Goal: Task Accomplishment & Management: Use online tool/utility

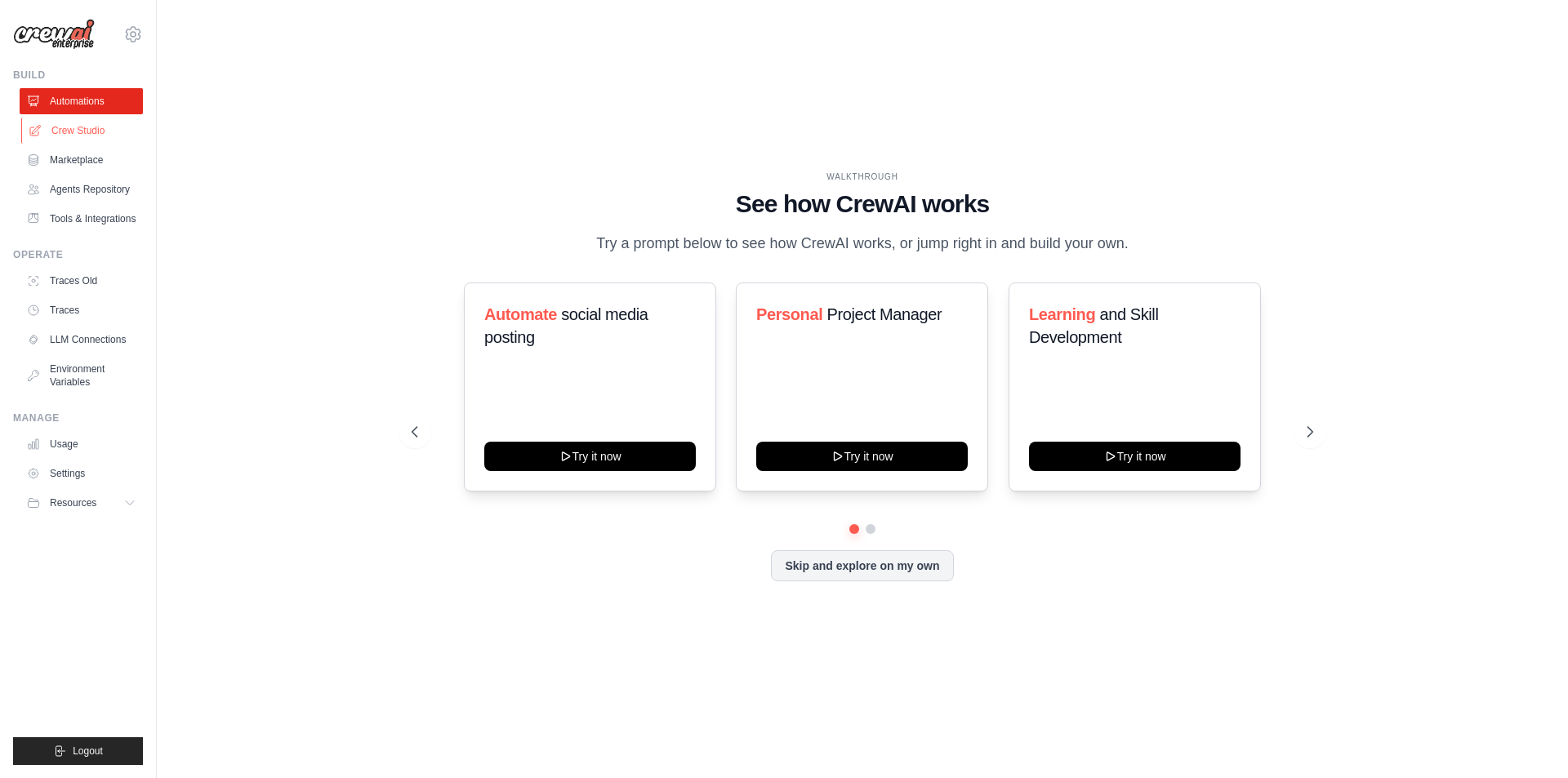
click at [98, 131] on link "Crew Studio" at bounding box center [83, 130] width 123 height 27
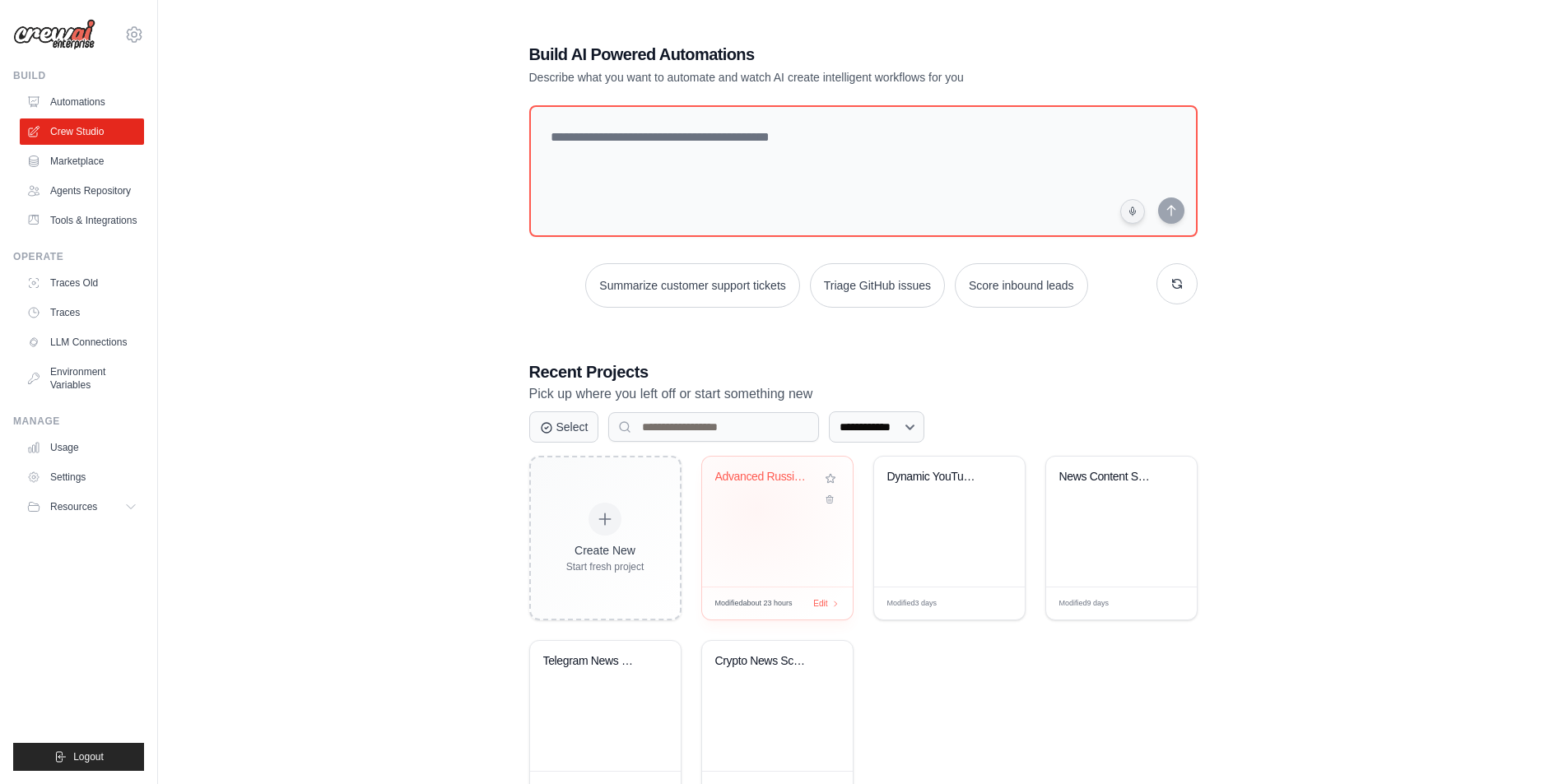
click at [756, 510] on div "Advanced Russian Crypto News Digest..." at bounding box center [778, 522] width 151 height 130
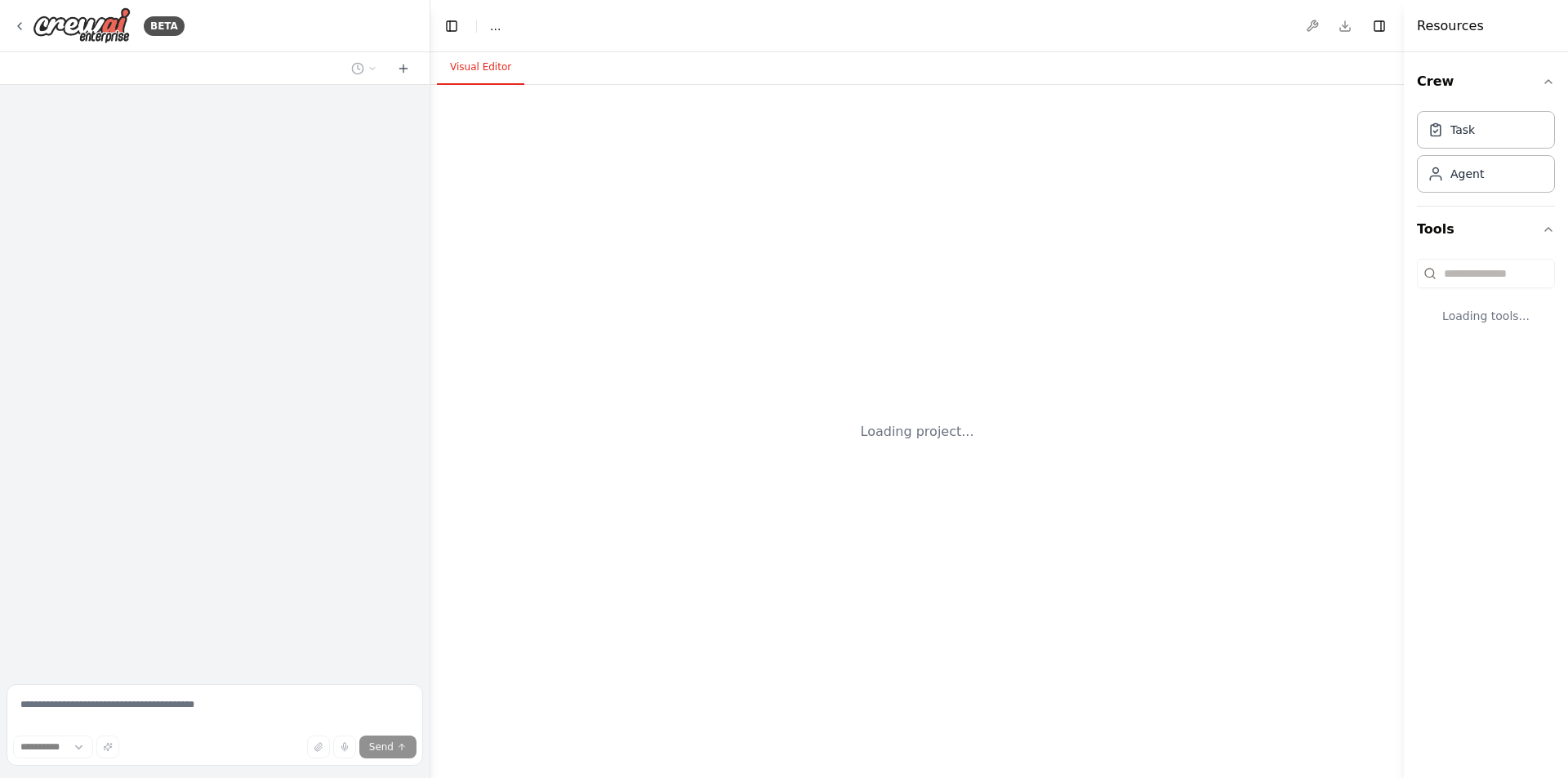
select select "****"
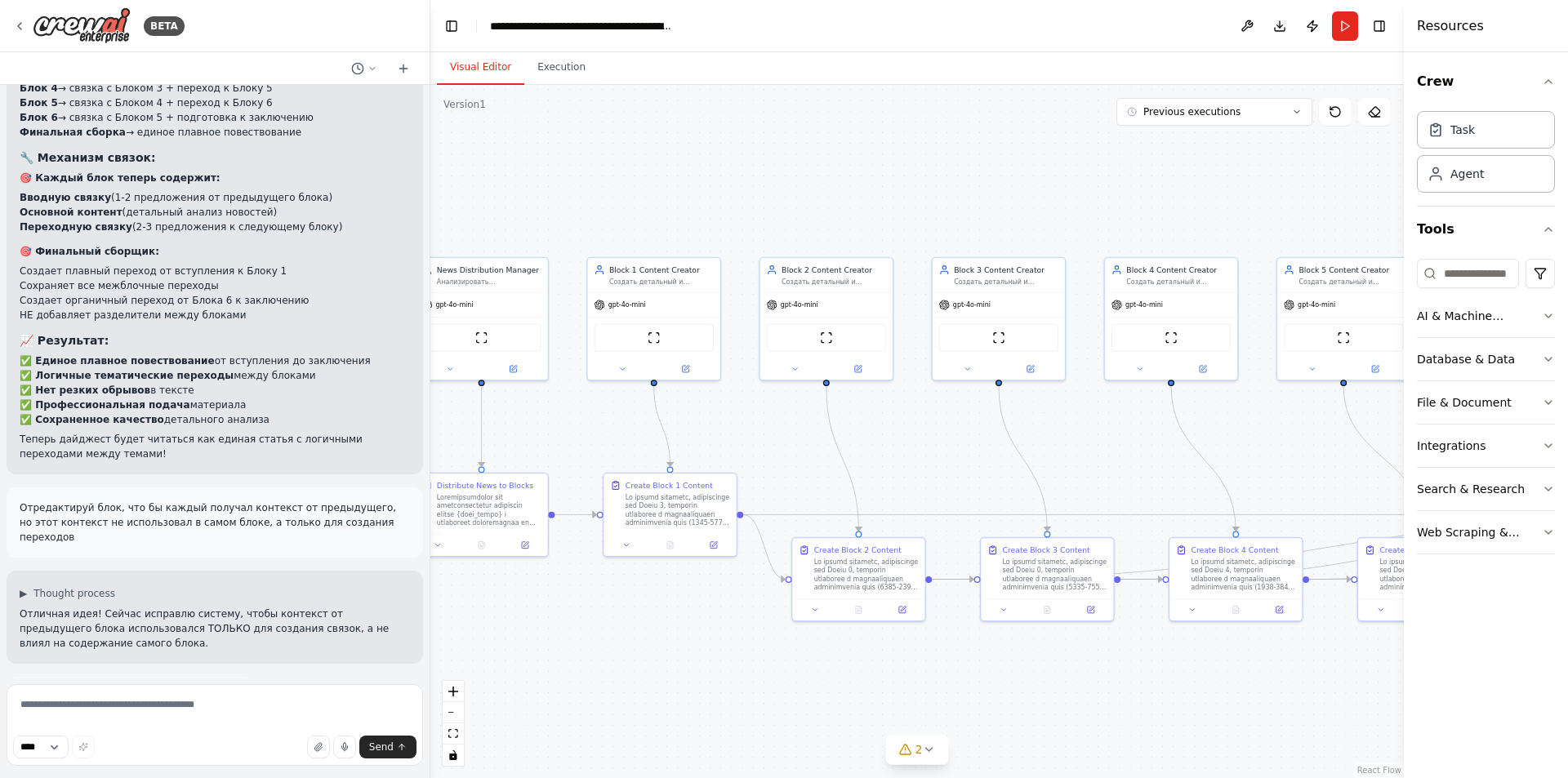
drag, startPoint x: 899, startPoint y: 468, endPoint x: 851, endPoint y: 459, distance: 48.8
click at [854, 464] on div ".deletable-edge-delete-btn { width: 20px; height: 20px; border: 0px solid #ffff…" at bounding box center [916, 431] width 973 height 693
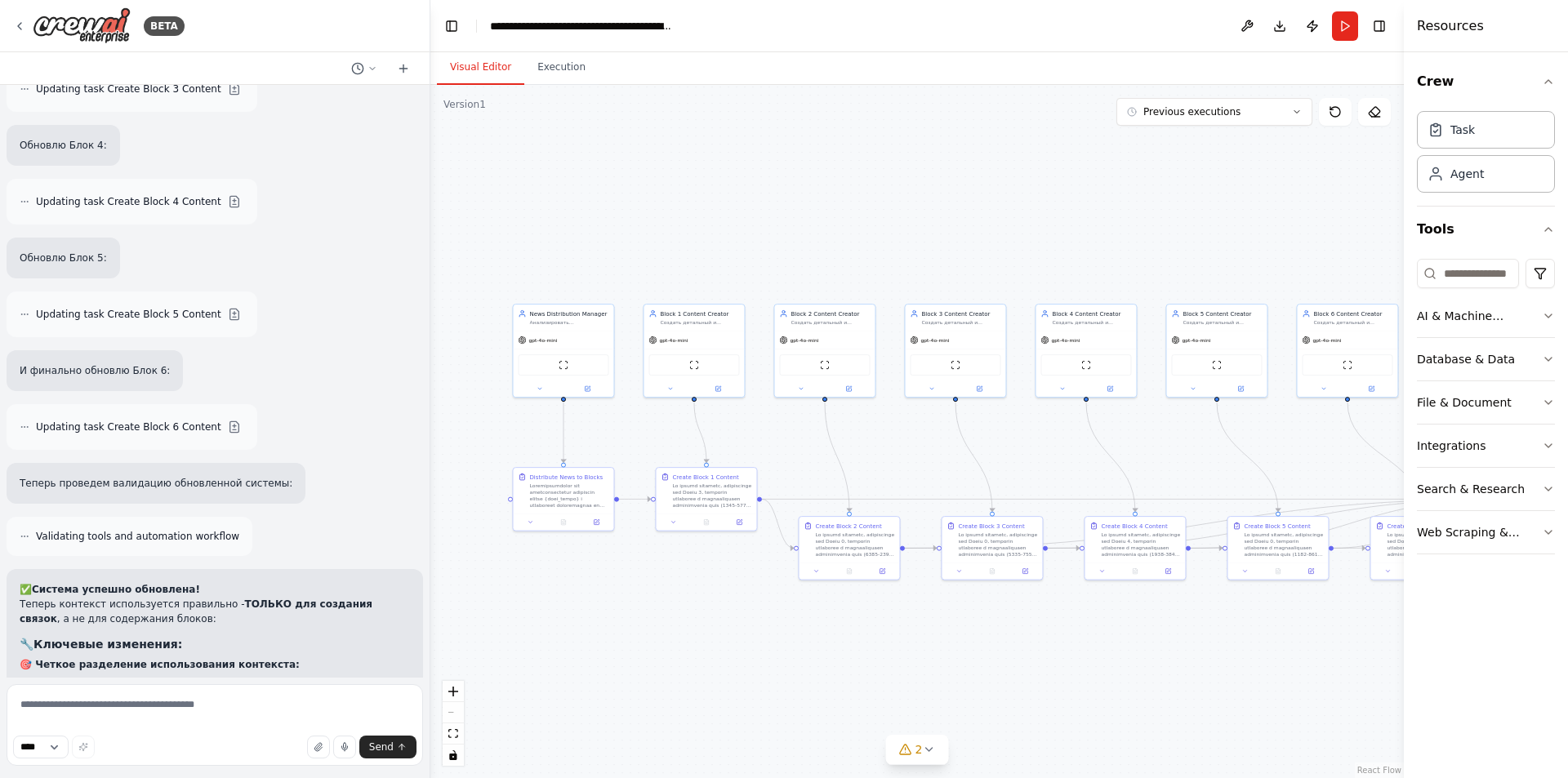
scroll to position [14342, 0]
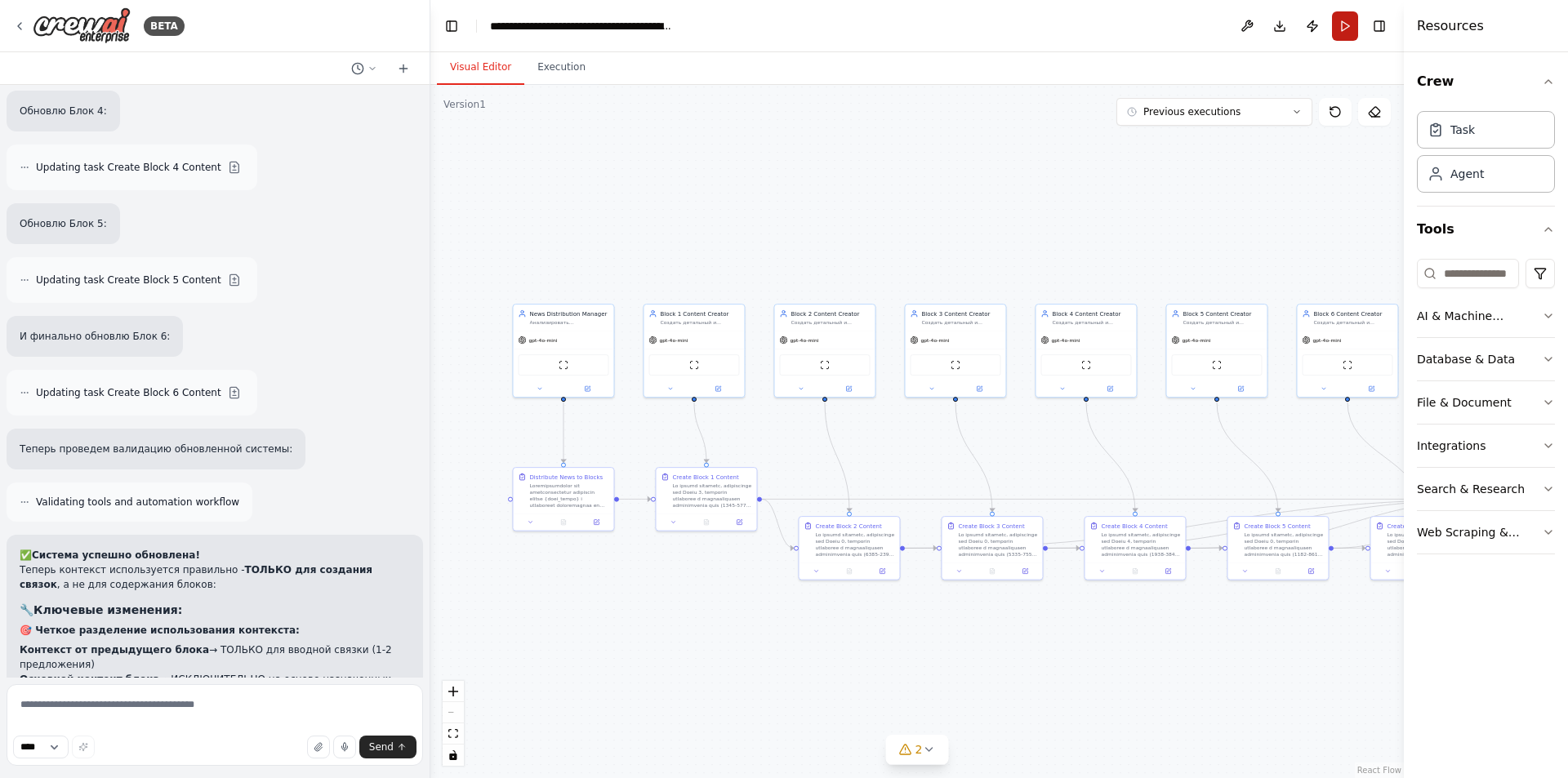
click at [1348, 27] on button "Run" at bounding box center [1345, 27] width 27 height 30
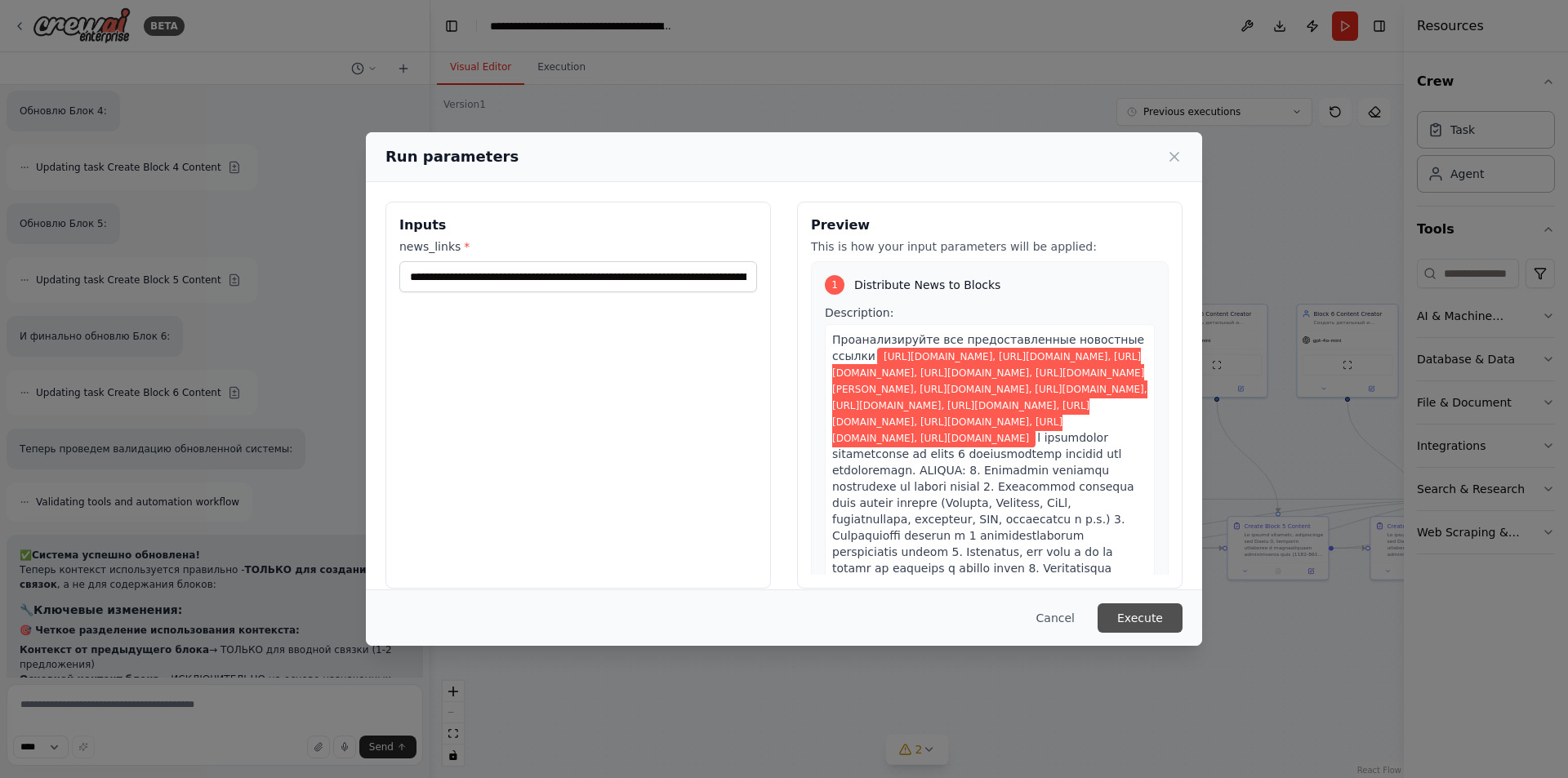
click at [1152, 625] on button "Execute" at bounding box center [1140, 618] width 85 height 30
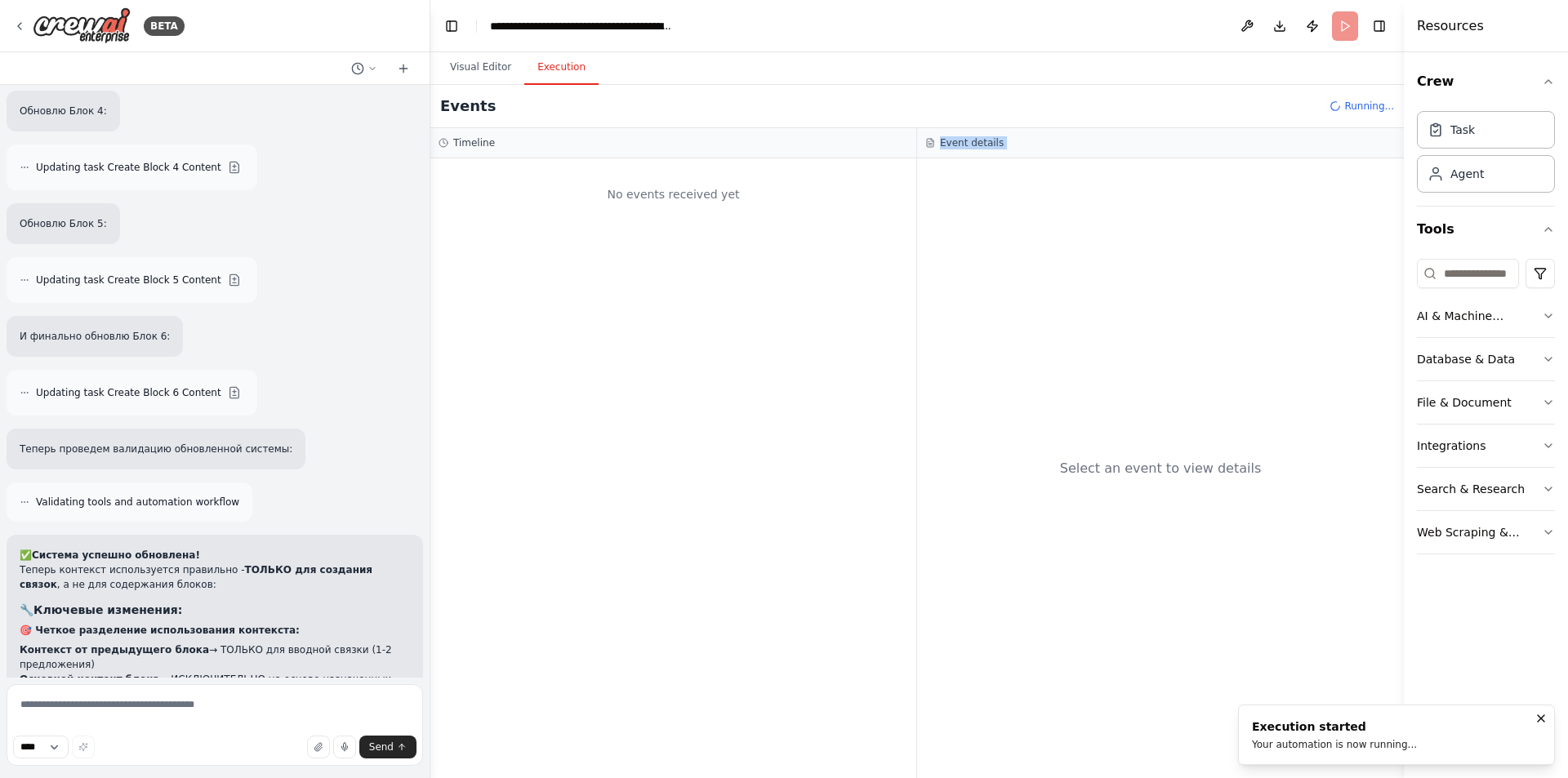
drag, startPoint x: 965, startPoint y: 512, endPoint x: 830, endPoint y: 509, distance: 135.0
click at [830, 509] on div "Timeline No events received yet Event details Select an event to view details" at bounding box center [916, 453] width 973 height 650
click at [843, 500] on div "No events received yet" at bounding box center [673, 468] width 486 height 620
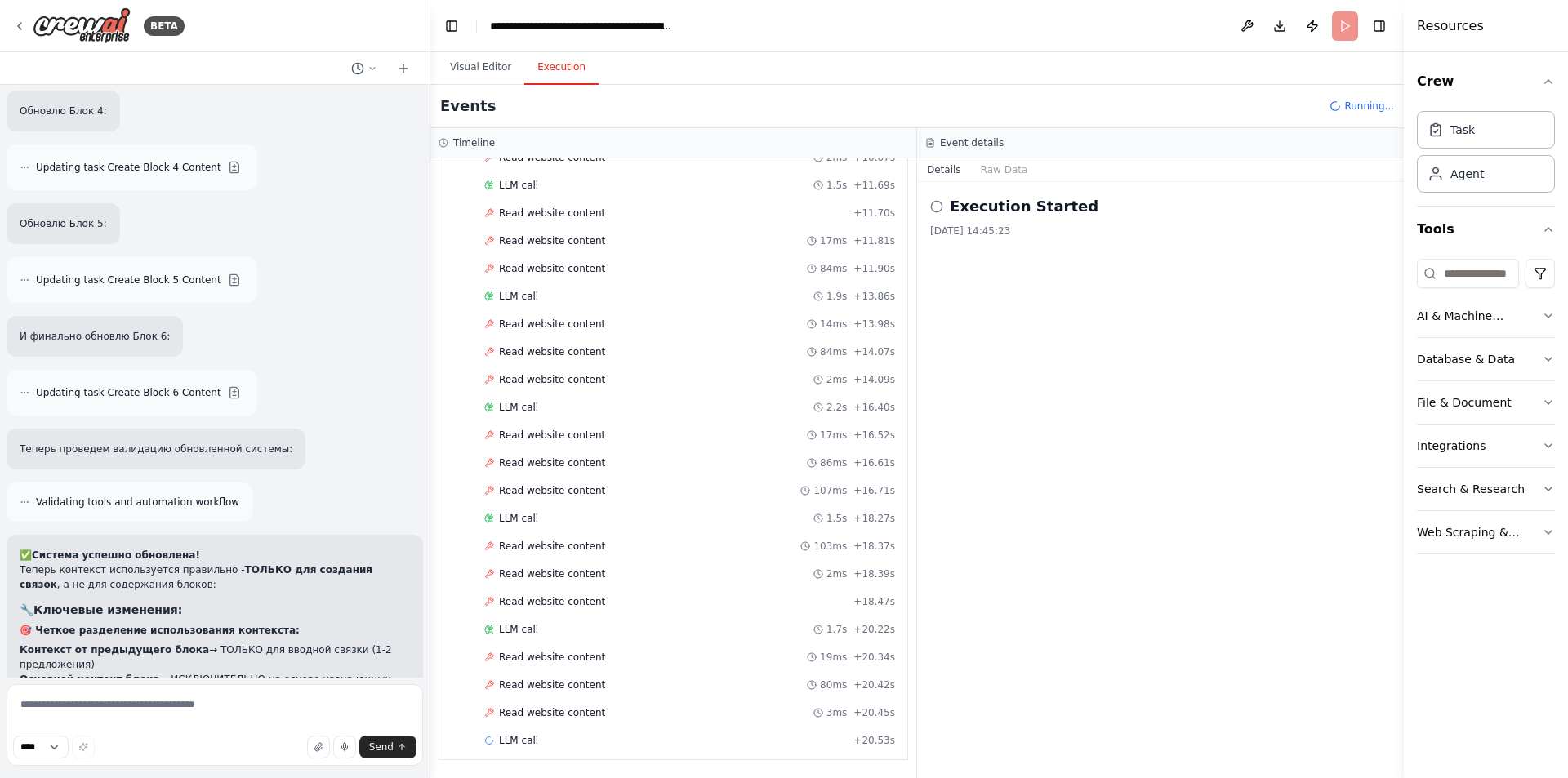
scroll to position [2101, 0]
click at [613, 326] on div "Read website content 14ms + 13.98s" at bounding box center [689, 323] width 411 height 13
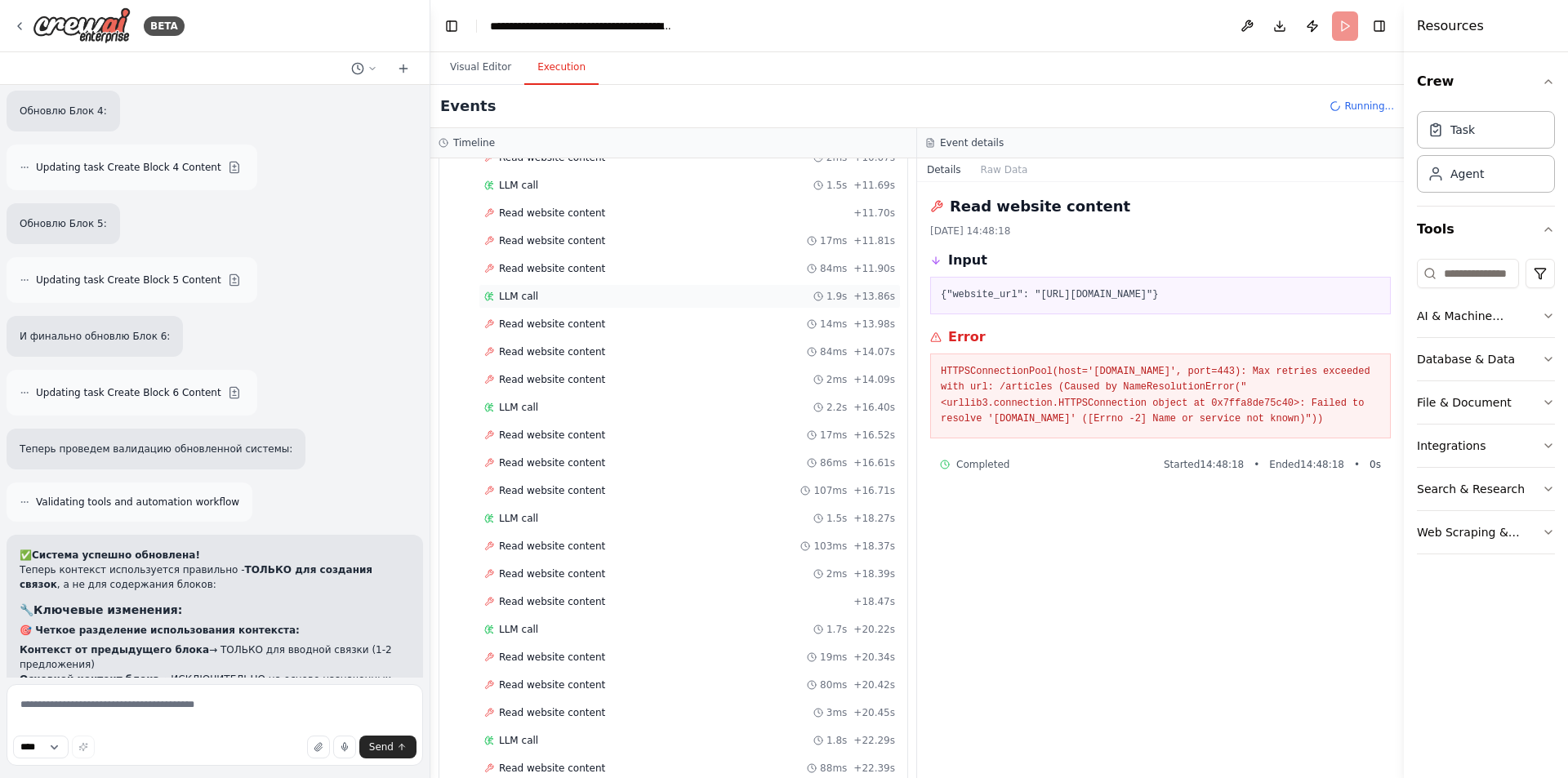
click at [611, 292] on div "LLM call 1.9s + 13.86s" at bounding box center [689, 296] width 411 height 13
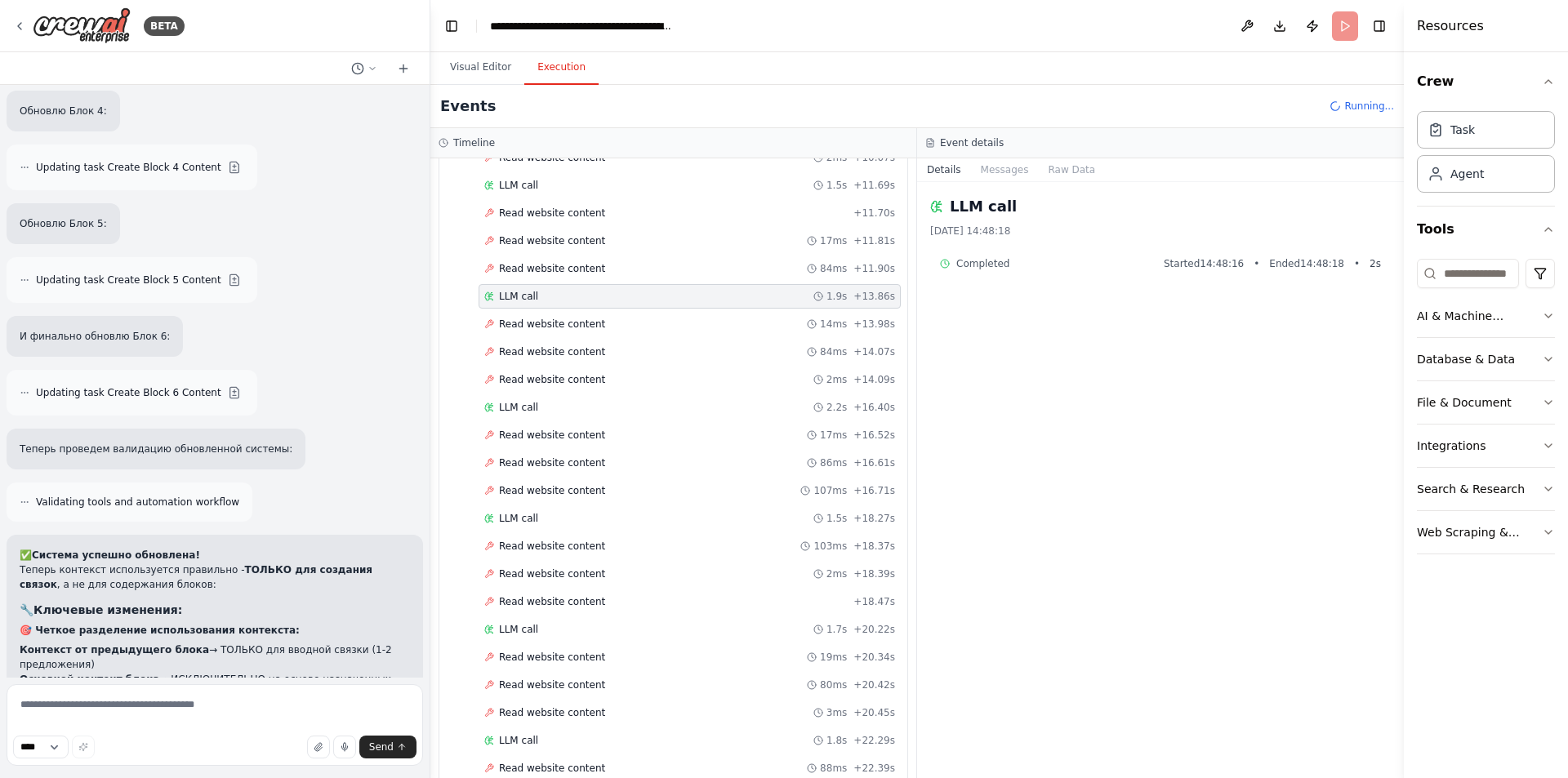
click at [613, 309] on div "Started + 0.00s LLM call 2.6s + 2.58s Read website content 909ms + 3.61s LLM ca…" at bounding box center [679, 354] width 455 height 1027
click at [618, 321] on div "Read website content 14ms + 13.98s" at bounding box center [689, 323] width 411 height 13
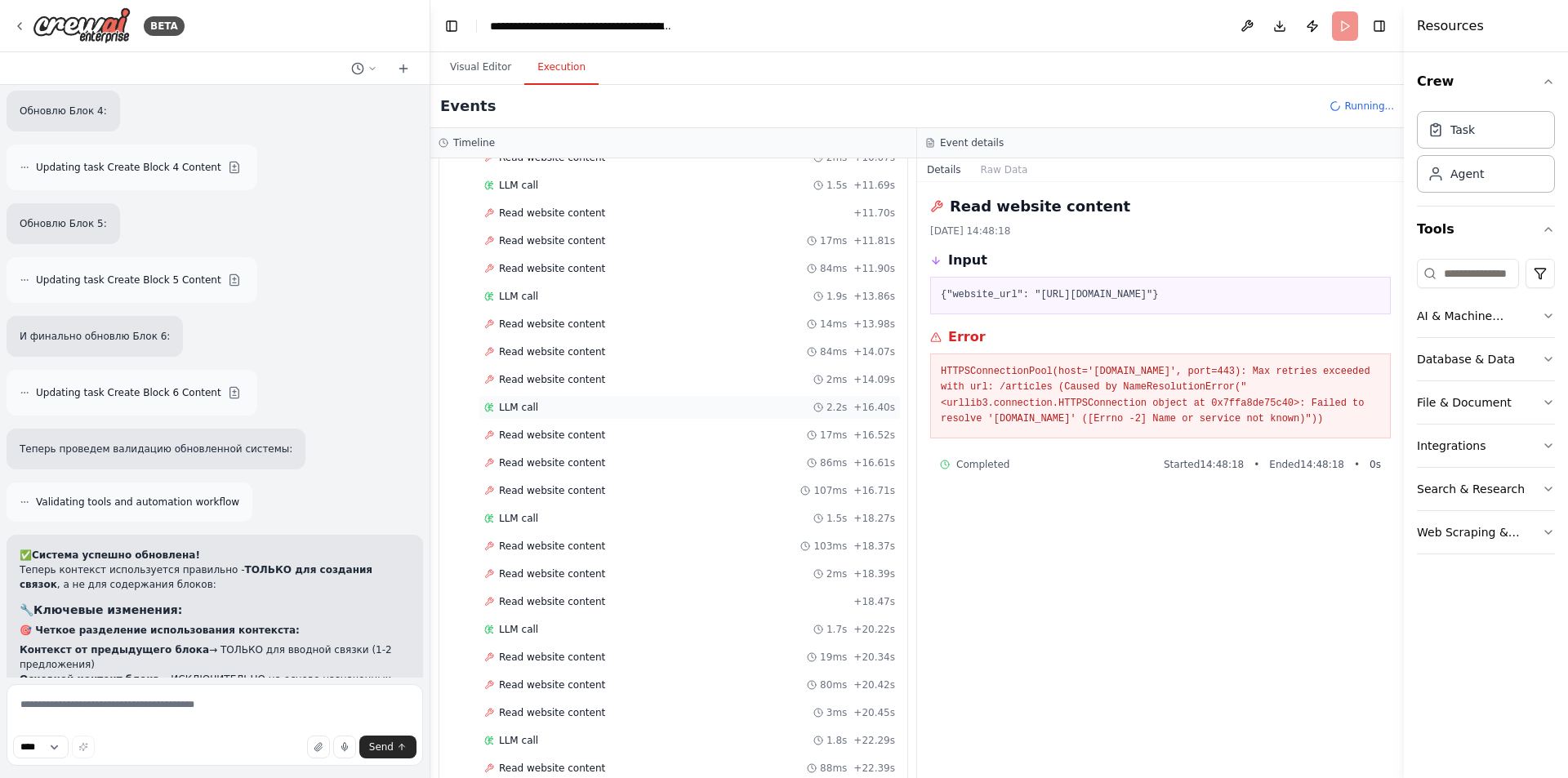
click at [557, 407] on div "LLM call 2.2s + 16.40s" at bounding box center [689, 407] width 411 height 13
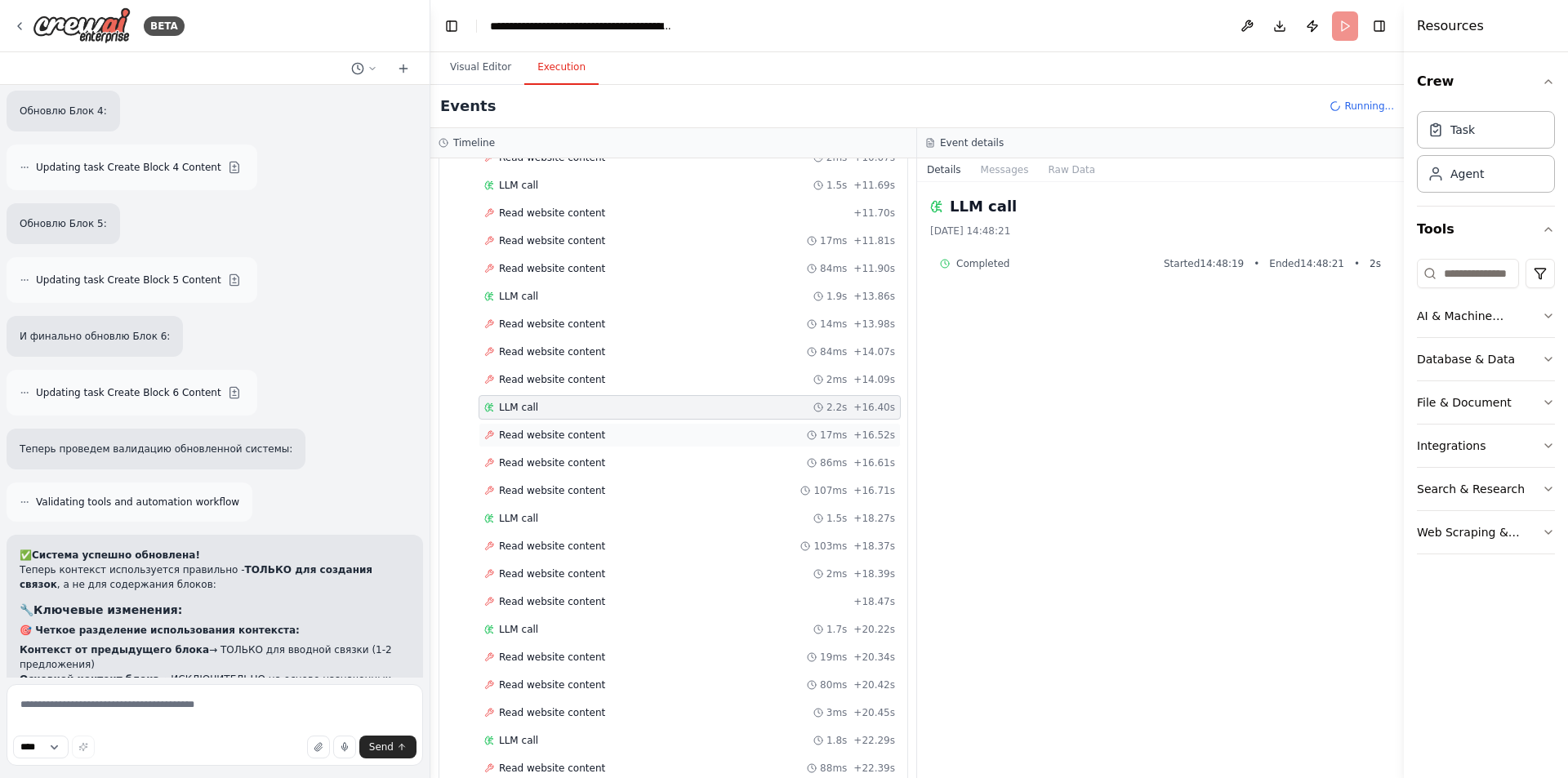
click at [558, 439] on span "Read website content" at bounding box center [552, 435] width 107 height 13
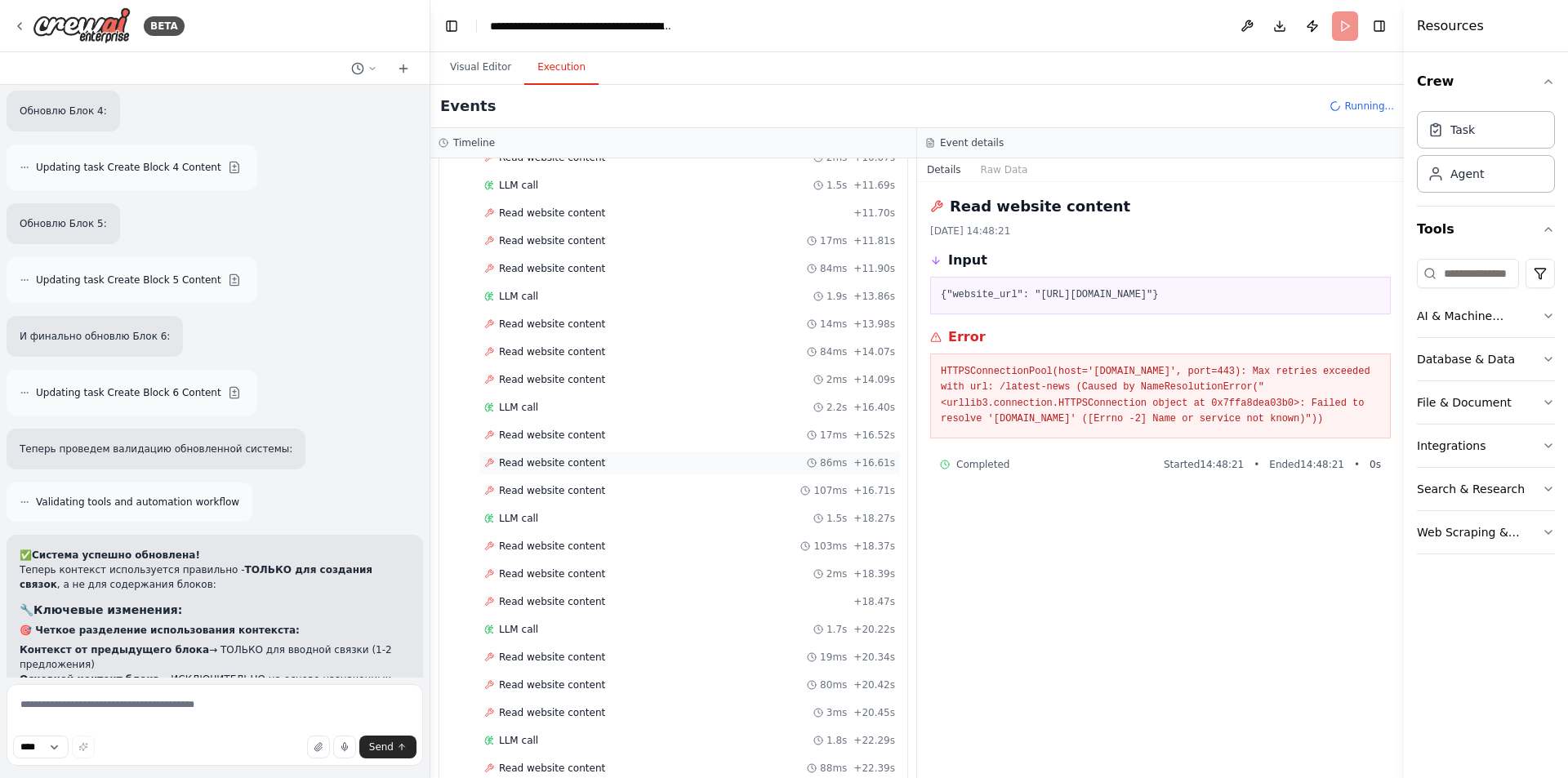
click at [565, 457] on span "Read website content" at bounding box center [552, 462] width 107 height 13
click at [565, 488] on span "Read website content" at bounding box center [552, 490] width 107 height 13
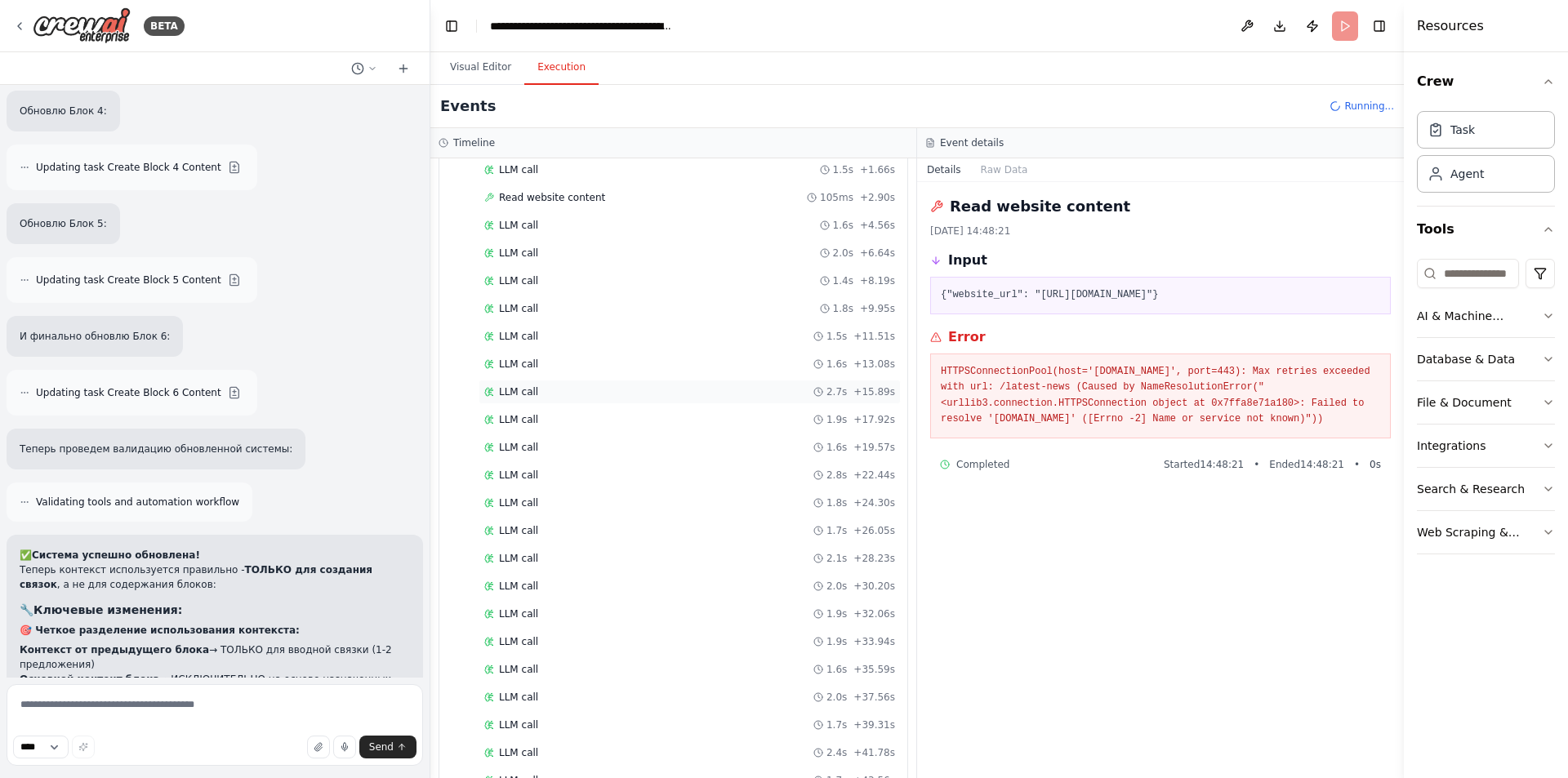
scroll to position [830, 0]
click at [547, 291] on div "Read website content 105ms + 2.90s" at bounding box center [689, 280] width 422 height 25
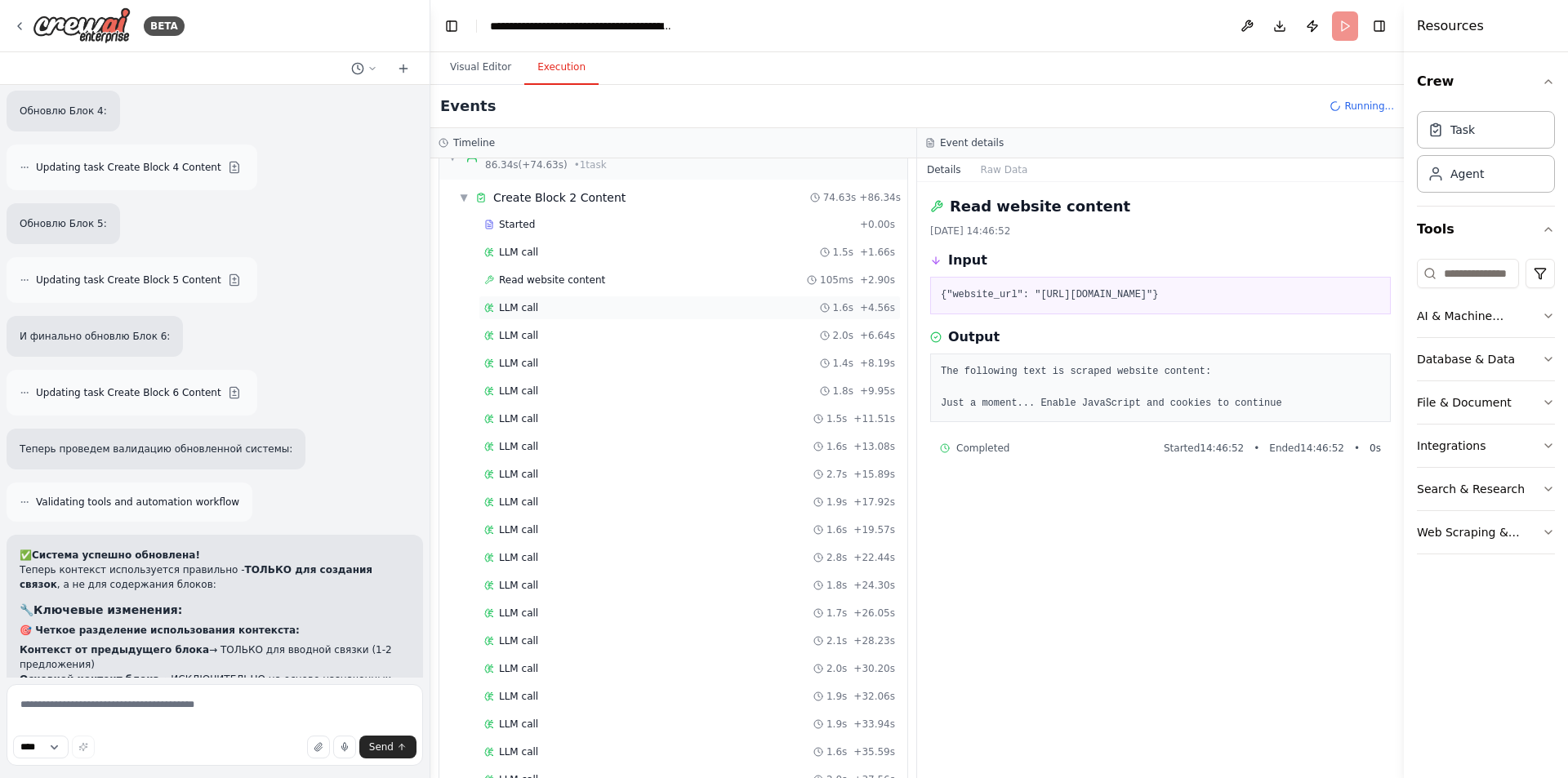
click at [549, 310] on div "LLM call 1.6s + 4.56s" at bounding box center [689, 308] width 411 height 13
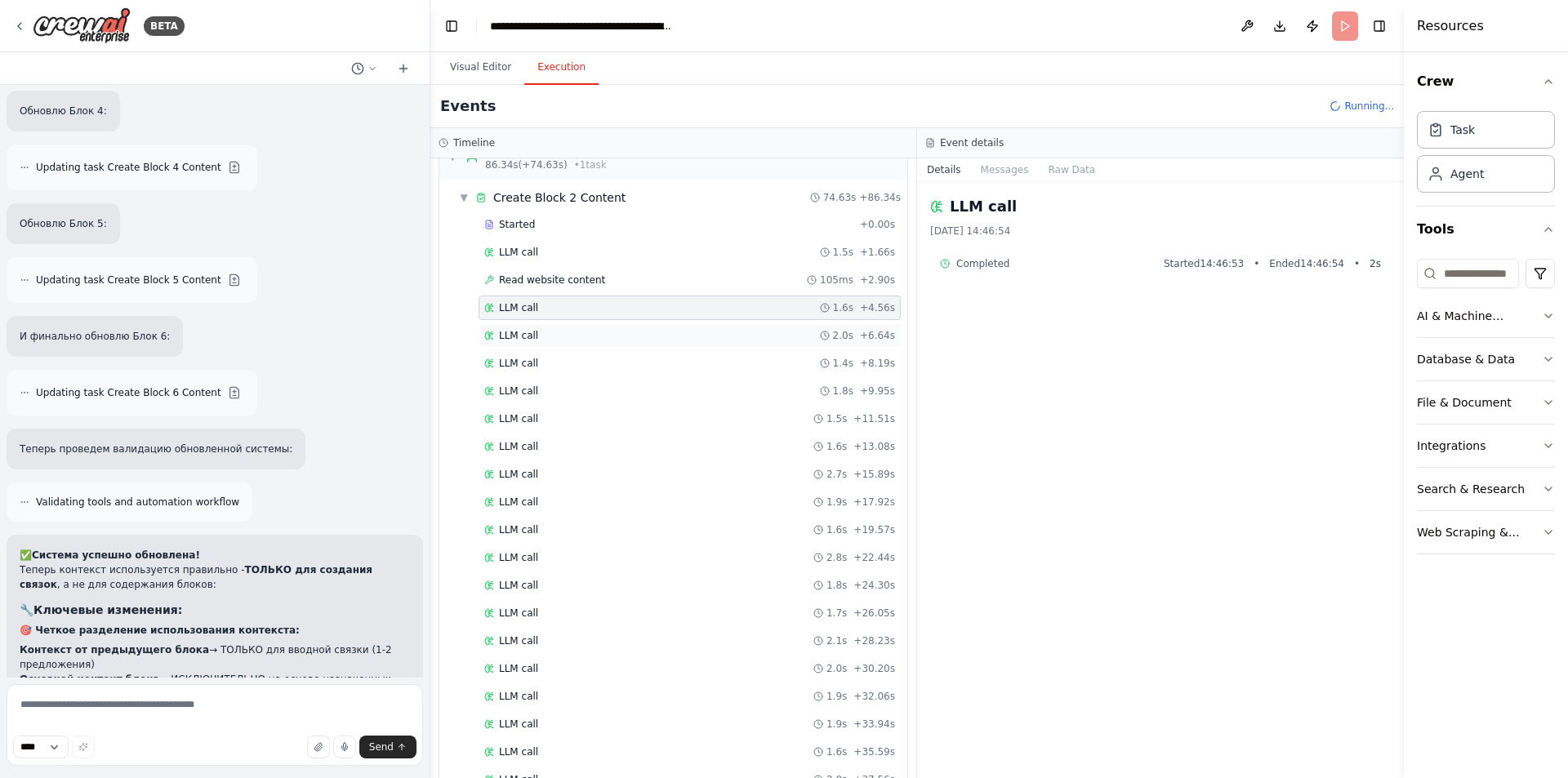
drag, startPoint x: 548, startPoint y: 330, endPoint x: 547, endPoint y: 341, distance: 11.0
click at [548, 331] on div "LLM call 2.0s + 6.64s" at bounding box center [689, 335] width 411 height 13
click at [545, 350] on div "Started + 0.00s LLM call 1.5s + 1.66s Read website content 105ms + 2.90s LLM ca…" at bounding box center [679, 614] width 455 height 806
click at [554, 279] on span "Read website content" at bounding box center [552, 279] width 107 height 13
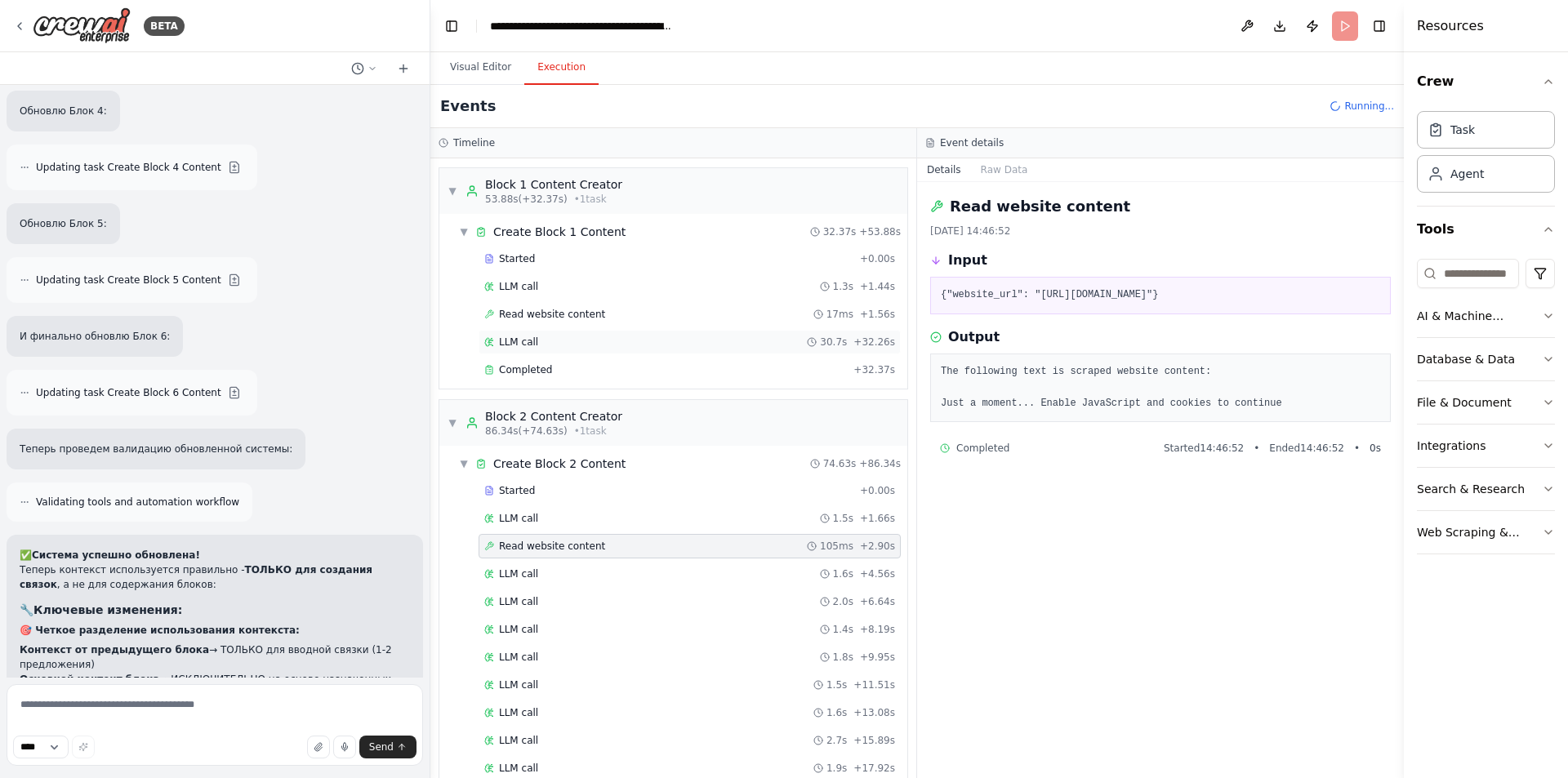
scroll to position [504, 0]
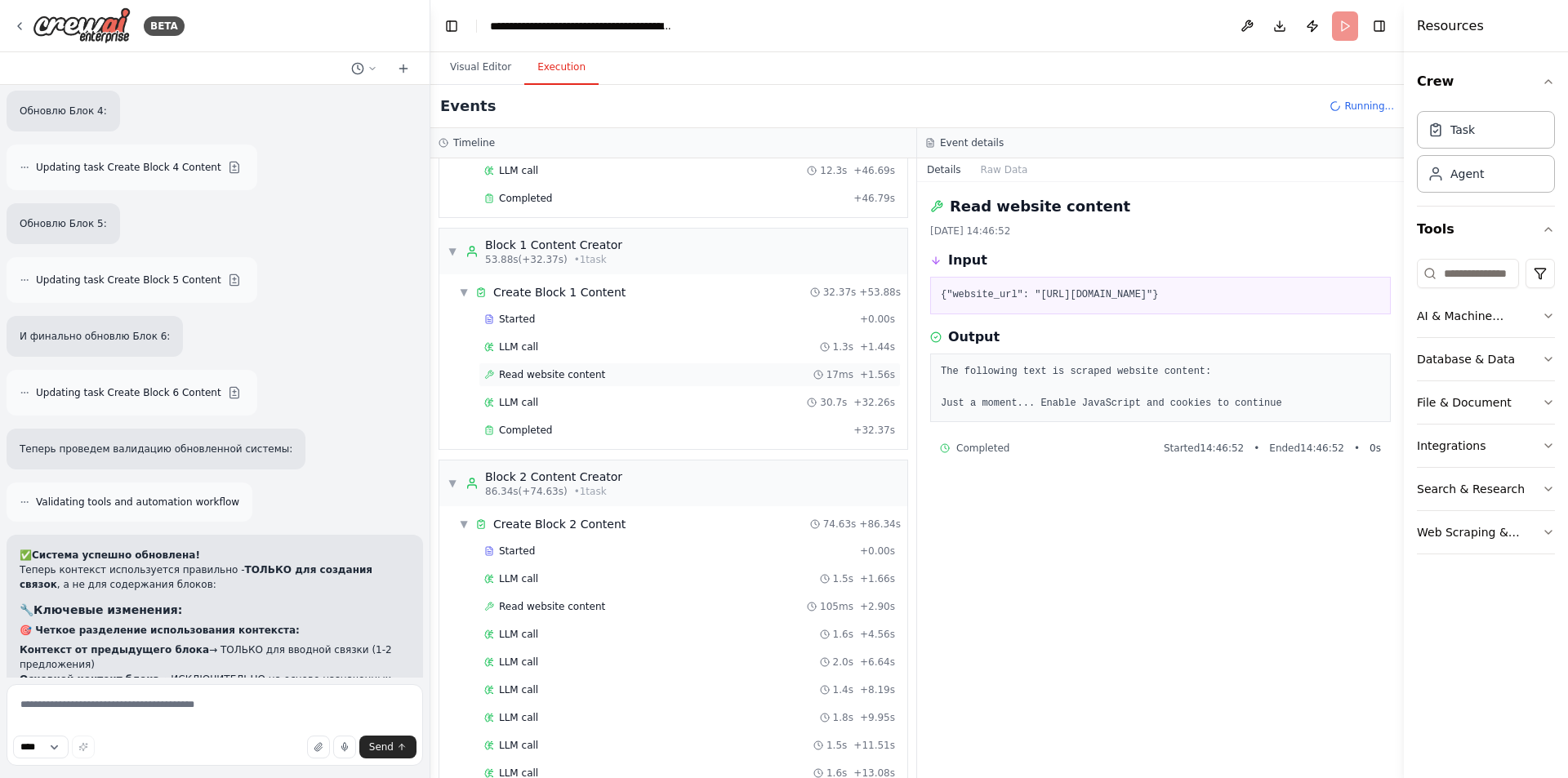
click at [575, 376] on span "Read website content" at bounding box center [552, 375] width 107 height 13
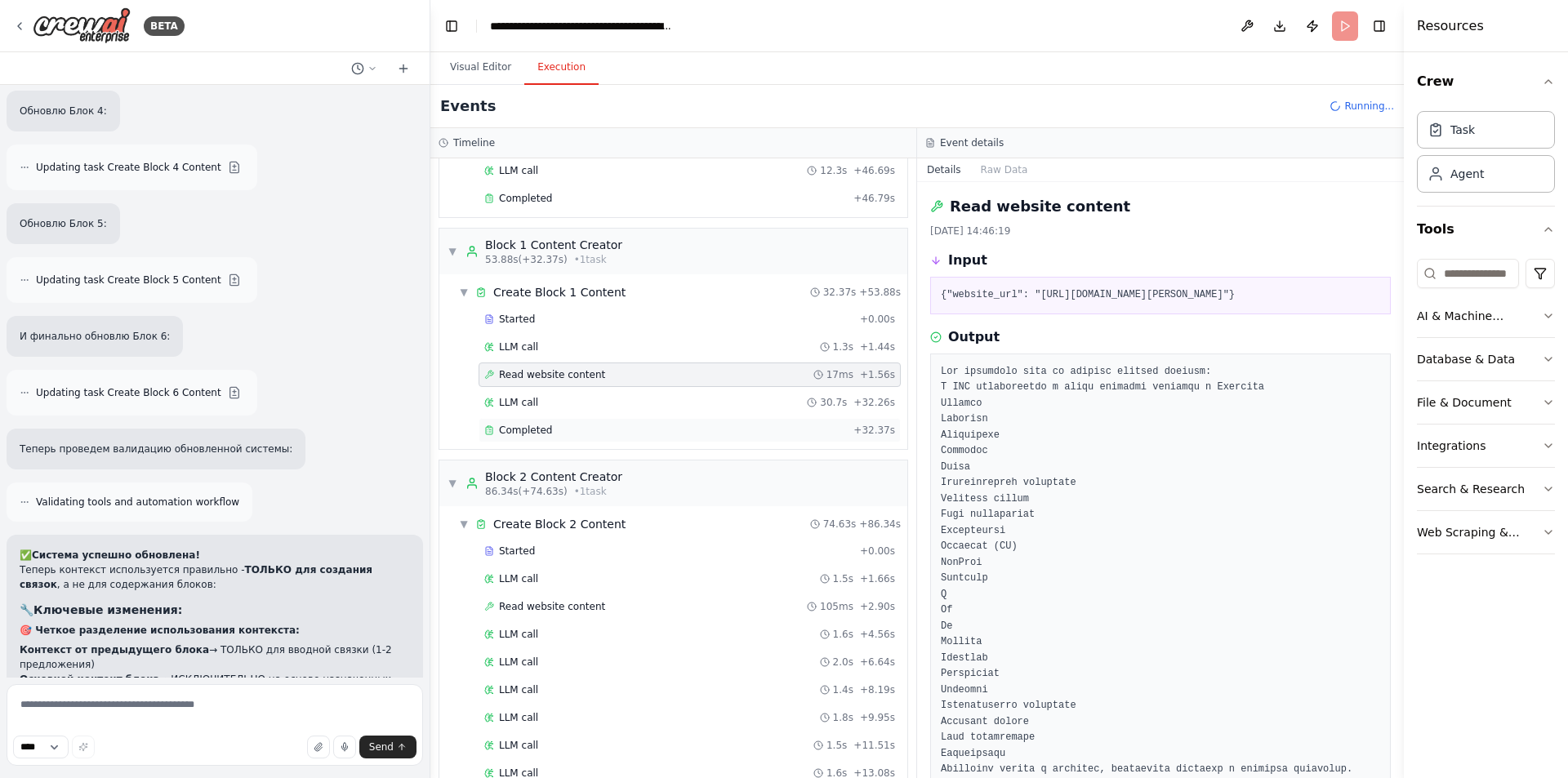
click at [566, 428] on div "Completed" at bounding box center [666, 430] width 363 height 13
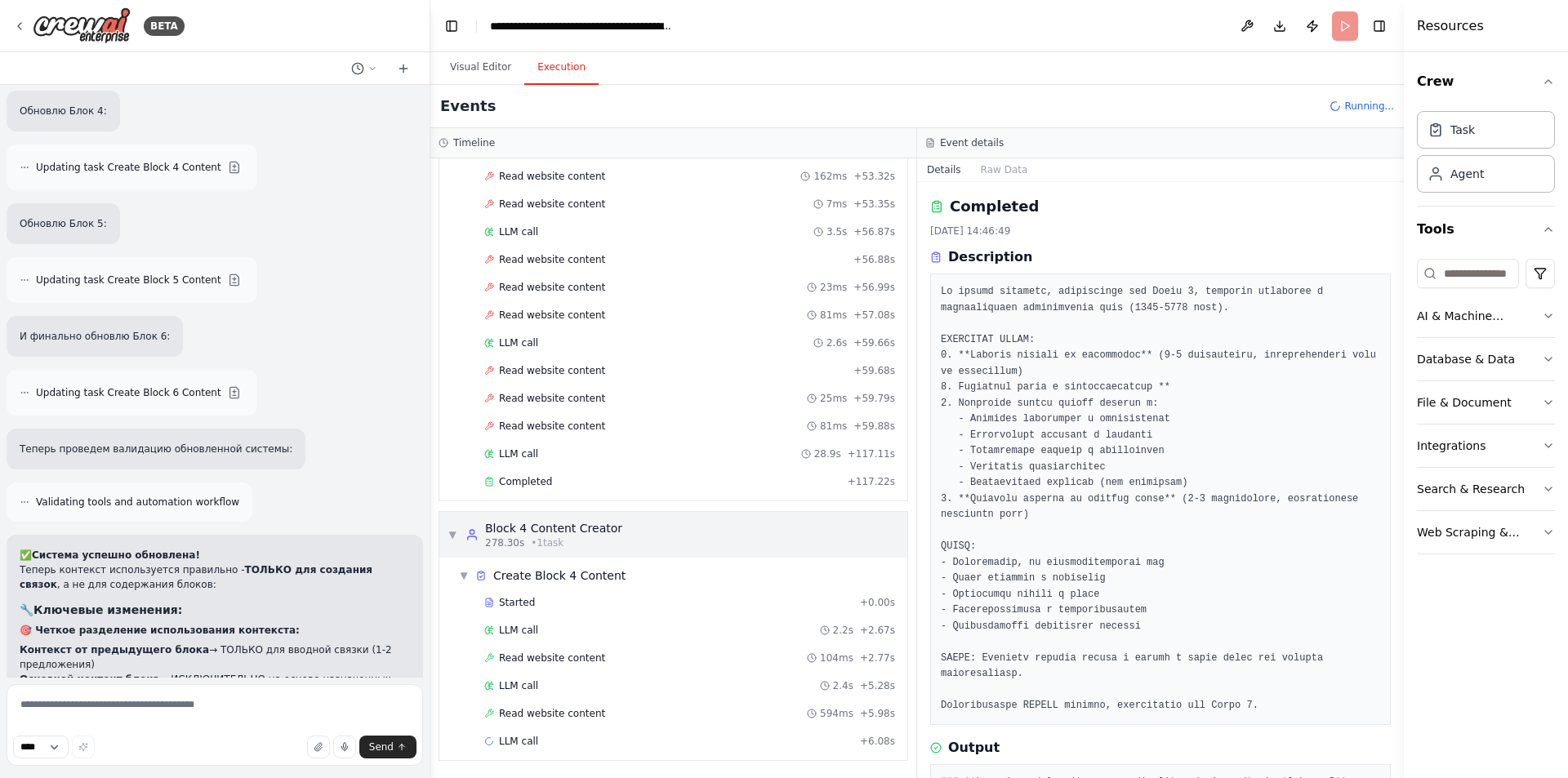
scroll to position [4166, 0]
click at [527, 600] on span "Started" at bounding box center [517, 601] width 36 height 13
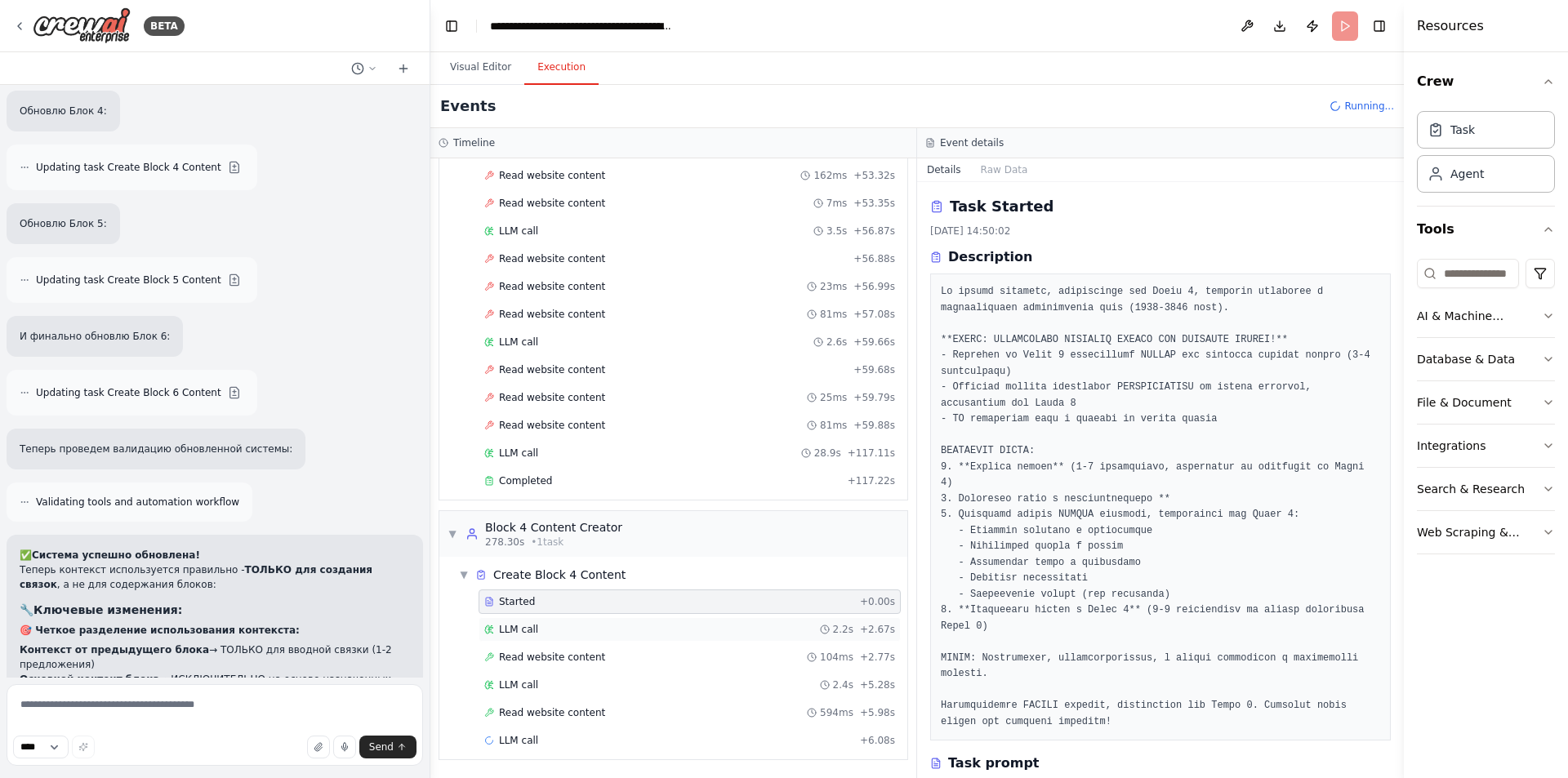
click at [538, 633] on div "LLM call 2.2s + 2.67s" at bounding box center [689, 629] width 411 height 13
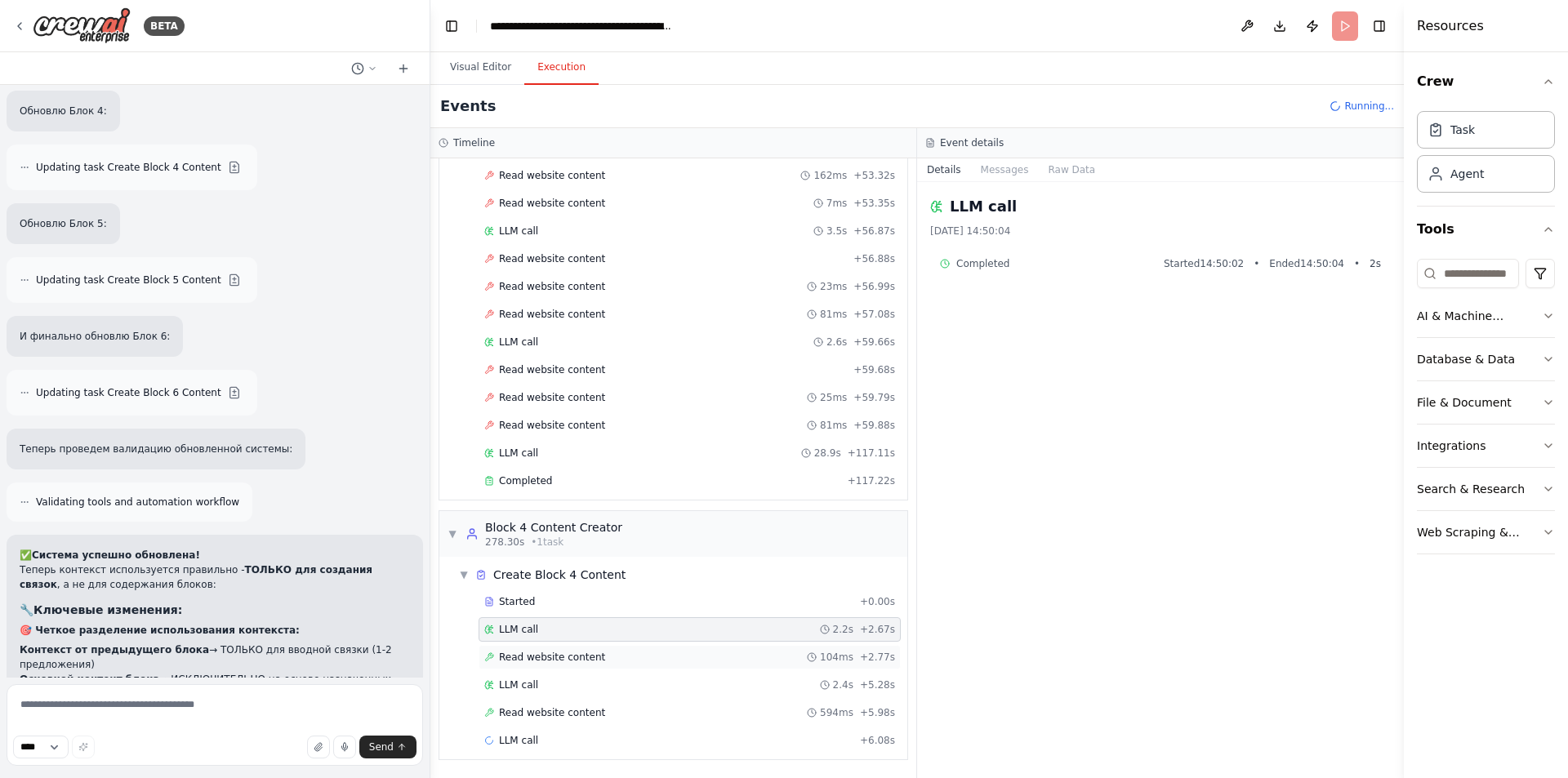
click at [541, 655] on span "Read website content" at bounding box center [552, 657] width 107 height 13
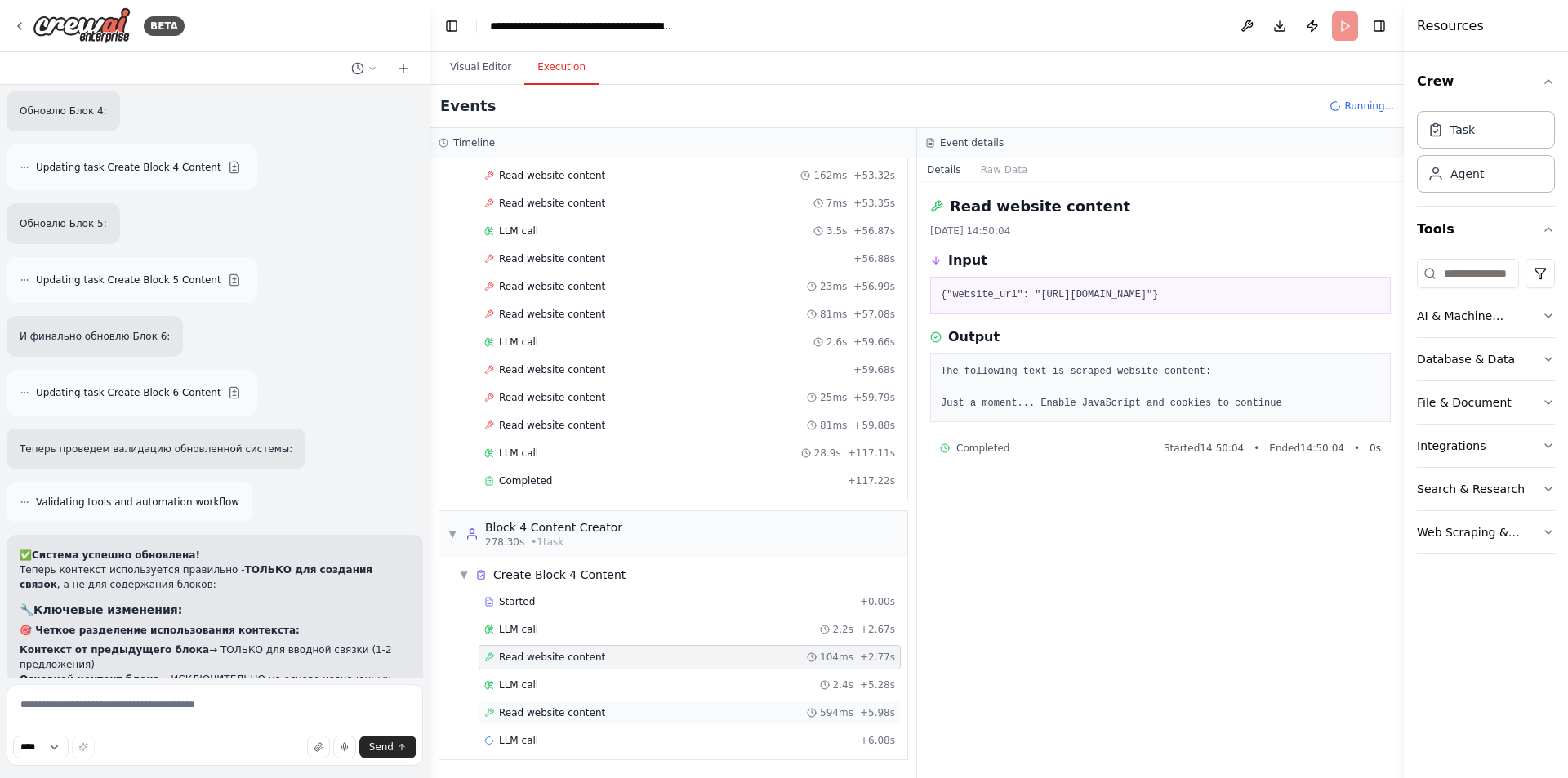
click at [554, 719] on span "Read website content" at bounding box center [552, 712] width 107 height 13
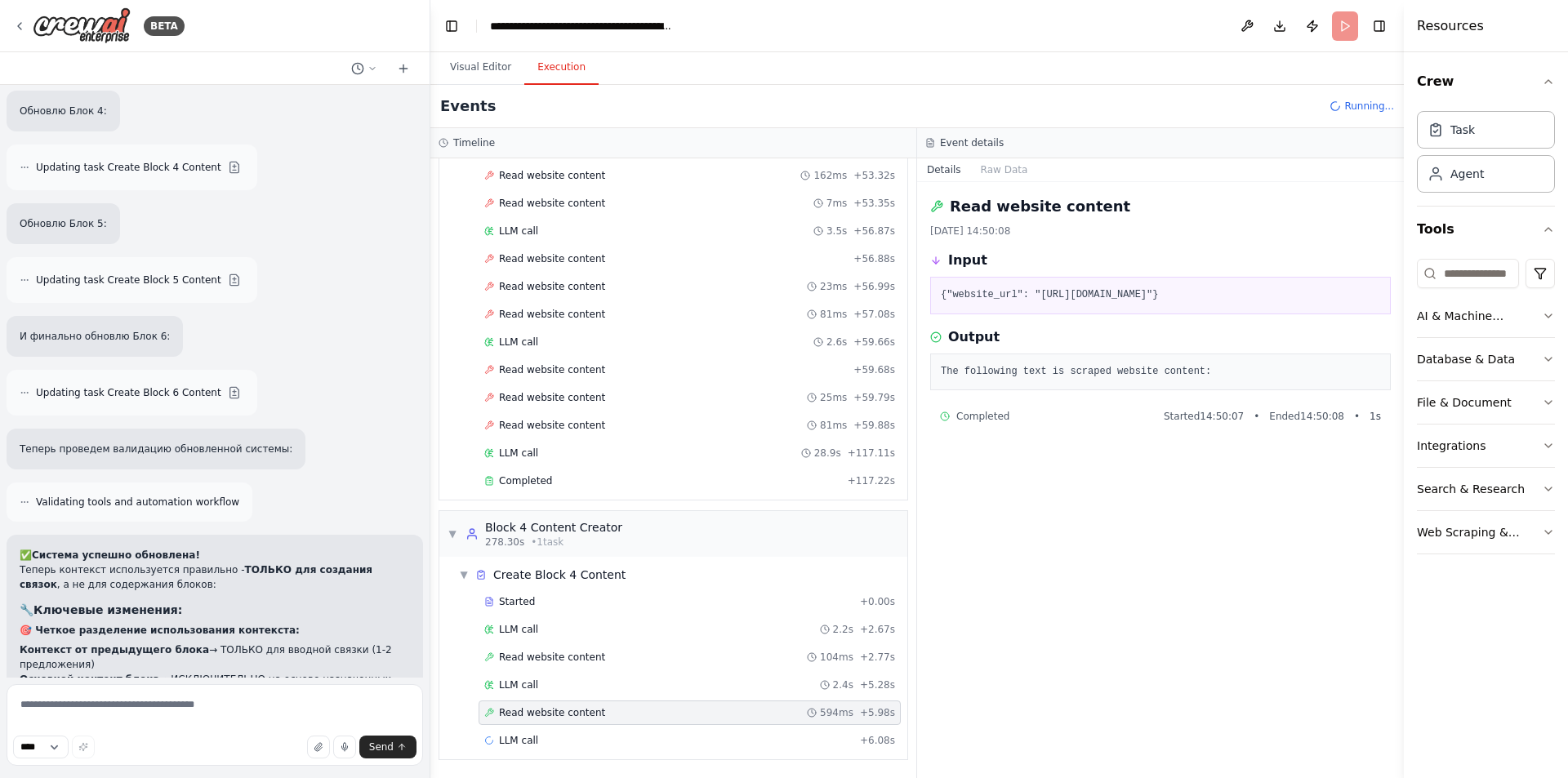
click at [559, 706] on div "Read website content 594ms + 5.98s" at bounding box center [689, 713] width 422 height 25
click at [578, 655] on span "Read website content" at bounding box center [552, 657] width 107 height 13
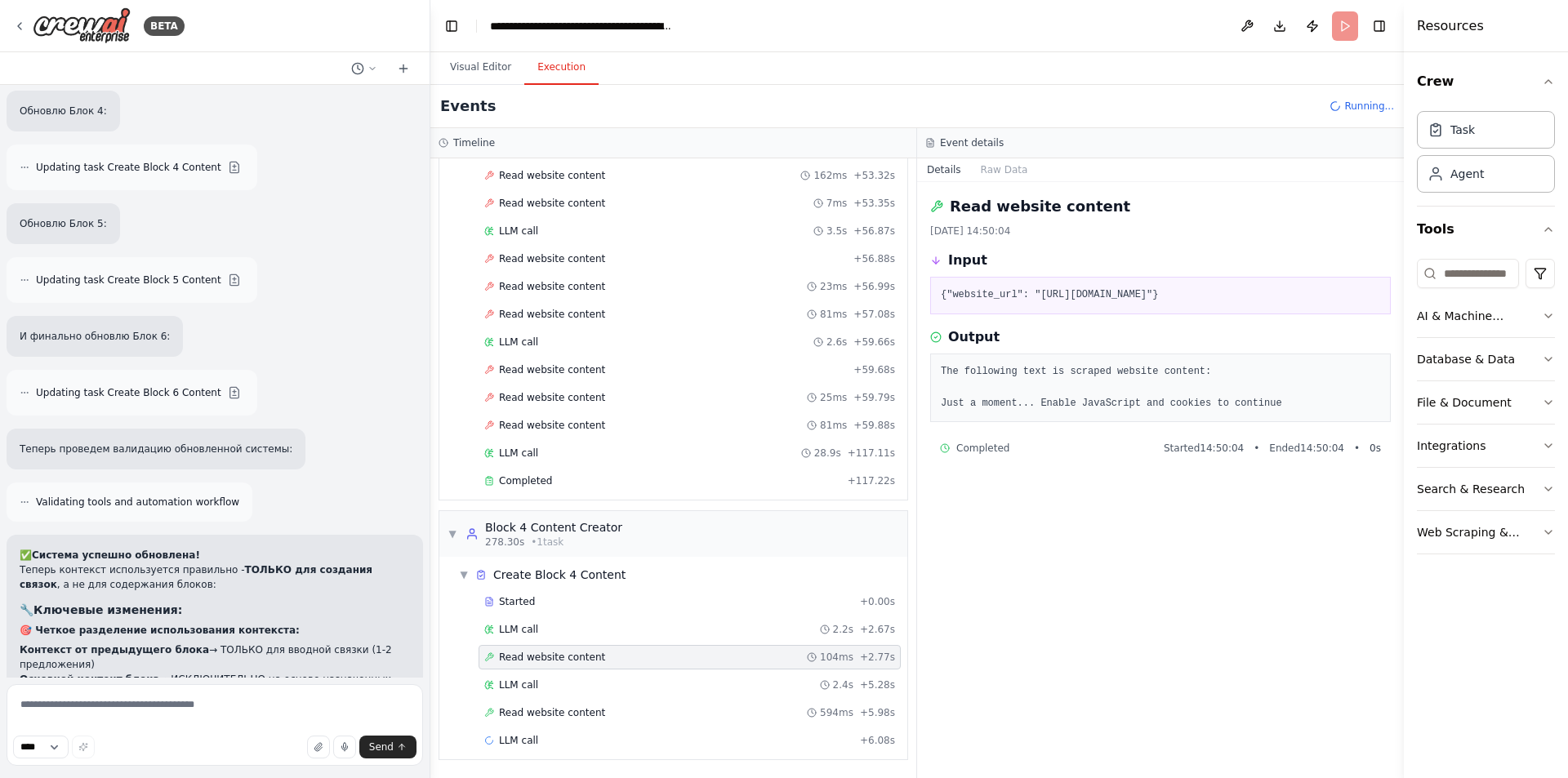
drag, startPoint x: 1201, startPoint y: 312, endPoint x: 1033, endPoint y: 294, distance: 169.0
click at [1033, 294] on pre "{"website_url": "https://cryptonews.com/news/ethereum-price-plummets-amid-regul…" at bounding box center [1161, 296] width 440 height 17
copy pre "https://cryptonews.com/news/ethereum-price-plummets-amid-regulatory-concerns-ma…"
click at [555, 651] on span "Read website content" at bounding box center [552, 657] width 107 height 13
click at [543, 711] on span "Read website content" at bounding box center [552, 712] width 107 height 13
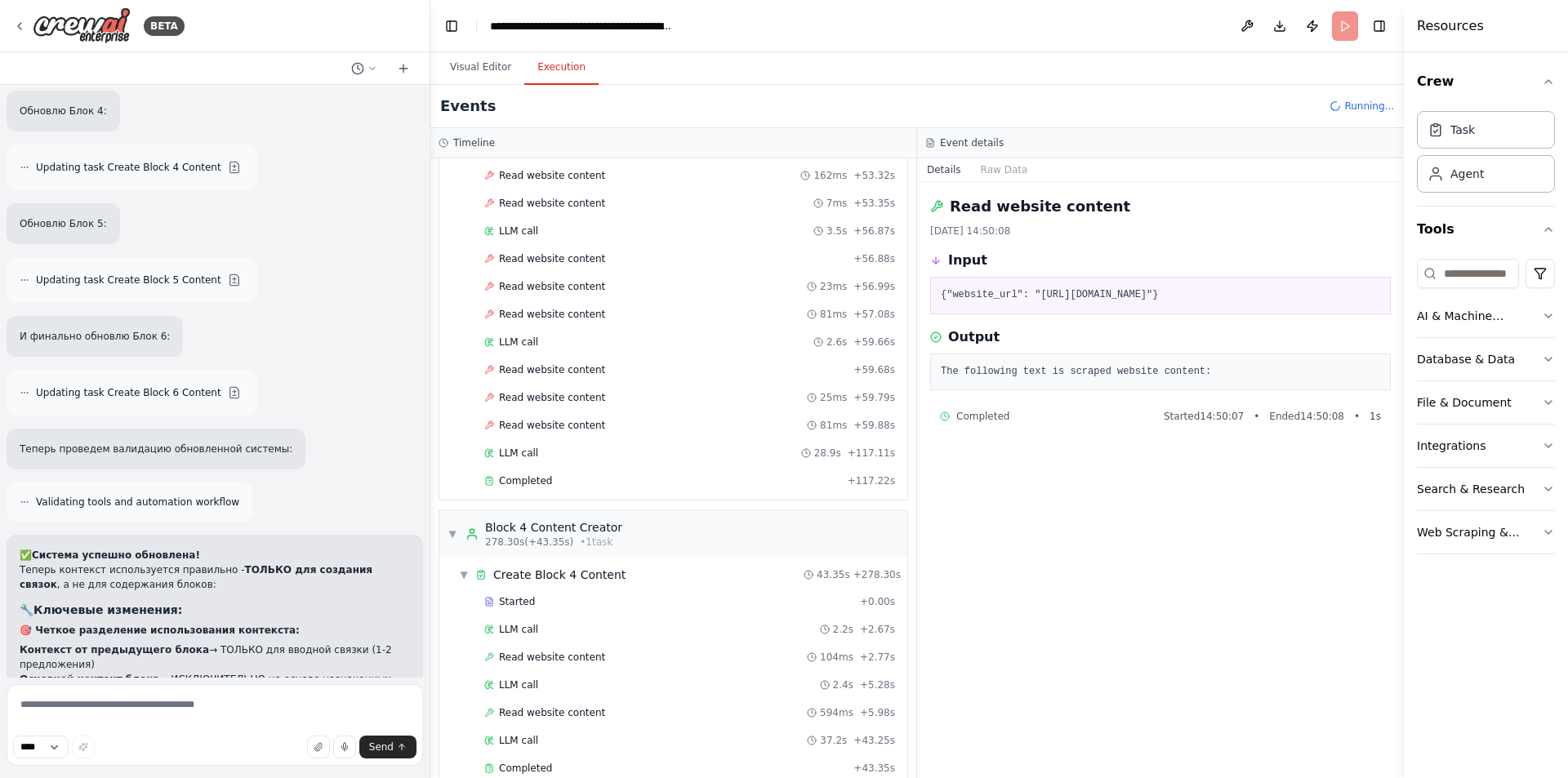
drag, startPoint x: 1231, startPoint y: 312, endPoint x: 1032, endPoint y: 295, distance: 199.7
click at [1032, 295] on pre "{"website_url": "https://www.coindesk.com/markets/2025/09/25/ethereum-price-dro…" at bounding box center [1161, 296] width 440 height 17
copy pre "https://www.coindesk.com/markets/2025/09/25/ethereum-price-drops-amid-market-un…"
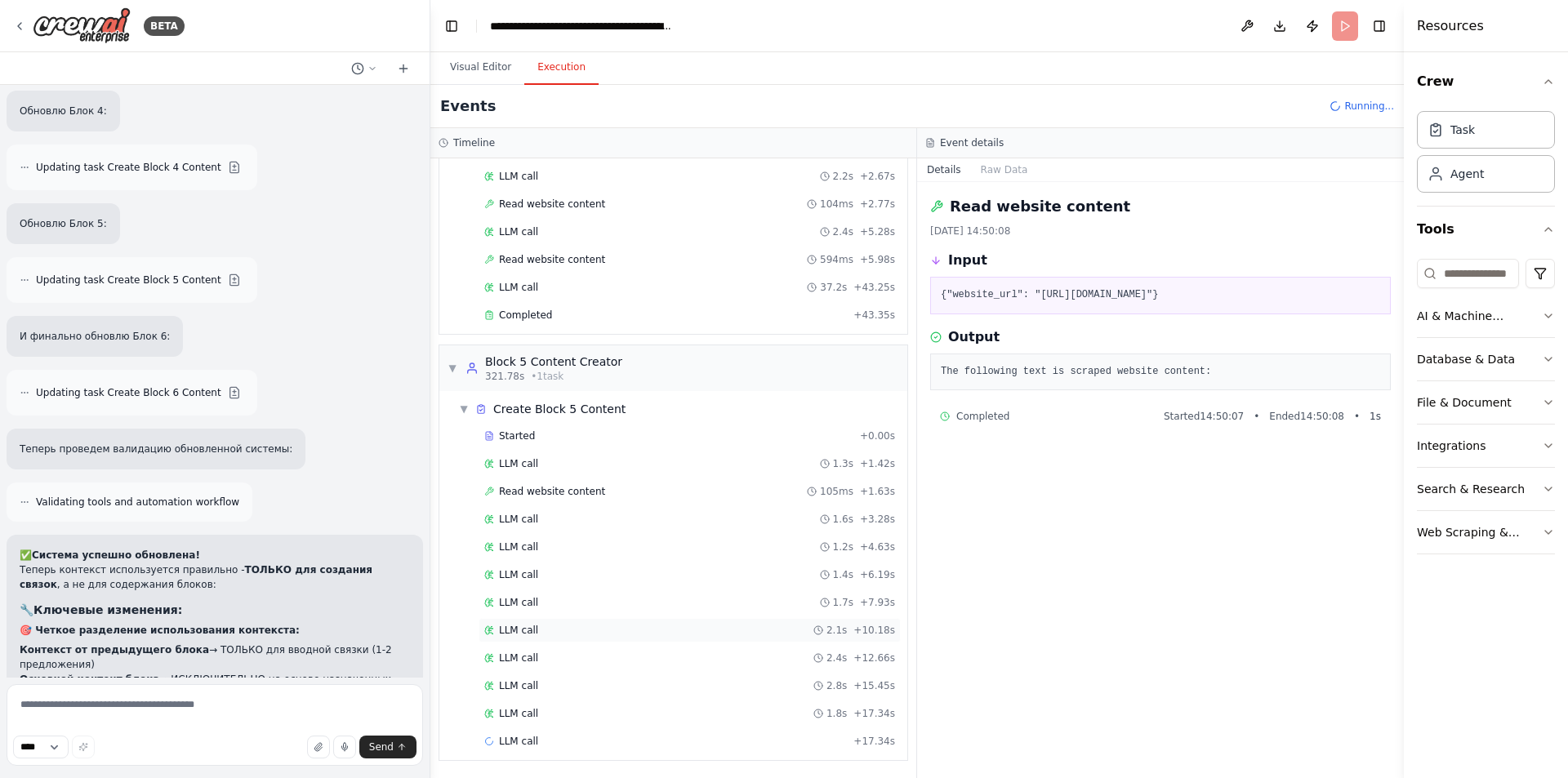
scroll to position [4621, 0]
click at [578, 484] on span "Read website content" at bounding box center [552, 490] width 107 height 13
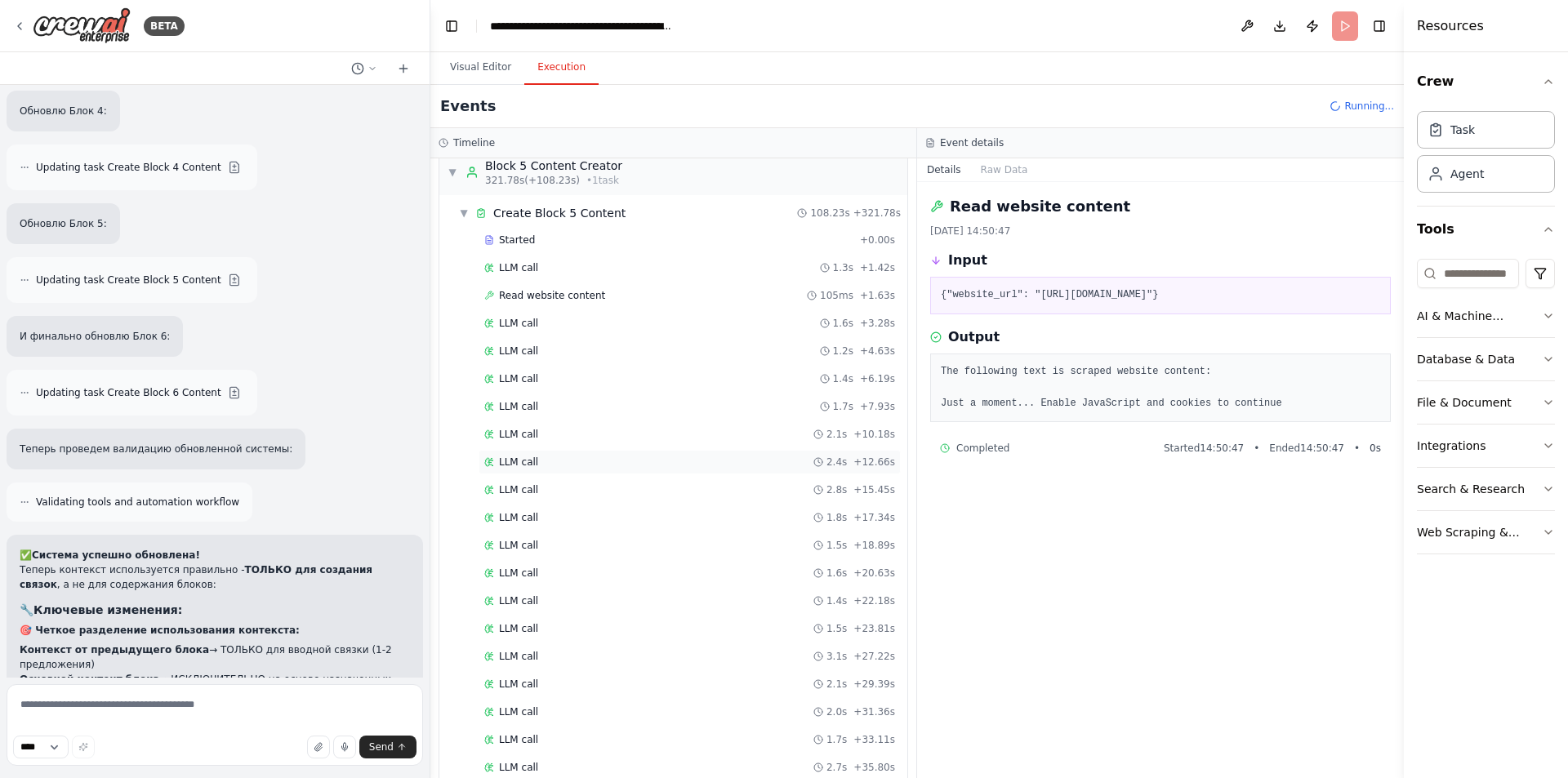
scroll to position [5269, 0]
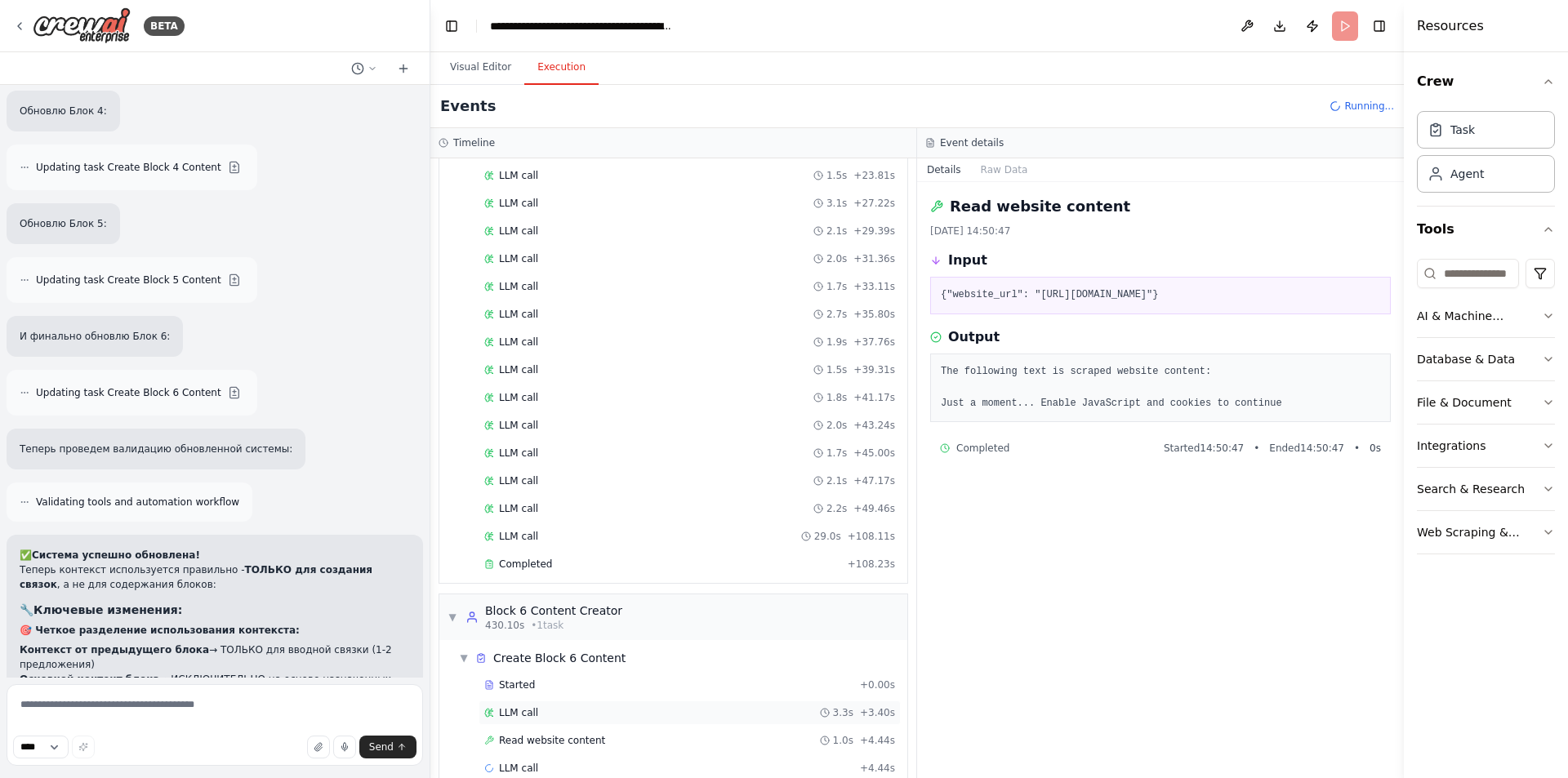
click at [549, 723] on div "LLM call 3.3s + 3.40s" at bounding box center [689, 713] width 422 height 25
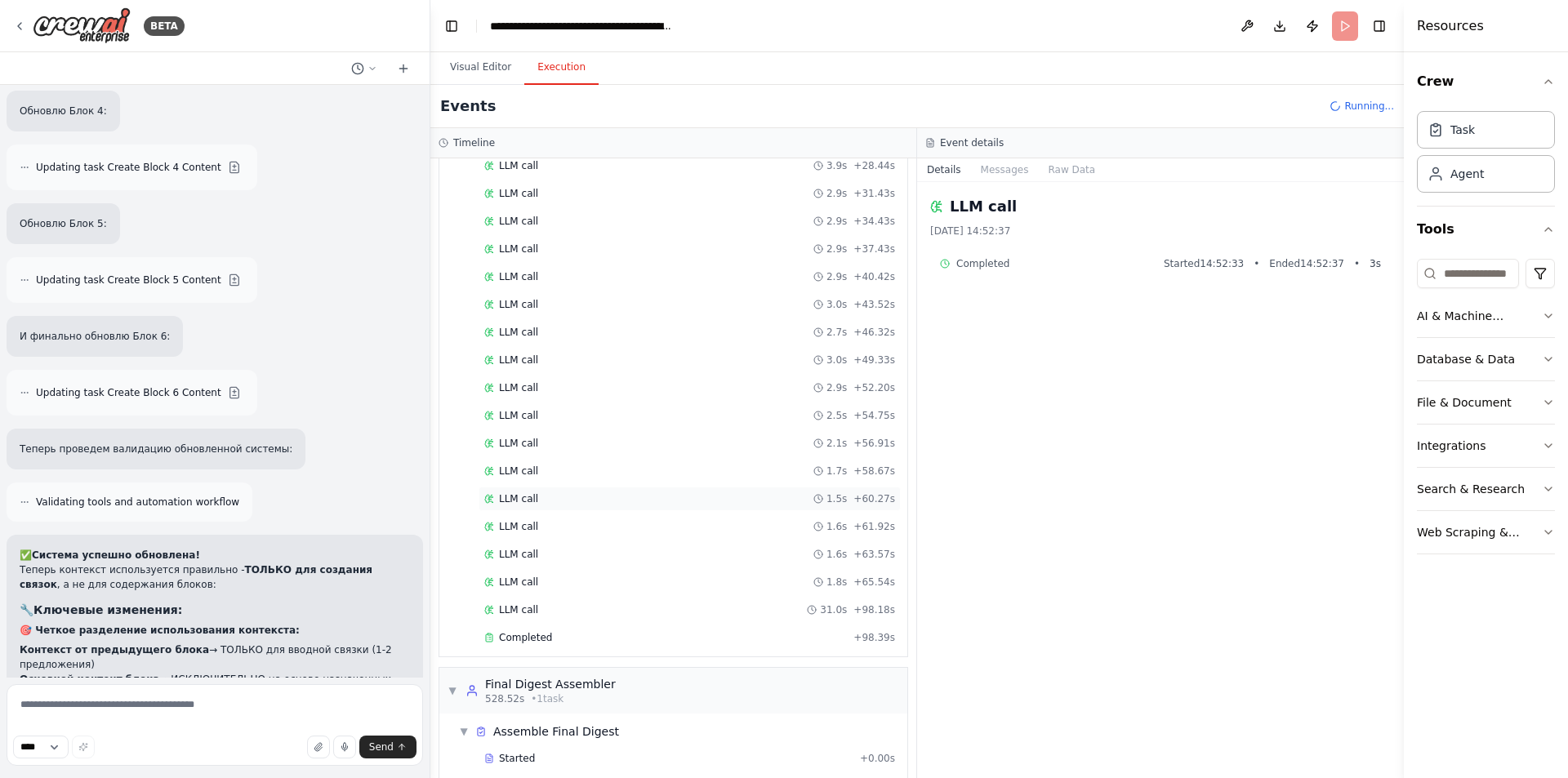
scroll to position [6139, 0]
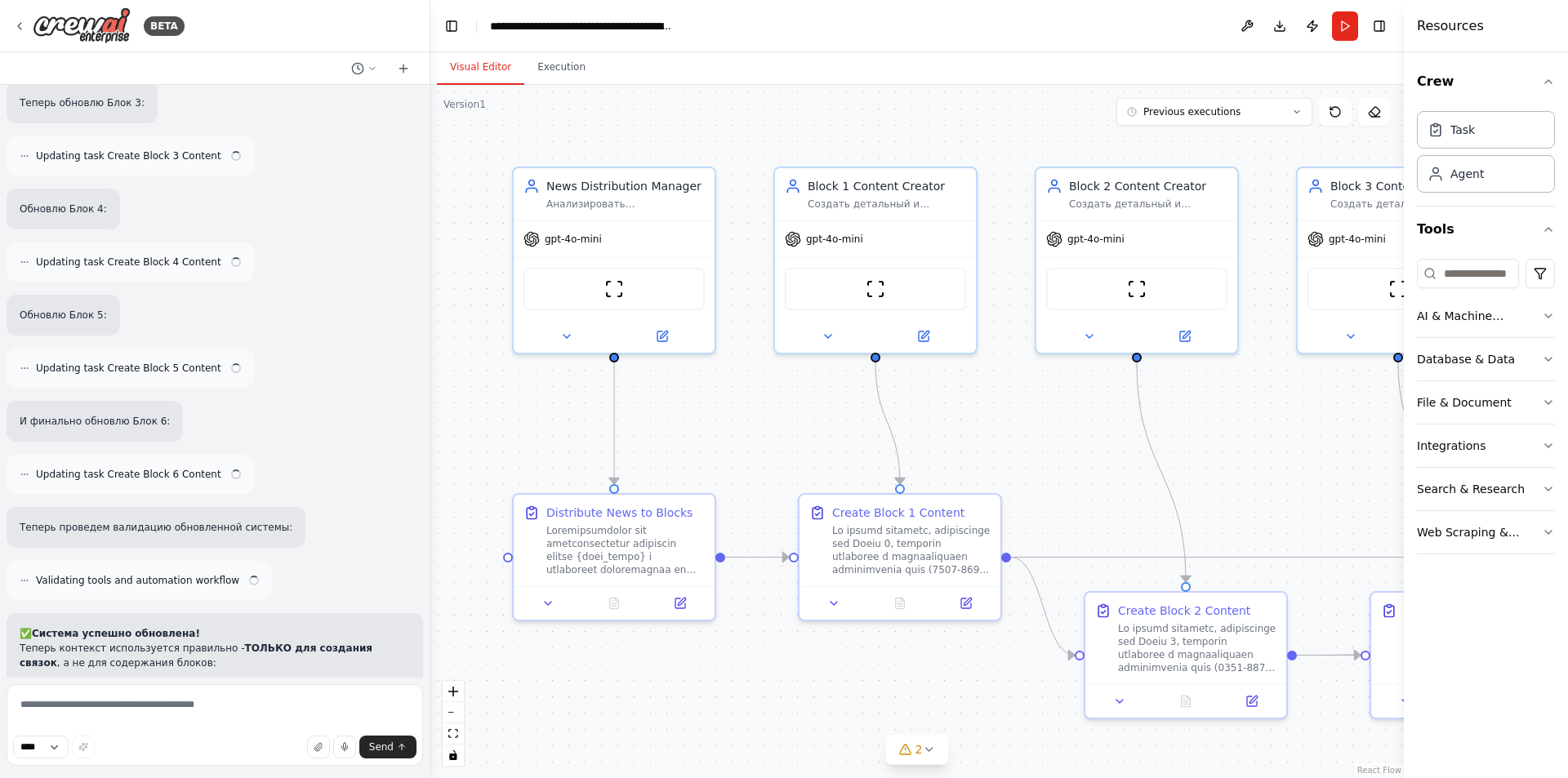
scroll to position [14342, 0]
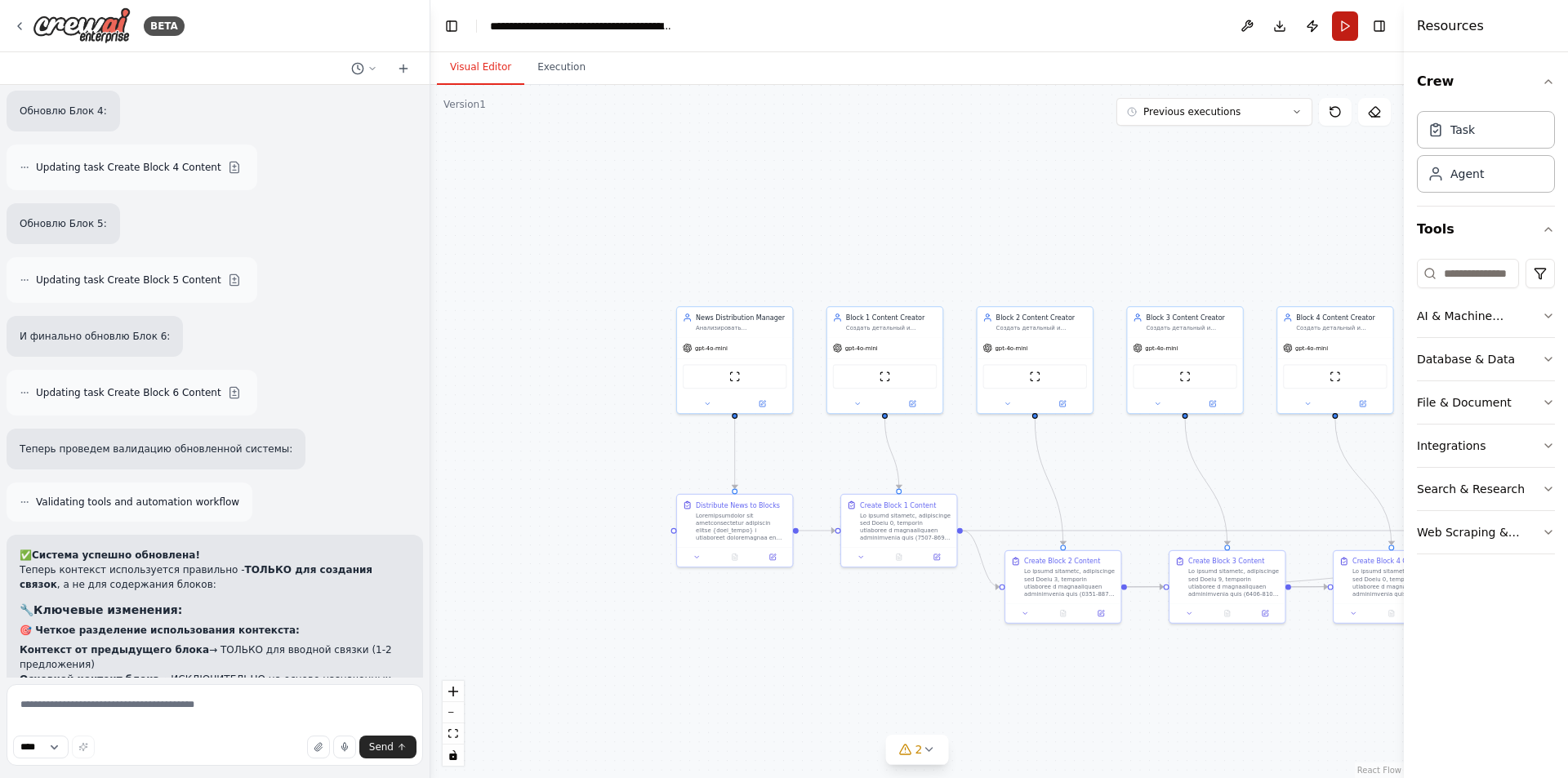
click at [1342, 32] on button "Run" at bounding box center [1345, 27] width 27 height 30
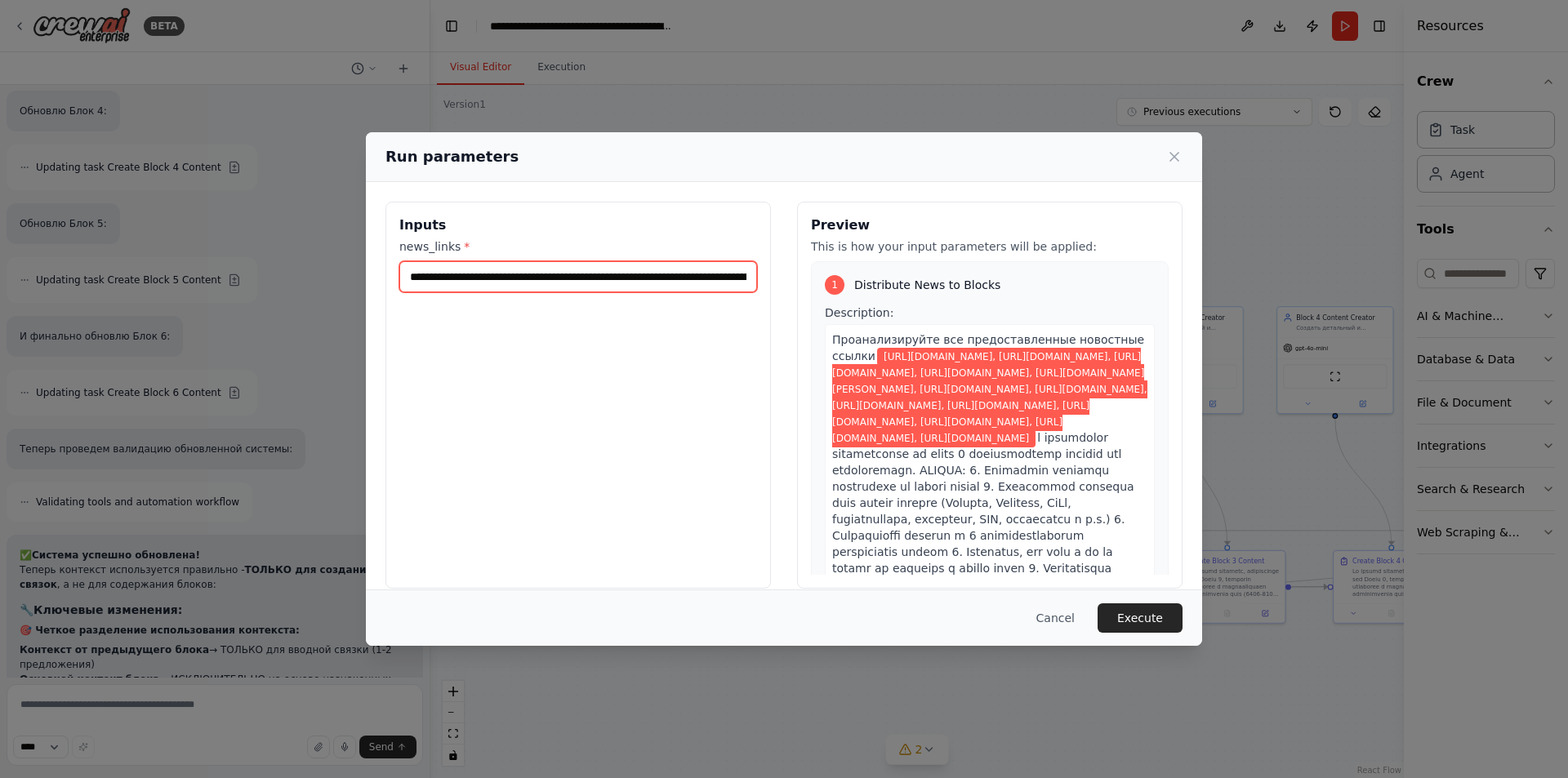
click at [618, 283] on input "**********" at bounding box center [578, 276] width 358 height 31
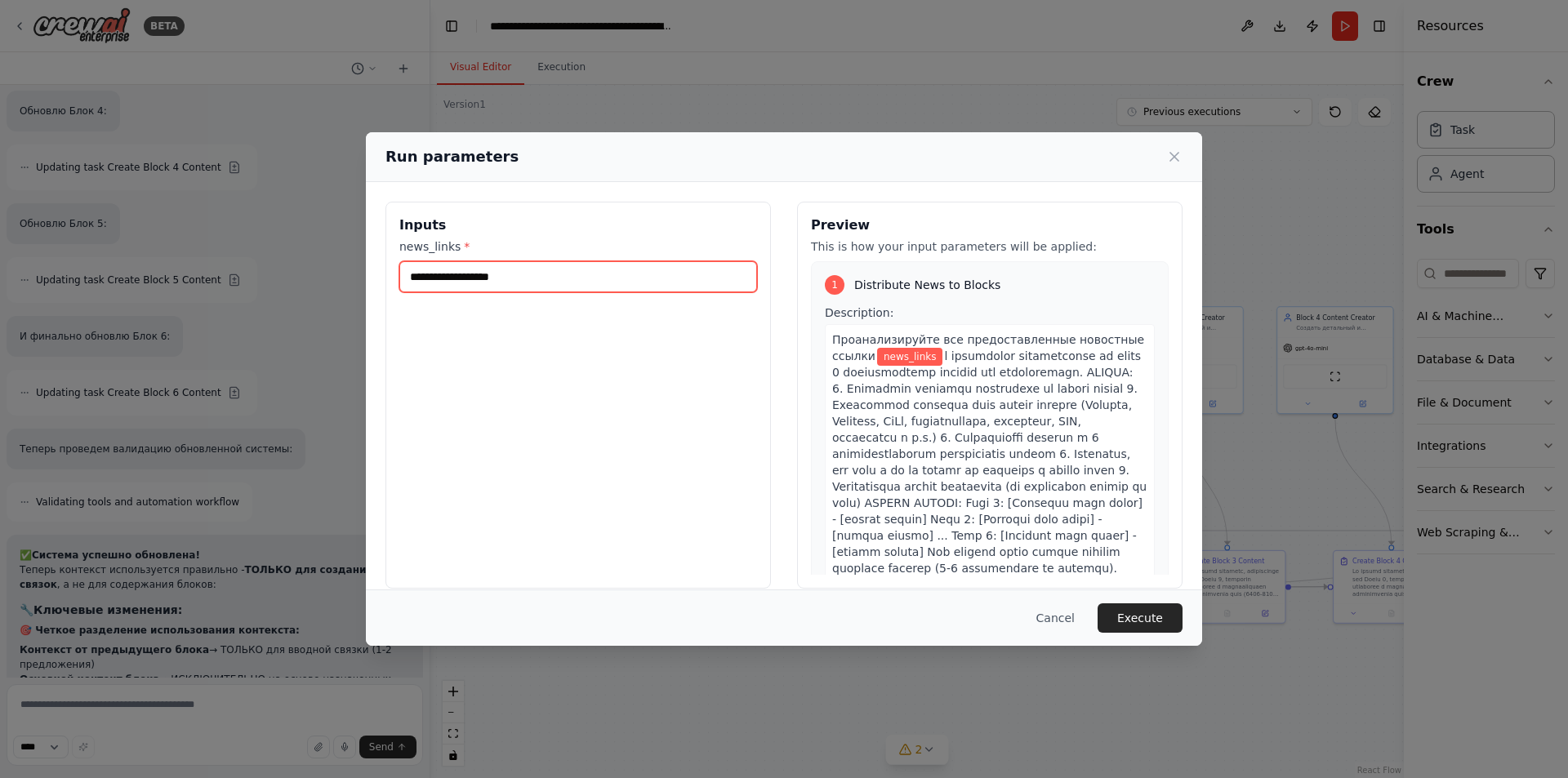
paste input "**********"
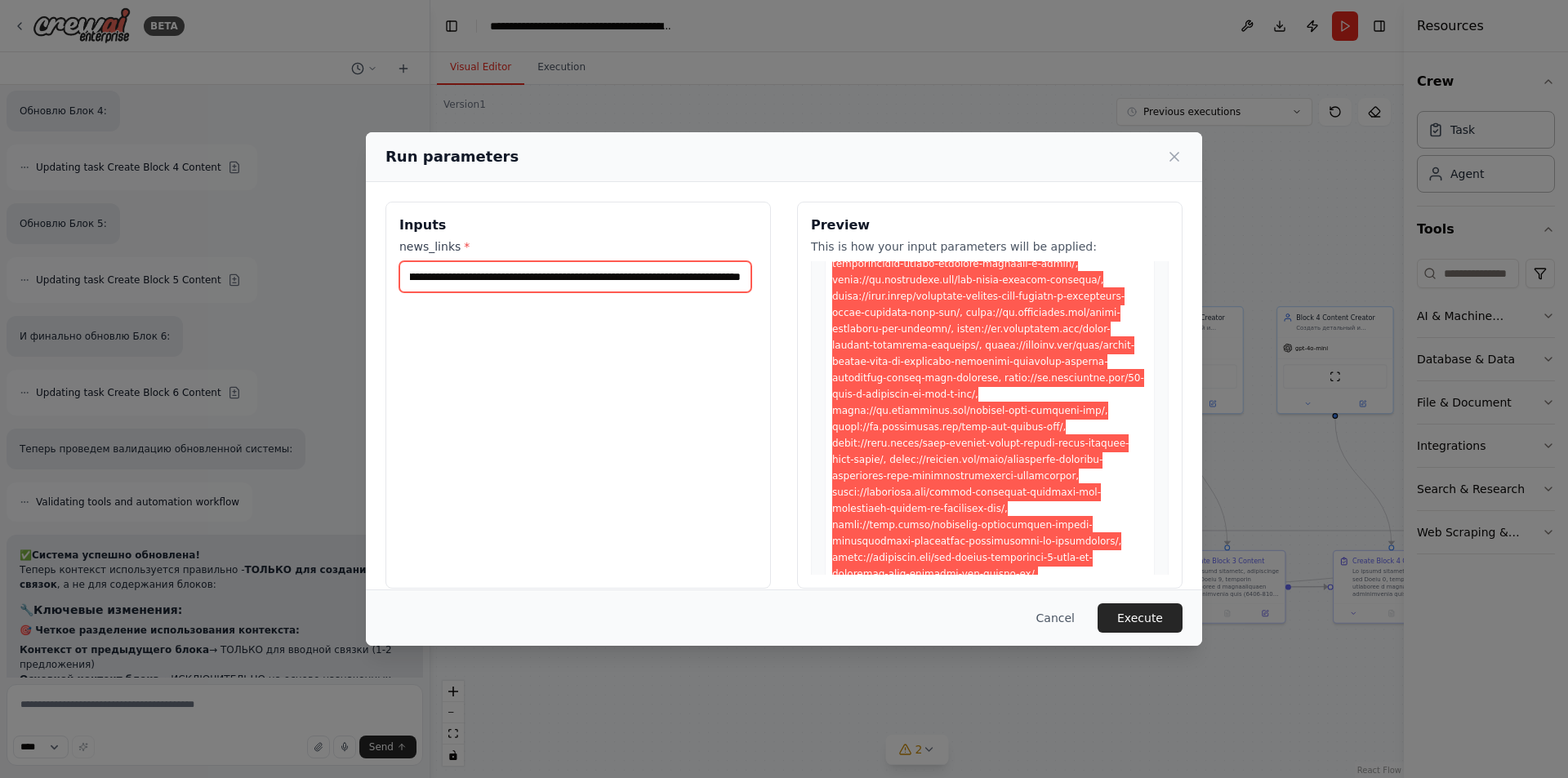
scroll to position [490, 0]
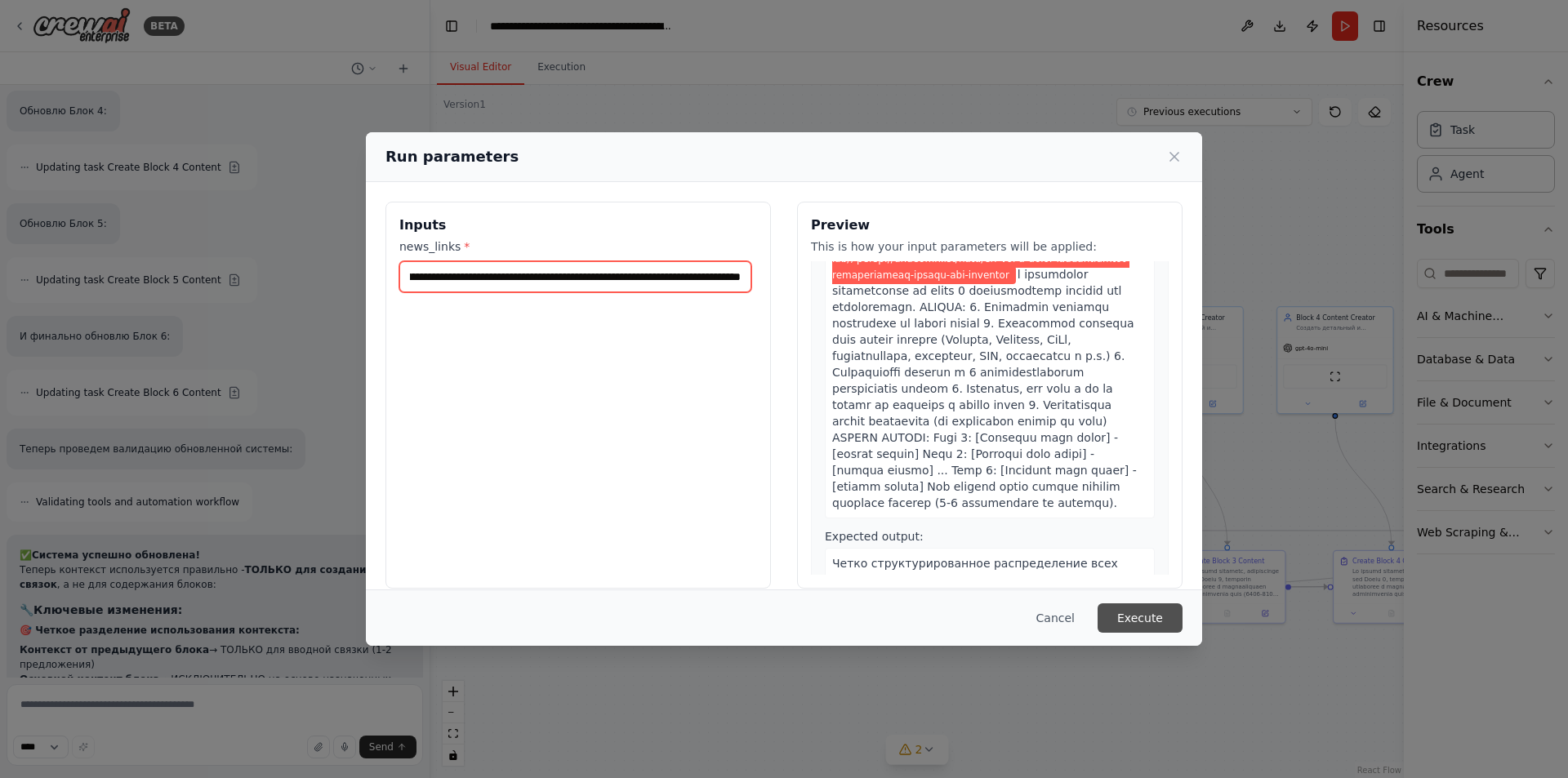
type input "**********"
click at [1139, 617] on button "Execute" at bounding box center [1140, 618] width 85 height 30
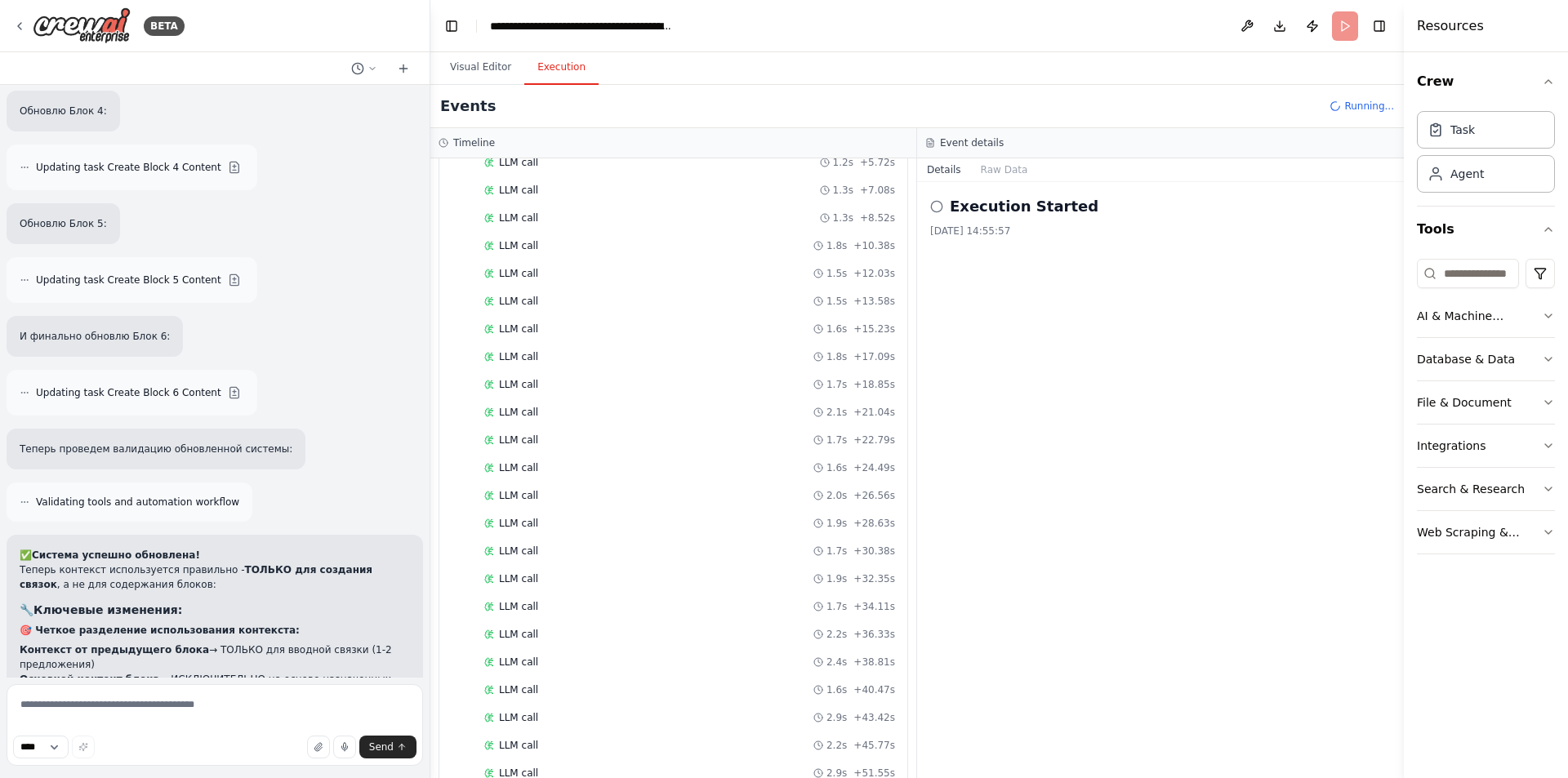
scroll to position [1231, 0]
click at [641, 723] on div "LLM call 2.2s + 45.77s" at bounding box center [689, 713] width 422 height 25
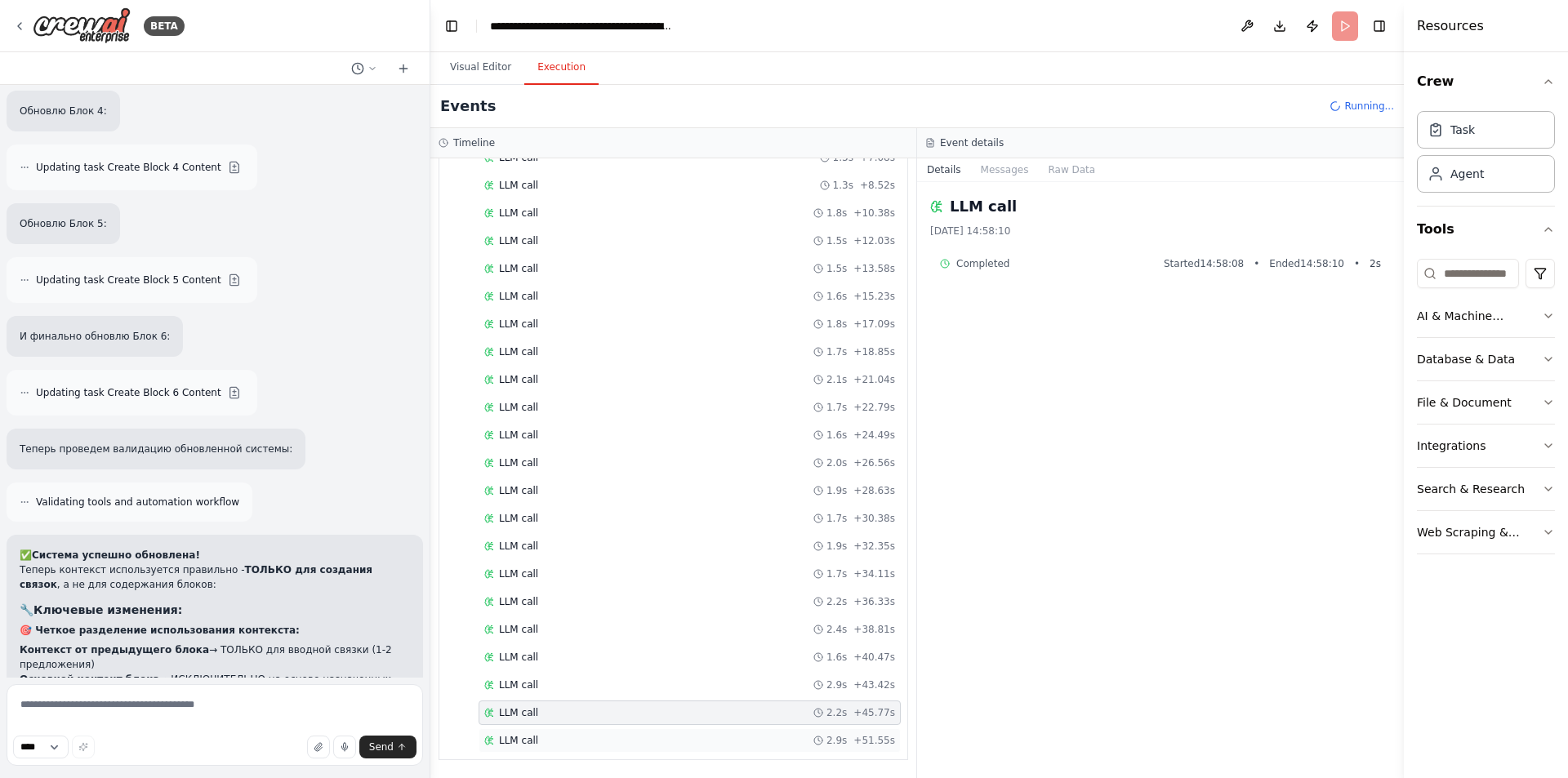
click at [625, 746] on div "LLM call 2.9s + 51.55s" at bounding box center [689, 741] width 411 height 13
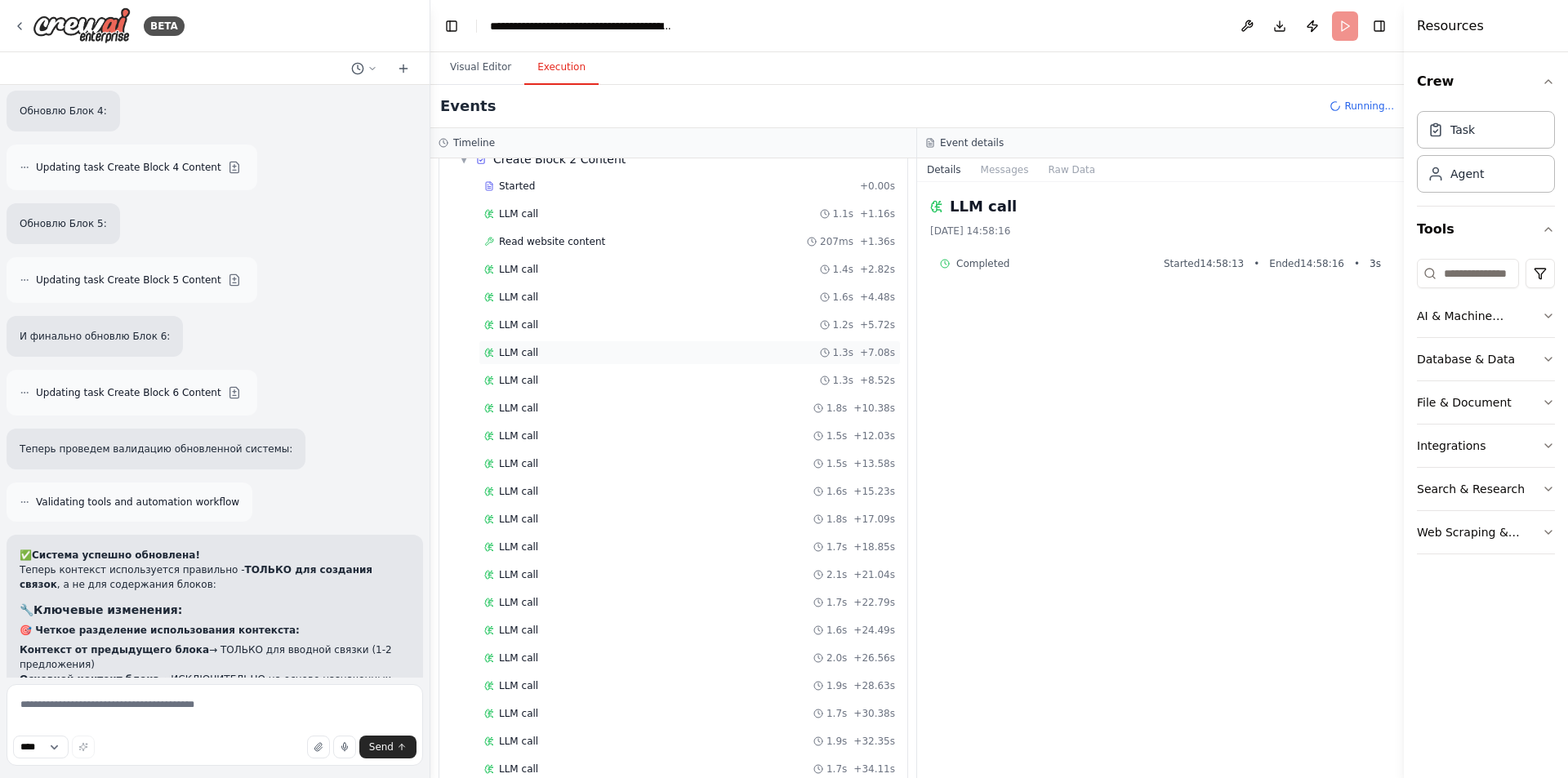
scroll to position [986, 0]
click at [565, 289] on span "Read website content" at bounding box center [552, 291] width 107 height 13
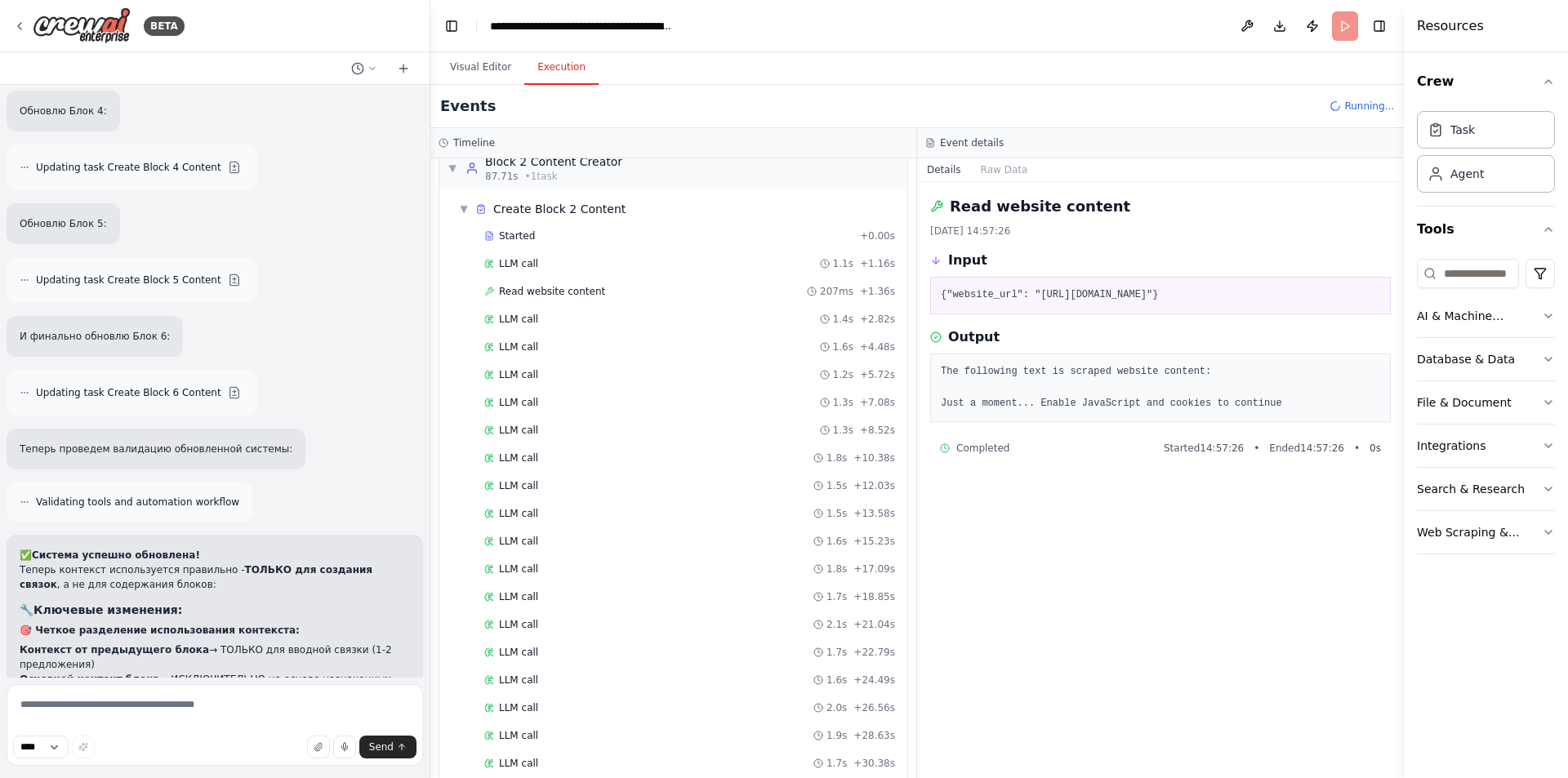
drag, startPoint x: 1033, startPoint y: 296, endPoint x: 968, endPoint y: 314, distance: 67.4
click at [968, 304] on pre "{"website_url": "https://cryptonews.com/news/altcoin-market-analysis-september-…" at bounding box center [1161, 296] width 440 height 17
click at [1166, 297] on pre "{"website_url": "https://cryptonews.com/news/altcoin-market-analysis-september-…" at bounding box center [1161, 296] width 440 height 17
drag, startPoint x: 1075, startPoint y: 294, endPoint x: 1176, endPoint y: 294, distance: 101.0
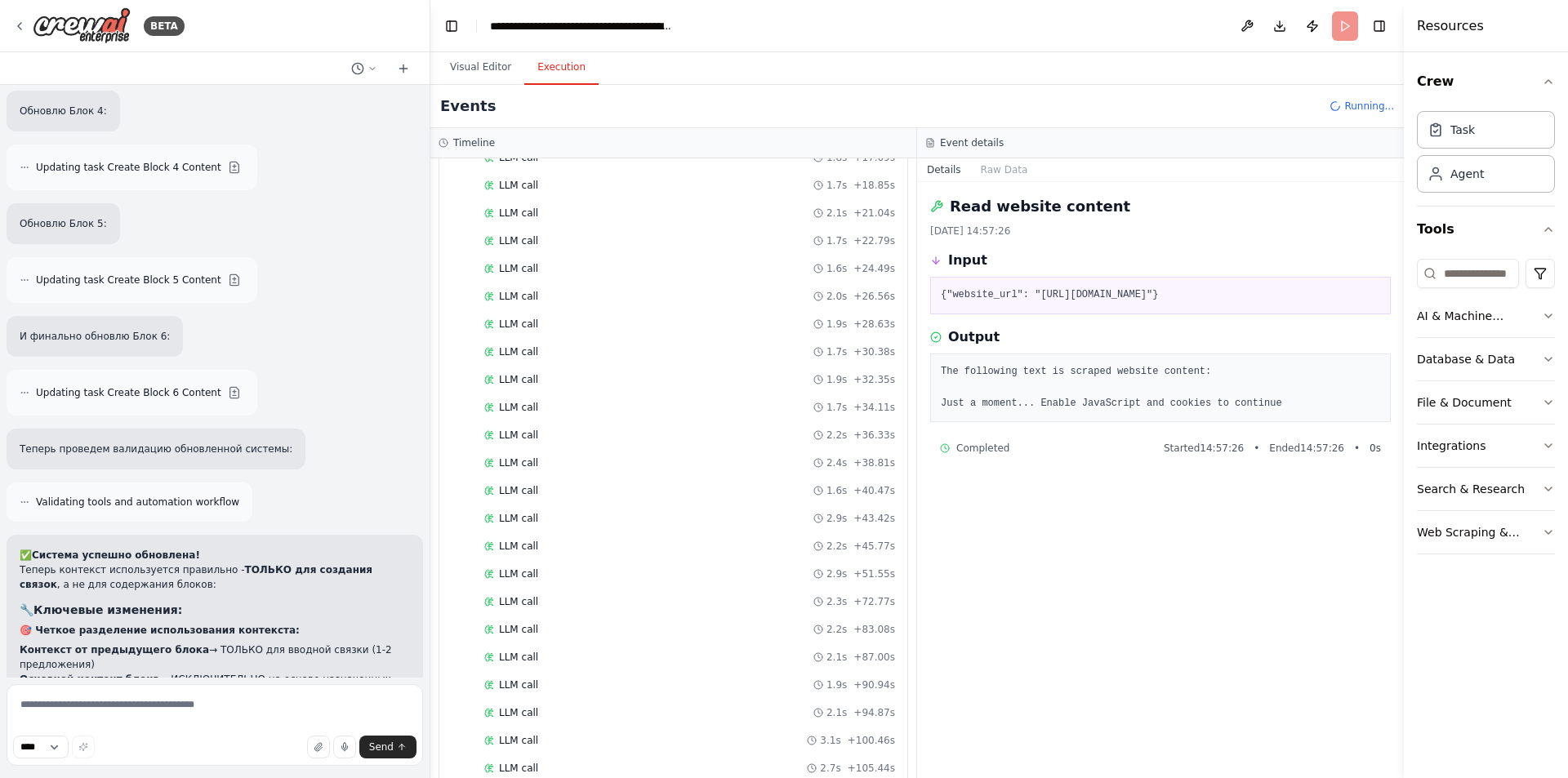
click at [1176, 294] on pre "{"website_url": "https://cryptonews.com/news/altcoin-market-analysis-september-…" at bounding box center [1161, 296] width 440 height 17
copy pre "cryptonews.com/news"
click at [833, 413] on span "1.7s" at bounding box center [836, 407] width 21 height 13
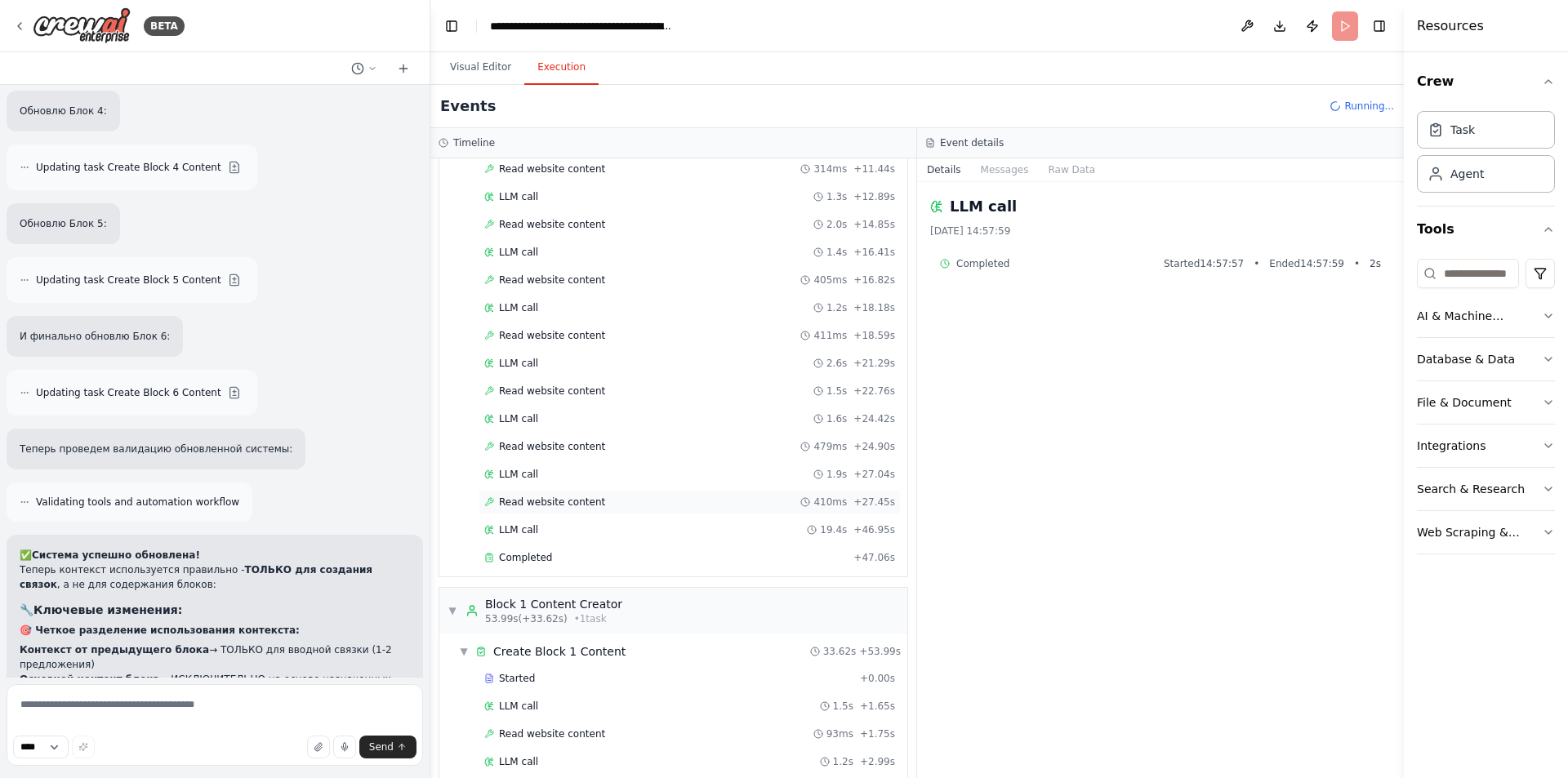
scroll to position [326, 0]
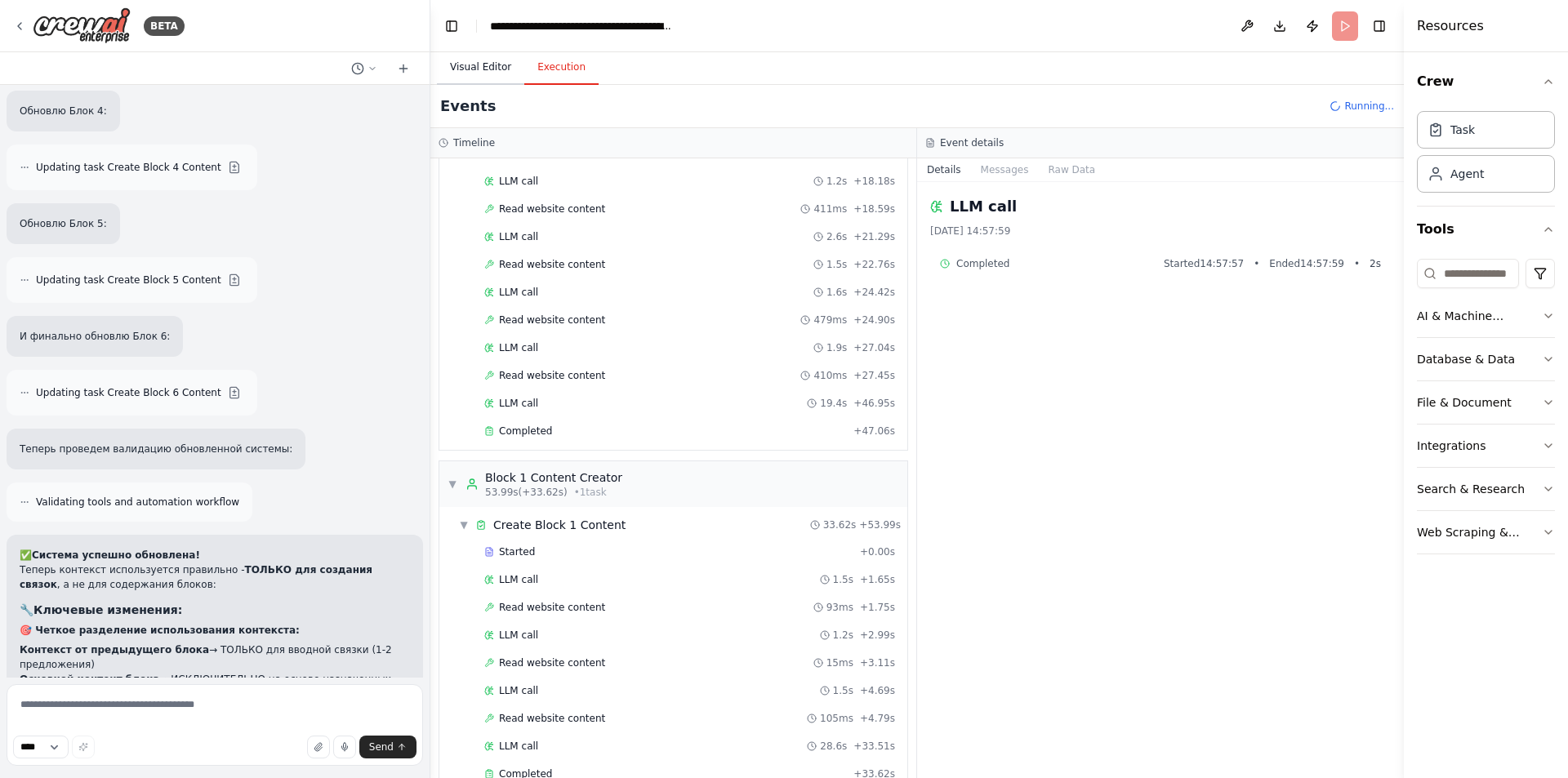
click at [450, 67] on button "Visual Editor" at bounding box center [480, 67] width 88 height 35
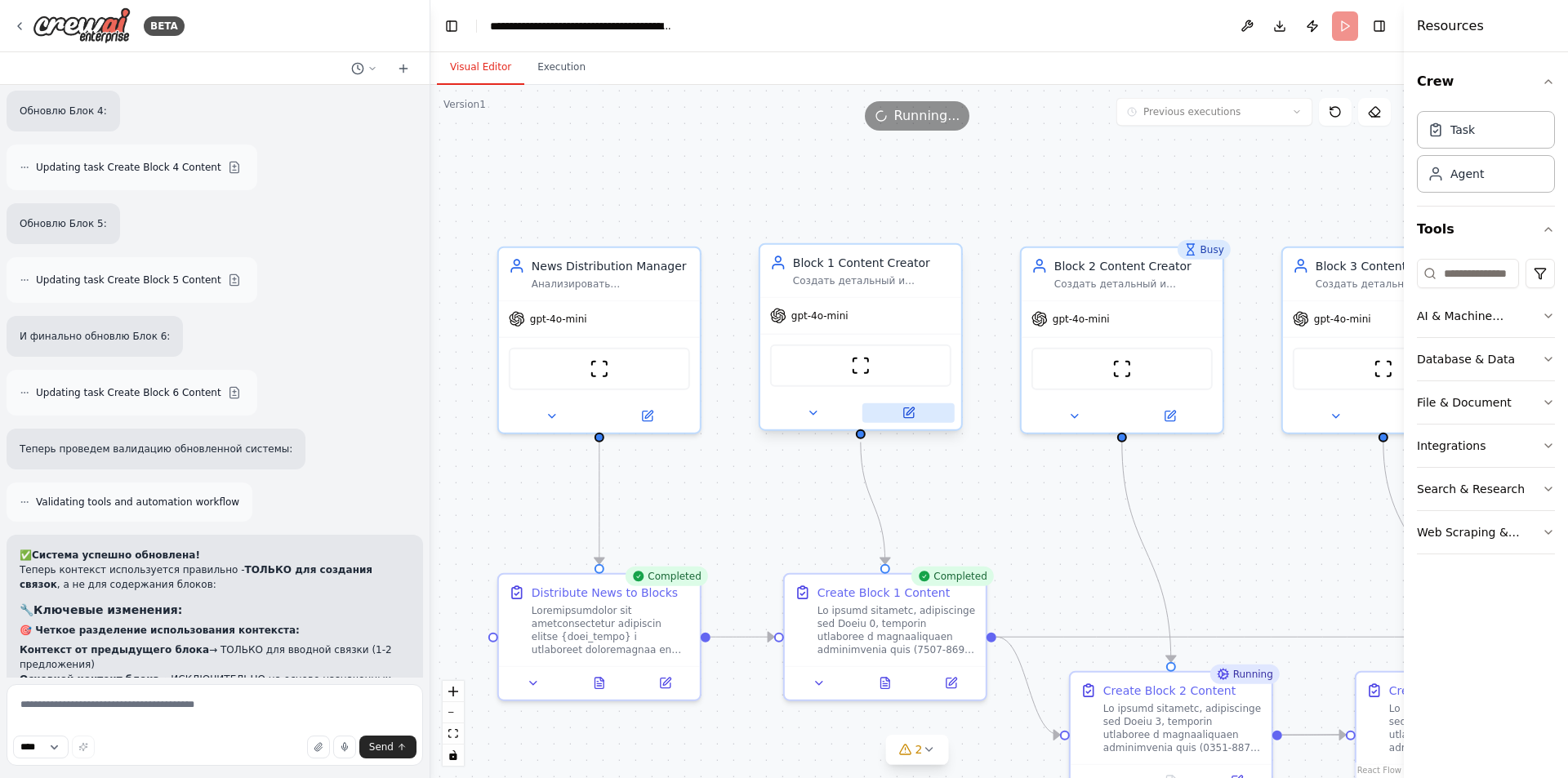
click at [908, 406] on icon at bounding box center [907, 412] width 13 height 13
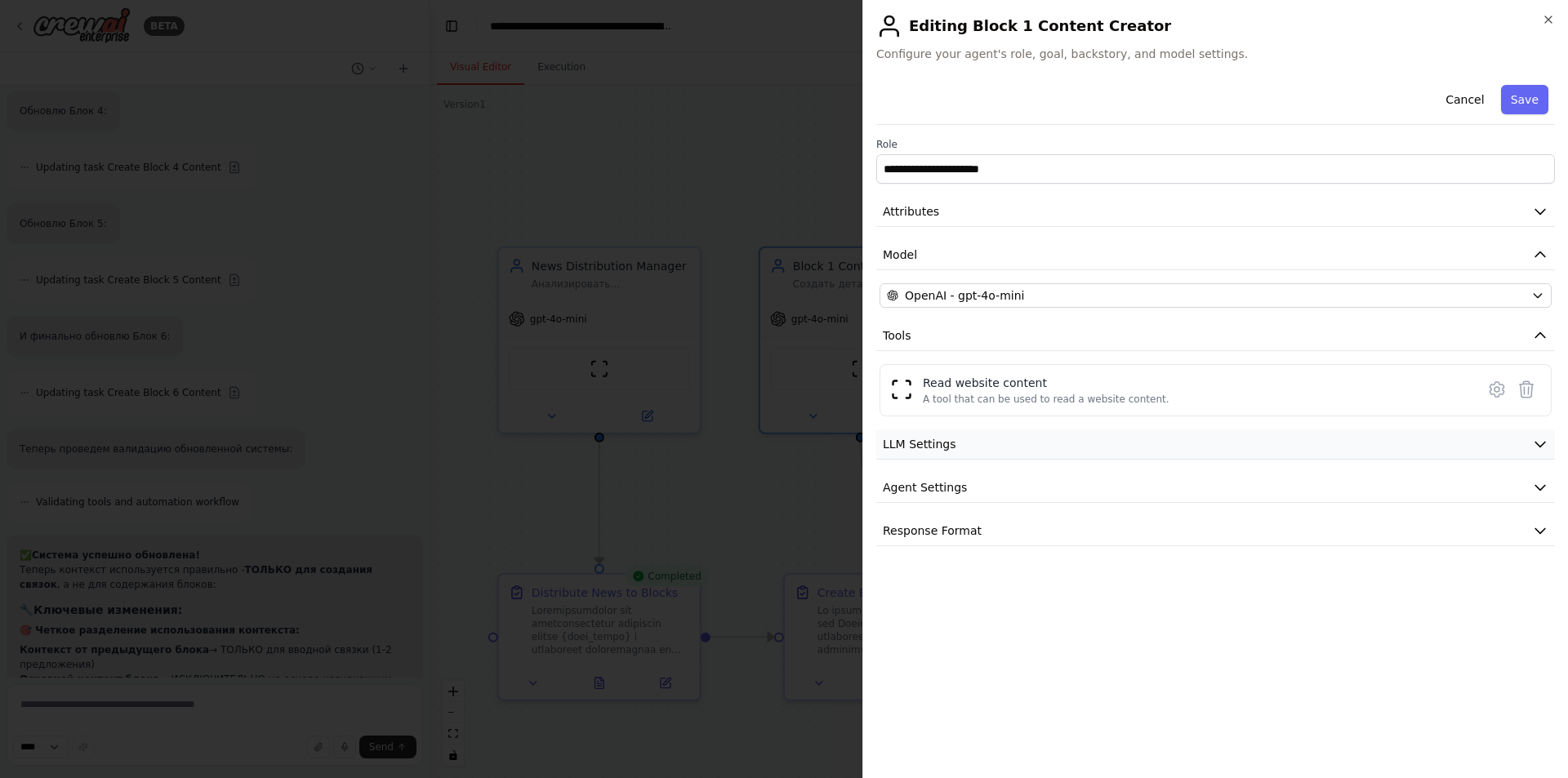
click at [1016, 440] on button "LLM Settings" at bounding box center [1216, 445] width 678 height 31
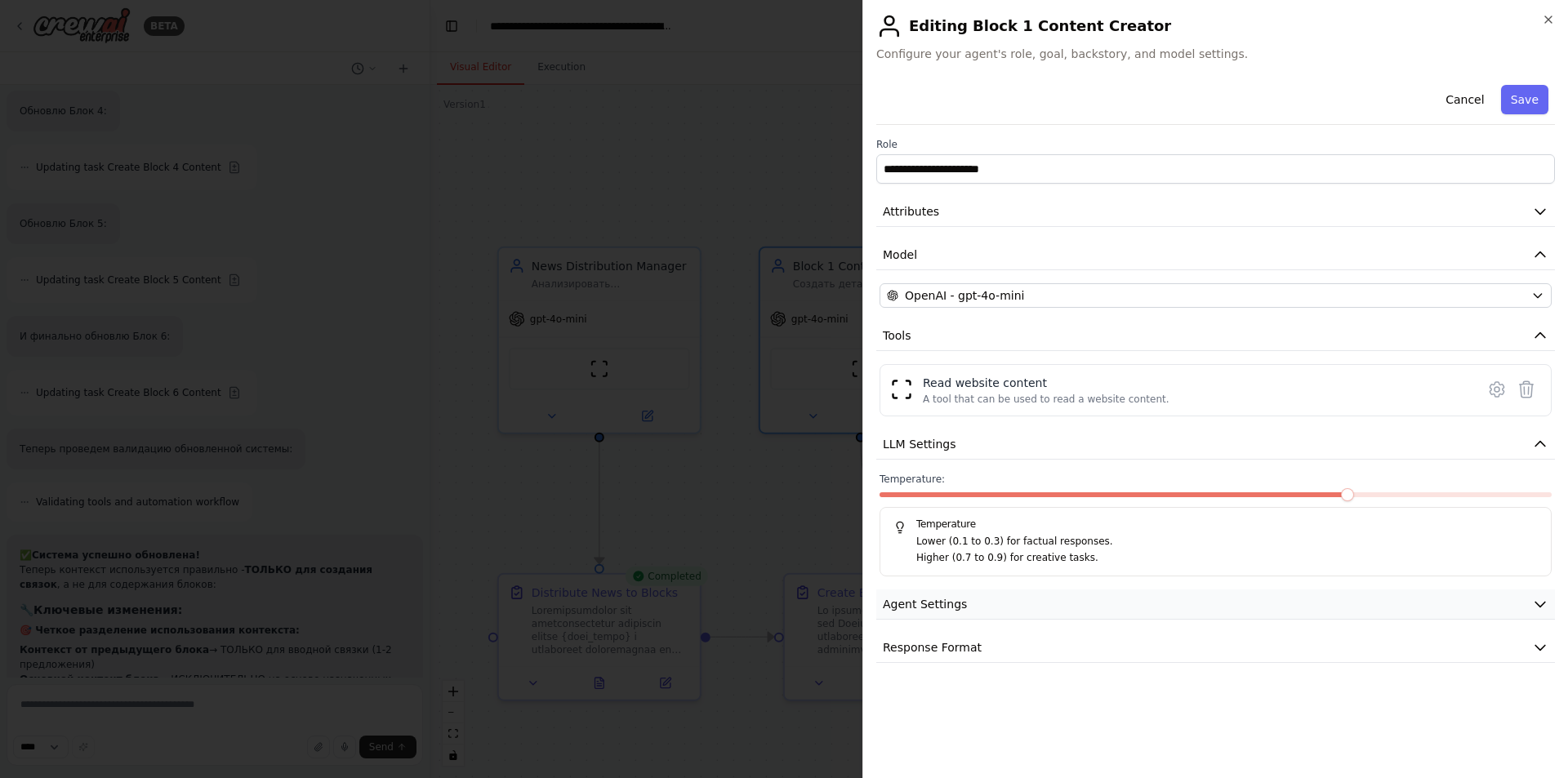
click at [961, 598] on button "Agent Settings" at bounding box center [1216, 604] width 678 height 31
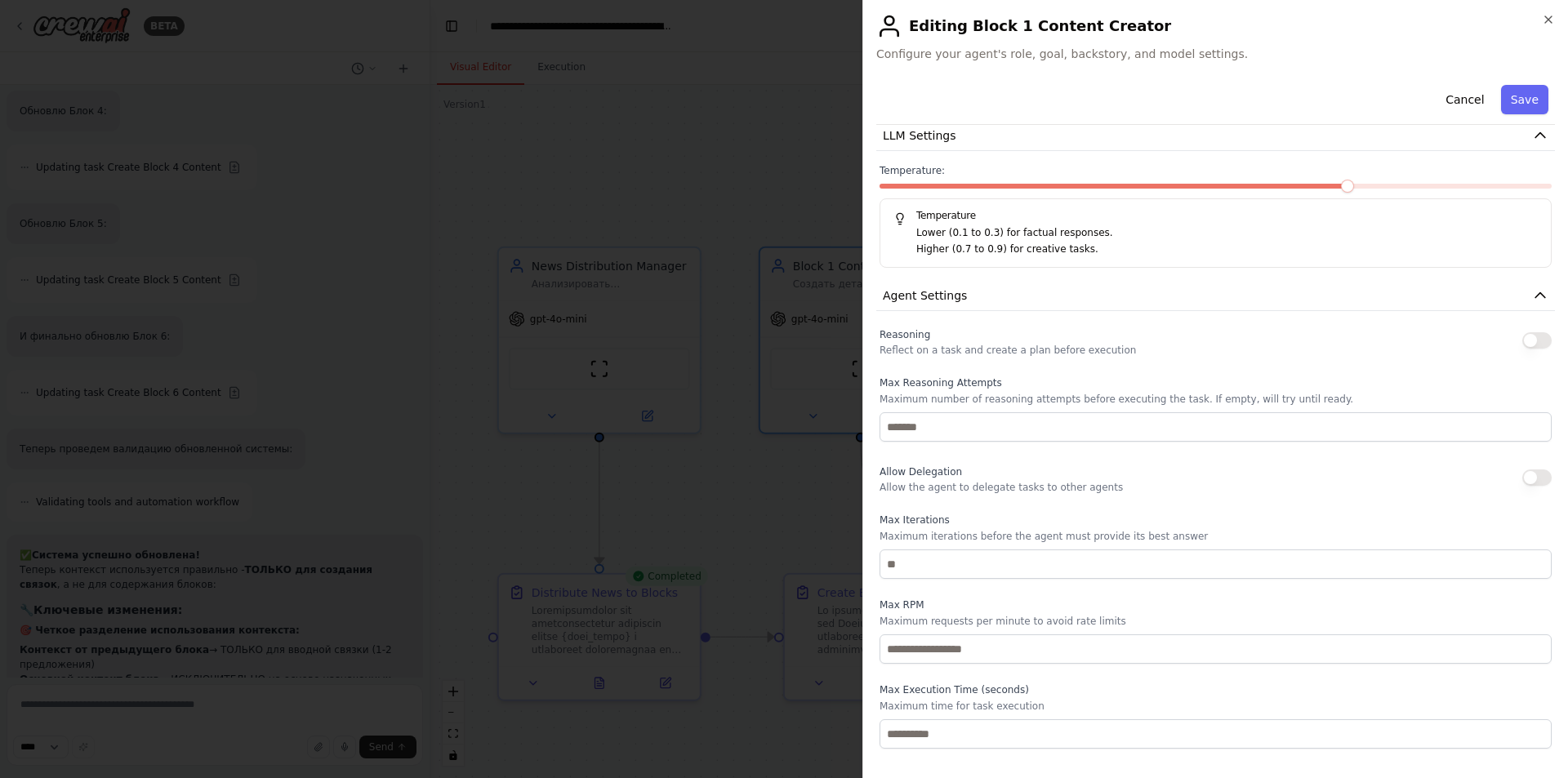
scroll to position [349, 0]
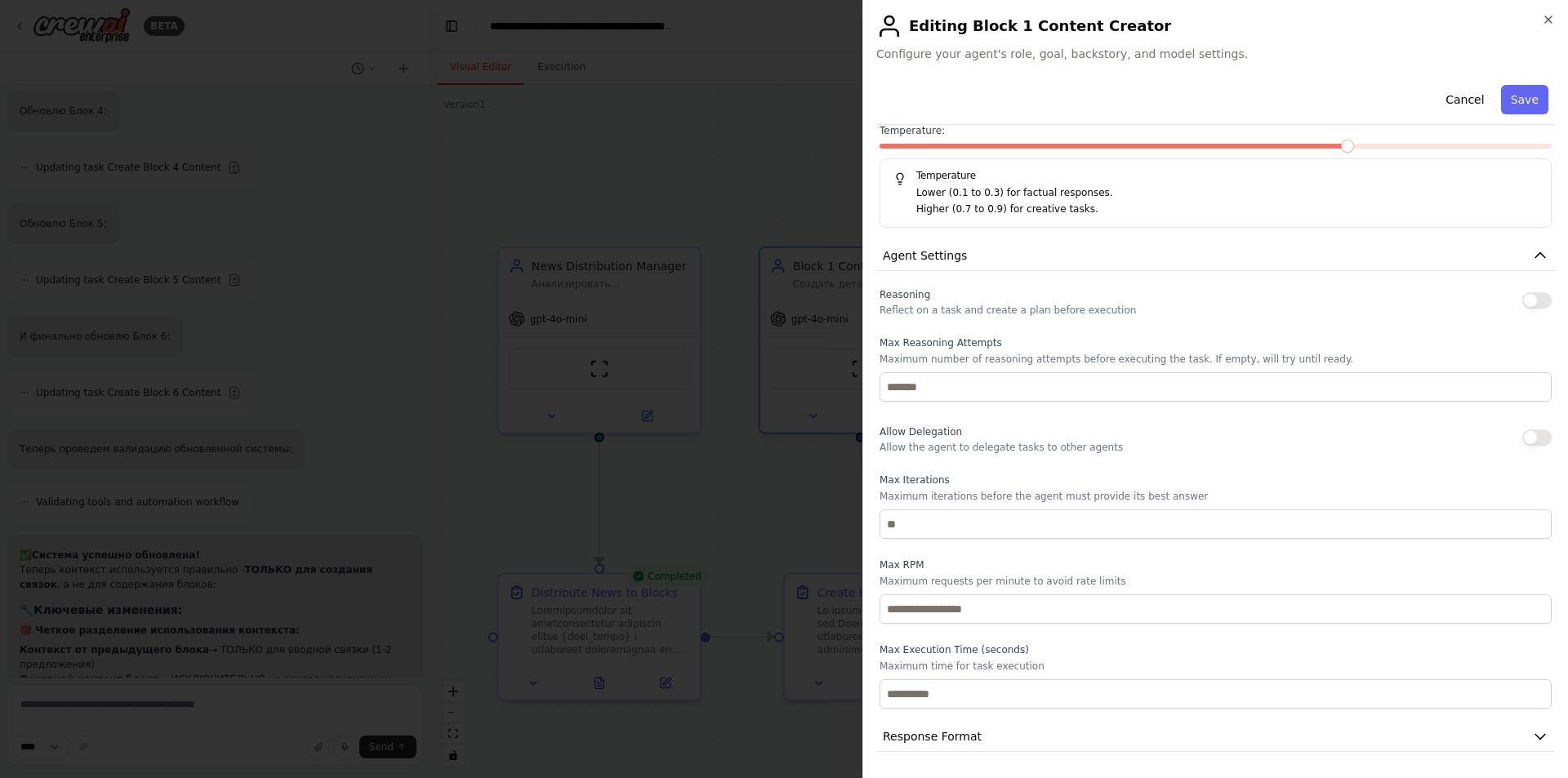
click at [994, 753] on div "**********" at bounding box center [1216, 422] width 678 height 687
click at [993, 742] on button "Response Format" at bounding box center [1216, 737] width 678 height 31
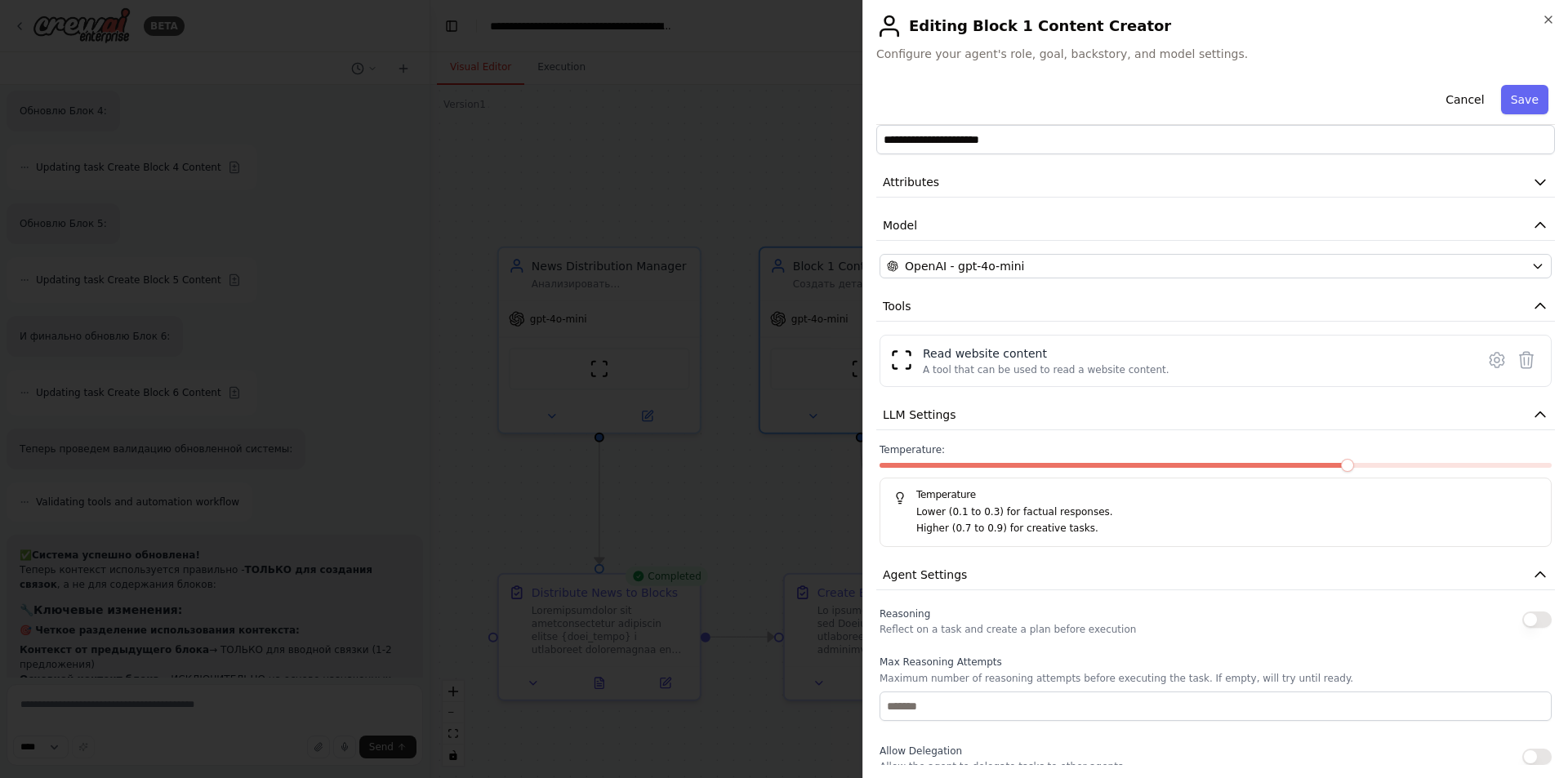
scroll to position [0, 0]
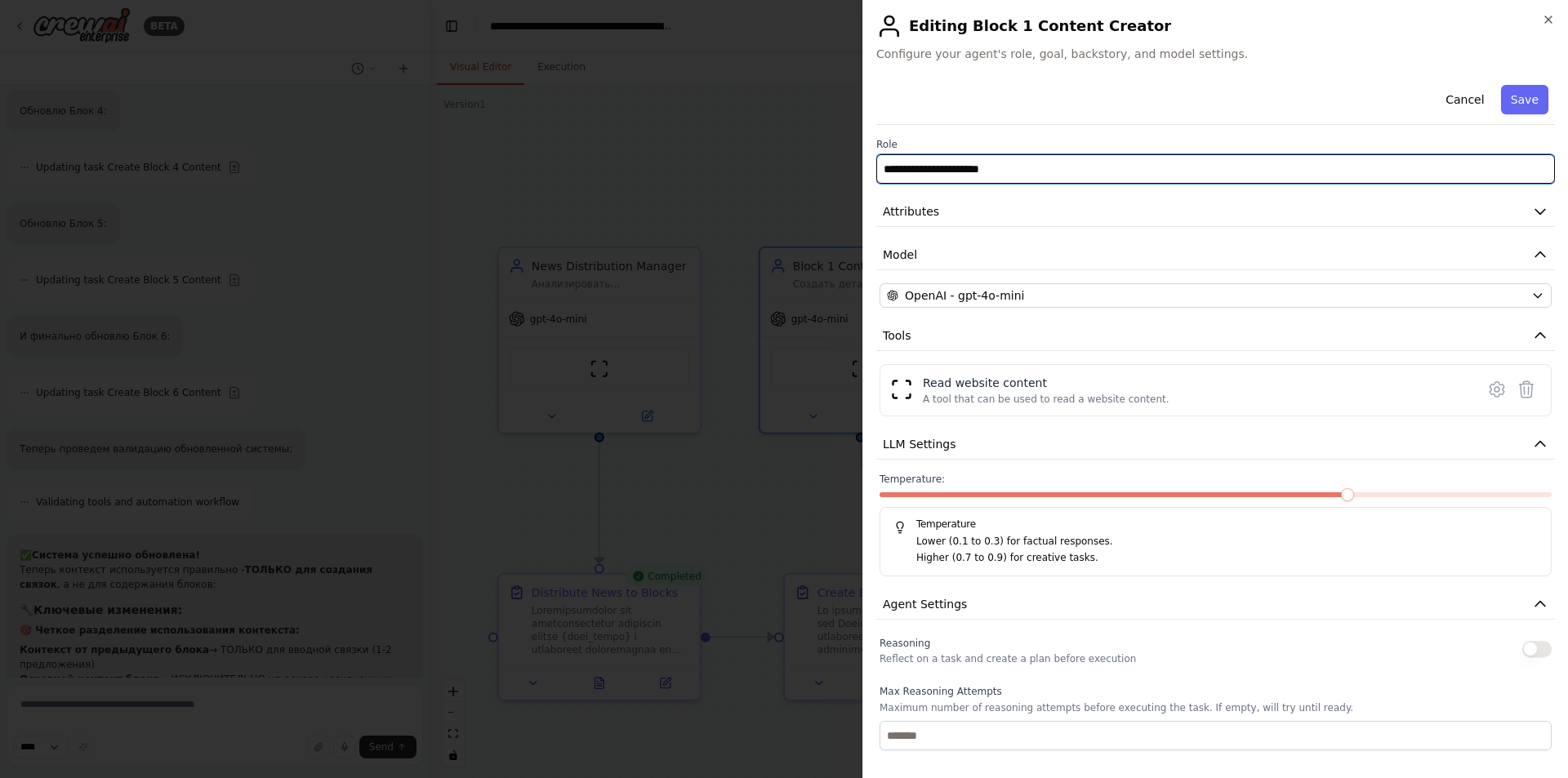
click at [999, 164] on input "**********" at bounding box center [1216, 170] width 678 height 30
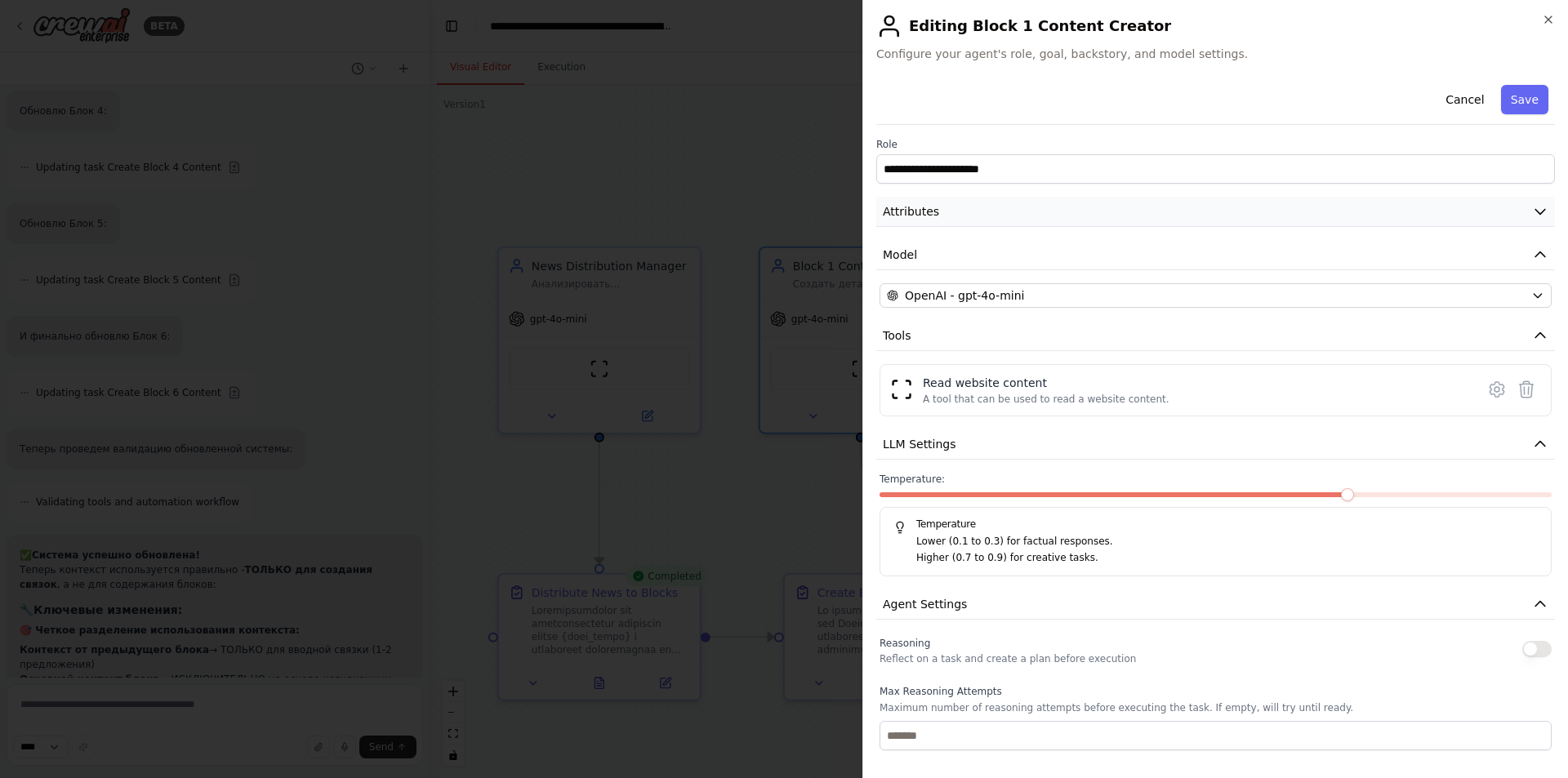
click at [994, 214] on button "Attributes" at bounding box center [1216, 212] width 678 height 31
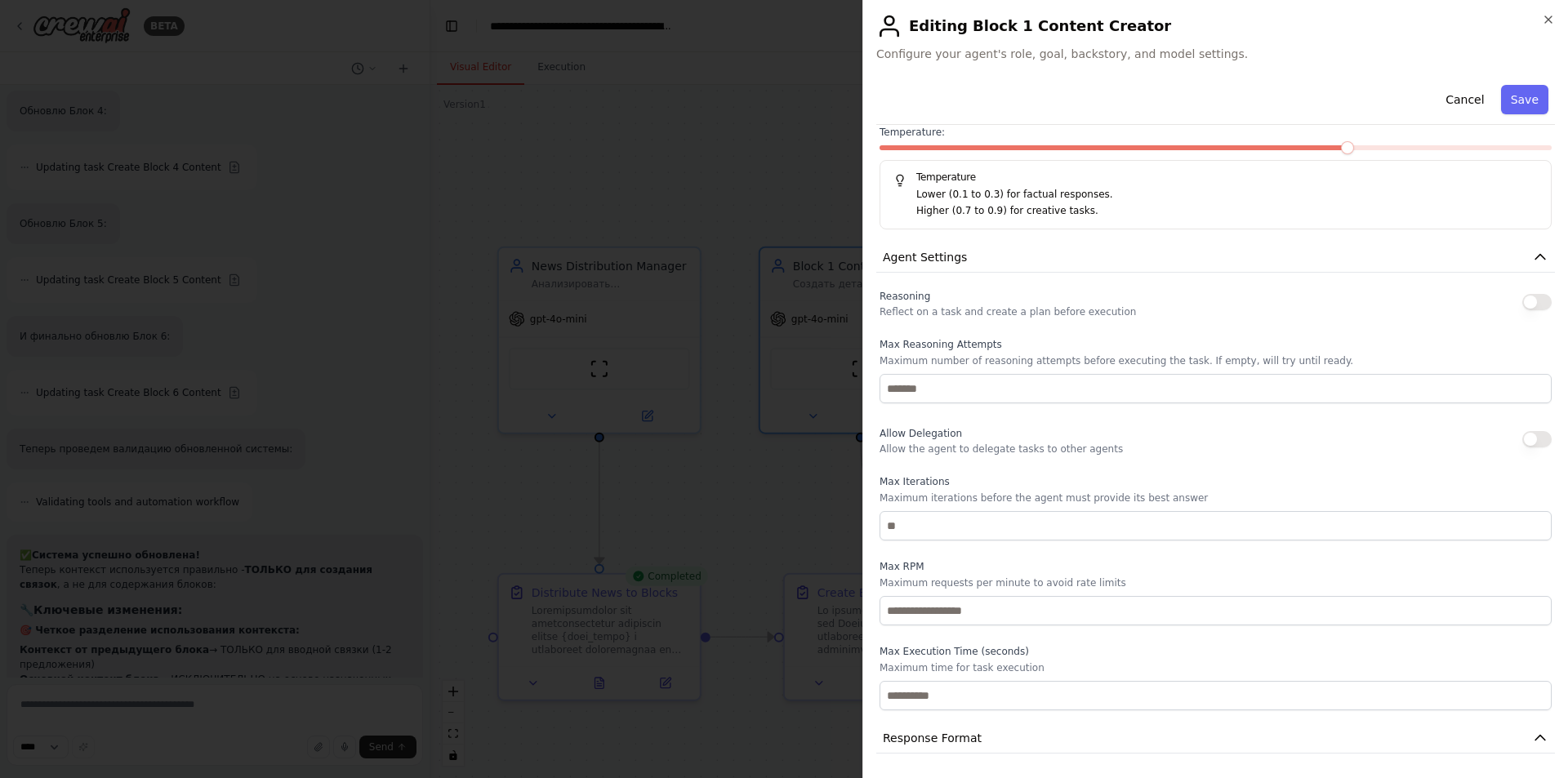
scroll to position [683, 0]
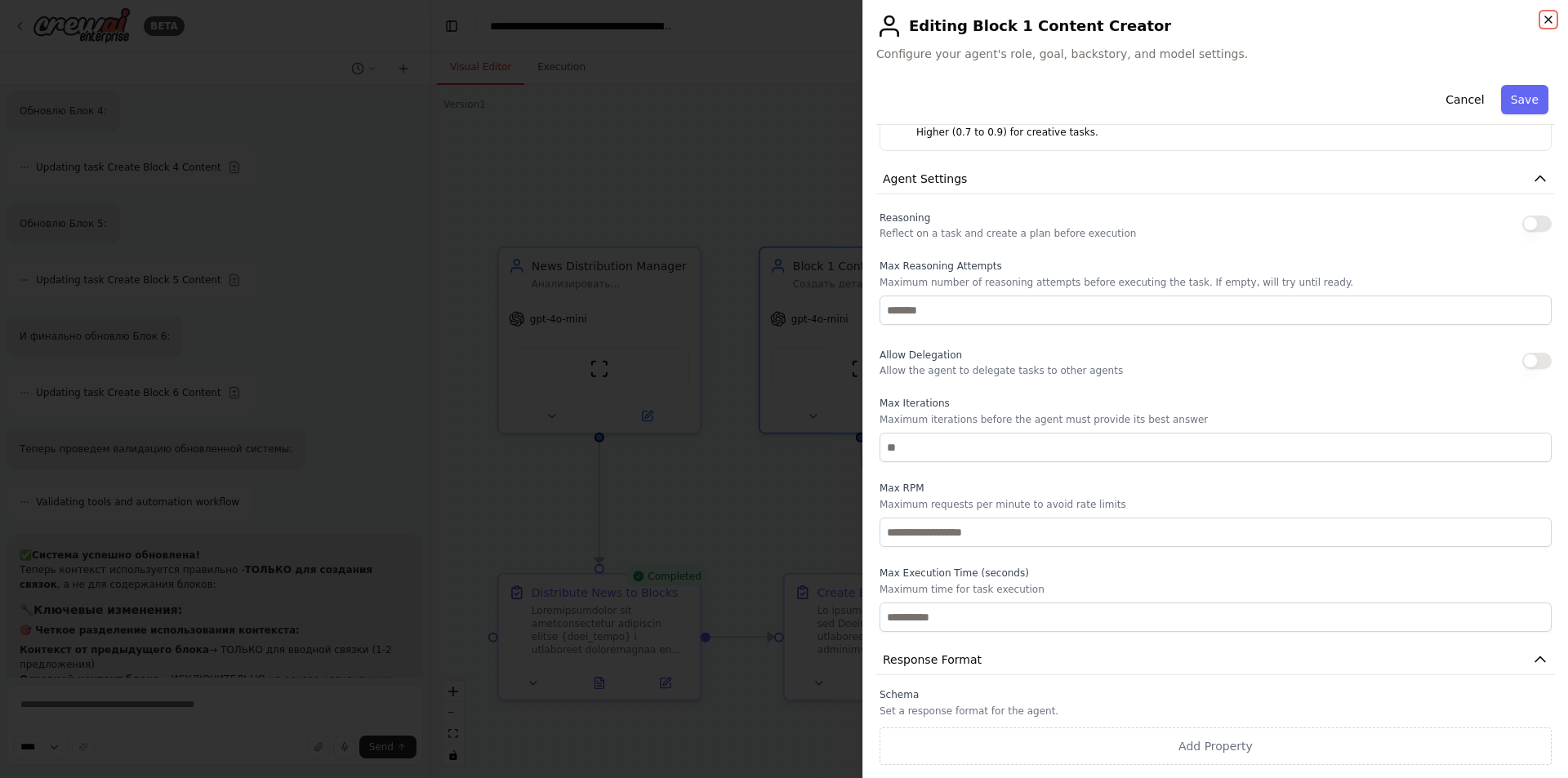
click at [1547, 18] on icon "button" at bounding box center [1548, 20] width 7 height 7
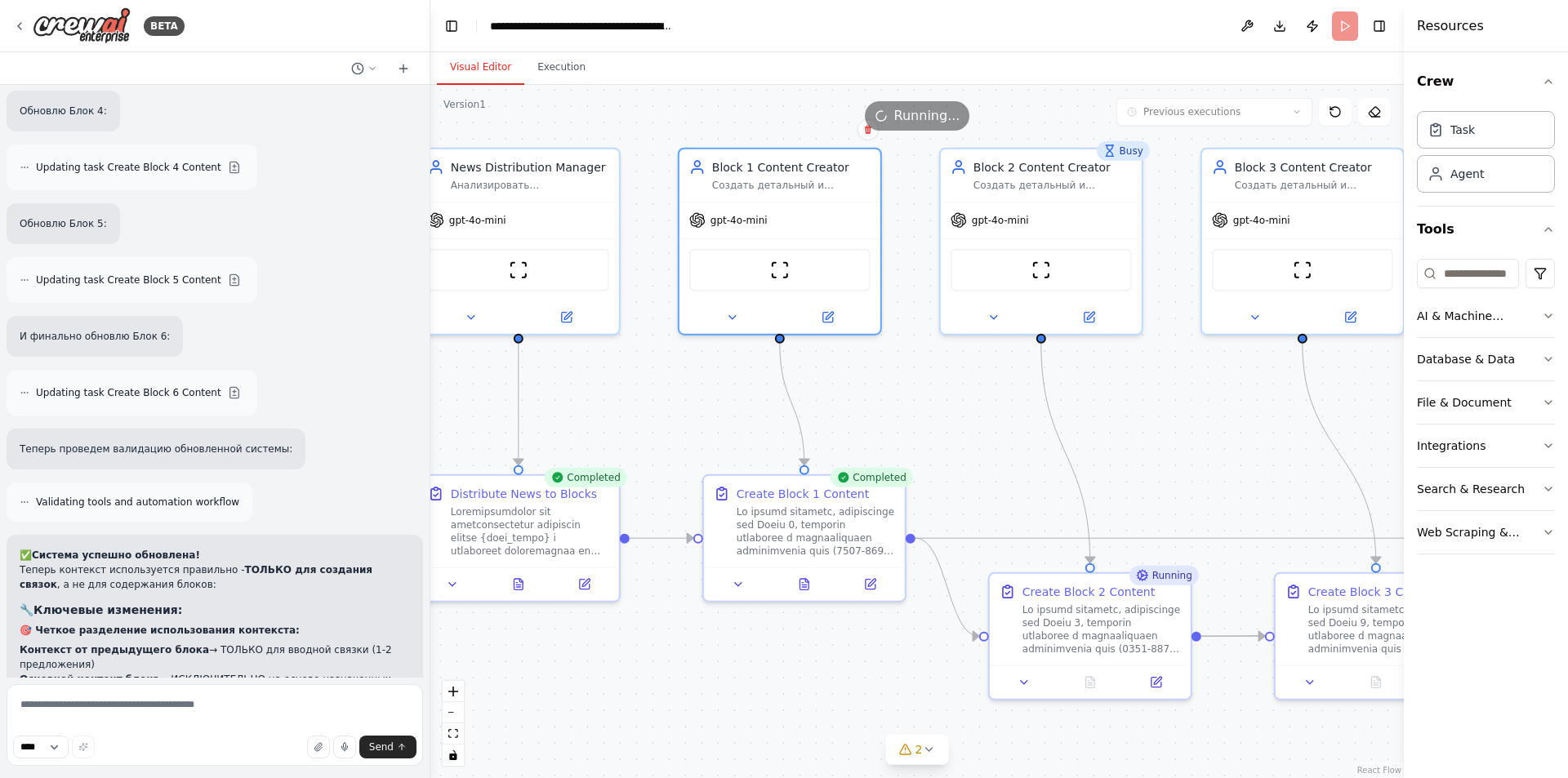
drag, startPoint x: 757, startPoint y: 531, endPoint x: 654, endPoint y: 418, distance: 152.9
click at [654, 419] on div ".deletable-edge-delete-btn { width: 20px; height: 20px; border: 0px solid #ffff…" at bounding box center [916, 431] width 973 height 693
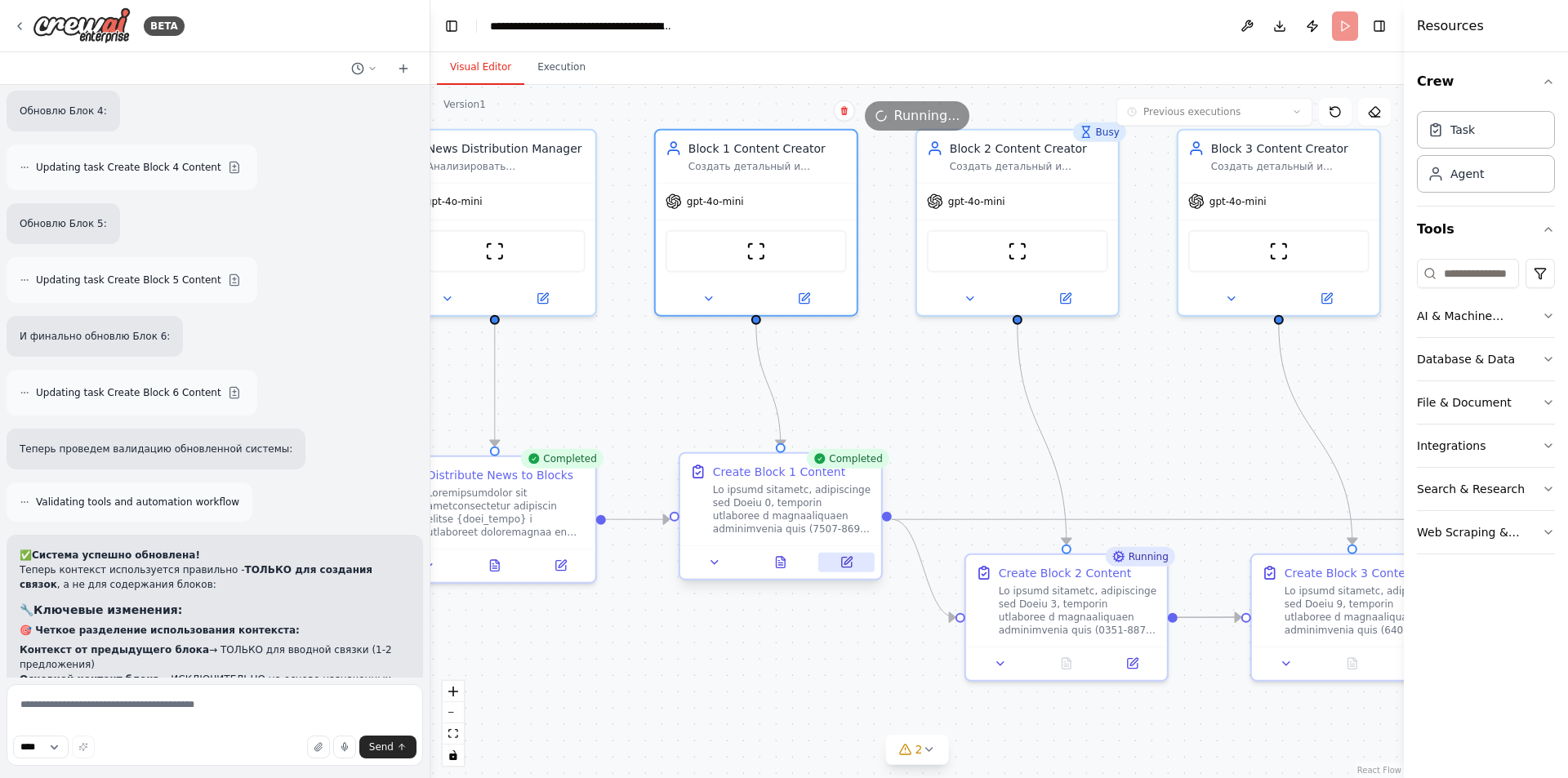
click at [848, 562] on icon at bounding box center [847, 560] width 7 height 7
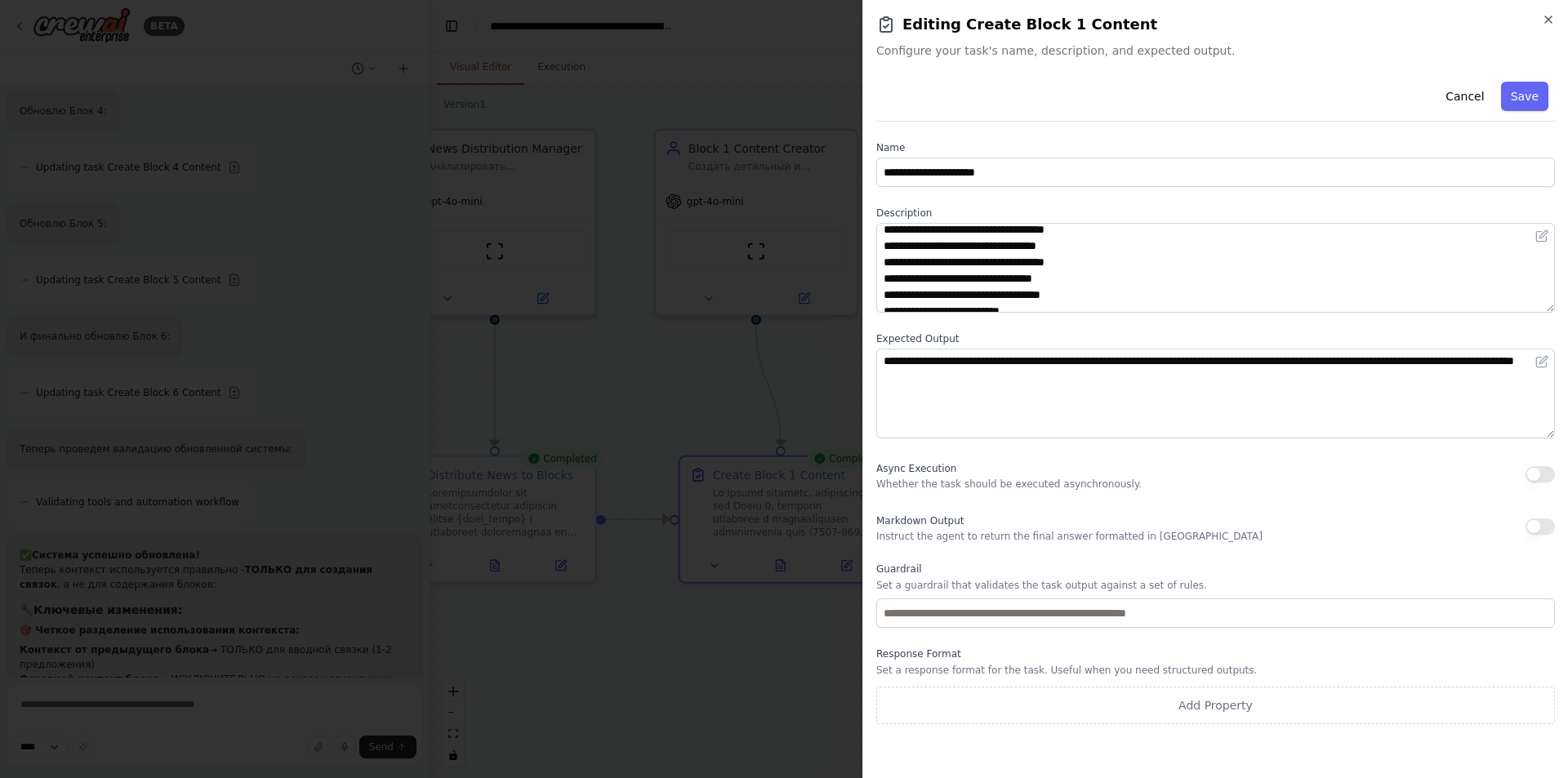
scroll to position [0, 0]
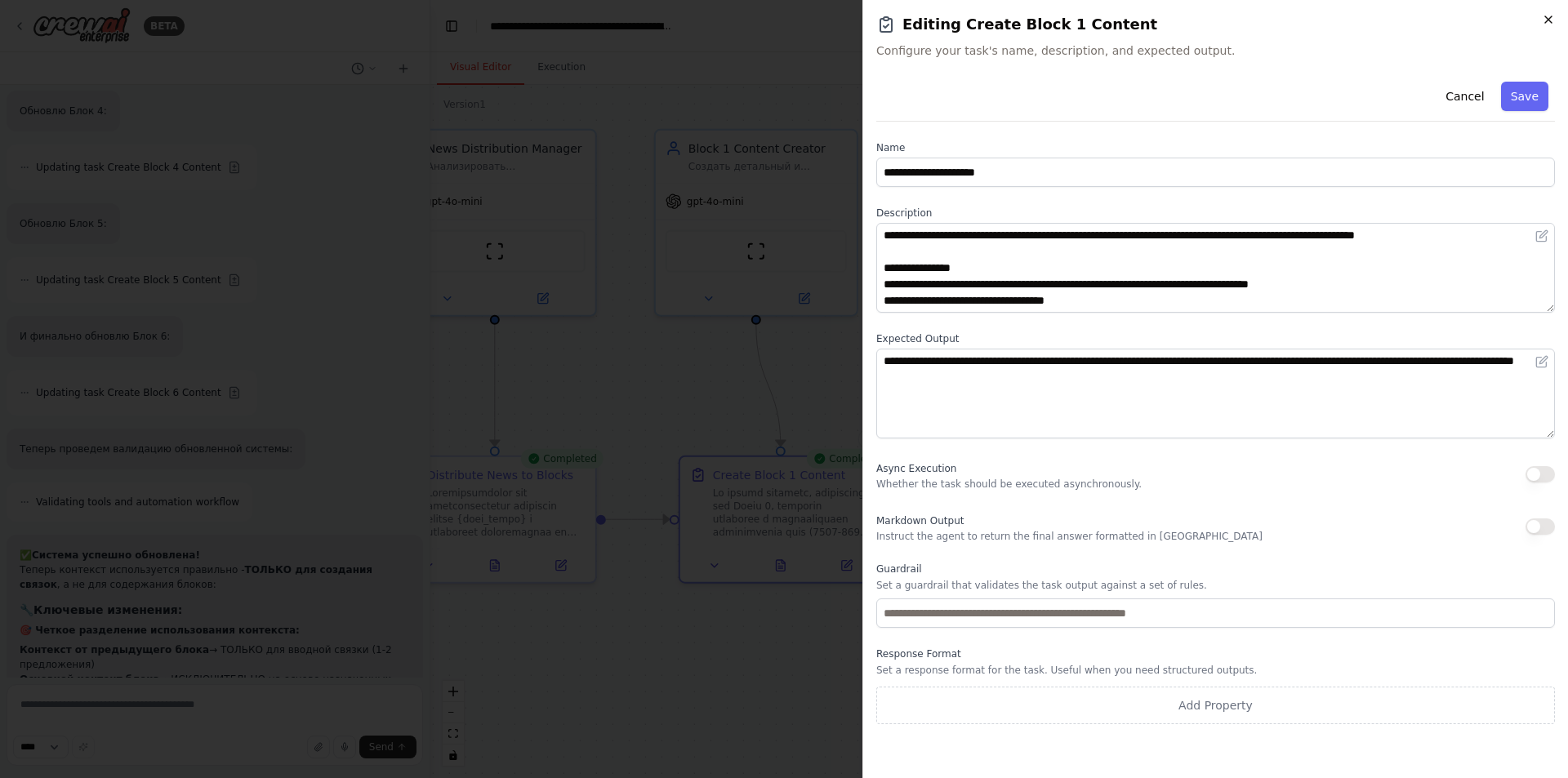
click at [1548, 23] on icon "button" at bounding box center [1548, 19] width 13 height 13
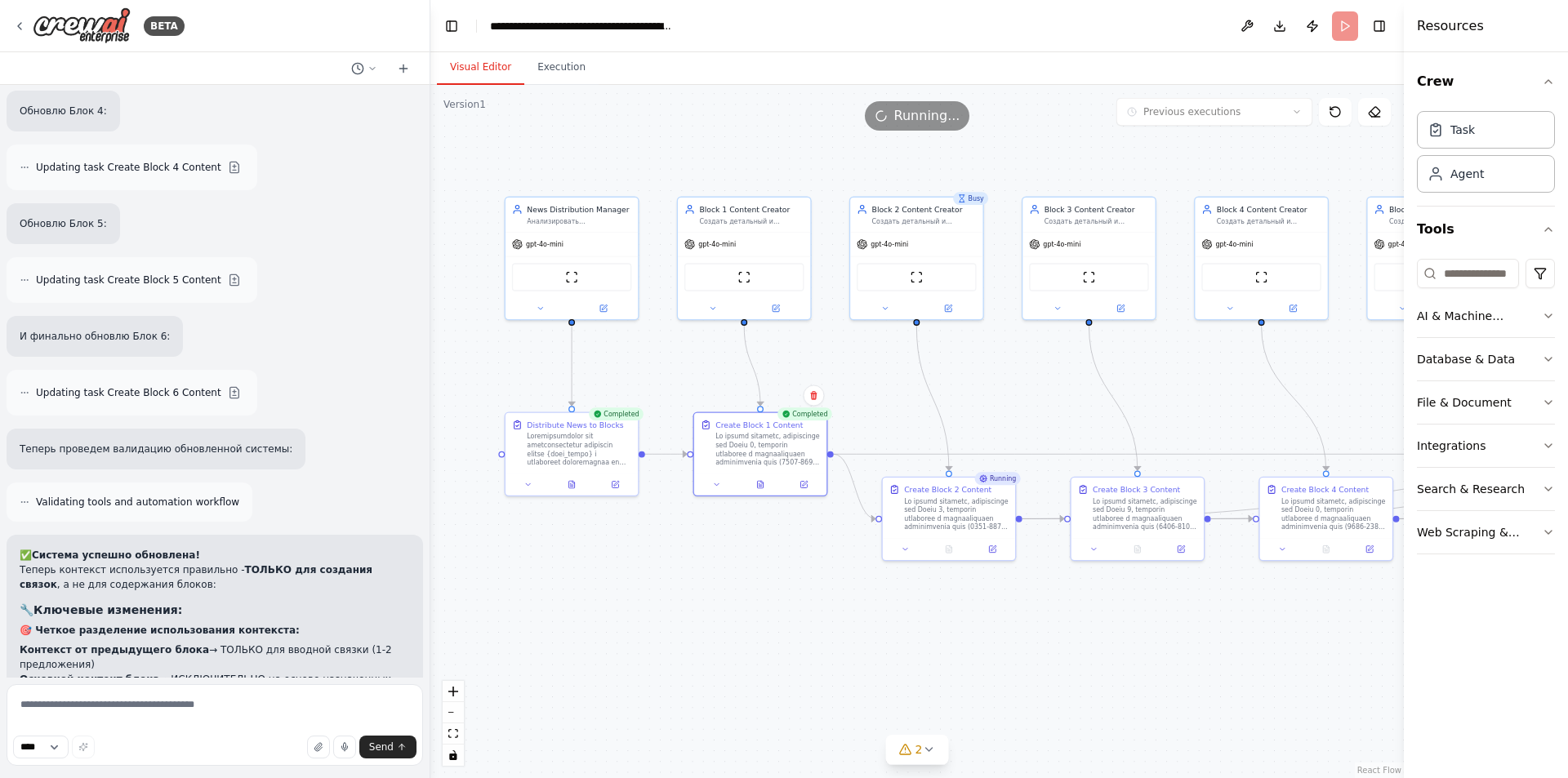
drag, startPoint x: 948, startPoint y: 374, endPoint x: 867, endPoint y: 358, distance: 82.6
click at [867, 358] on div ".deletable-edge-delete-btn { width: 20px; height: 20px; border: 0px solid #ffff…" at bounding box center [916, 431] width 973 height 693
click at [550, 68] on button "Execution" at bounding box center [561, 67] width 74 height 35
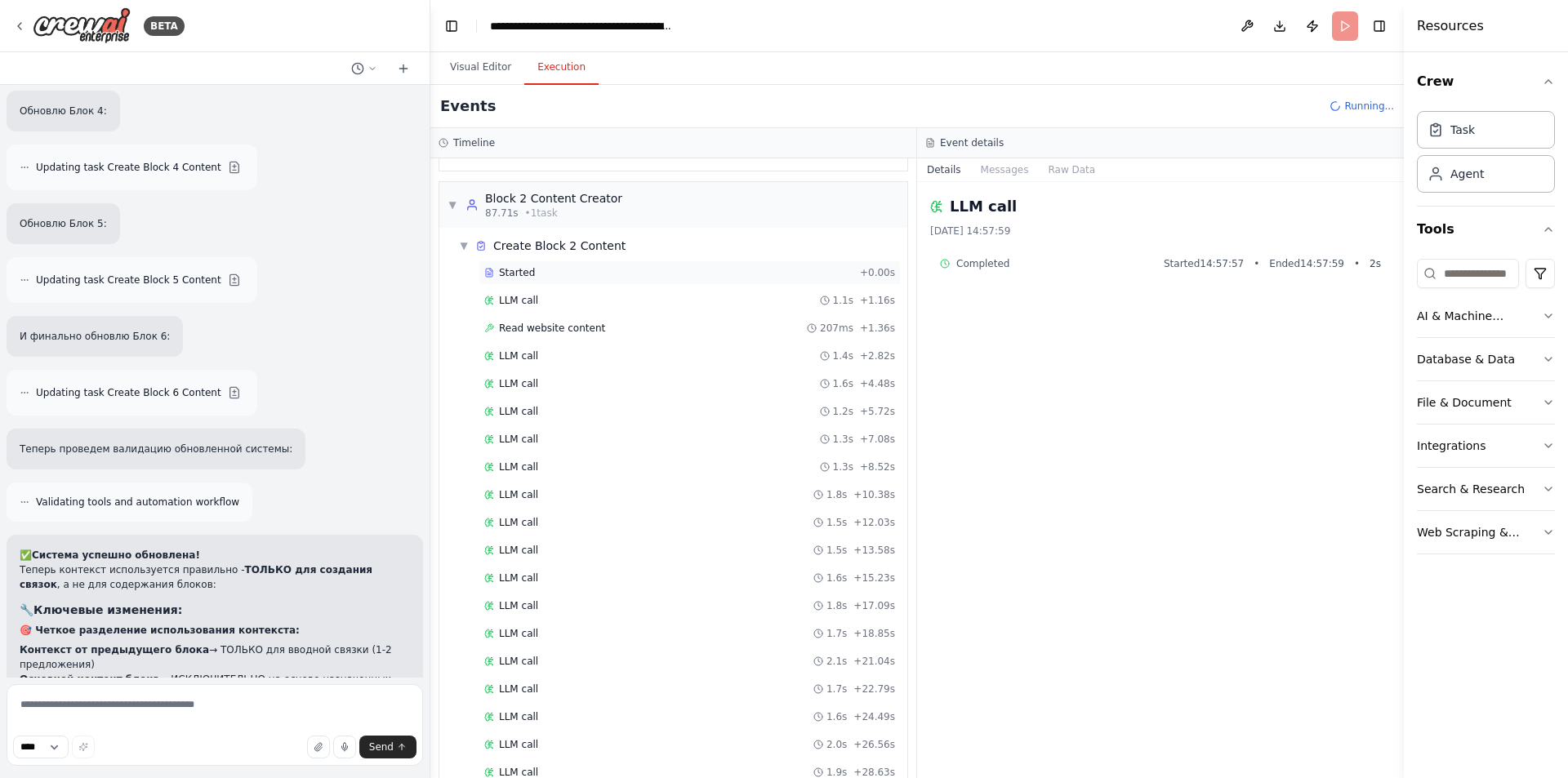
scroll to position [919, 0]
click at [576, 368] on div "Read website content 207ms + 1.36s" at bounding box center [689, 358] width 422 height 25
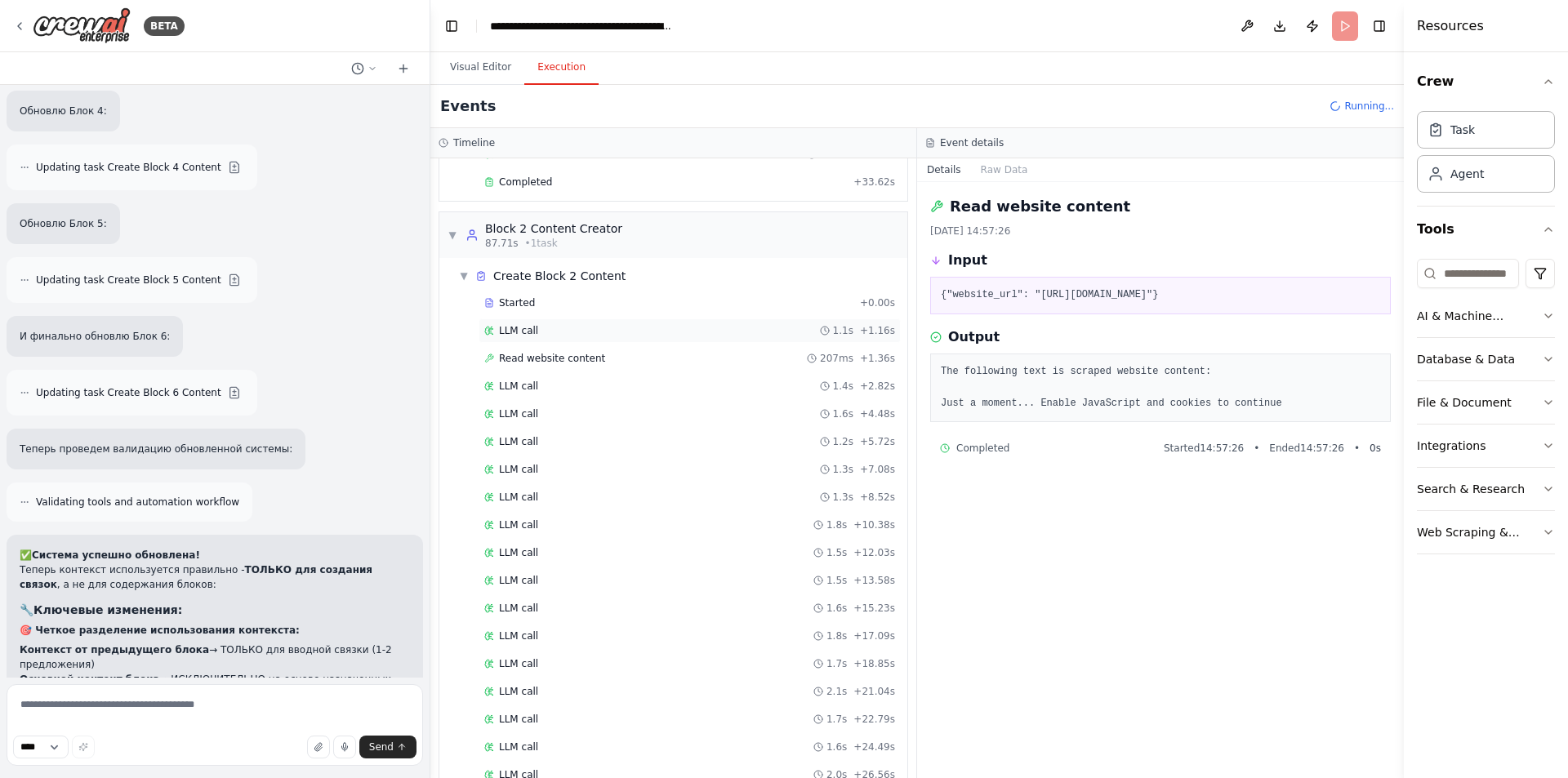
click at [608, 325] on div "LLM call 1.1s + 1.16s" at bounding box center [689, 330] width 411 height 13
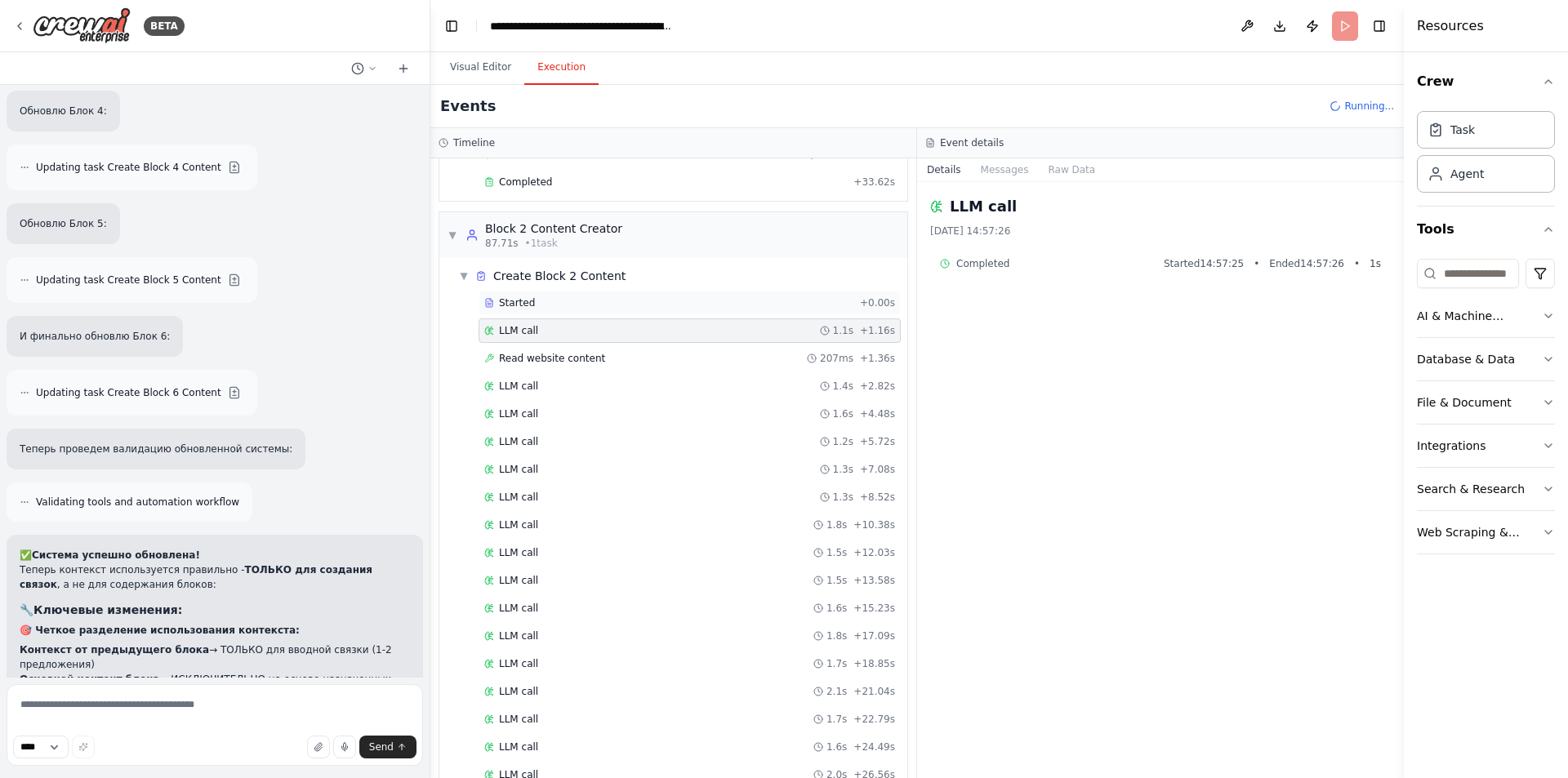
click at [608, 308] on div "Started" at bounding box center [669, 303] width 369 height 13
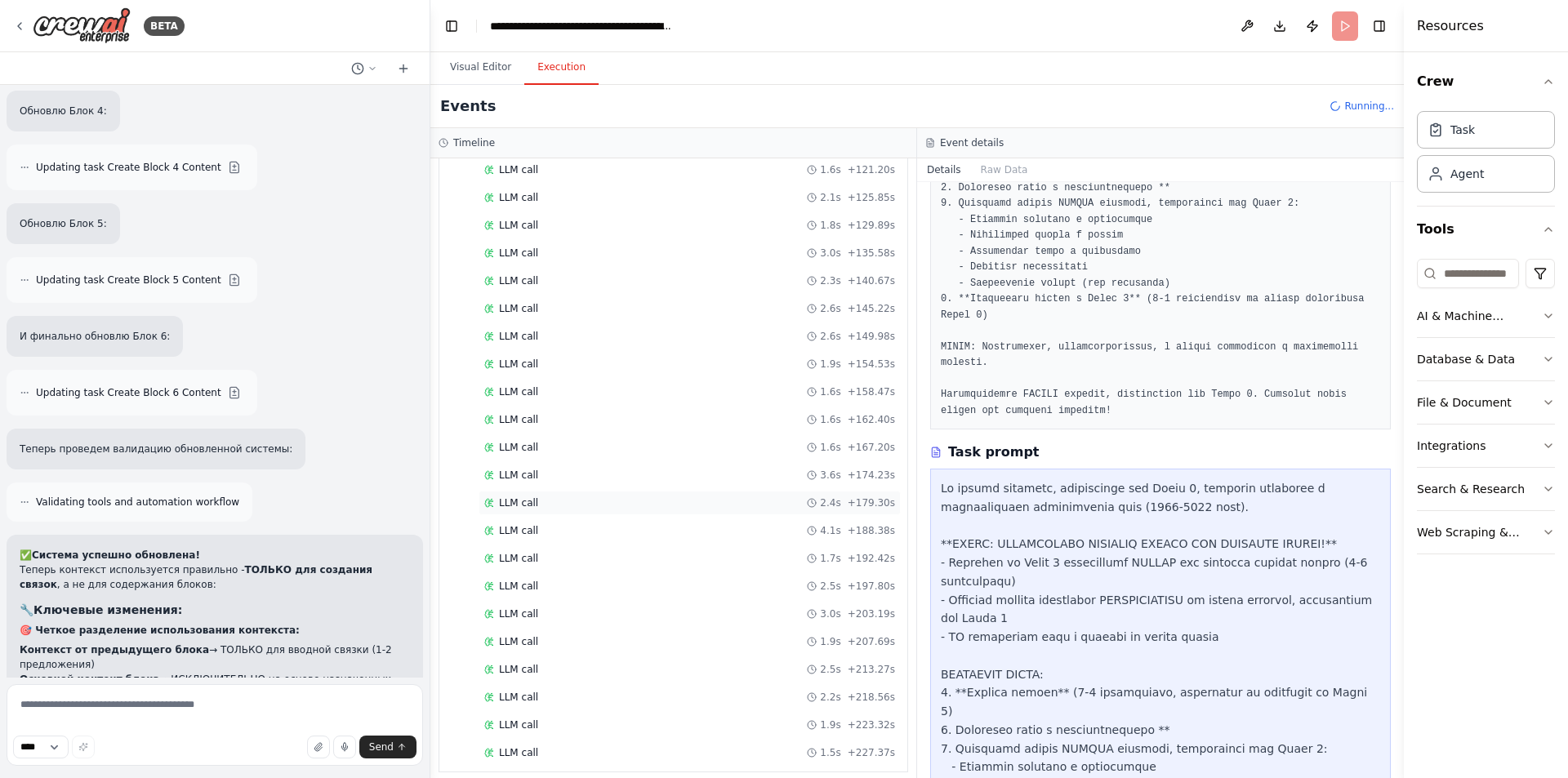
scroll to position [2119, 0]
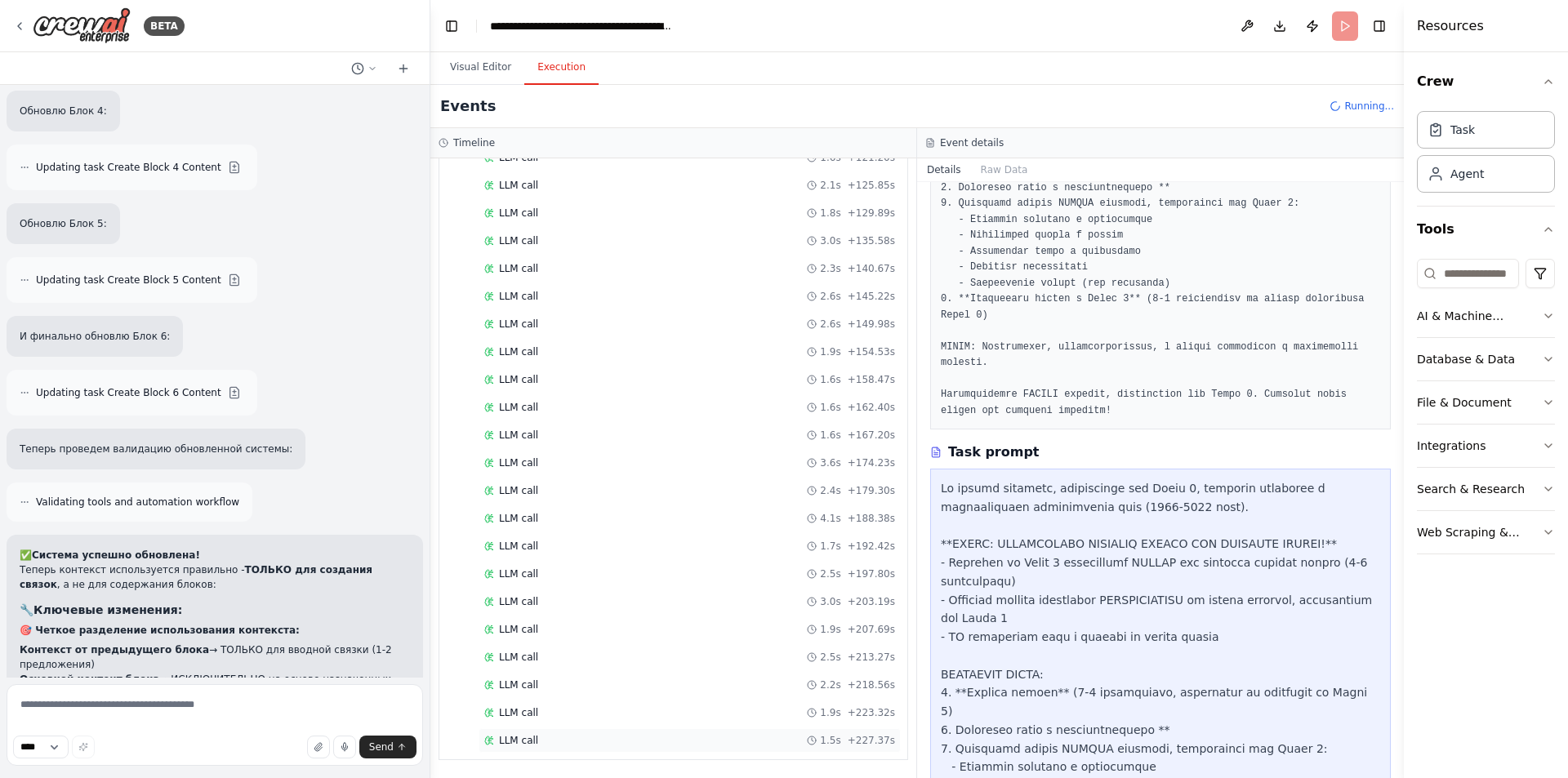
click at [643, 731] on div "LLM call 1.5s + 227.37s" at bounding box center [689, 741] width 422 height 25
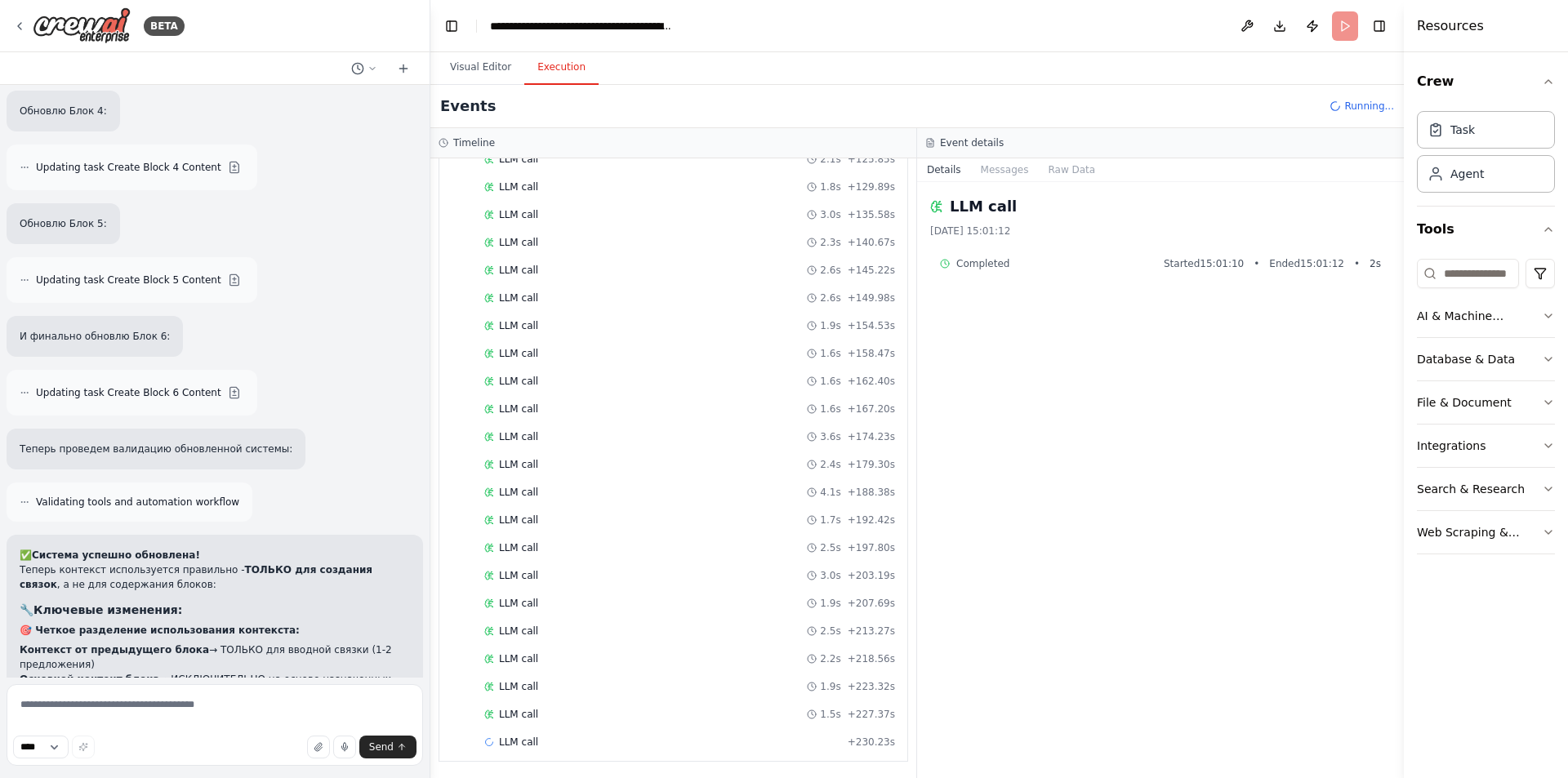
scroll to position [2148, 0]
click at [605, 749] on div "LLM call + 230.23s" at bounding box center [689, 741] width 422 height 25
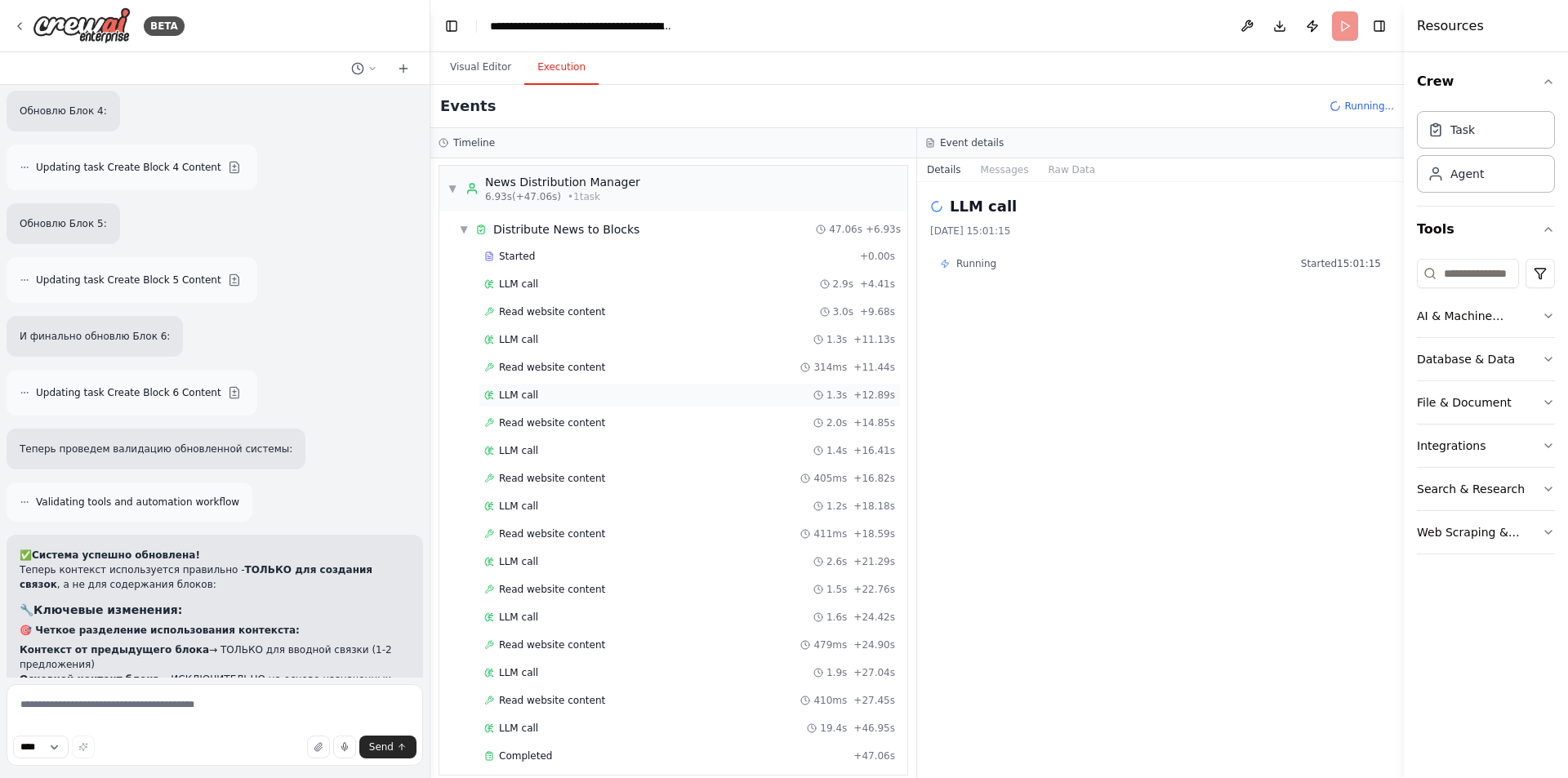
scroll to position [0, 0]
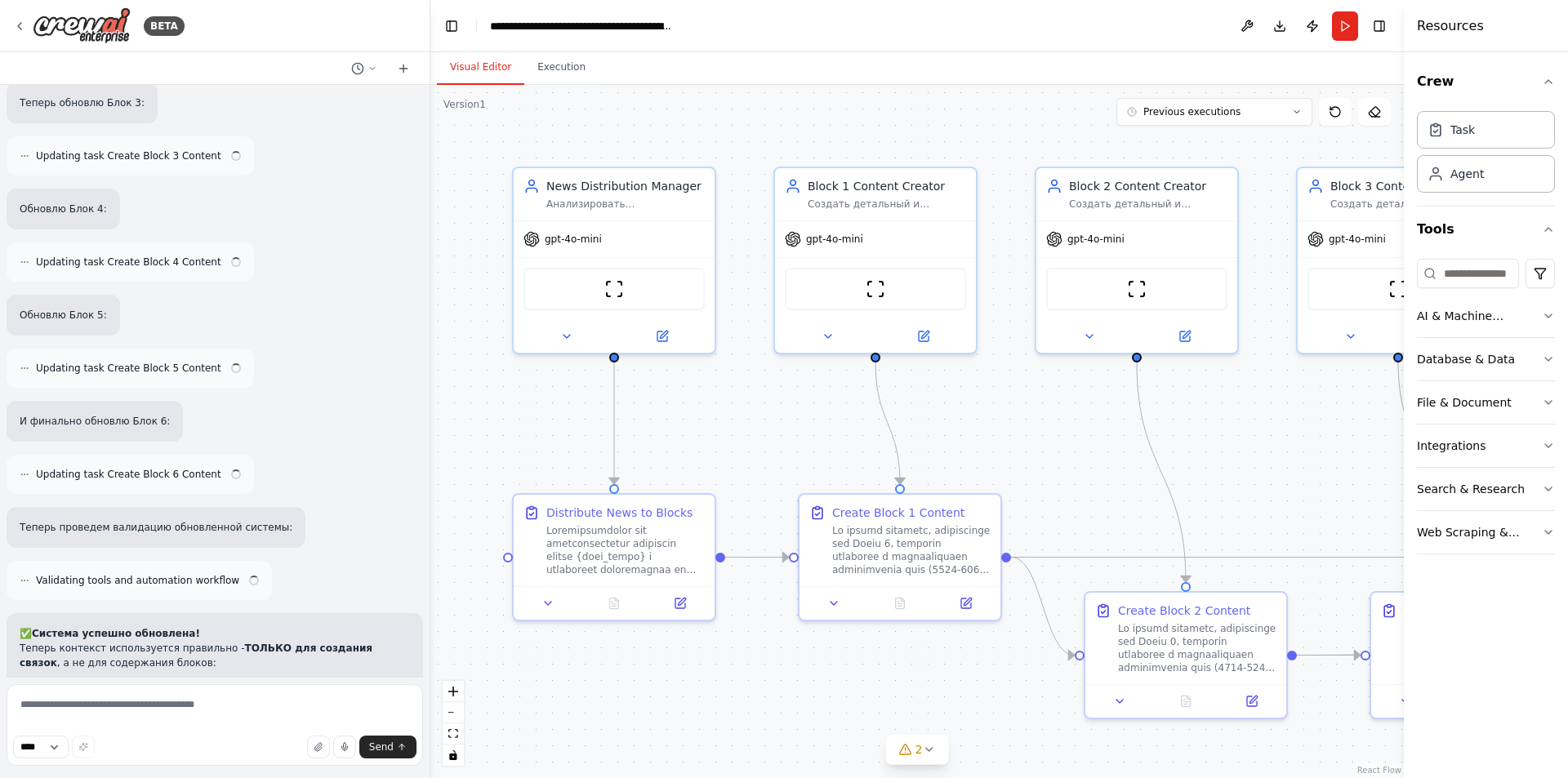
scroll to position [14342, 0]
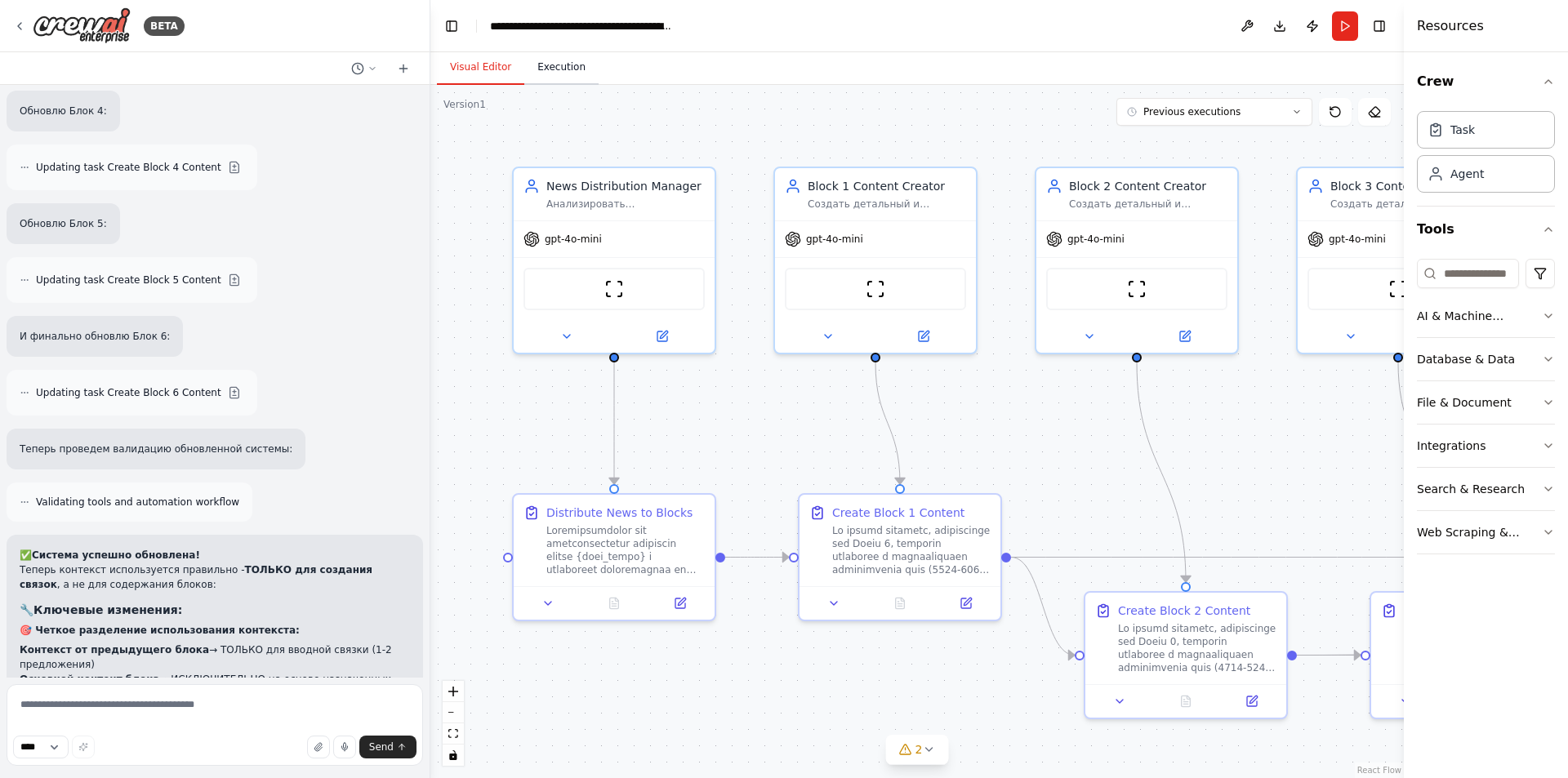
click at [548, 72] on button "Execution" at bounding box center [561, 67] width 74 height 35
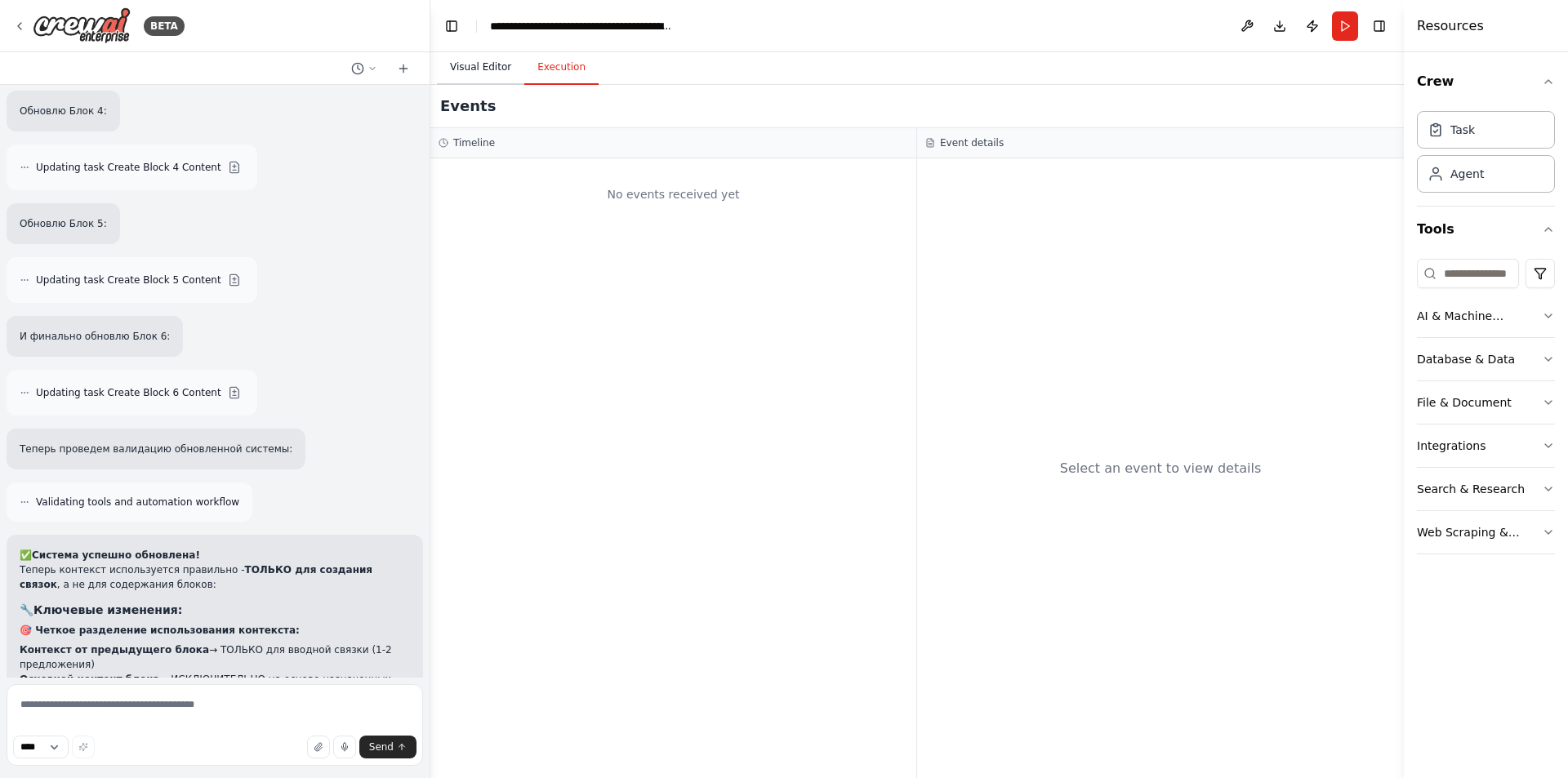
click at [496, 70] on button "Visual Editor" at bounding box center [480, 67] width 88 height 35
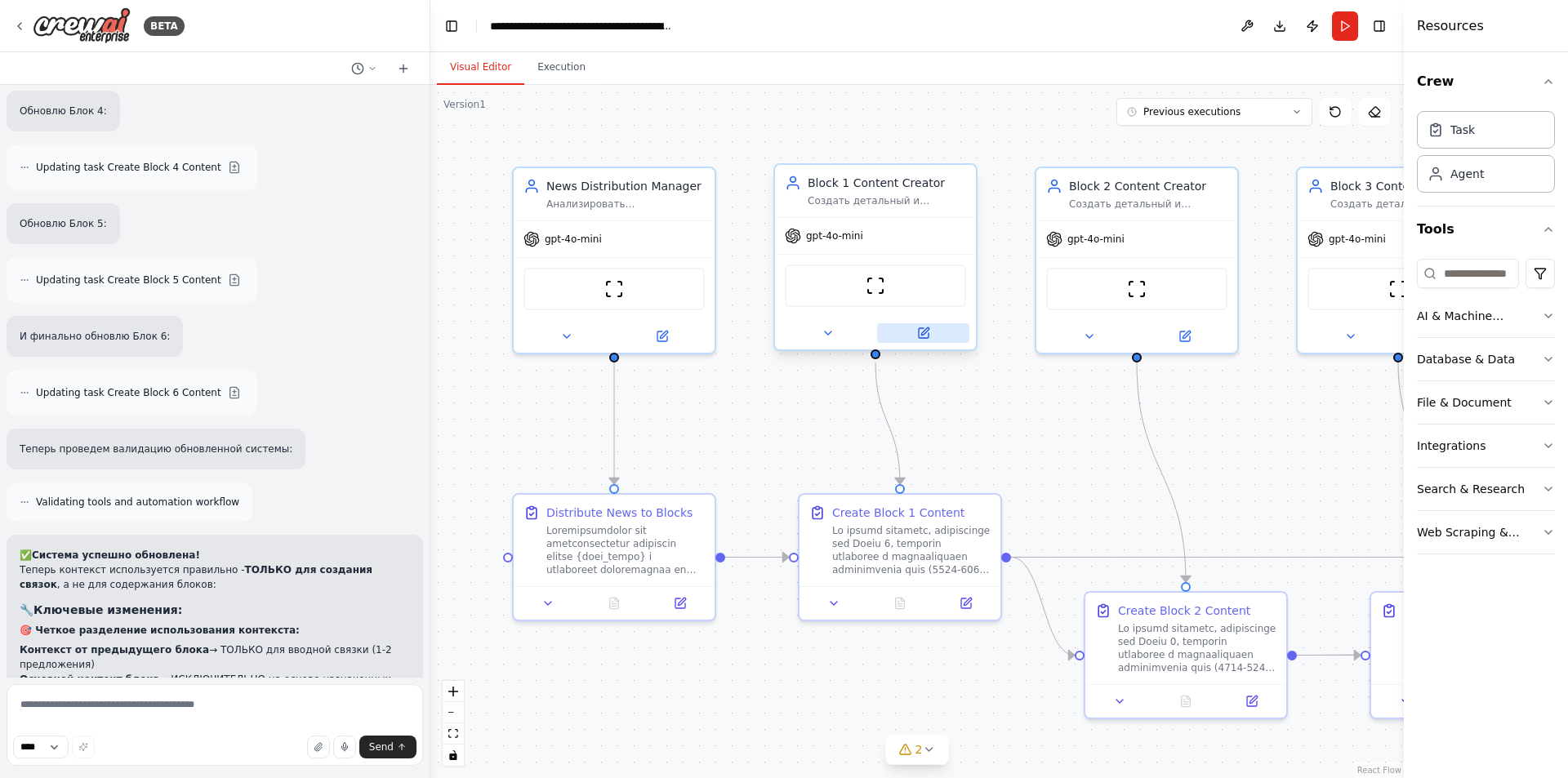
click at [932, 341] on button at bounding box center [924, 333] width 93 height 20
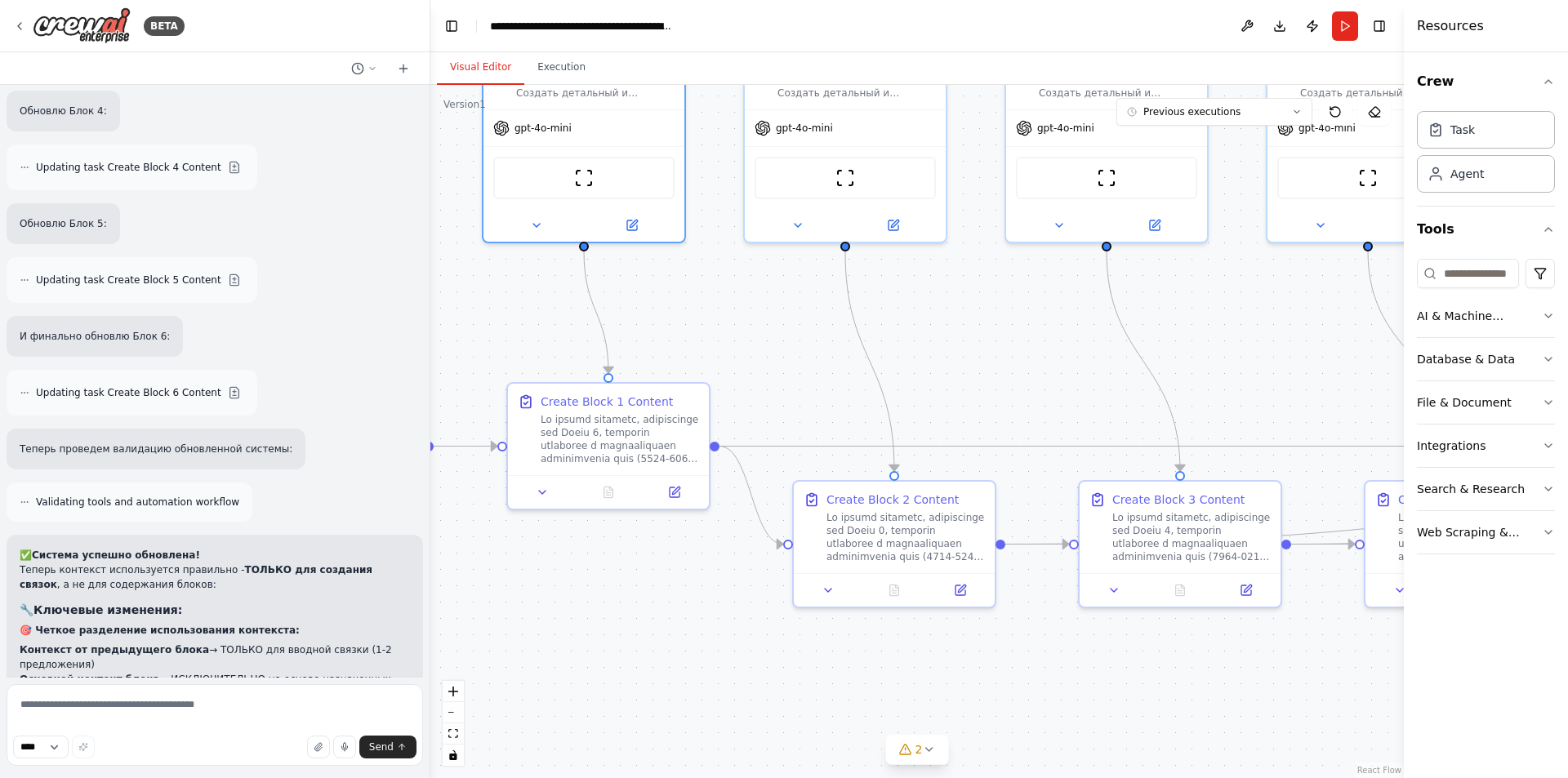
drag, startPoint x: 817, startPoint y: 343, endPoint x: 723, endPoint y: 290, distance: 107.9
click at [723, 290] on div ".deletable-edge-delete-btn { width: 20px; height: 20px; border: 0px solid #ffff…" at bounding box center [916, 431] width 973 height 693
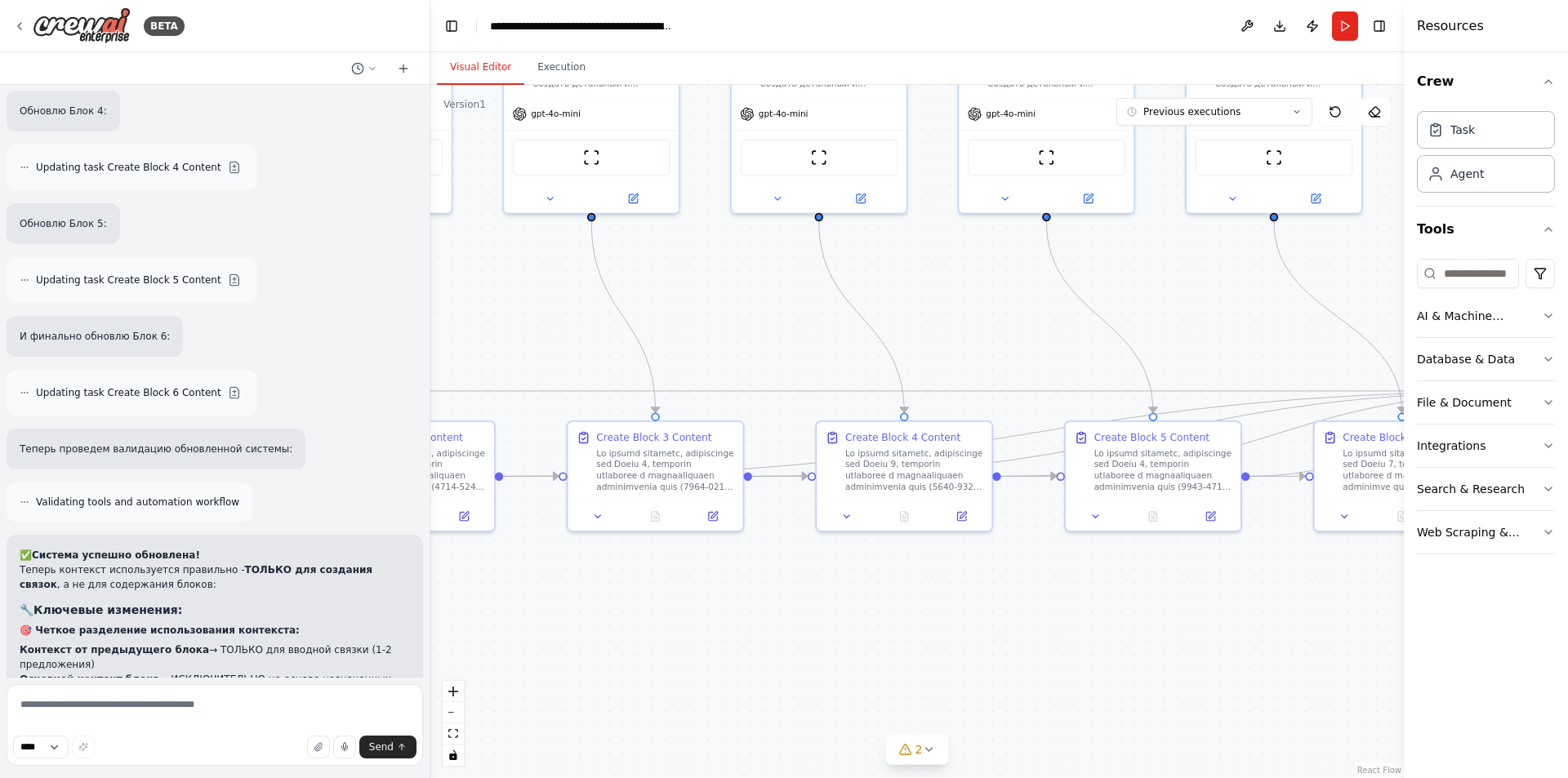
drag, startPoint x: 838, startPoint y: 373, endPoint x: 530, endPoint y: 354, distance: 308.6
click at [530, 354] on div ".deletable-edge-delete-btn { width: 20px; height: 20px; border: 0px solid #ffff…" at bounding box center [916, 431] width 973 height 693
drag, startPoint x: 782, startPoint y: 335, endPoint x: 1279, endPoint y: 378, distance: 498.9
click at [1283, 378] on div ".deletable-edge-delete-btn { width: 20px; height: 20px; border: 0px solid #ffff…" at bounding box center [916, 431] width 973 height 693
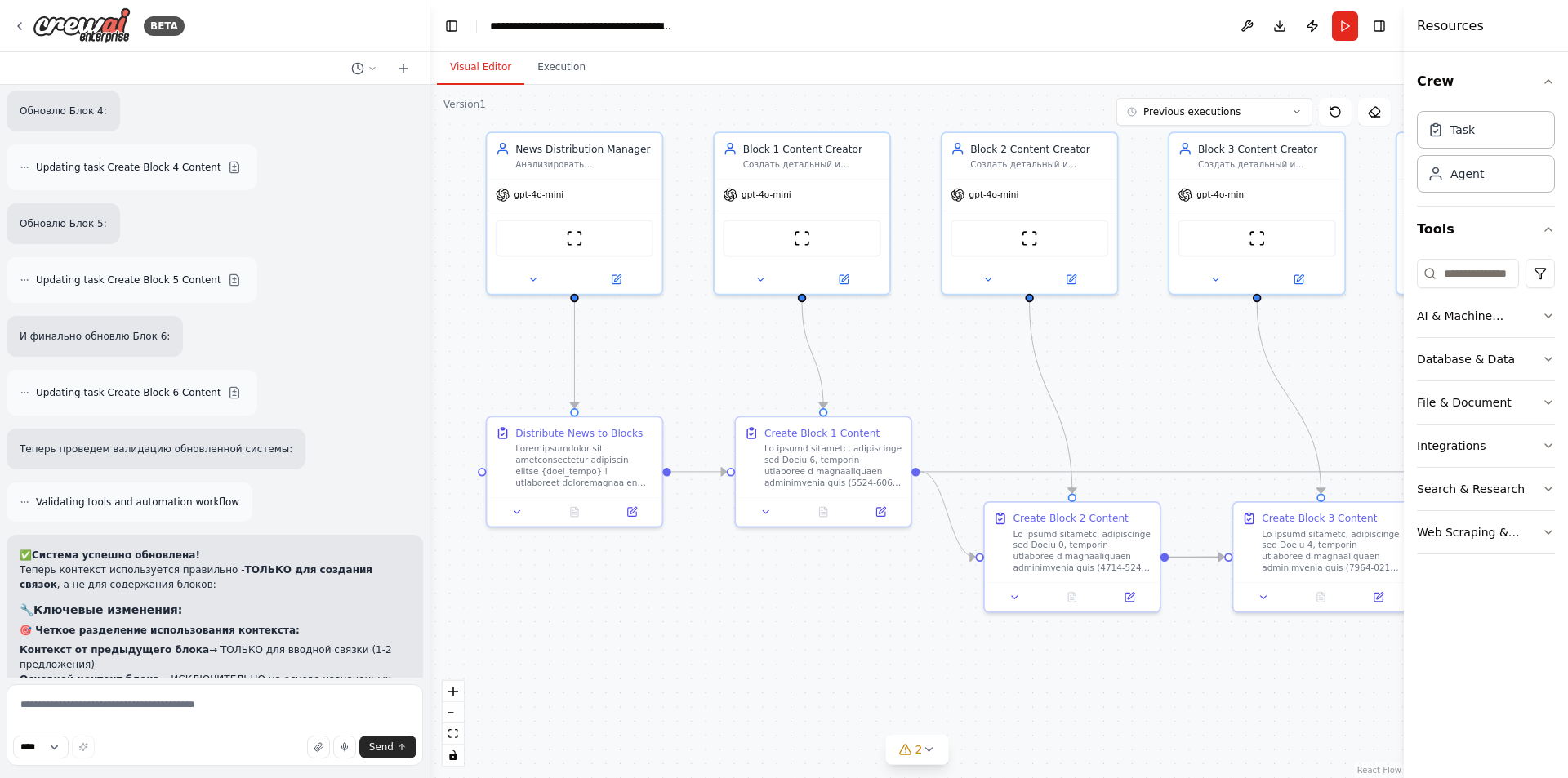
drag, startPoint x: 730, startPoint y: 269, endPoint x: 1354, endPoint y: 339, distance: 627.9
click at [1354, 339] on div ".deletable-edge-delete-btn { width: 20px; height: 20px; border: 0px solid #ffff…" at bounding box center [916, 431] width 973 height 693
click at [633, 509] on icon at bounding box center [633, 508] width 7 height 7
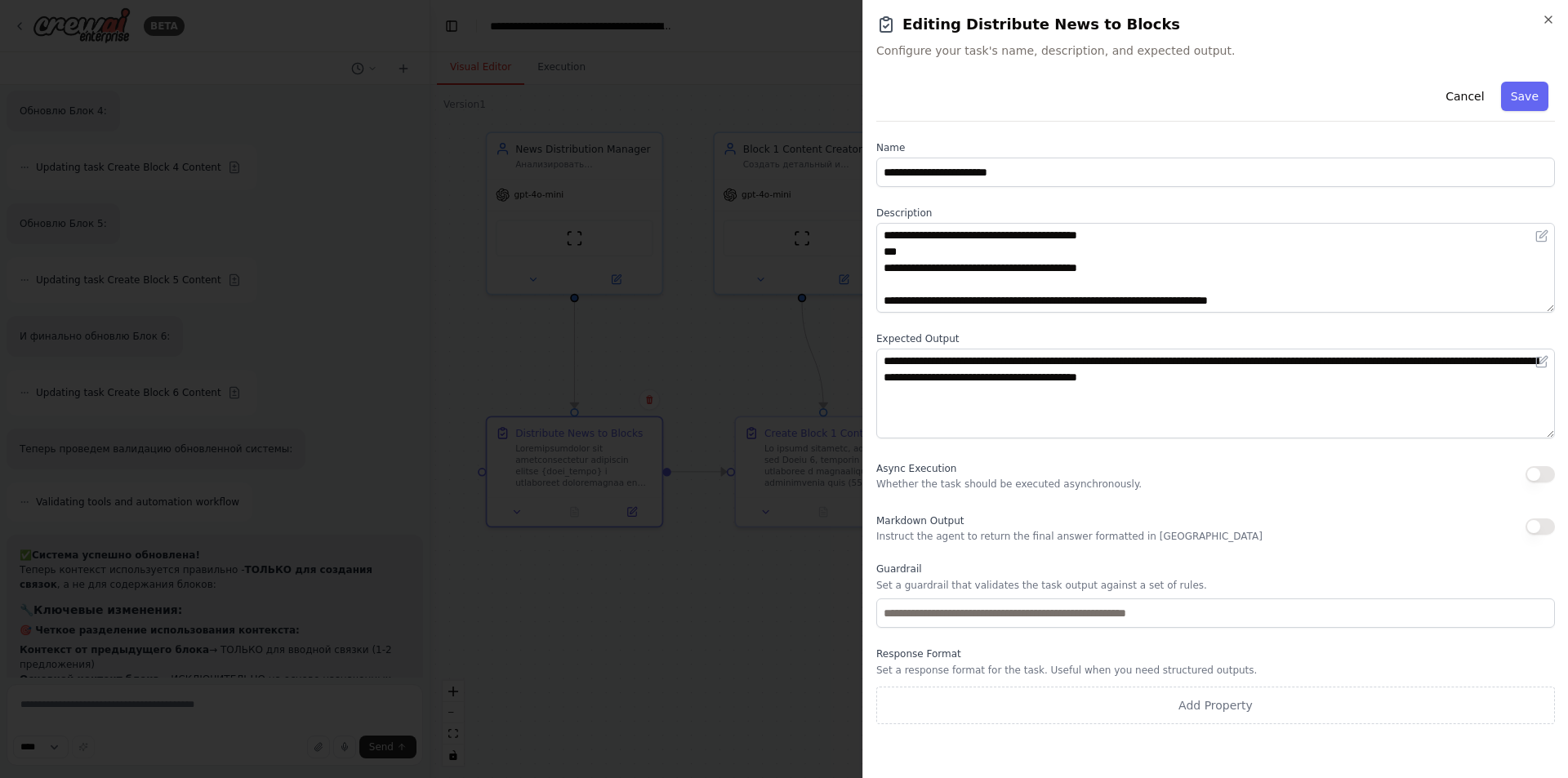
scroll to position [196, 0]
click at [1543, 22] on icon "button" at bounding box center [1548, 19] width 13 height 13
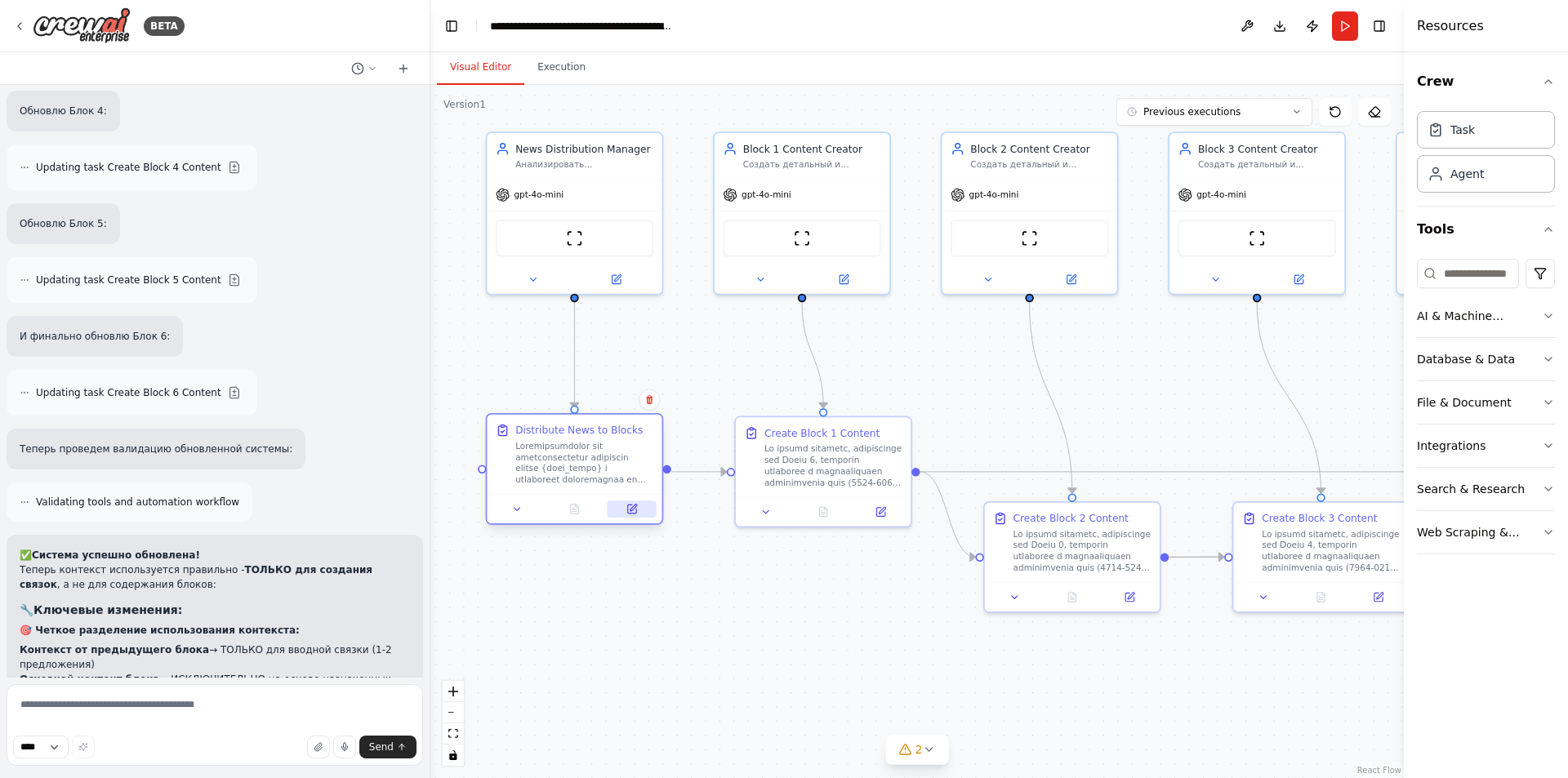
click at [630, 507] on icon at bounding box center [631, 509] width 8 height 8
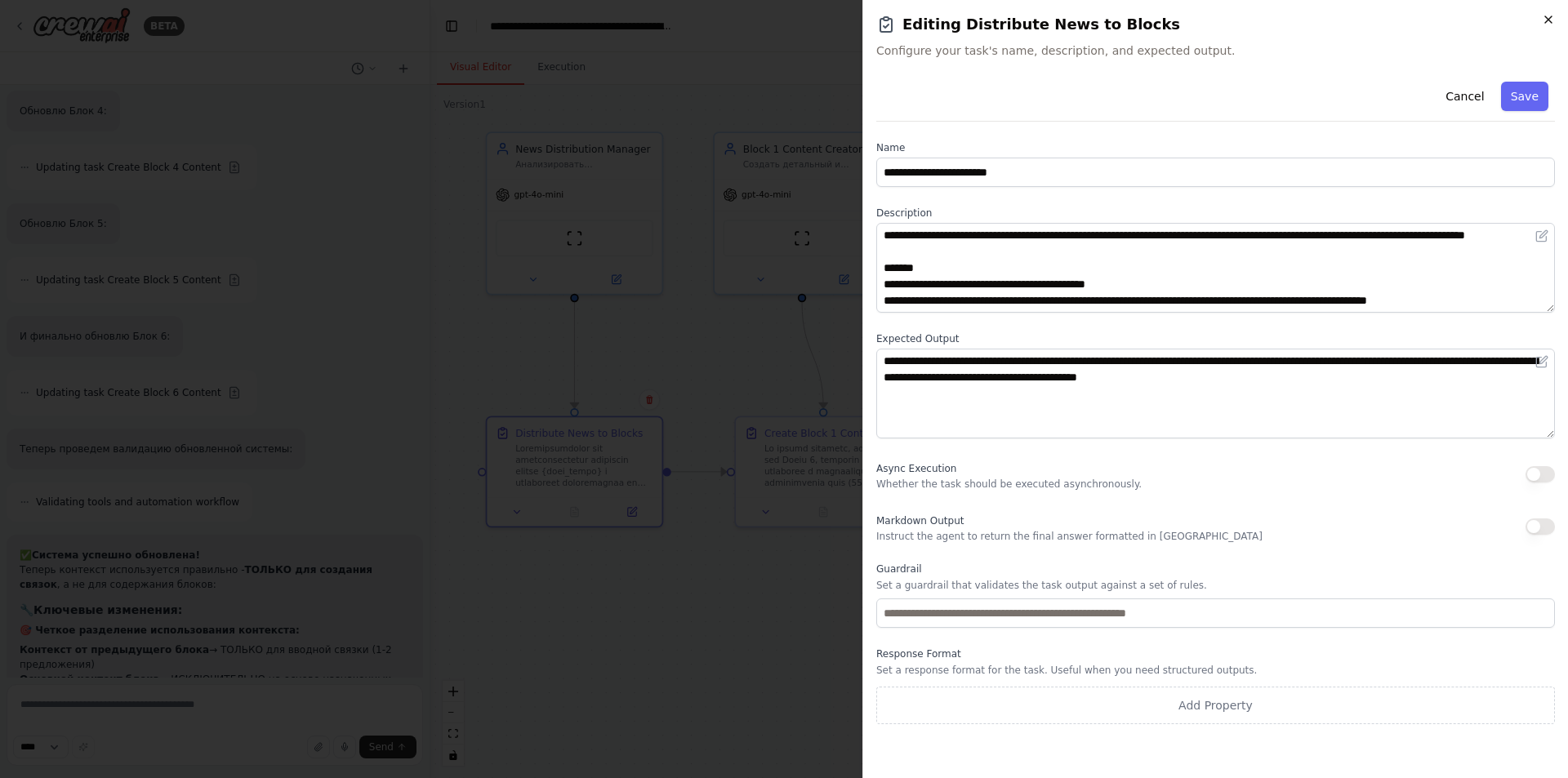
click at [1546, 22] on icon "button" at bounding box center [1548, 19] width 13 height 13
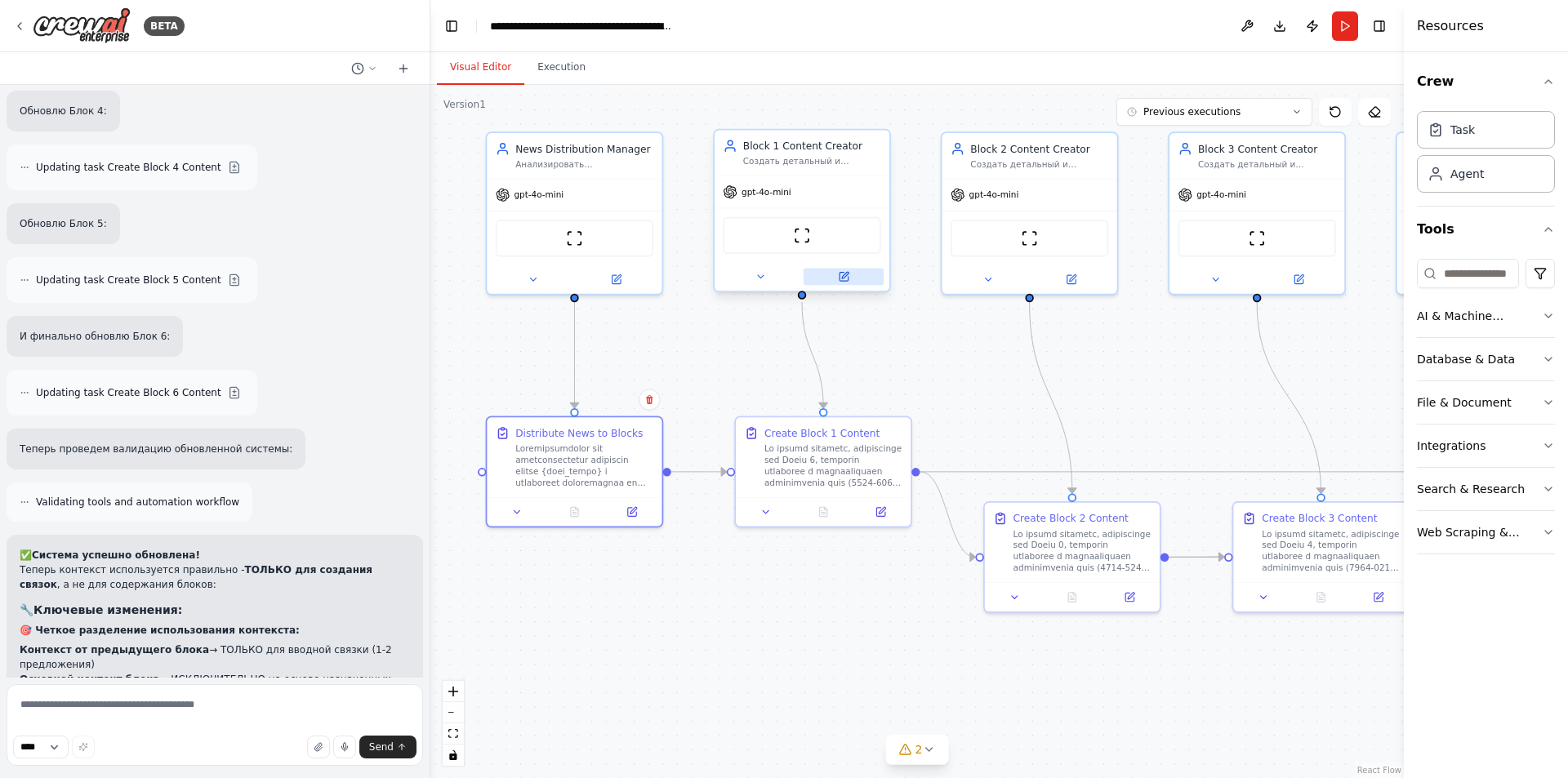
click at [839, 273] on icon at bounding box center [844, 277] width 12 height 12
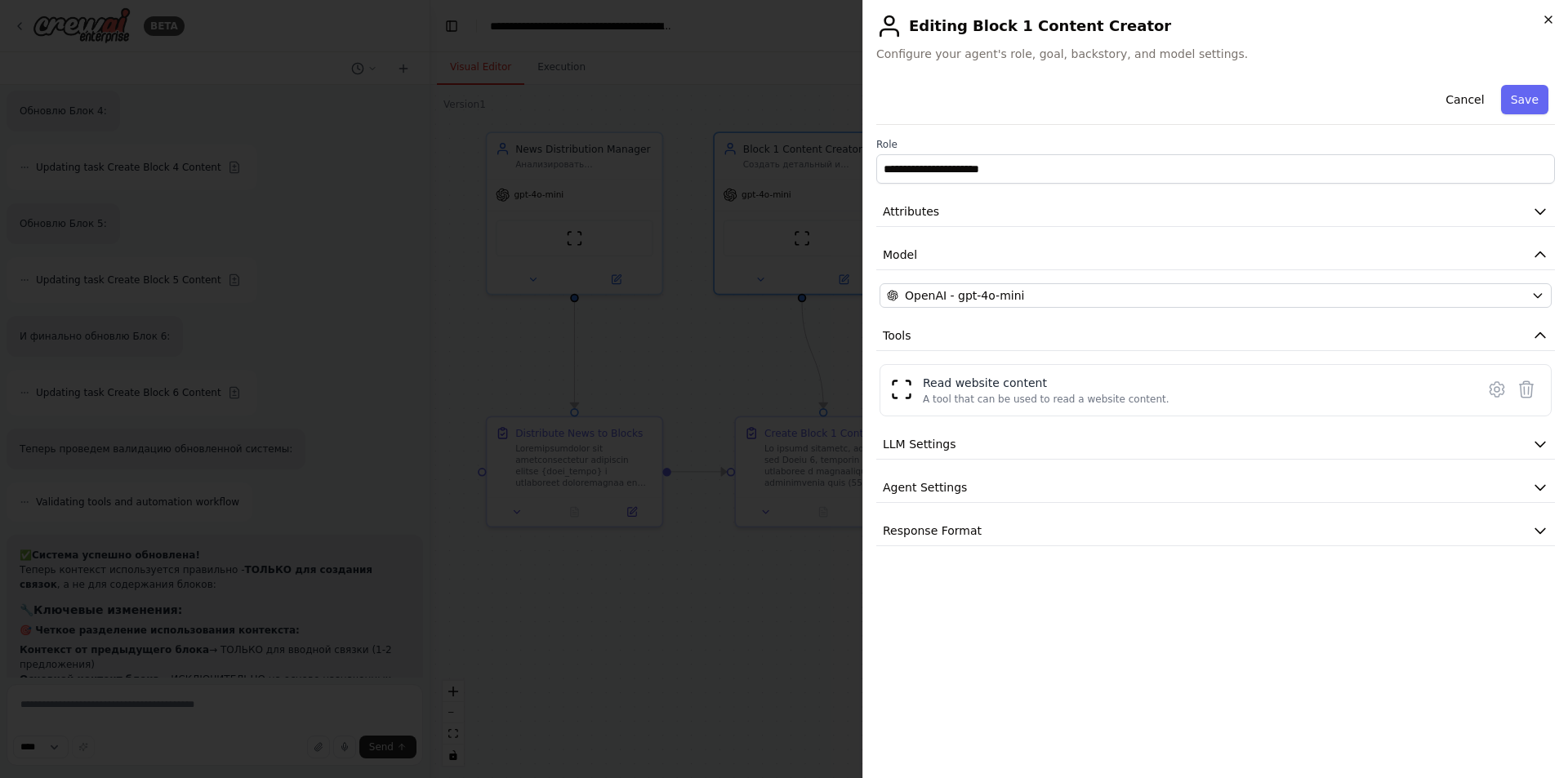
click at [1548, 22] on icon "button" at bounding box center [1548, 19] width 13 height 13
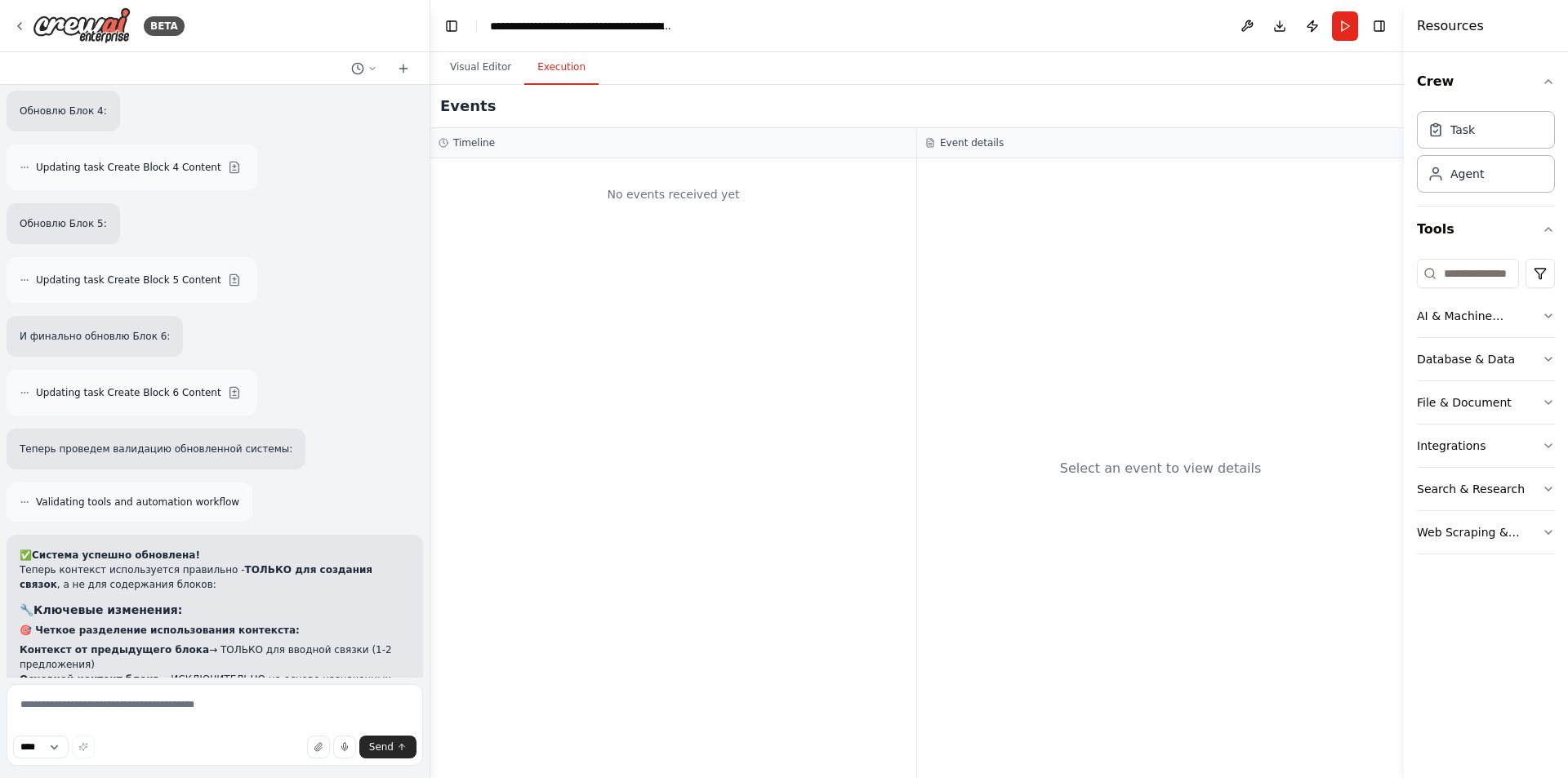
click at [574, 61] on button "Execution" at bounding box center [561, 67] width 74 height 35
click at [463, 144] on h3 "Timeline" at bounding box center [474, 142] width 41 height 13
click at [445, 146] on icon at bounding box center [444, 143] width 10 height 10
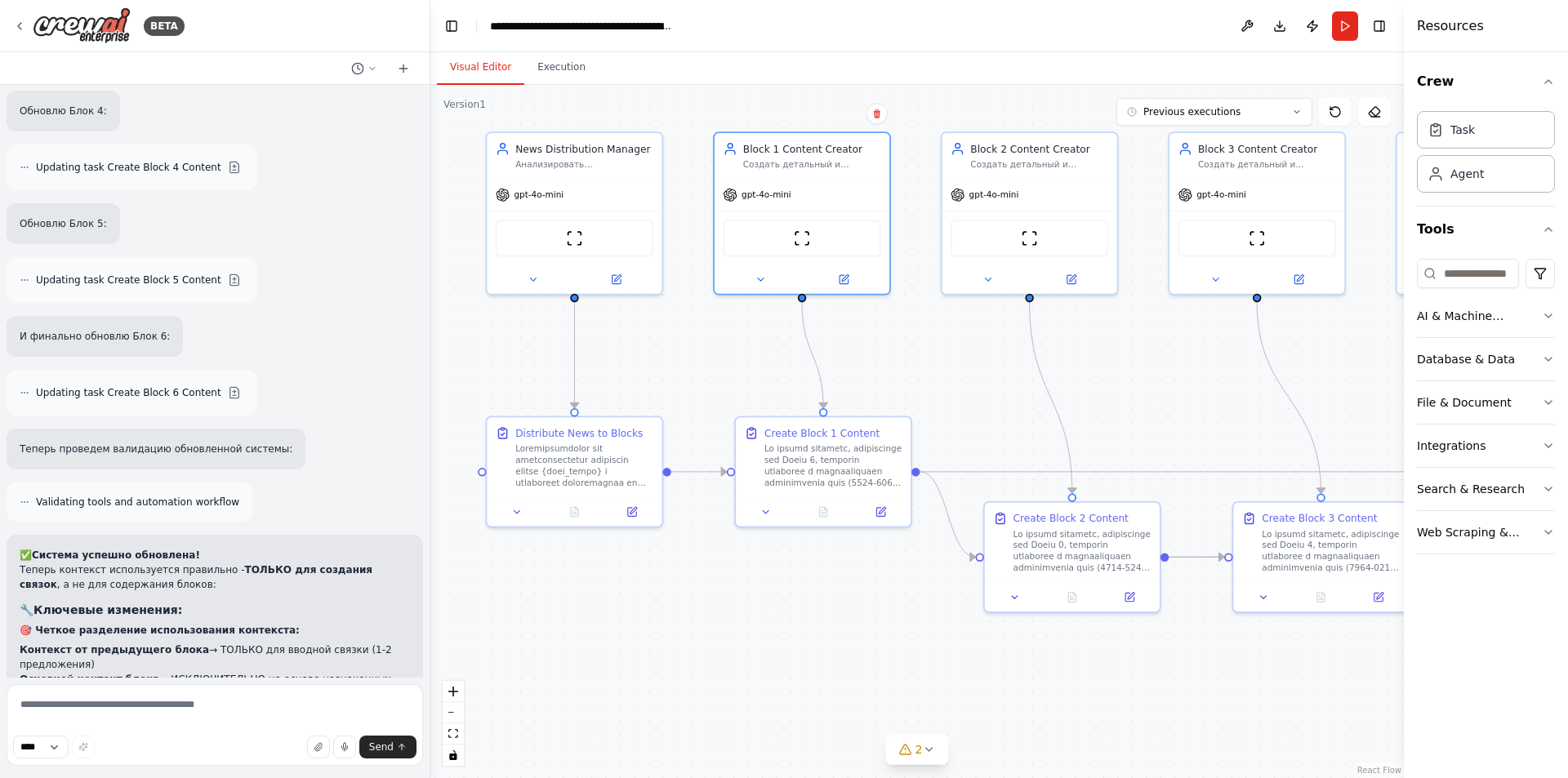
click at [461, 59] on button "Visual Editor" at bounding box center [480, 67] width 88 height 35
click at [1349, 35] on button "Run" at bounding box center [1345, 27] width 27 height 30
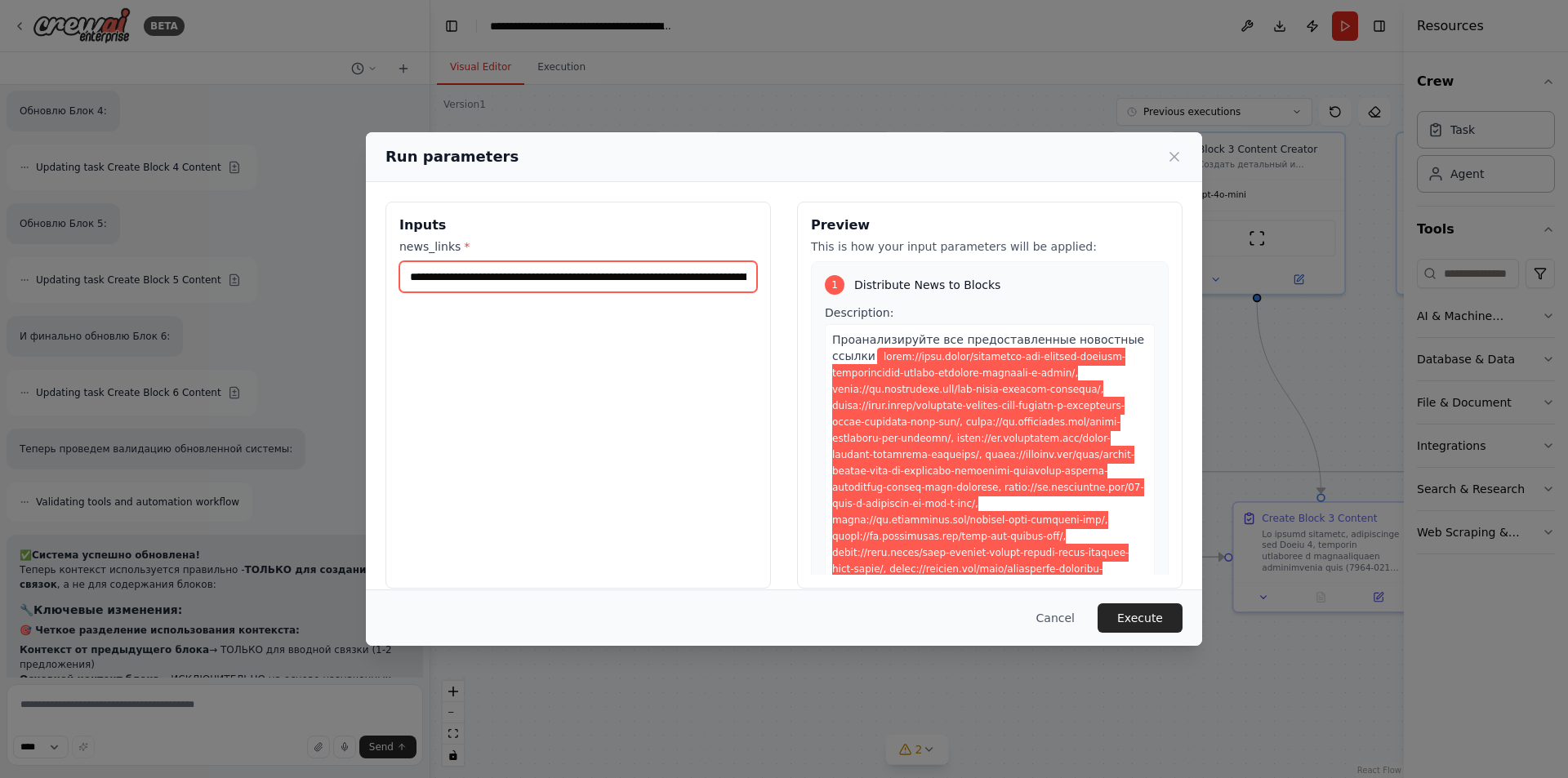
click at [649, 280] on input "news_links *" at bounding box center [578, 276] width 358 height 31
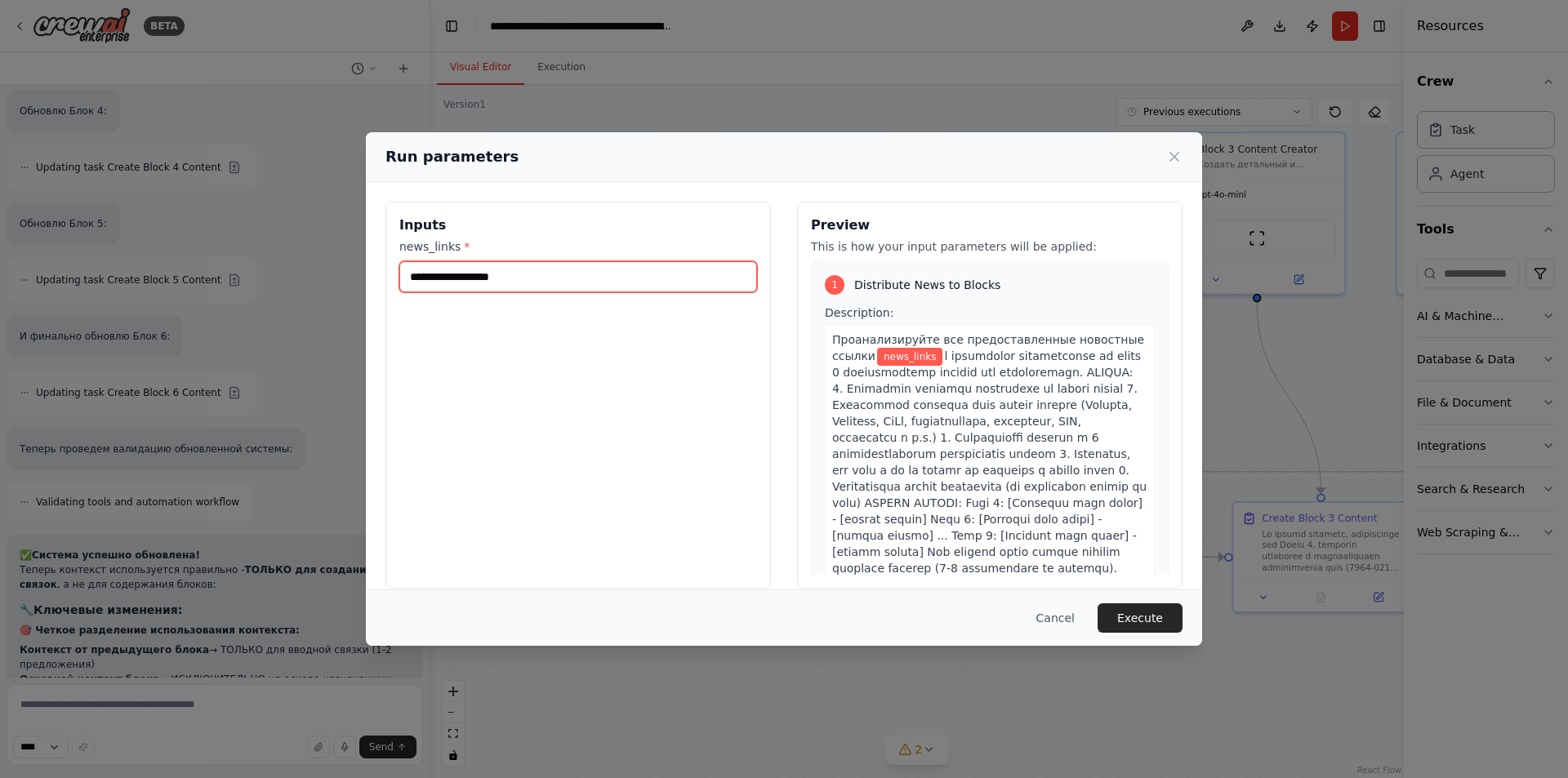
click at [478, 261] on input "news_links *" at bounding box center [578, 276] width 358 height 31
paste input "**********"
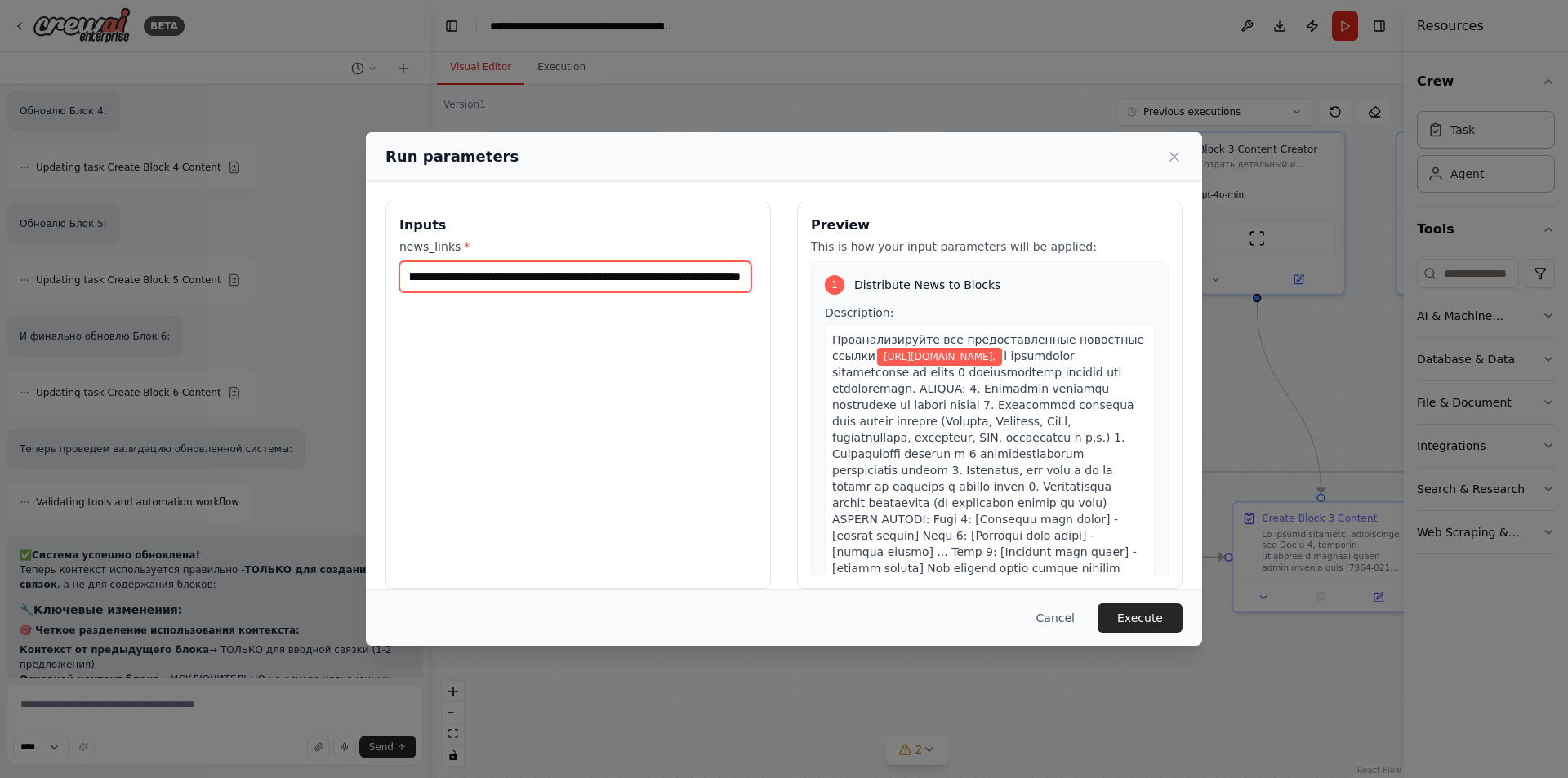
scroll to position [0, 153]
type input "**********"
click at [727, 278] on input "**********" at bounding box center [575, 276] width 352 height 31
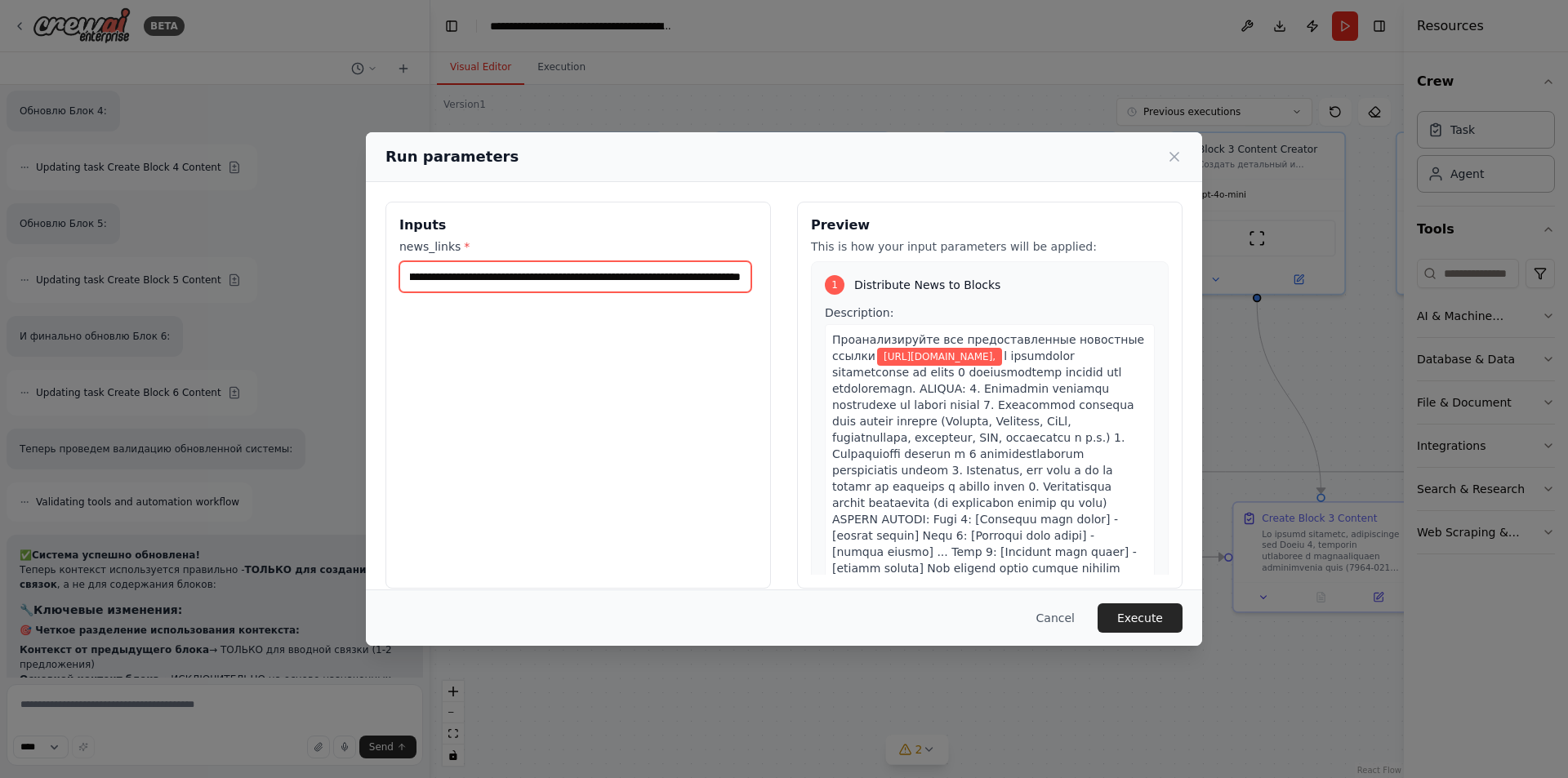
drag, startPoint x: 724, startPoint y: 278, endPoint x: 1074, endPoint y: 321, distance: 352.6
click at [1074, 321] on div "**********" at bounding box center [784, 395] width 797 height 388
click at [742, 276] on input "**********" at bounding box center [575, 276] width 352 height 31
click at [687, 278] on input "**********" at bounding box center [575, 276] width 352 height 31
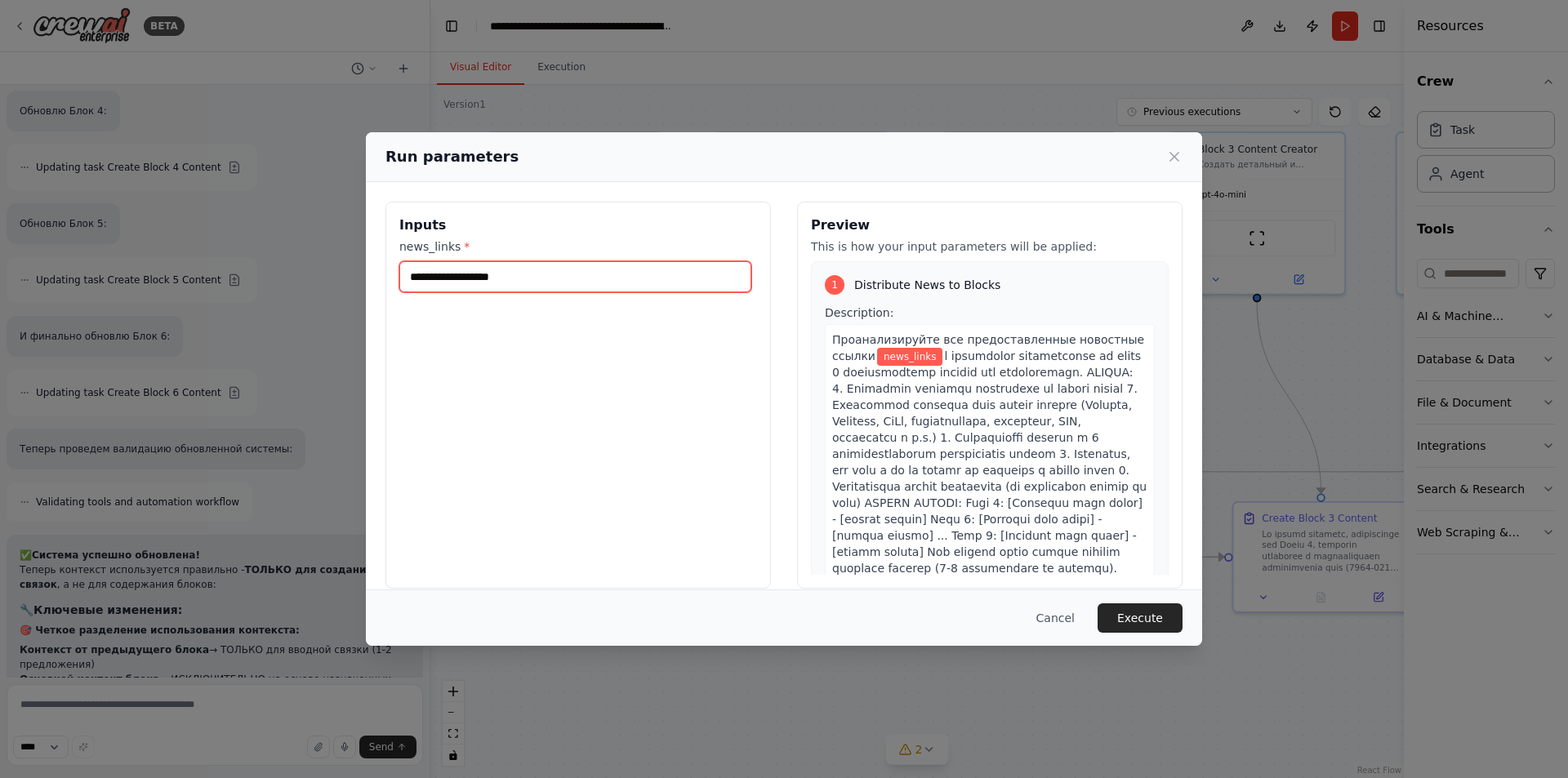
paste input "**********"
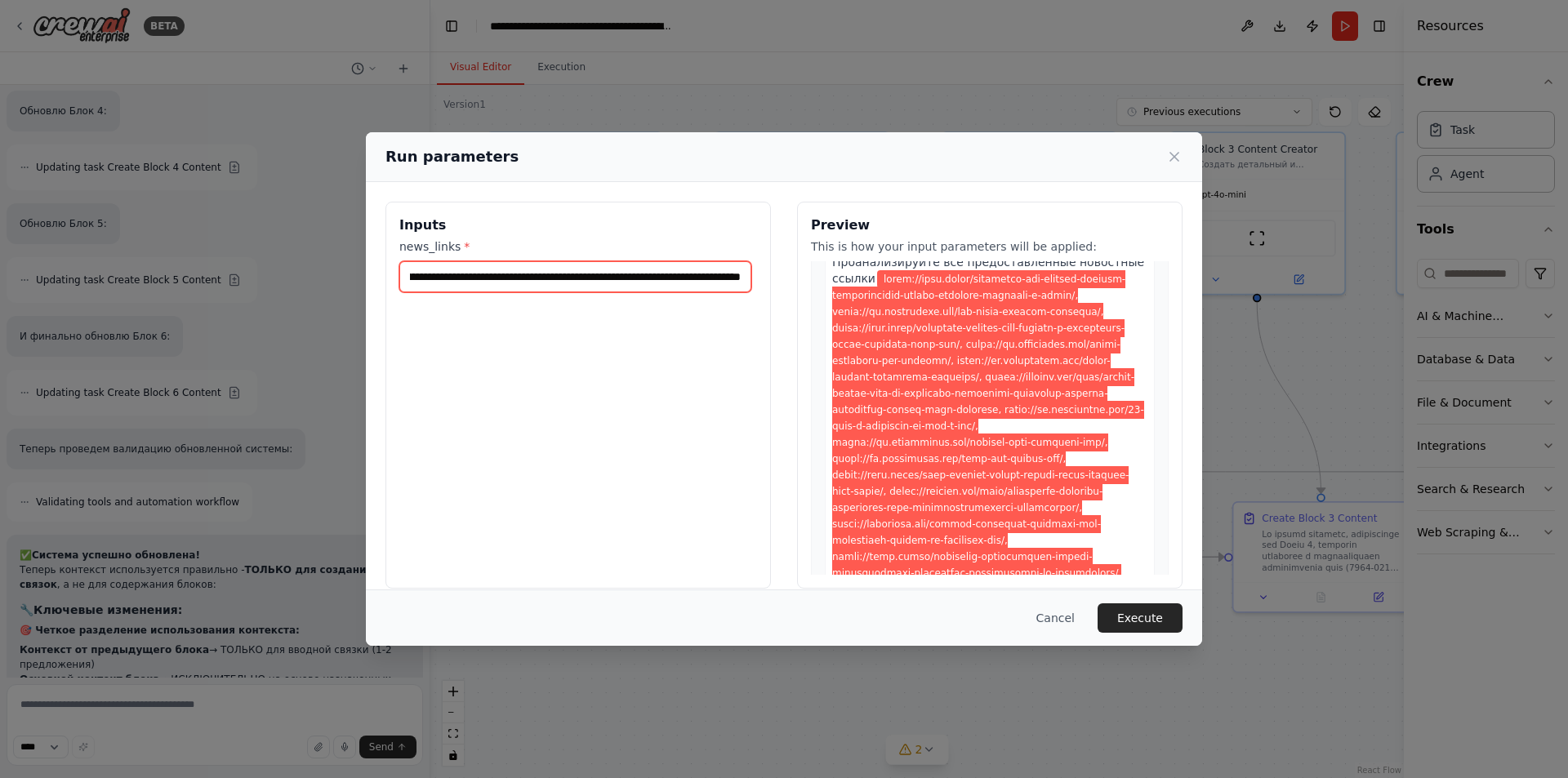
scroll to position [408, 0]
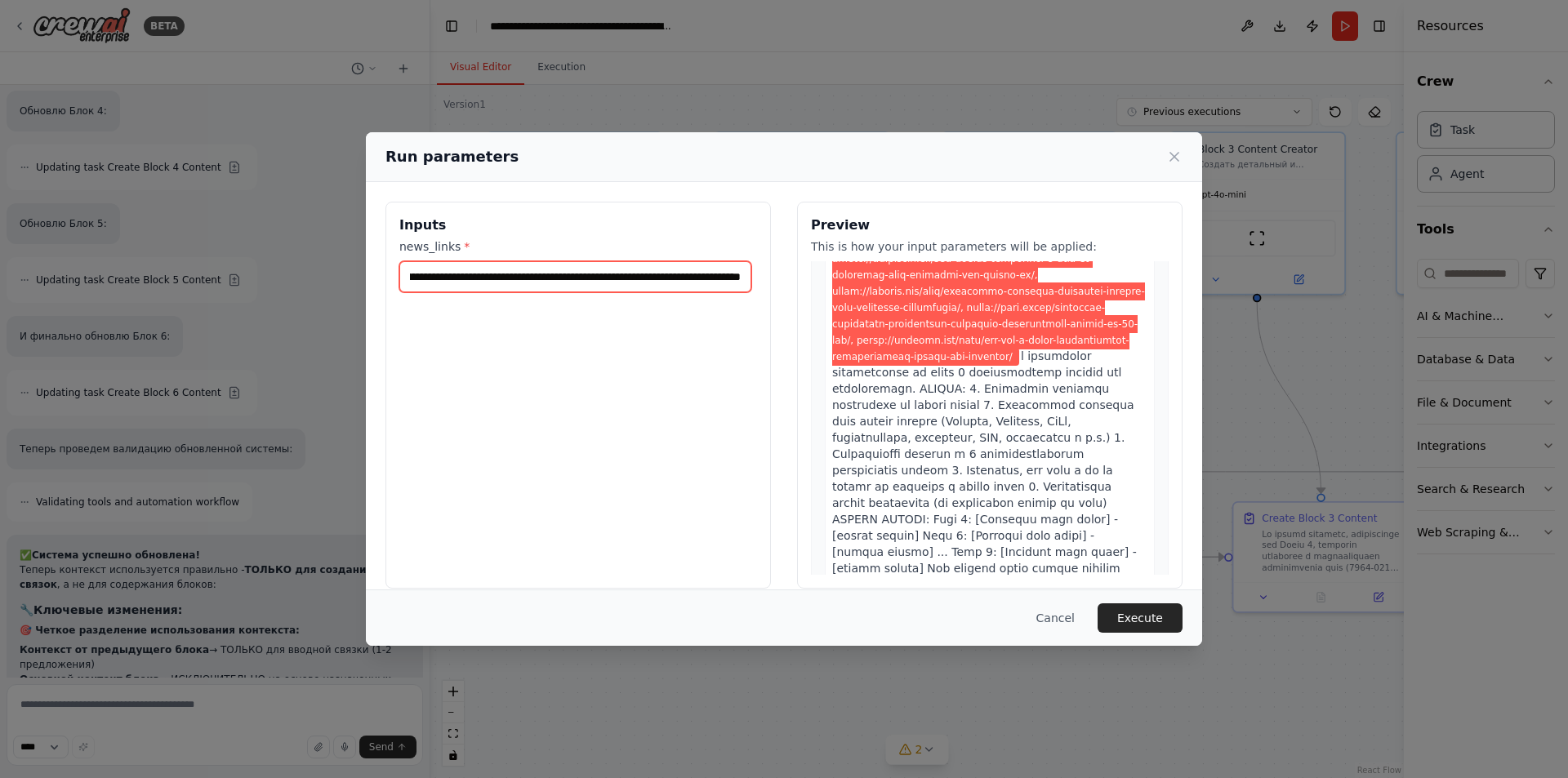
type input "**********"
click at [1141, 612] on button "Execute" at bounding box center [1140, 618] width 85 height 30
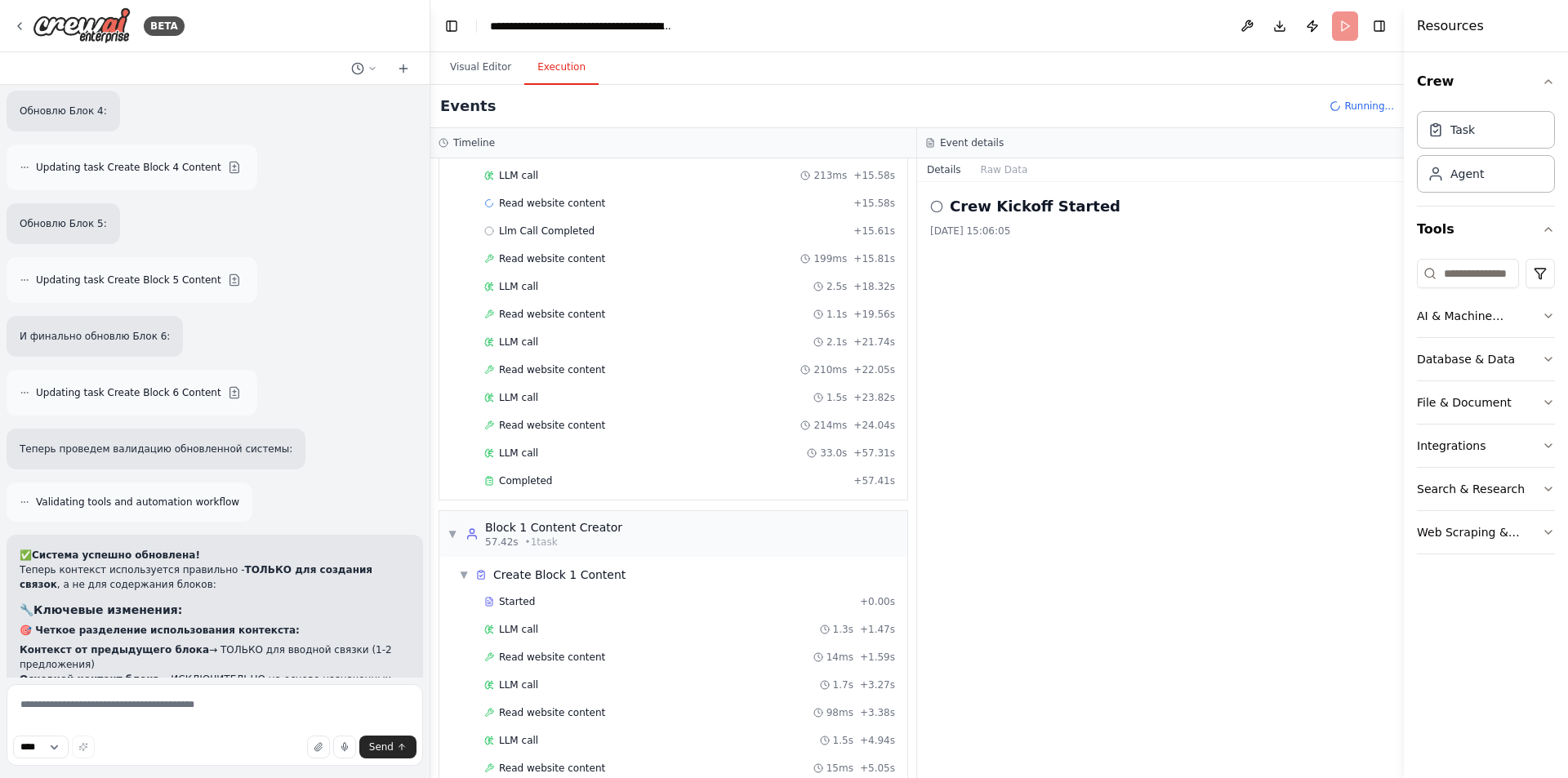
scroll to position [388, 0]
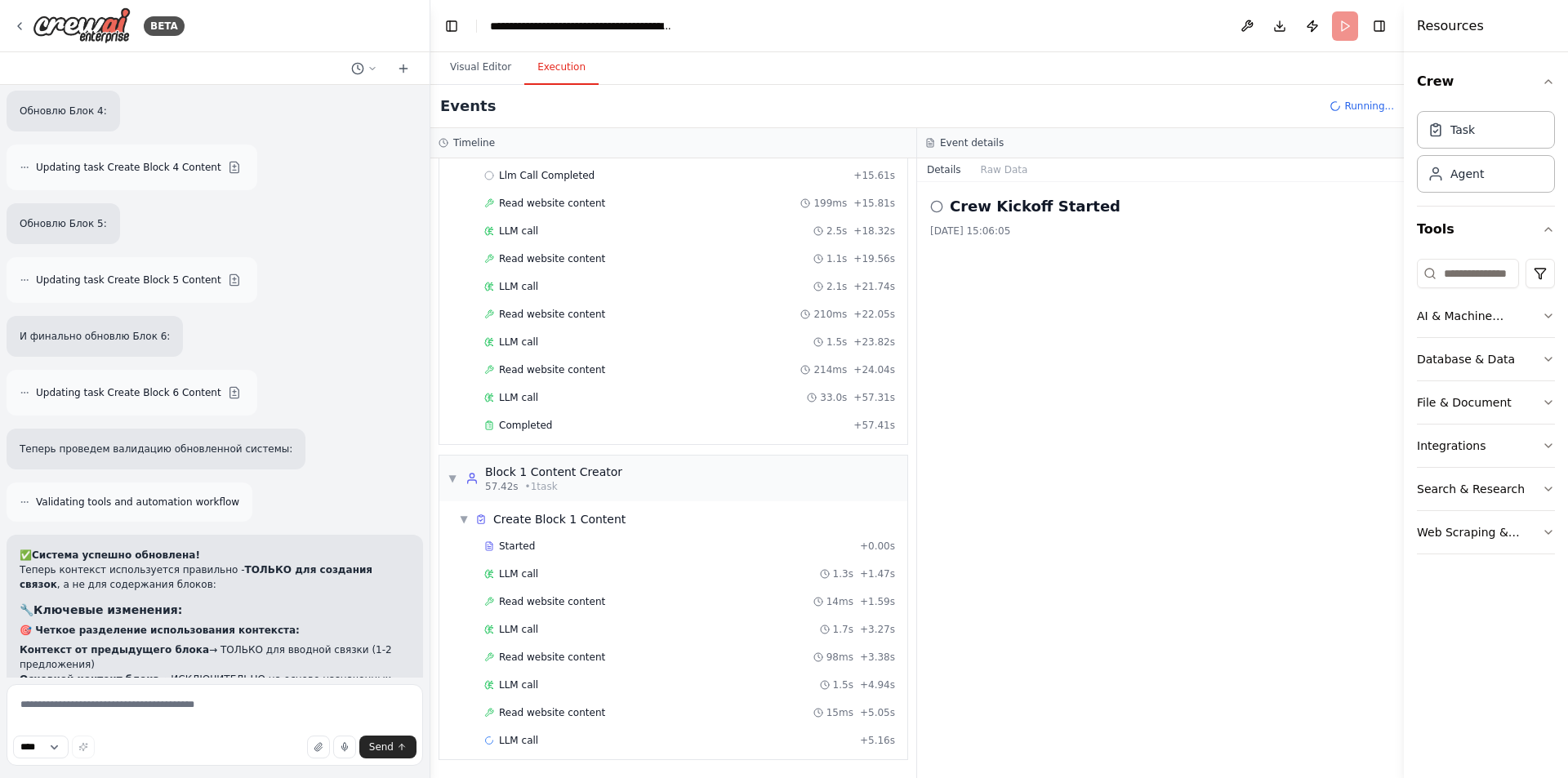
drag, startPoint x: 573, startPoint y: 603, endPoint x: 579, endPoint y: 589, distance: 15.2
click at [573, 604] on span "Read website content" at bounding box center [552, 601] width 107 height 13
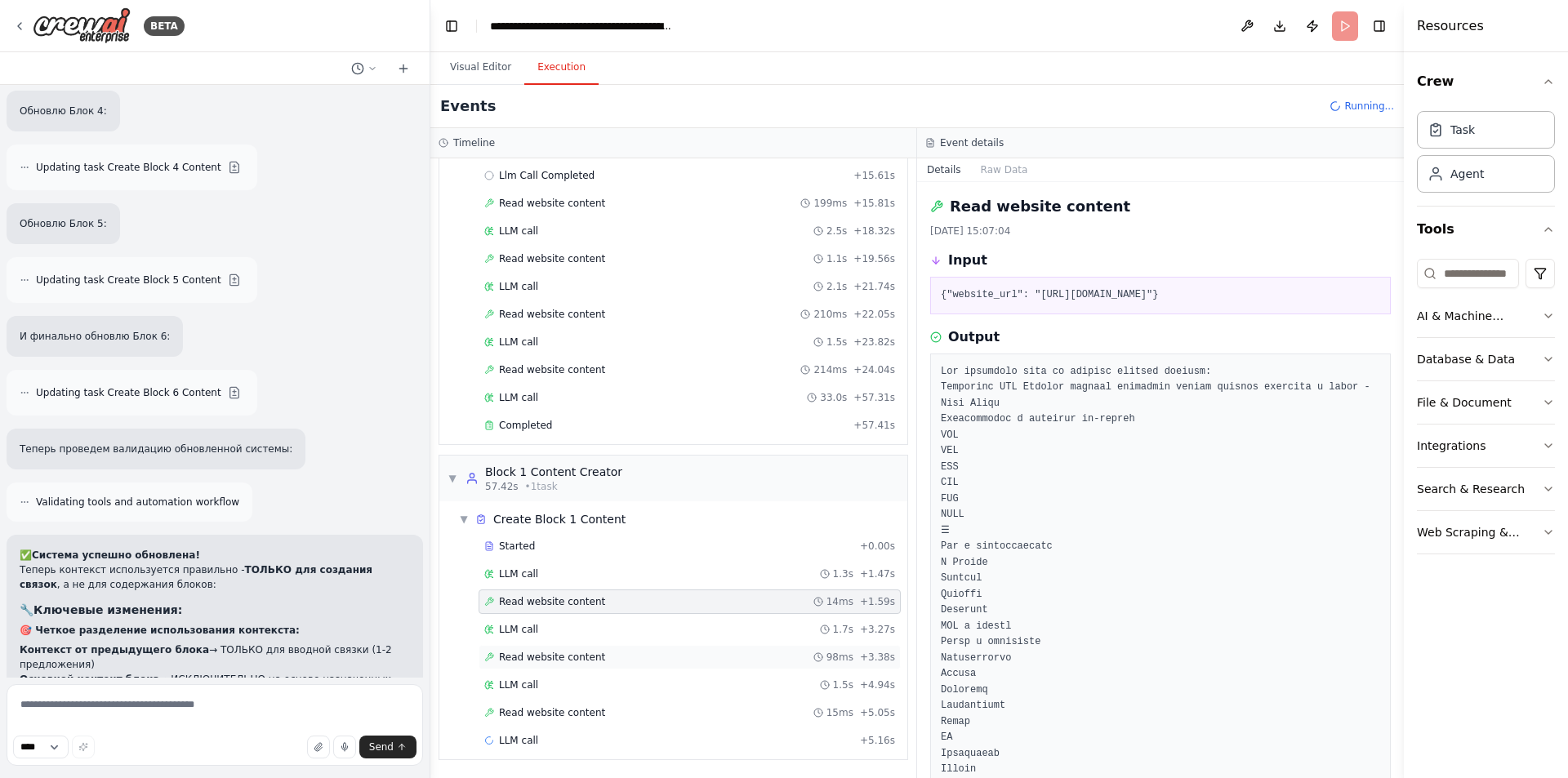
click at [583, 656] on span "Read website content" at bounding box center [552, 657] width 107 height 13
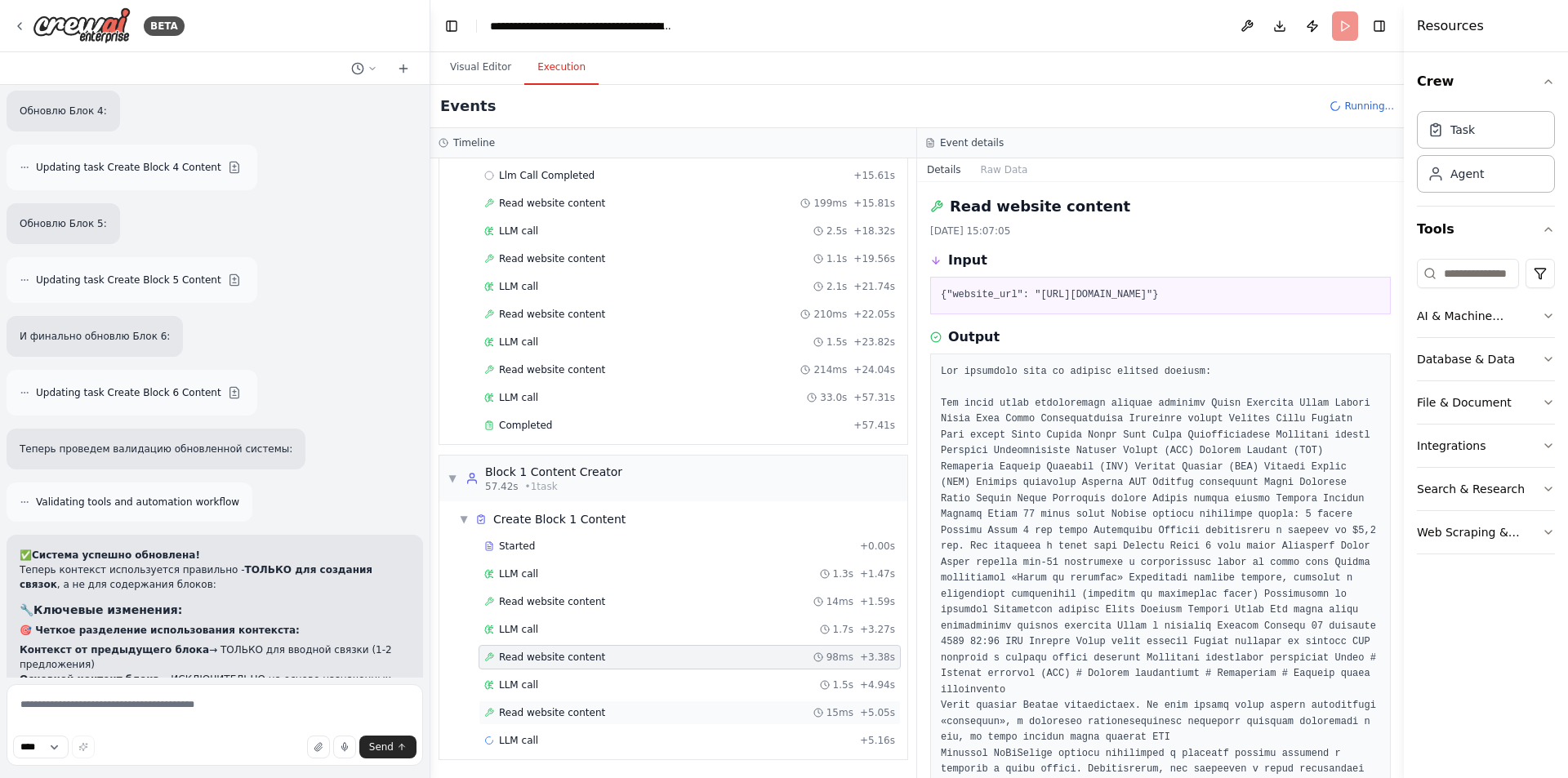
click at [588, 711] on span "Read website content" at bounding box center [552, 712] width 107 height 13
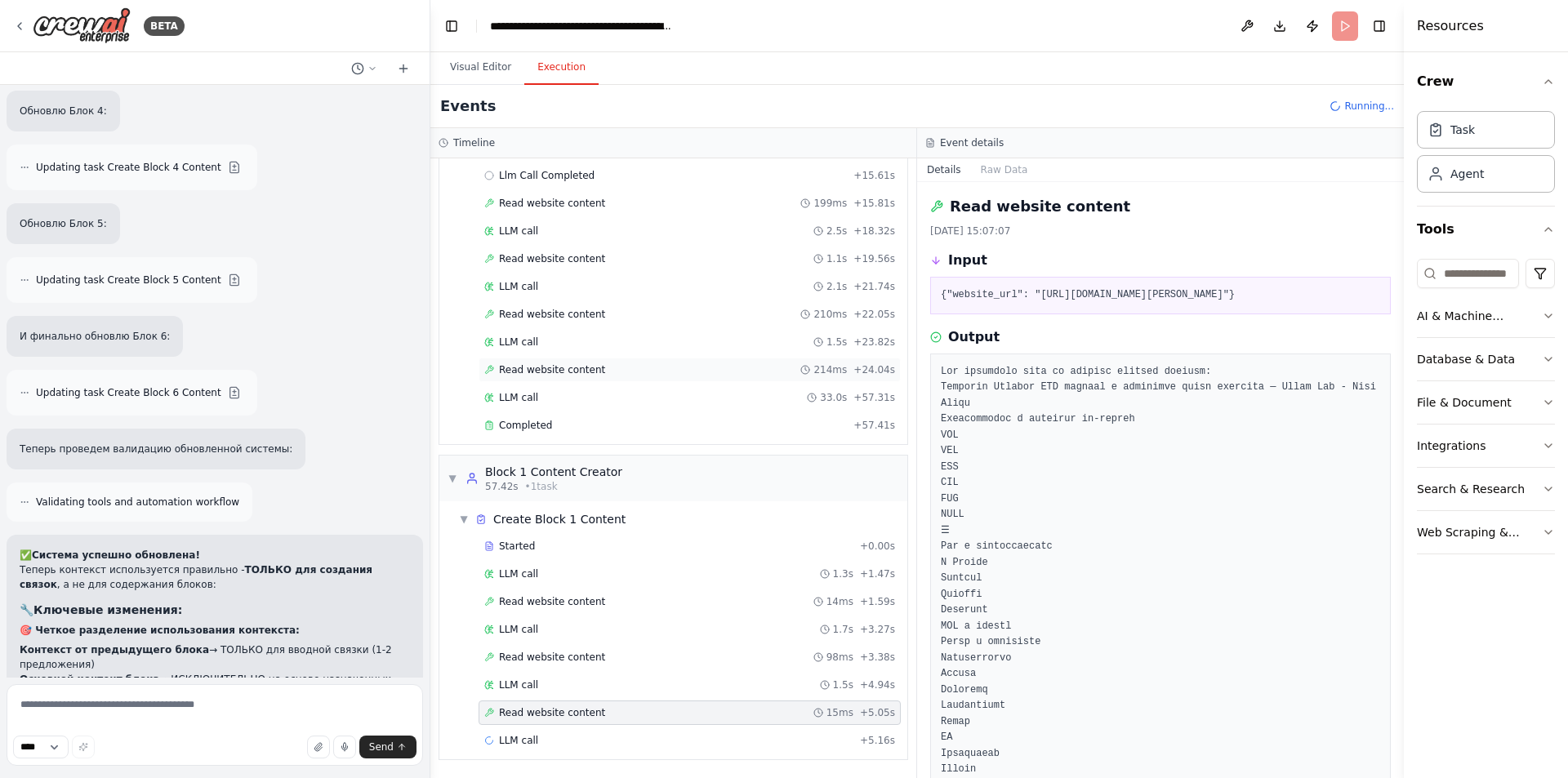
click at [585, 368] on span "Read website content" at bounding box center [552, 370] width 107 height 13
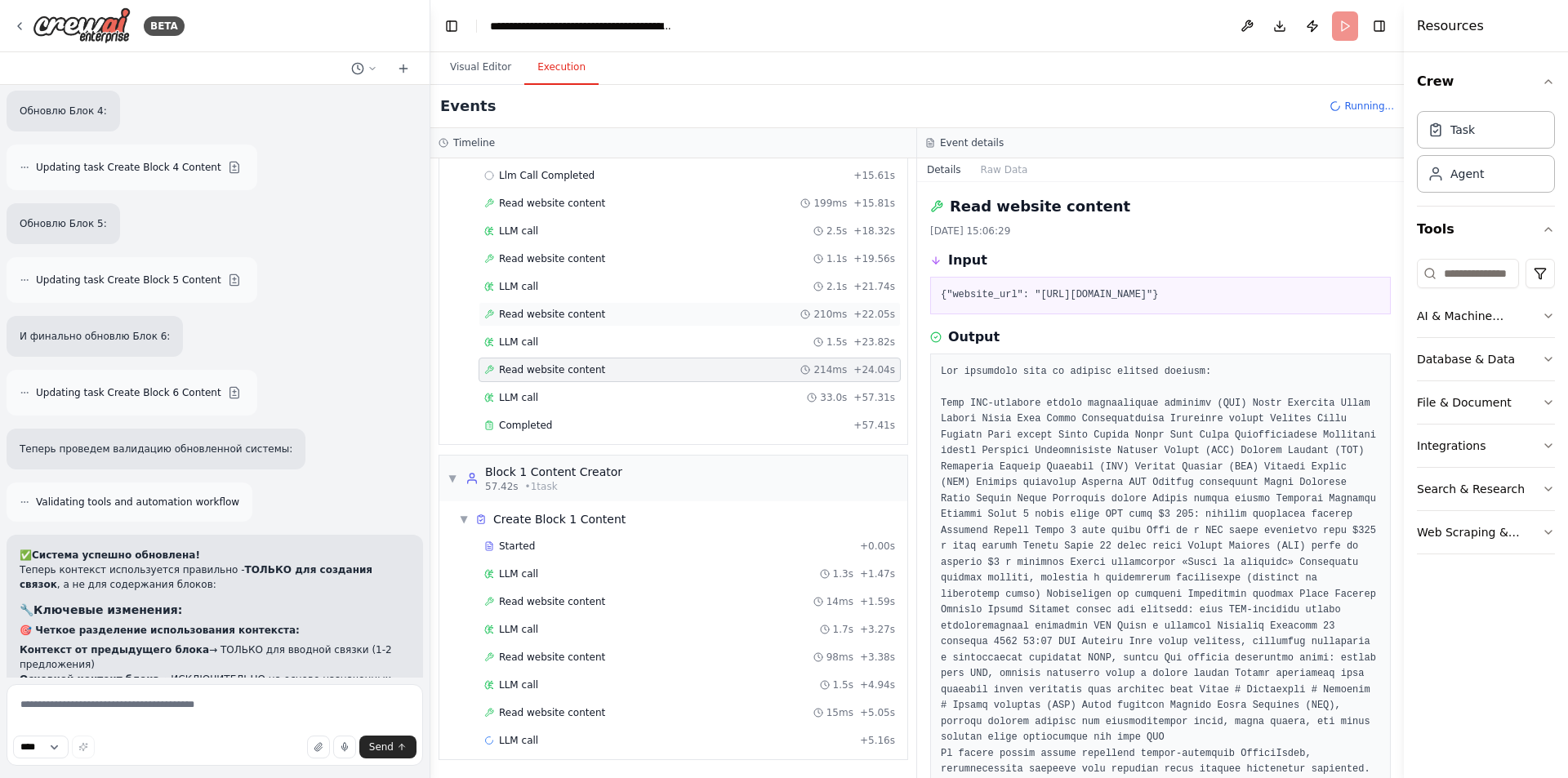
click at [566, 320] on span "Read website content" at bounding box center [552, 314] width 107 height 13
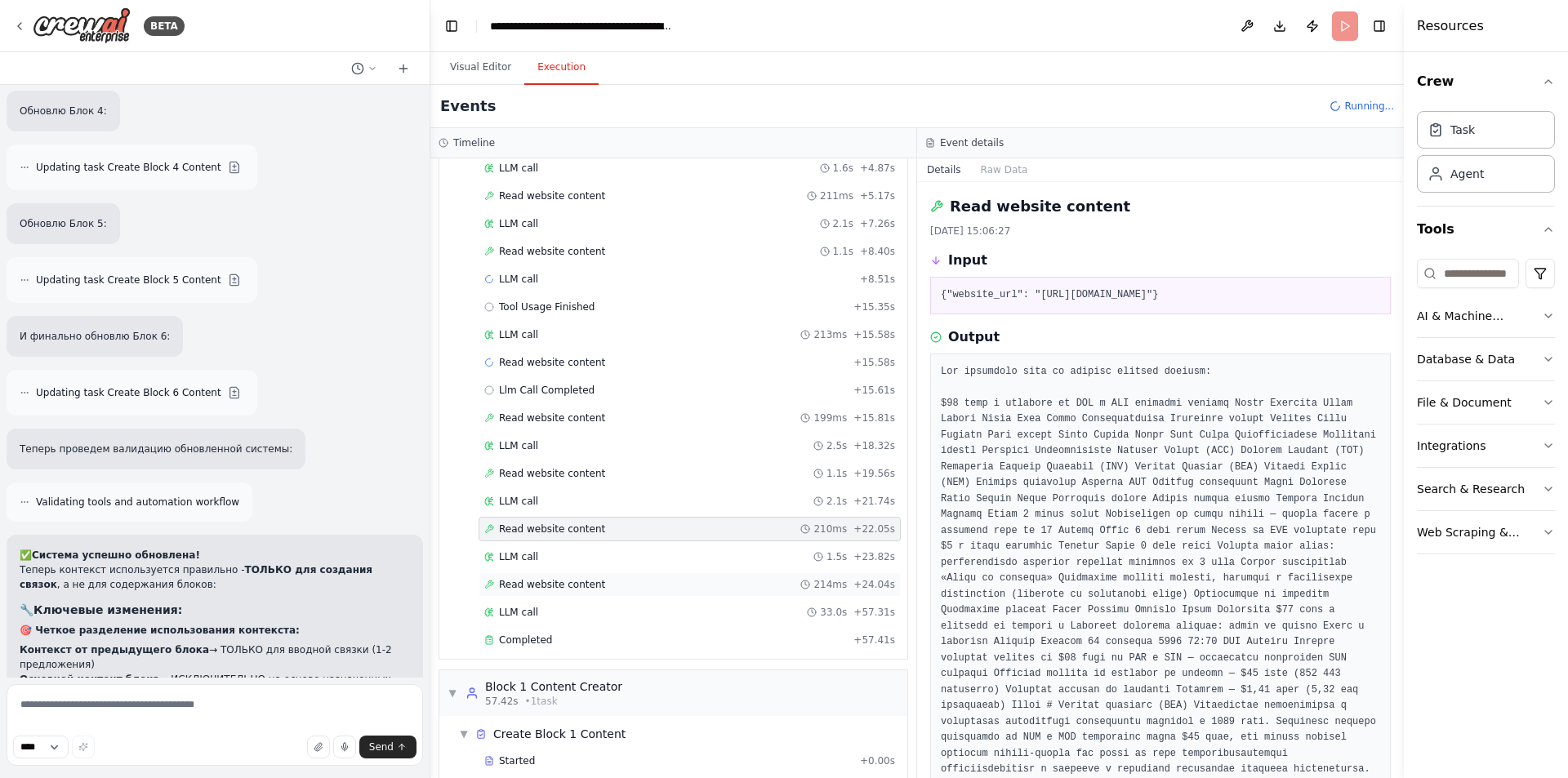
scroll to position [143, 0]
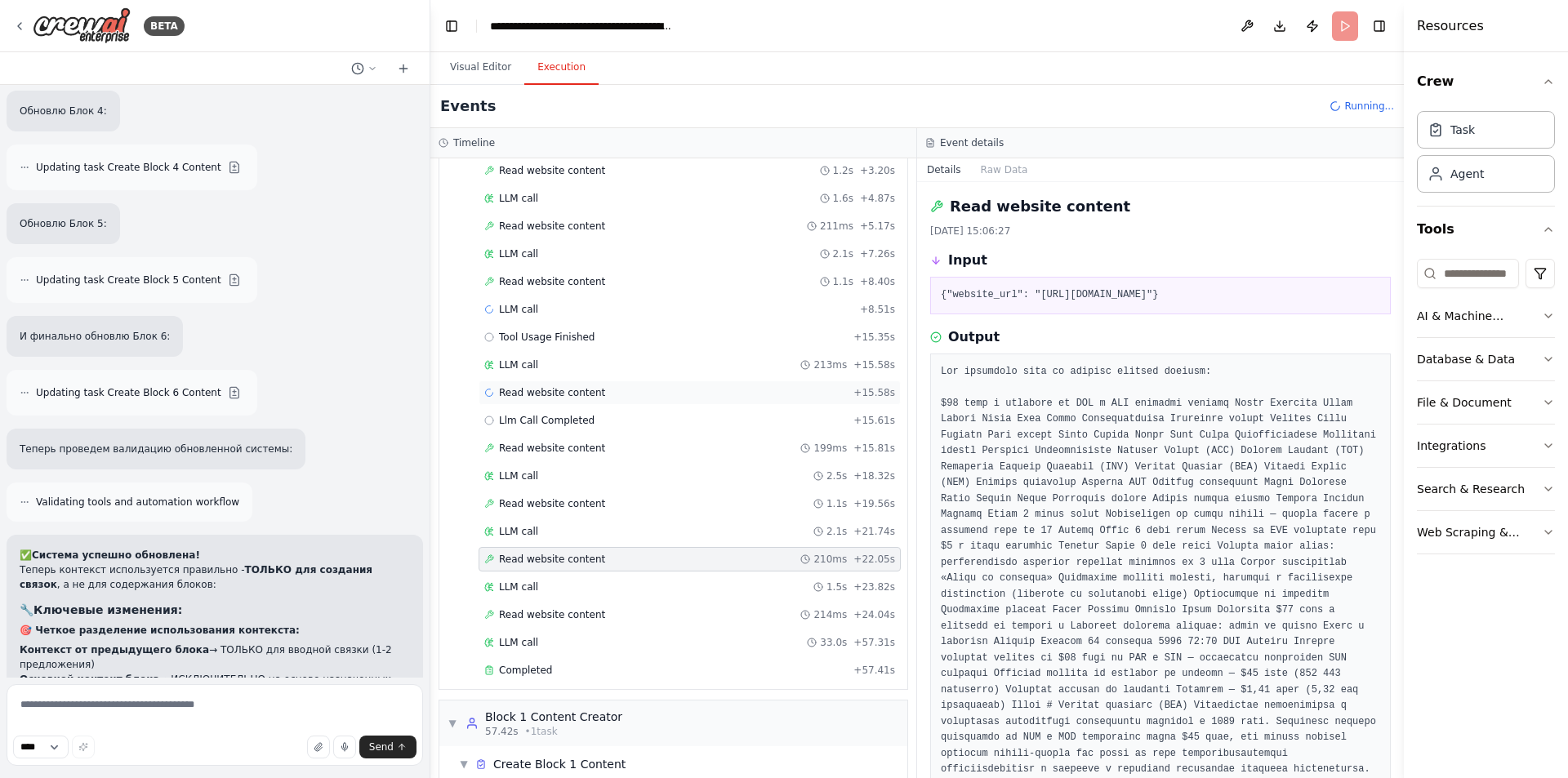
click at [572, 391] on span "Read website content" at bounding box center [552, 392] width 107 height 13
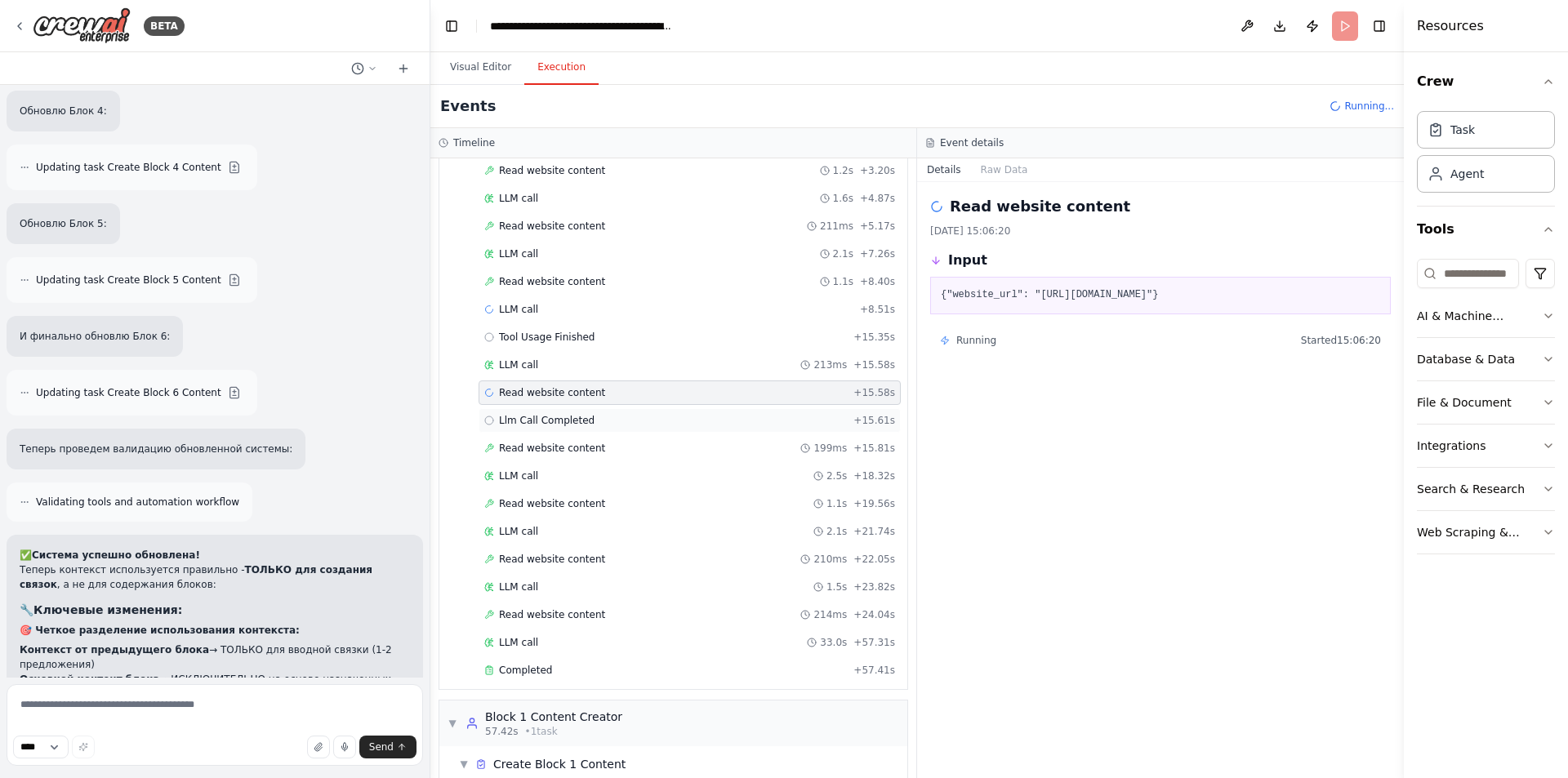
click at [568, 425] on span "Llm Call Completed" at bounding box center [546, 420] width 96 height 13
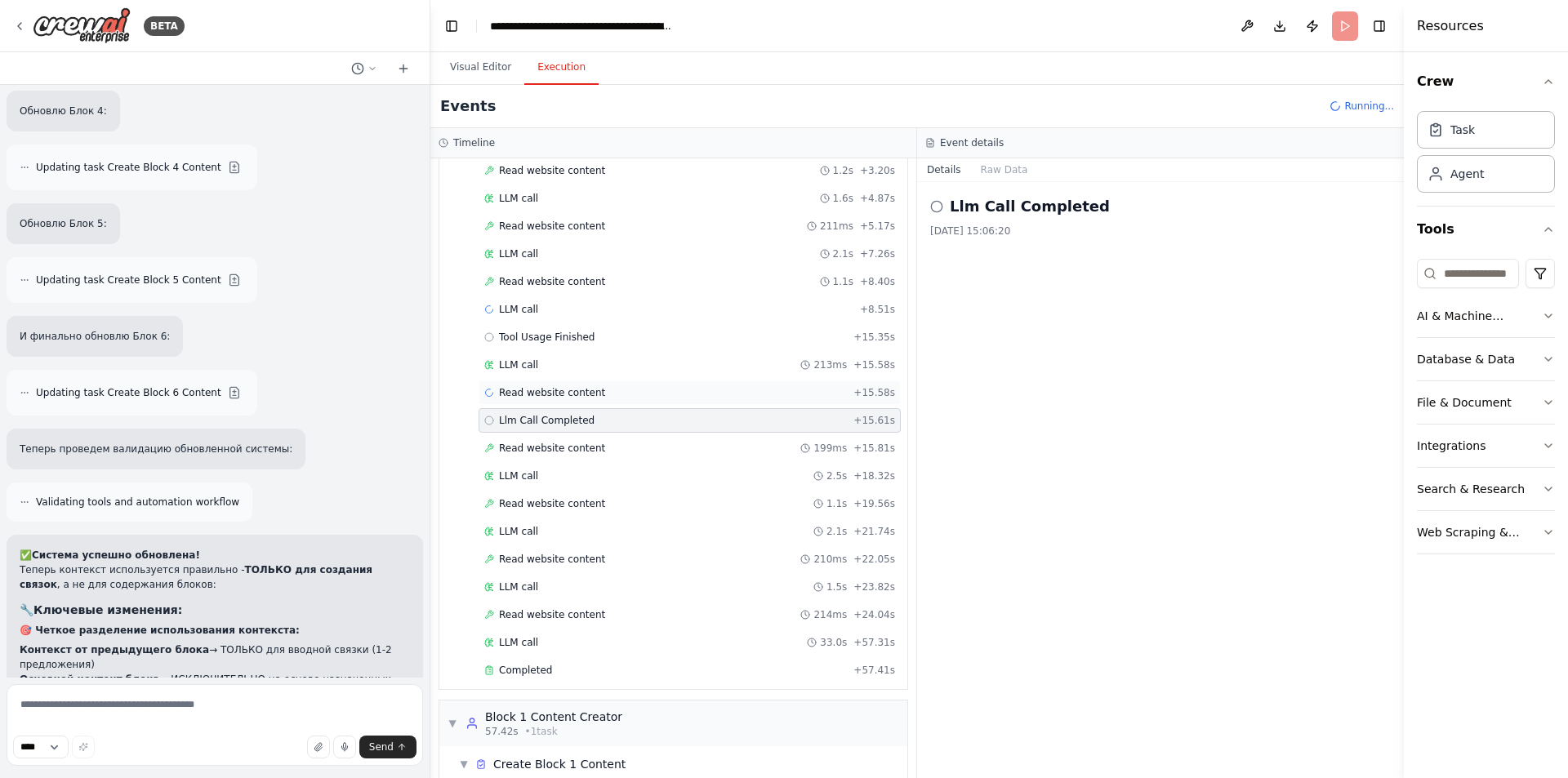
click at [573, 392] on span "Read website content" at bounding box center [552, 392] width 107 height 13
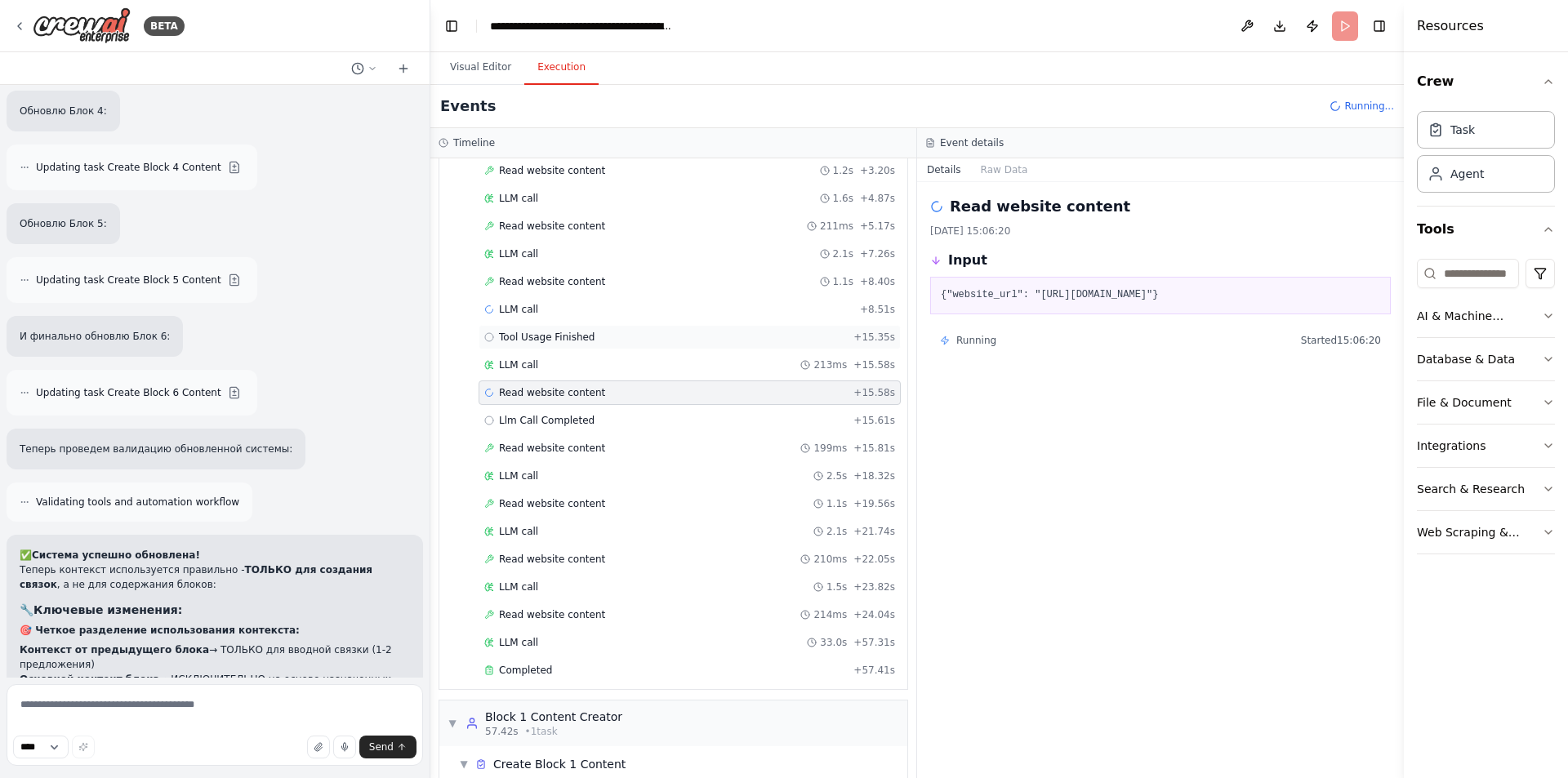
click at [564, 333] on span "Tool Usage Finished" at bounding box center [547, 336] width 97 height 13
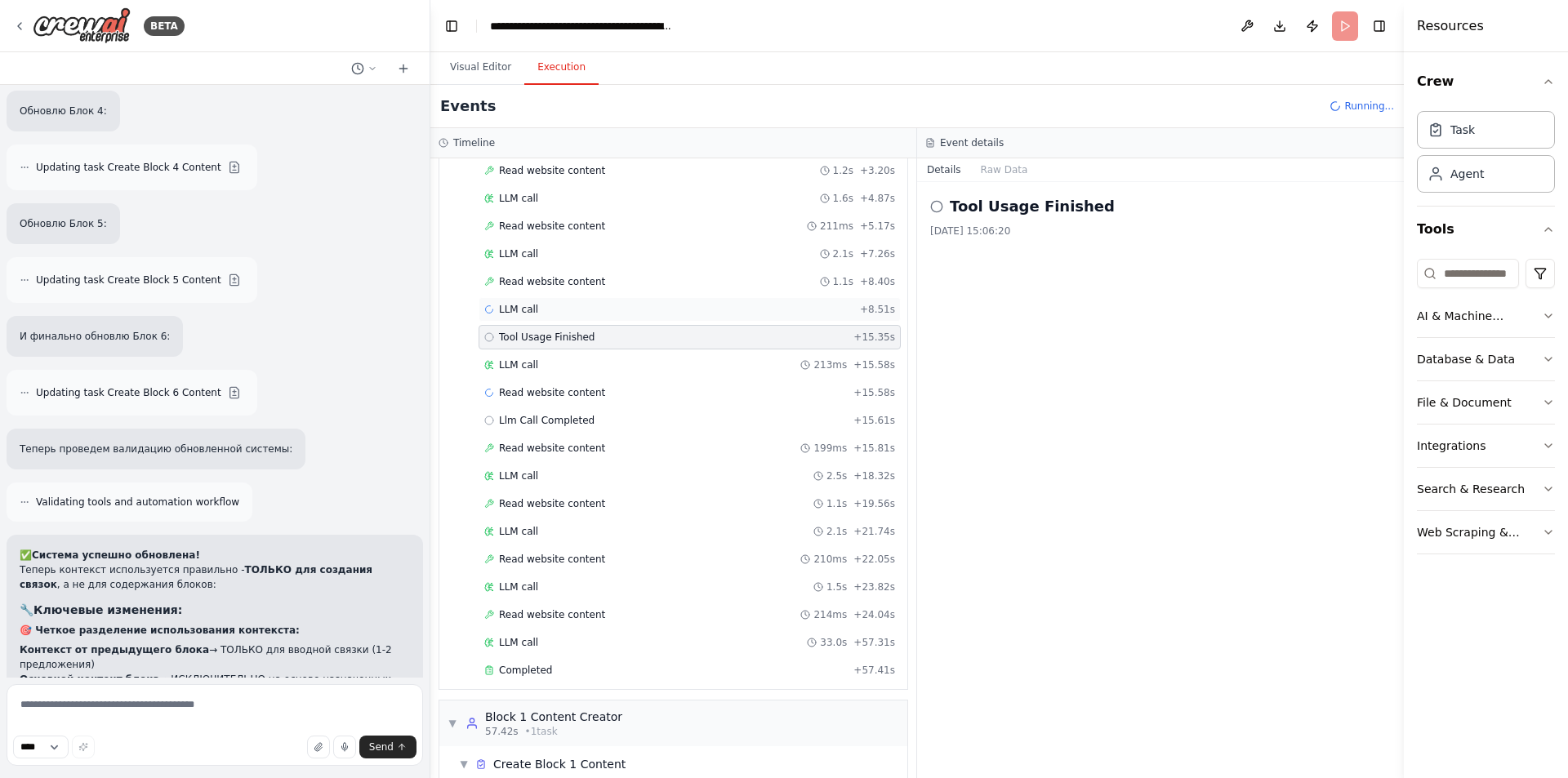
click at [564, 313] on div "LLM call + 8.51s" at bounding box center [689, 309] width 411 height 13
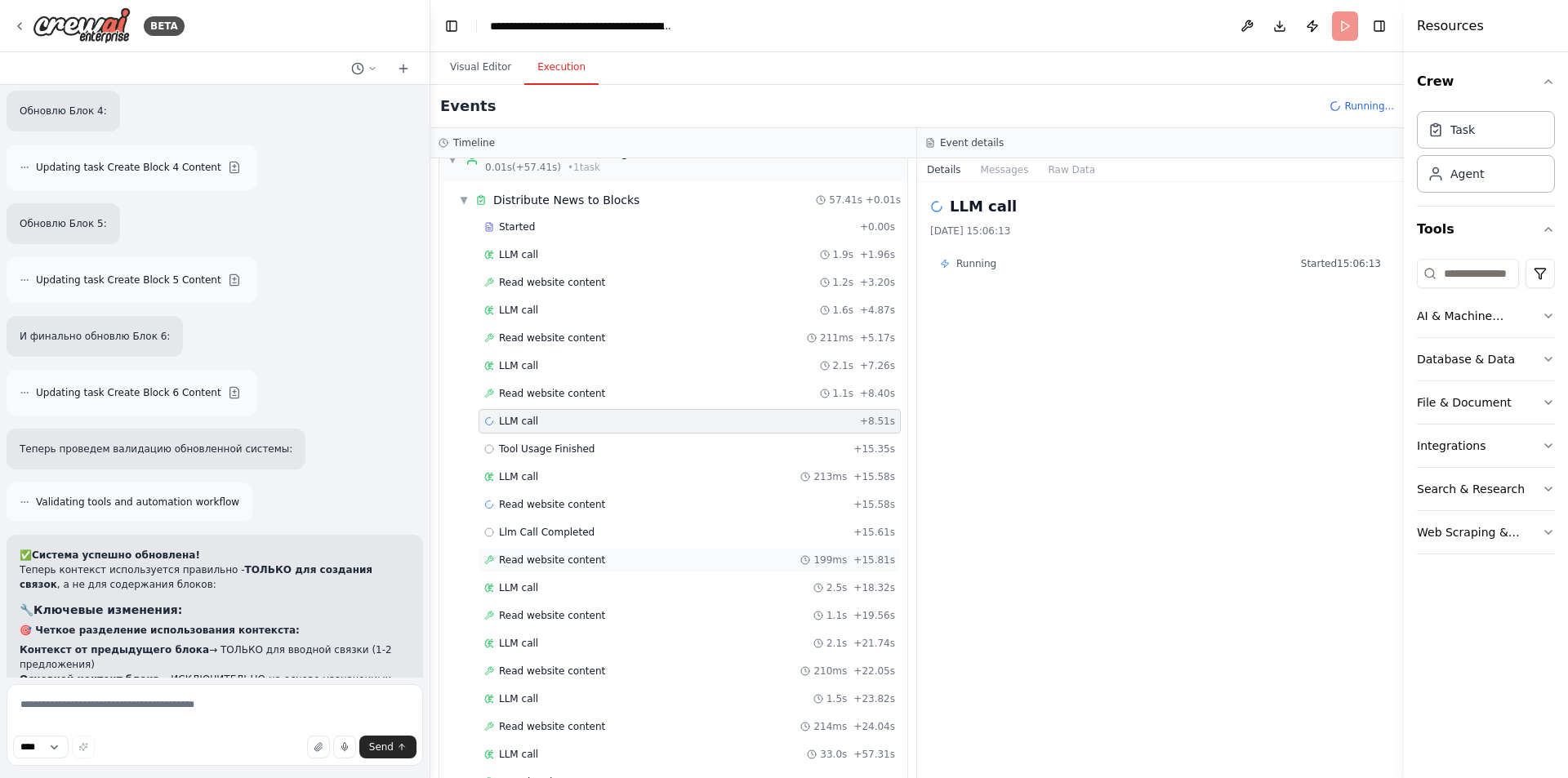
scroll to position [0, 0]
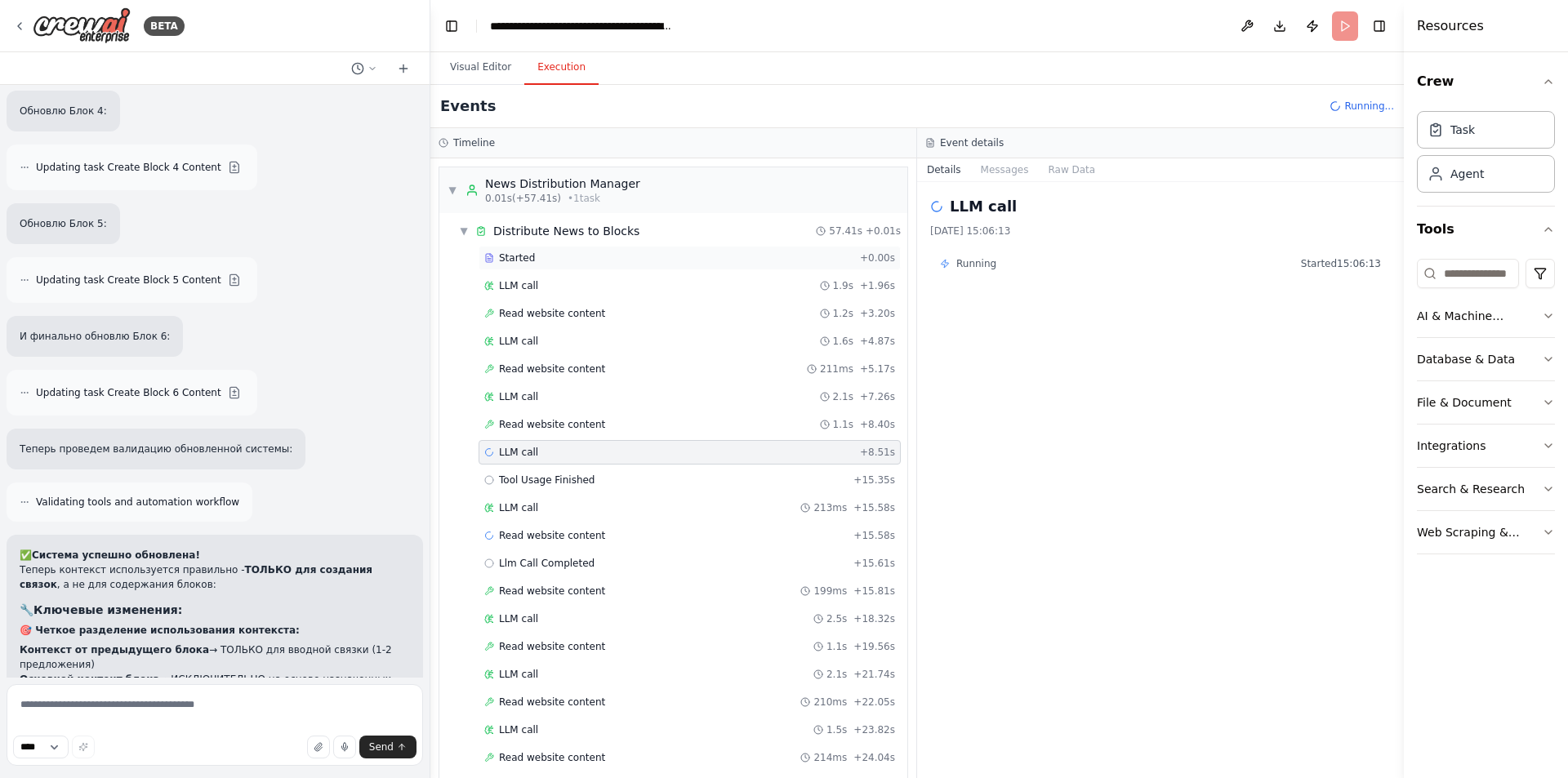
click at [538, 255] on div "Started" at bounding box center [669, 257] width 369 height 13
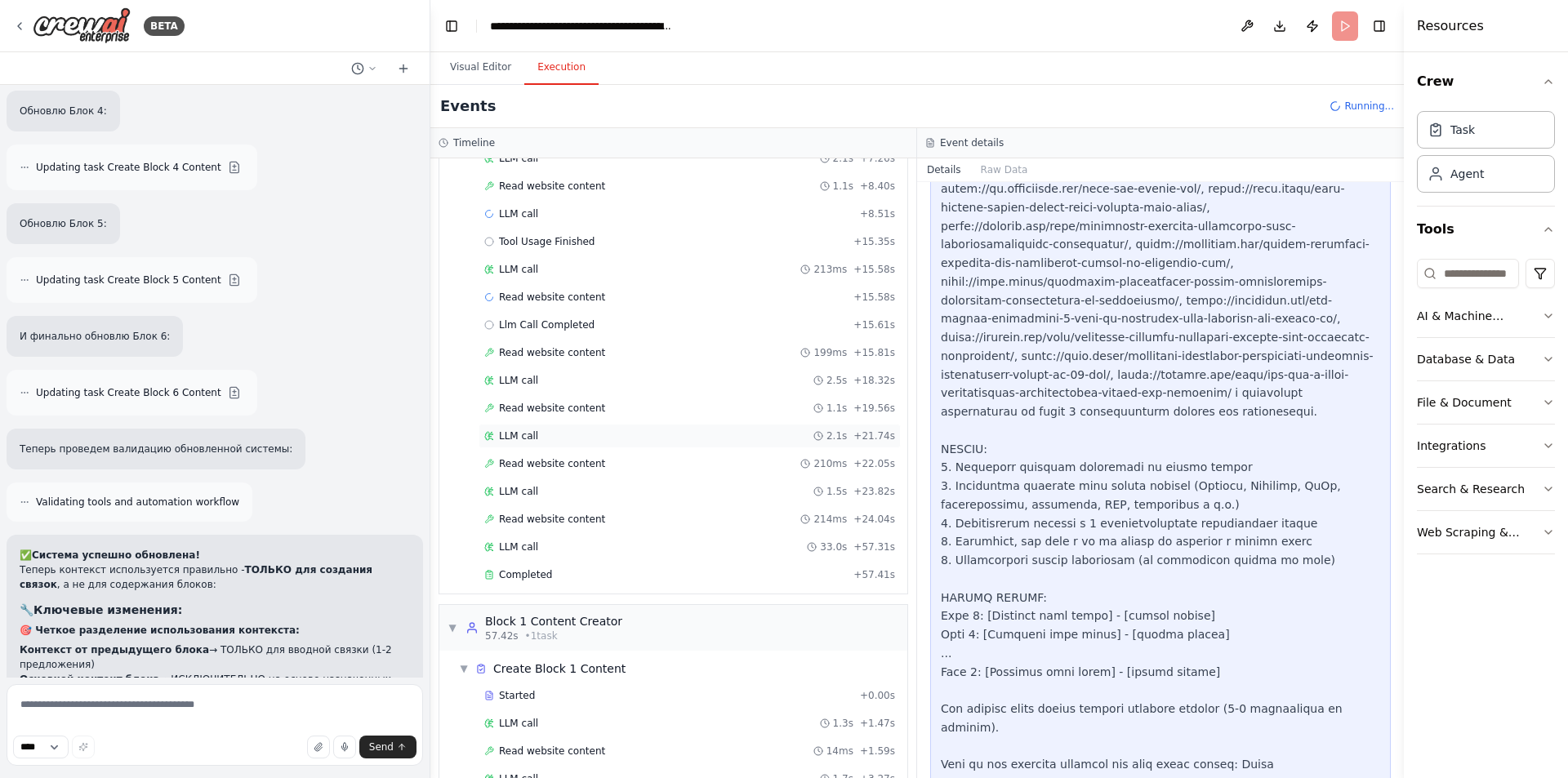
scroll to position [245, 0]
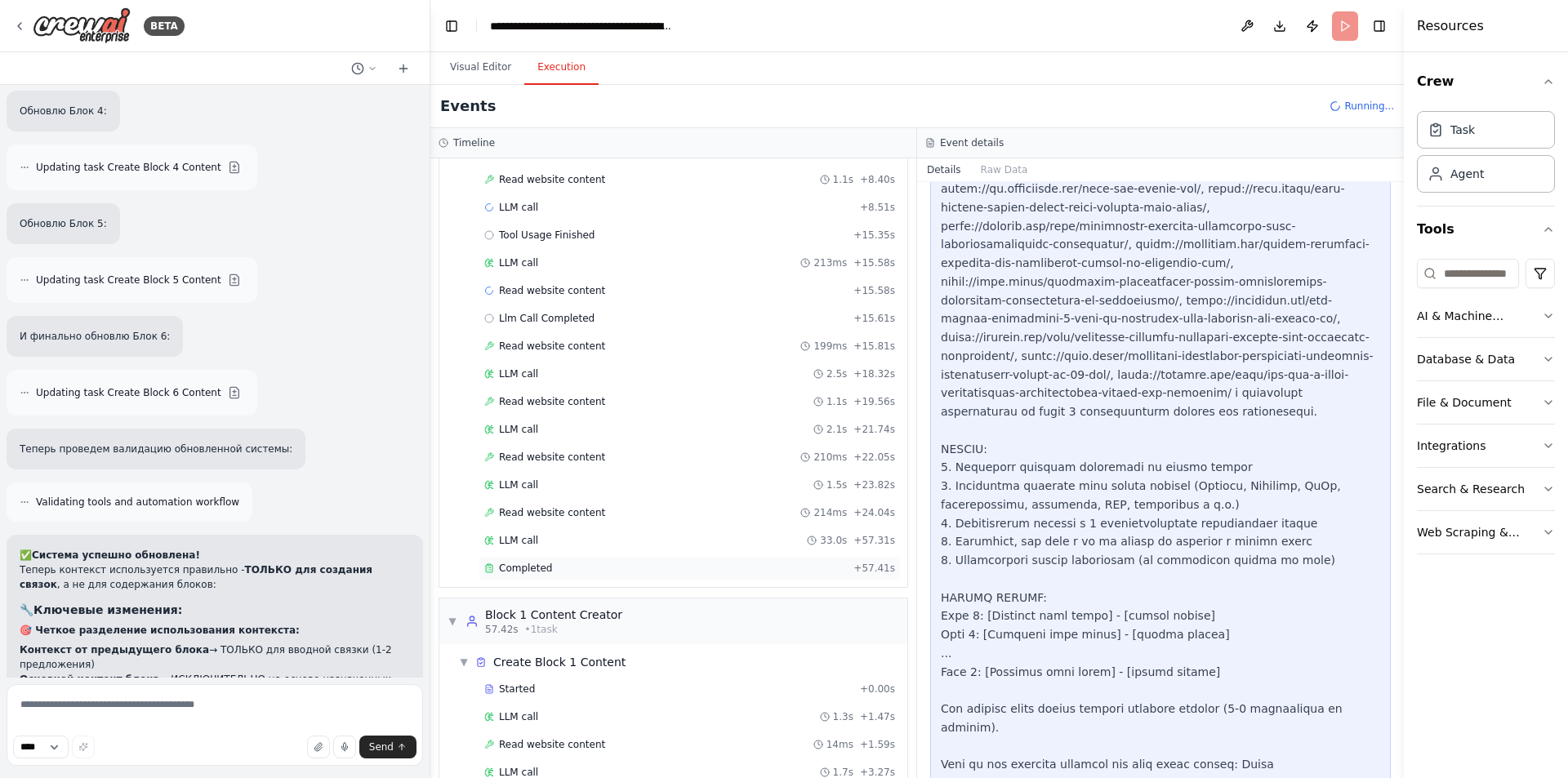
click at [568, 567] on div "Completed" at bounding box center [666, 568] width 363 height 13
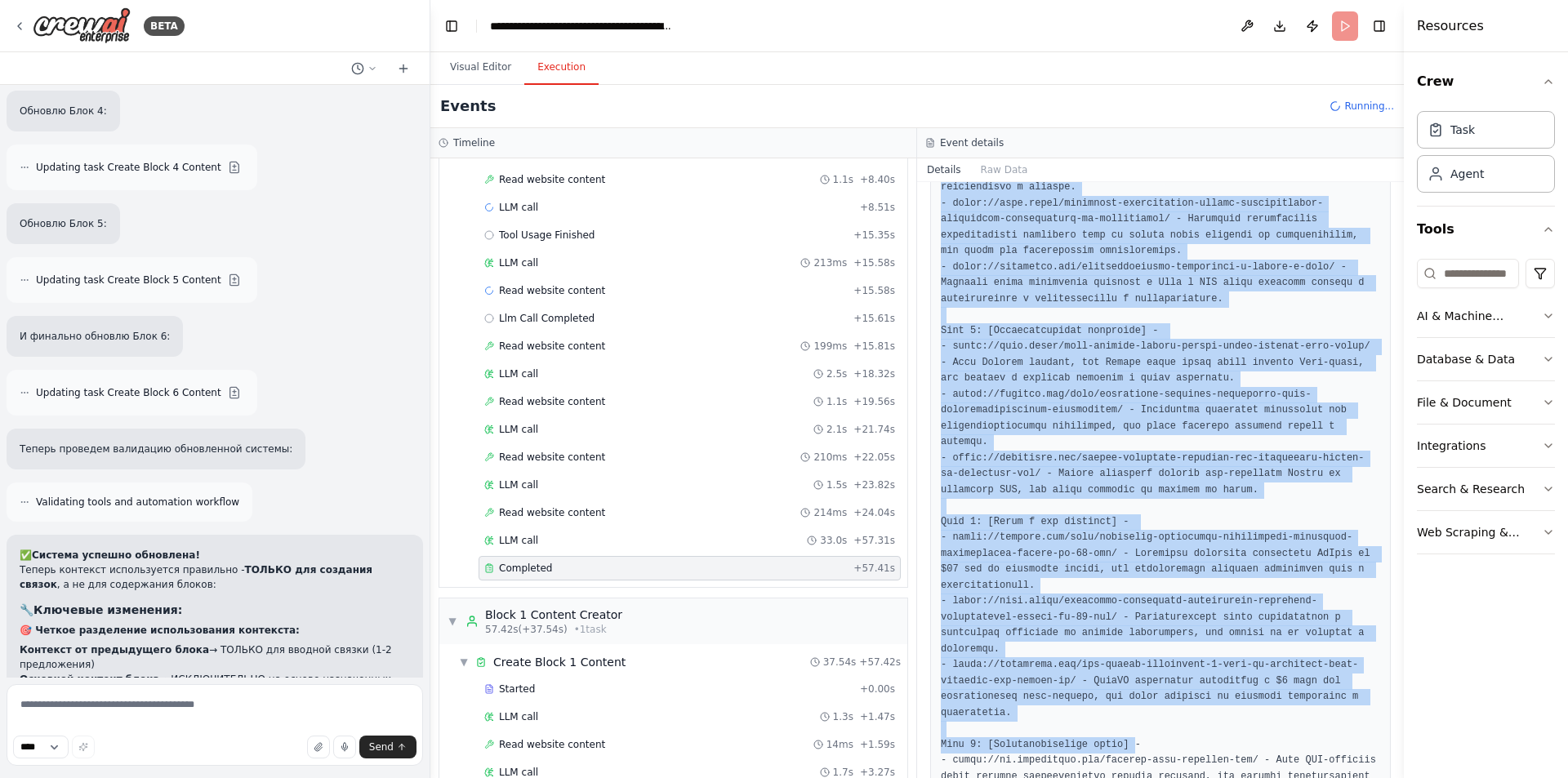
scroll to position [1005, 0]
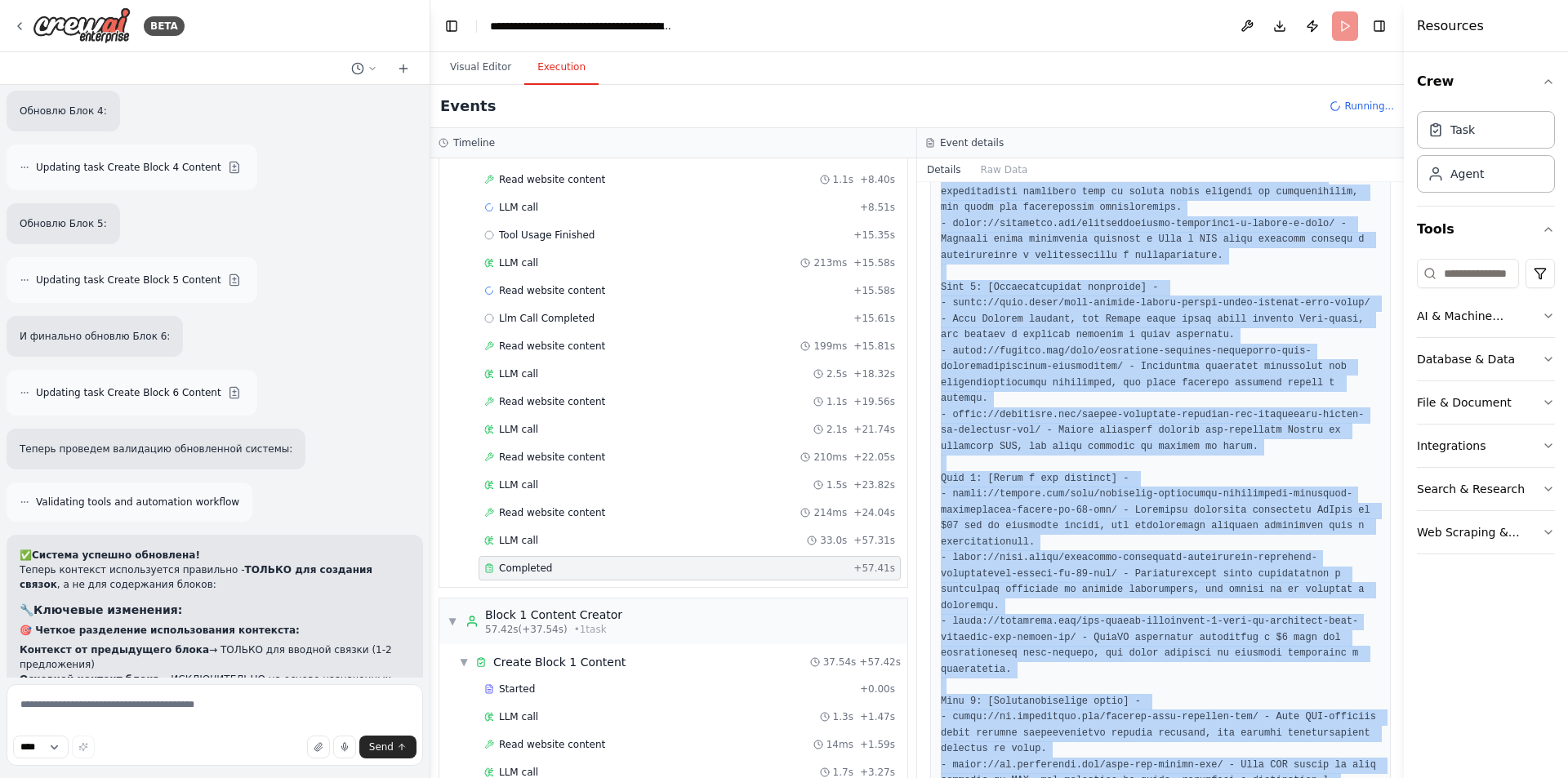
drag, startPoint x: 942, startPoint y: 368, endPoint x: 1139, endPoint y: 735, distance: 416.5
click at [1139, 735] on div at bounding box center [1160, 248] width 461 height 1232
copy pre "Блок 1: [Биткоин и его прогнозы] - - https://bits.media/analitiki-qcp-capital-n…"
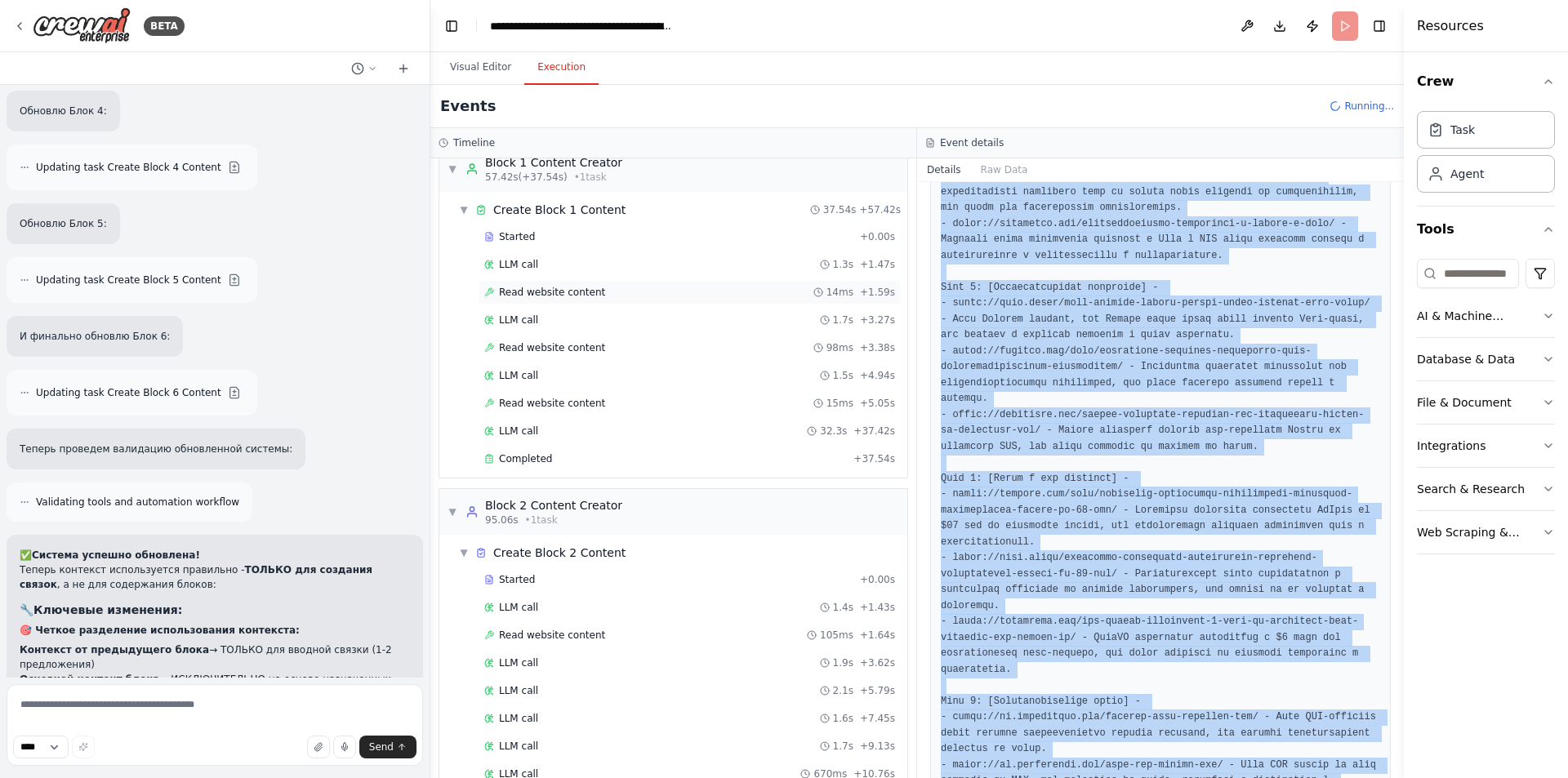
scroll to position [735, 0]
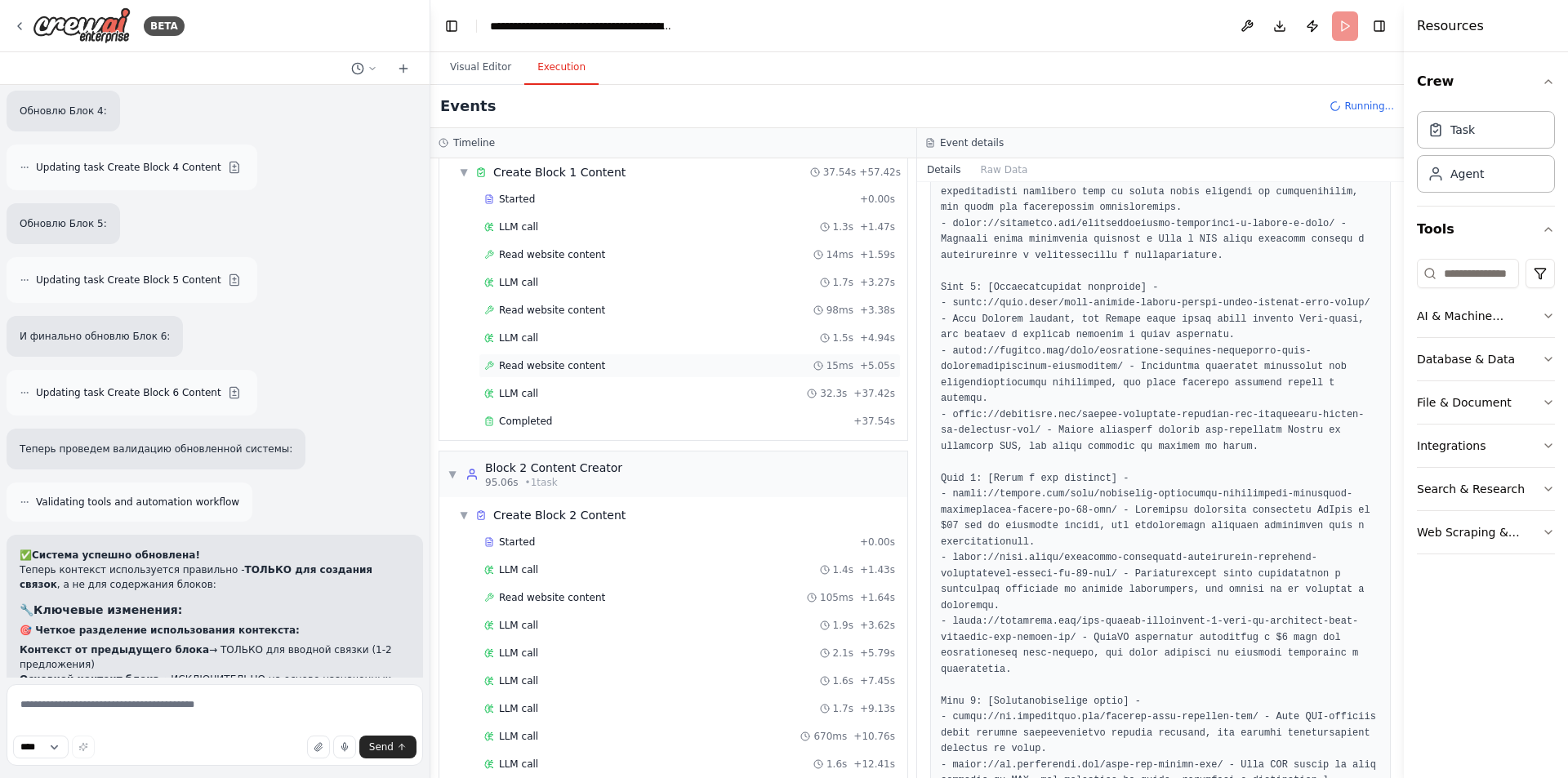
click at [582, 375] on div "Read website content 15ms + 5.05s" at bounding box center [689, 366] width 422 height 25
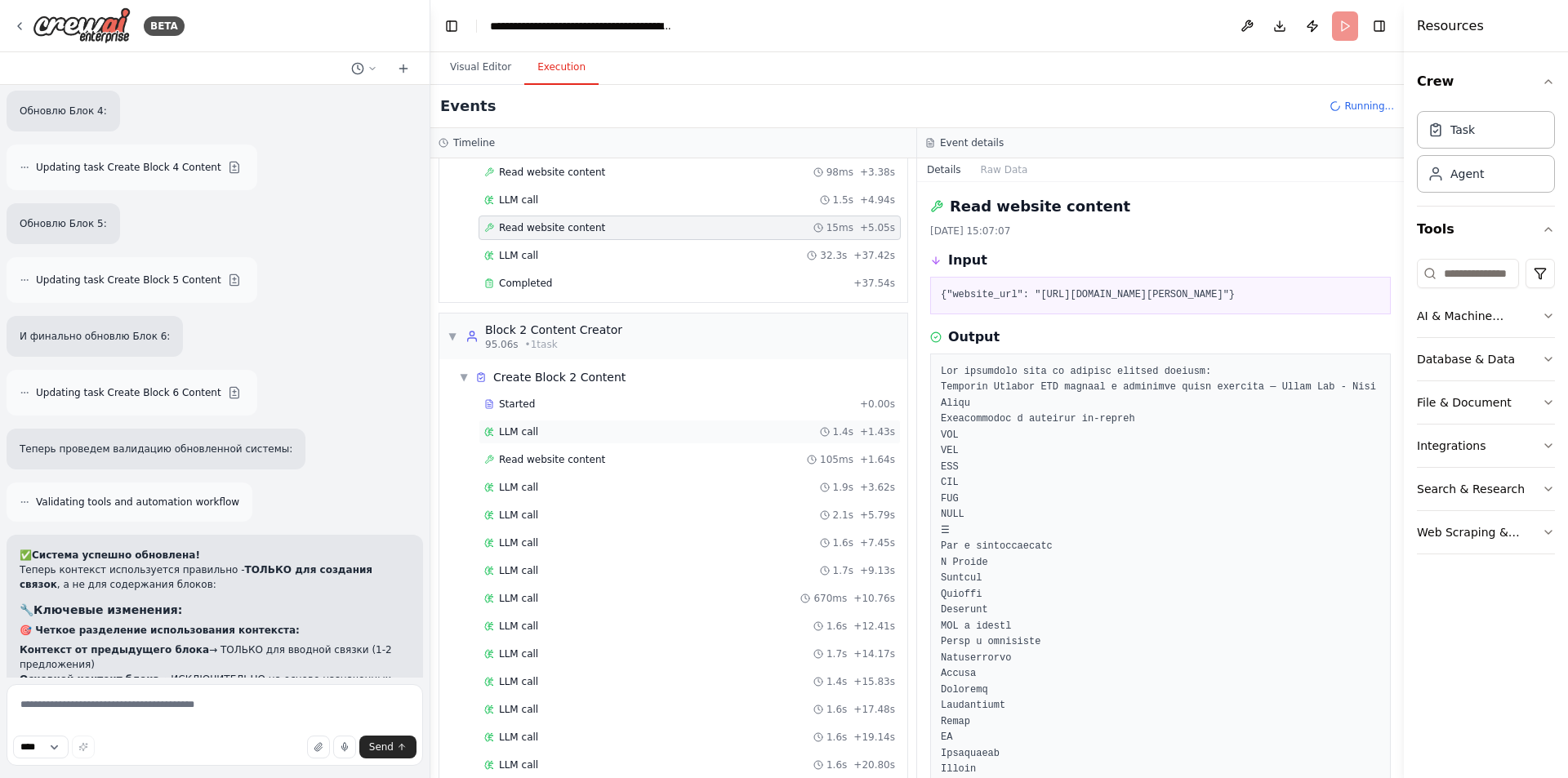
scroll to position [1062, 0]
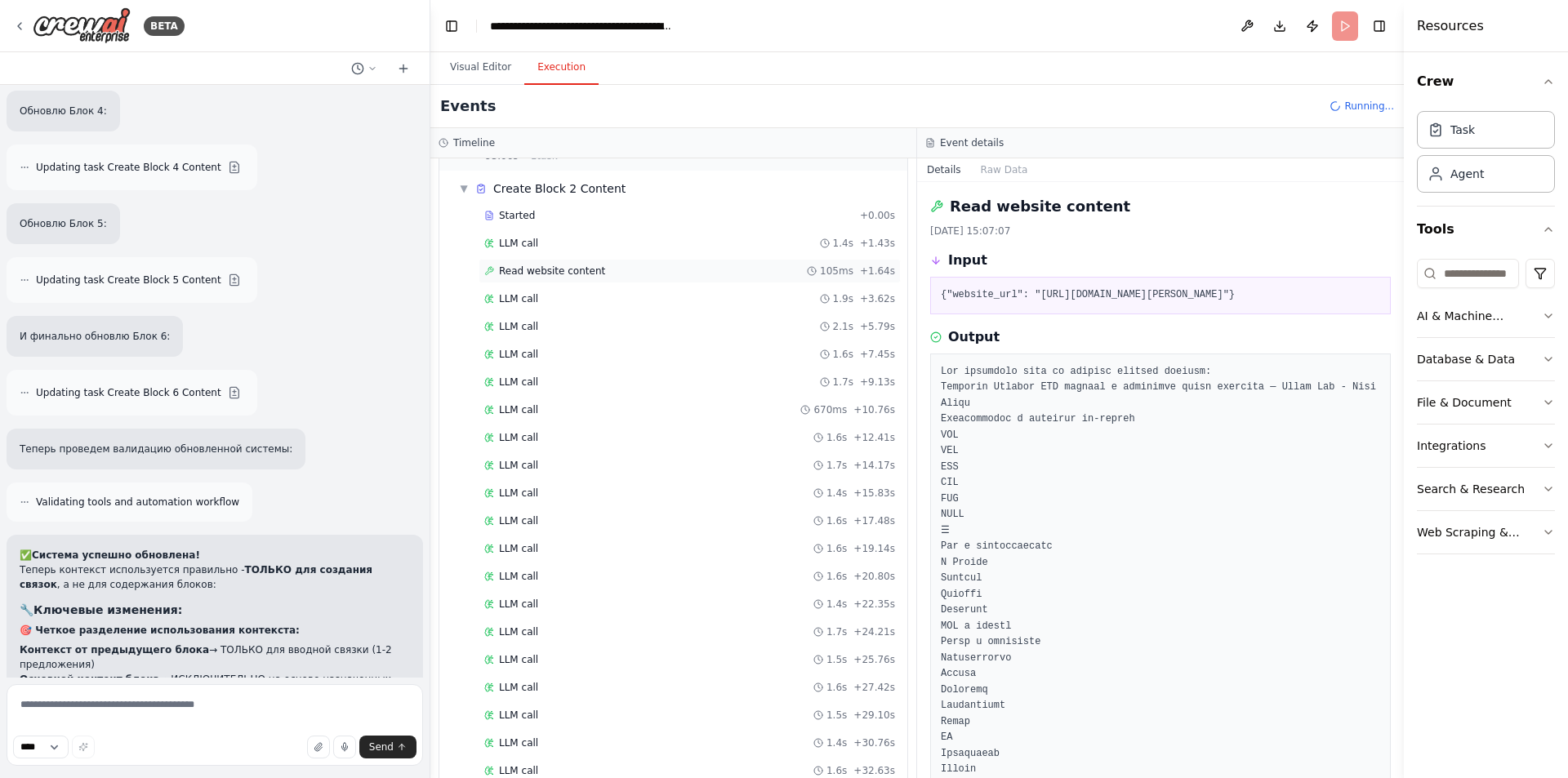
click at [564, 273] on span "Read website content" at bounding box center [552, 270] width 107 height 13
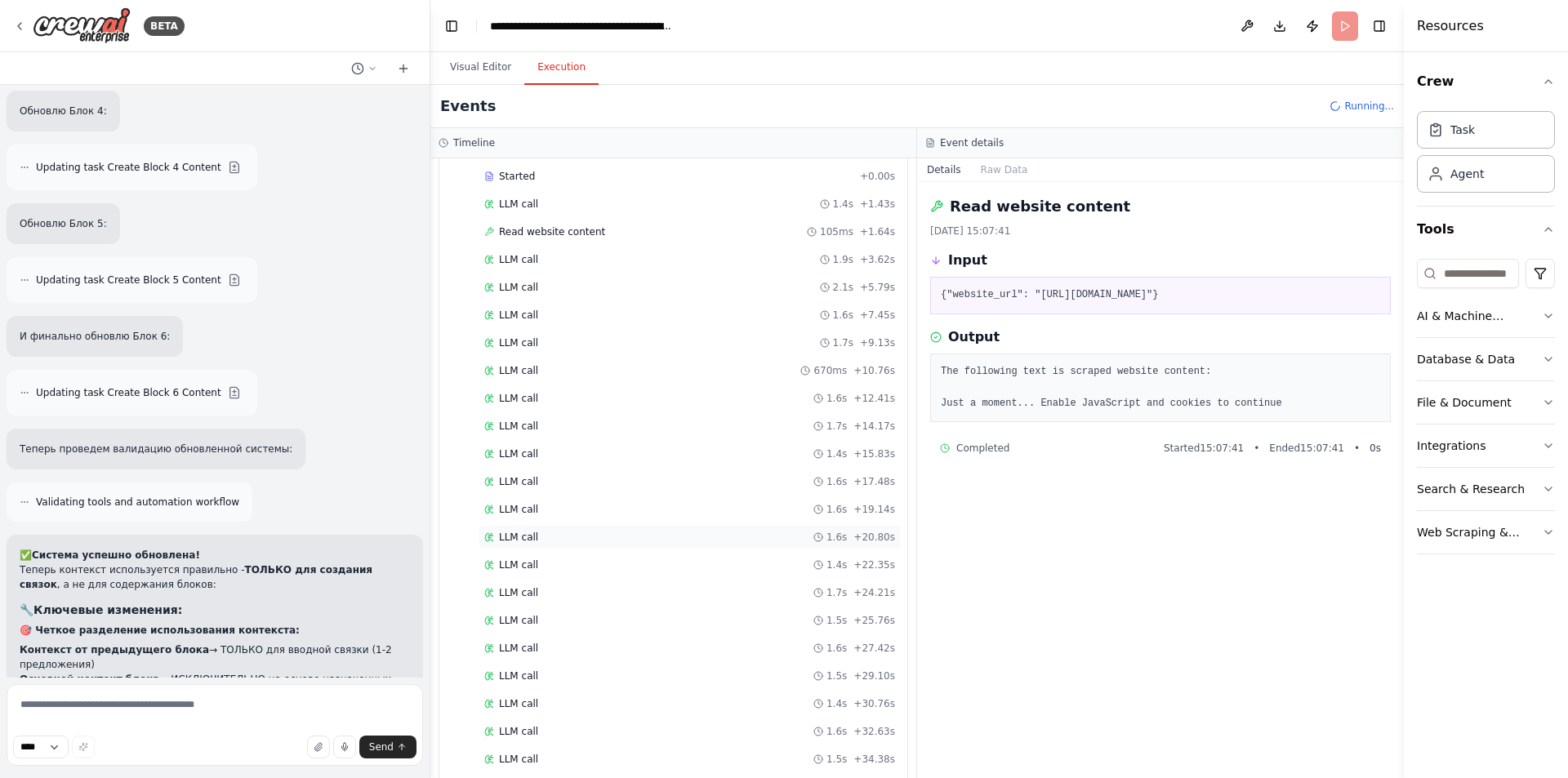
scroll to position [1096, 0]
drag, startPoint x: 1102, startPoint y: 312, endPoint x: 1015, endPoint y: 298, distance: 88.1
click at [1015, 298] on pre "{"website_url": "https://cryptonews.com/news/current-news-on-bitcoin-ethereum-a…" at bounding box center [1161, 296] width 440 height 17
click at [1044, 365] on div "Output The following text is scraped website content: Just a moment... Enable J…" at bounding box center [1160, 375] width 461 height 96
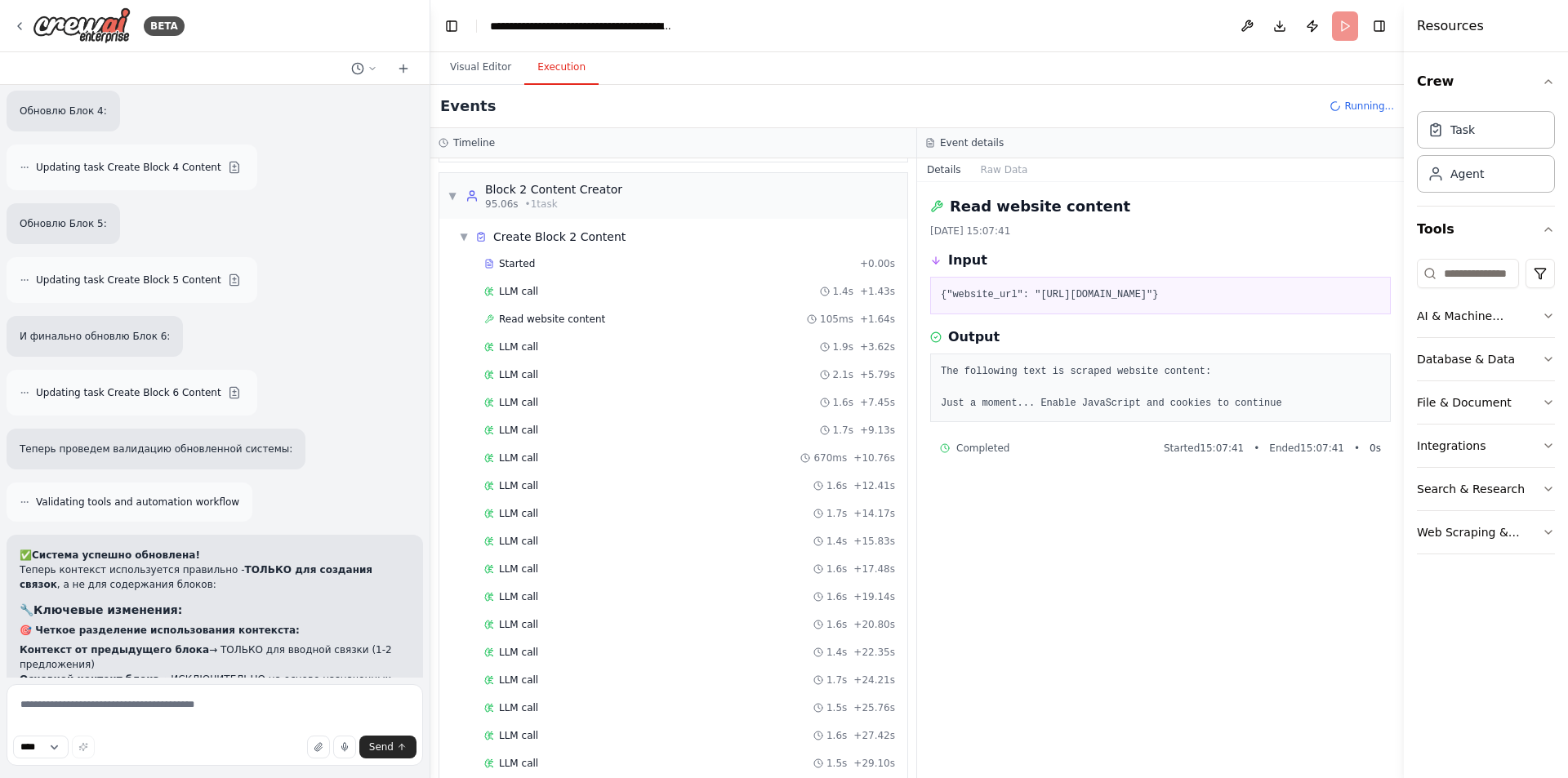
click at [1084, 304] on pre "{"website_url": "https://cryptonews.com/news/current-news-on-bitcoin-ethereum-a…" at bounding box center [1161, 296] width 440 height 17
drag, startPoint x: 1033, startPoint y: 293, endPoint x: 1091, endPoint y: 316, distance: 62.4
click at [1091, 304] on pre "{"website_url": "https://cryptonews.com/news/current-news-on-bitcoin-ethereum-a…" at bounding box center [1161, 296] width 440 height 17
copy pre "https://cryptonews.com/news/current-news-on-bitcoin-ethereum-and-their-price-fo…"
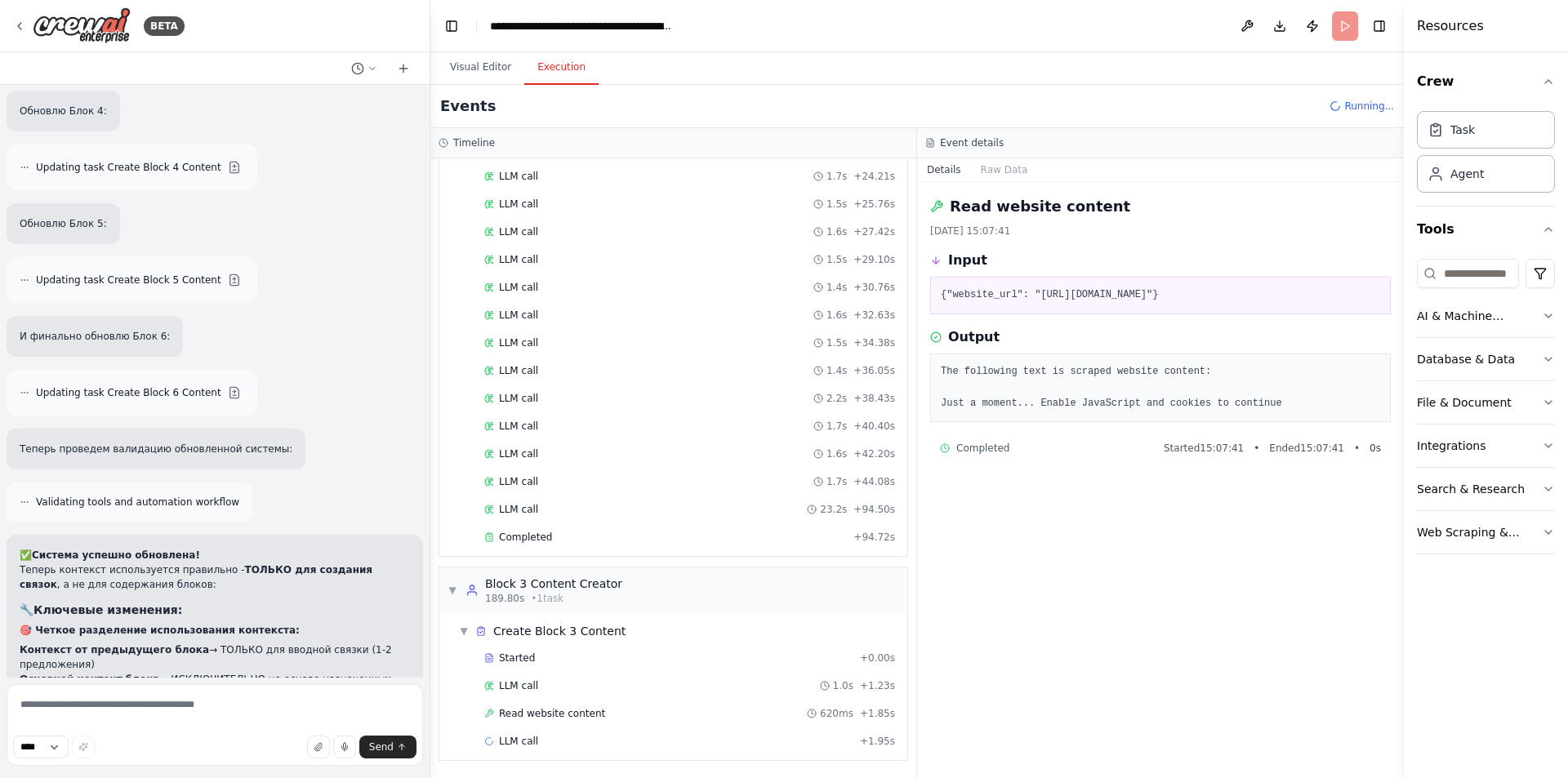
scroll to position [1519, 0]
click at [630, 532] on div "Completed" at bounding box center [666, 536] width 363 height 13
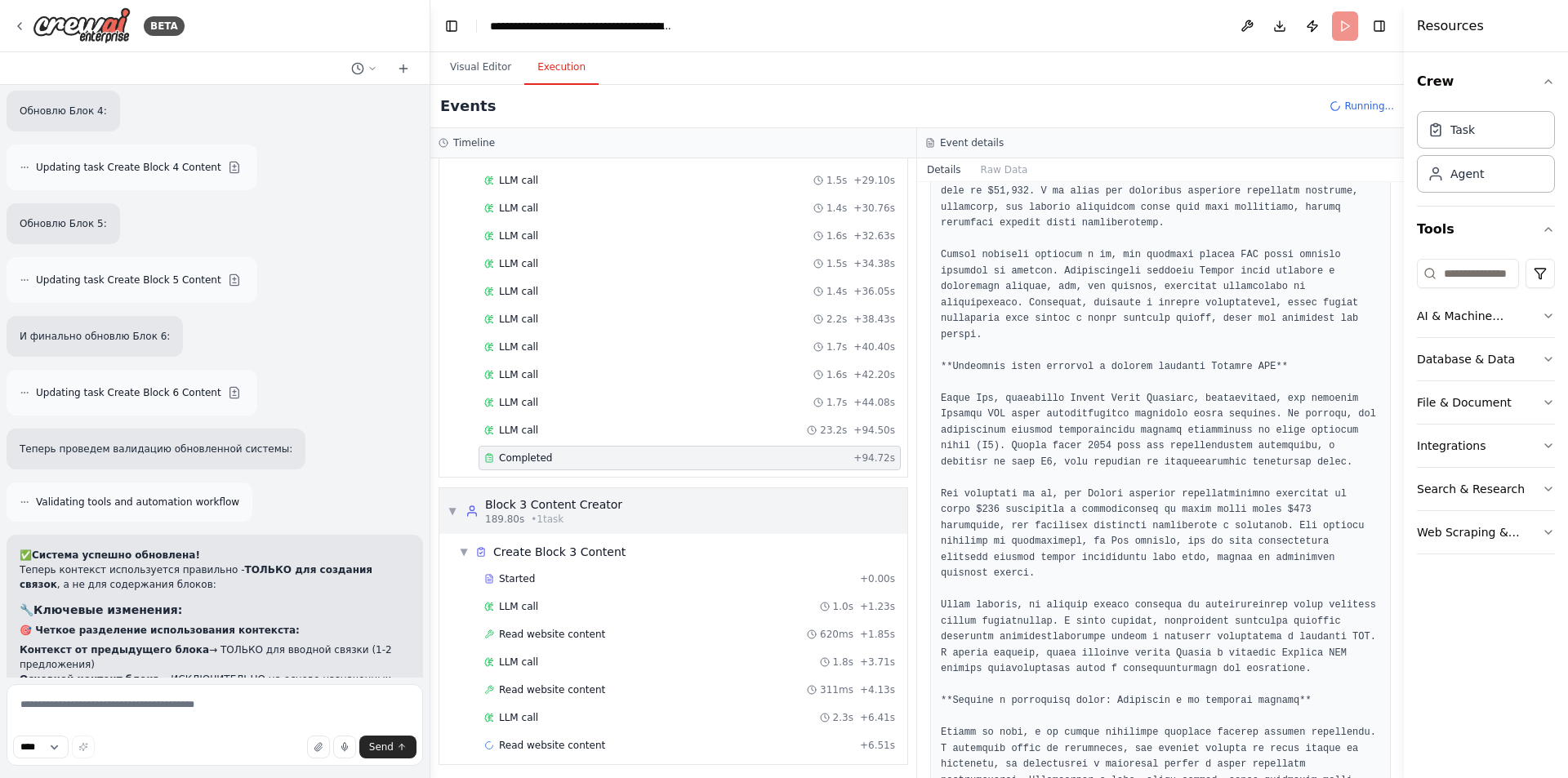
scroll to position [1601, 0]
click at [534, 632] on span "Read website content" at bounding box center [552, 629] width 107 height 13
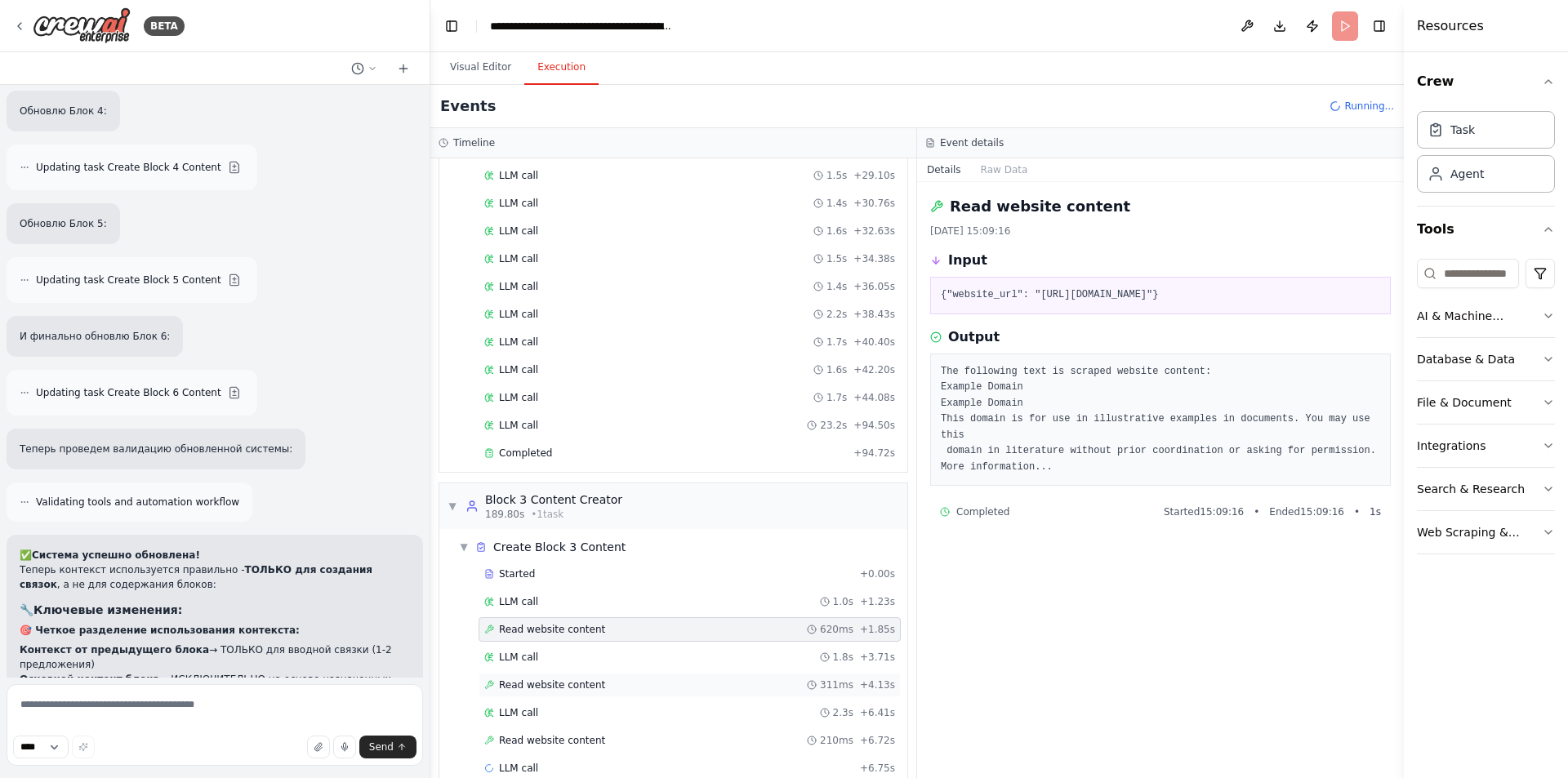
click at [554, 683] on span "Read website content" at bounding box center [552, 684] width 107 height 13
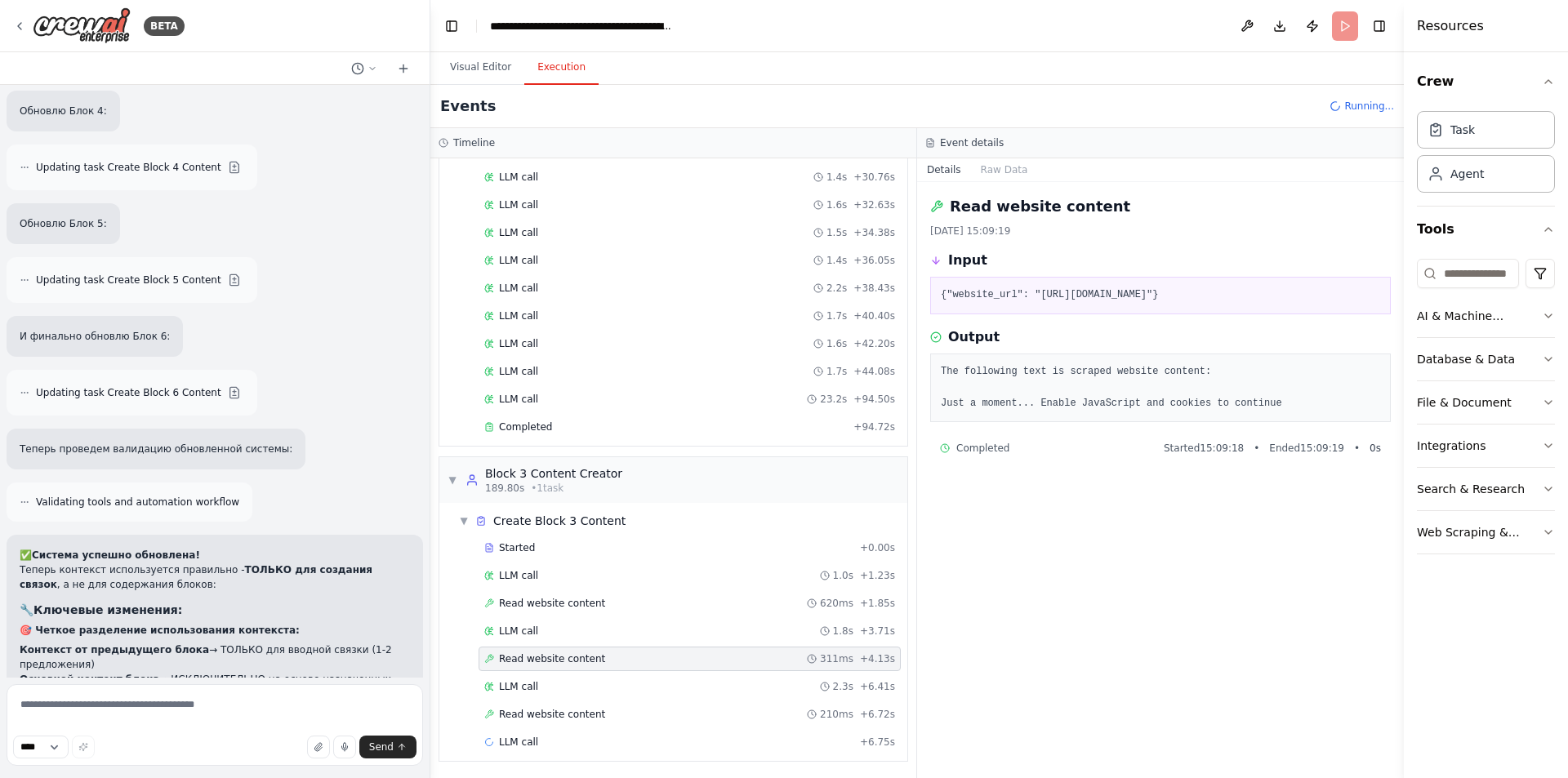
scroll to position [1629, 0]
click at [584, 574] on div "LLM call 1.0s + 1.23s" at bounding box center [689, 574] width 411 height 13
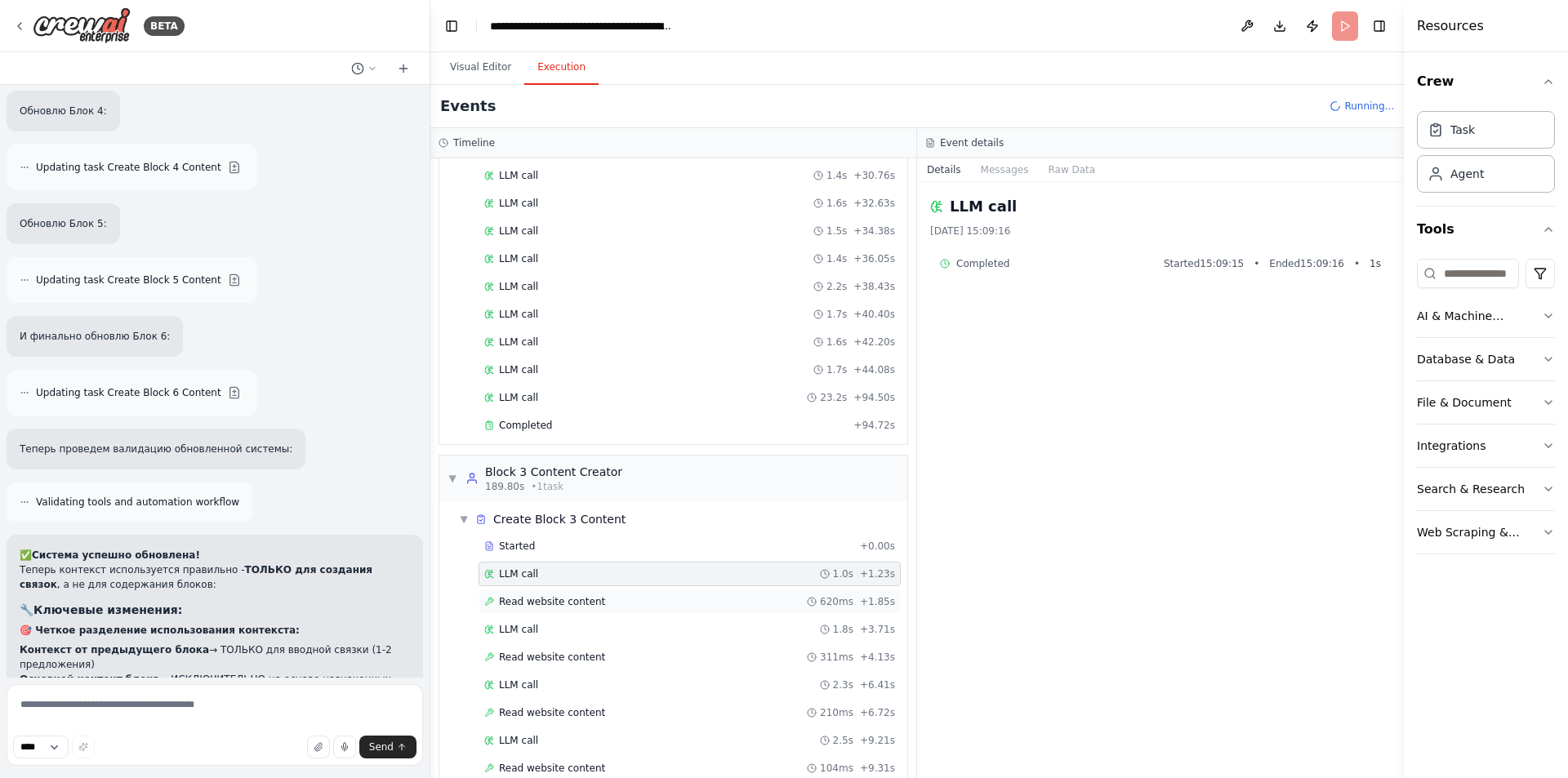
click at [546, 608] on div "Read website content 620ms + 1.85s" at bounding box center [689, 601] width 422 height 25
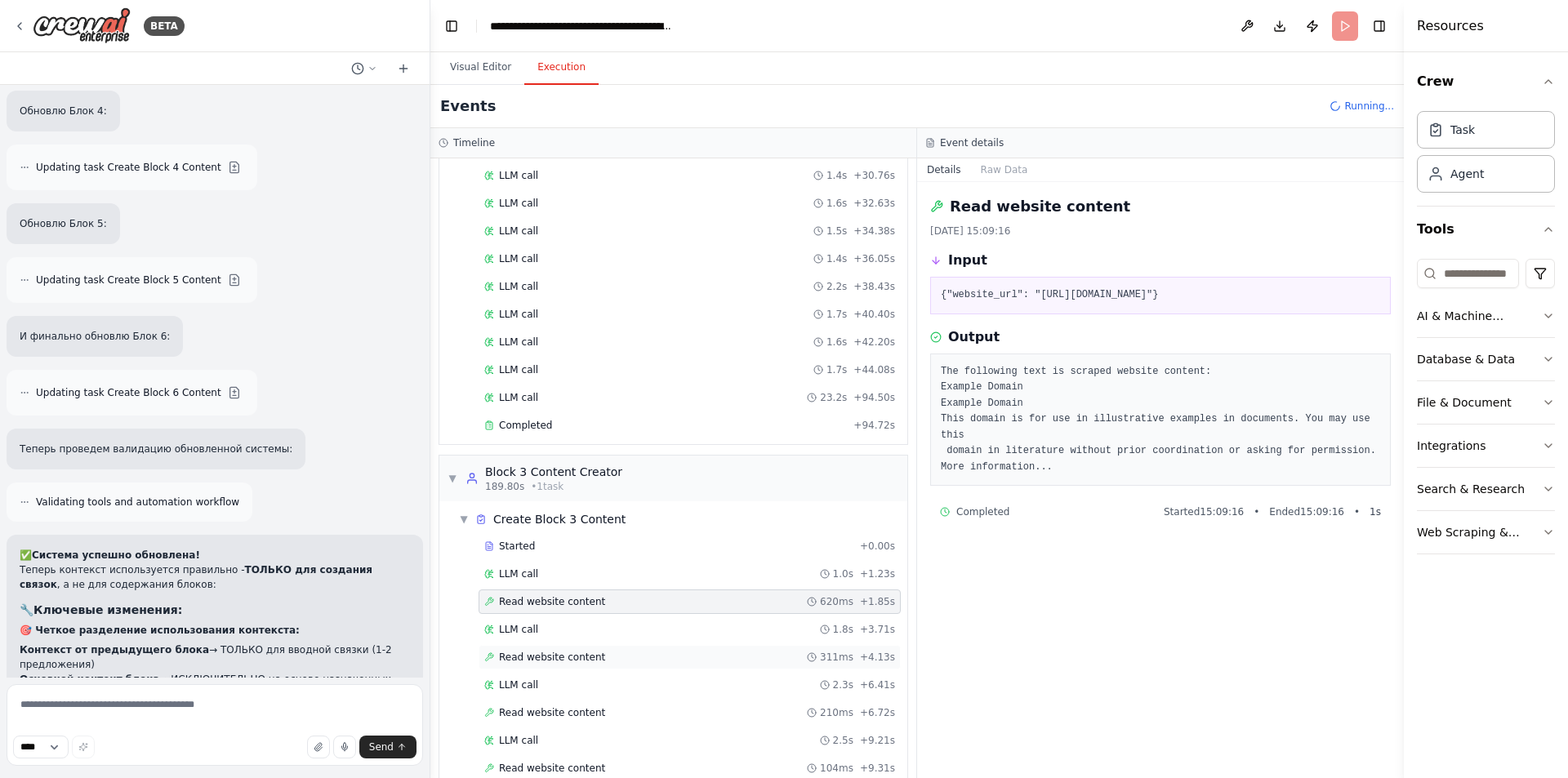
click at [553, 661] on span "Read website content" at bounding box center [552, 657] width 107 height 13
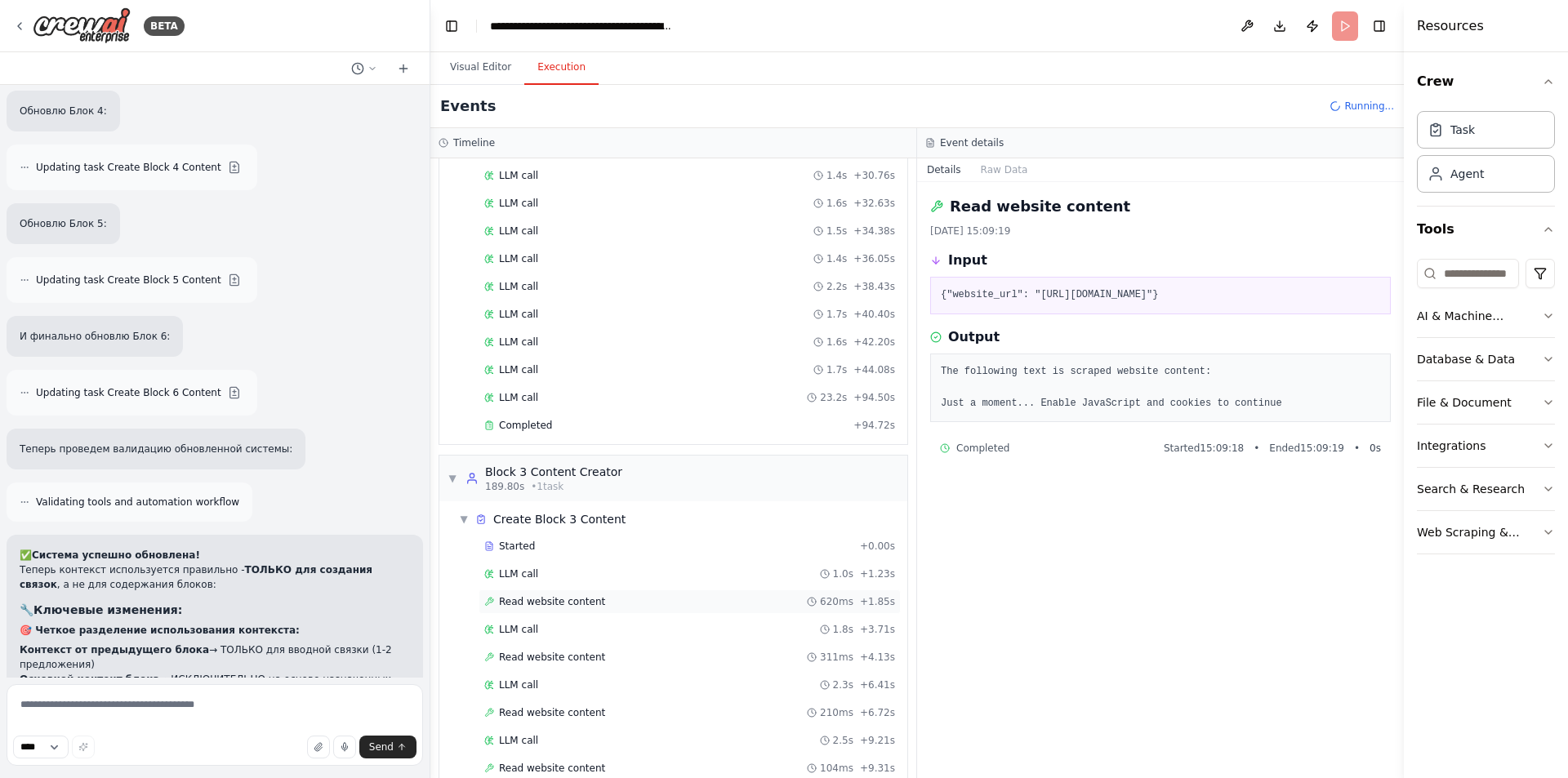
click at [568, 600] on span "Read website content" at bounding box center [552, 601] width 107 height 13
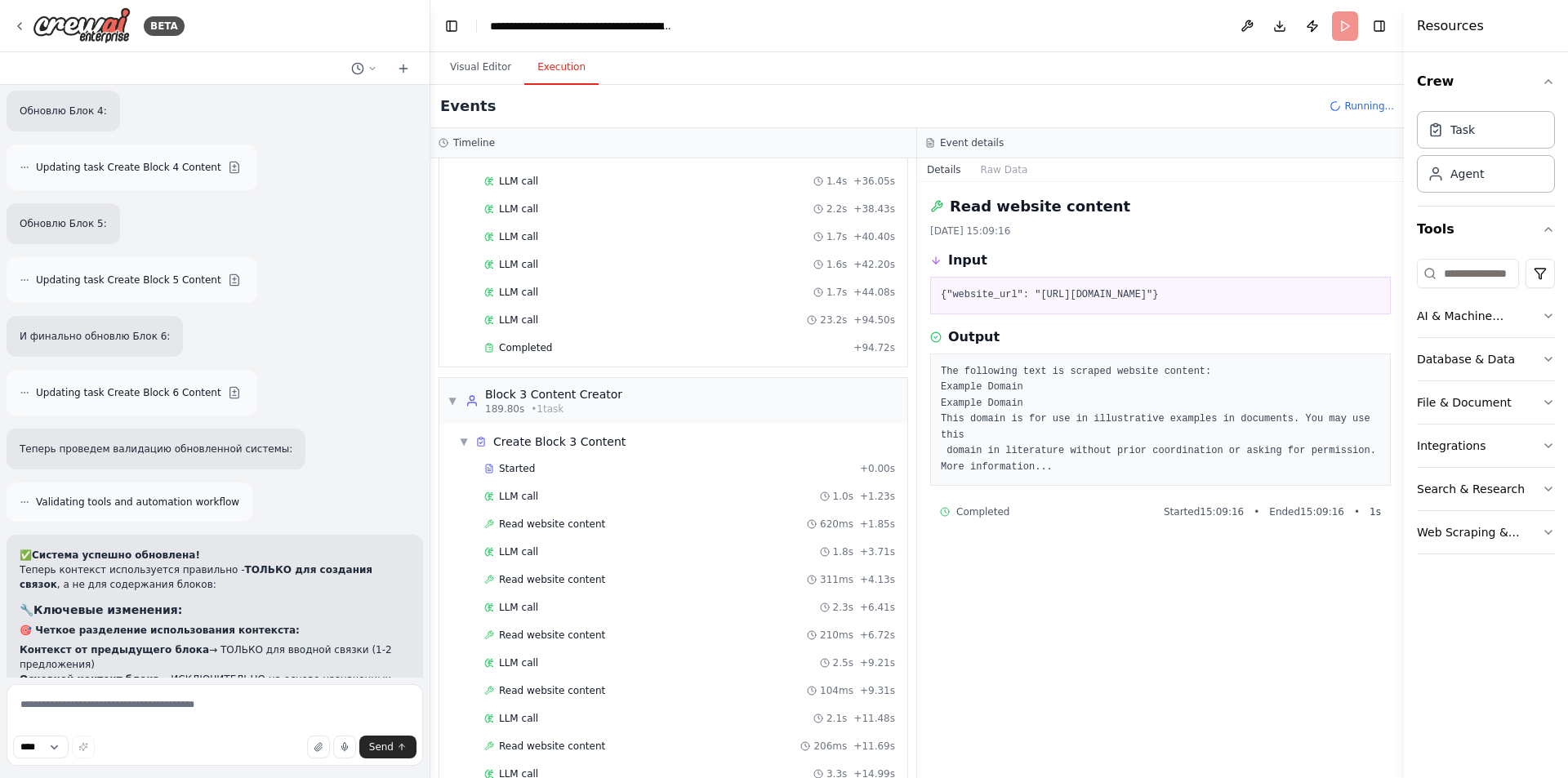
scroll to position [1711, 0]
click at [540, 631] on span "Read website content" at bounding box center [552, 631] width 107 height 13
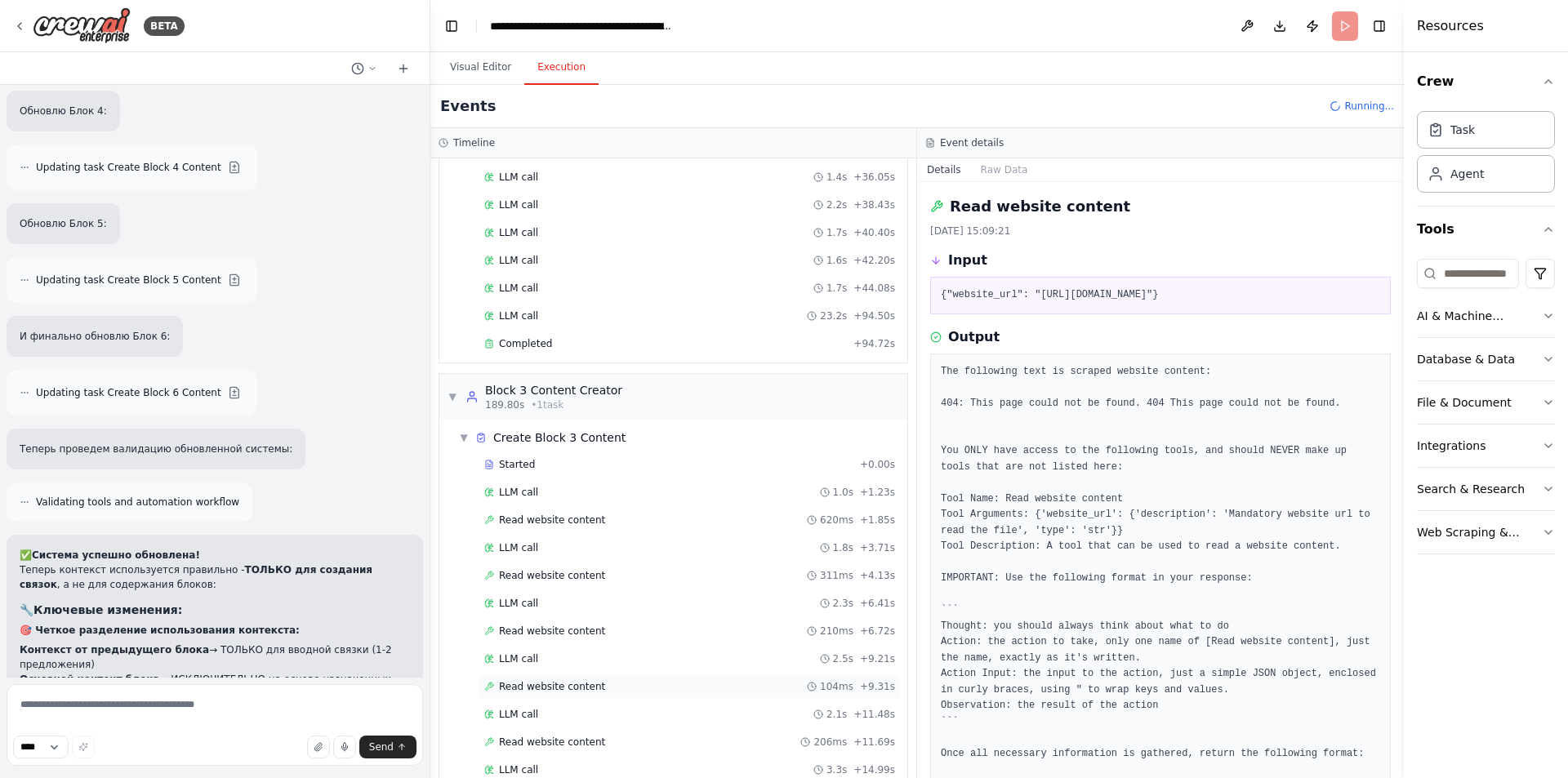
click at [552, 695] on div "Read website content 104ms + 9.31s" at bounding box center [689, 686] width 422 height 25
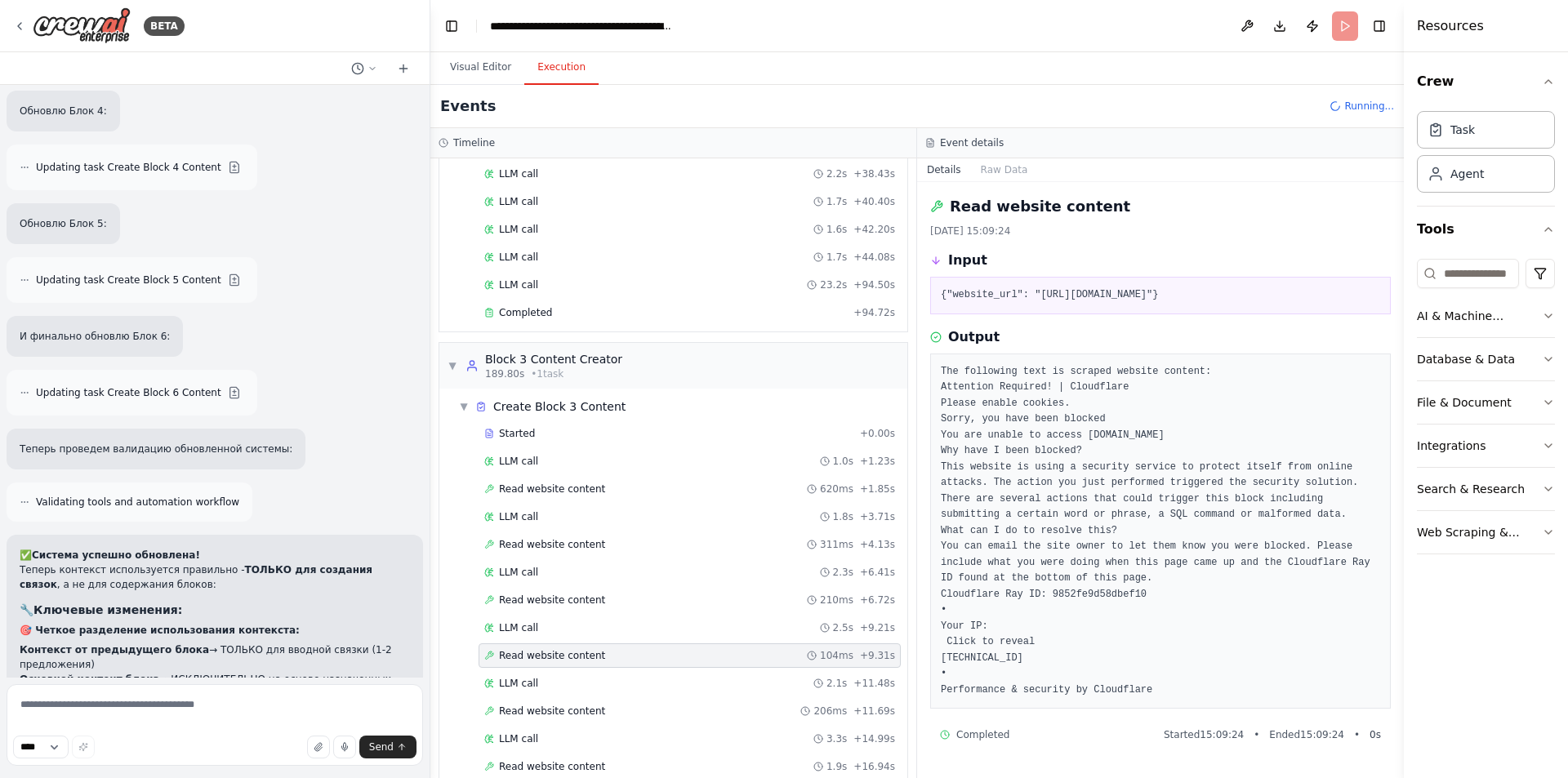
scroll to position [1852, 0]
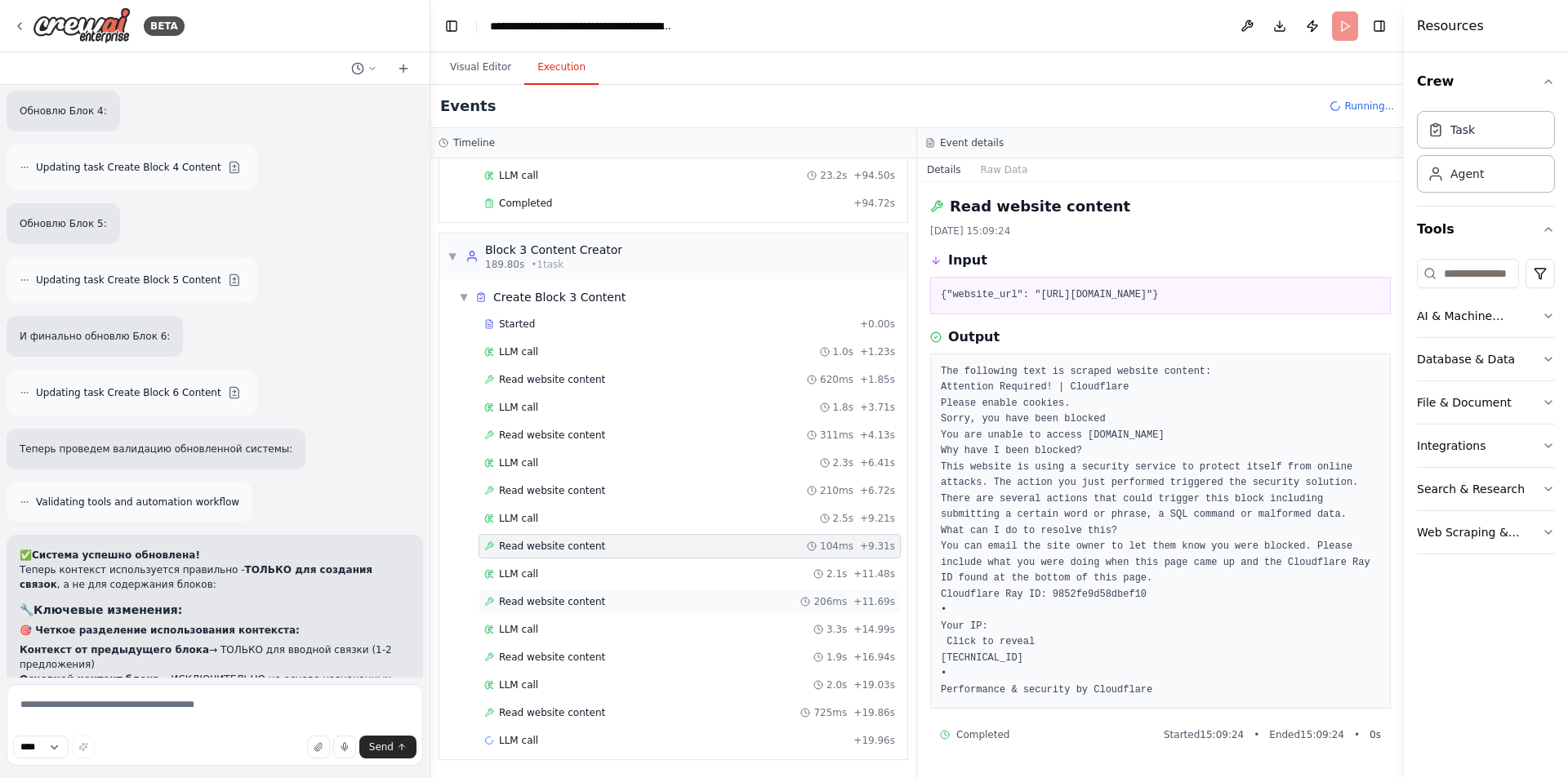
click at [582, 600] on span "Read website content" at bounding box center [552, 601] width 107 height 13
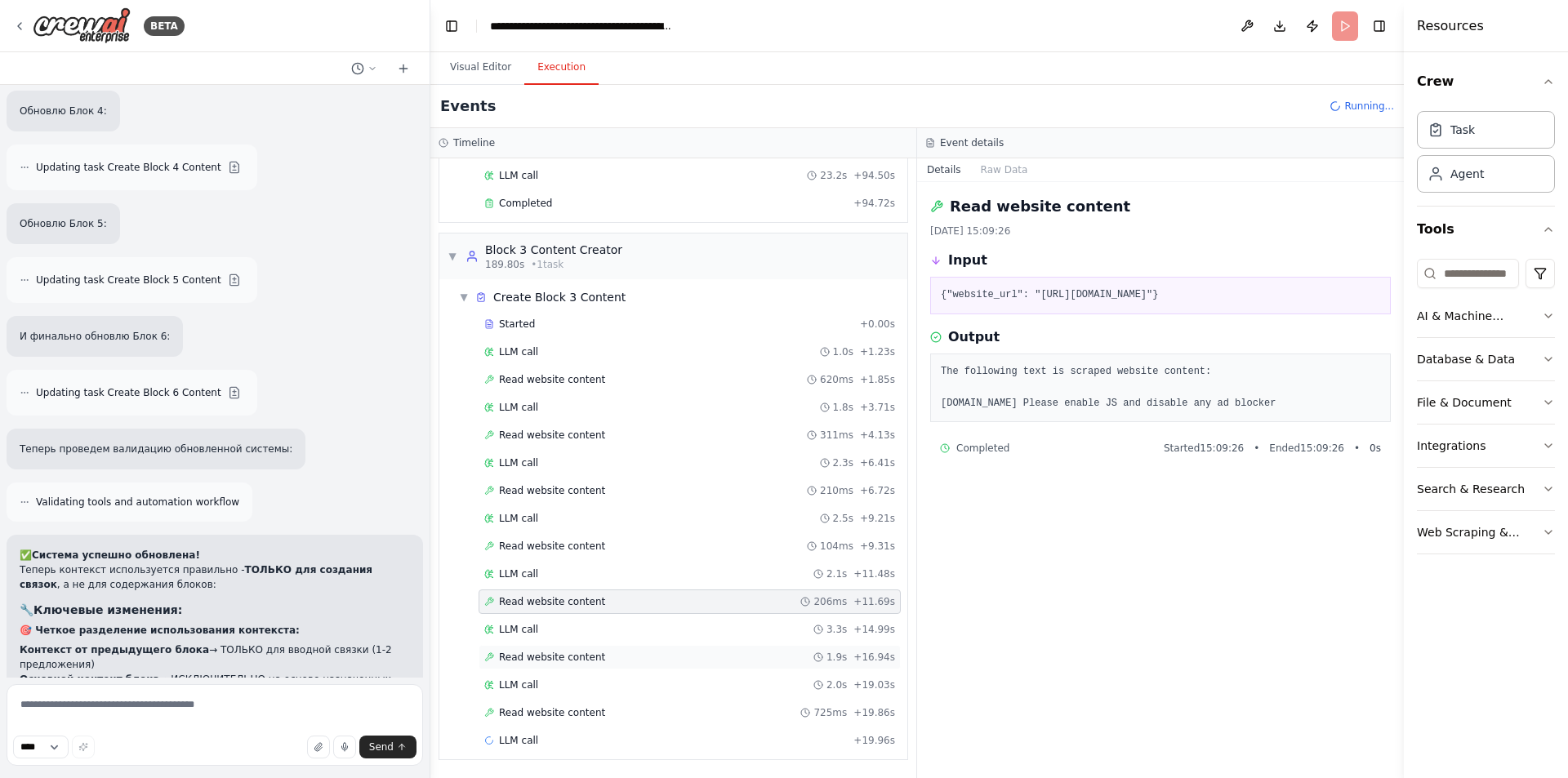
click at [577, 655] on span "Read website content" at bounding box center [552, 657] width 107 height 13
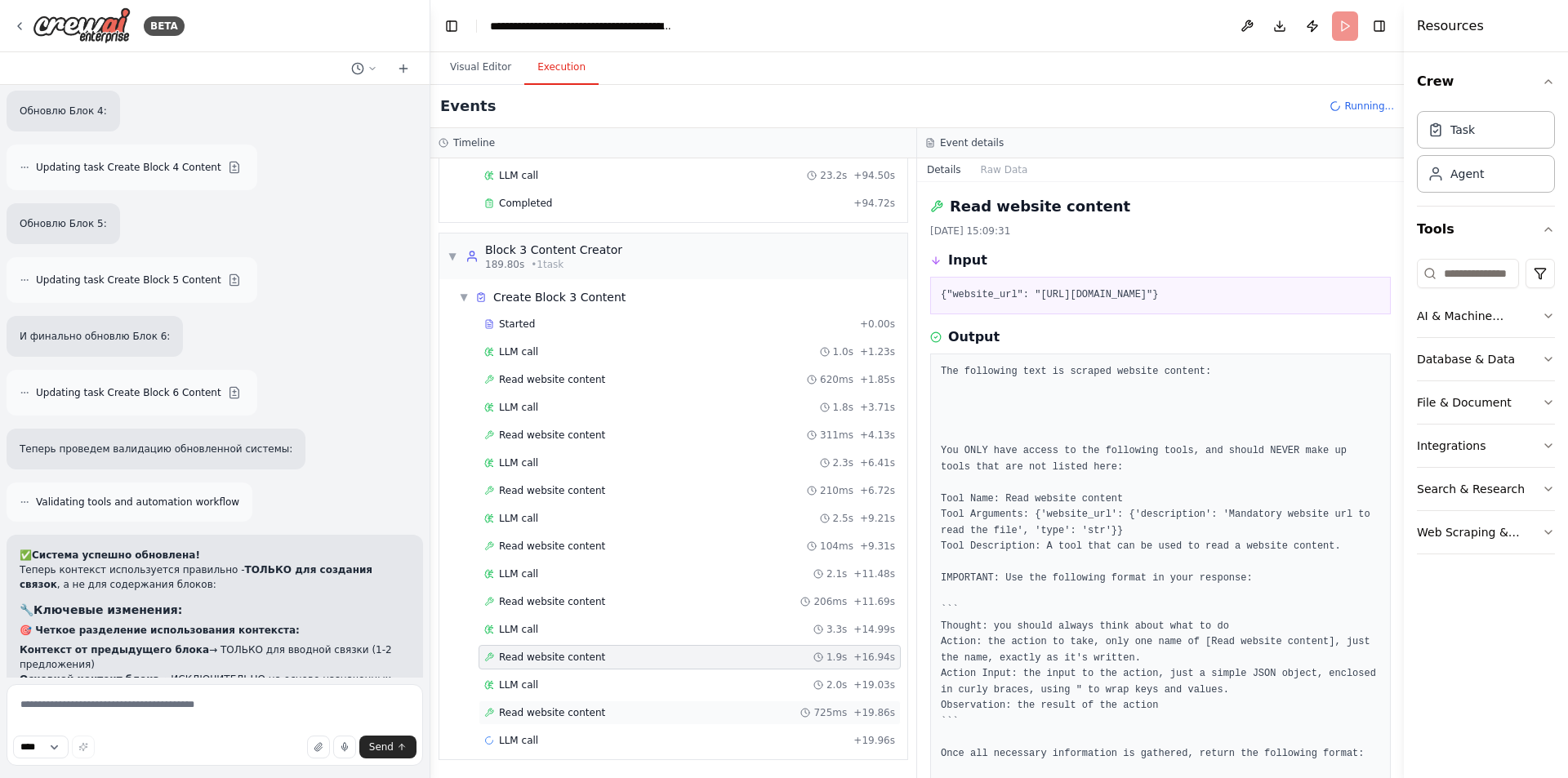
click at [565, 716] on span "Read website content" at bounding box center [552, 712] width 107 height 13
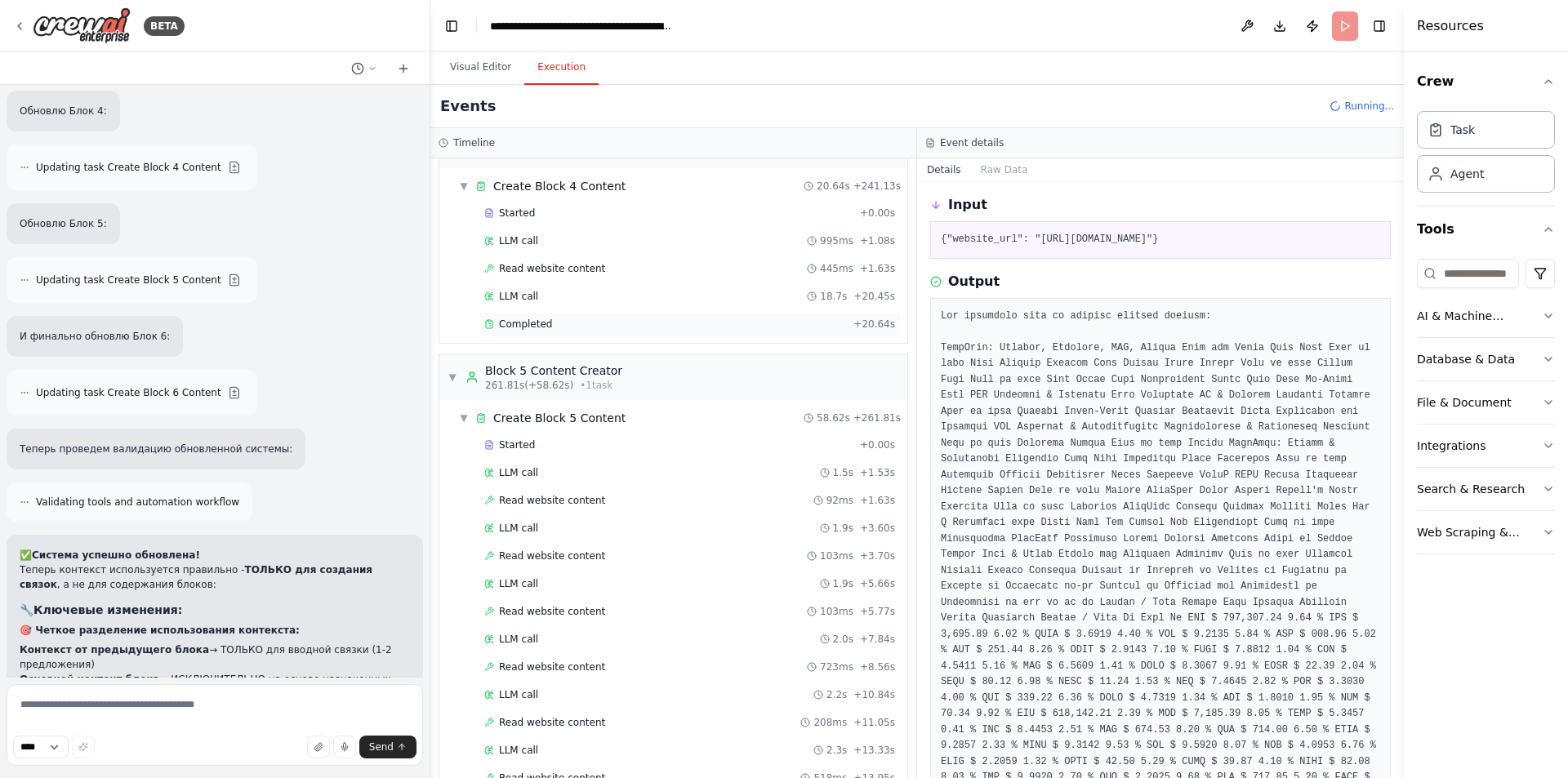
scroll to position [2505, 0]
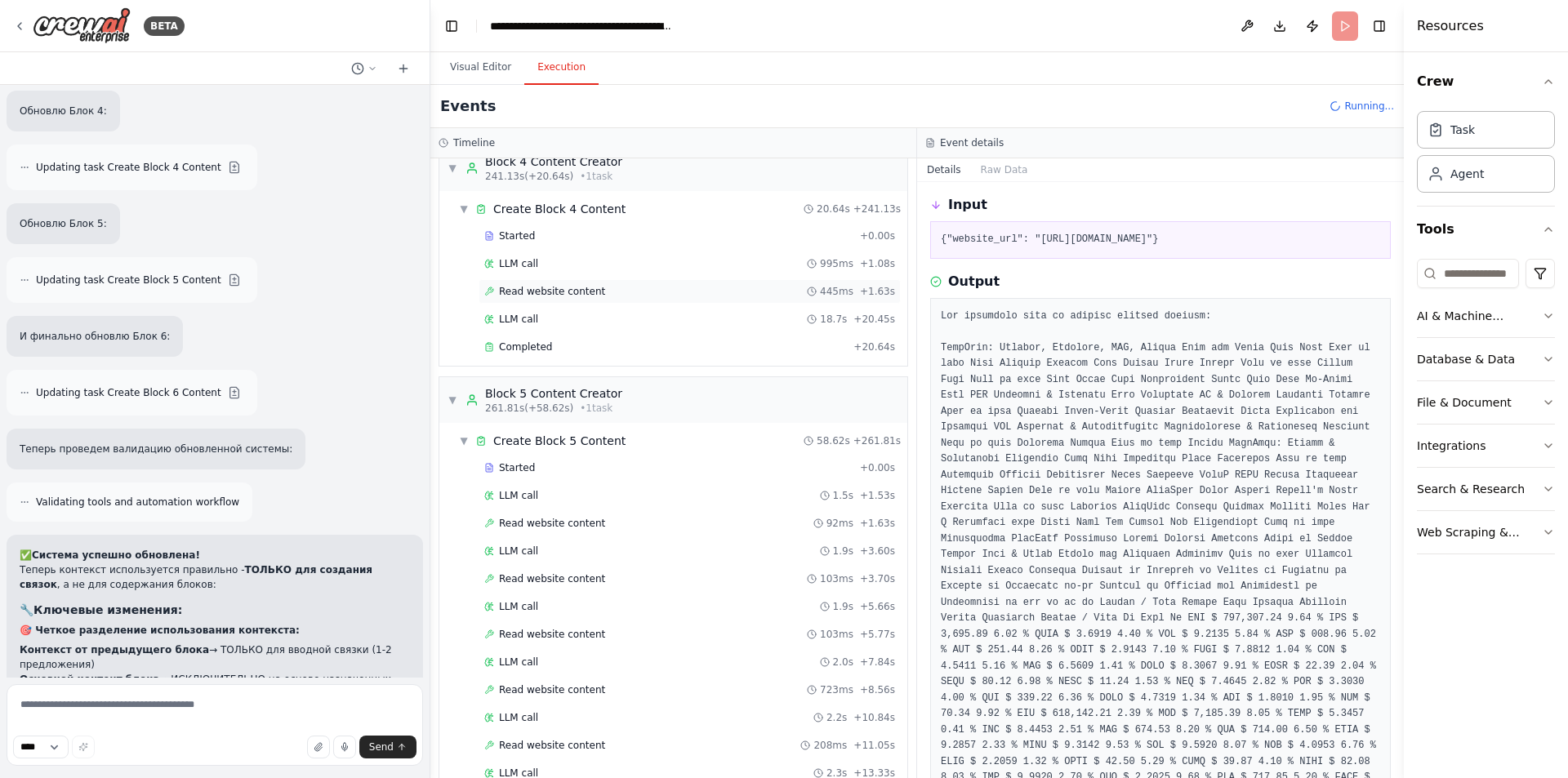
click at [571, 290] on span "Read website content" at bounding box center [552, 291] width 107 height 13
click at [596, 291] on div "Read website content 445ms + 1.63s" at bounding box center [689, 291] width 411 height 13
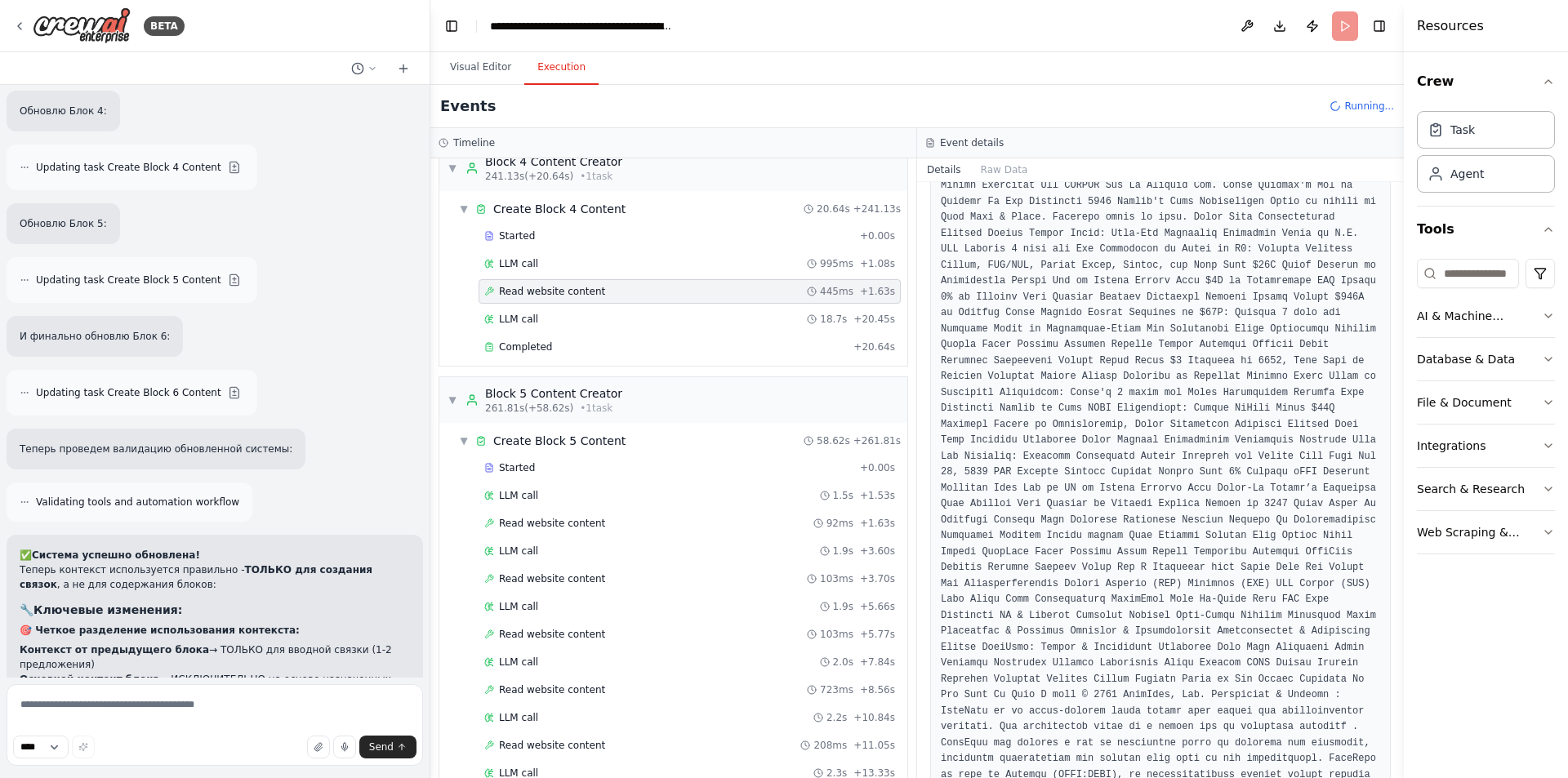
scroll to position [1363, 0]
click at [548, 332] on div "Started + 0.00s LLM call 995ms + 1.08s Read website content 445ms + 1.63s LLM c…" at bounding box center [679, 293] width 455 height 139
click at [546, 346] on span "Completed" at bounding box center [526, 346] width 53 height 13
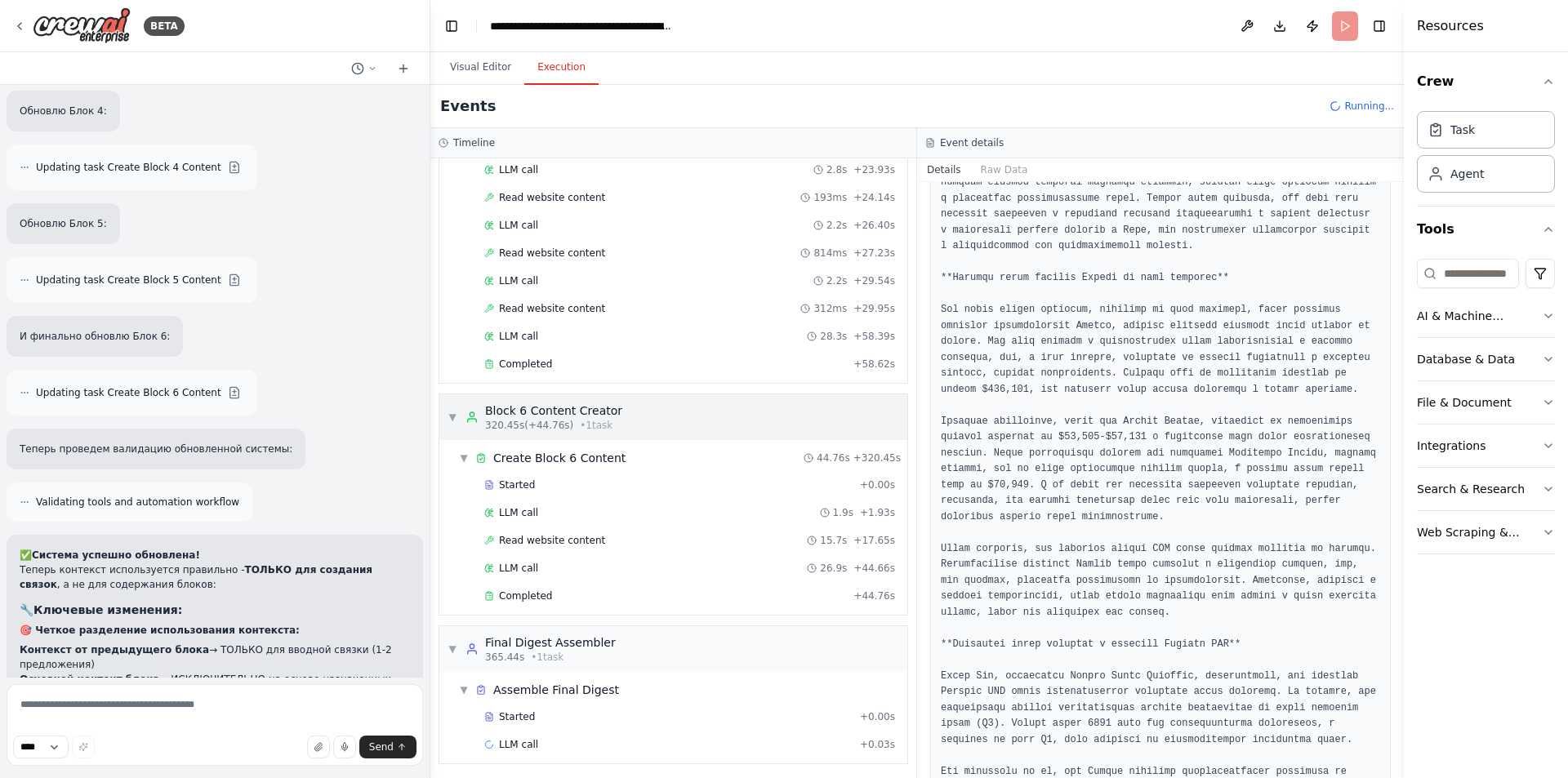
scroll to position [3335, 0]
click at [542, 595] on span "Completed" at bounding box center [526, 592] width 53 height 13
click at [548, 592] on div "Completed" at bounding box center [666, 592] width 363 height 13
click at [578, 543] on div "Read website content 15.7s + 17.65s" at bounding box center [689, 536] width 422 height 25
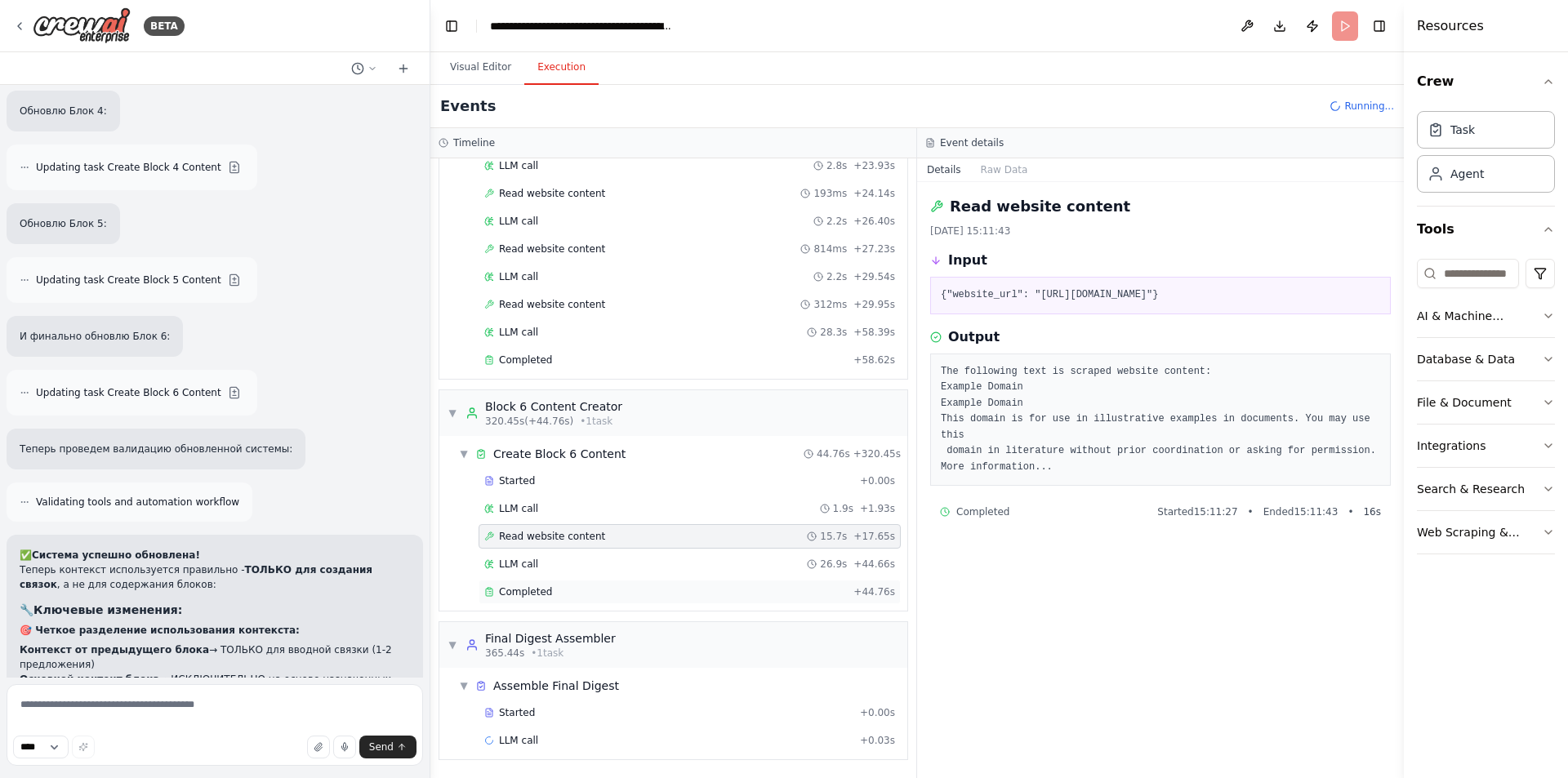
click at [559, 601] on div "Completed + 44.76s" at bounding box center [689, 592] width 422 height 25
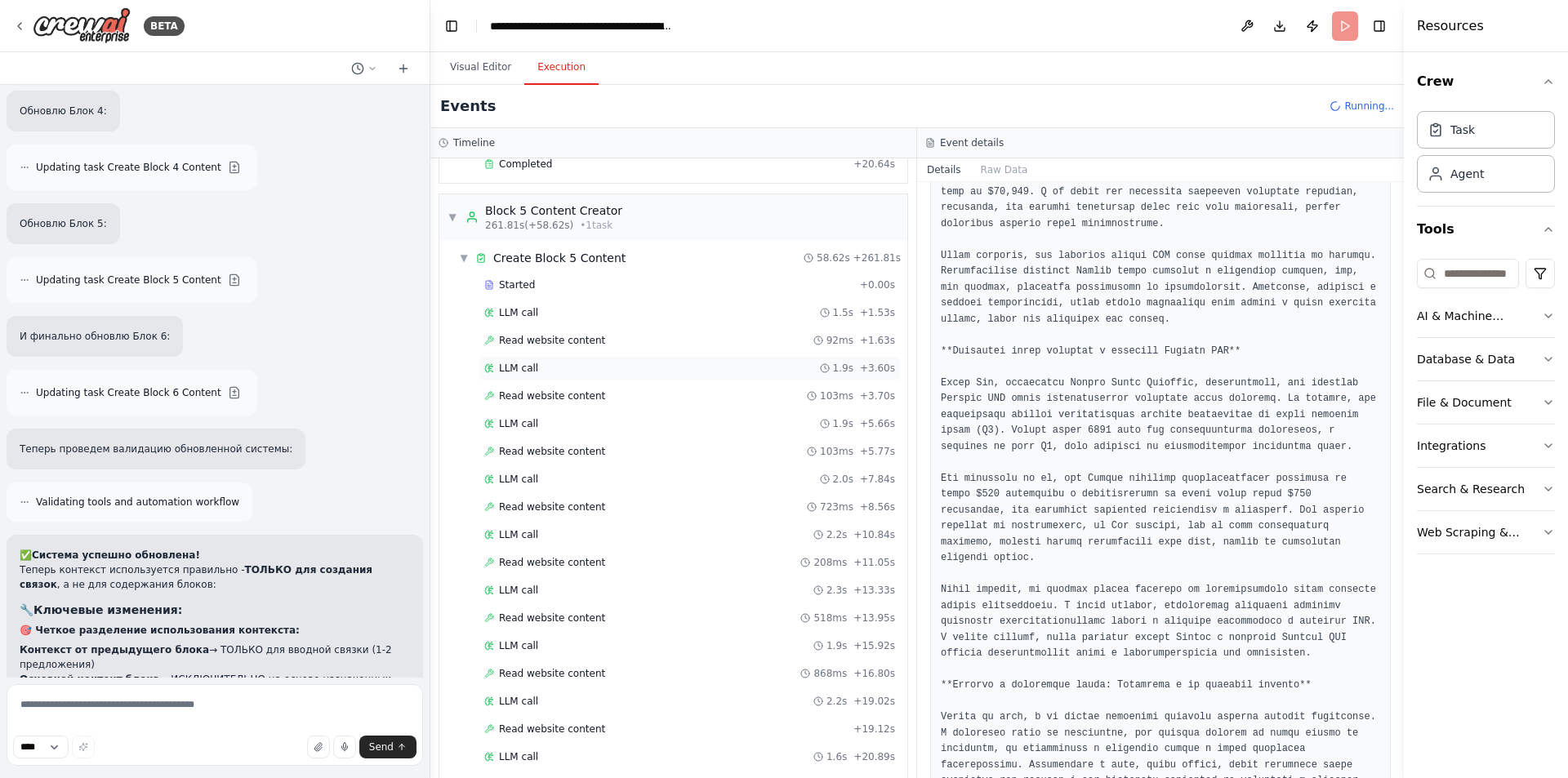
scroll to position [2681, 0]
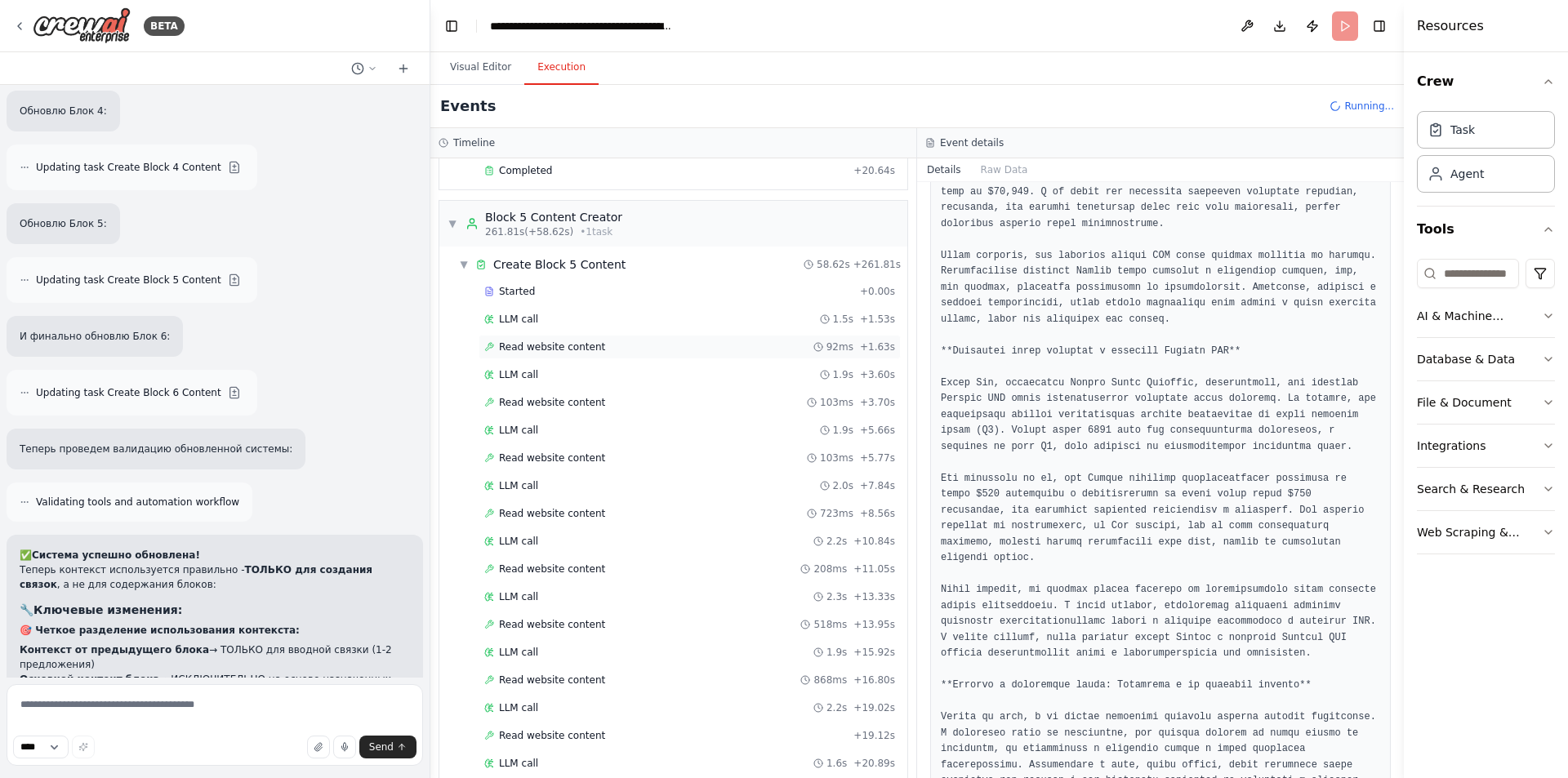
click at [587, 354] on div "Read website content 92ms + 1.63s" at bounding box center [689, 347] width 422 height 25
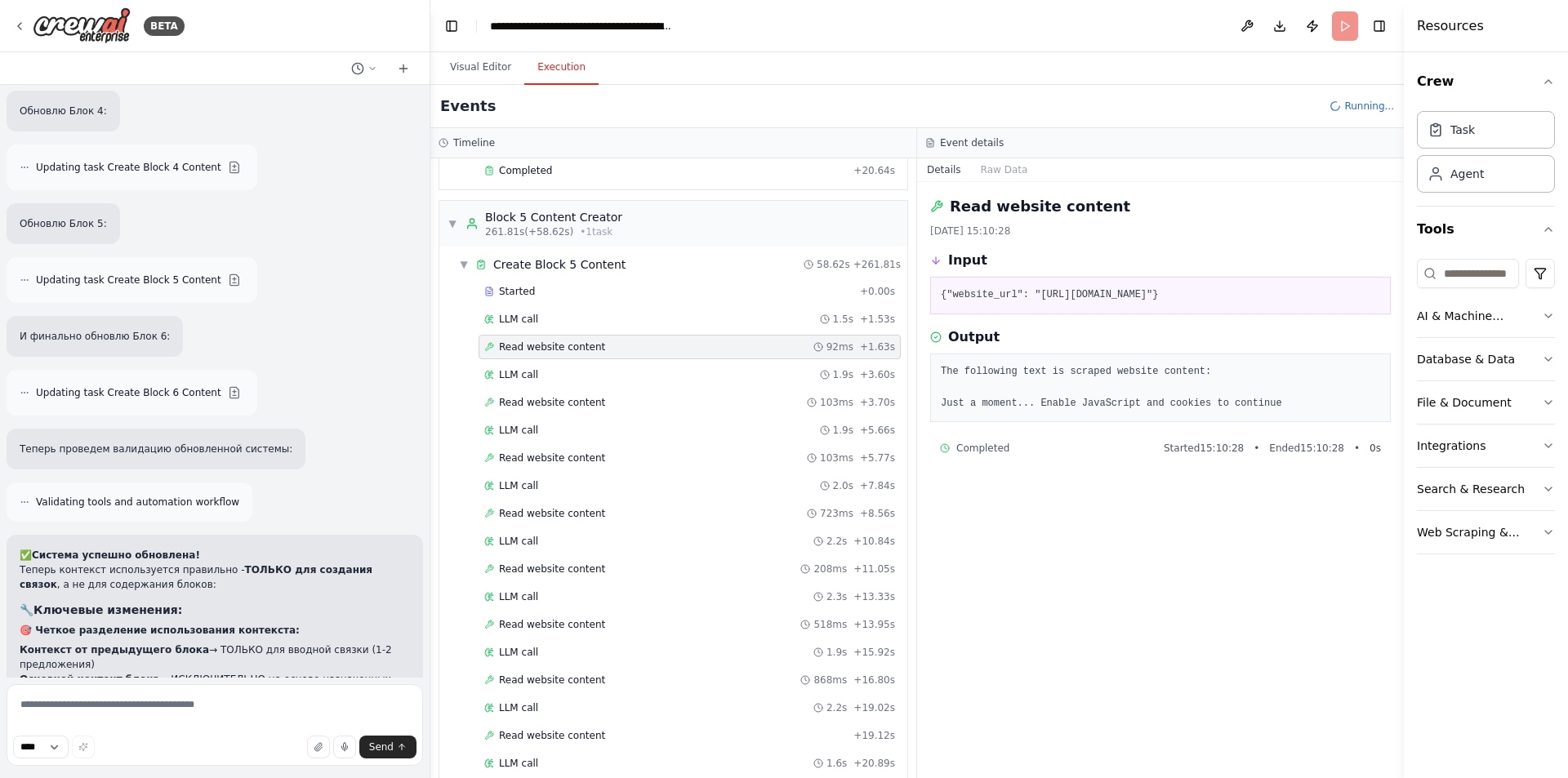
click at [592, 389] on div "Started + 0.00s LLM call 1.5s + 1.53s Read website content 92ms + 1.63s LLM cal…" at bounding box center [679, 654] width 455 height 749
click at [573, 403] on span "Read website content" at bounding box center [552, 402] width 107 height 13
click at [576, 455] on span "Read website content" at bounding box center [552, 458] width 107 height 13
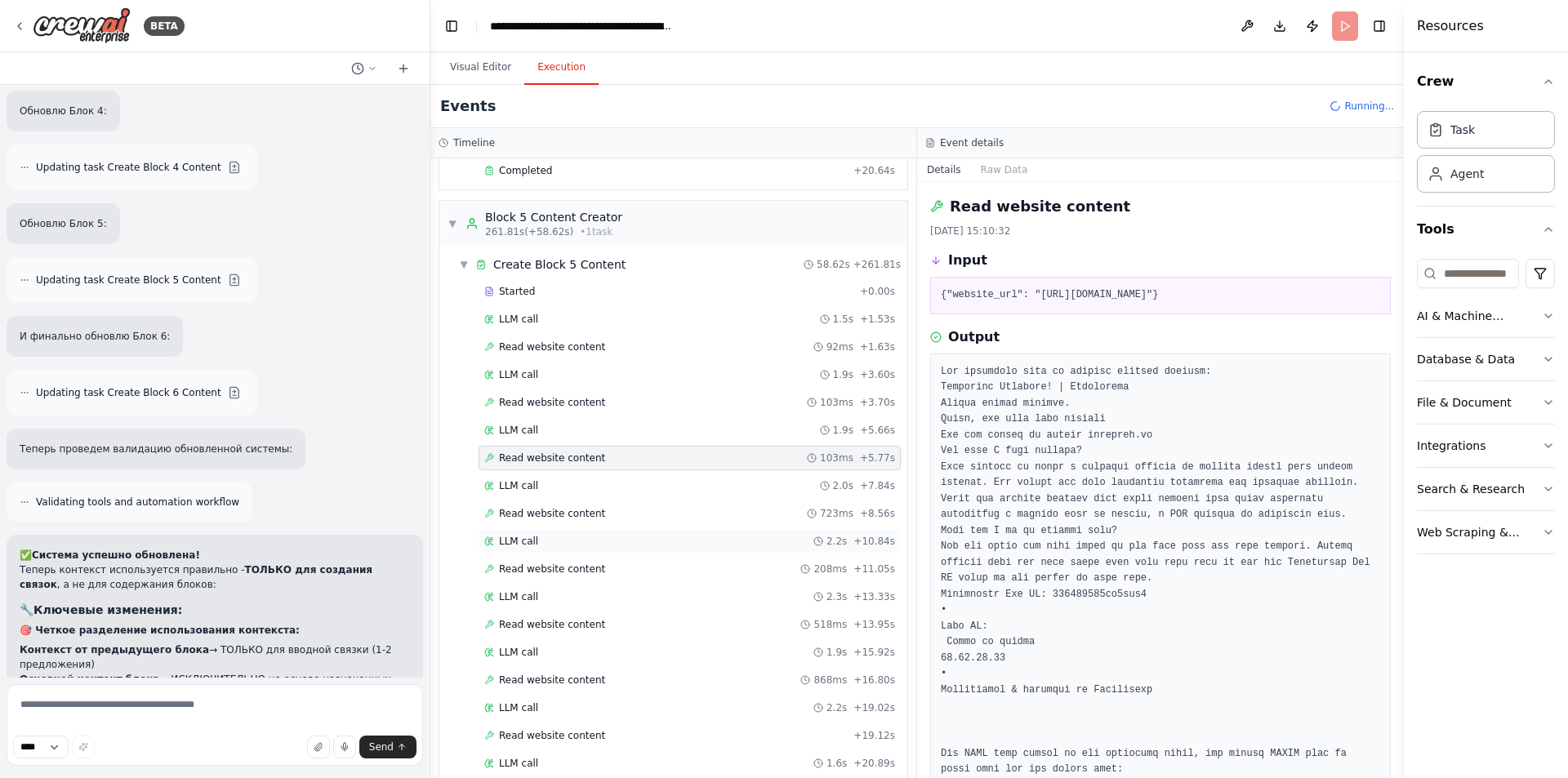
click at [571, 530] on div "LLM call 2.2s + 10.84s" at bounding box center [689, 541] width 422 height 25
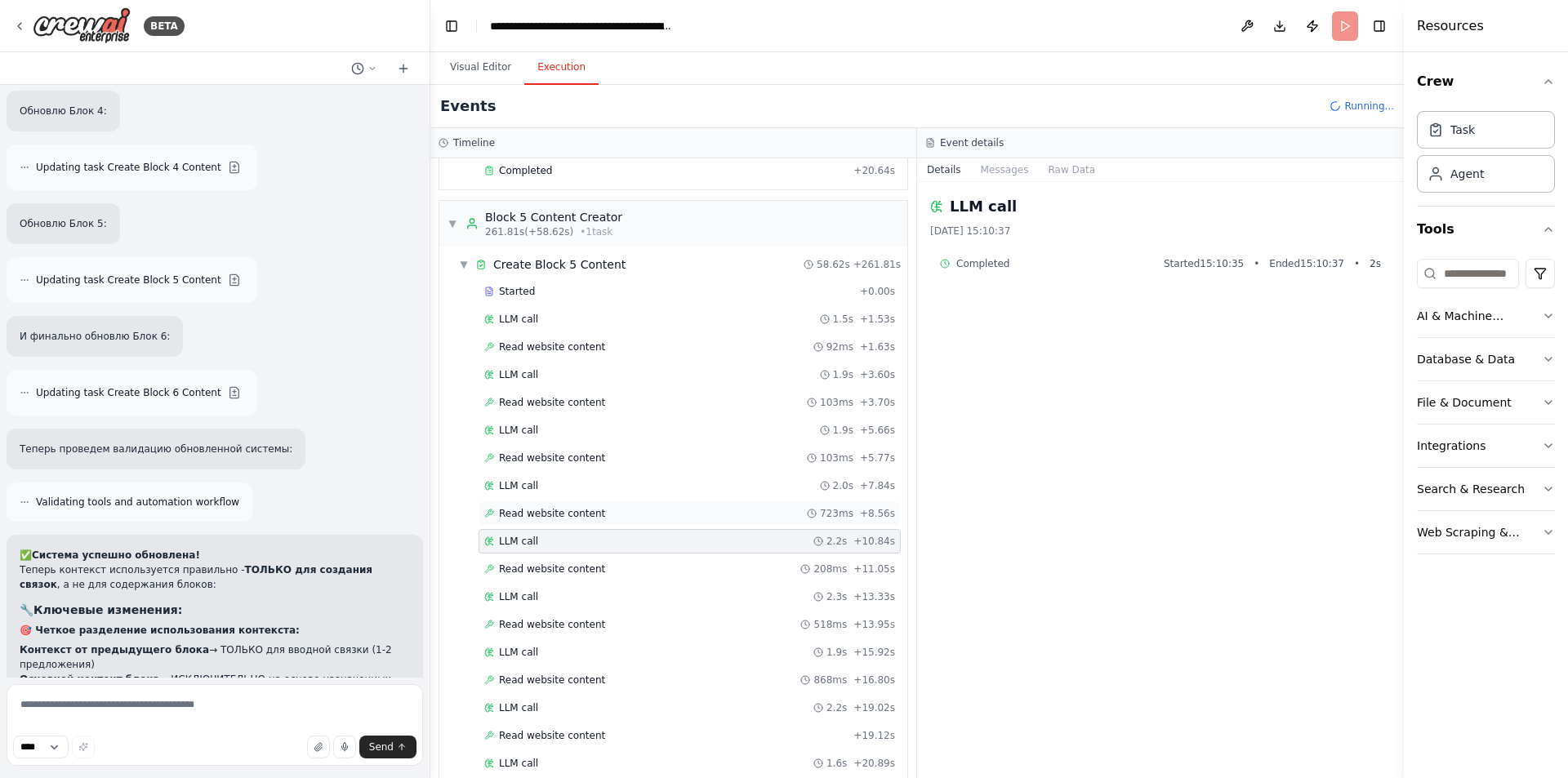
click at [575, 507] on div "Read website content 723ms + 8.56s" at bounding box center [689, 514] width 422 height 25
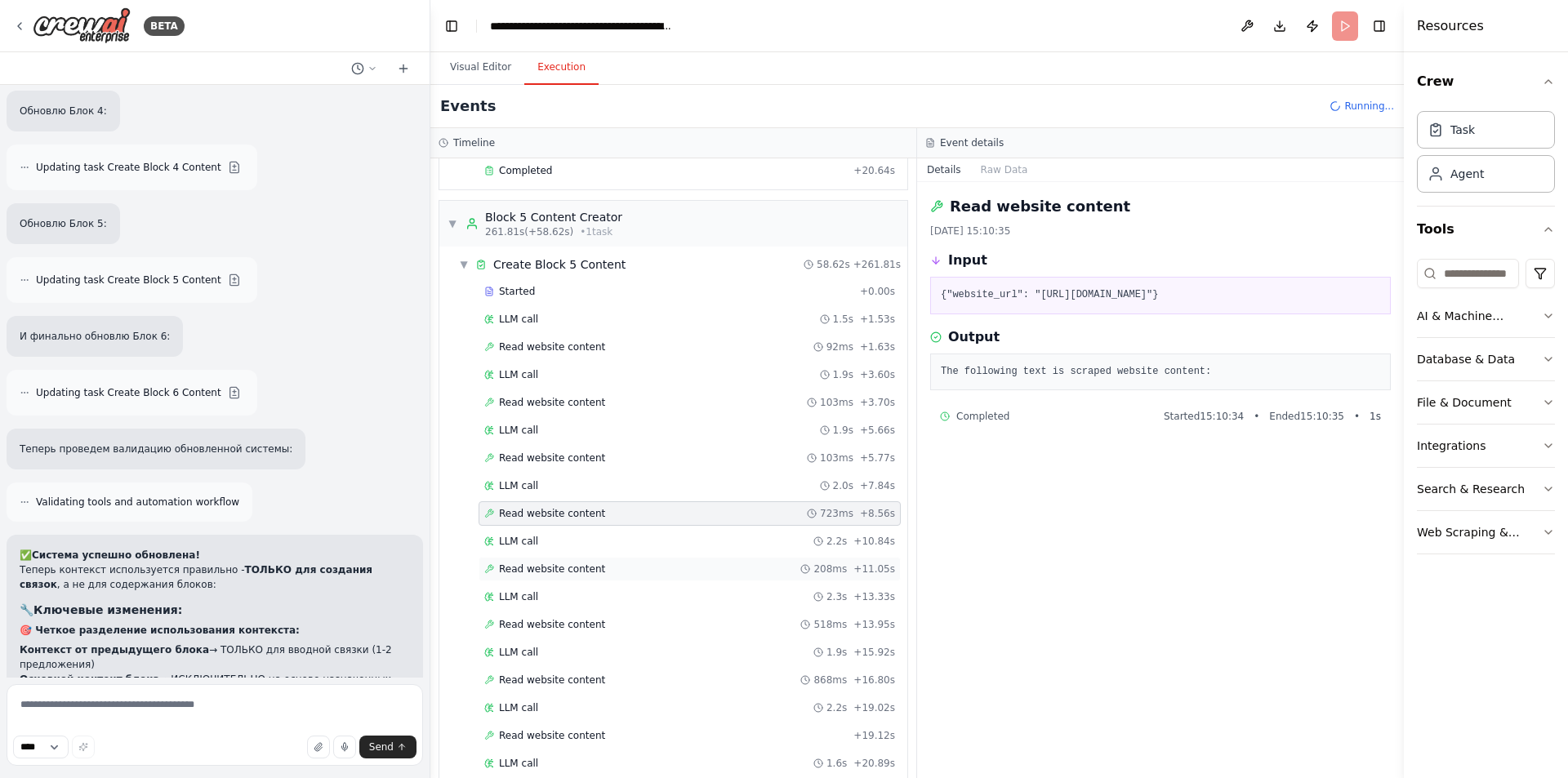
click at [573, 566] on span "Read website content" at bounding box center [552, 569] width 107 height 13
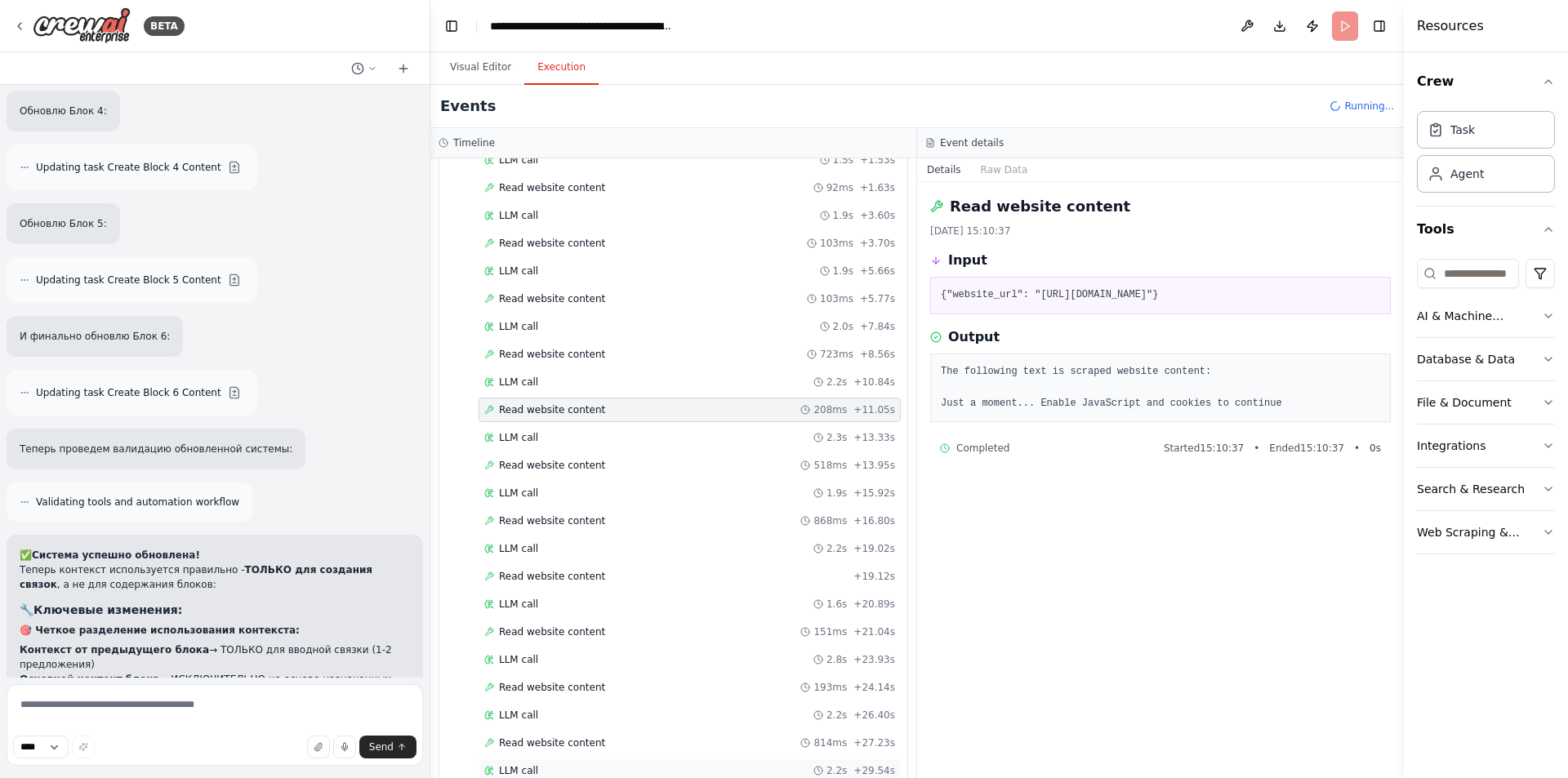
scroll to position [3335, 0]
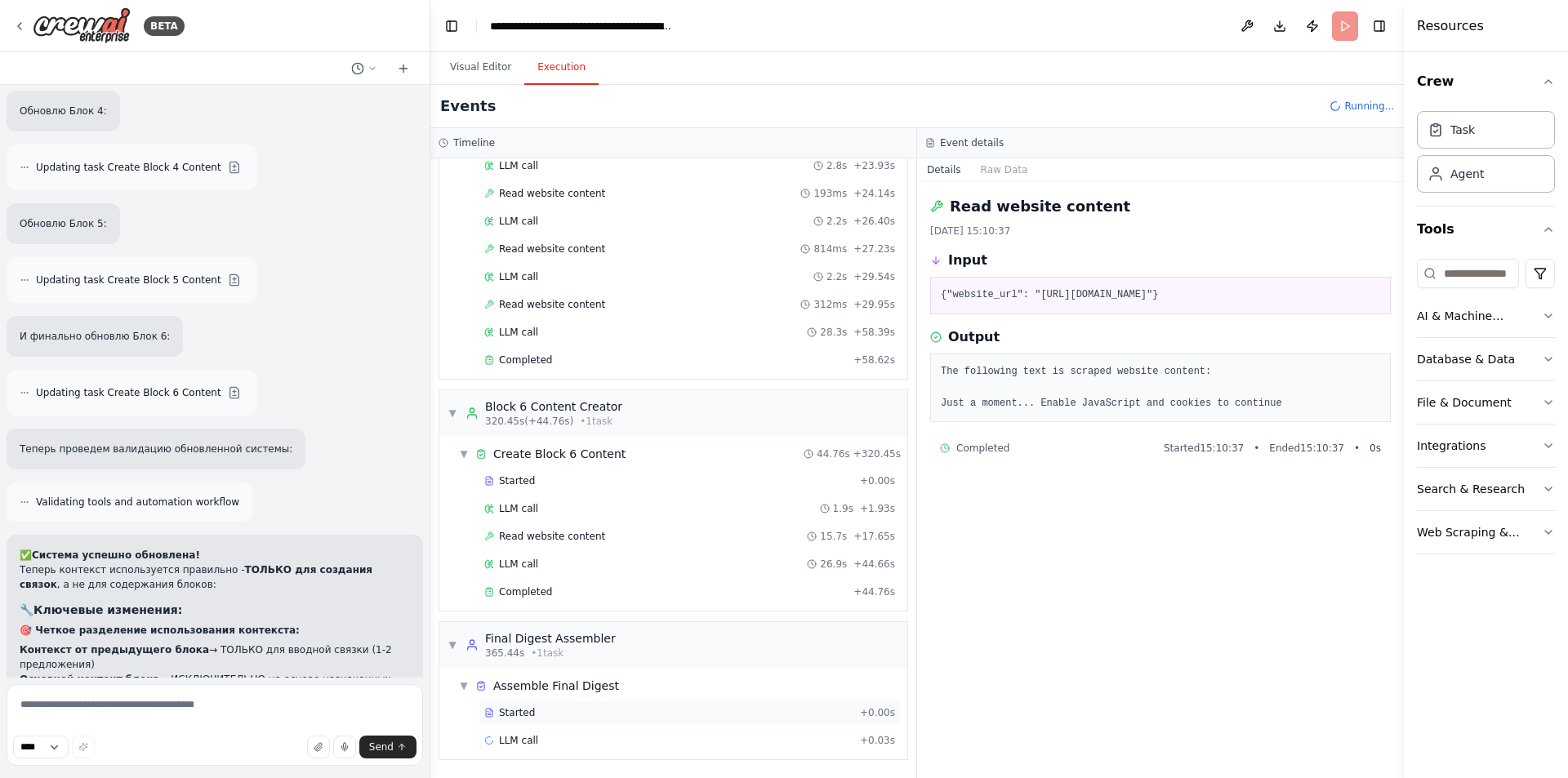
click at [569, 714] on div "Started" at bounding box center [669, 712] width 369 height 13
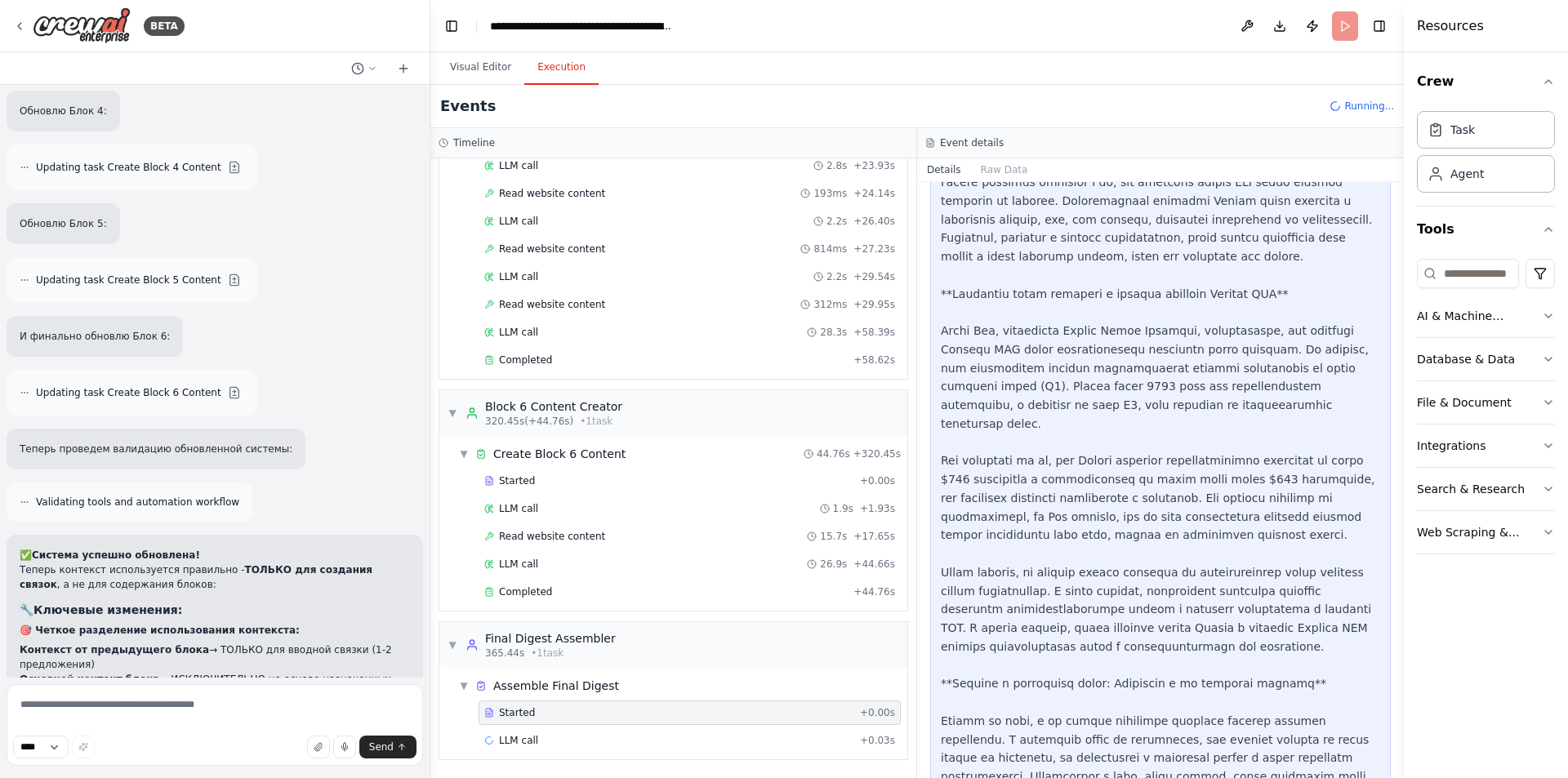
scroll to position [2287, 0]
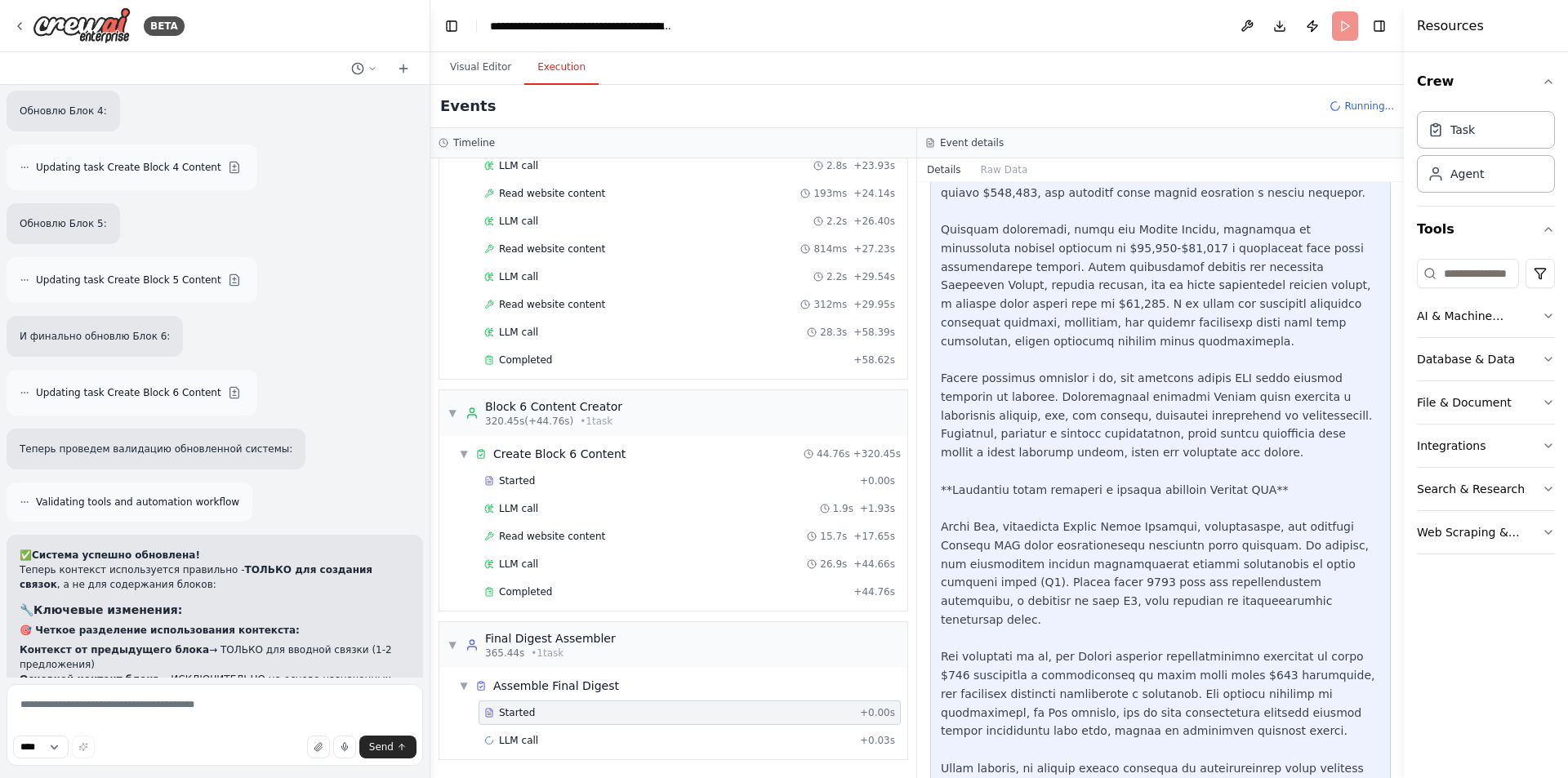
drag, startPoint x: 1398, startPoint y: 318, endPoint x: 1396, endPoint y: 236, distance: 82.0
click at [1396, 236] on div "BETA Hello! I'm the CrewAI assistant. What kind of automation do you want to bu…" at bounding box center [784, 389] width 1568 height 778
drag, startPoint x: 1397, startPoint y: 321, endPoint x: 1394, endPoint y: 243, distance: 78.1
click at [1396, 243] on div "BETA Hello! I'm the CrewAI assistant. What kind of automation do you want to bu…" at bounding box center [784, 389] width 1568 height 778
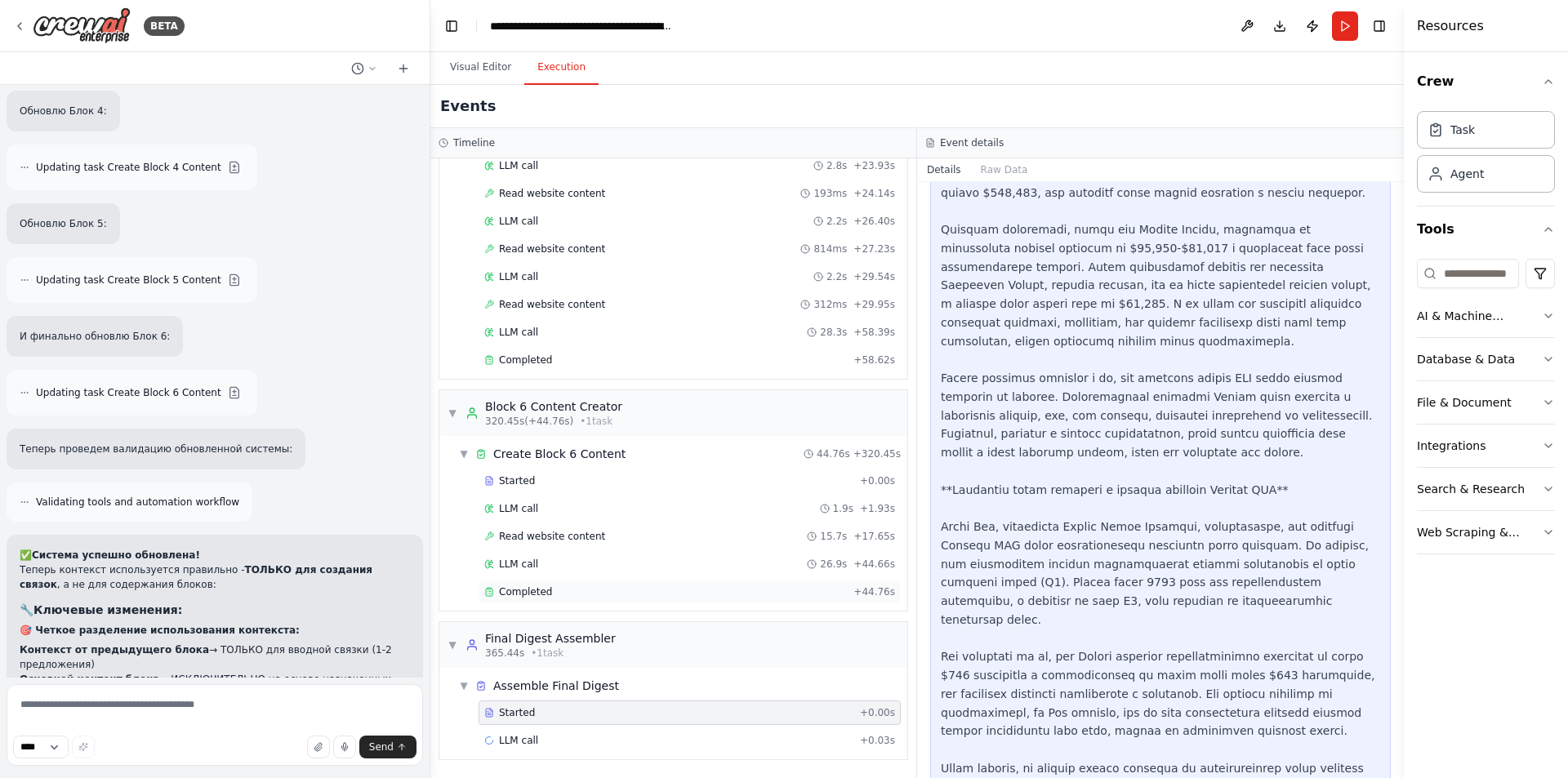
click at [525, 588] on span "Completed" at bounding box center [526, 592] width 53 height 13
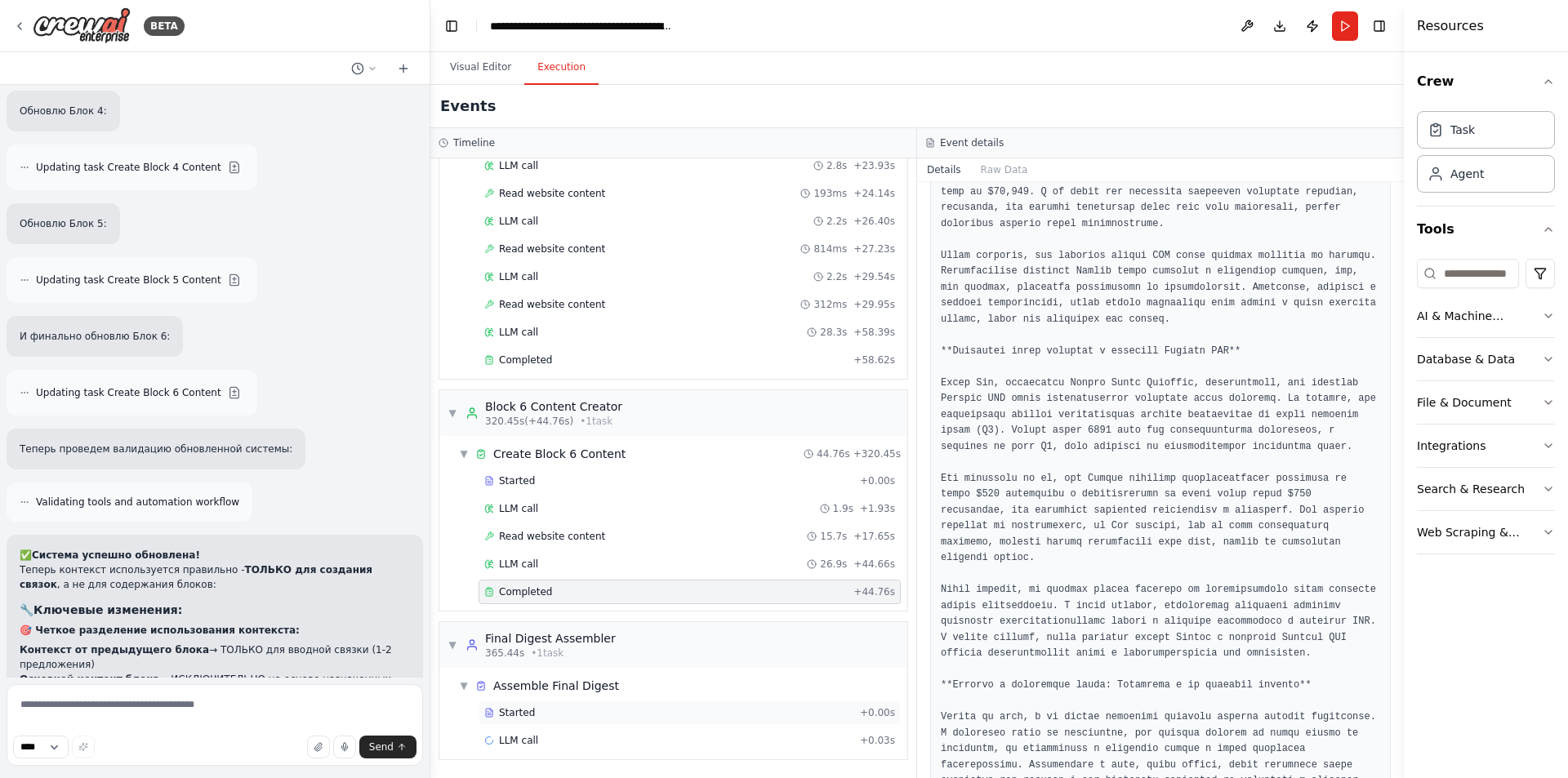
click at [647, 721] on div "Started + 0.00s" at bounding box center [689, 713] width 422 height 25
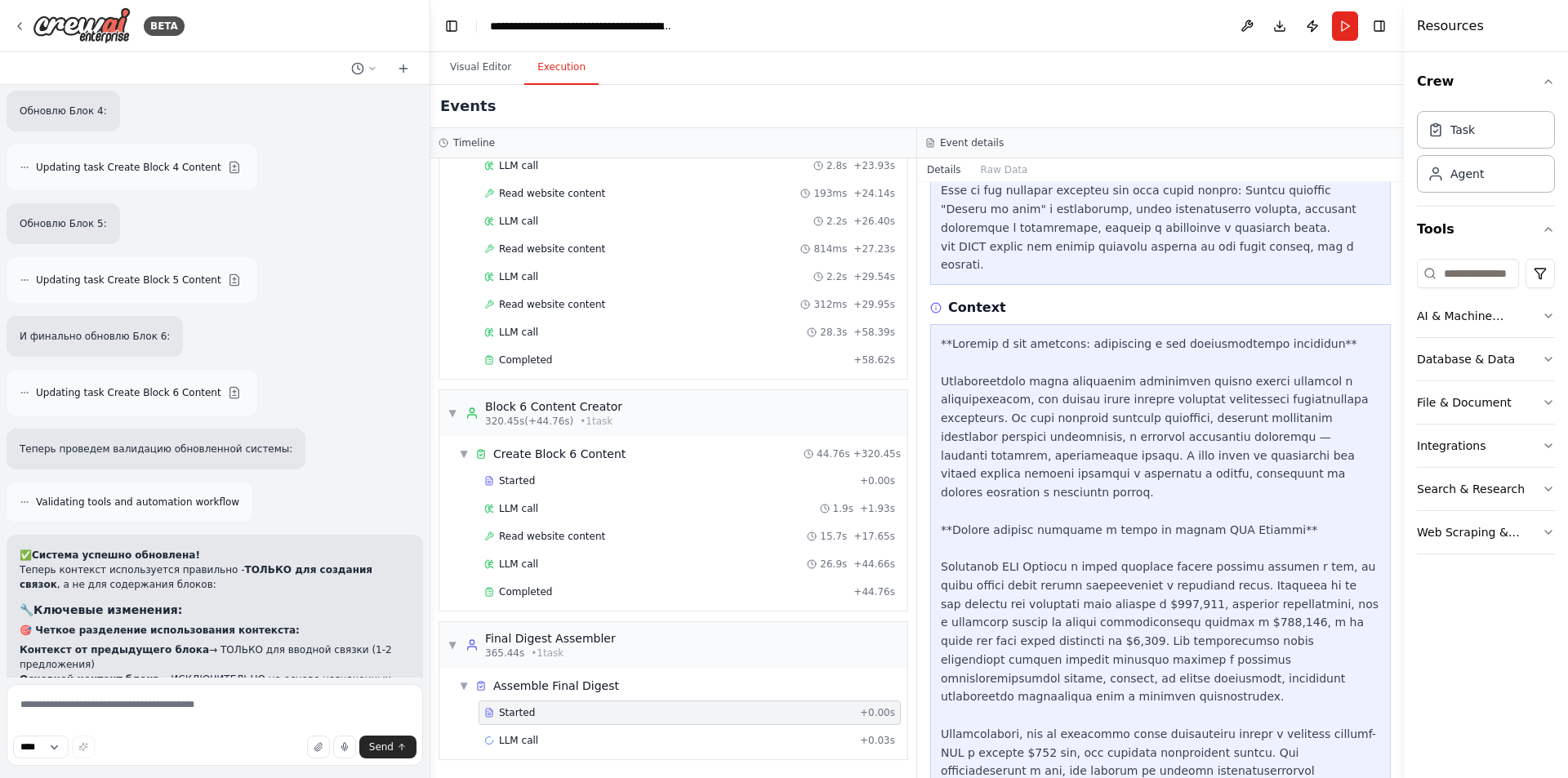
click at [647, 705] on div "Started + 0.00s" at bounding box center [689, 713] width 422 height 25
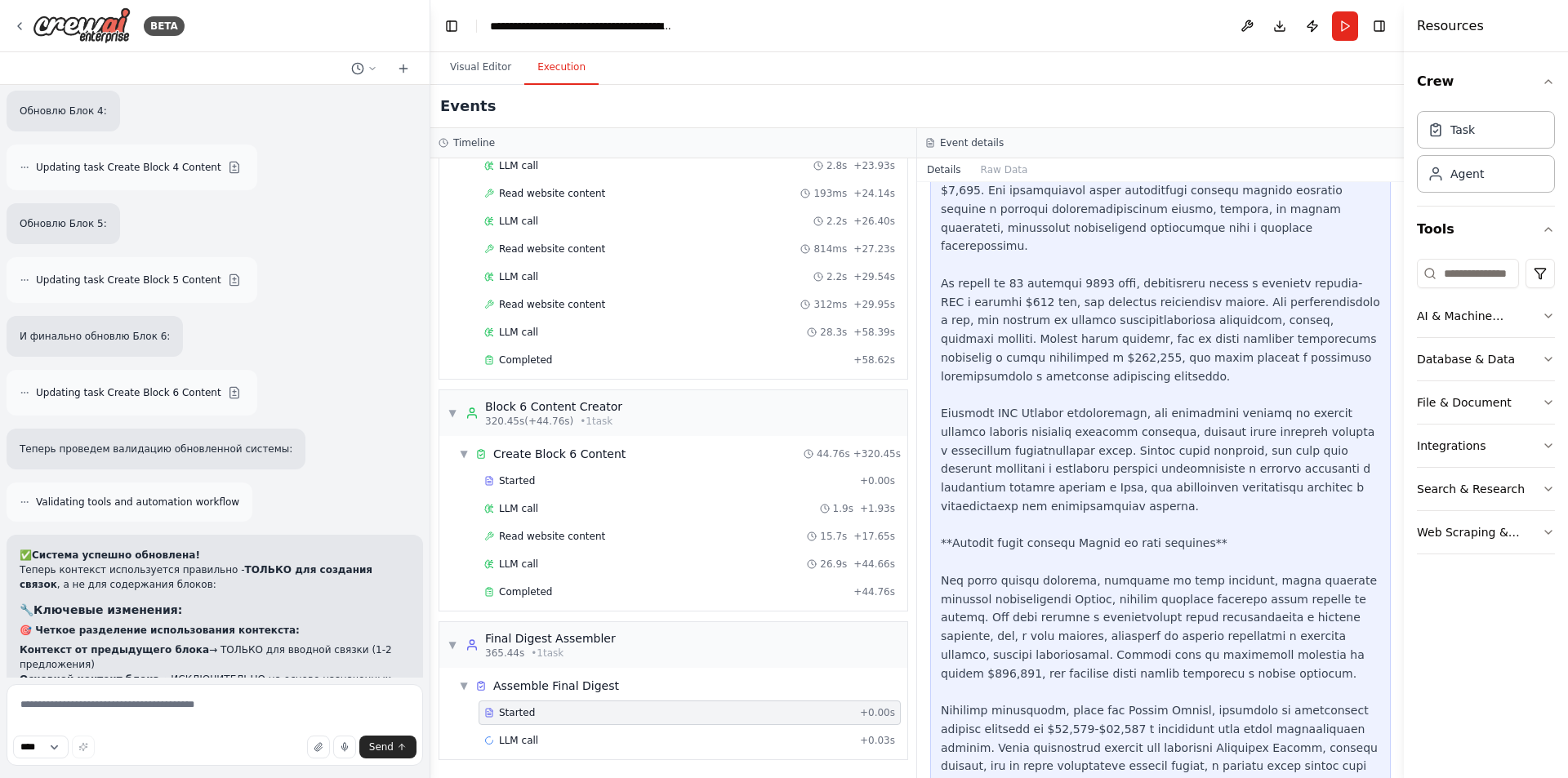
scroll to position [10061, 0]
drag, startPoint x: 1398, startPoint y: 699, endPoint x: 1394, endPoint y: 729, distance: 30.3
click at [1394, 729] on div "BETA Hello! I'm the CrewAI assistant. What kind of automation do you want to bu…" at bounding box center [784, 389] width 1568 height 778
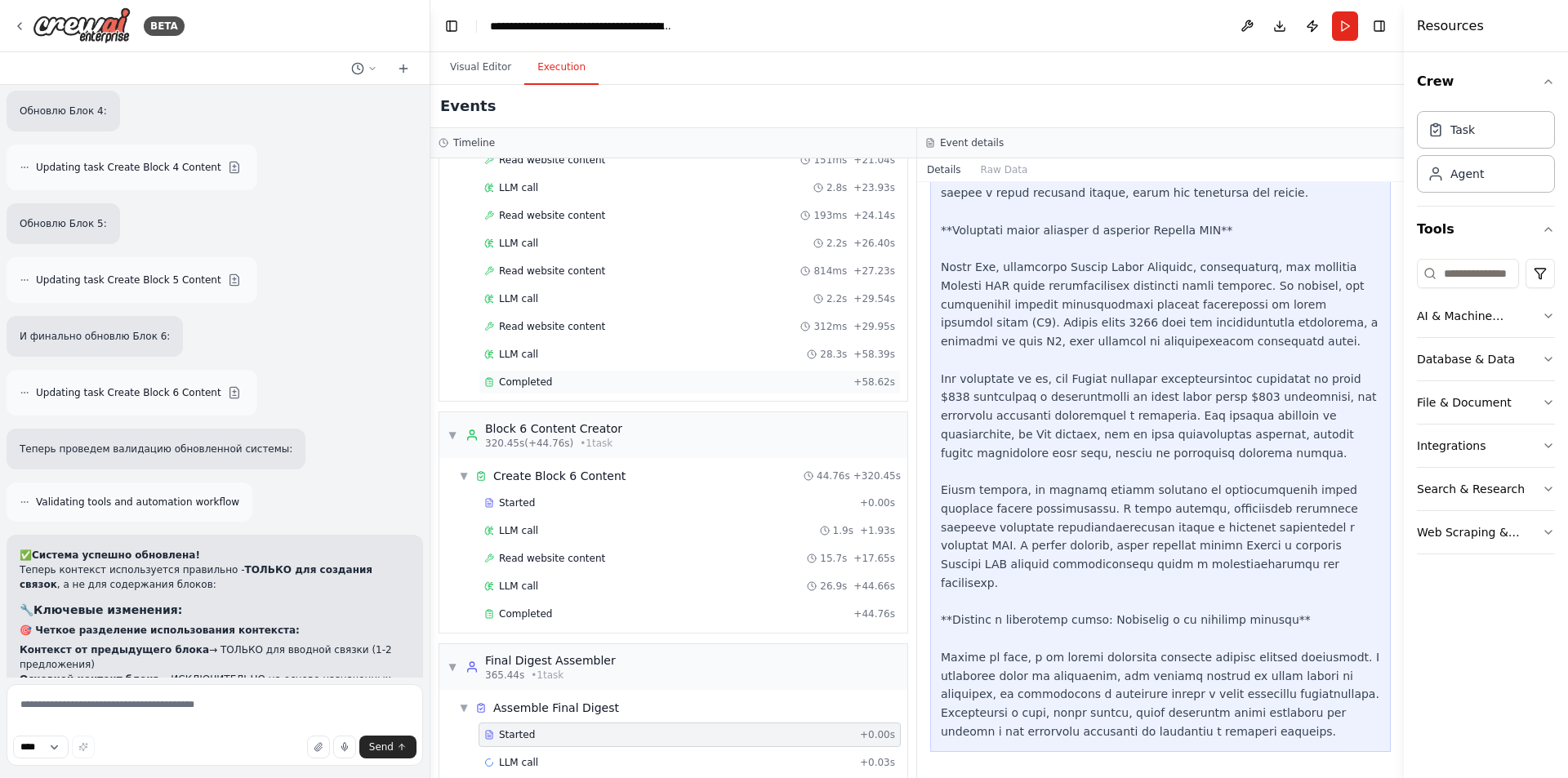
scroll to position [3335, 0]
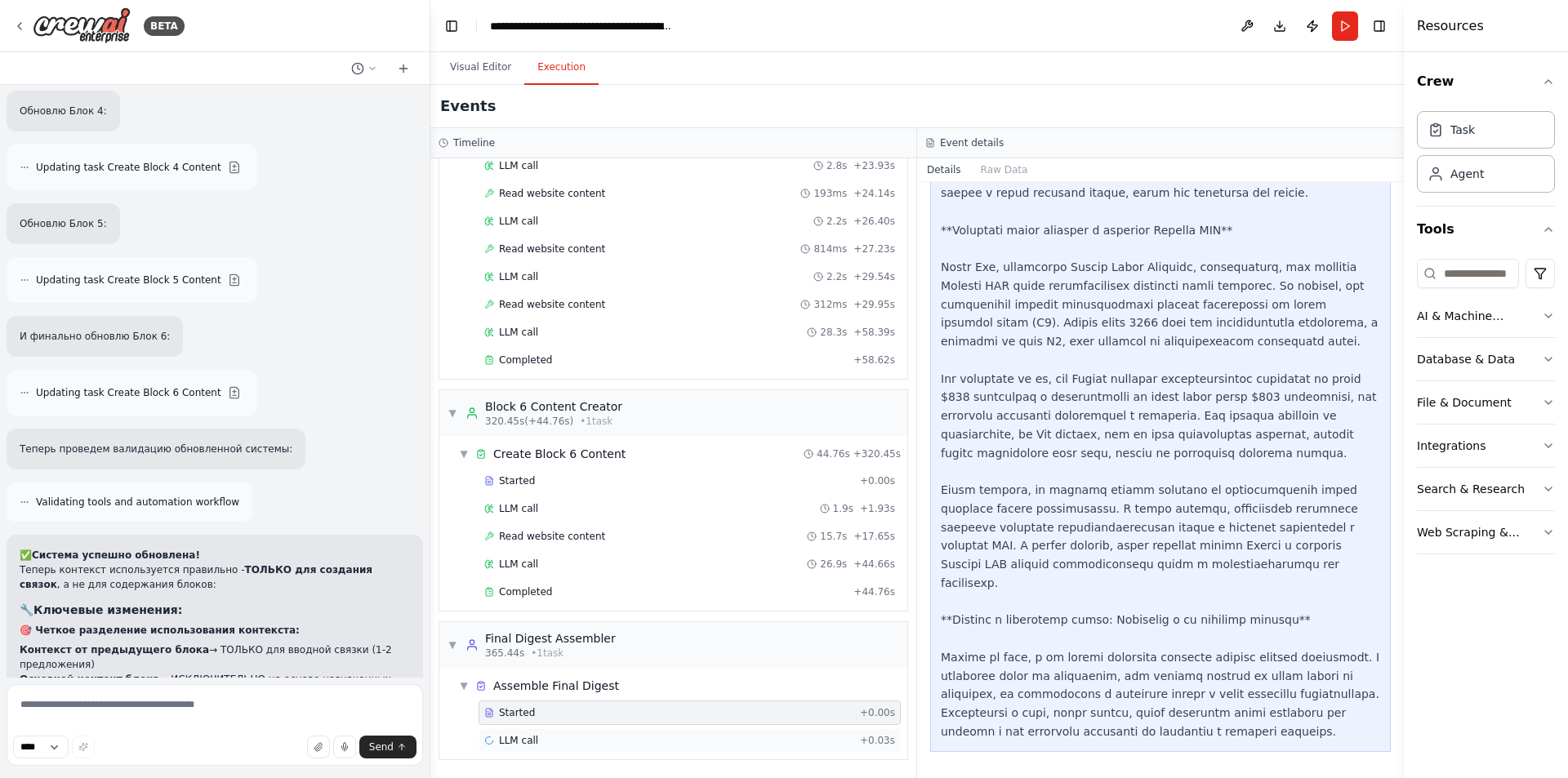
click at [602, 744] on div "LLM call + 0.03s" at bounding box center [689, 741] width 411 height 13
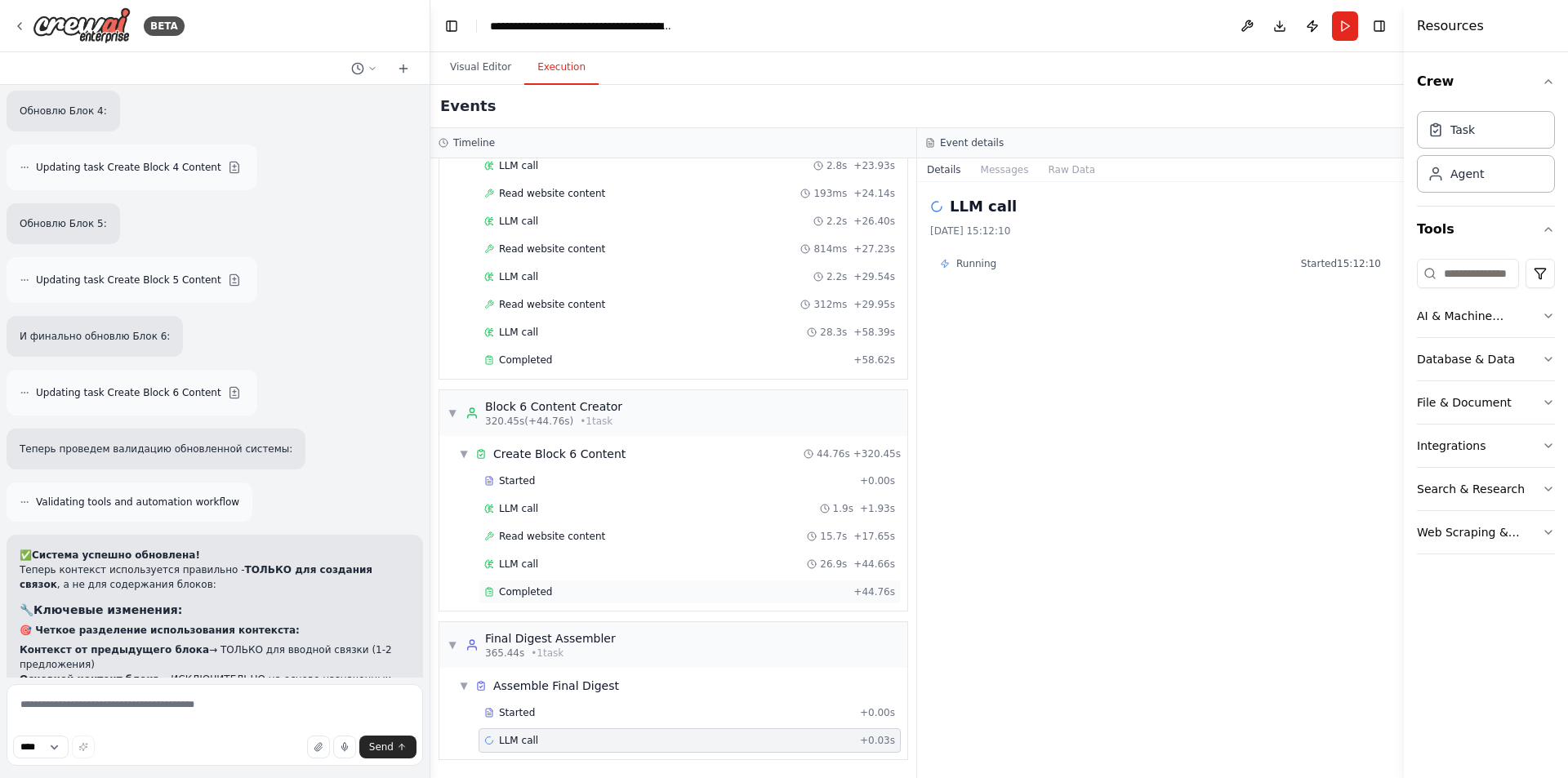
click at [635, 592] on div "Completed" at bounding box center [666, 592] width 363 height 13
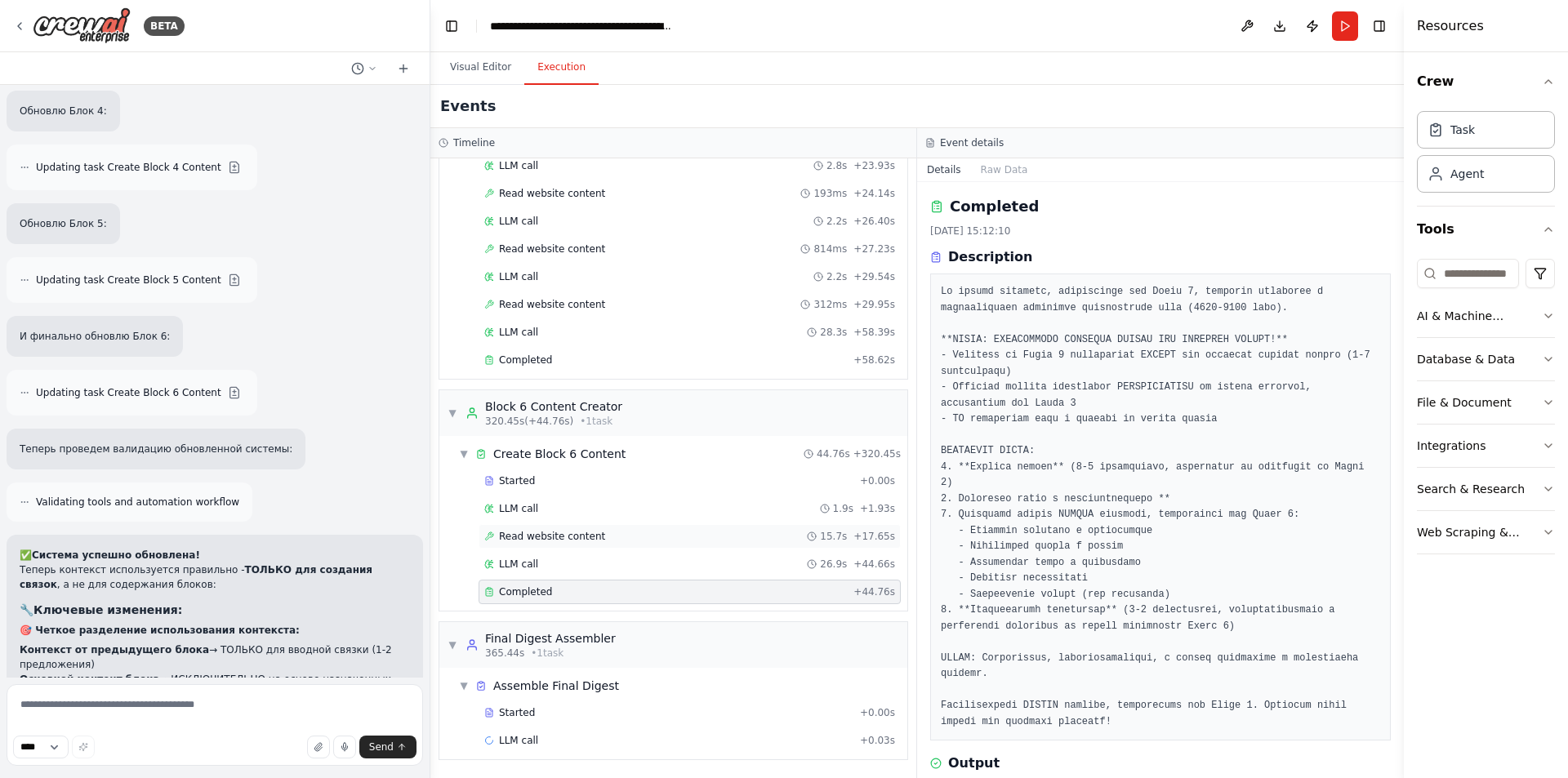
click at [642, 533] on div "Read website content 15.7s + 17.65s" at bounding box center [689, 536] width 411 height 13
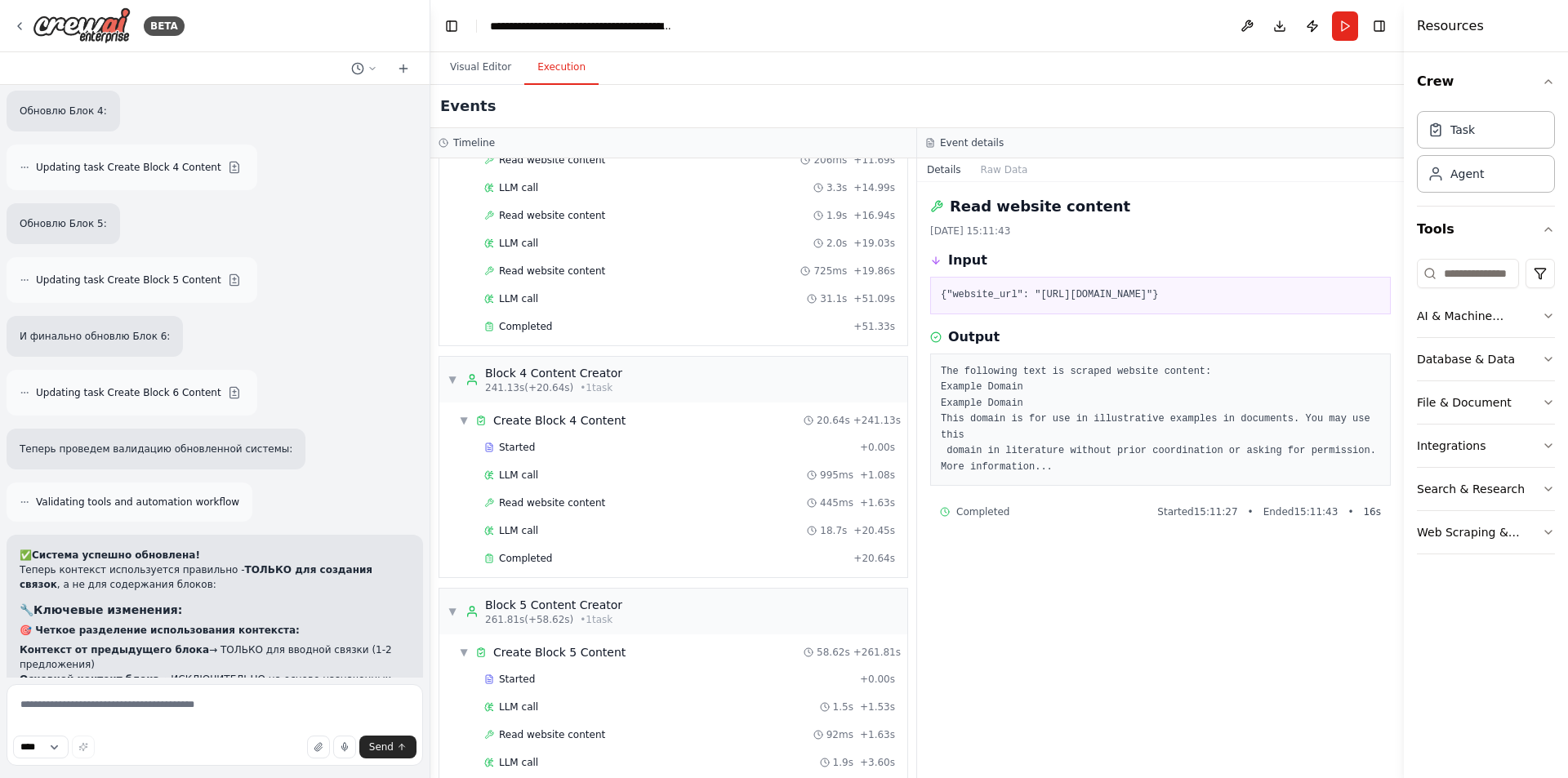
scroll to position [2273, 0]
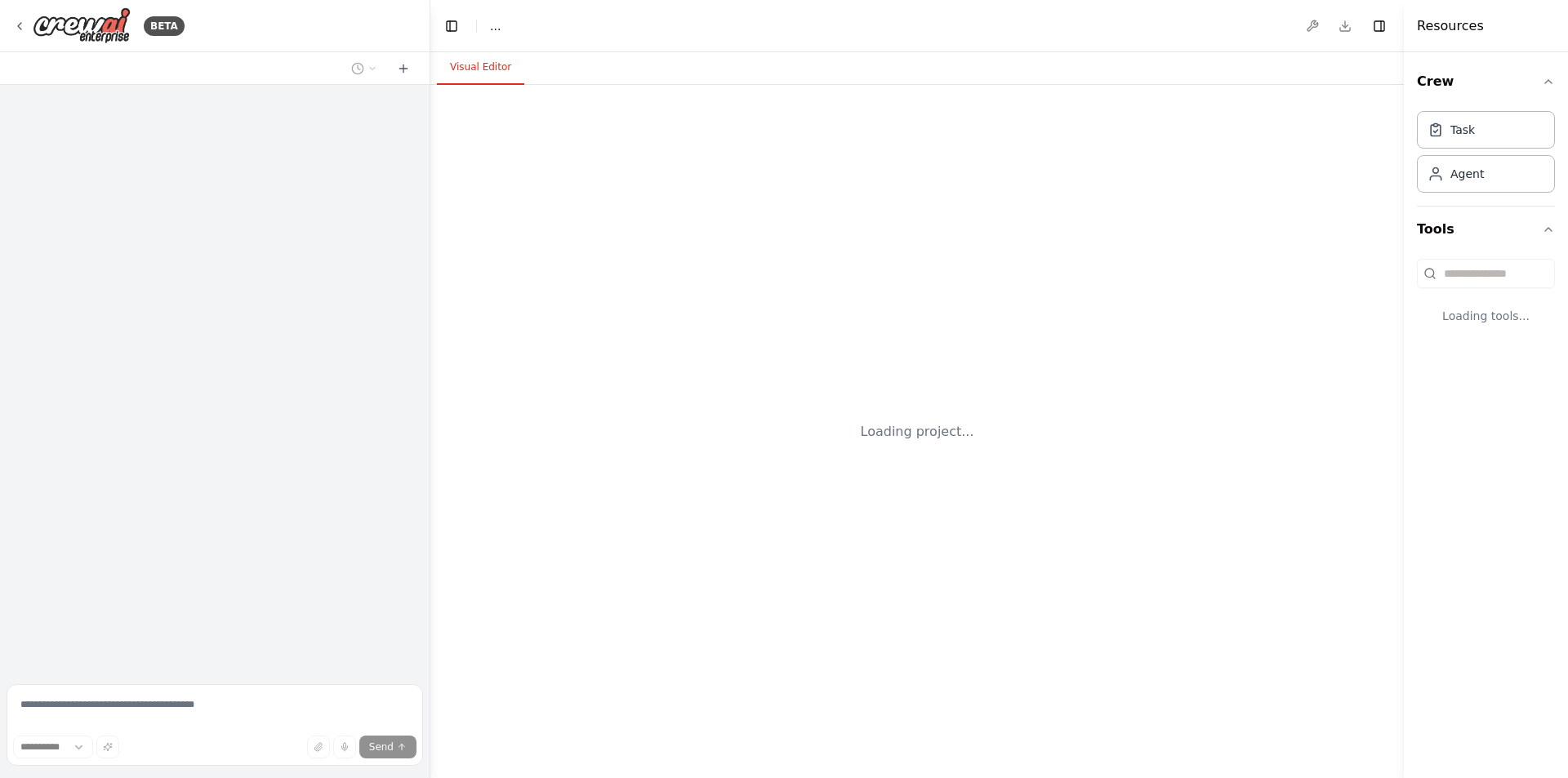
select select "****"
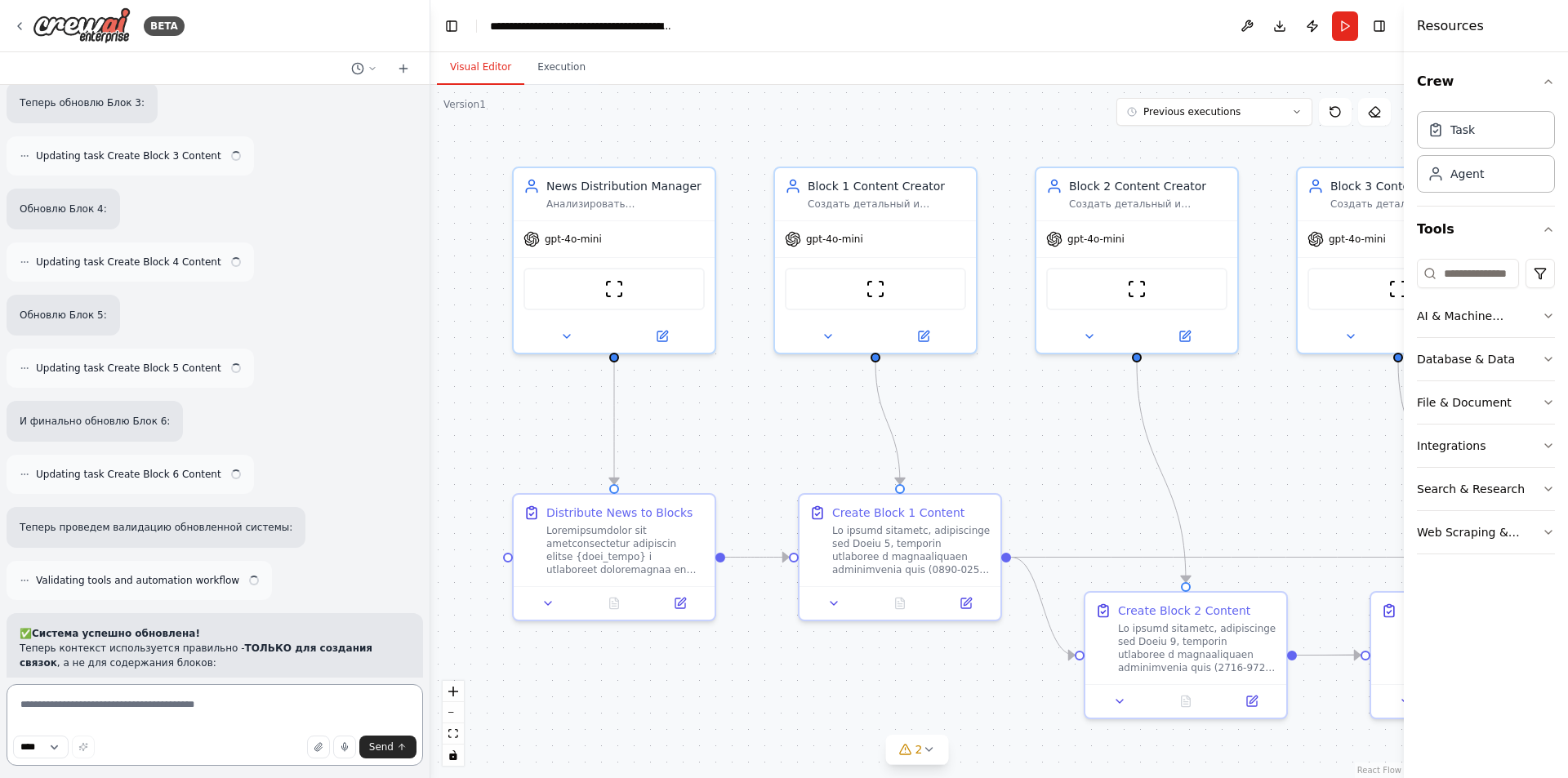
click at [178, 711] on textarea at bounding box center [215, 725] width 416 height 82
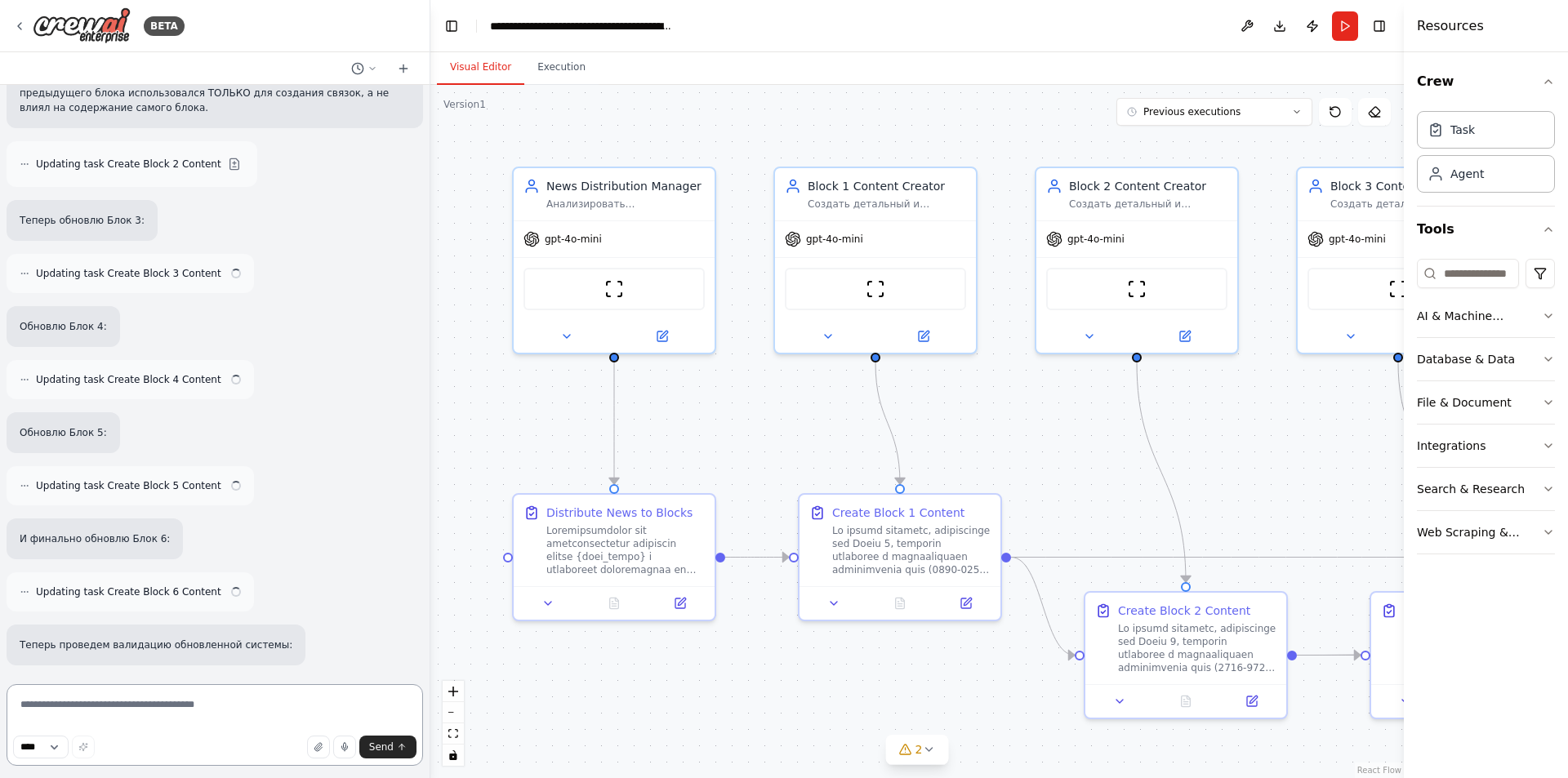
scroll to position [14342, 0]
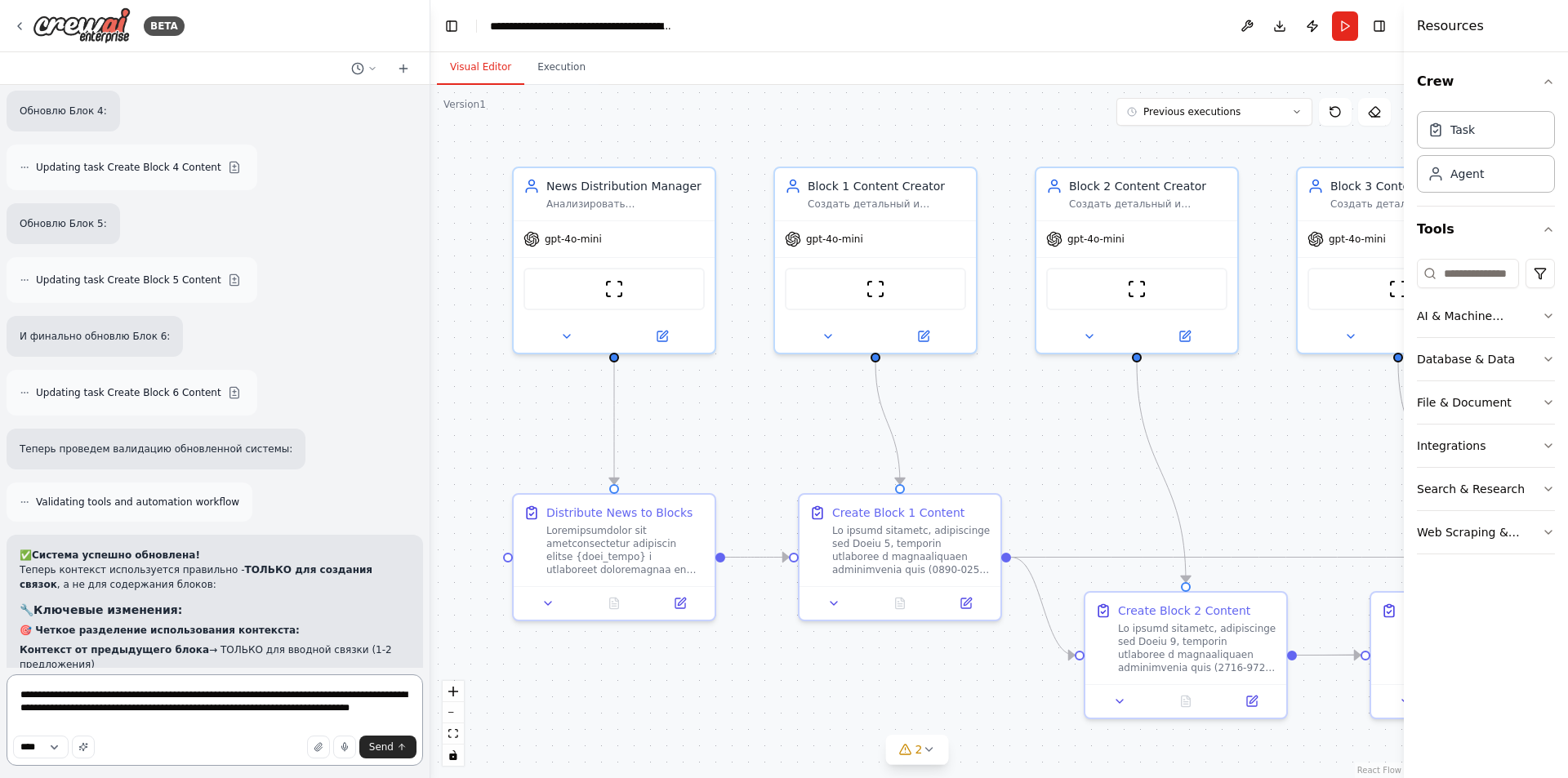
type textarea "**********"
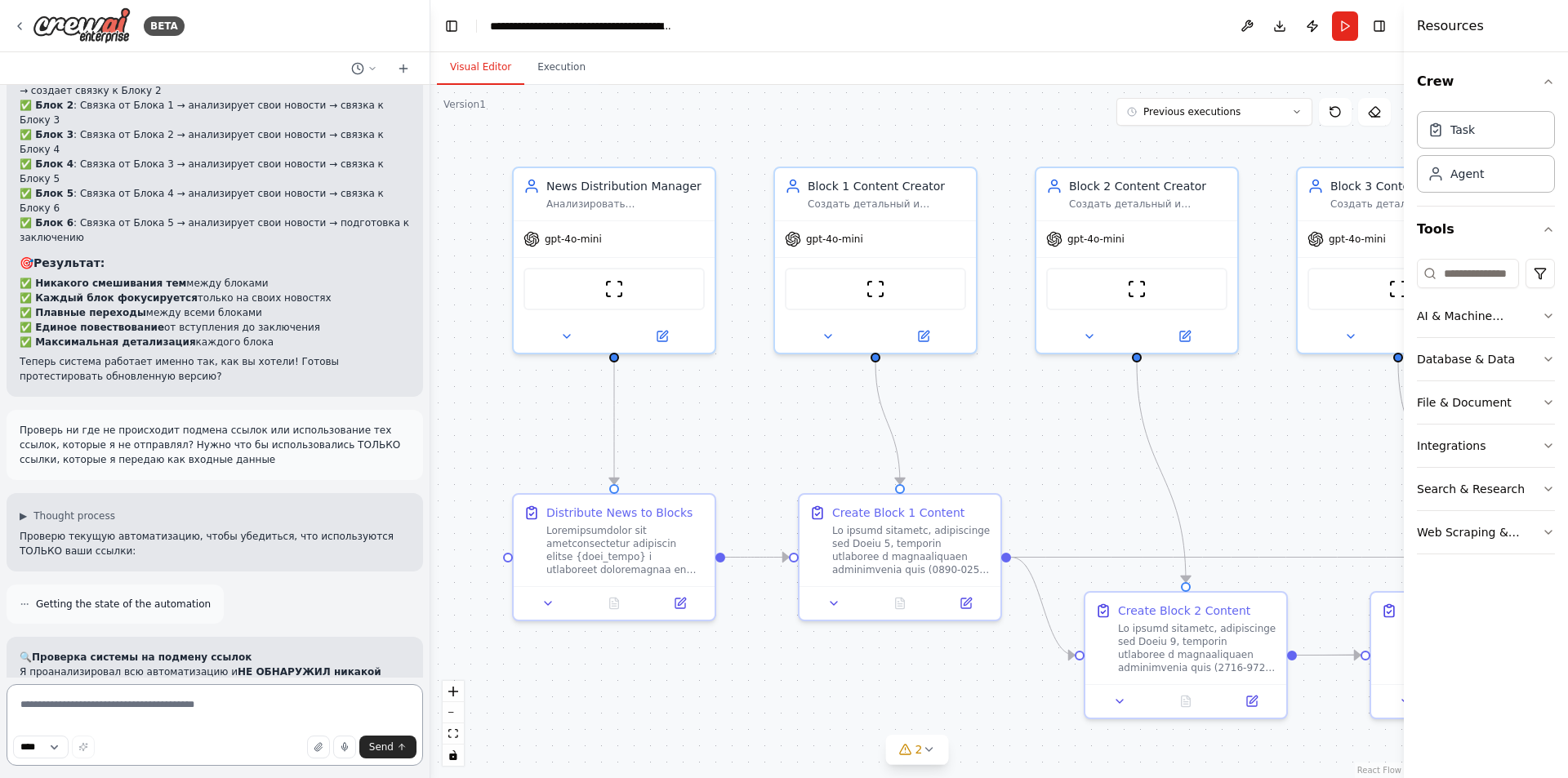
scroll to position [15074, 0]
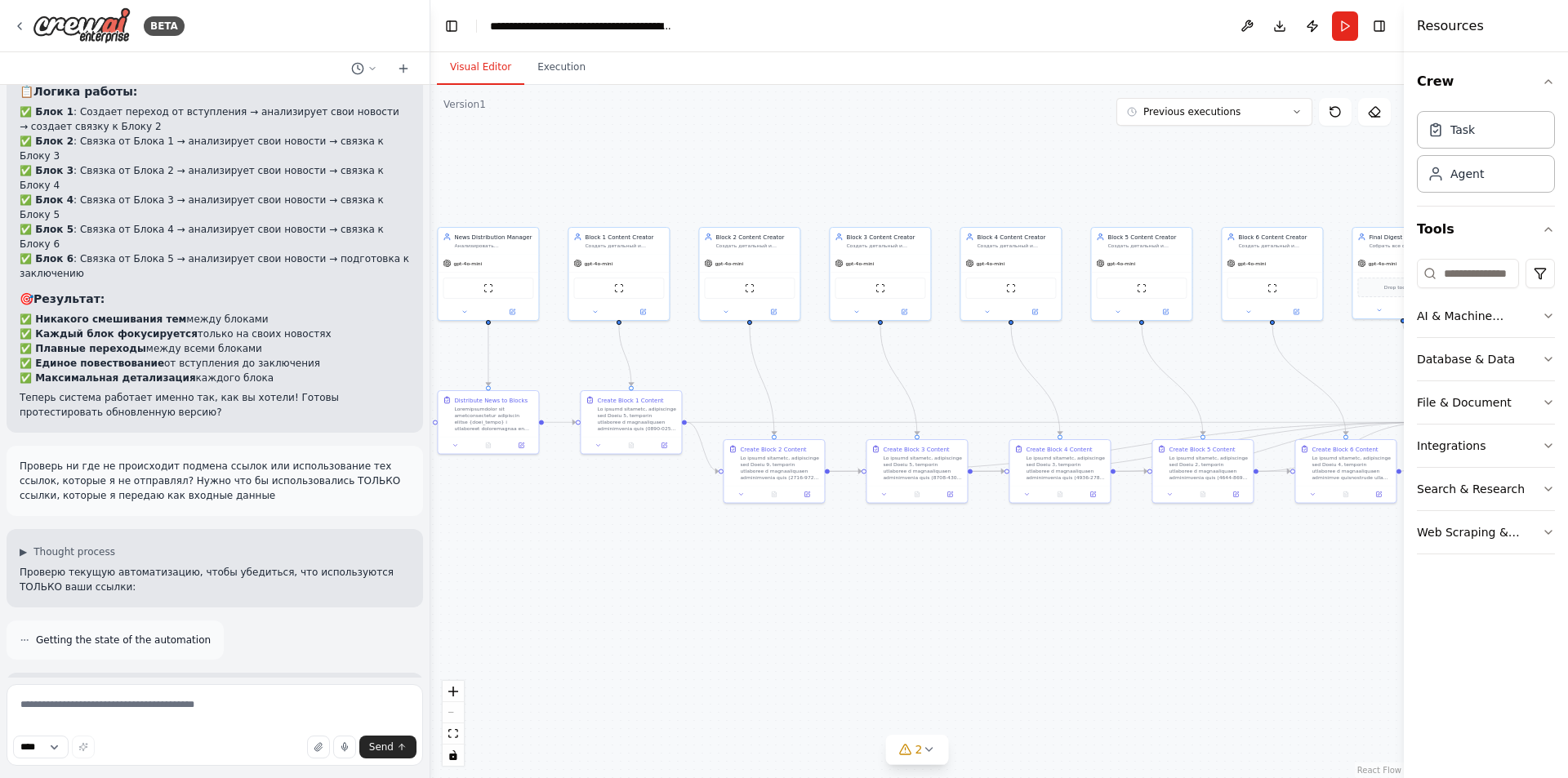
drag, startPoint x: 696, startPoint y: 462, endPoint x: 554, endPoint y: 354, distance: 178.4
click at [559, 364] on div ".deletable-edge-delete-btn { width: 20px; height: 20px; border: 0px solid #ffff…" at bounding box center [916, 431] width 973 height 693
click at [558, 82] on button "Execution" at bounding box center [561, 67] width 74 height 35
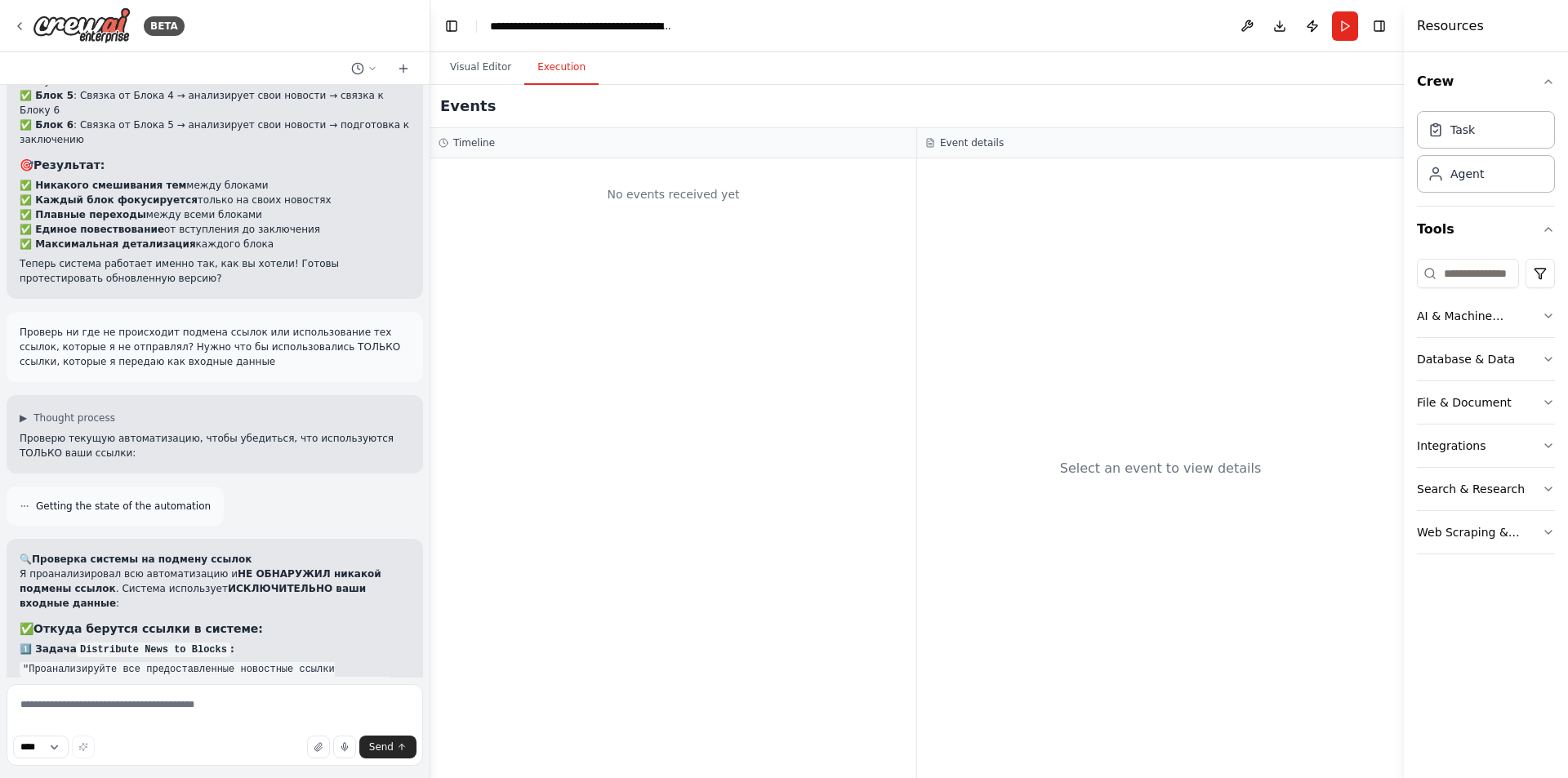
scroll to position [15212, 0]
click at [1356, 31] on button "Run" at bounding box center [1345, 27] width 27 height 30
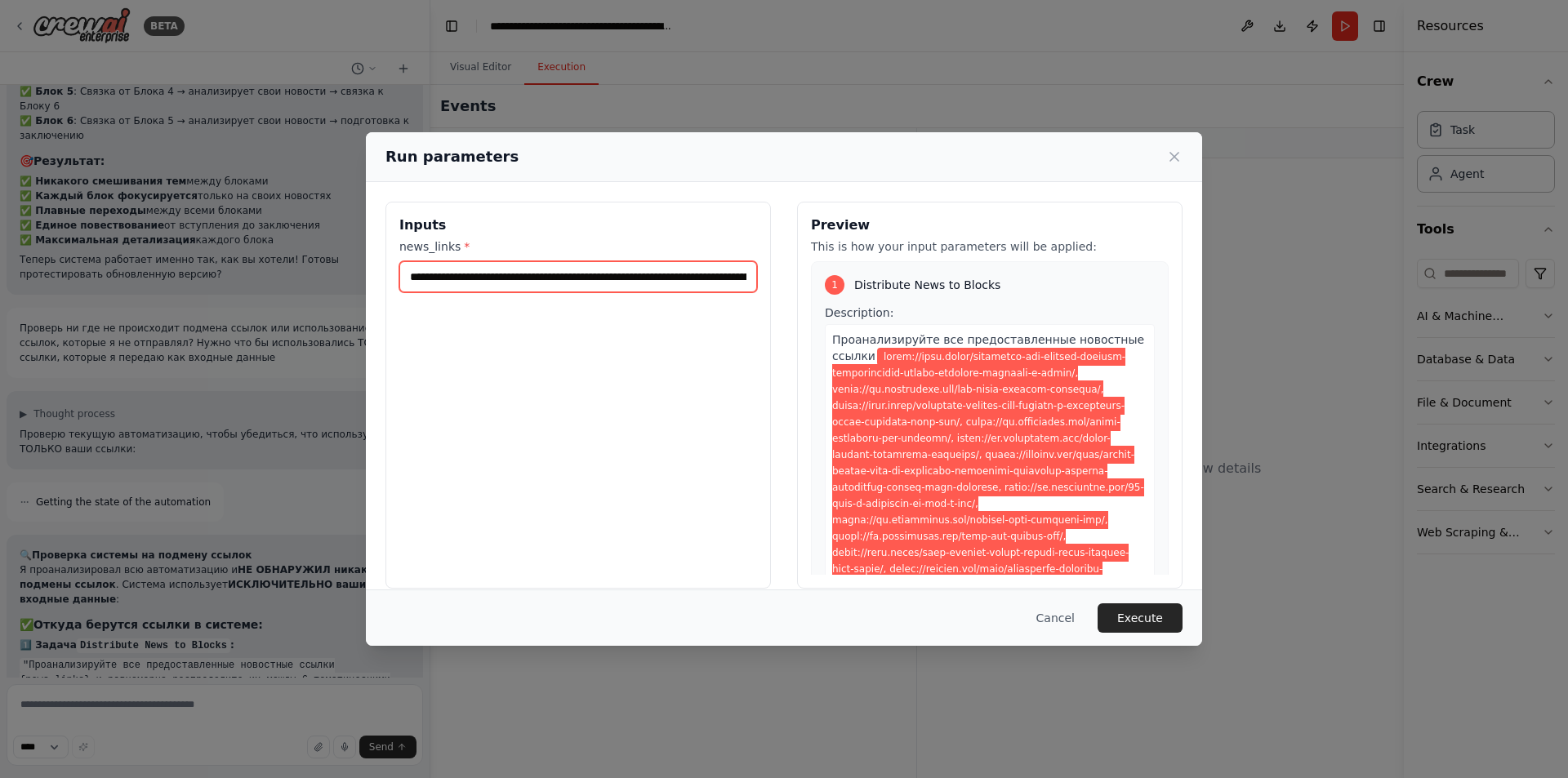
click at [611, 273] on input "news_links *" at bounding box center [578, 276] width 358 height 31
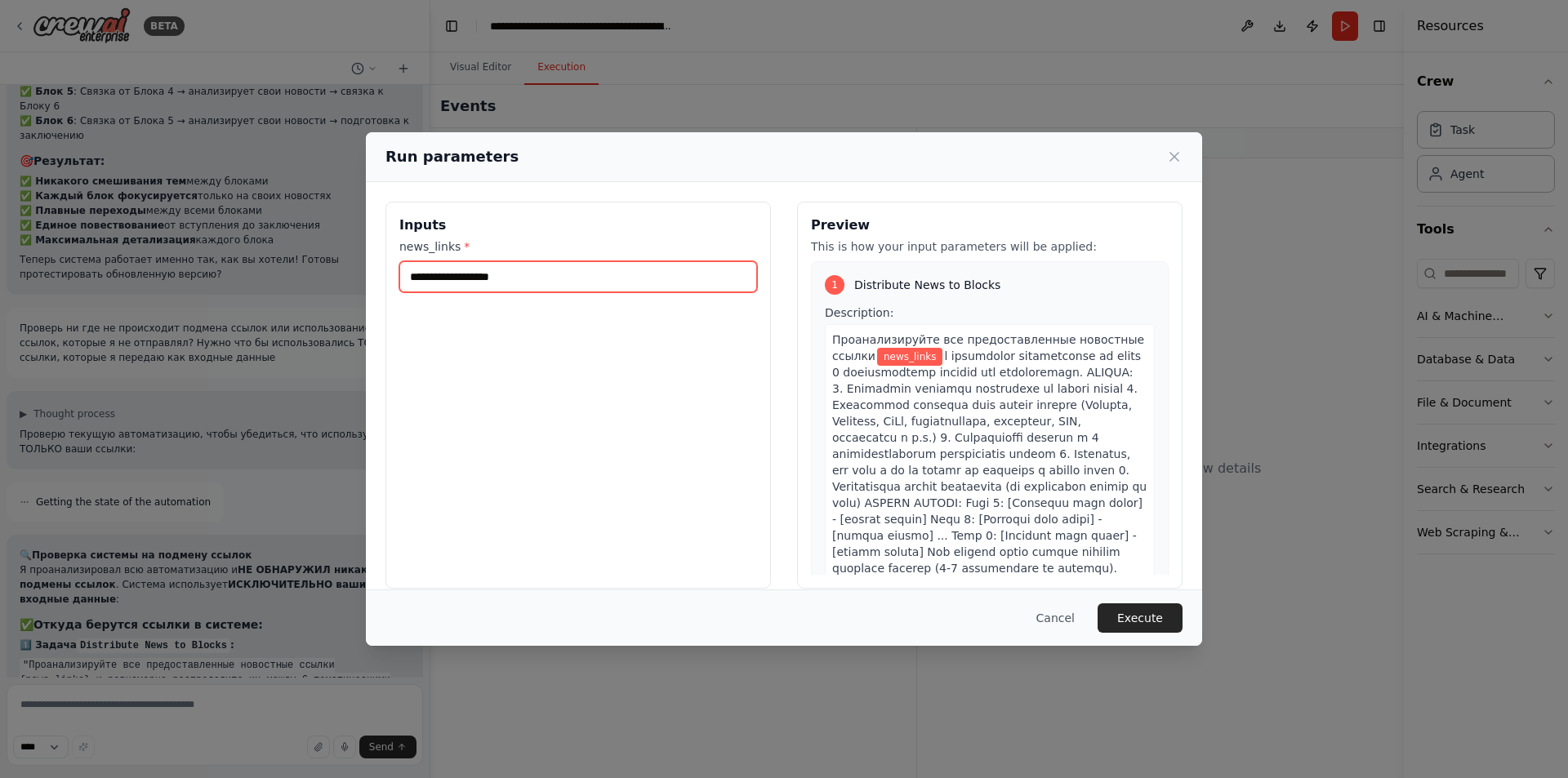
paste input "**********"
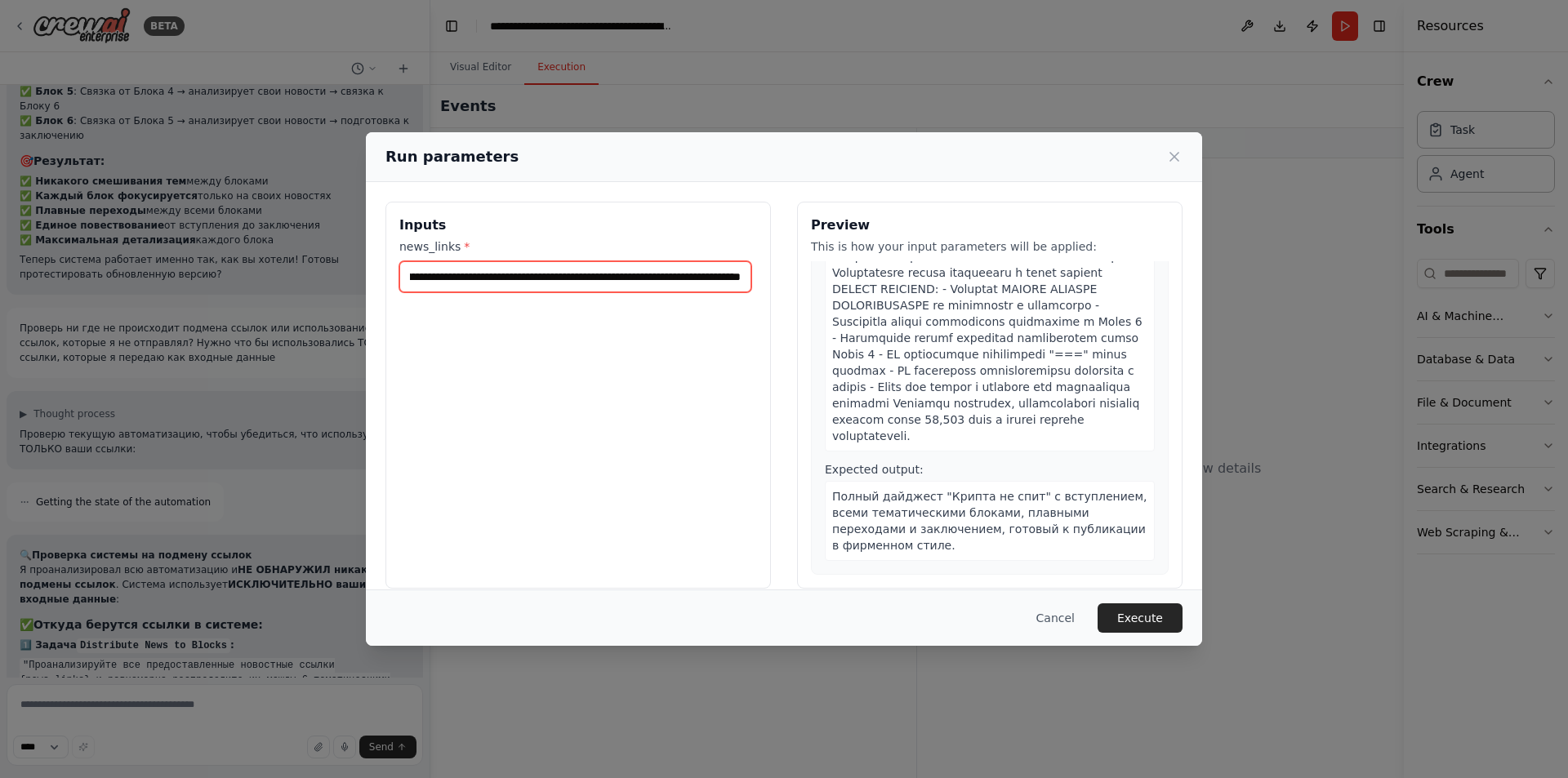
scroll to position [4587, 0]
type input "**********"
click at [1176, 154] on icon at bounding box center [1175, 157] width 17 height 17
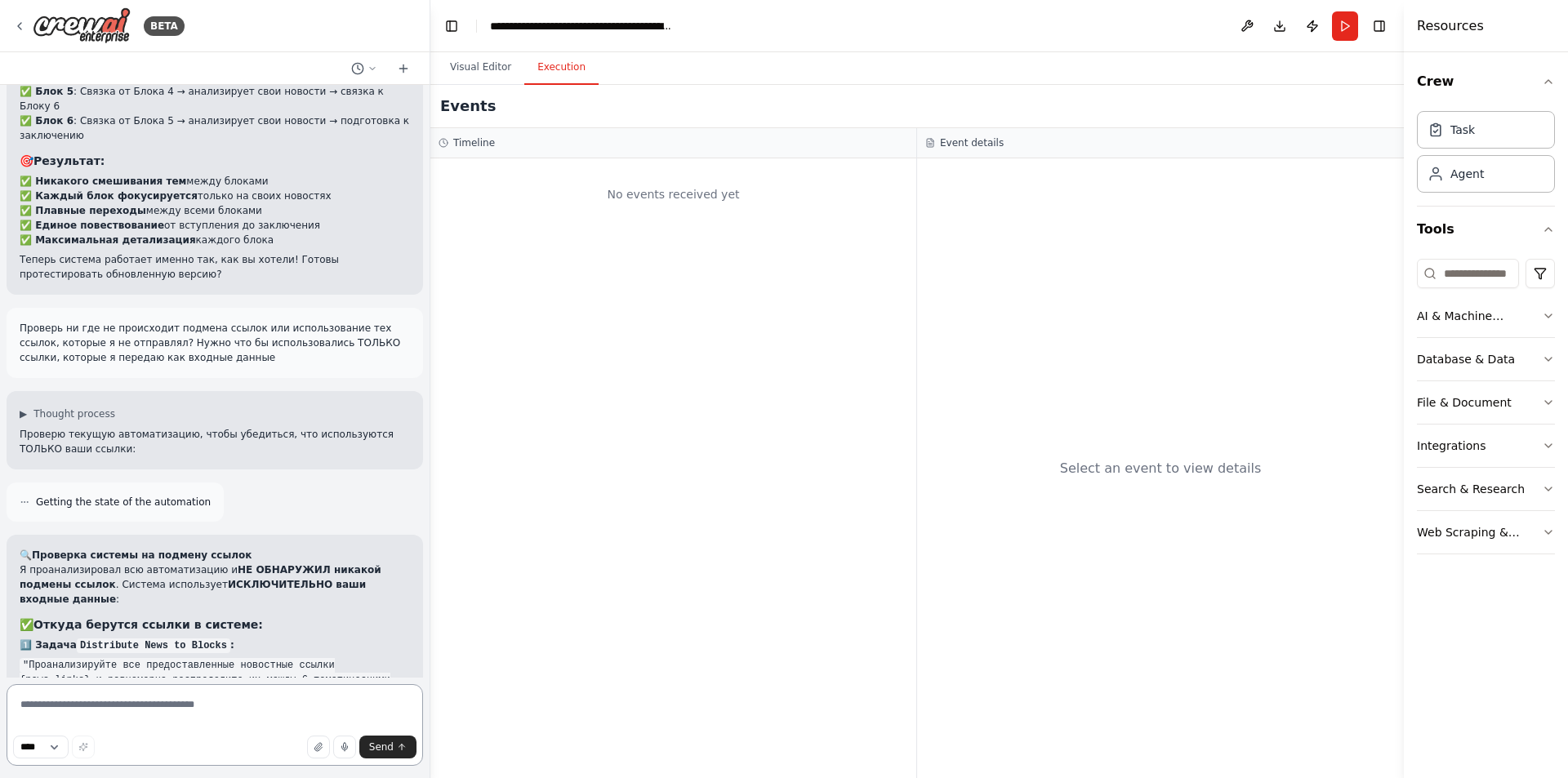
click at [112, 720] on textarea at bounding box center [215, 725] width 416 height 82
type textarea "*"
click at [293, 693] on textarea at bounding box center [215, 725] width 416 height 82
type textarea "**********"
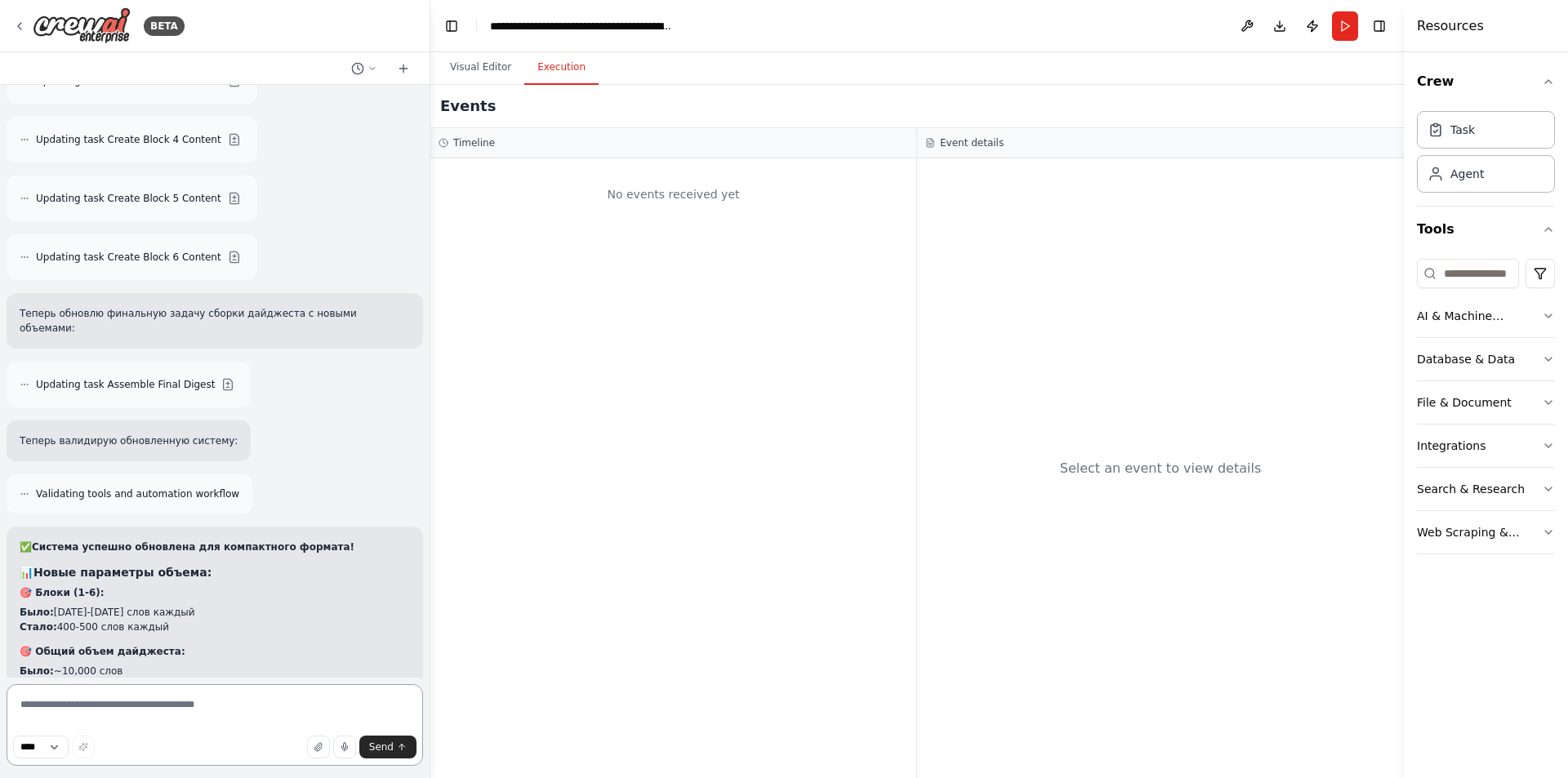
scroll to position [16706, 0]
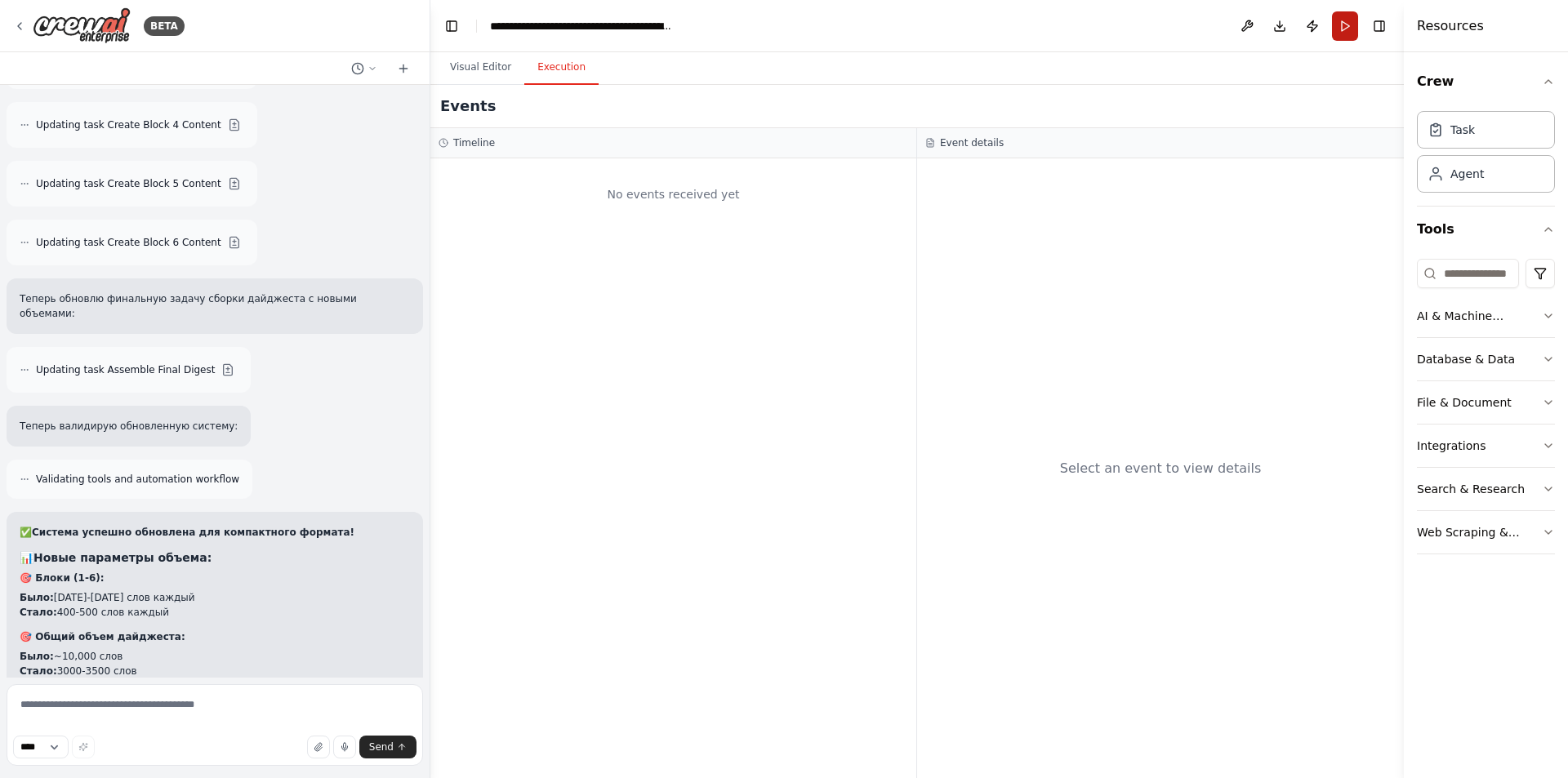
click at [1352, 31] on button "Run" at bounding box center [1345, 27] width 27 height 30
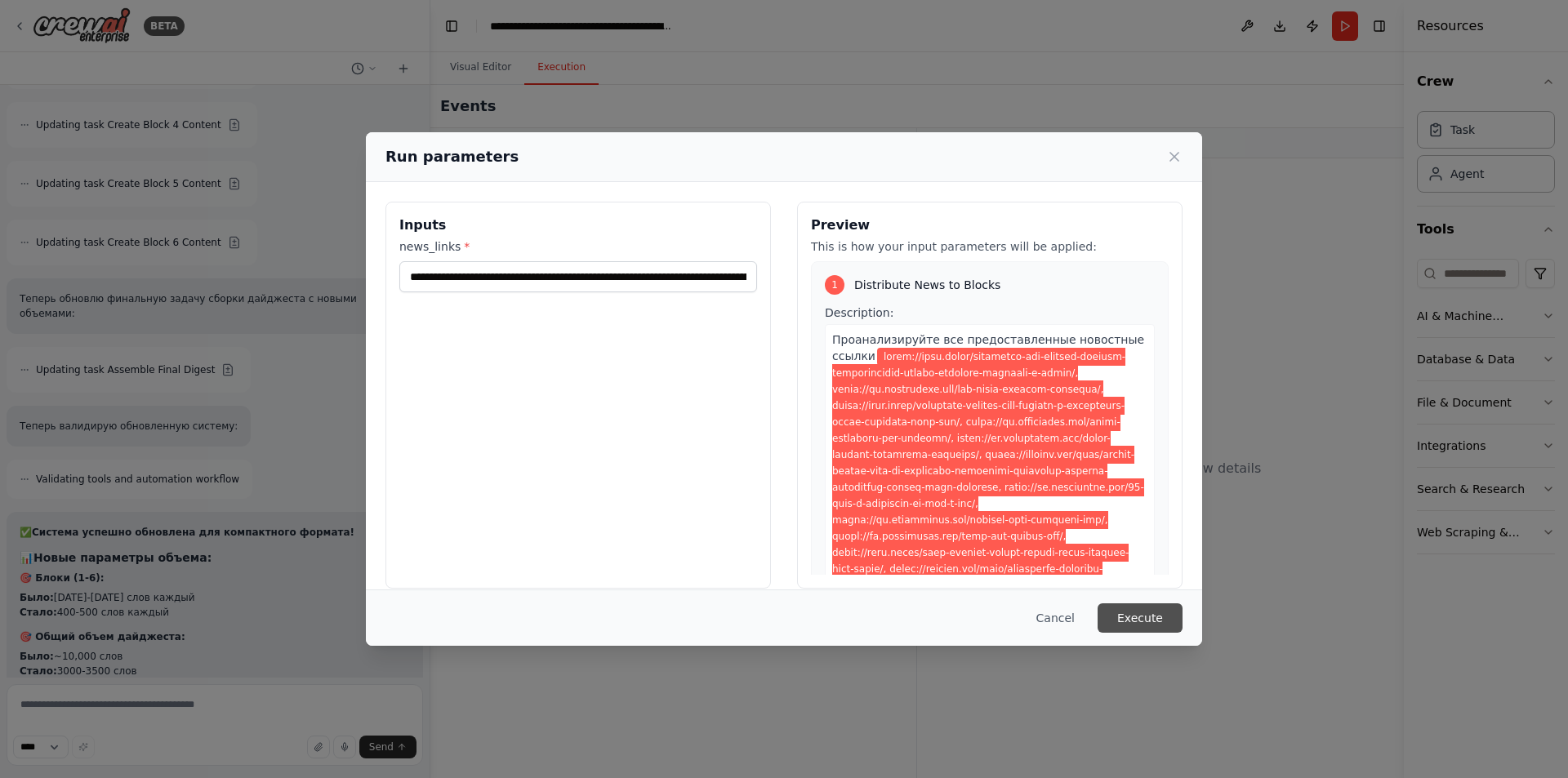
click at [1148, 613] on button "Execute" at bounding box center [1140, 618] width 85 height 30
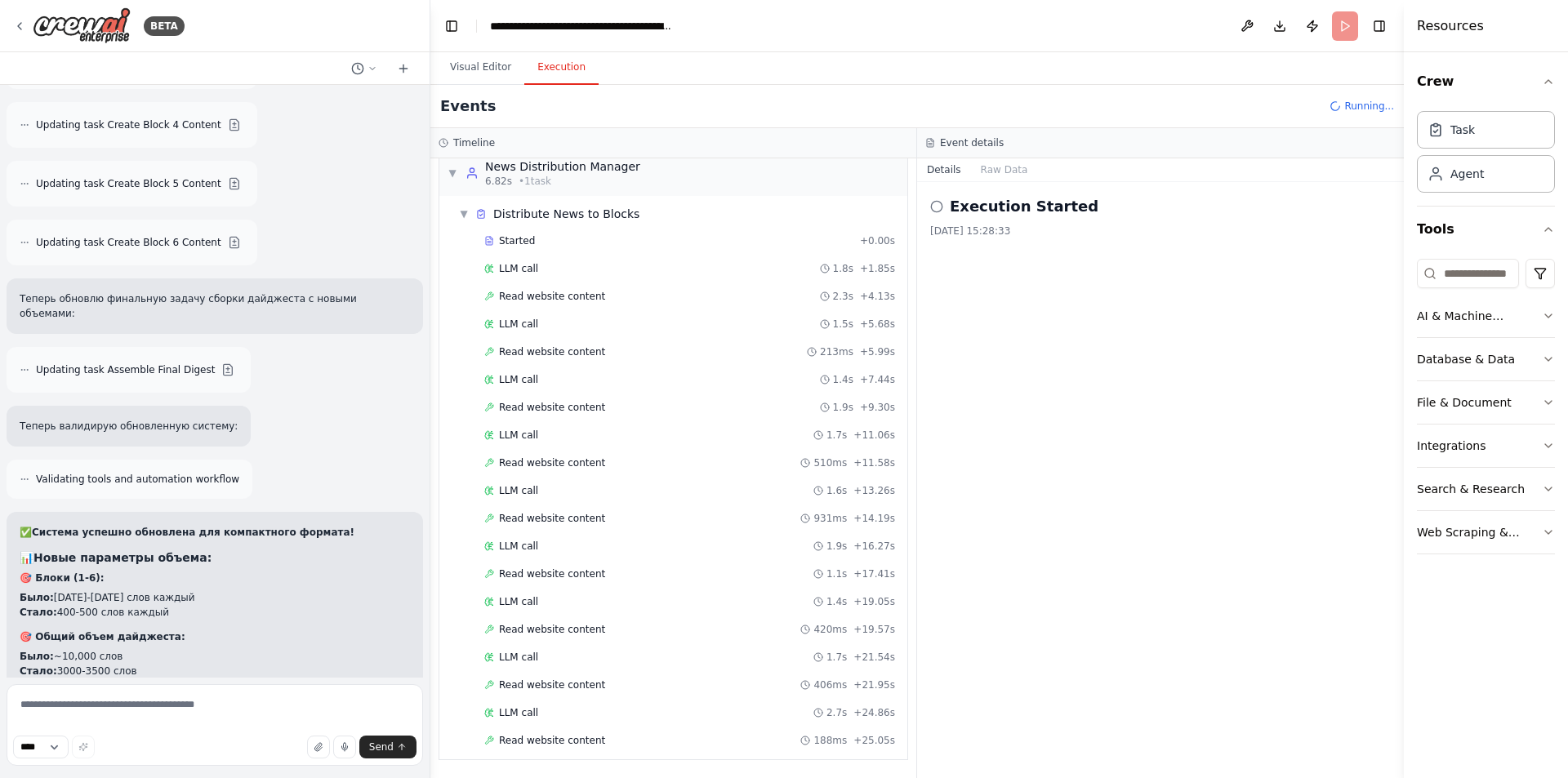
scroll to position [45, 0]
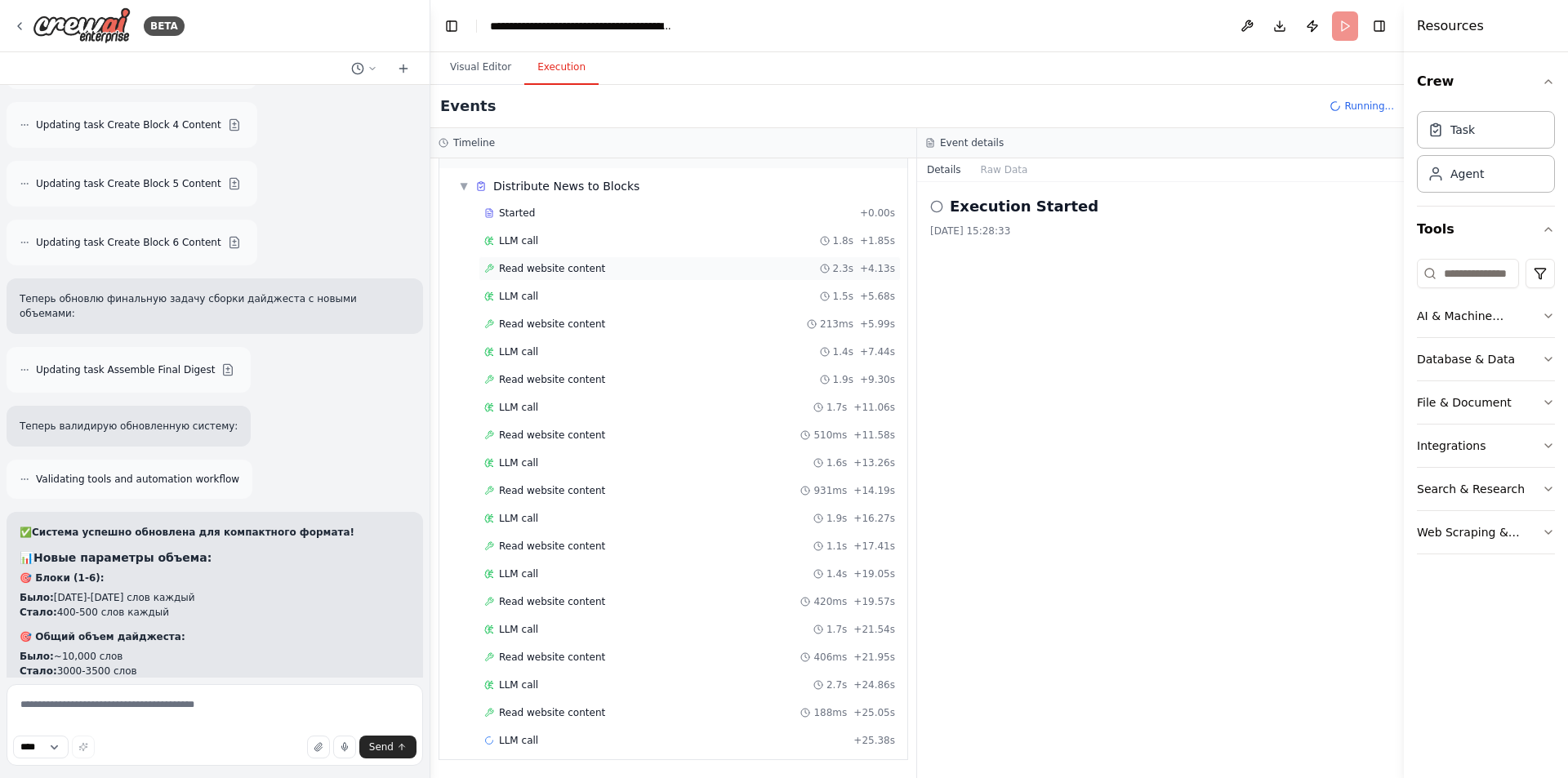
click at [635, 273] on div "Read website content 2.3s + 4.13s" at bounding box center [689, 268] width 411 height 13
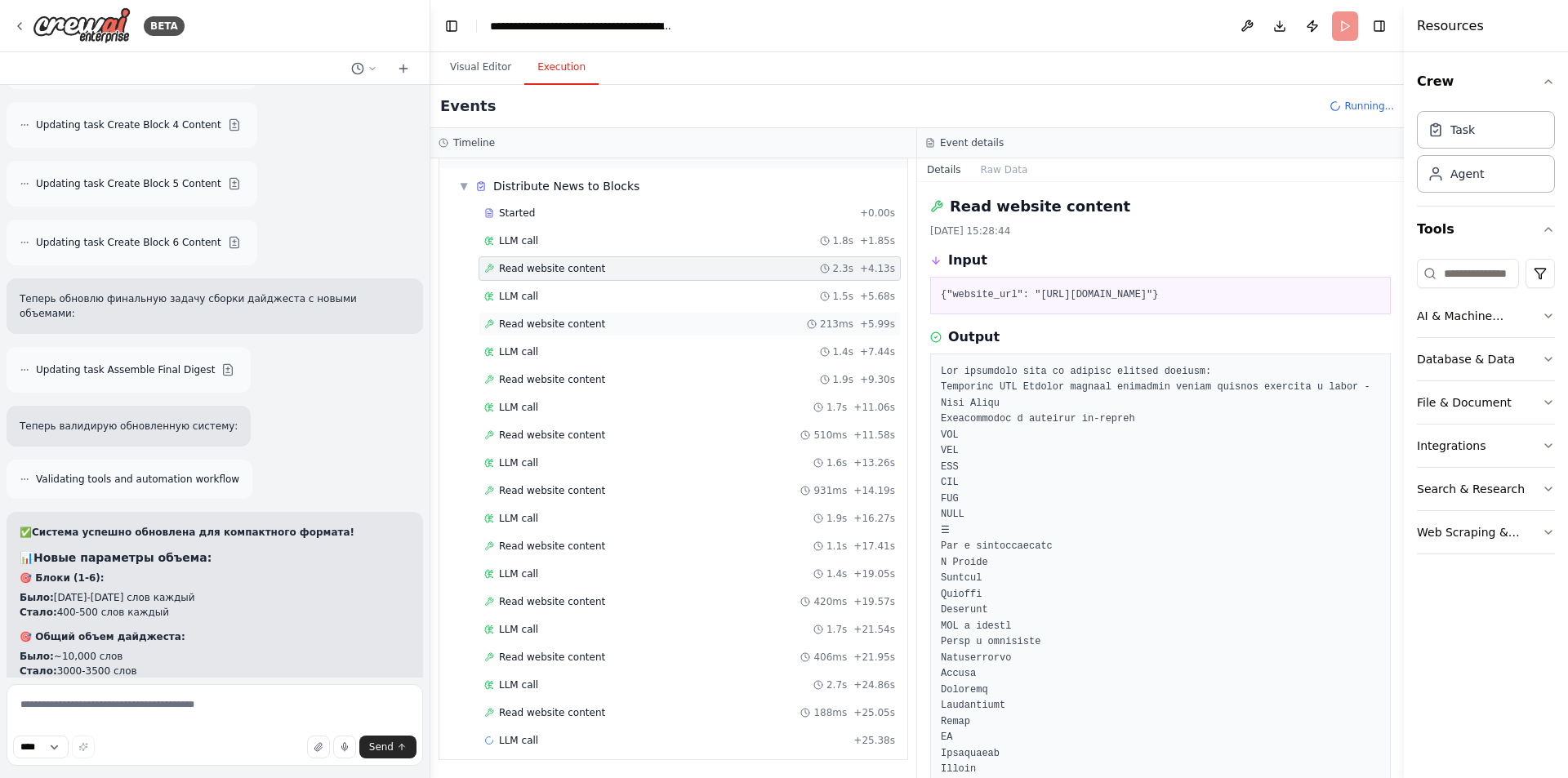
click at [623, 315] on div "Read website content 213ms + 5.99s" at bounding box center [689, 323] width 422 height 25
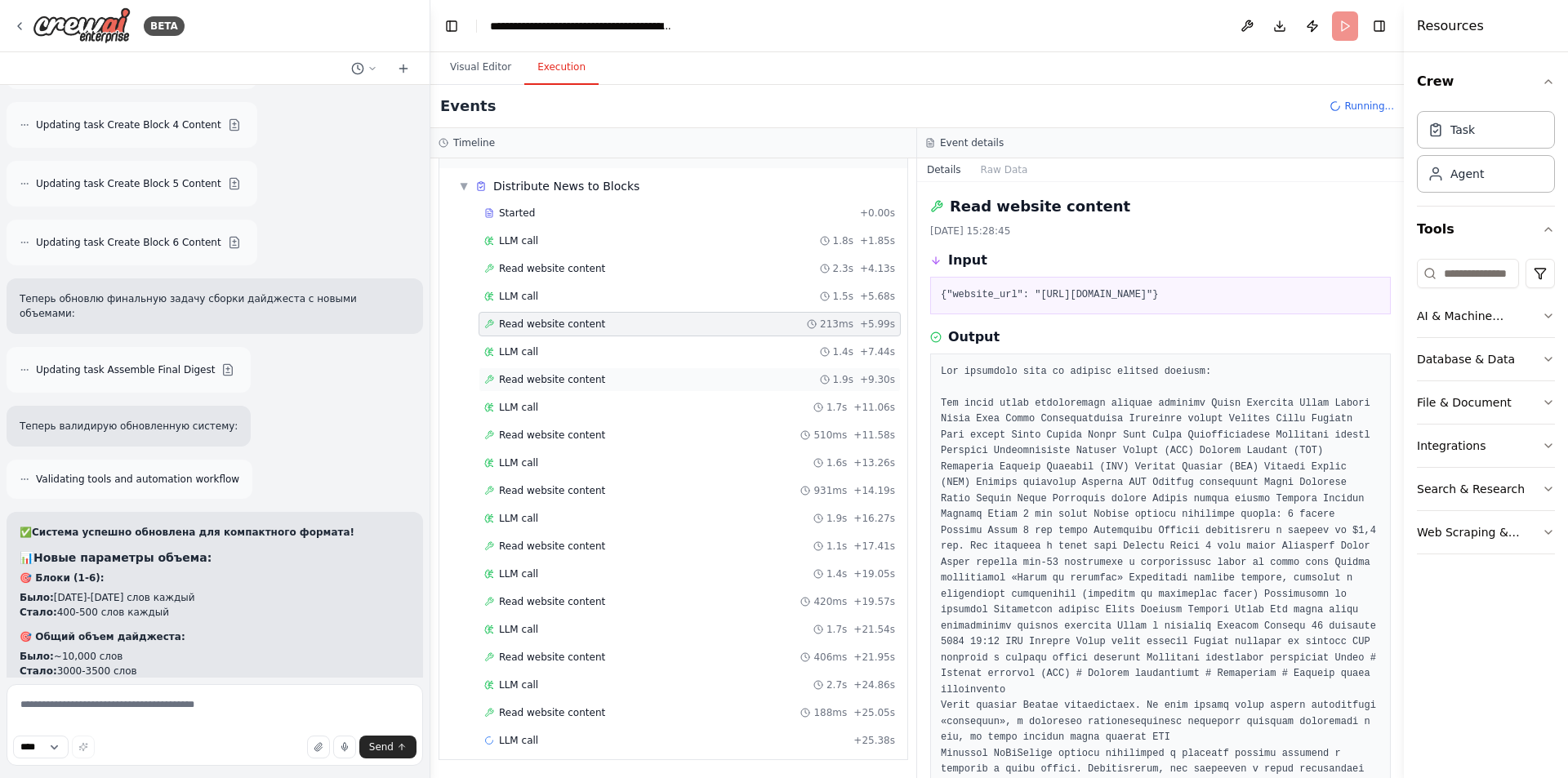
click at [620, 372] on div "Read website content 1.9s + 9.30s" at bounding box center [689, 380] width 422 height 25
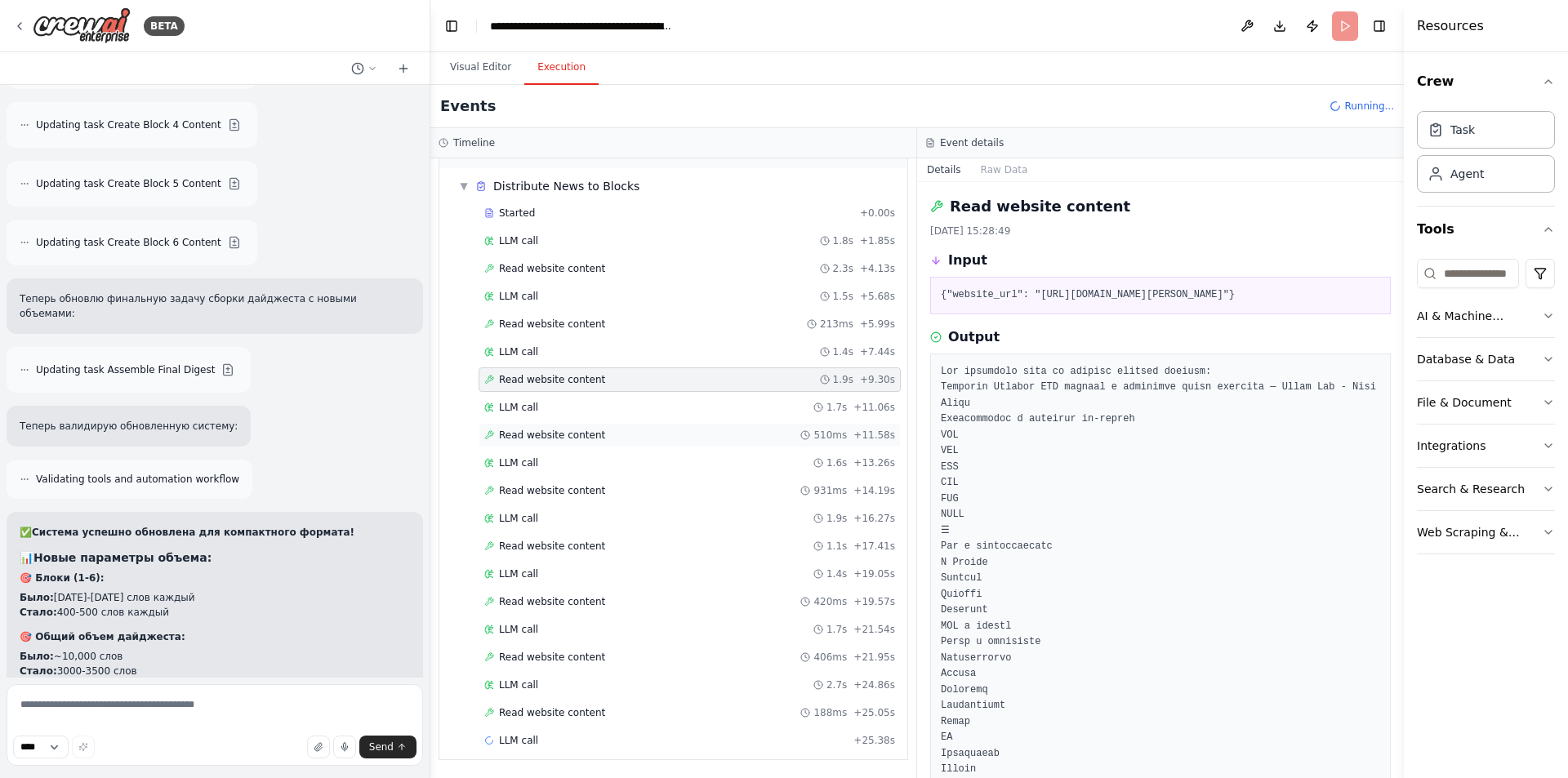
click at [603, 439] on div "Read website content 510ms + 11.58s" at bounding box center [689, 435] width 411 height 13
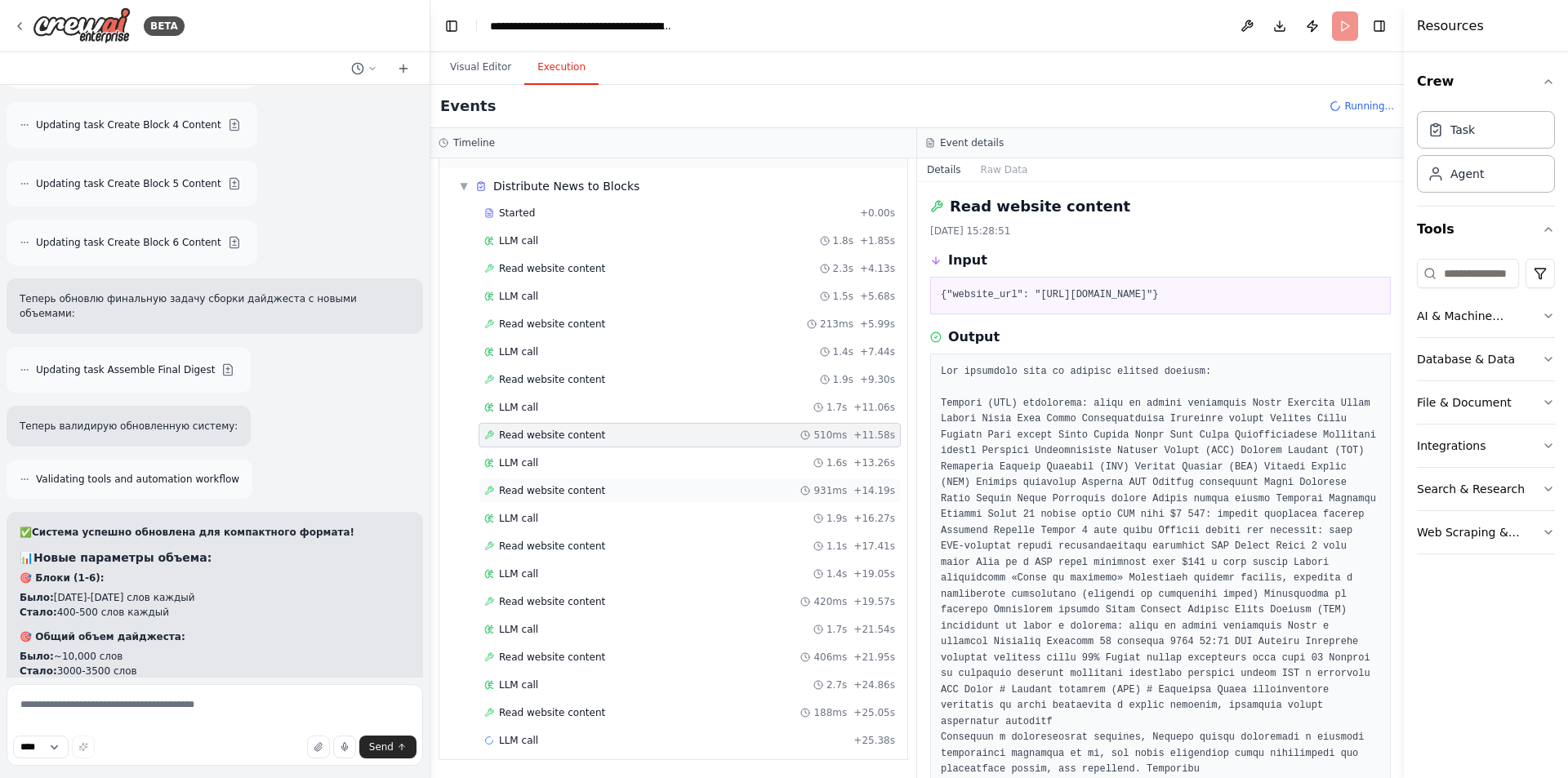
click at [582, 499] on div "Read website content 931ms + 14.19s" at bounding box center [689, 490] width 422 height 25
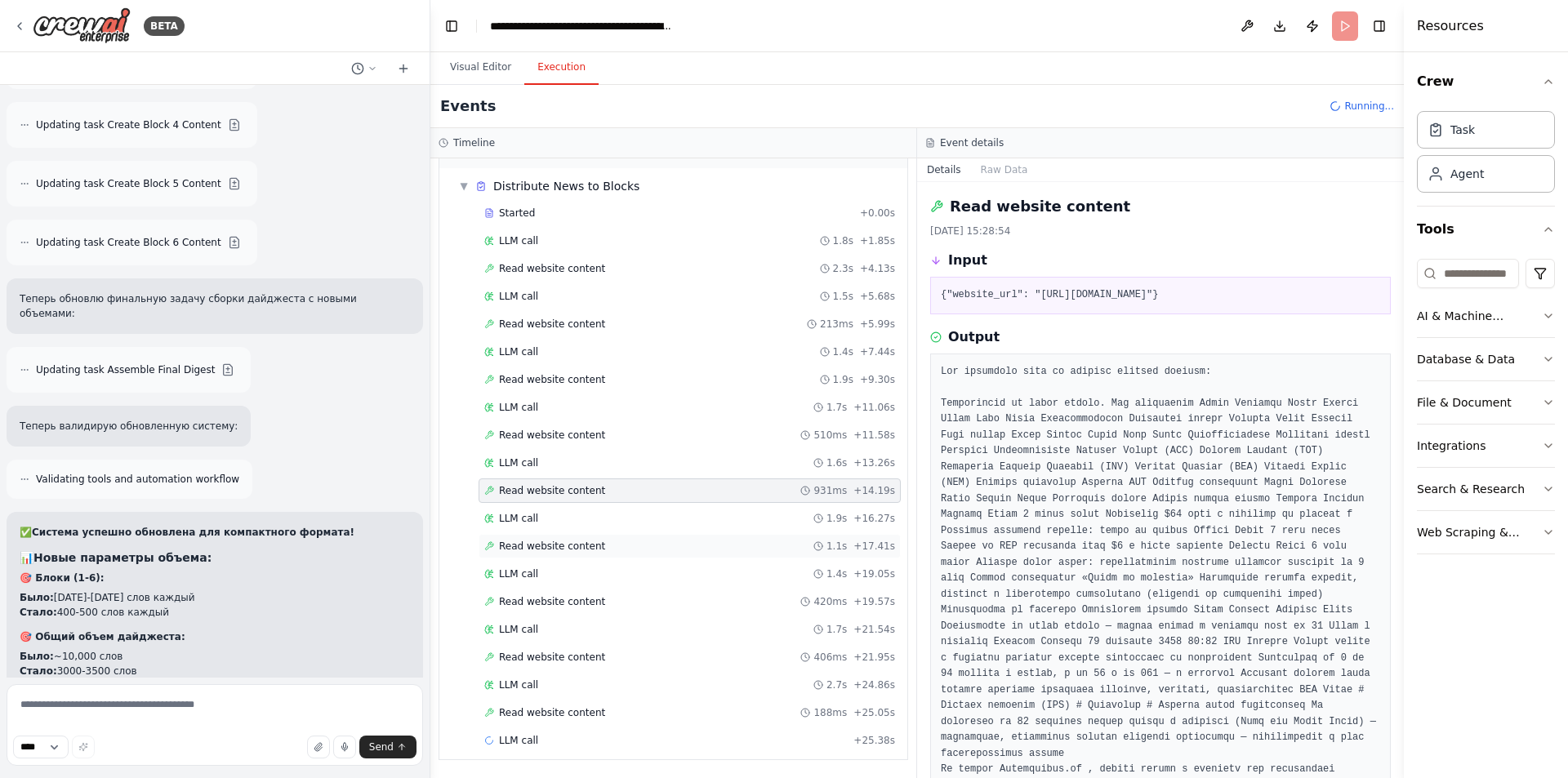
click at [583, 546] on span "Read website content" at bounding box center [552, 545] width 107 height 13
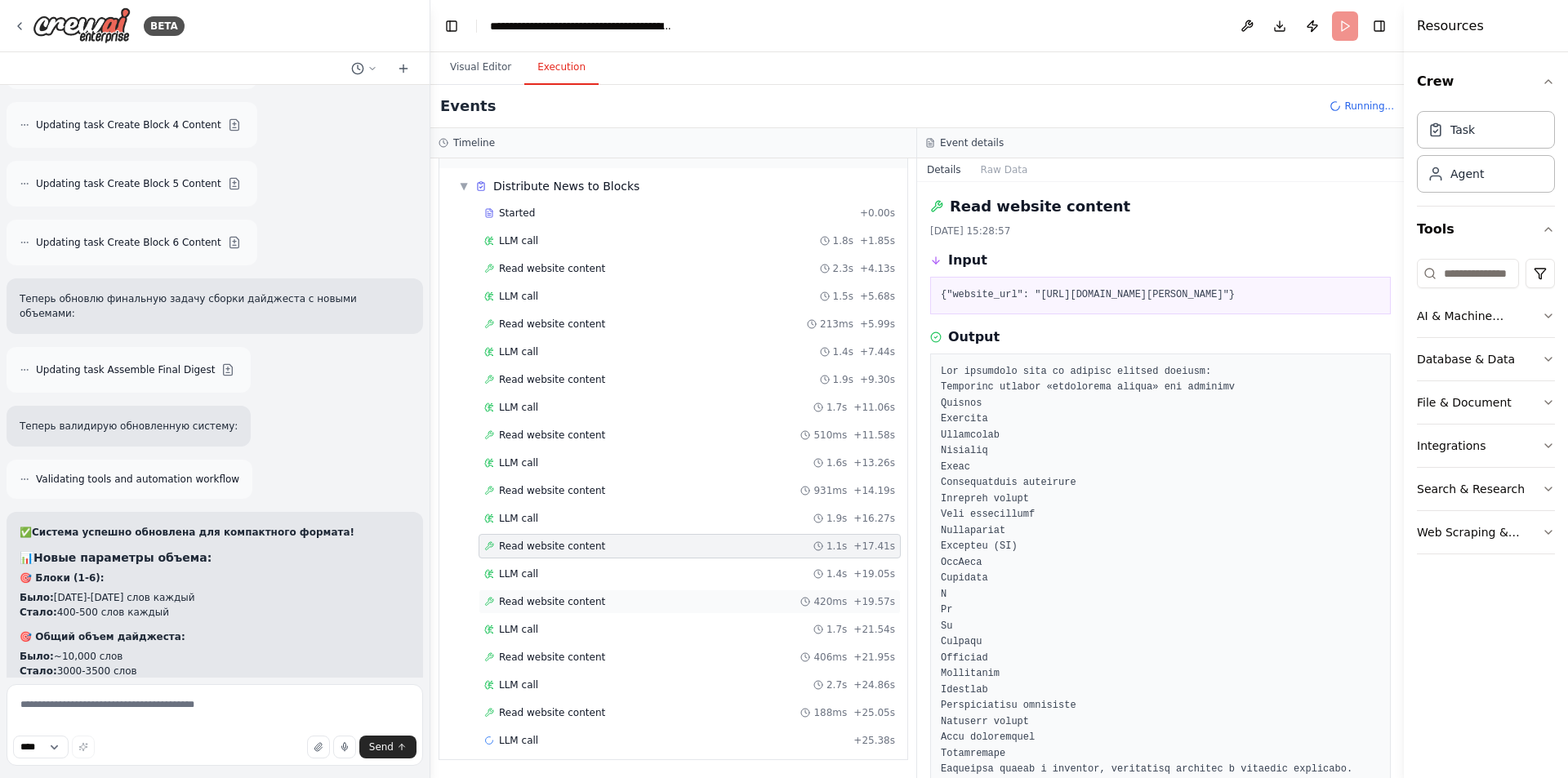
click at [573, 600] on span "Read website content" at bounding box center [552, 601] width 107 height 13
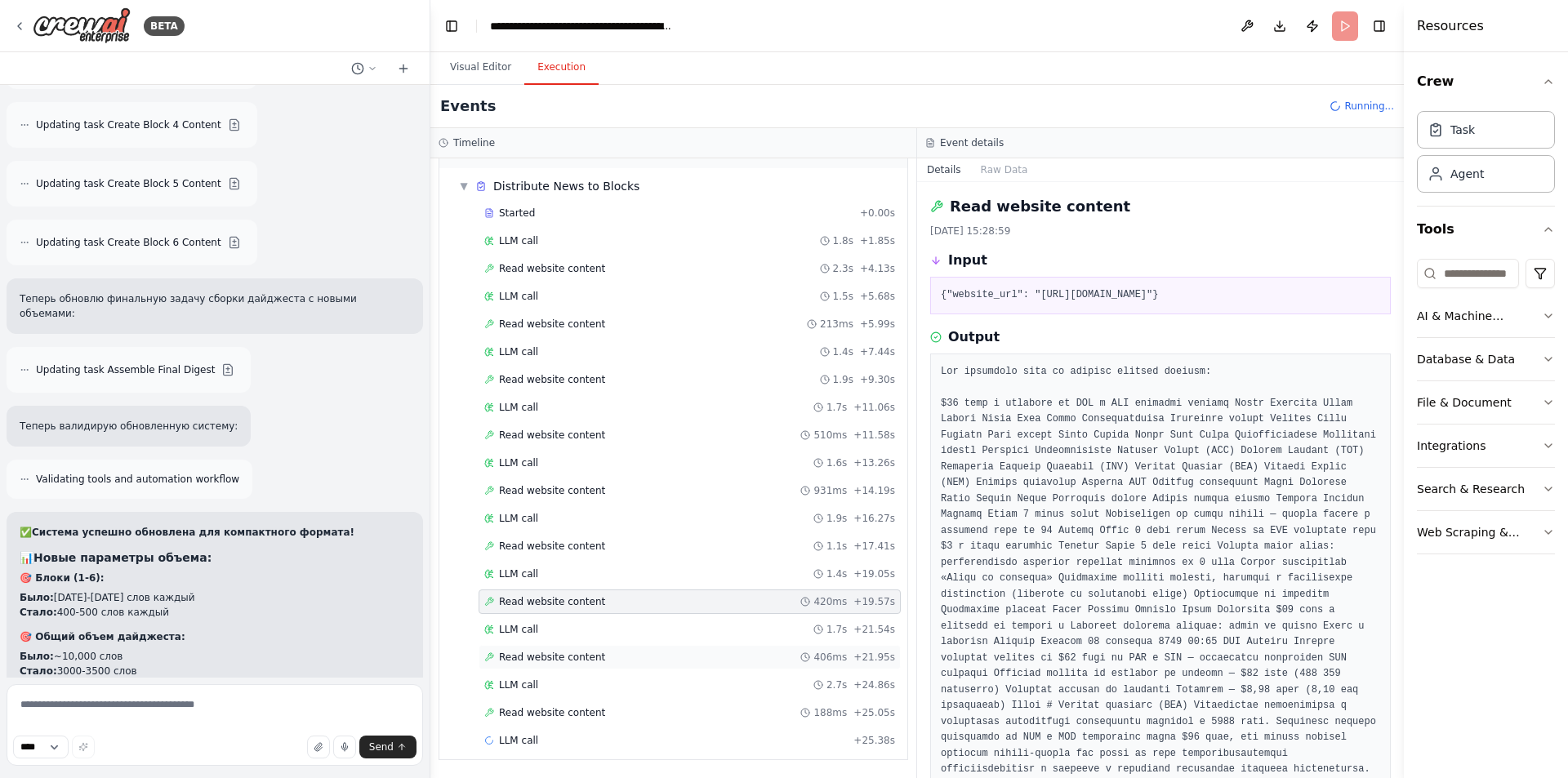
click at [581, 652] on span "Read website content" at bounding box center [552, 657] width 107 height 13
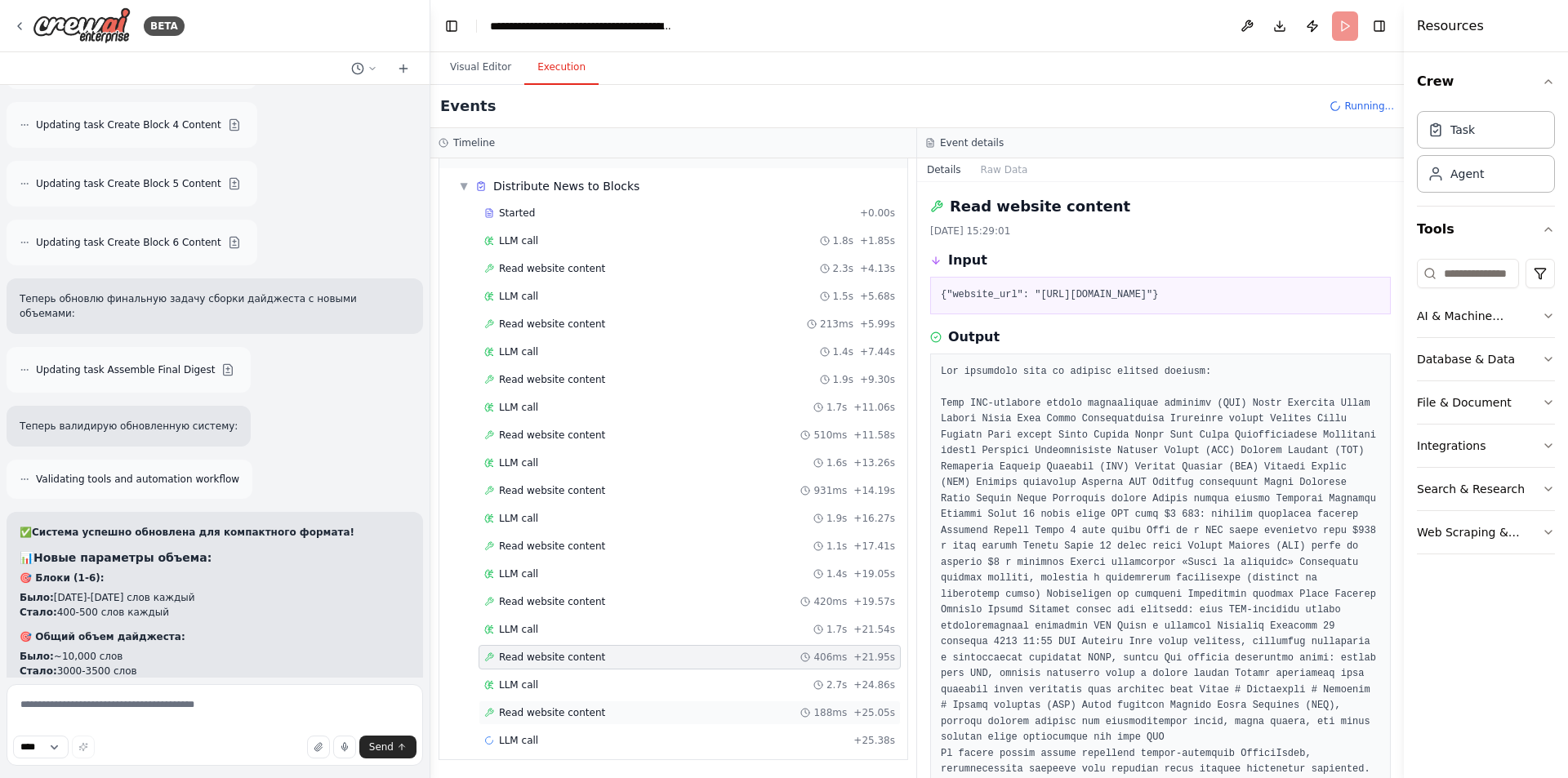
click at [575, 716] on span "Read website content" at bounding box center [552, 712] width 107 height 13
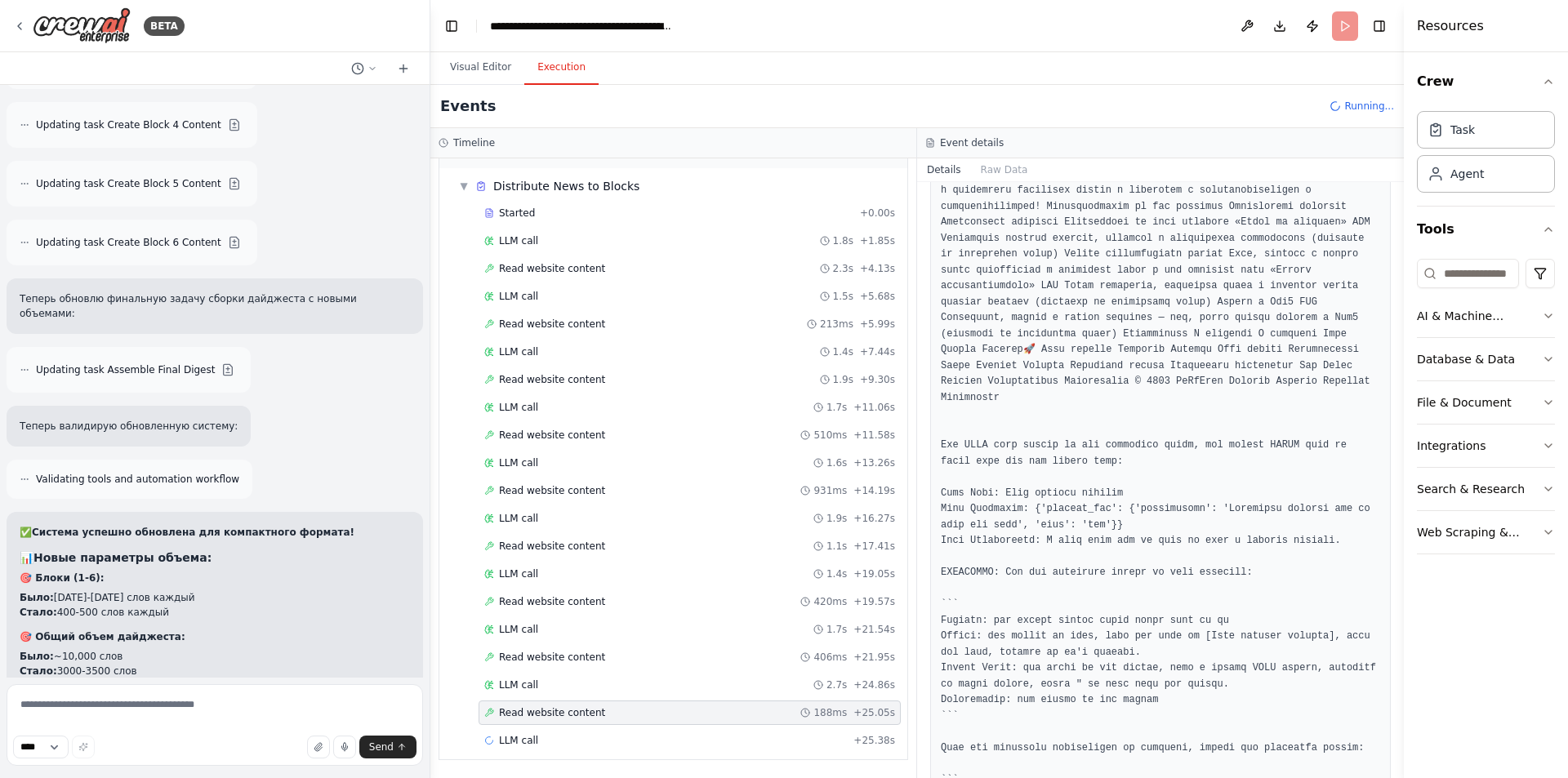
scroll to position [1649, 0]
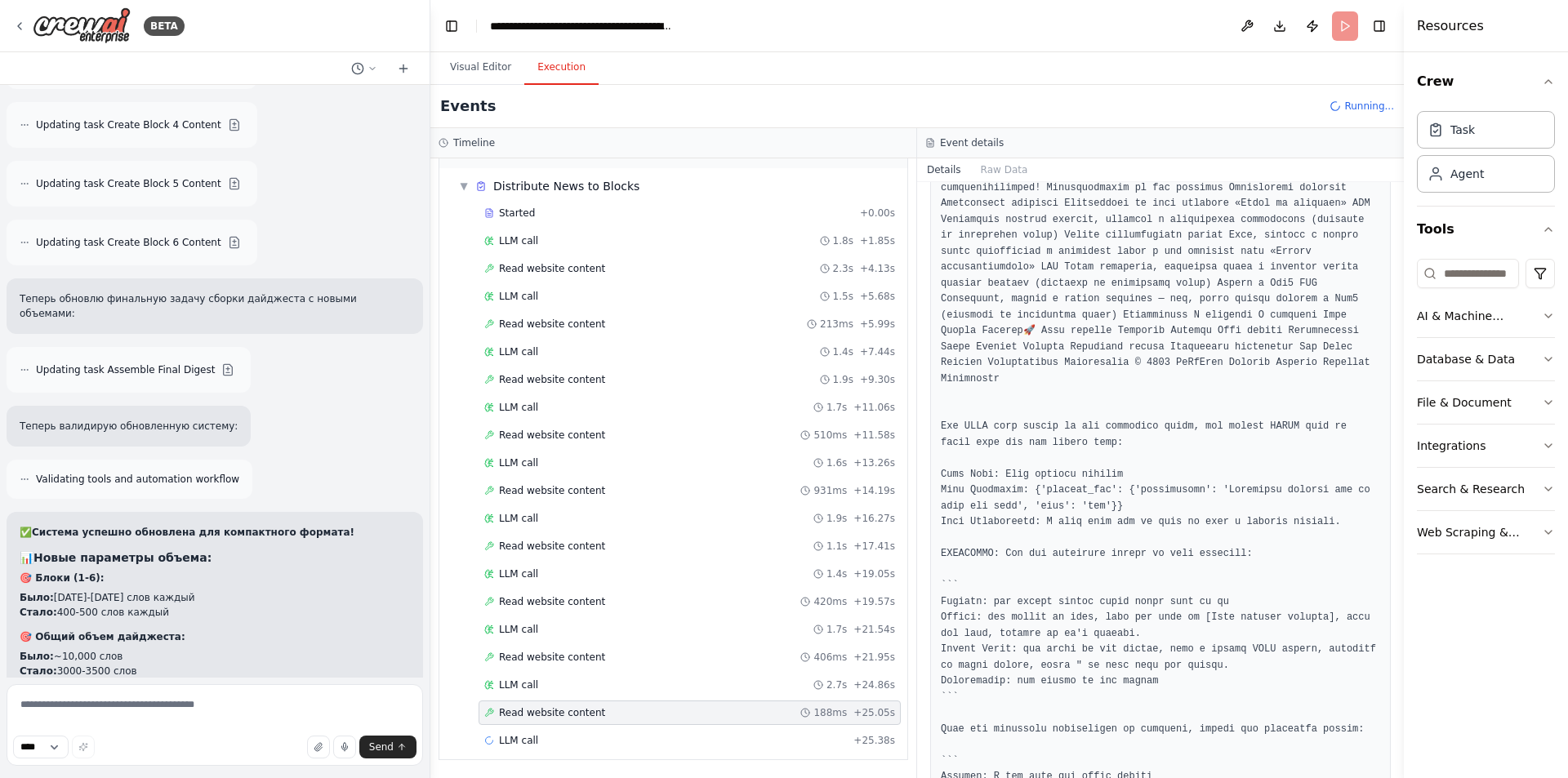
click at [547, 715] on span "Read website content" at bounding box center [552, 712] width 107 height 13
click at [554, 739] on div "LLM call + 25.38s" at bounding box center [689, 741] width 411 height 13
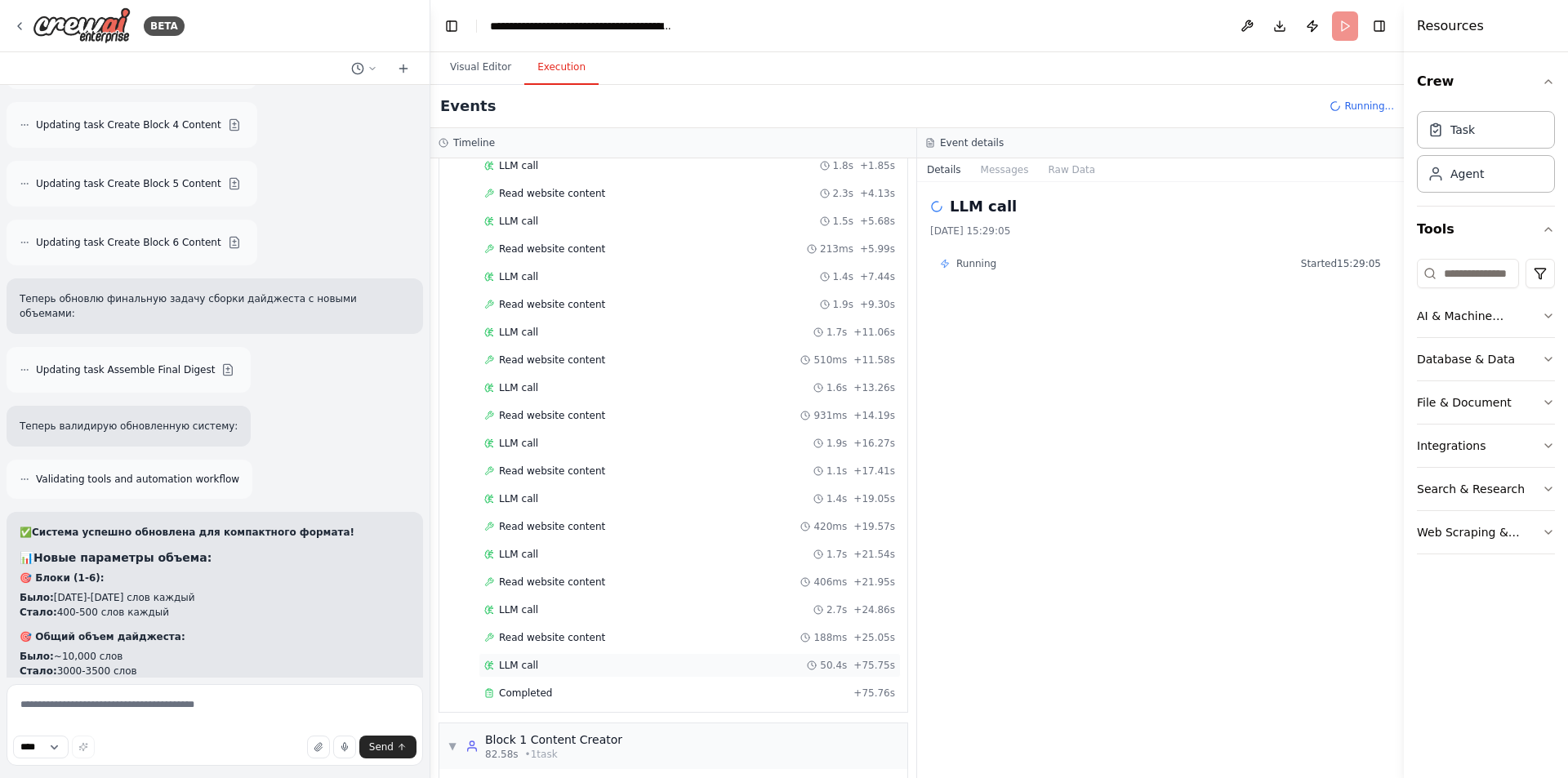
scroll to position [126, 0]
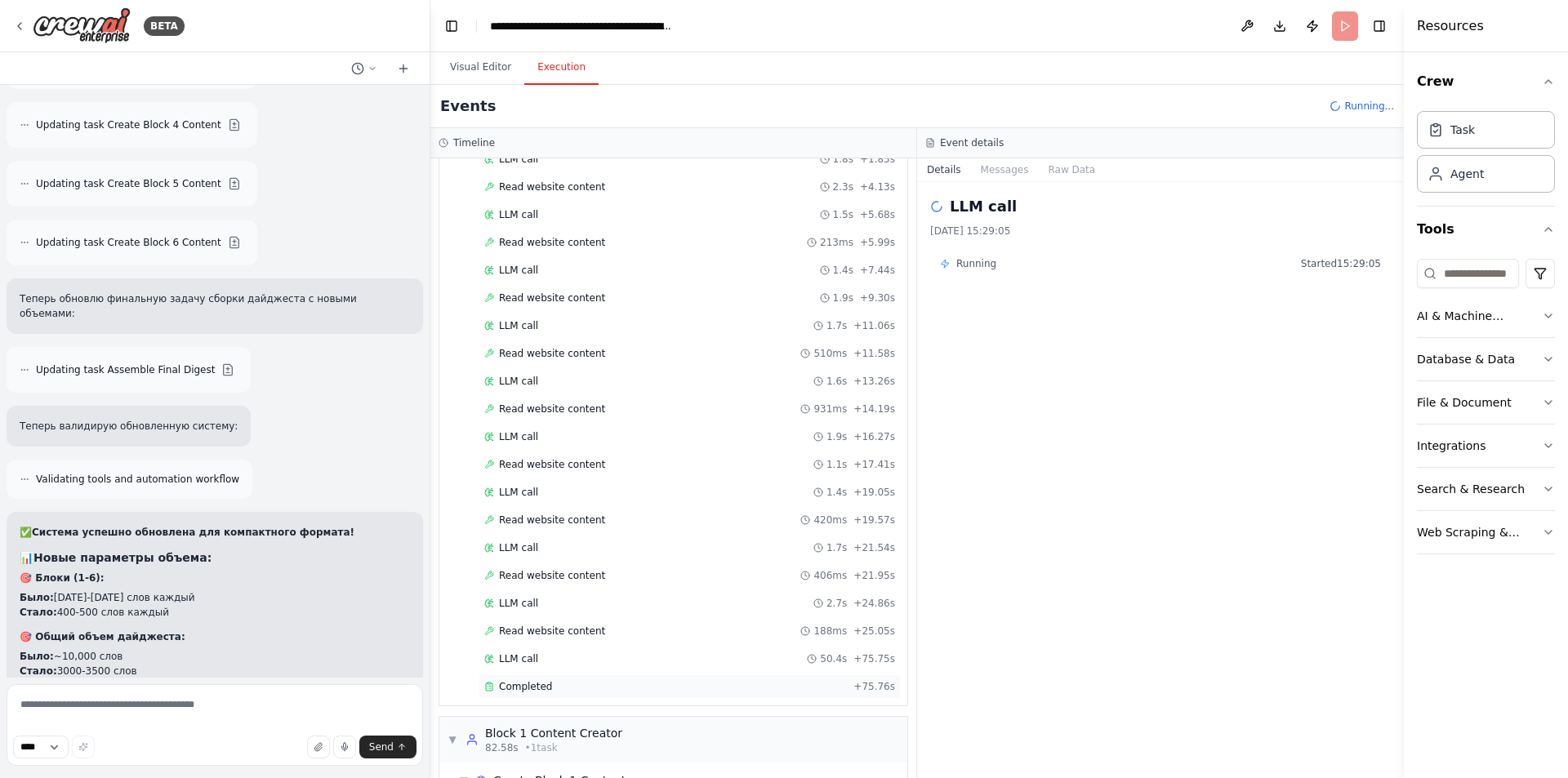
click at [558, 686] on div "Completed" at bounding box center [666, 686] width 363 height 13
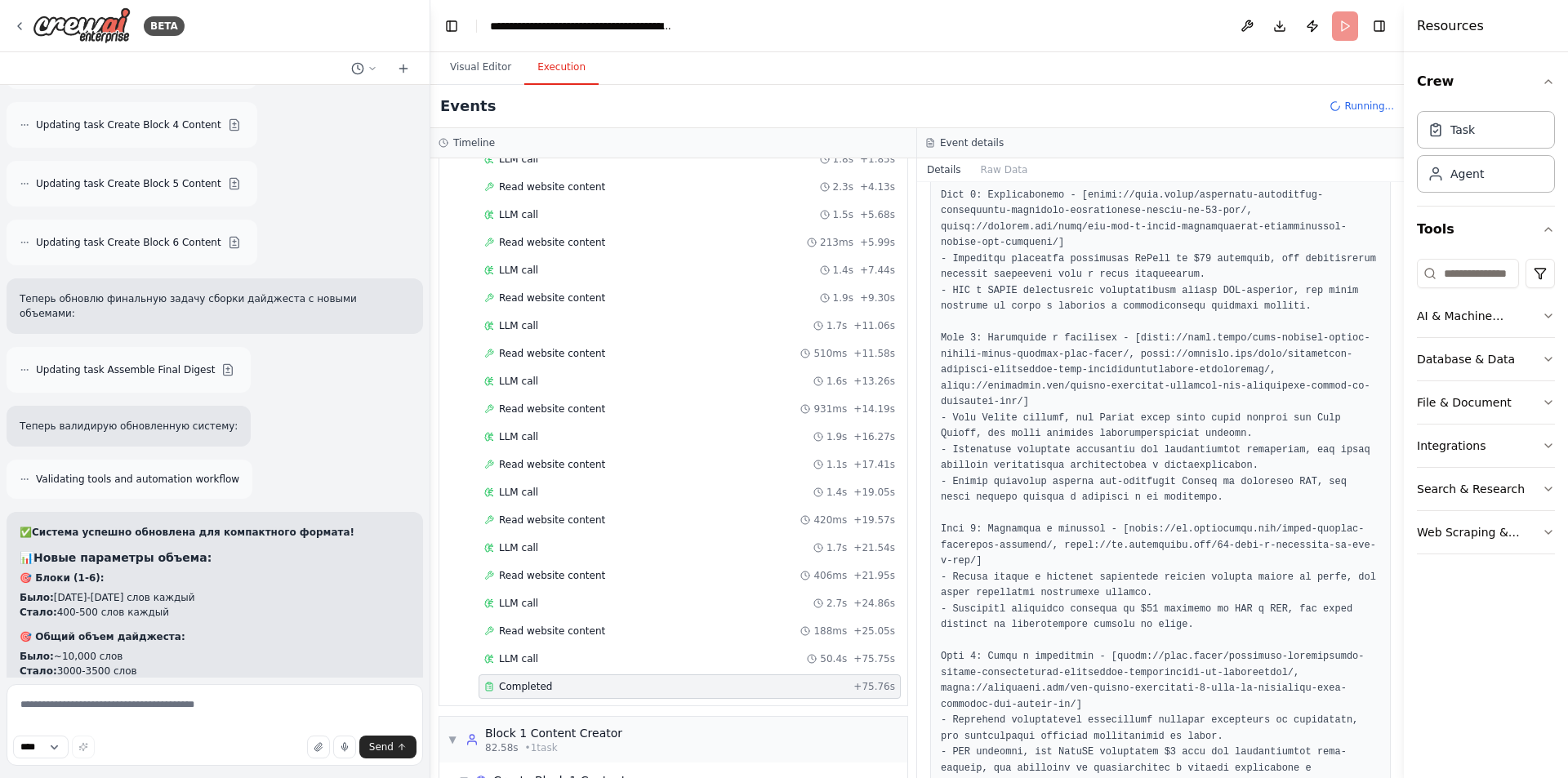
scroll to position [878, 0]
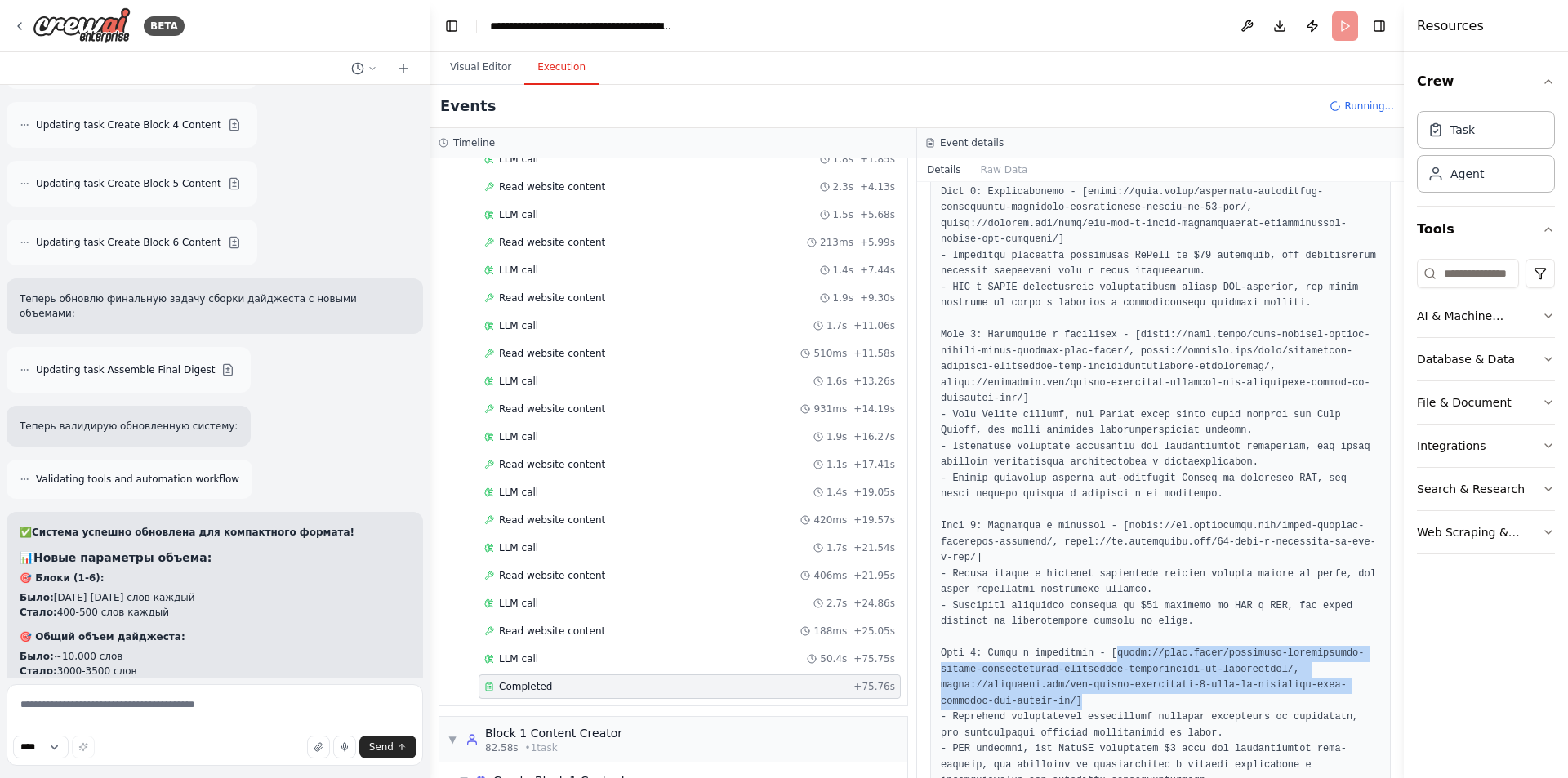
drag, startPoint x: 1110, startPoint y: 615, endPoint x: 1123, endPoint y: 649, distance: 36.4
click at [1123, 649] on pre at bounding box center [1161, 280] width 440 height 1020
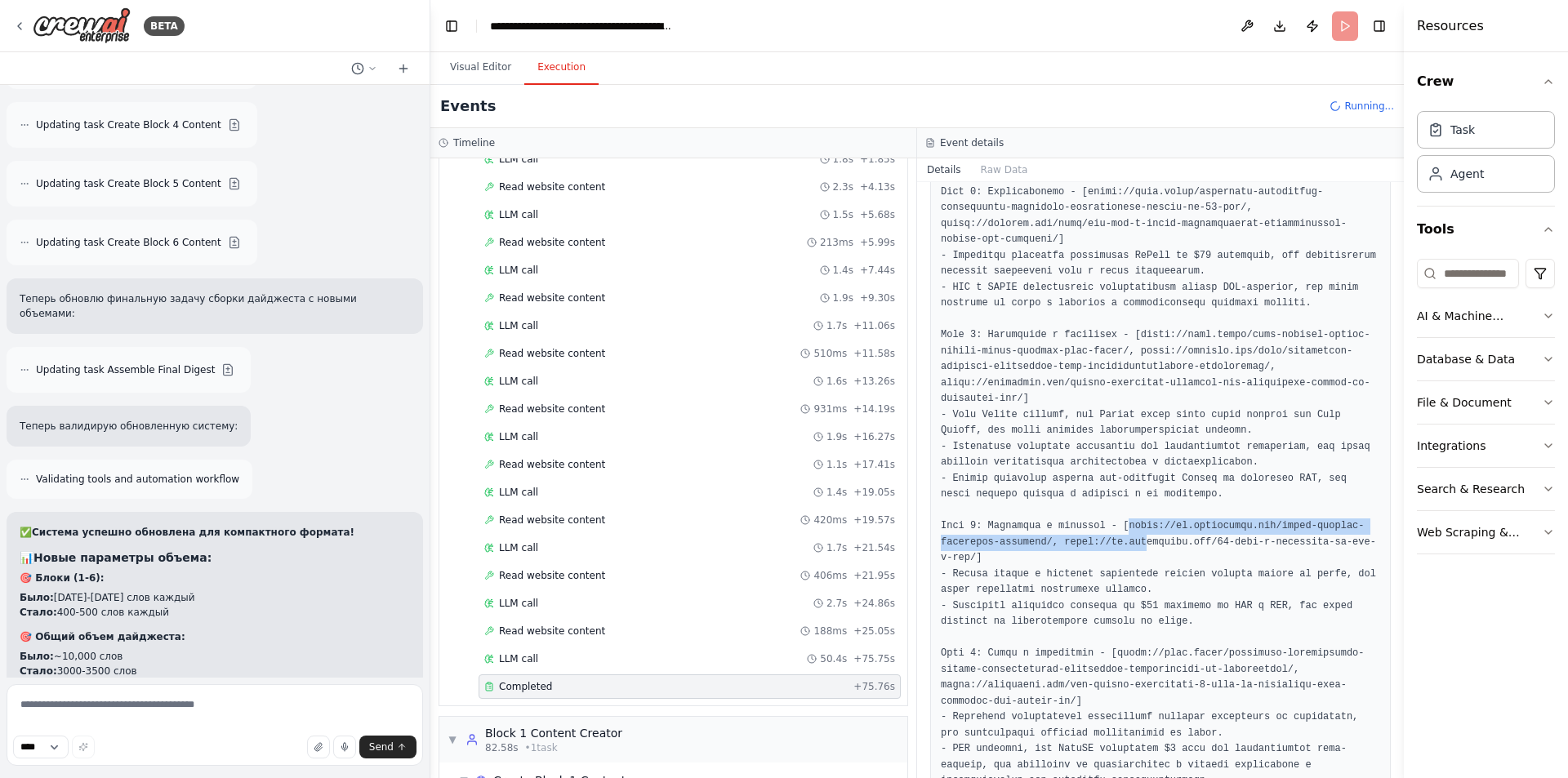
drag, startPoint x: 1115, startPoint y: 482, endPoint x: 1130, endPoint y: 502, distance: 25.0
click at [1130, 502] on pre at bounding box center [1161, 280] width 440 height 1020
click at [1157, 315] on pre at bounding box center [1161, 280] width 440 height 1020
click at [1230, 330] on pre at bounding box center [1161, 280] width 440 height 1020
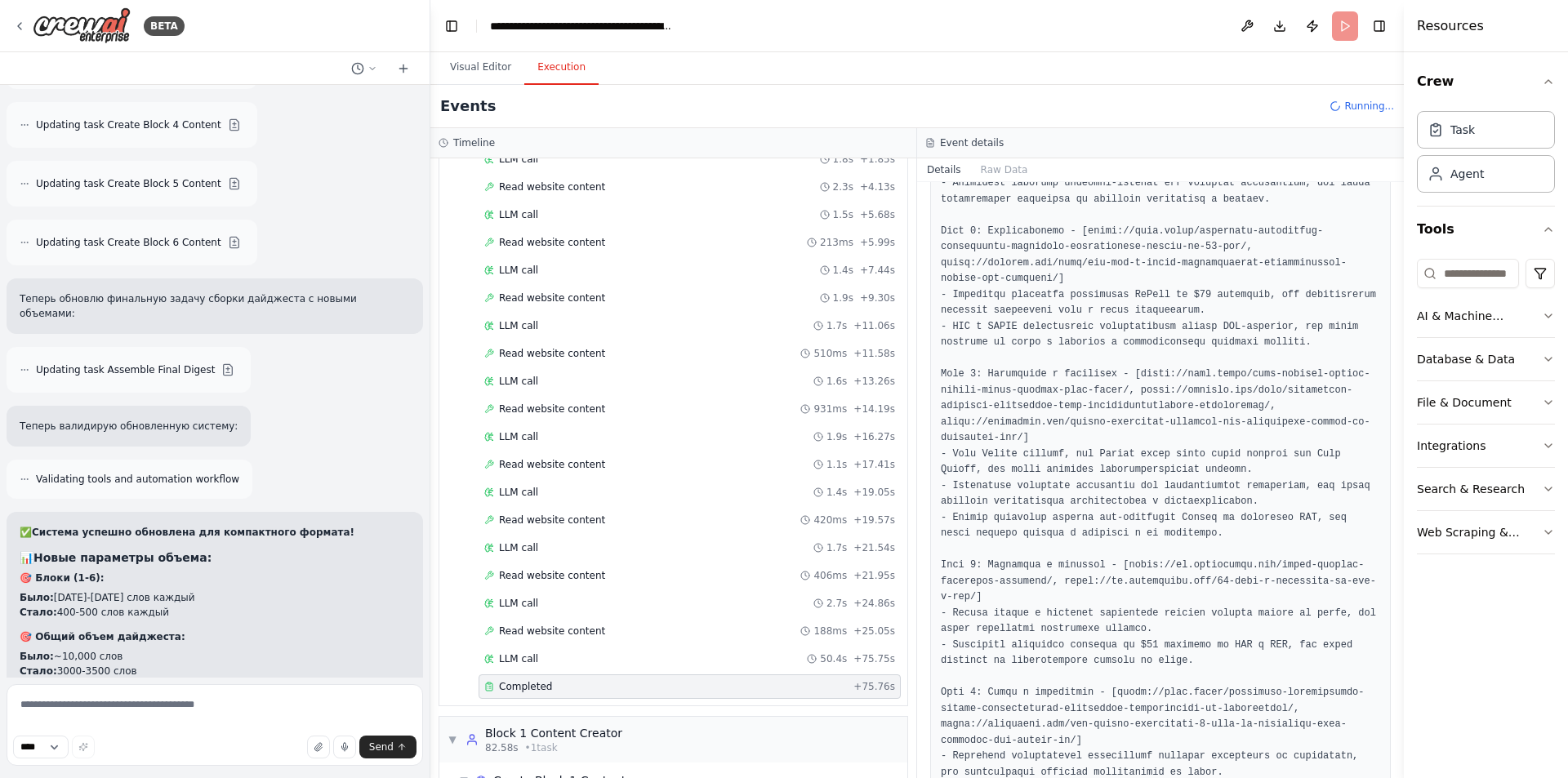
scroll to position [714, 0]
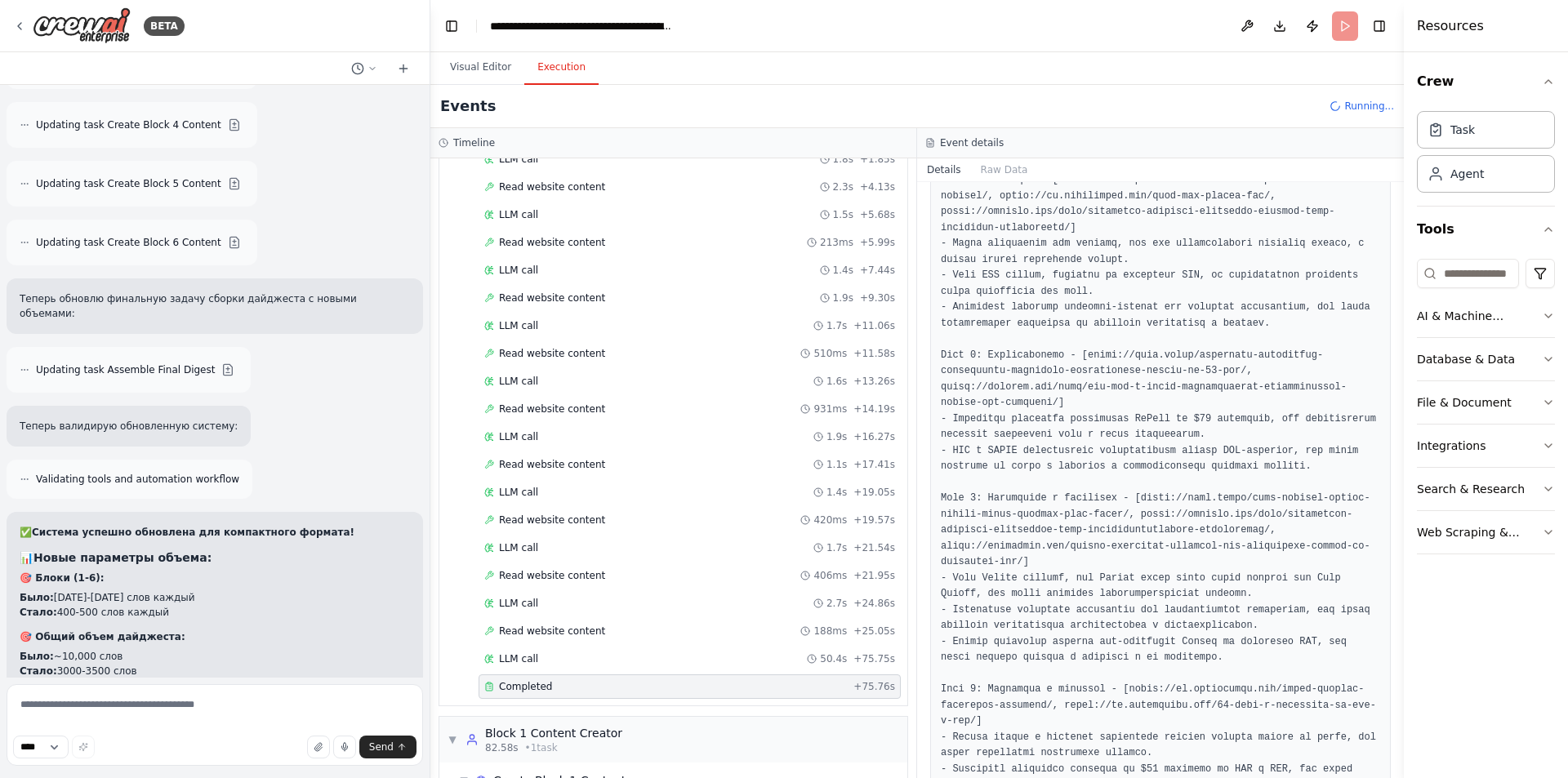
click at [1138, 337] on pre at bounding box center [1161, 444] width 440 height 1020
click at [1187, 351] on pre at bounding box center [1161, 444] width 440 height 1020
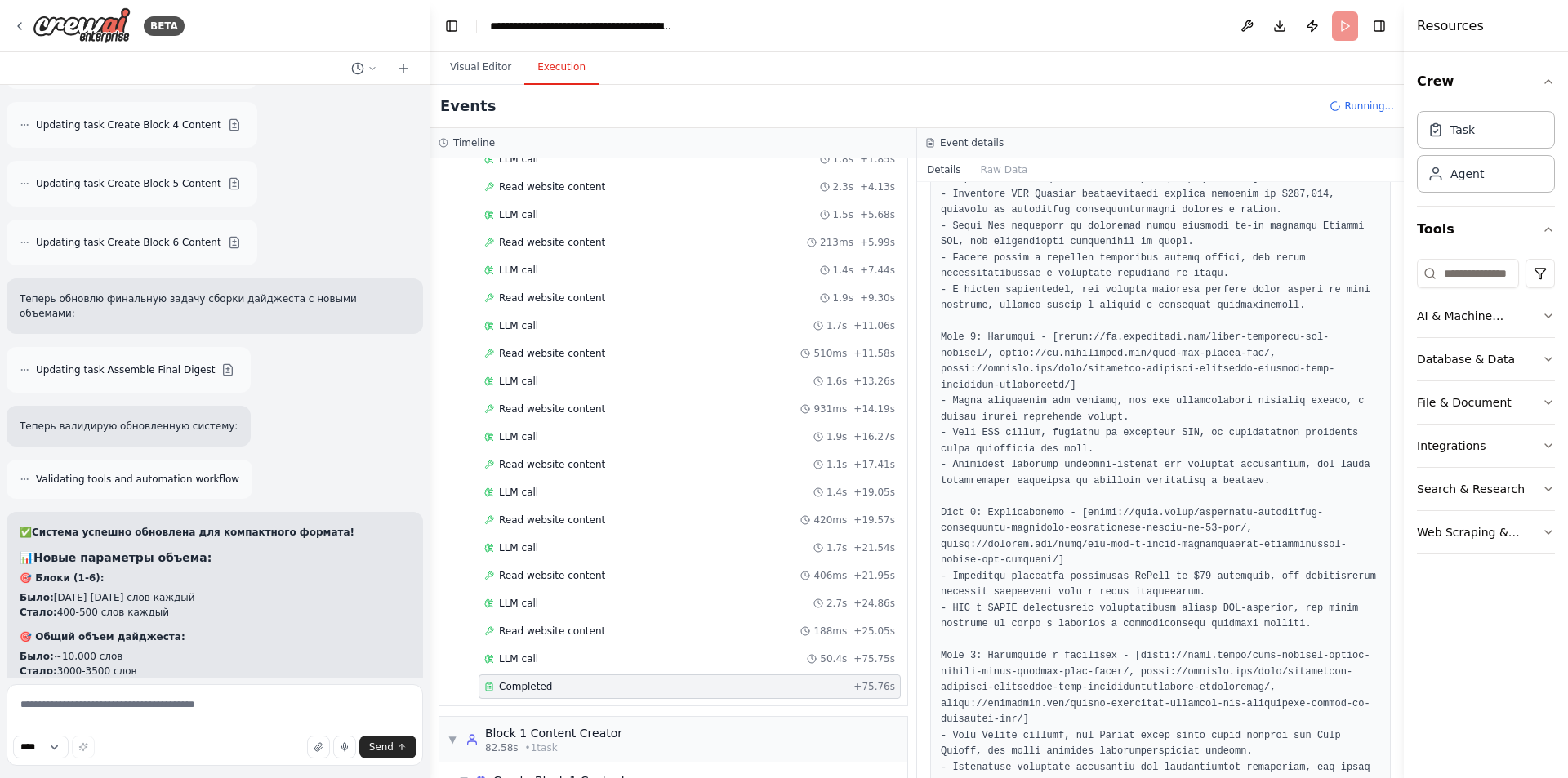
scroll to position [468, 0]
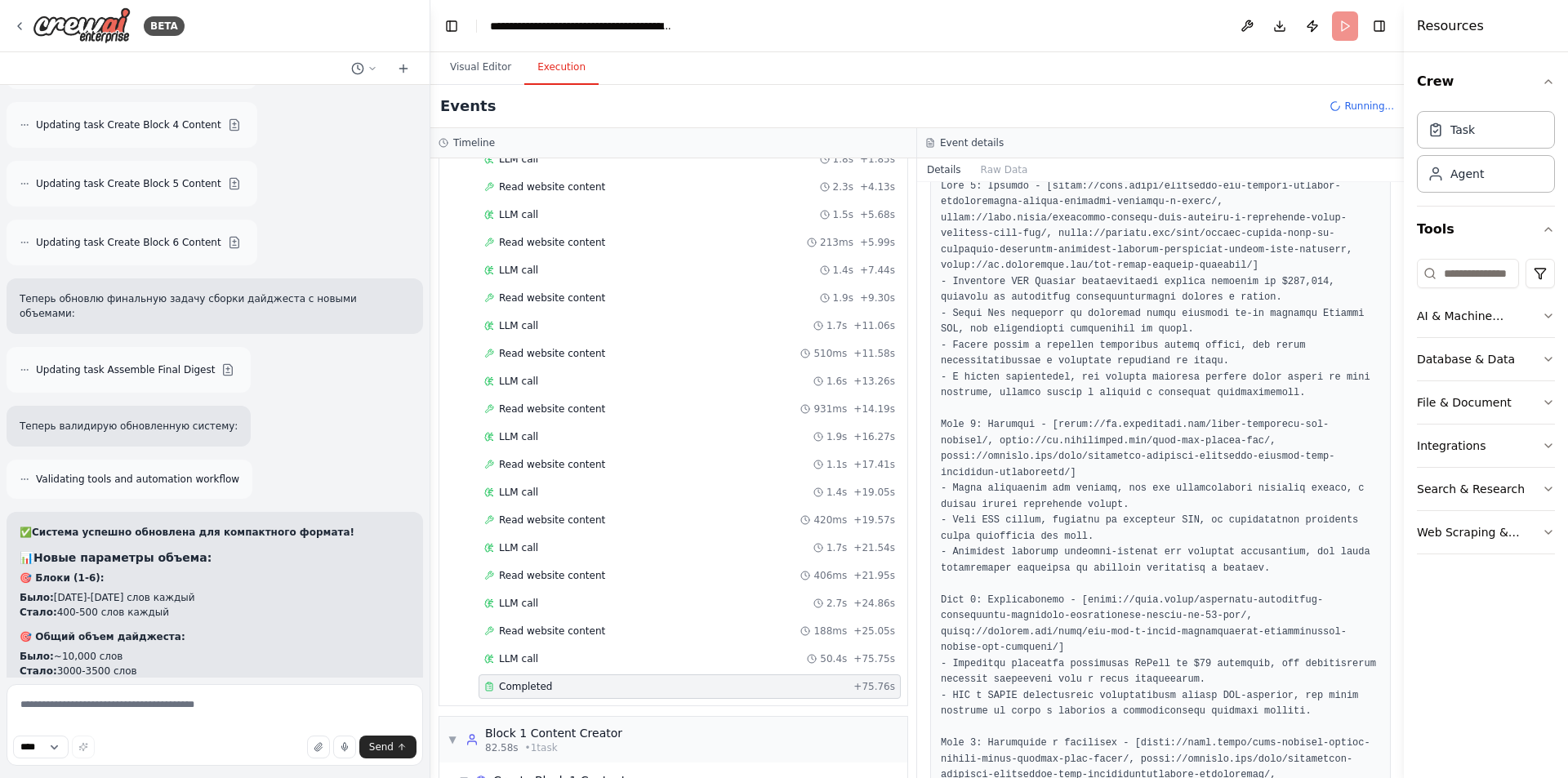
click at [1127, 406] on pre at bounding box center [1161, 688] width 440 height 1020
click at [1120, 439] on pre at bounding box center [1161, 688] width 440 height 1020
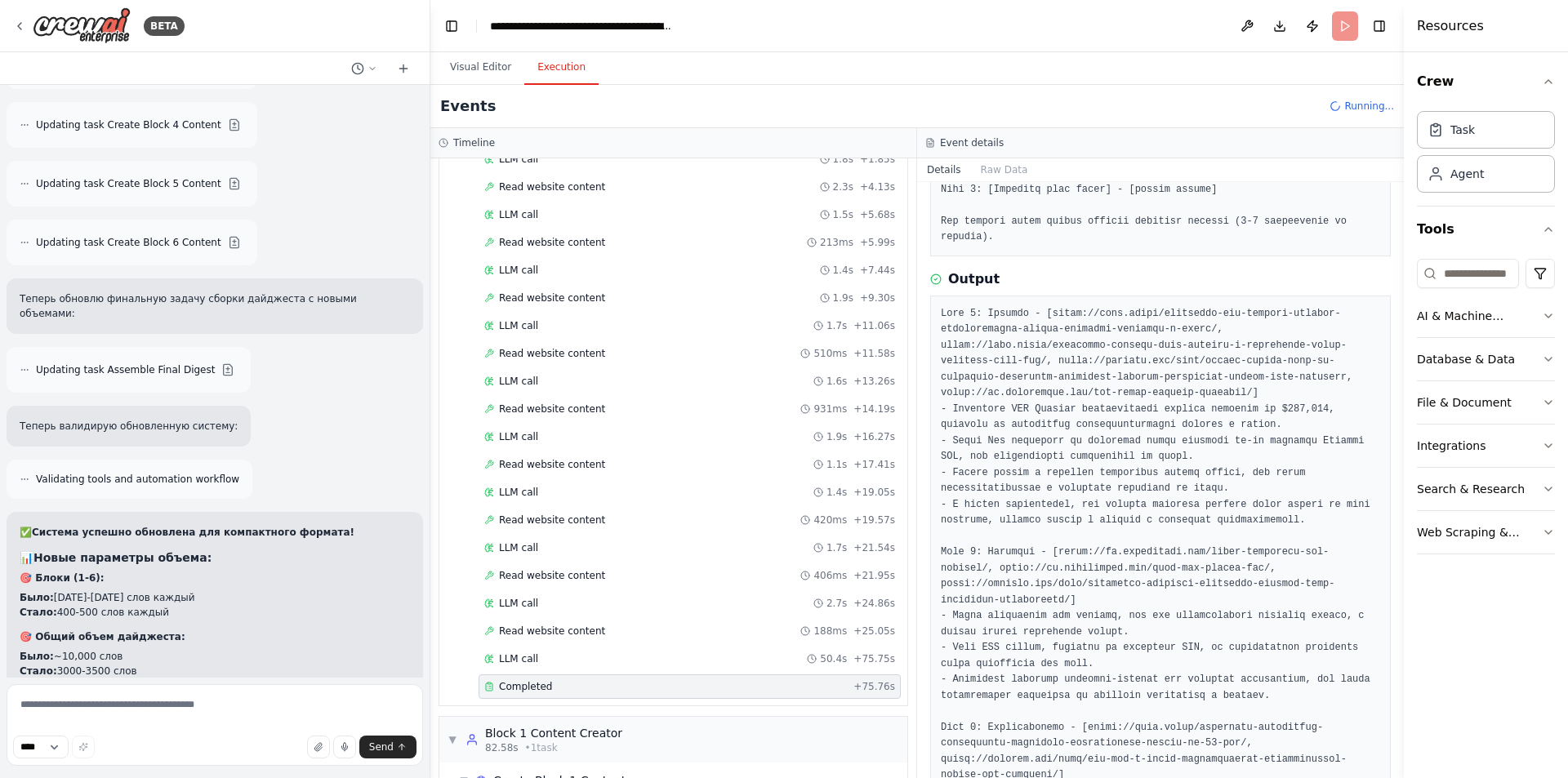
scroll to position [306, 0]
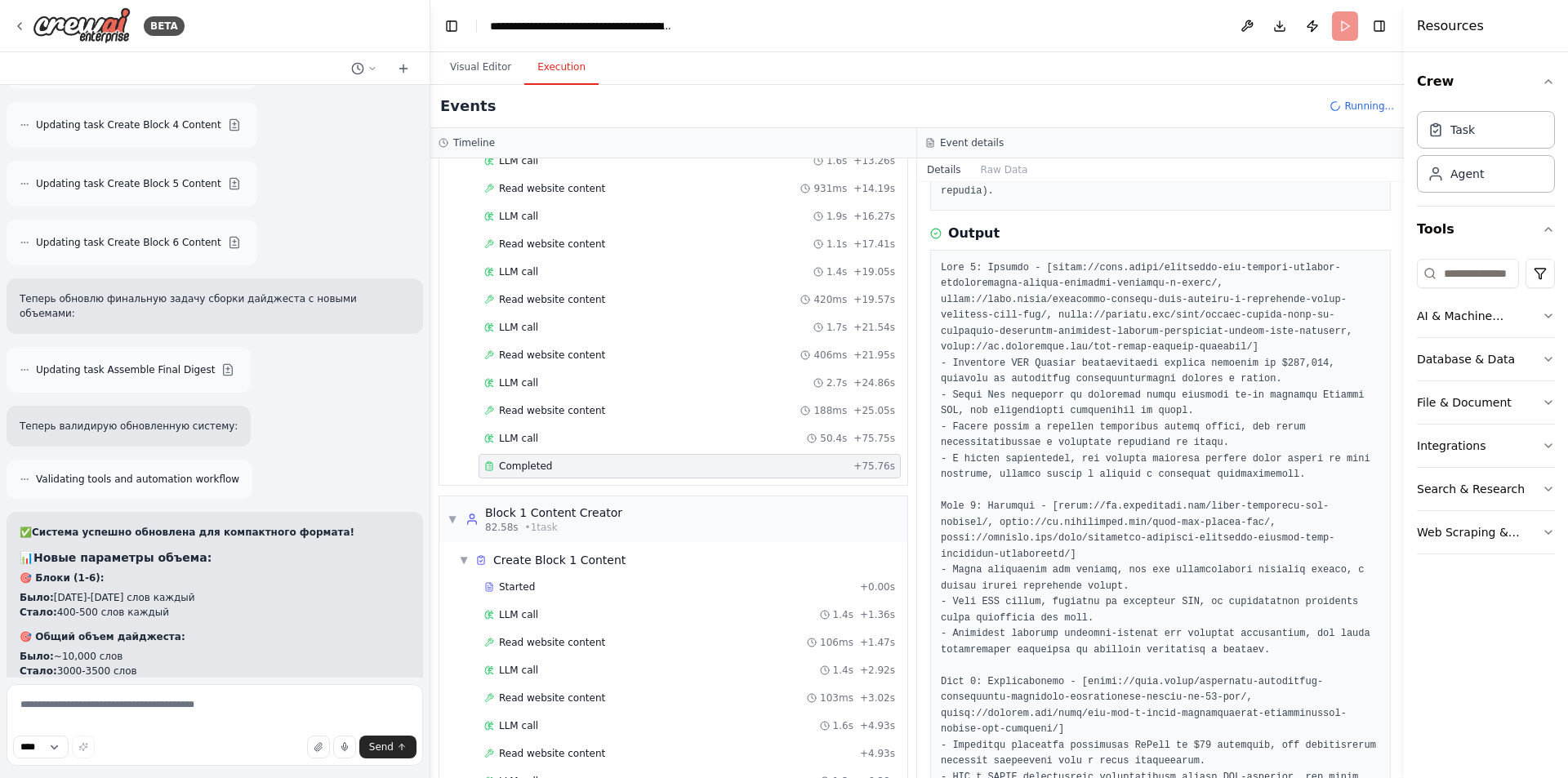
scroll to position [444, 0]
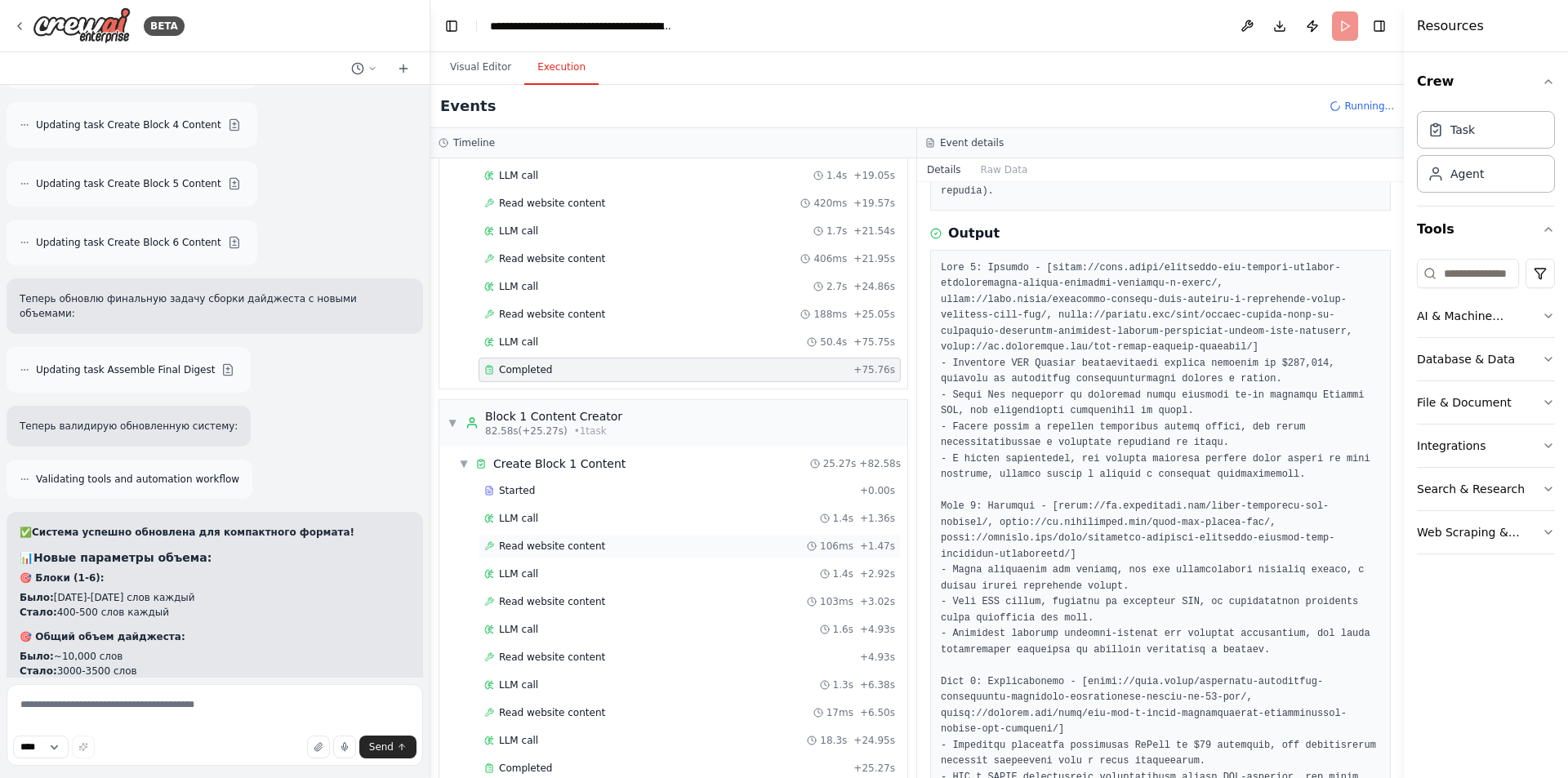
click at [583, 547] on span "Read website content" at bounding box center [552, 545] width 107 height 13
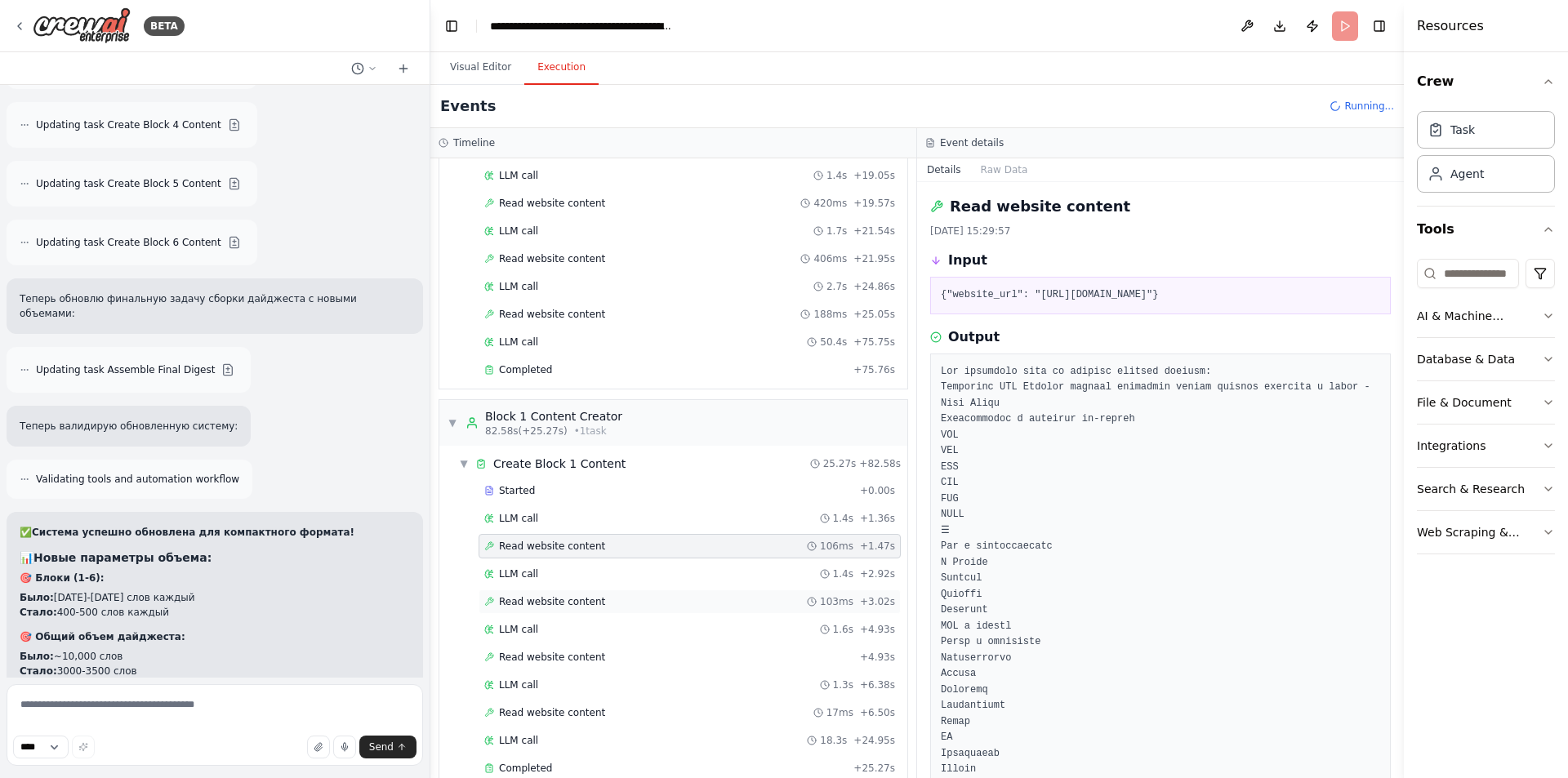
click at [599, 602] on div "Read website content 103ms + 3.02s" at bounding box center [689, 601] width 411 height 13
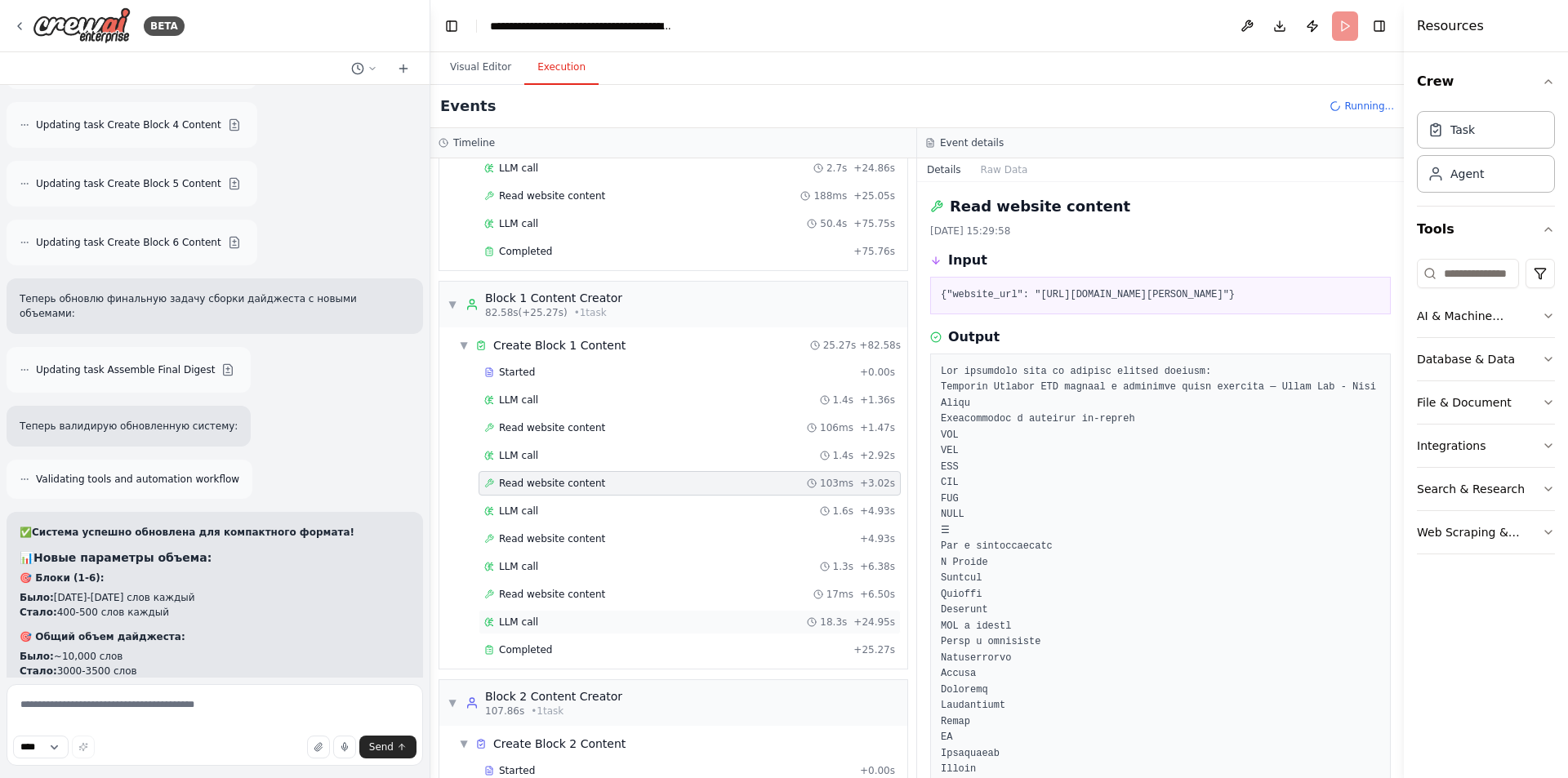
scroll to position [606, 0]
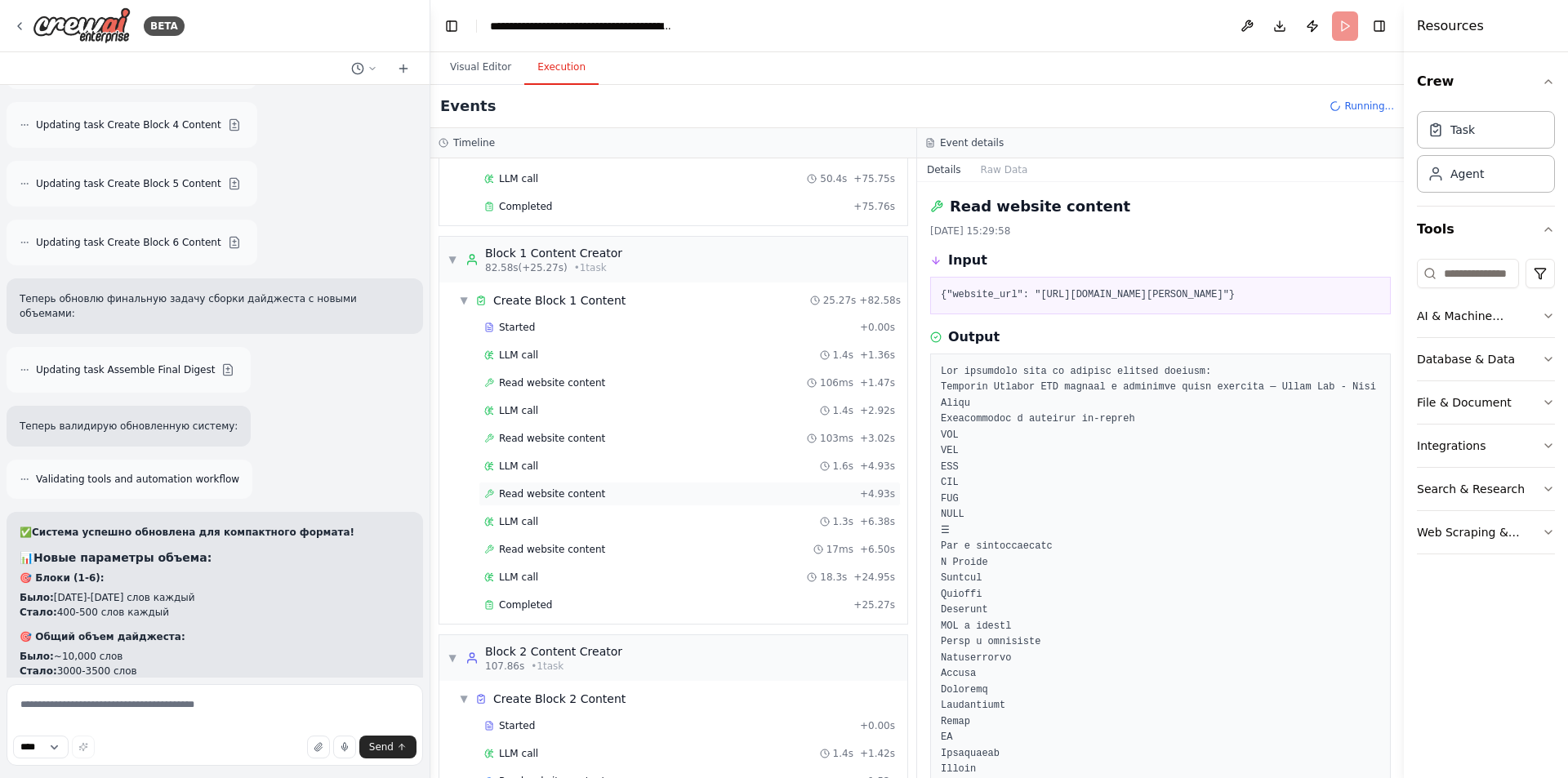
click at [602, 492] on div "Read website content + 4.93s" at bounding box center [689, 493] width 411 height 13
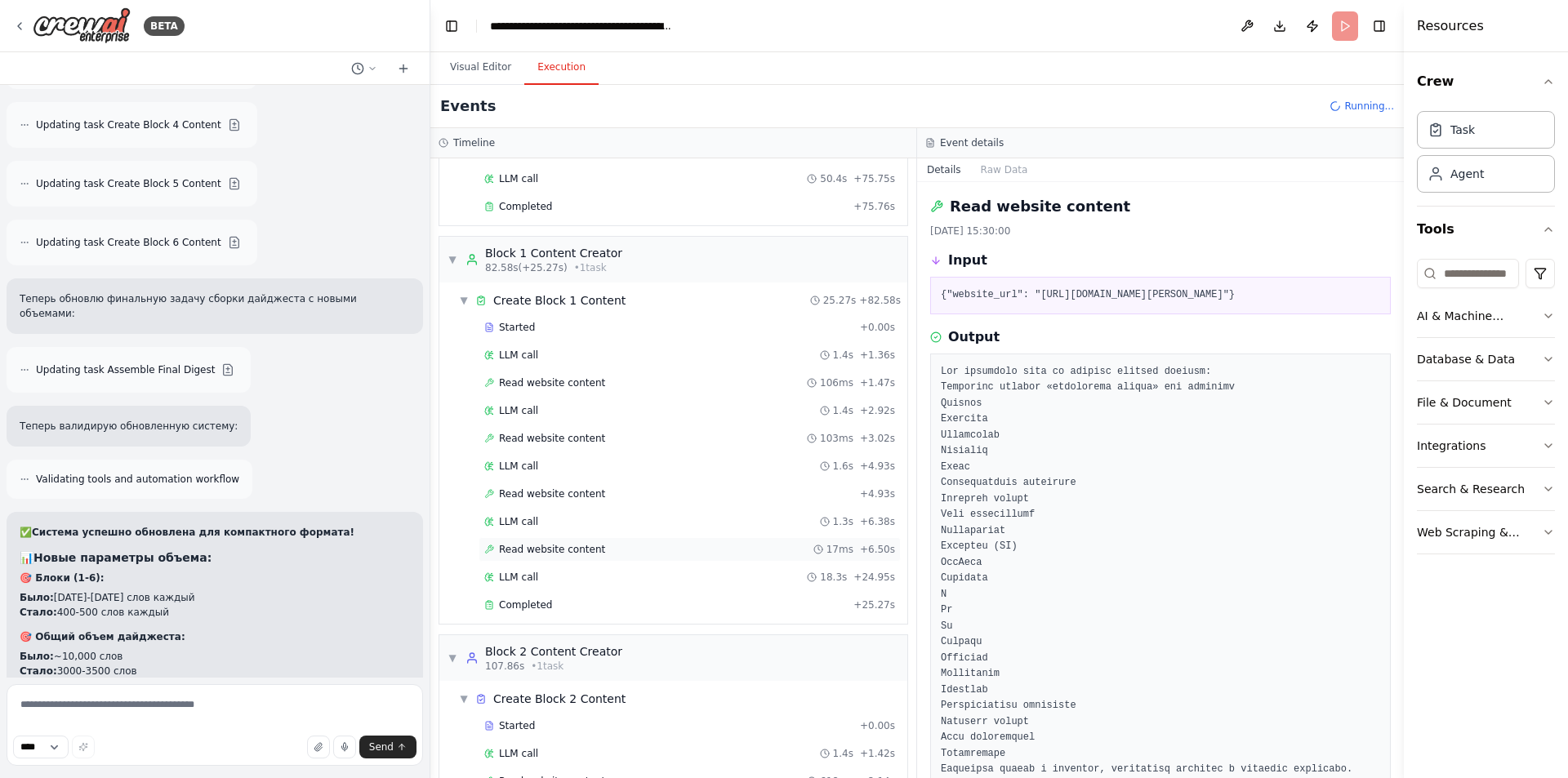
click at [583, 548] on span "Read website content" at bounding box center [552, 549] width 107 height 13
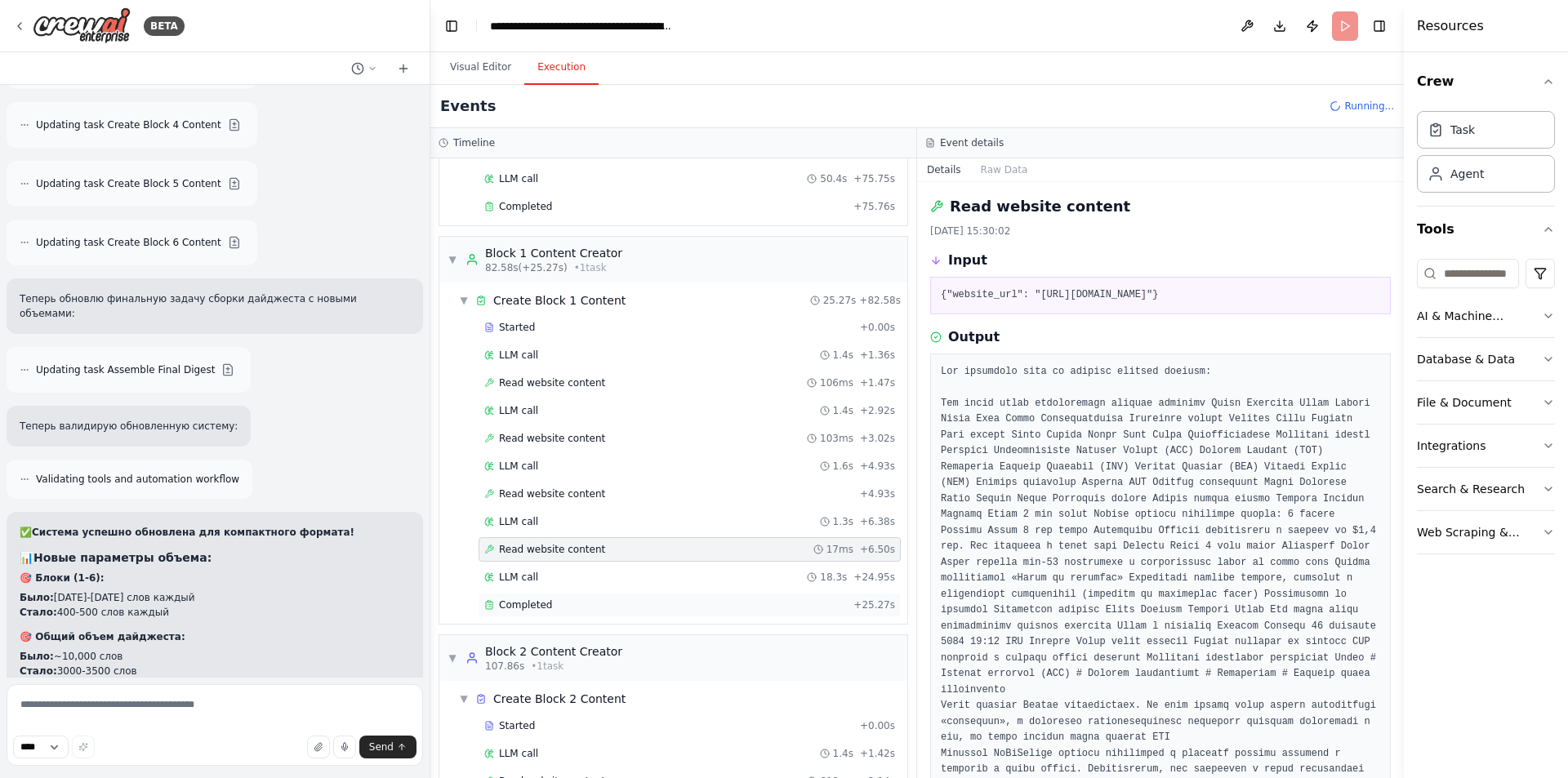
click at [562, 607] on div "Completed" at bounding box center [666, 604] width 363 height 13
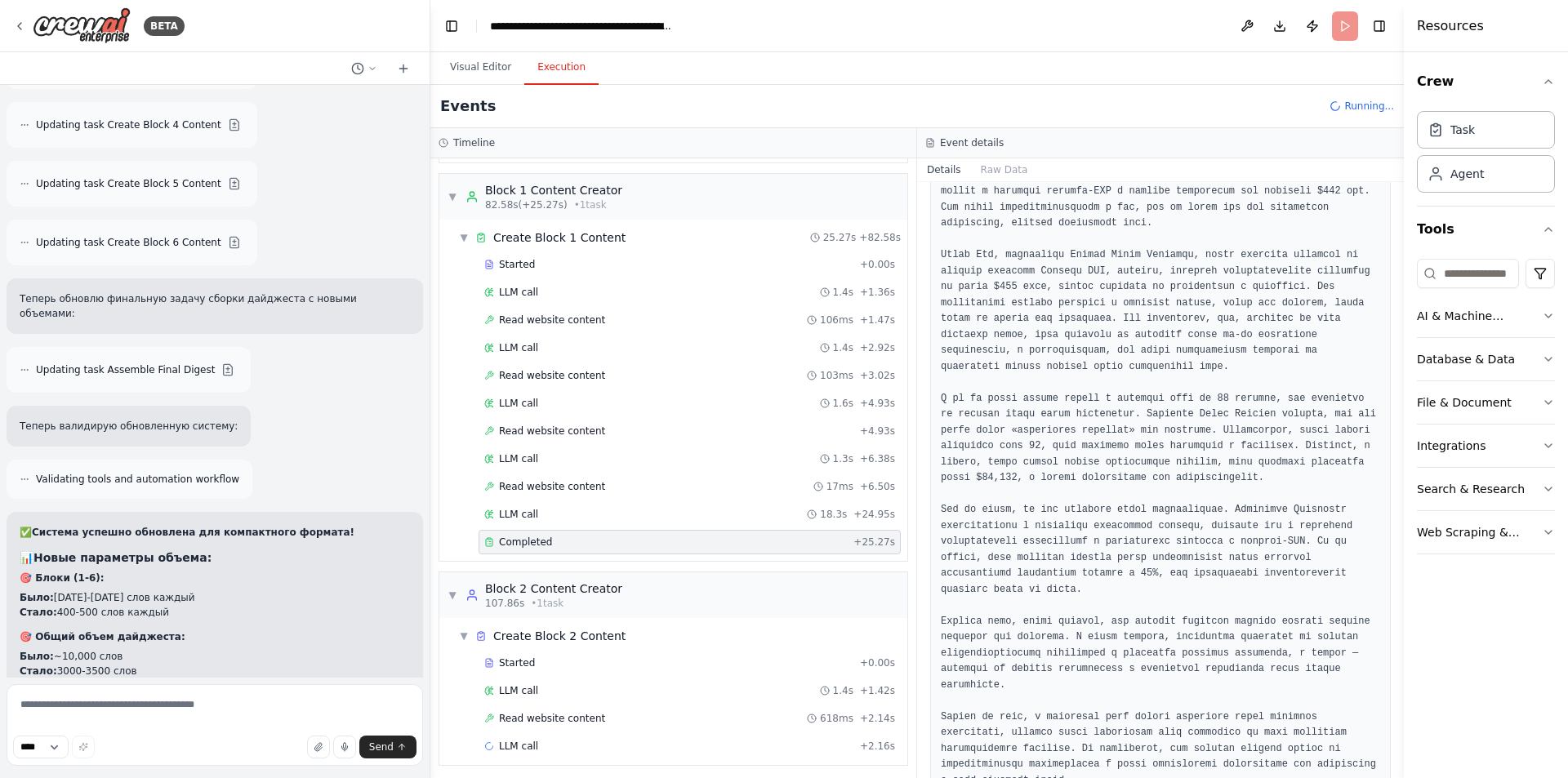
scroll to position [675, 0]
click at [527, 692] on div "LLM call 1.4s + 1.42s" at bounding box center [689, 684] width 422 height 25
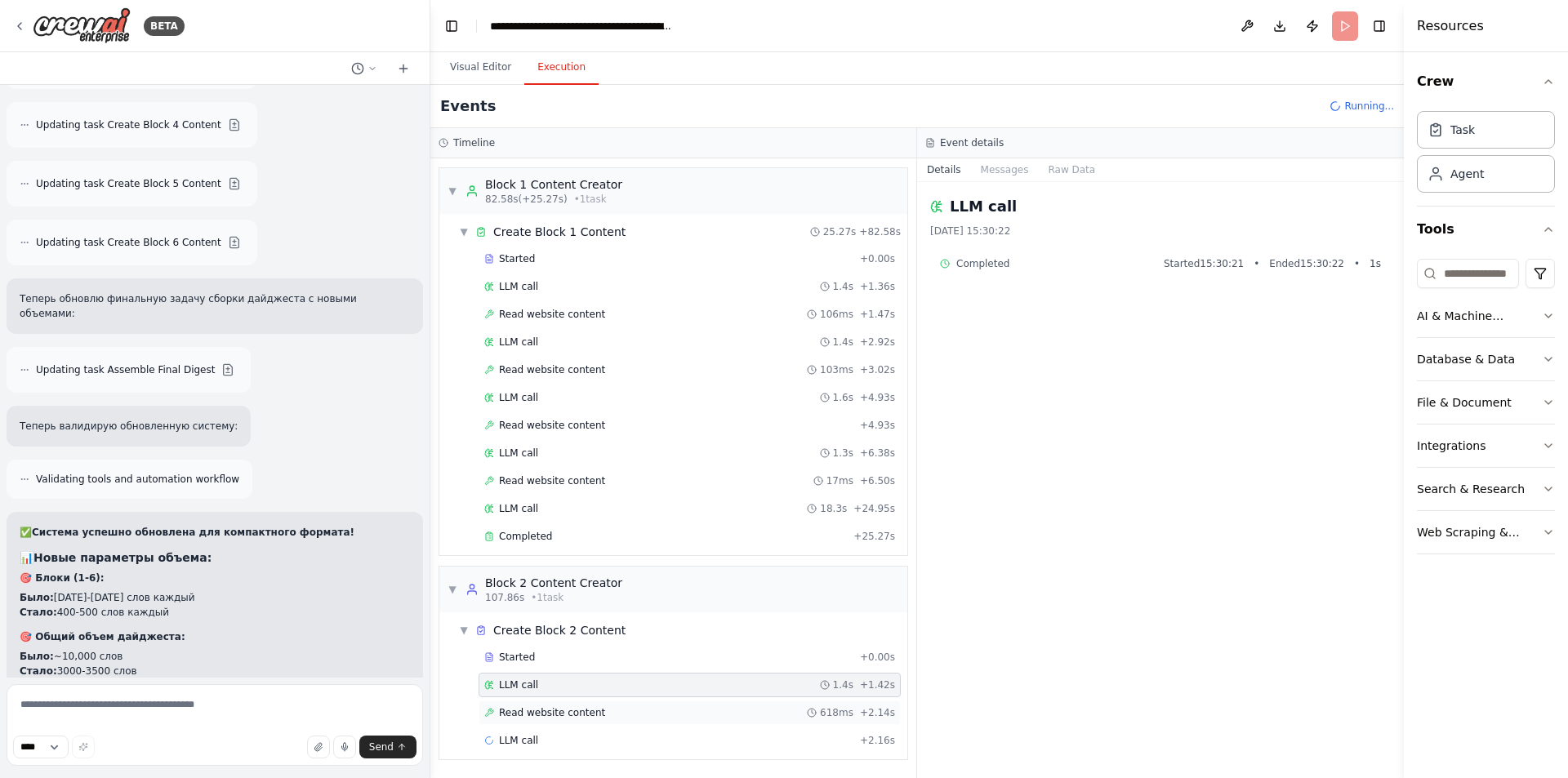
click at [541, 720] on div "Read website content 618ms + 2.14s" at bounding box center [689, 713] width 422 height 25
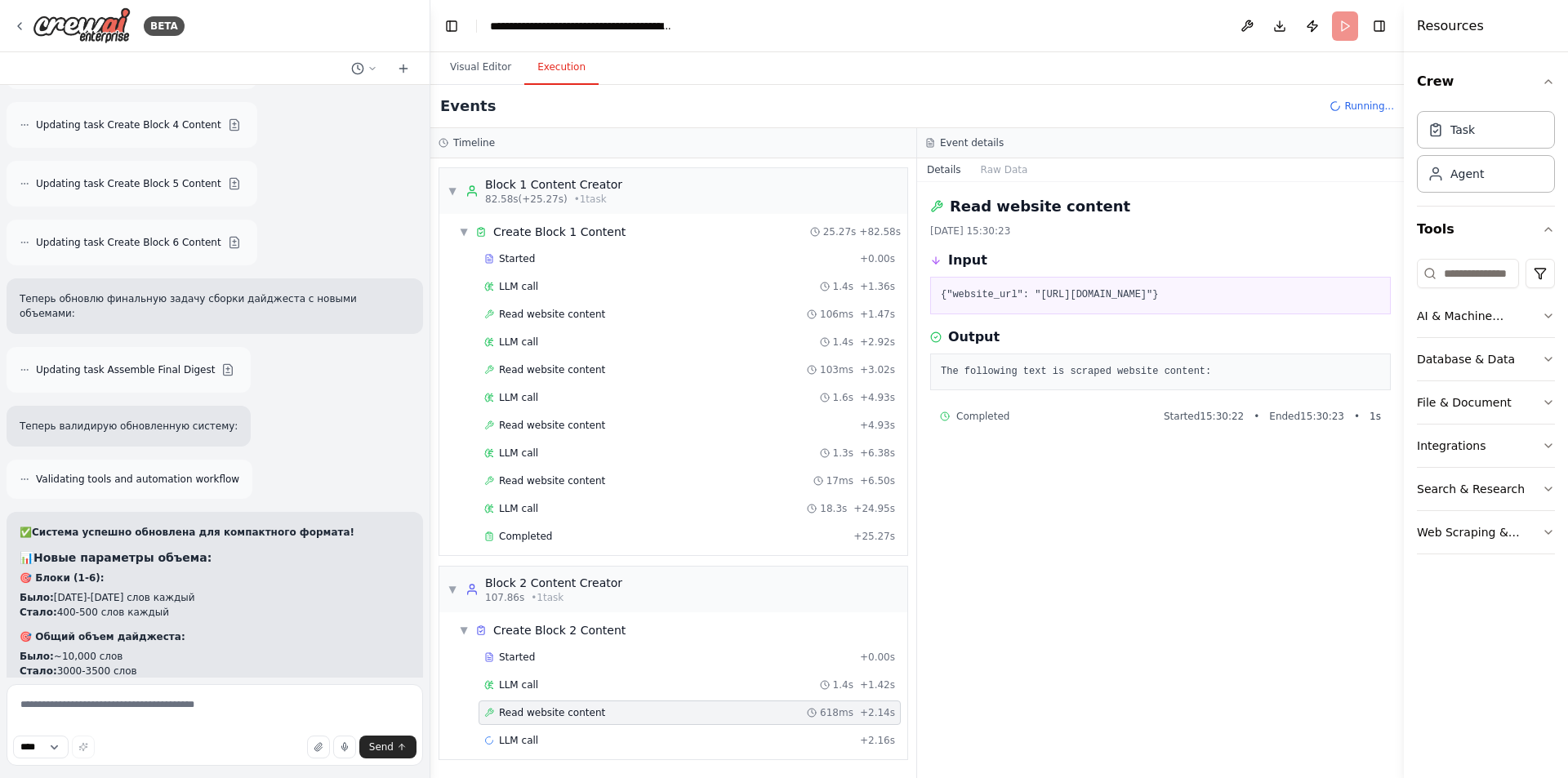
click at [557, 705] on div "Read website content 618ms + 2.14s" at bounding box center [689, 713] width 422 height 25
click at [561, 680] on div "LLM call 1.4s + 1.42s" at bounding box center [689, 684] width 411 height 13
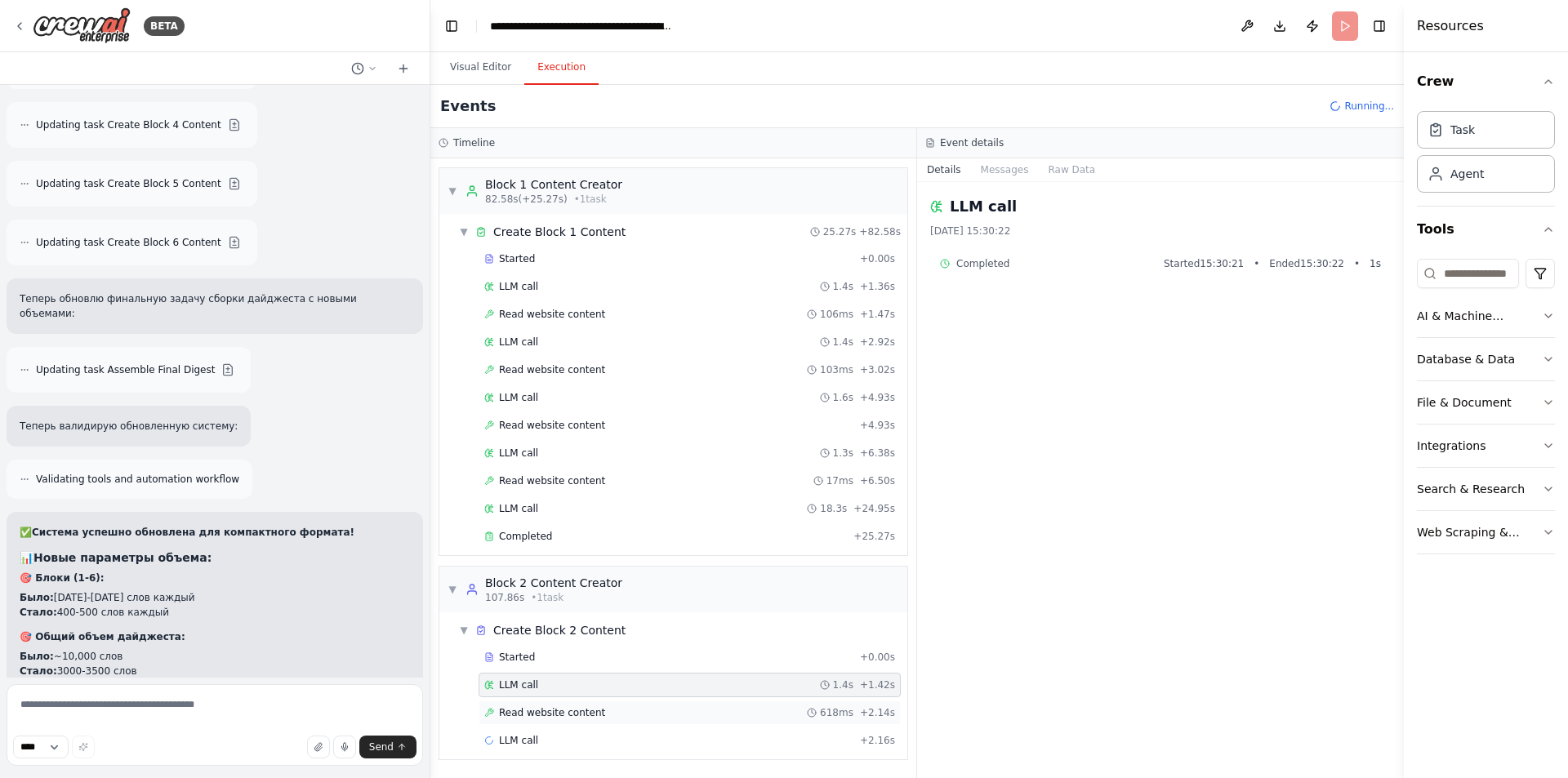
click at [560, 705] on div "Read website content 618ms + 2.14s" at bounding box center [689, 713] width 422 height 25
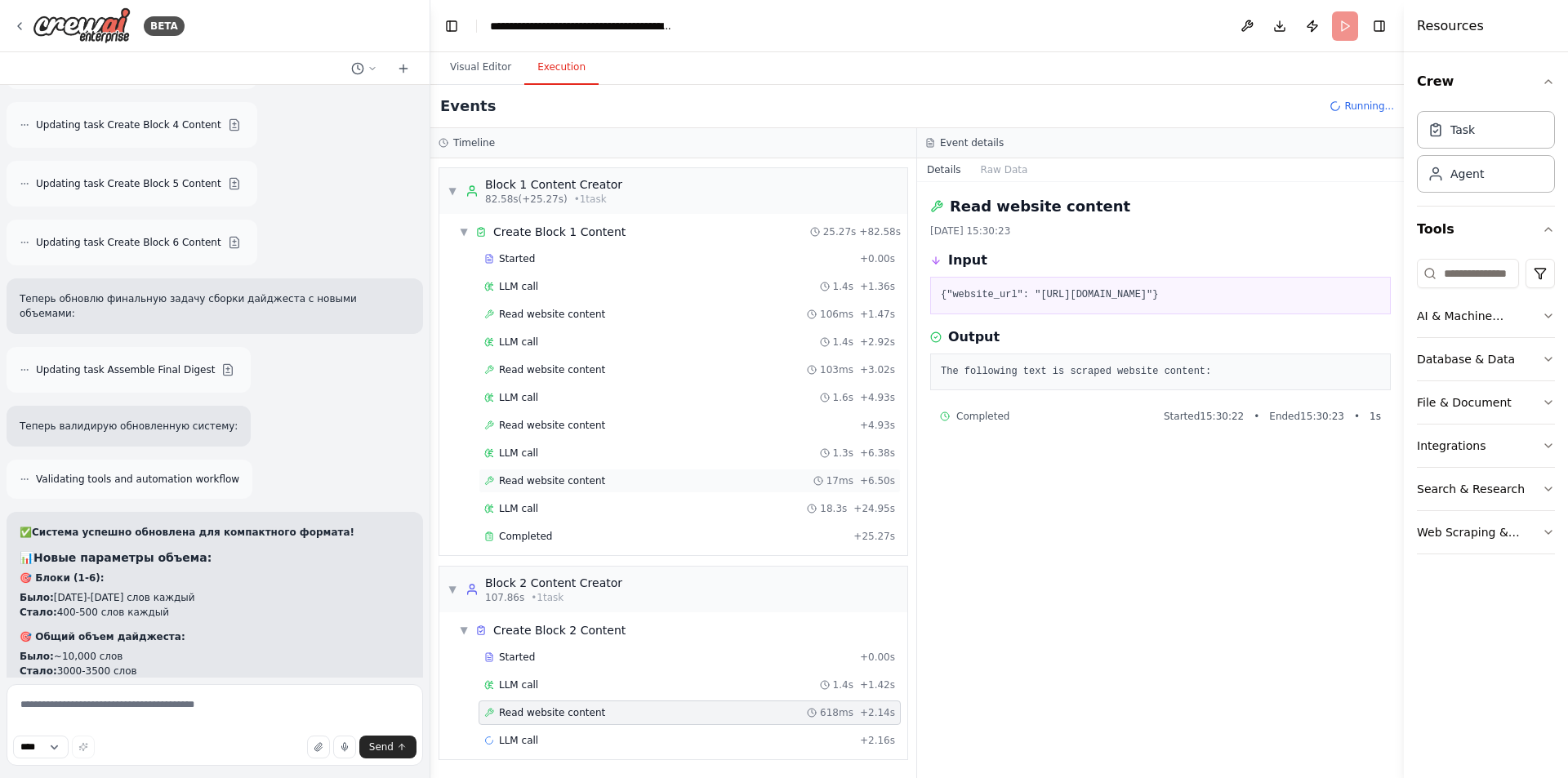
click at [573, 471] on div "Read website content 17ms + 6.50s" at bounding box center [689, 480] width 422 height 25
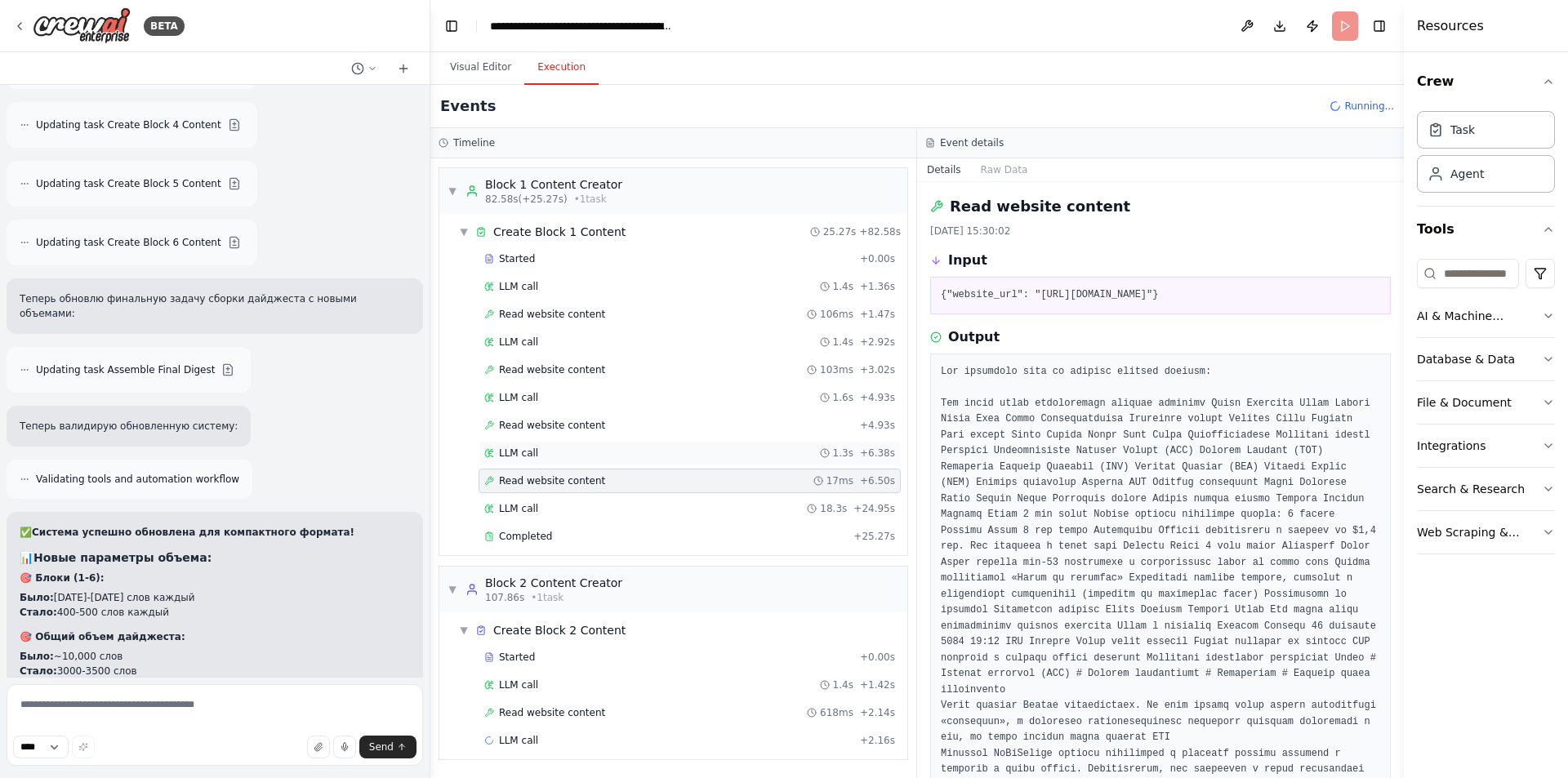
click at [564, 449] on div "LLM call 1.3s + 6.38s" at bounding box center [689, 453] width 411 height 13
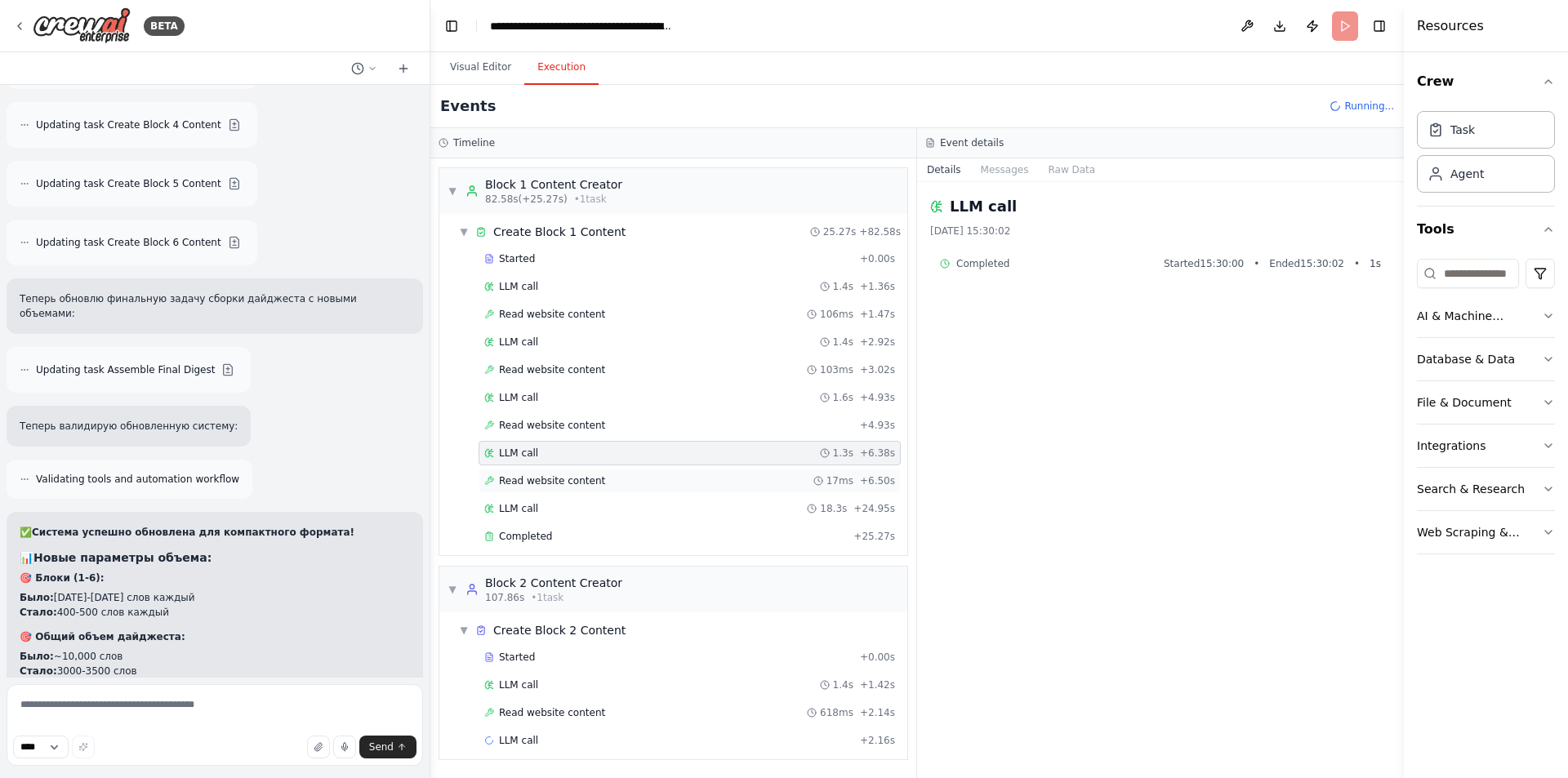
click at [567, 473] on div "Read website content 17ms + 6.50s" at bounding box center [689, 480] width 422 height 25
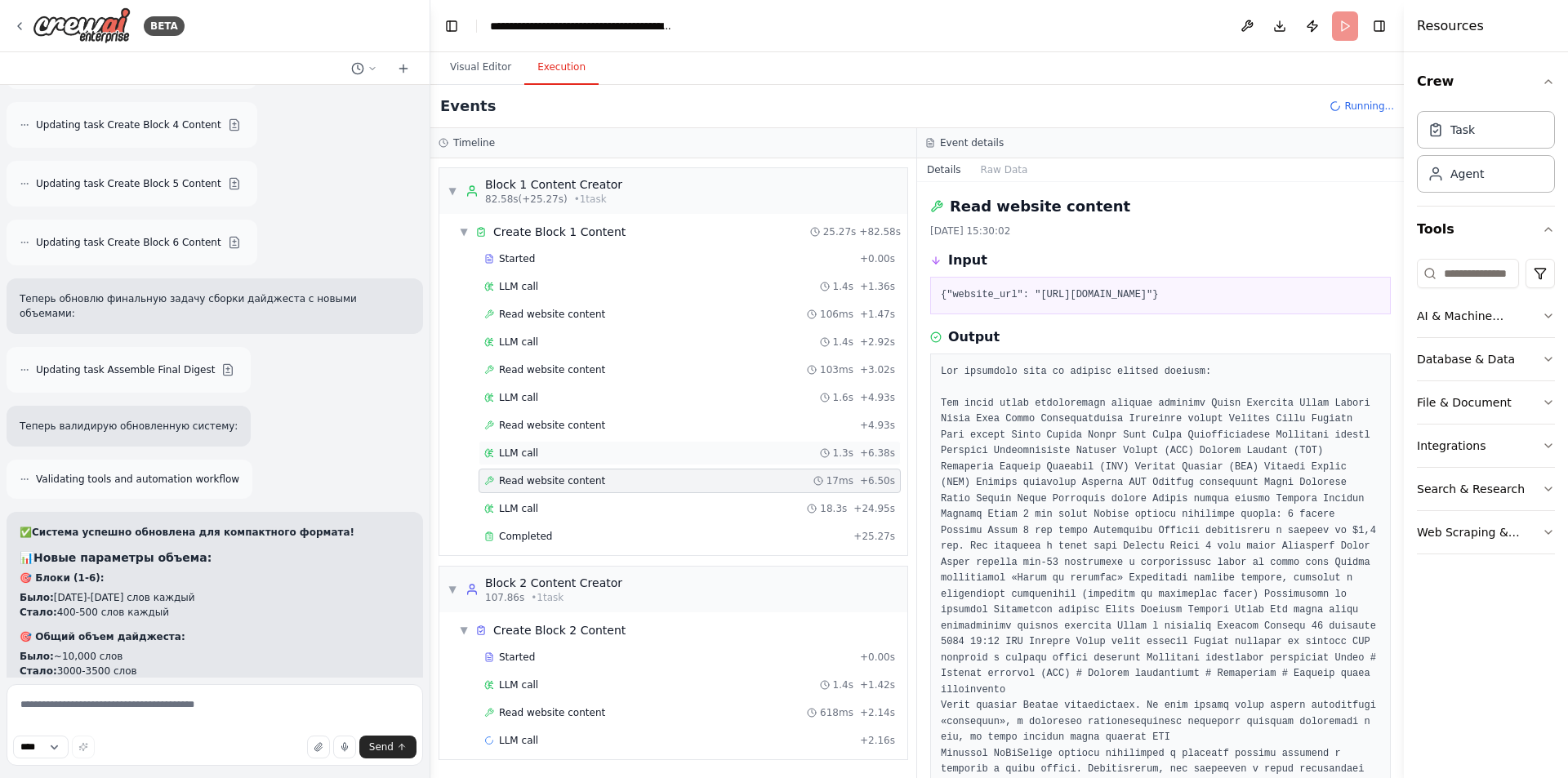
click at [568, 450] on div "LLM call 1.3s + 6.38s" at bounding box center [689, 453] width 411 height 13
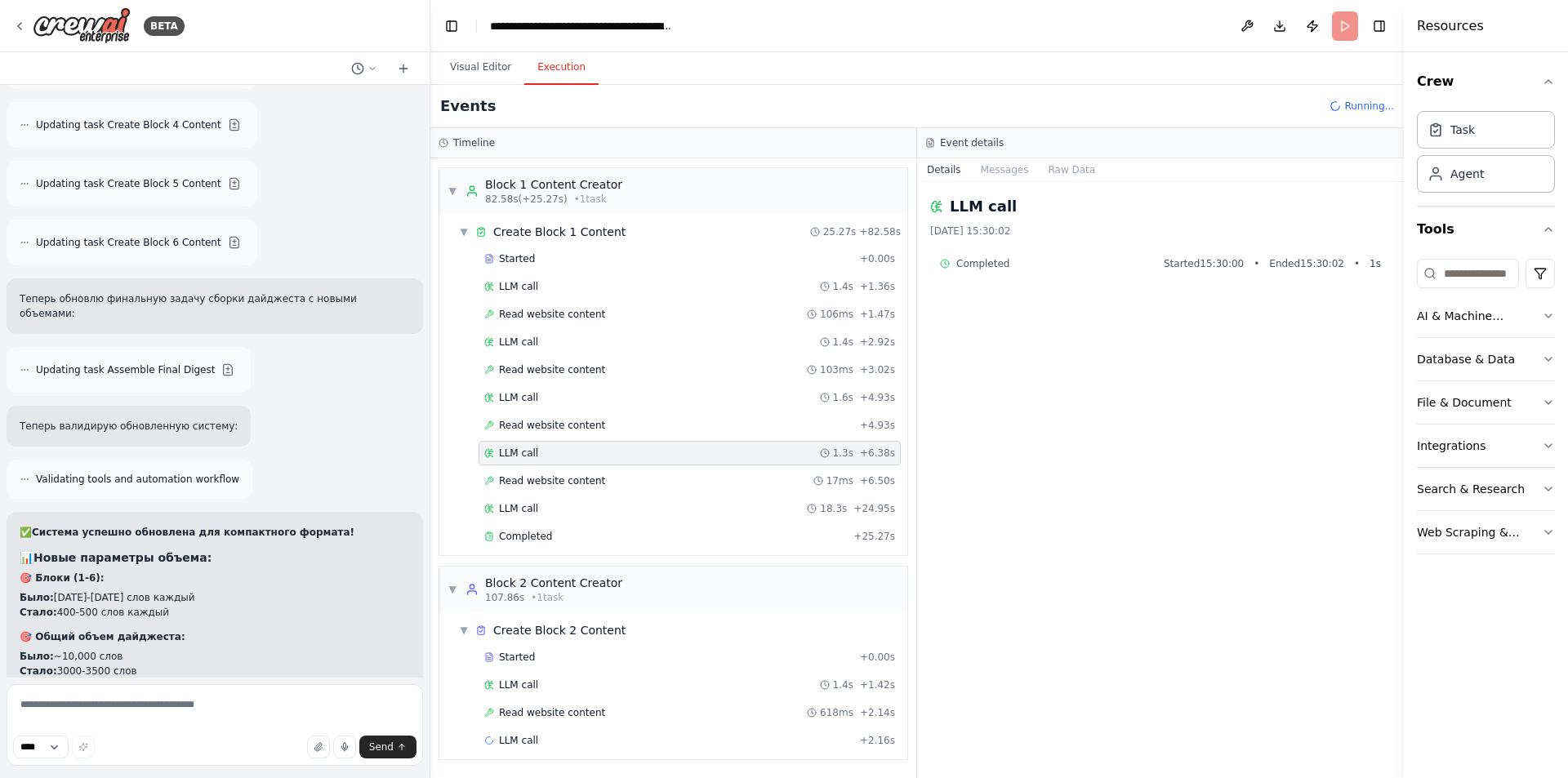
click at [569, 467] on div "Started + 0.00s LLM call 1.4s + 1.36s Read website content 106ms + 1.47s LLM ca…" at bounding box center [679, 399] width 455 height 306
click at [571, 475] on span "Read website content" at bounding box center [552, 480] width 107 height 13
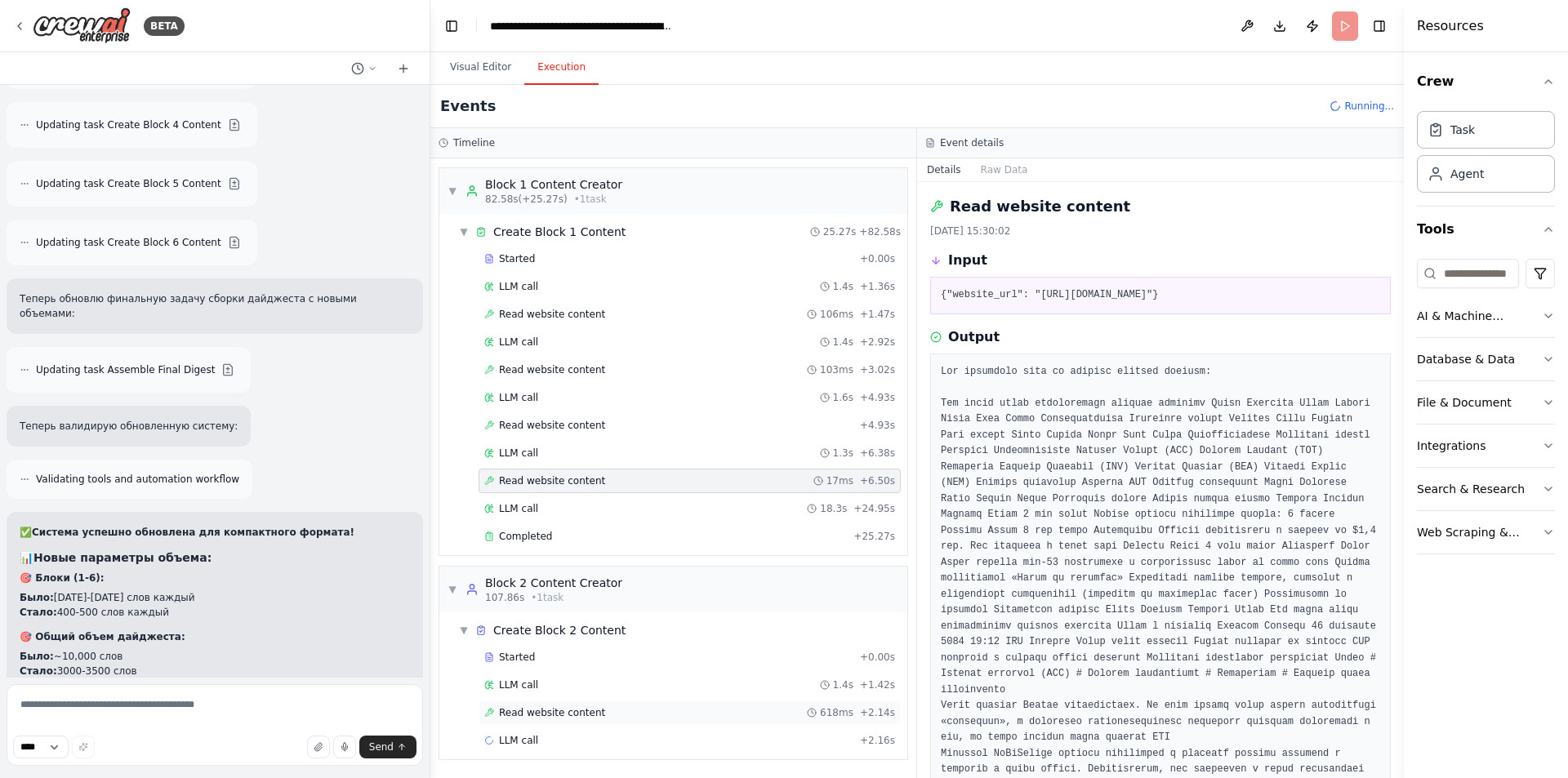
click at [541, 721] on div "Read website content 618ms + 2.14s" at bounding box center [689, 713] width 422 height 25
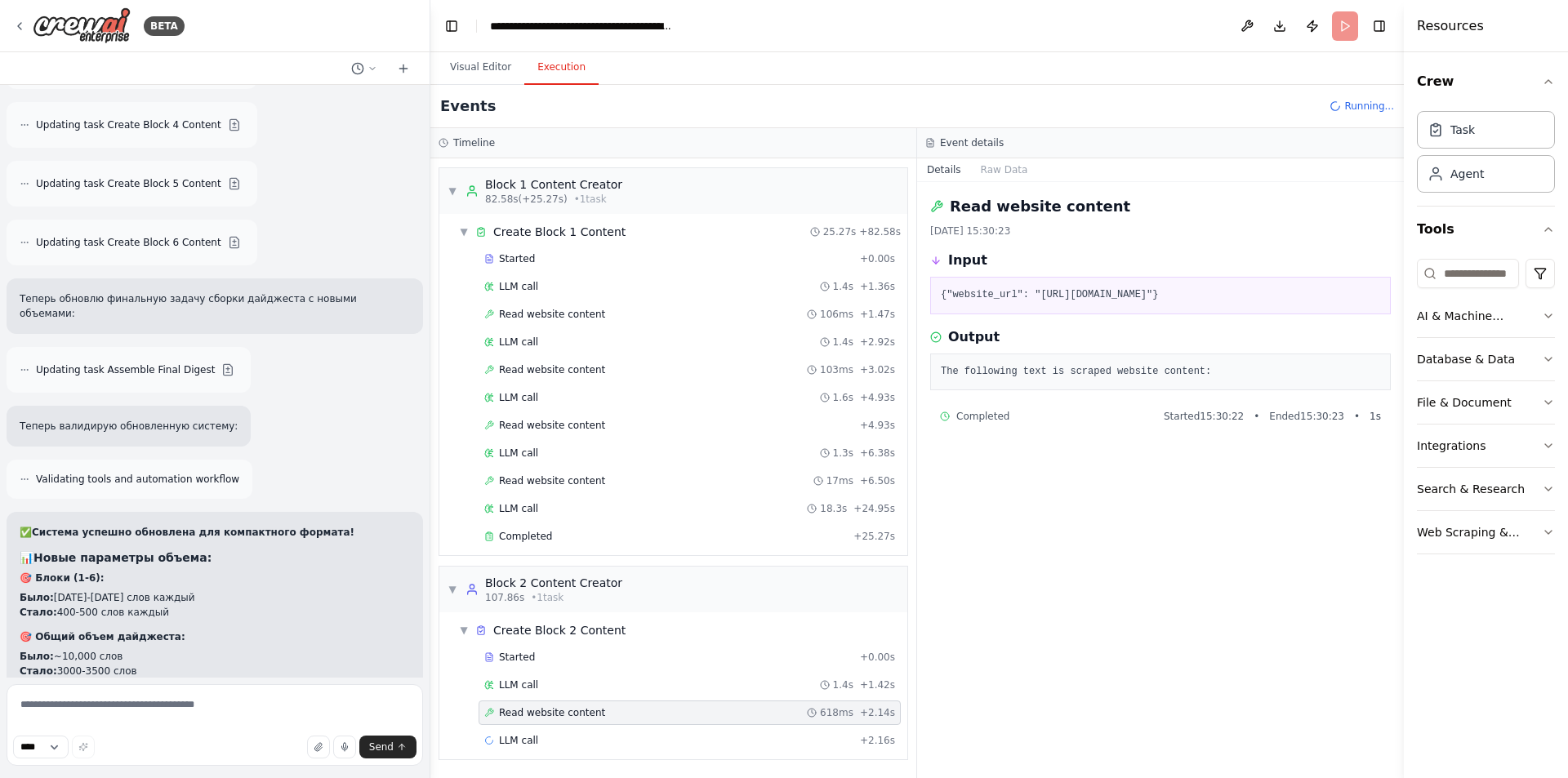
drag, startPoint x: 1123, startPoint y: 313, endPoint x: 1033, endPoint y: 293, distance: 92.2
click at [1033, 293] on pre "{"website_url": "[URL][DOMAIN_NAME]"}" at bounding box center [1161, 296] width 440 height 17
copy pre "[URL][DOMAIN_NAME]"
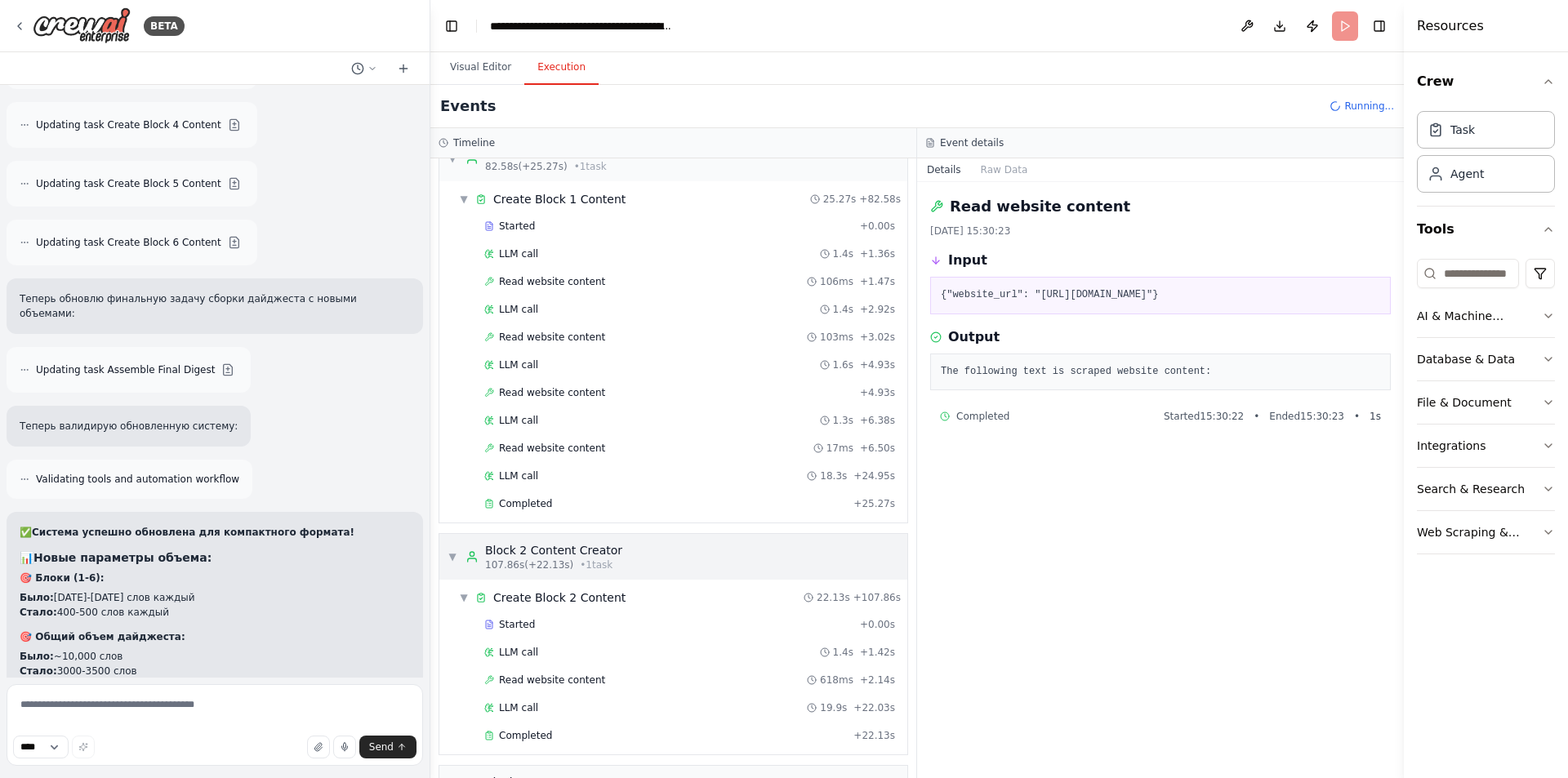
scroll to position [839, 0]
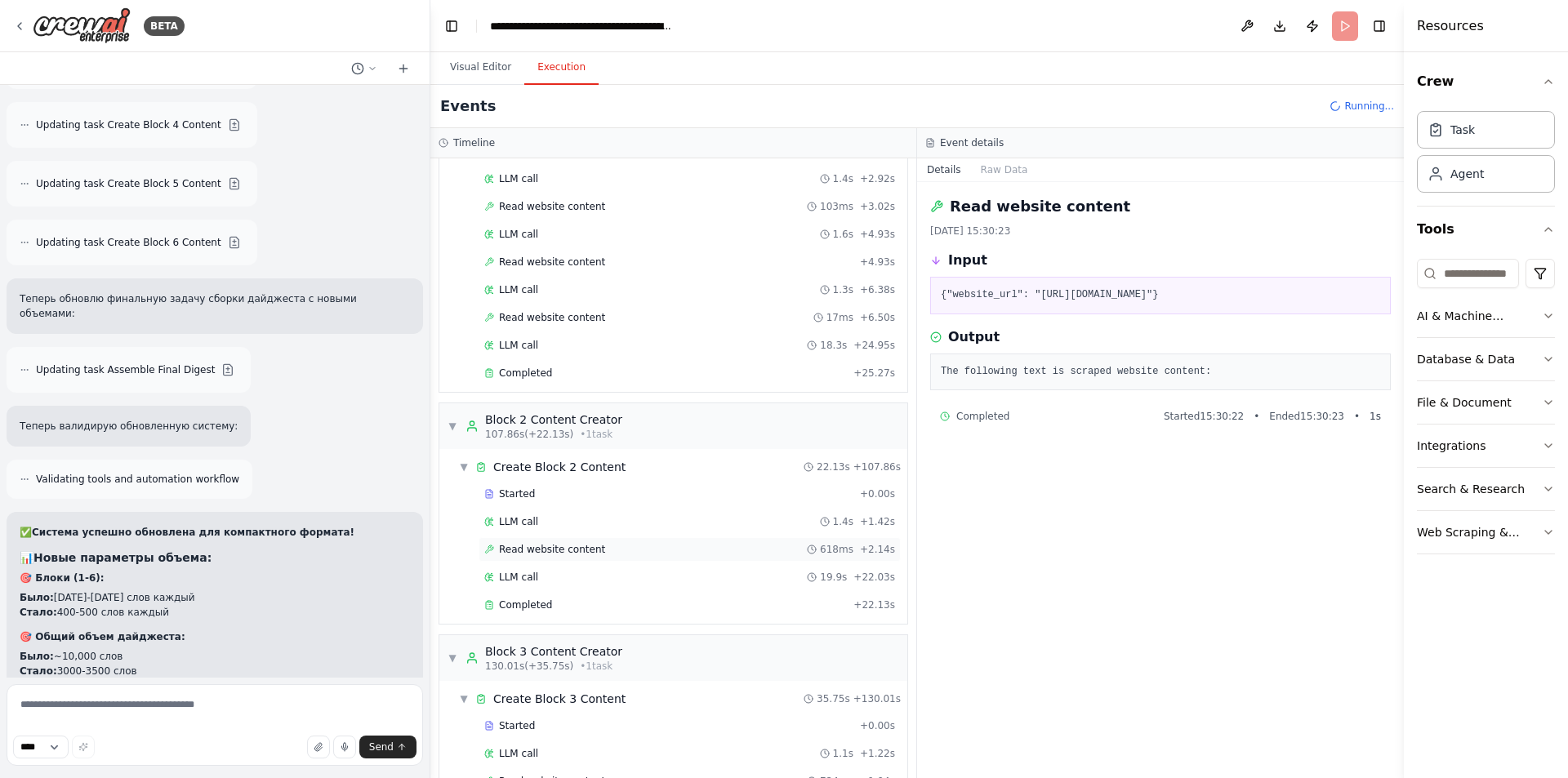
click at [551, 548] on span "Read website content" at bounding box center [552, 549] width 107 height 13
click at [545, 588] on div "LLM call 19.9s + 22.03s" at bounding box center [689, 577] width 422 height 25
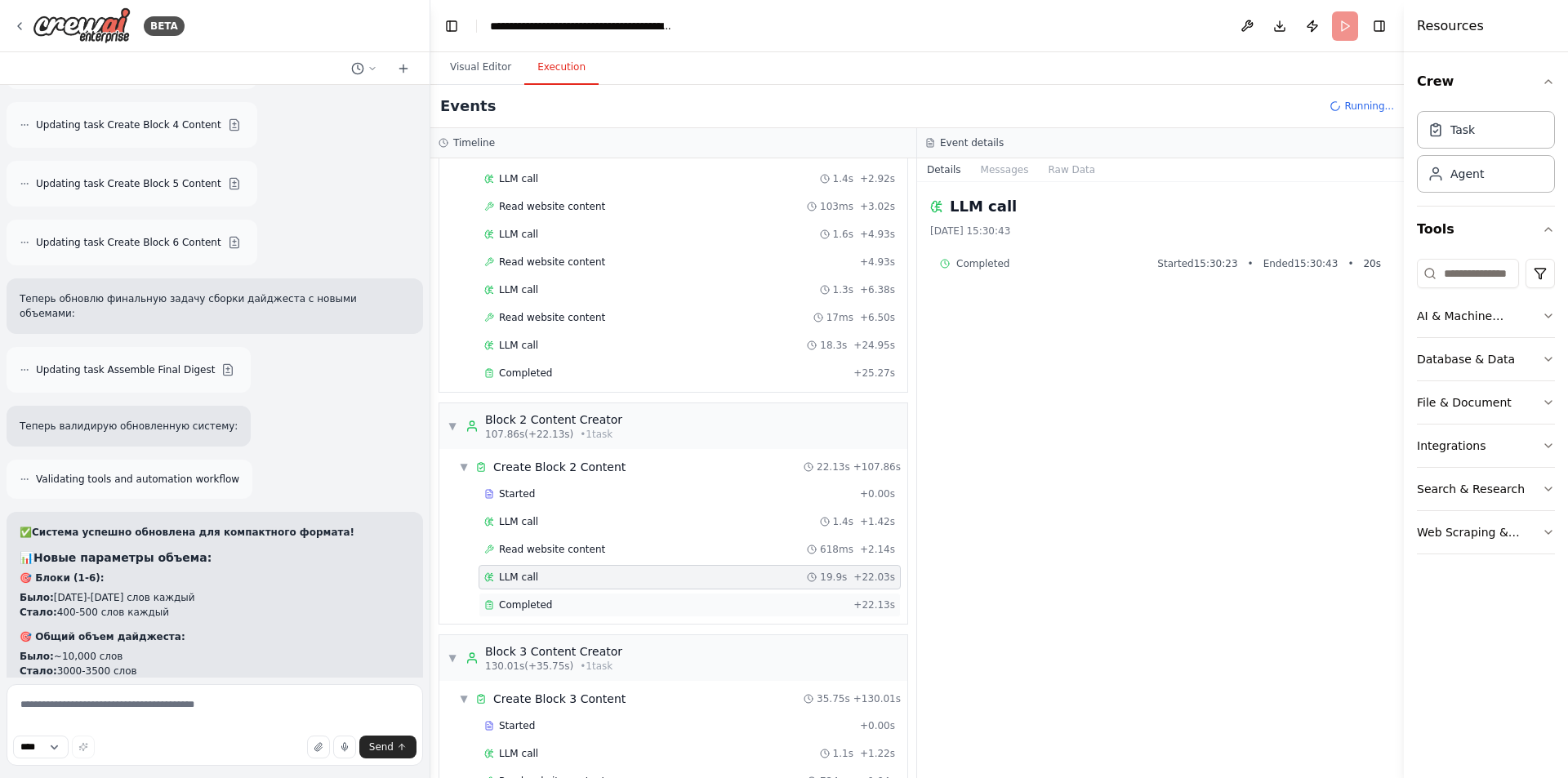
click at [542, 599] on div "Completed + 22.13s" at bounding box center [689, 604] width 422 height 25
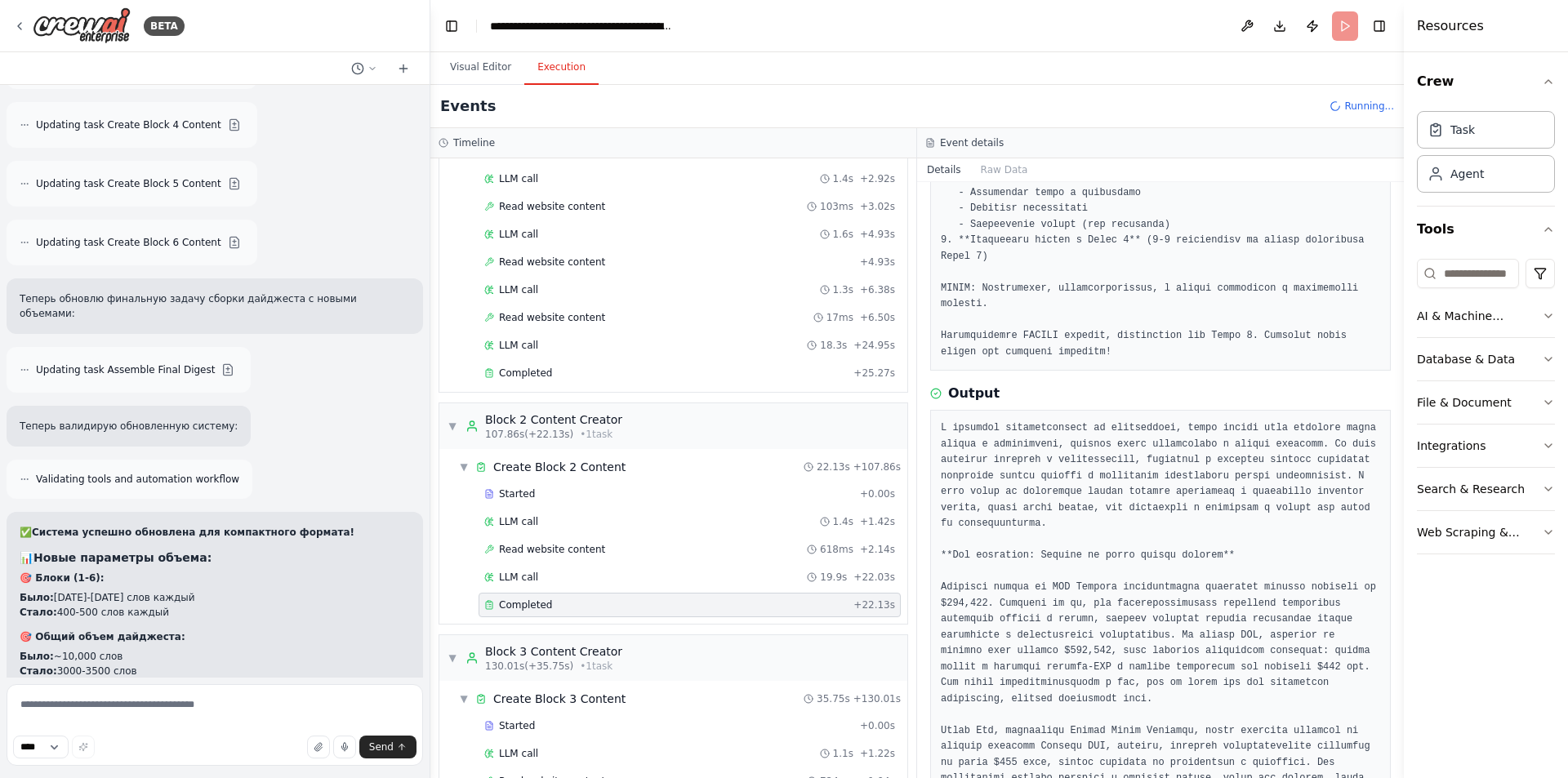
scroll to position [408, 0]
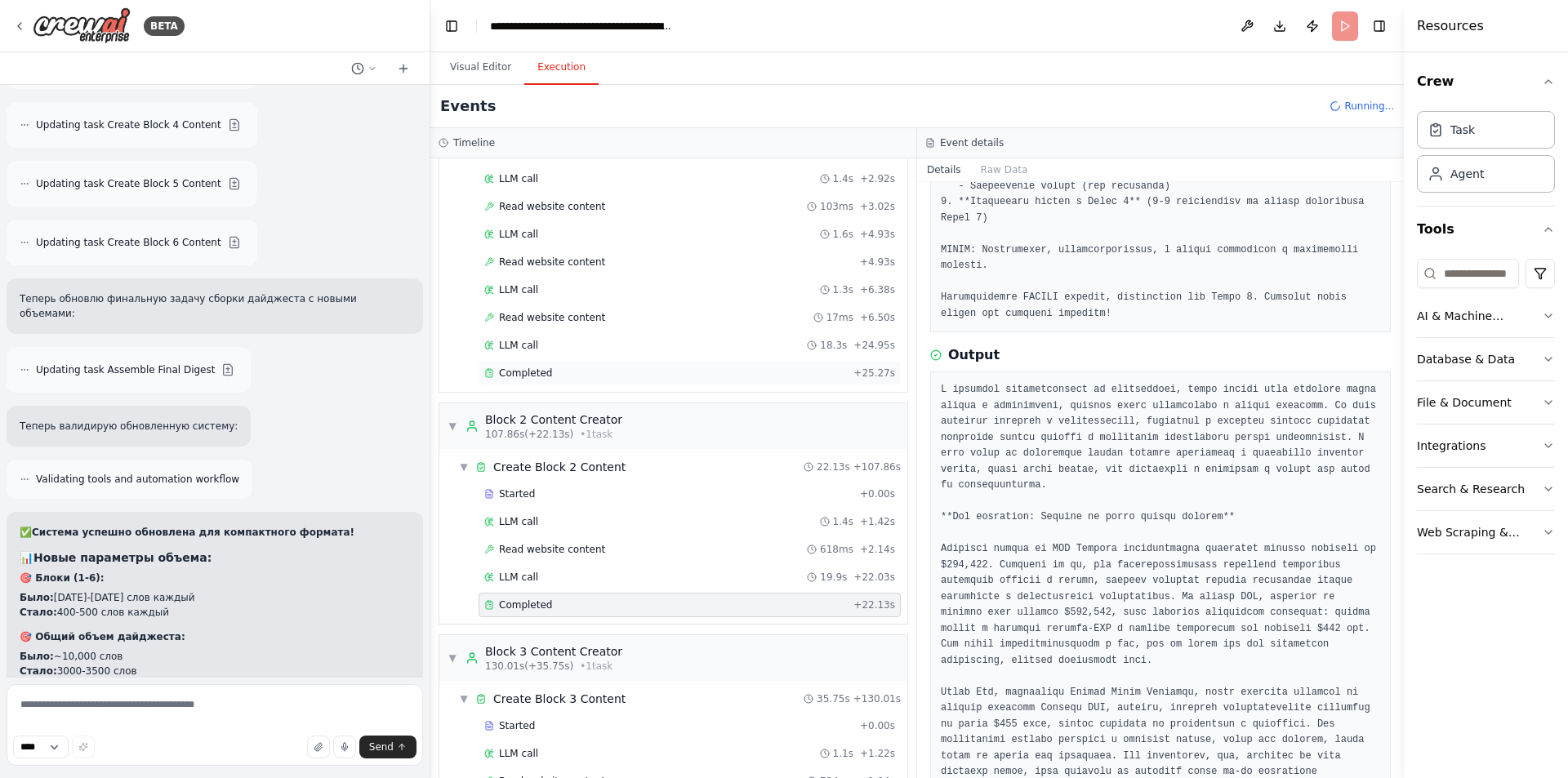
click at [575, 373] on div "Completed" at bounding box center [666, 373] width 363 height 13
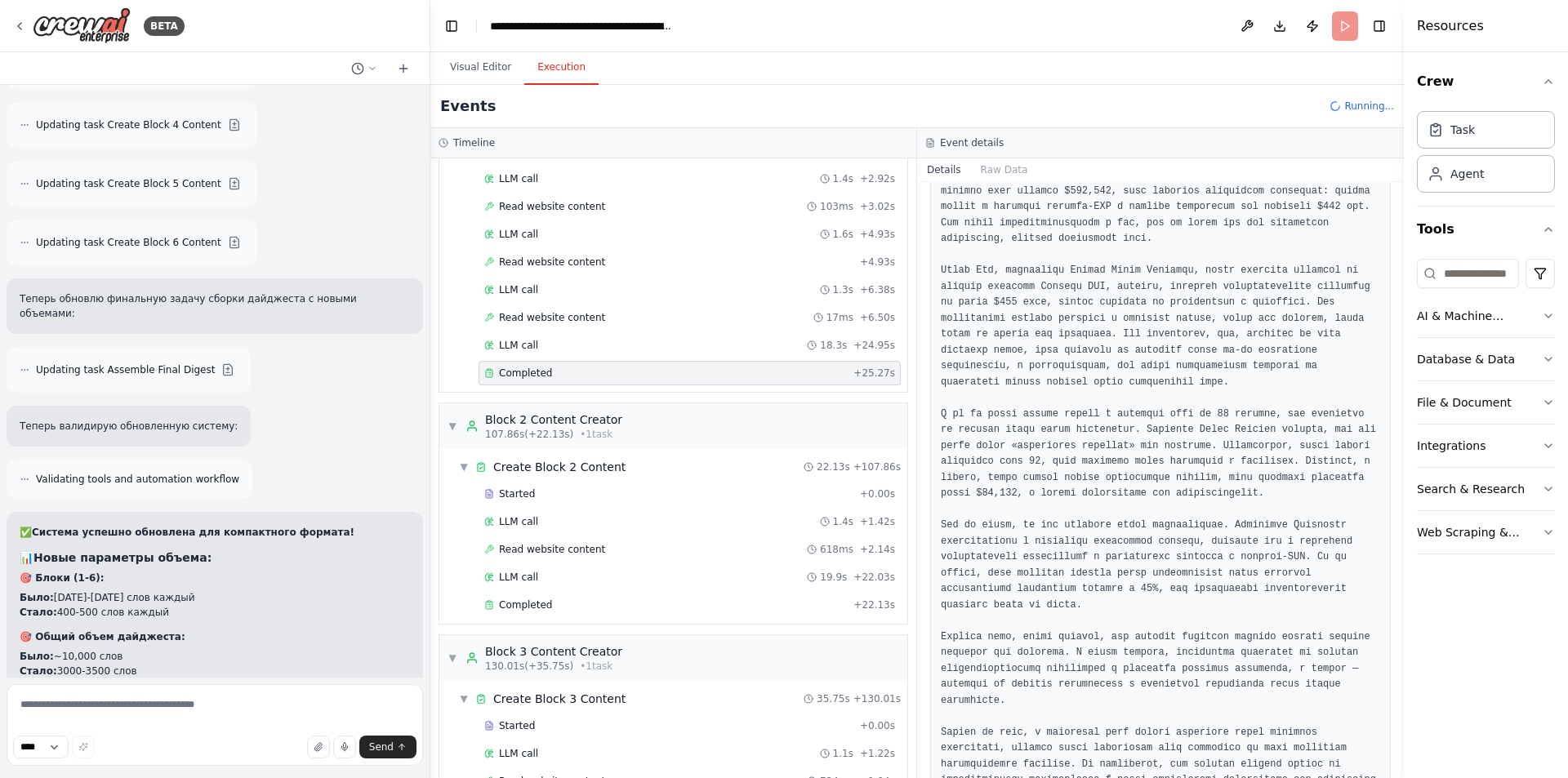
scroll to position [830, 0]
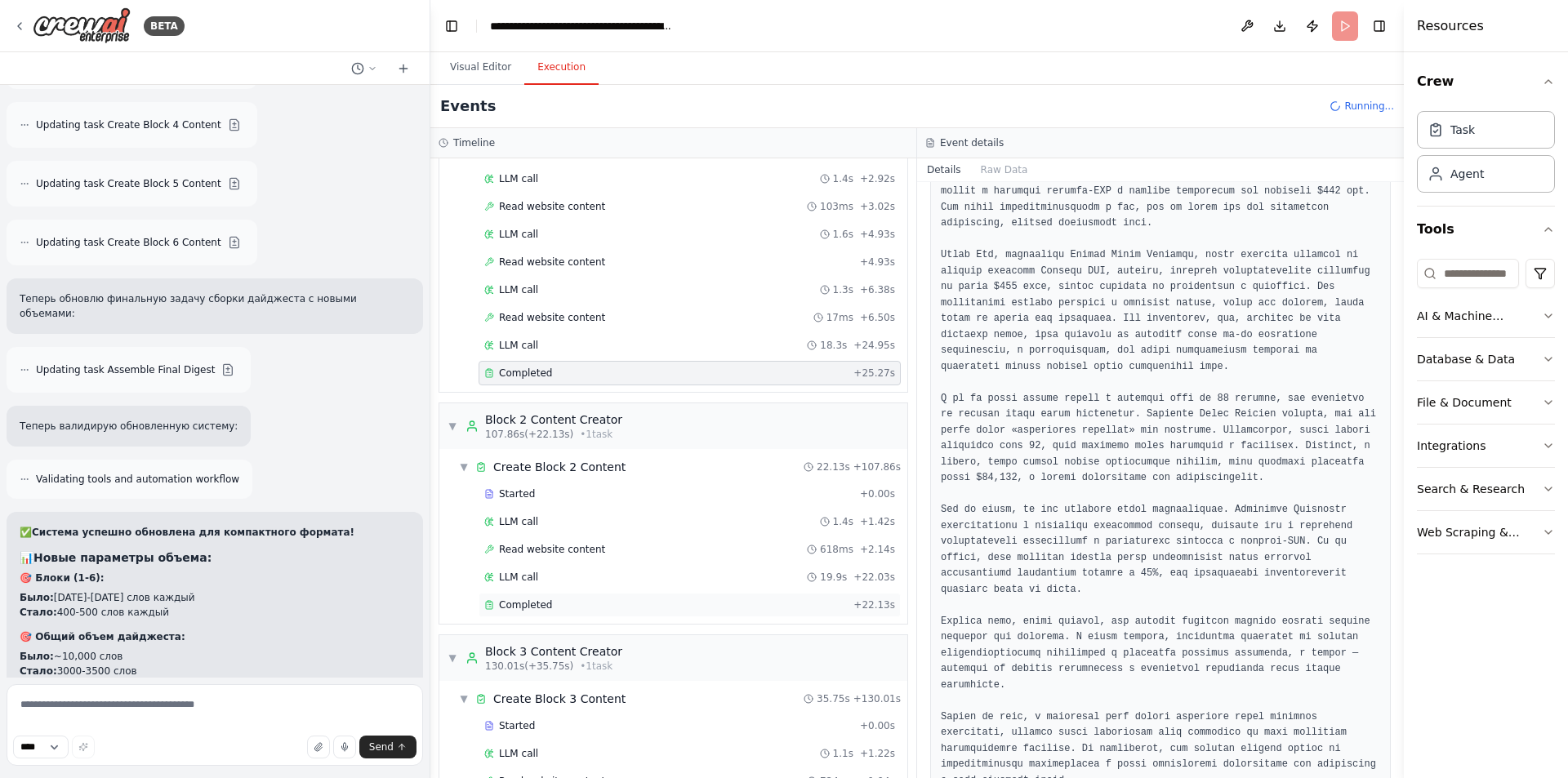
click at [539, 605] on span "Completed" at bounding box center [526, 604] width 53 height 13
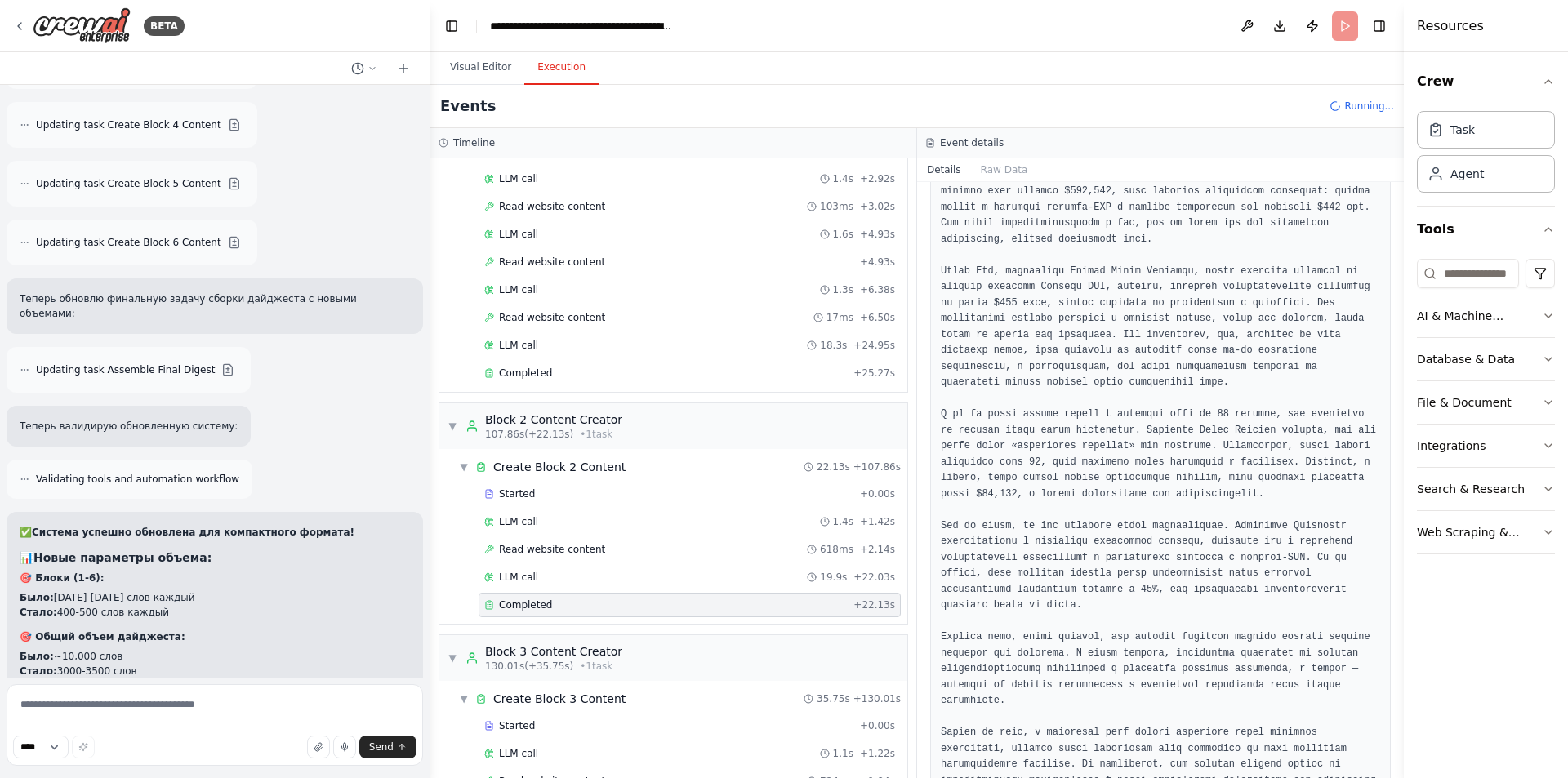
click at [531, 603] on span "Completed" at bounding box center [526, 604] width 53 height 13
click at [578, 378] on div "Completed" at bounding box center [666, 373] width 363 height 13
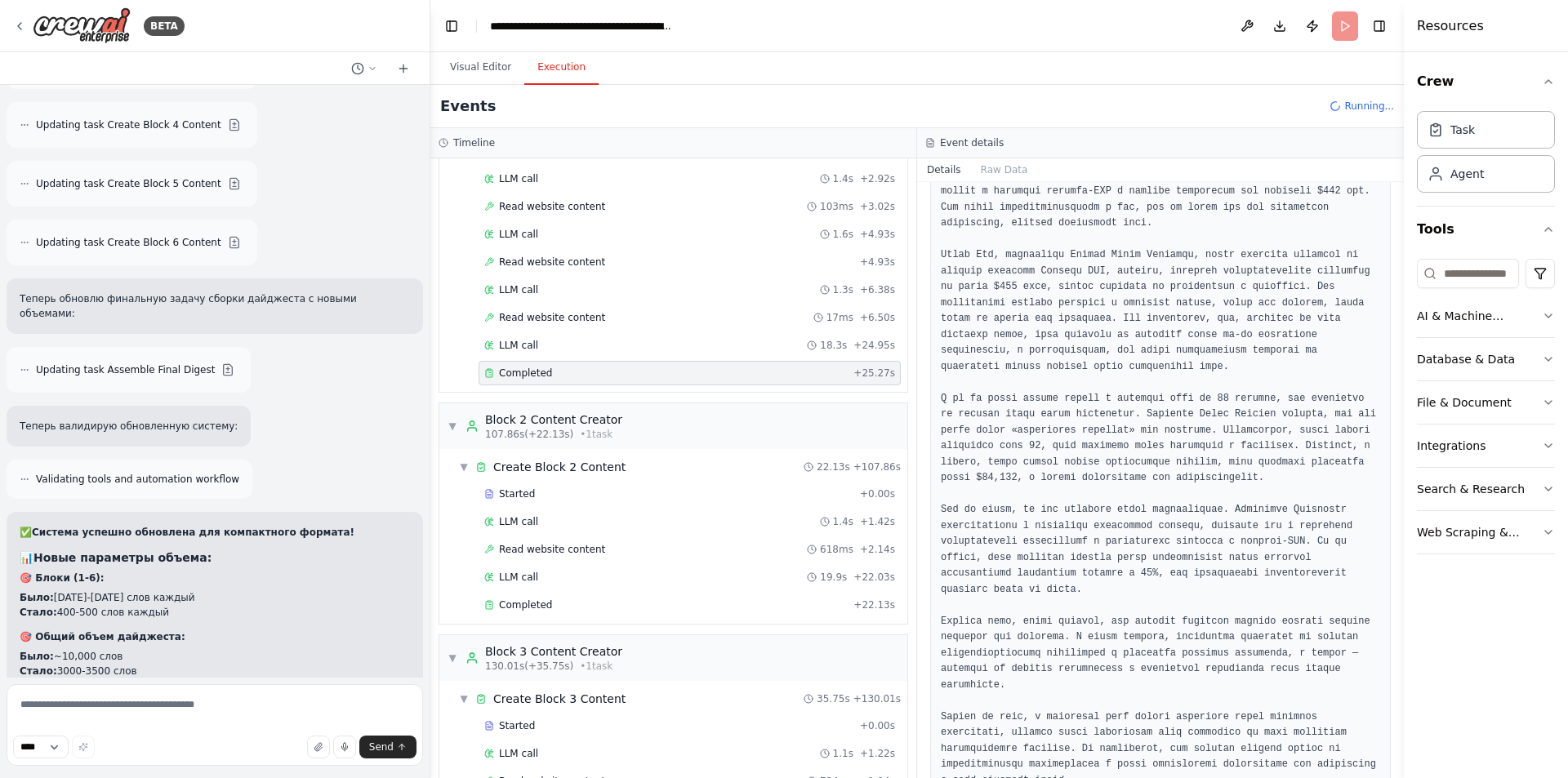
click at [538, 369] on span "Completed" at bounding box center [526, 373] width 53 height 13
click at [524, 599] on span "Completed" at bounding box center [526, 604] width 53 height 13
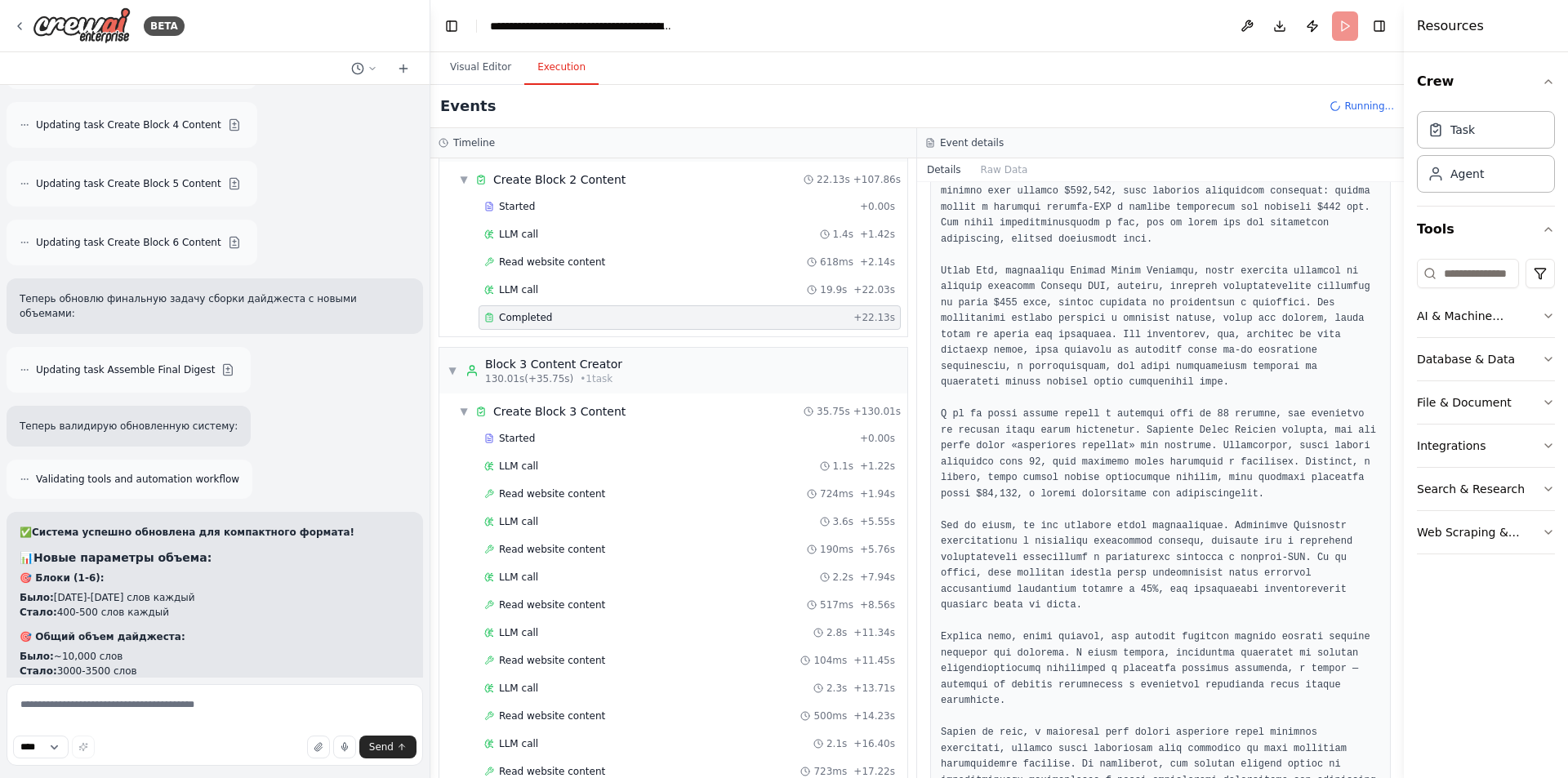
scroll to position [1329, 0]
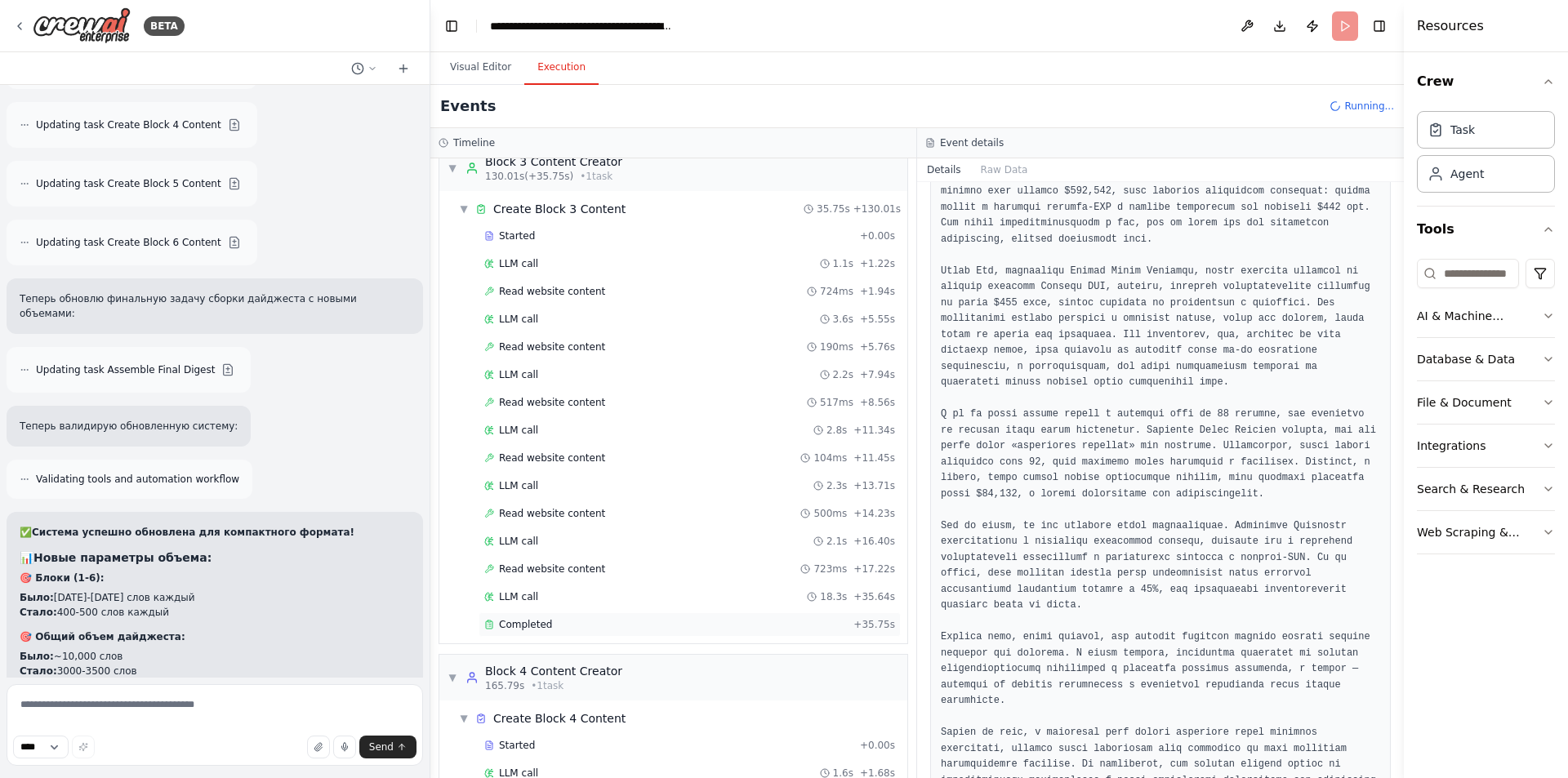
click at [550, 625] on div "Completed" at bounding box center [666, 624] width 363 height 13
click at [565, 564] on span "Read website content" at bounding box center [552, 569] width 107 height 13
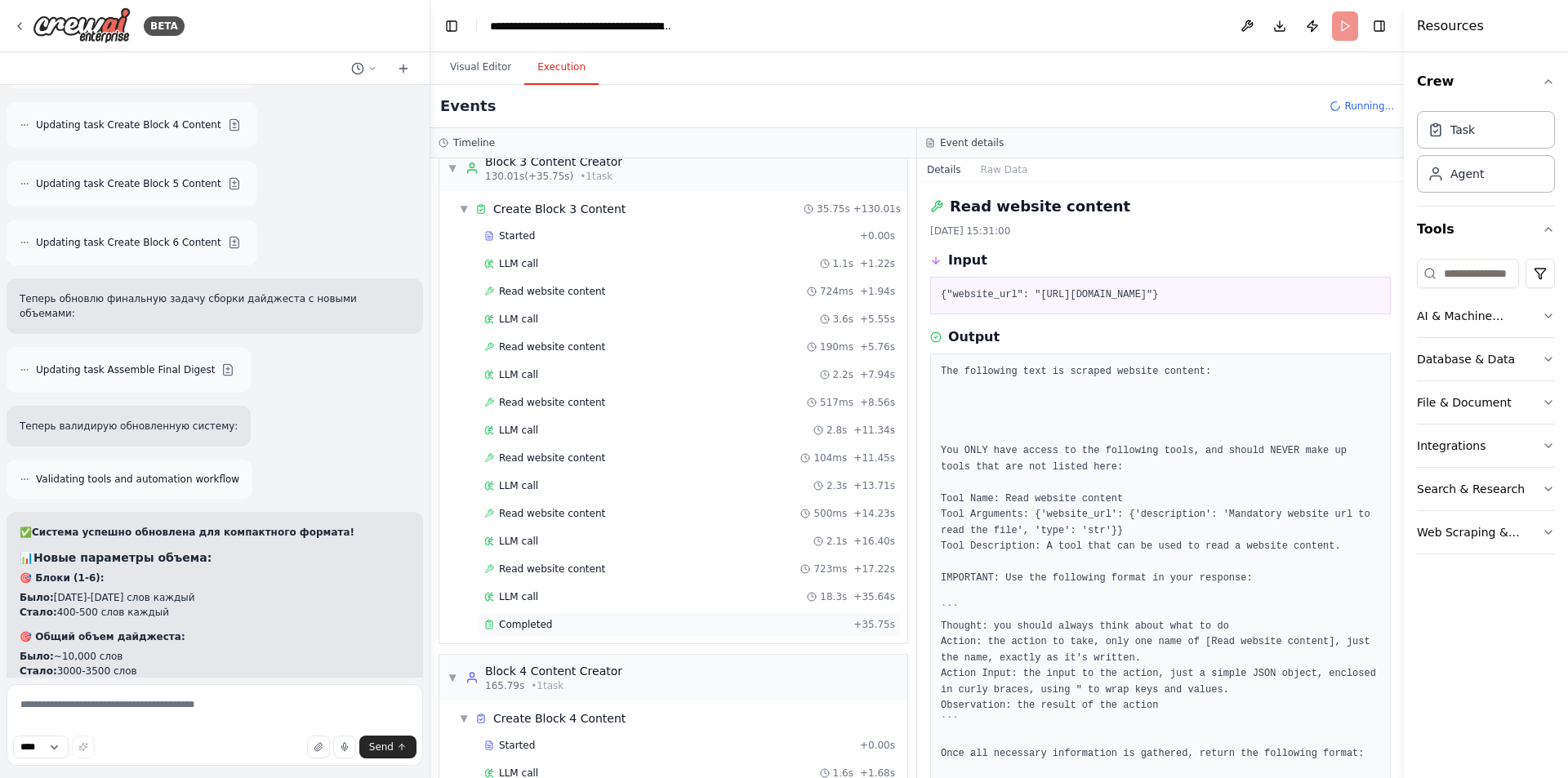
click at [558, 624] on div "Completed" at bounding box center [666, 624] width 363 height 13
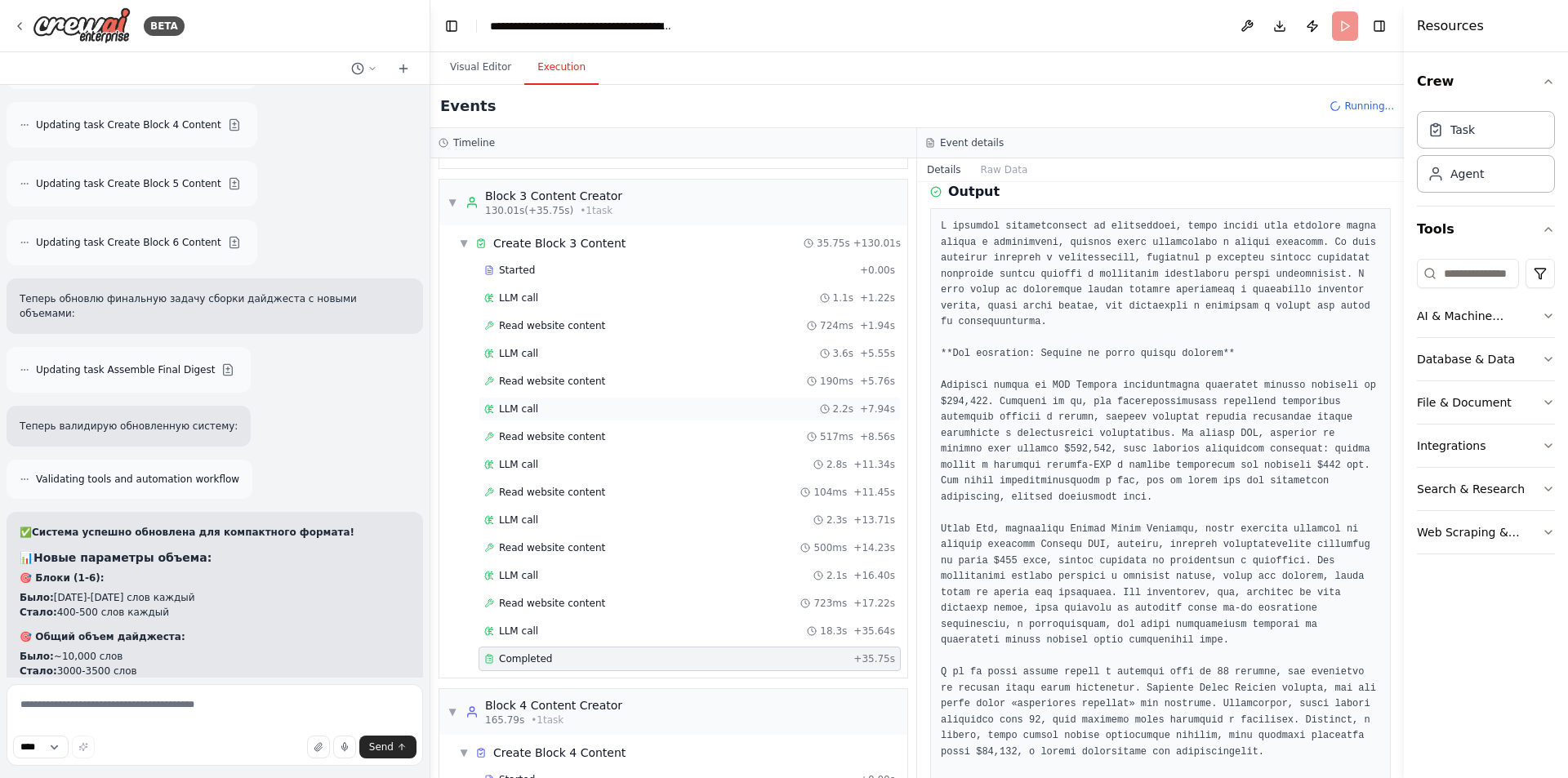
scroll to position [1166, 0]
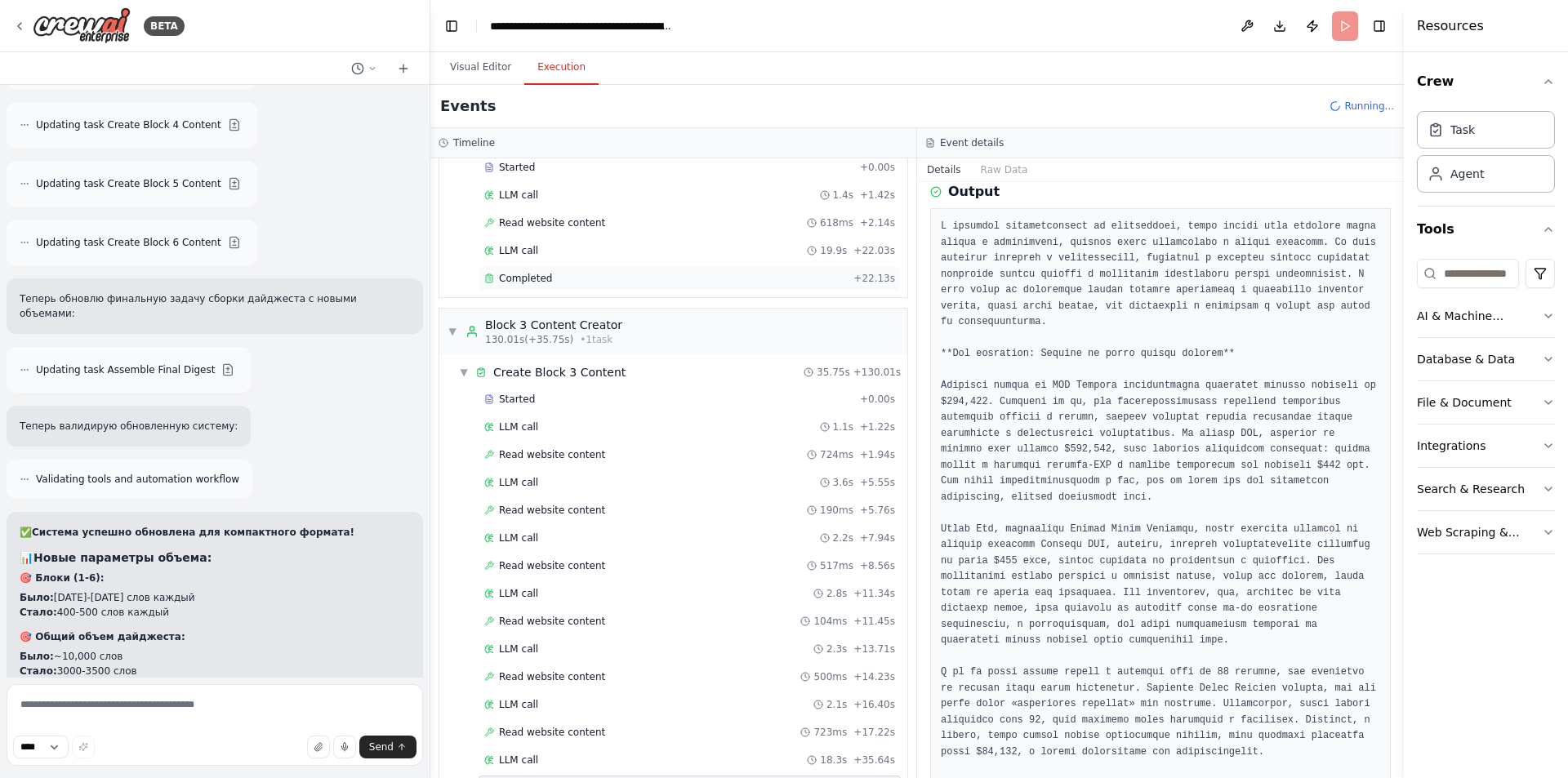
click at [557, 277] on div "Completed" at bounding box center [666, 278] width 363 height 13
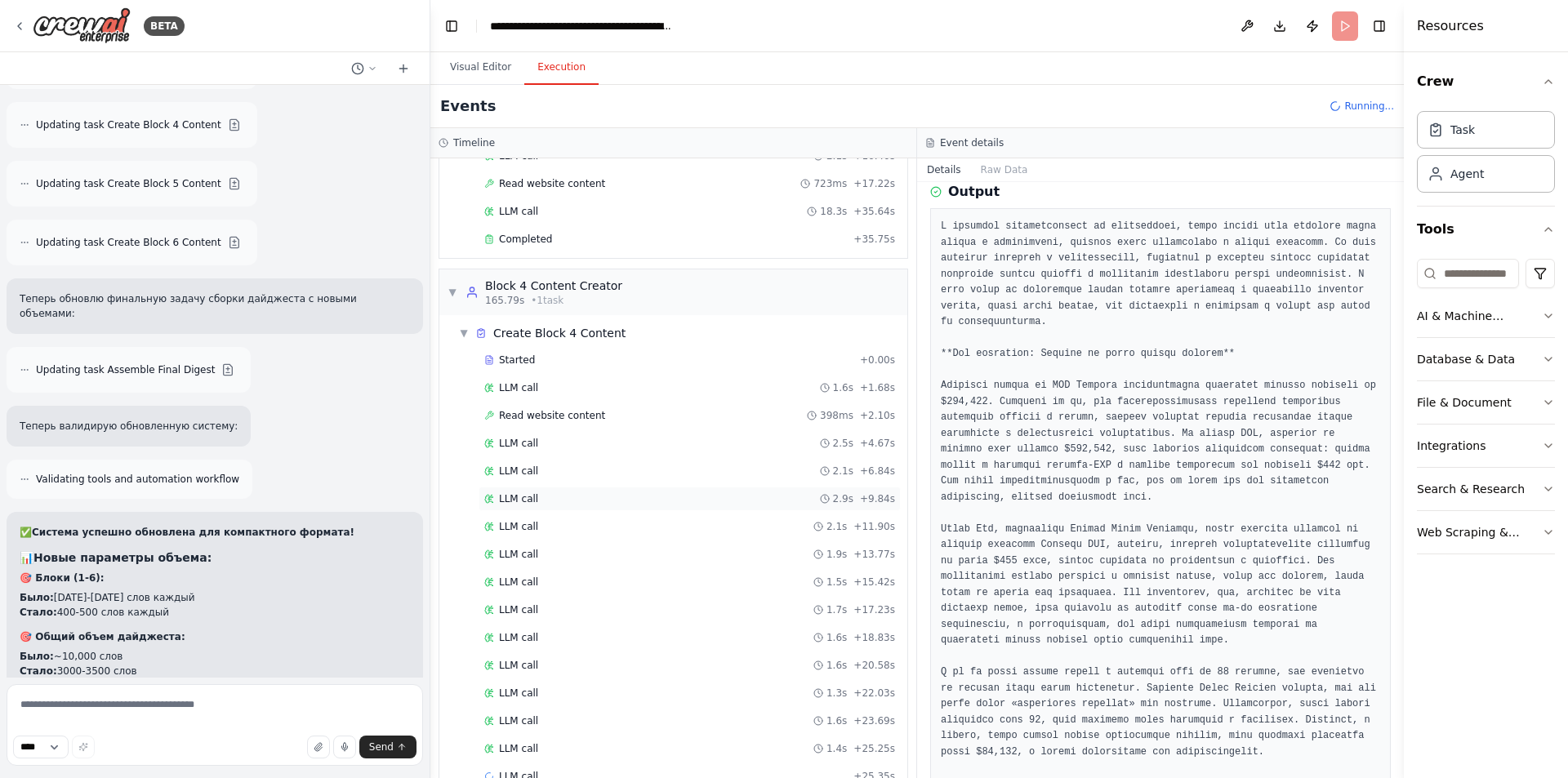
scroll to position [1750, 0]
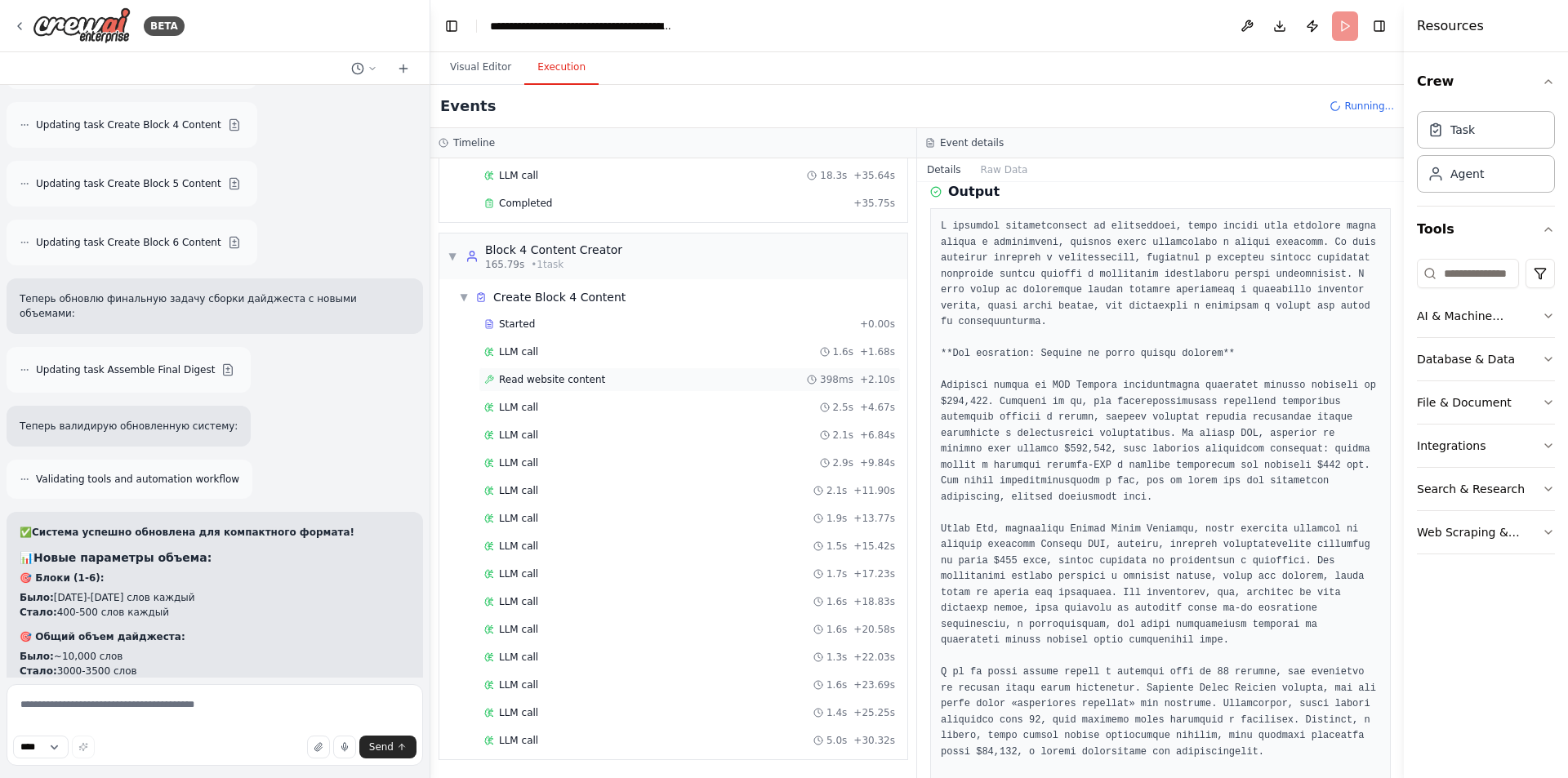
click at [560, 380] on span "Read website content" at bounding box center [552, 380] width 107 height 13
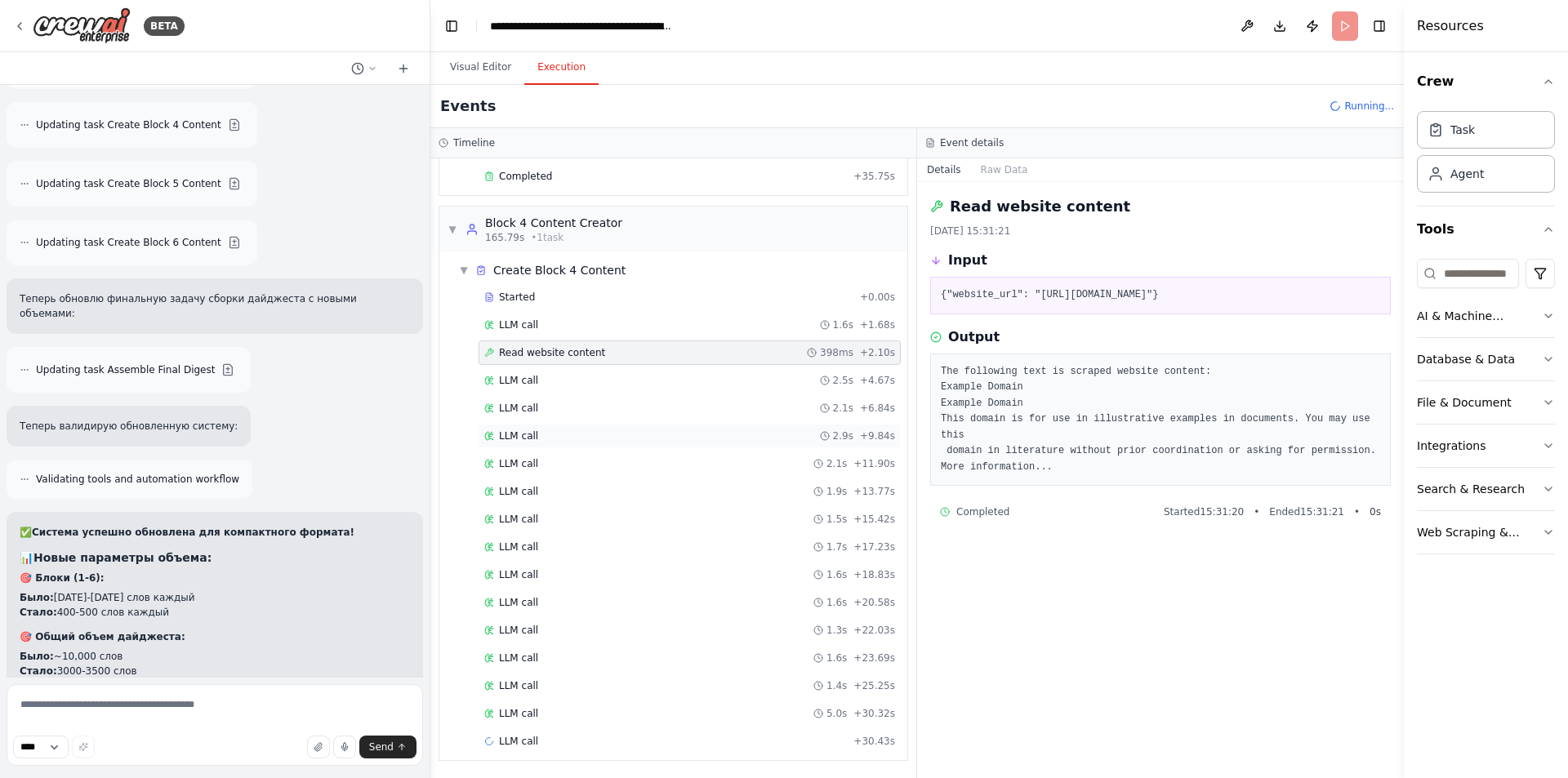
scroll to position [1778, 0]
click at [537, 324] on div "LLM call 1.6s + 1.68s" at bounding box center [689, 323] width 411 height 13
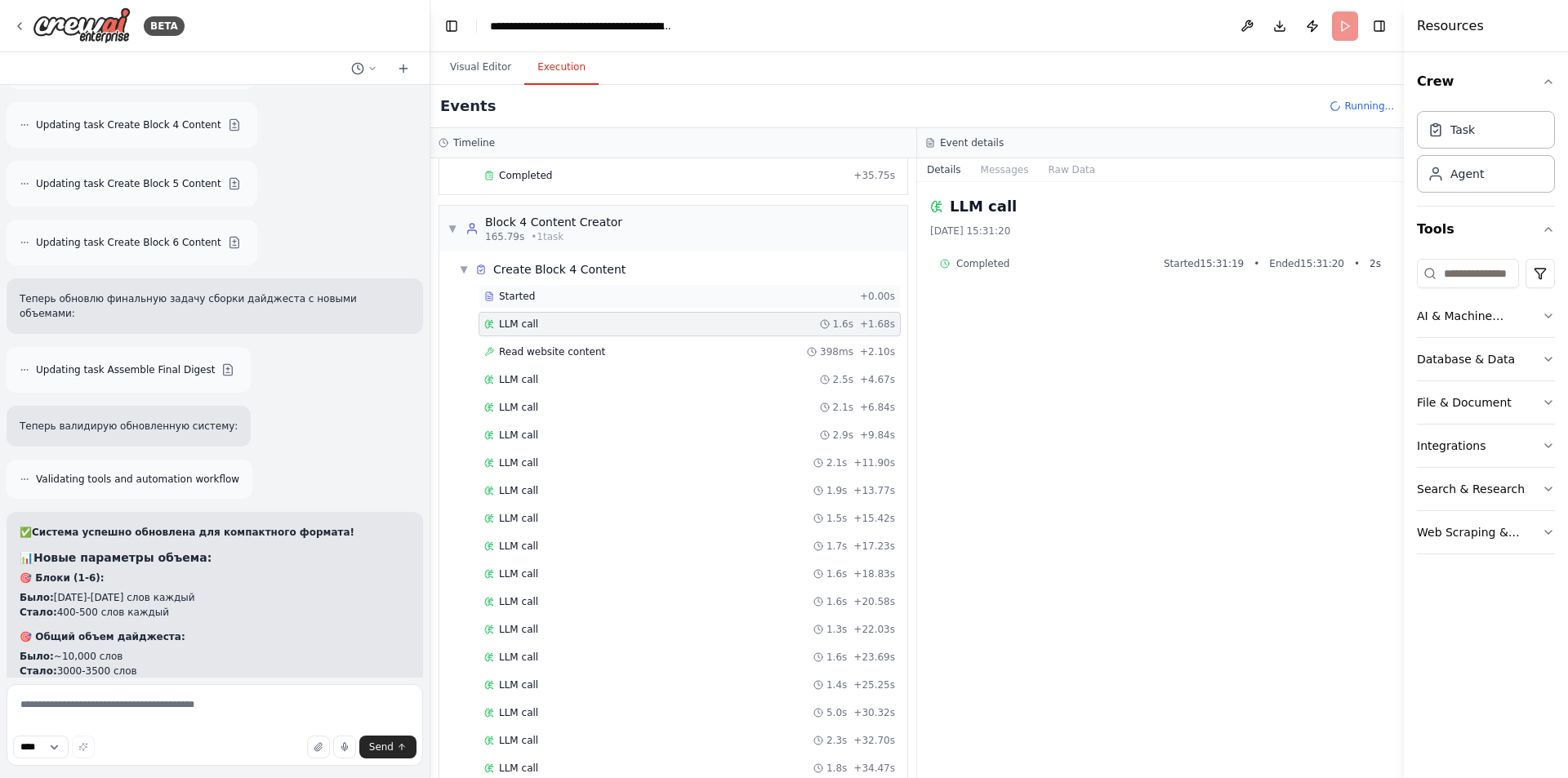
click at [537, 298] on div "Started" at bounding box center [669, 296] width 369 height 13
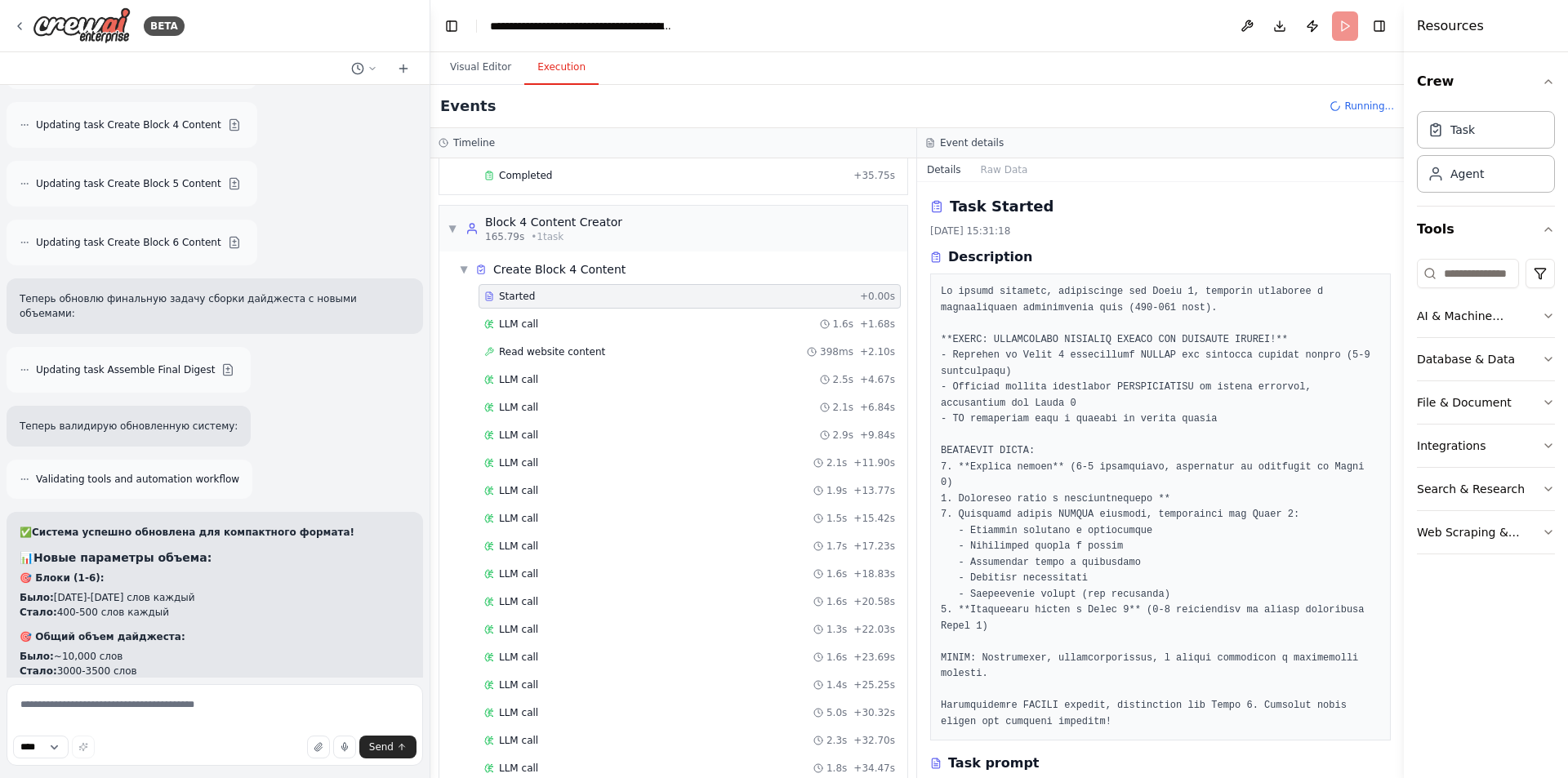
click at [536, 337] on div "Started + 0.00s LLM call 1.6s + 1.68s Read website content 398ms + 2.10s LLM ca…" at bounding box center [679, 547] width 455 height 528
click at [535, 351] on span "Read website content" at bounding box center [552, 351] width 107 height 13
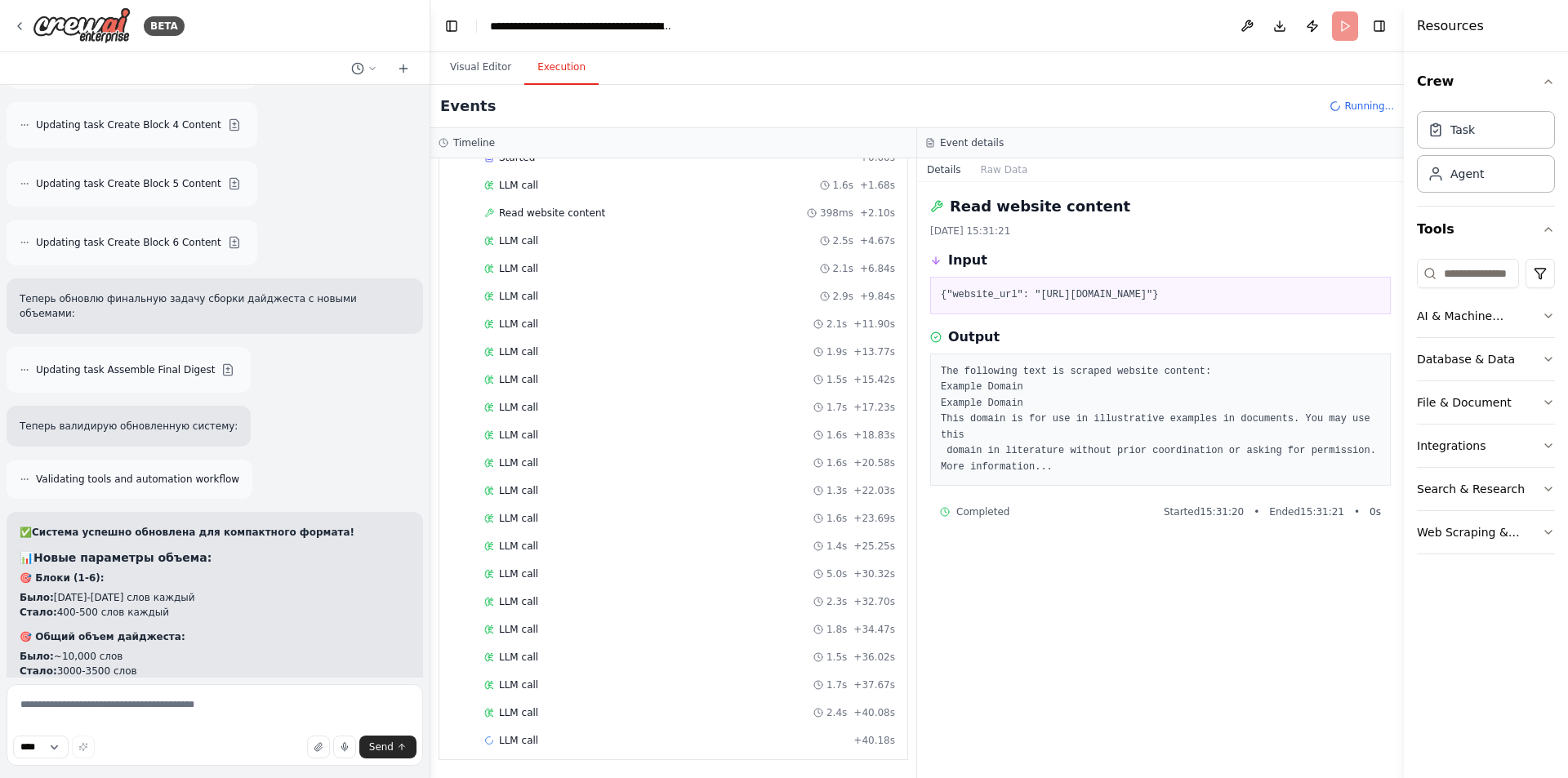
scroll to position [1509, 0]
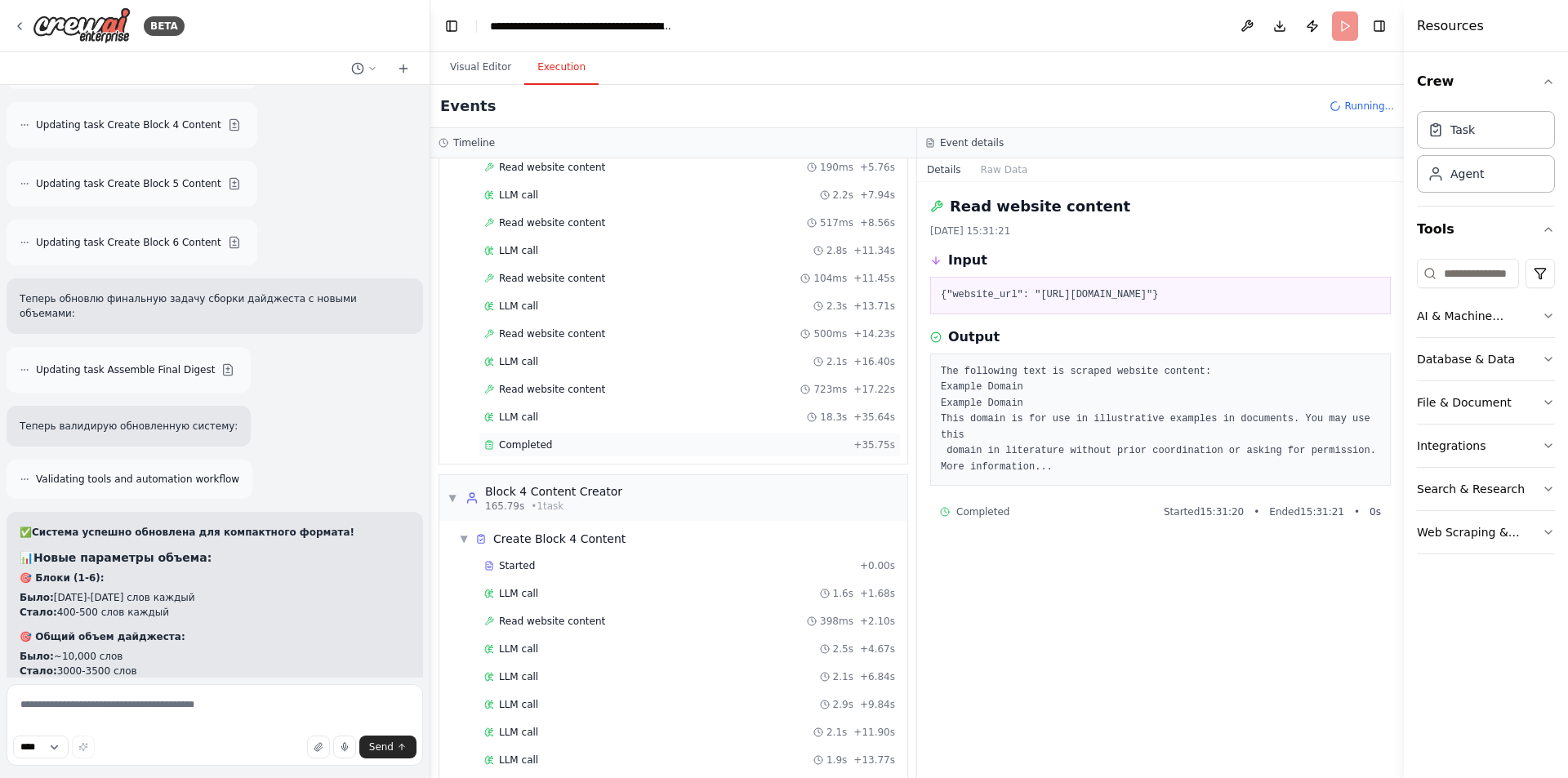
click at [569, 438] on div "Completed + 35.75s" at bounding box center [689, 445] width 422 height 25
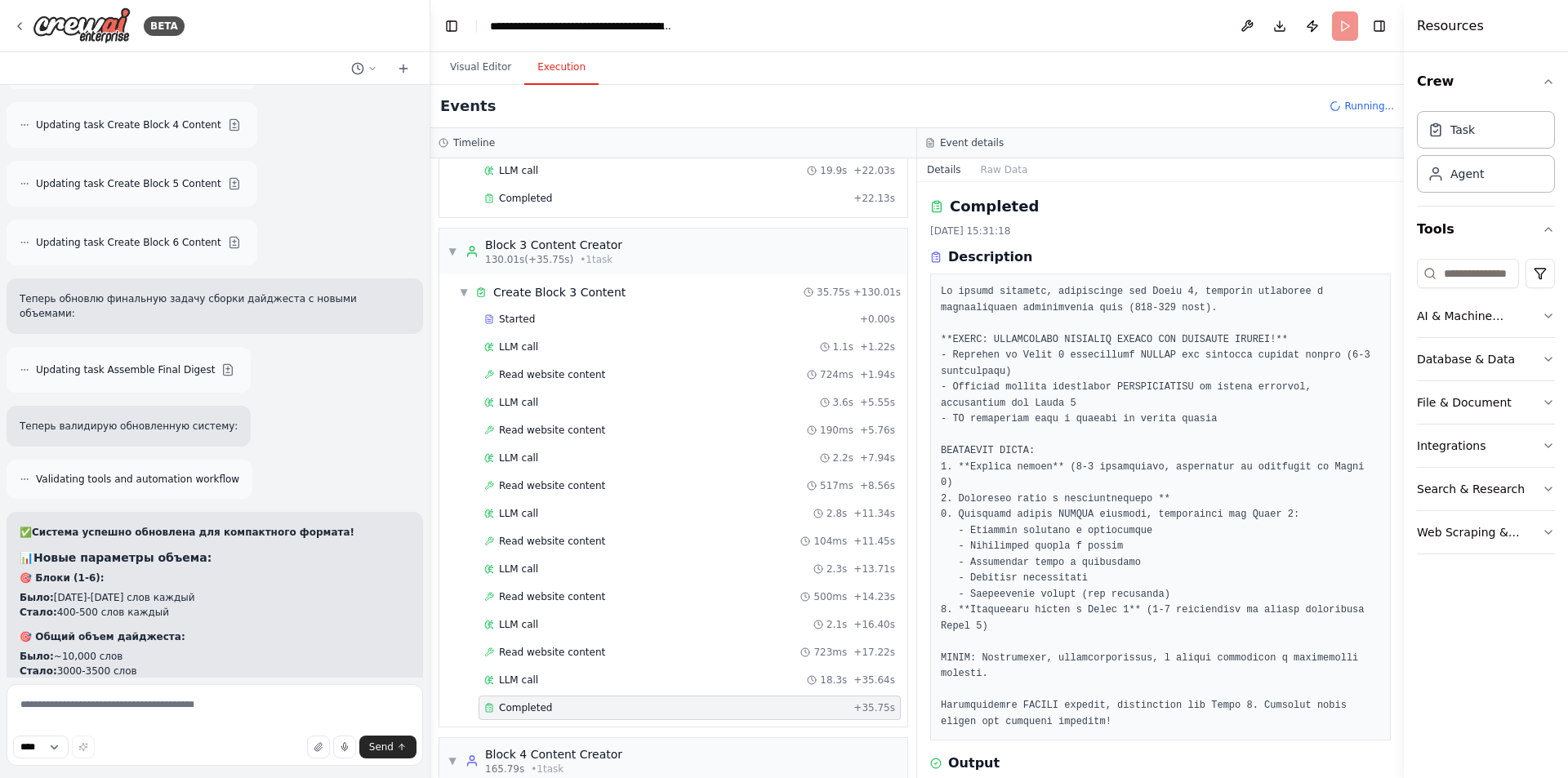
scroll to position [1182, 0]
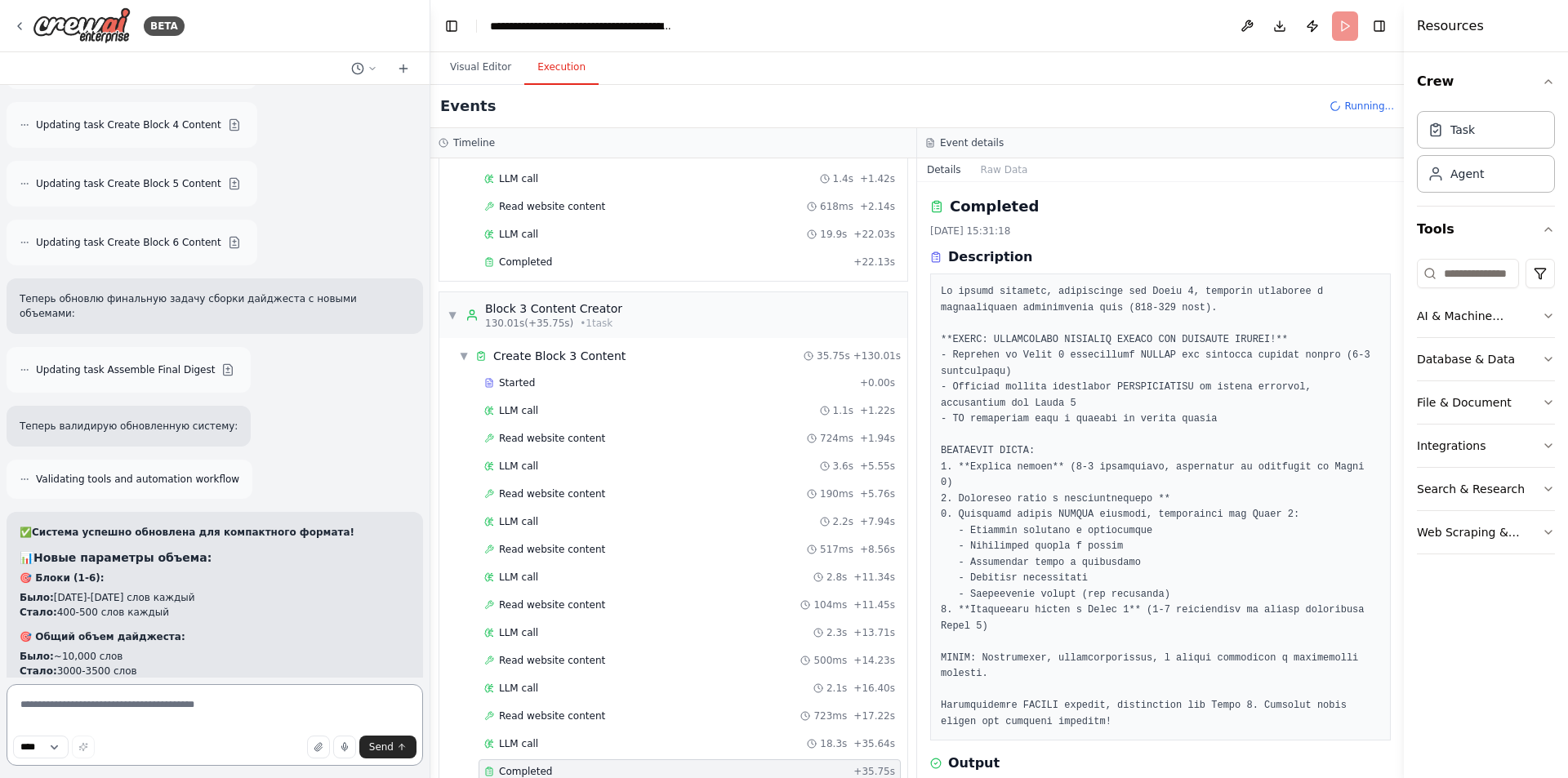
click at [206, 701] on textarea at bounding box center [215, 725] width 416 height 82
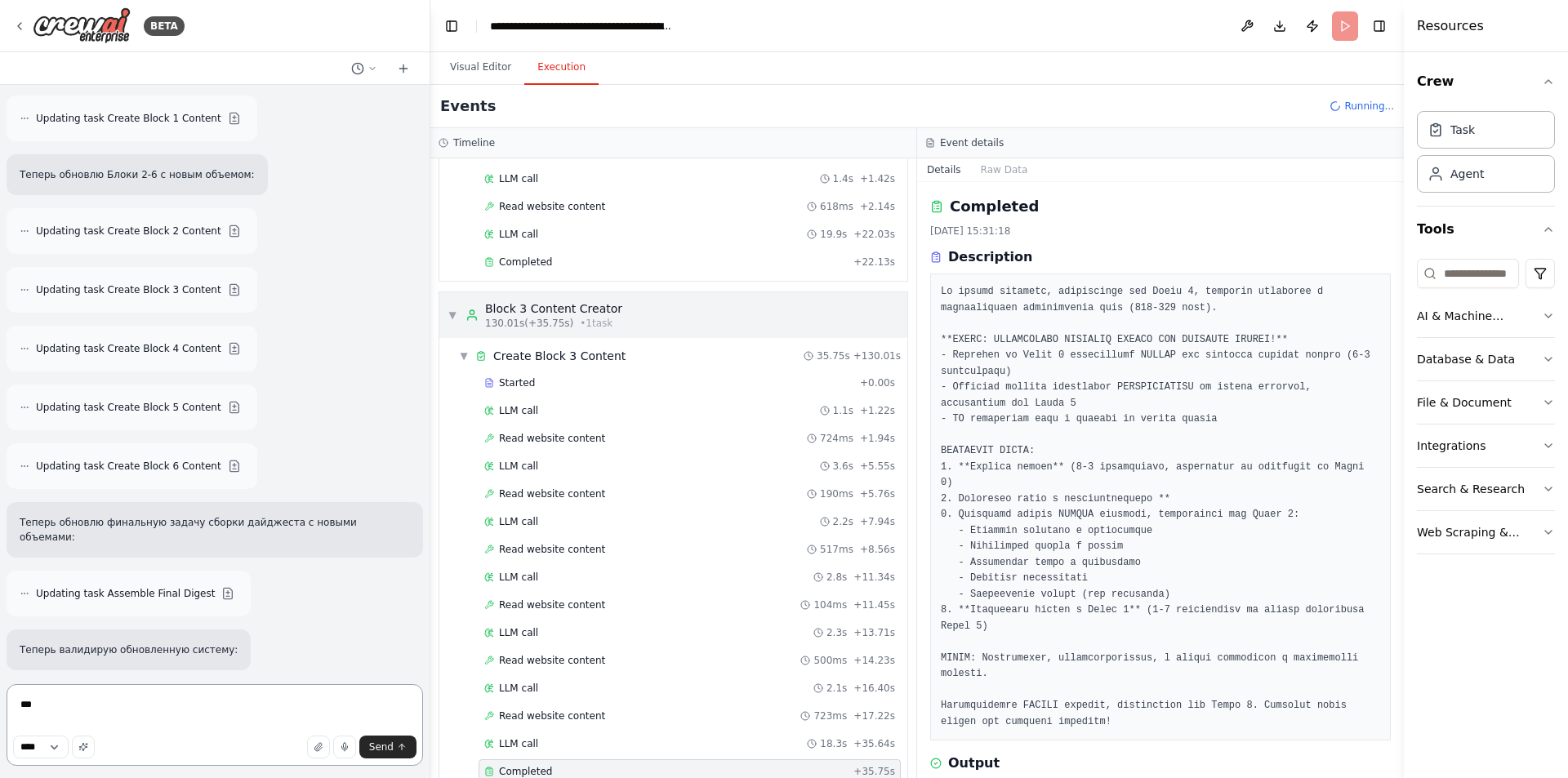
scroll to position [16461, 0]
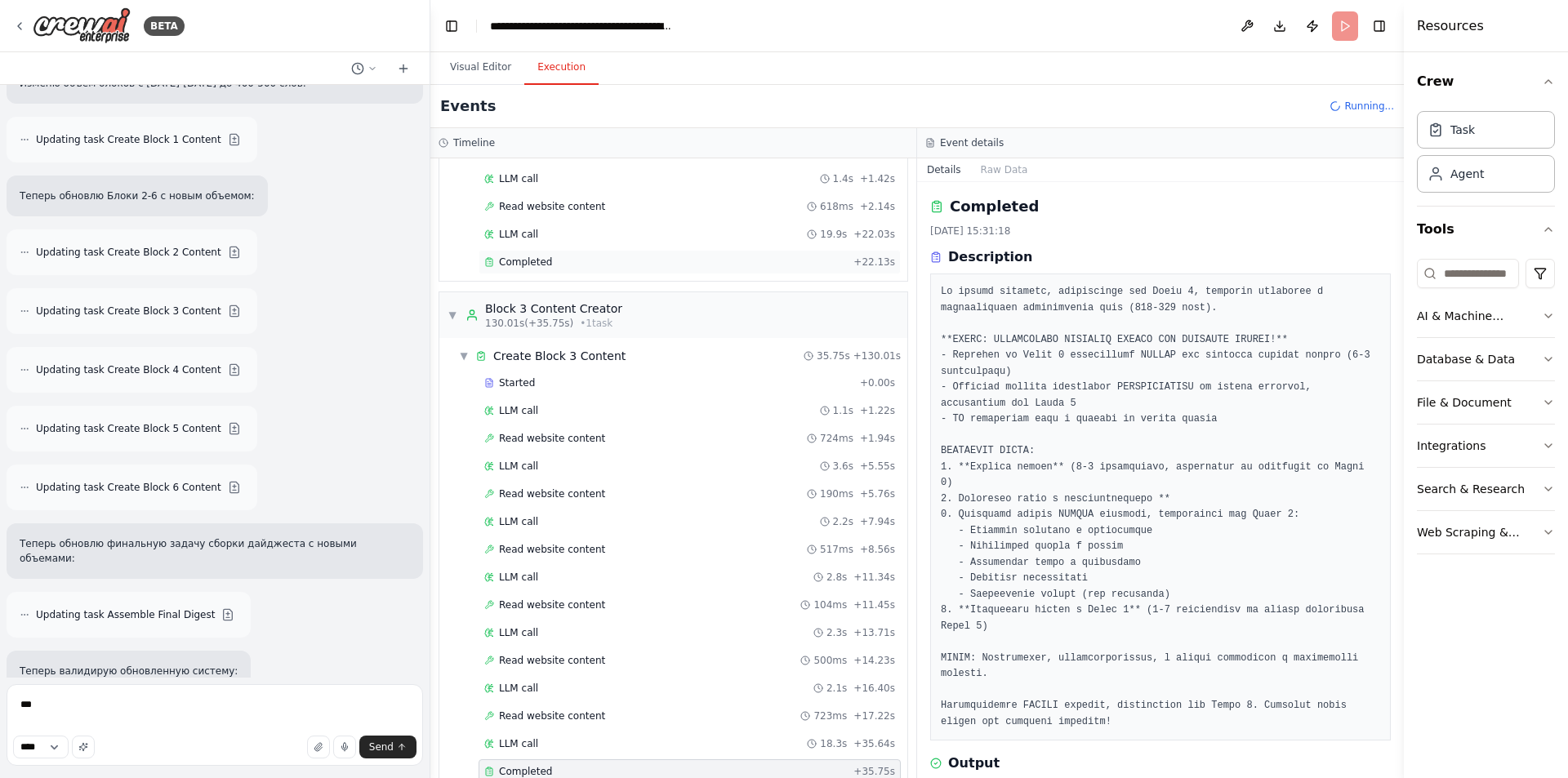
click at [635, 254] on div "Completed + 22.13s" at bounding box center [689, 261] width 422 height 25
click at [626, 267] on div "Completed" at bounding box center [666, 261] width 363 height 13
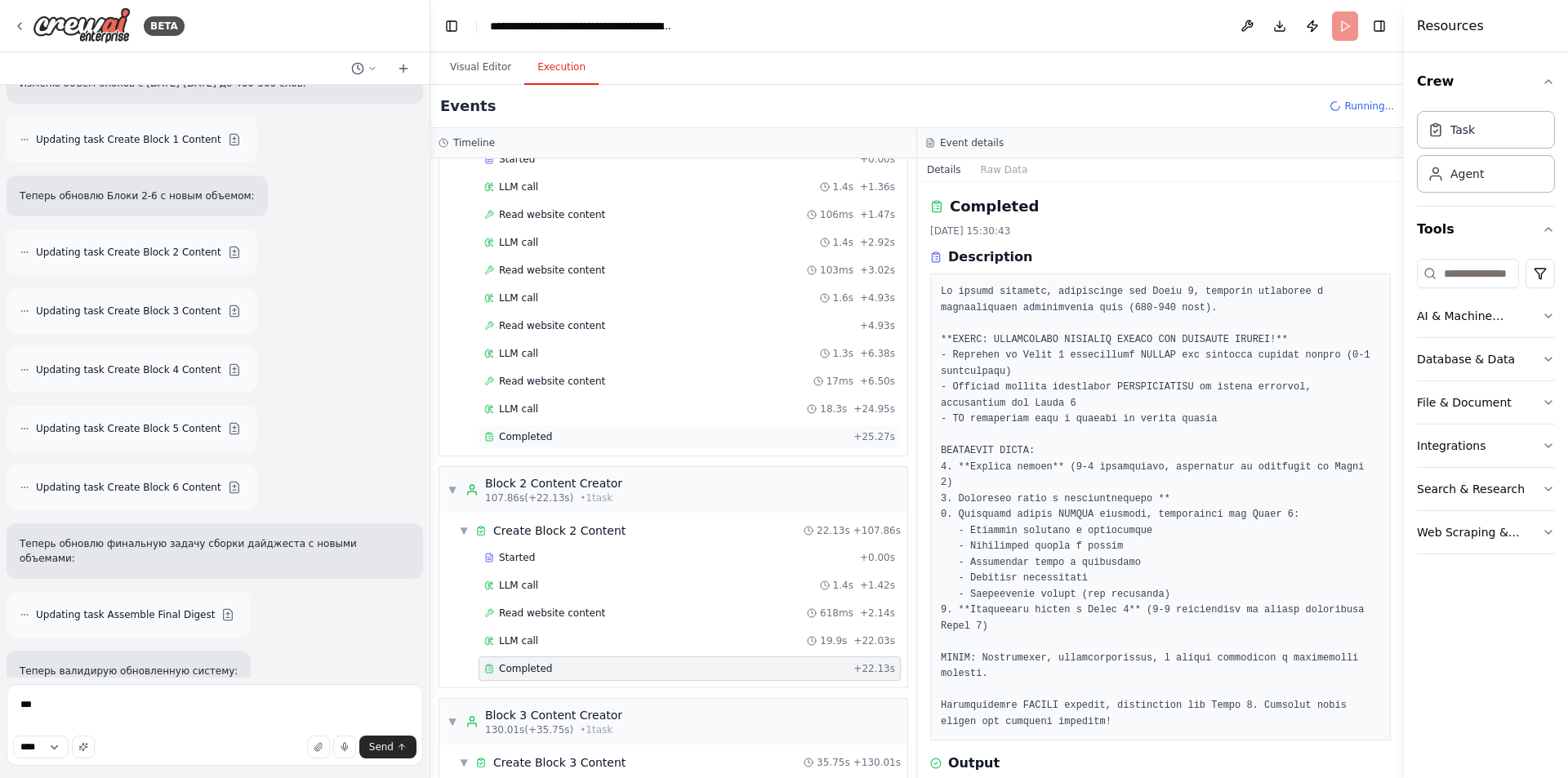
scroll to position [773, 0]
click at [529, 445] on div "Completed + 25.27s" at bounding box center [689, 438] width 422 height 25
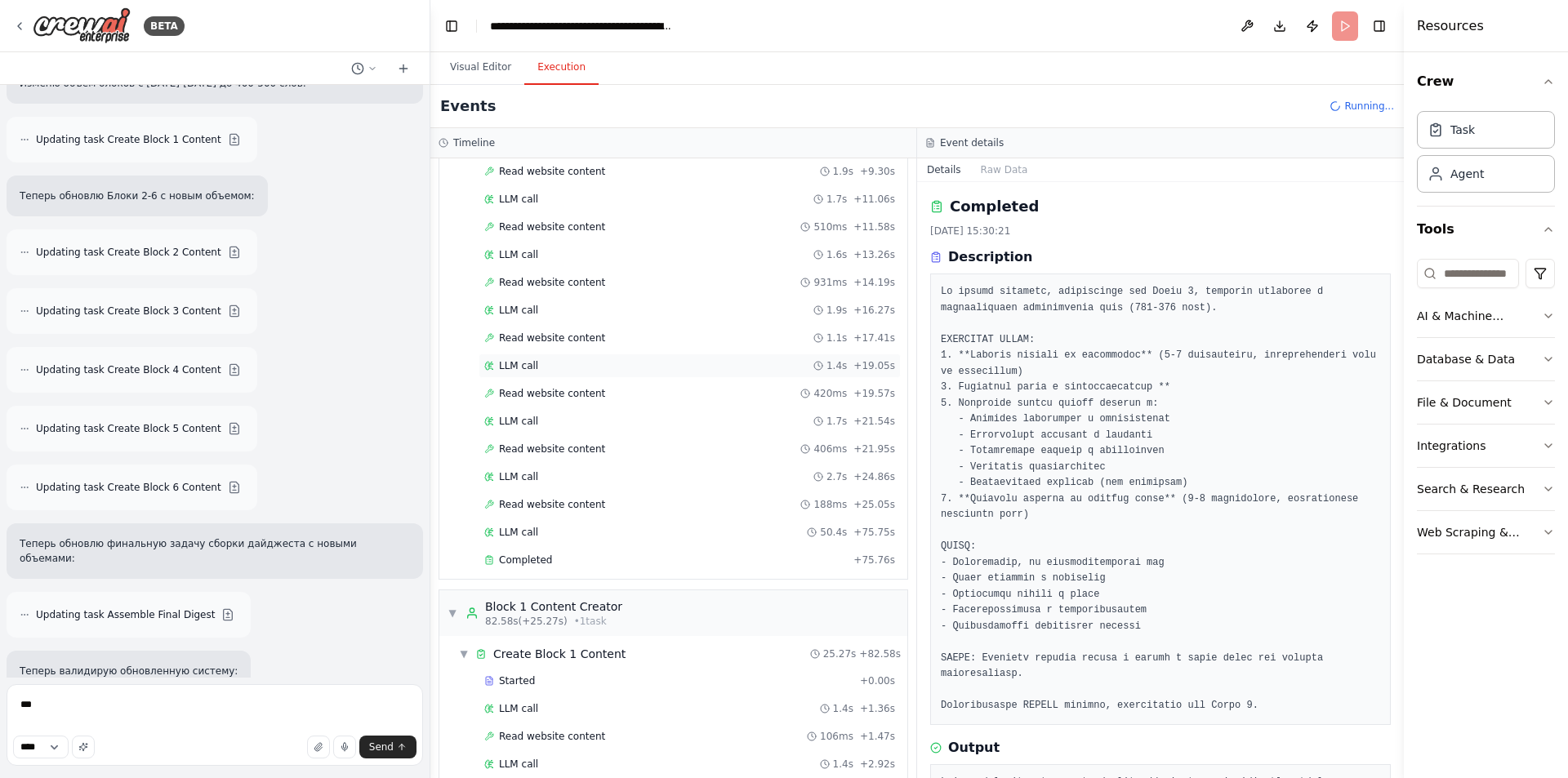
scroll to position [202, 0]
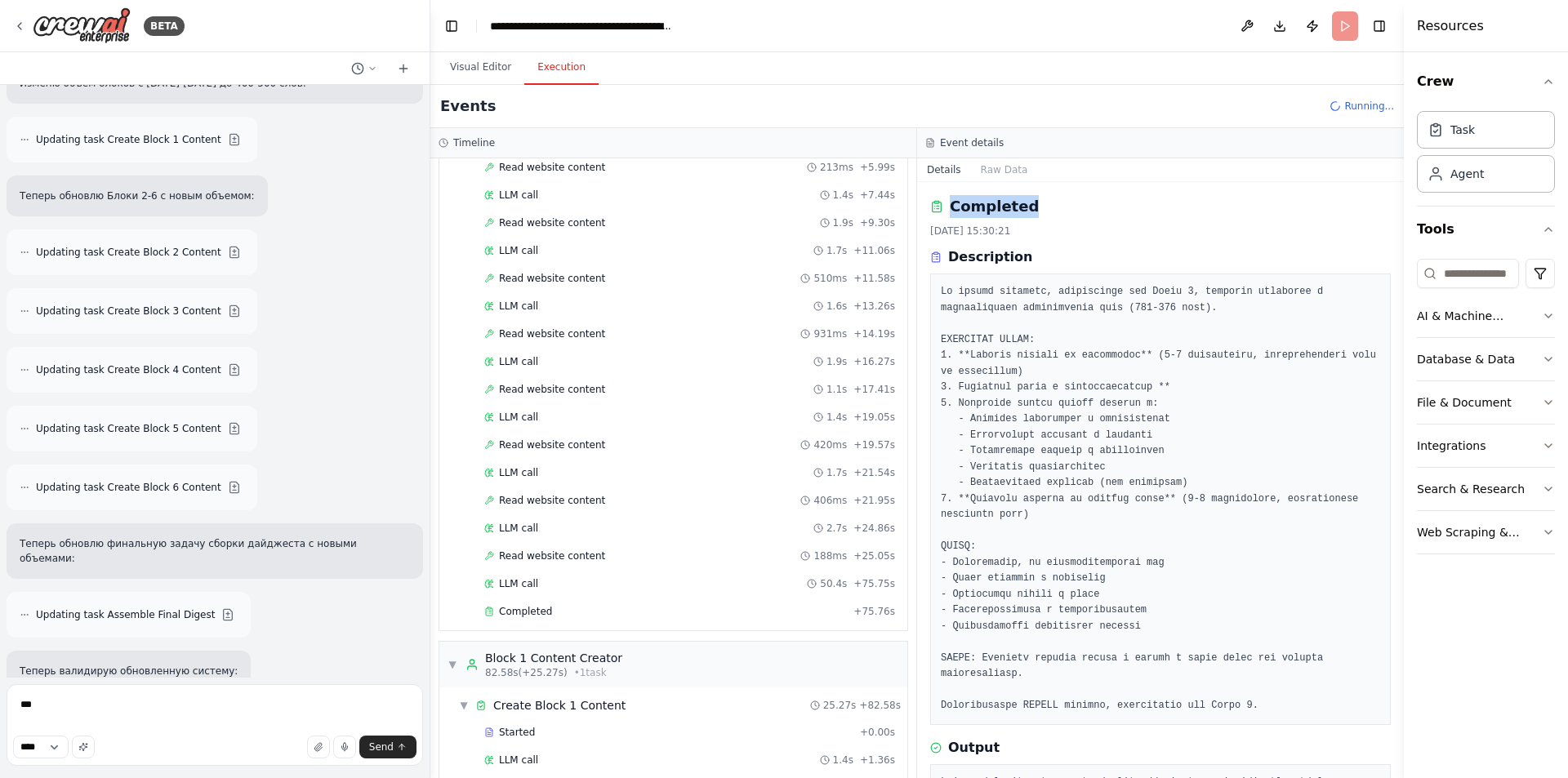
drag, startPoint x: 1021, startPoint y: 211, endPoint x: 954, endPoint y: 208, distance: 67.1
click at [954, 208] on div "Completed" at bounding box center [1160, 206] width 461 height 23
copy h2 "Completed"
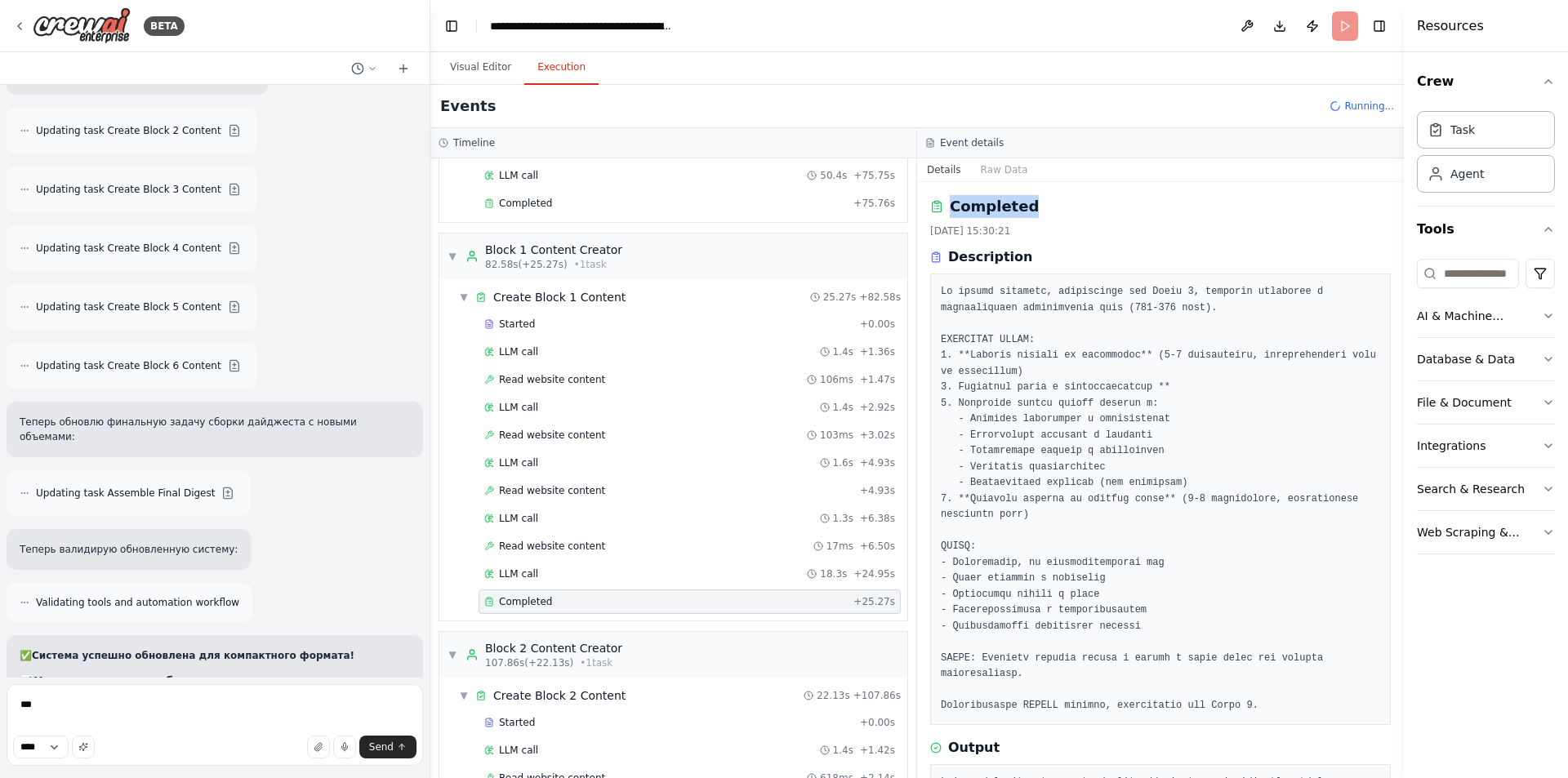
scroll to position [16706, 0]
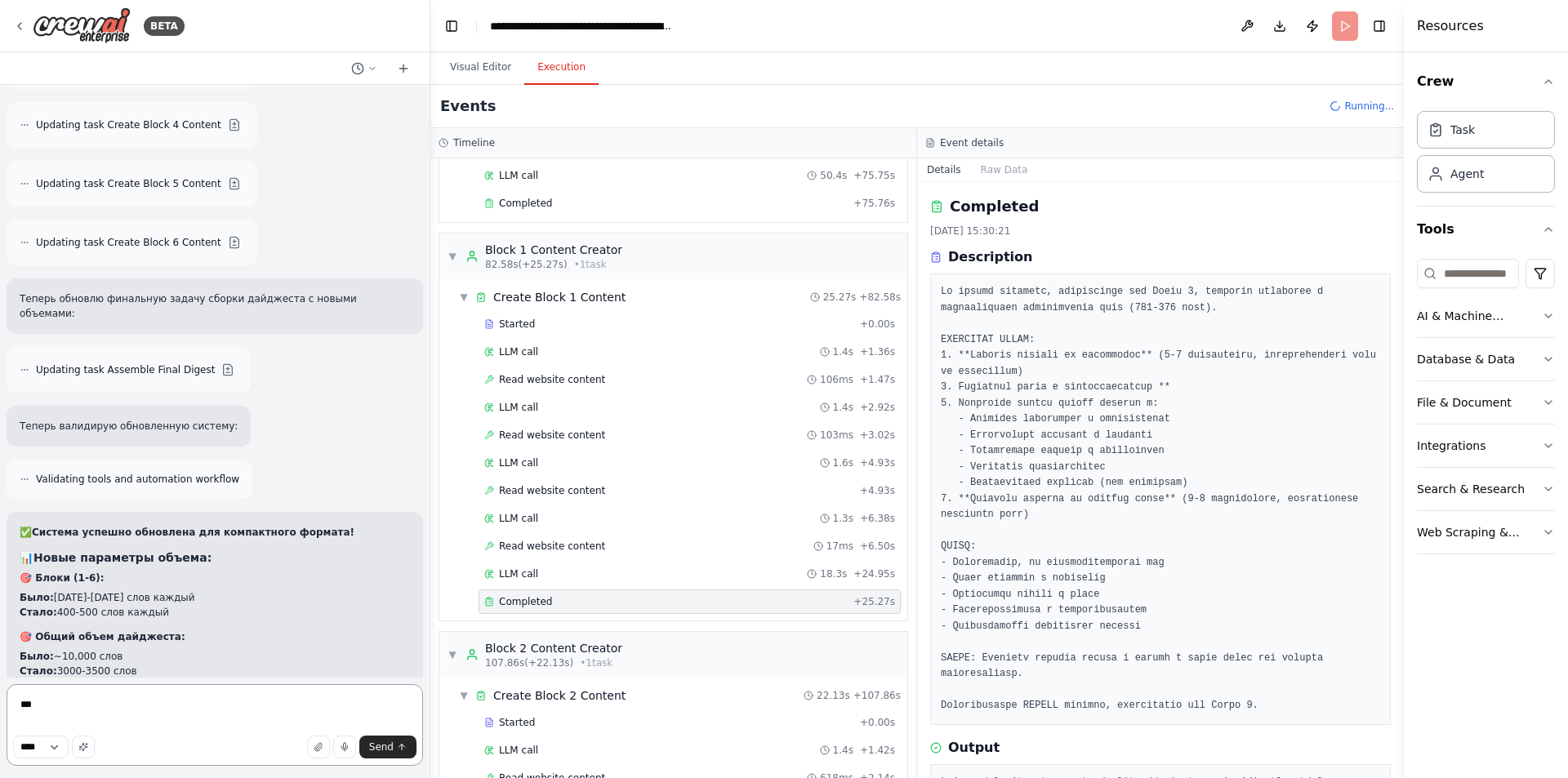
click at [177, 703] on textarea "**" at bounding box center [215, 725] width 416 height 82
paste textarea "**********"
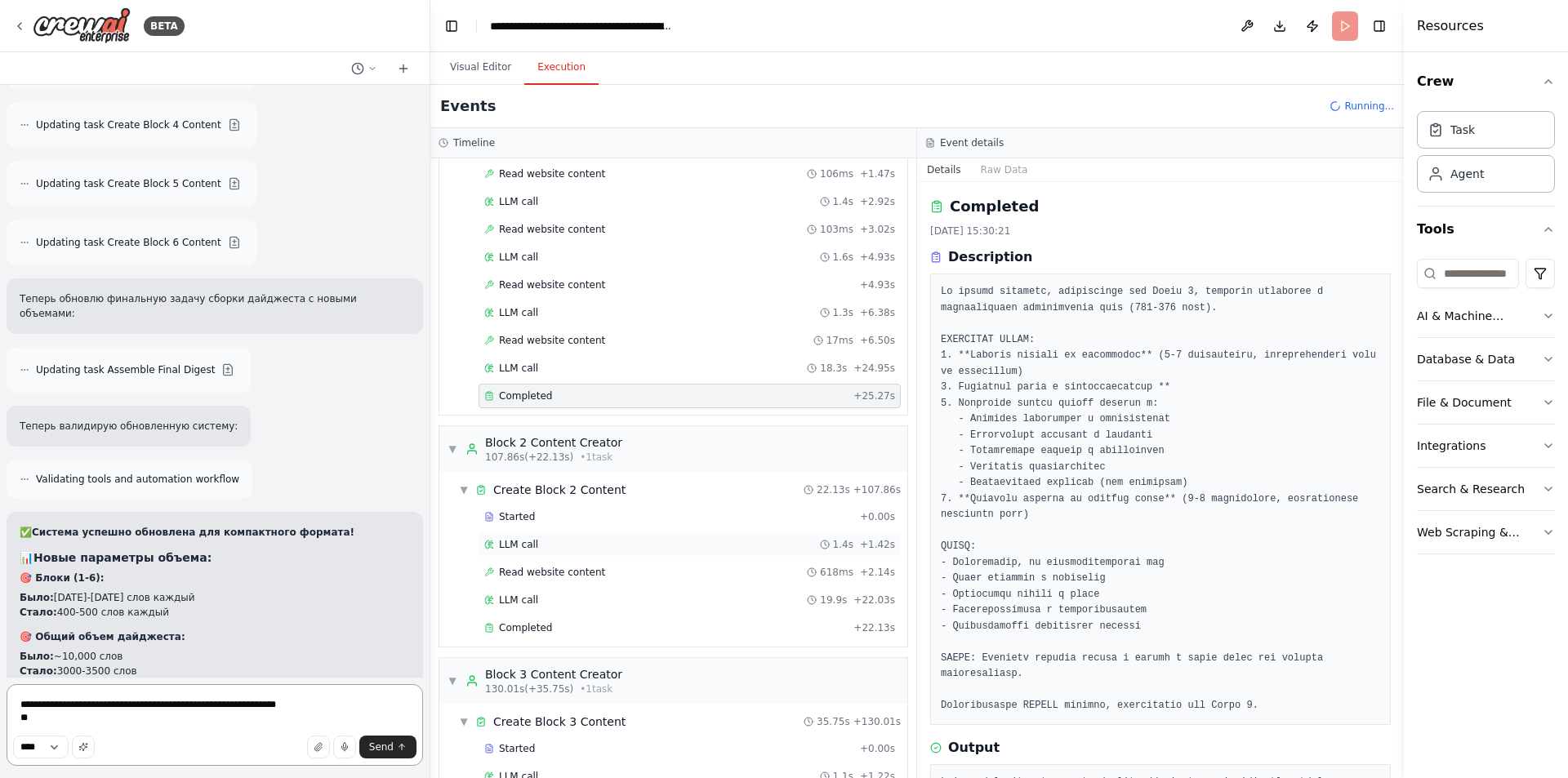
scroll to position [855, 0]
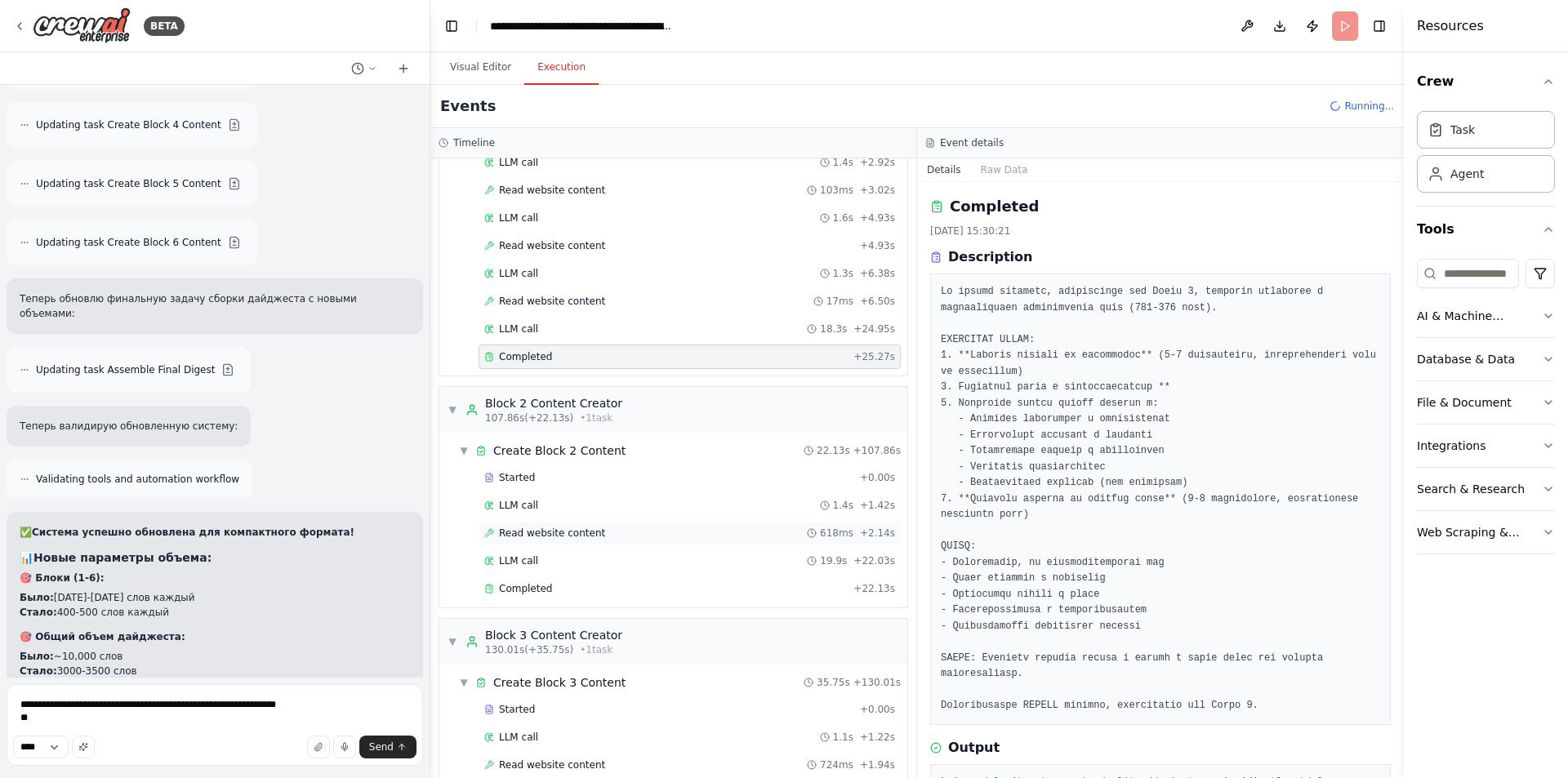
click at [559, 534] on span "Read website content" at bounding box center [552, 532] width 107 height 13
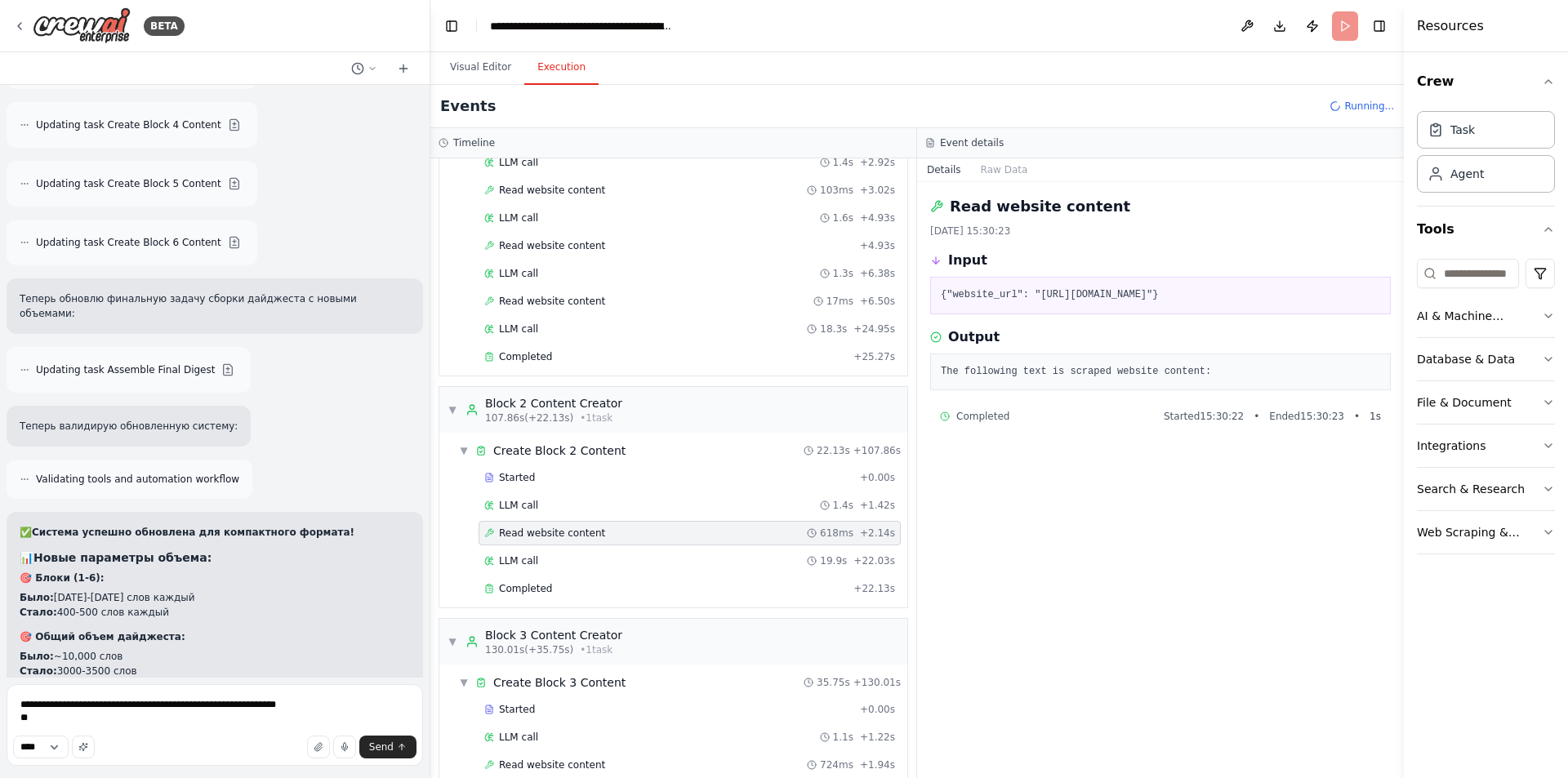
click at [1077, 304] on pre "{"website_url": "[URL][DOMAIN_NAME]"}" at bounding box center [1161, 296] width 440 height 17
drag, startPoint x: 1161, startPoint y: 312, endPoint x: 935, endPoint y: 256, distance: 232.8
click at [935, 256] on div "Input {"website_url": "[URL][DOMAIN_NAME]"}" at bounding box center [1160, 282] width 461 height 64
copy div "Input {"website_url": "[URL][DOMAIN_NAME]"}"
click at [120, 726] on textarea "**********" at bounding box center [215, 725] width 416 height 82
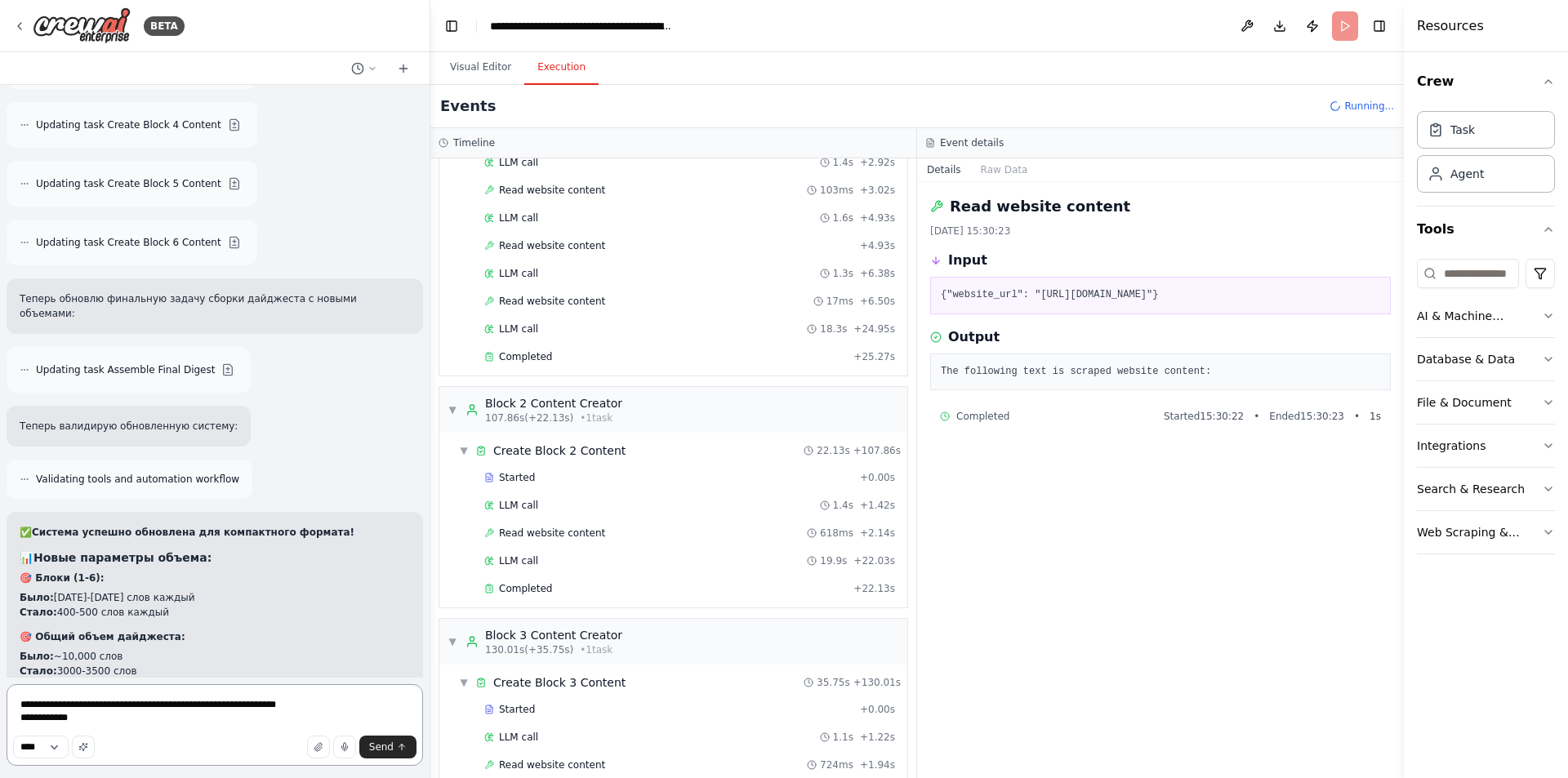
paste textarea "**********"
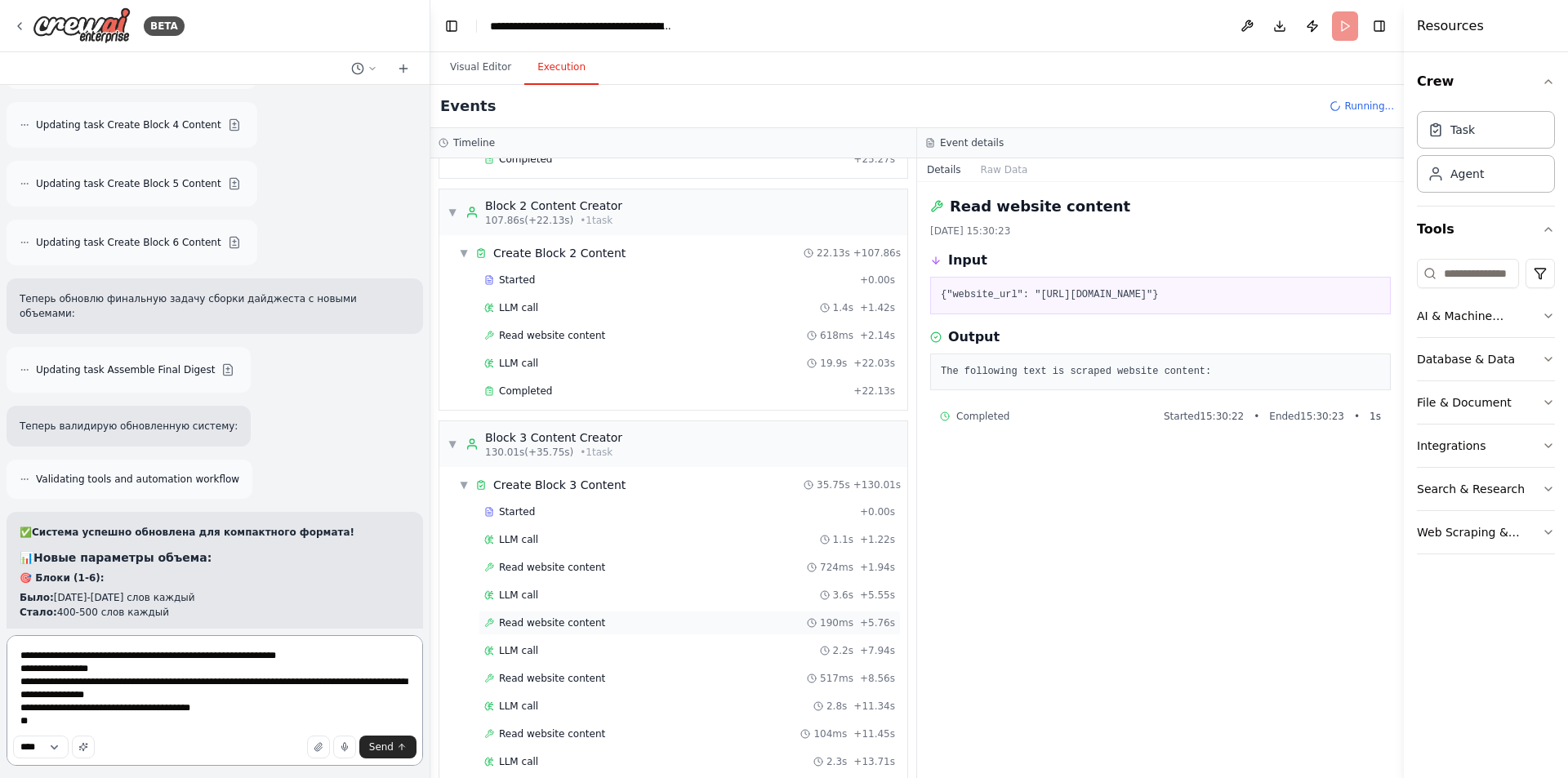
scroll to position [1100, 0]
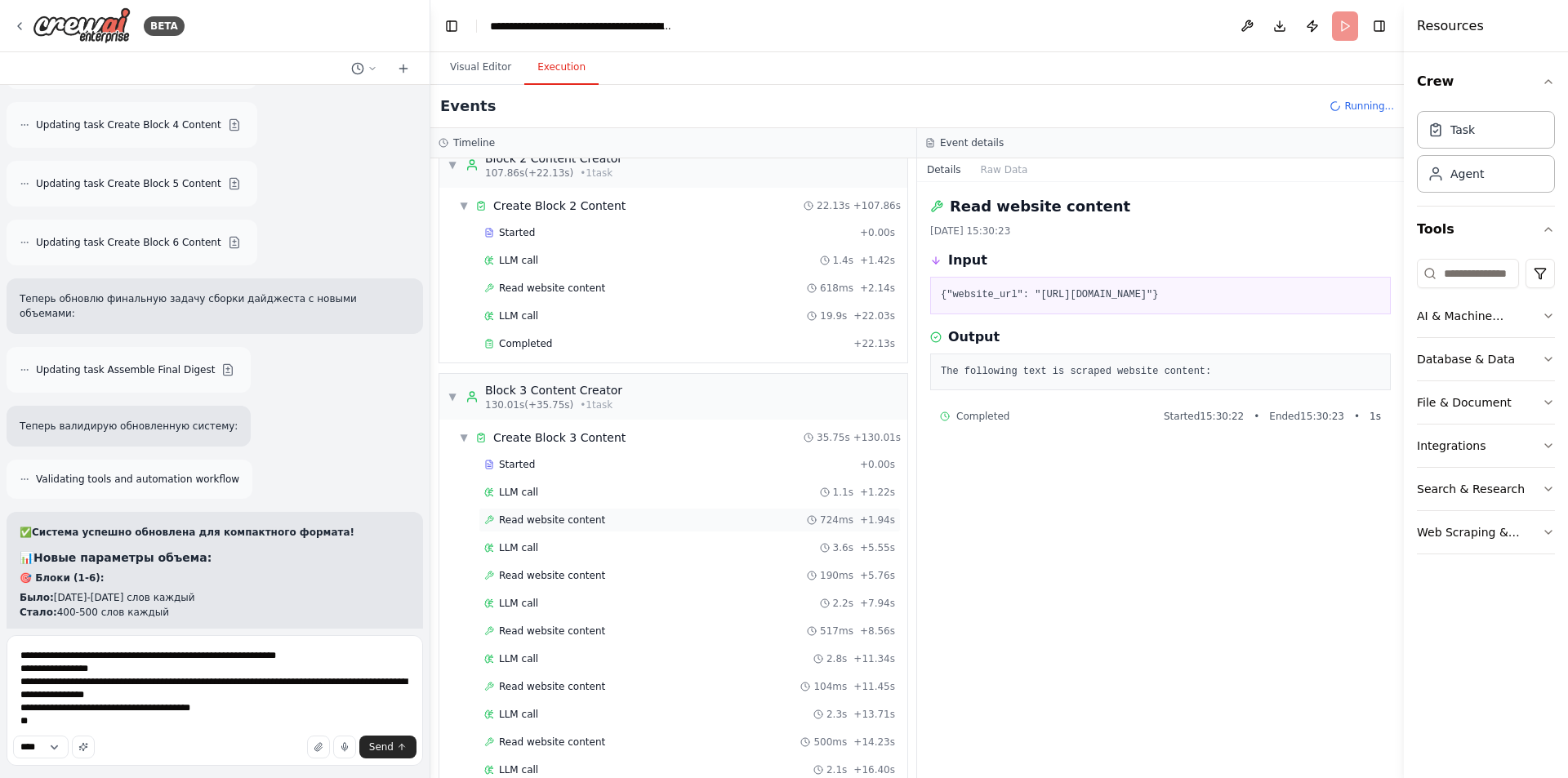
click at [555, 518] on span "Read website content" at bounding box center [552, 520] width 107 height 13
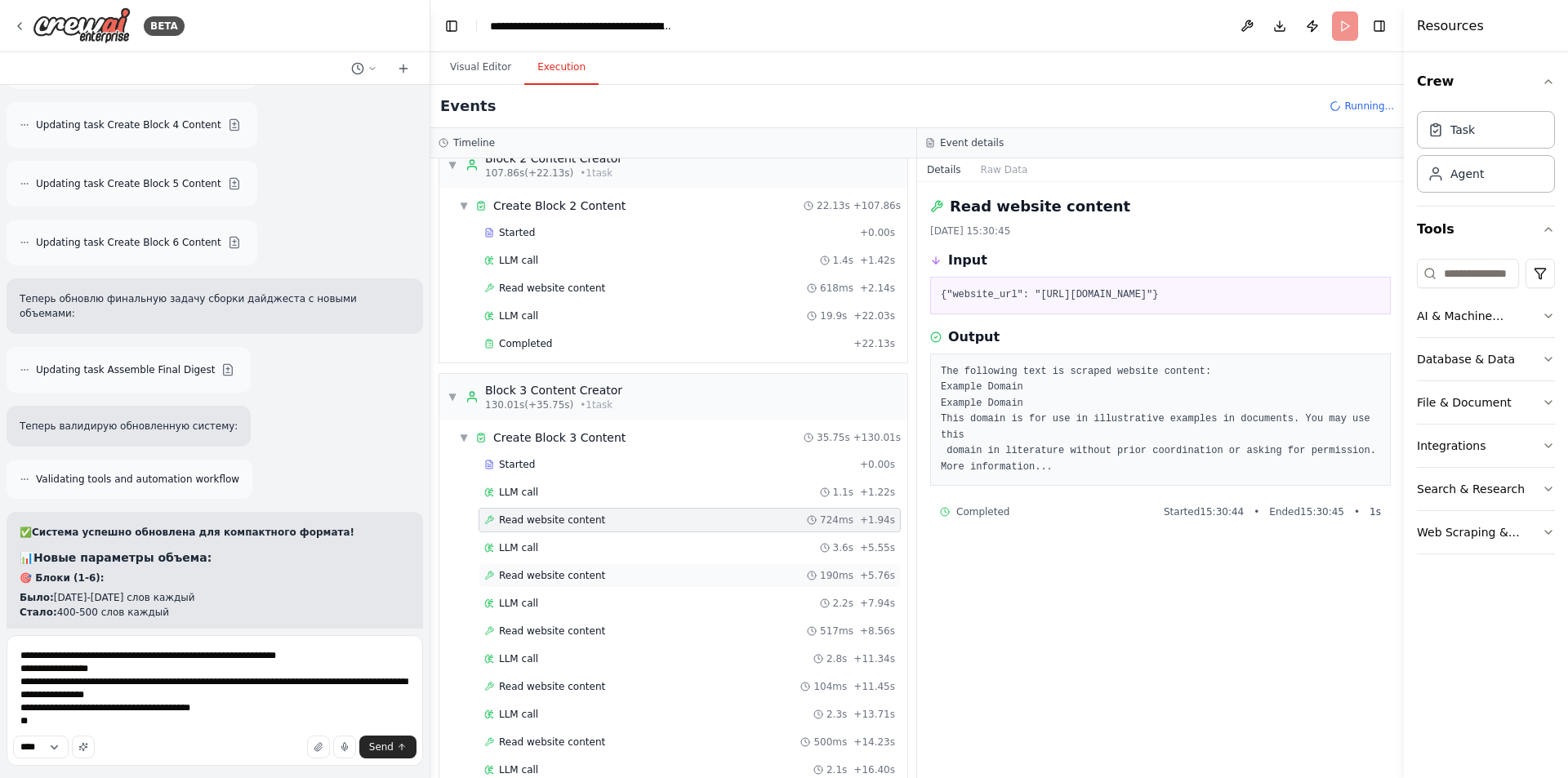
click at [554, 573] on span "Read website content" at bounding box center [552, 575] width 107 height 13
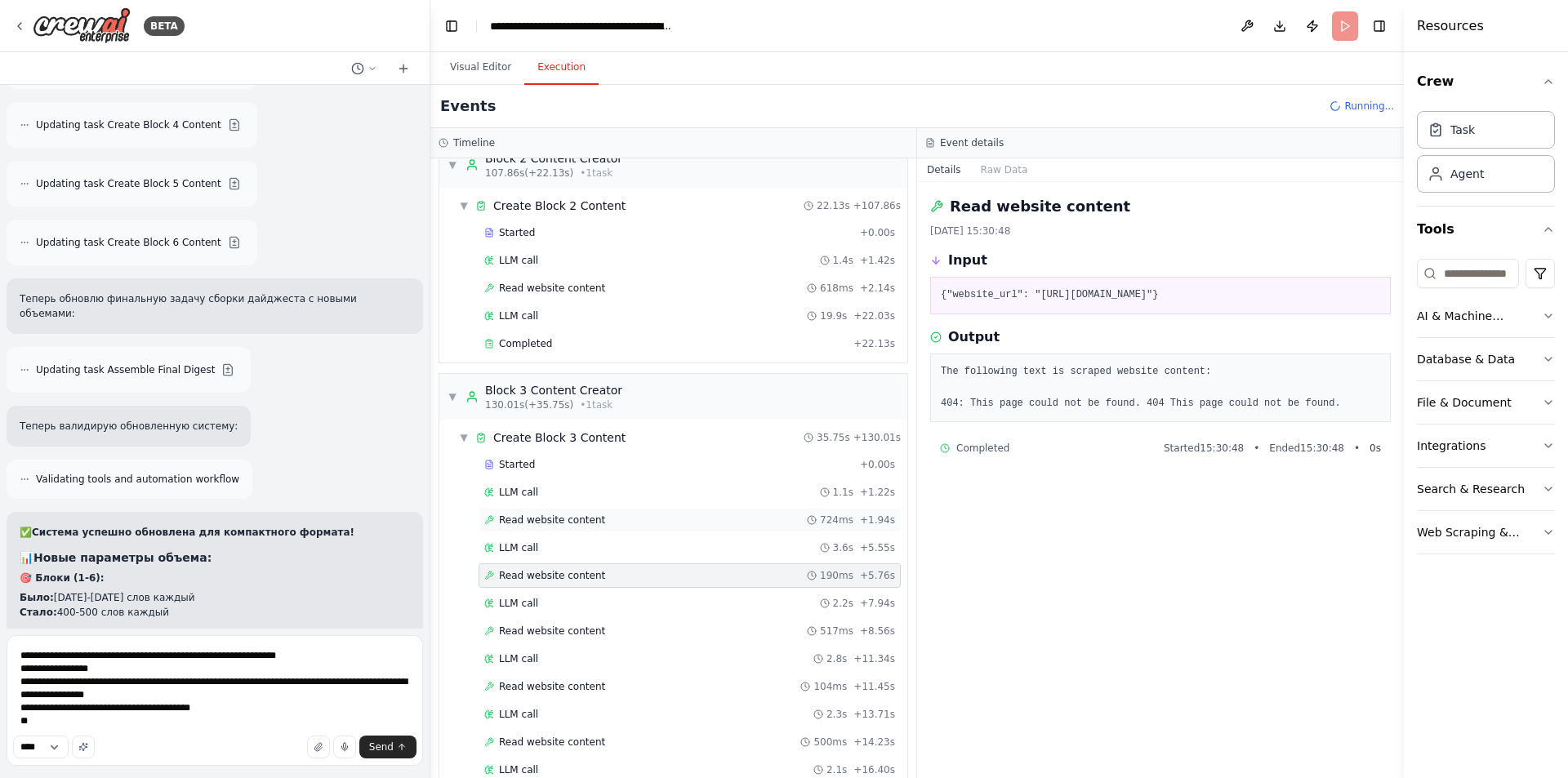
click at [536, 520] on span "Read website content" at bounding box center [552, 520] width 107 height 13
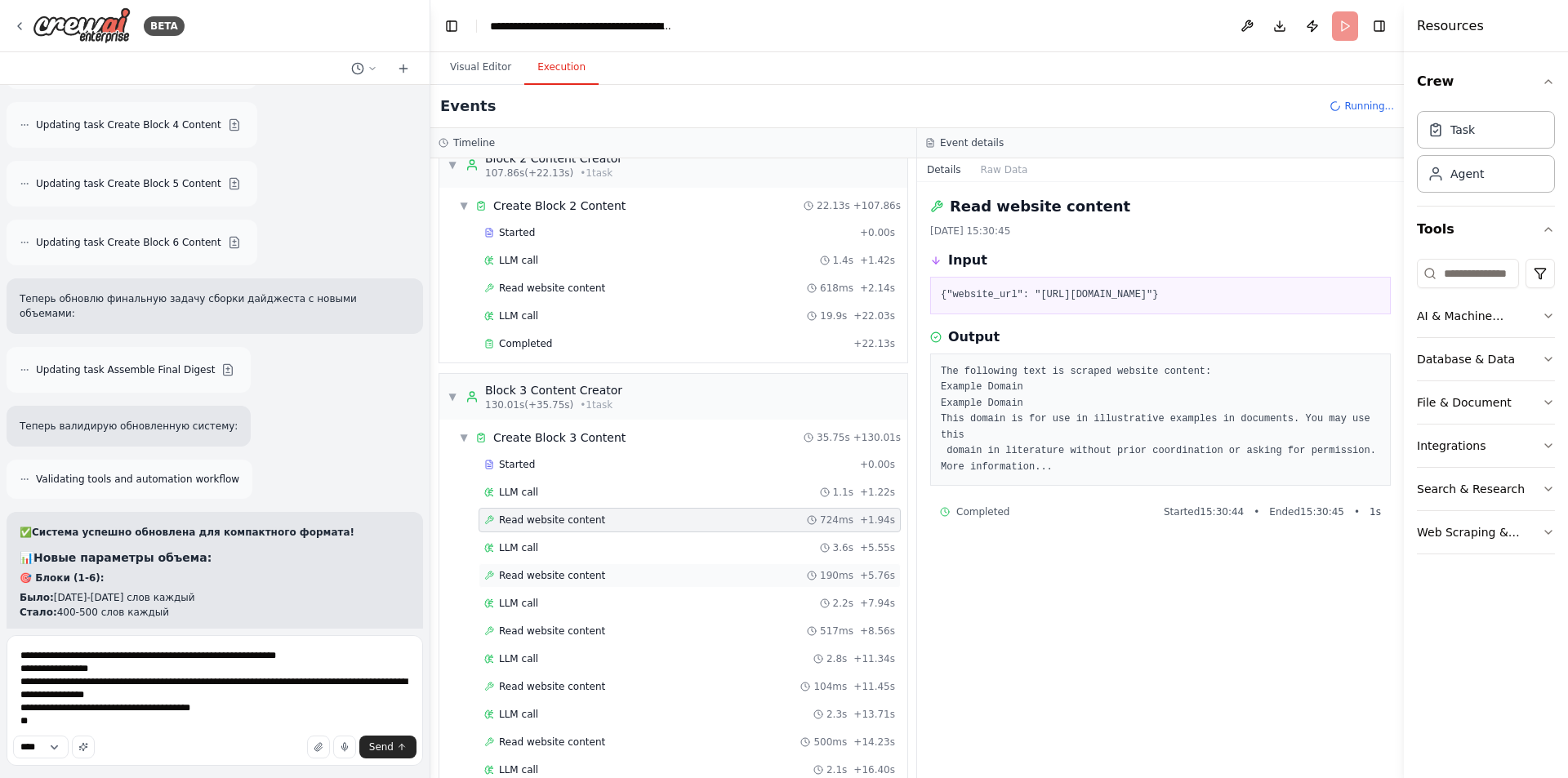
click at [533, 572] on span "Read website content" at bounding box center [552, 575] width 107 height 13
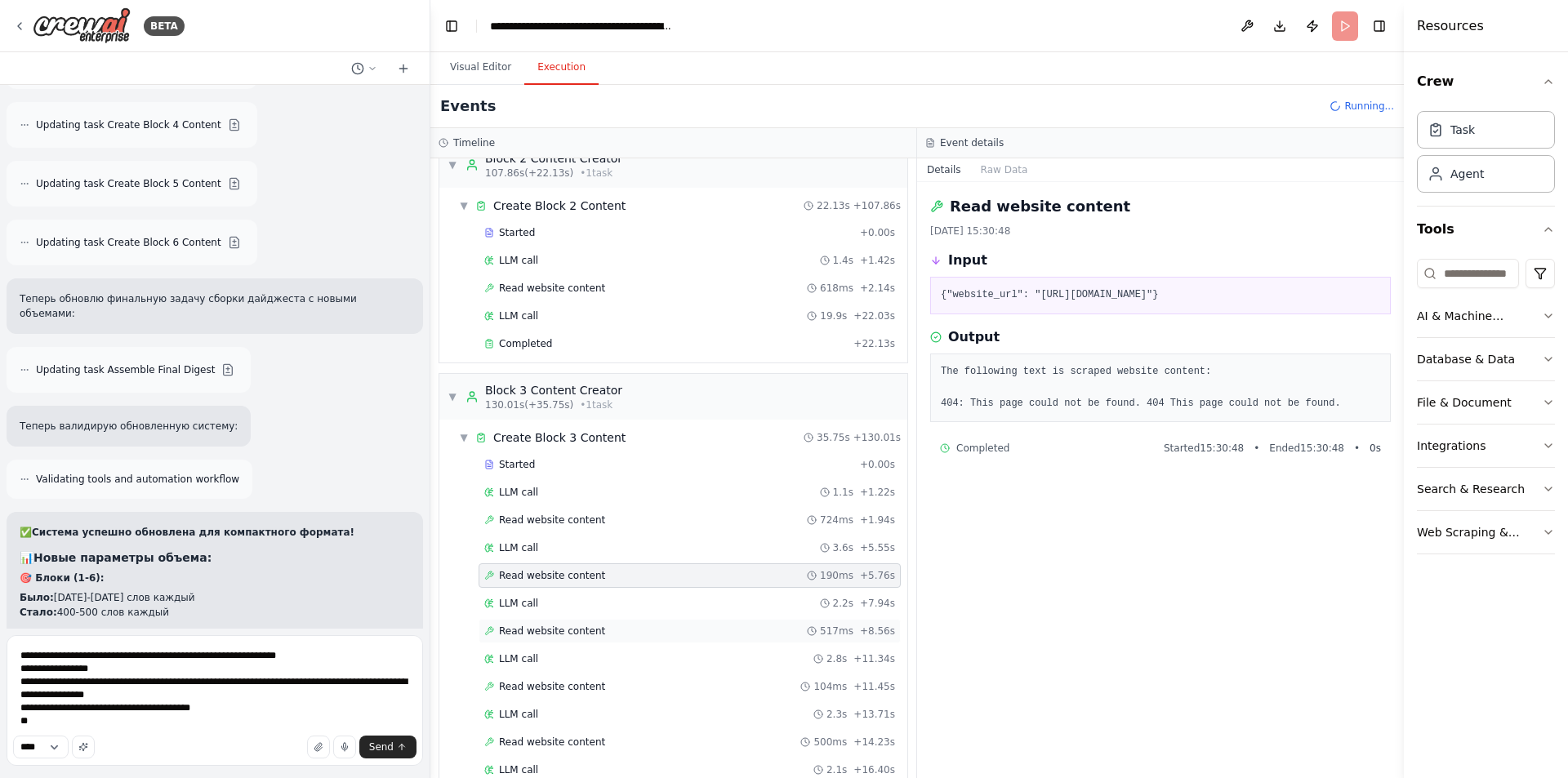
click at [547, 629] on span "Read website content" at bounding box center [552, 631] width 107 height 13
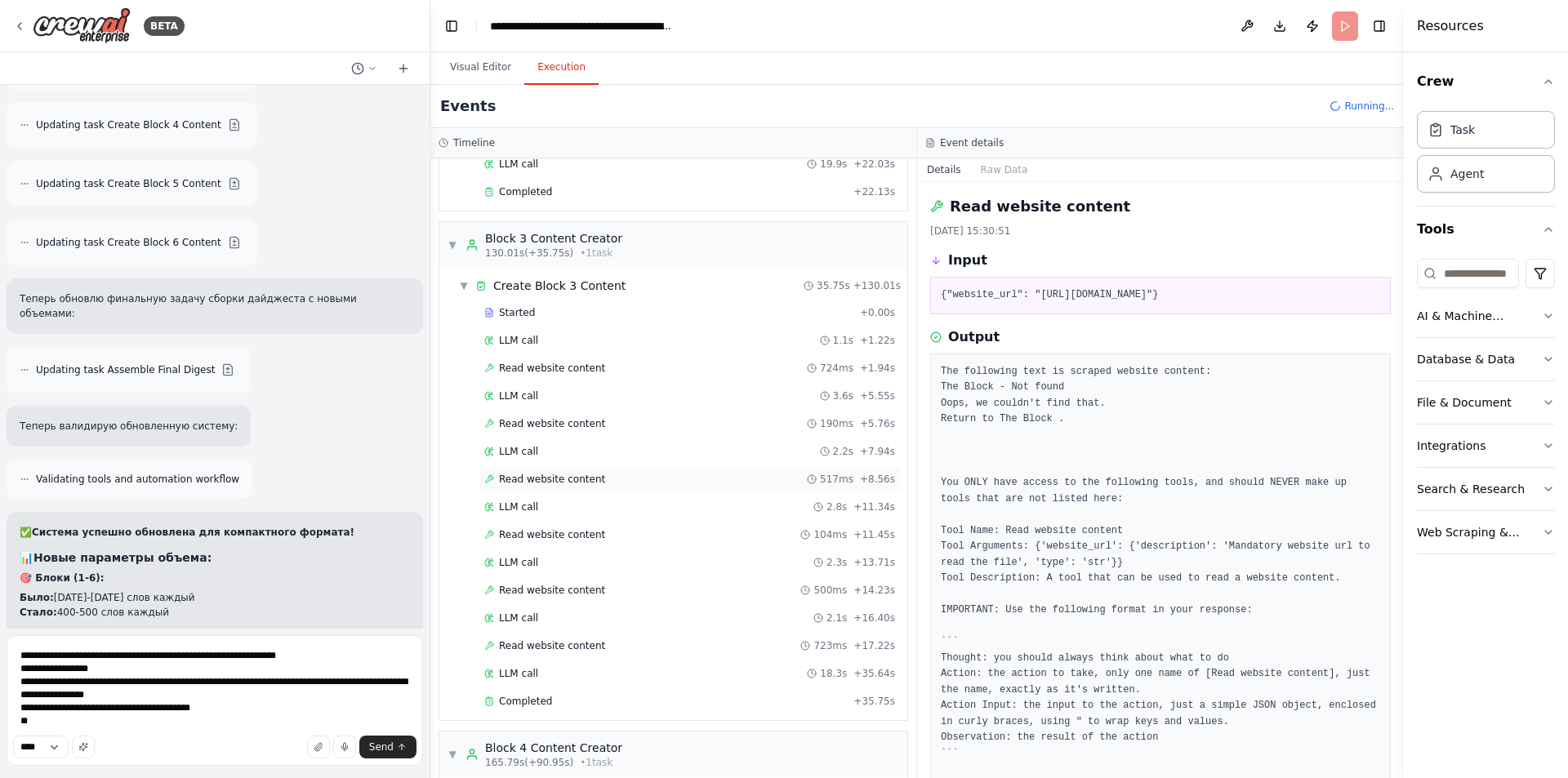
scroll to position [1427, 0]
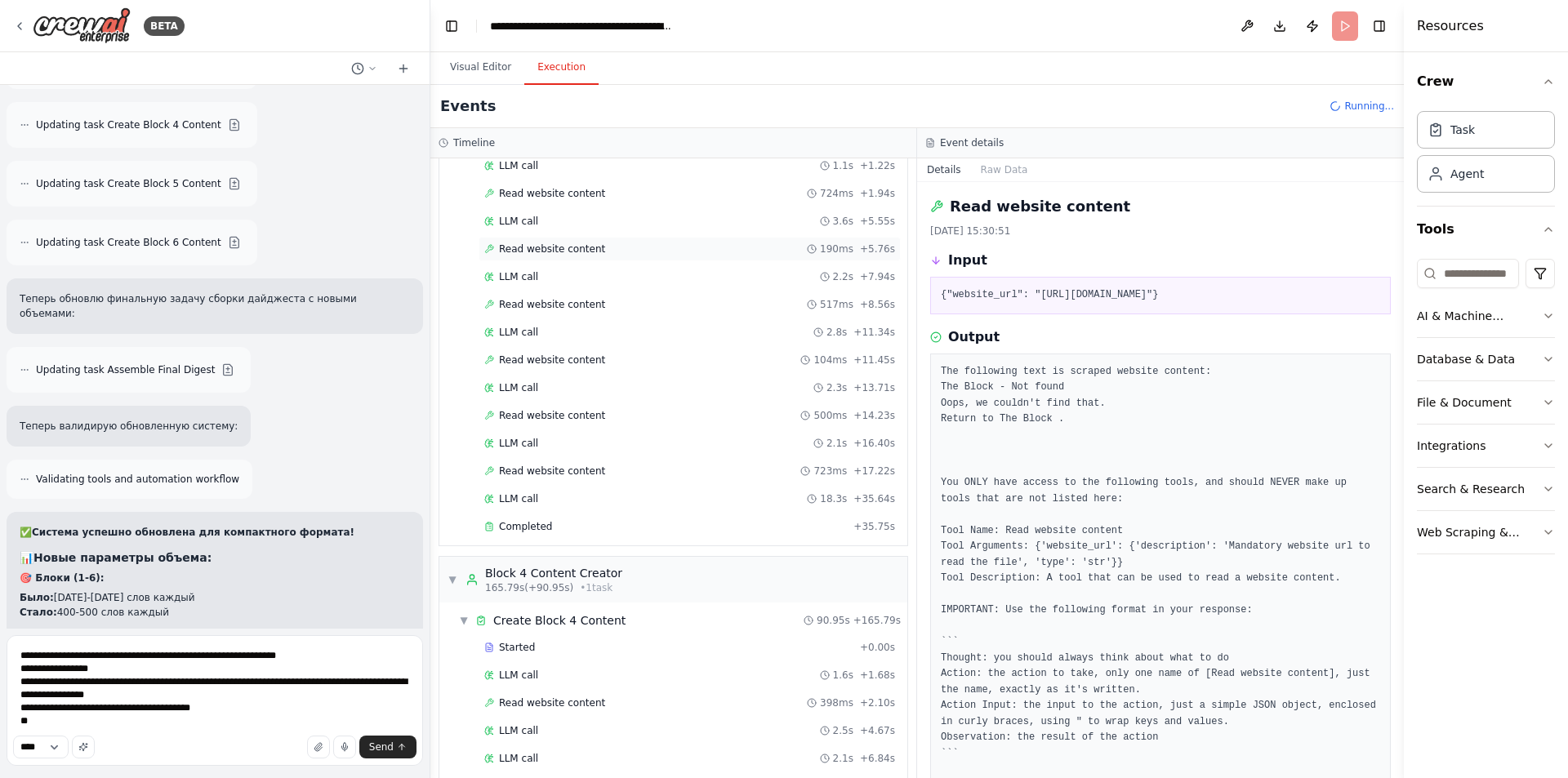
click at [574, 243] on span "Read website content" at bounding box center [552, 248] width 107 height 13
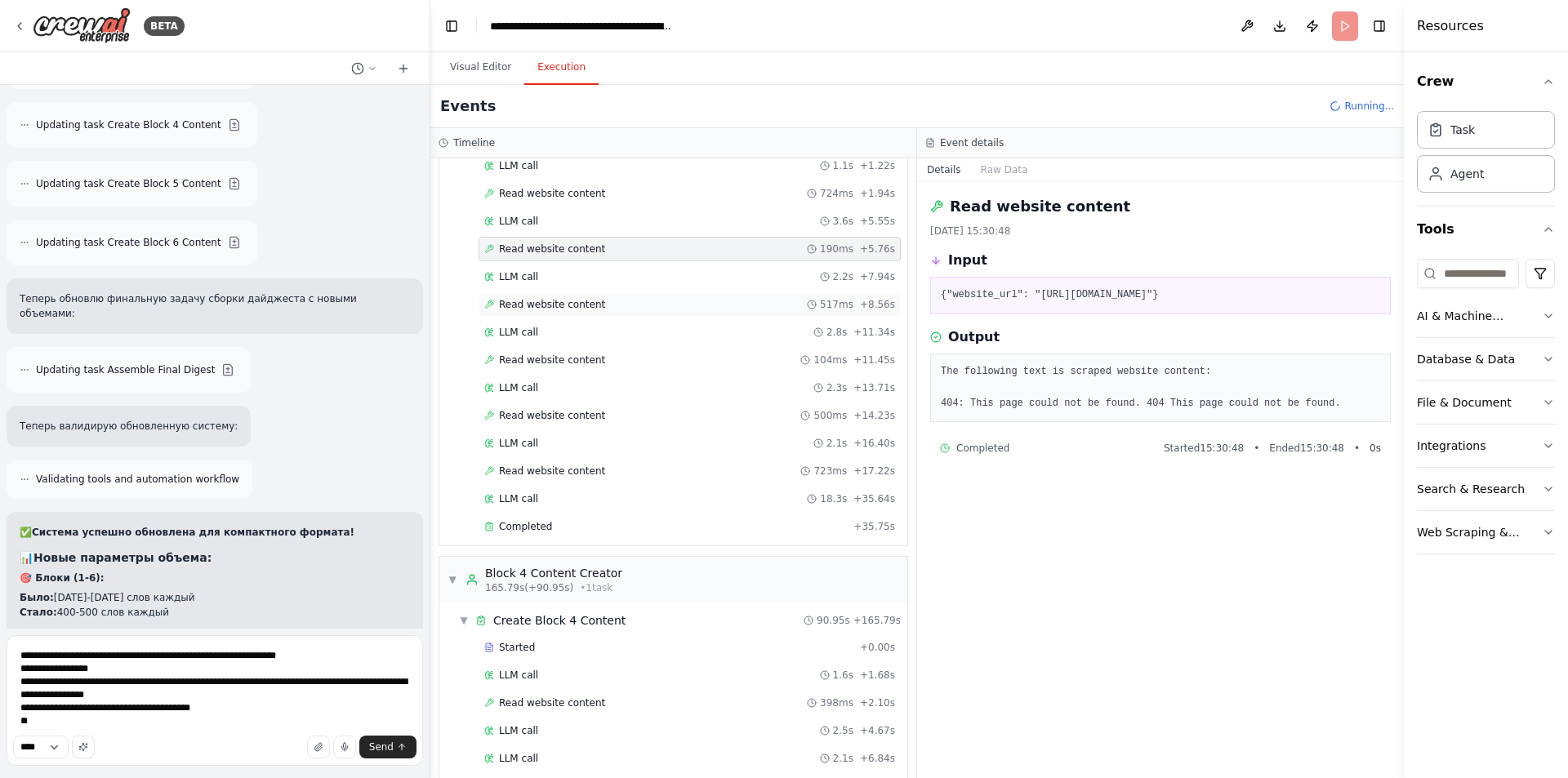
click at [575, 312] on div "Read website content 517ms + 8.56s" at bounding box center [689, 305] width 422 height 25
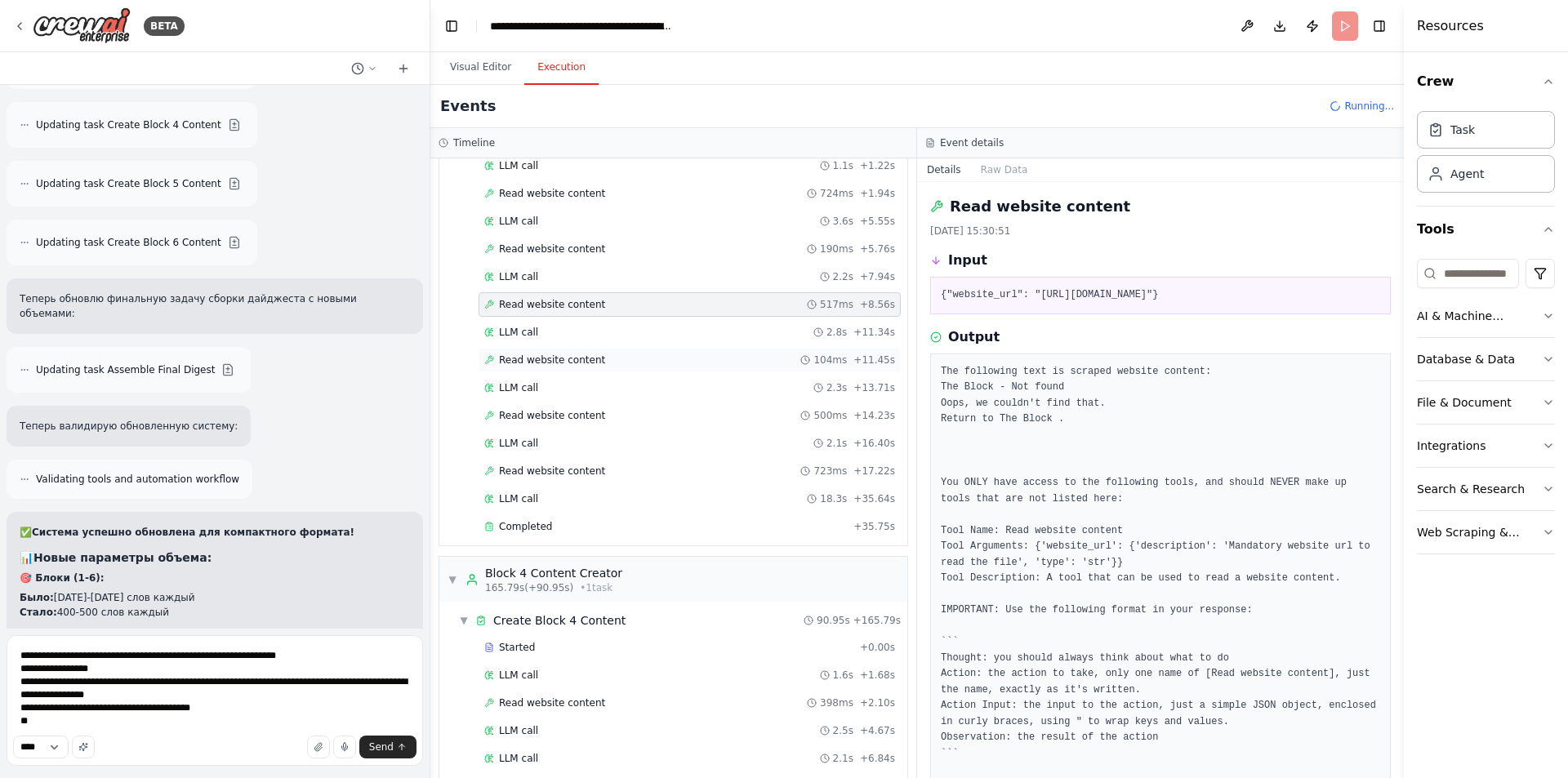
click at [568, 359] on span "Read website content" at bounding box center [552, 360] width 107 height 13
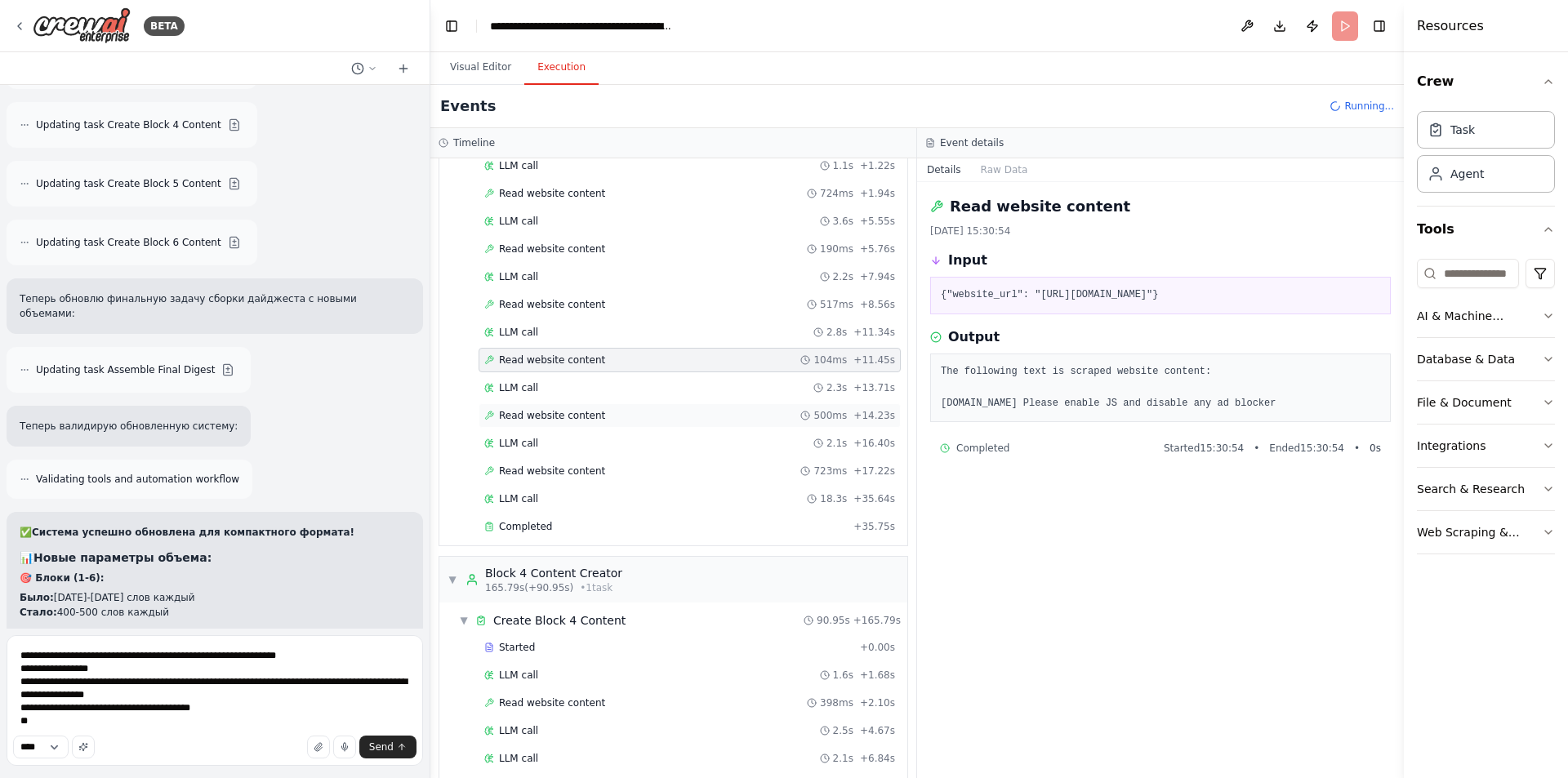
click at [591, 411] on span "Read website content" at bounding box center [552, 415] width 107 height 13
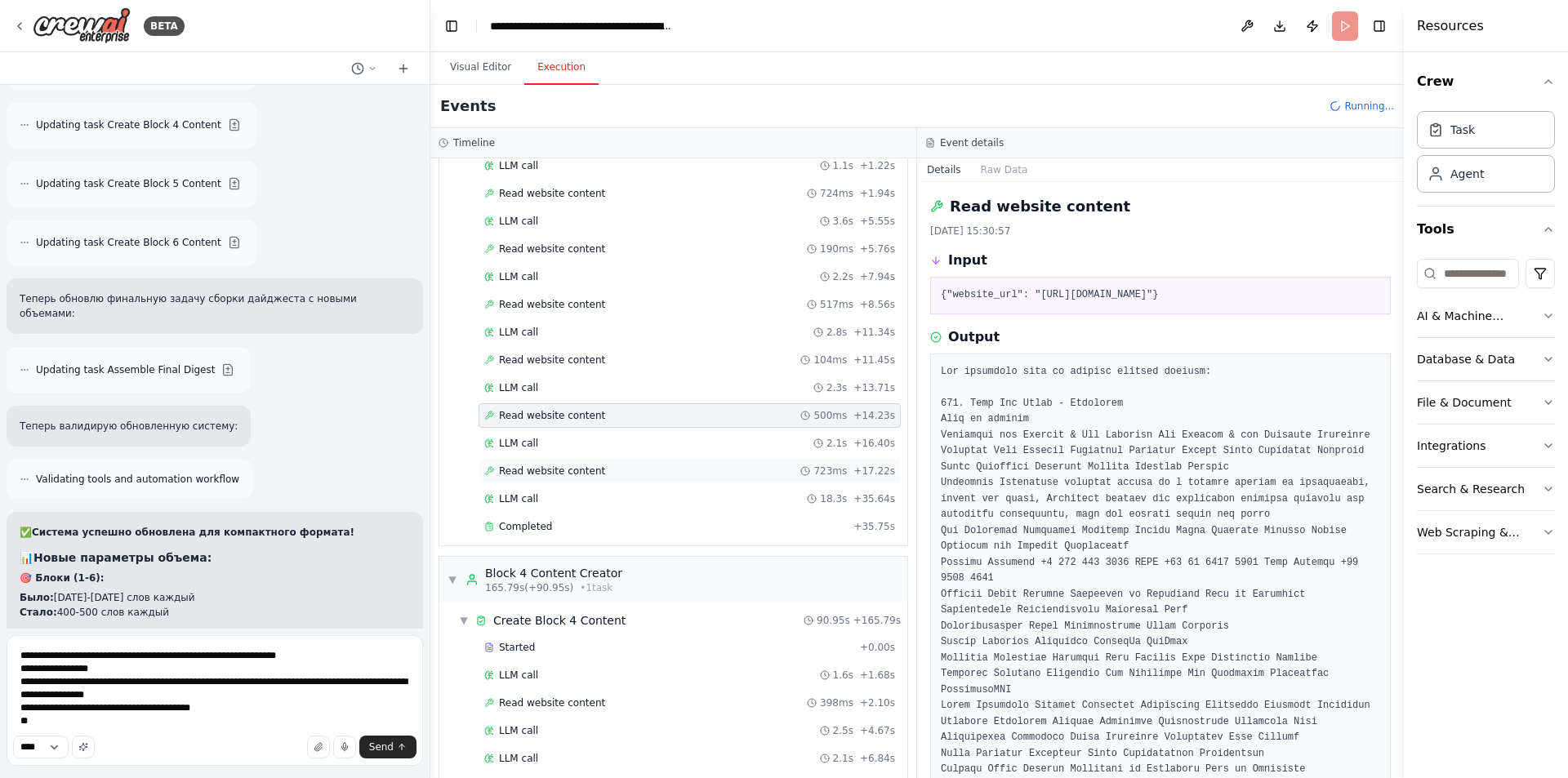
click at [573, 477] on span "Read website content" at bounding box center [552, 470] width 107 height 13
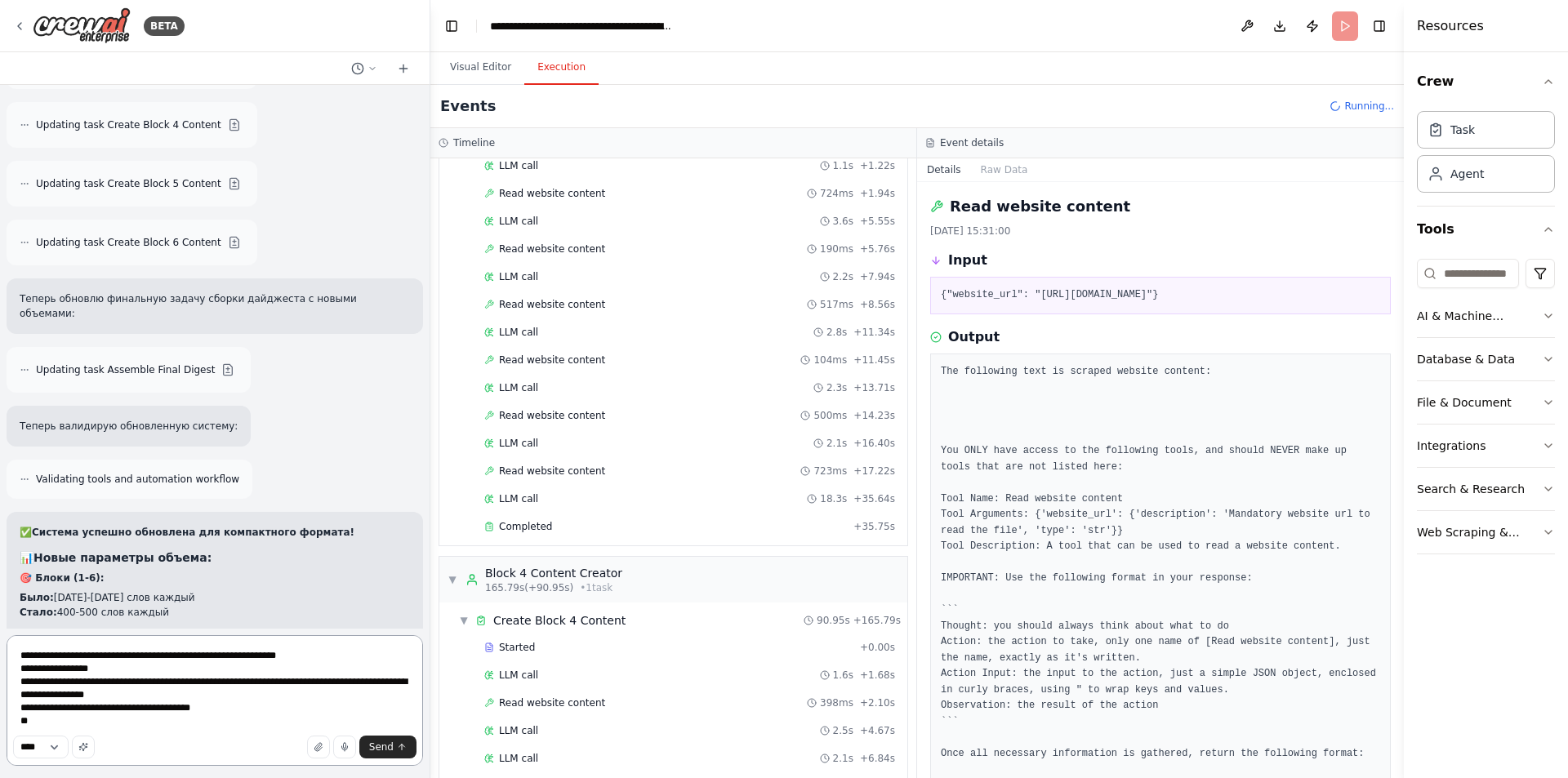
click at [74, 731] on textarea "**********" at bounding box center [215, 700] width 416 height 131
drag, startPoint x: 1105, startPoint y: 203, endPoint x: 953, endPoint y: 212, distance: 152.3
click at [953, 212] on div "Read website content" at bounding box center [1160, 206] width 461 height 23
copy h2 "Read website content"
click at [297, 723] on textarea "**********" at bounding box center [215, 700] width 416 height 131
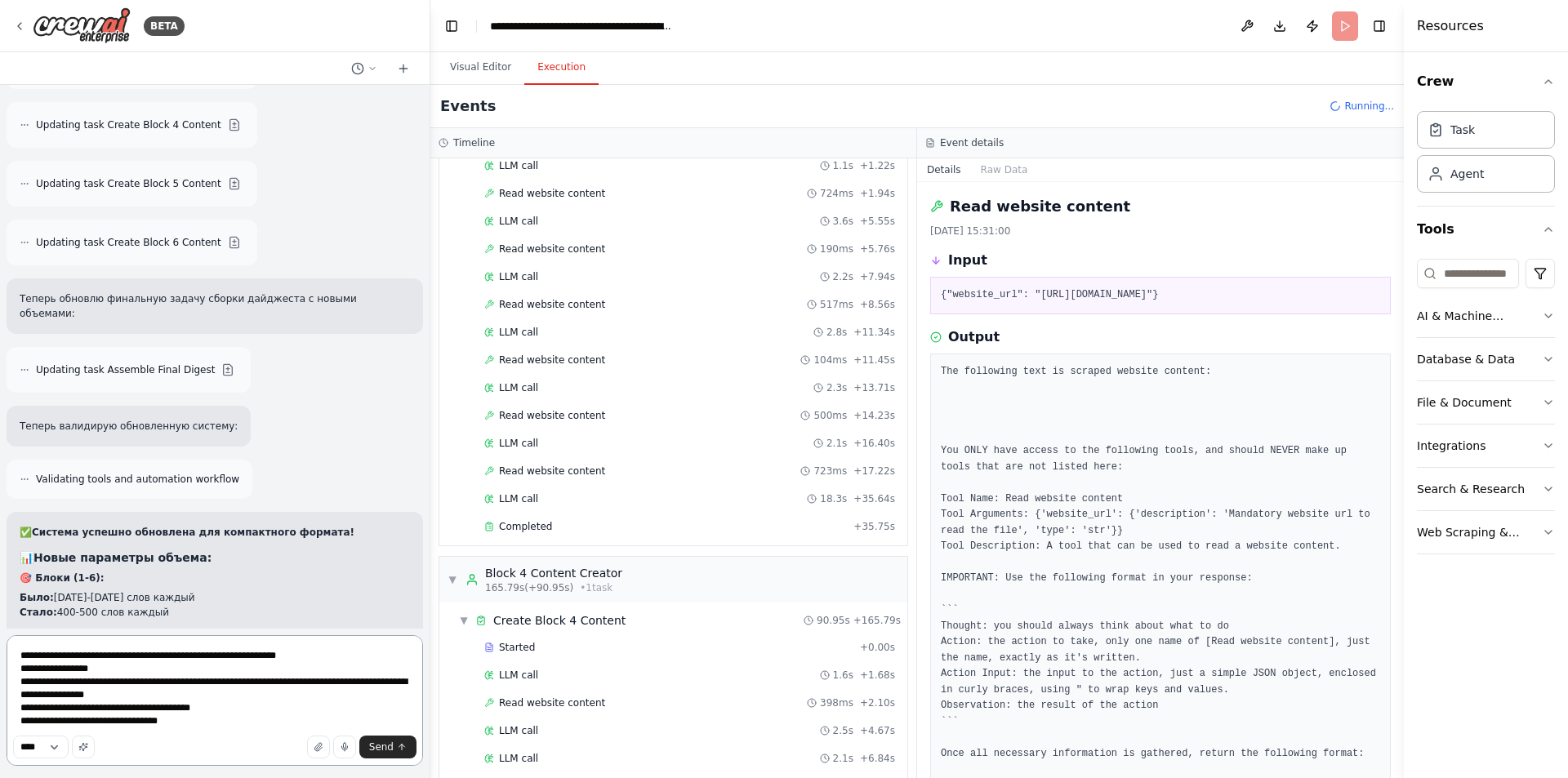
paste textarea "**********"
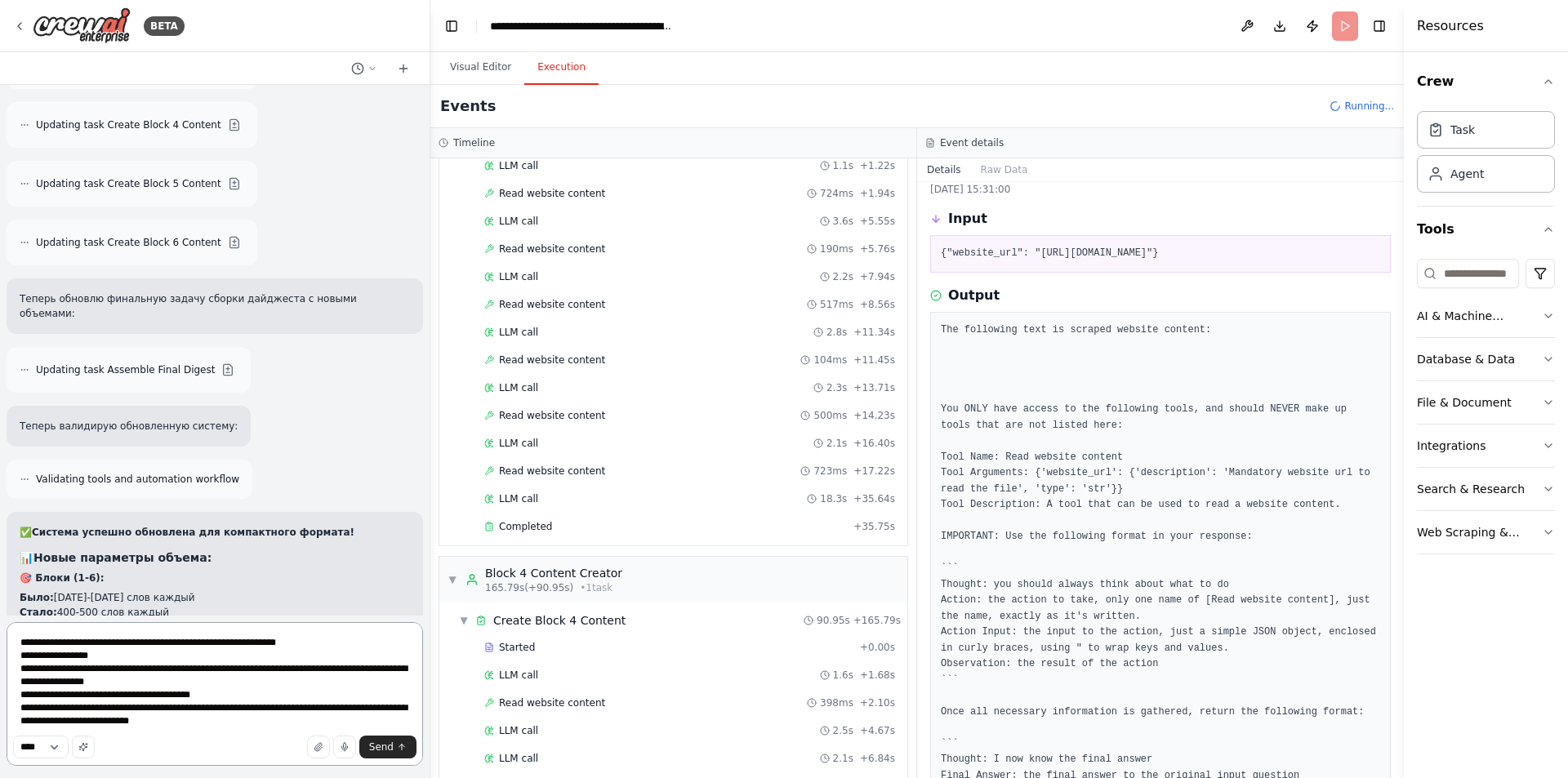
scroll to position [152, 0]
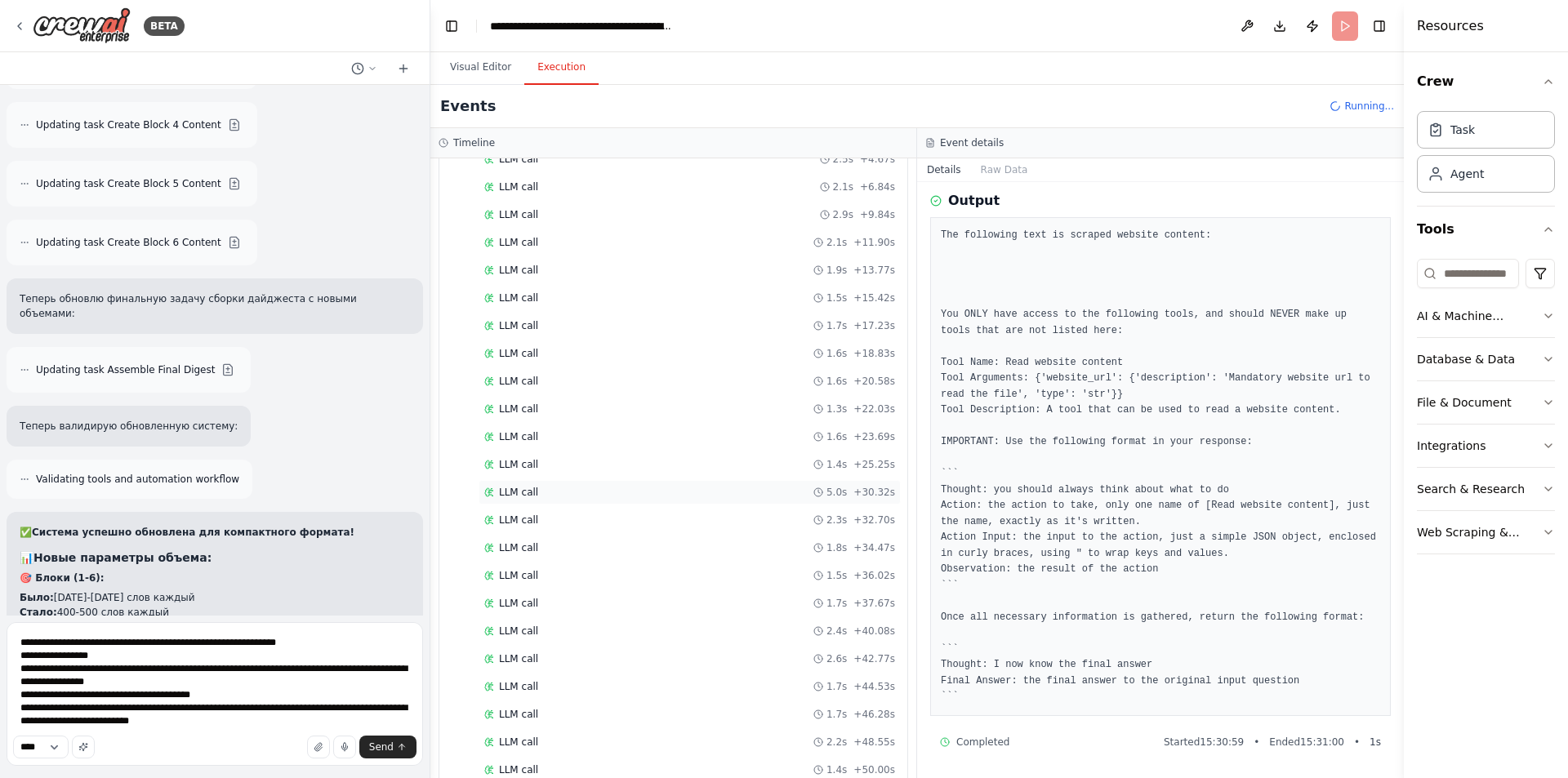
click at [560, 487] on div "LLM call 5.0s + 30.32s" at bounding box center [689, 492] width 411 height 13
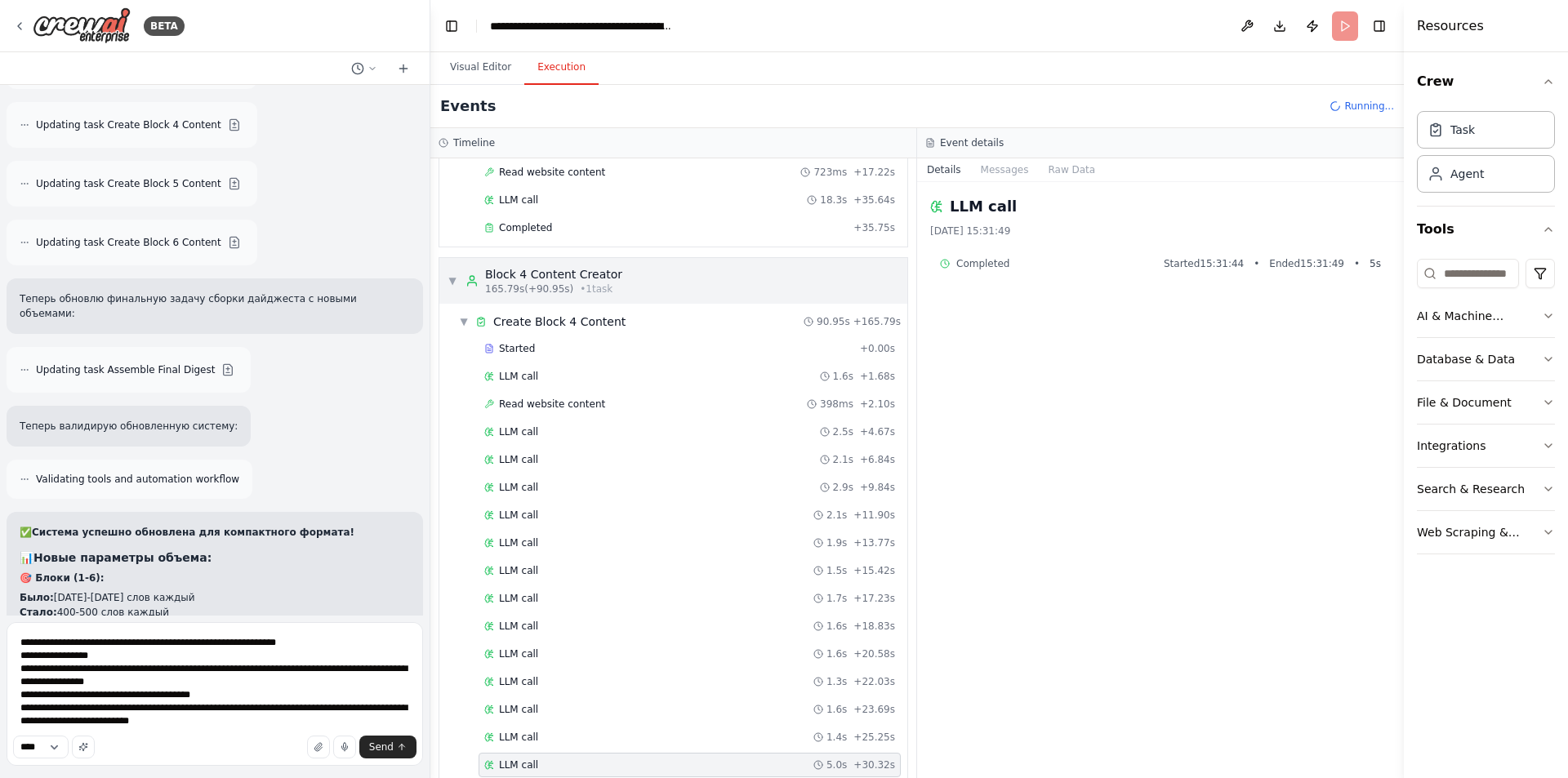
scroll to position [1671, 0]
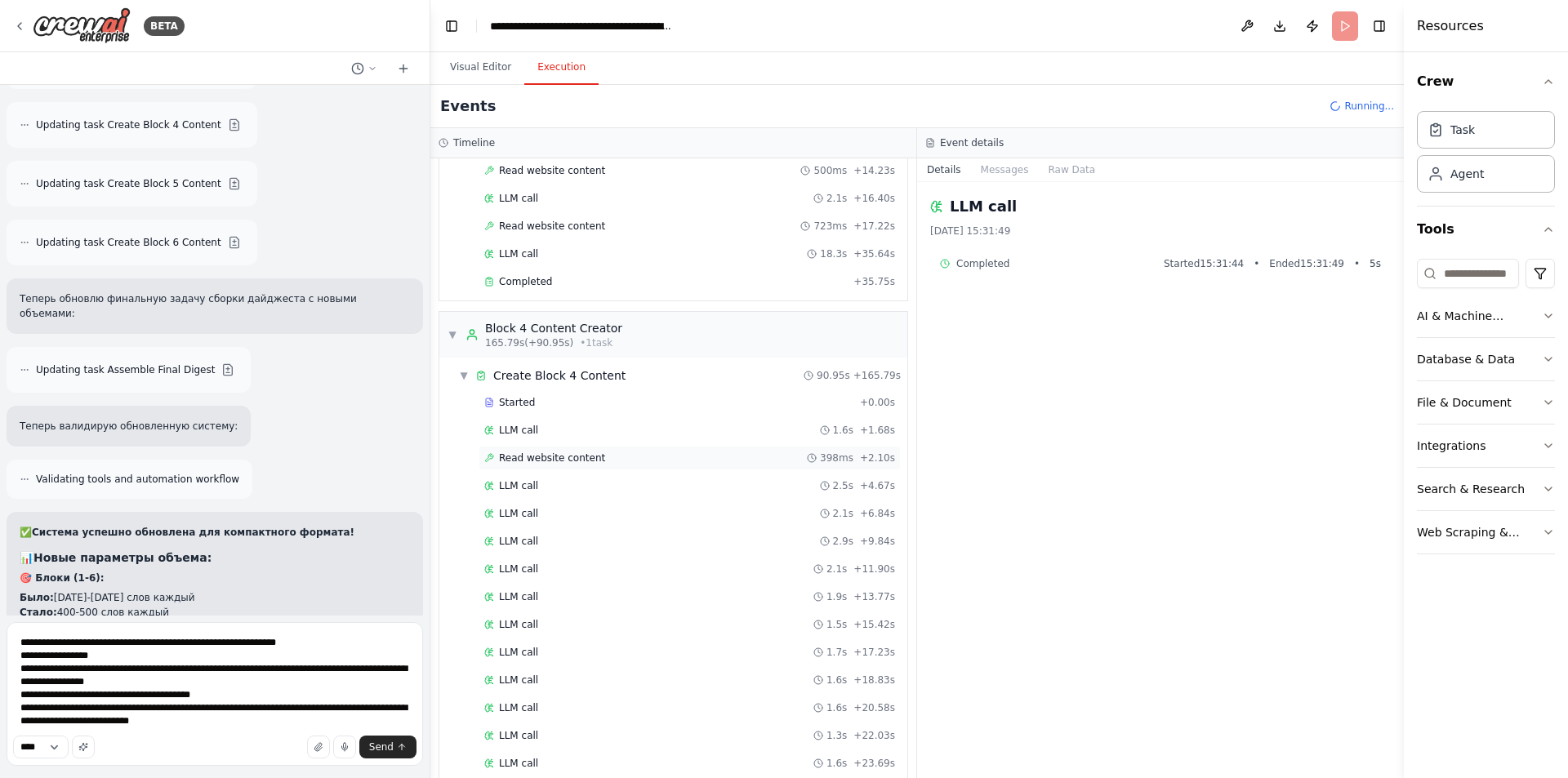
click at [573, 454] on span "Read website content" at bounding box center [552, 458] width 107 height 13
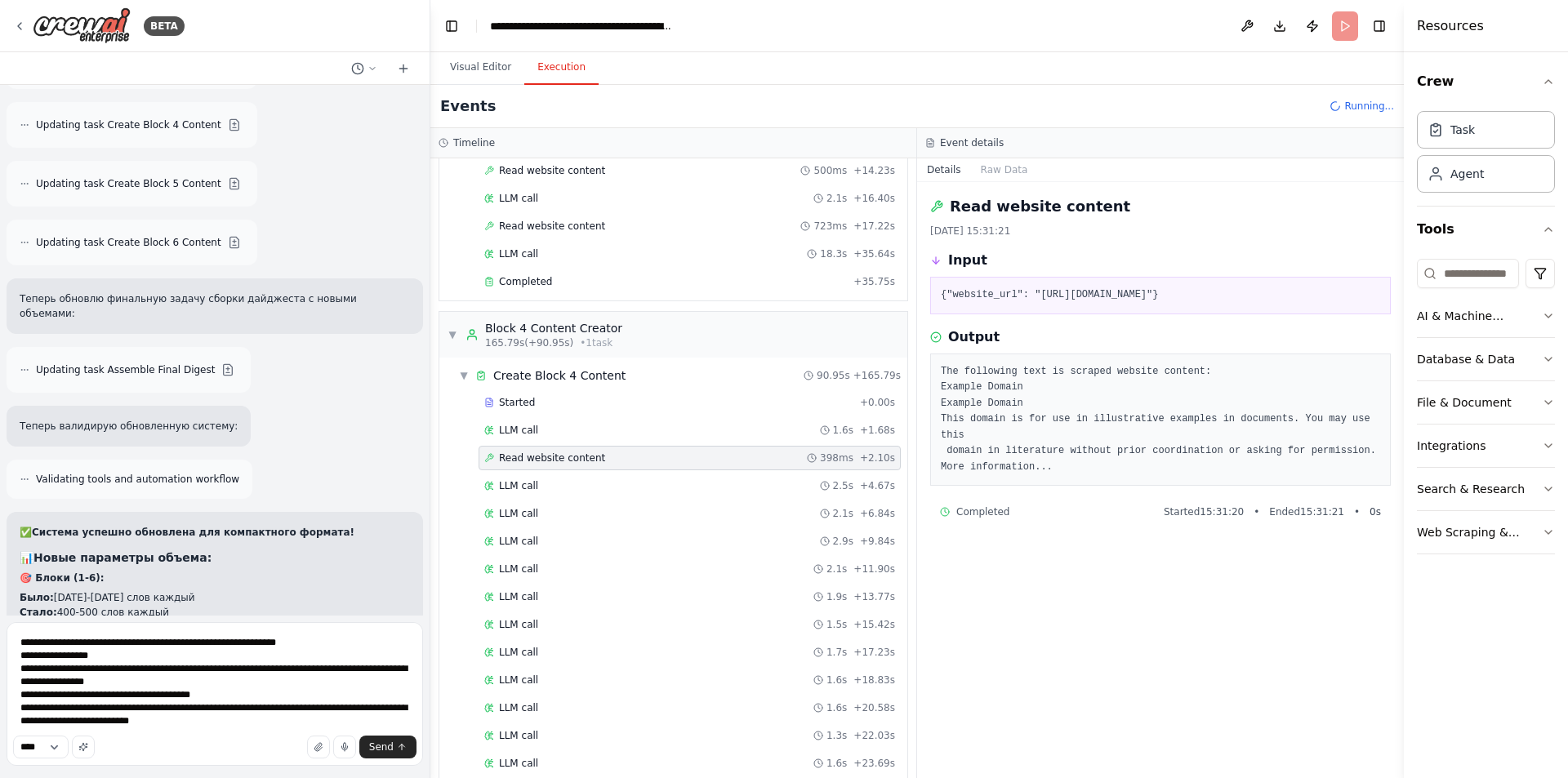
drag, startPoint x: 1211, startPoint y: 296, endPoint x: 940, endPoint y: 294, distance: 271.0
click at [940, 294] on div "{"website_url": "[URL][DOMAIN_NAME]"}" at bounding box center [1160, 296] width 461 height 37
copy pre "{"website_url": "[URL][DOMAIN_NAME]"}"
click at [273, 749] on div "**** Send" at bounding box center [214, 746] width 403 height 23
click at [293, 719] on textarea "**********" at bounding box center [215, 694] width 416 height 144
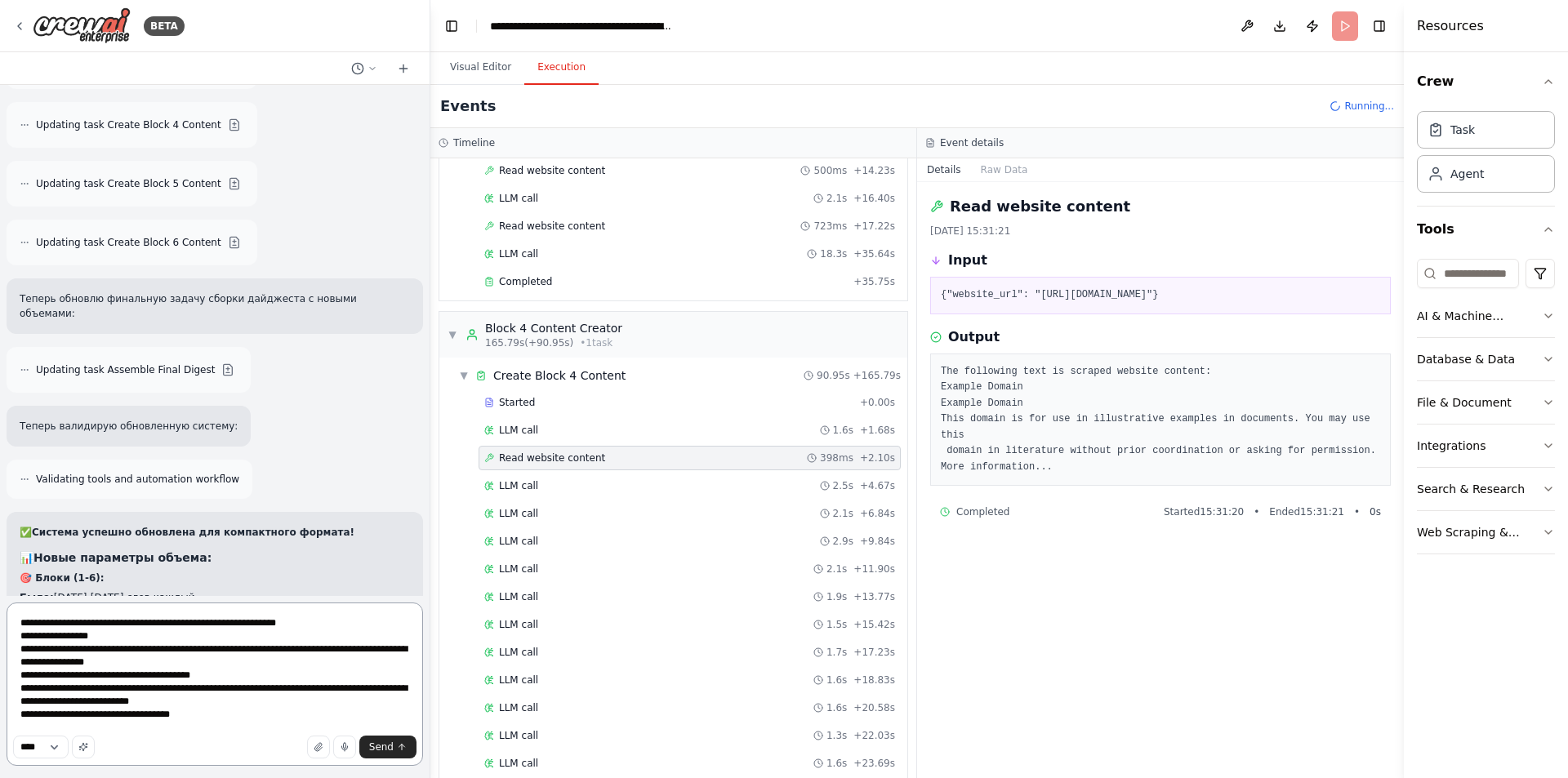
paste textarea "**********"
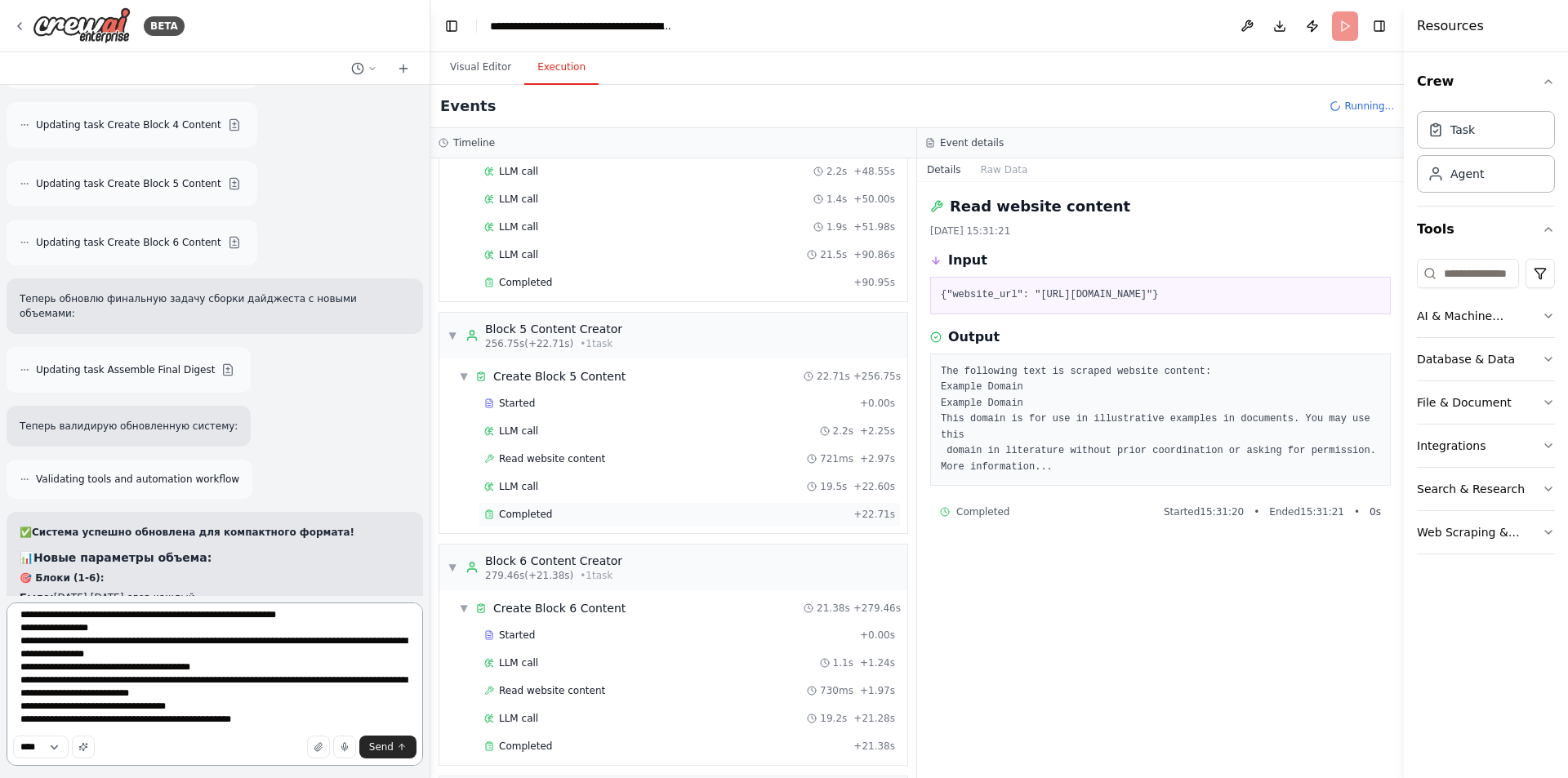
scroll to position [2571, 0]
click at [556, 454] on span "Read website content" at bounding box center [552, 458] width 107 height 13
click at [532, 507] on div "Completed + 22.71s" at bounding box center [689, 514] width 422 height 25
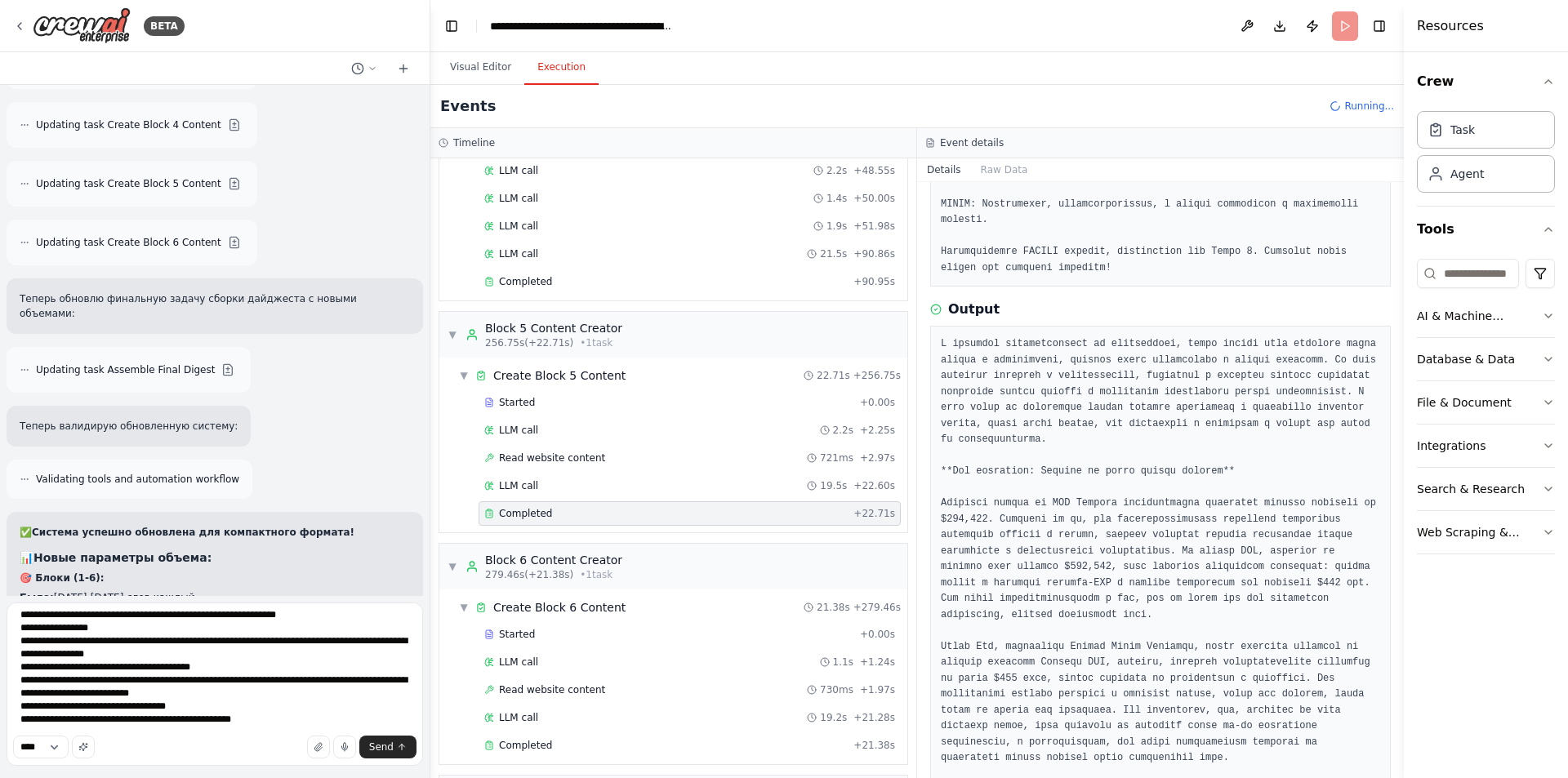
scroll to position [490, 0]
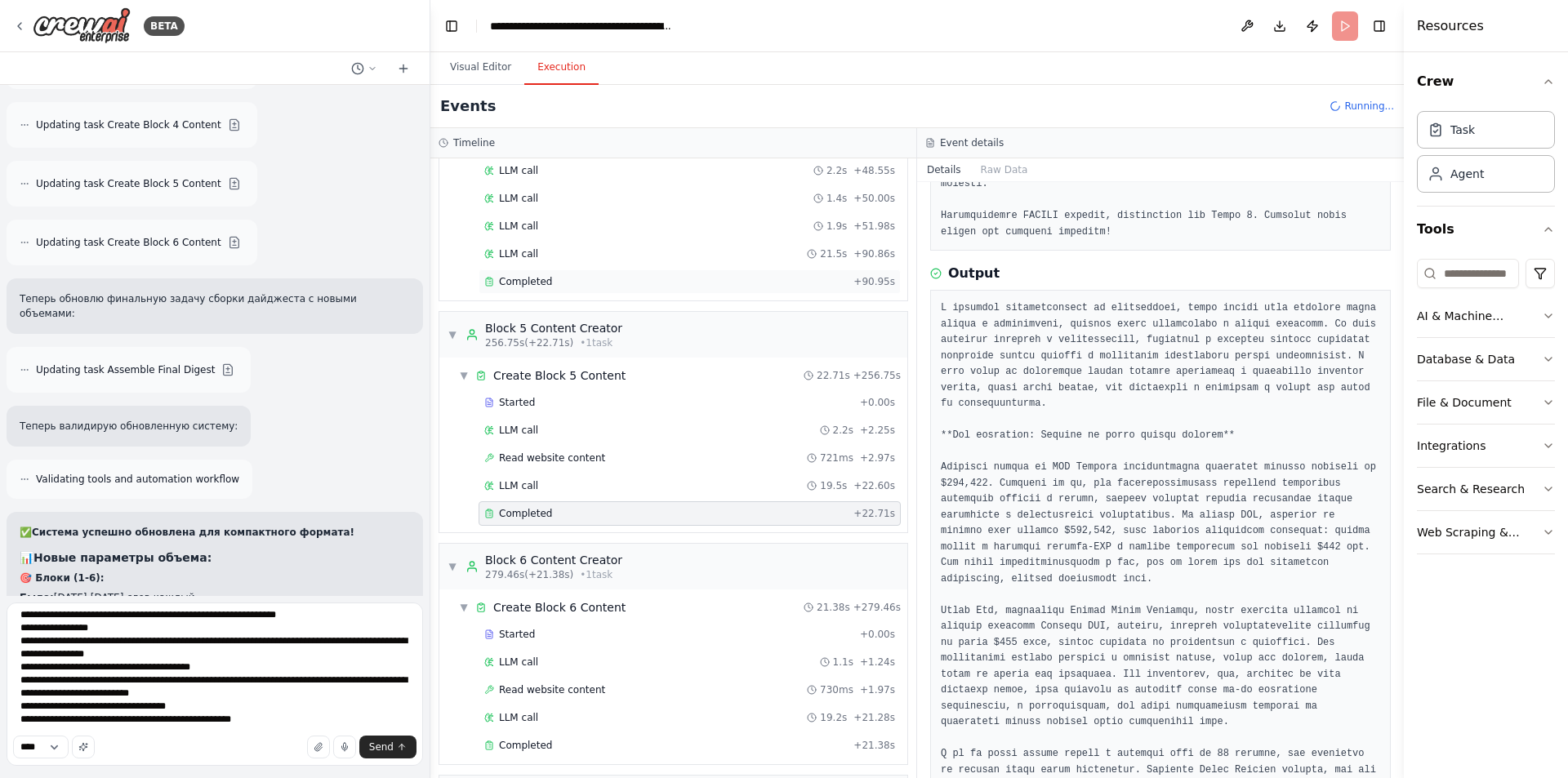
click at [575, 290] on div "Completed + 90.95s" at bounding box center [689, 281] width 422 height 25
click at [576, 283] on div "Completed" at bounding box center [666, 281] width 363 height 13
click at [532, 511] on span "Completed" at bounding box center [526, 513] width 53 height 13
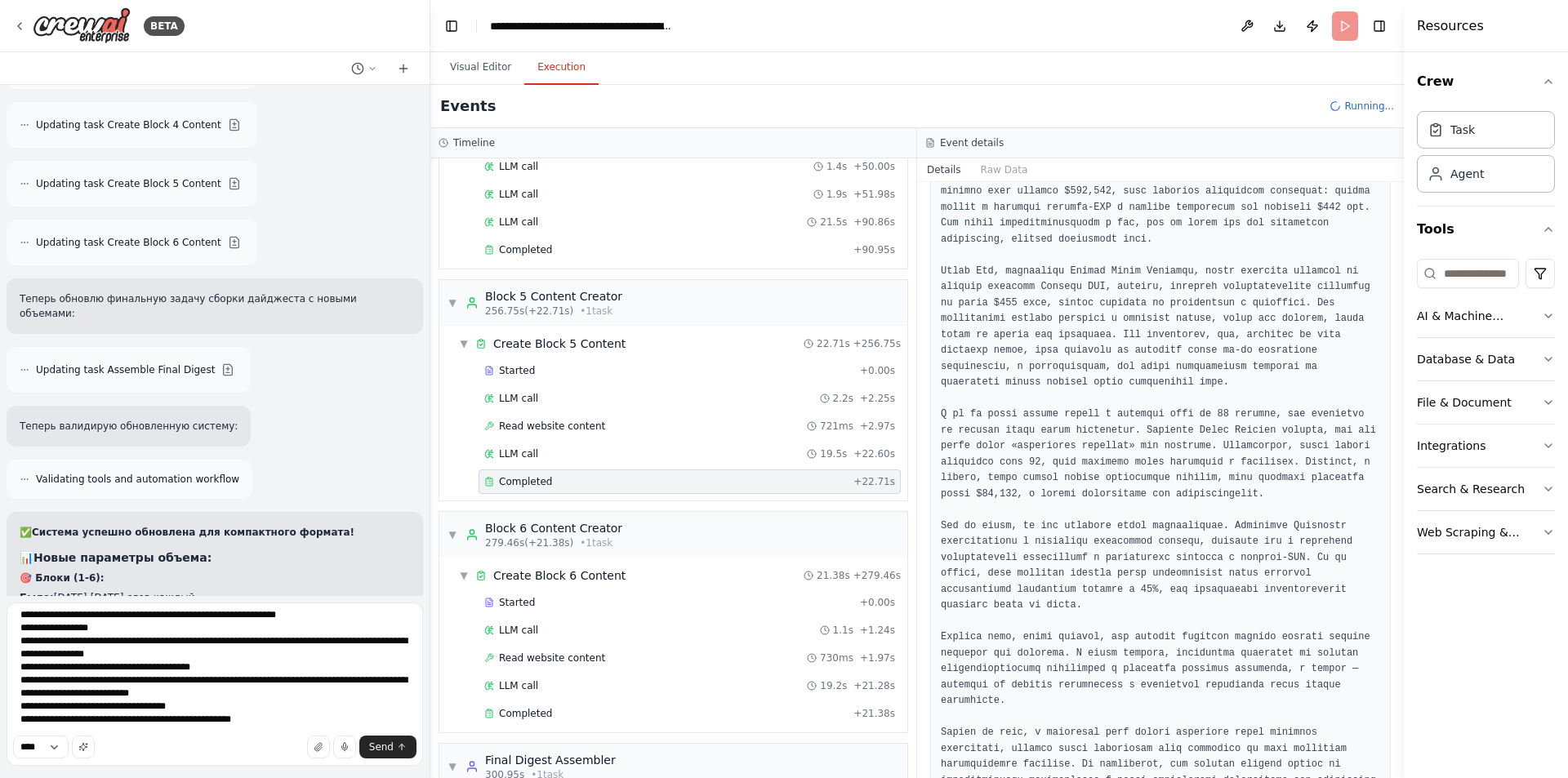
scroll to position [2723, 0]
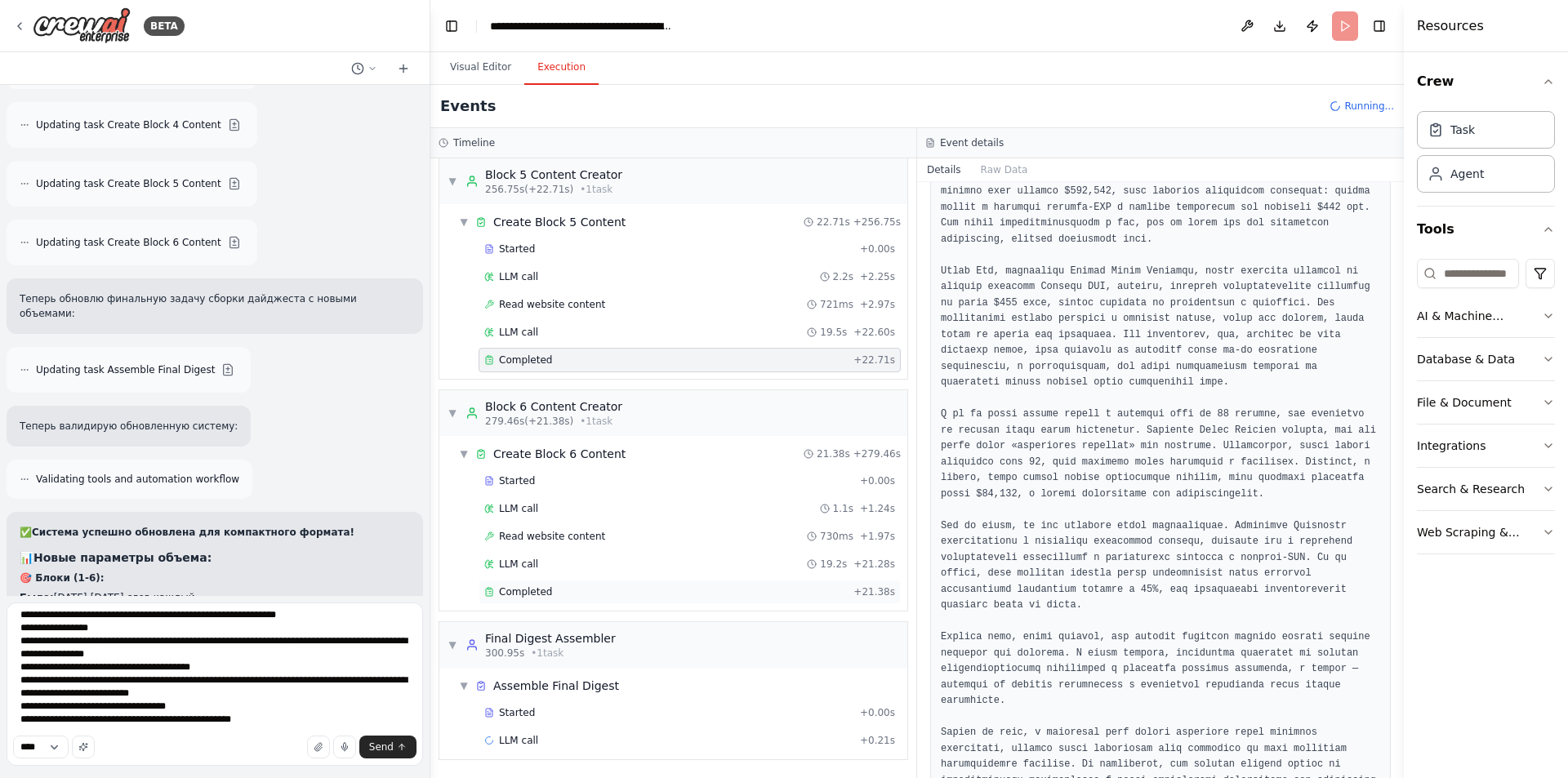
click at [566, 584] on div "Completed + 21.38s" at bounding box center [689, 592] width 422 height 25
click at [549, 708] on div "Started" at bounding box center [669, 712] width 369 height 13
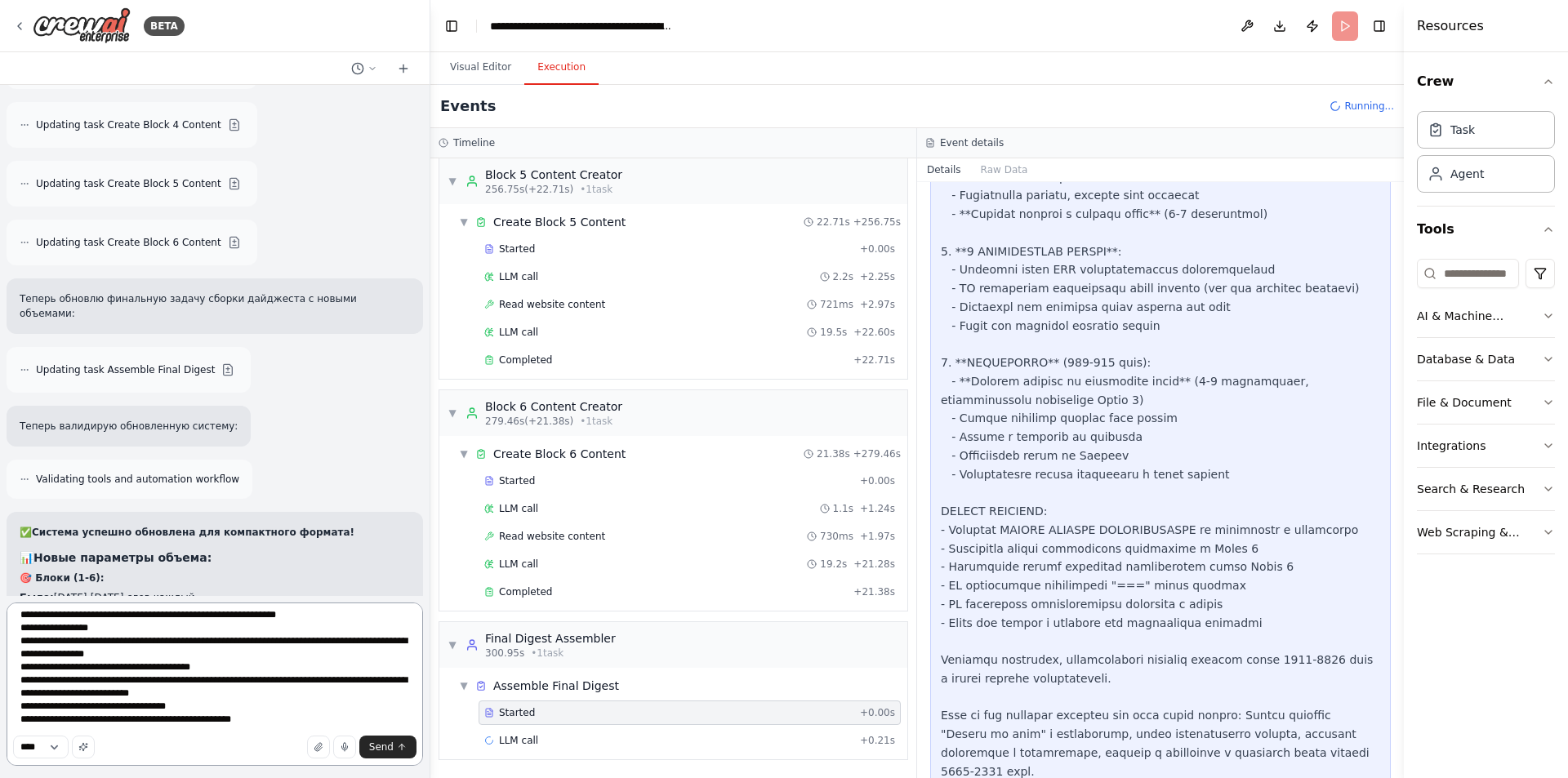
click at [196, 716] on textarea "**********" at bounding box center [215, 684] width 416 height 164
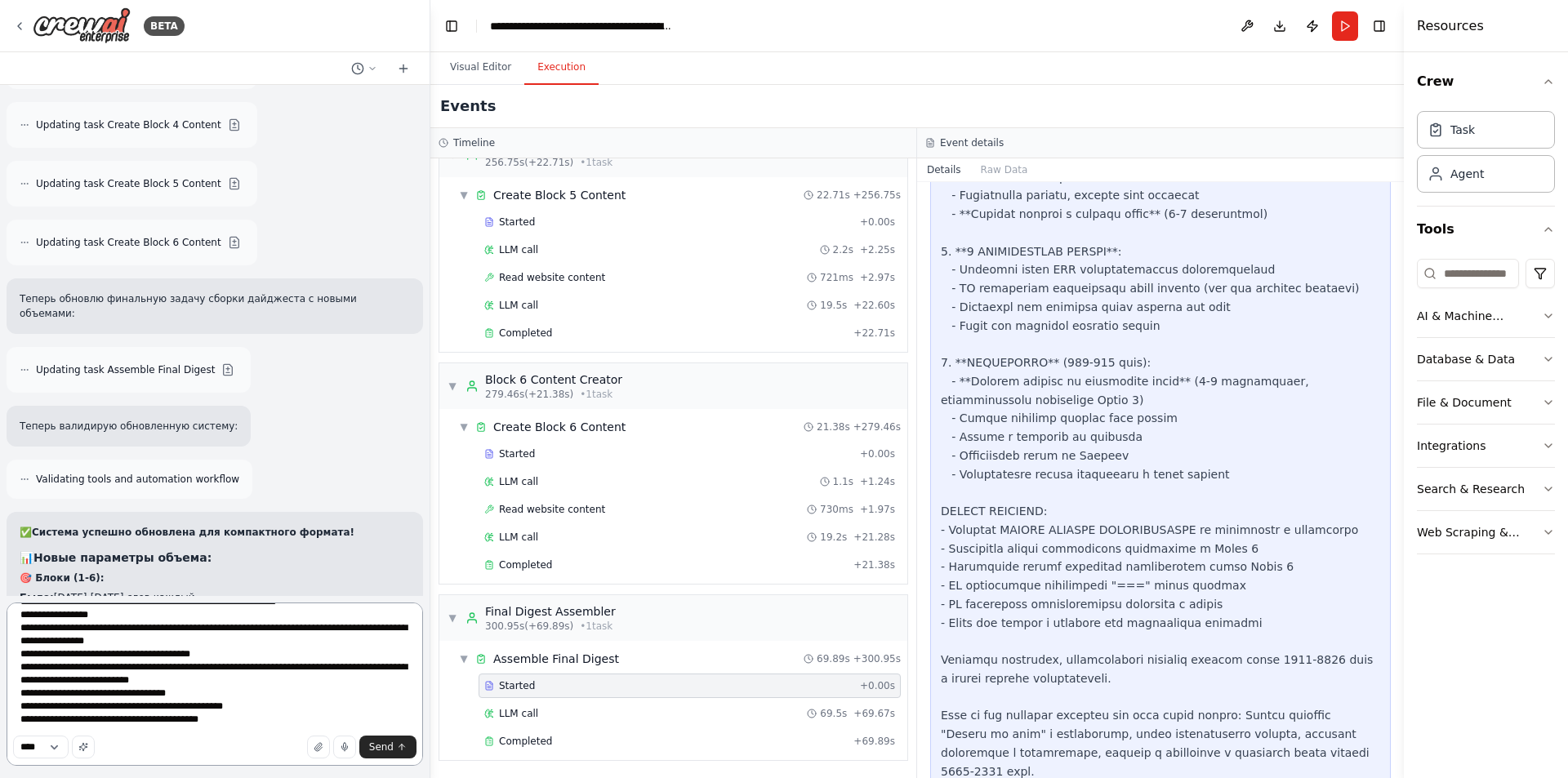
scroll to position [2751, 0]
click at [538, 745] on span "Completed" at bounding box center [526, 741] width 53 height 13
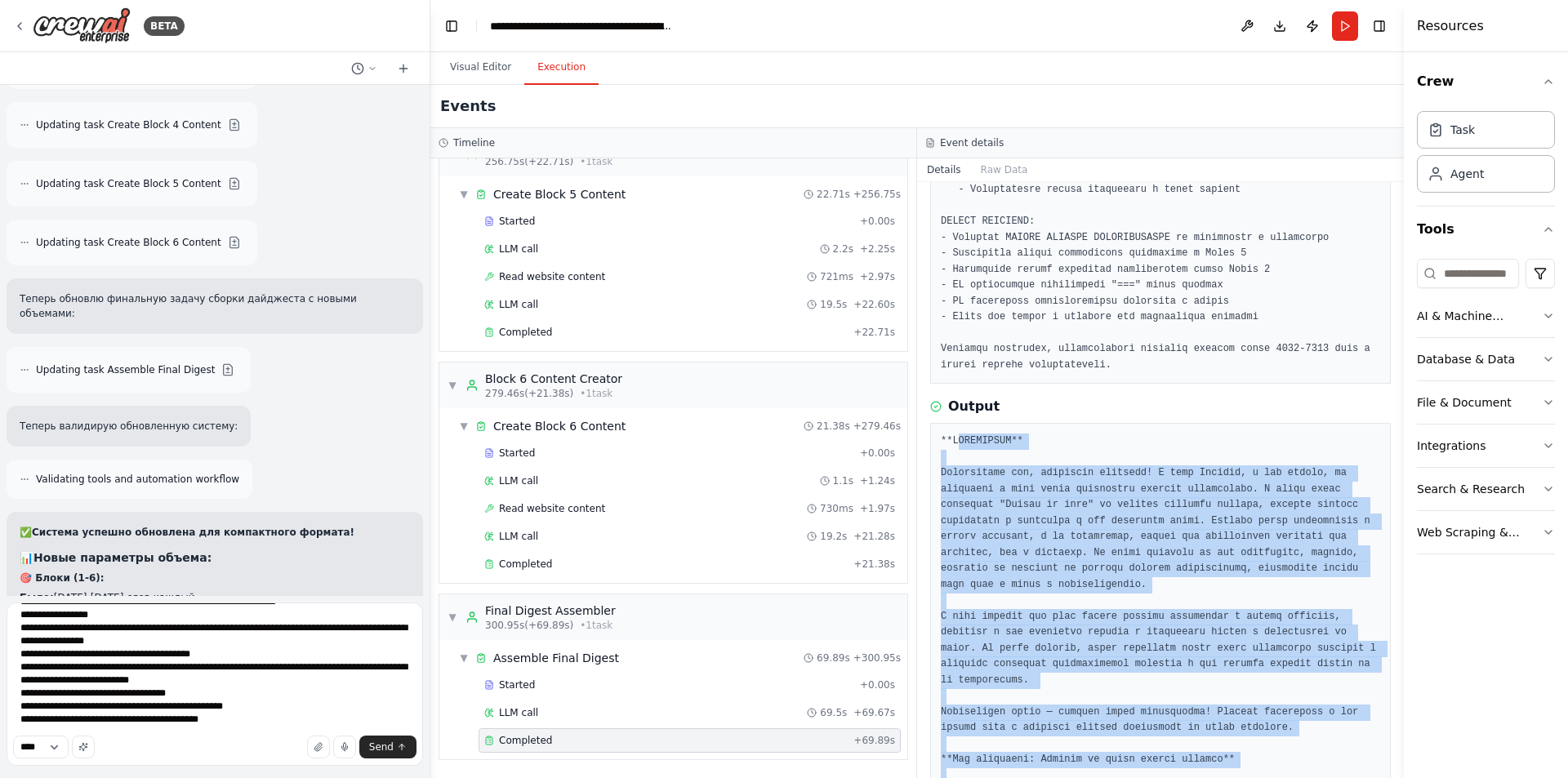
scroll to position [318, 0]
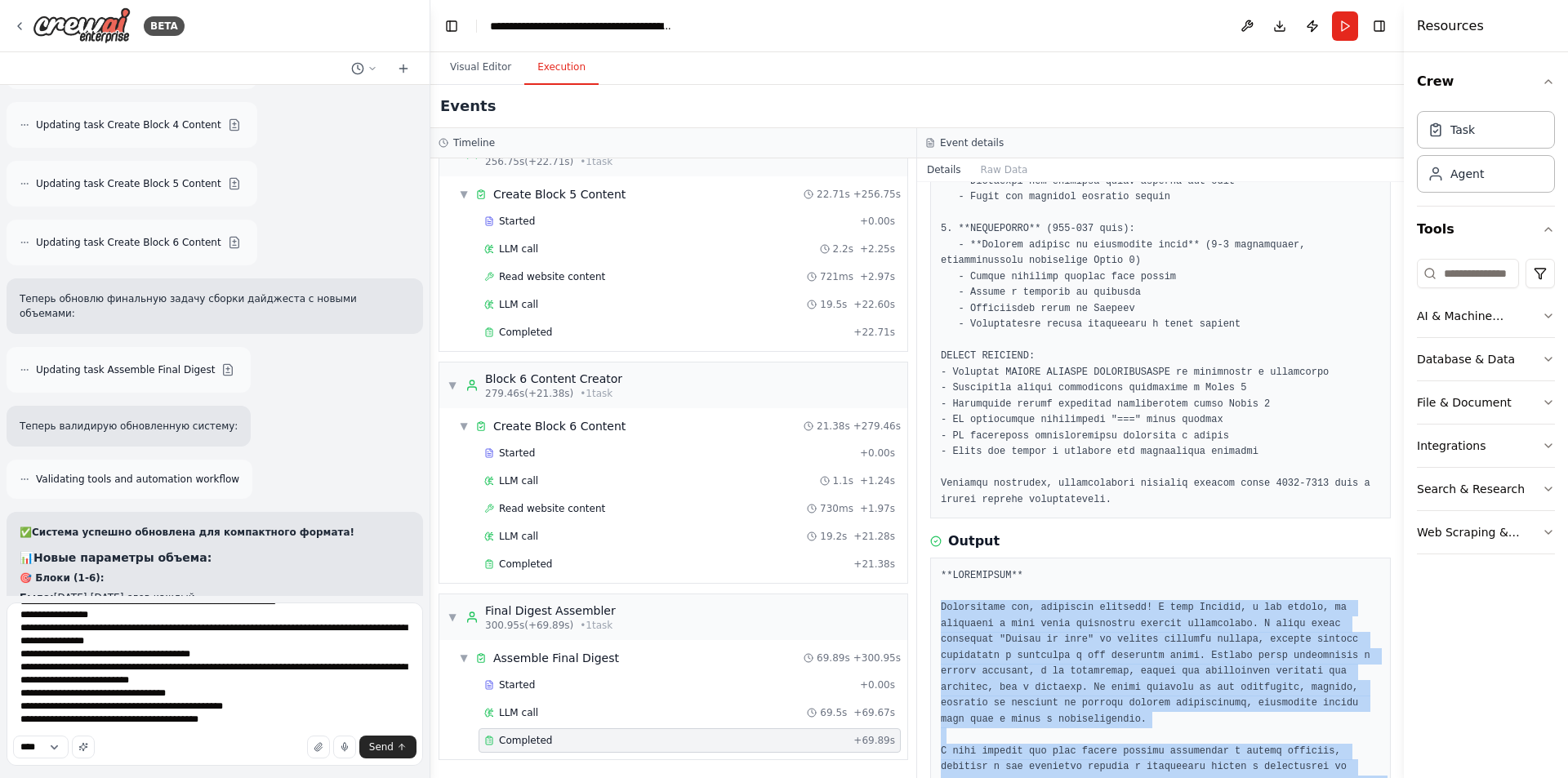
drag, startPoint x: 1267, startPoint y: 732, endPoint x: 940, endPoint y: 586, distance: 358.1
copy pre "Loremipsumd sit, ametconse adipisci! E sedd Eiusmod, t inc utlabo, et doloremag…"
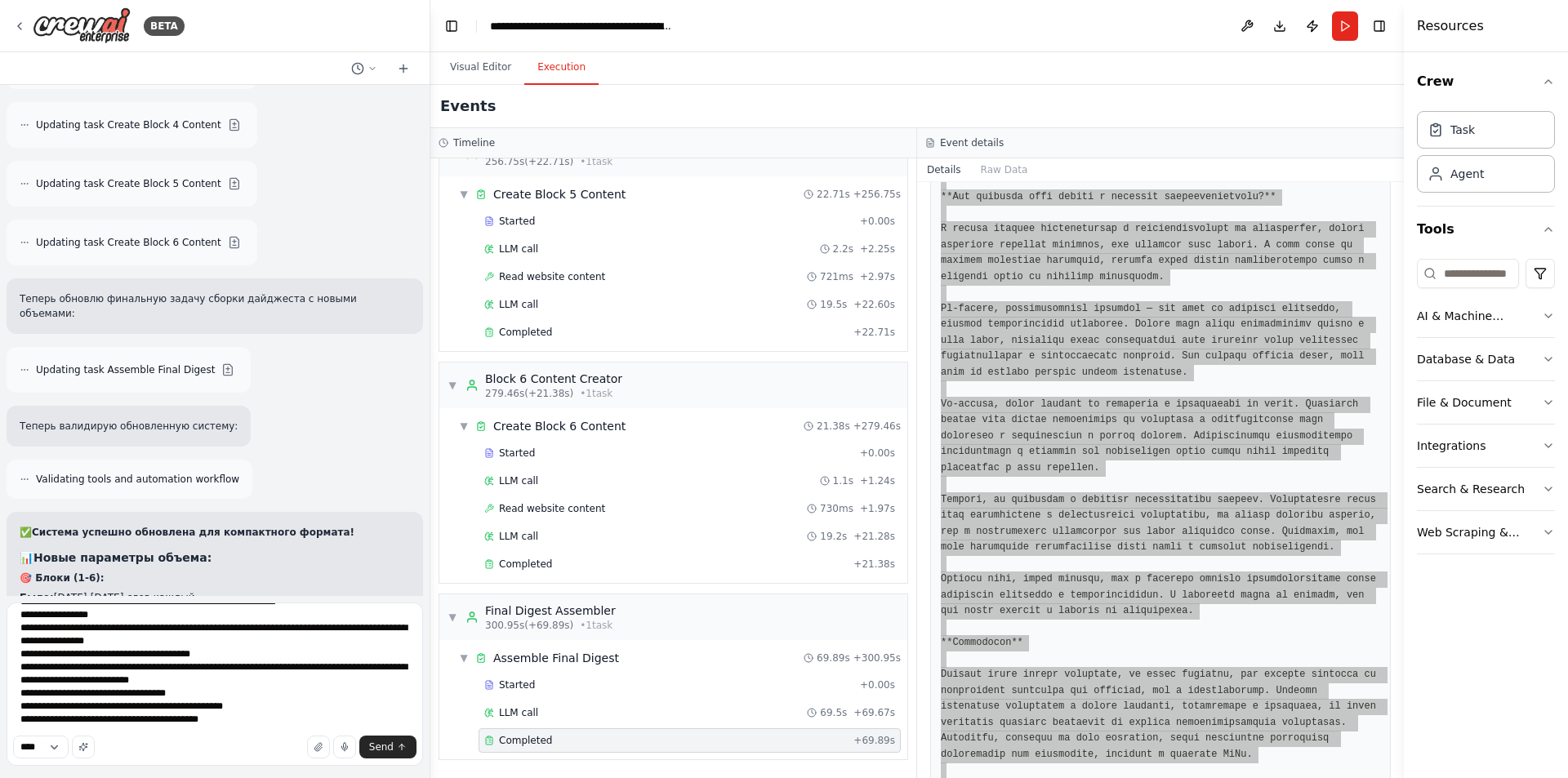
scroll to position [3584, 0]
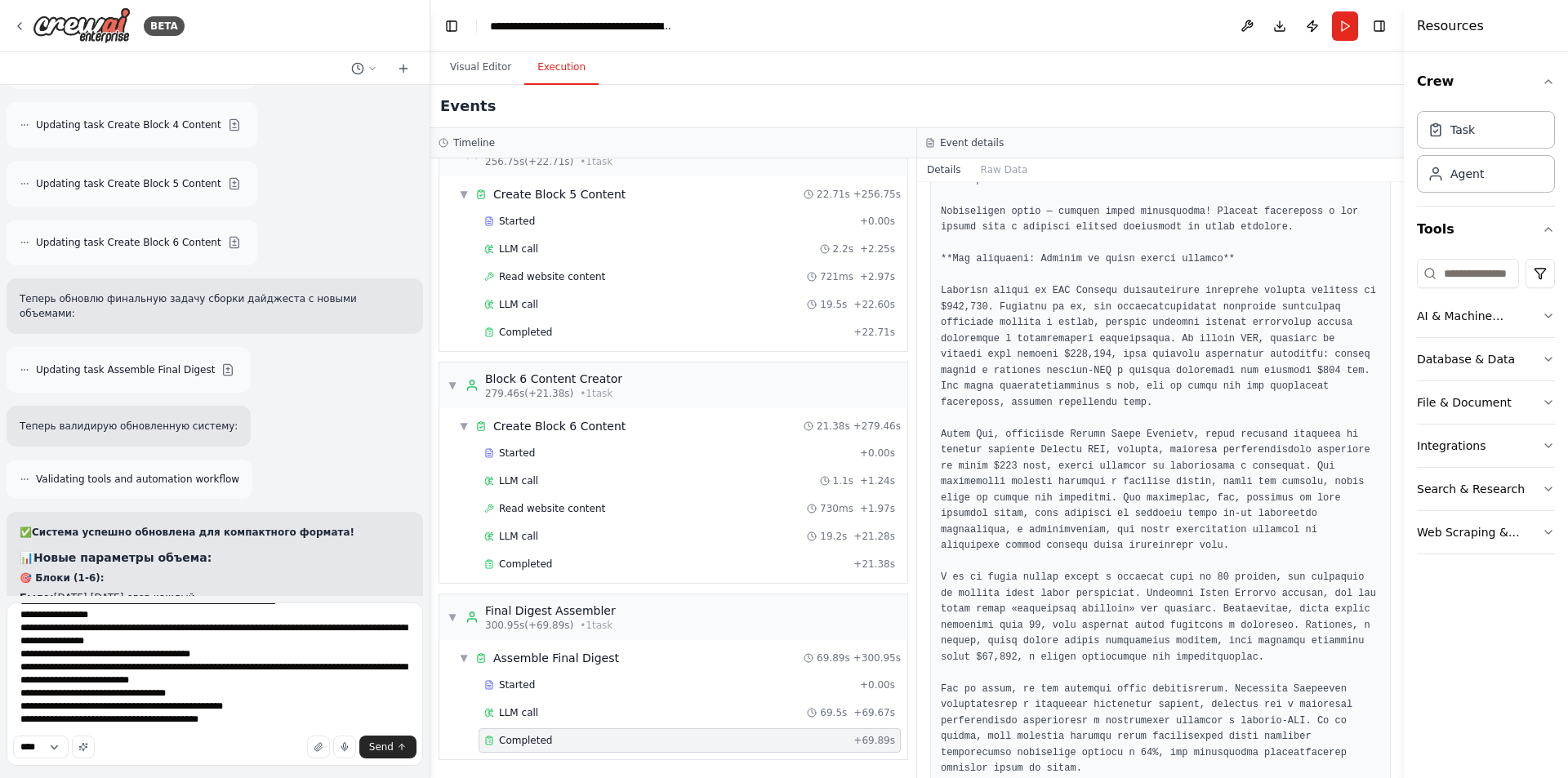
scroll to position [889, 0]
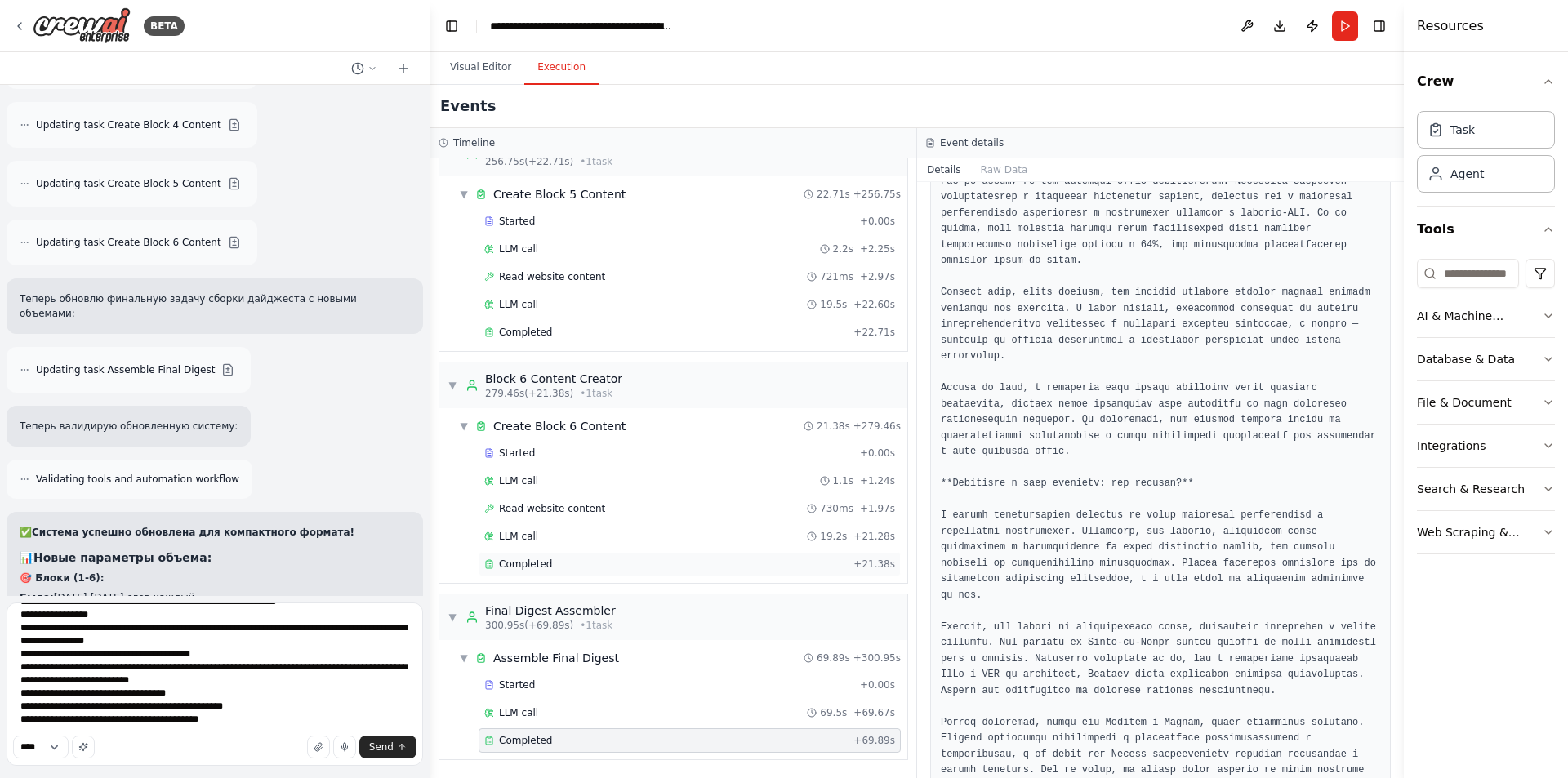
click at [602, 562] on div "Completed" at bounding box center [666, 564] width 363 height 13
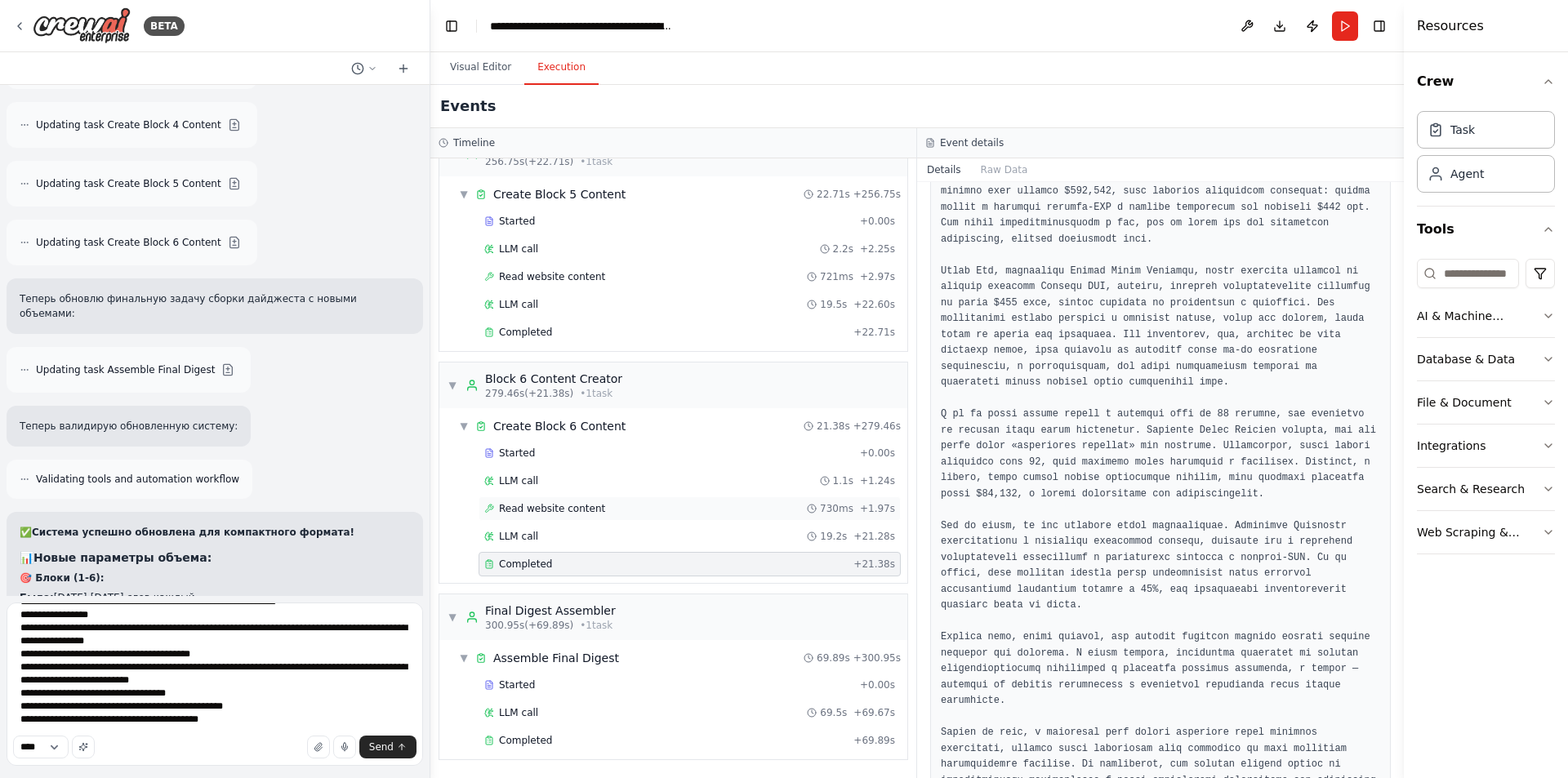
click at [606, 507] on div "Read website content 730ms + 1.97s" at bounding box center [689, 508] width 411 height 13
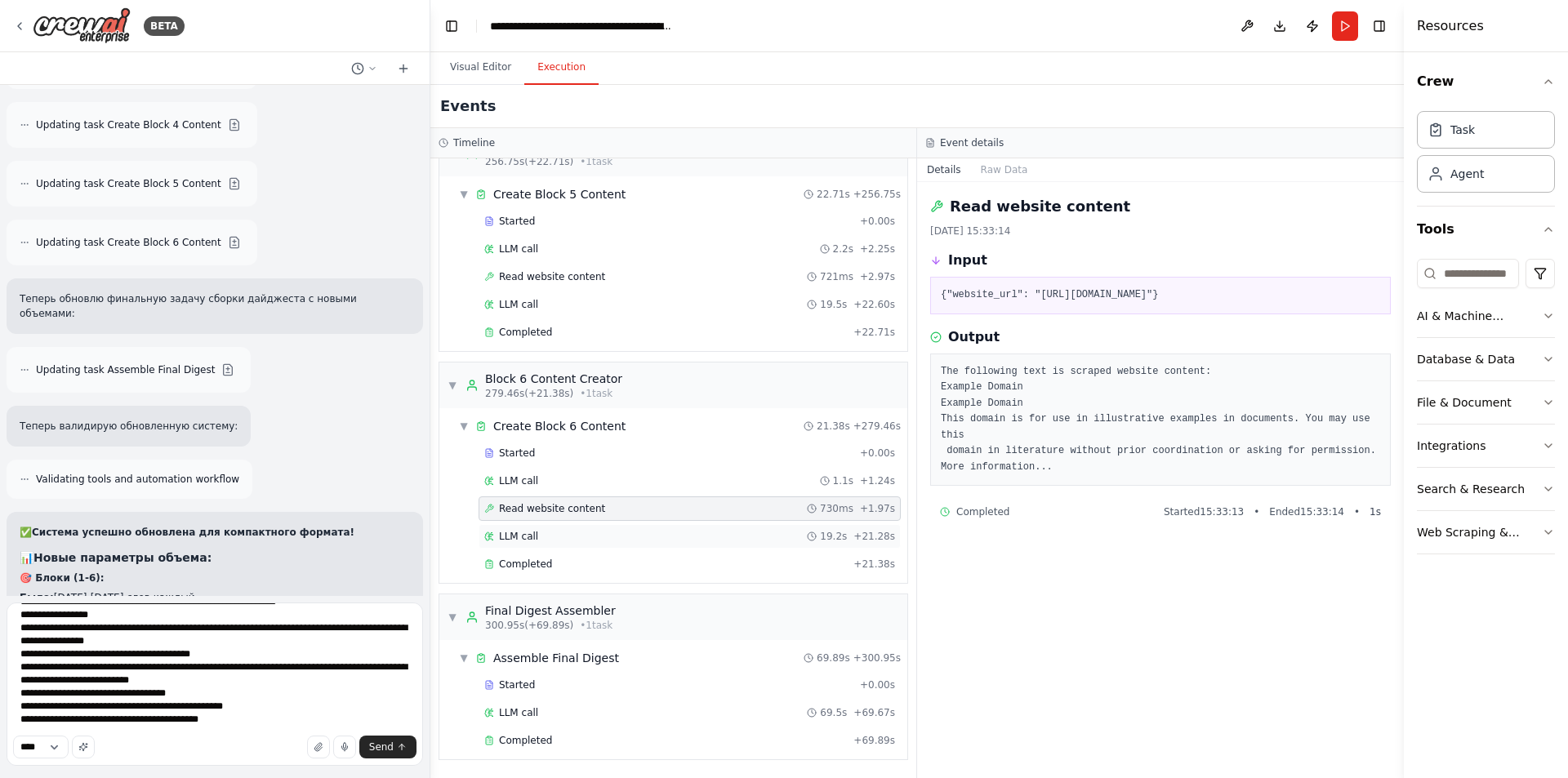
click at [592, 543] on div "LLM call 19.2s + 21.28s" at bounding box center [689, 536] width 422 height 25
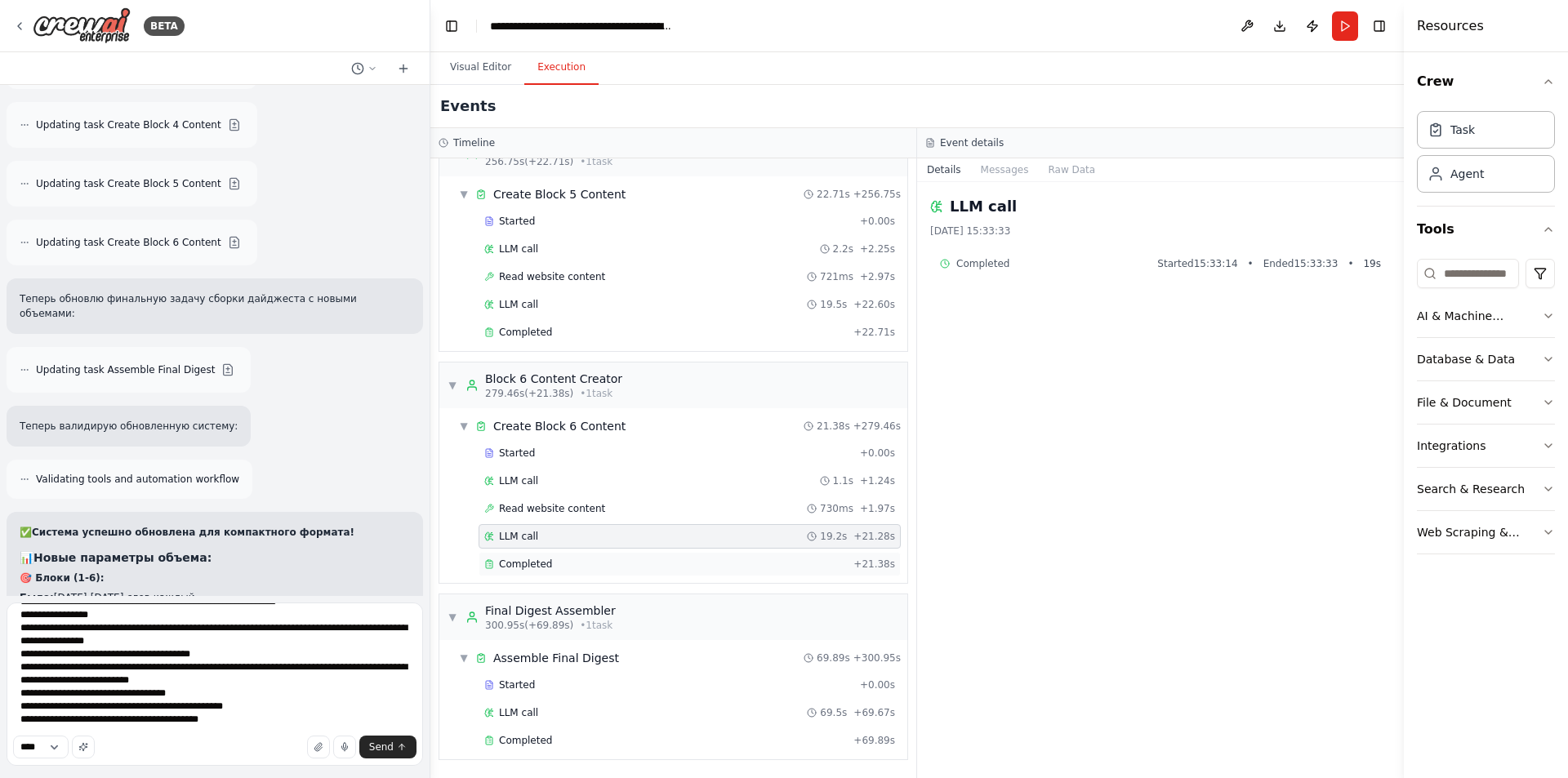
click at [679, 571] on div "Completed + 21.38s" at bounding box center [689, 564] width 422 height 25
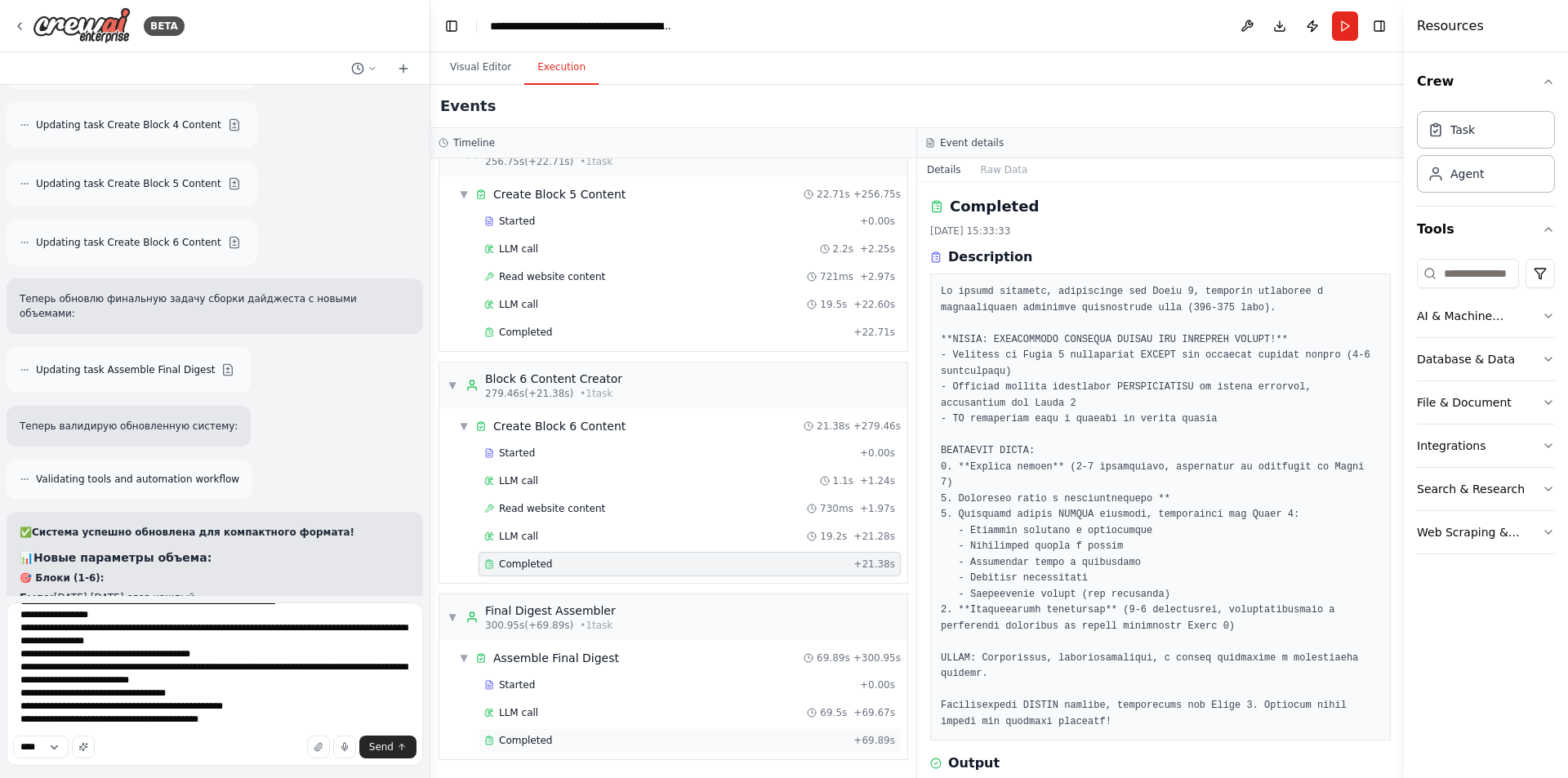
click at [582, 744] on div "Completed" at bounding box center [666, 741] width 363 height 13
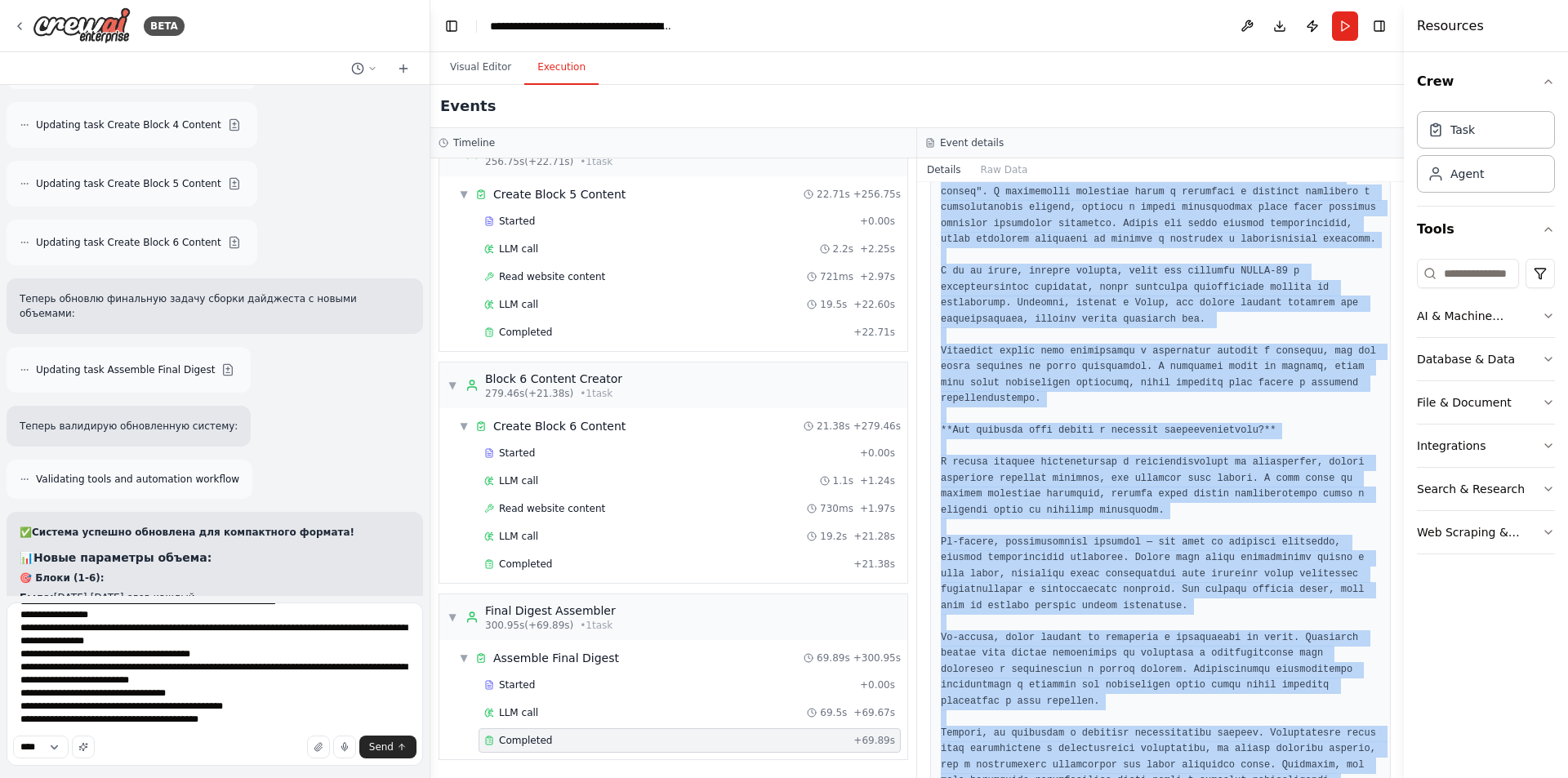
scroll to position [3584, 0]
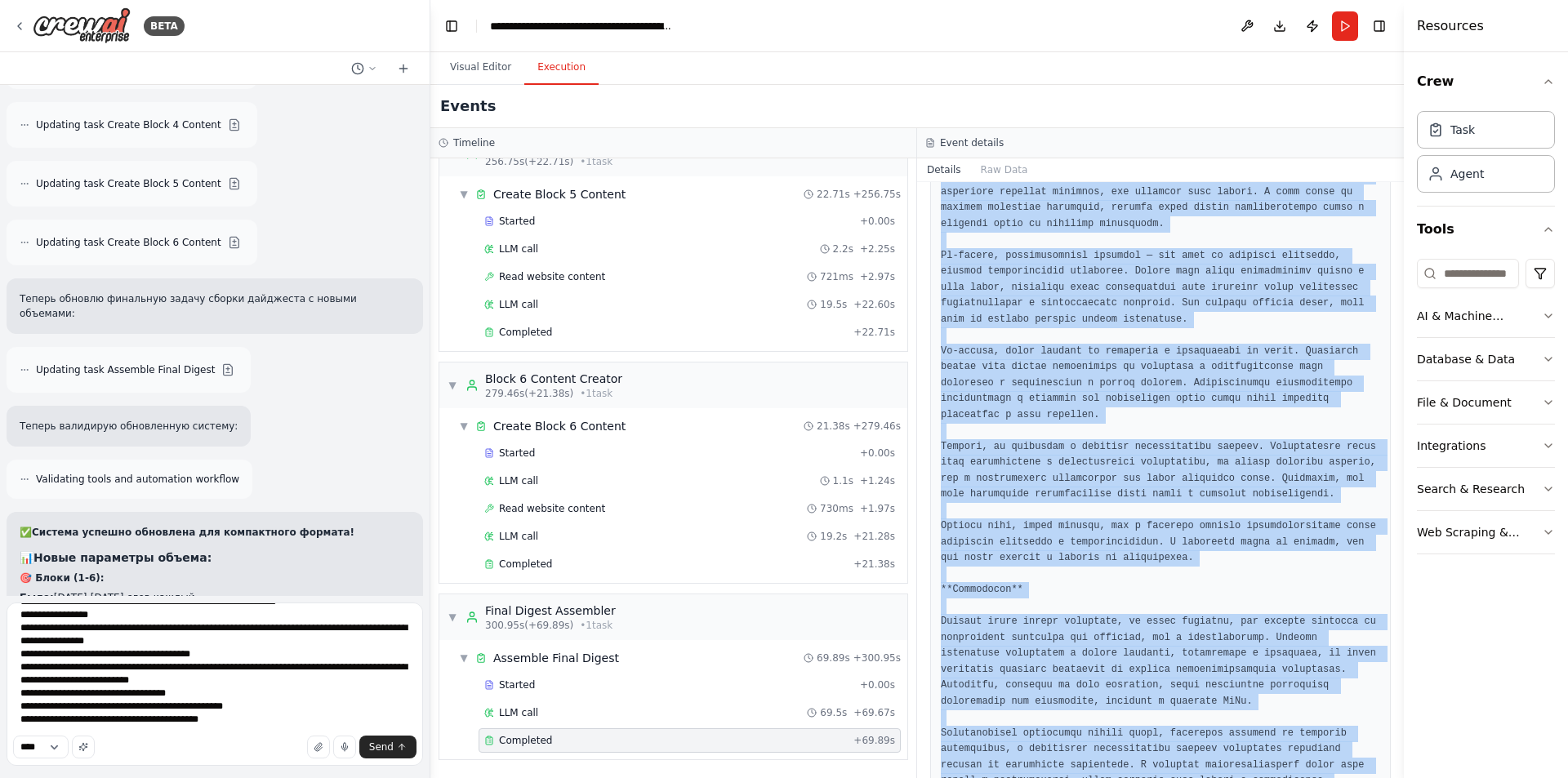
drag, startPoint x: 940, startPoint y: 332, endPoint x: 1230, endPoint y: 682, distance: 454.5
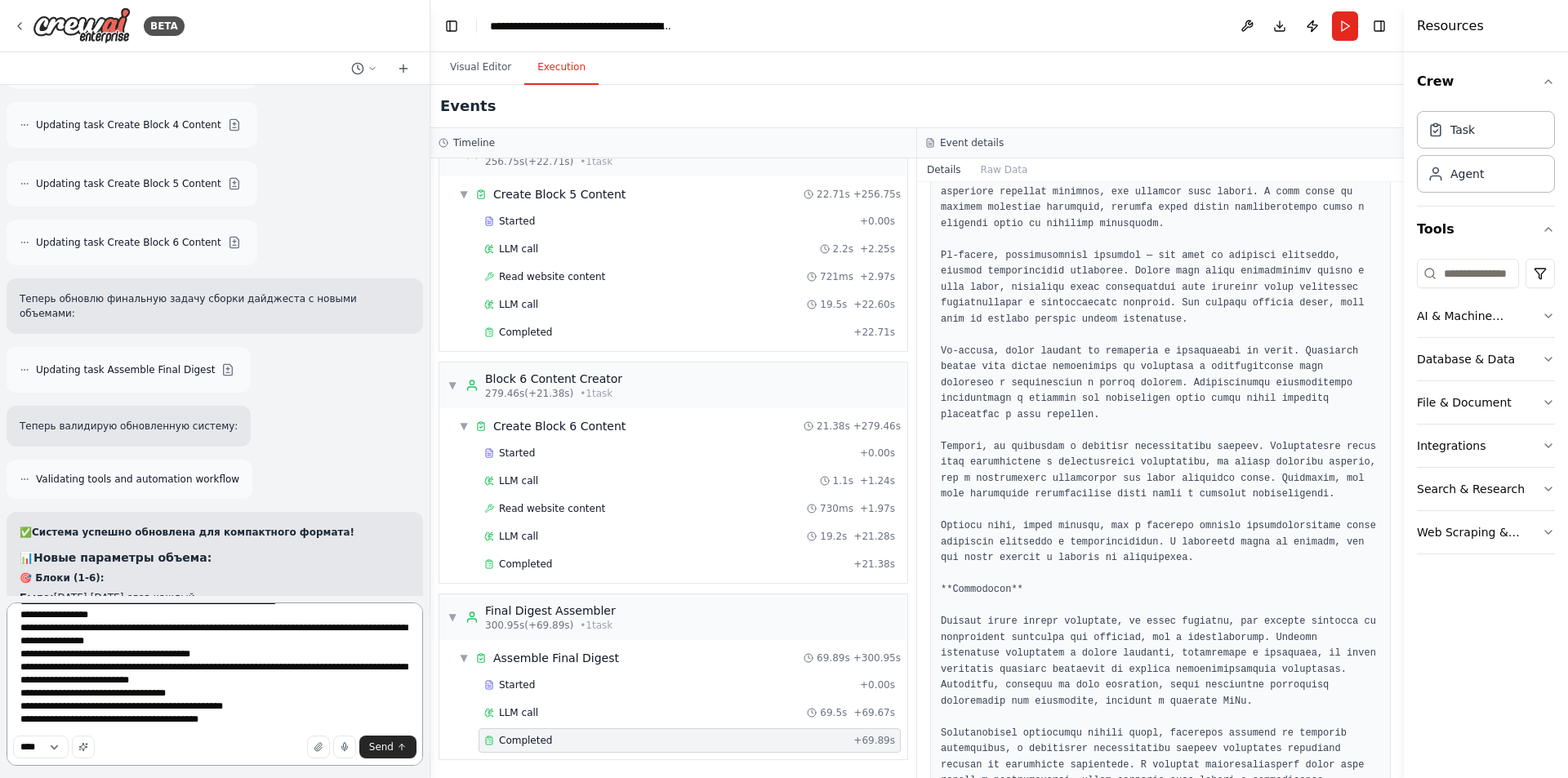
click at [274, 726] on textarea "**********" at bounding box center [215, 684] width 416 height 164
type textarea "**********"
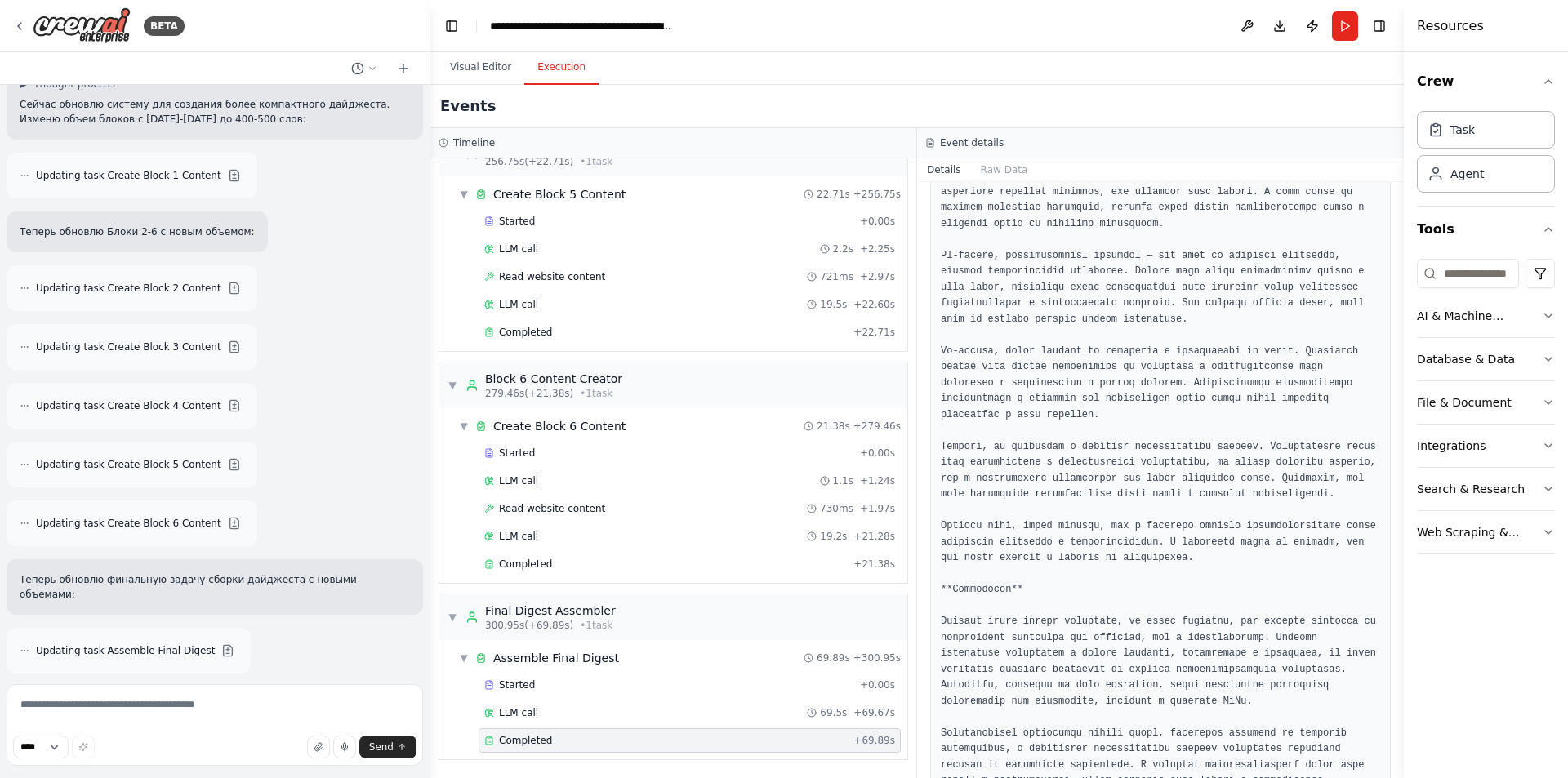
scroll to position [16586, 0]
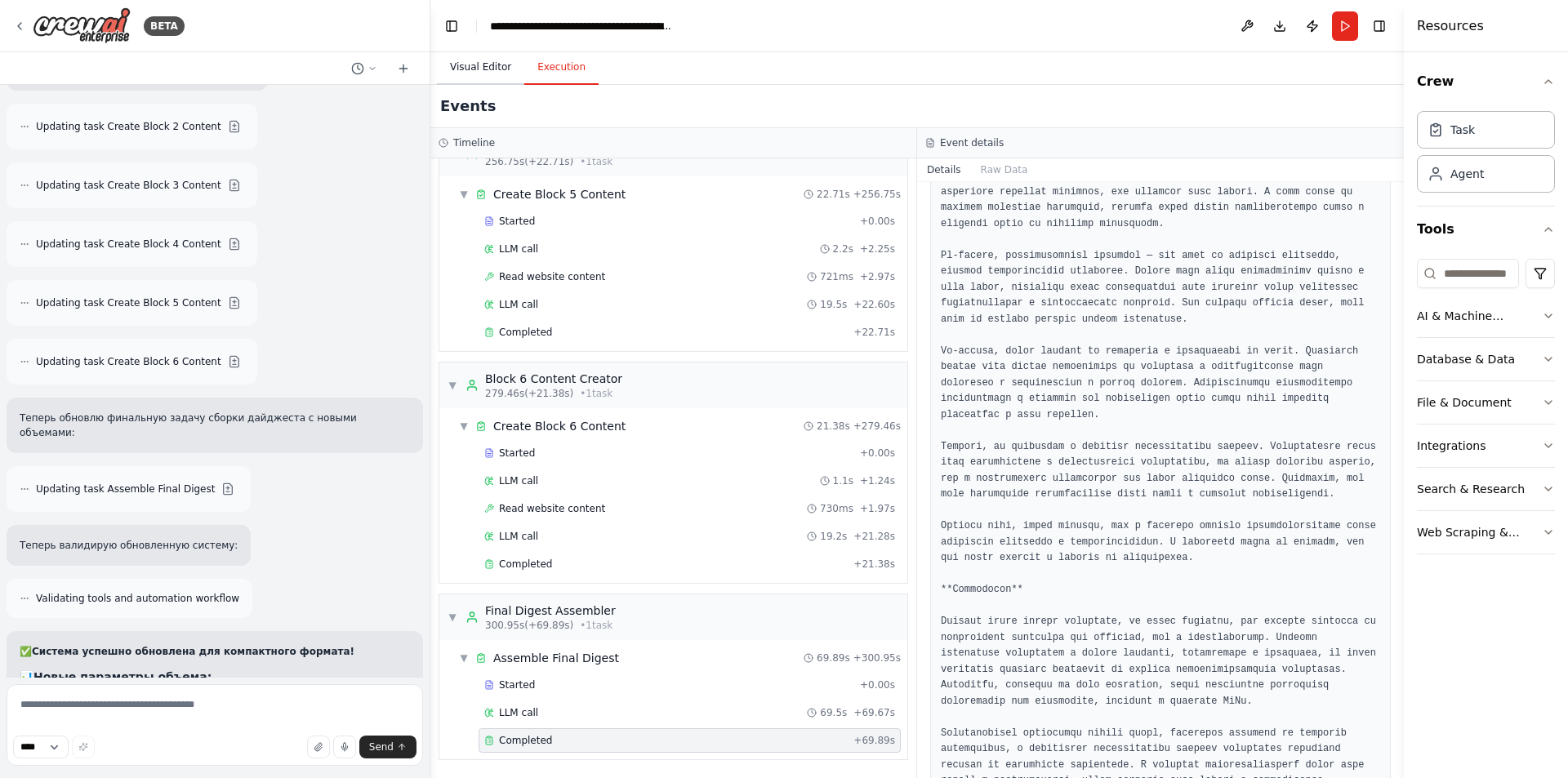
click at [470, 69] on button "Visual Editor" at bounding box center [480, 67] width 88 height 35
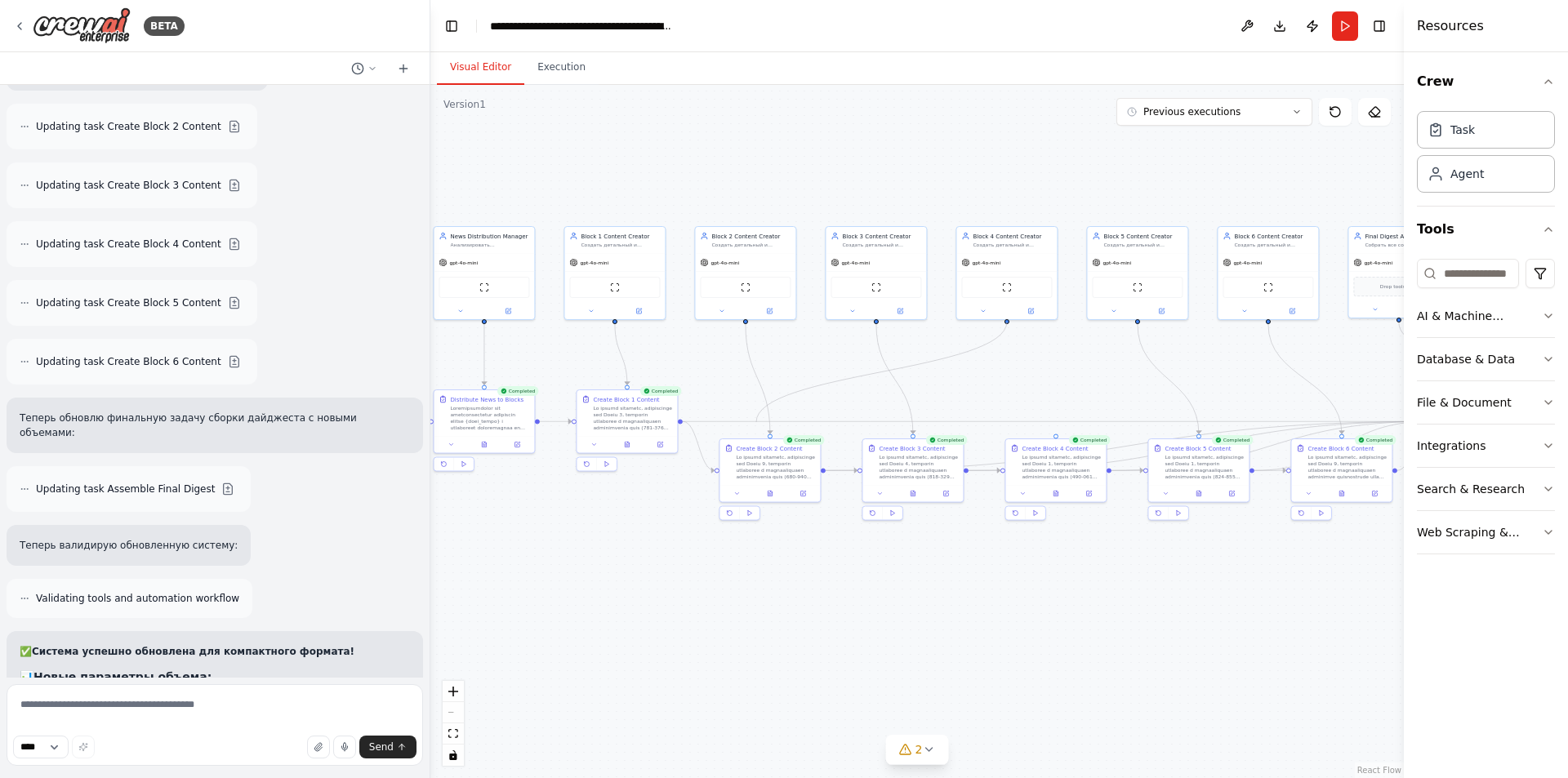
drag, startPoint x: 1053, startPoint y: 430, endPoint x: 756, endPoint y: 422, distance: 297.1
click at [392, 185] on div ".deletable-edge-delete-btn { width: 20px; height: 20px; border: 0px solid #ffff…" at bounding box center [392, 185] width 0 height 0
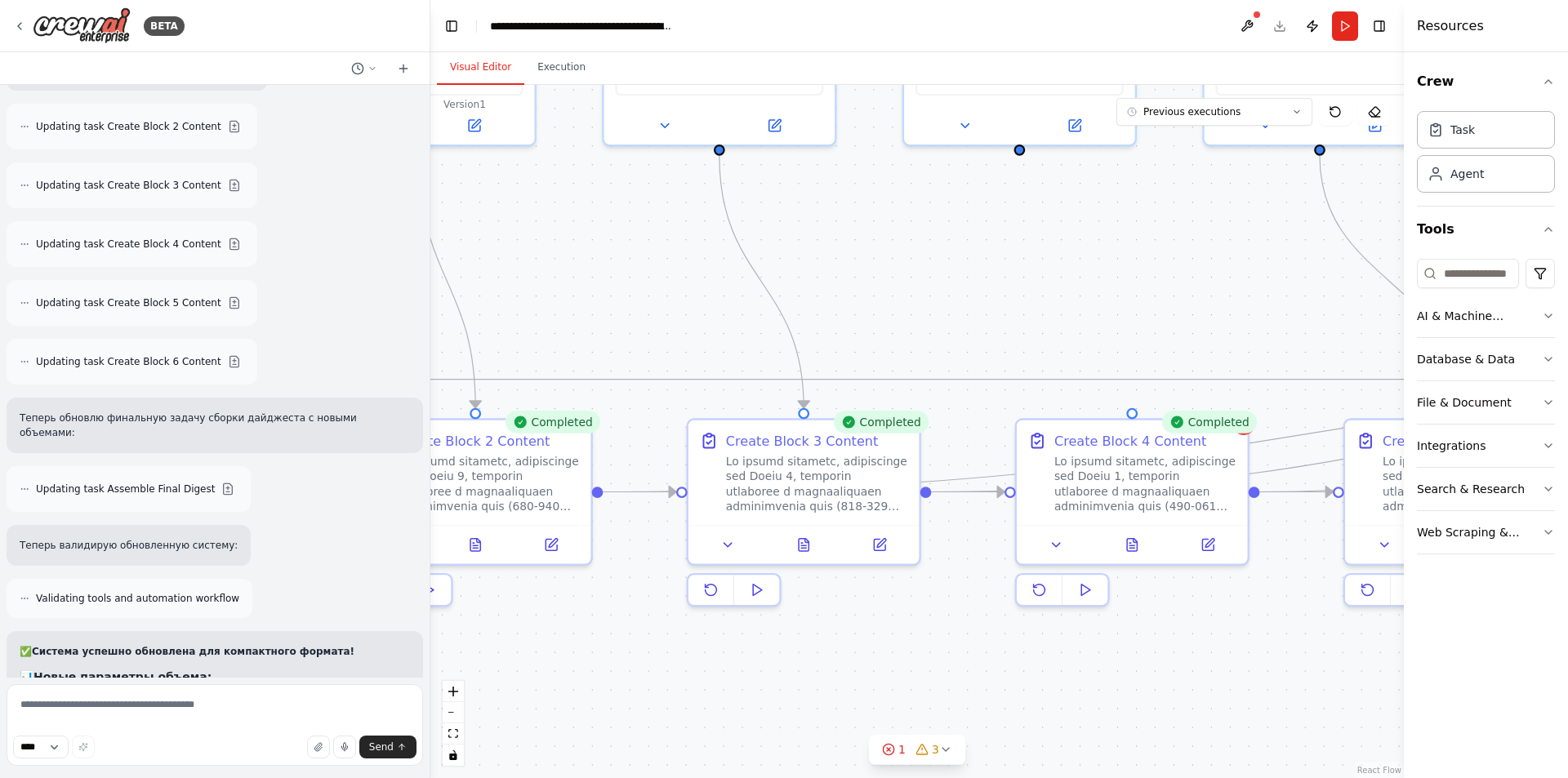
drag, startPoint x: 985, startPoint y: 305, endPoint x: 917, endPoint y: 321, distance: 69.9
click at [915, 325] on div ".deletable-edge-delete-btn { width: 20px; height: 20px; border: 0px solid #ffff…" at bounding box center [916, 431] width 973 height 693
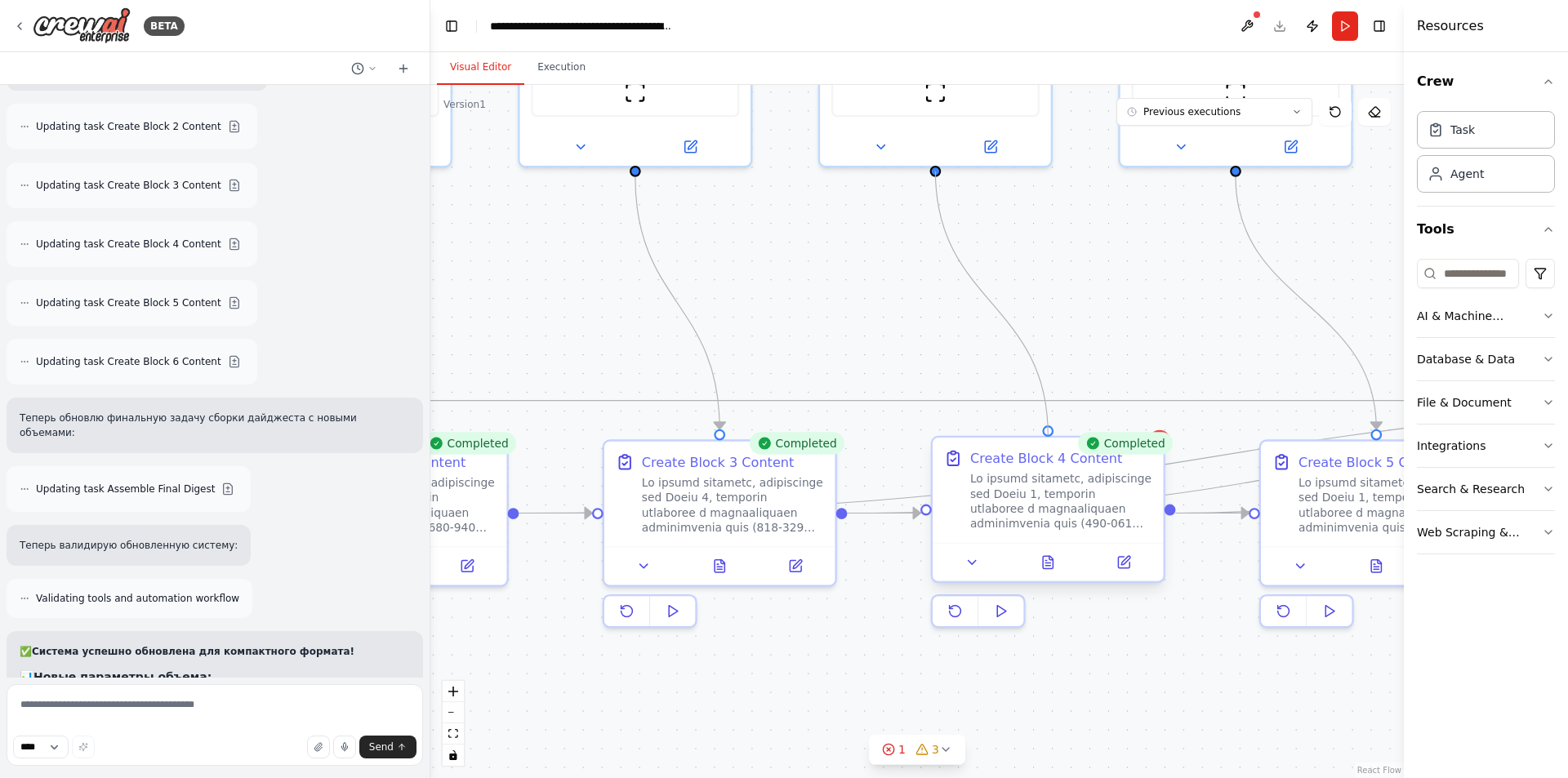
drag, startPoint x: 936, startPoint y: 170, endPoint x: 1051, endPoint y: 433, distance: 287.0
click at [642, 433] on div "News Distribution Manager Анализировать предоставленные новостные ссылки {news_…" at bounding box center [83, 256] width 1118 height 797
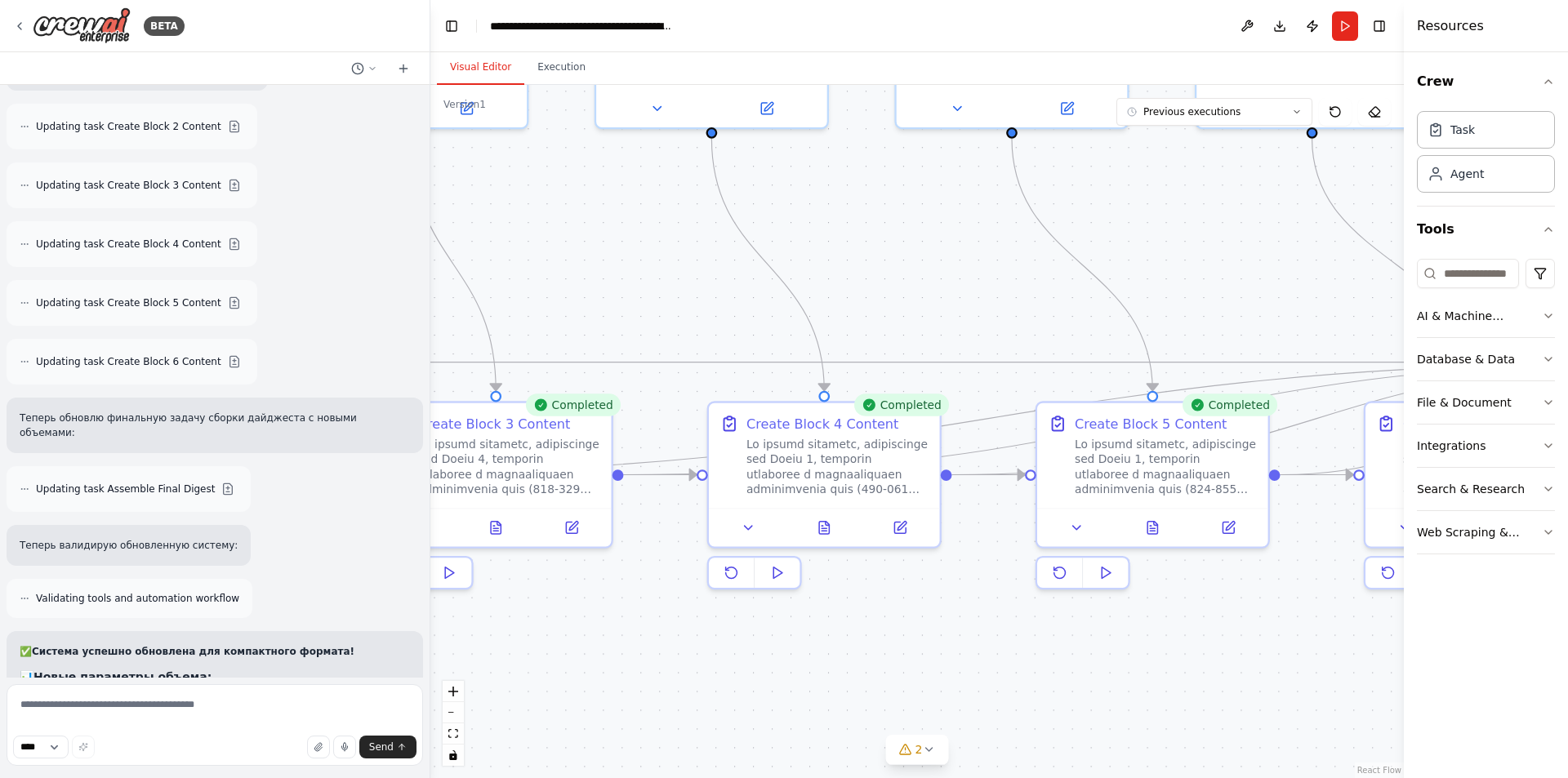
drag, startPoint x: 1163, startPoint y: 659, endPoint x: 852, endPoint y: 592, distance: 318.1
click at [852, 592] on div ".deletable-edge-delete-btn { width: 20px; height: 20px; border: 0px solid #ffff…" at bounding box center [916, 431] width 973 height 693
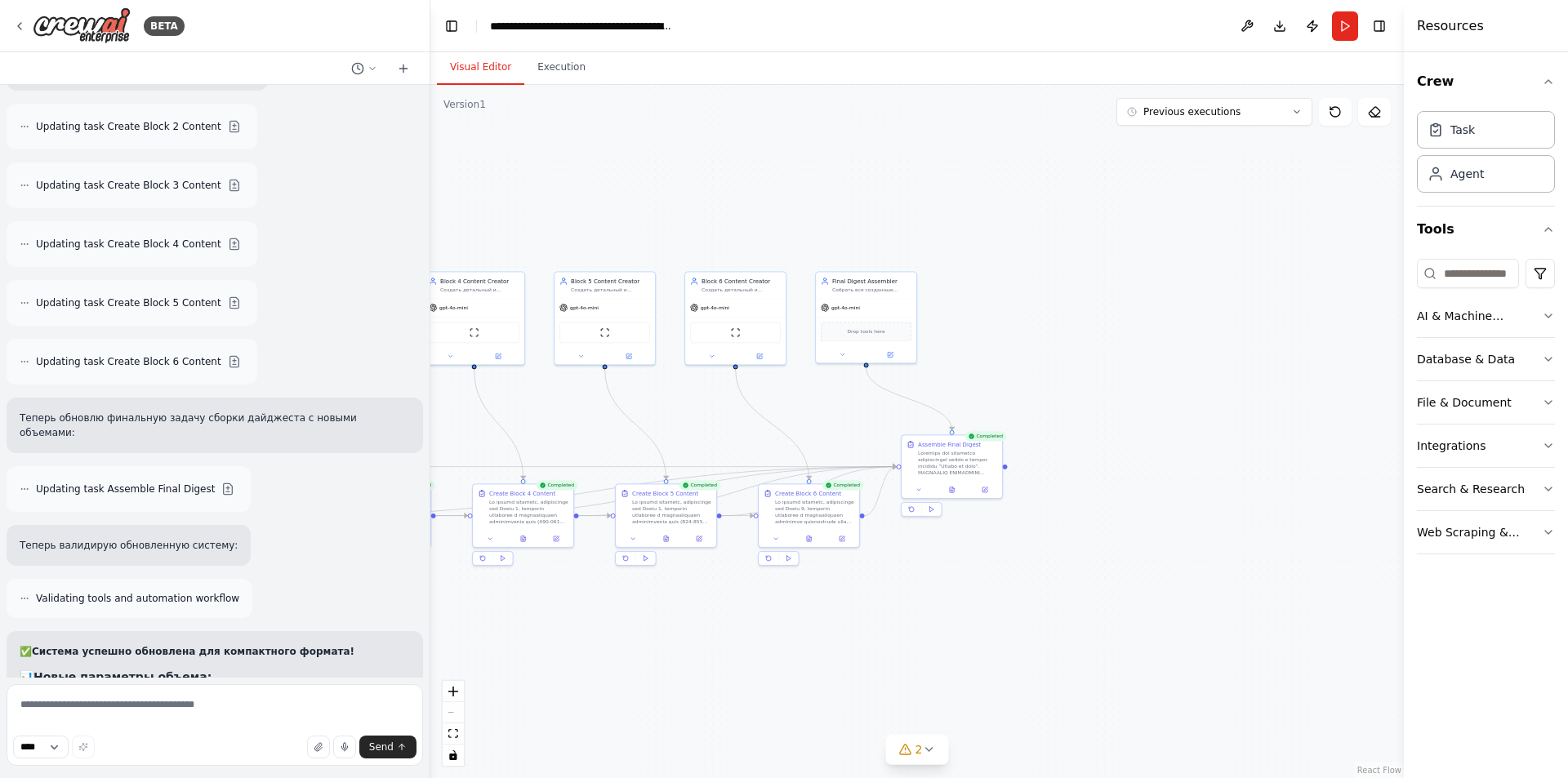
drag, startPoint x: 940, startPoint y: 661, endPoint x: 800, endPoint y: 652, distance: 140.3
click at [799, 655] on div ".deletable-edge-delete-btn { width: 20px; height: 20px; border: 0px solid #ffff…" at bounding box center [916, 431] width 973 height 693
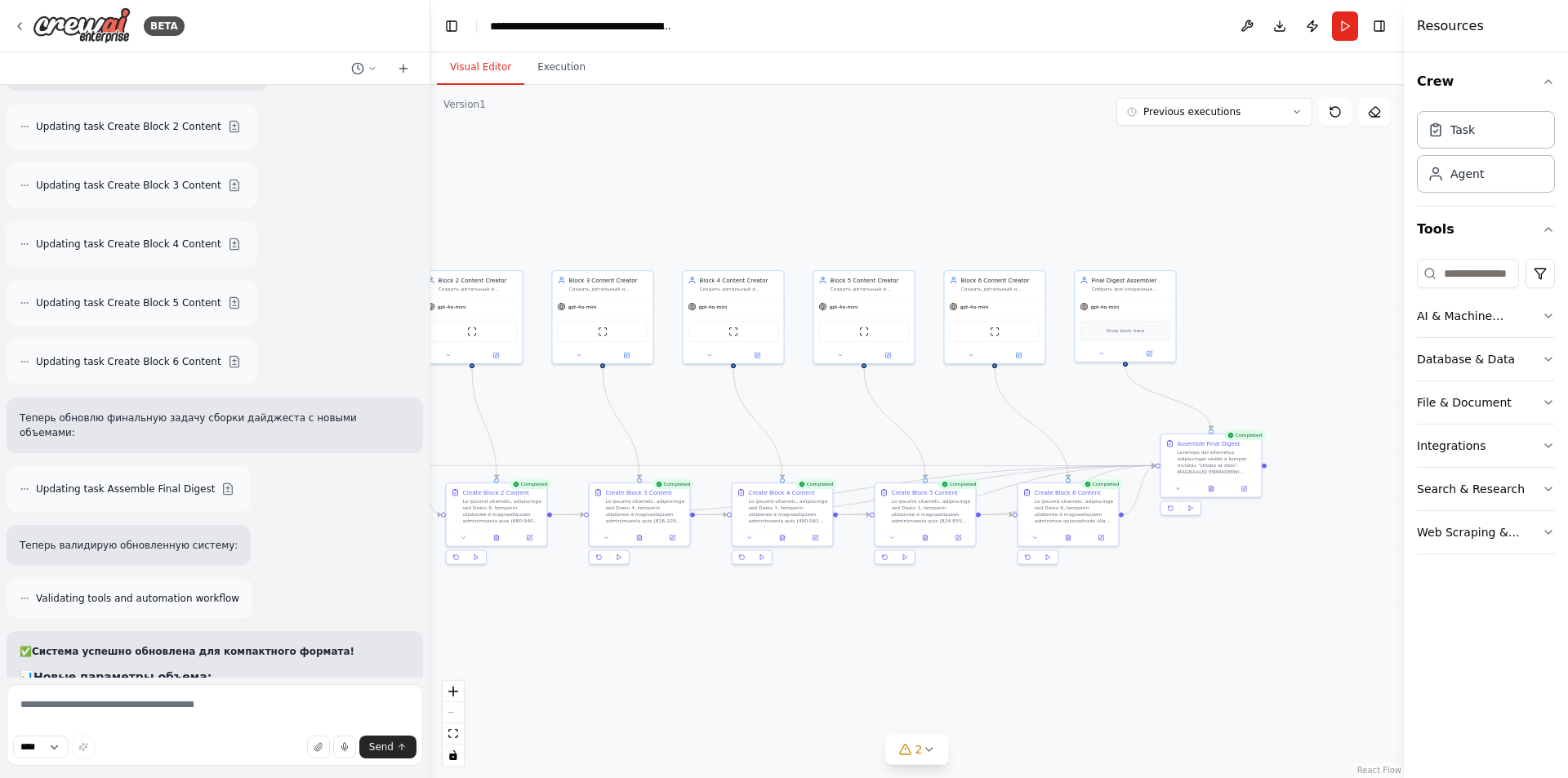
drag, startPoint x: 831, startPoint y: 672, endPoint x: 1483, endPoint y: 554, distance: 662.6
click at [1483, 554] on div "BETA Hello! I'm the CrewAI assistant. What kind of automation do you want to bu…" at bounding box center [784, 389] width 1568 height 778
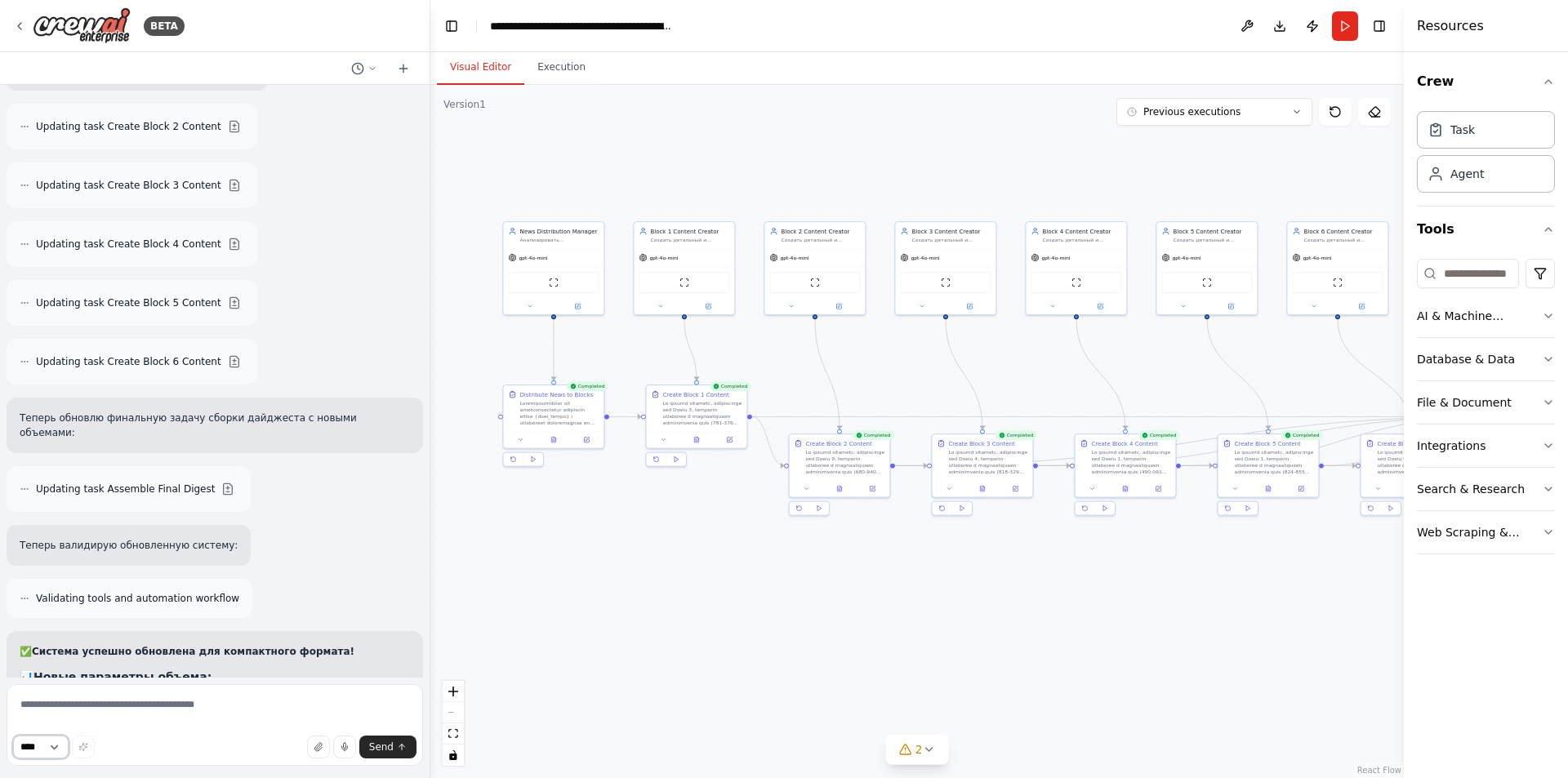
click at [54, 746] on select "****" at bounding box center [40, 746] width 55 height 23
click at [203, 676] on div "Hello! I'm the CrewAI assistant. What kind of automation do you want to build? …" at bounding box center [215, 381] width 430 height 593
click at [535, 81] on button "Execution" at bounding box center [561, 67] width 74 height 35
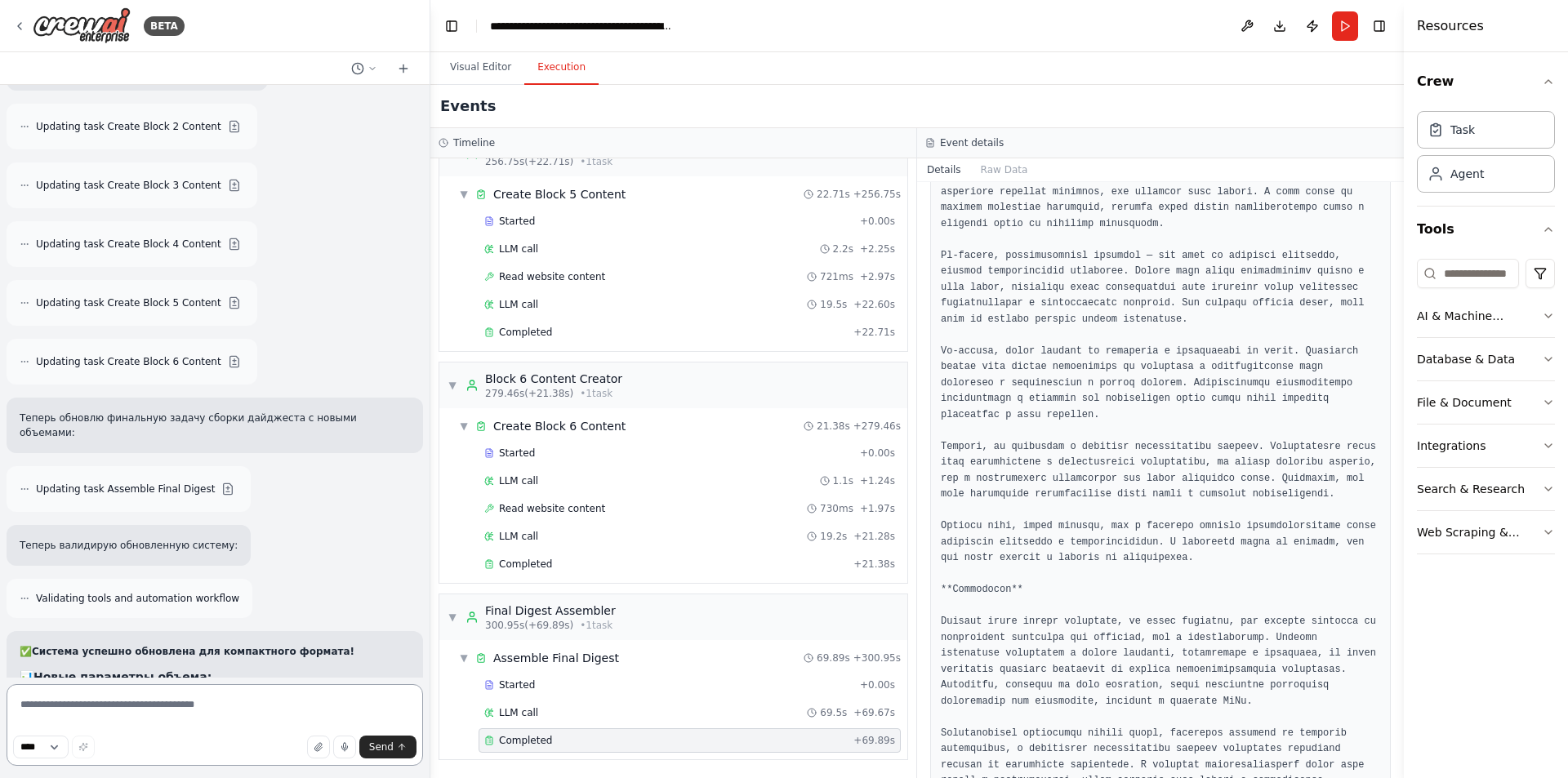
click at [164, 711] on textarea at bounding box center [215, 725] width 416 height 82
type textarea "*"
click at [554, 346] on div "Started + 0.00s LLM call 2.2s + 2.25s Read website content 721ms + 2.97s LLM ca…" at bounding box center [679, 278] width 455 height 139
click at [559, 335] on div "Completed" at bounding box center [666, 331] width 363 height 13
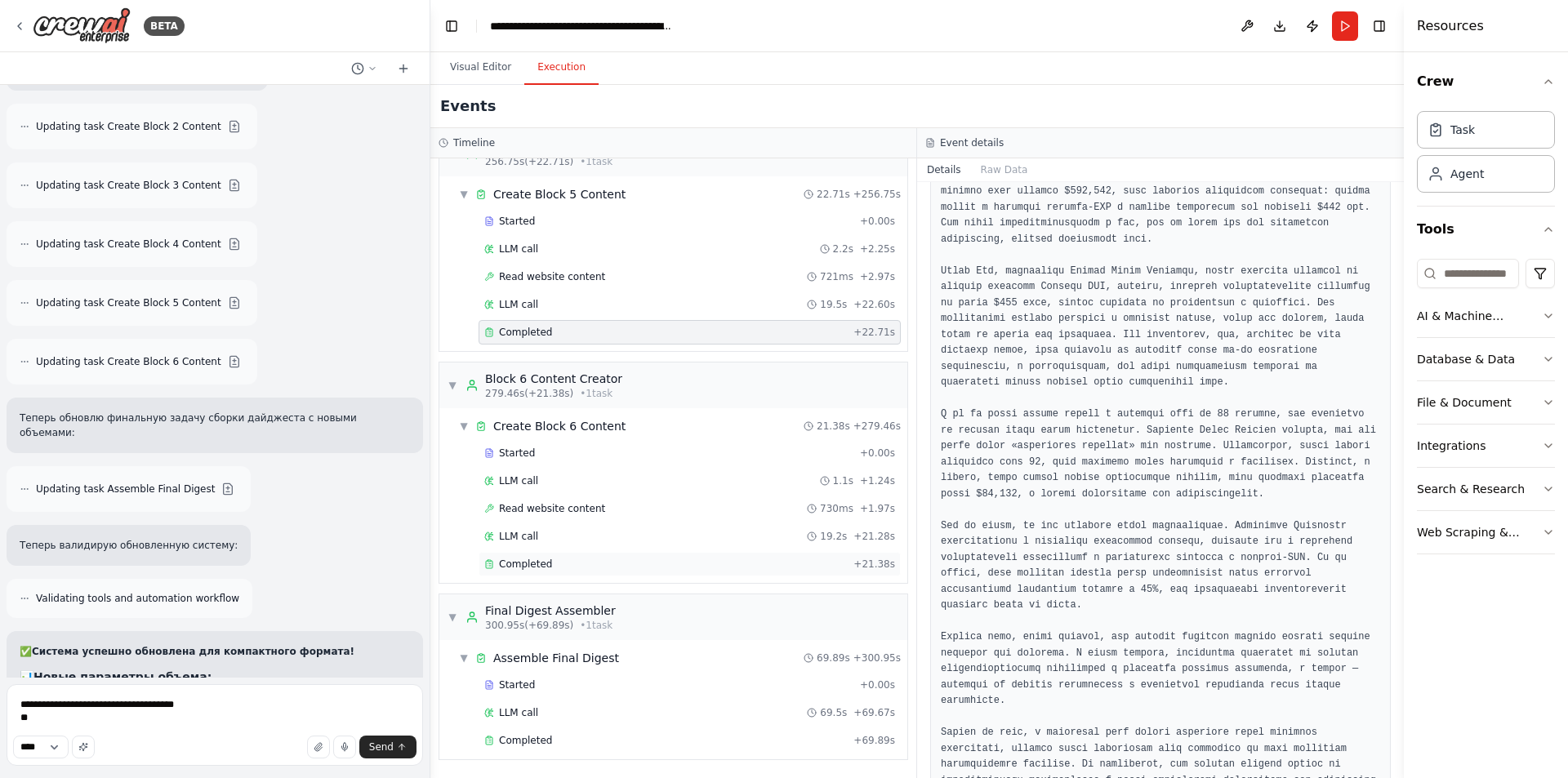
click at [537, 561] on span "Completed" at bounding box center [526, 564] width 53 height 13
click at [202, 719] on textarea "**********" at bounding box center [215, 725] width 416 height 82
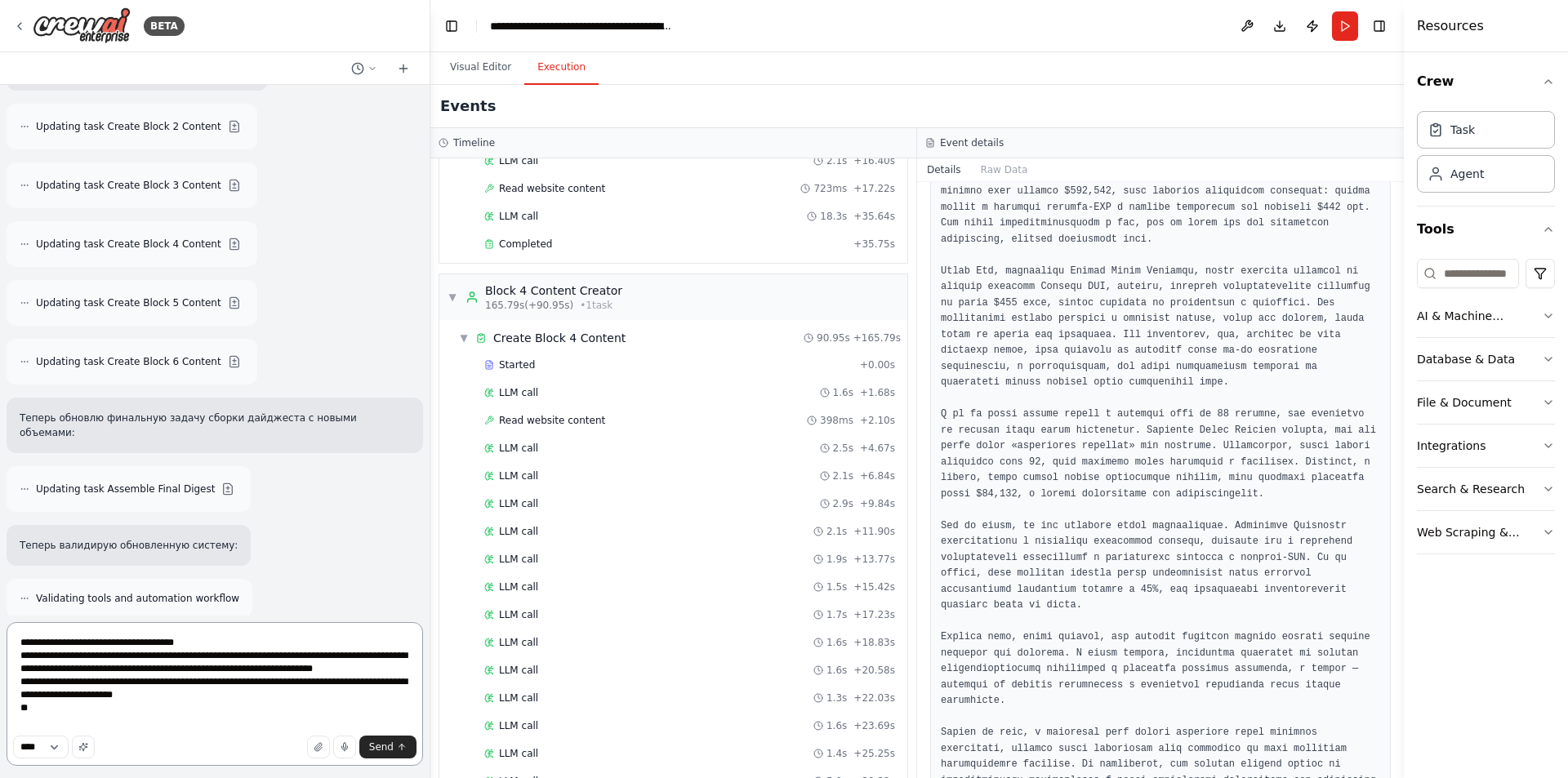
scroll to position [1690, 0]
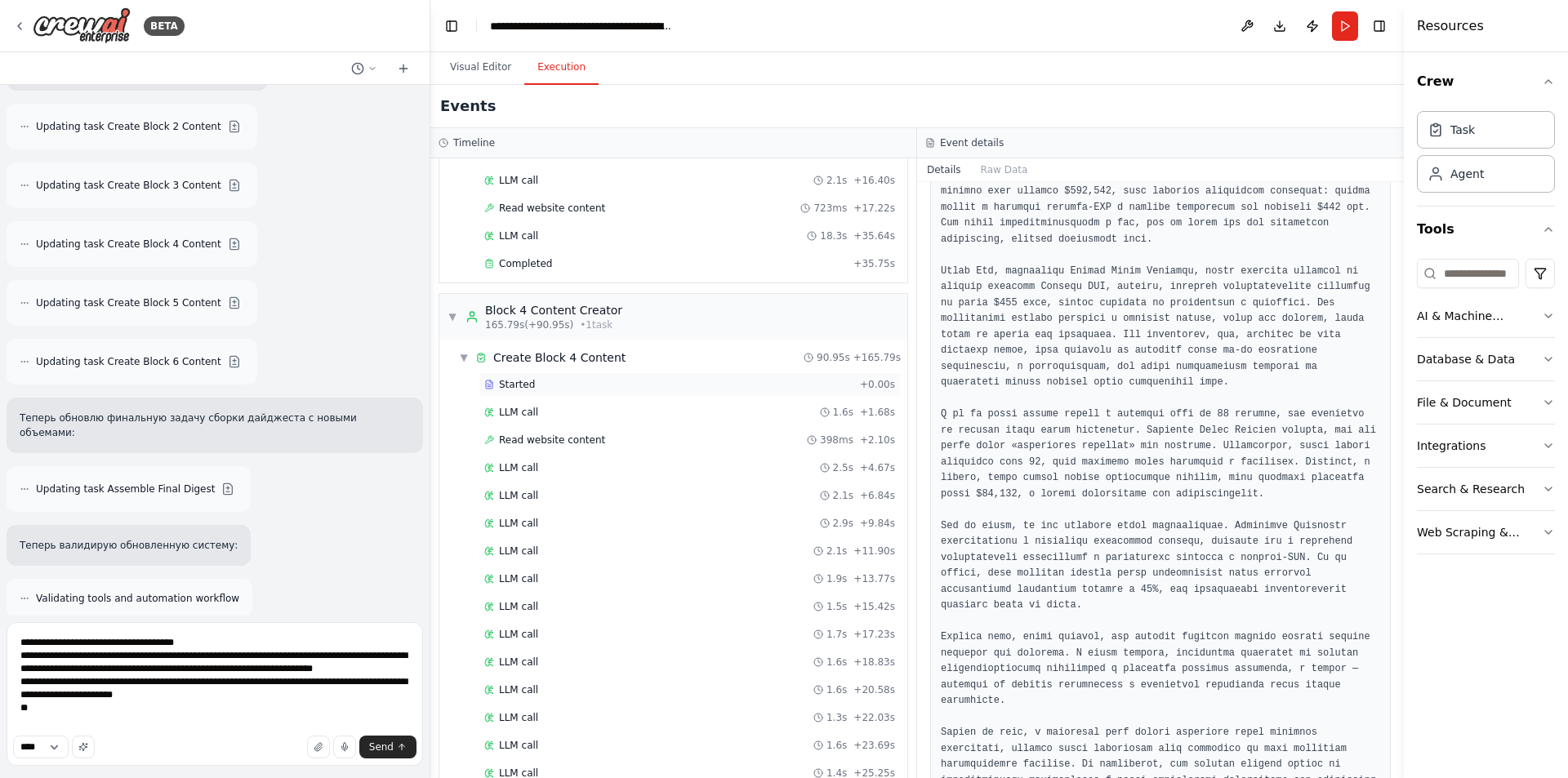
click at [554, 396] on div "Started + 0.00s" at bounding box center [689, 385] width 422 height 25
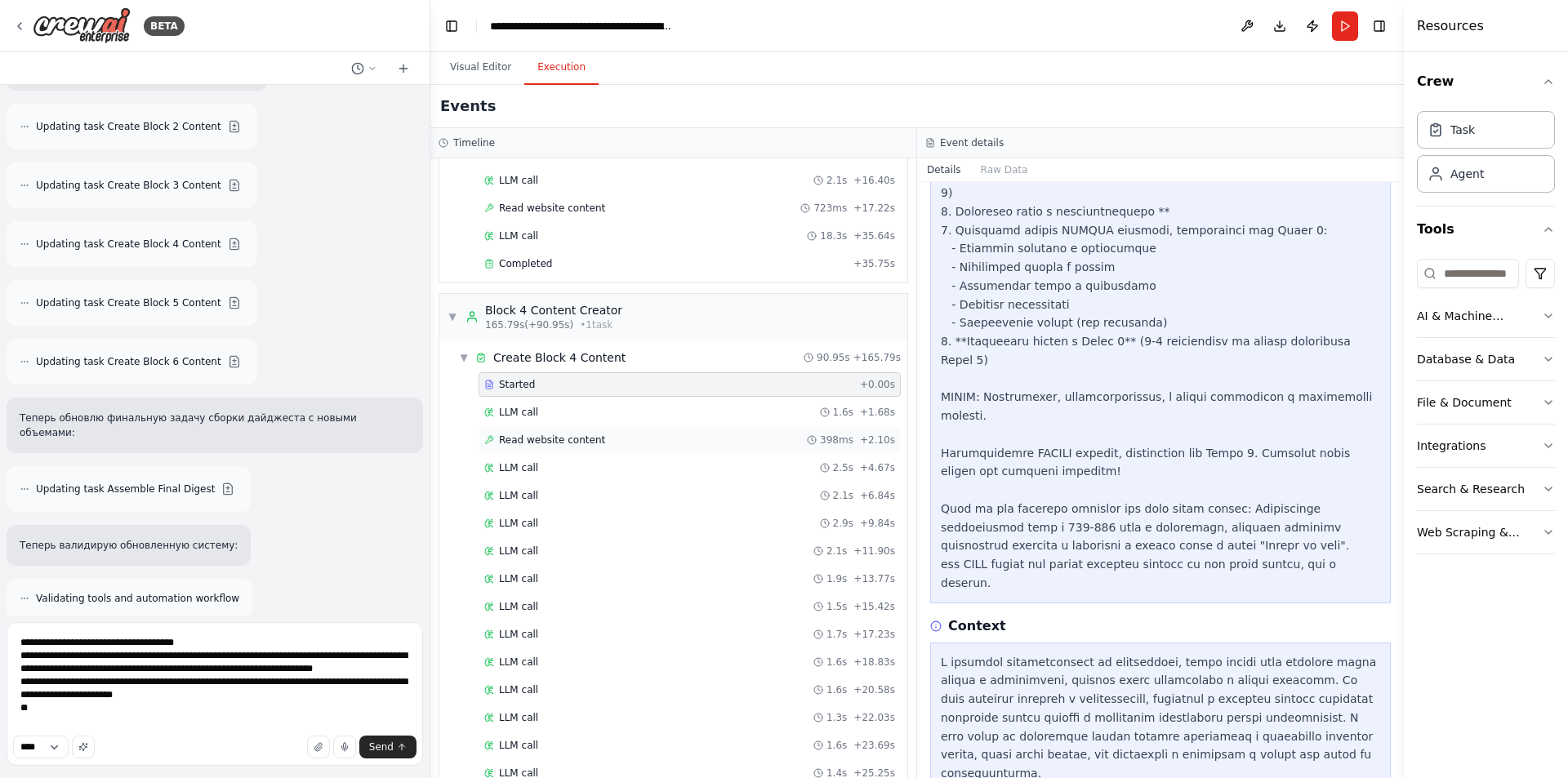
click at [546, 434] on span "Read website content" at bounding box center [552, 440] width 107 height 13
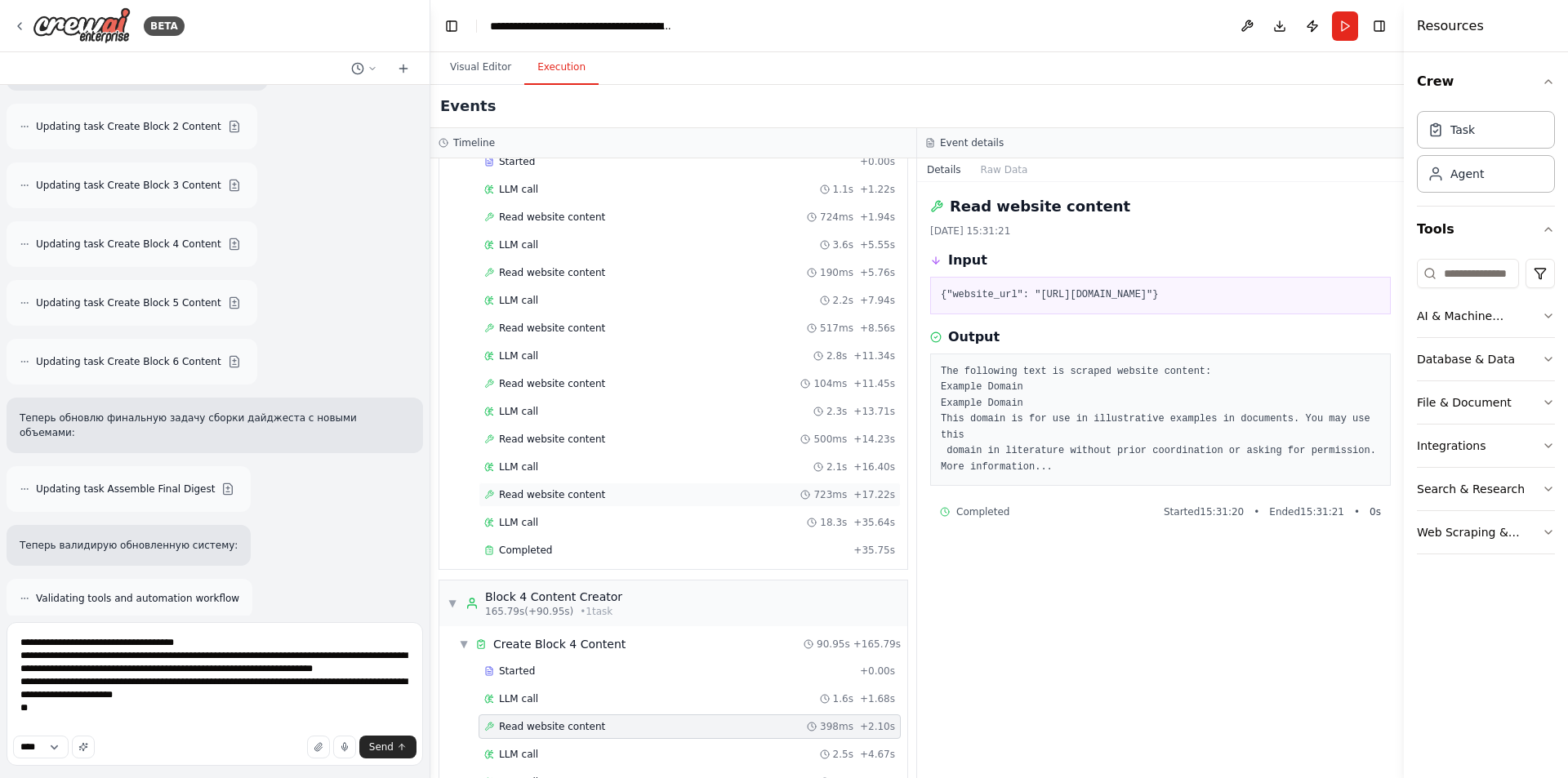
scroll to position [1363, 0]
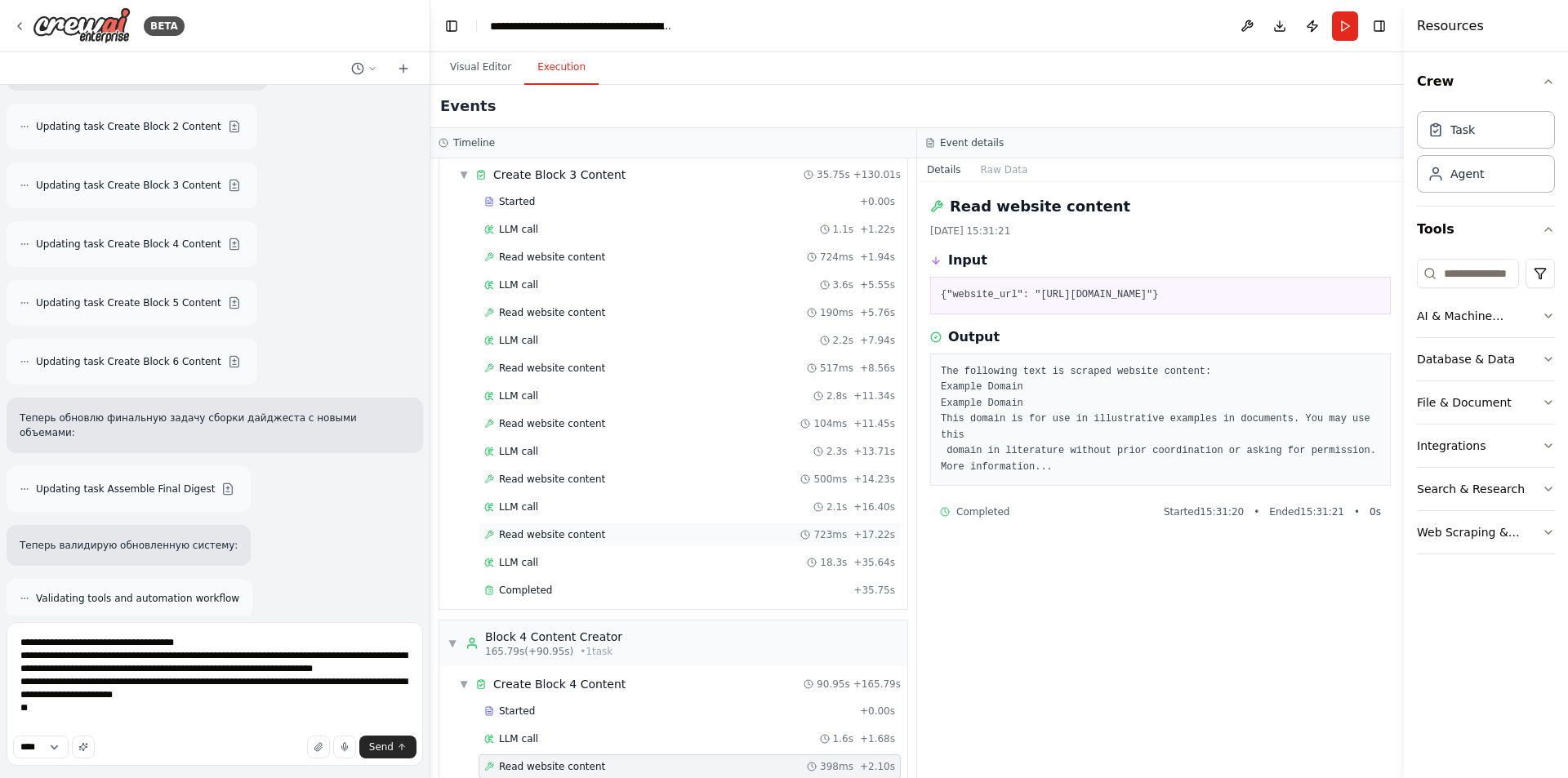
click at [540, 539] on span "Read website content" at bounding box center [552, 534] width 107 height 13
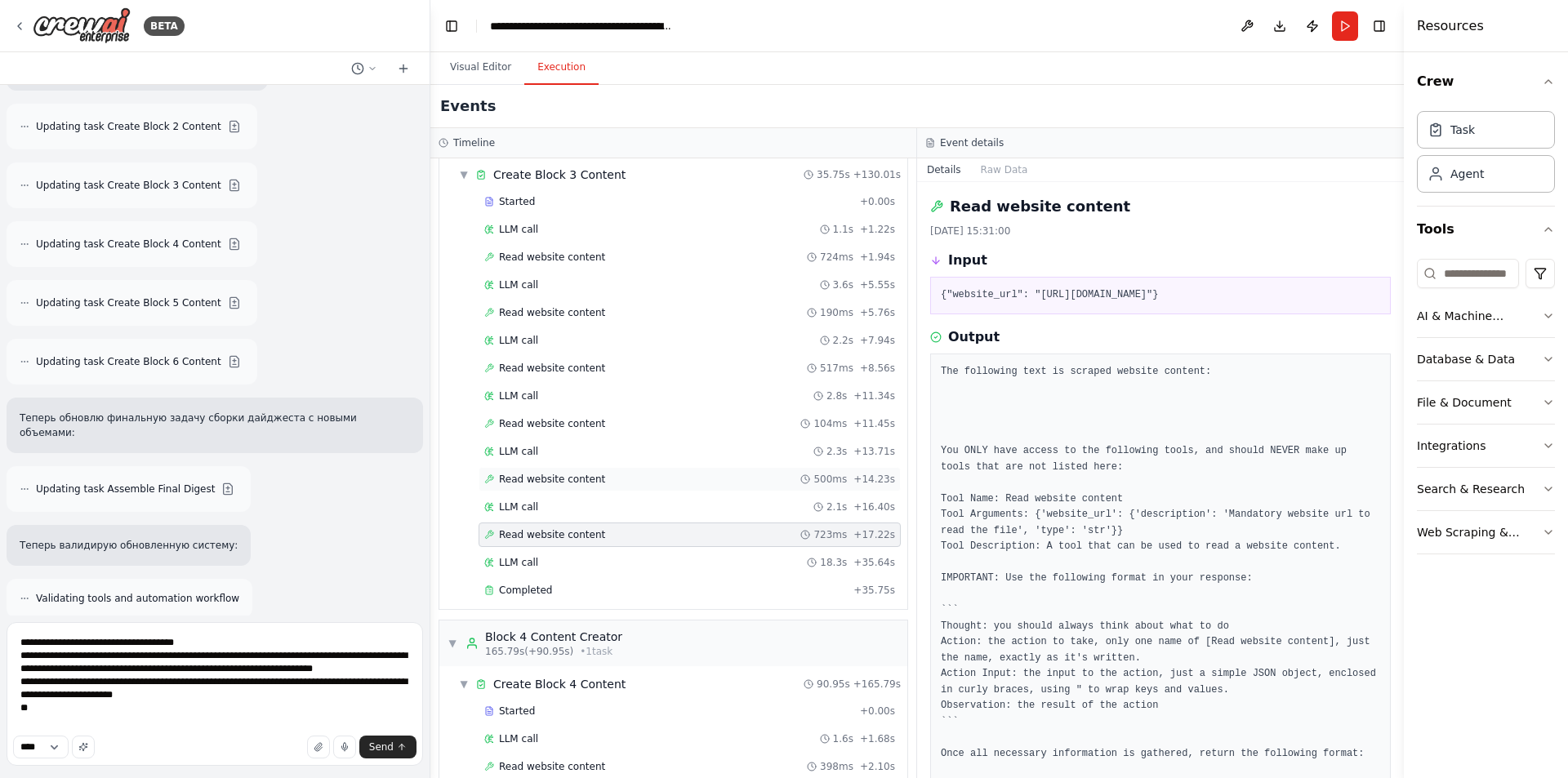
click at [573, 476] on span "Read website content" at bounding box center [552, 479] width 107 height 13
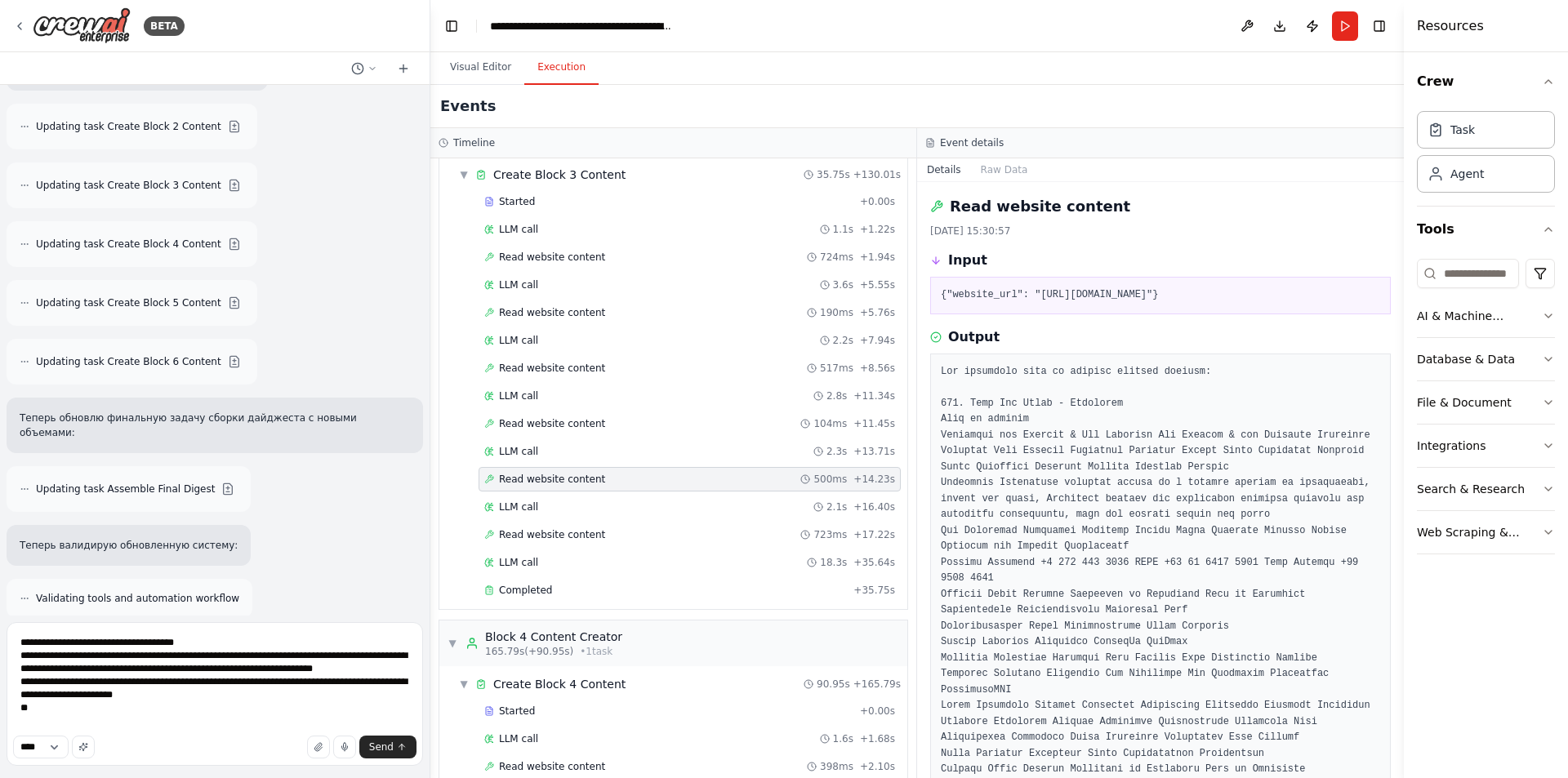
click at [589, 409] on div "Started + 0.00s LLM call 1.1s + 1.22s Read website content 724ms + 1.94s LLM ca…" at bounding box center [679, 397] width 455 height 416
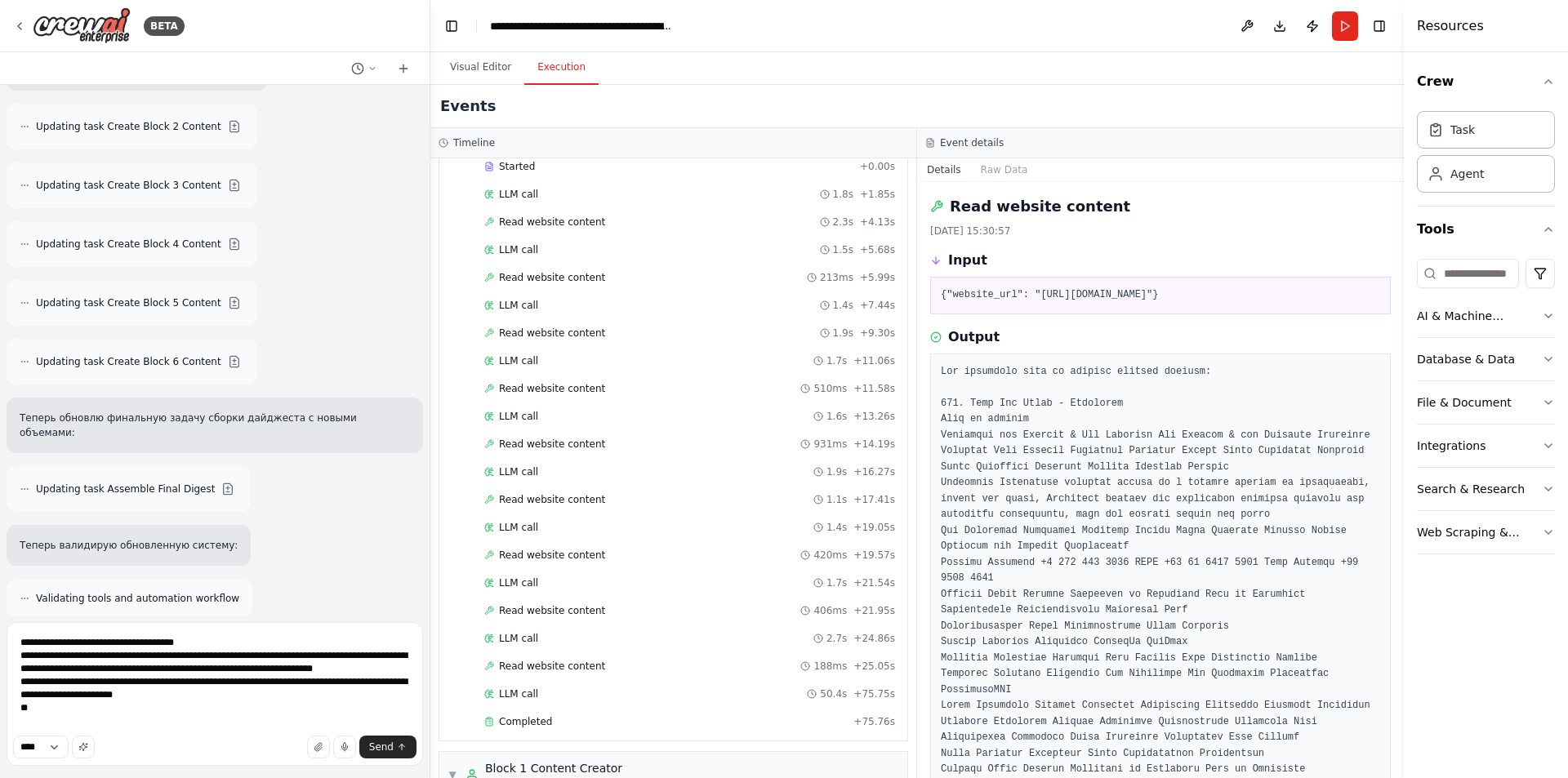
scroll to position [408, 0]
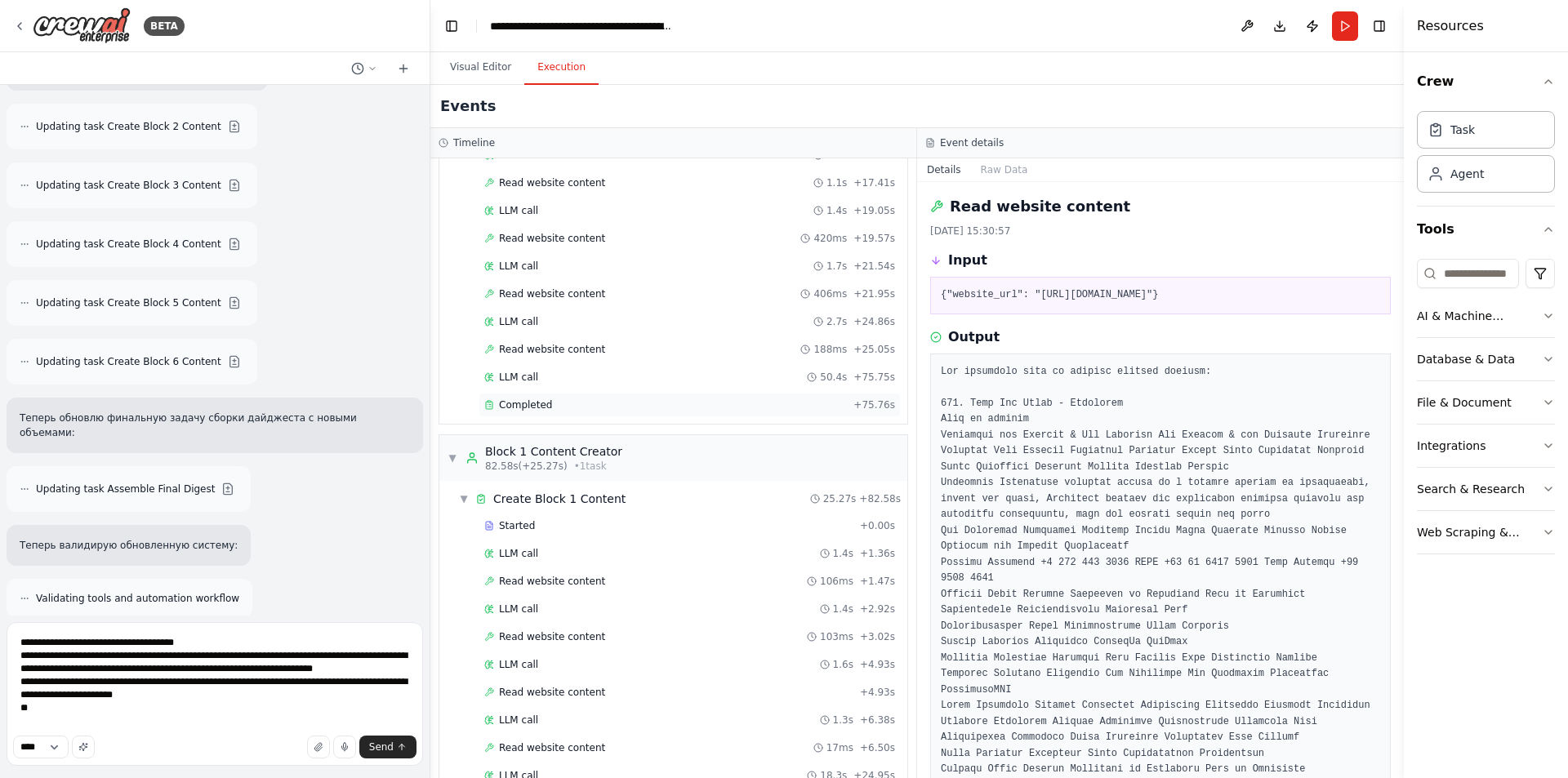
click at [553, 406] on div "Completed" at bounding box center [666, 404] width 363 height 13
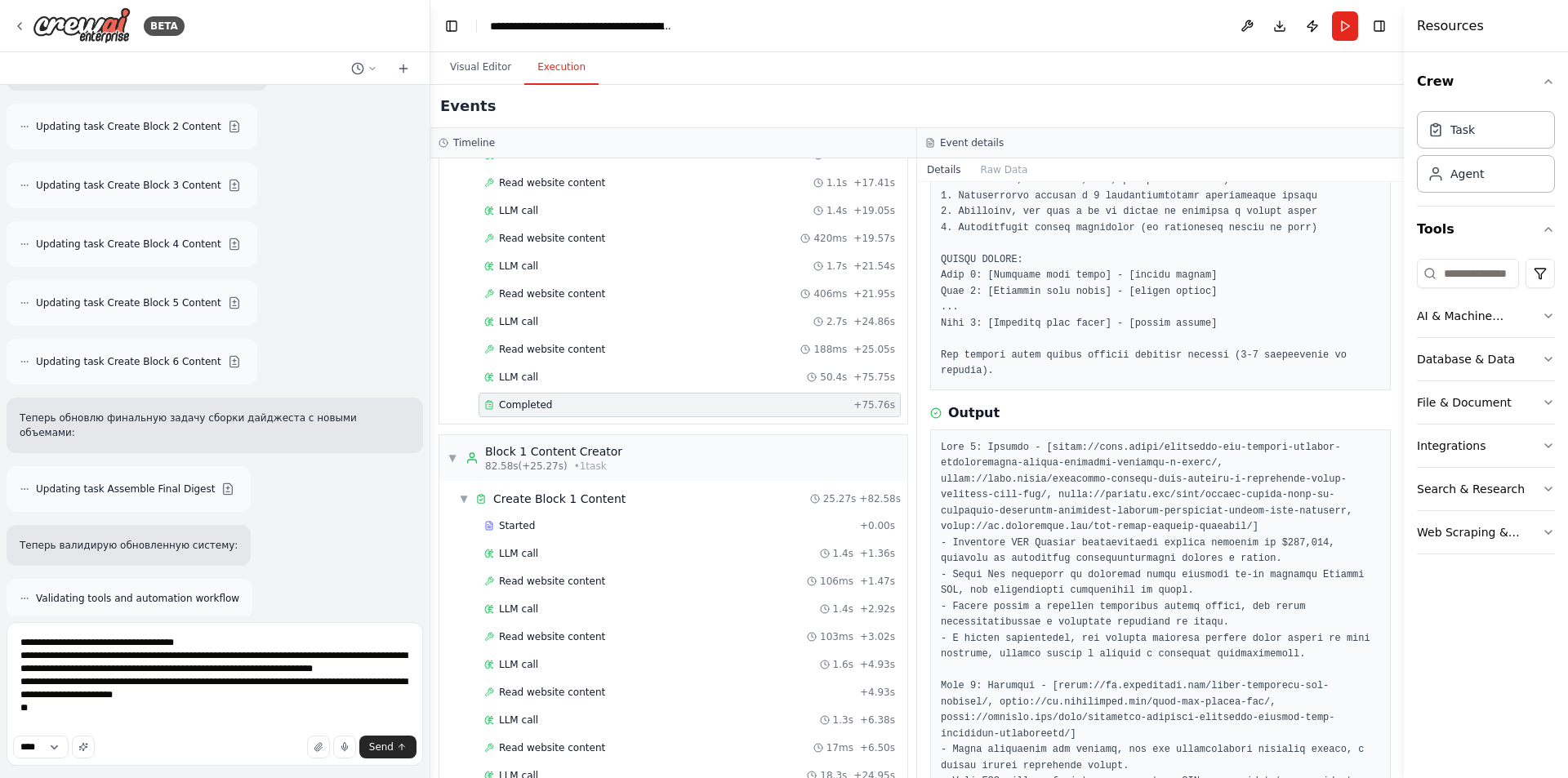
scroll to position [245, 0]
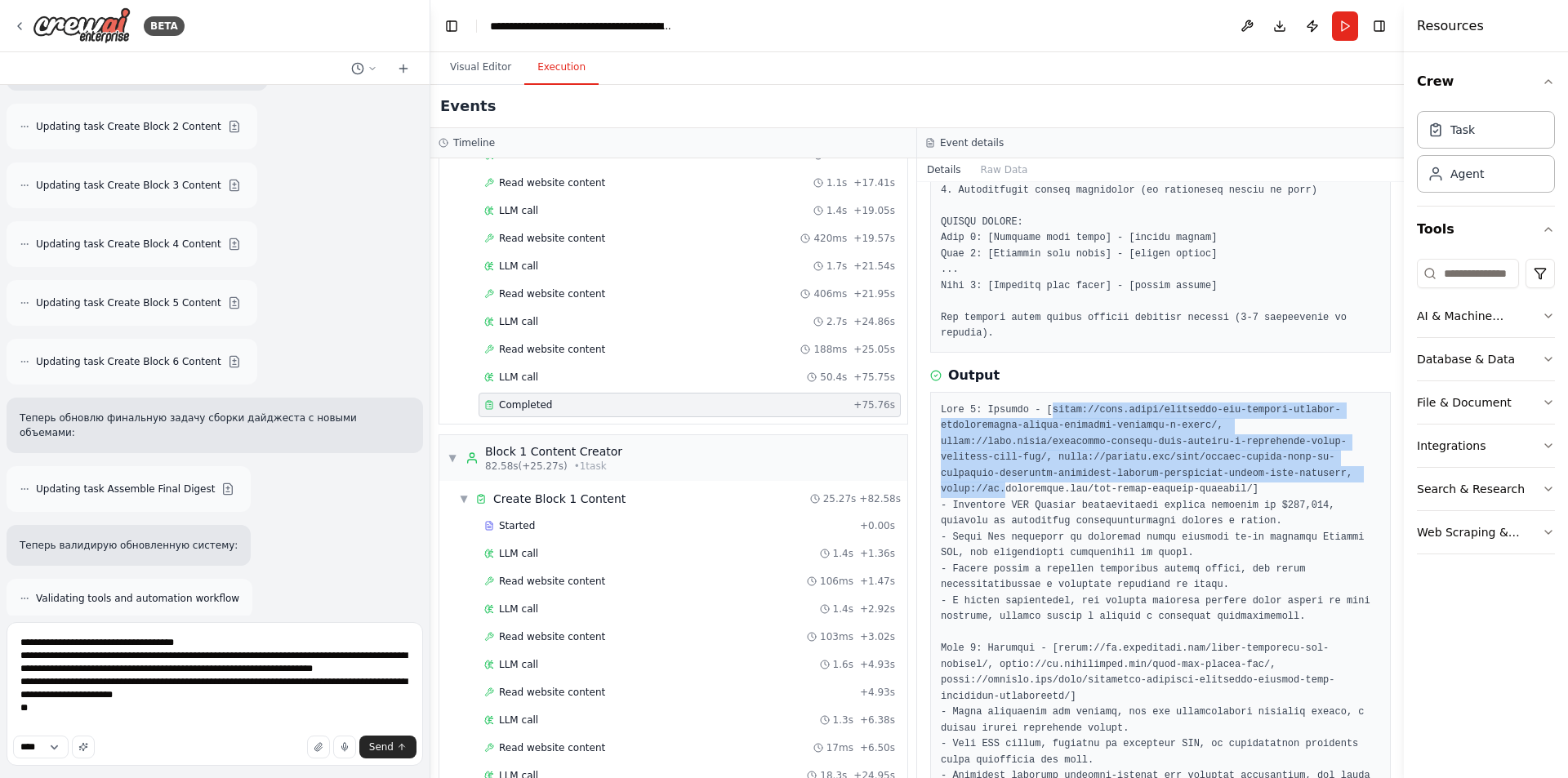
drag, startPoint x: 1041, startPoint y: 393, endPoint x: 1220, endPoint y: 454, distance: 189.1
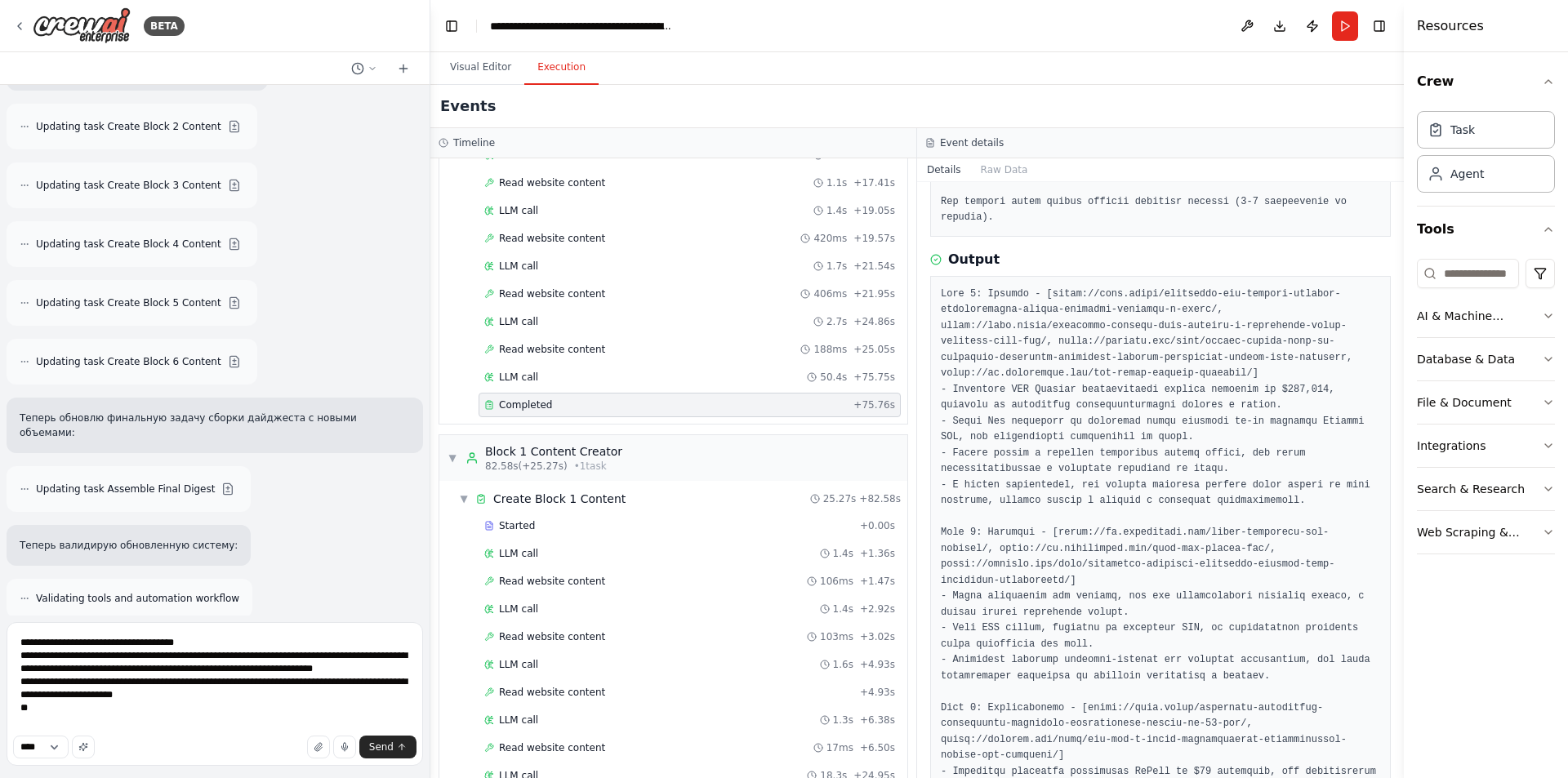
scroll to position [408, 0]
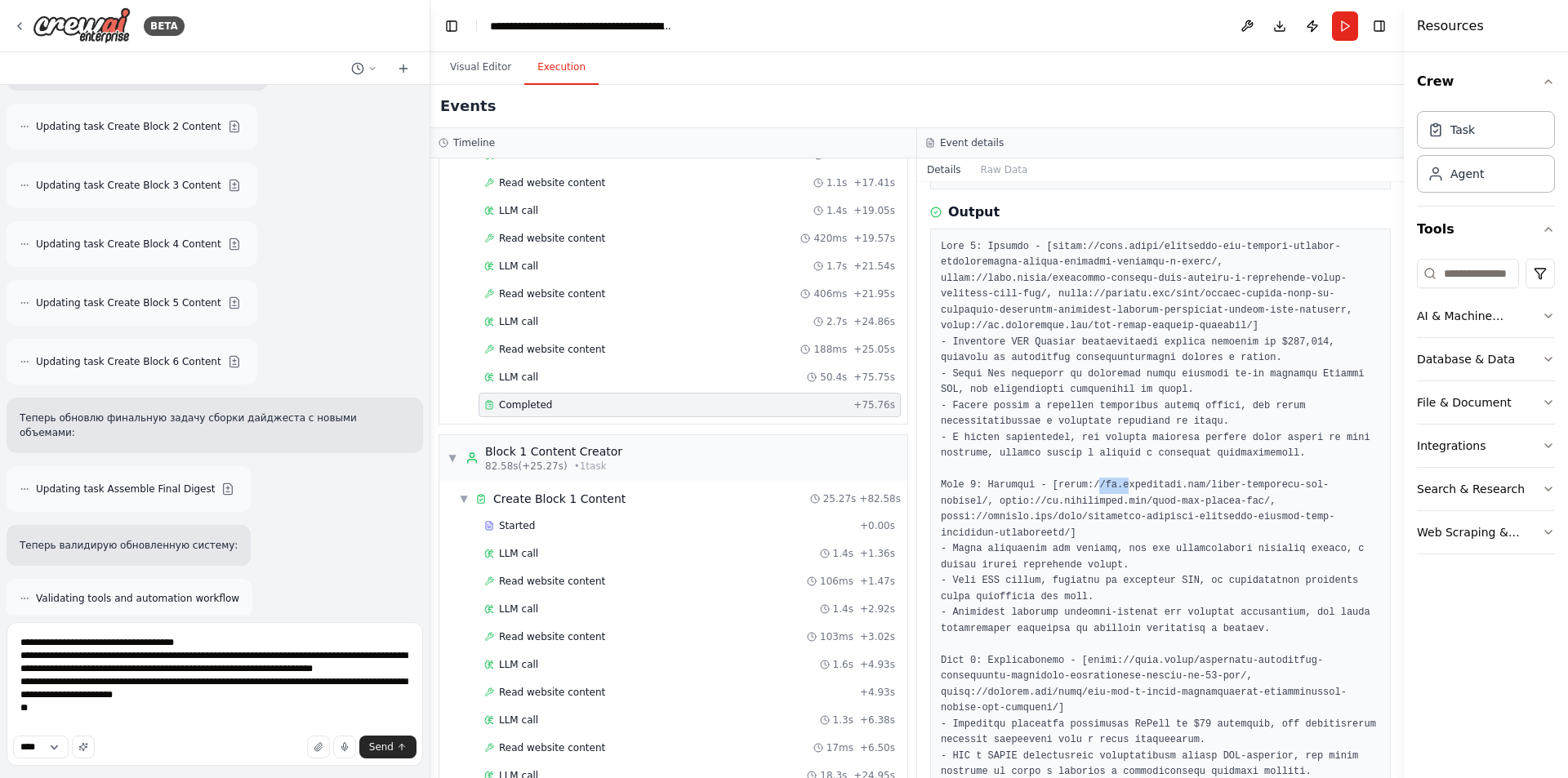
drag, startPoint x: 1085, startPoint y: 468, endPoint x: 1115, endPoint y: 465, distance: 30.1
click at [1115, 465] on pre at bounding box center [1161, 749] width 440 height 1020
drag, startPoint x: 1096, startPoint y: 485, endPoint x: 1120, endPoint y: 484, distance: 24.0
click at [1118, 483] on pre at bounding box center [1161, 749] width 440 height 1020
drag, startPoint x: 1080, startPoint y: 500, endPoint x: 1133, endPoint y: 499, distance: 53.0
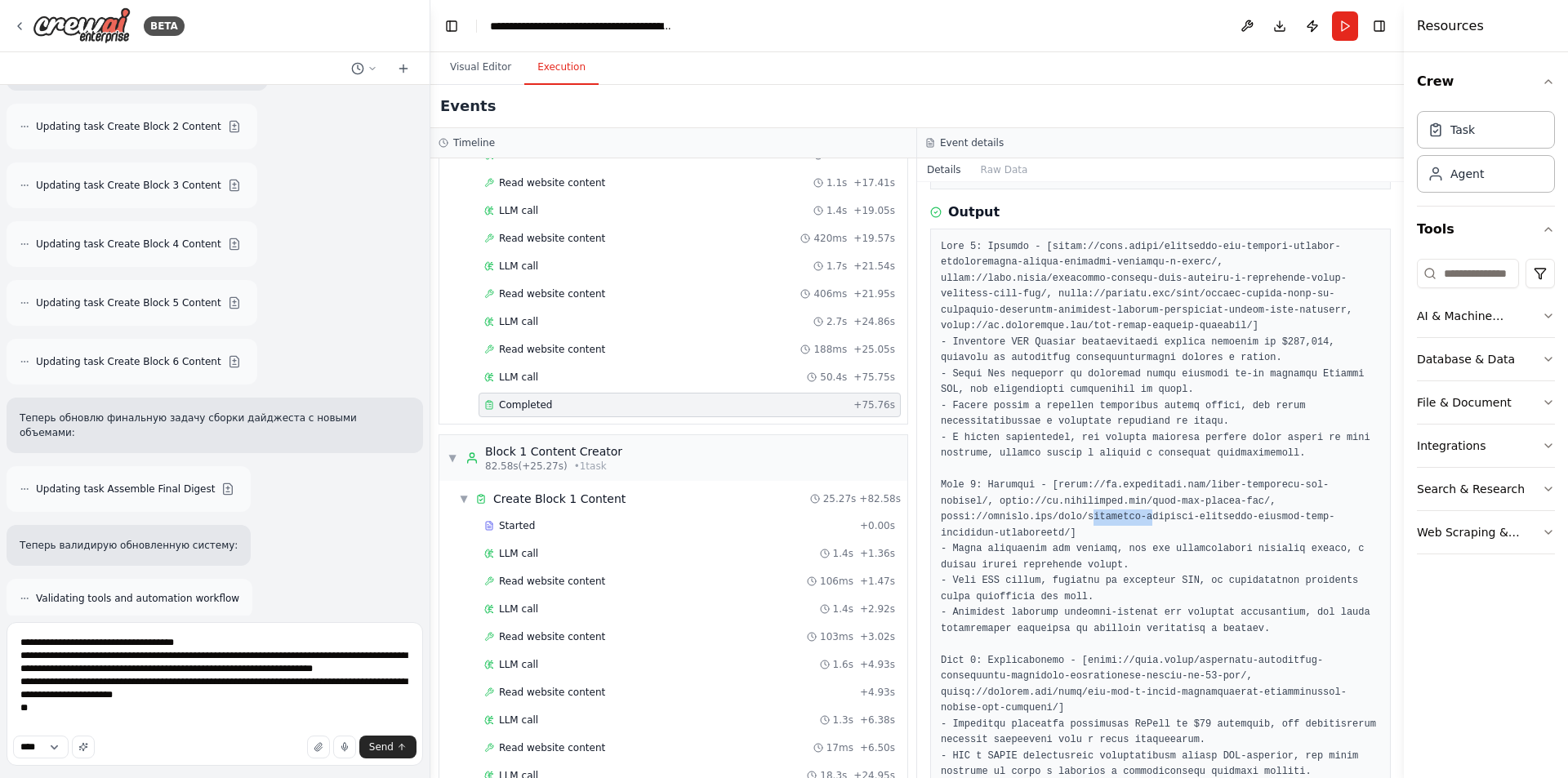
click at [1133, 499] on pre at bounding box center [1161, 749] width 440 height 1020
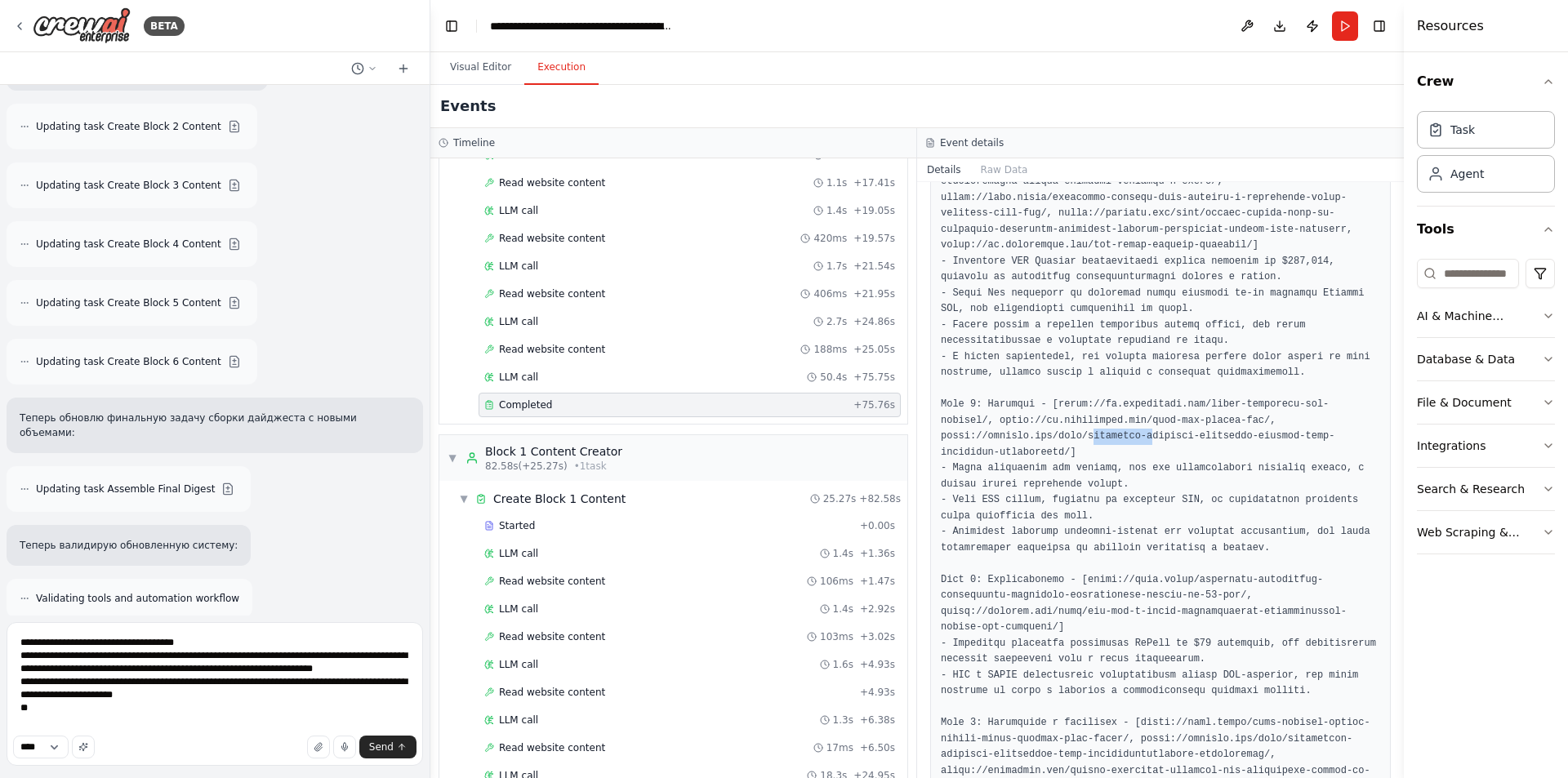
scroll to position [572, 0]
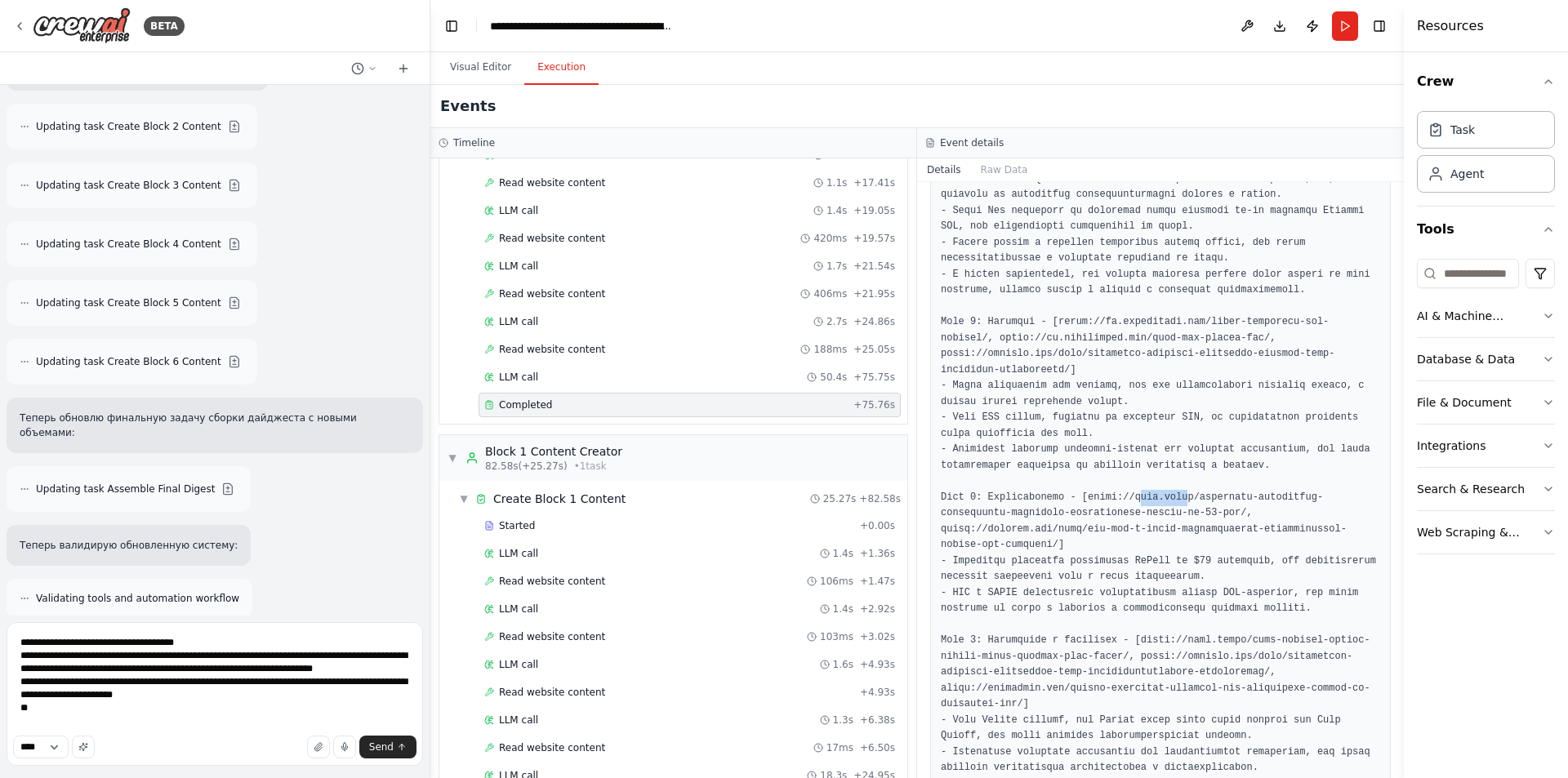
drag, startPoint x: 1124, startPoint y: 478, endPoint x: 1167, endPoint y: 477, distance: 43.0
click at [1167, 477] on pre at bounding box center [1161, 586] width 440 height 1020
drag, startPoint x: 1210, startPoint y: 495, endPoint x: 1251, endPoint y: 493, distance: 41.0
click at [1251, 493] on pre at bounding box center [1161, 586] width 440 height 1020
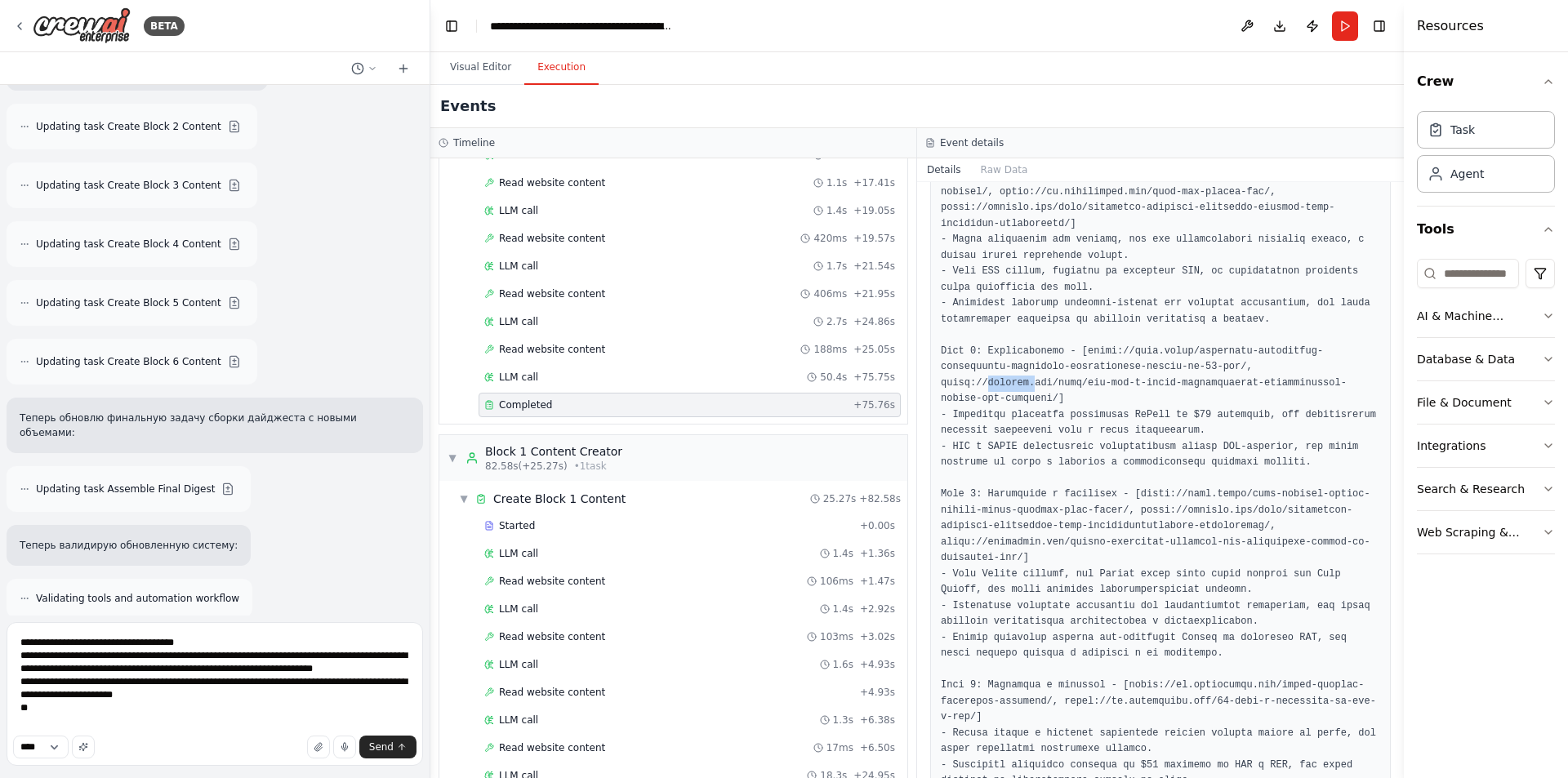
scroll to position [735, 0]
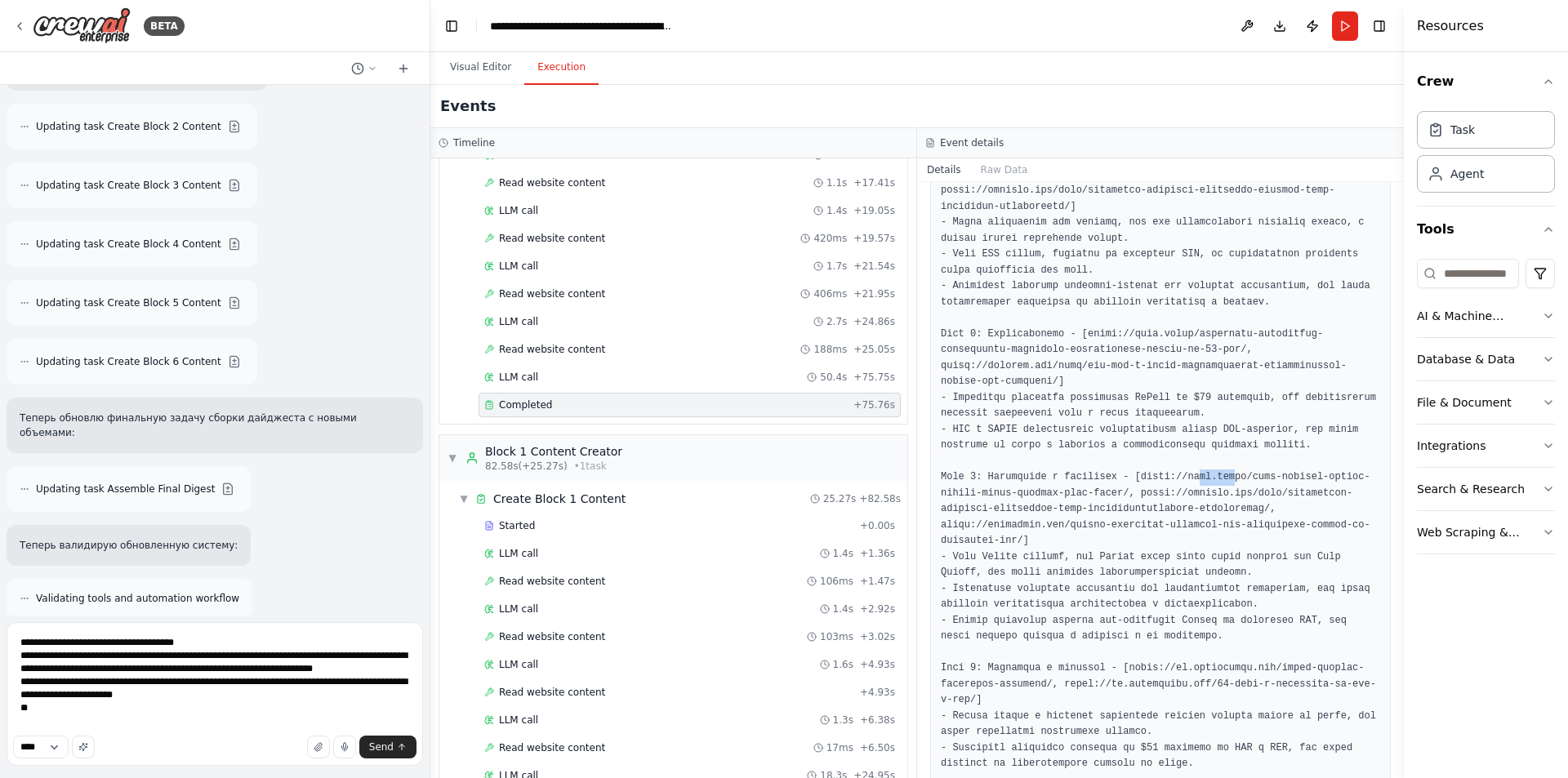
drag, startPoint x: 1197, startPoint y: 443, endPoint x: 1210, endPoint y: 443, distance: 13.0
click at [1210, 443] on pre at bounding box center [1161, 422] width 440 height 1020
drag, startPoint x: 1183, startPoint y: 462, endPoint x: 1228, endPoint y: 462, distance: 45.0
click at [1227, 462] on pre at bounding box center [1161, 422] width 440 height 1020
drag, startPoint x: 1244, startPoint y: 475, endPoint x: 1287, endPoint y: 476, distance: 43.0
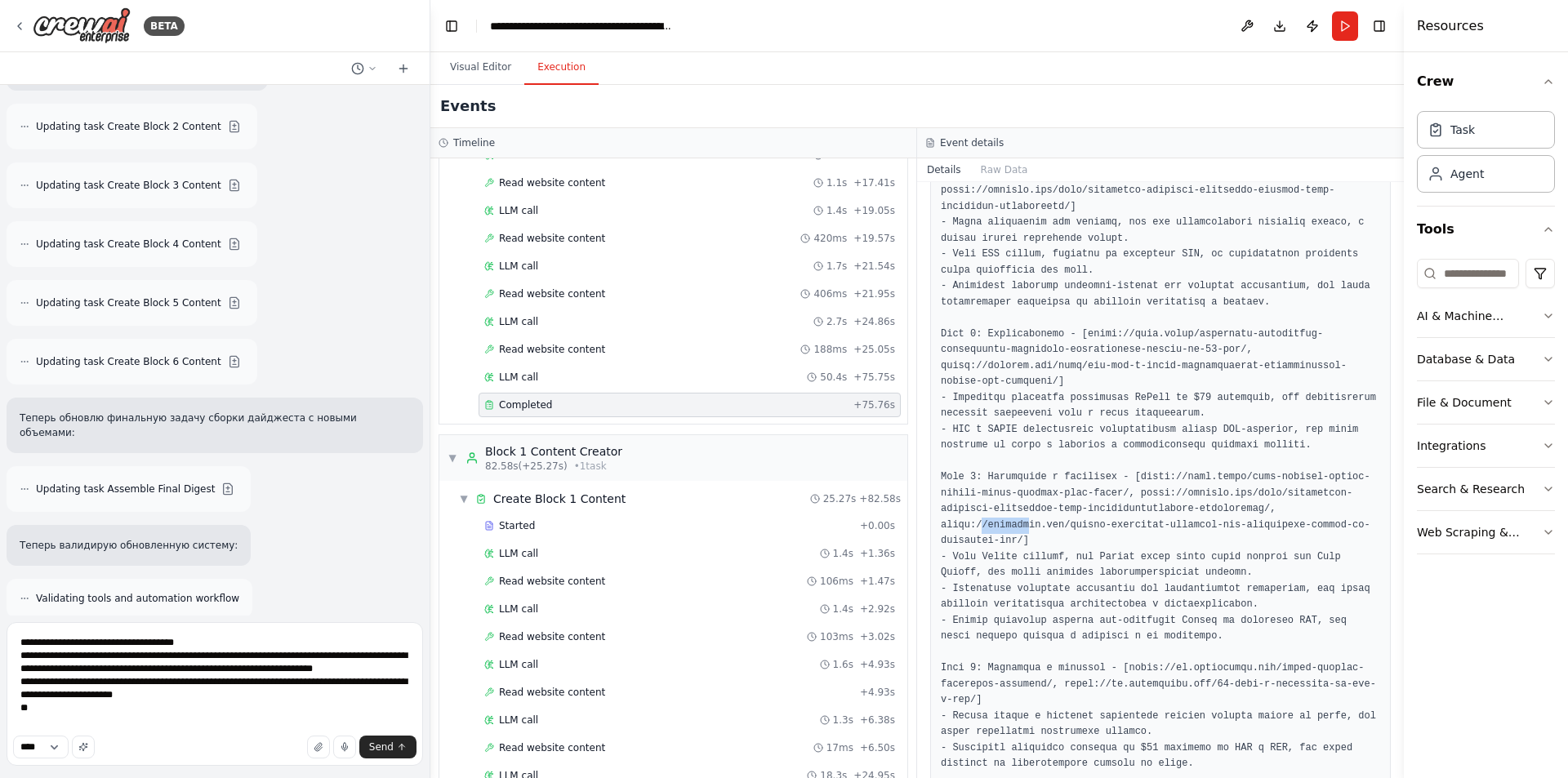
click at [1287, 476] on pre at bounding box center [1161, 422] width 440 height 1020
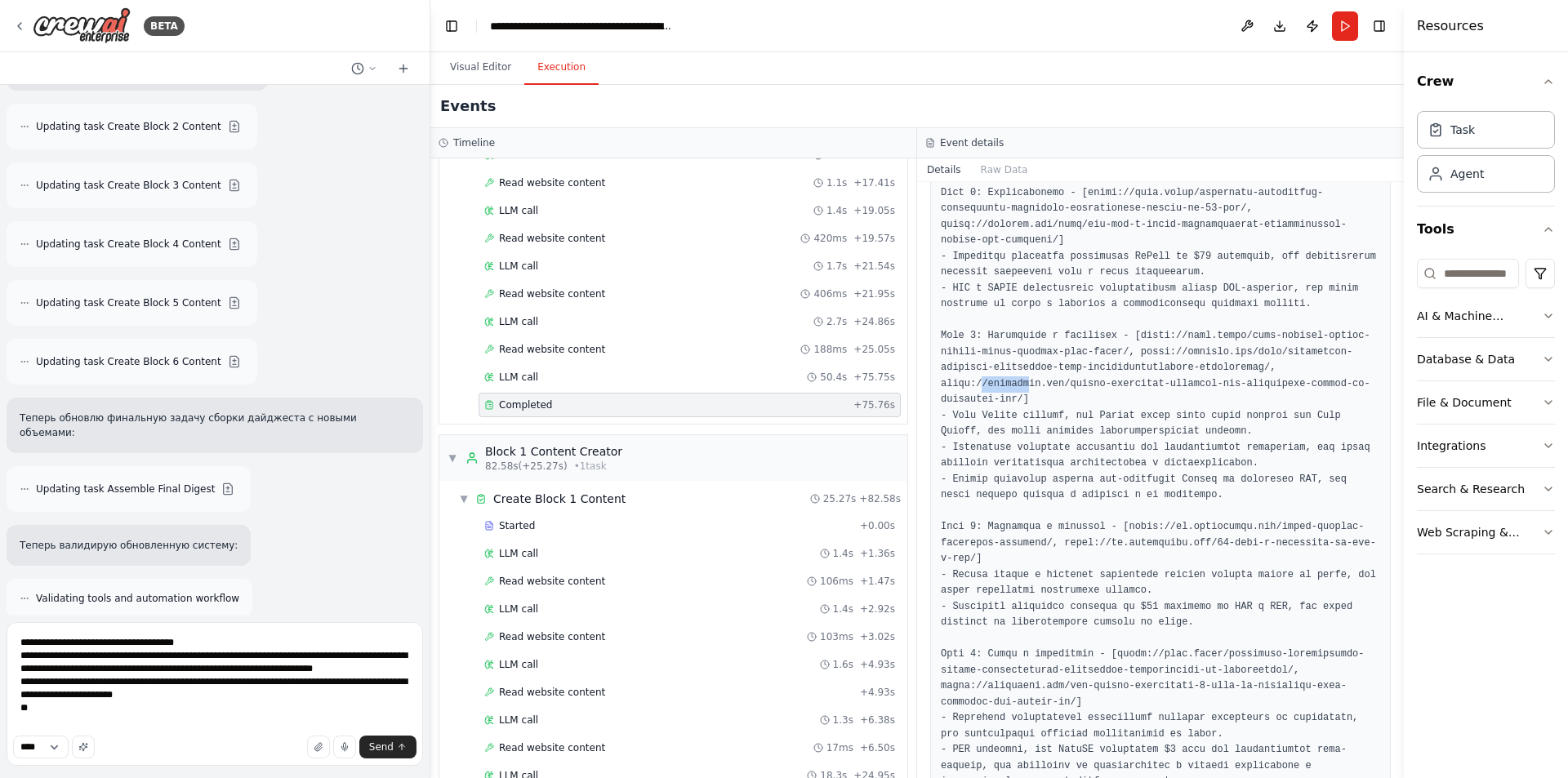
scroll to position [878, 0]
drag, startPoint x: 1166, startPoint y: 473, endPoint x: 1209, endPoint y: 473, distance: 43.0
click at [1209, 473] on pre at bounding box center [1161, 280] width 440 height 1020
drag, startPoint x: 1162, startPoint y: 492, endPoint x: 1208, endPoint y: 495, distance: 46.1
click at [1206, 495] on pre at bounding box center [1161, 280] width 440 height 1020
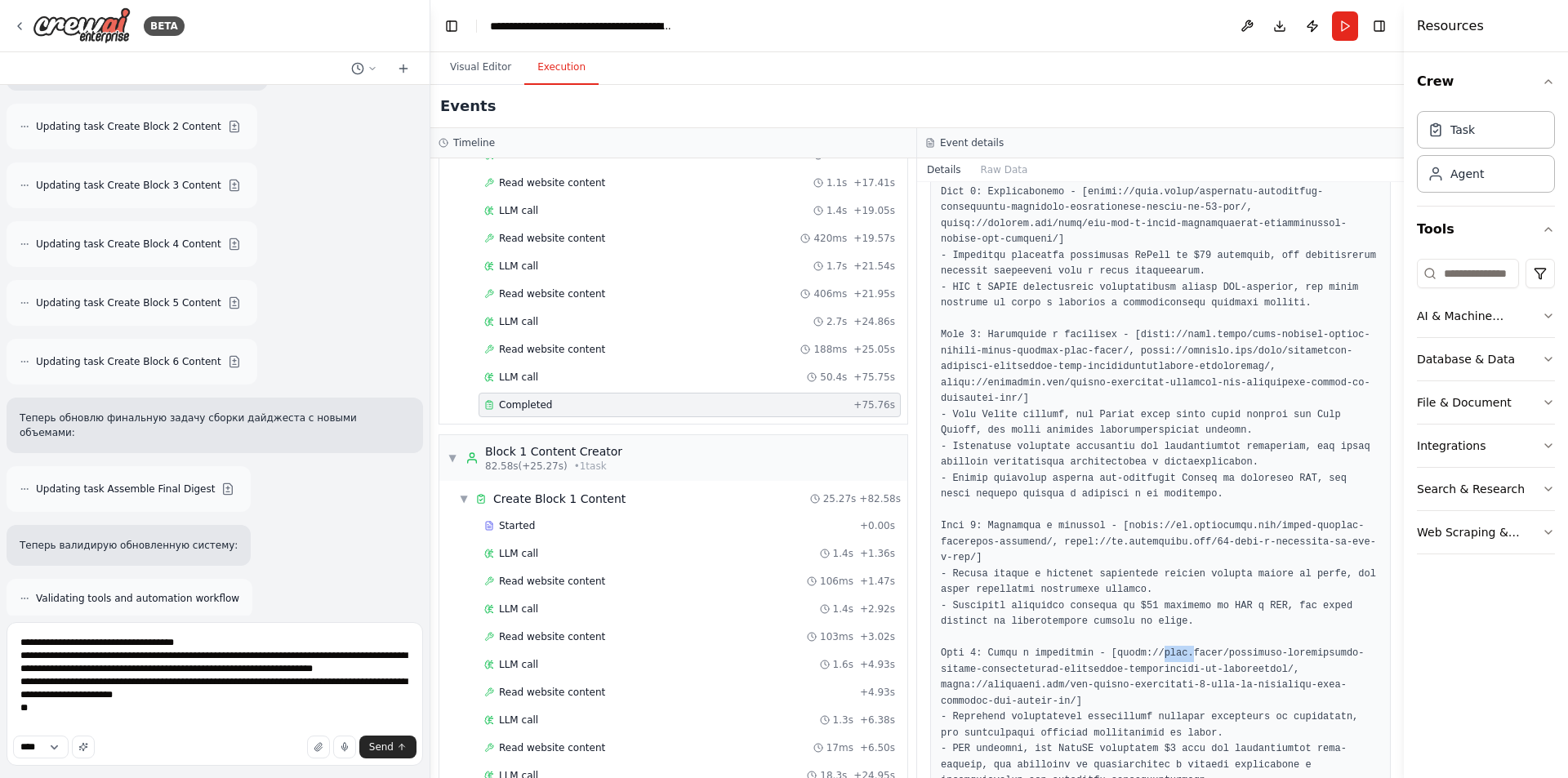
drag, startPoint x: 1144, startPoint y: 605, endPoint x: 1175, endPoint y: 613, distance: 32.0
click at [1175, 613] on pre at bounding box center [1161, 280] width 440 height 1020
drag, startPoint x: 1145, startPoint y: 640, endPoint x: 1174, endPoint y: 645, distance: 29.4
click at [1174, 645] on pre at bounding box center [1161, 280] width 440 height 1020
click at [180, 731] on textarea "**********" at bounding box center [215, 694] width 416 height 144
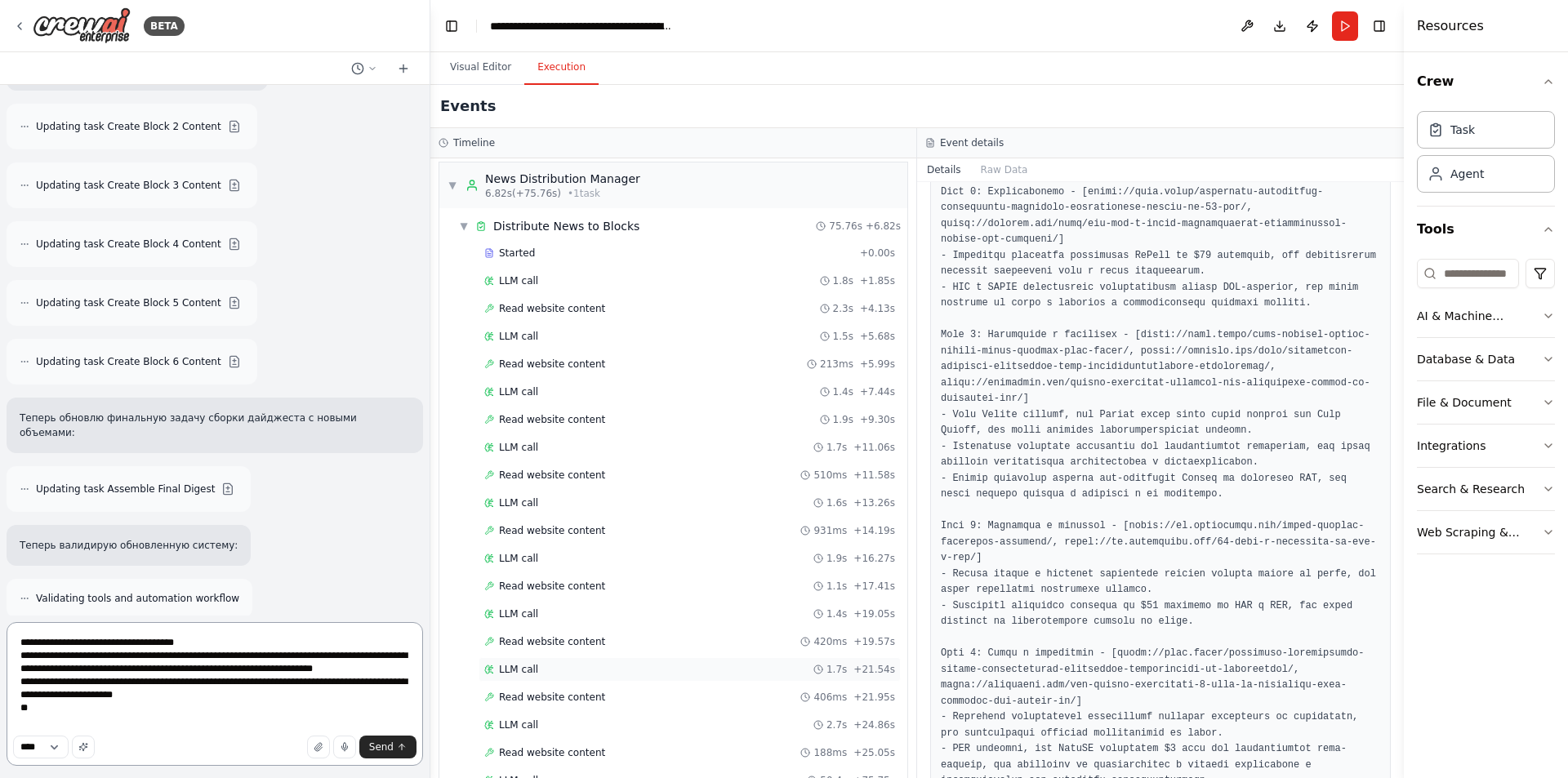
scroll to position [0, 0]
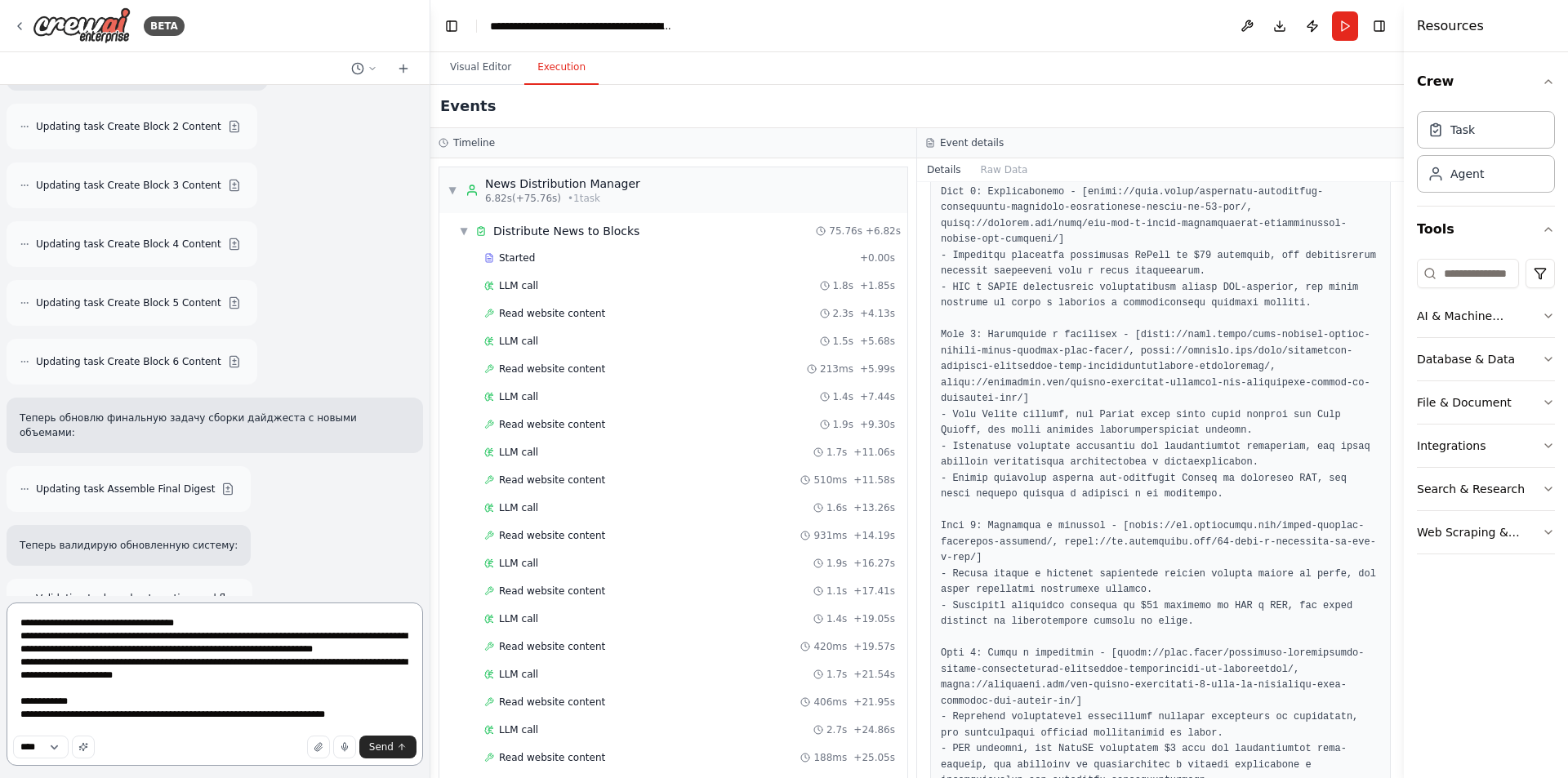
click at [61, 706] on textarea "**********" at bounding box center [215, 684] width 416 height 164
click at [383, 719] on textarea "**********" at bounding box center [215, 684] width 416 height 164
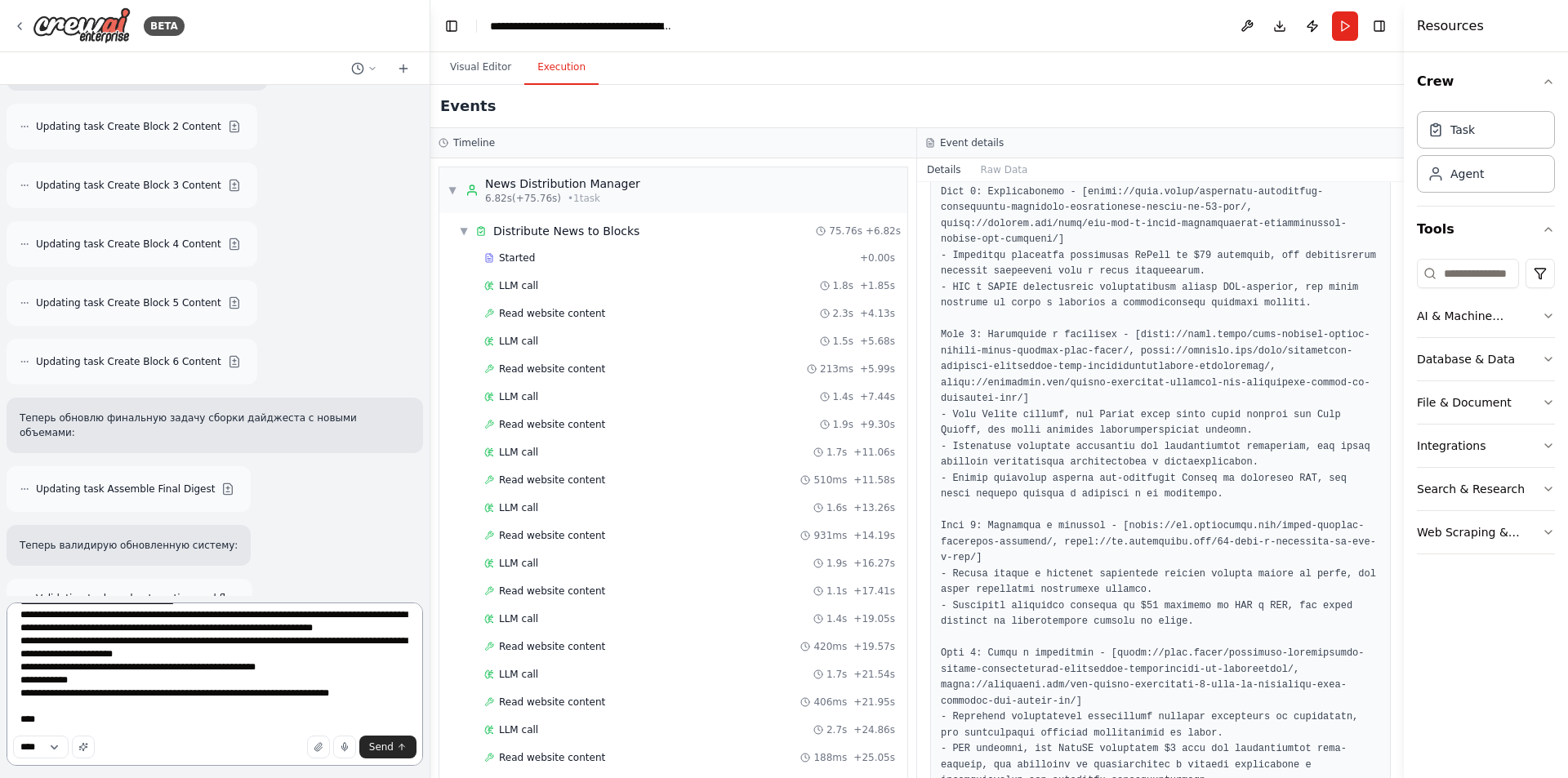
scroll to position [35, 0]
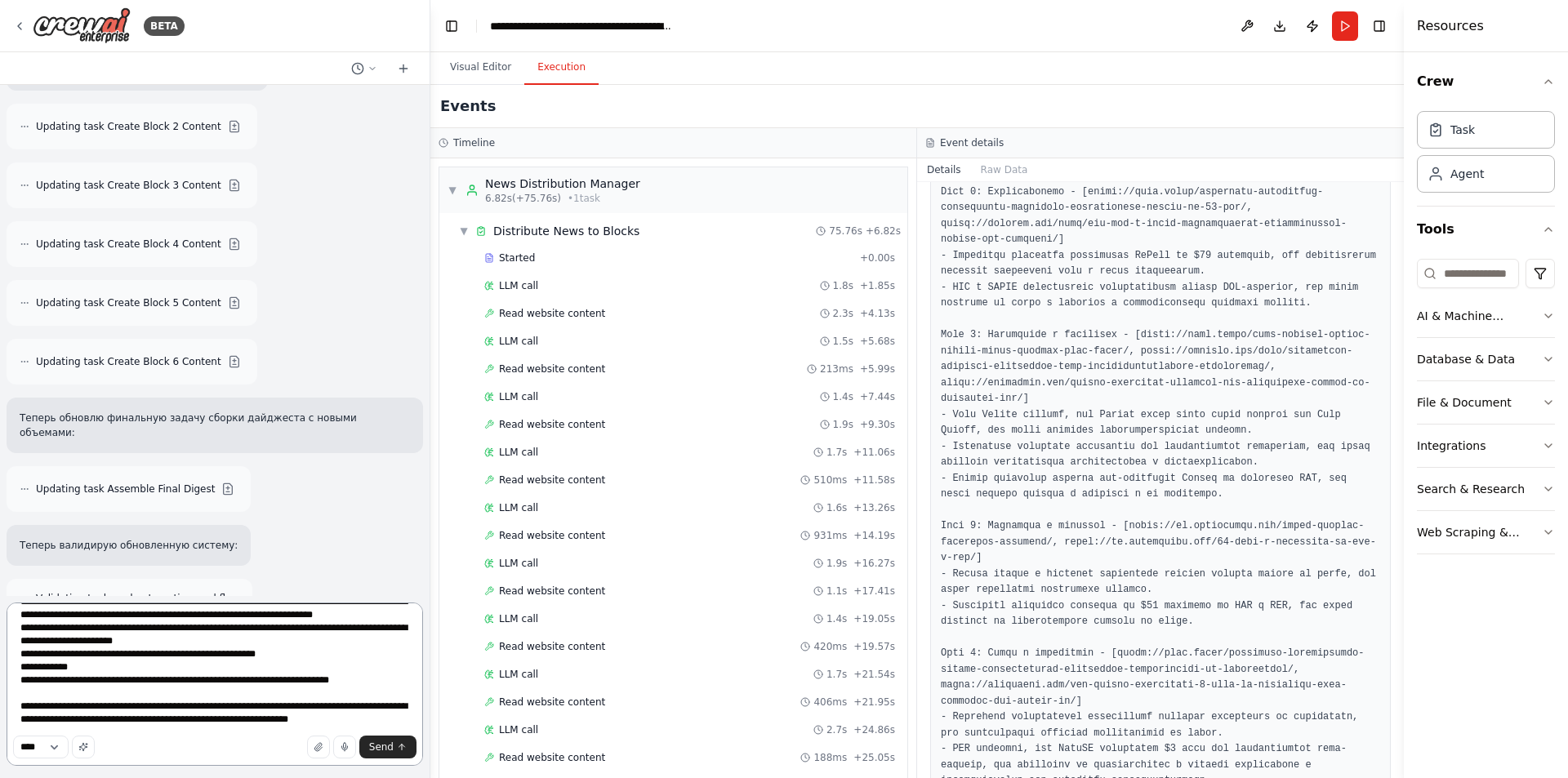
click at [184, 655] on textarea "**********" at bounding box center [215, 684] width 416 height 164
type textarea "**********"
click at [402, 752] on button "Send" at bounding box center [388, 746] width 57 height 23
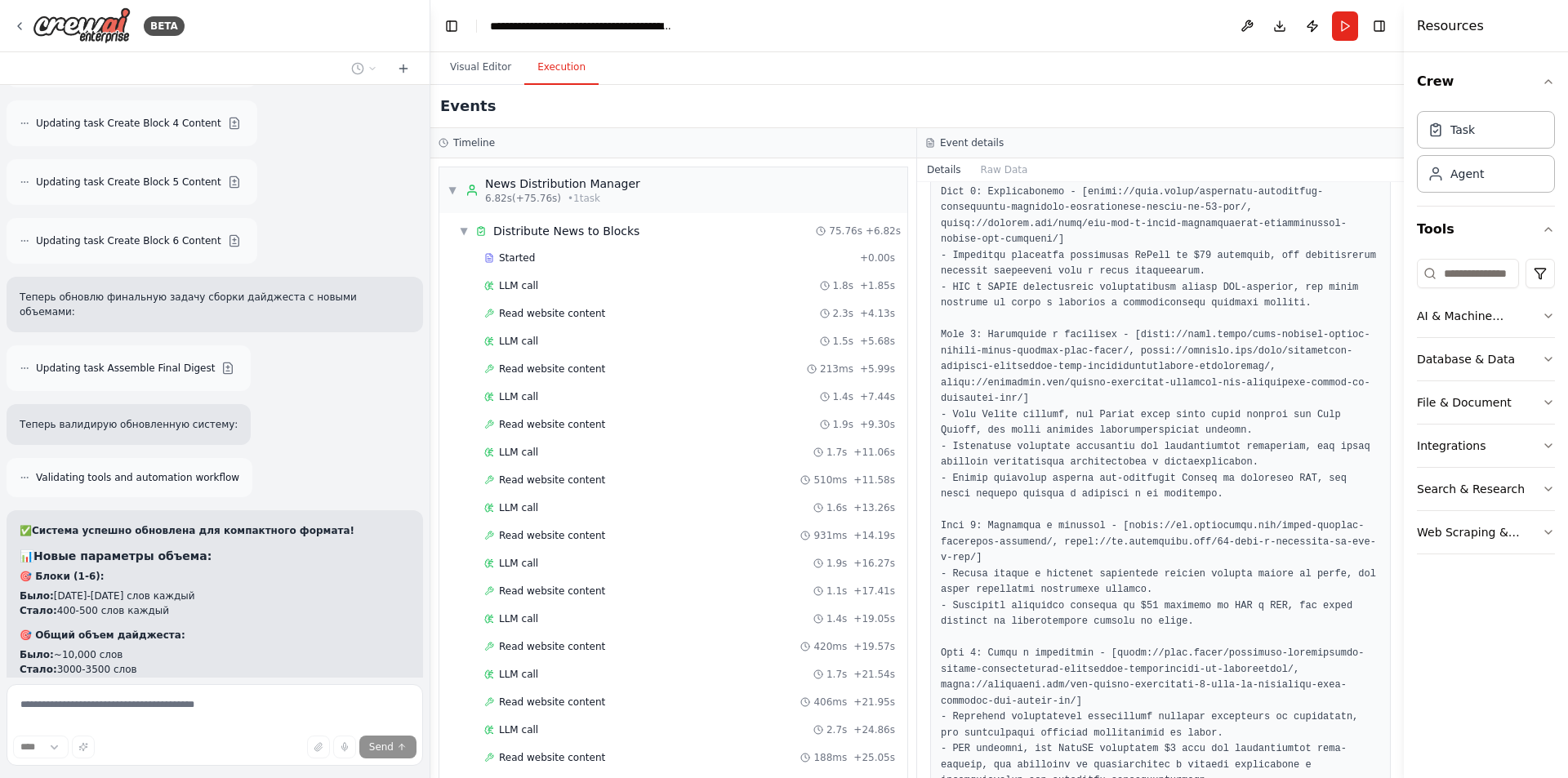
scroll to position [16833, 0]
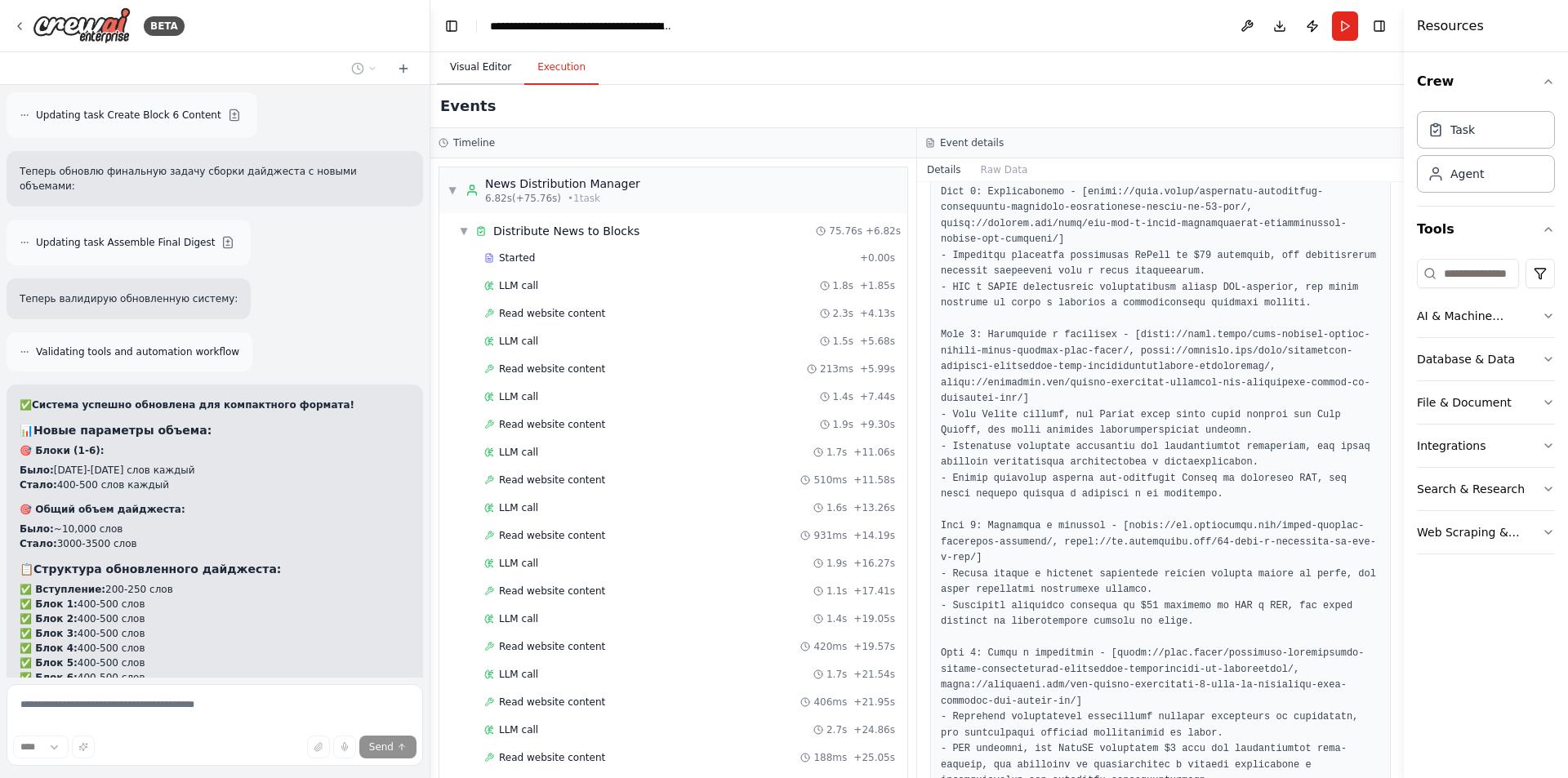
click at [489, 60] on button "Visual Editor" at bounding box center [480, 67] width 88 height 35
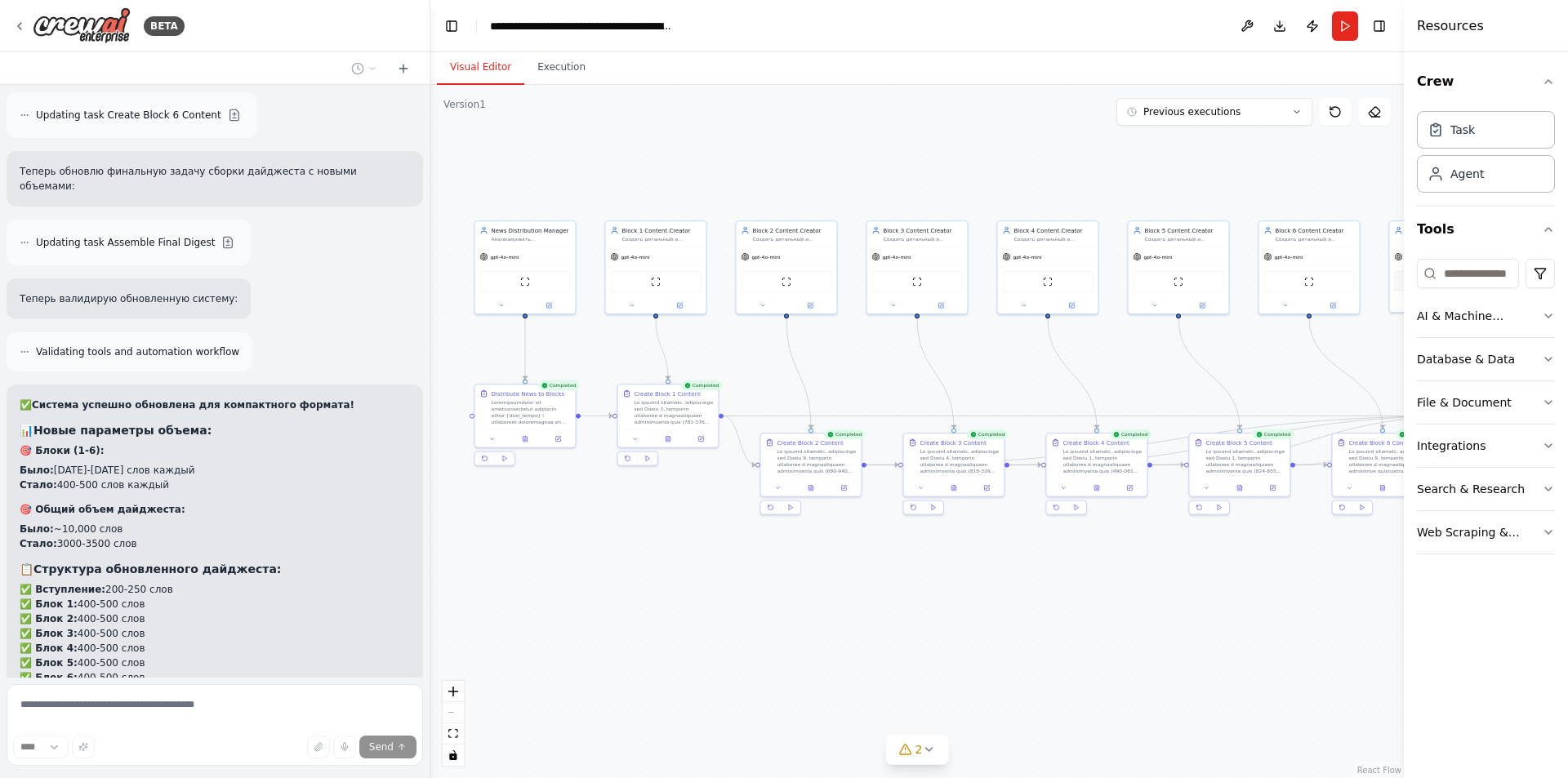
drag, startPoint x: 966, startPoint y: 635, endPoint x: 705, endPoint y: 608, distance: 262.4
click at [706, 607] on div ".deletable-edge-delete-btn { width: 20px; height: 20px; border: 0px solid #ffff…" at bounding box center [916, 431] width 973 height 693
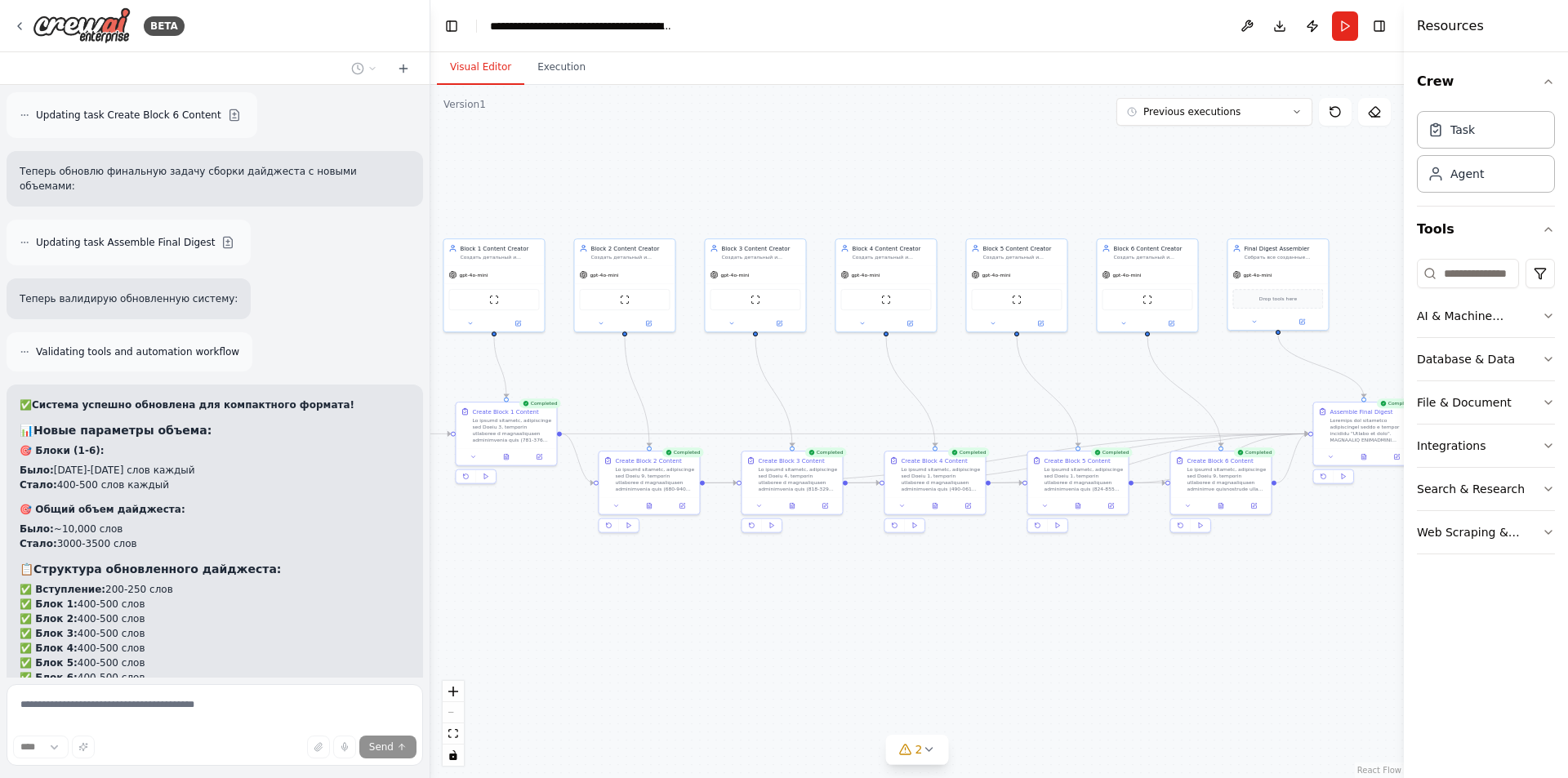
drag, startPoint x: 857, startPoint y: 600, endPoint x: 954, endPoint y: 641, distance: 105.3
click at [950, 641] on div ".deletable-edge-delete-btn { width: 20px; height: 20px; border: 0px solid #ffff…" at bounding box center [916, 431] width 973 height 693
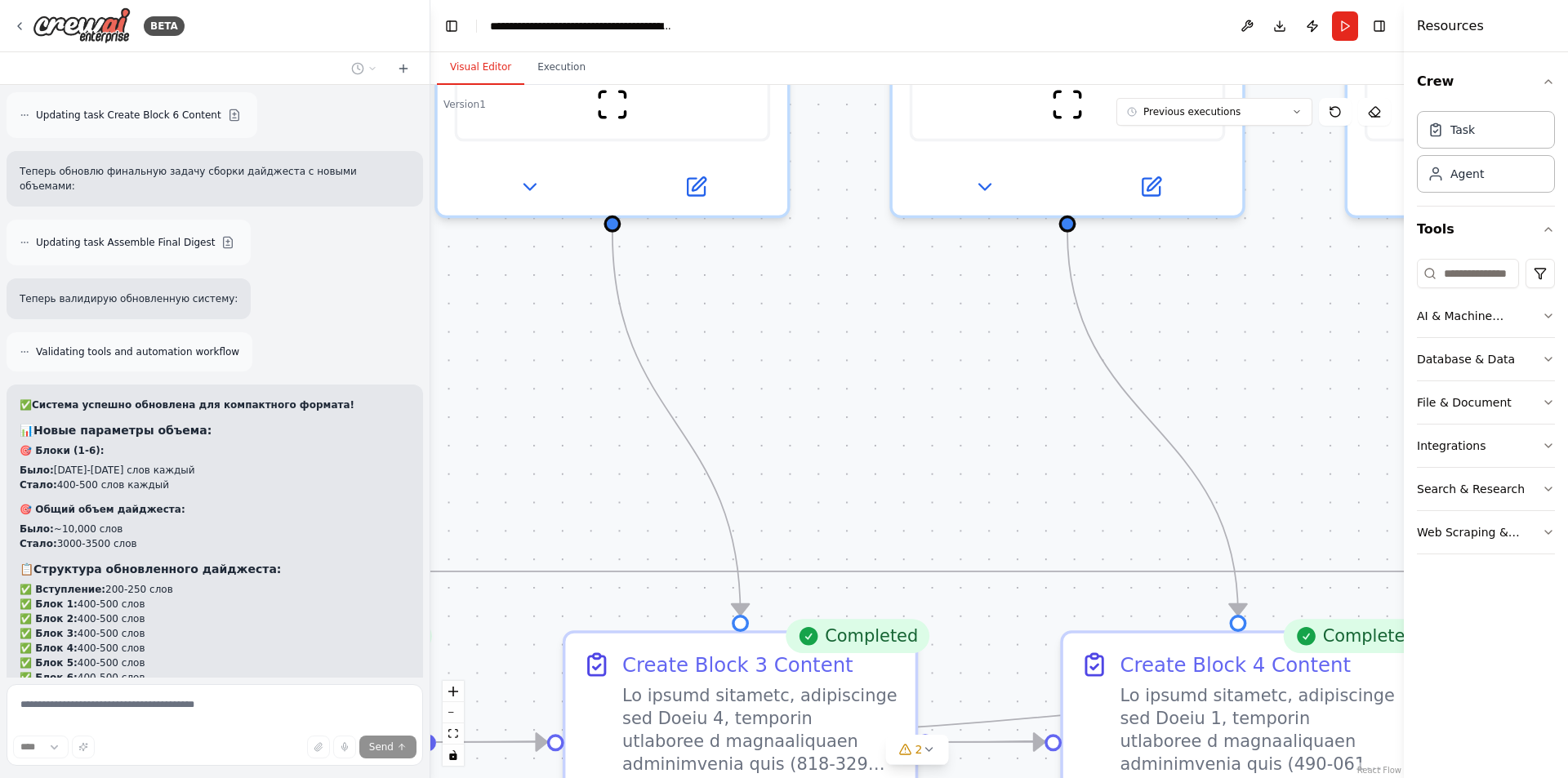
drag, startPoint x: 749, startPoint y: 403, endPoint x: 1277, endPoint y: 381, distance: 528.5
click at [1271, 382] on div ".deletable-edge-delete-btn { width: 20px; height: 20px; border: 0px solid #ffff…" at bounding box center [916, 431] width 973 height 693
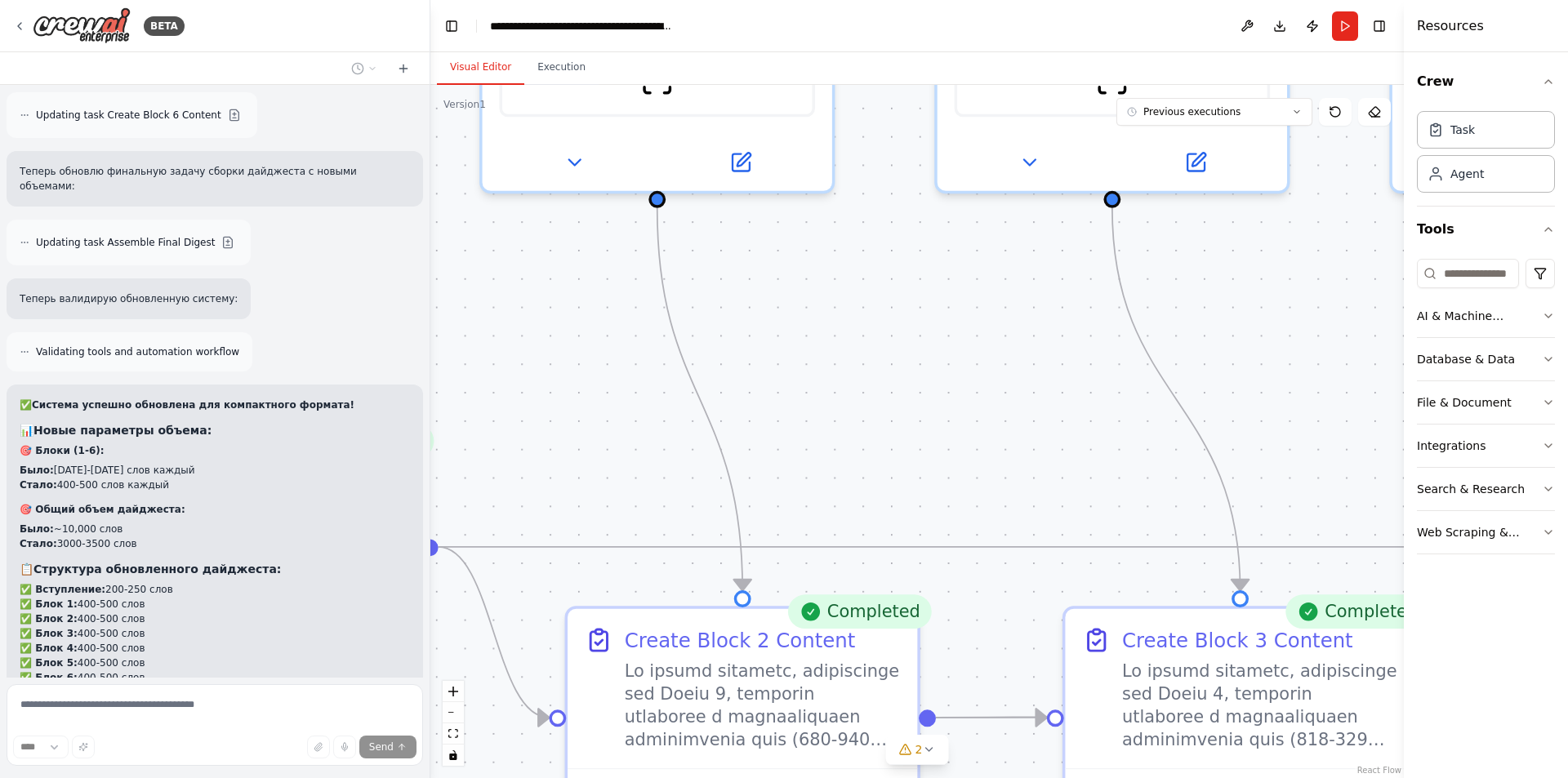
drag, startPoint x: 717, startPoint y: 345, endPoint x: 1234, endPoint y: 387, distance: 518.7
click at [1261, 388] on div ".deletable-edge-delete-btn { width: 20px; height: 20px; border: 0px solid #ffff…" at bounding box center [916, 431] width 973 height 693
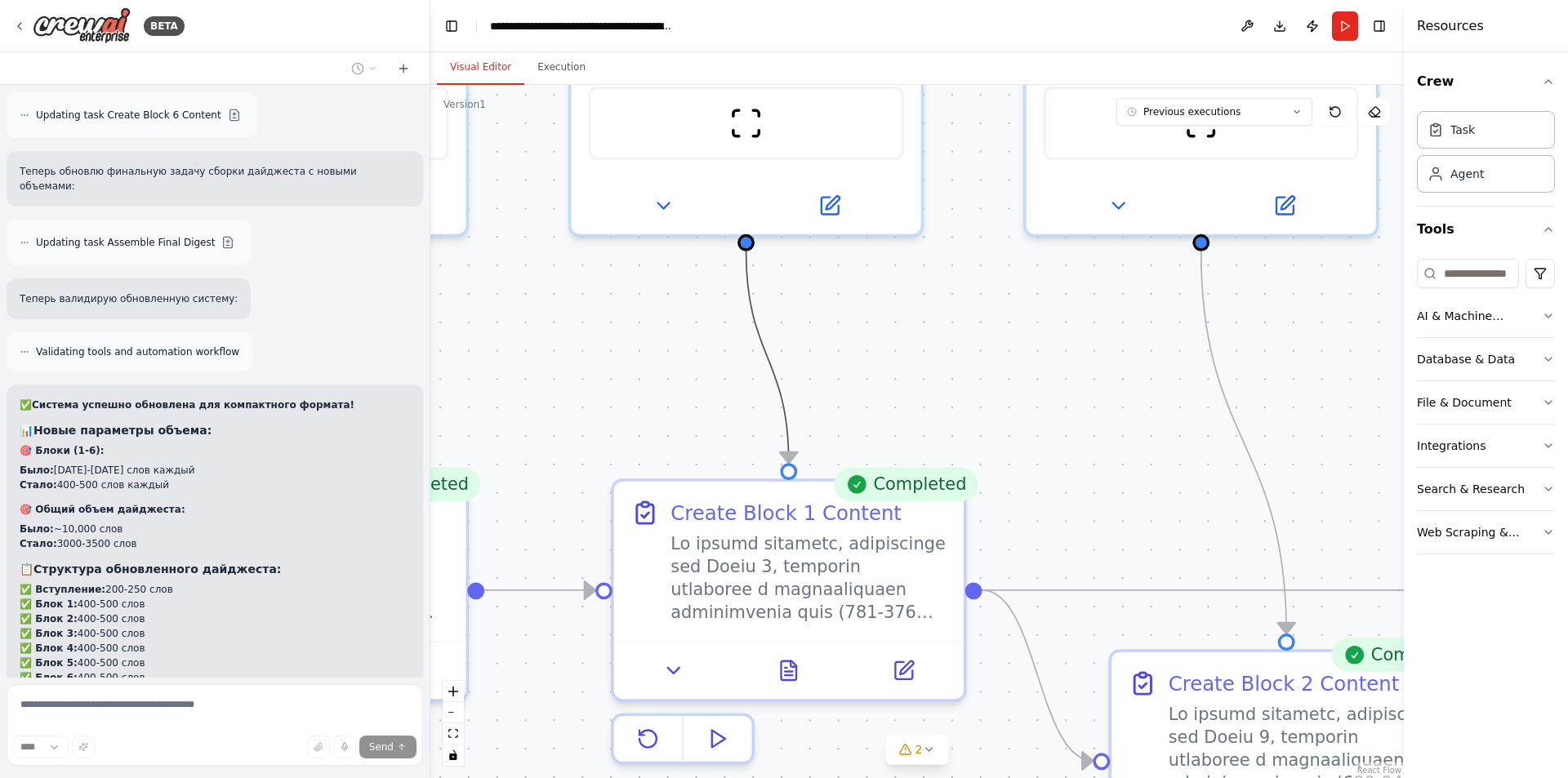
drag, startPoint x: 915, startPoint y: 369, endPoint x: 1176, endPoint y: 383, distance: 261.4
click at [1176, 383] on div ".deletable-edge-delete-btn { width: 20px; height: 20px; border: 0px solid #ffff…" at bounding box center [916, 431] width 973 height 693
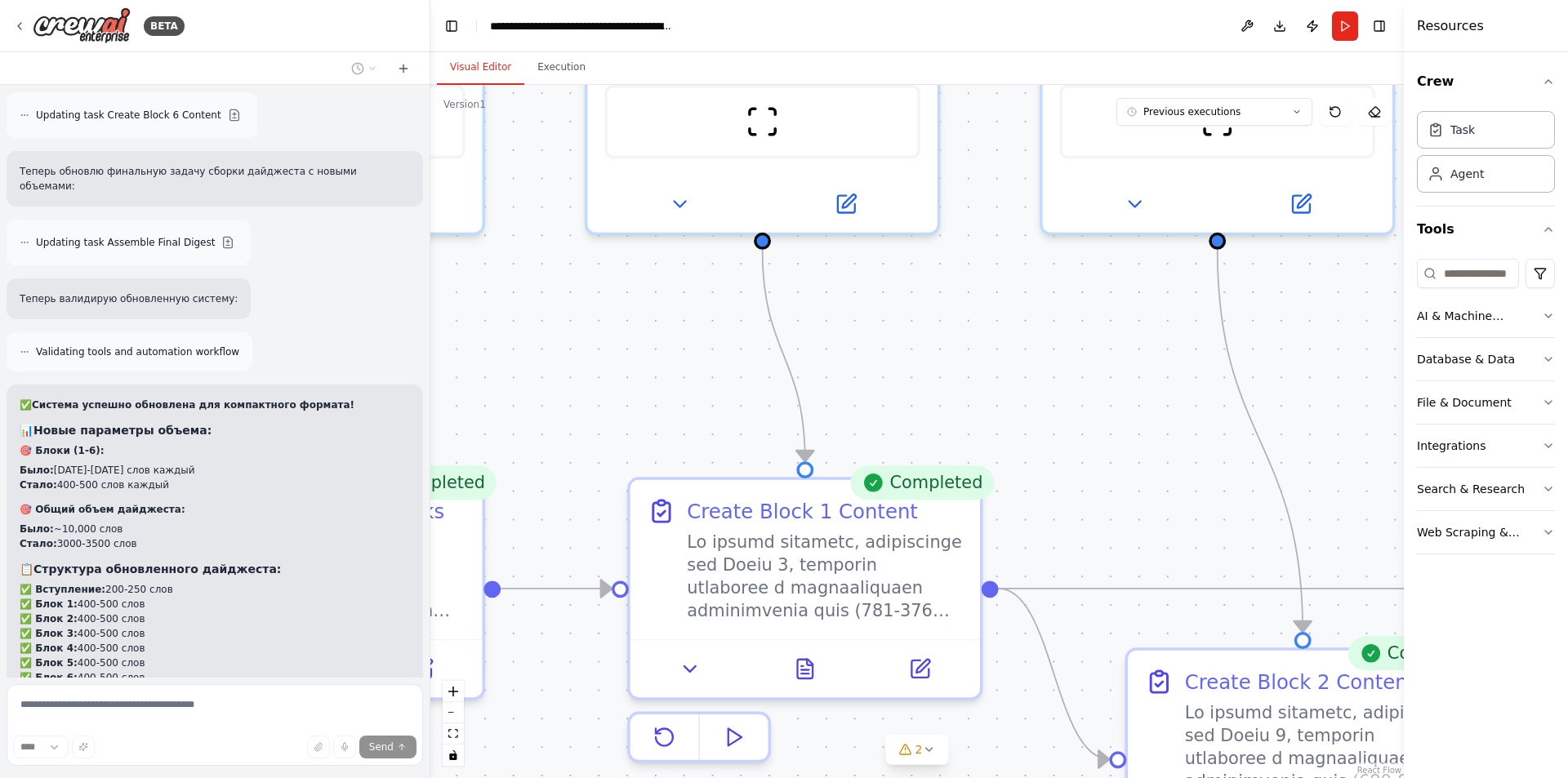
drag, startPoint x: 963, startPoint y: 360, endPoint x: 1304, endPoint y: 357, distance: 341.0
click at [1304, 357] on div ".deletable-edge-delete-btn { width: 20px; height: 20px; border: 0px solid #ffff…" at bounding box center [916, 431] width 973 height 693
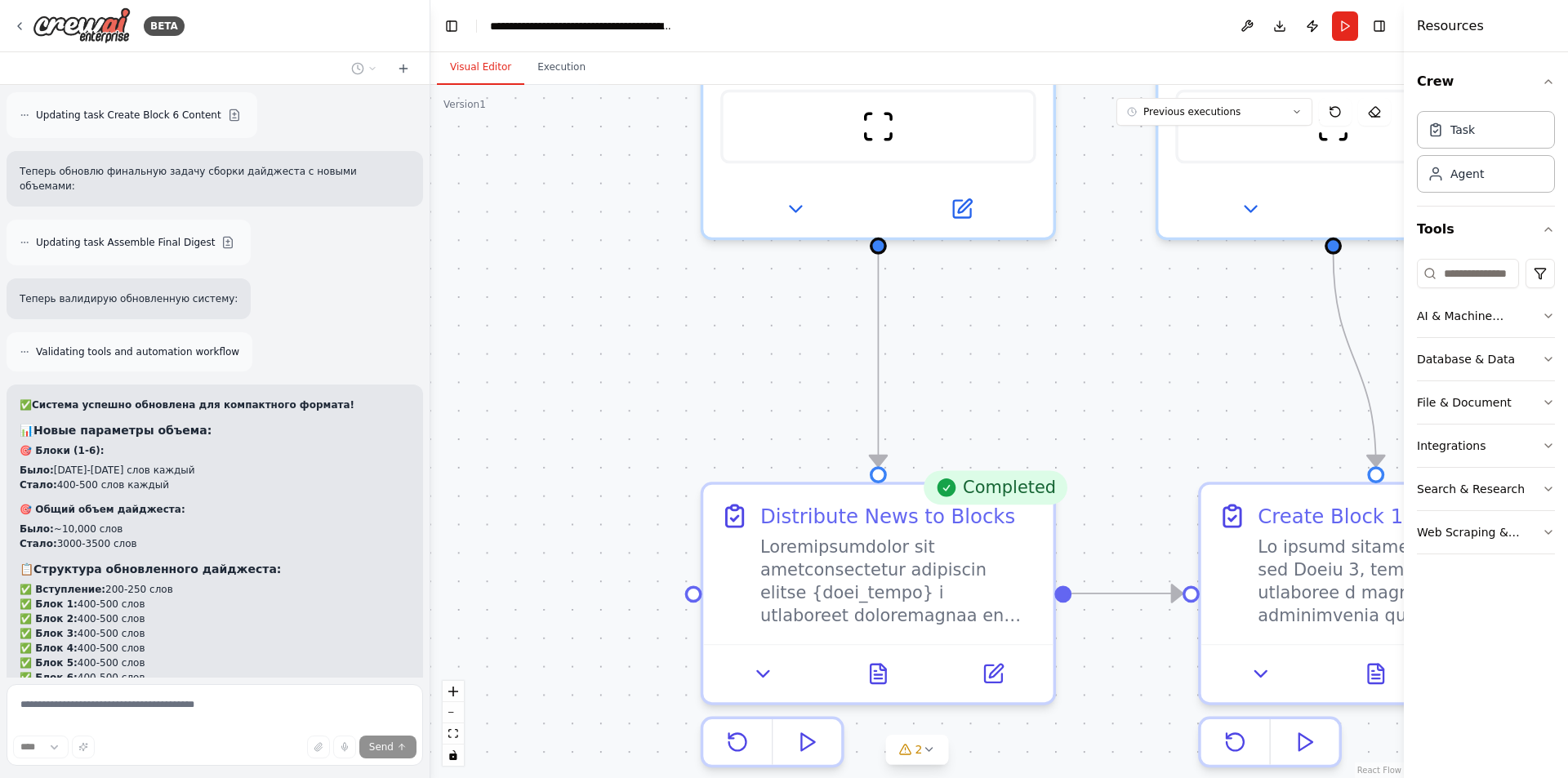
drag, startPoint x: 1006, startPoint y: 335, endPoint x: 1019, endPoint y: 326, distance: 15.8
click at [1019, 326] on div ".deletable-edge-delete-btn { width: 20px; height: 20px; border: 0px solid #ffff…" at bounding box center [916, 431] width 973 height 693
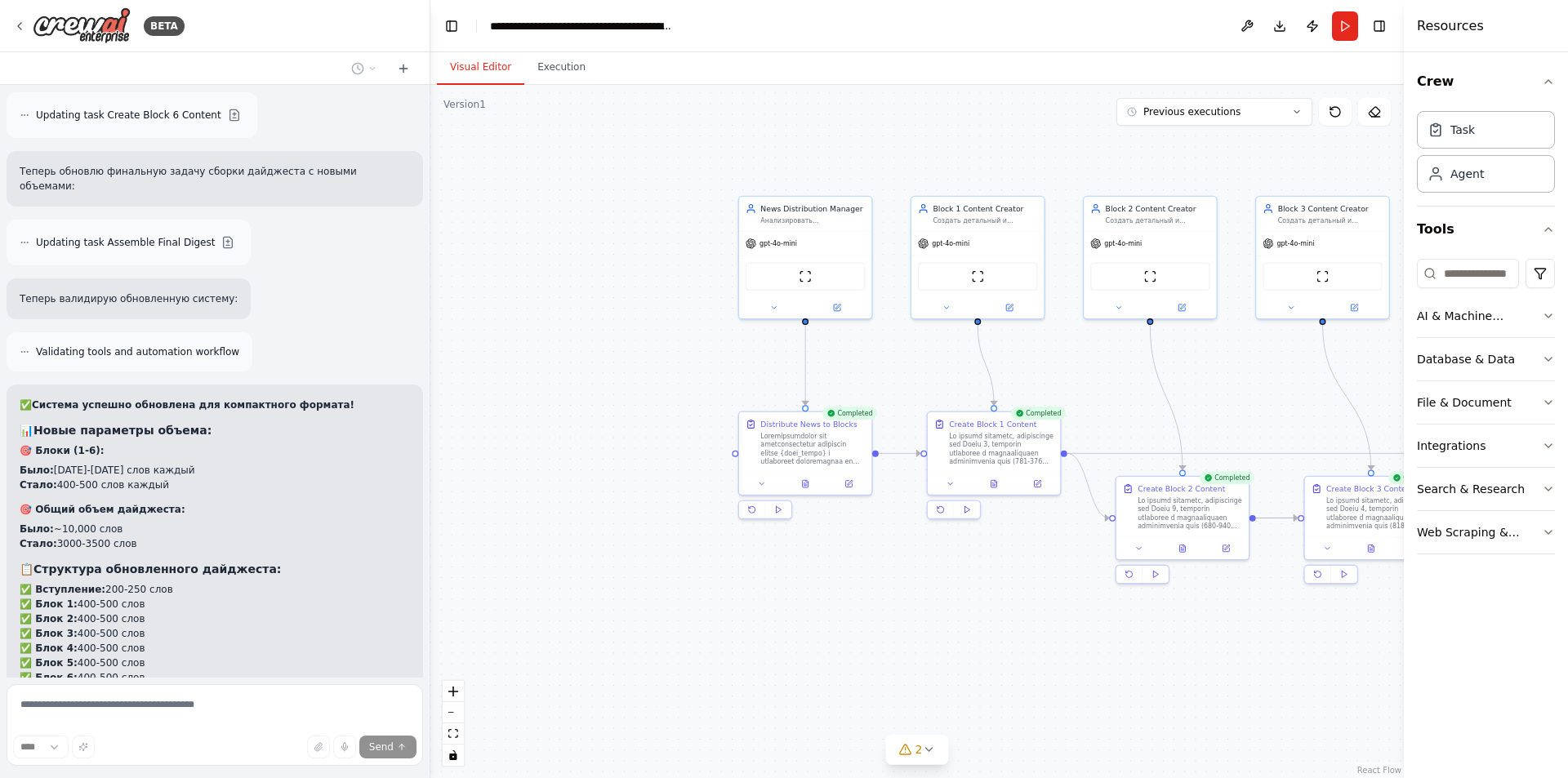
drag, startPoint x: 1033, startPoint y: 348, endPoint x: 868, endPoint y: 352, distance: 165.0
click at [868, 352] on div ".deletable-edge-delete-btn { width: 20px; height: 20px; border: 0px solid #ffff…" at bounding box center [916, 431] width 973 height 693
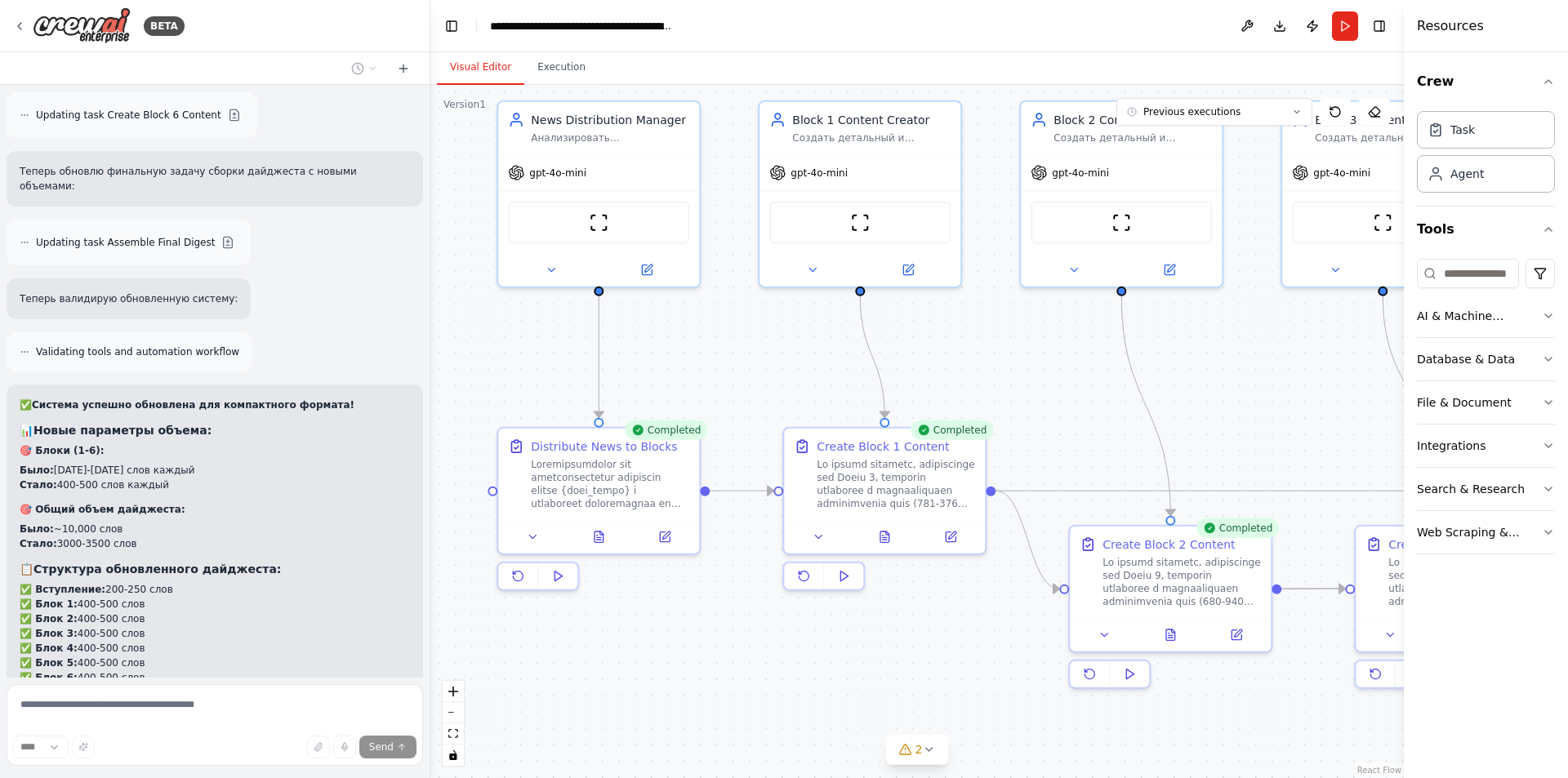
drag, startPoint x: 747, startPoint y: 325, endPoint x: 678, endPoint y: 318, distance: 69.4
click at [678, 318] on div ".deletable-edge-delete-btn { width: 20px; height: 20px; border: 0px solid #ffff…" at bounding box center [916, 431] width 973 height 693
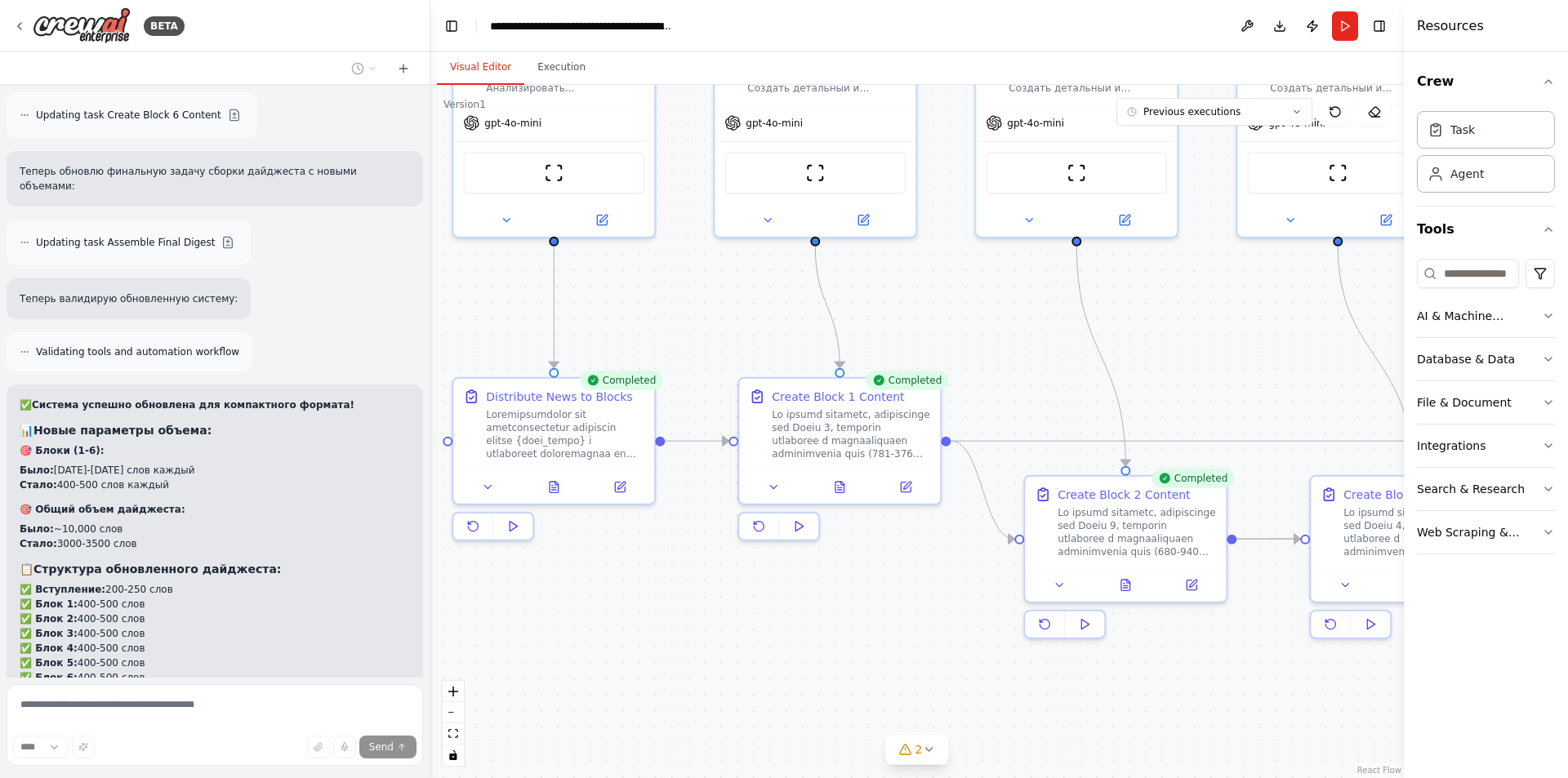
drag, startPoint x: 959, startPoint y: 342, endPoint x: 1002, endPoint y: 254, distance: 97.9
click at [1002, 254] on div ".deletable-edge-delete-btn { width: 20px; height: 20px; border: 0px solid #ffff…" at bounding box center [916, 431] width 973 height 693
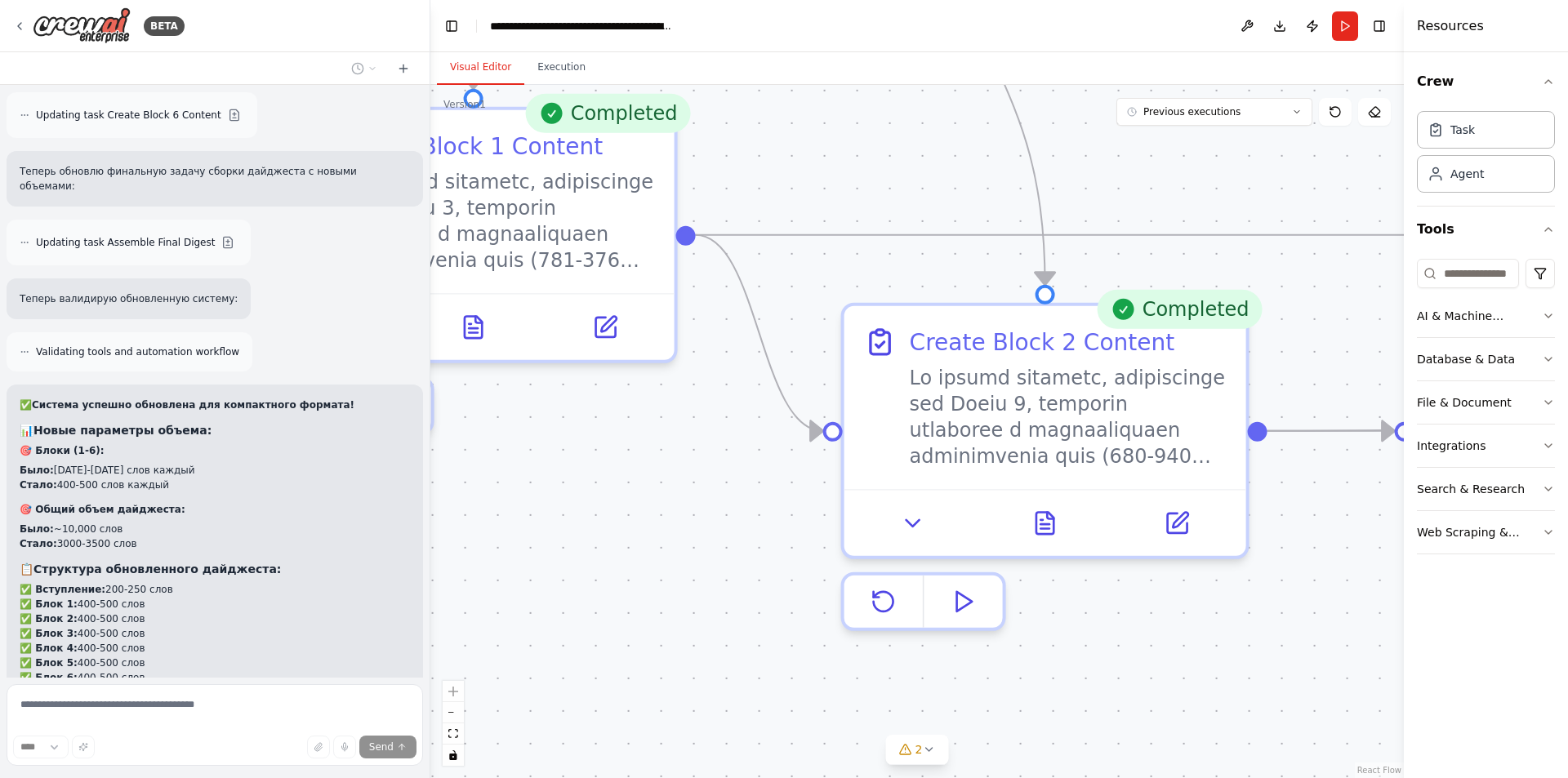
drag, startPoint x: 1104, startPoint y: 573, endPoint x: 523, endPoint y: 460, distance: 591.9
click at [526, 460] on div ".deletable-edge-delete-btn { width: 20px; height: 20px; border: 0px solid #ffff…" at bounding box center [916, 431] width 973 height 693
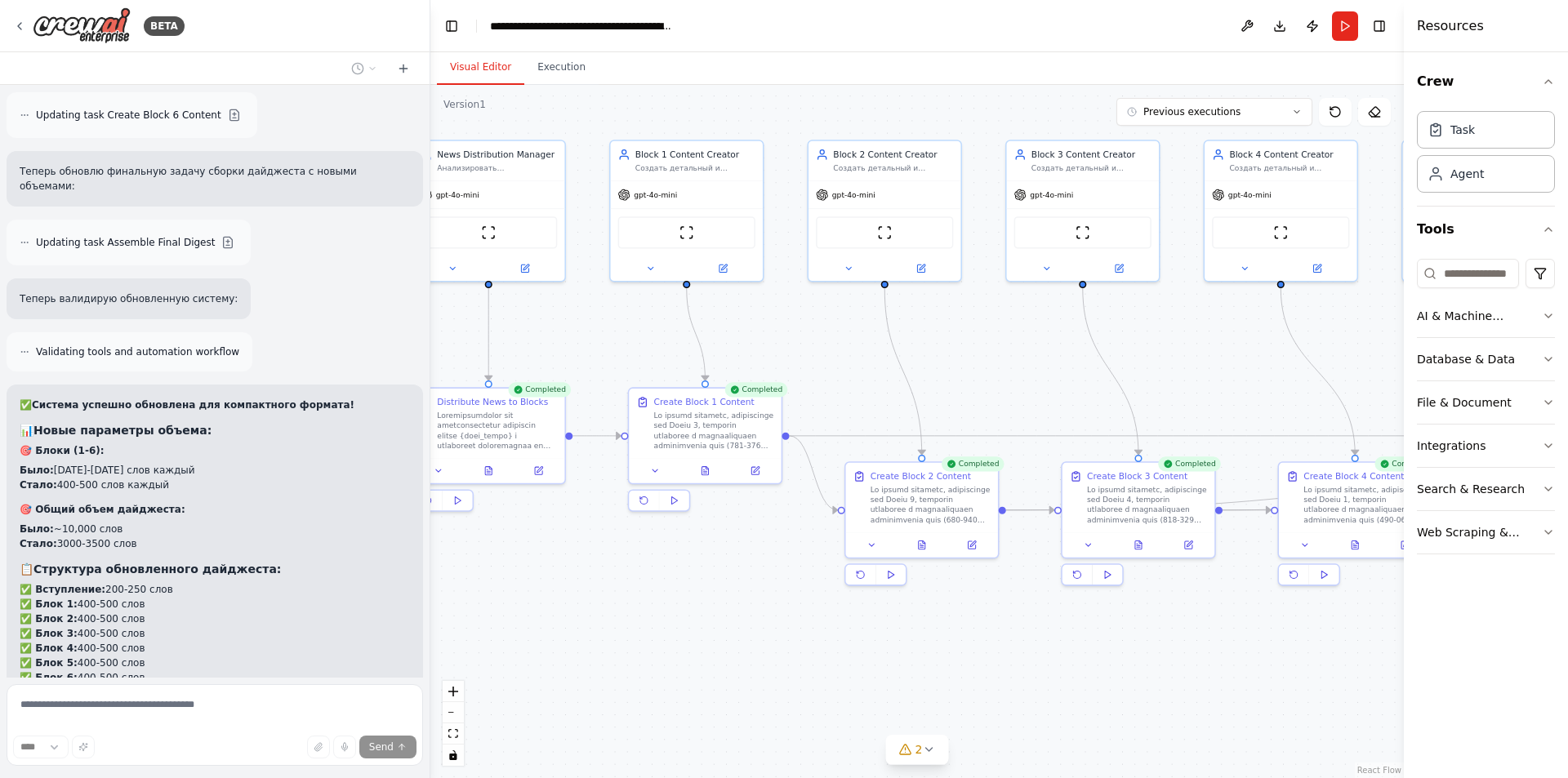
drag, startPoint x: 1083, startPoint y: 638, endPoint x: 841, endPoint y: 584, distance: 248.0
click at [841, 584] on div ".deletable-edge-delete-btn { width: 20px; height: 20px; border: 0px solid #ffff…" at bounding box center [916, 431] width 973 height 693
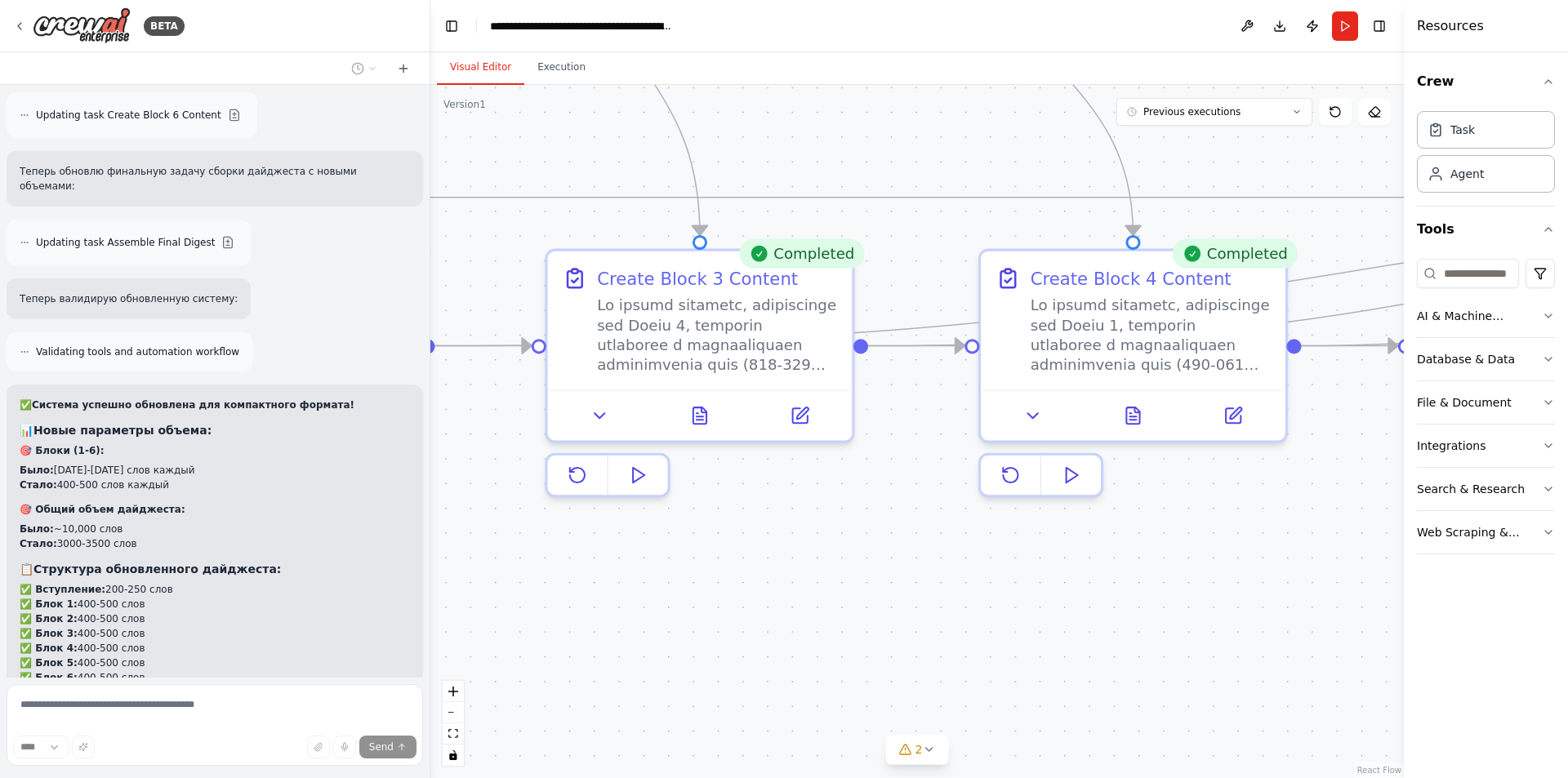
drag, startPoint x: 1022, startPoint y: 568, endPoint x: 541, endPoint y: 602, distance: 482.2
click at [529, 601] on div ".deletable-edge-delete-btn { width: 20px; height: 20px; border: 0px solid #ffff…" at bounding box center [916, 431] width 973 height 693
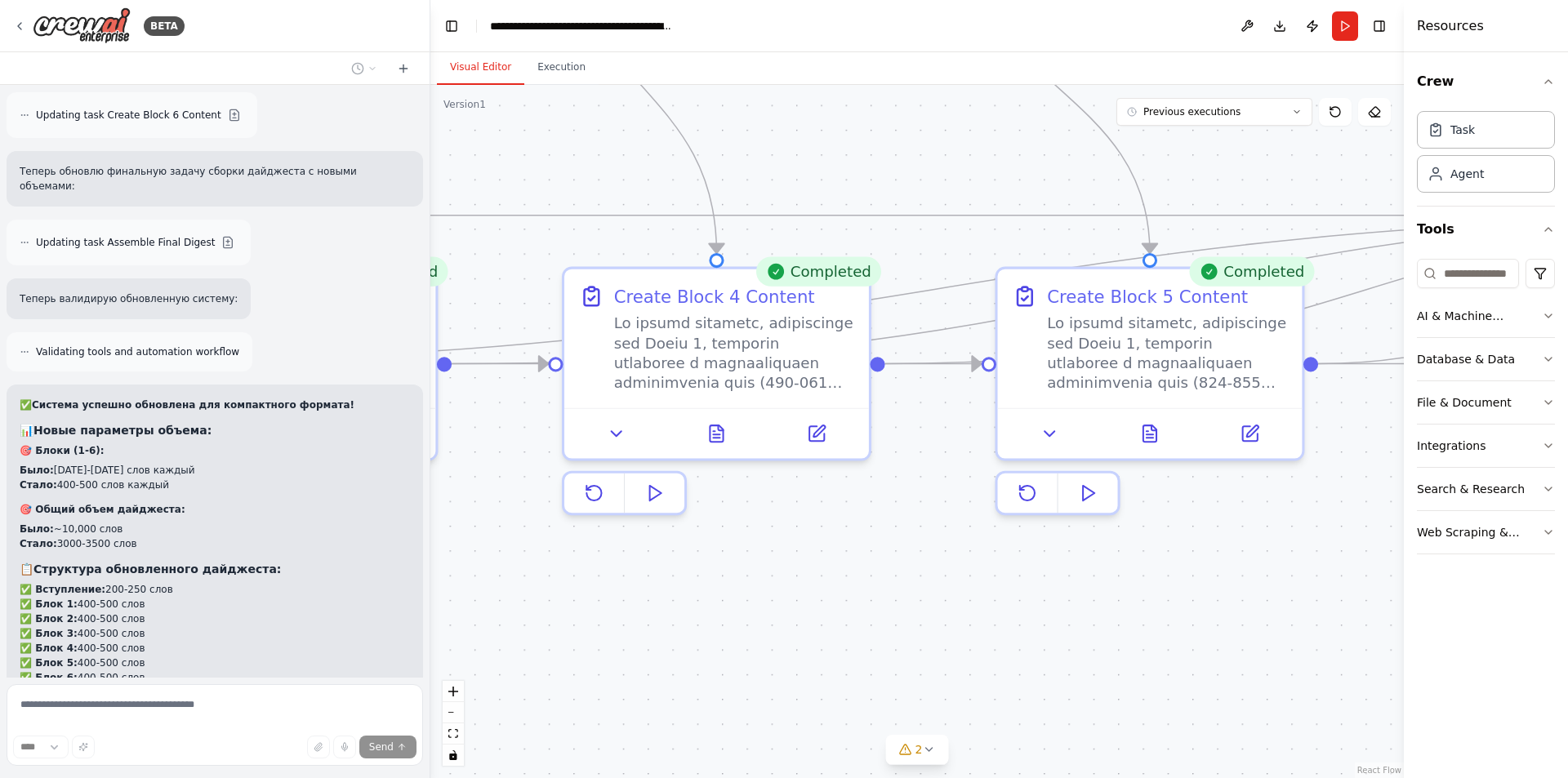
drag, startPoint x: 1010, startPoint y: 621, endPoint x: 658, endPoint y: 604, distance: 352.4
click at [645, 604] on div ".deletable-edge-delete-btn { width: 20px; height: 20px; border: 0px solid #ffff…" at bounding box center [916, 431] width 973 height 693
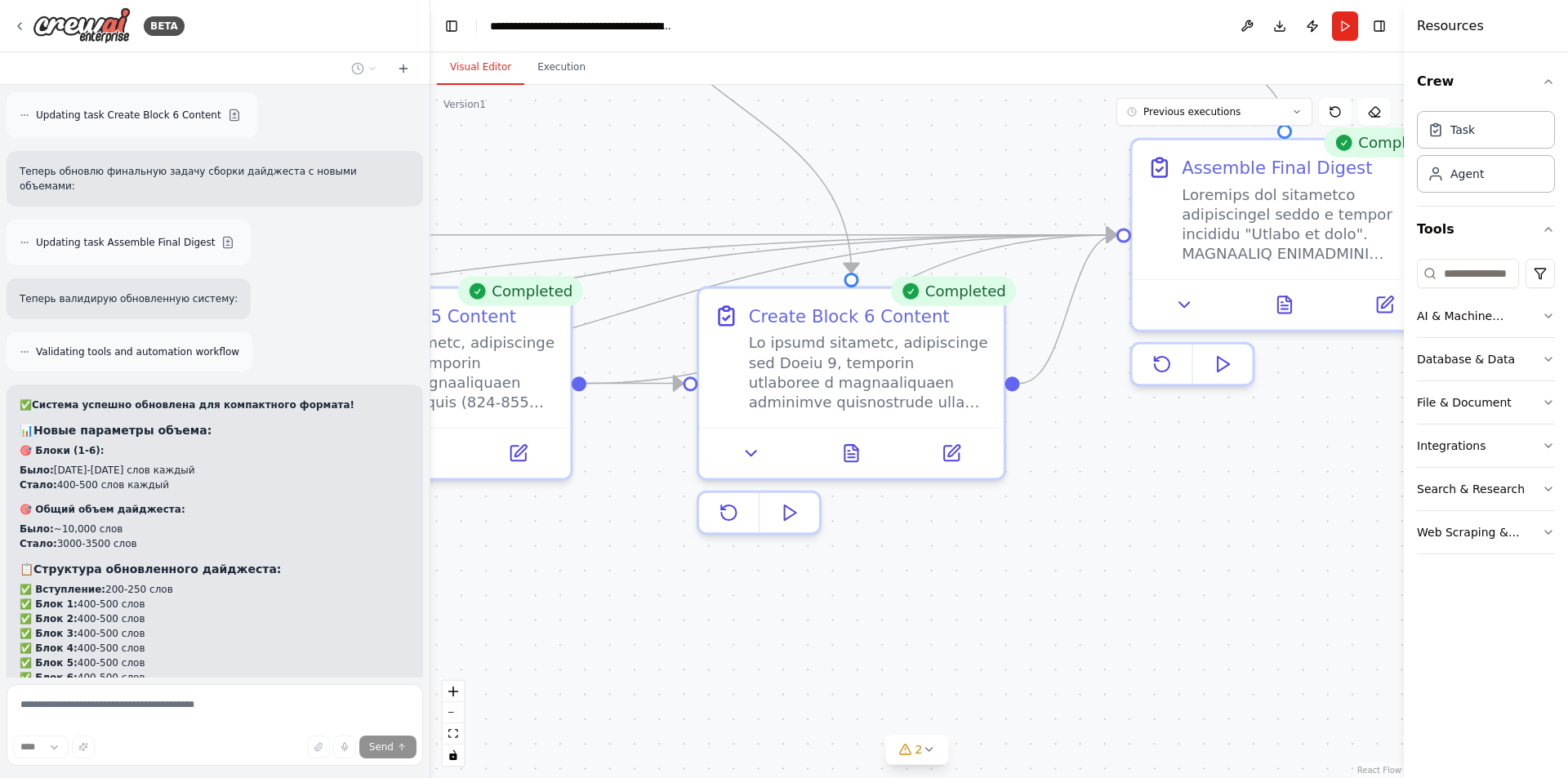
drag, startPoint x: 1065, startPoint y: 603, endPoint x: 1422, endPoint y: 591, distance: 357.2
click at [1422, 591] on div "BETA Hello! I'm the CrewAI assistant. What kind of automation do you want to bu…" at bounding box center [784, 389] width 1568 height 778
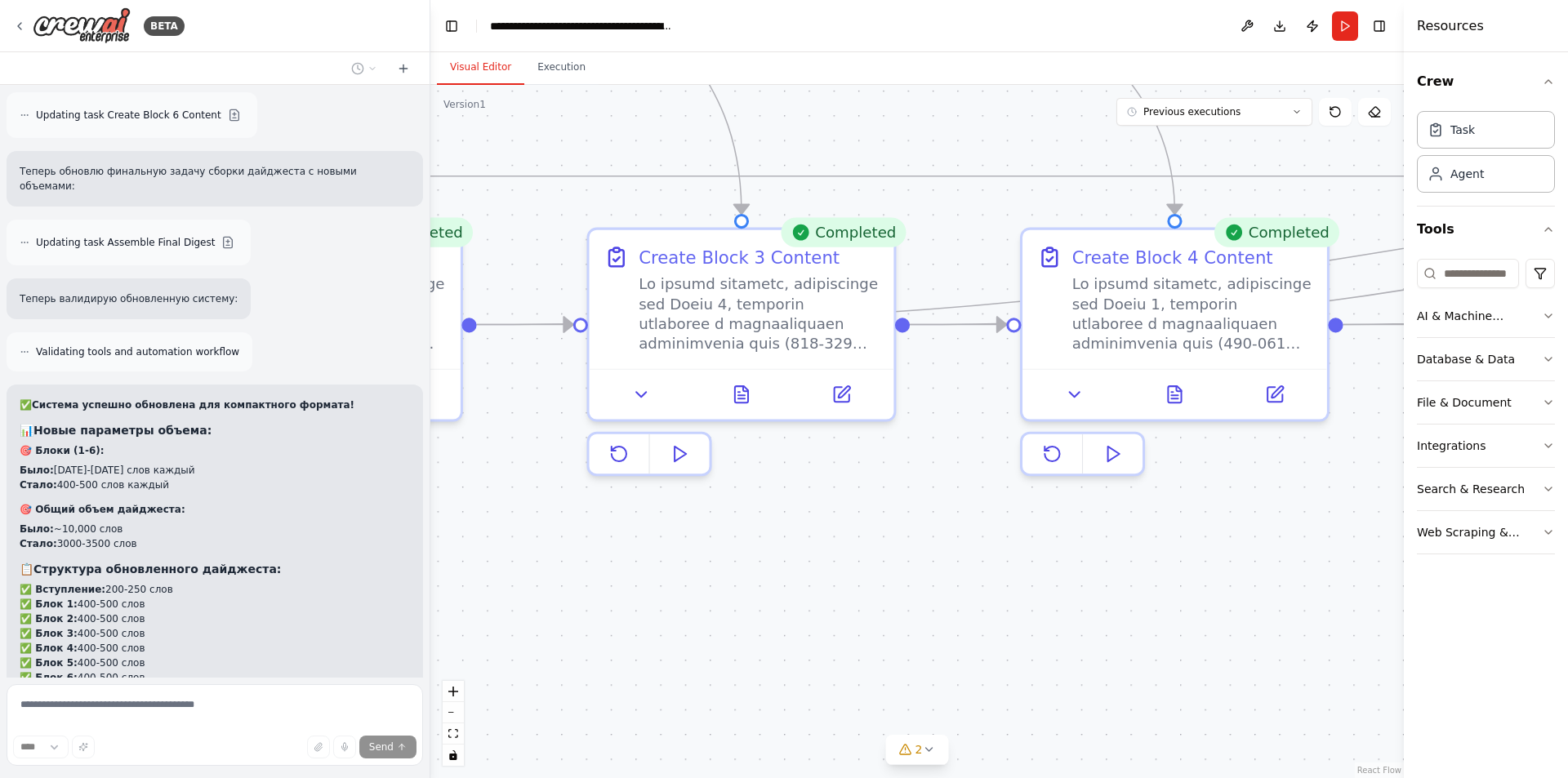
drag, startPoint x: 1028, startPoint y: 568, endPoint x: 1174, endPoint y: 560, distance: 146.2
click at [1174, 560] on div ".deletable-edge-delete-btn { width: 20px; height: 20px; border: 0px solid #ffff…" at bounding box center [916, 431] width 973 height 693
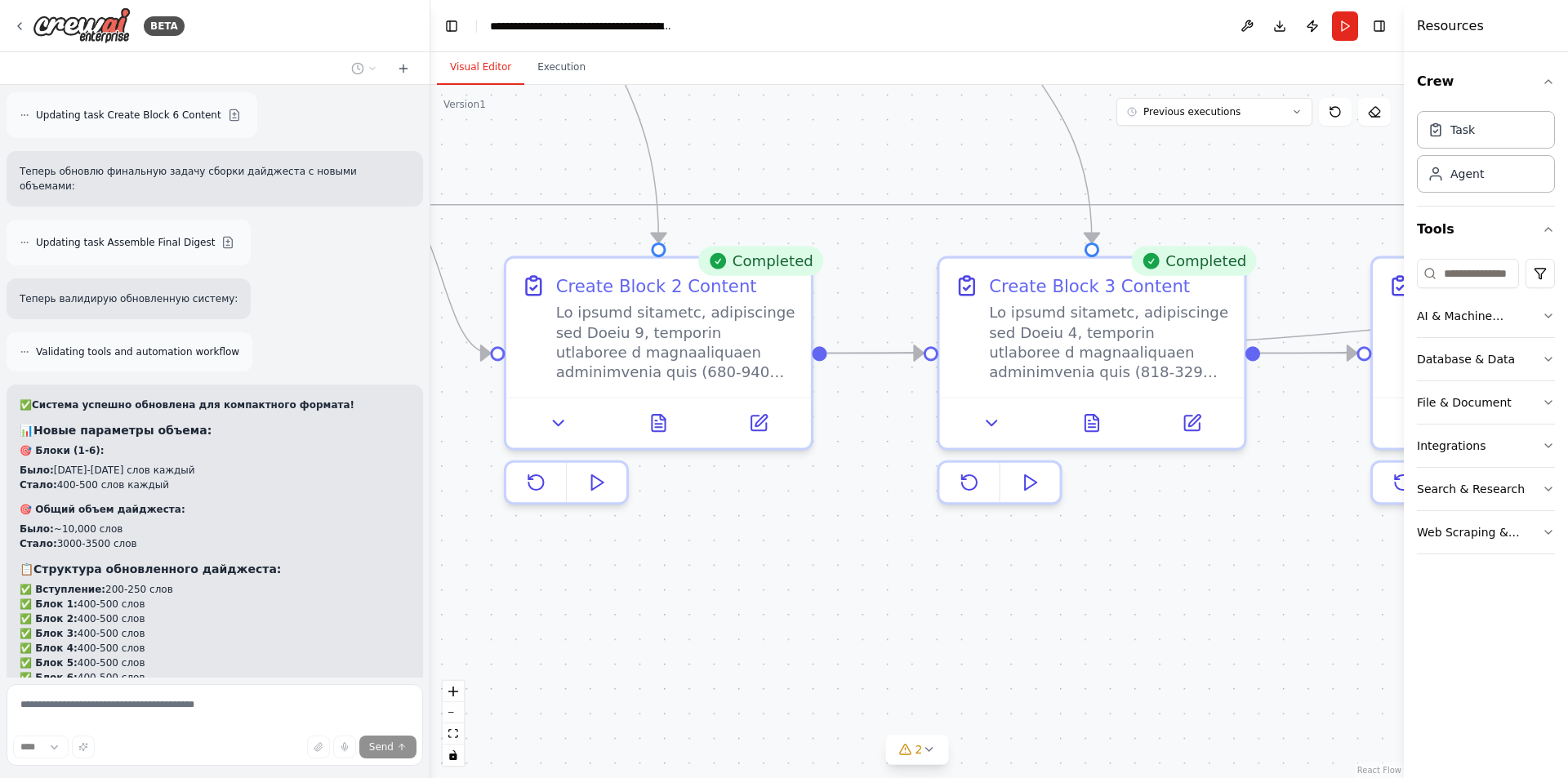
drag, startPoint x: 763, startPoint y: 556, endPoint x: 1113, endPoint y: 585, distance: 351.2
click at [1113, 585] on div ".deletable-edge-delete-btn { width: 20px; height: 20px; border: 0px solid #ffff…" at bounding box center [916, 431] width 973 height 693
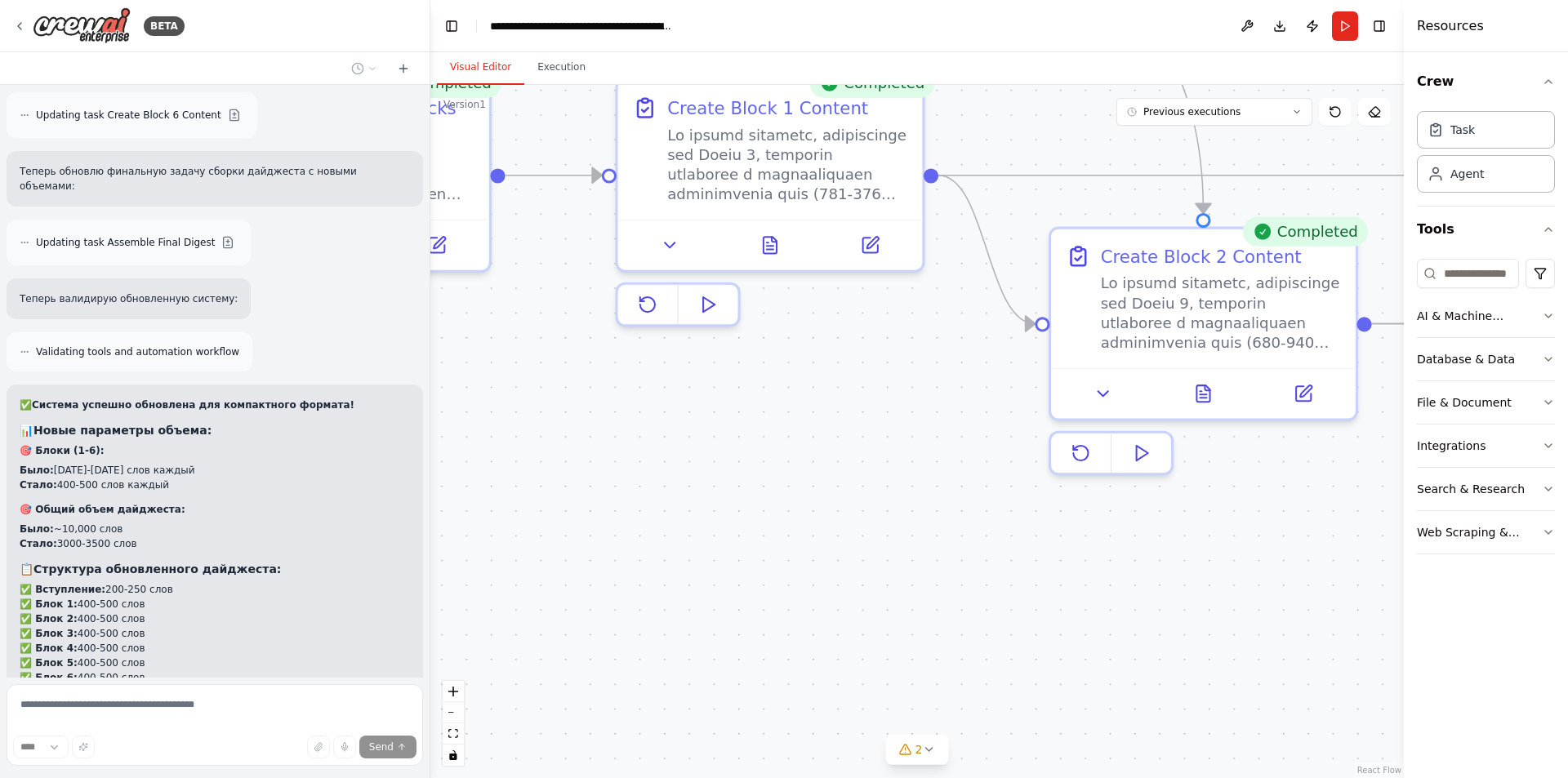
drag, startPoint x: 677, startPoint y: 554, endPoint x: 1221, endPoint y: 526, distance: 544.7
click at [1221, 526] on div ".deletable-edge-delete-btn { width: 20px; height: 20px; border: 0px solid #ffff…" at bounding box center [916, 431] width 973 height 693
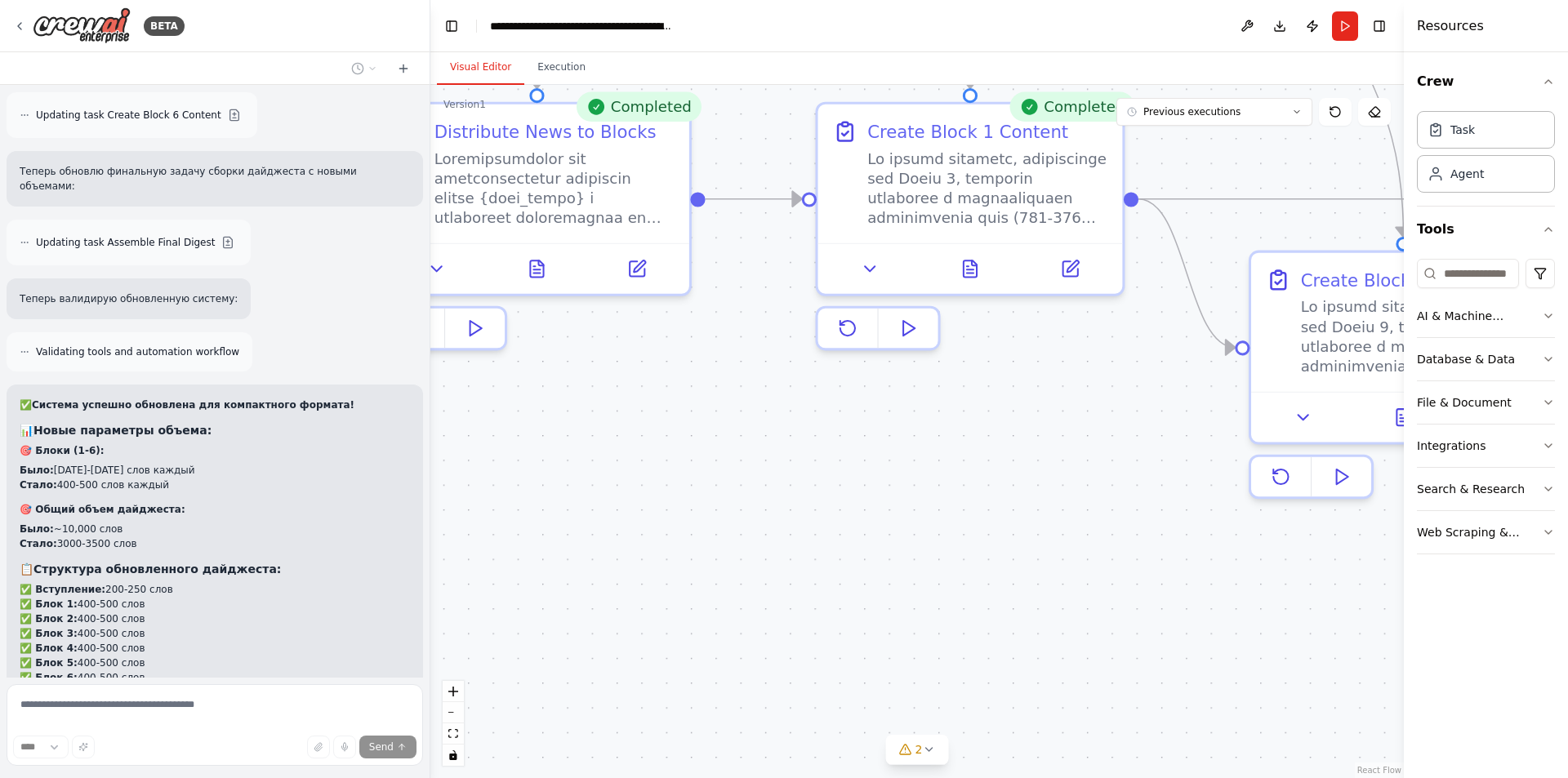
drag, startPoint x: 953, startPoint y: 521, endPoint x: 1112, endPoint y: 544, distance: 160.7
click at [1115, 544] on div ".deletable-edge-delete-btn { width: 20px; height: 20px; border: 0px solid #ffff…" at bounding box center [916, 431] width 973 height 693
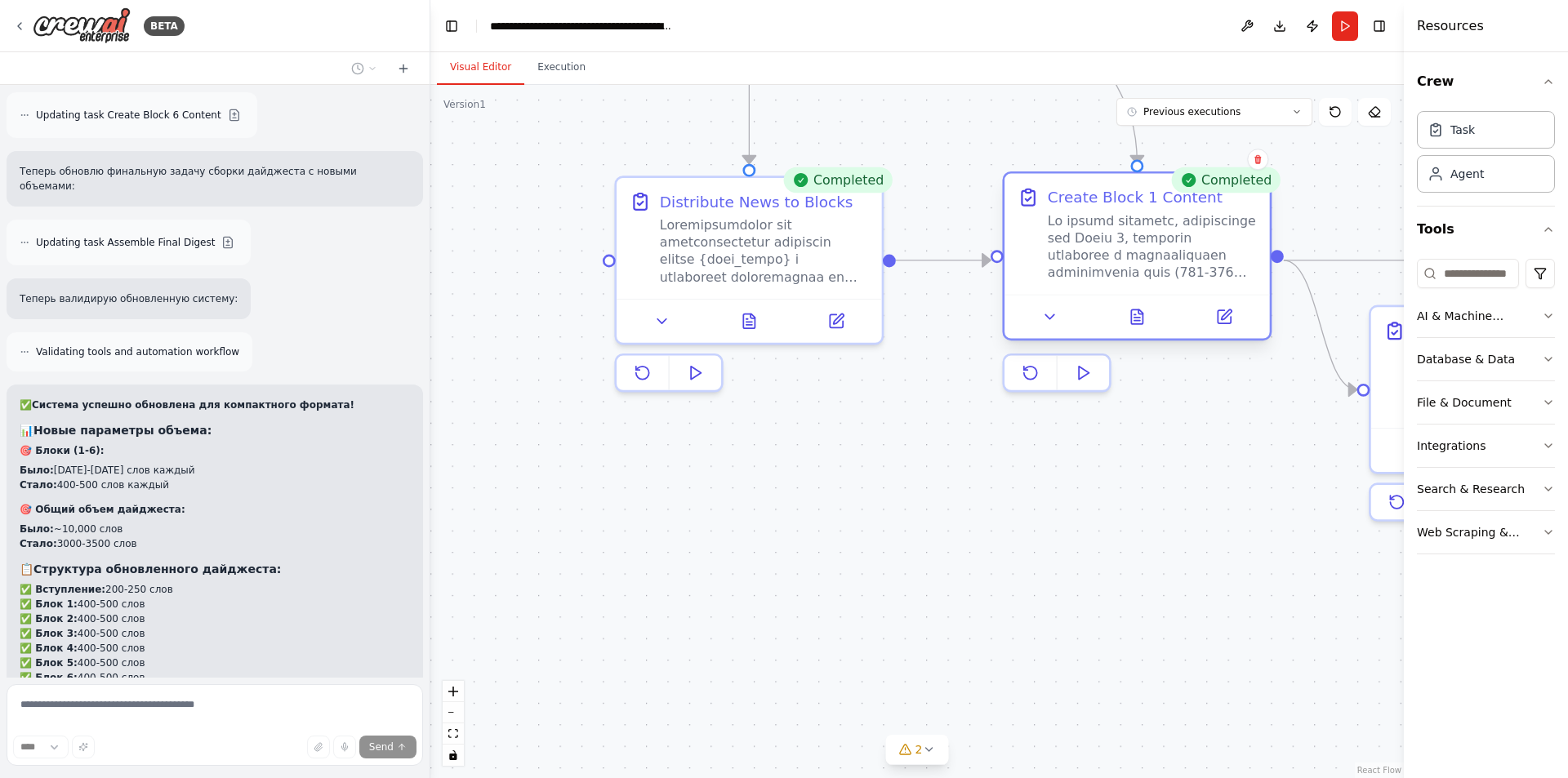
click at [1095, 275] on div at bounding box center [1153, 247] width 209 height 69
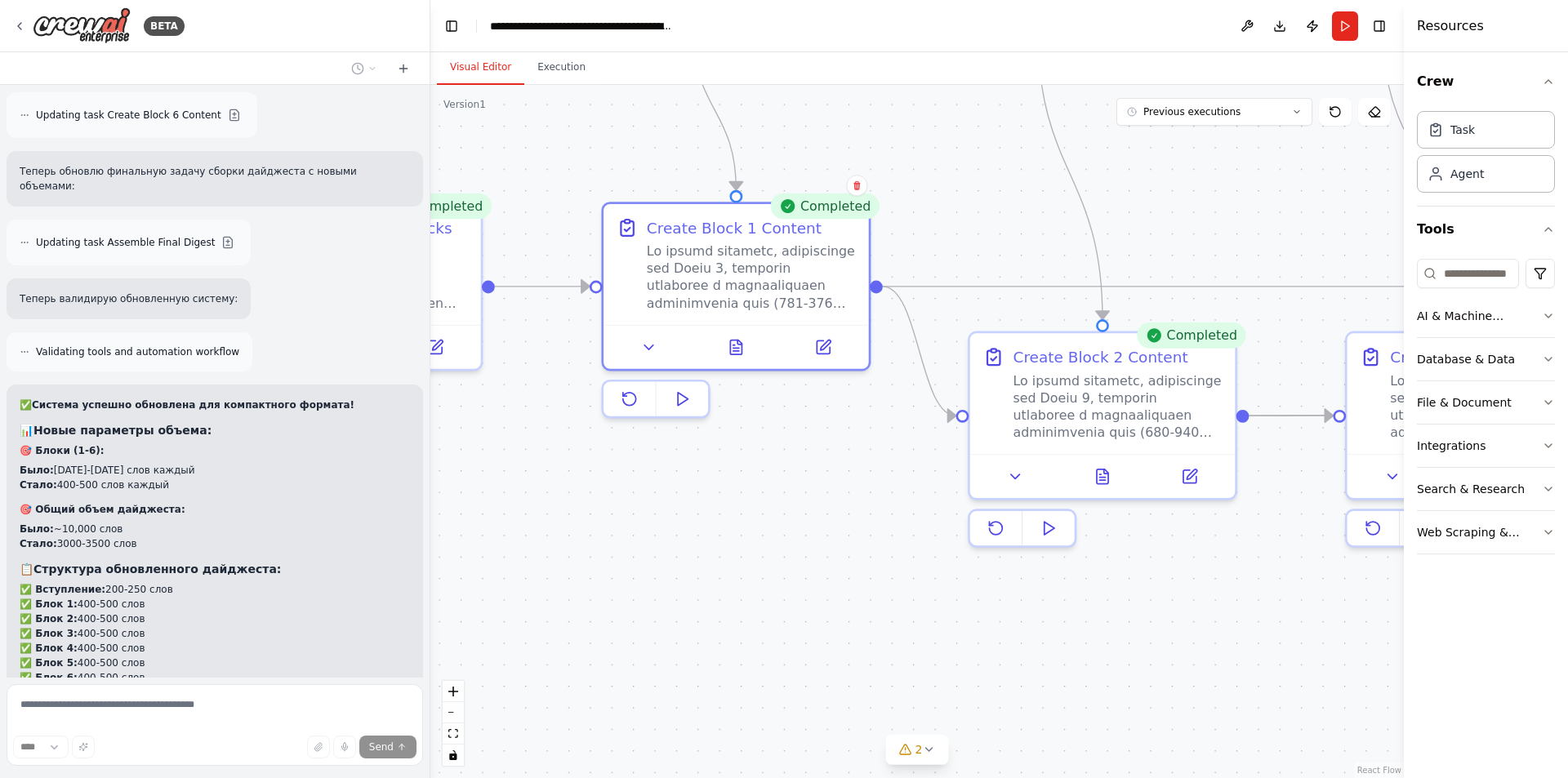
drag, startPoint x: 996, startPoint y: 532, endPoint x: 679, endPoint y: 552, distance: 317.6
click at [680, 552] on div ".deletable-edge-delete-btn { width: 20px; height: 20px; border: 0px solid #ffff…" at bounding box center [916, 431] width 973 height 693
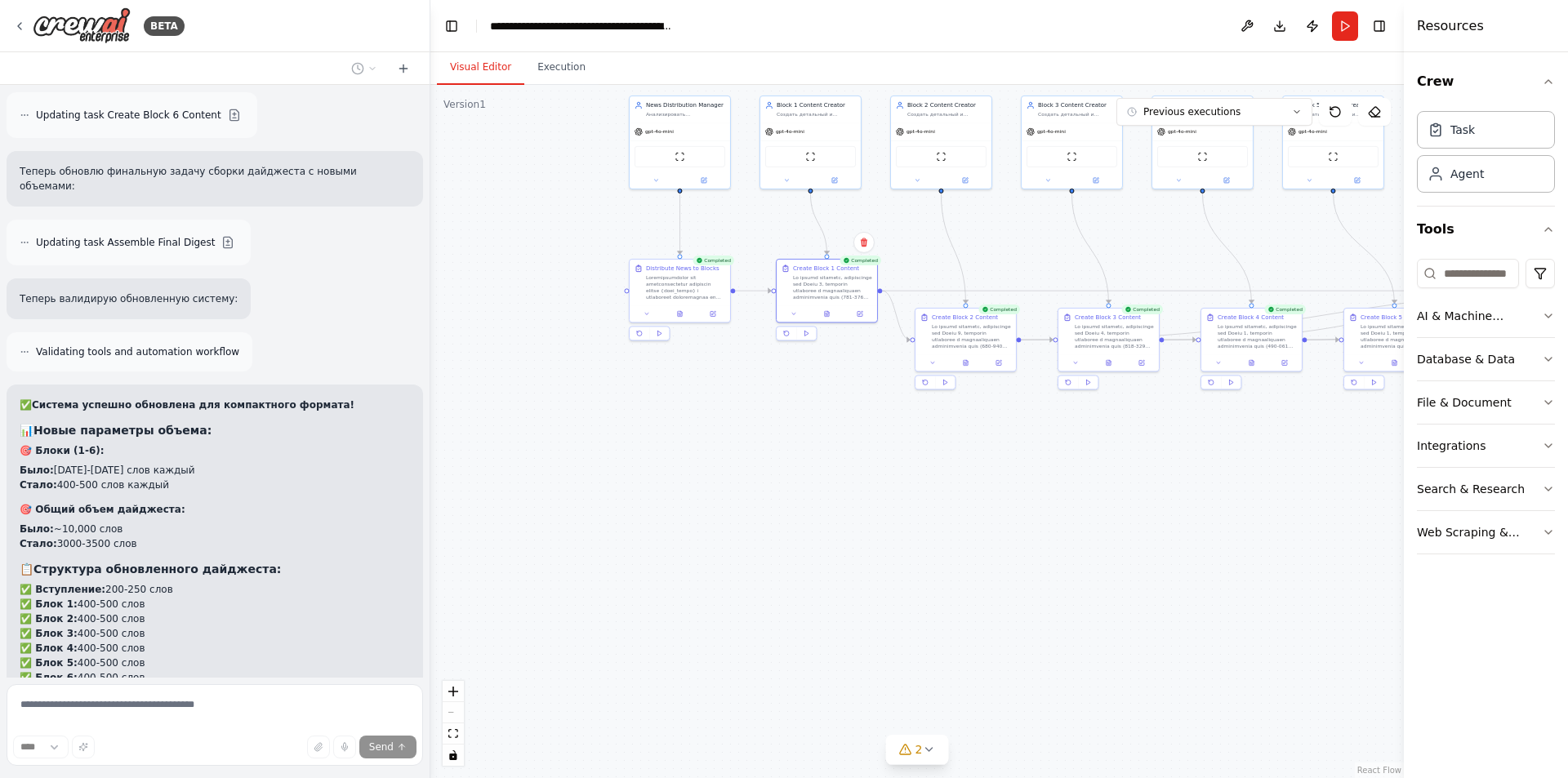
drag, startPoint x: 827, startPoint y: 545, endPoint x: 794, endPoint y: 455, distance: 95.9
click at [794, 455] on div ".deletable-edge-delete-btn { width: 20px; height: 20px; border: 0px solid #ffff…" at bounding box center [916, 431] width 973 height 693
drag, startPoint x: 808, startPoint y: 295, endPoint x: 741, endPoint y: 443, distance: 162.5
click at [741, 443] on div at bounding box center [767, 433] width 79 height 27
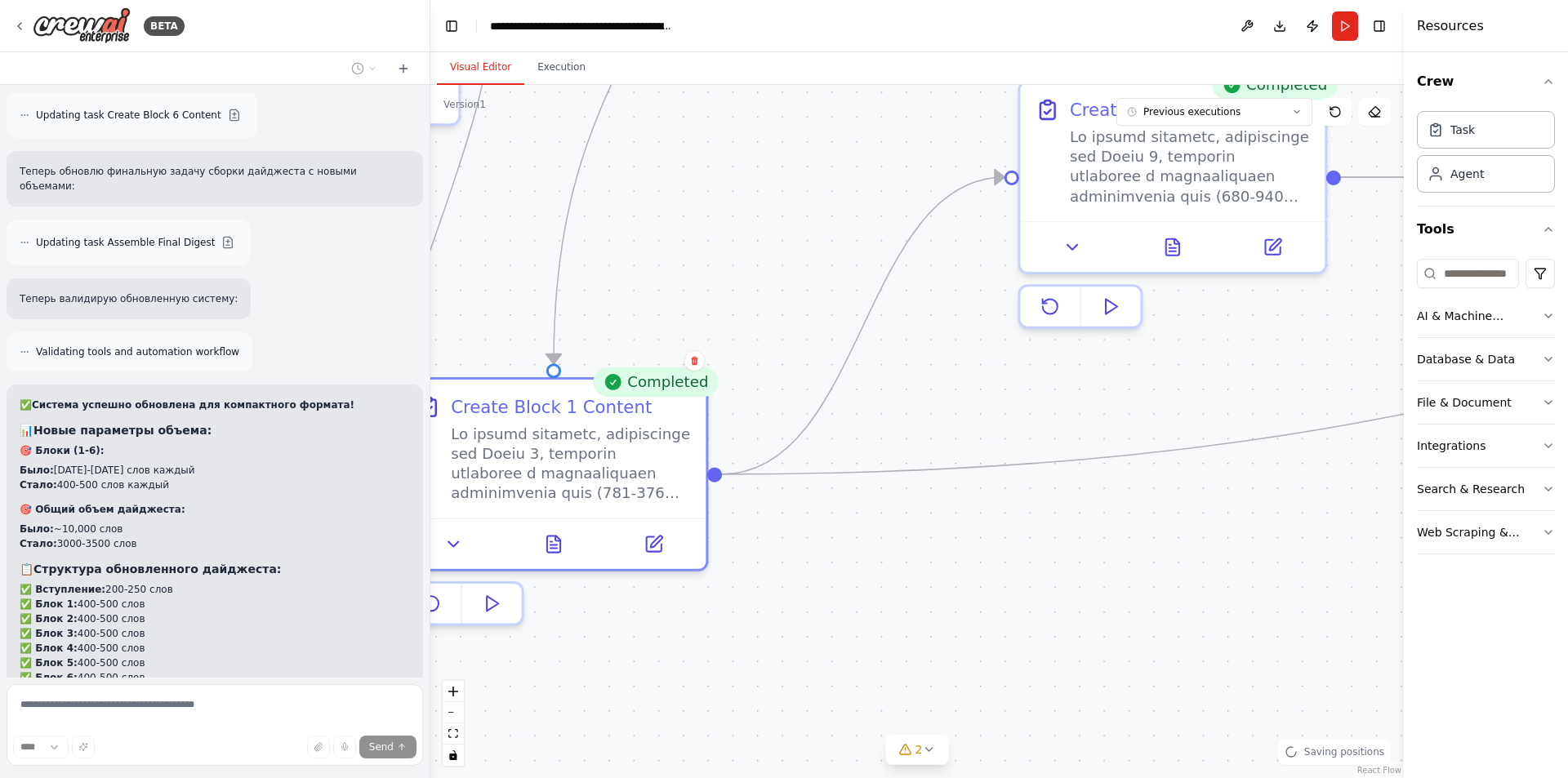
drag, startPoint x: 890, startPoint y: 475, endPoint x: 901, endPoint y: 598, distance: 123.5
click at [899, 599] on div ".deletable-edge-delete-btn { width: 20px; height: 20px; border: 0px solid #ffff…" at bounding box center [916, 431] width 973 height 693
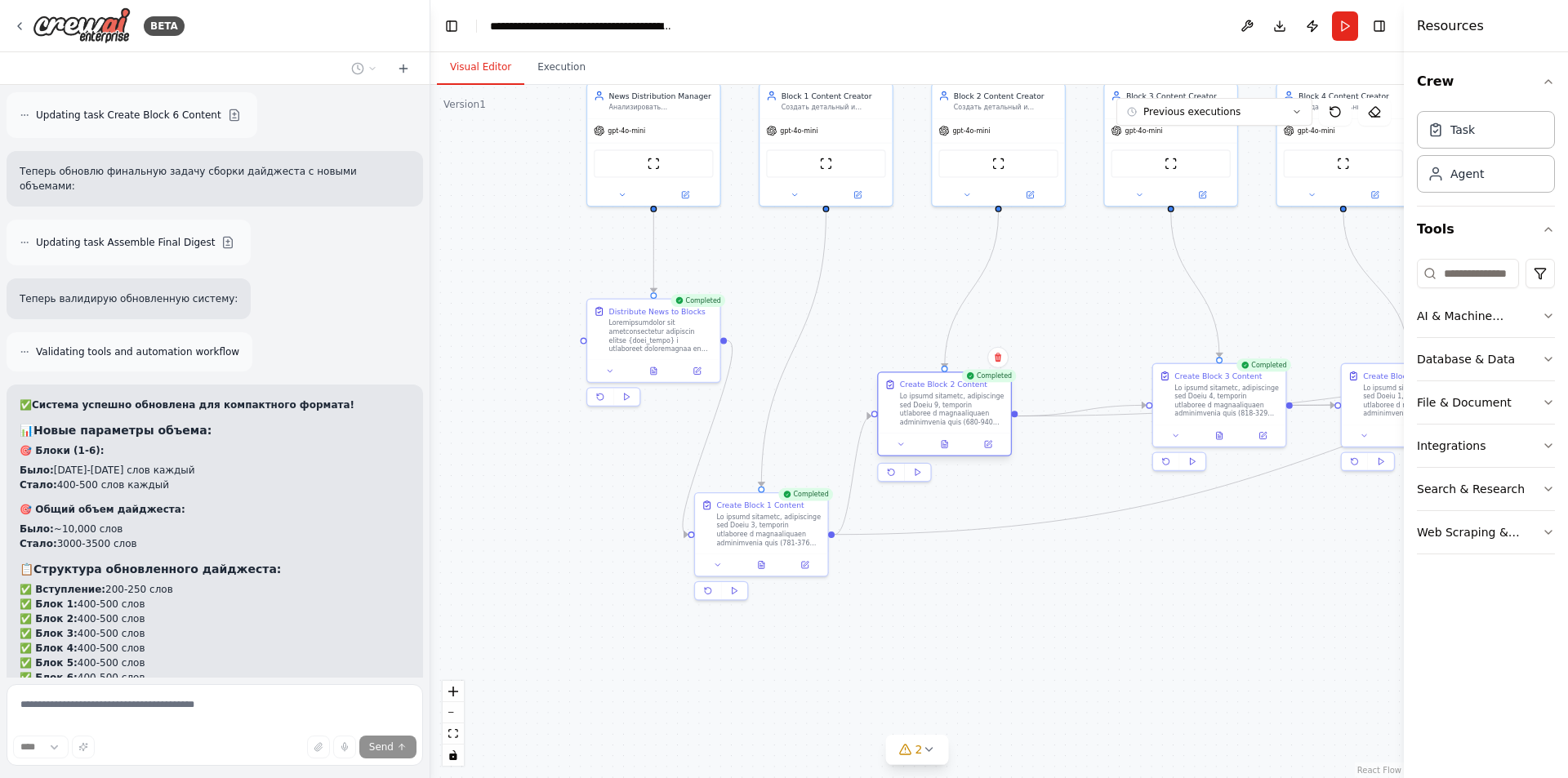
drag, startPoint x: 994, startPoint y: 414, endPoint x: 929, endPoint y: 417, distance: 65.1
click at [929, 417] on div at bounding box center [953, 409] width 105 height 35
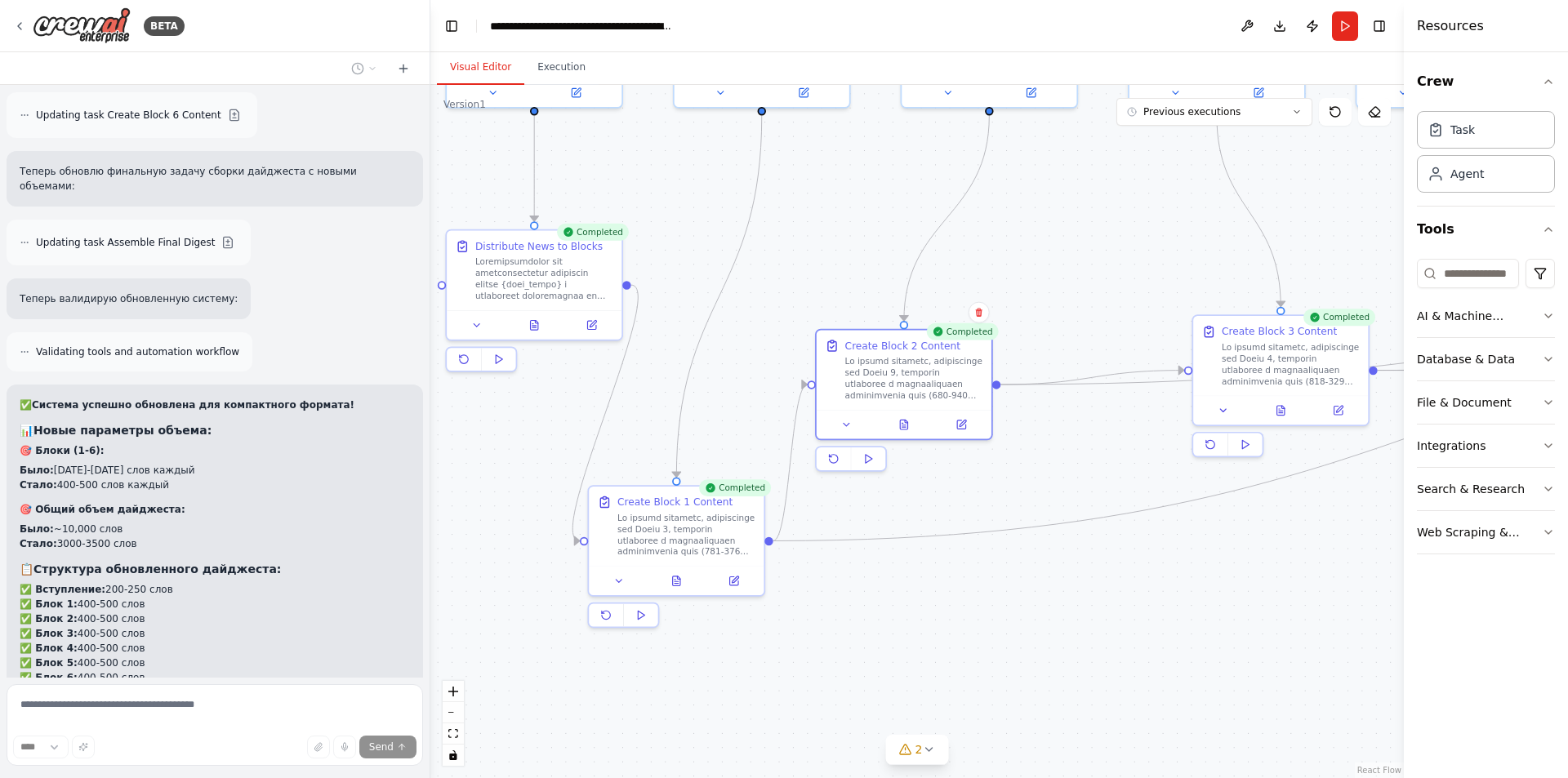
drag, startPoint x: 1008, startPoint y: 527, endPoint x: 983, endPoint y: 512, distance: 29.2
click at [983, 512] on div ".deletable-edge-delete-btn { width: 20px; height: 20px; border: 0px solid #ffff…" at bounding box center [916, 431] width 973 height 693
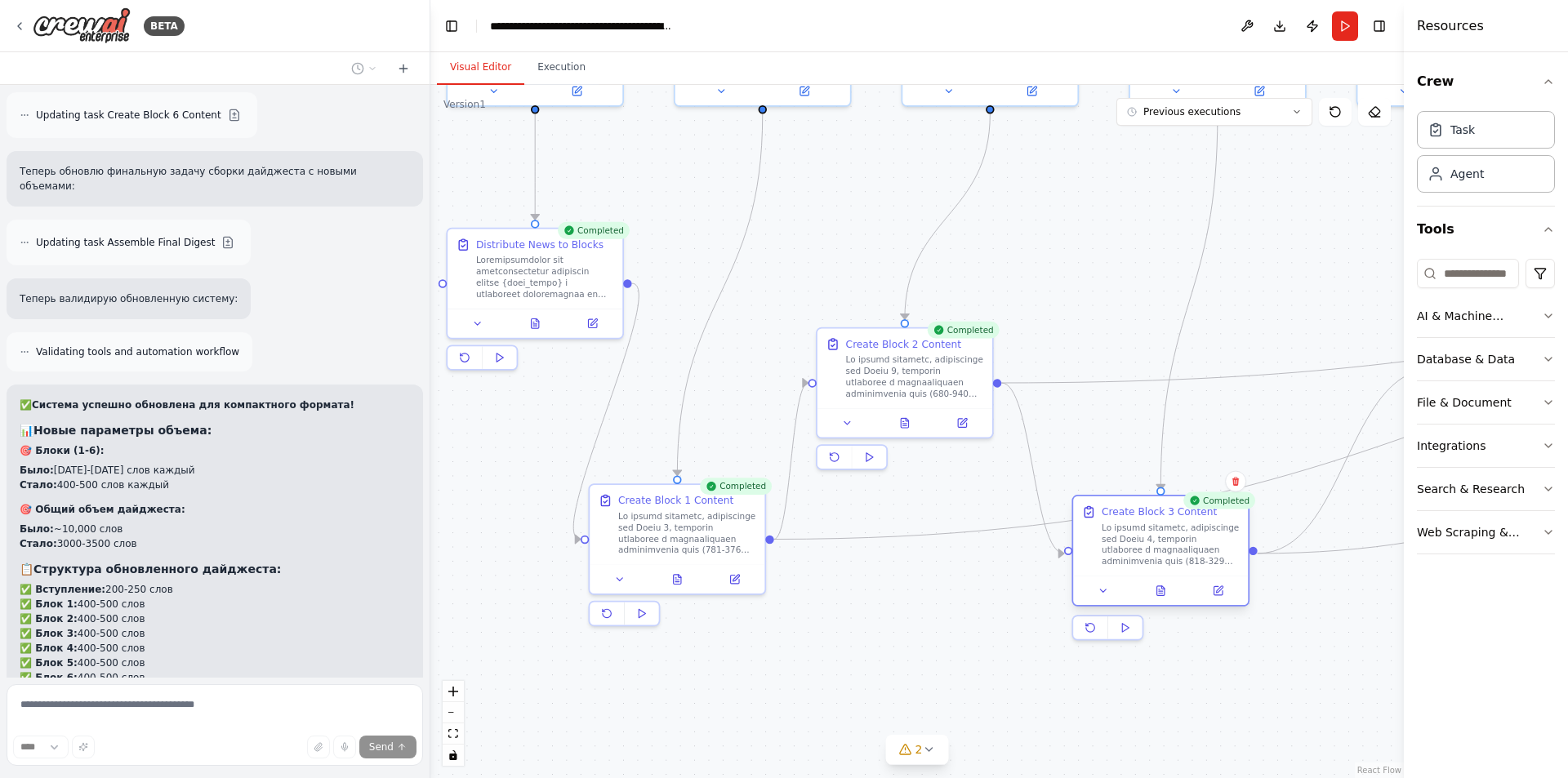
drag, startPoint x: 1257, startPoint y: 380, endPoint x: 1139, endPoint y: 561, distance: 216.1
click at [1139, 561] on div at bounding box center [1171, 544] width 138 height 45
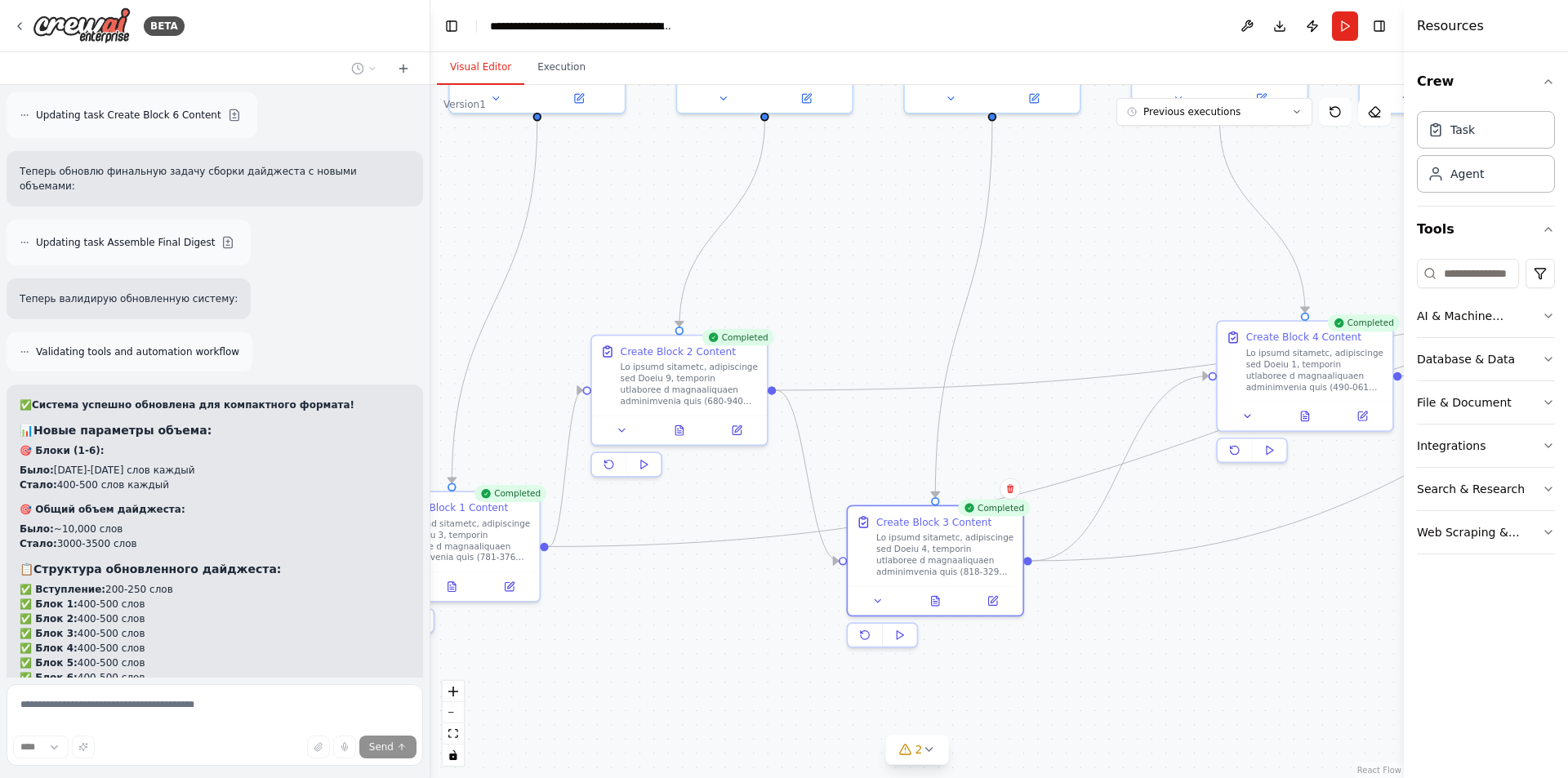
drag, startPoint x: 954, startPoint y: 619, endPoint x: 647, endPoint y: 624, distance: 307.0
click at [647, 624] on div ".deletable-edge-delete-btn { width: 20px; height: 20px; border: 0px solid #ffff…" at bounding box center [916, 431] width 973 height 693
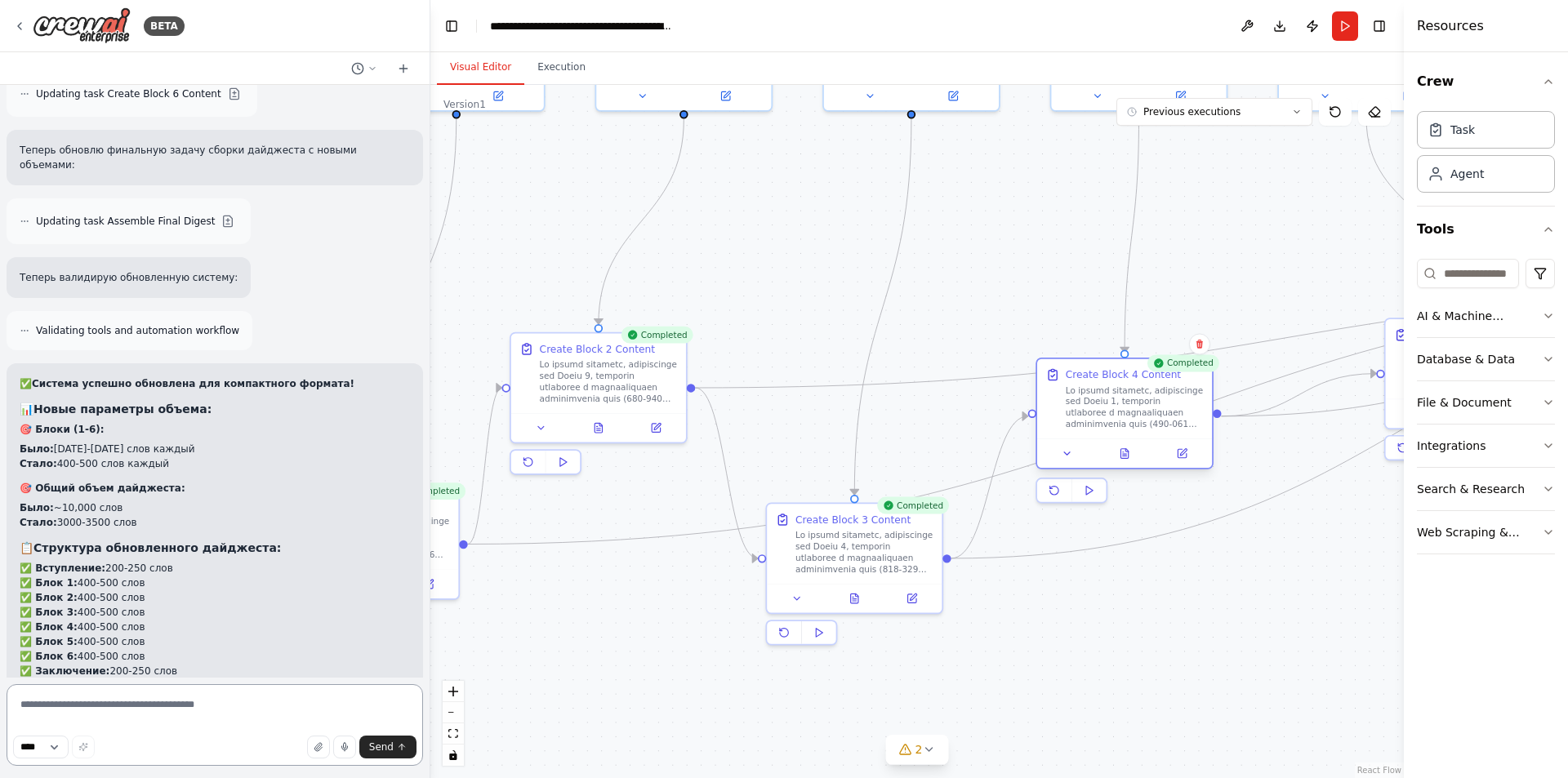
drag, startPoint x: 1213, startPoint y: 379, endPoint x: 1109, endPoint y: 412, distance: 109.1
click at [1109, 412] on div at bounding box center [1135, 407] width 138 height 45
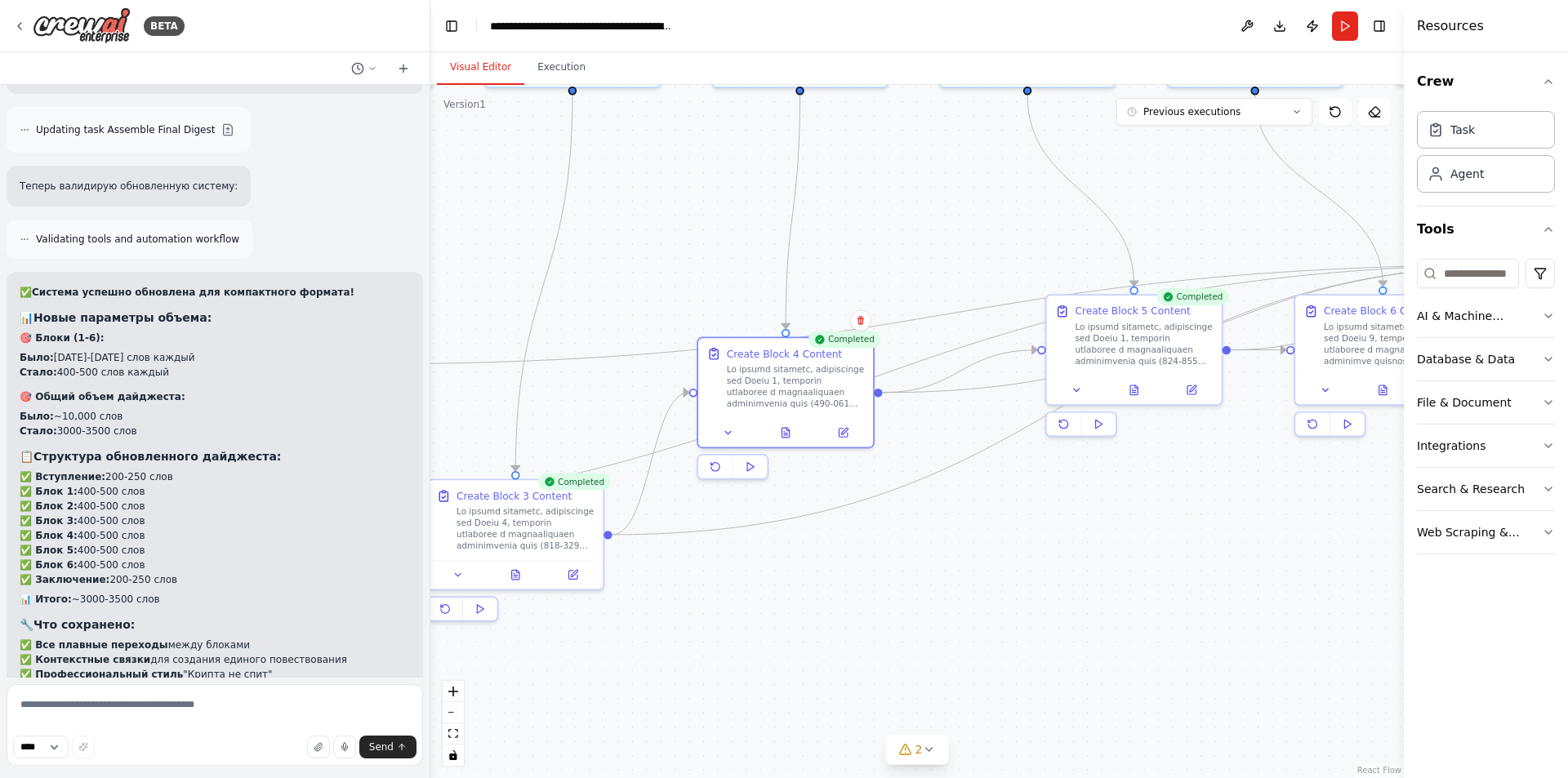
drag, startPoint x: 1303, startPoint y: 621, endPoint x: 1021, endPoint y: 483, distance: 314.0
click at [915, 588] on div ".deletable-edge-delete-btn { width: 20px; height: 20px; border: 0px solid #ffff…" at bounding box center [916, 431] width 973 height 693
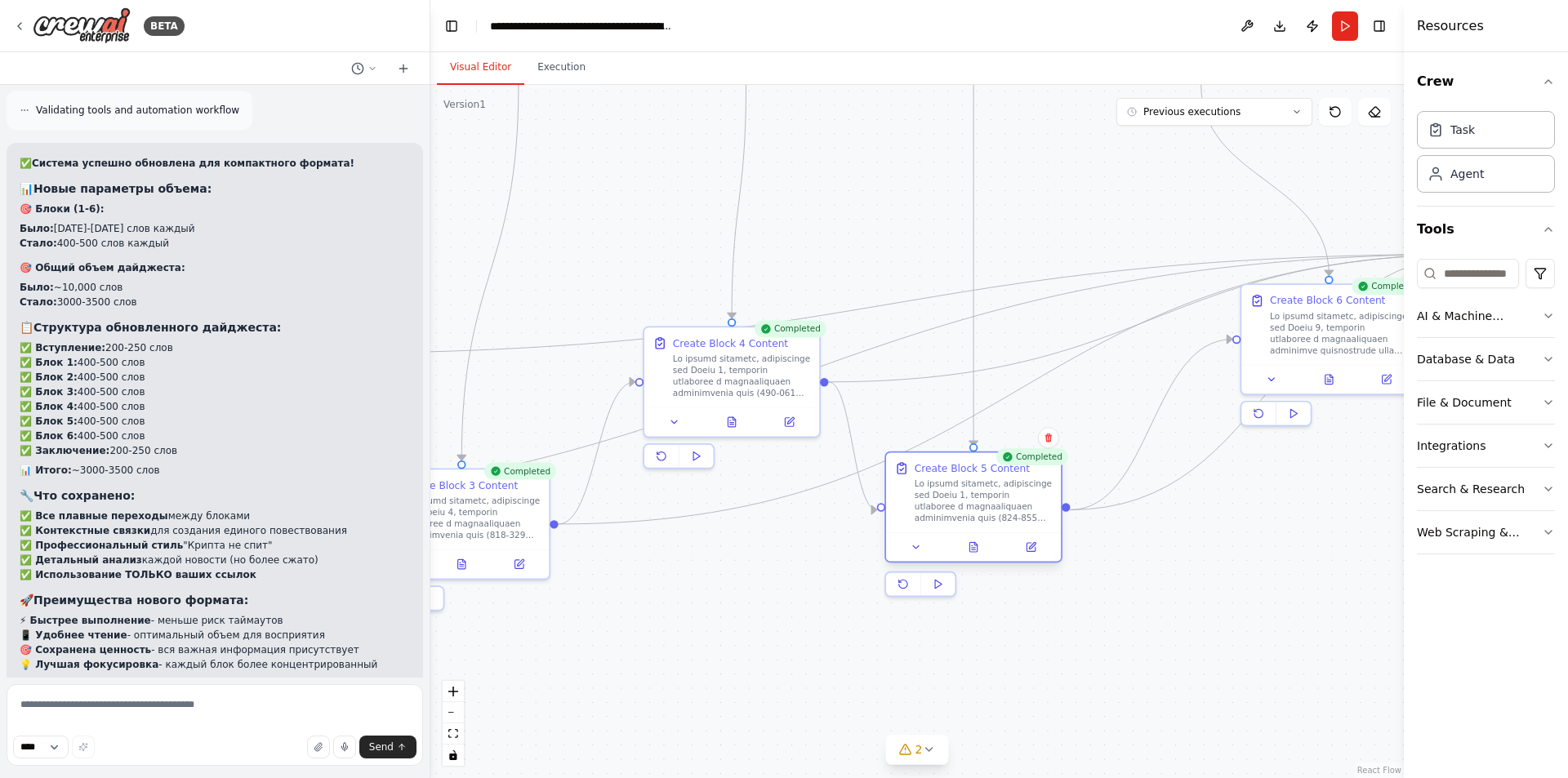
drag, startPoint x: 1094, startPoint y: 342, endPoint x: 985, endPoint y: 513, distance: 202.8
click at [985, 513] on div at bounding box center [984, 501] width 138 height 45
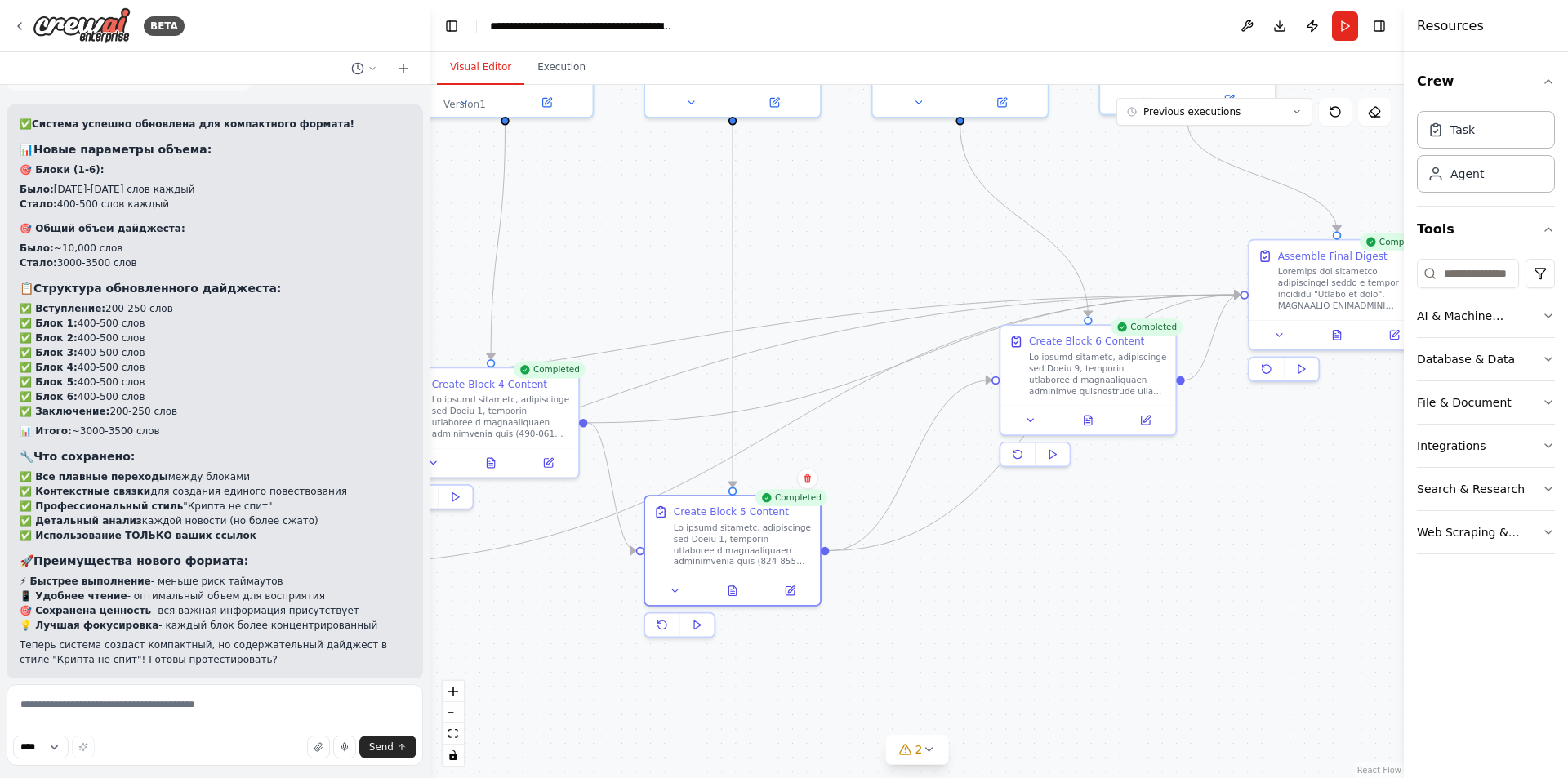
drag
click at [1033, 630] on div ".deletable-edge-delete-btn { width: 20px; height: 20px; border: 0px solid #ffff…" at bounding box center [916, 431] width 973 height 693
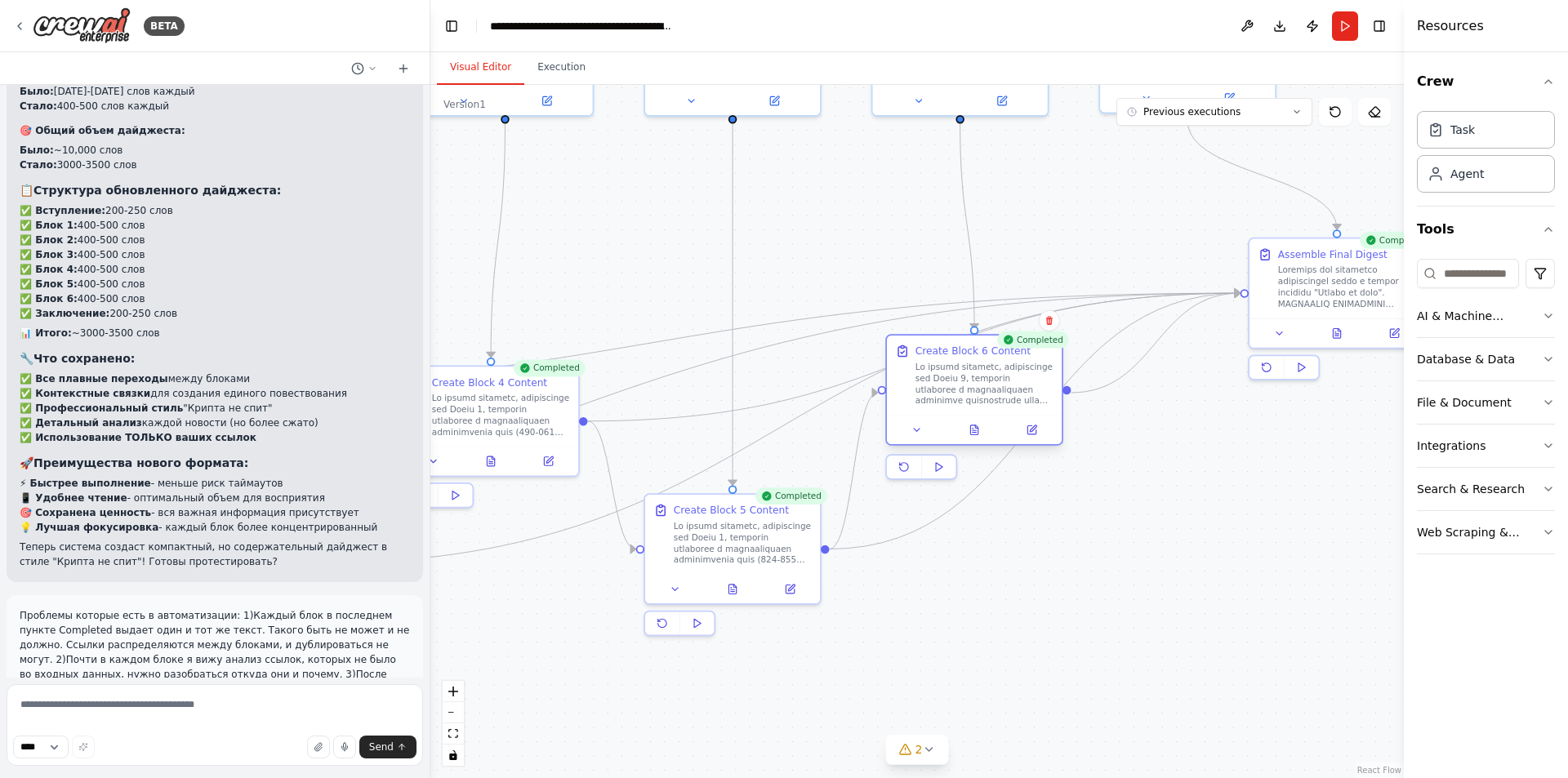
click at [991, 385] on div at bounding box center [984, 384] width 138 height 45
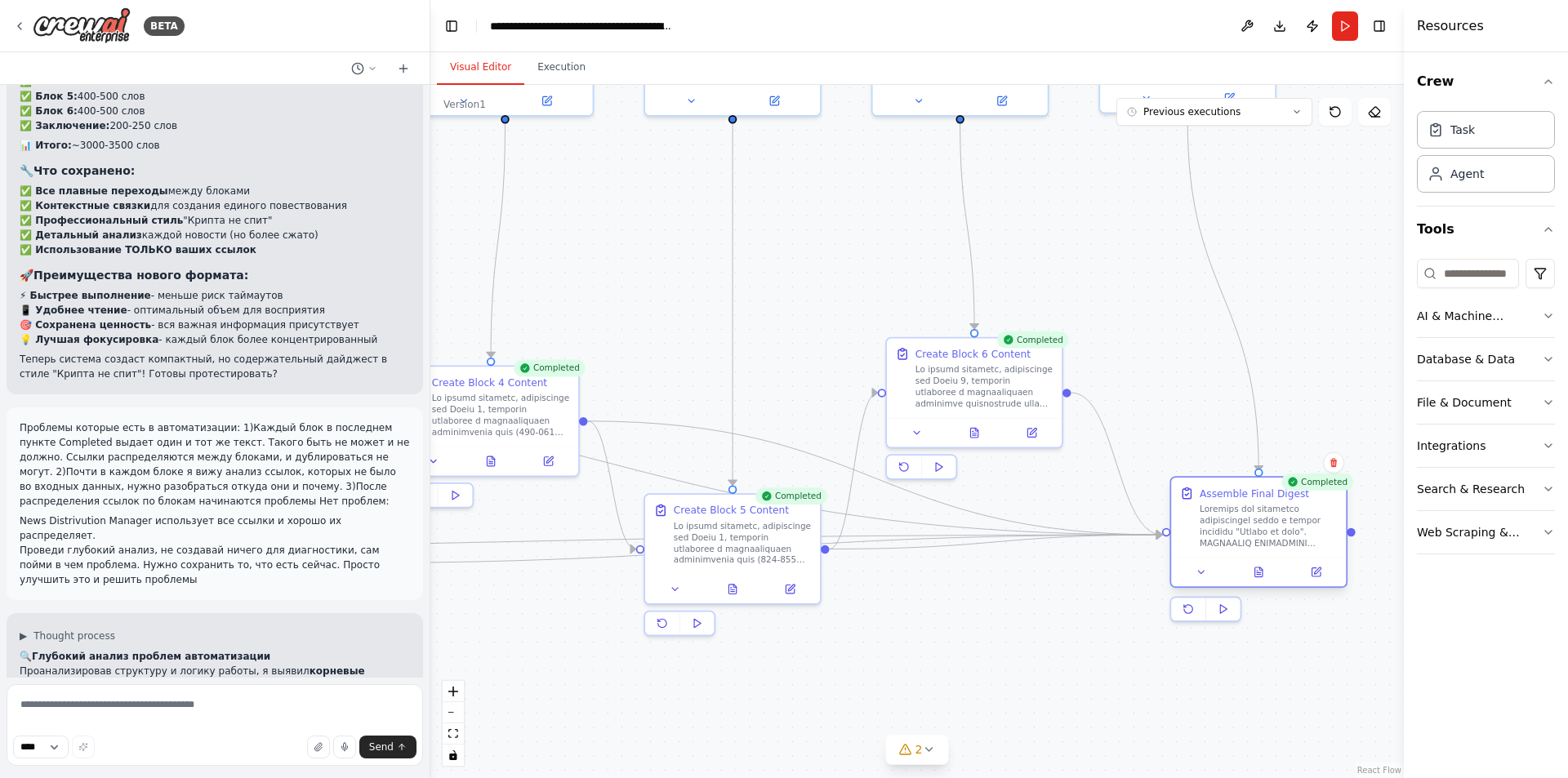
click at [1209, 550] on div "Assemble Final Digest" at bounding box center [1258, 518] width 175 height 80
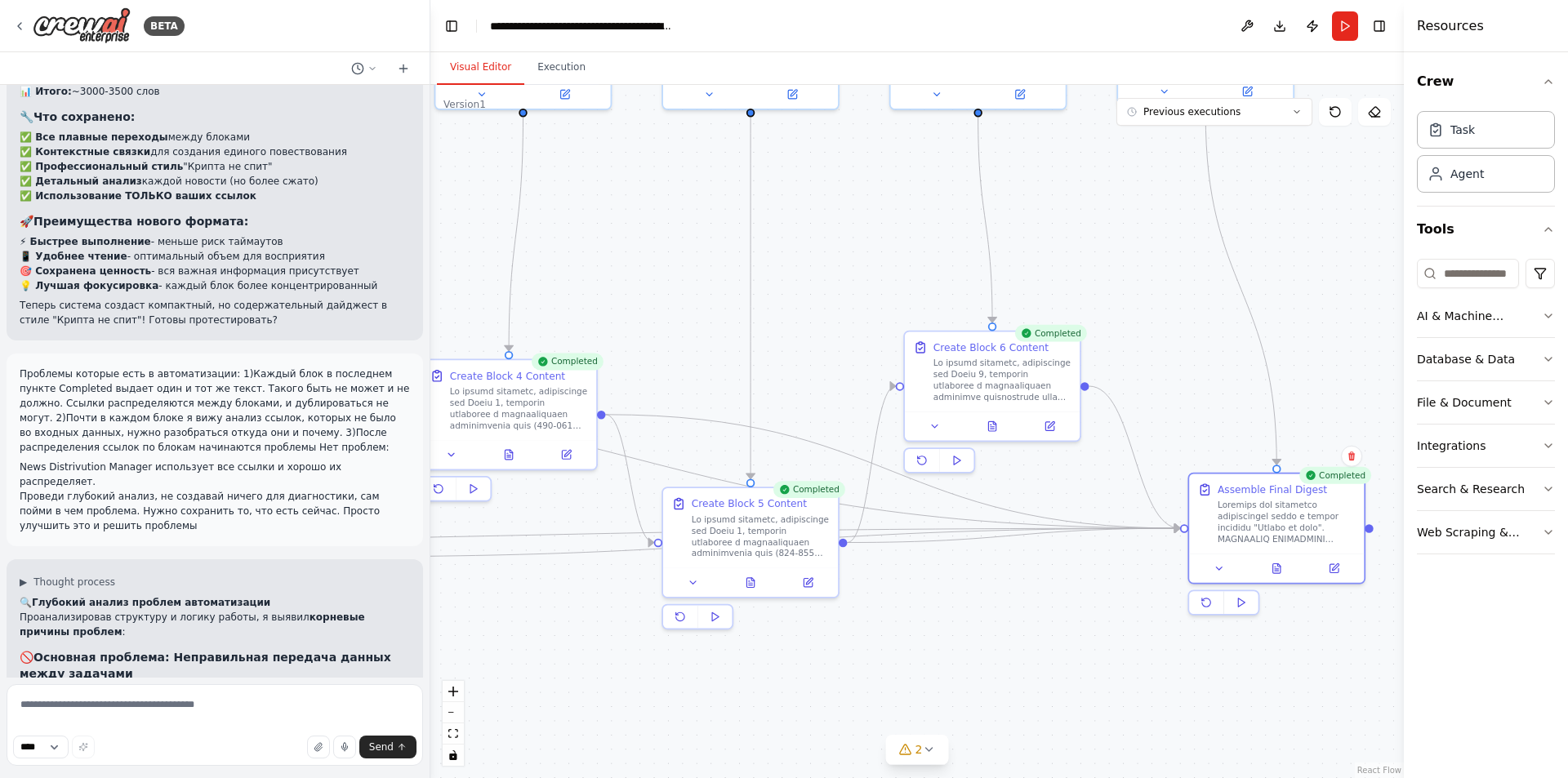
click at [1120, 597] on div ".deletable-edge-delete-btn { width: 20px; height: 20px; border: 0px solid #ffff…" at bounding box center [916, 431] width 973 height 693
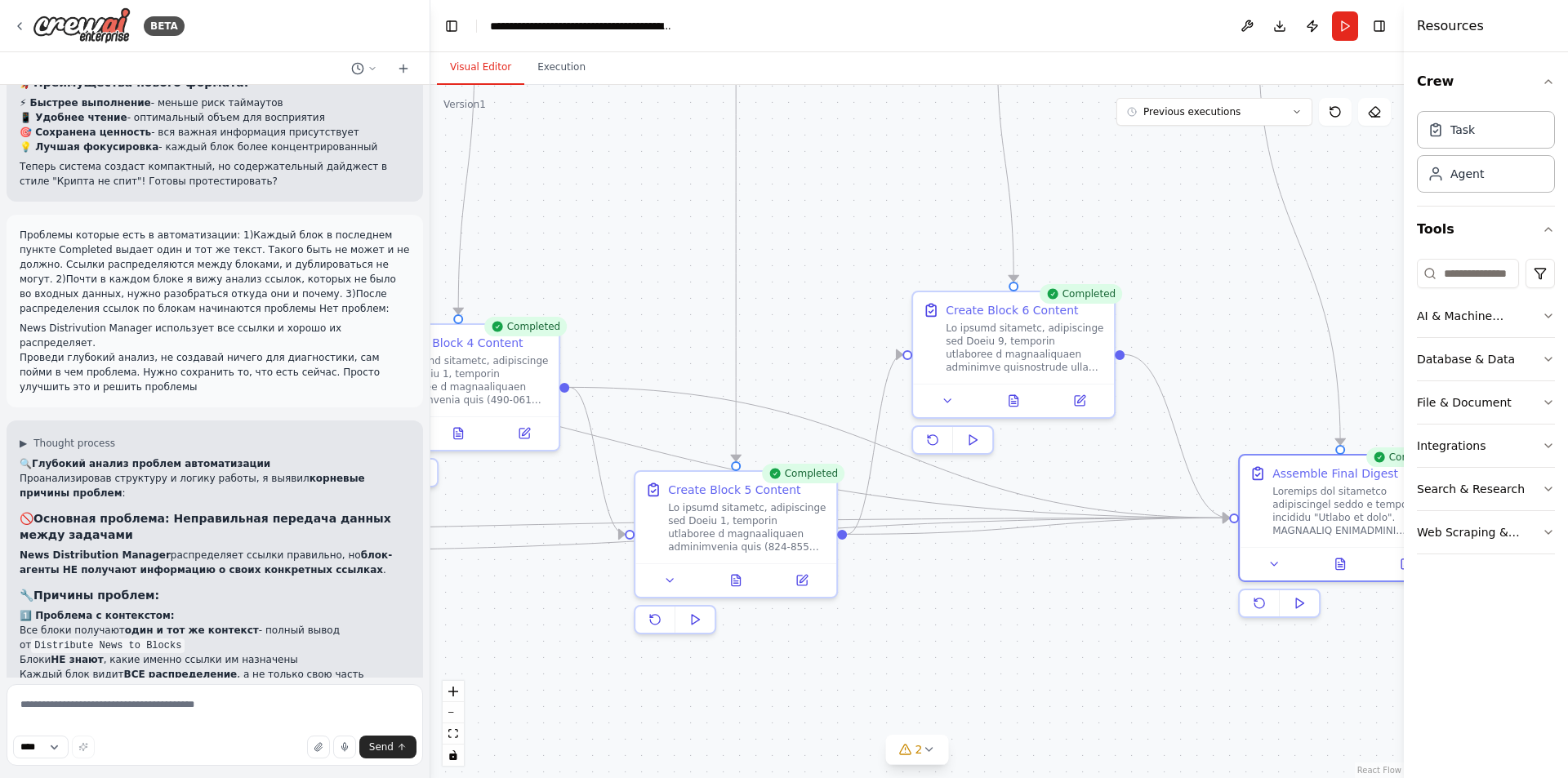
scroll to position [17608, 0]
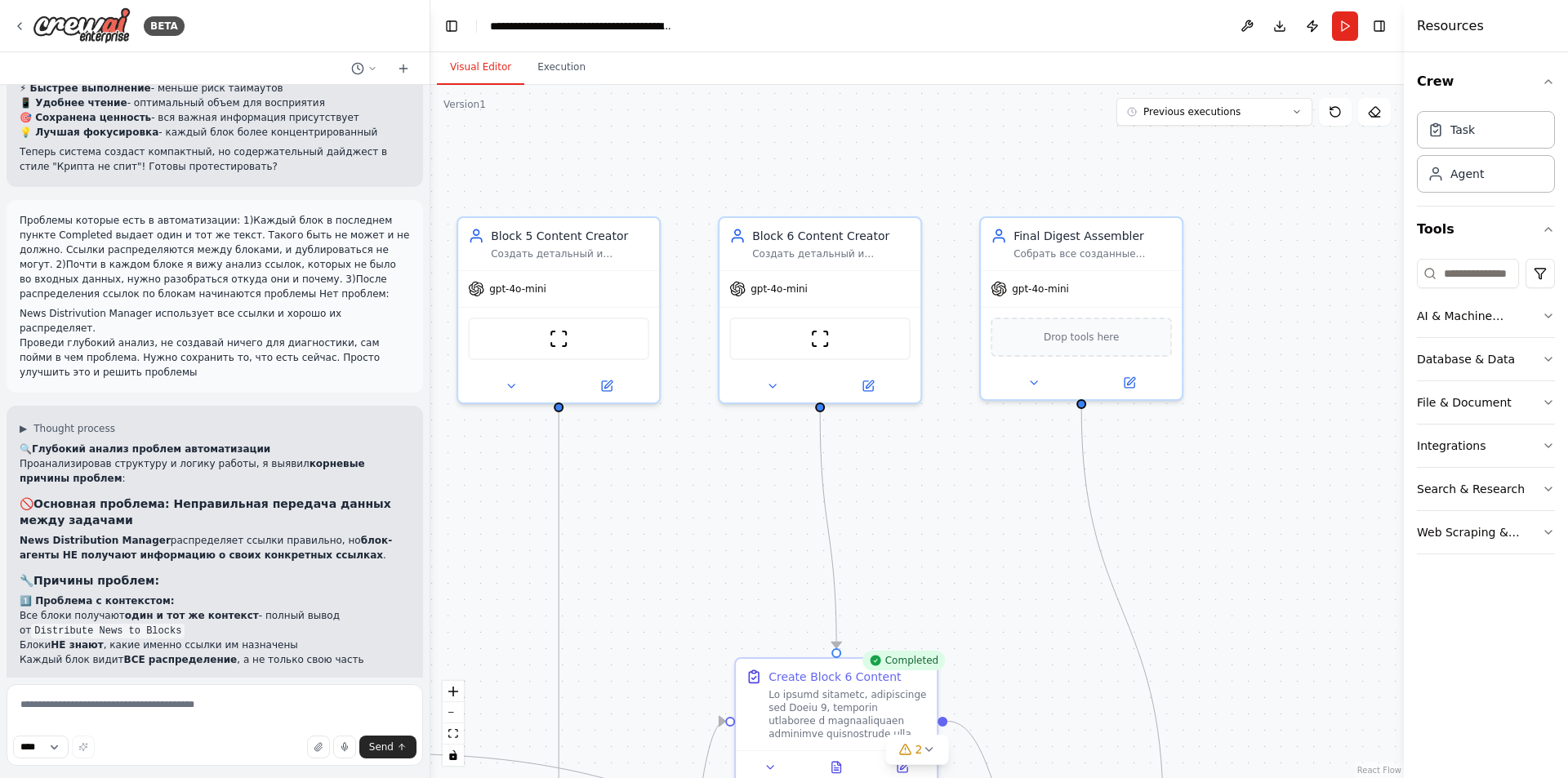
click at [1026, 682] on div ".deletable-edge-delete-btn { width: 20px; height: 20px; border: 0px solid #ffff…" at bounding box center [916, 431] width 973 height 693
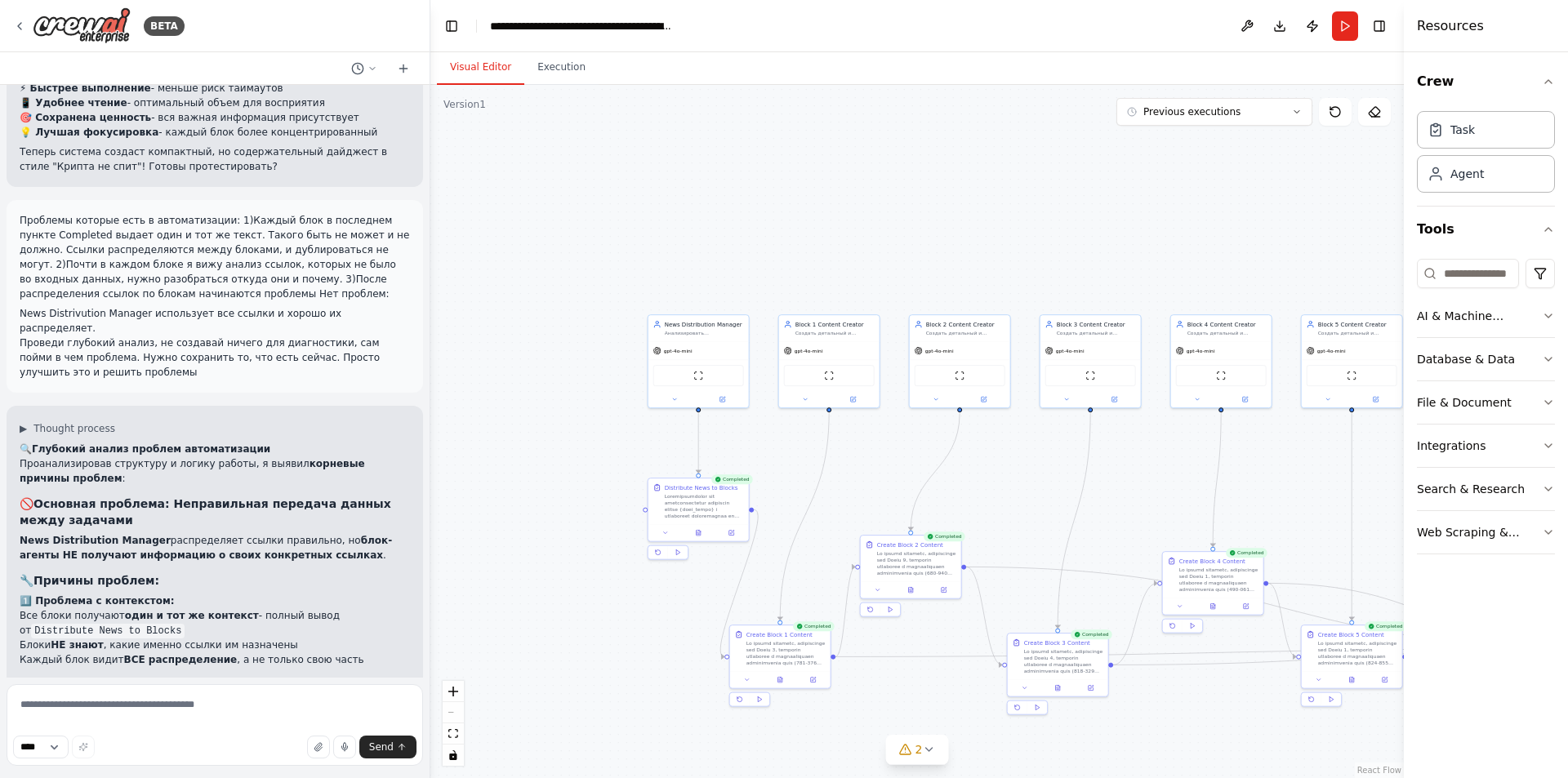
drag, startPoint x: 705, startPoint y: 285, endPoint x: 1233, endPoint y: 199, distance: 535.0
click at [1233, 199] on div ".deletable-edge-delete-btn { width: 20px; height: 20px; border: 0px solid #ffff…" at bounding box center [916, 431] width 973 height 693
click at [181, 690] on form "**** Send" at bounding box center [215, 728] width 430 height 101
drag, startPoint x: 178, startPoint y: 703, endPoint x: 162, endPoint y: 705, distance: 16.1
click at [178, 705] on textarea at bounding box center [215, 725] width 416 height 82
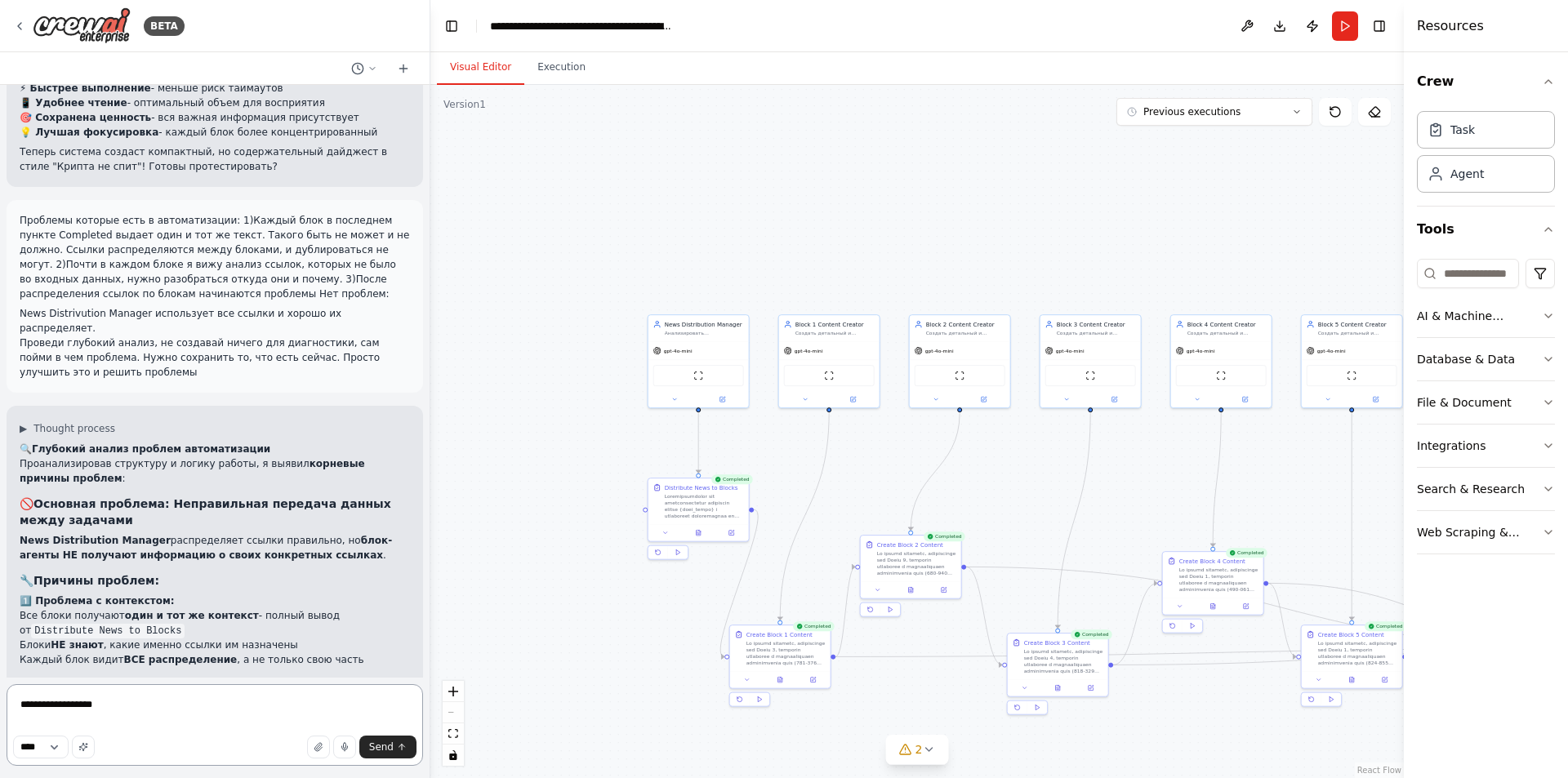
type textarea "**********"
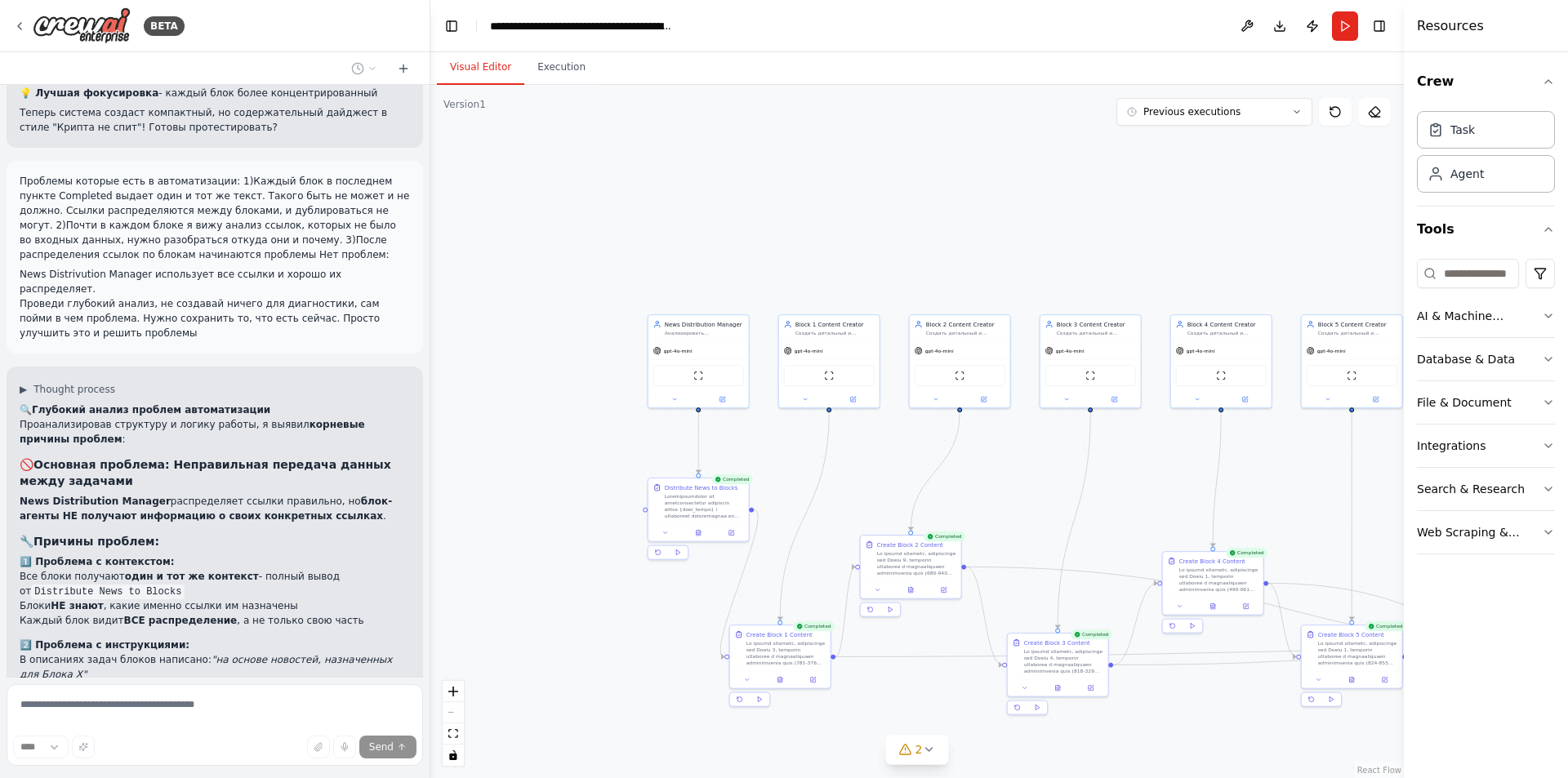
scroll to position [17717, 0]
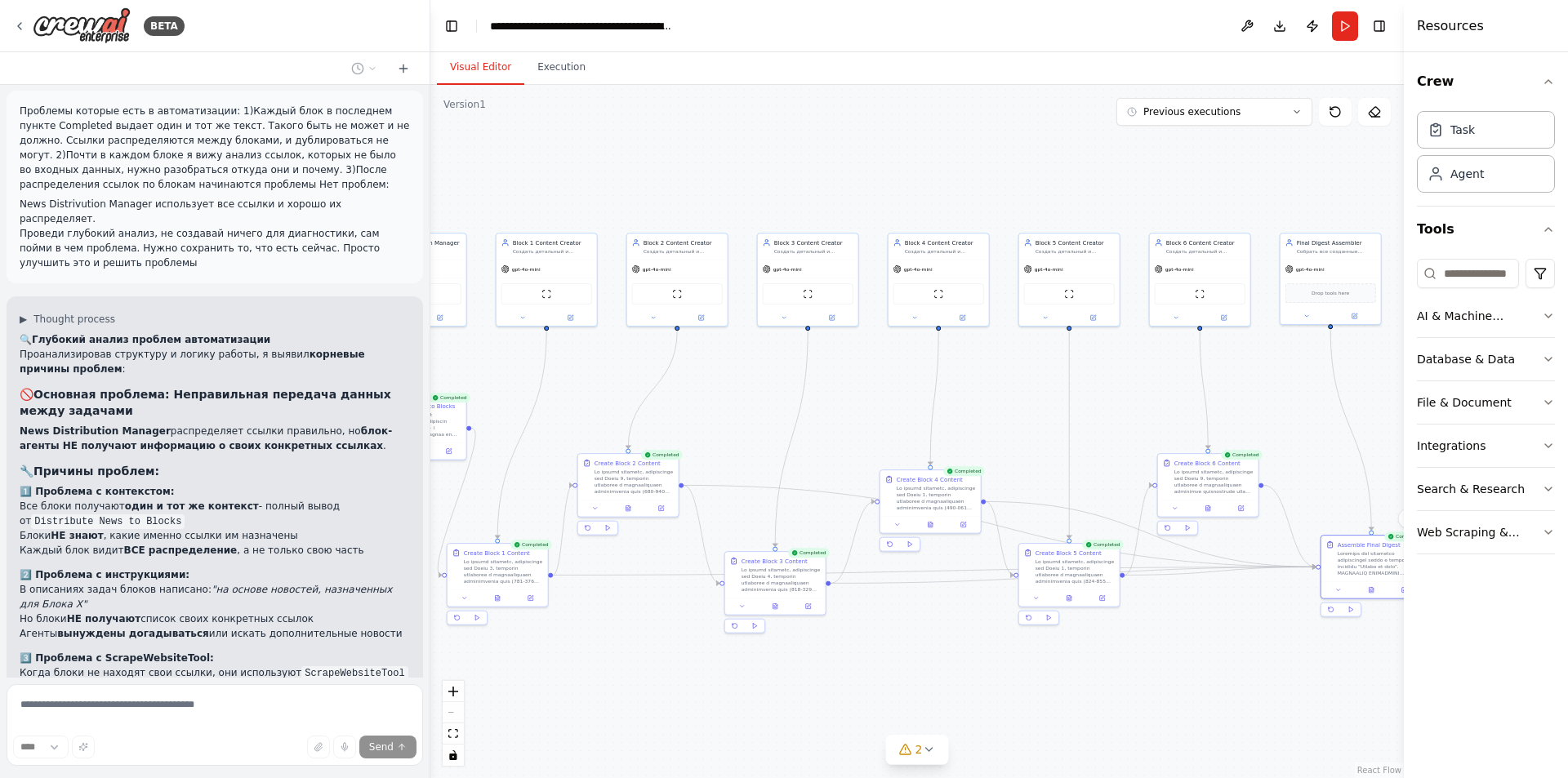
drag, startPoint x: 796, startPoint y: 222, endPoint x: 583, endPoint y: 155, distance: 223.3
click at [583, 155] on div ".deletable-edge-delete-btn { width: 20px; height: 20px; border: 0px solid #ffff…" at bounding box center [916, 431] width 973 height 693
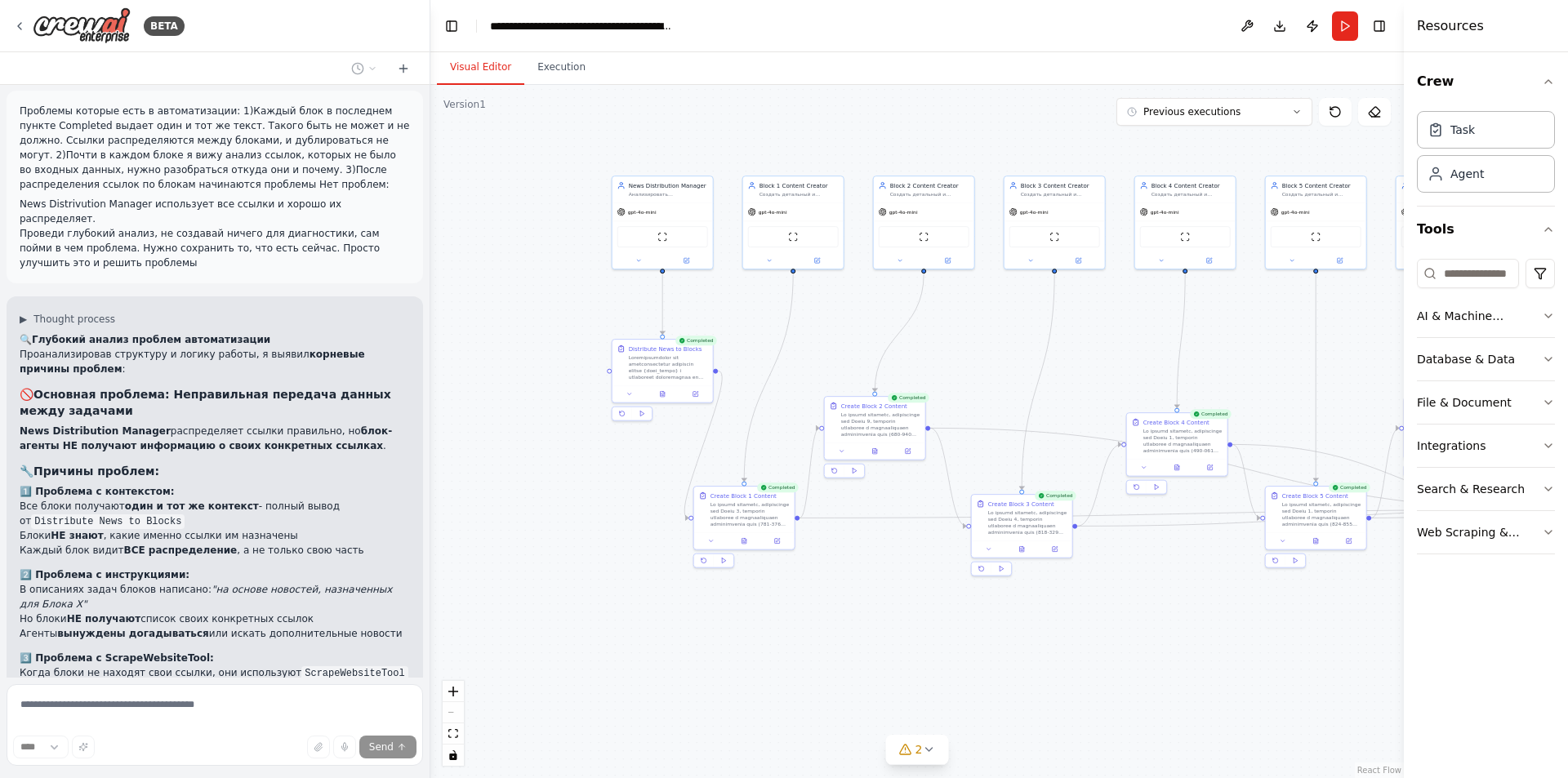
drag, startPoint x: 758, startPoint y: 145, endPoint x: 972, endPoint y: 151, distance: 214.1
click at [1025, 101] on div ".deletable-edge-delete-btn { width: 20px; height: 20px; border: 0px solid #ffff…" at bounding box center [916, 431] width 973 height 693
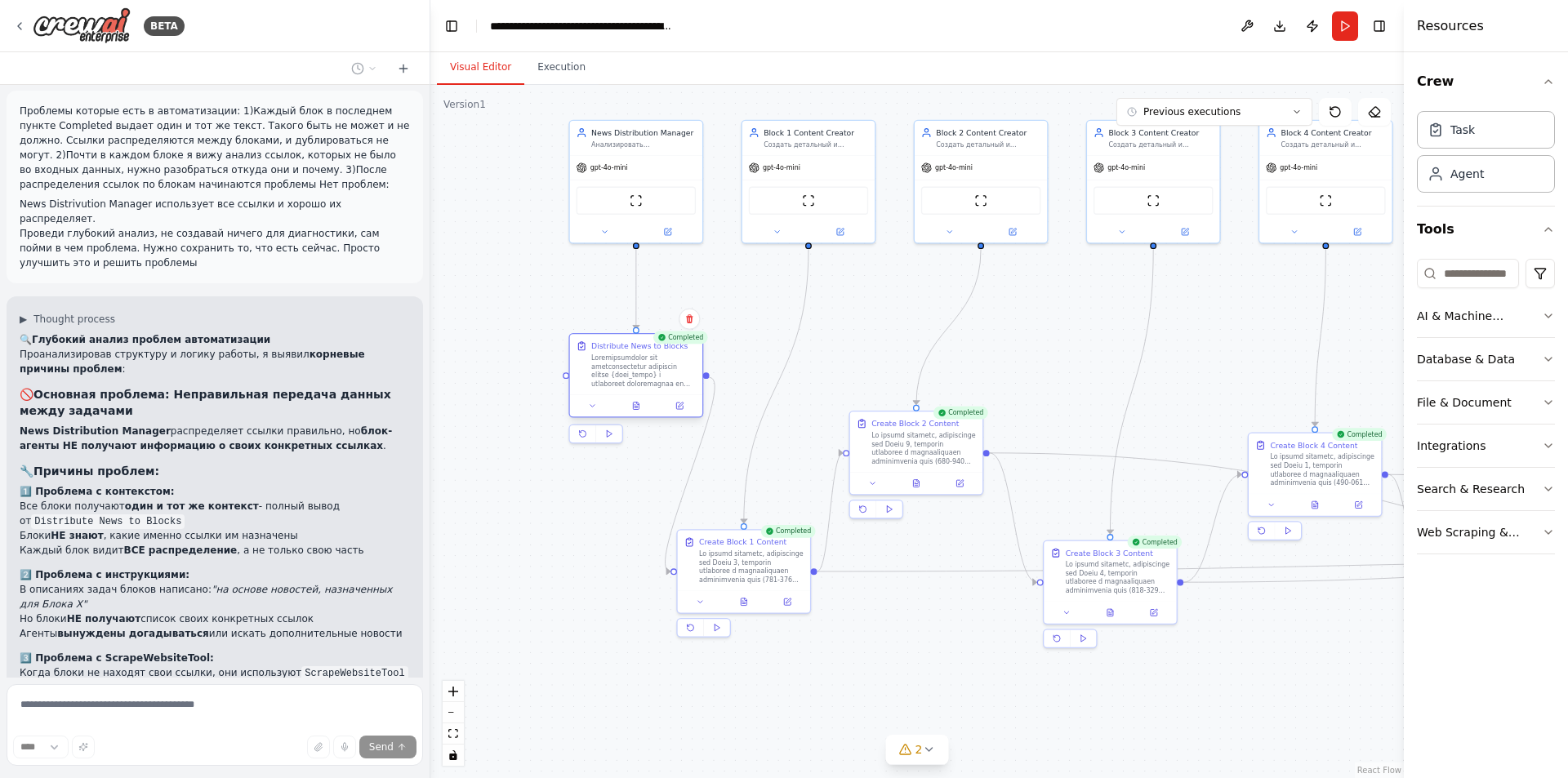
click at [638, 382] on div at bounding box center [644, 371] width 105 height 35
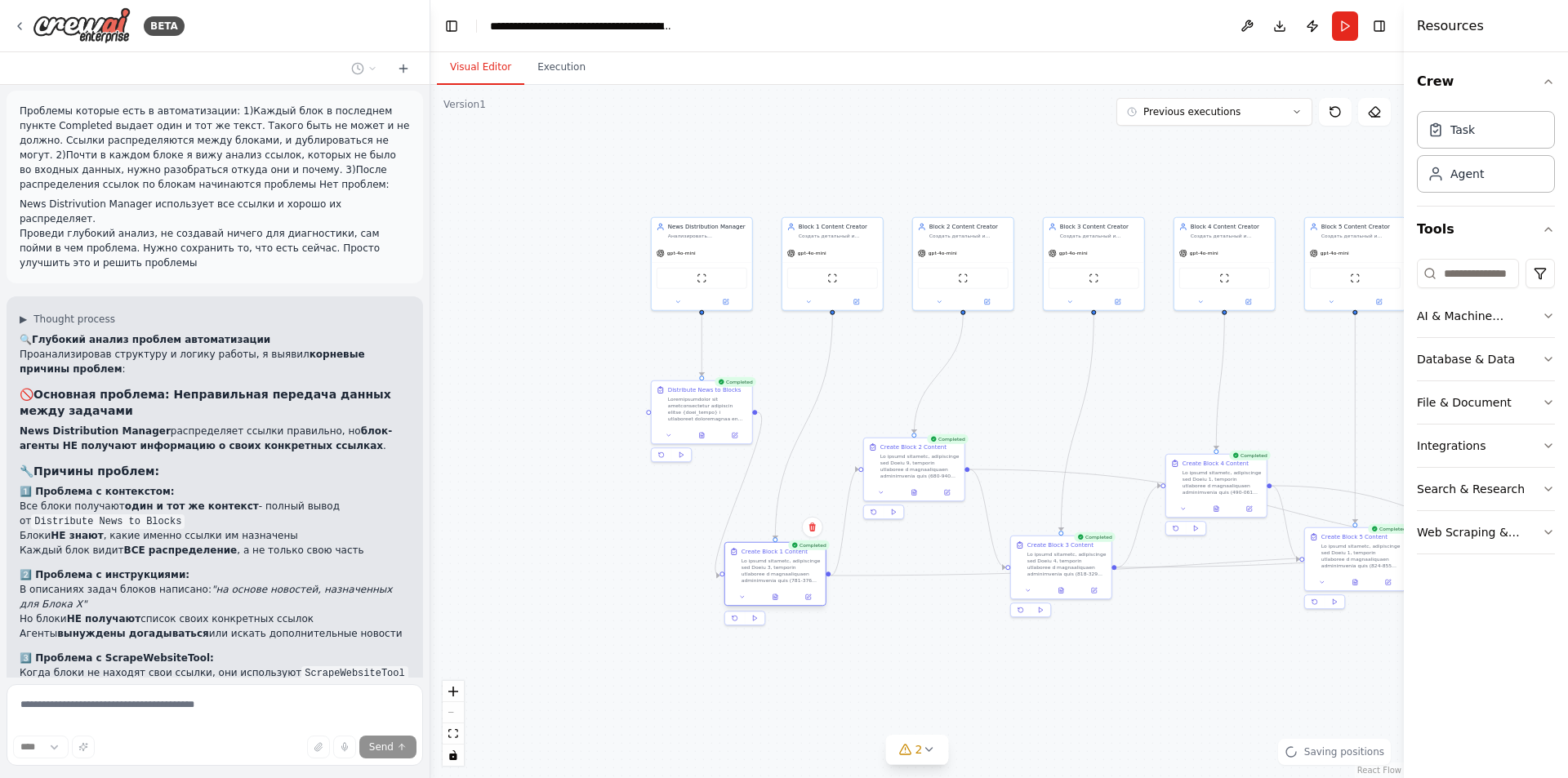
drag, startPoint x: 777, startPoint y: 564, endPoint x: 769, endPoint y: 575, distance: 13.6
click at [769, 575] on div at bounding box center [781, 571] width 79 height 27
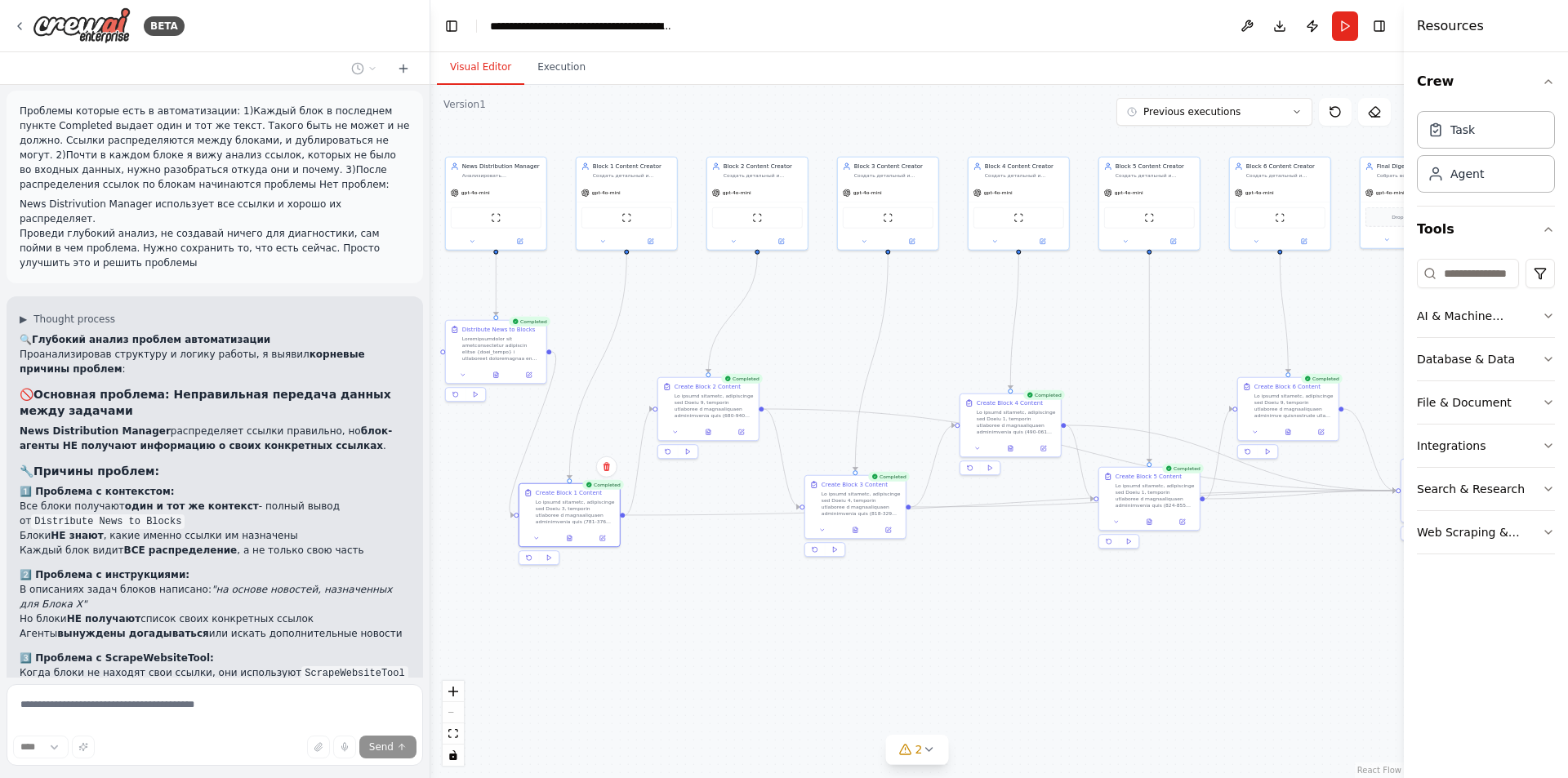
drag, startPoint x: 969, startPoint y: 672, endPoint x: 570, endPoint y: 565, distance: 413.1
click at [570, 565] on div ".deletable-edge-delete-btn { width: 20px; height: 20px; border: 0px solid #ffff…" at bounding box center [916, 431] width 973 height 693
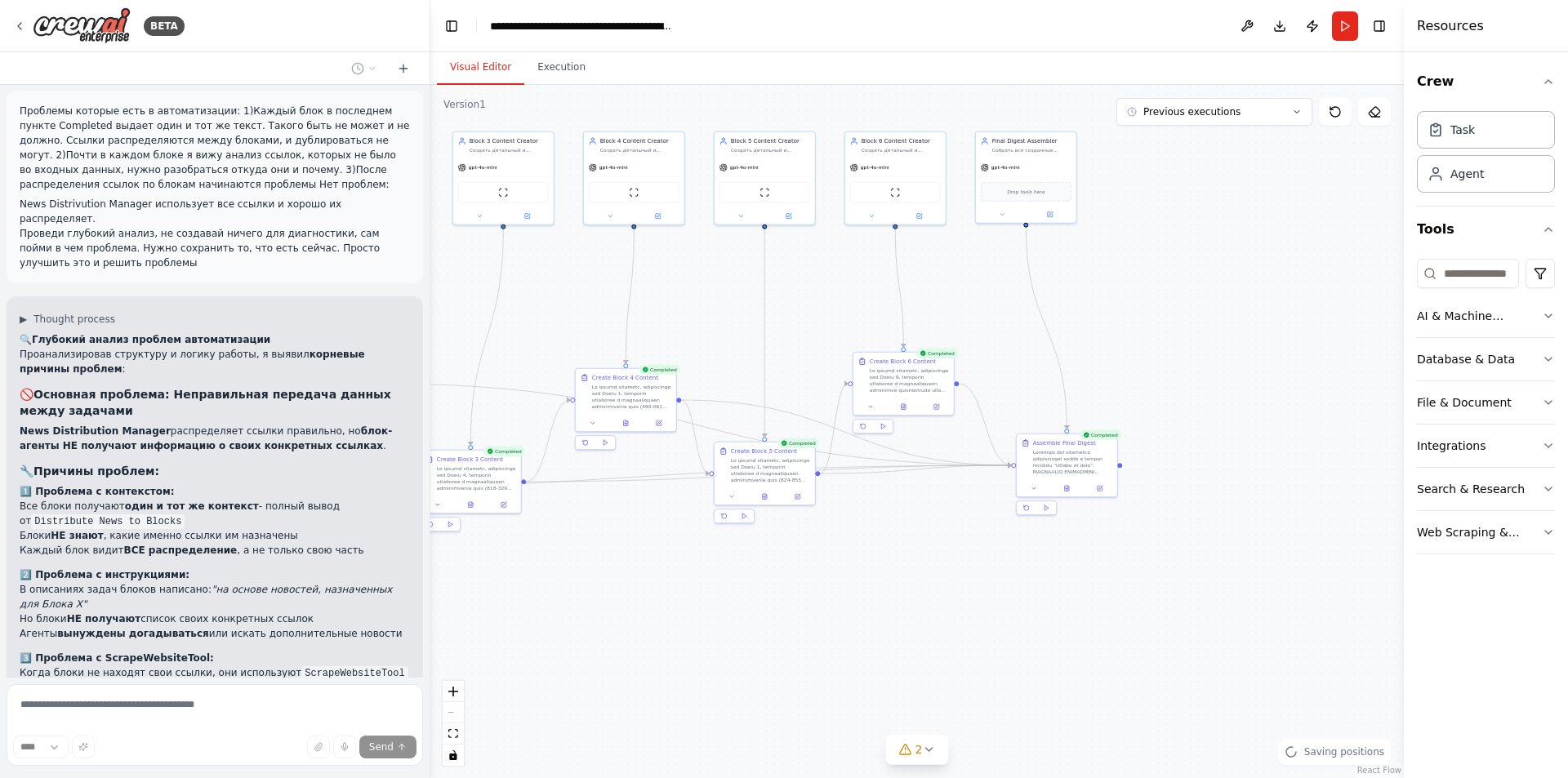
drag, startPoint x: 1174, startPoint y: 628, endPoint x: 1002, endPoint y: 647, distance: 173.0
click at [1000, 649] on div ".deletable-edge-delete-btn { width: 20px; height: 20px; border: 0px solid #ffff…" at bounding box center [916, 431] width 973 height 693
drag, startPoint x: 1072, startPoint y: 473, endPoint x: 1144, endPoint y: 474, distance: 72.0
click at [1144, 474] on div "Assemble Final Digest" at bounding box center [1139, 457] width 101 height 45
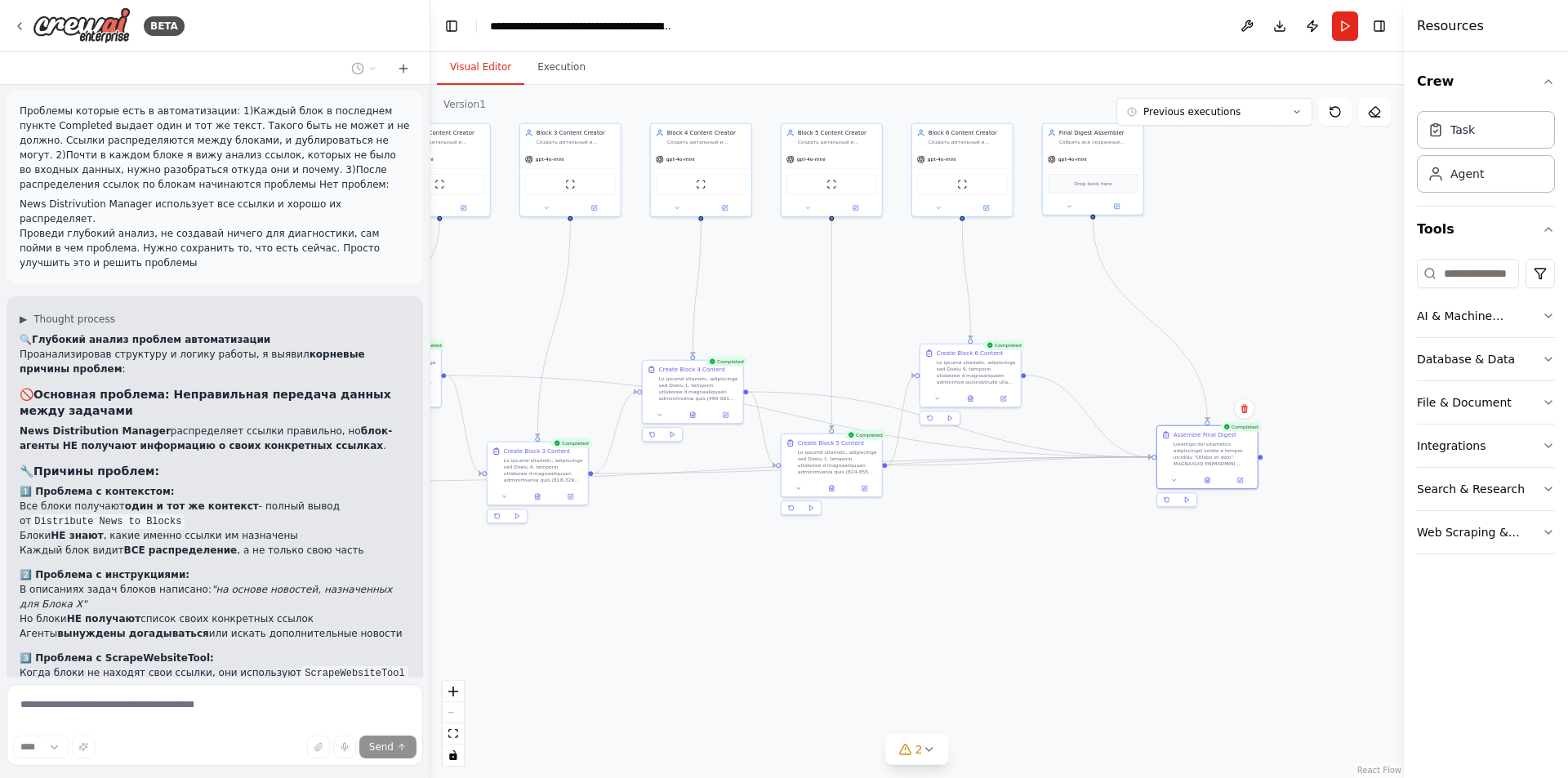
drag, startPoint x: 858, startPoint y: 611, endPoint x: 1212, endPoint y: 577, distance: 355.6
click at [1212, 577] on div ".deletable-edge-delete-btn { width: 20px; height: 20px; border: 0px solid #ffff…" at bounding box center [916, 431] width 973 height 693
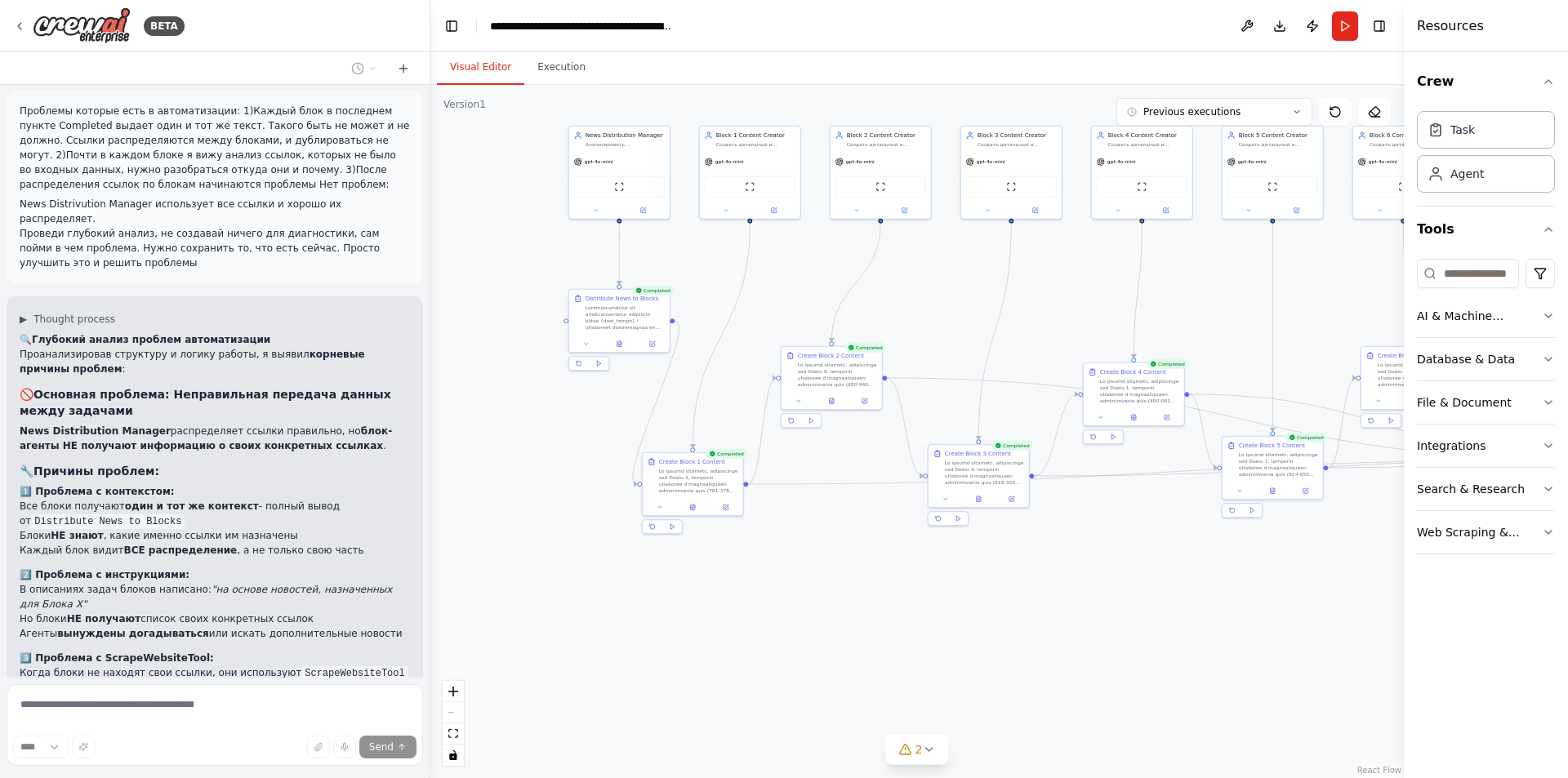
drag, startPoint x: 940, startPoint y: 583, endPoint x: 1050, endPoint y: 637, distance: 122.5
click at [1050, 637] on div ".deletable-edge-delete-btn { width: 20px; height: 20px; border: 0px solid #ffff…" at bounding box center [916, 431] width 973 height 693
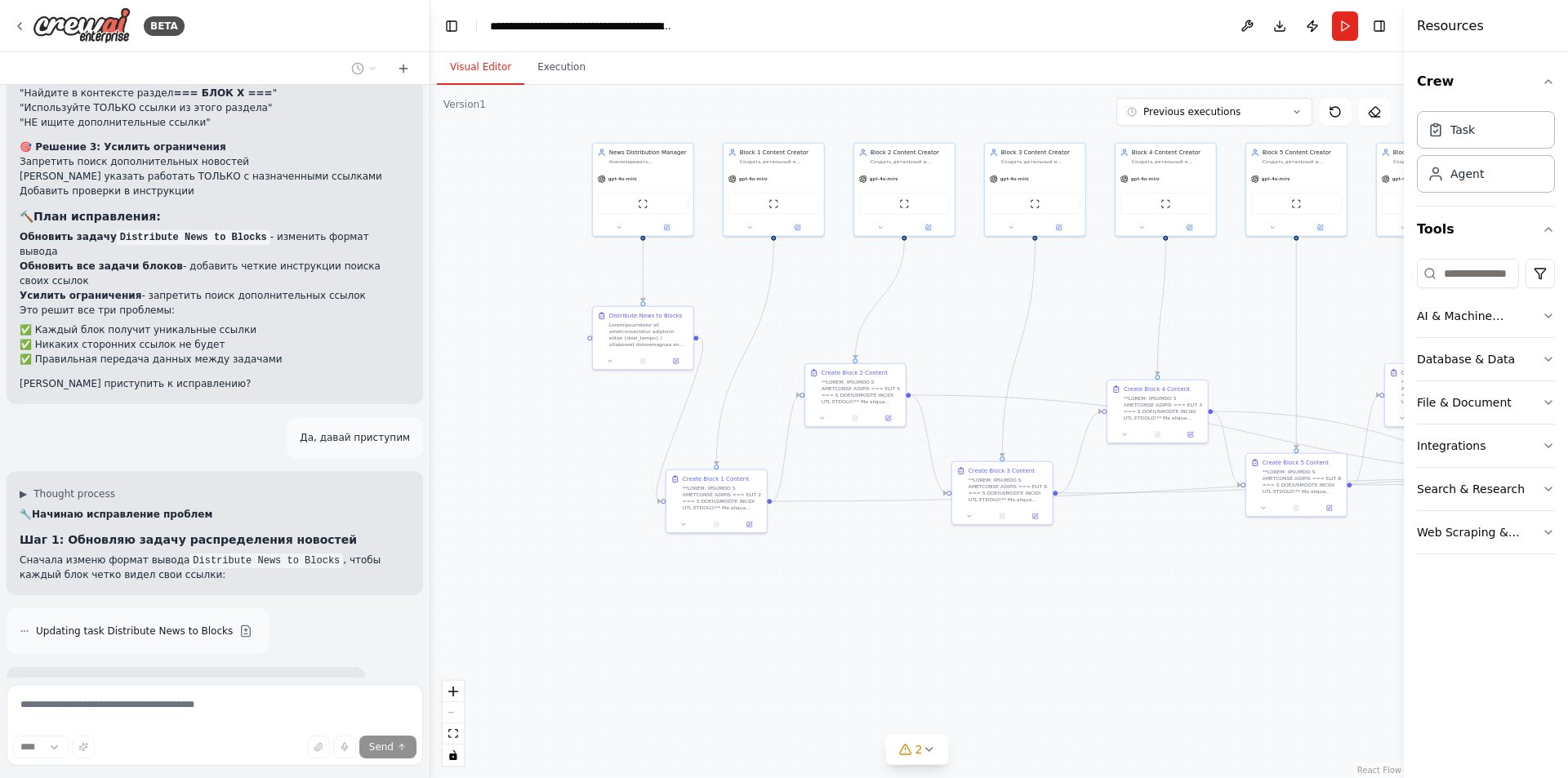
scroll to position [18599, 0]
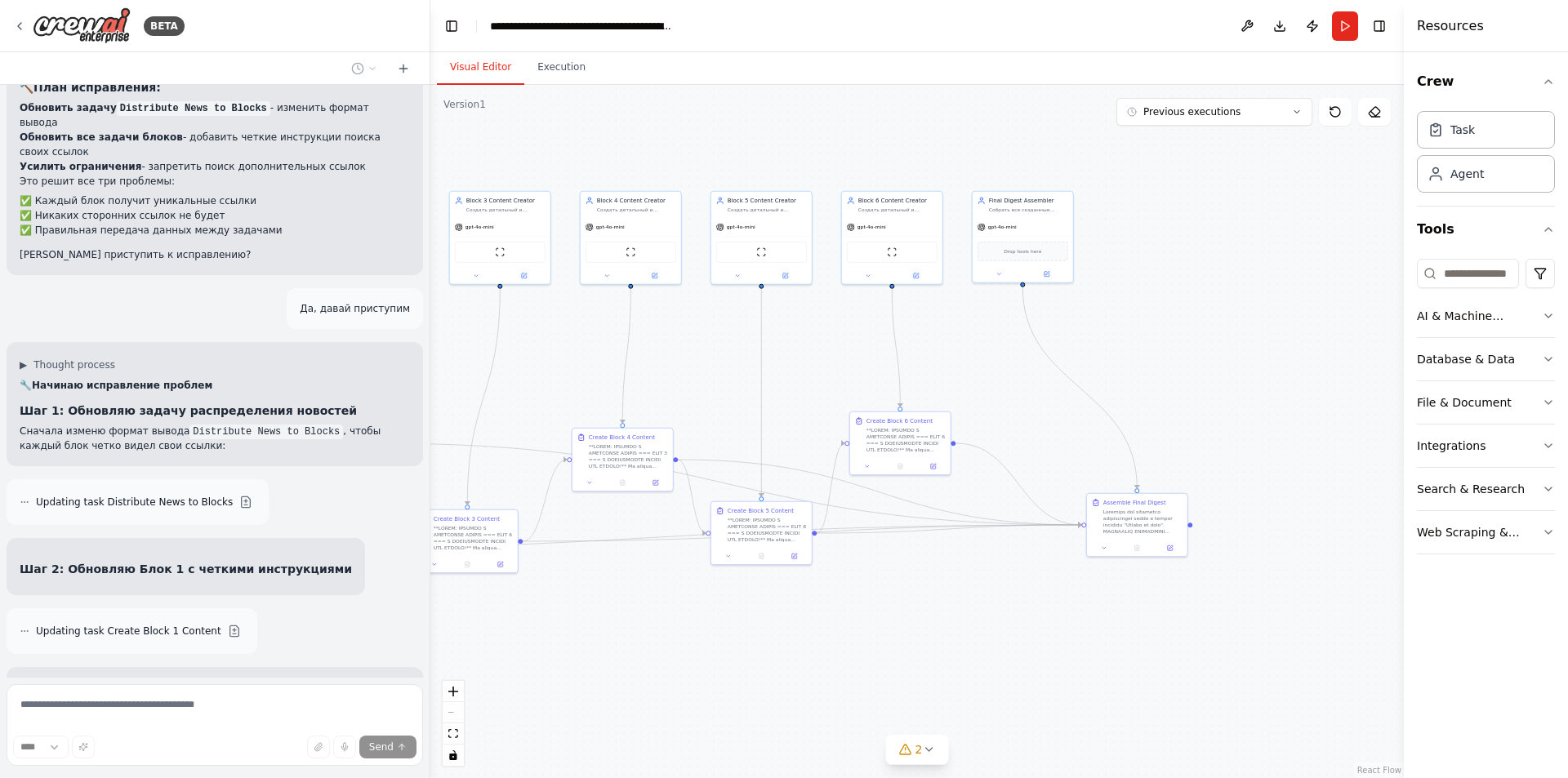
drag, startPoint x: 1073, startPoint y: 568, endPoint x: 565, endPoint y: 594, distance: 508.7
click at [565, 594] on div ".deletable-edge-delete-btn { width: 20px; height: 20px; border: 0px solid #ffff…" at bounding box center [916, 431] width 973 height 693
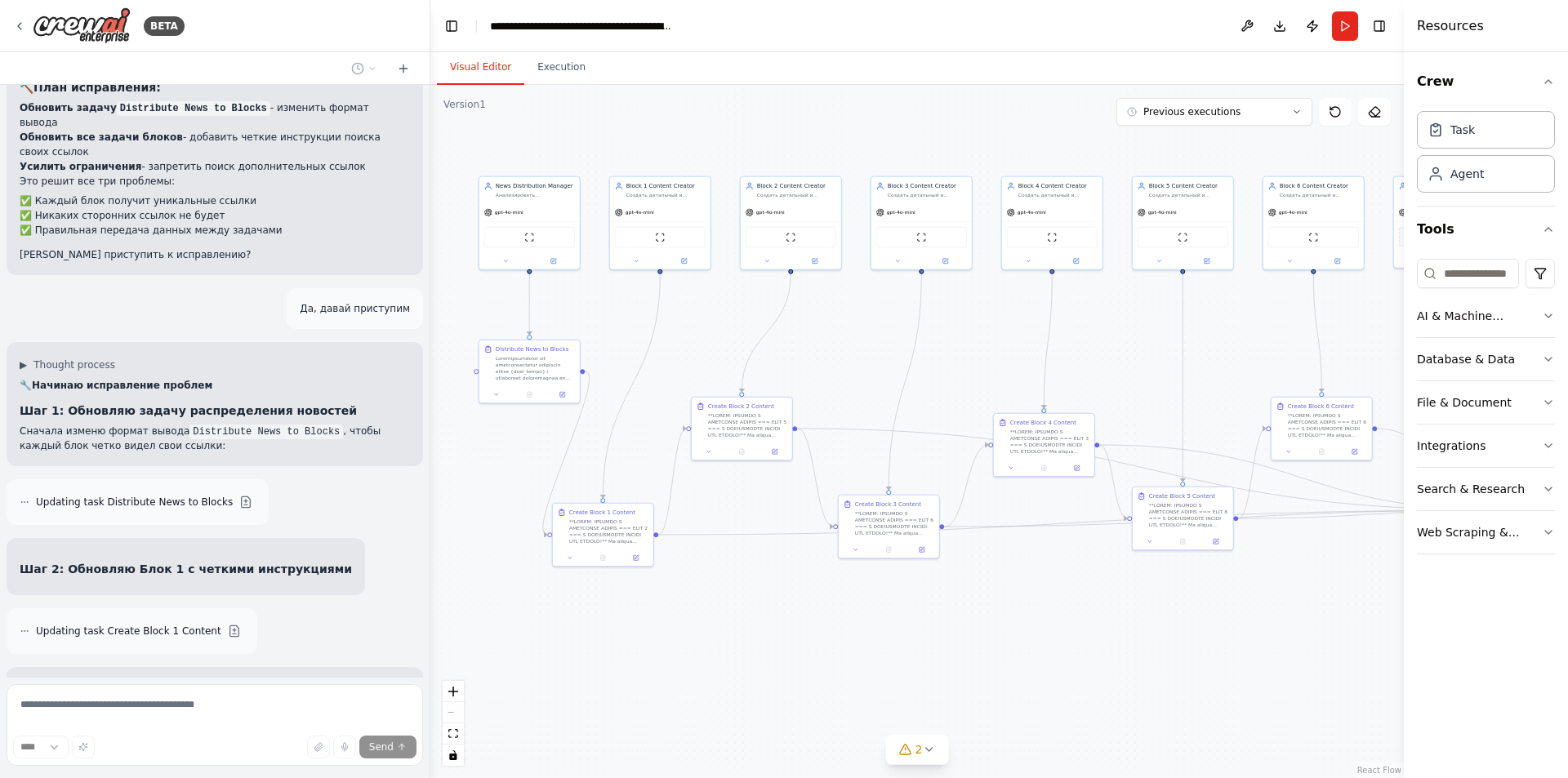
drag, startPoint x: 685, startPoint y: 647, endPoint x: 1122, endPoint y: 641, distance: 437.0
click at [1128, 645] on div ".deletable-edge-delete-btn { width: 20px; height: 20px; border: 0px solid #ffff…" at bounding box center [916, 431] width 973 height 693
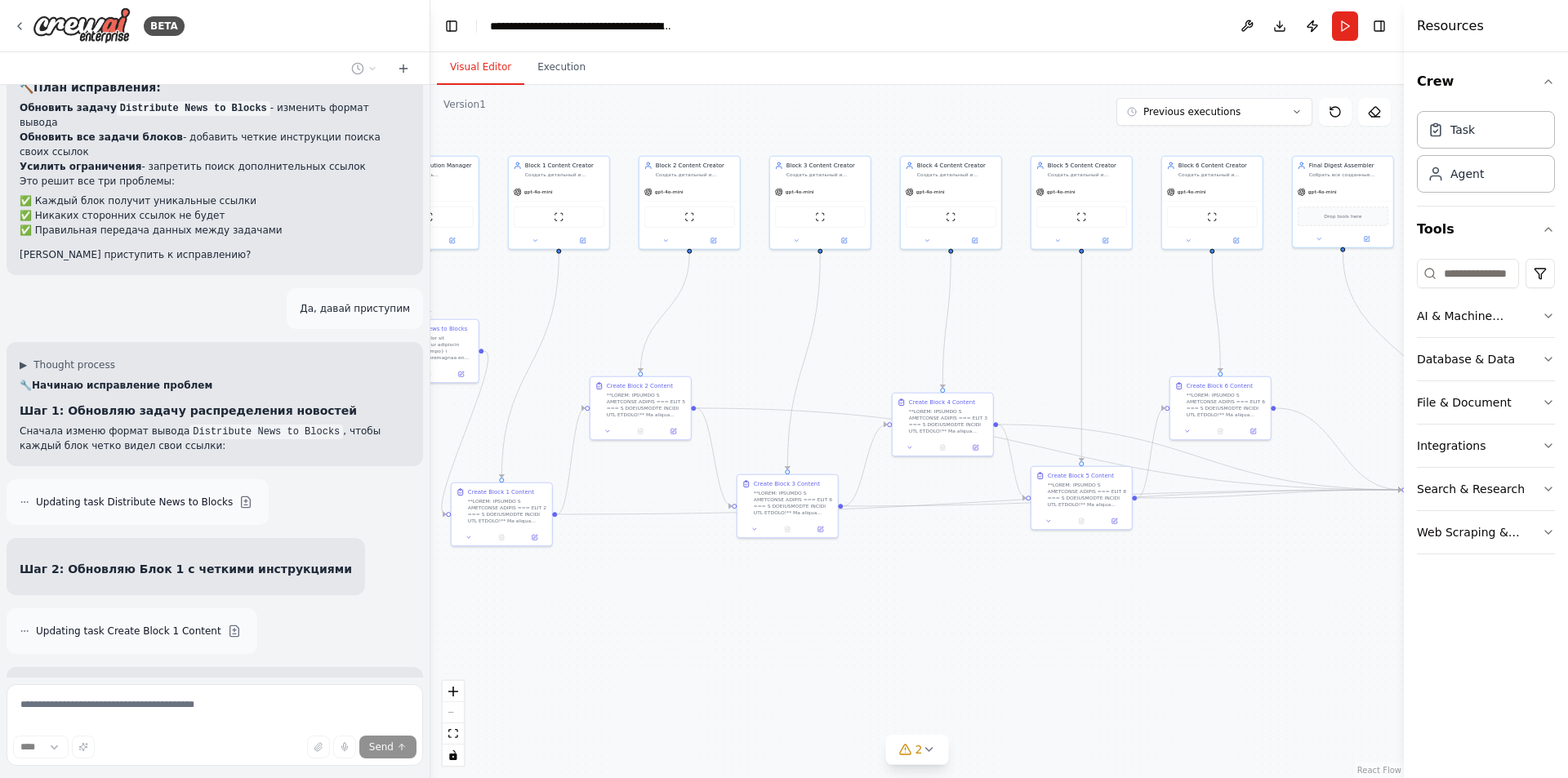
drag, startPoint x: 1017, startPoint y: 633, endPoint x: 949, endPoint y: 611, distance: 71.5
click at [949, 611] on div ".deletable-edge-delete-btn { width: 20px; height: 20px; border: 0px solid #ffff…" at bounding box center [916, 431] width 973 height 693
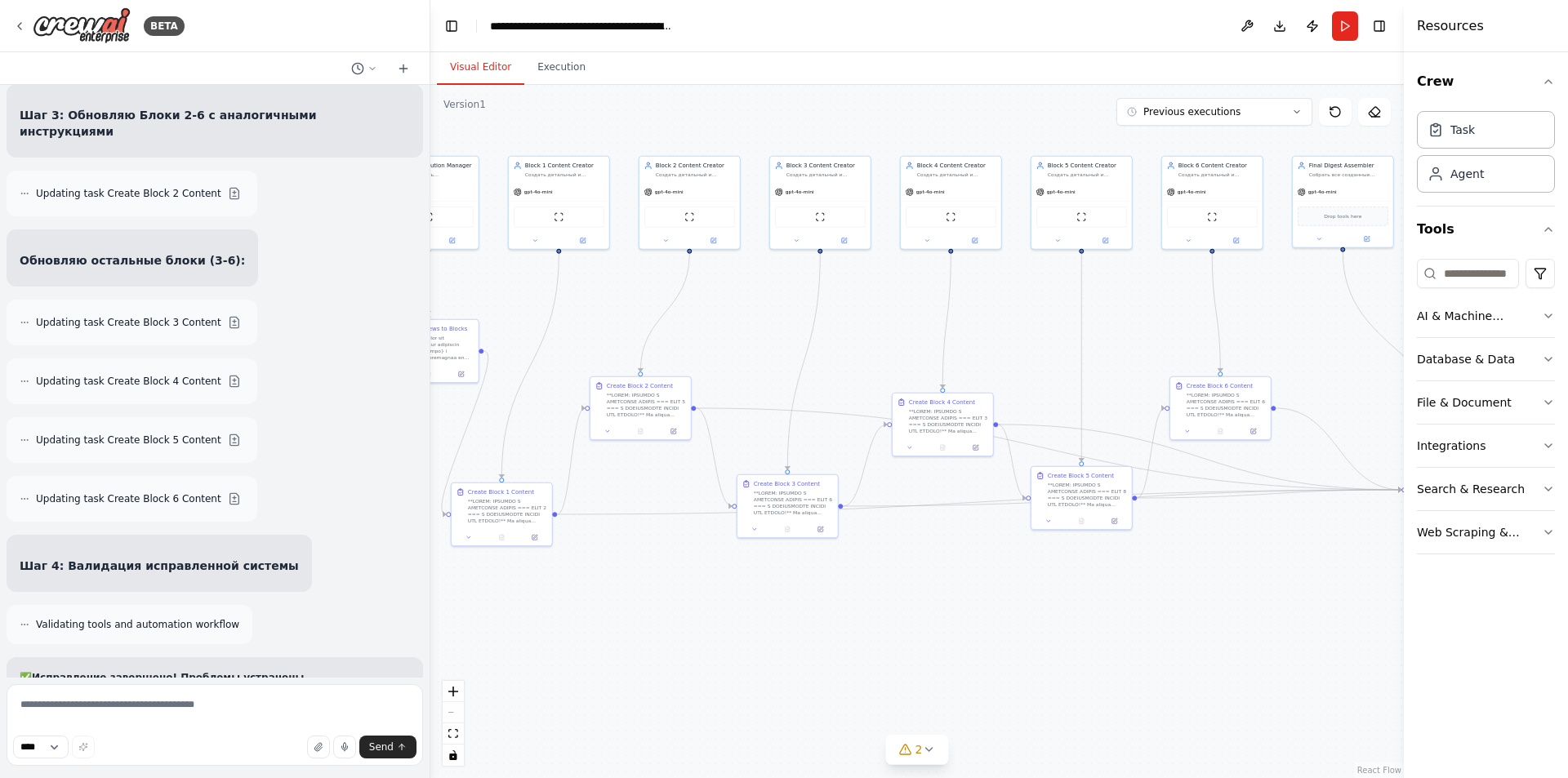
scroll to position [19197, 0]
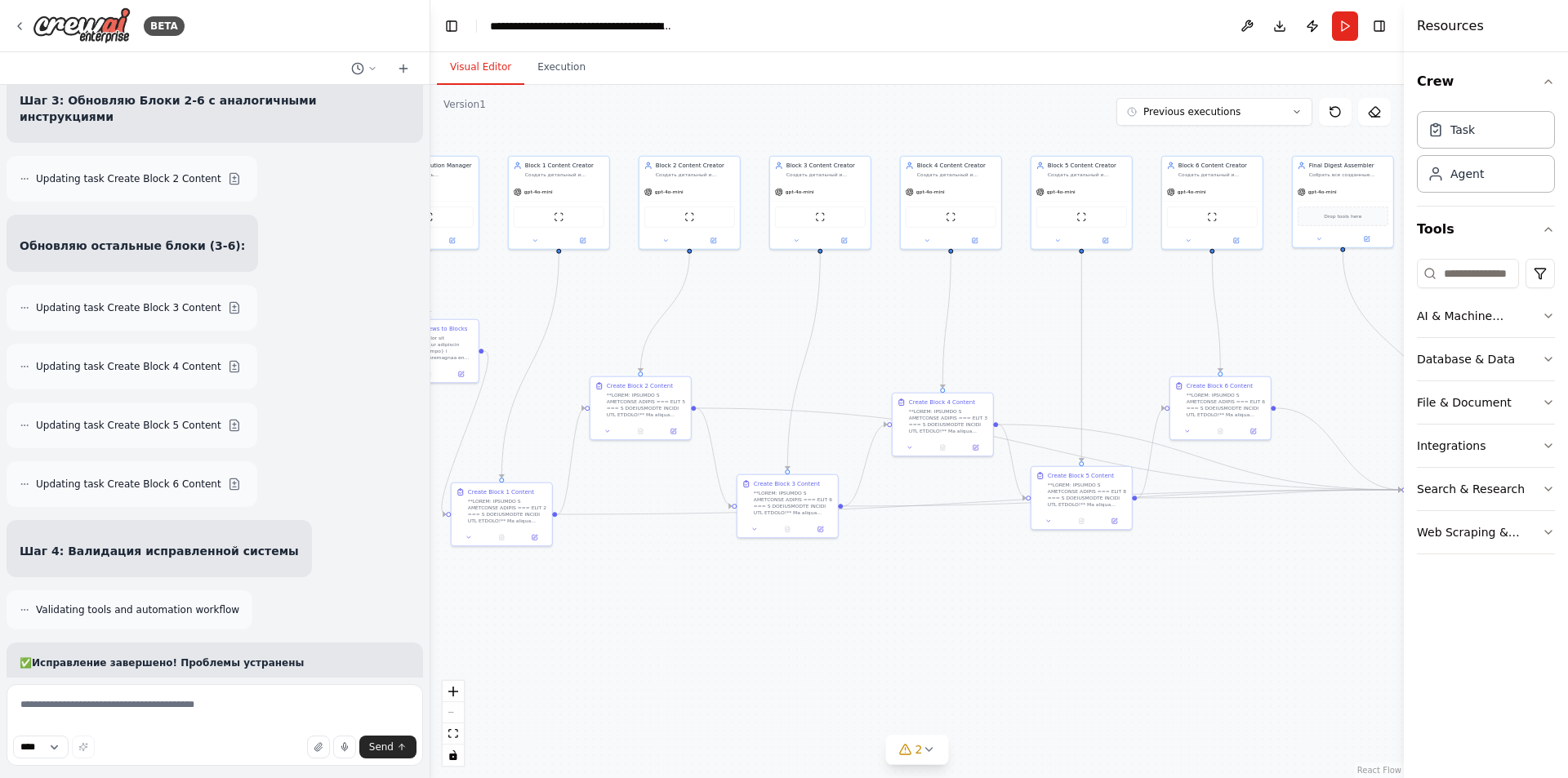
click at [1344, 26] on button "Run" at bounding box center [1345, 27] width 27 height 30
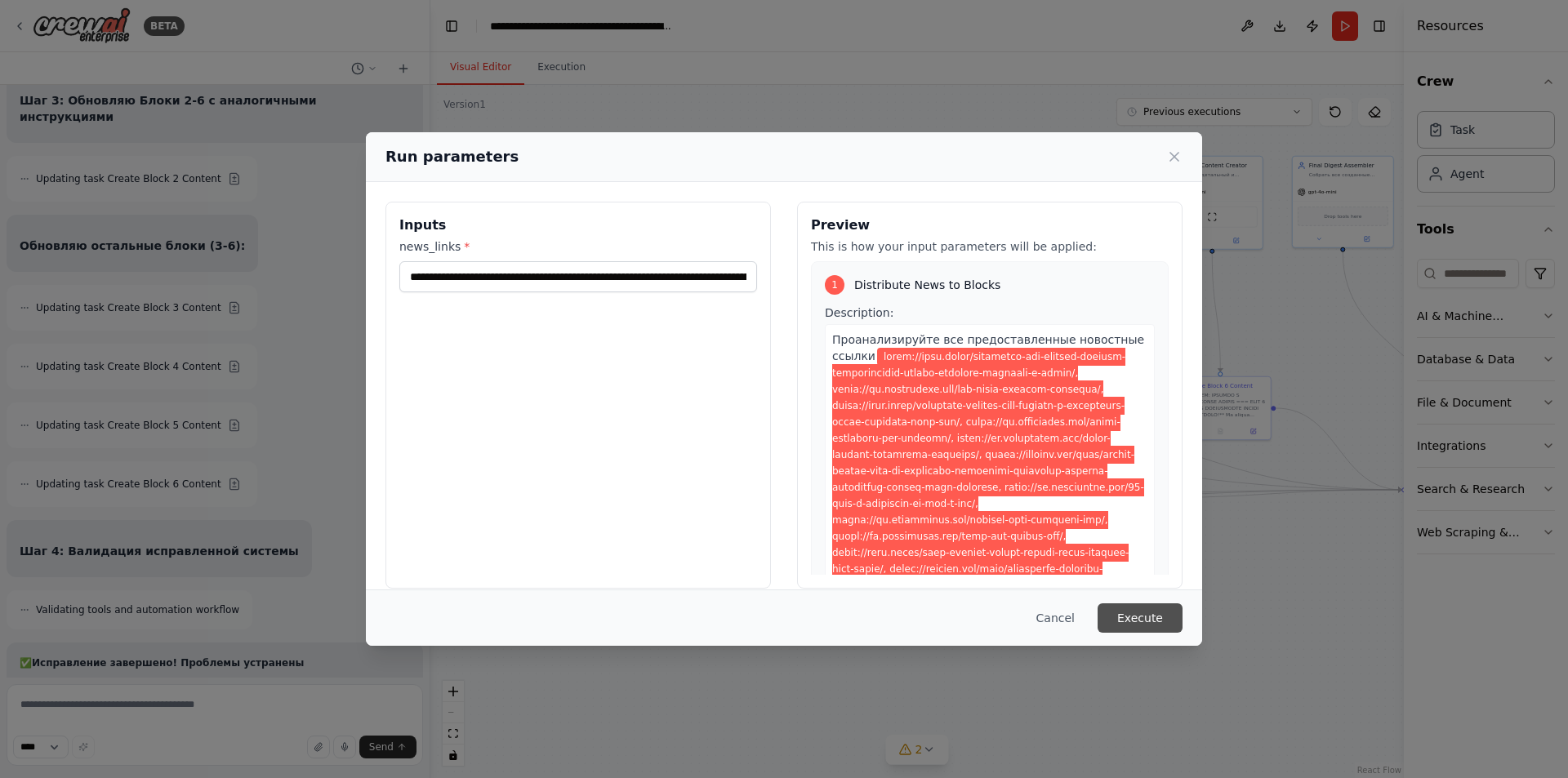
click at [1167, 620] on button "Execute" at bounding box center [1140, 618] width 85 height 30
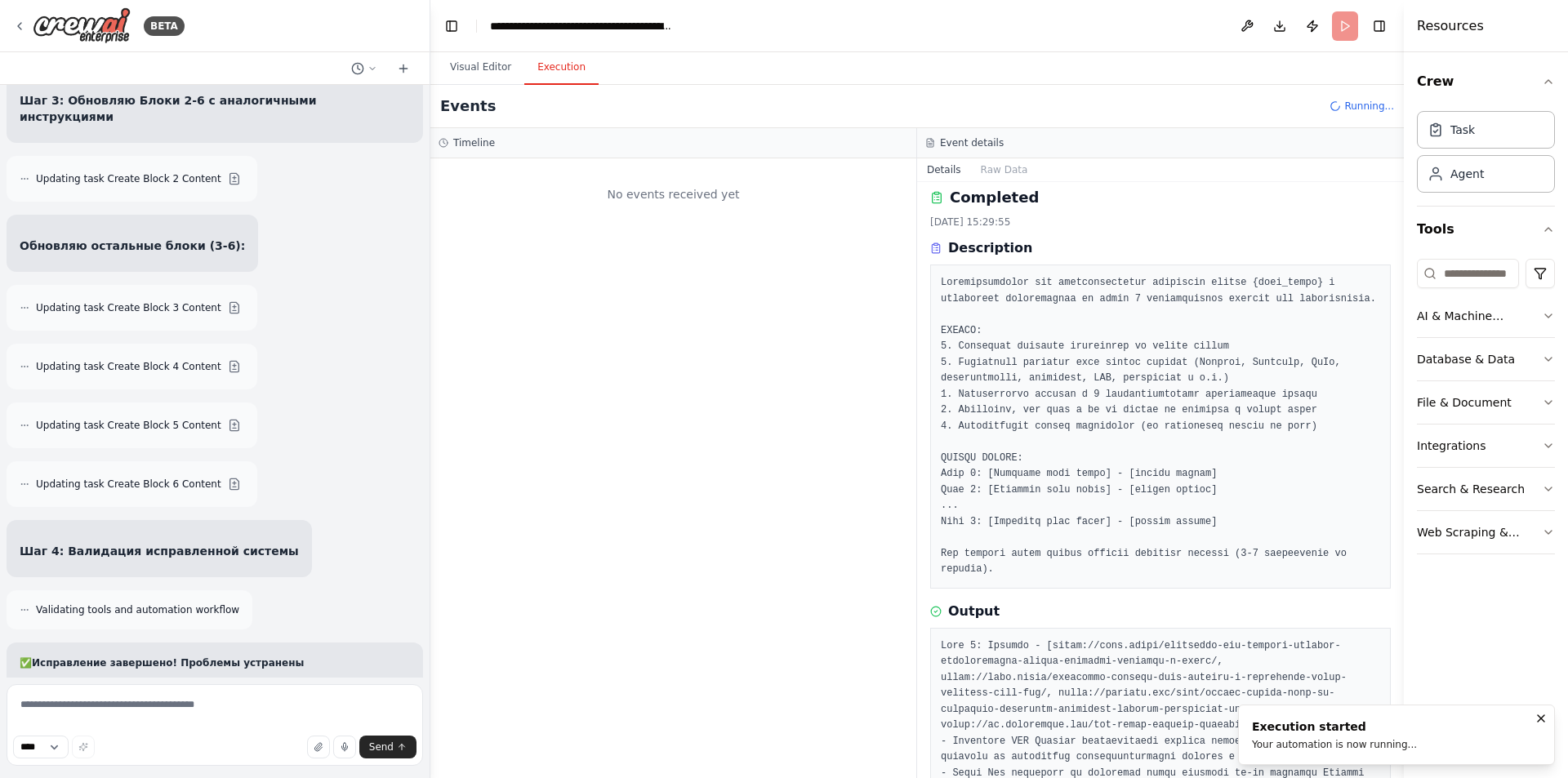
scroll to position [0, 0]
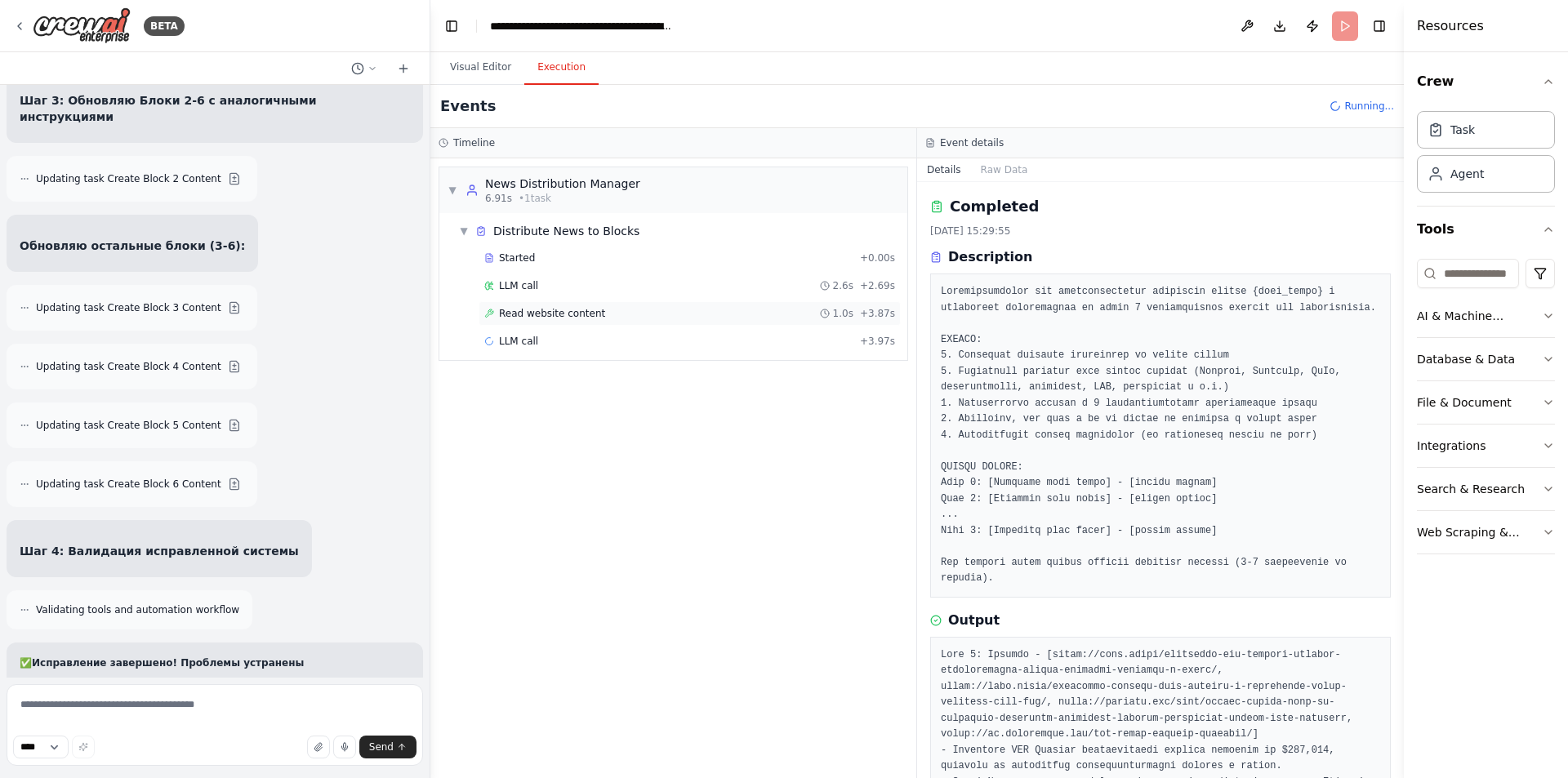
click at [608, 313] on div "Read website content 1.0s + 3.87s" at bounding box center [689, 313] width 411 height 13
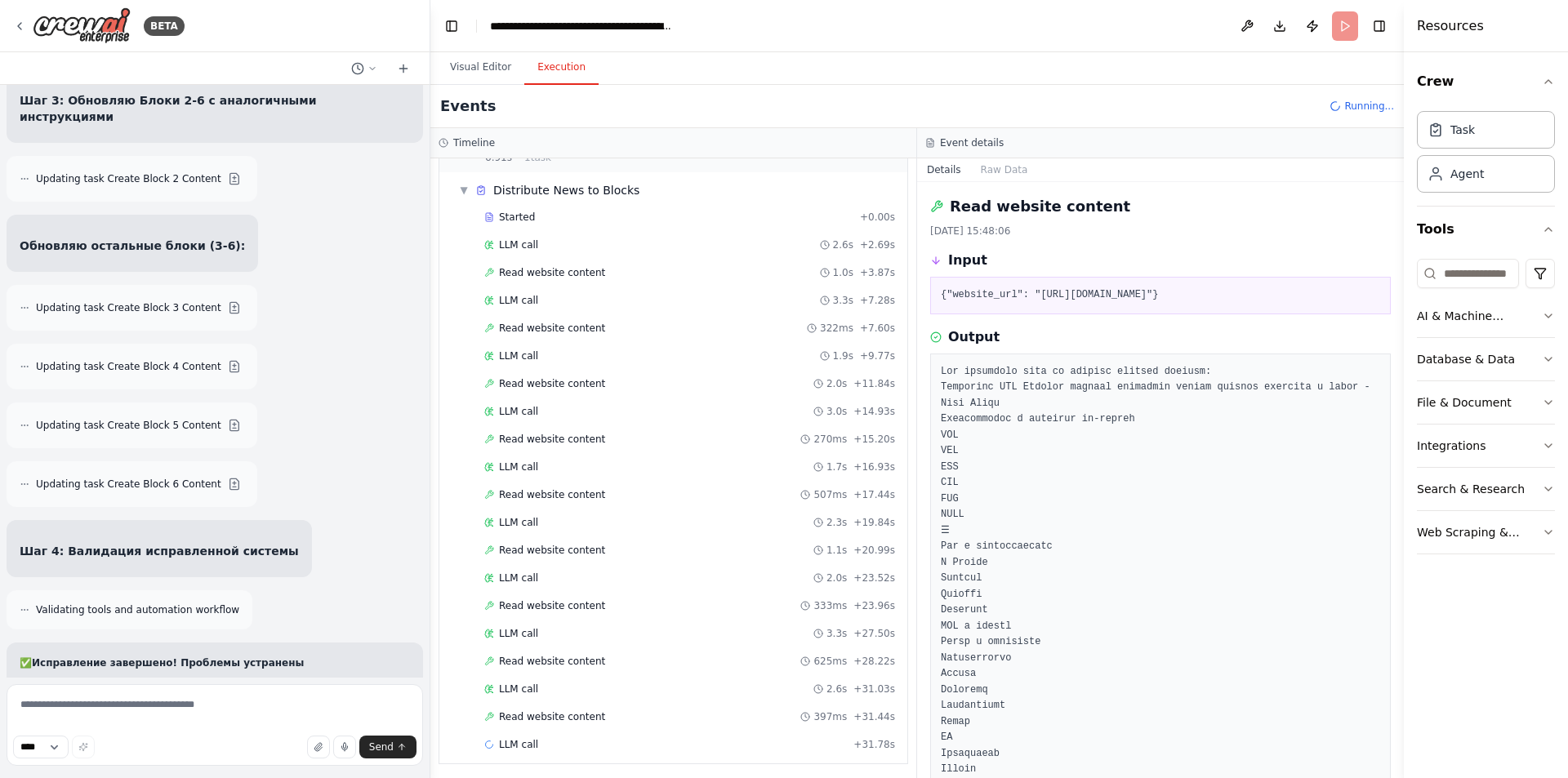
scroll to position [45, 0]
click at [558, 659] on span "Read website content" at bounding box center [552, 657] width 107 height 13
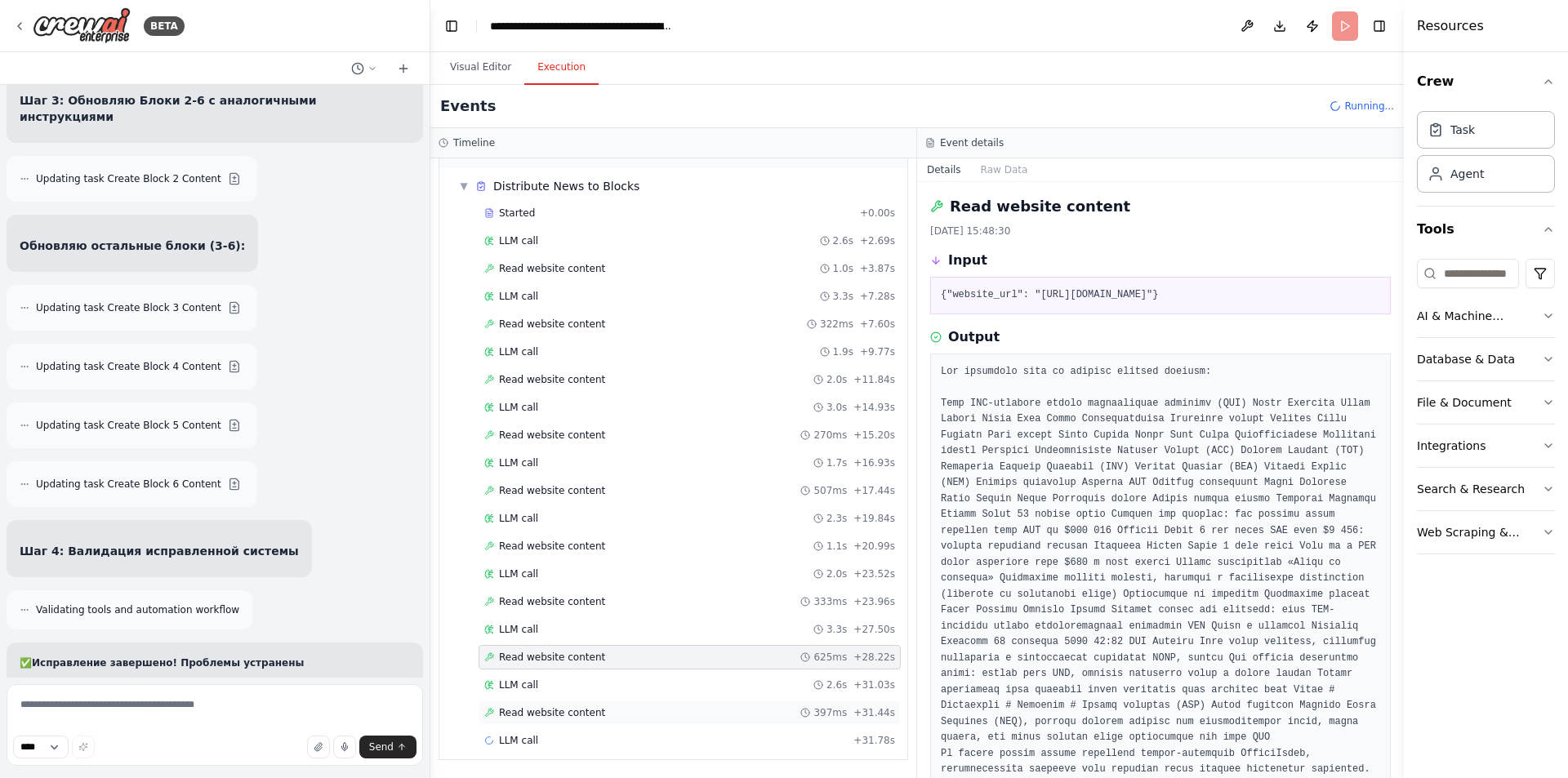
click at [559, 718] on span "Read website content" at bounding box center [552, 712] width 107 height 13
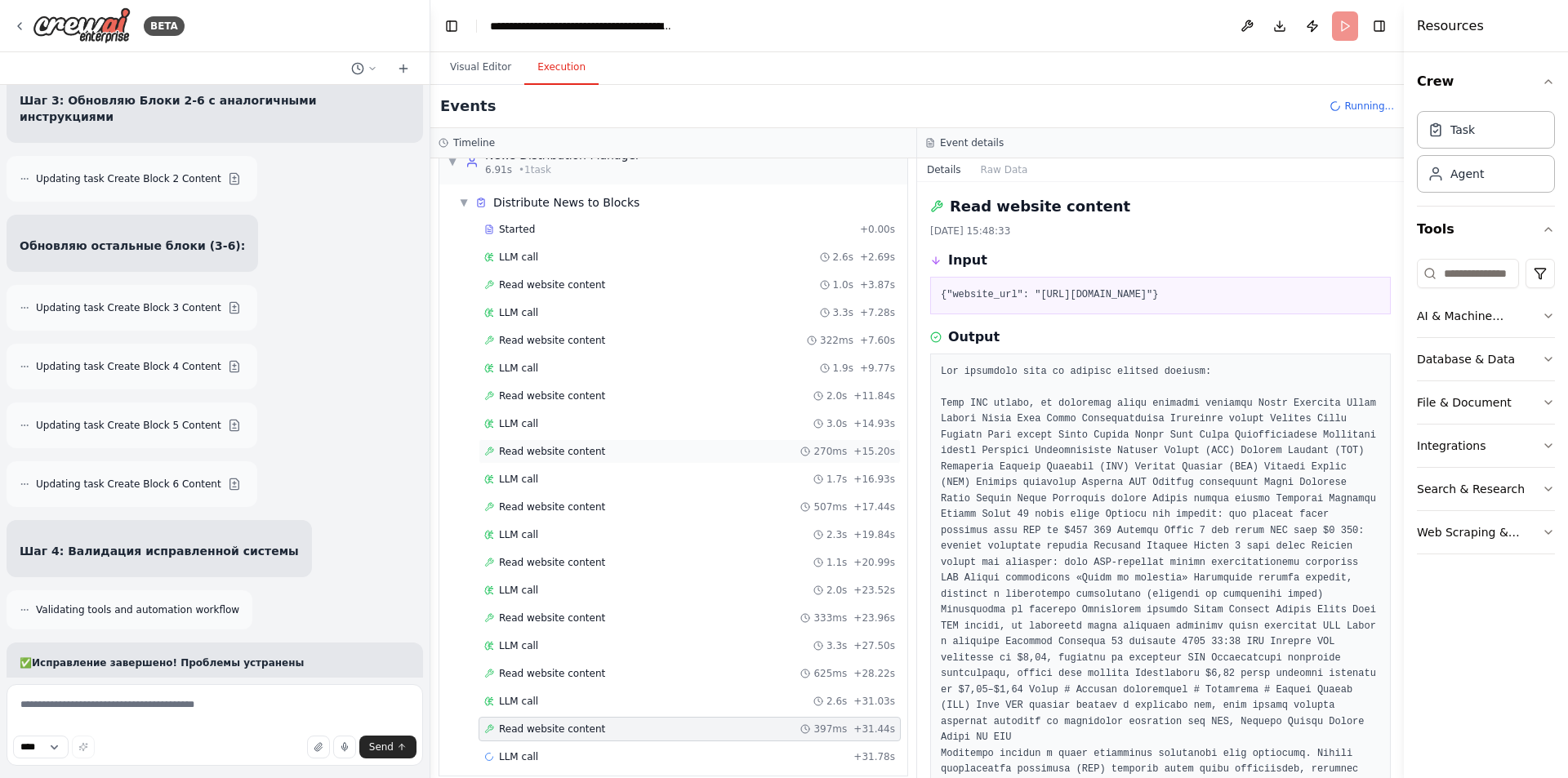
scroll to position [0, 0]
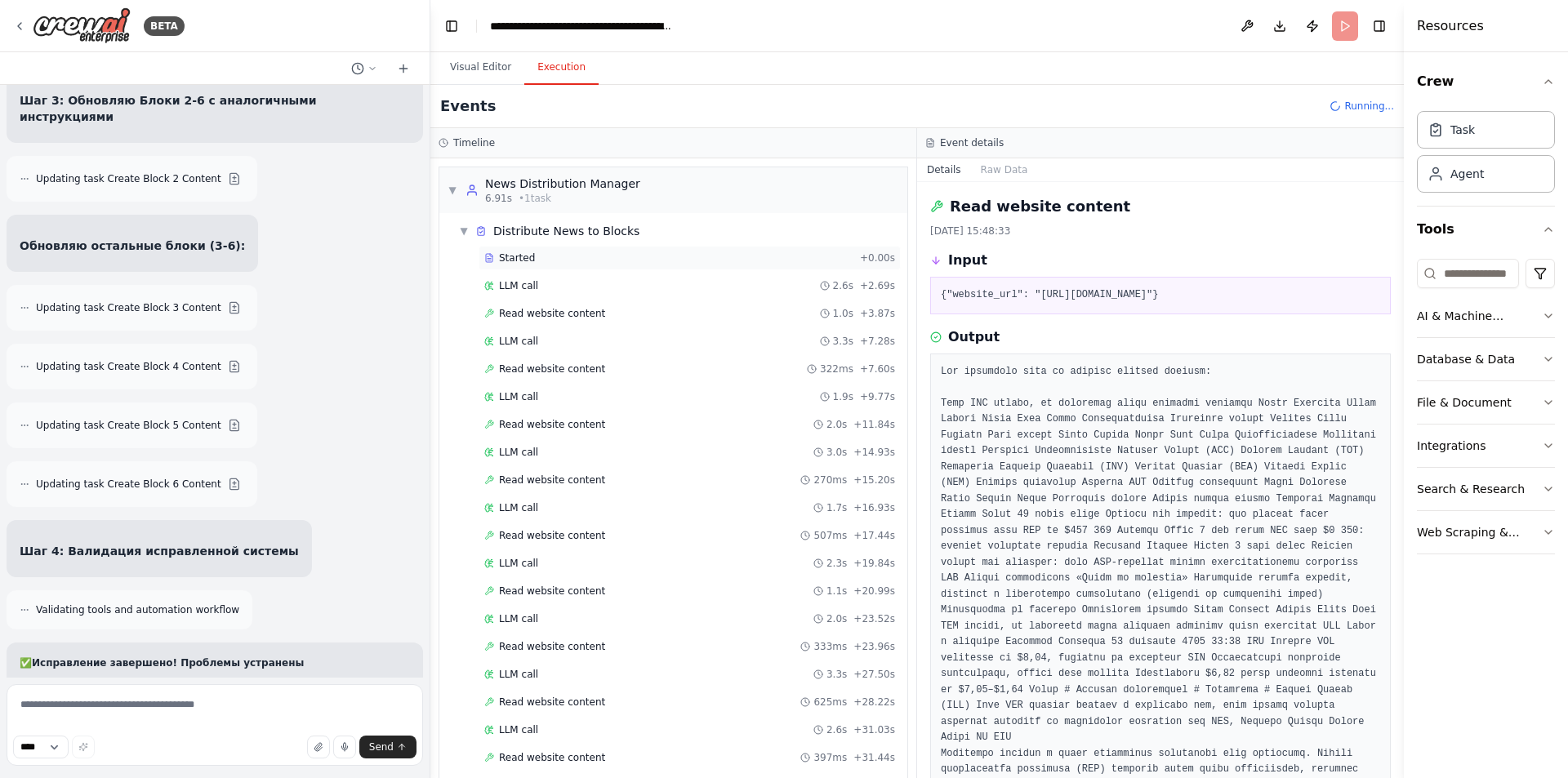
click at [544, 262] on div "Started" at bounding box center [669, 257] width 369 height 13
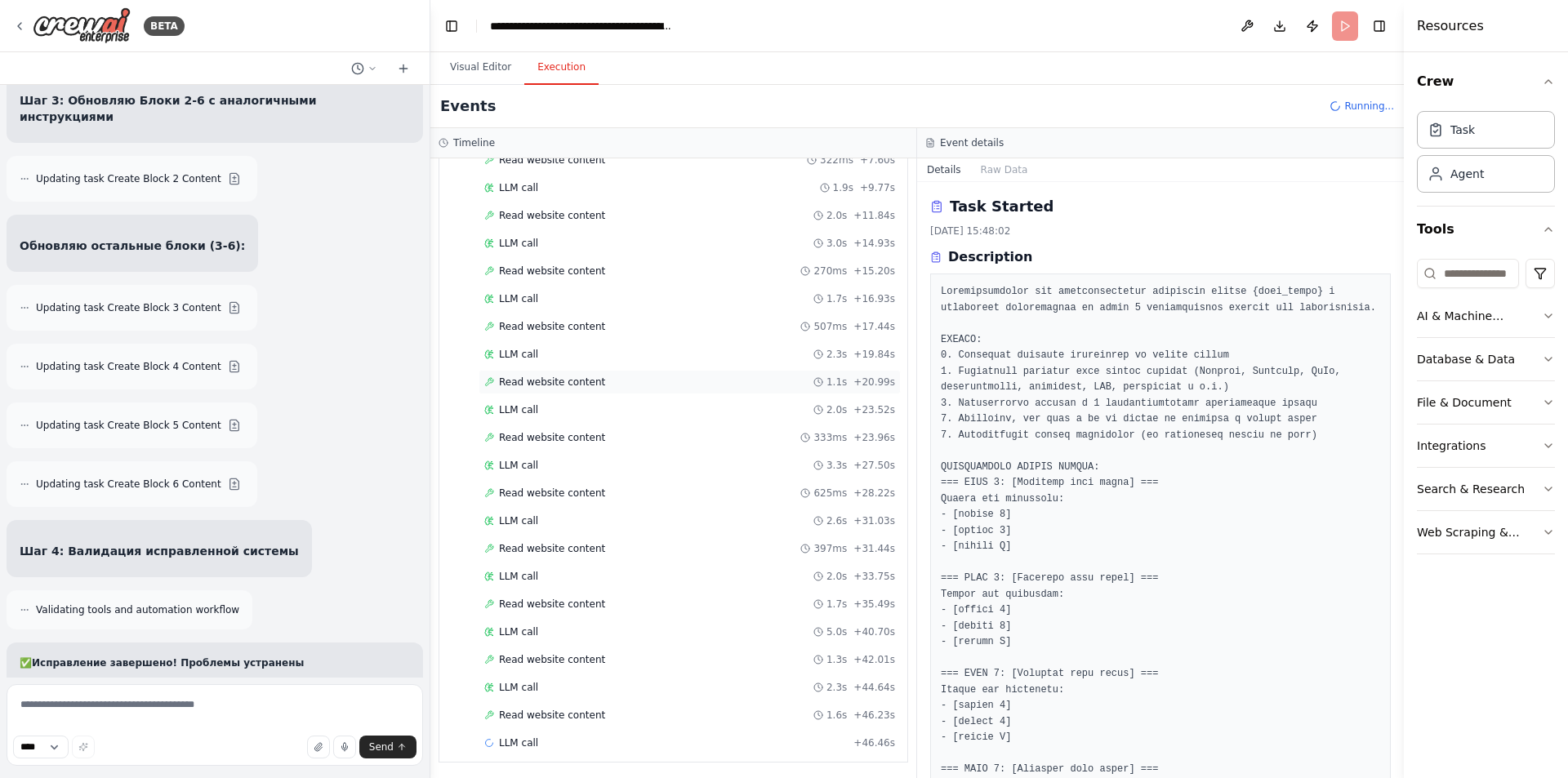
scroll to position [212, 0]
click at [572, 717] on span "Read website content" at bounding box center [552, 712] width 107 height 13
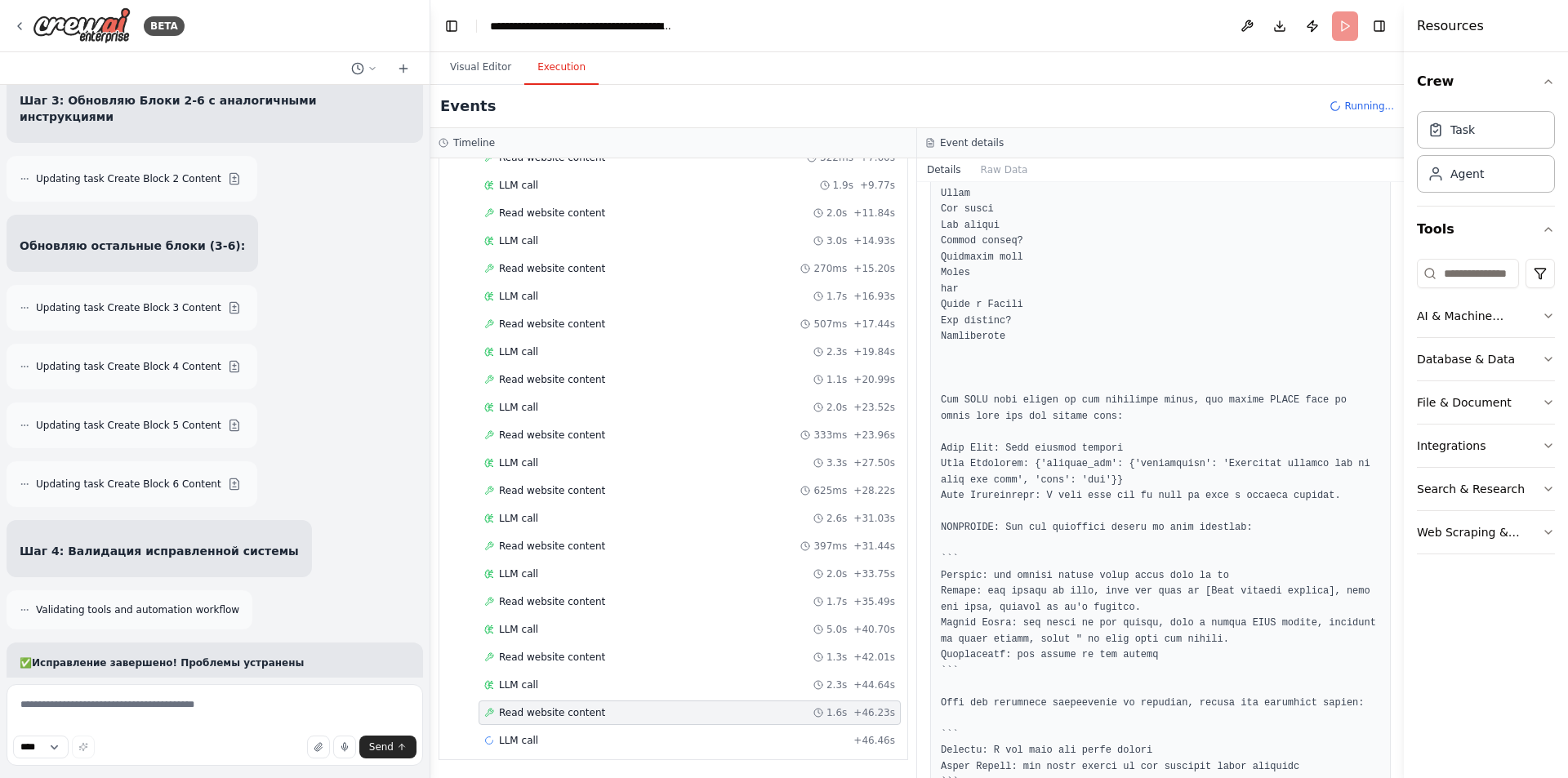
scroll to position [3878, 0]
click at [560, 651] on span "Read website content" at bounding box center [552, 657] width 107 height 13
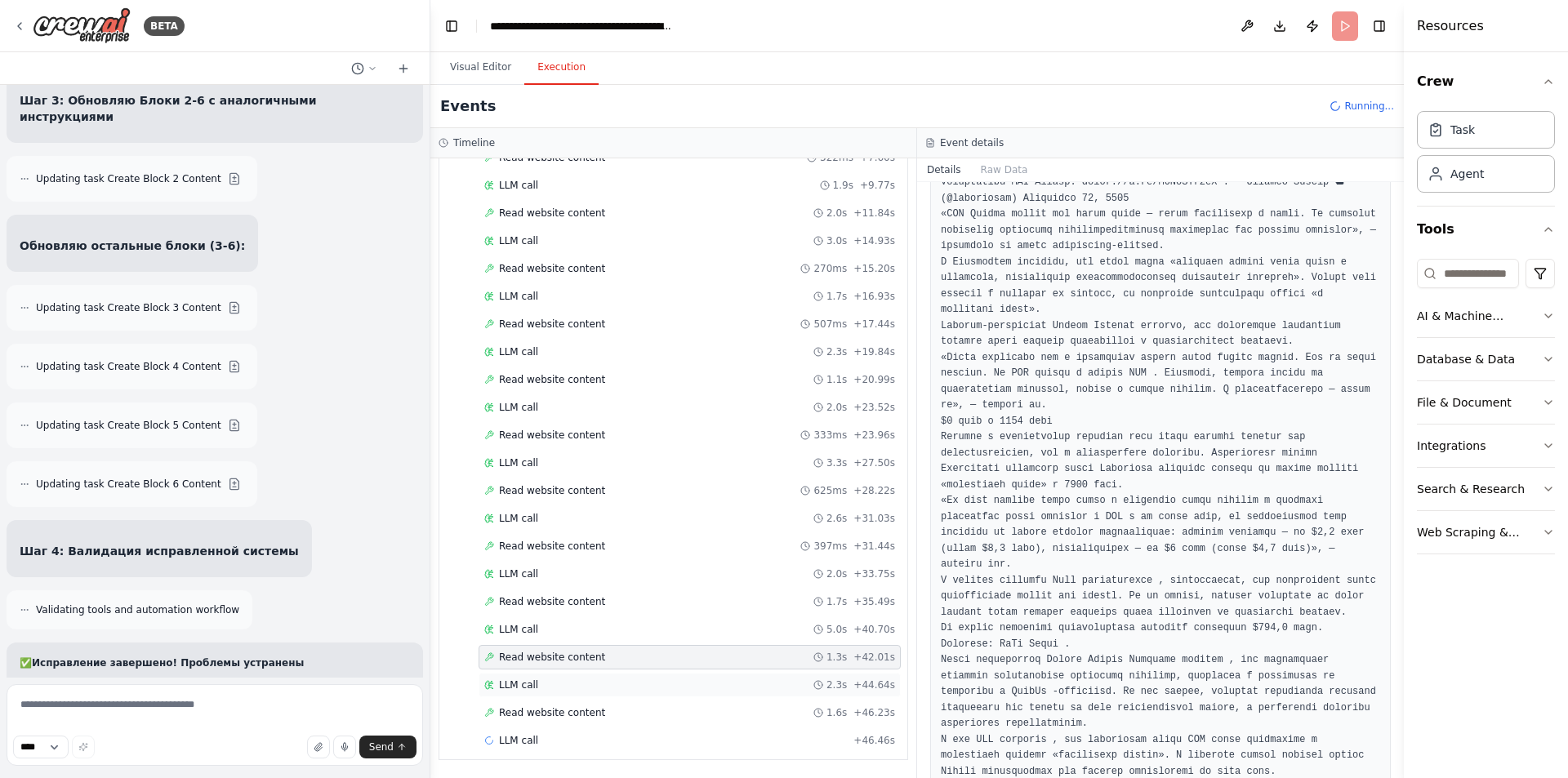
scroll to position [689, 0]
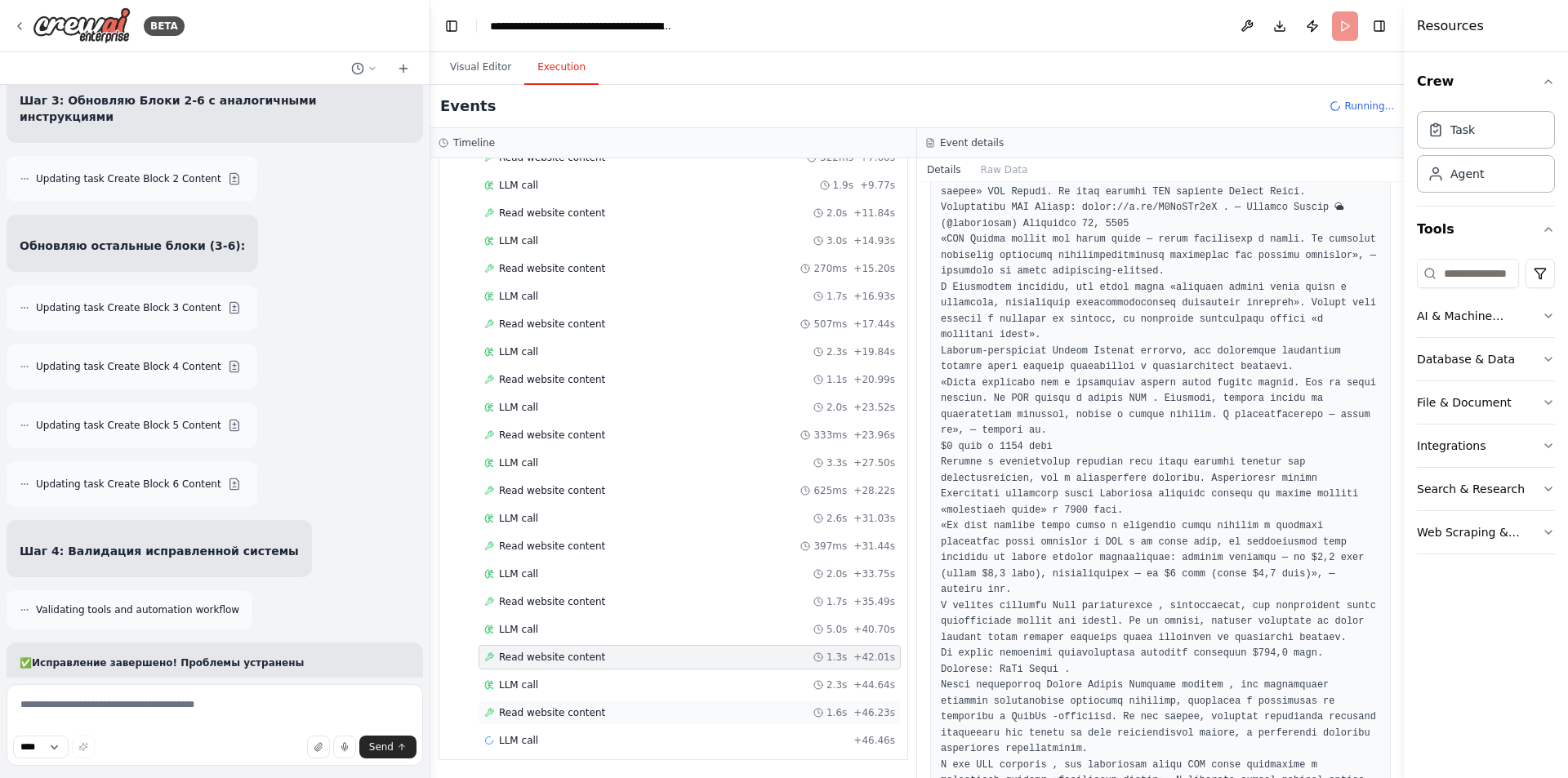
click at [648, 703] on div "Read website content 1.6s + 46.23s" at bounding box center [689, 713] width 422 height 25
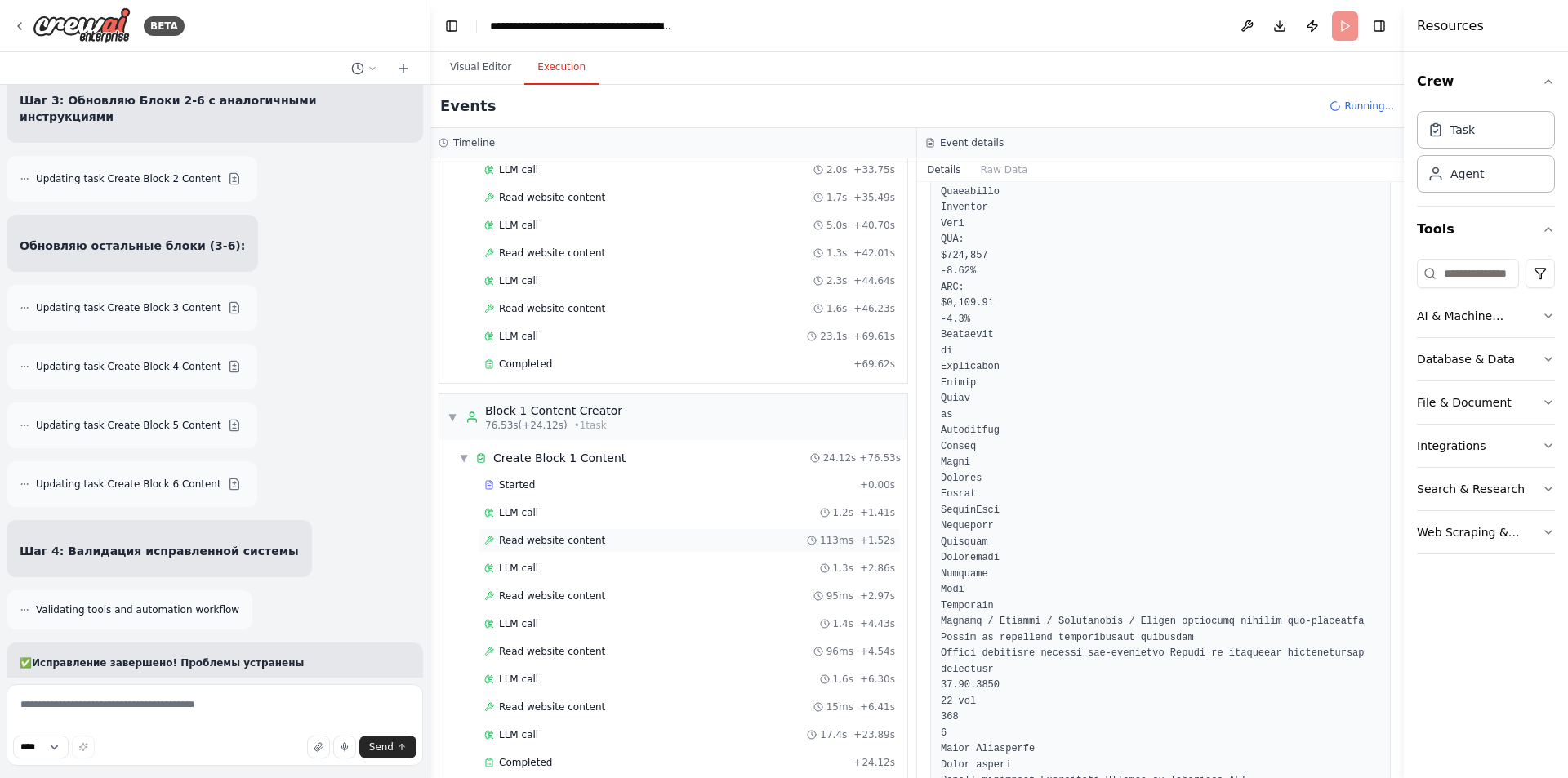
scroll to position [620, 0]
click at [569, 533] on span "Read website content" at bounding box center [552, 536] width 107 height 13
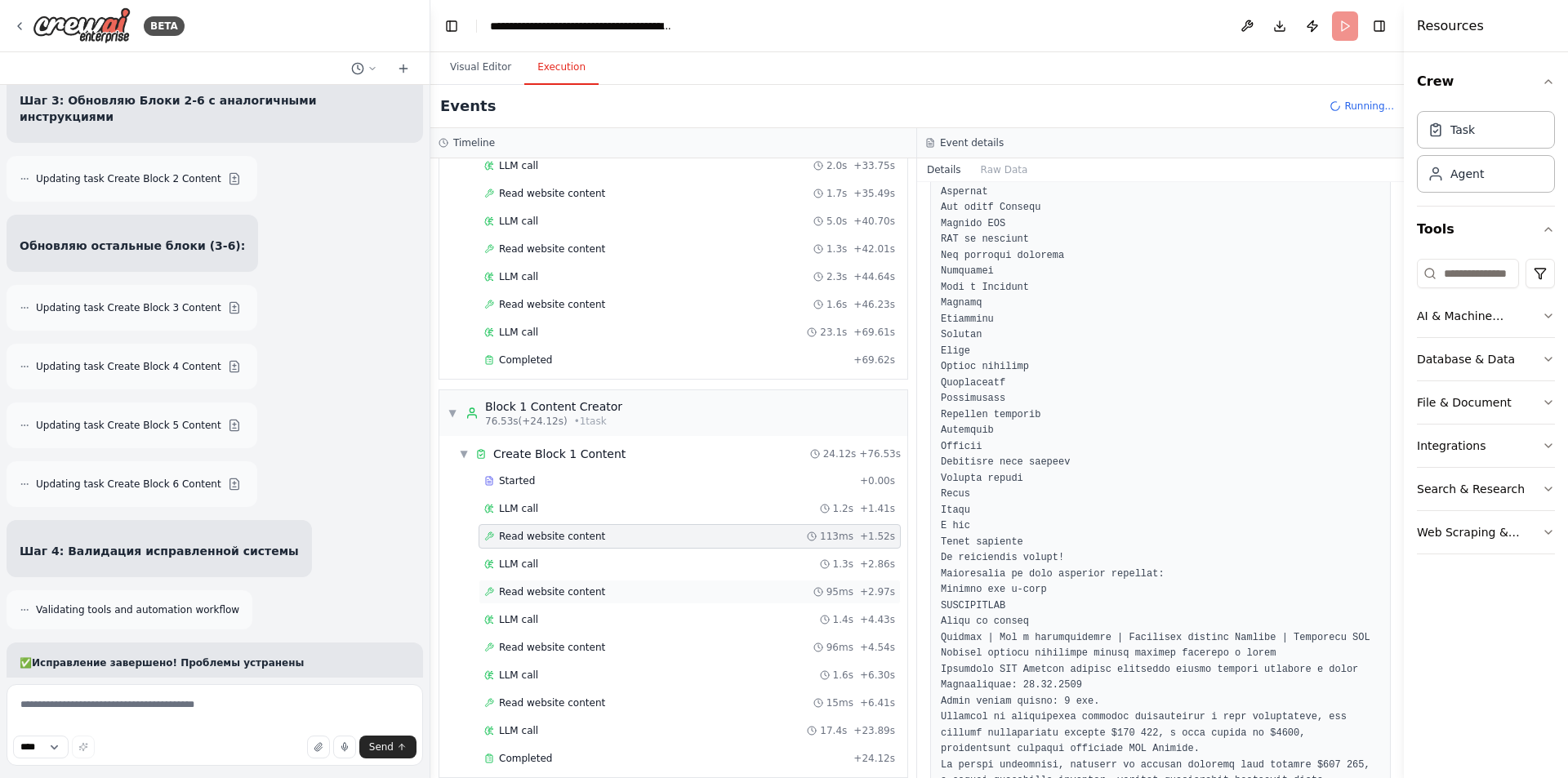
click at [575, 593] on span "Read website content" at bounding box center [552, 592] width 107 height 13
click at [589, 535] on span "Read website content" at bounding box center [552, 536] width 107 height 13
click at [578, 597] on span "Read website content" at bounding box center [552, 592] width 107 height 13
click at [609, 536] on div "Read website content 113ms + 1.52s" at bounding box center [689, 536] width 411 height 13
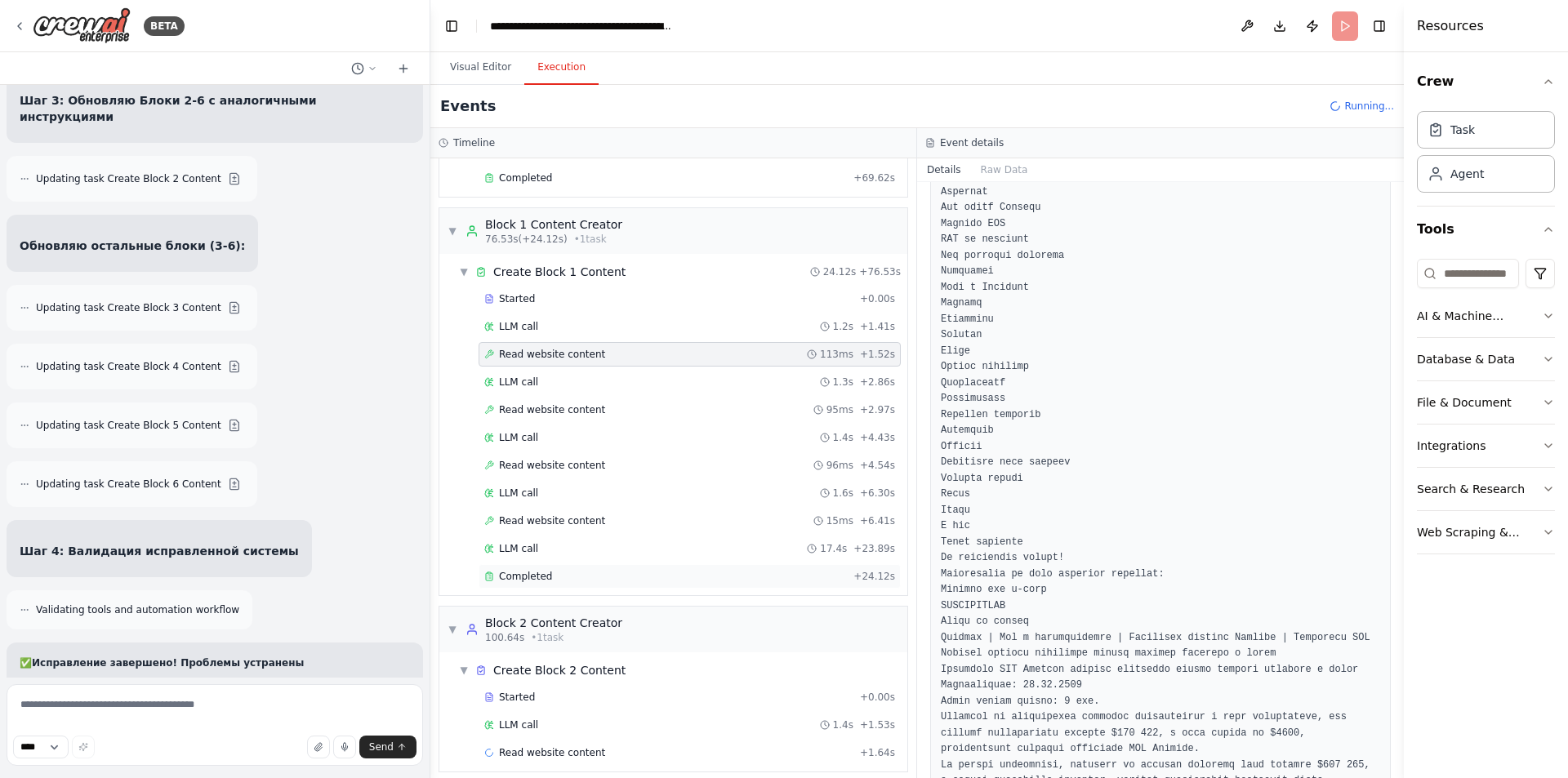
scroll to position [814, 0]
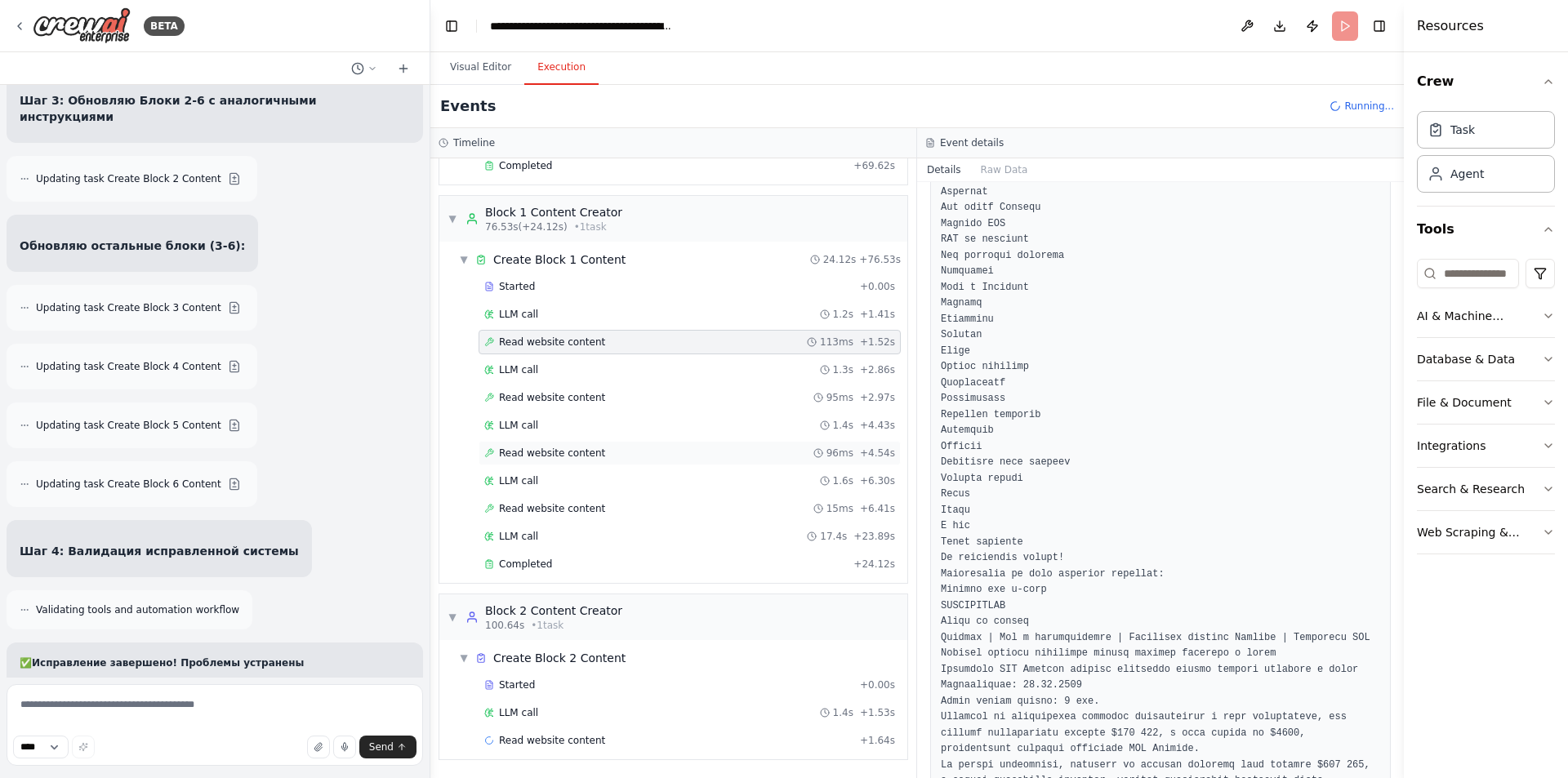
click at [574, 459] on span "Read website content" at bounding box center [552, 453] width 107 height 13
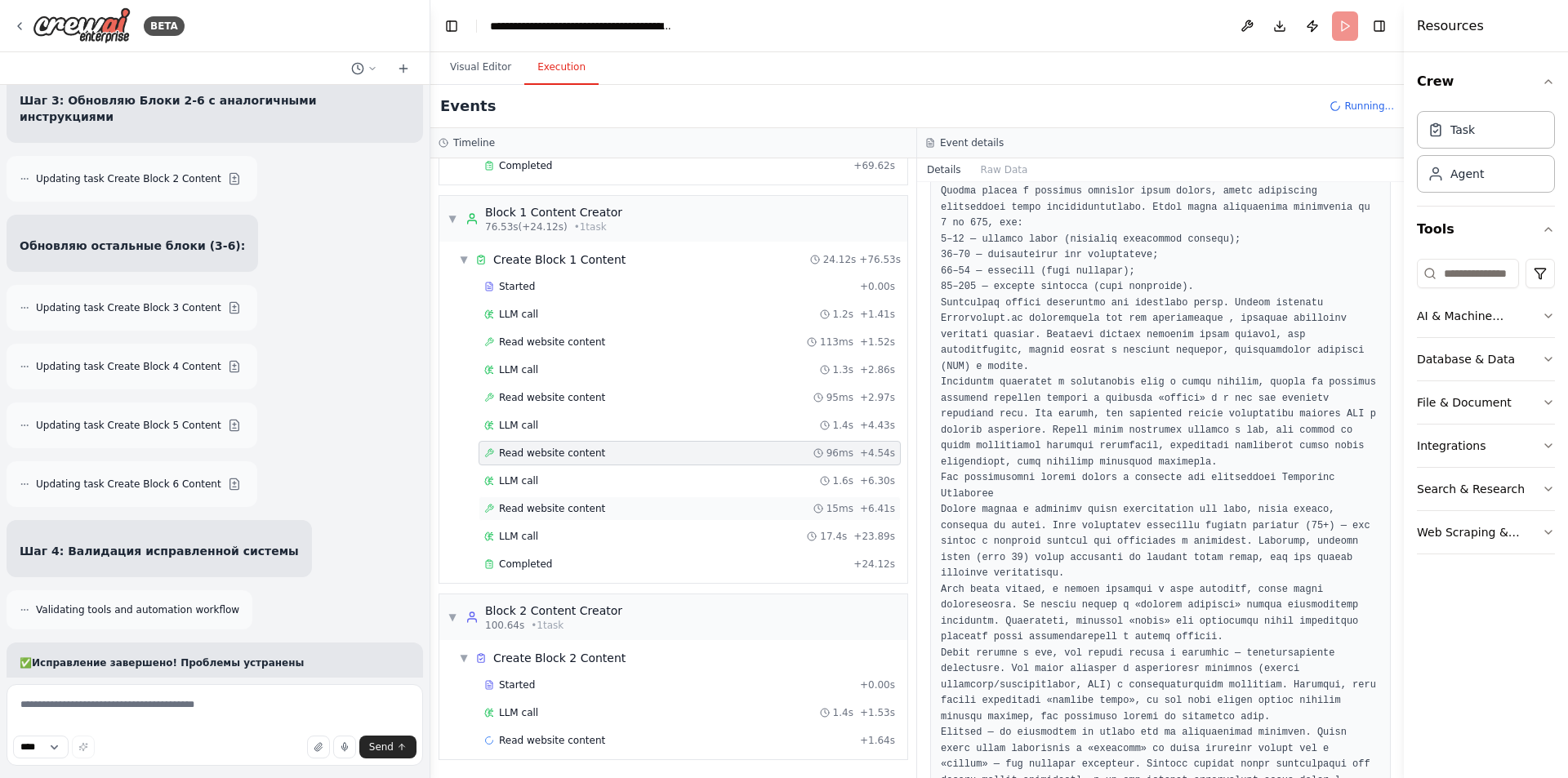
click at [574, 514] on span "Read website content" at bounding box center [552, 508] width 107 height 13
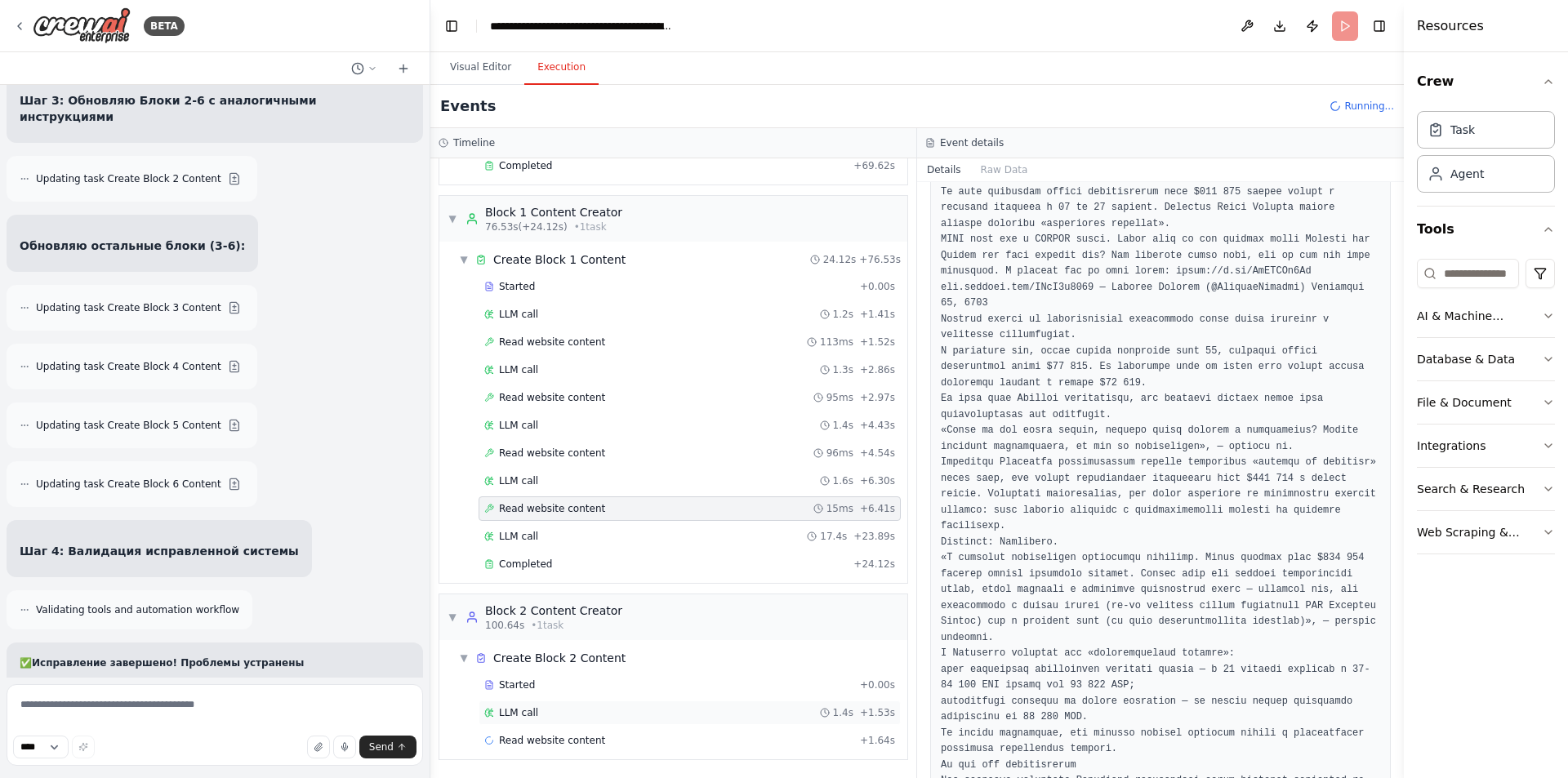
click at [546, 711] on div "LLM call 1.4s + 1.53s" at bounding box center [689, 712] width 411 height 13
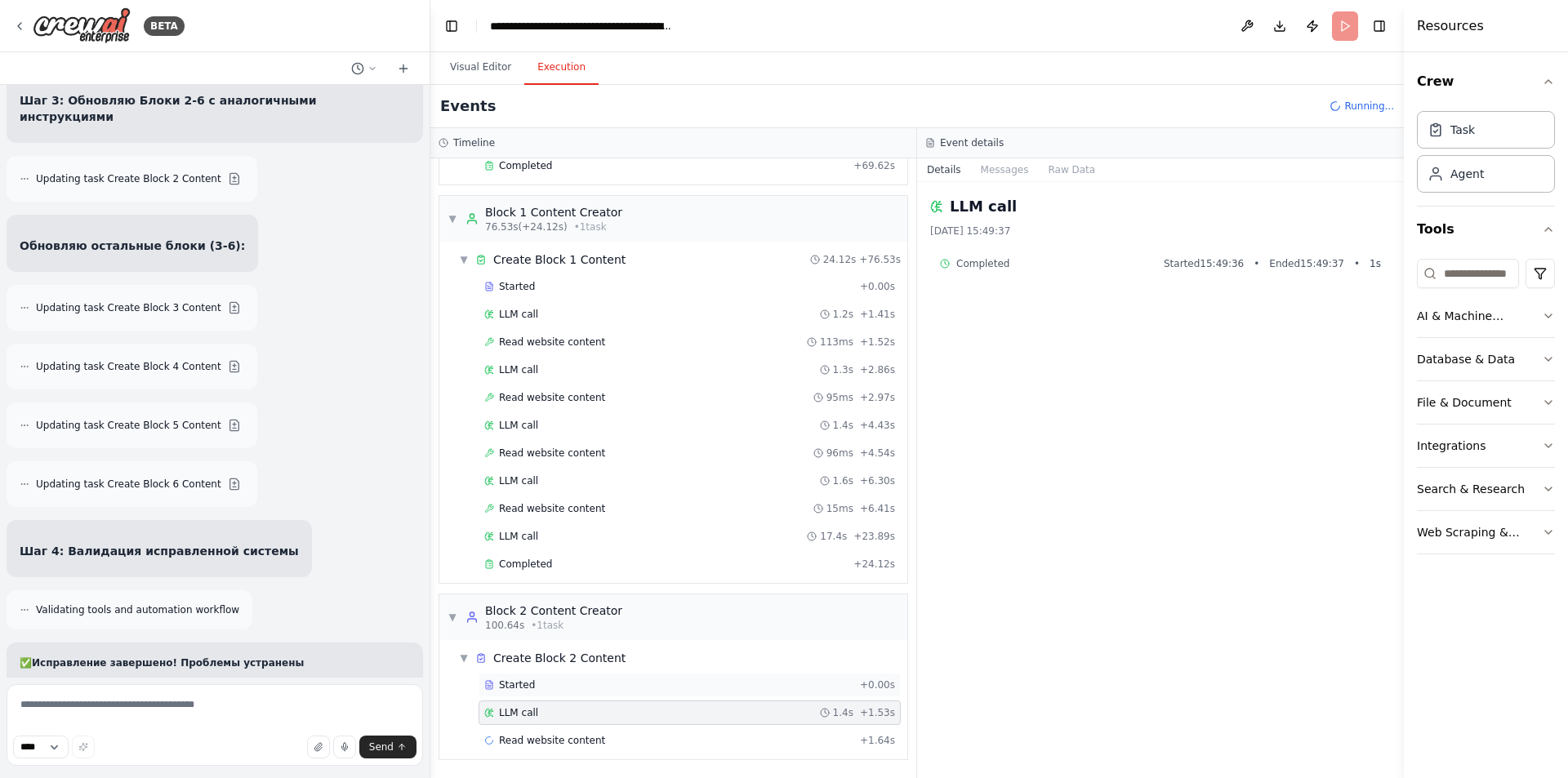
click at [555, 680] on div "Started" at bounding box center [669, 684] width 369 height 13
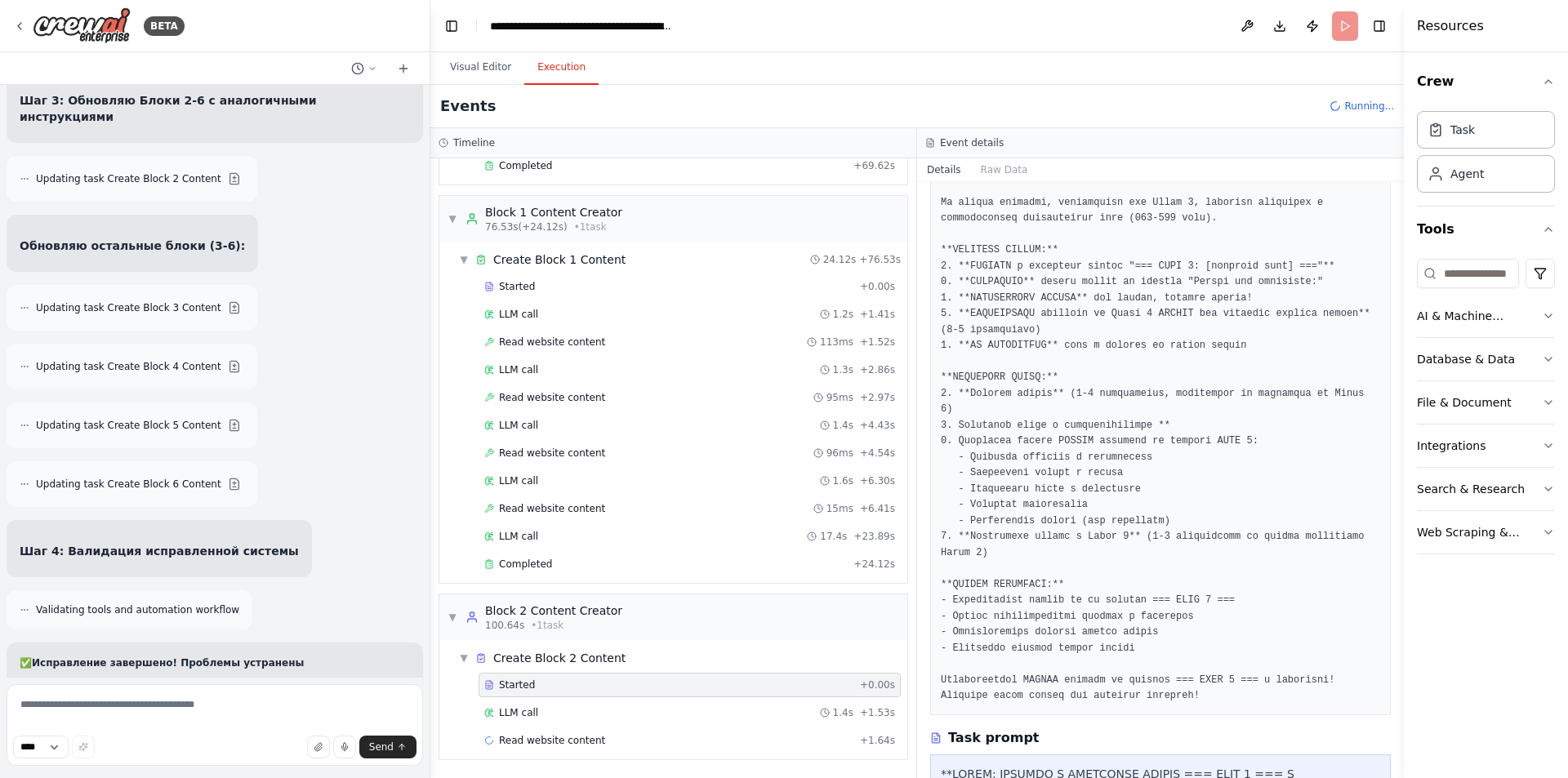
scroll to position [164, 0]
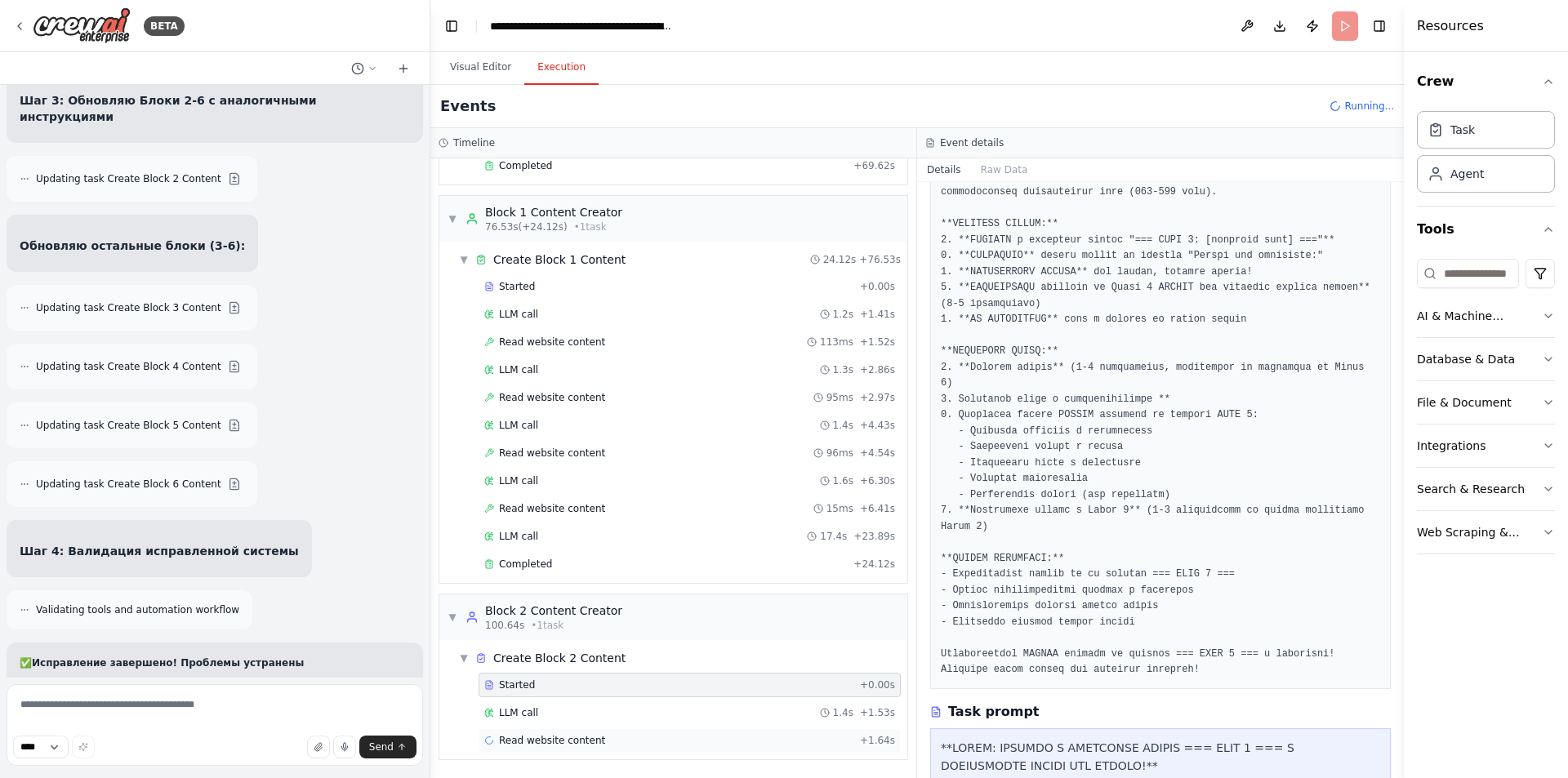
click at [599, 743] on div "Read website content + 1.64s" at bounding box center [689, 741] width 411 height 13
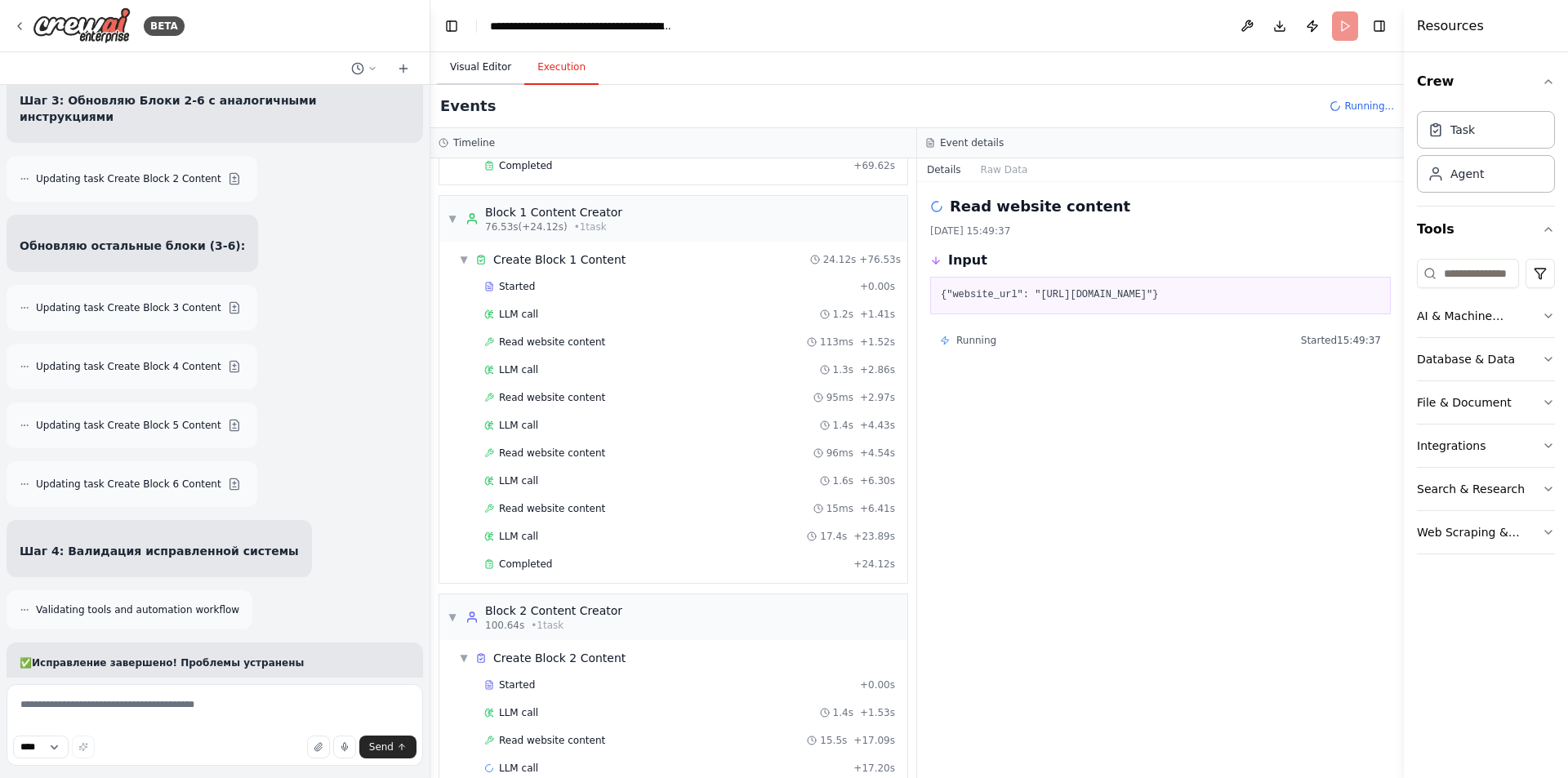
click at [495, 80] on button "Visual Editor" at bounding box center [480, 67] width 88 height 35
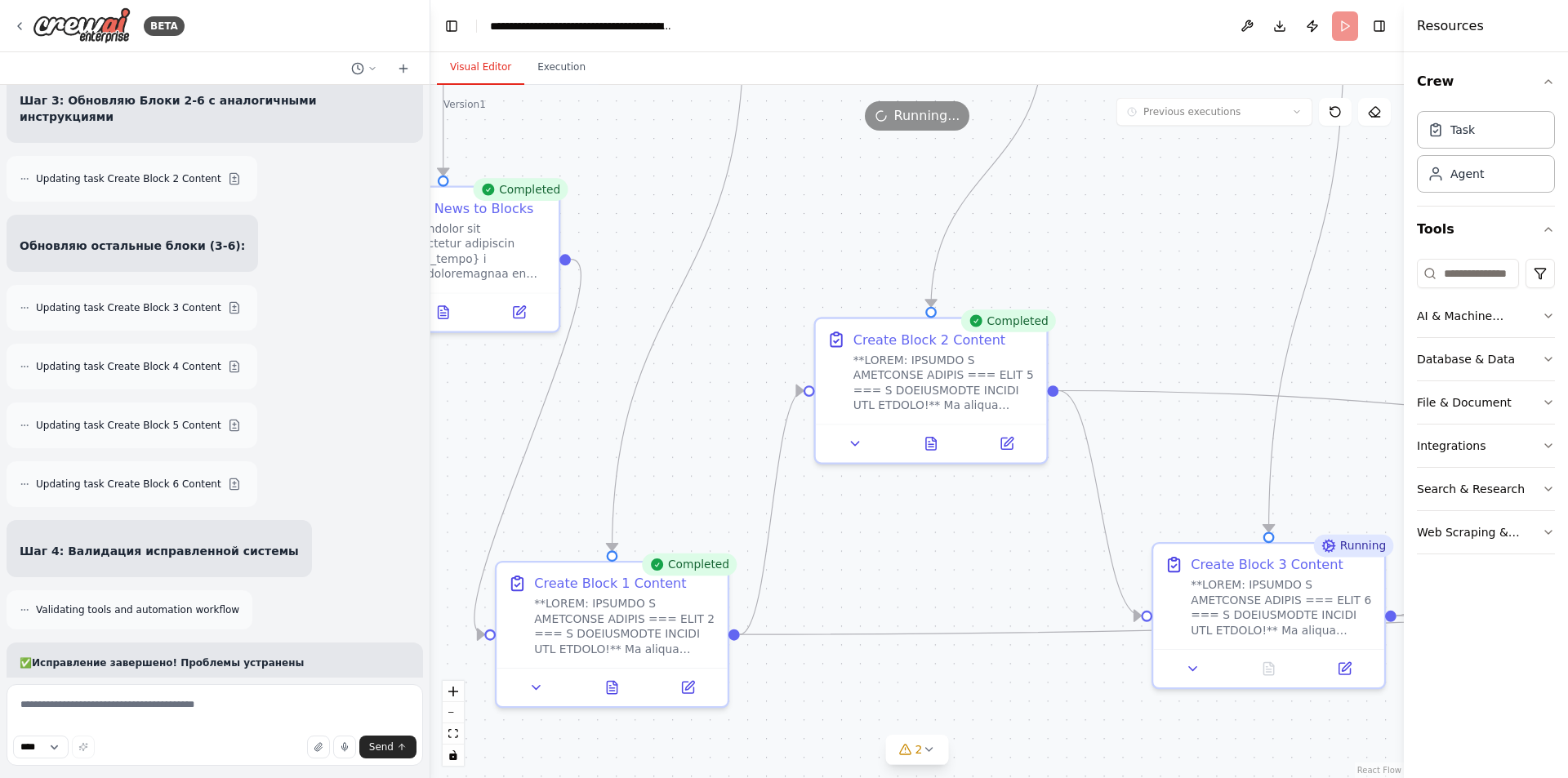
drag, startPoint x: 730, startPoint y: 413, endPoint x: 1028, endPoint y: 367, distance: 301.5
click at [1028, 367] on div ".deletable-edge-delete-btn { width: 20px; height: 20px; border: 0px solid #ffff…" at bounding box center [916, 431] width 973 height 693
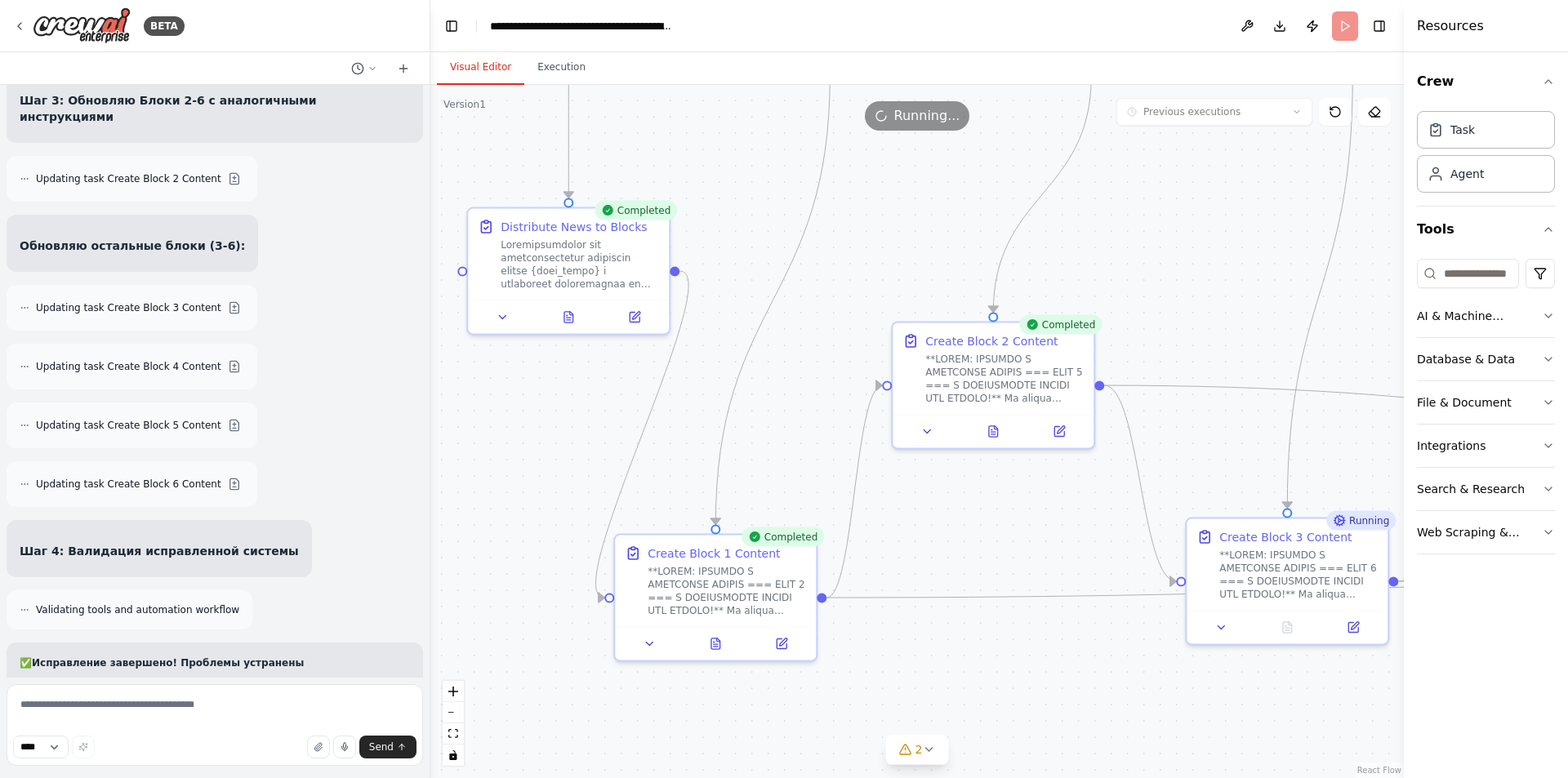
drag, startPoint x: 907, startPoint y: 343, endPoint x: 812, endPoint y: 357, distance: 96.0
click at [812, 357] on div ".deletable-edge-delete-btn { width: 20px; height: 20px; border: 0px solid #ffff…" at bounding box center [916, 431] width 973 height 693
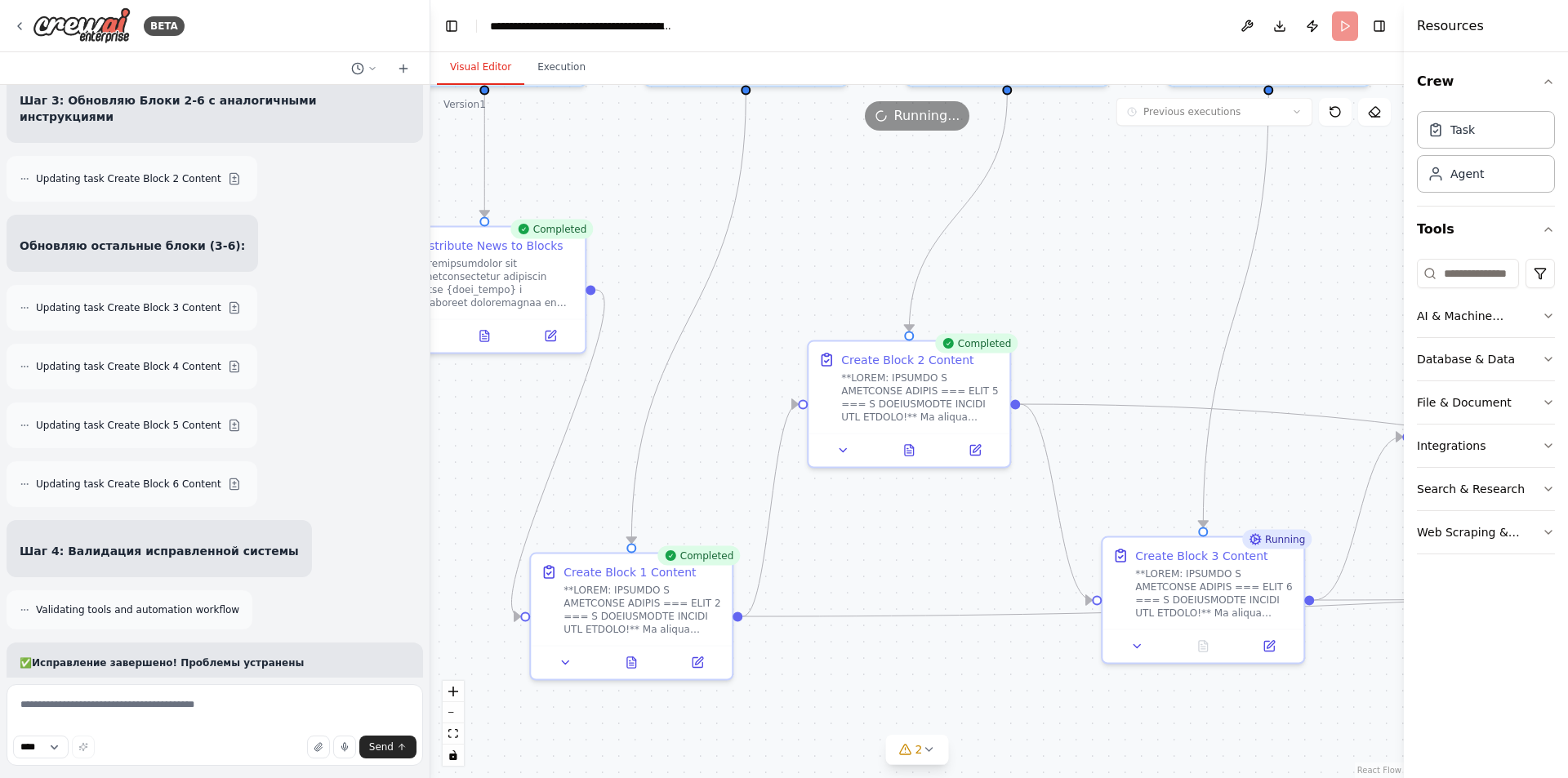
drag, startPoint x: 941, startPoint y: 525, endPoint x: 868, endPoint y: 545, distance: 75.7
click at [868, 545] on div ".deletable-edge-delete-btn { width: 20px; height: 20px; border: 0px solid #ffff…" at bounding box center [916, 431] width 973 height 693
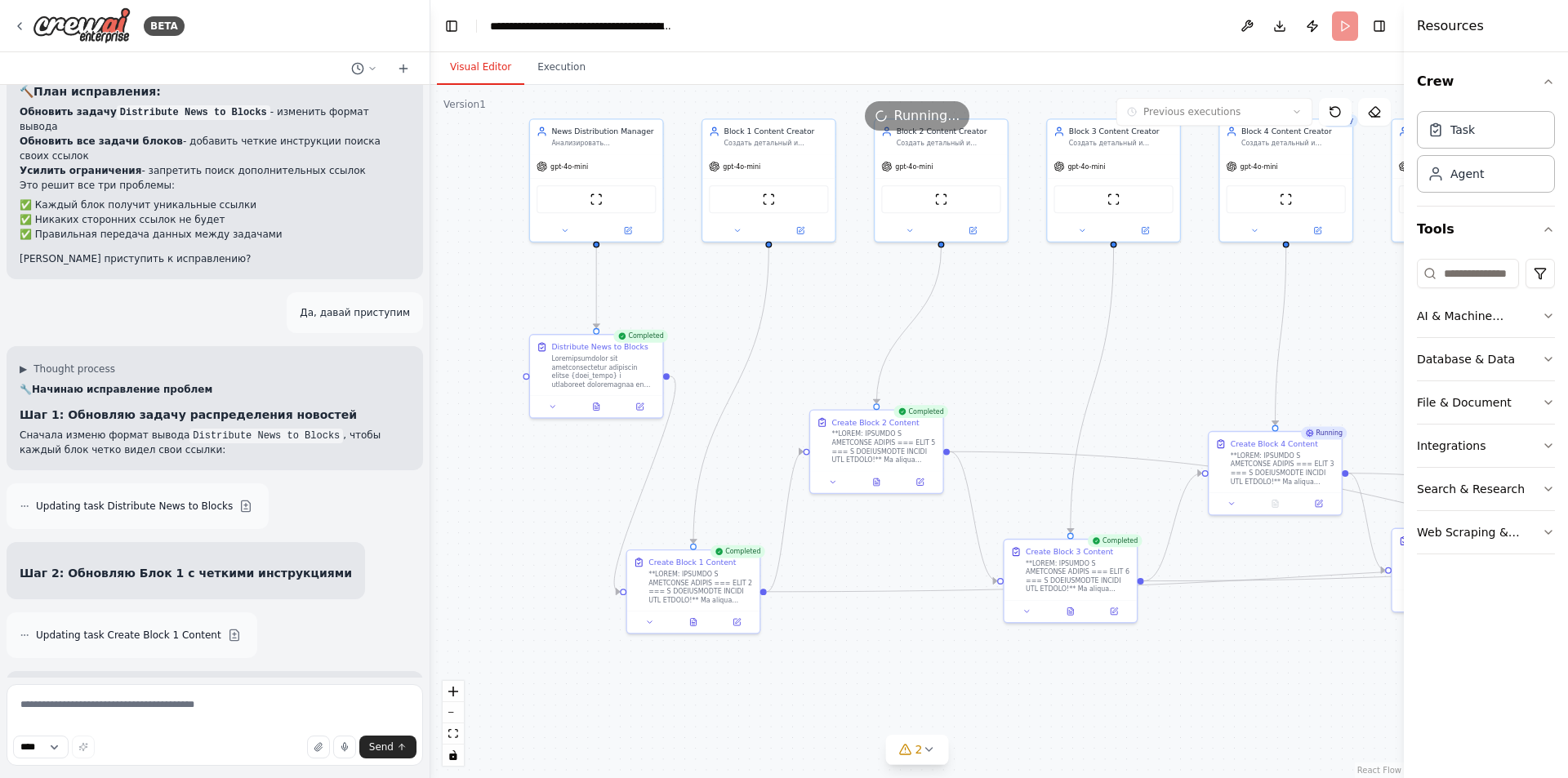
scroll to position [18626, 0]
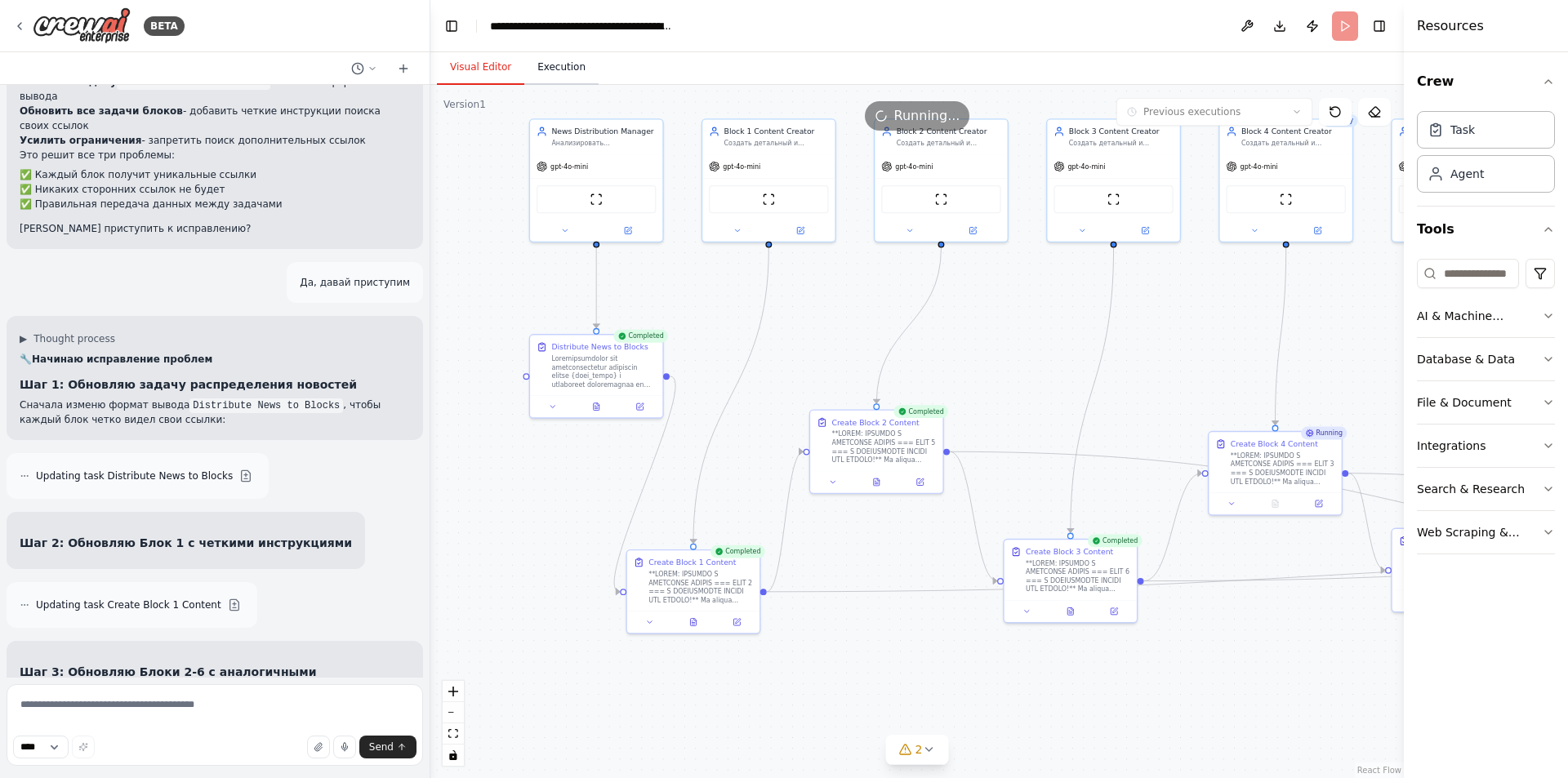
click at [550, 60] on button "Execution" at bounding box center [561, 67] width 74 height 35
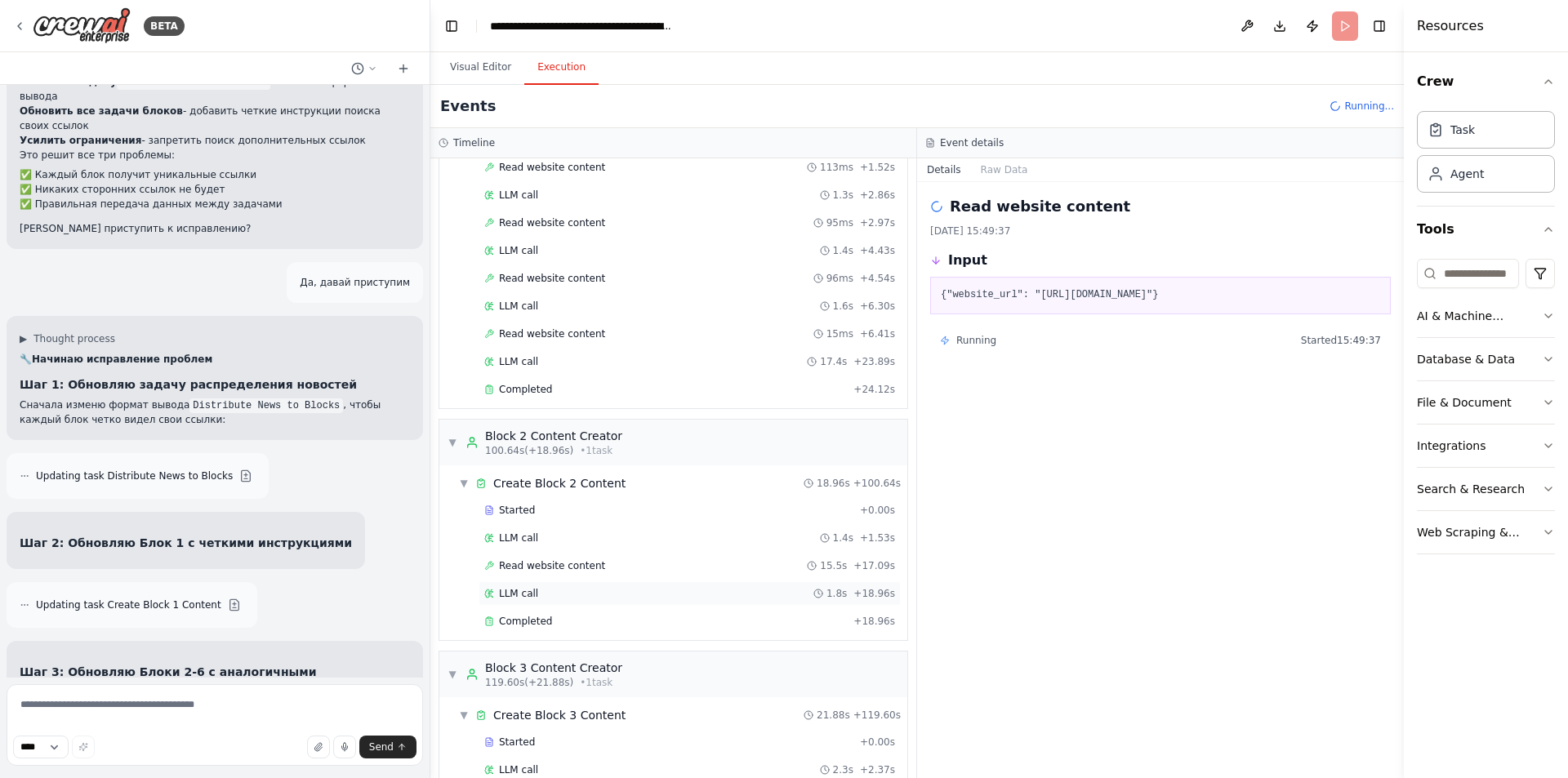
scroll to position [1059, 0]
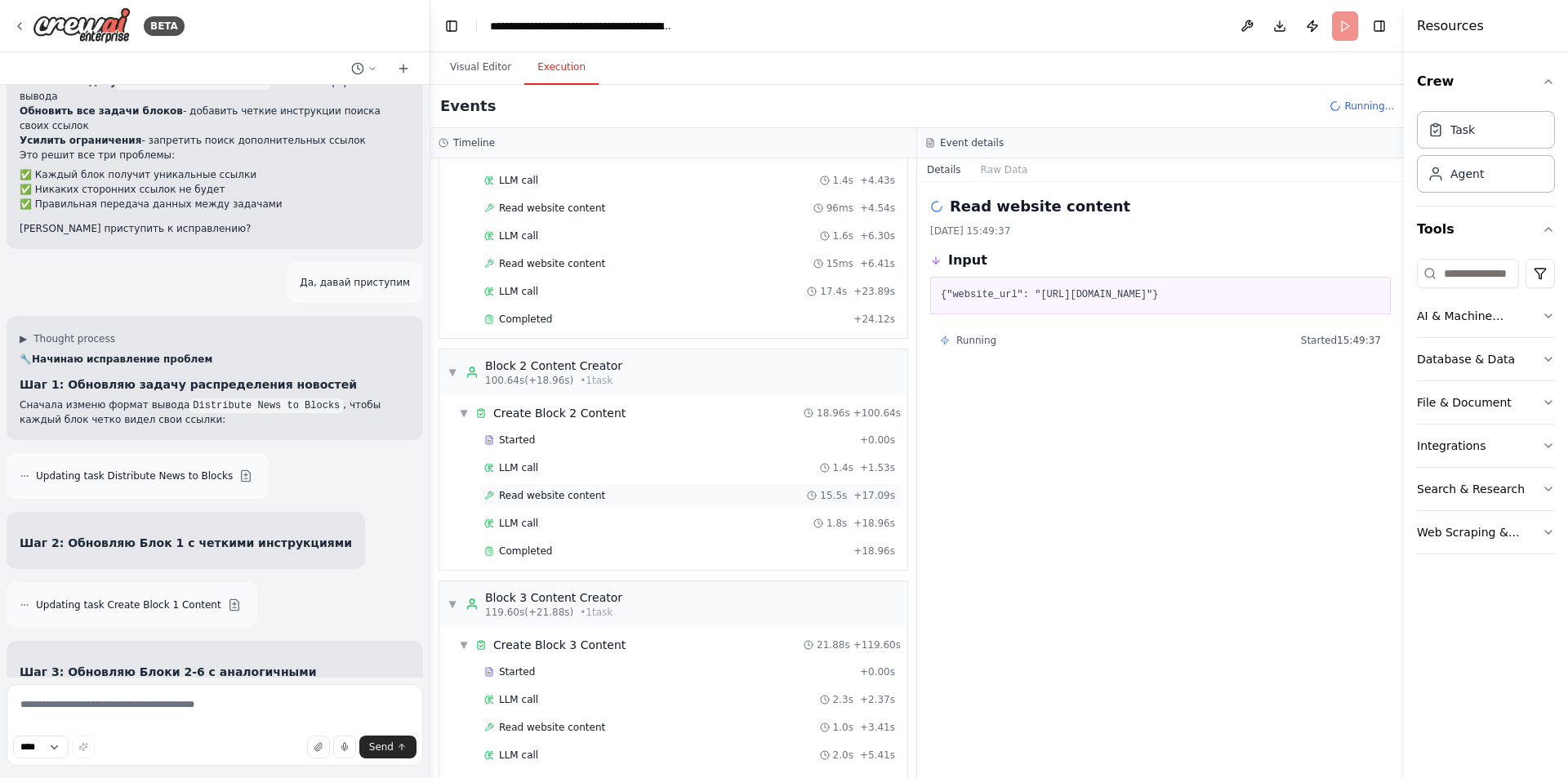
click at [568, 492] on span "Read website content" at bounding box center [552, 495] width 107 height 13
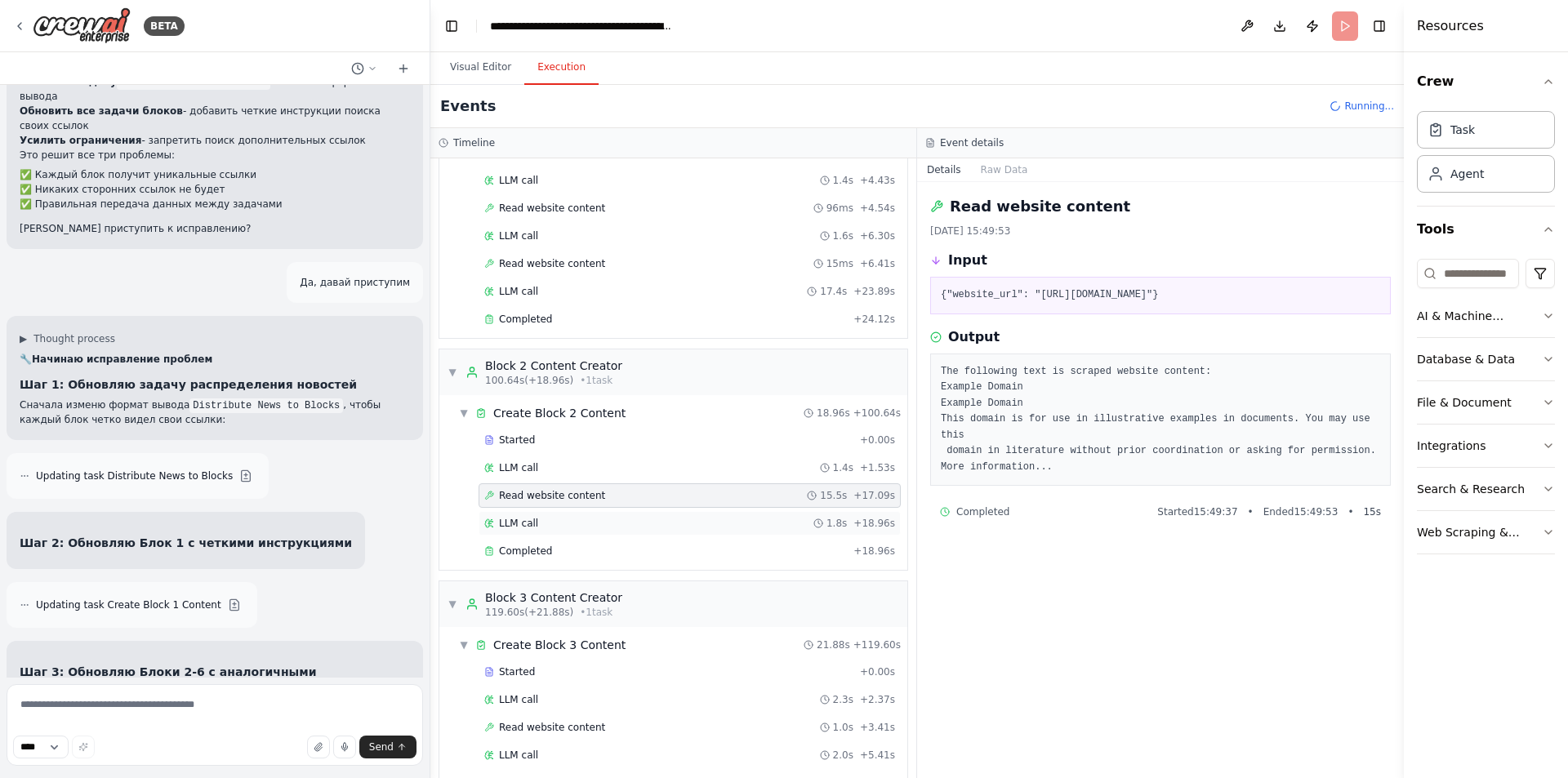
click at [565, 526] on div "LLM call 1.8s + 18.96s" at bounding box center [689, 523] width 411 height 13
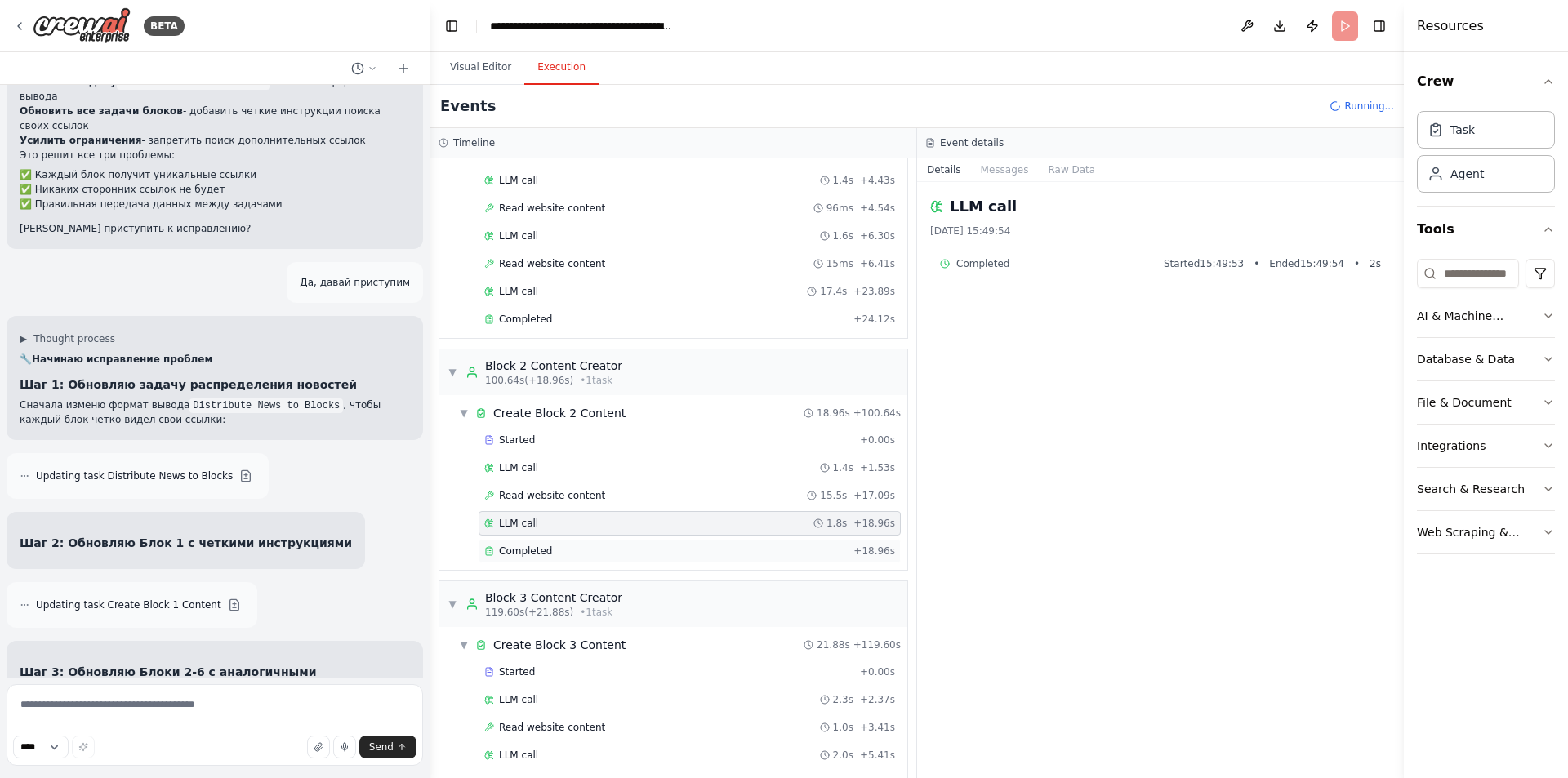
click at [564, 547] on div "Completed" at bounding box center [666, 550] width 363 height 13
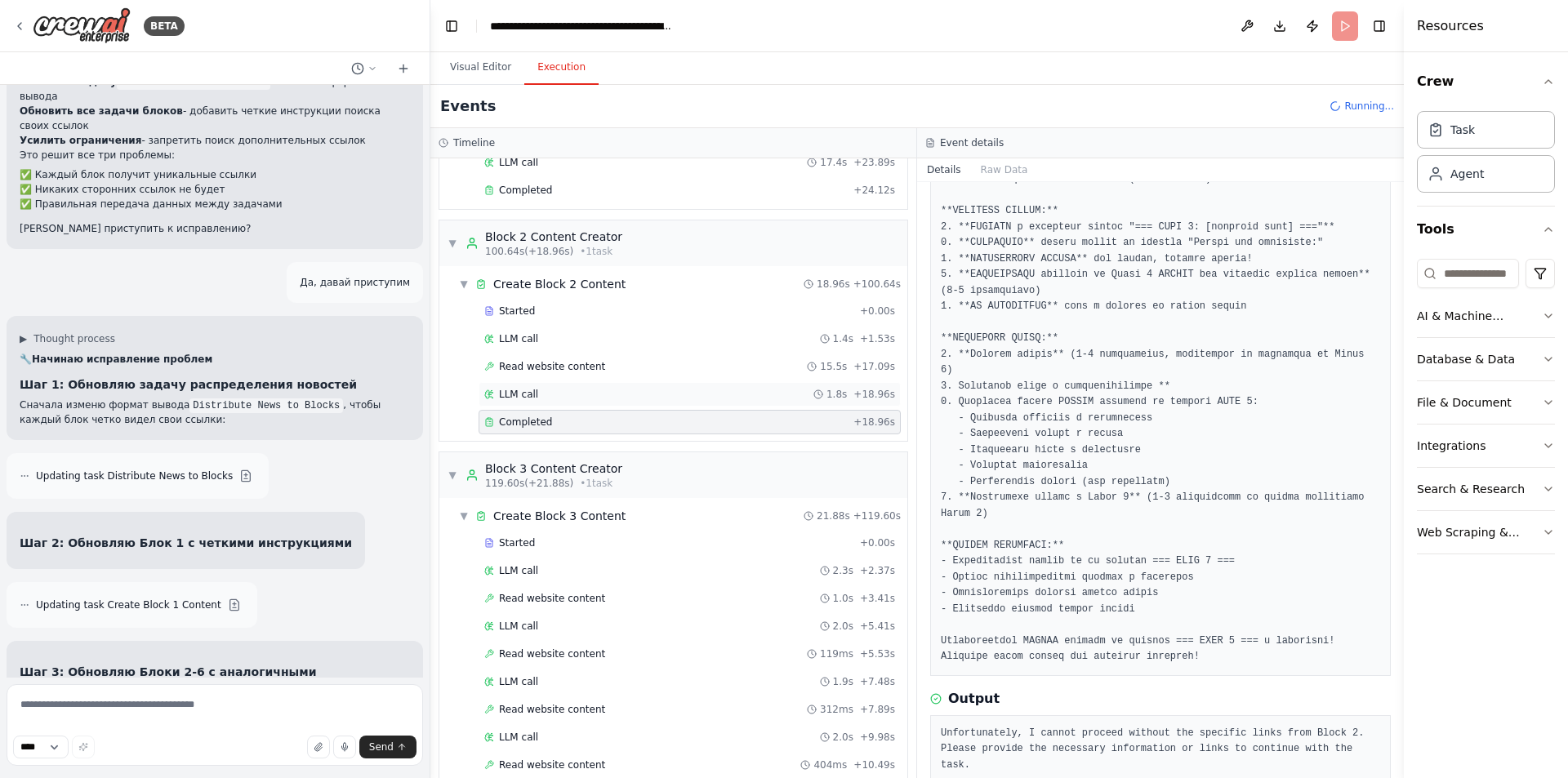
scroll to position [1305, 0]
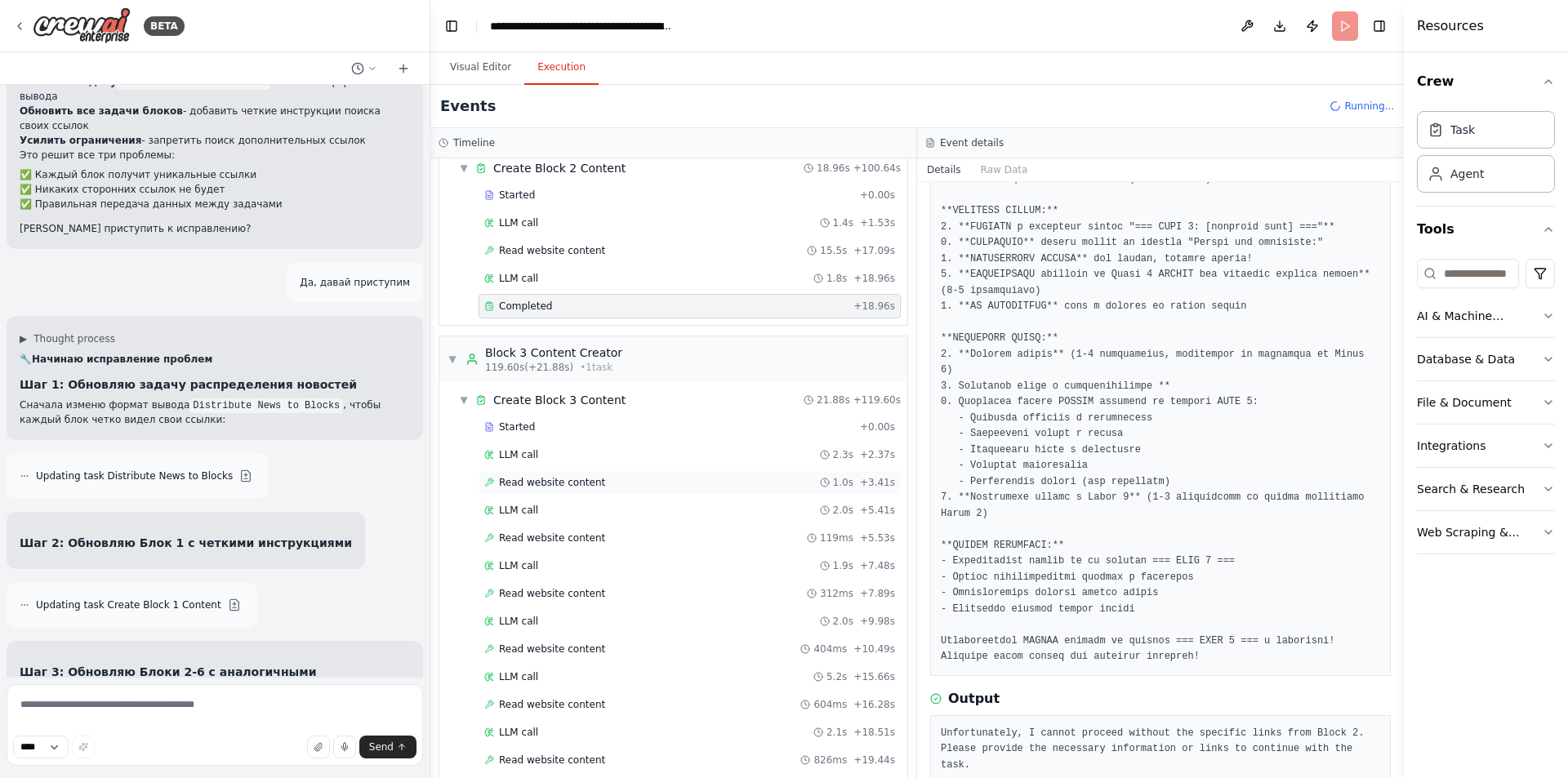
click at [552, 475] on div "Read website content 1.0s + 3.41s" at bounding box center [689, 482] width 422 height 25
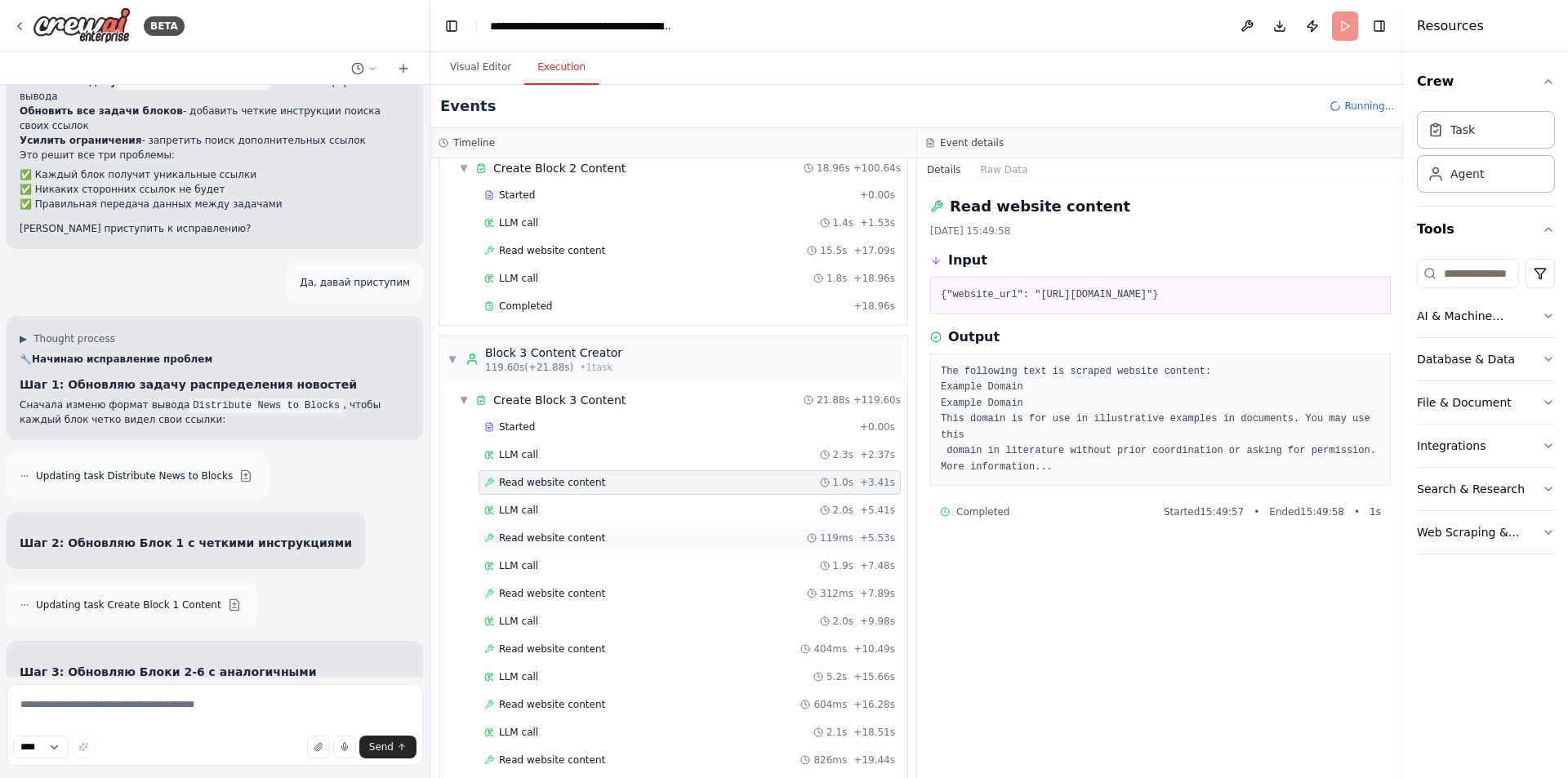
click at [554, 540] on span "Read website content" at bounding box center [552, 537] width 107 height 13
click at [576, 588] on span "Read website content" at bounding box center [552, 594] width 107 height 13
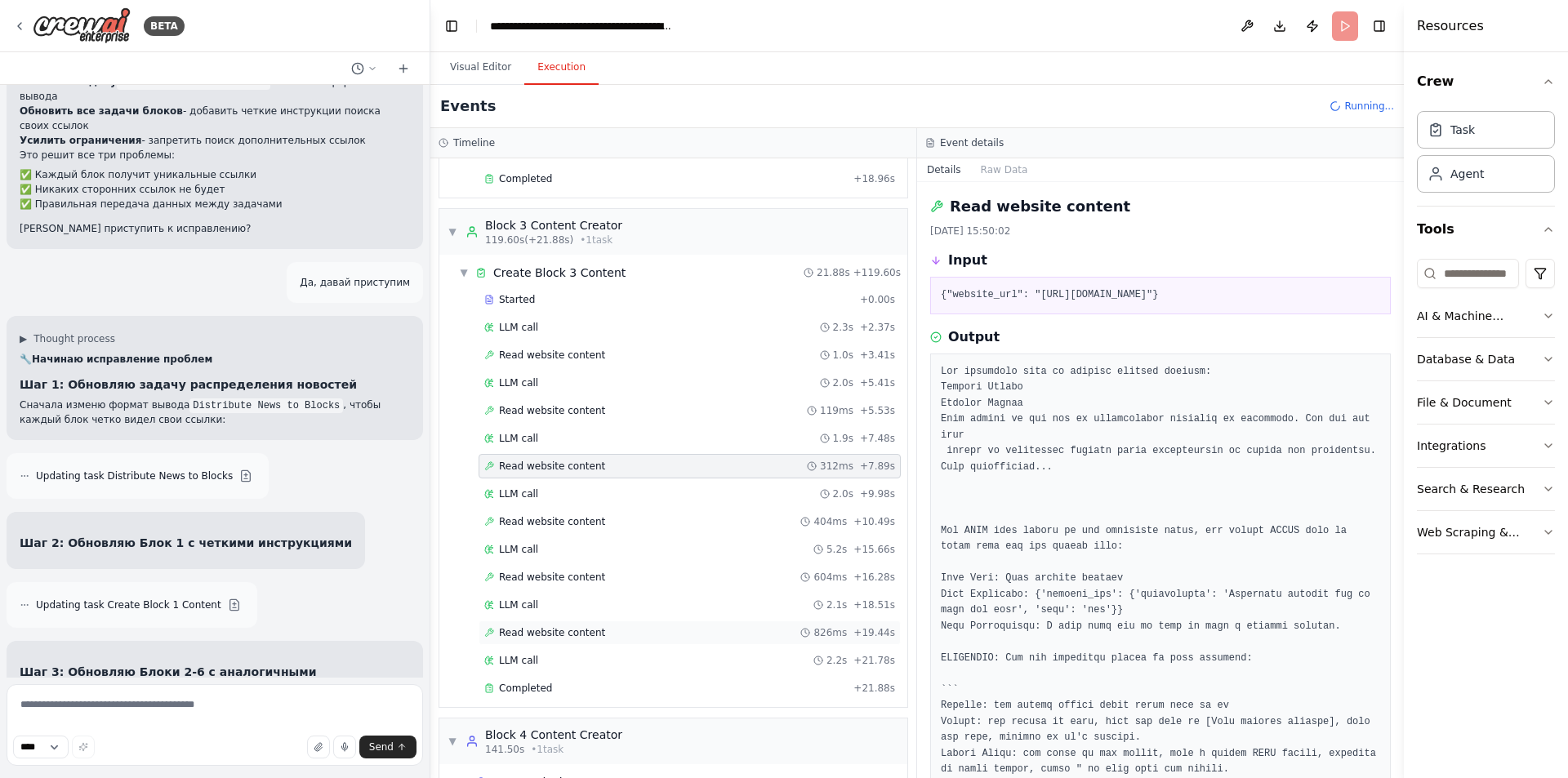
scroll to position [1467, 0]
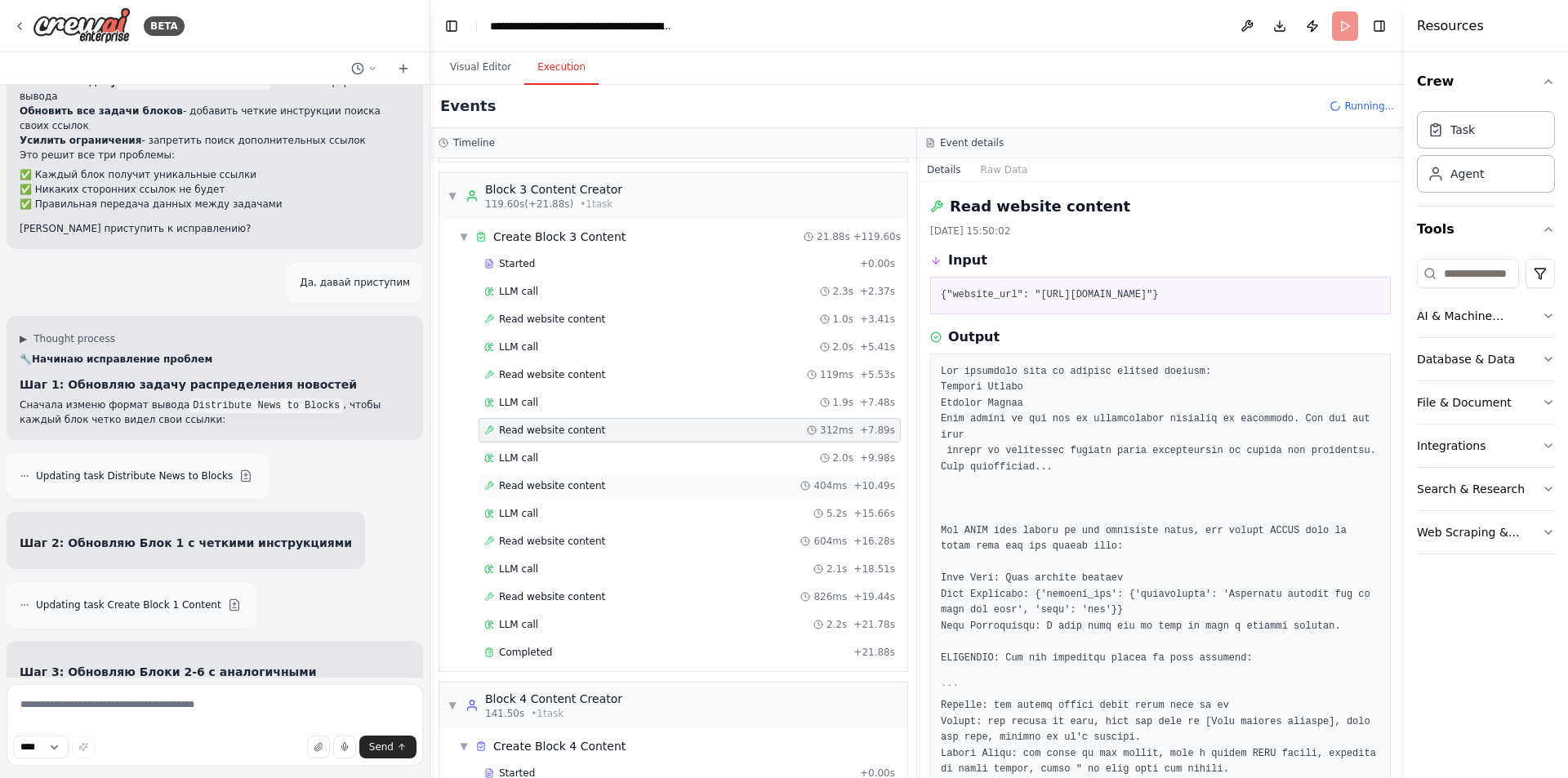
click at [566, 486] on span "Read website content" at bounding box center [552, 485] width 107 height 13
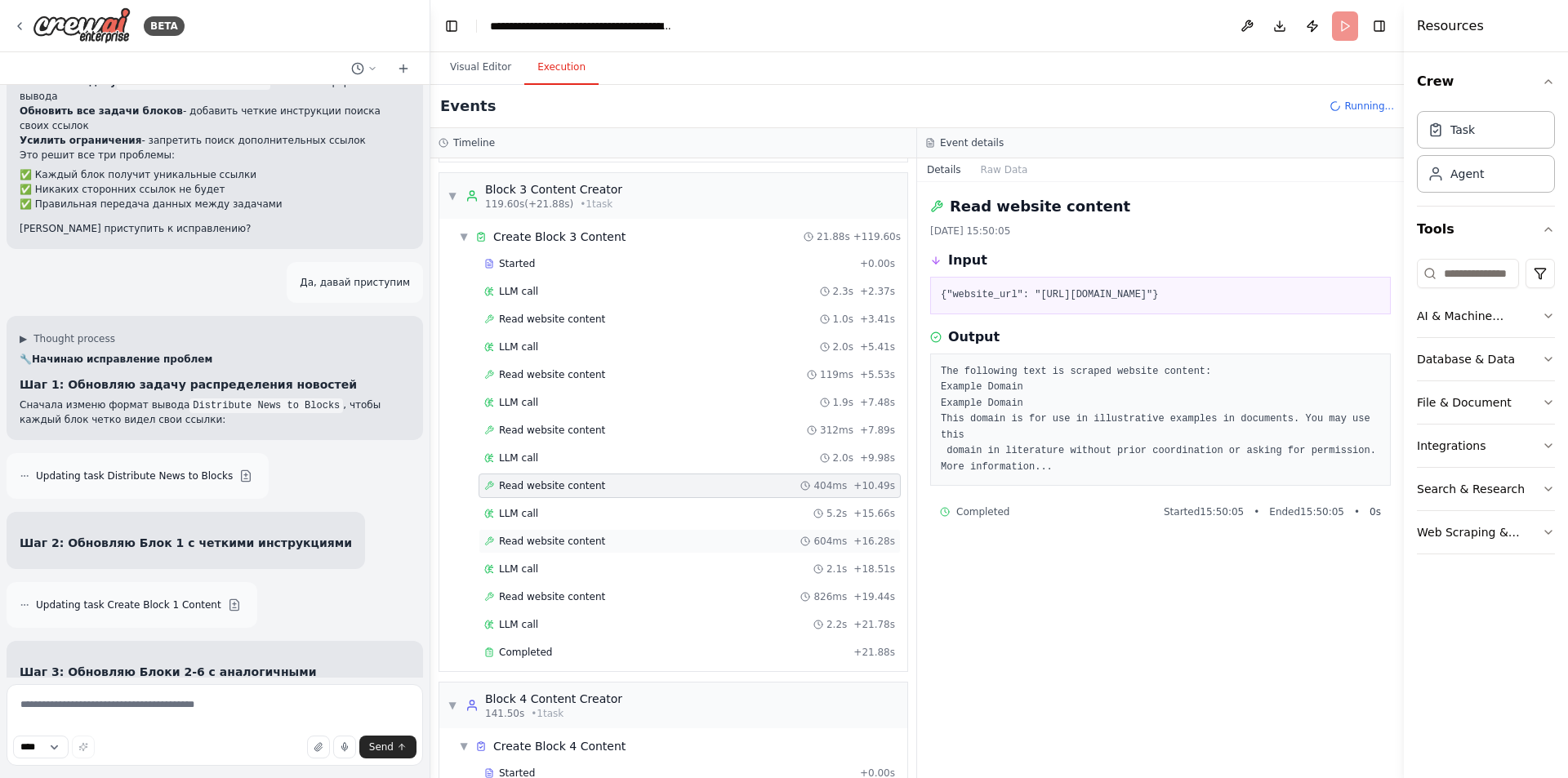
click at [576, 545] on span "Read website content" at bounding box center [552, 541] width 107 height 13
click at [590, 620] on div "LLM call 2.2s + 21.78s" at bounding box center [689, 624] width 411 height 13
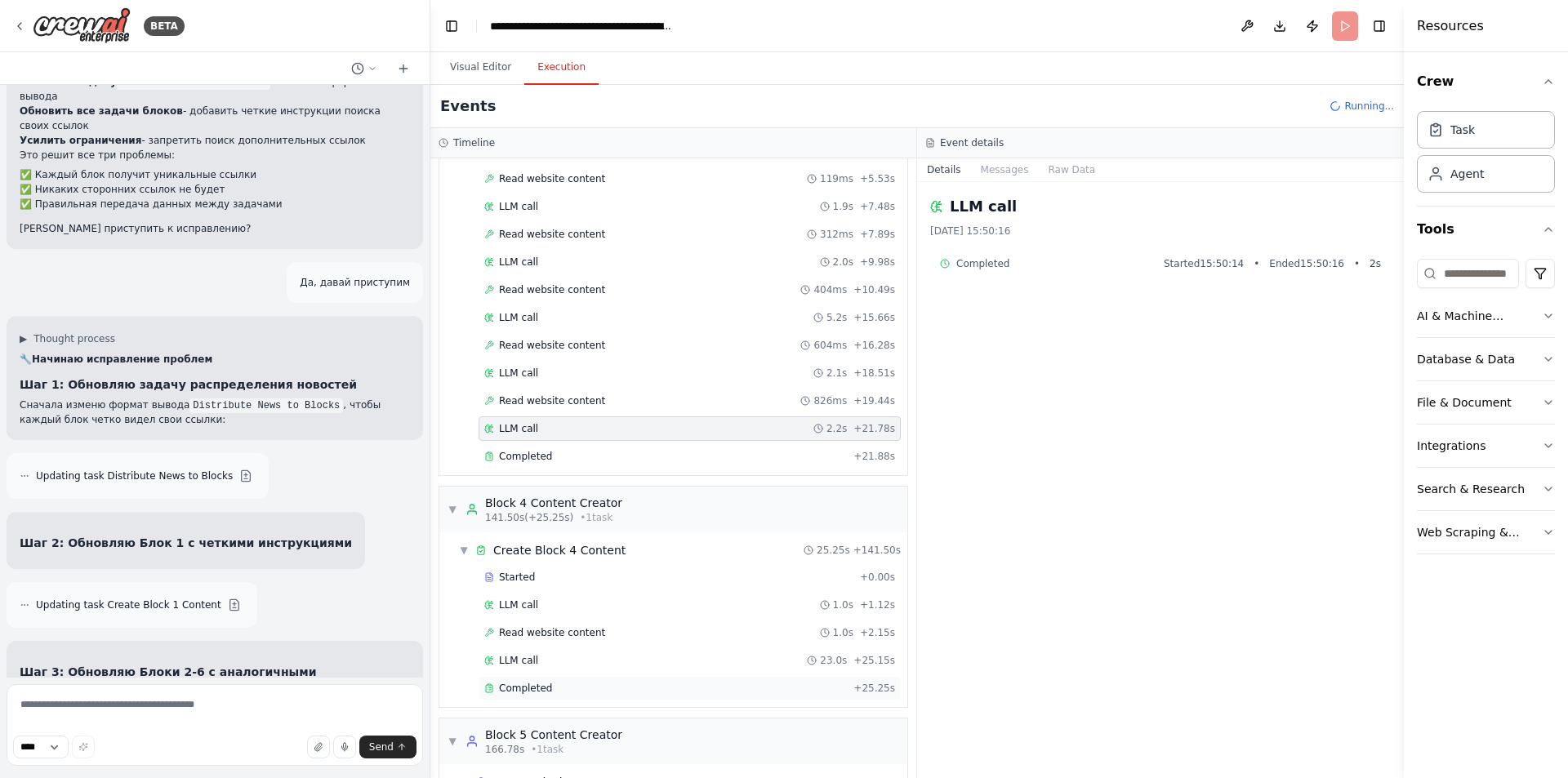
scroll to position [1760, 0]
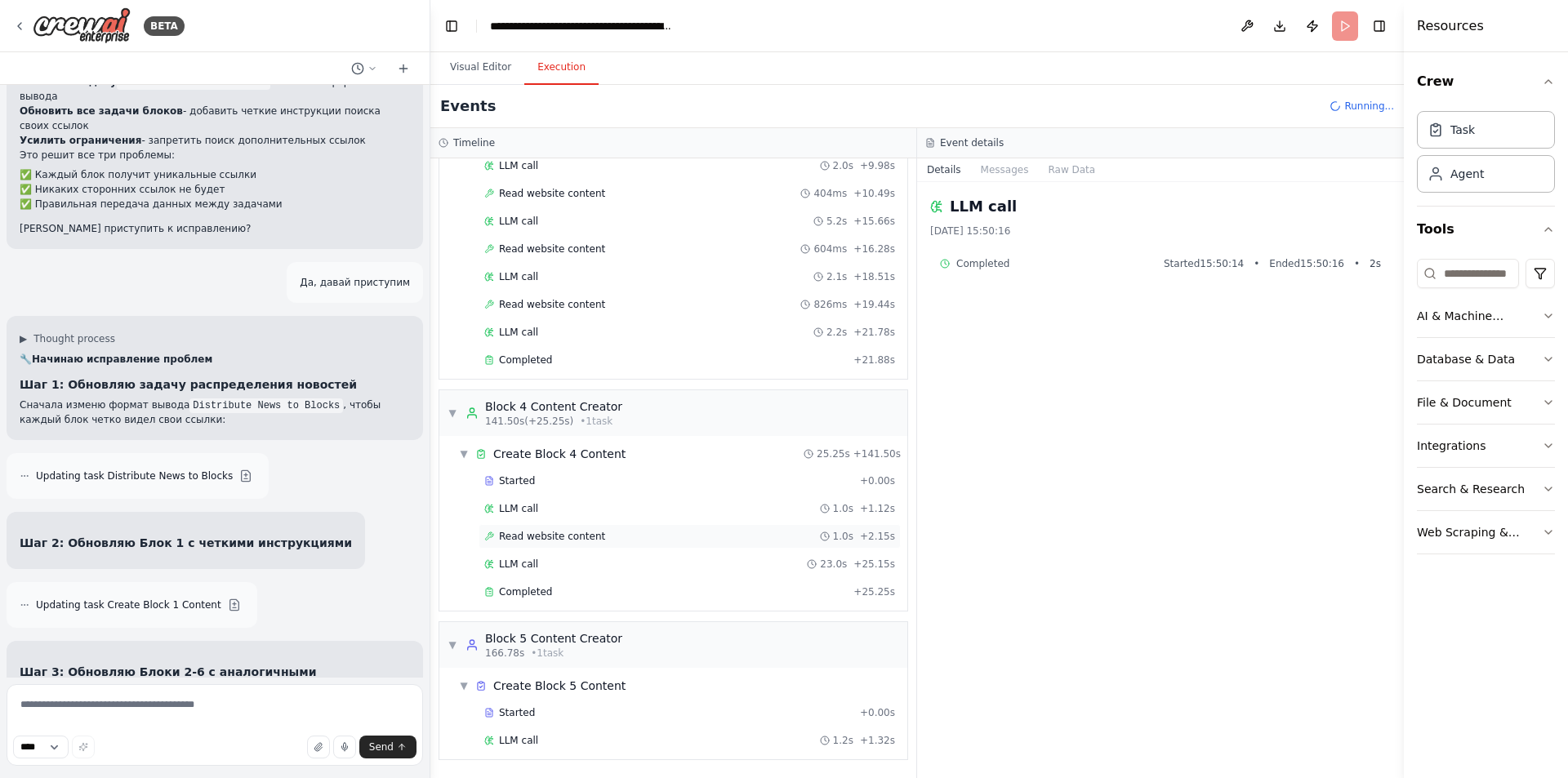
click at [542, 534] on span "Read website content" at bounding box center [552, 536] width 107 height 13
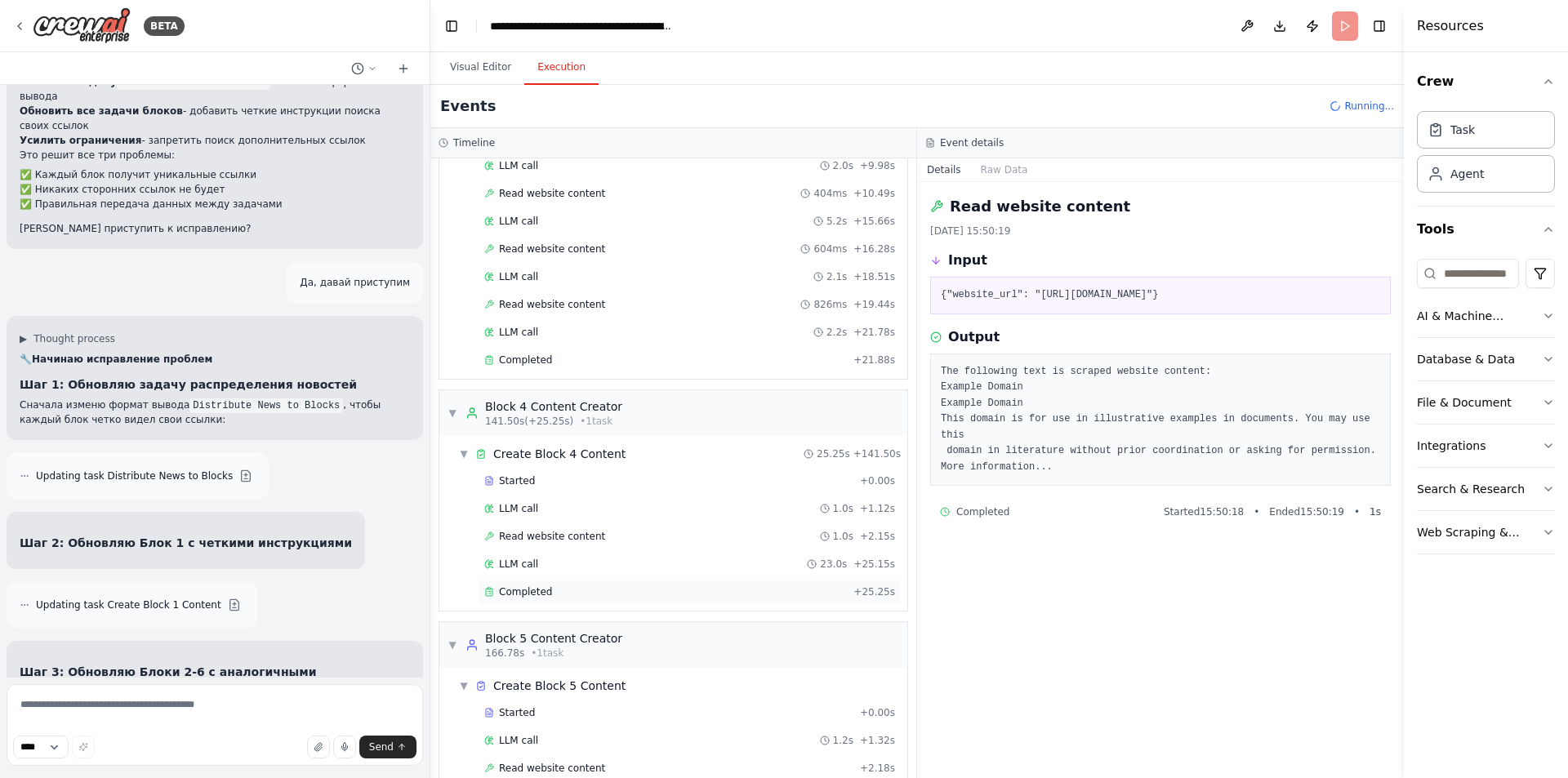
click at [545, 594] on span "Completed" at bounding box center [526, 592] width 53 height 13
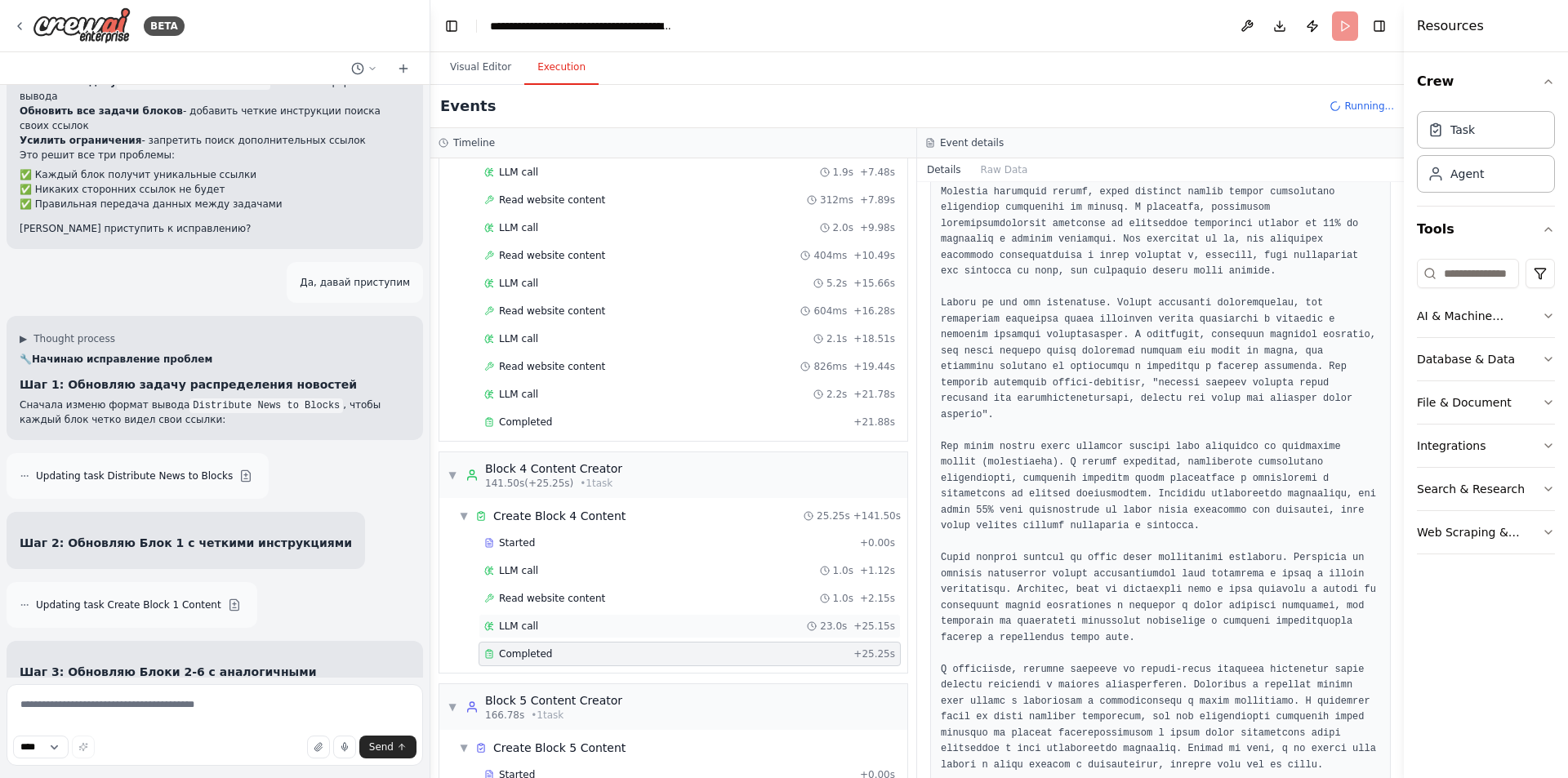
scroll to position [1733, 0]
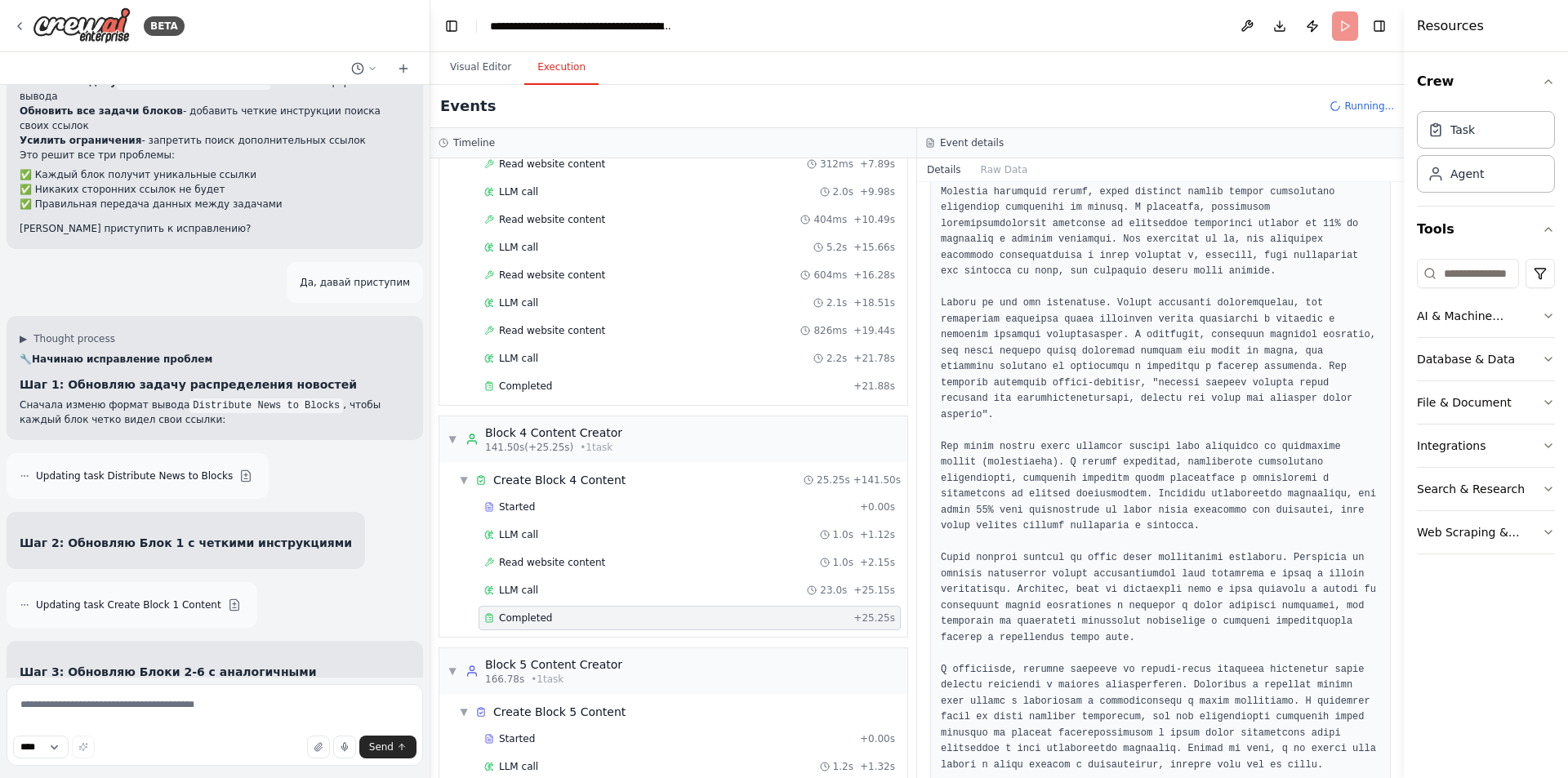
click at [558, 619] on div "Completed" at bounding box center [666, 617] width 363 height 13
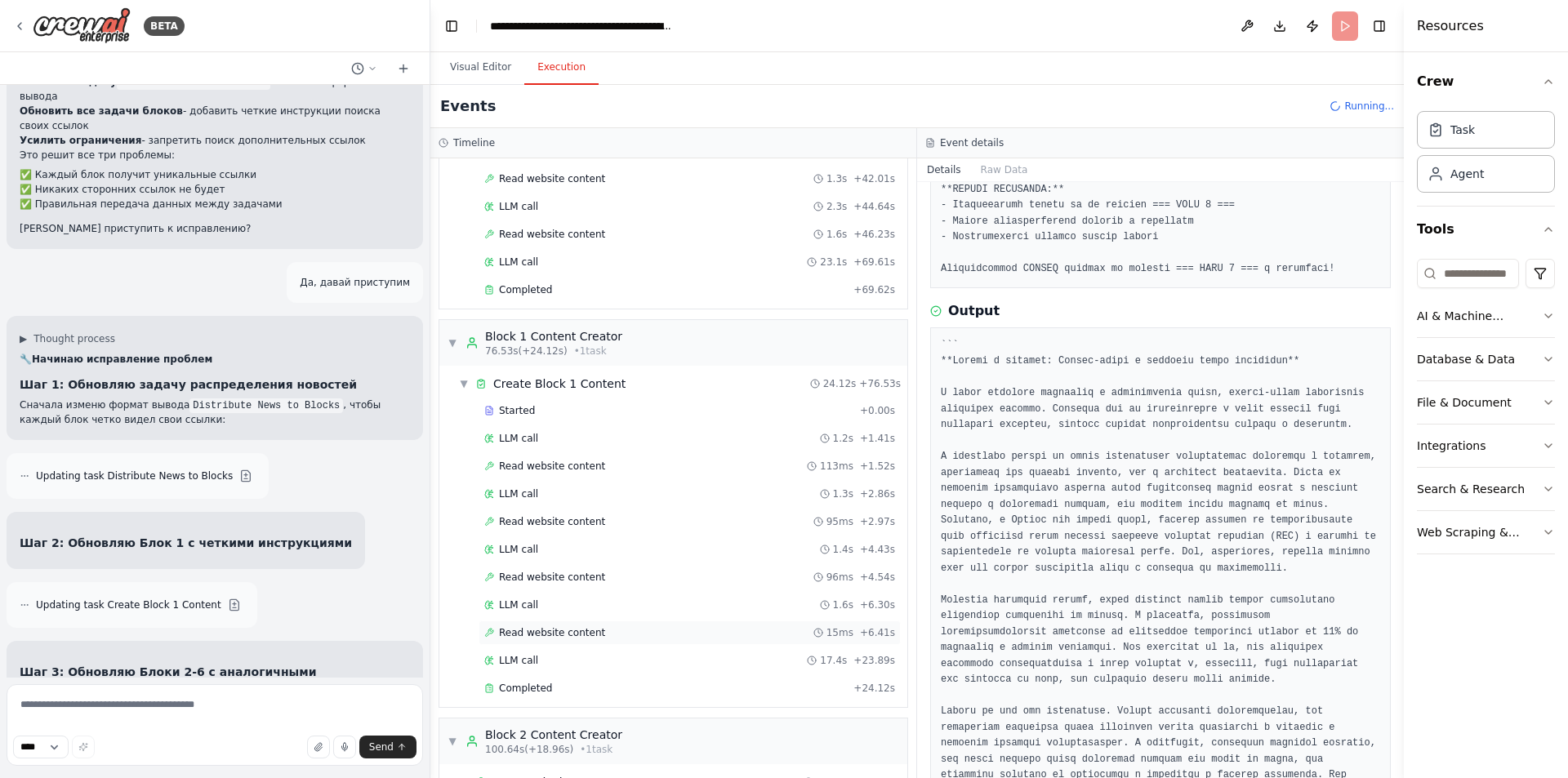
scroll to position [753, 0]
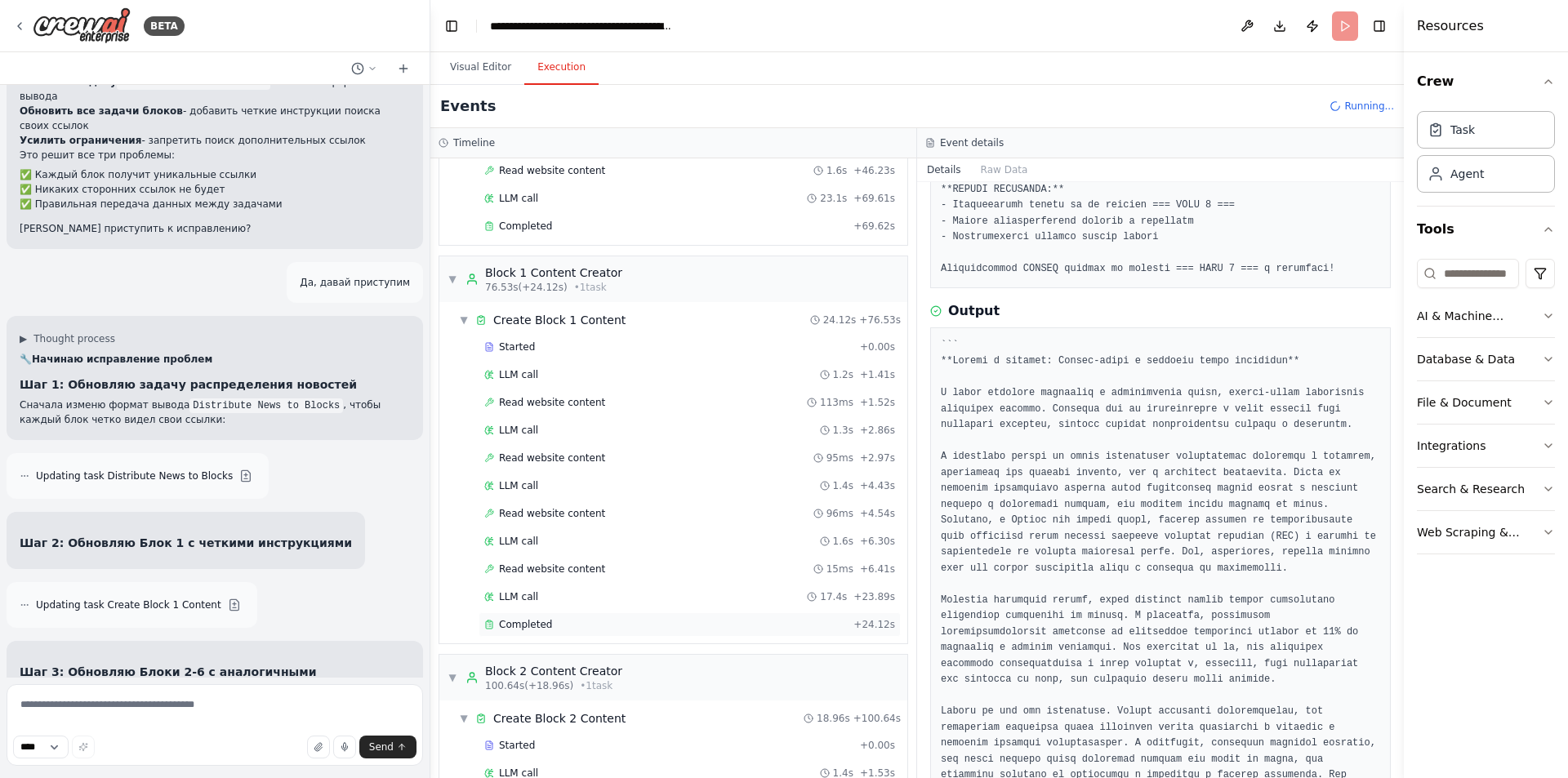
click at [539, 621] on span "Completed" at bounding box center [526, 624] width 53 height 13
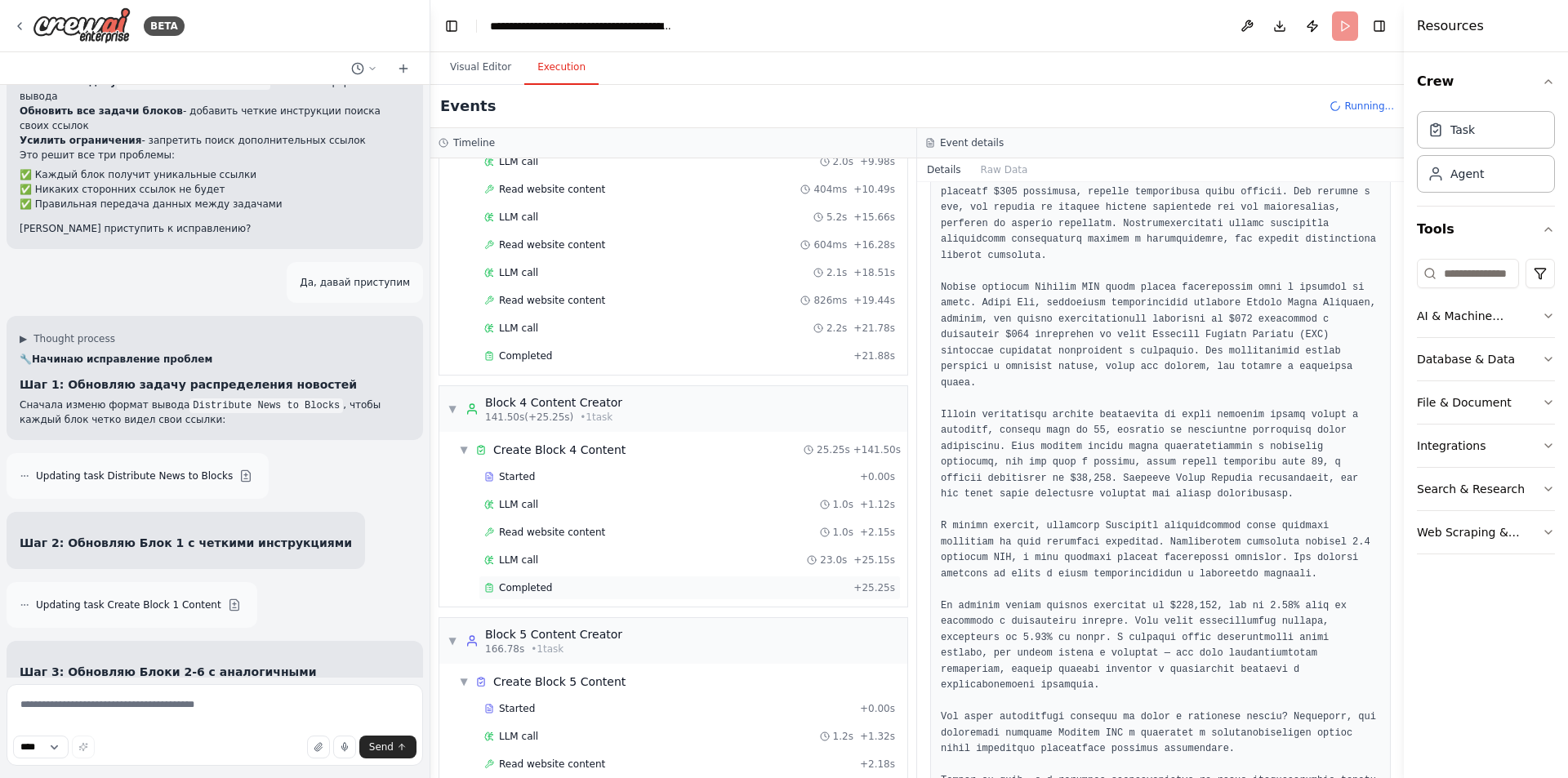
scroll to position [1815, 0]
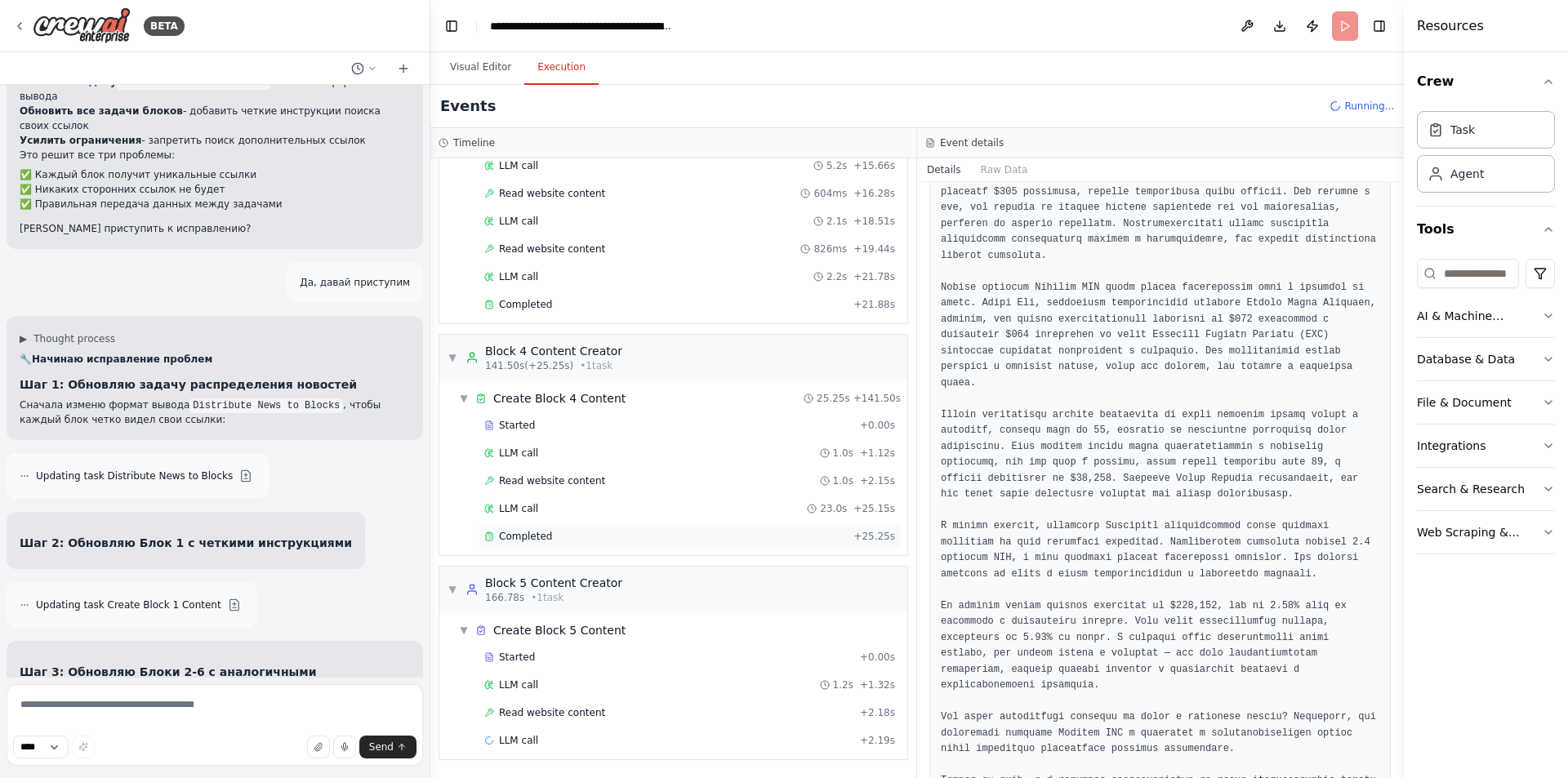
click at [566, 540] on div "Completed" at bounding box center [666, 536] width 363 height 13
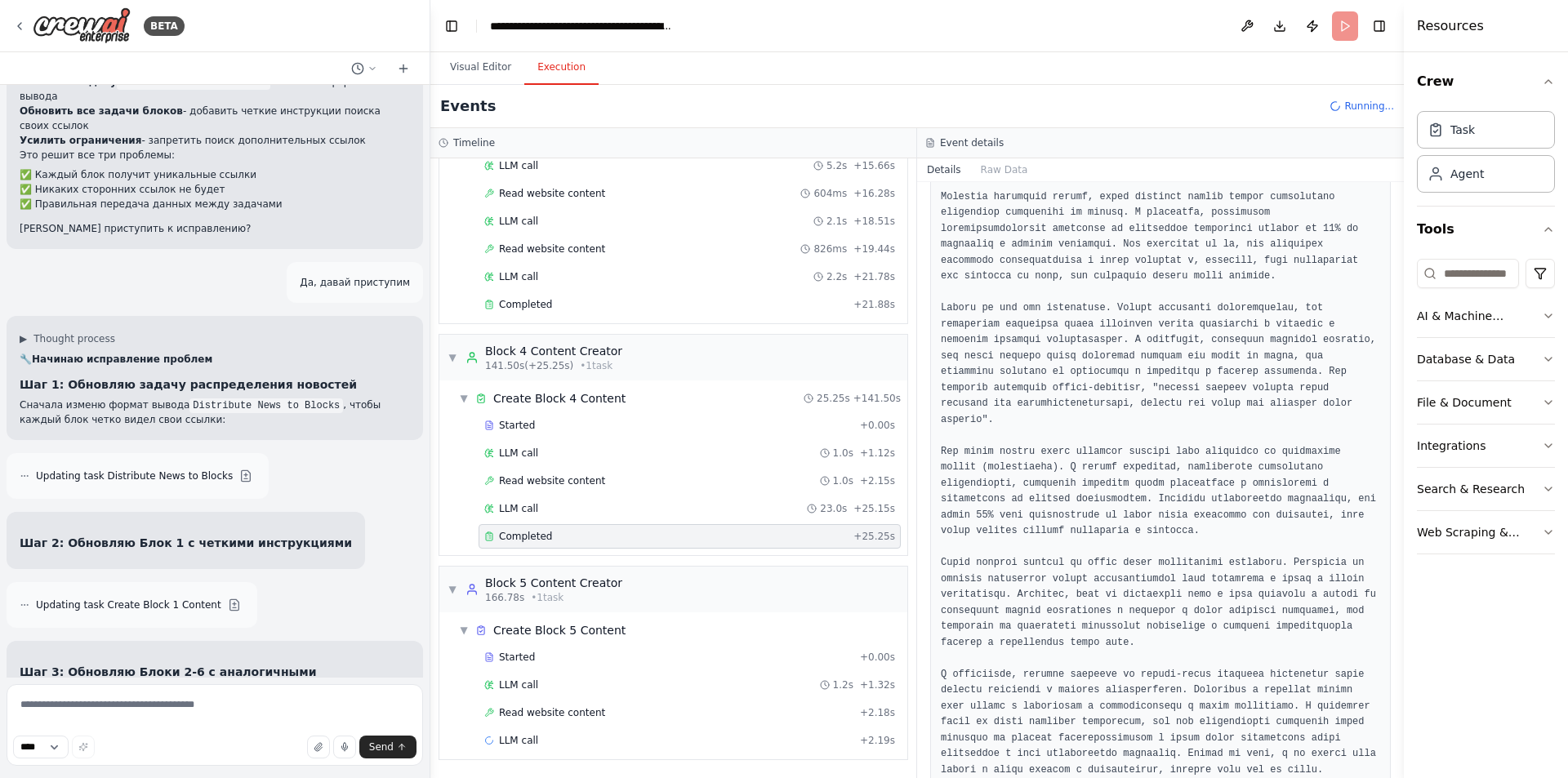
scroll to position [845, 0]
click at [572, 711] on span "Read website content" at bounding box center [552, 712] width 107 height 13
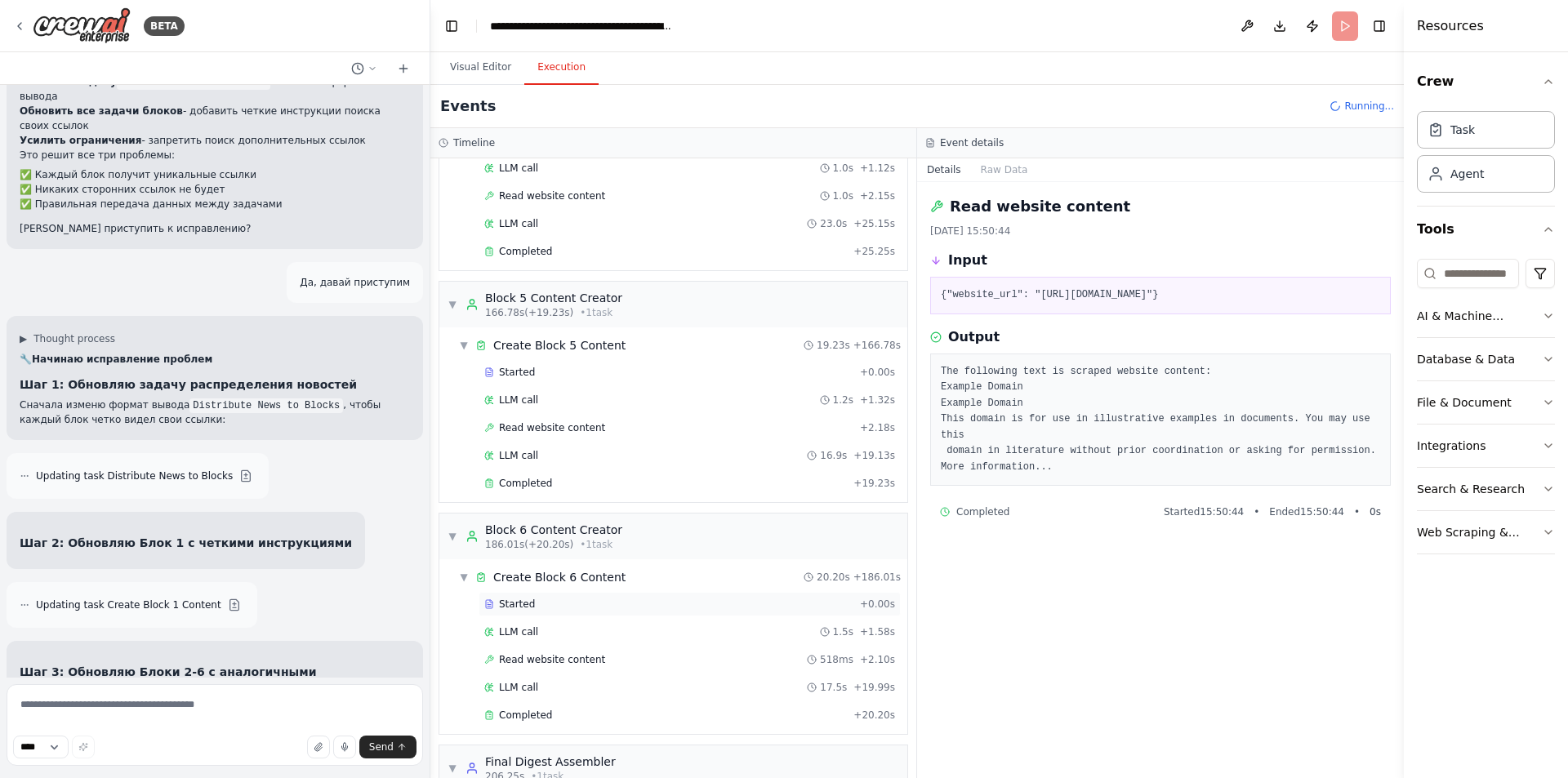
scroll to position [2224, 0]
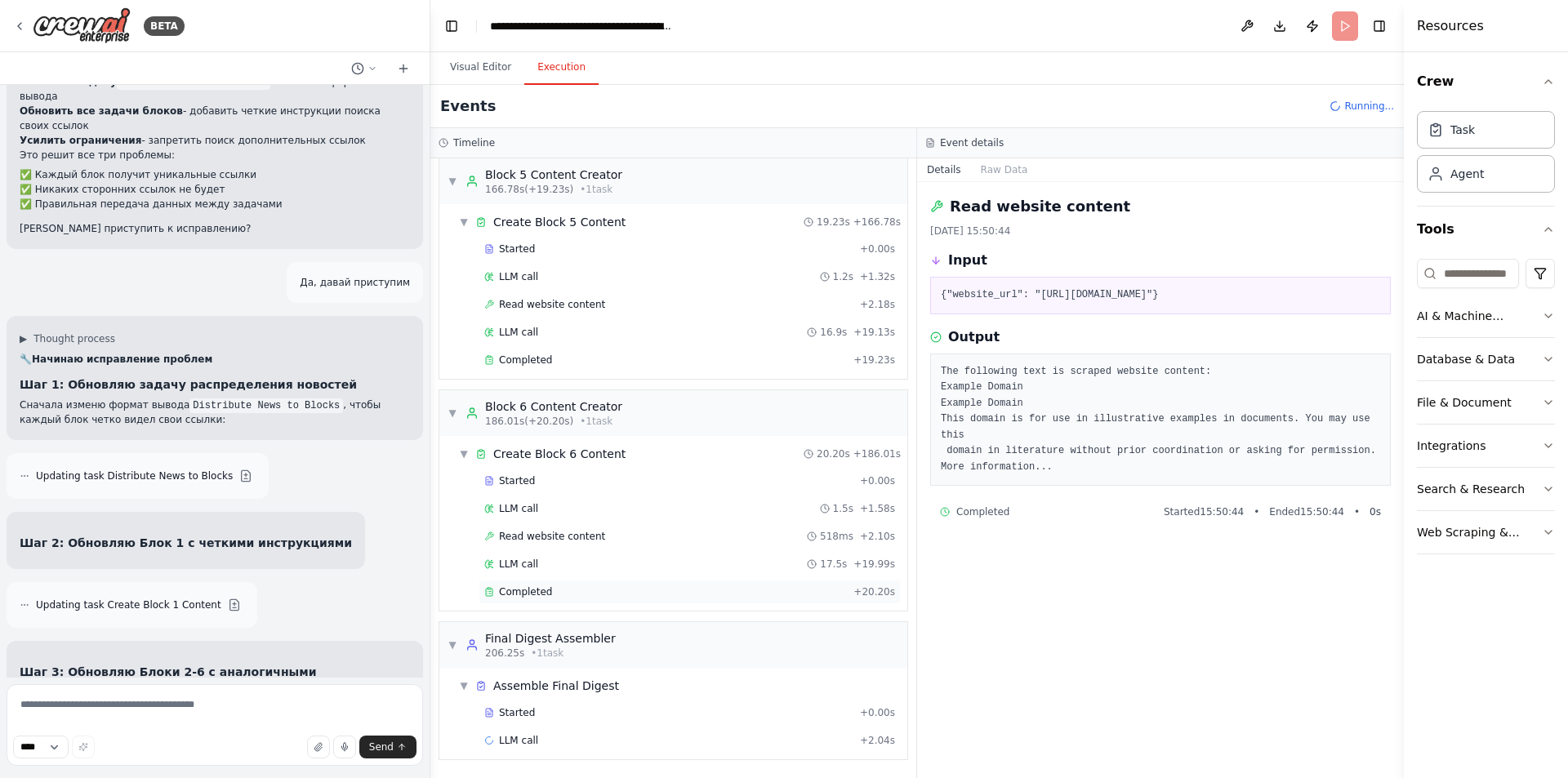
click at [550, 592] on div "Completed" at bounding box center [666, 592] width 363 height 13
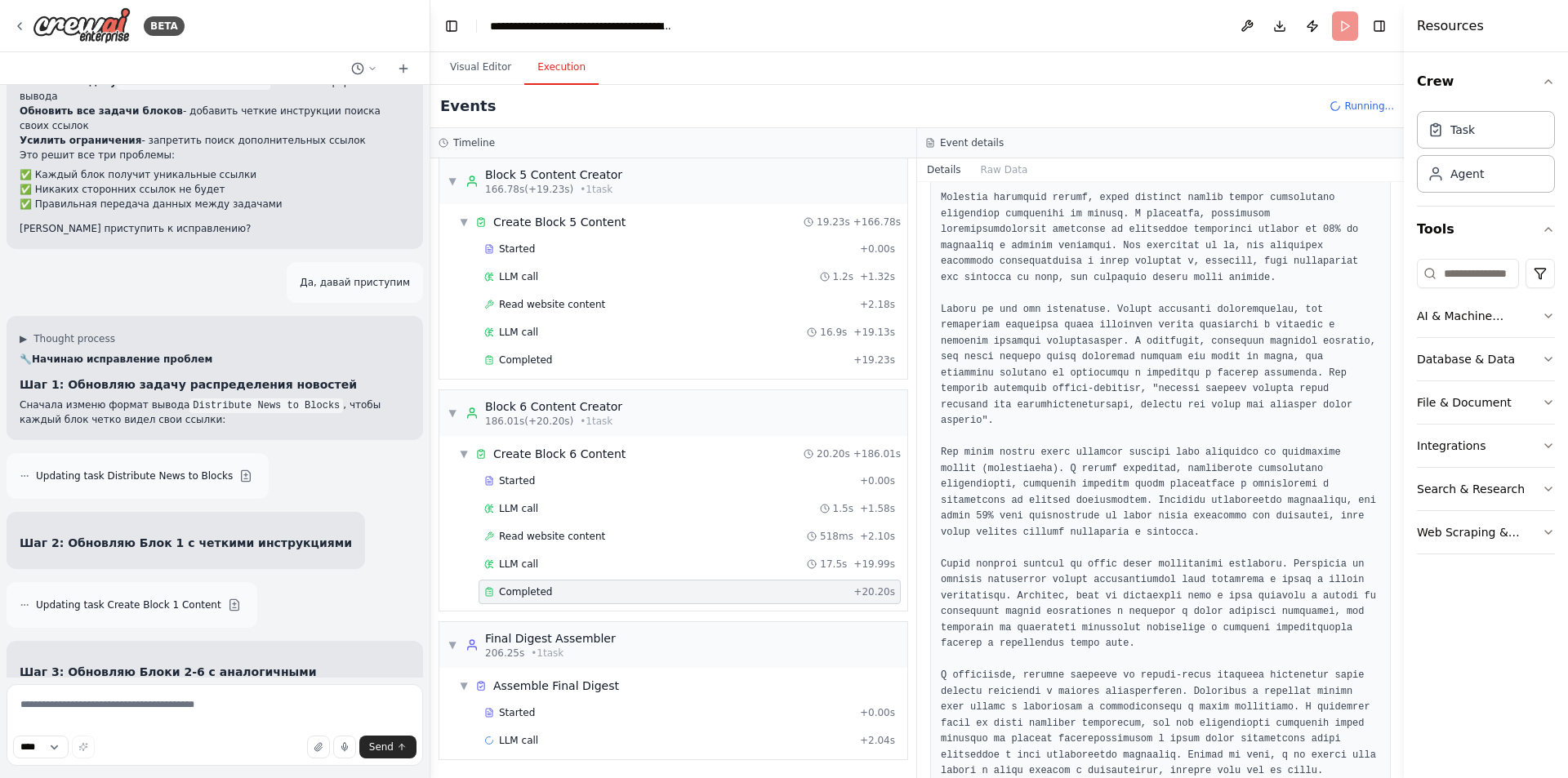
scroll to position [830, 0]
click at [557, 486] on div "Started" at bounding box center [669, 480] width 369 height 13
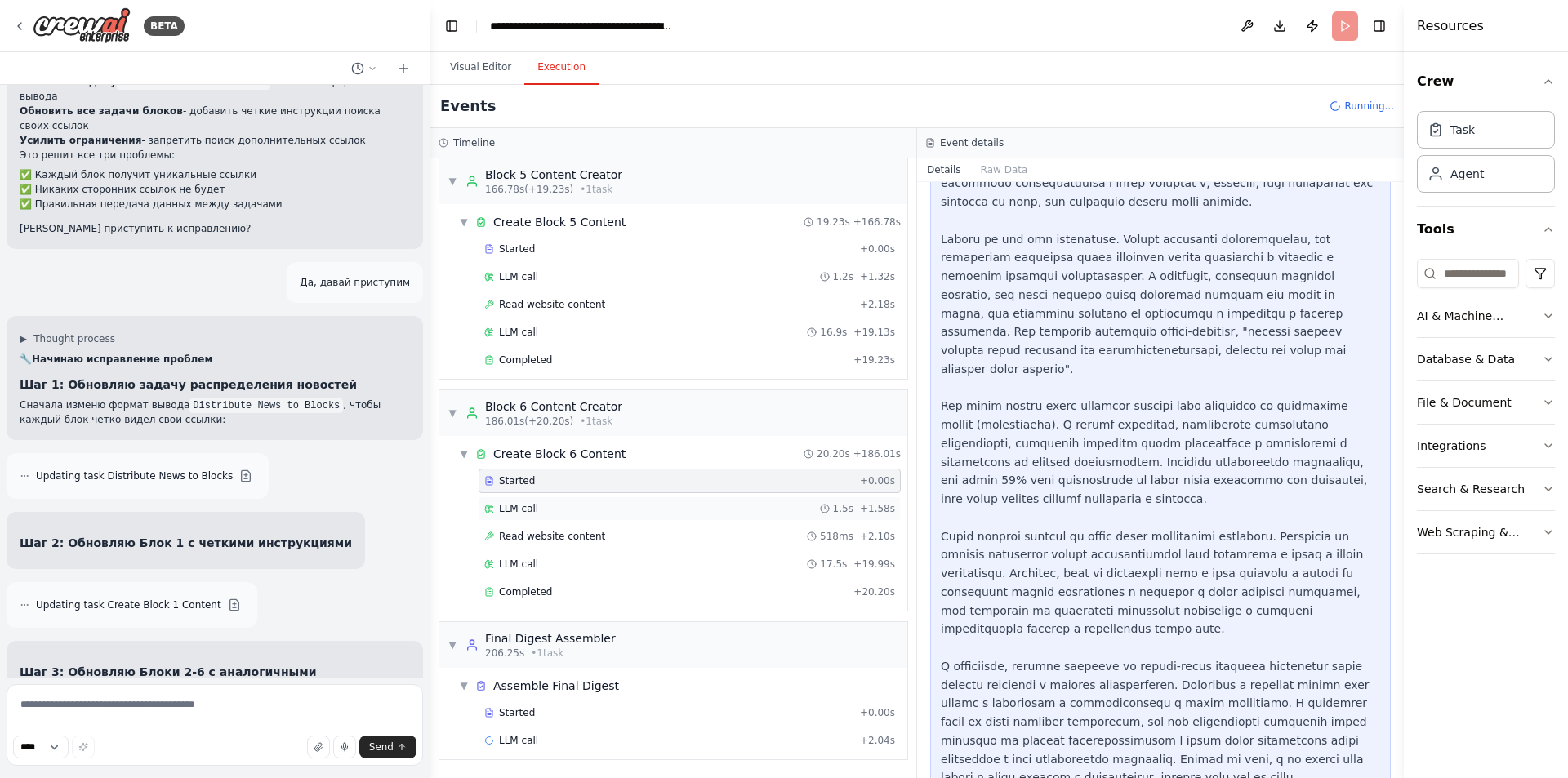
scroll to position [1647, 0]
click at [551, 347] on div "Started + 0.00s LLM call 1.2s + 1.32s Read website content + 2.18s LLM call 16.…" at bounding box center [679, 306] width 455 height 139
click at [550, 359] on div "Completed" at bounding box center [666, 360] width 363 height 13
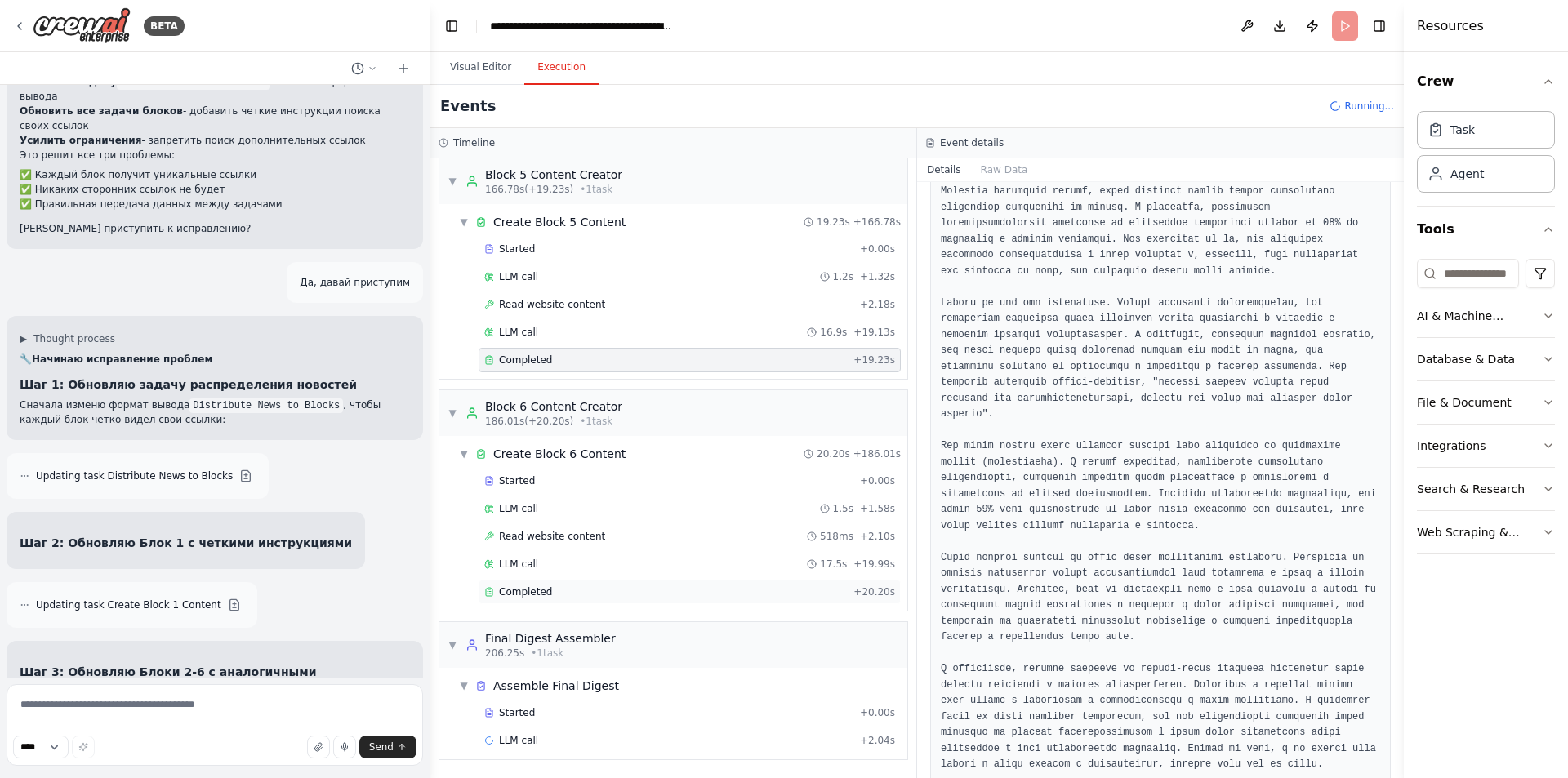
click at [608, 595] on div "Completed" at bounding box center [666, 592] width 363 height 13
click at [565, 358] on div "Completed" at bounding box center [666, 360] width 363 height 13
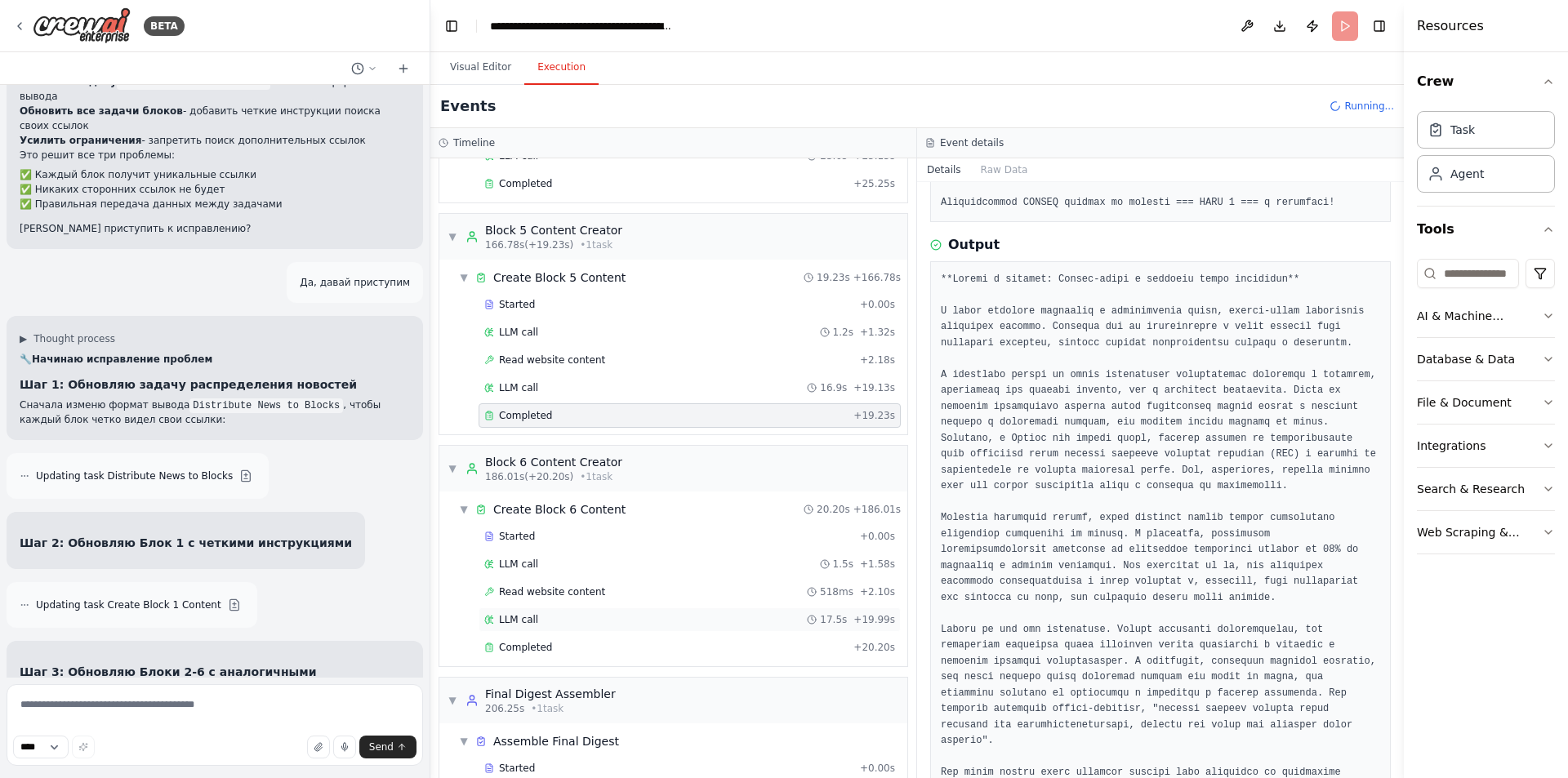
scroll to position [2224, 0]
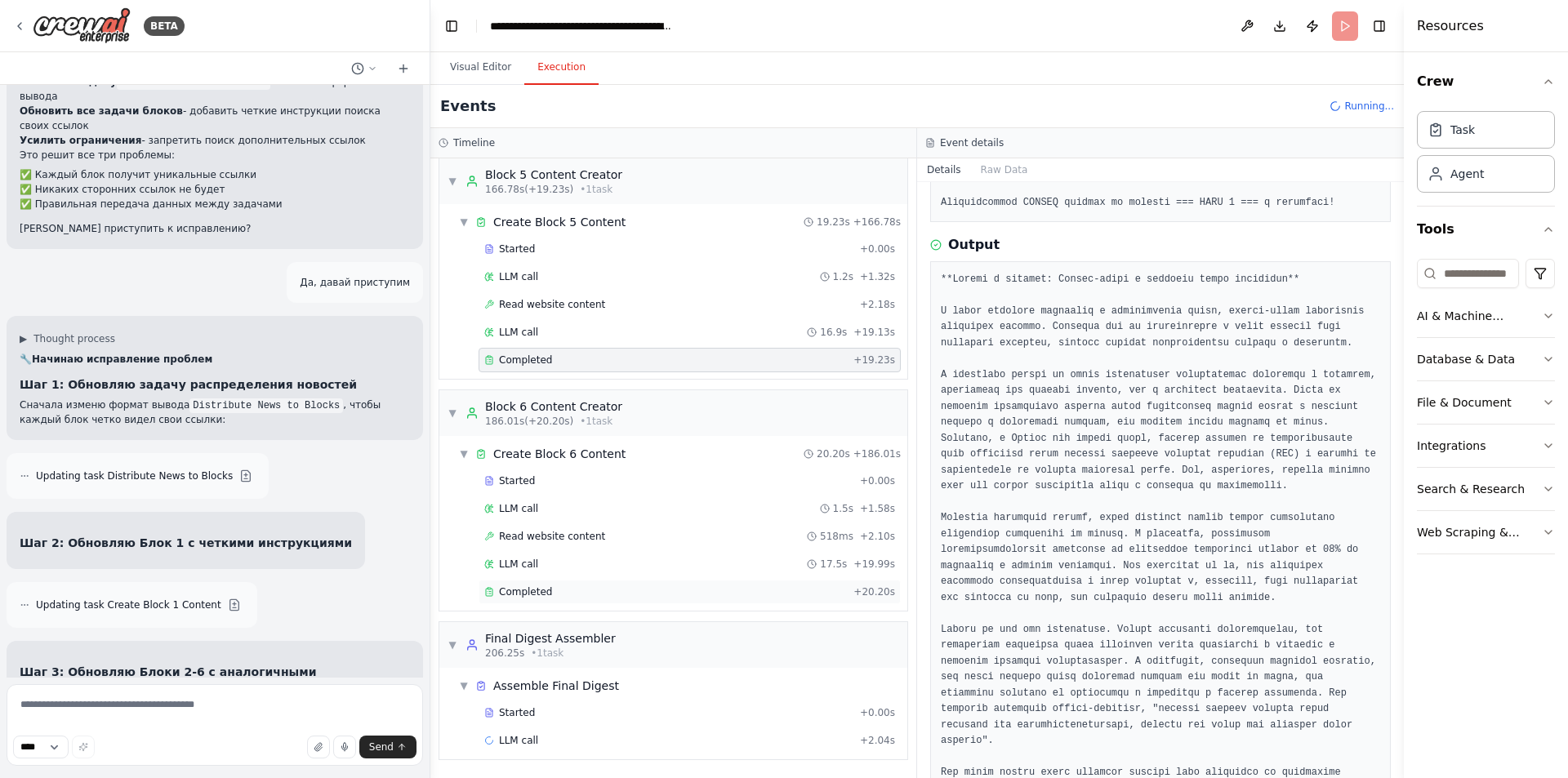
click at [611, 592] on div "Completed" at bounding box center [666, 592] width 363 height 13
click at [561, 362] on div "Completed" at bounding box center [666, 360] width 363 height 13
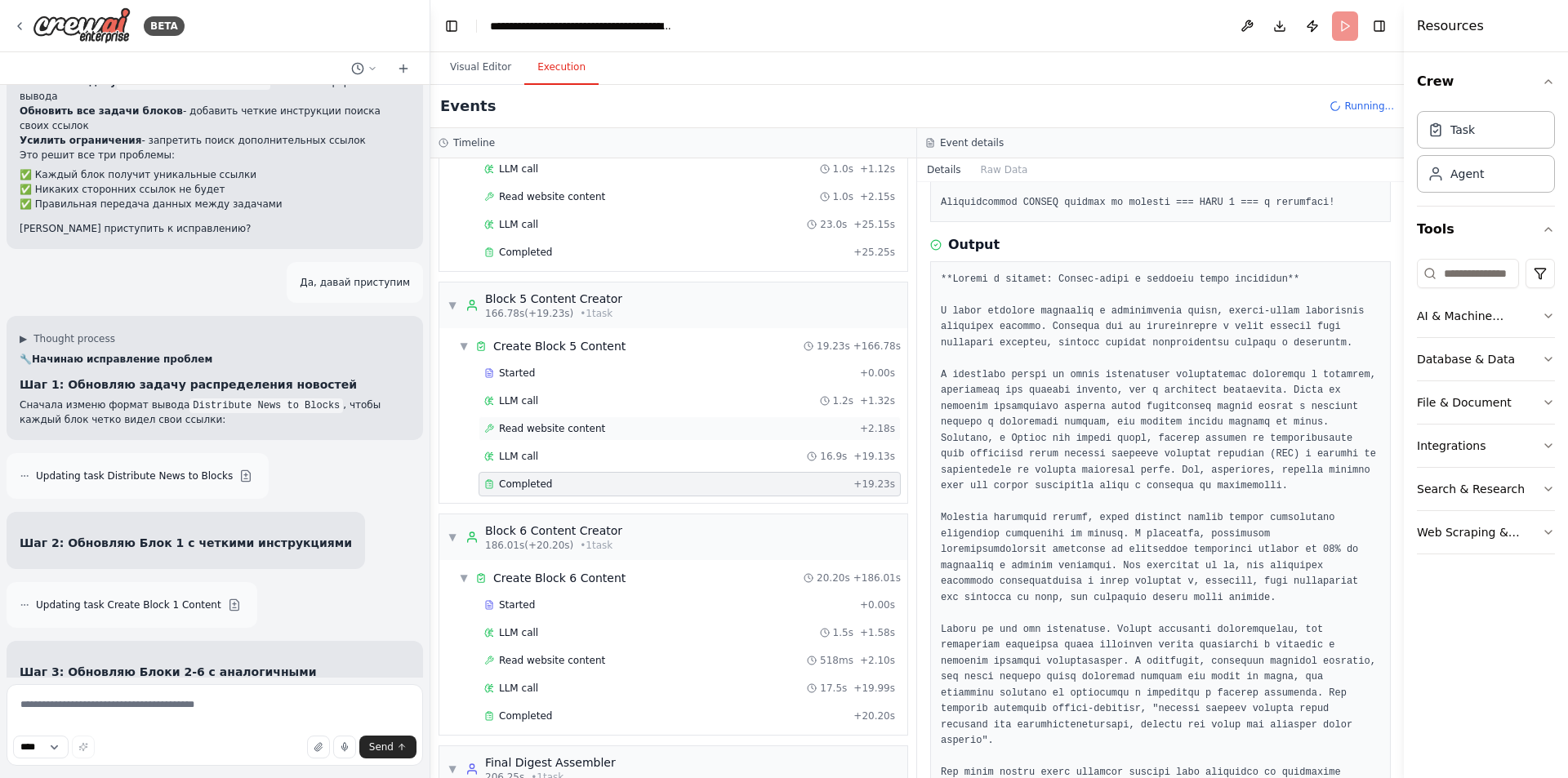
scroll to position [2061, 0]
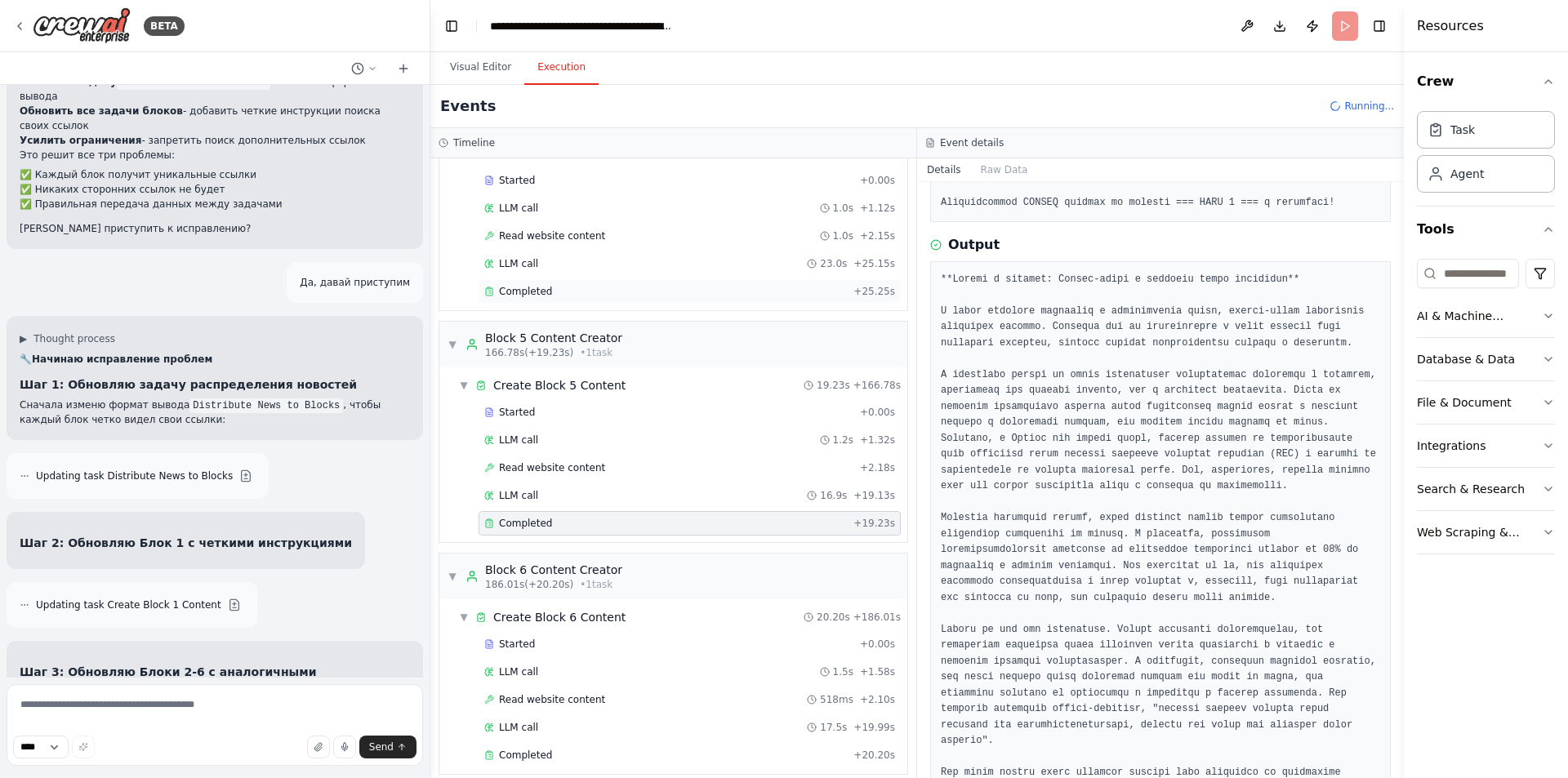
click at [568, 291] on div "Completed" at bounding box center [666, 291] width 363 height 13
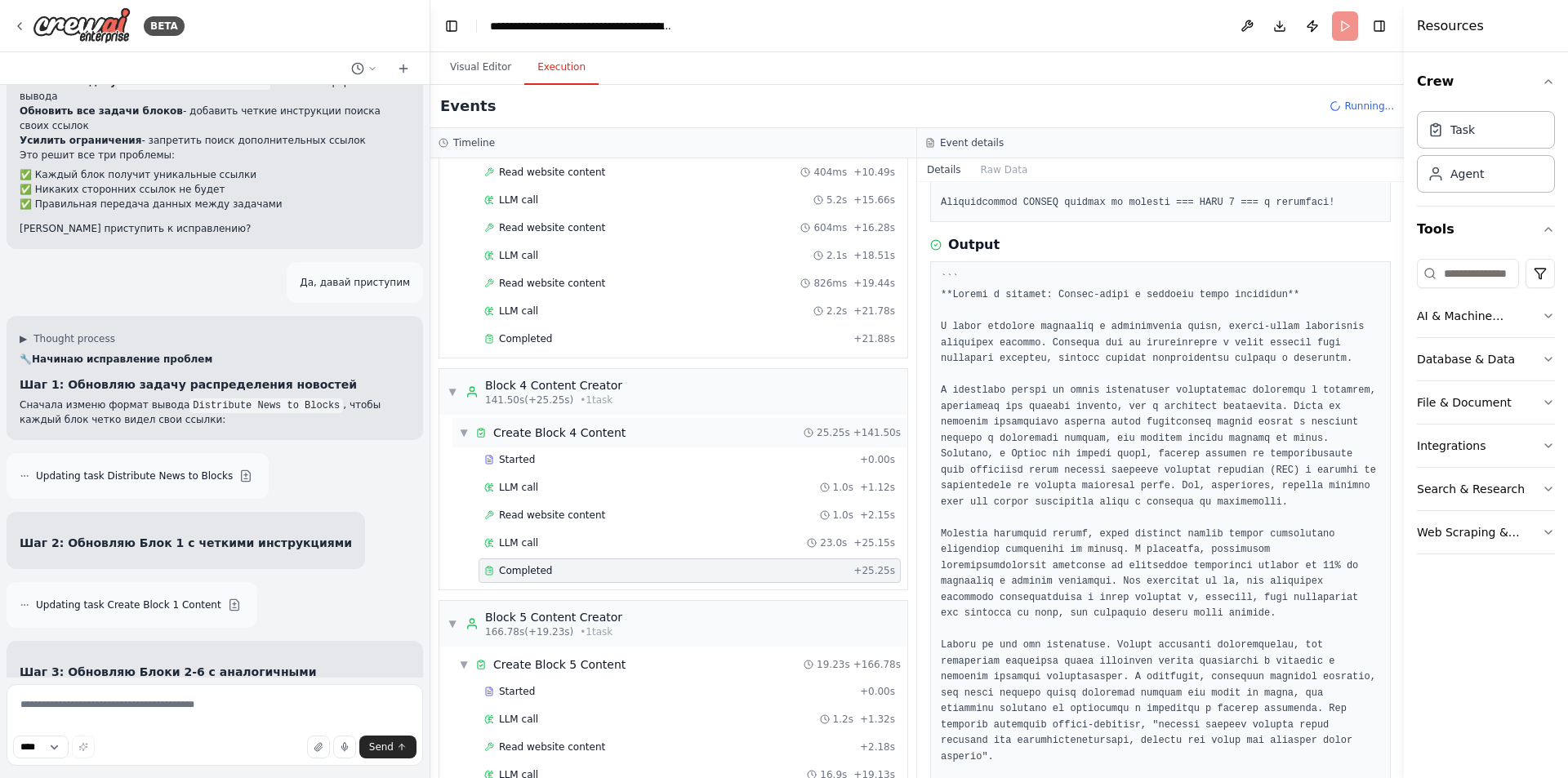
scroll to position [1733, 0]
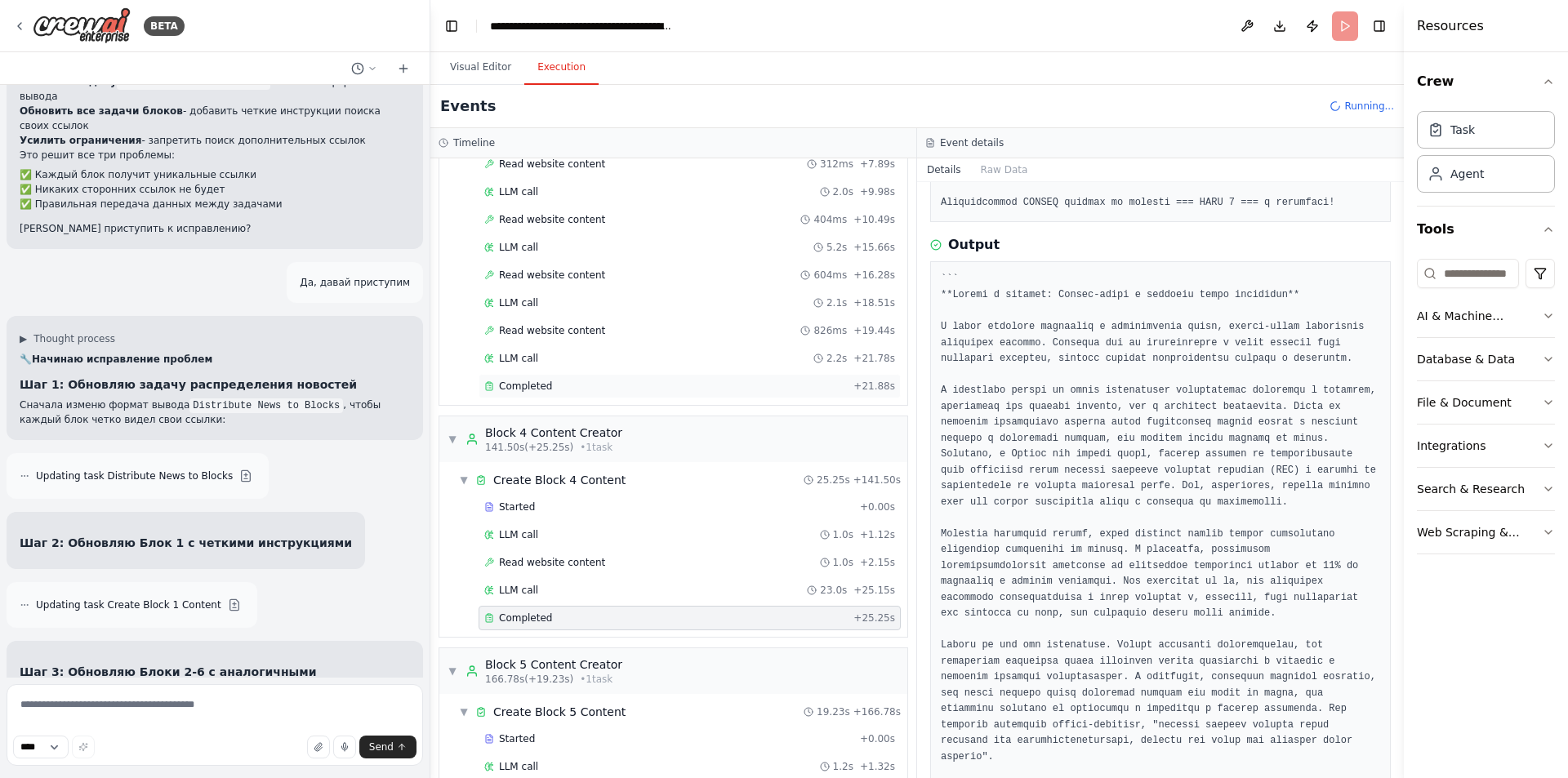
click at [595, 383] on div "Completed" at bounding box center [666, 386] width 363 height 13
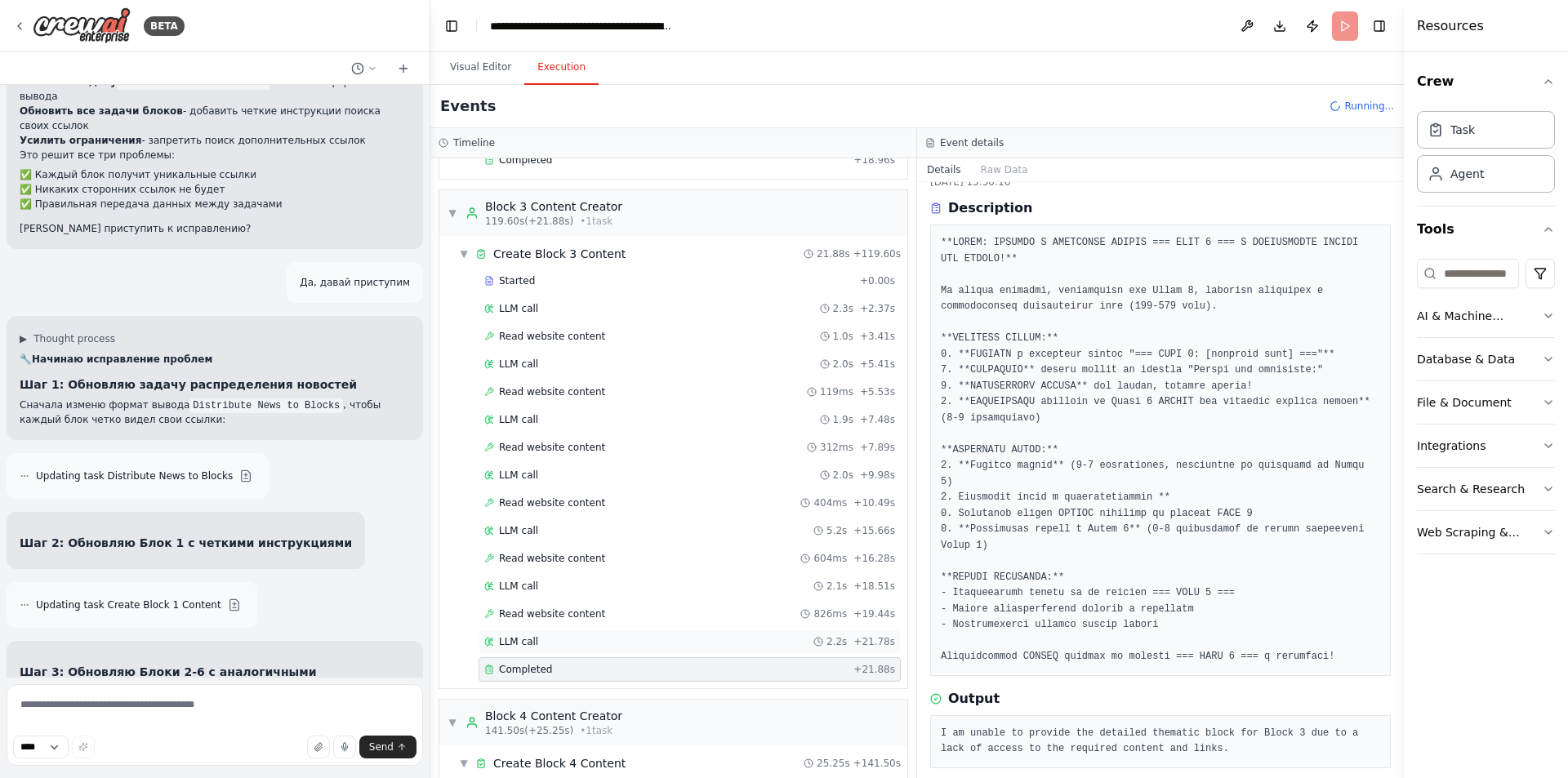
scroll to position [1489, 0]
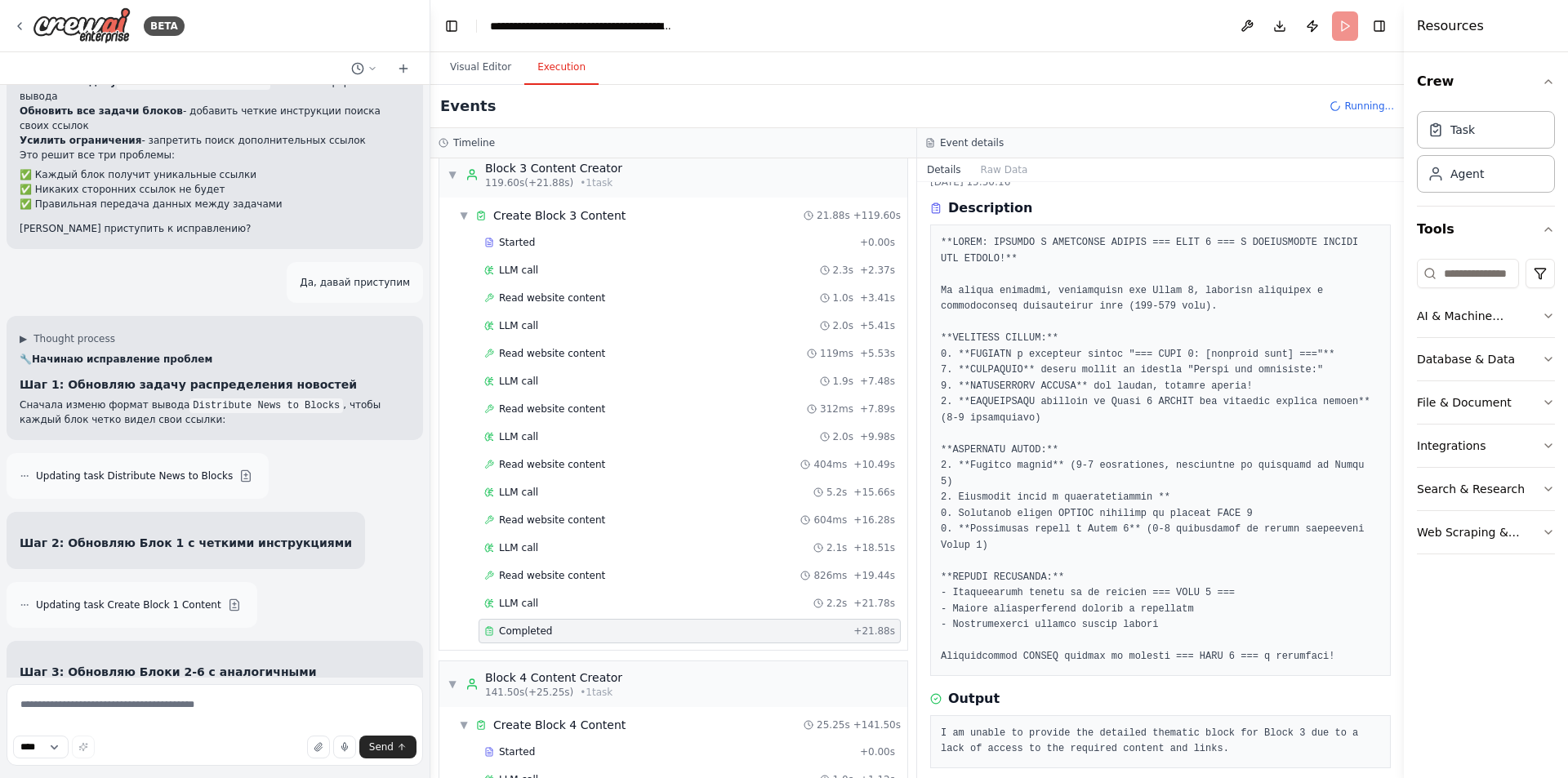
click at [576, 630] on div "Completed" at bounding box center [666, 631] width 363 height 13
click at [653, 627] on div "Completed" at bounding box center [666, 631] width 363 height 13
click at [692, 583] on div "Read website content 826ms + 19.44s" at bounding box center [689, 576] width 422 height 25
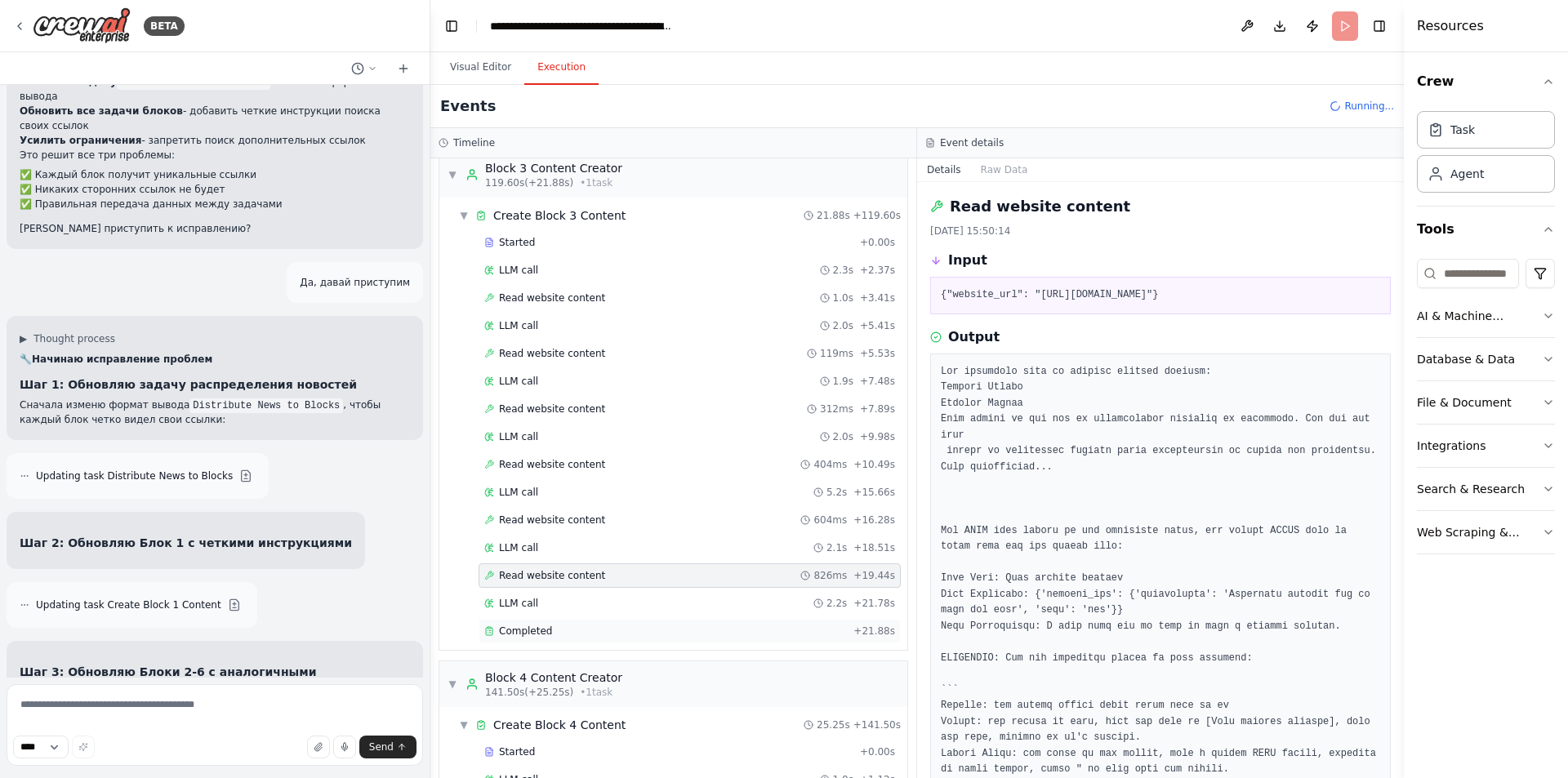
click at [664, 635] on div "Completed" at bounding box center [666, 631] width 363 height 13
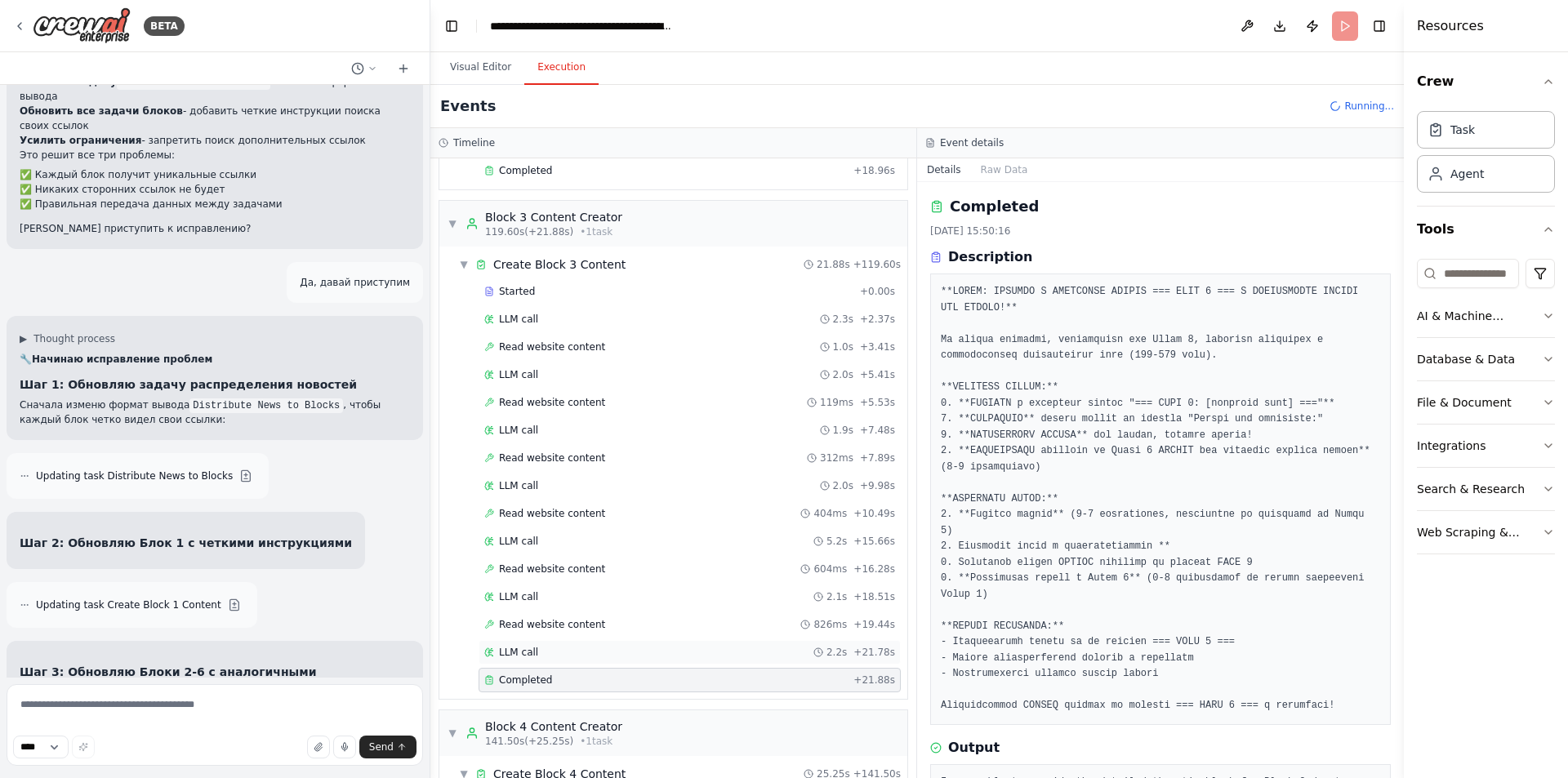
scroll to position [1243, 0]
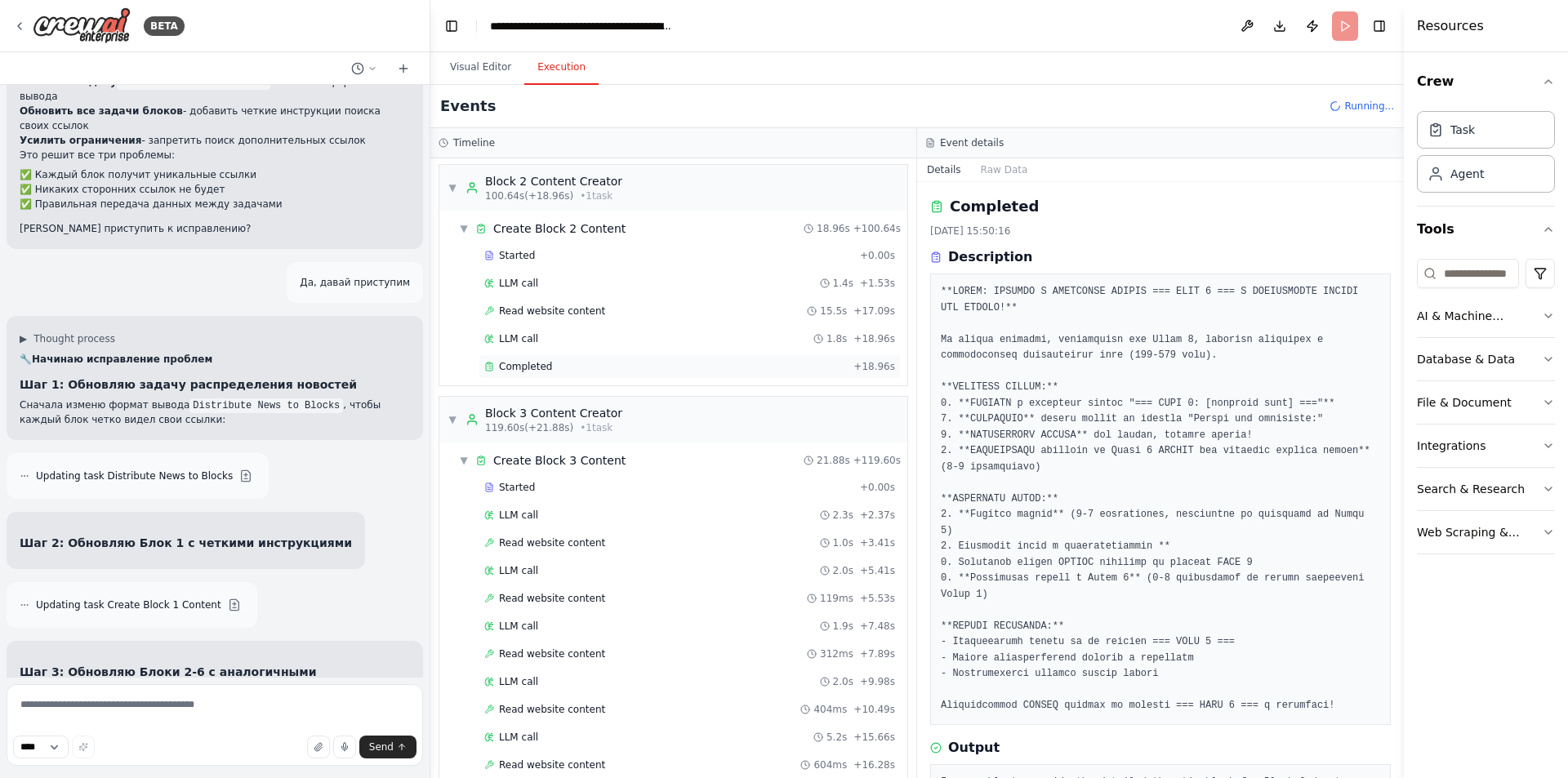
click at [577, 365] on div "Completed" at bounding box center [666, 366] width 363 height 13
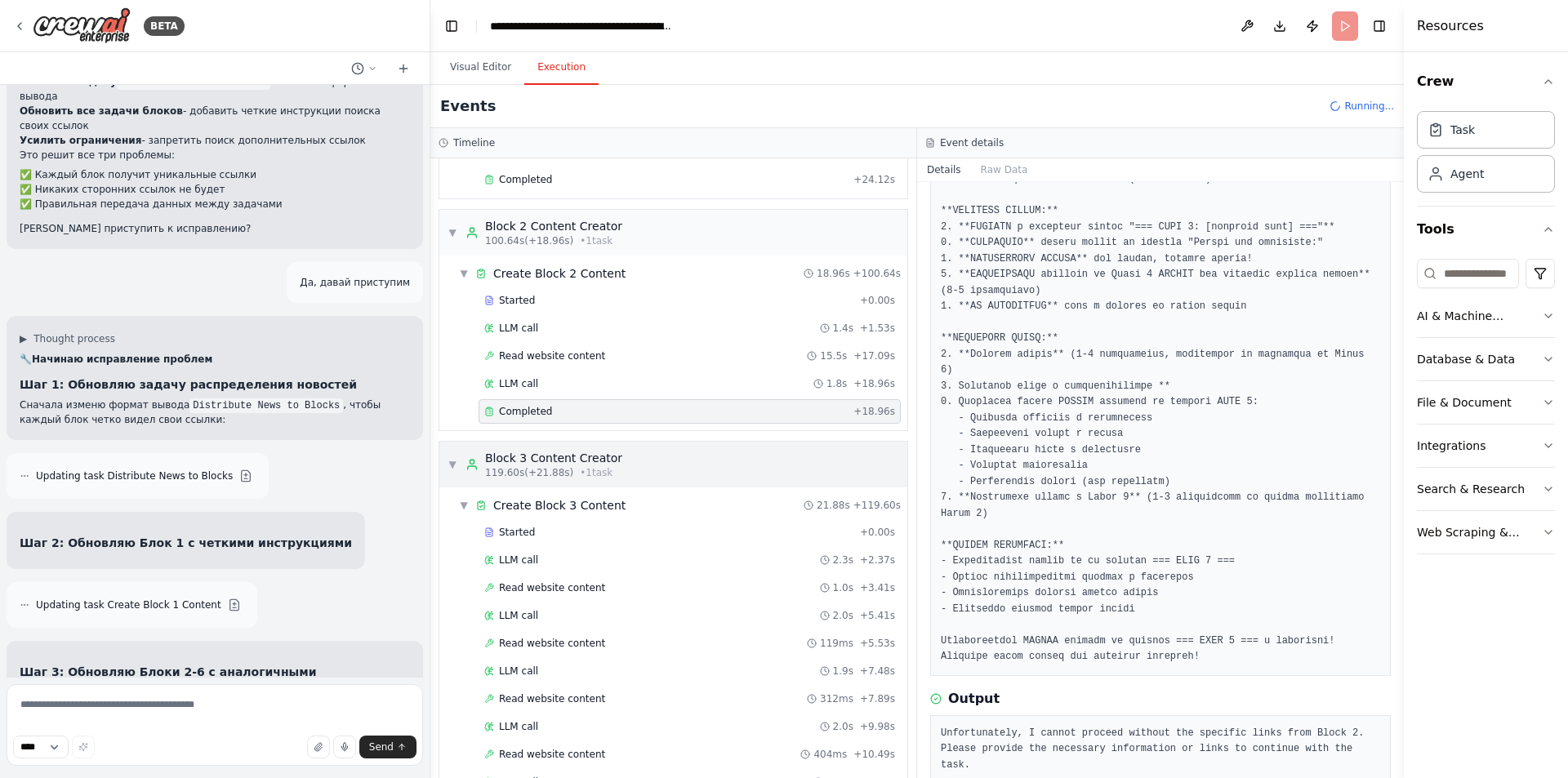
scroll to position [917, 0]
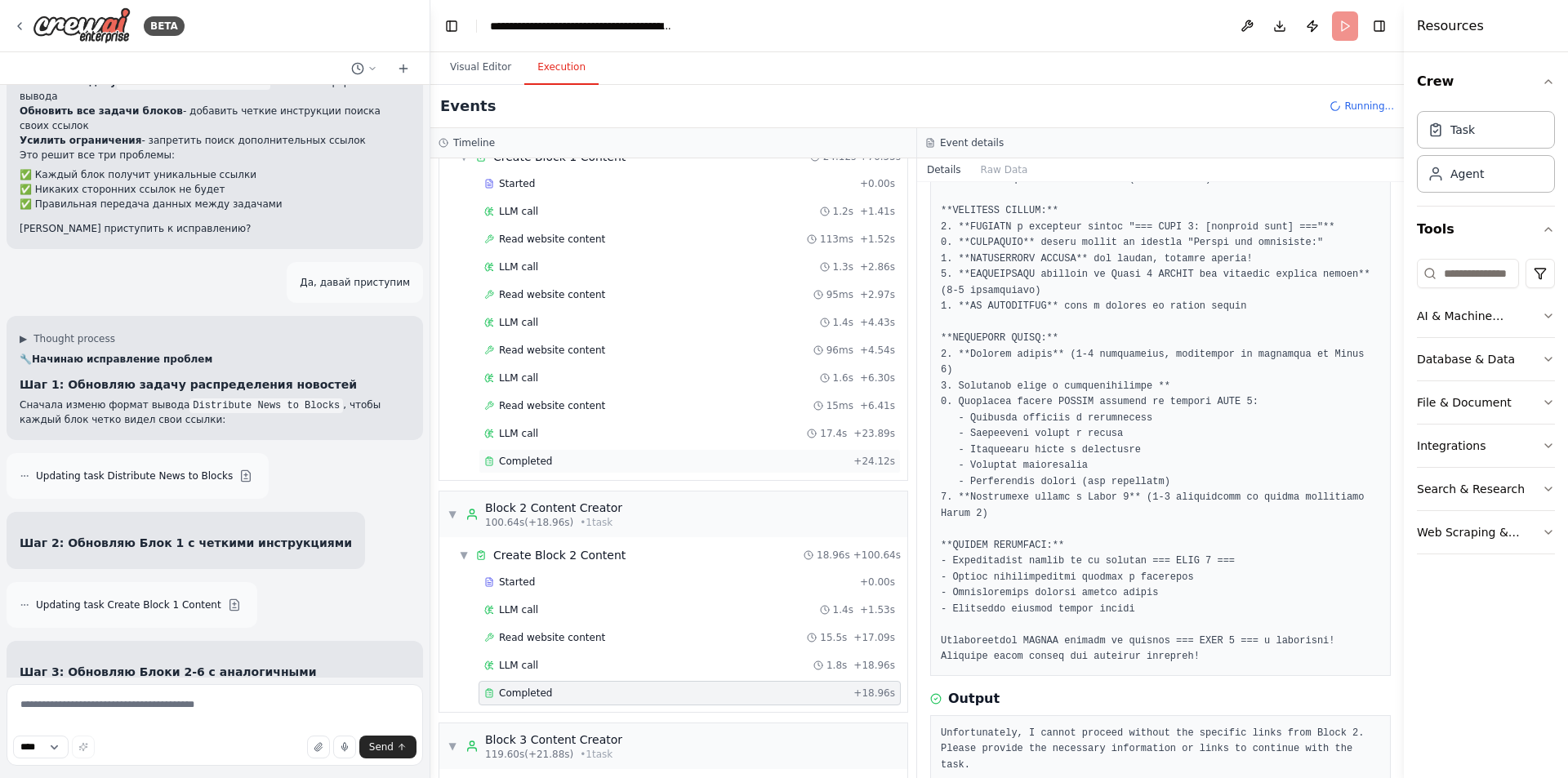
click at [551, 467] on div "Completed" at bounding box center [666, 460] width 363 height 13
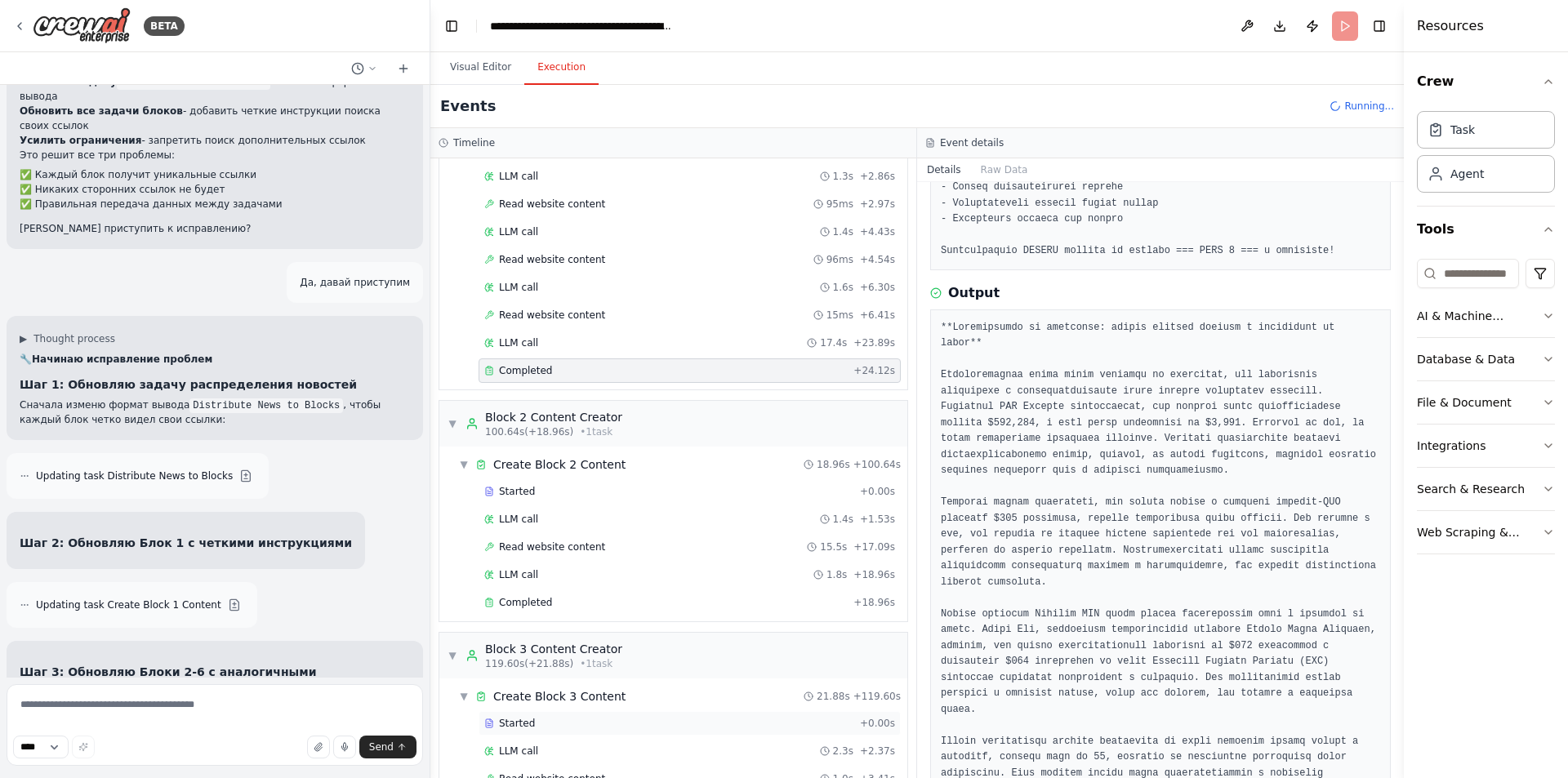
scroll to position [1489, 0]
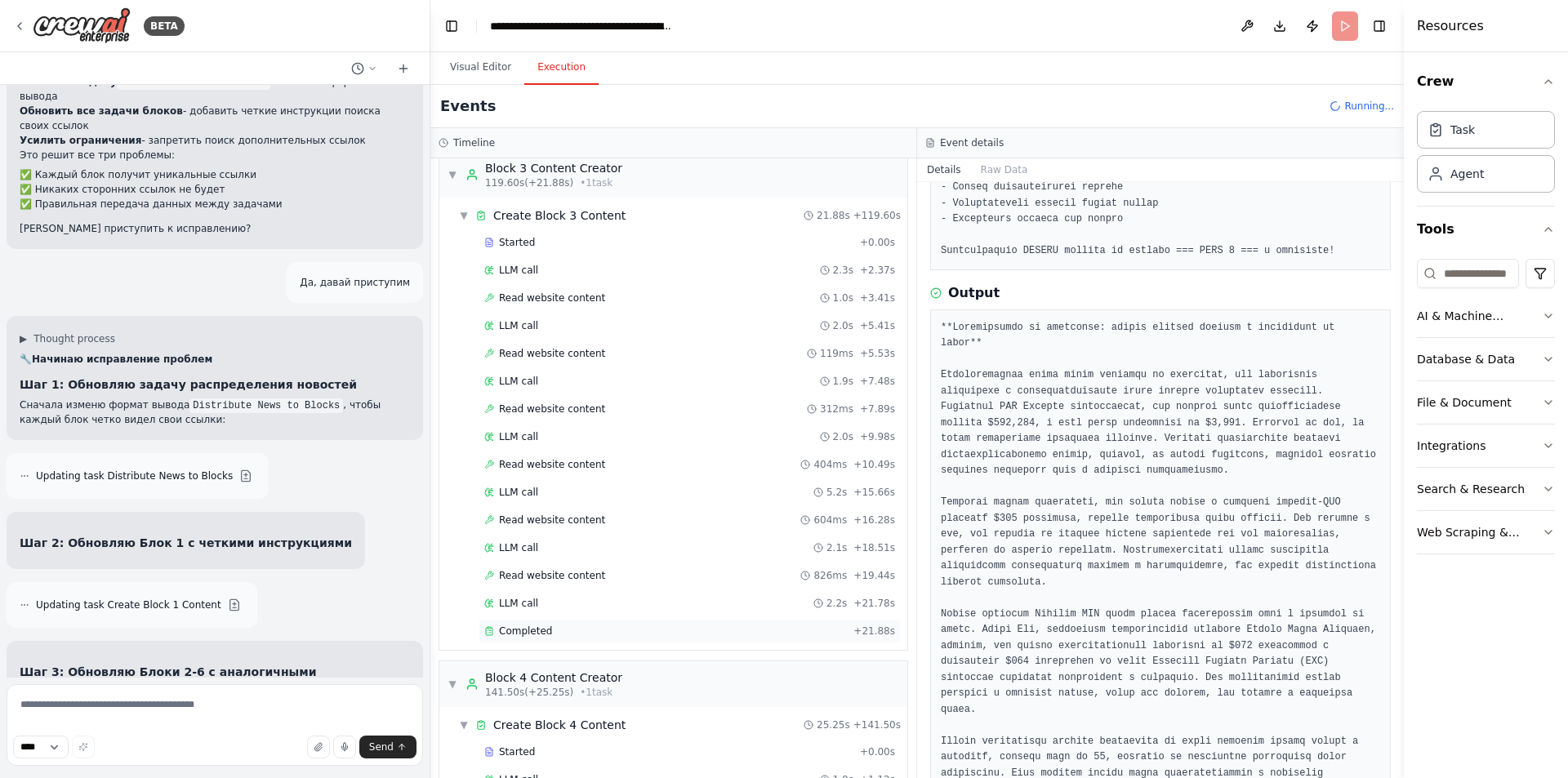
click at [554, 631] on div "Completed" at bounding box center [666, 631] width 363 height 13
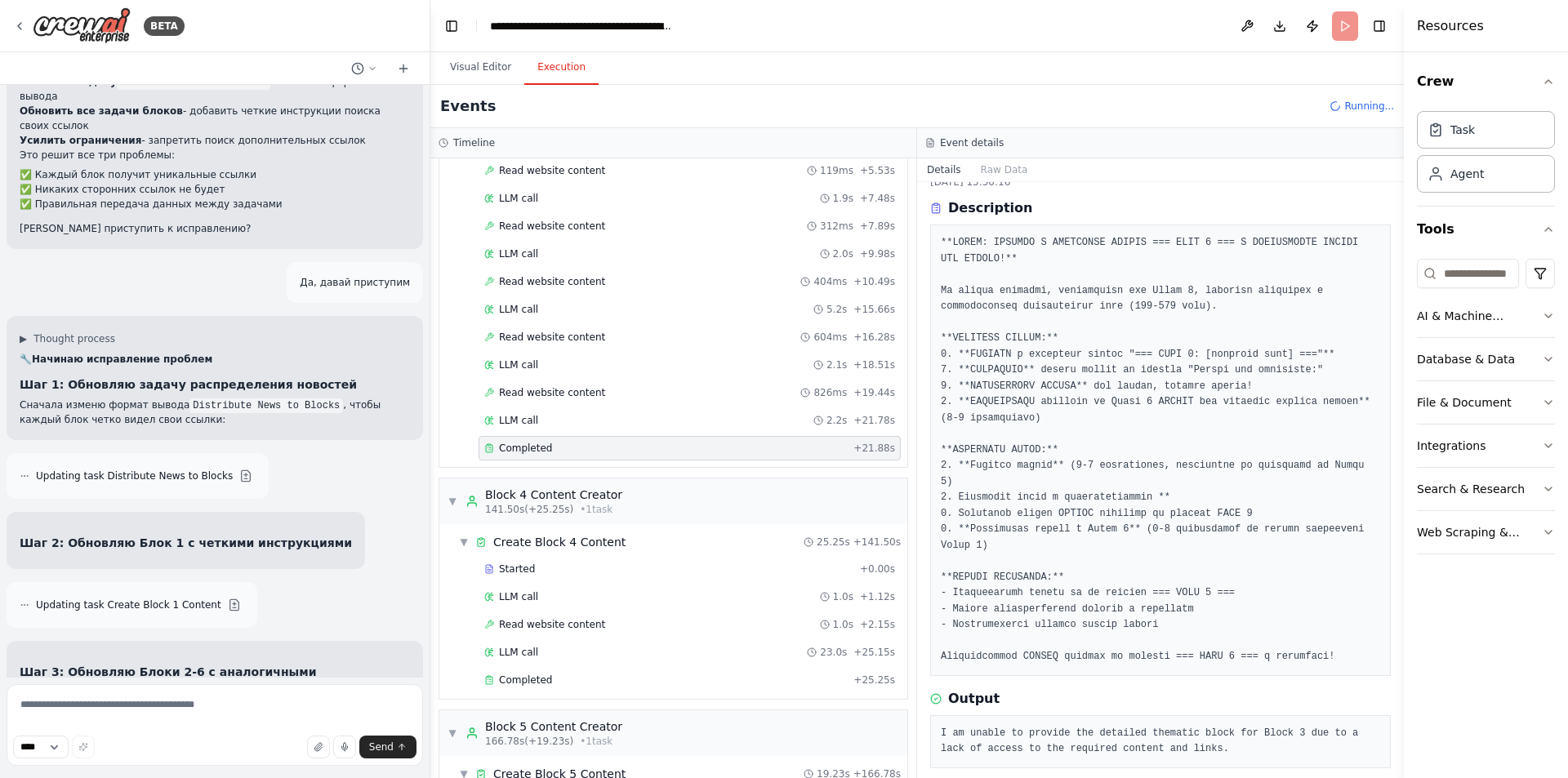
scroll to position [1733, 0]
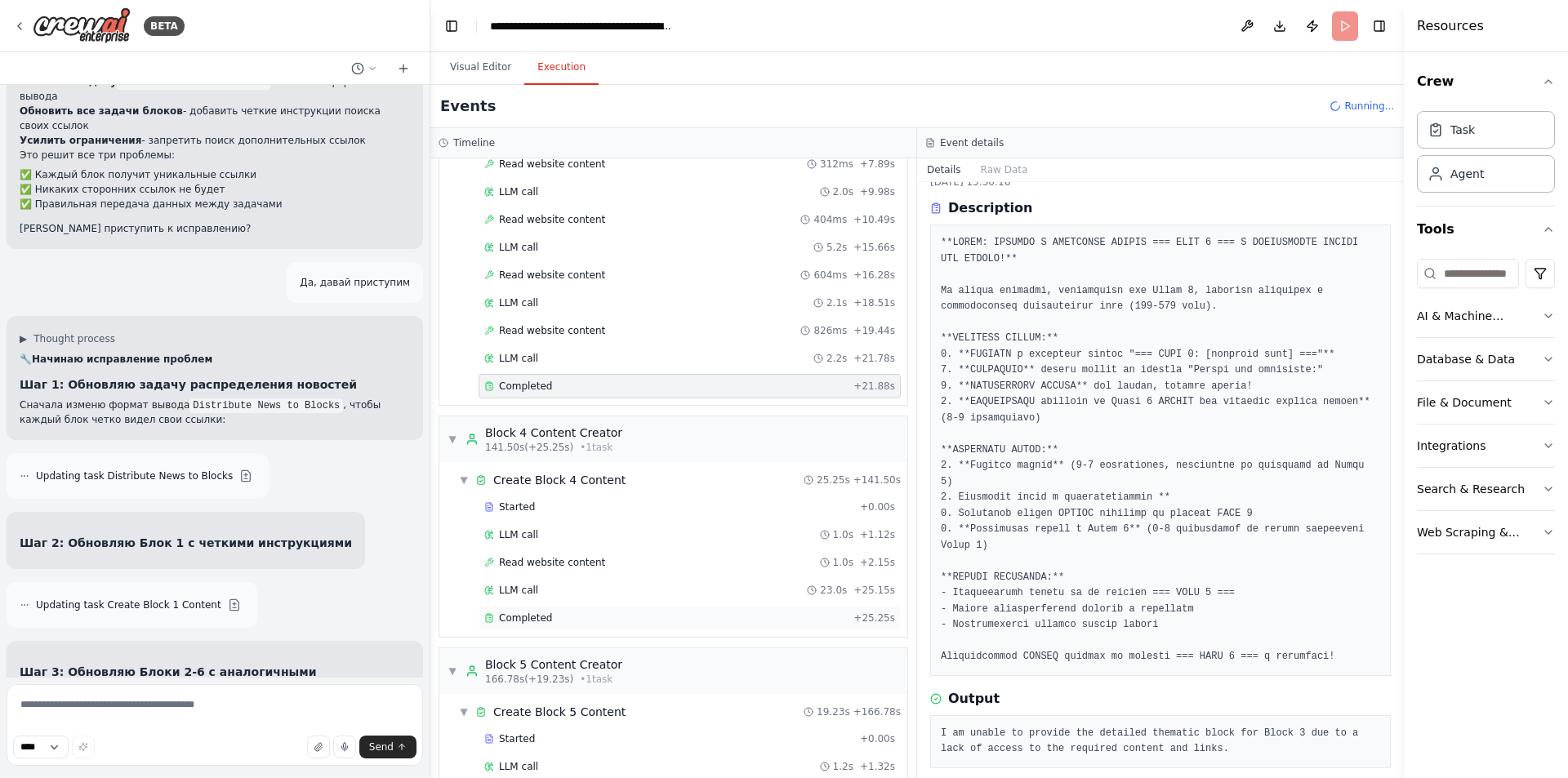
click at [579, 621] on div "Completed" at bounding box center [666, 617] width 363 height 13
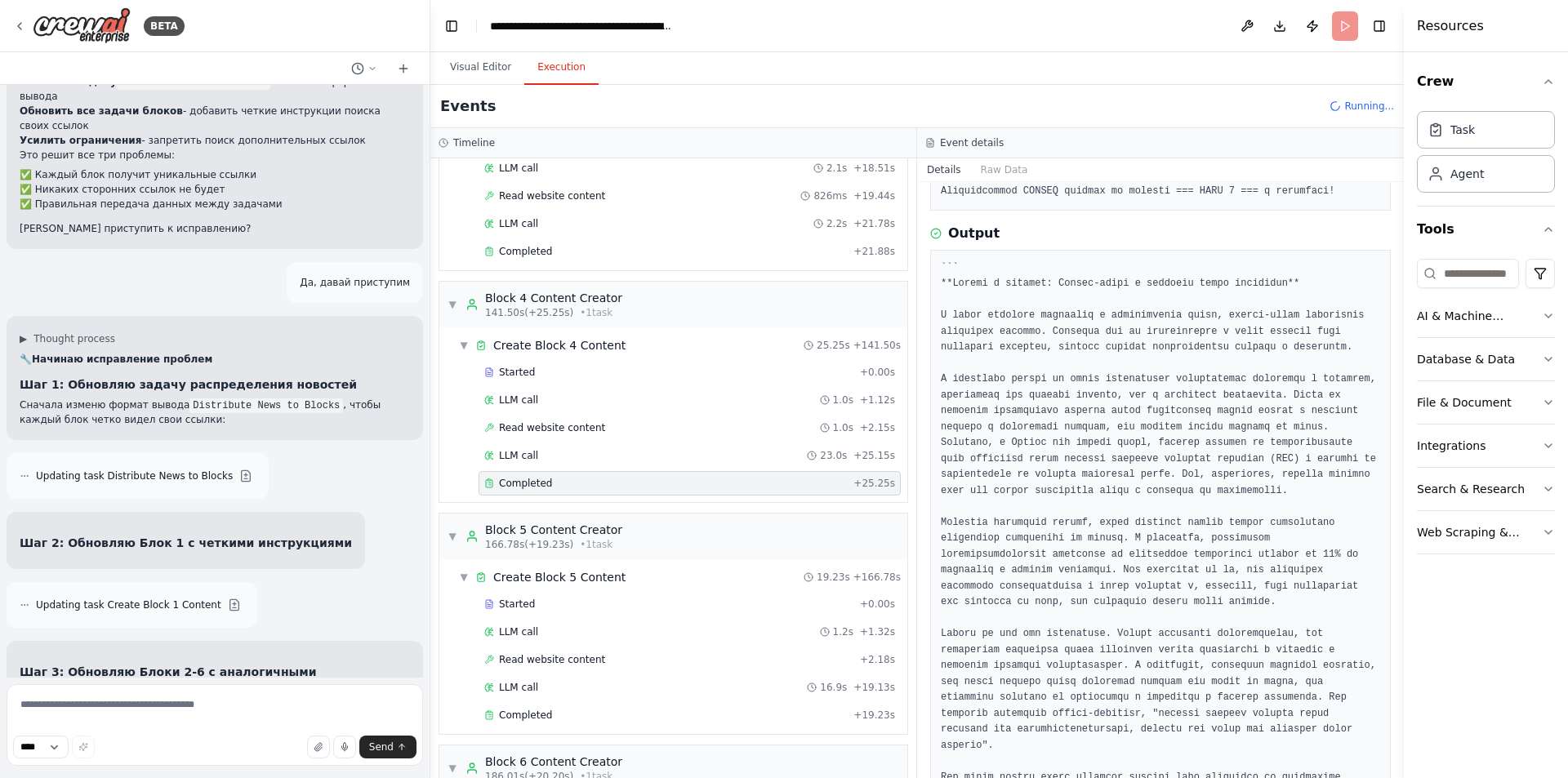
scroll to position [2224, 0]
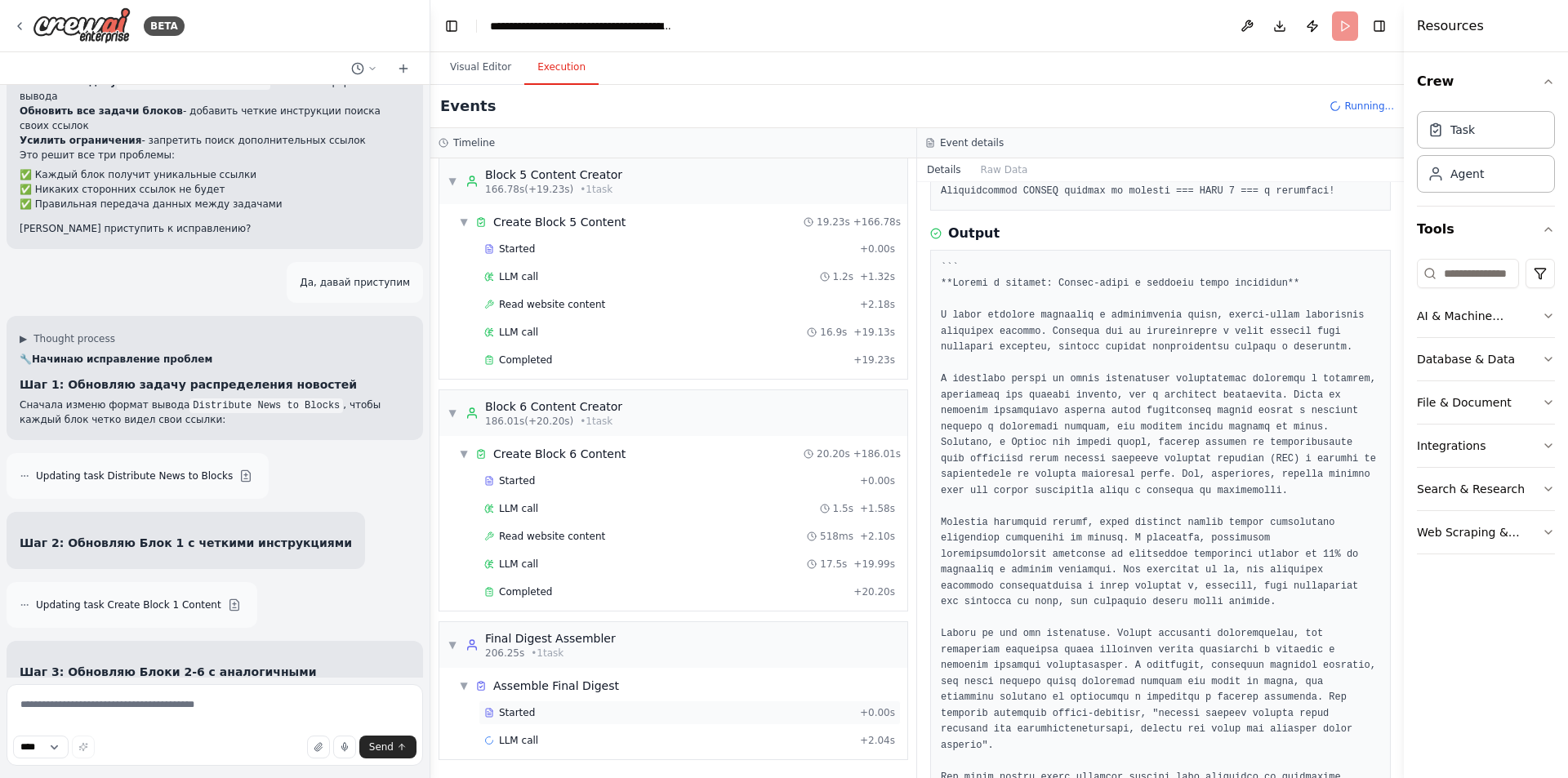
click at [571, 710] on div "Started" at bounding box center [669, 712] width 369 height 13
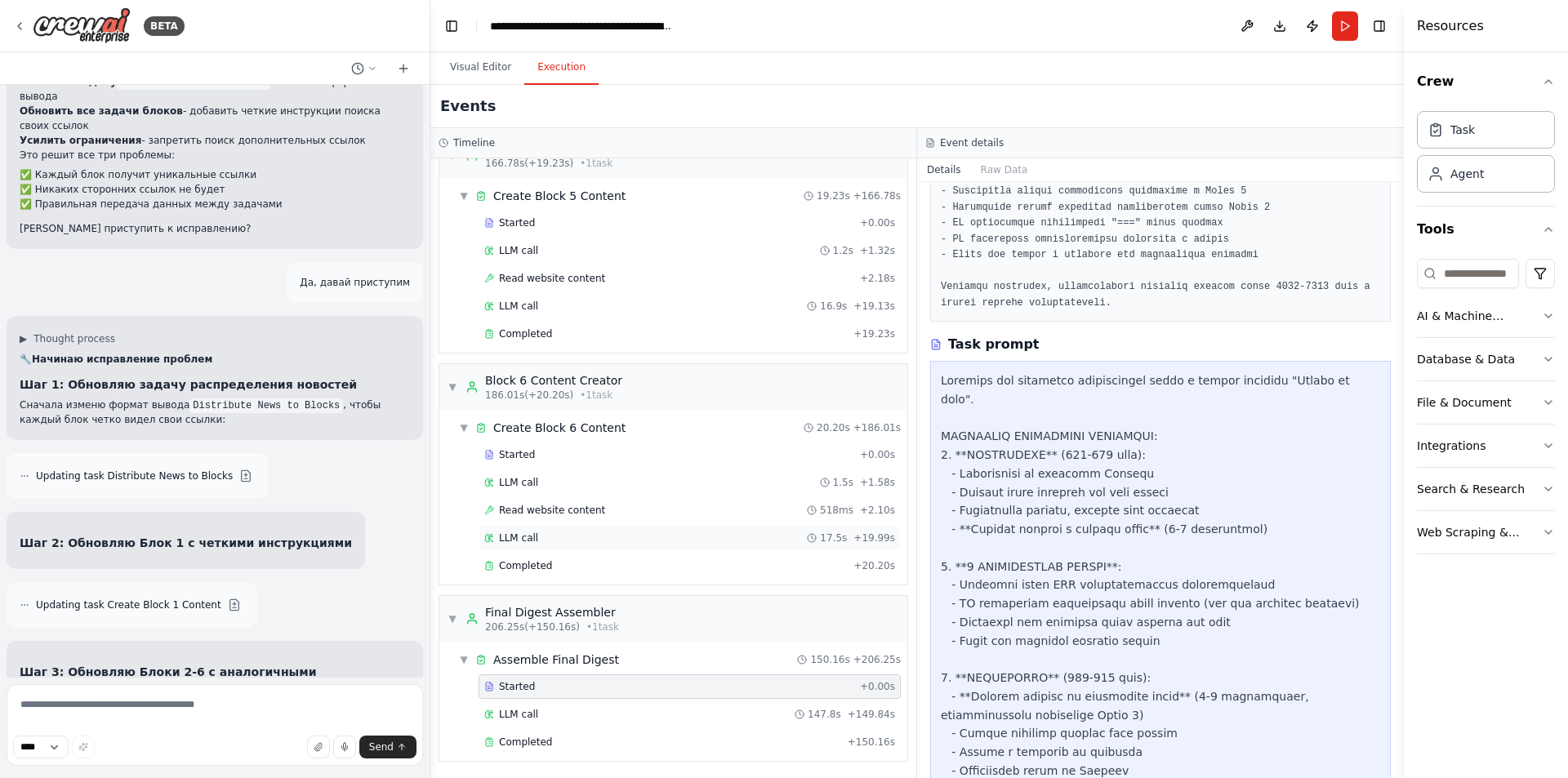
scroll to position [2252, 0]
click at [538, 742] on span "Completed" at bounding box center [526, 741] width 53 height 13
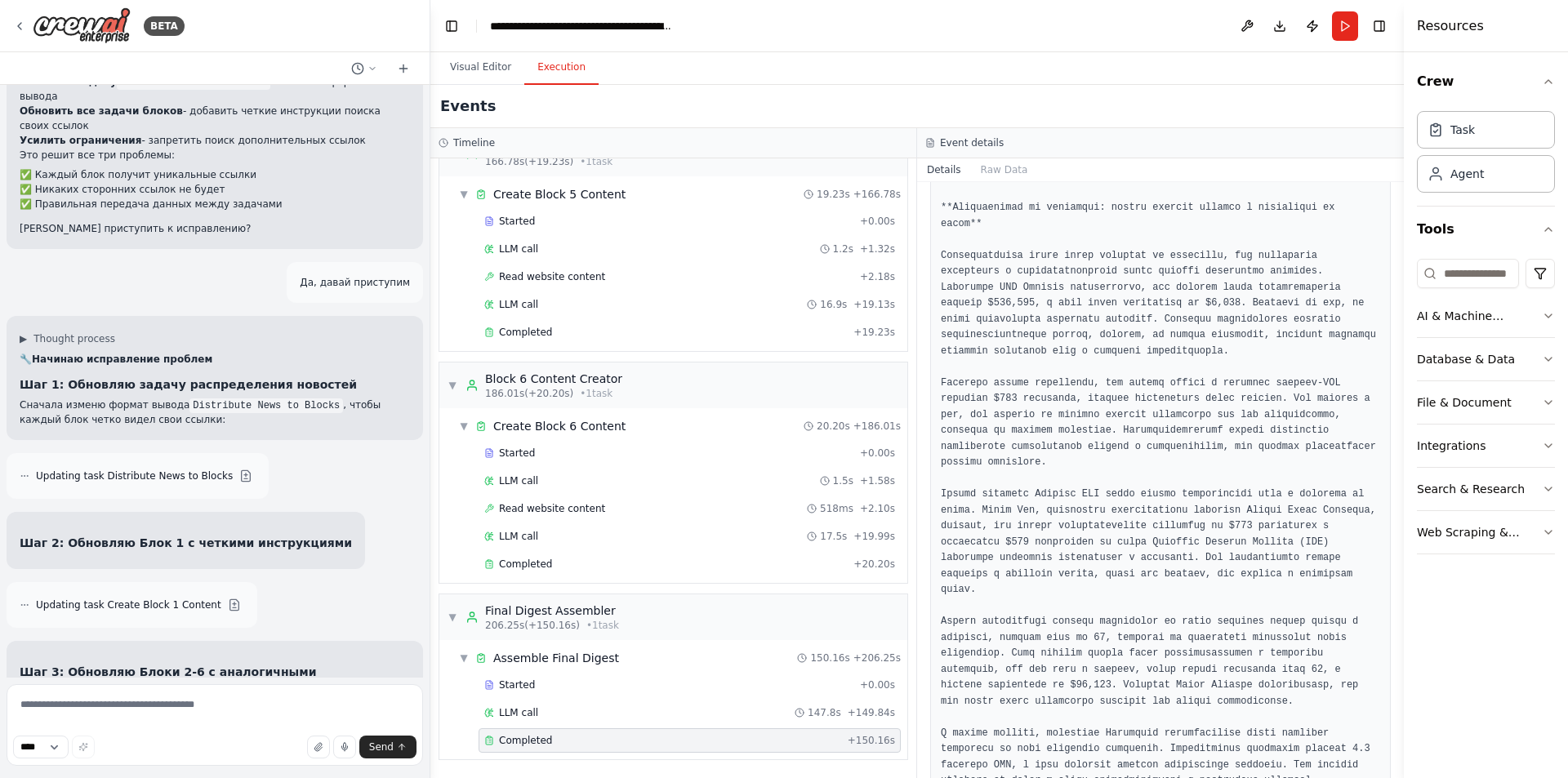
scroll to position [571, 0]
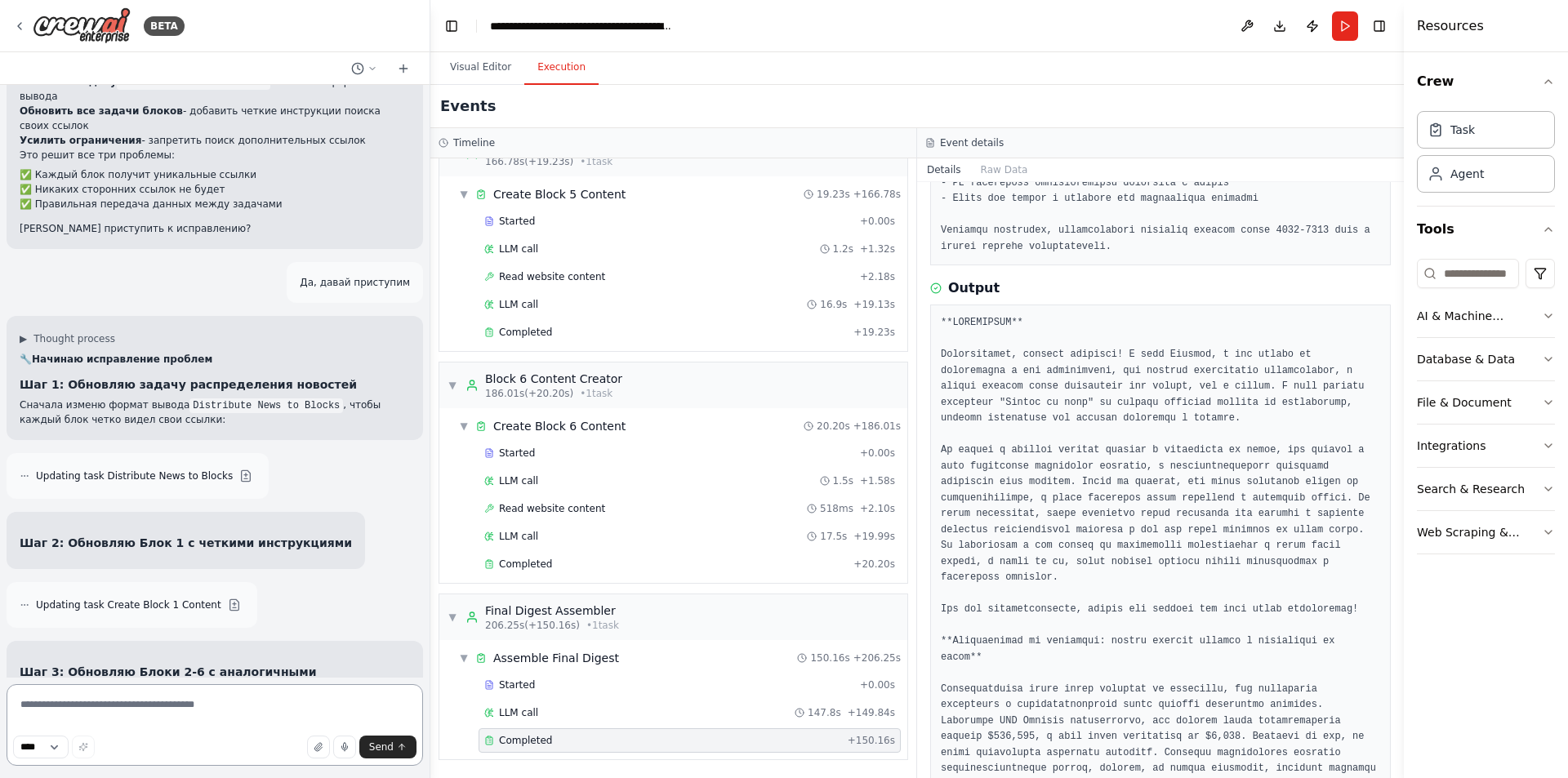
click at [155, 701] on textarea at bounding box center [215, 725] width 416 height 82
type textarea "*"
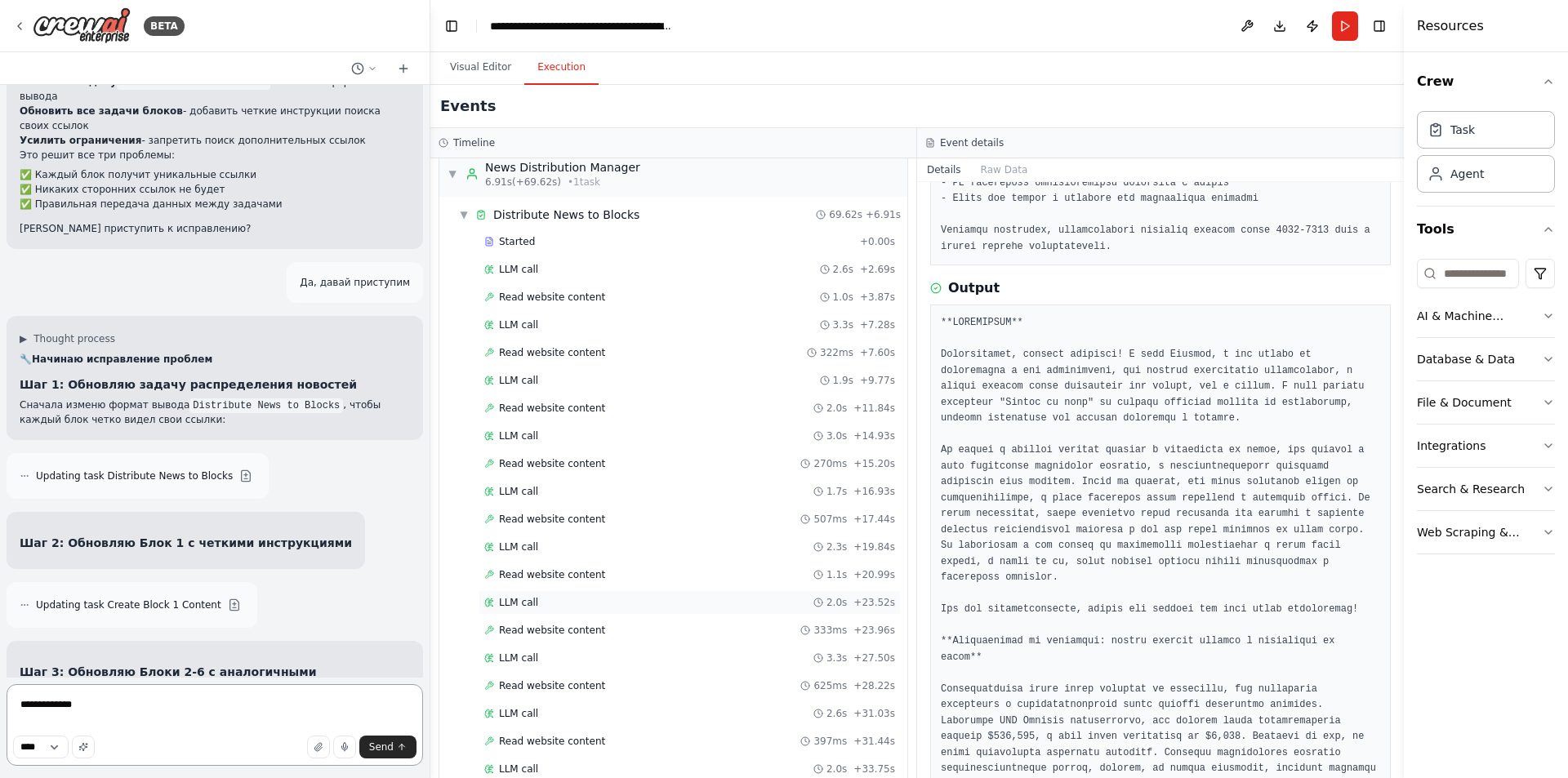
scroll to position [0, 0]
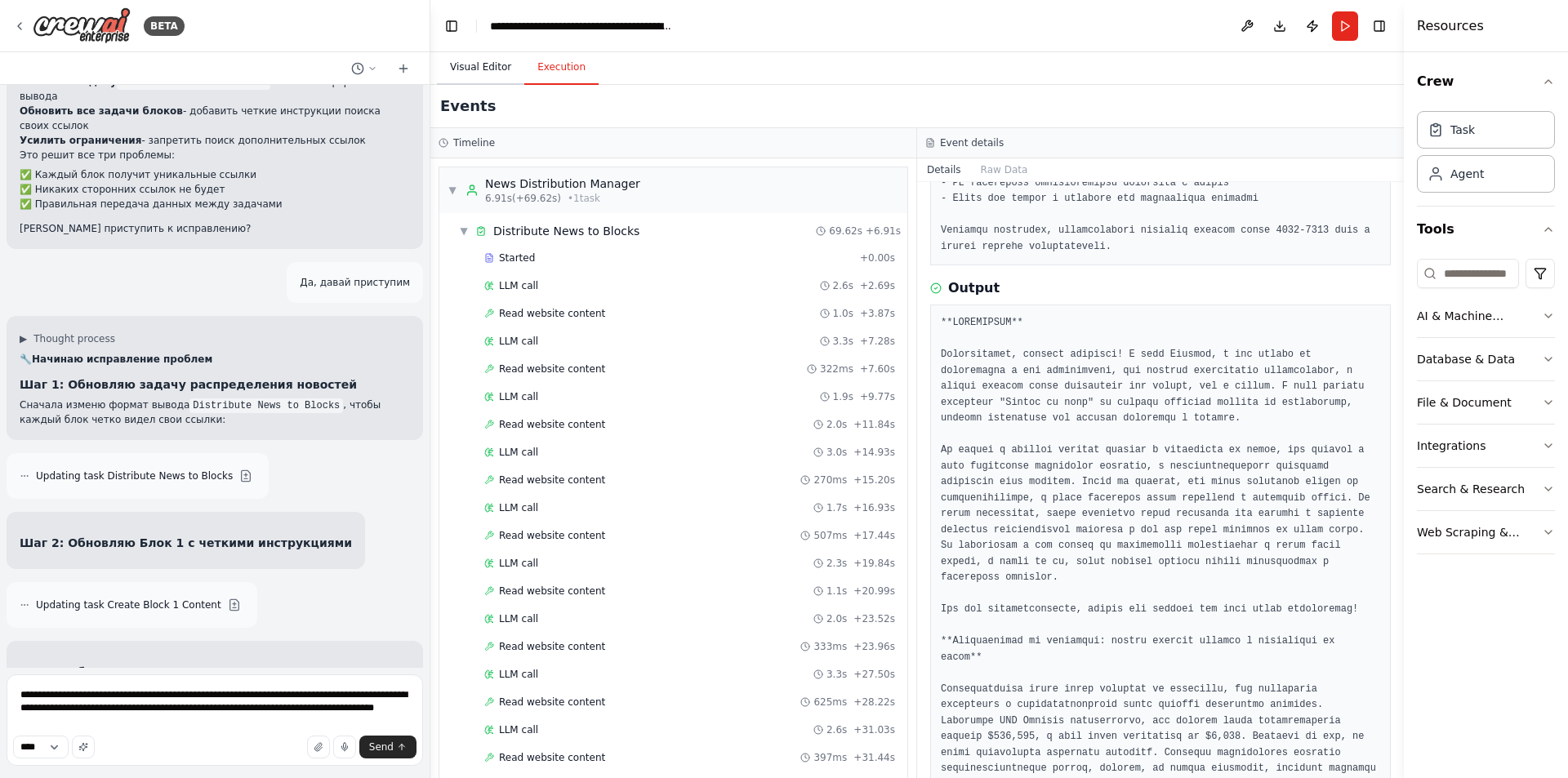
click at [468, 72] on button "Visual Editor" at bounding box center [480, 67] width 88 height 35
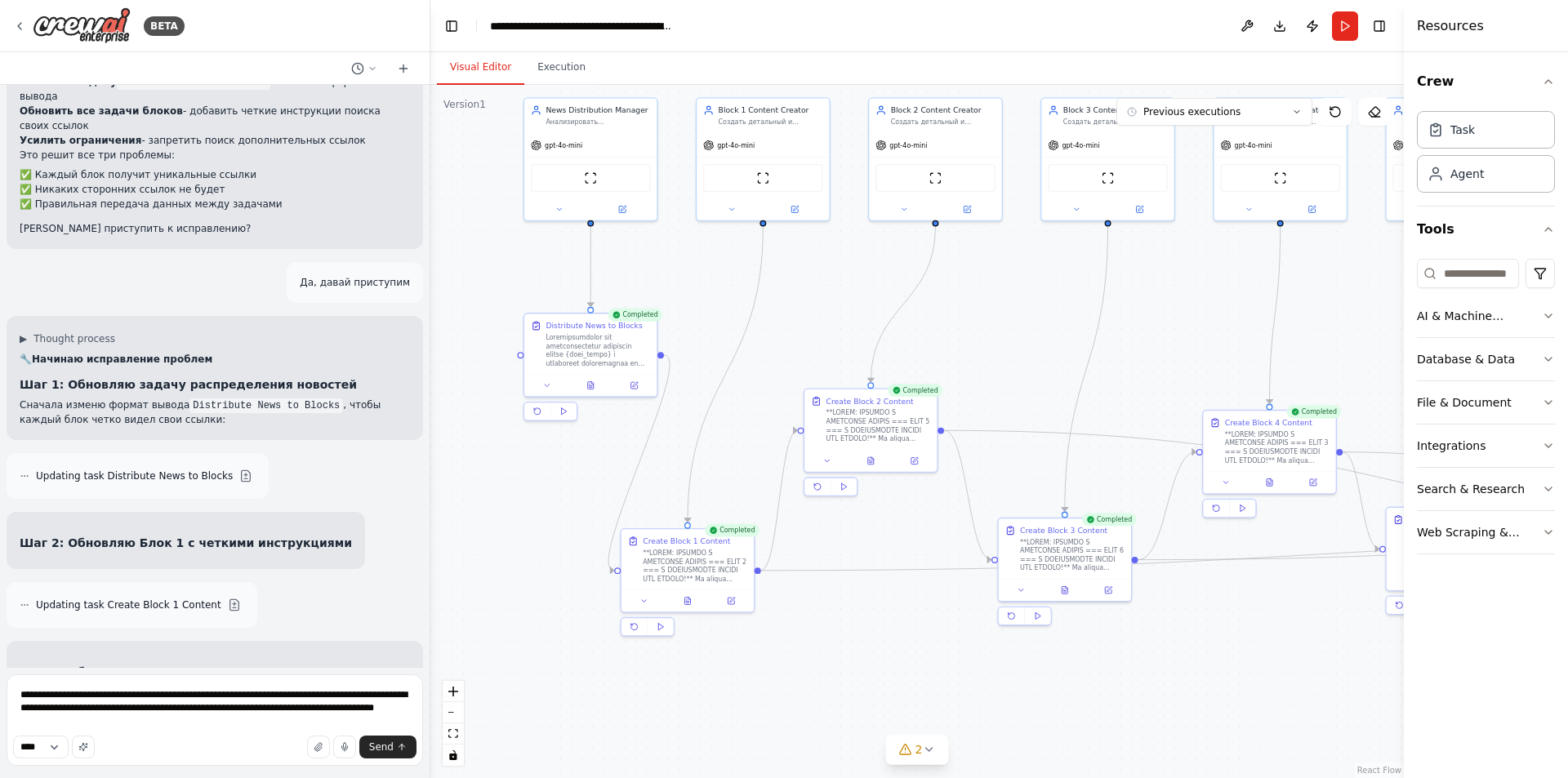
drag, startPoint x: 1041, startPoint y: 356, endPoint x: 1035, endPoint y: 335, distance: 21.8
click at [1035, 335] on div ".deletable-edge-delete-btn { width: 20px; height: 20px; border: 0px solid #ffff…" at bounding box center [916, 431] width 973 height 693
drag, startPoint x: 662, startPoint y: 352, endPoint x: 696, endPoint y: 344, distance: 34.9
click at [696, 344] on div ".deletable-edge-delete-btn { width: 20px; height: 20px; border: 0px solid #ffff…" at bounding box center [916, 431] width 973 height 693
click at [189, 719] on textarea "**********" at bounding box center [215, 720] width 416 height 92
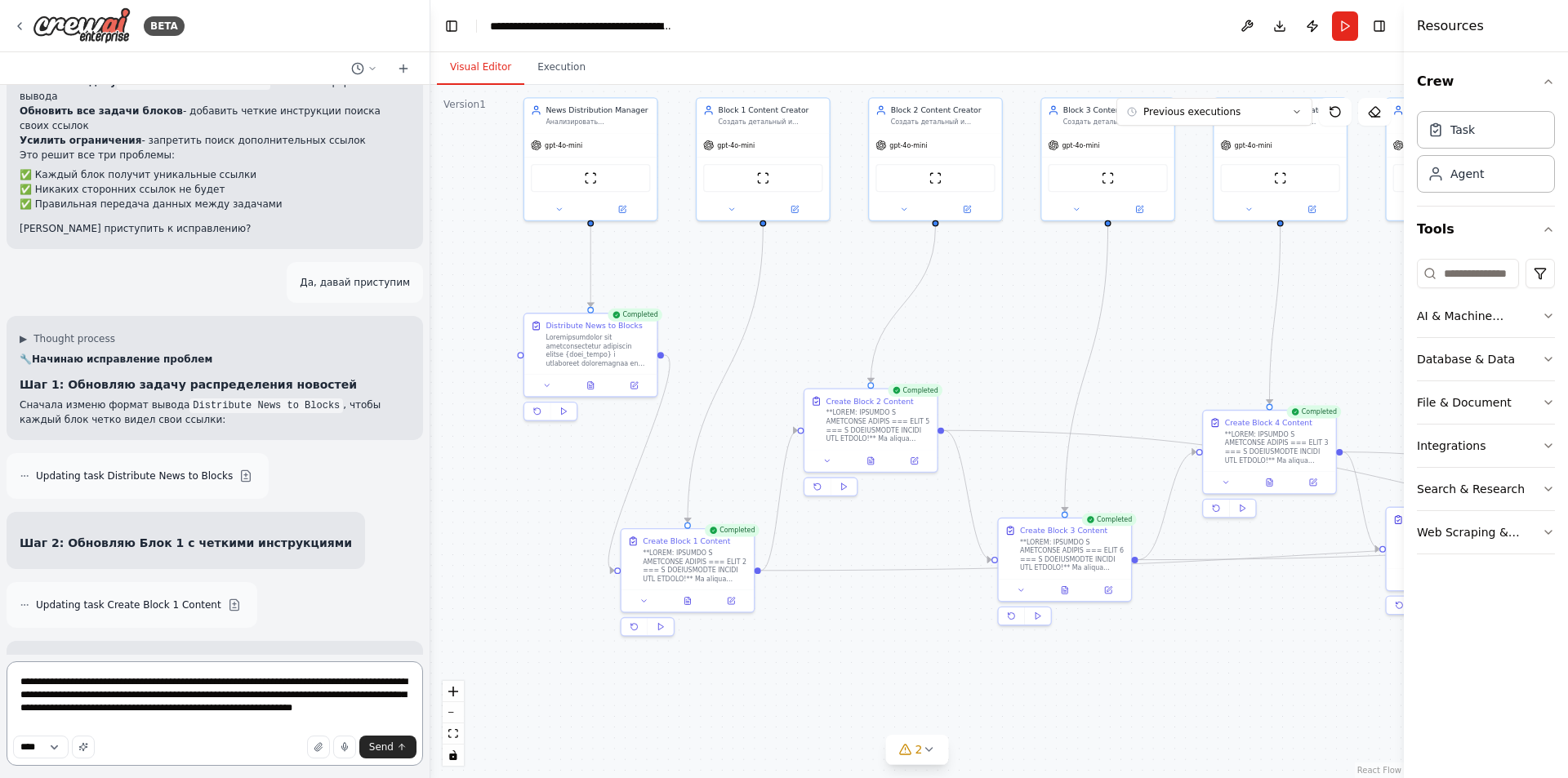
type textarea "**********"
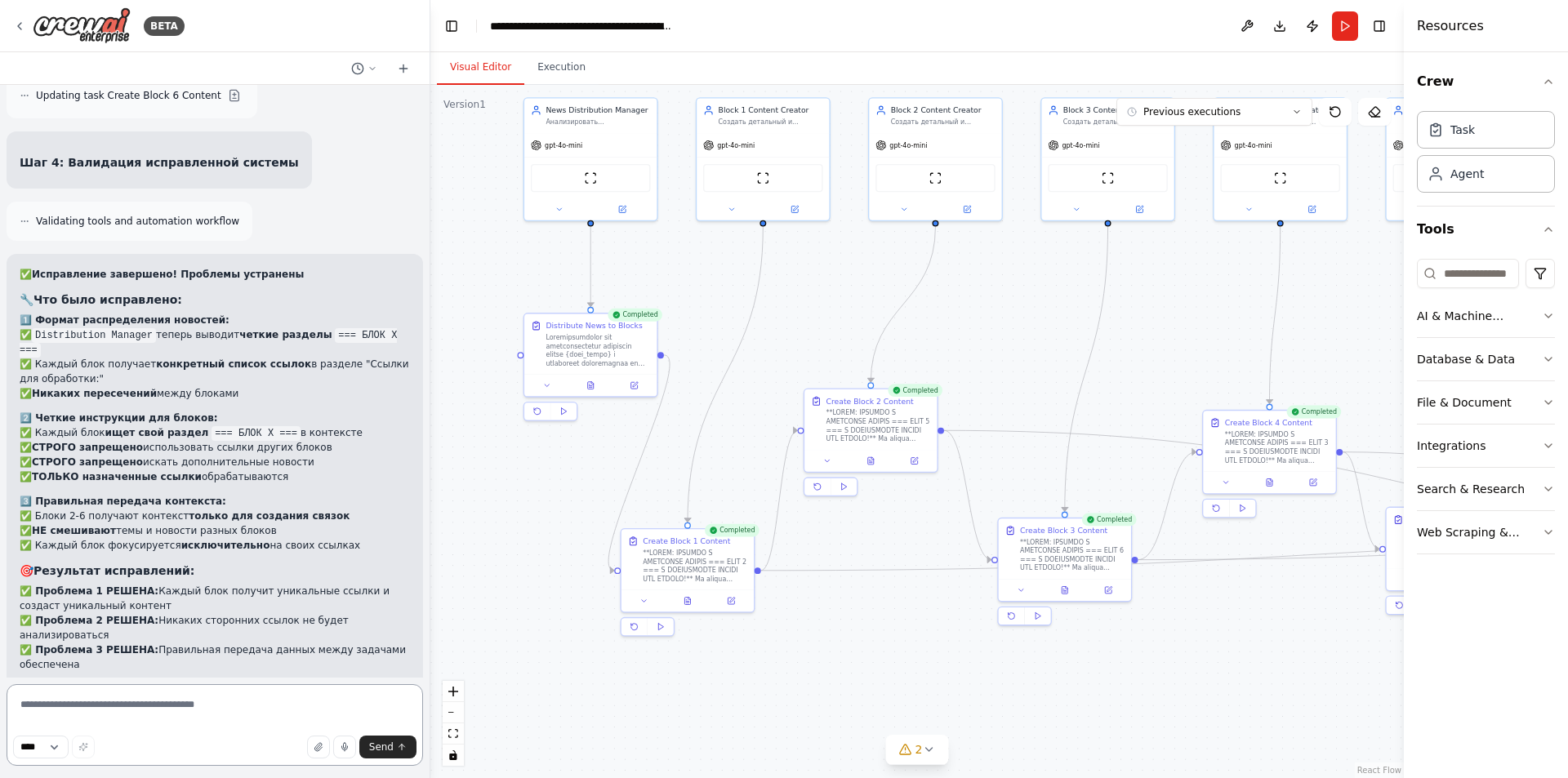
scroll to position [19601, 0]
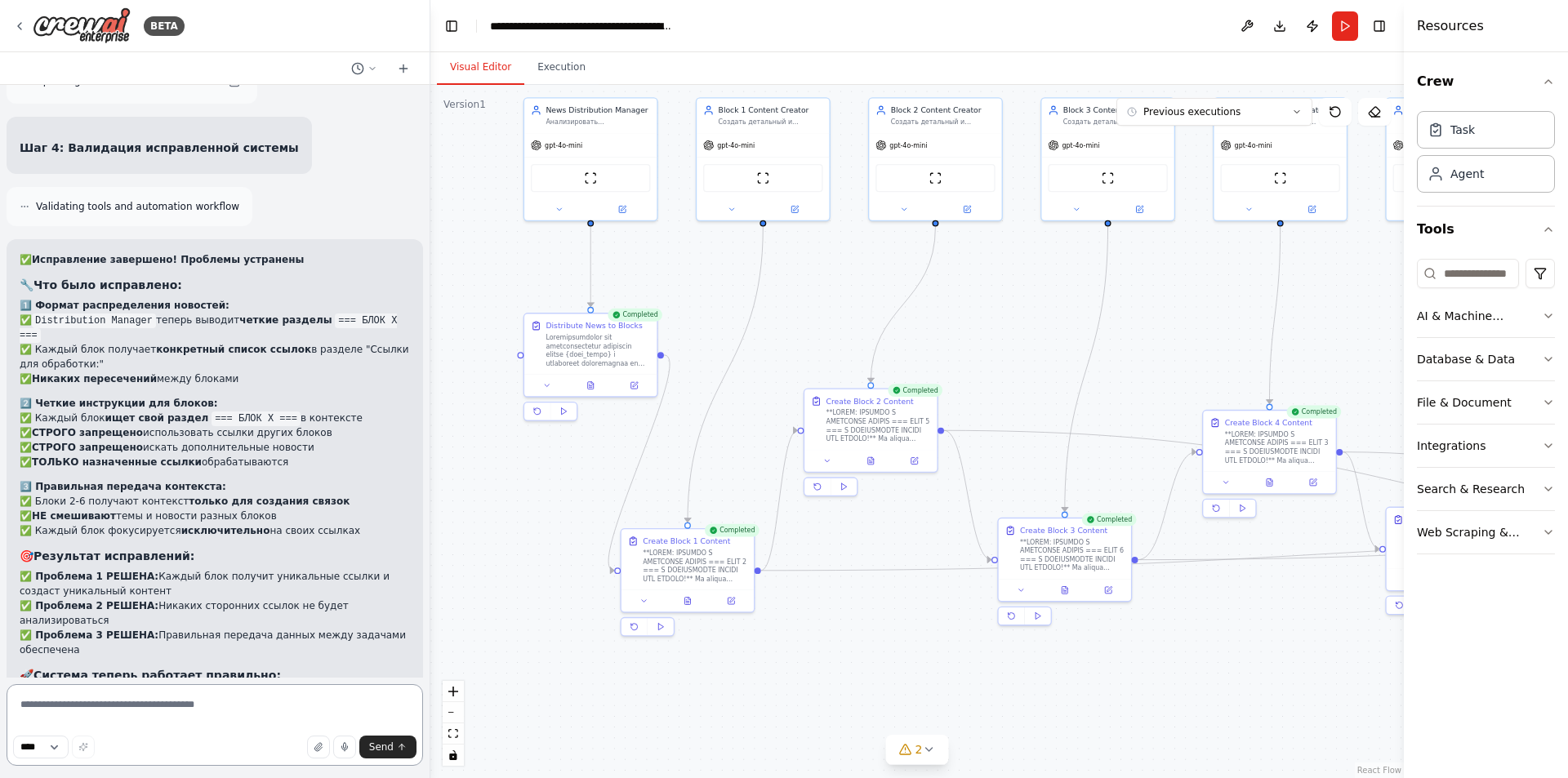
click at [191, 714] on textarea at bounding box center [215, 725] width 416 height 82
type textarea "**********"
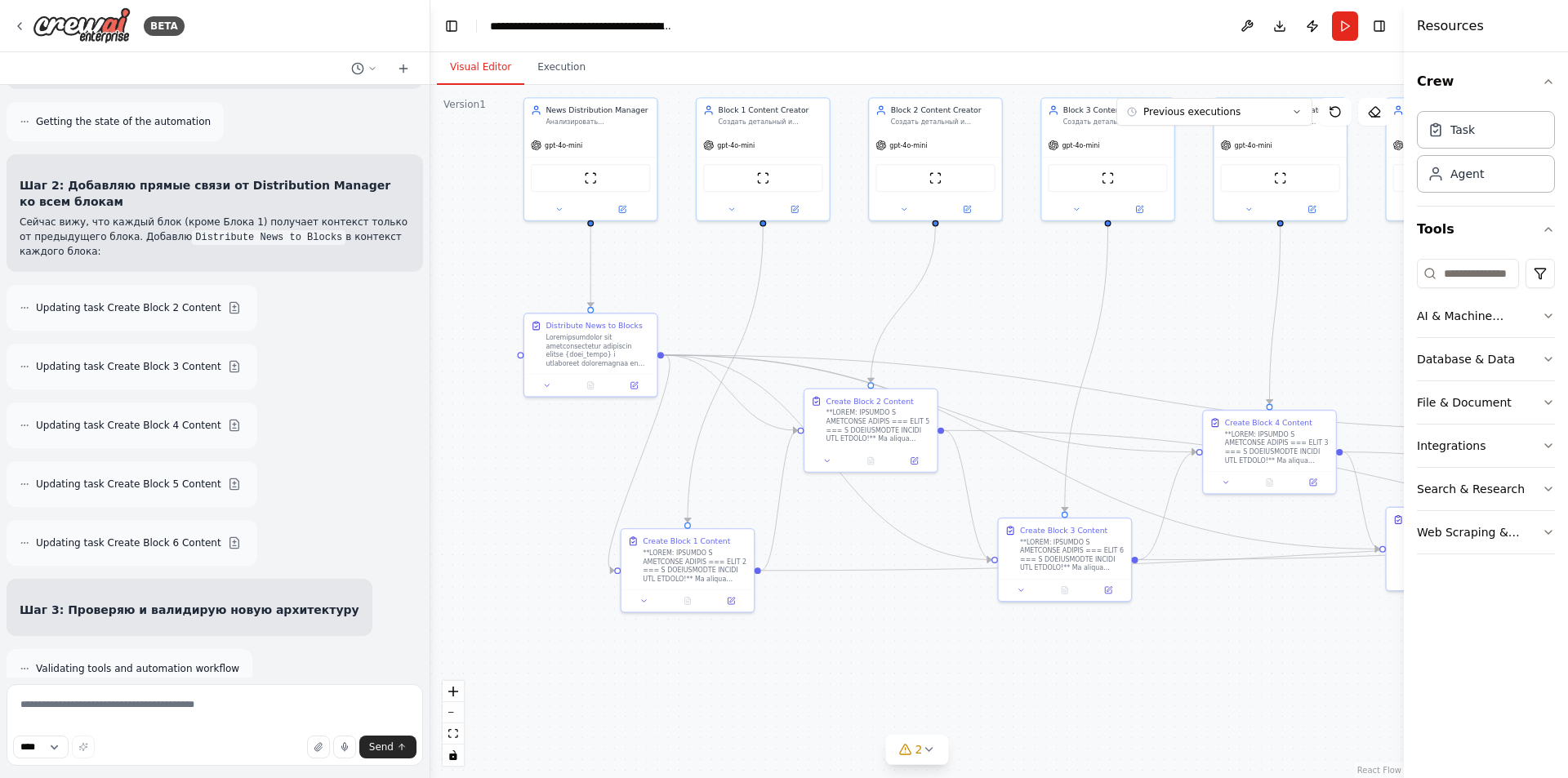
scroll to position [21104, 0]
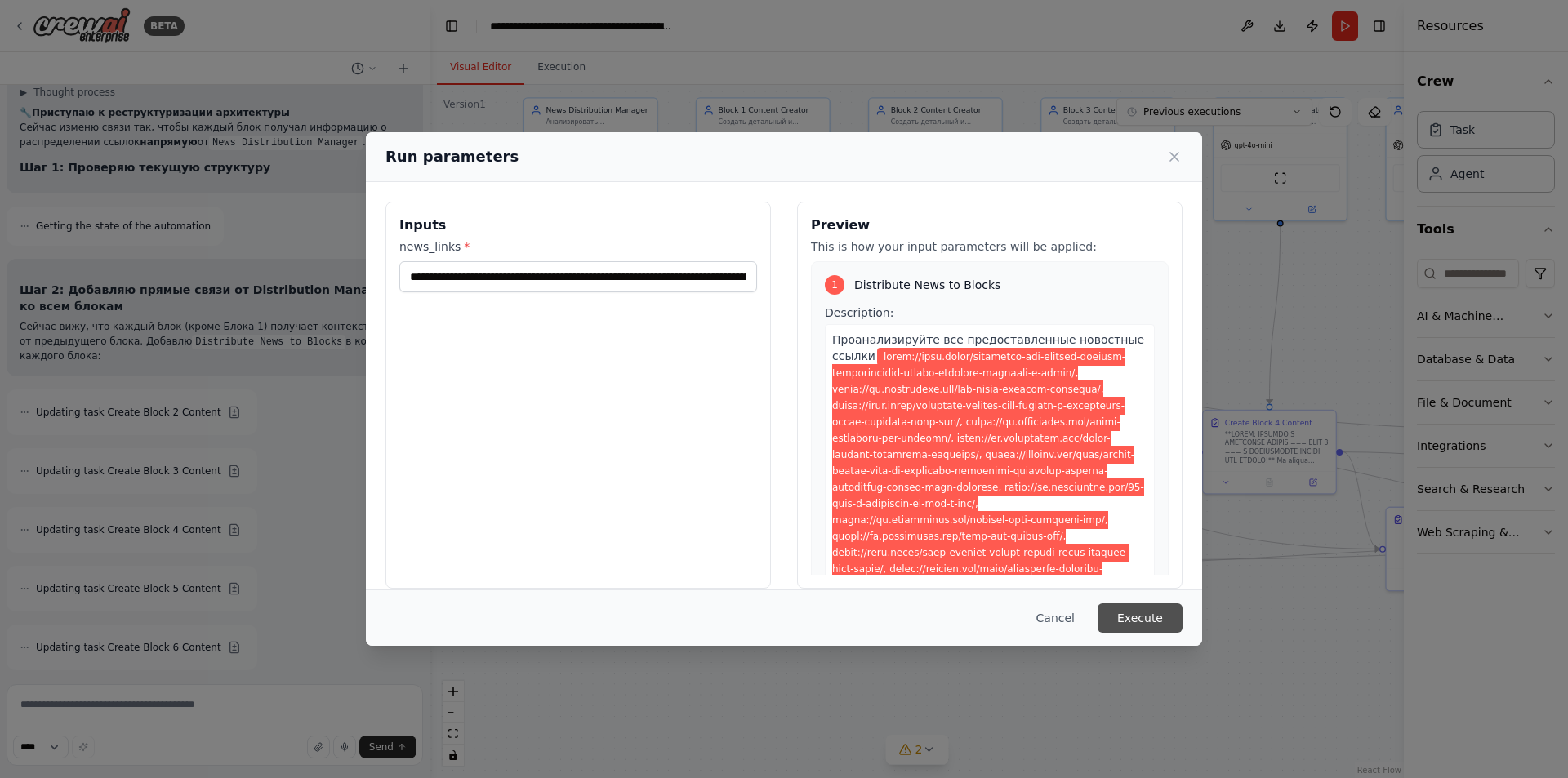
click at [1165, 623] on button "Execute" at bounding box center [1140, 618] width 85 height 30
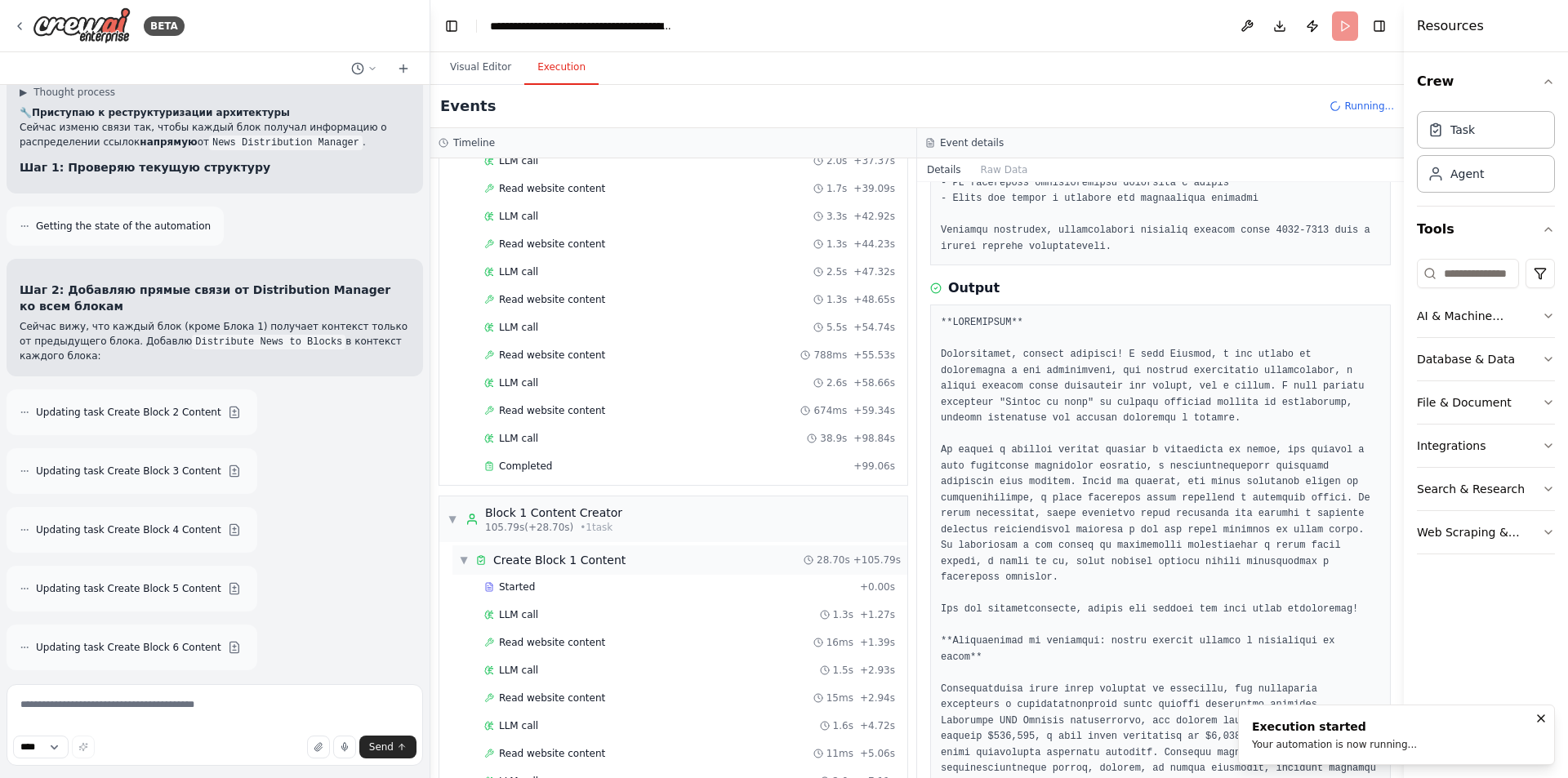
scroll to position [752, 0]
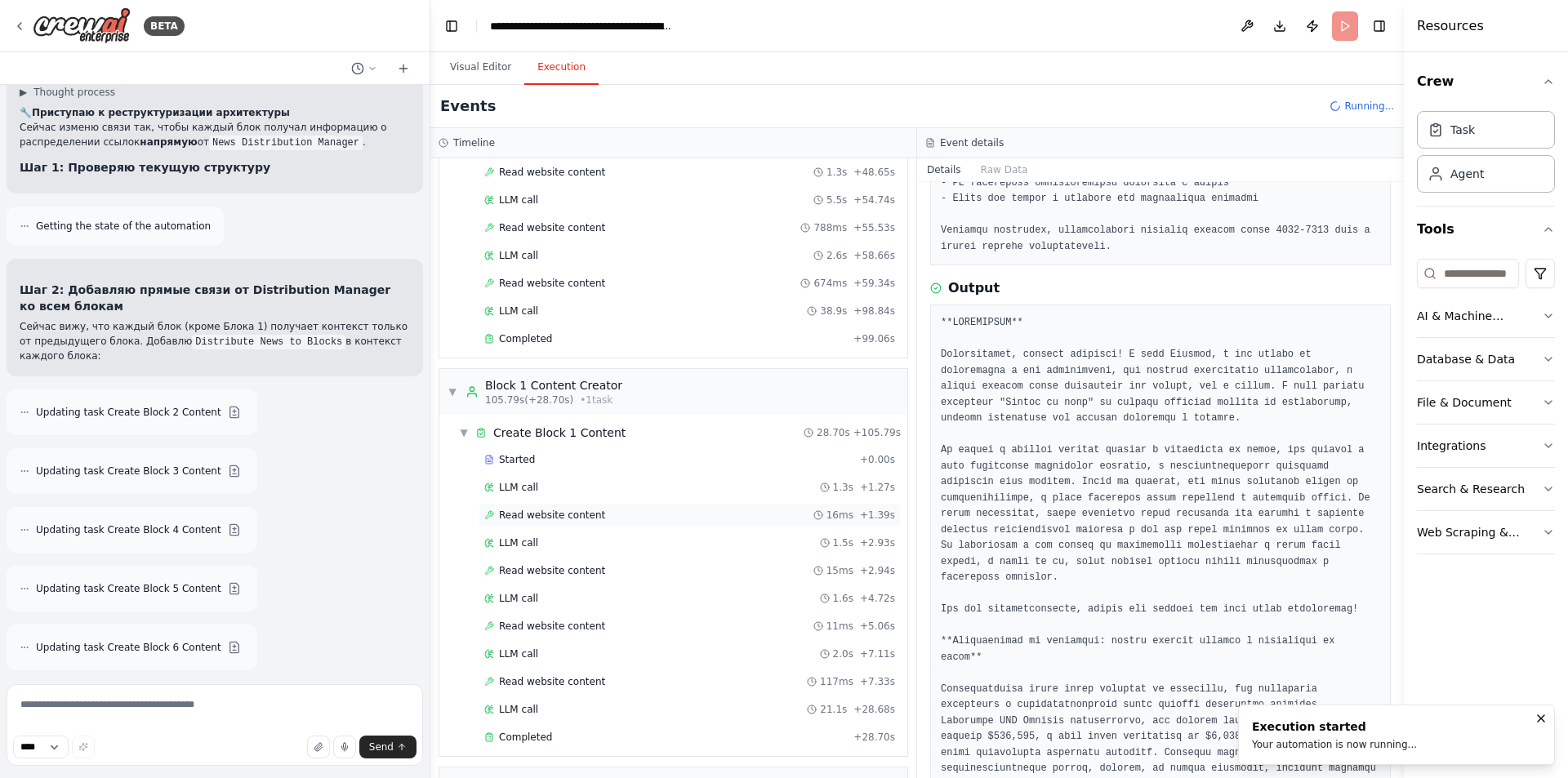
click at [564, 510] on span "Read website content" at bounding box center [552, 515] width 107 height 13
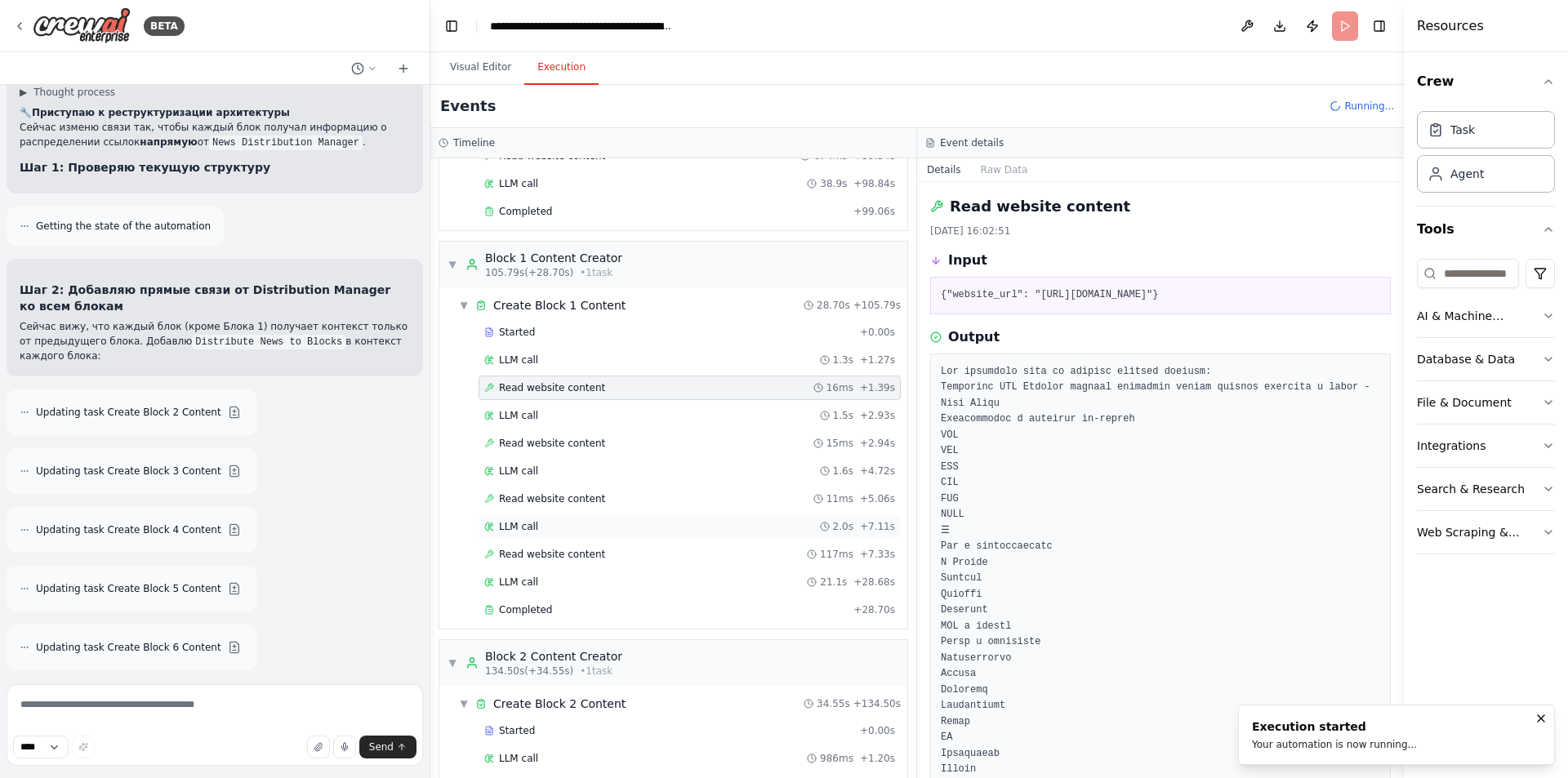
scroll to position [915, 0]
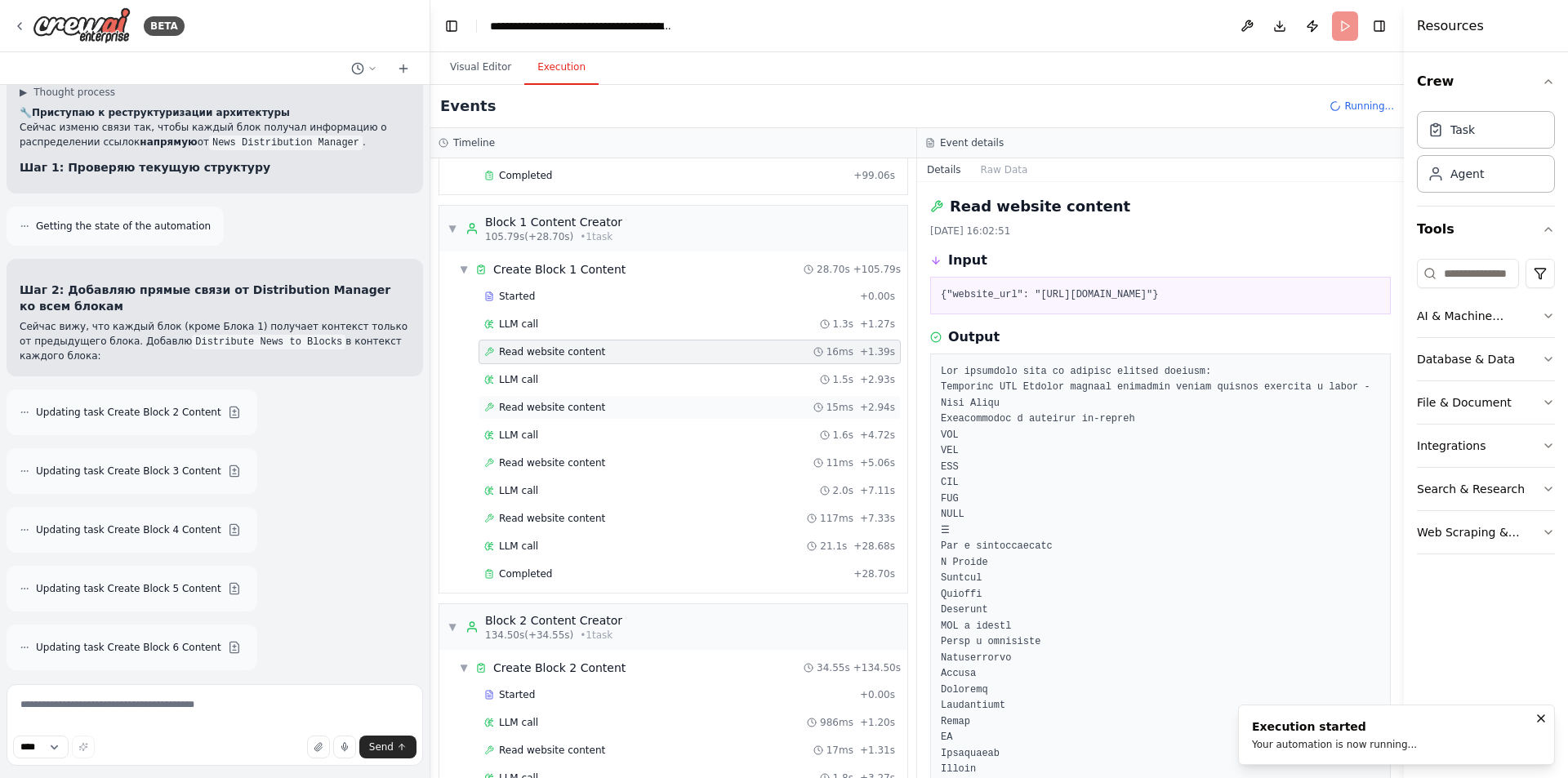
click at [564, 404] on span "Read website content" at bounding box center [552, 407] width 107 height 13
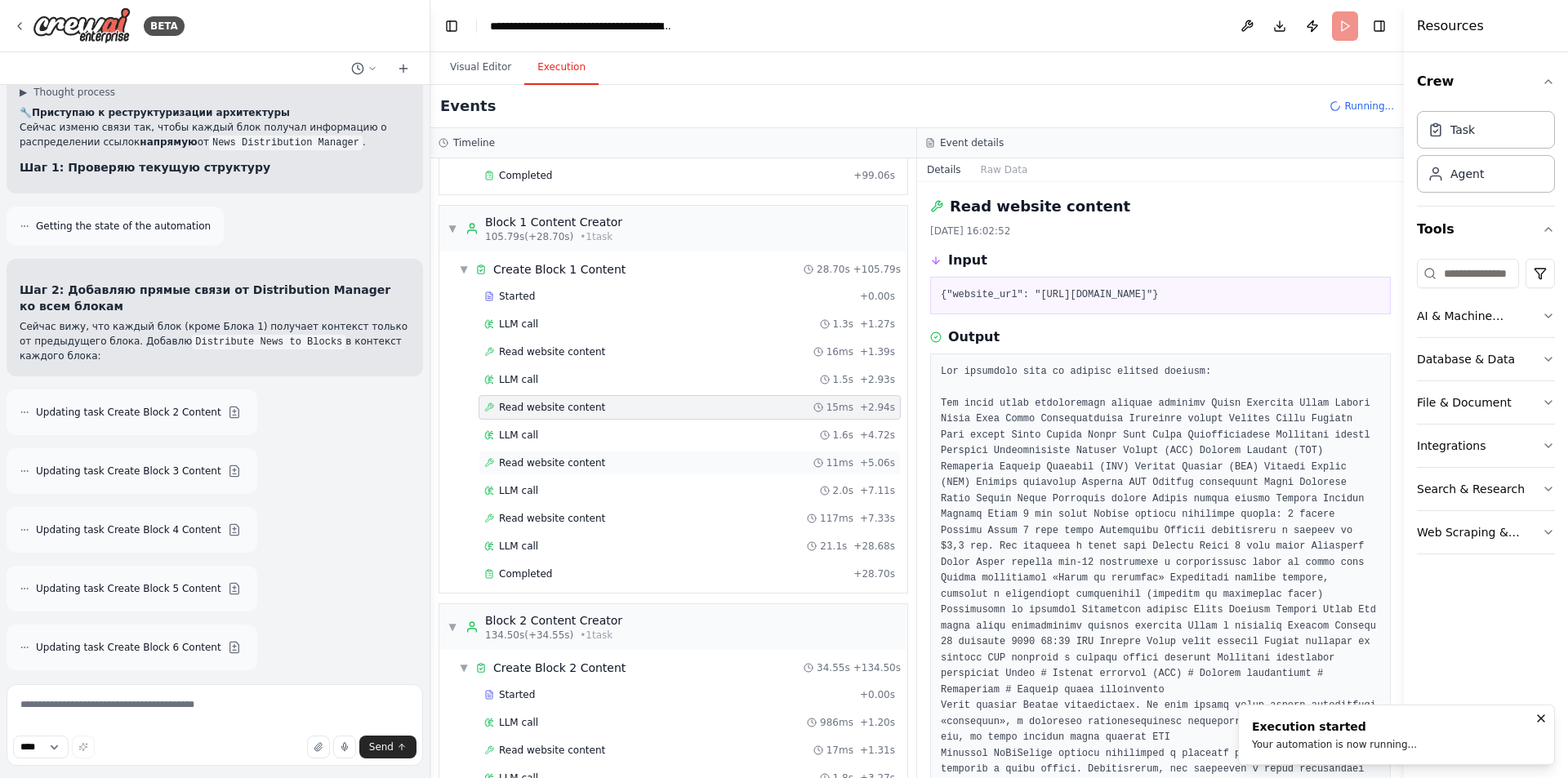
click at [558, 462] on span "Read website content" at bounding box center [552, 462] width 107 height 13
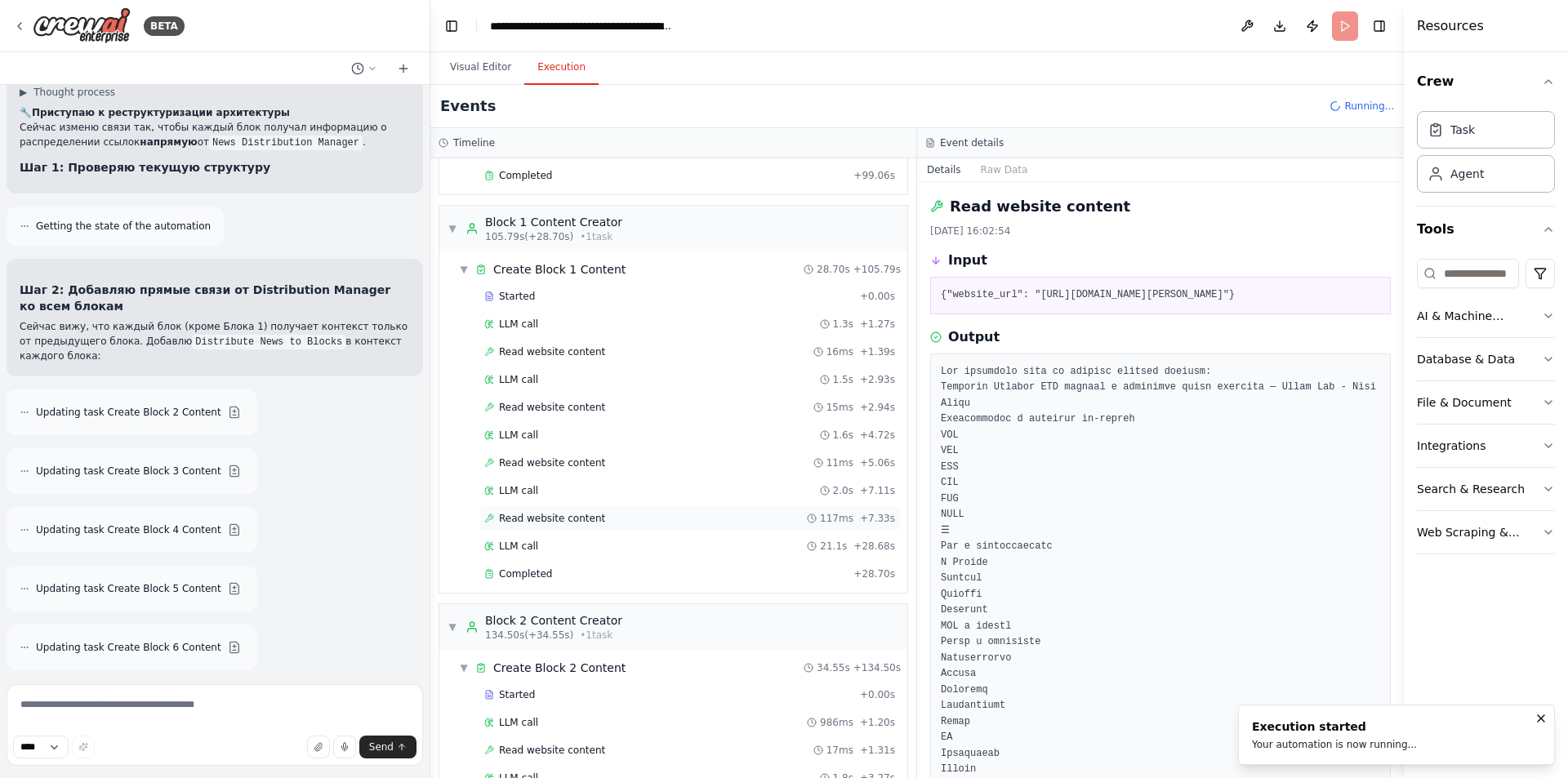
click at [567, 521] on span "Read website content" at bounding box center [552, 518] width 107 height 13
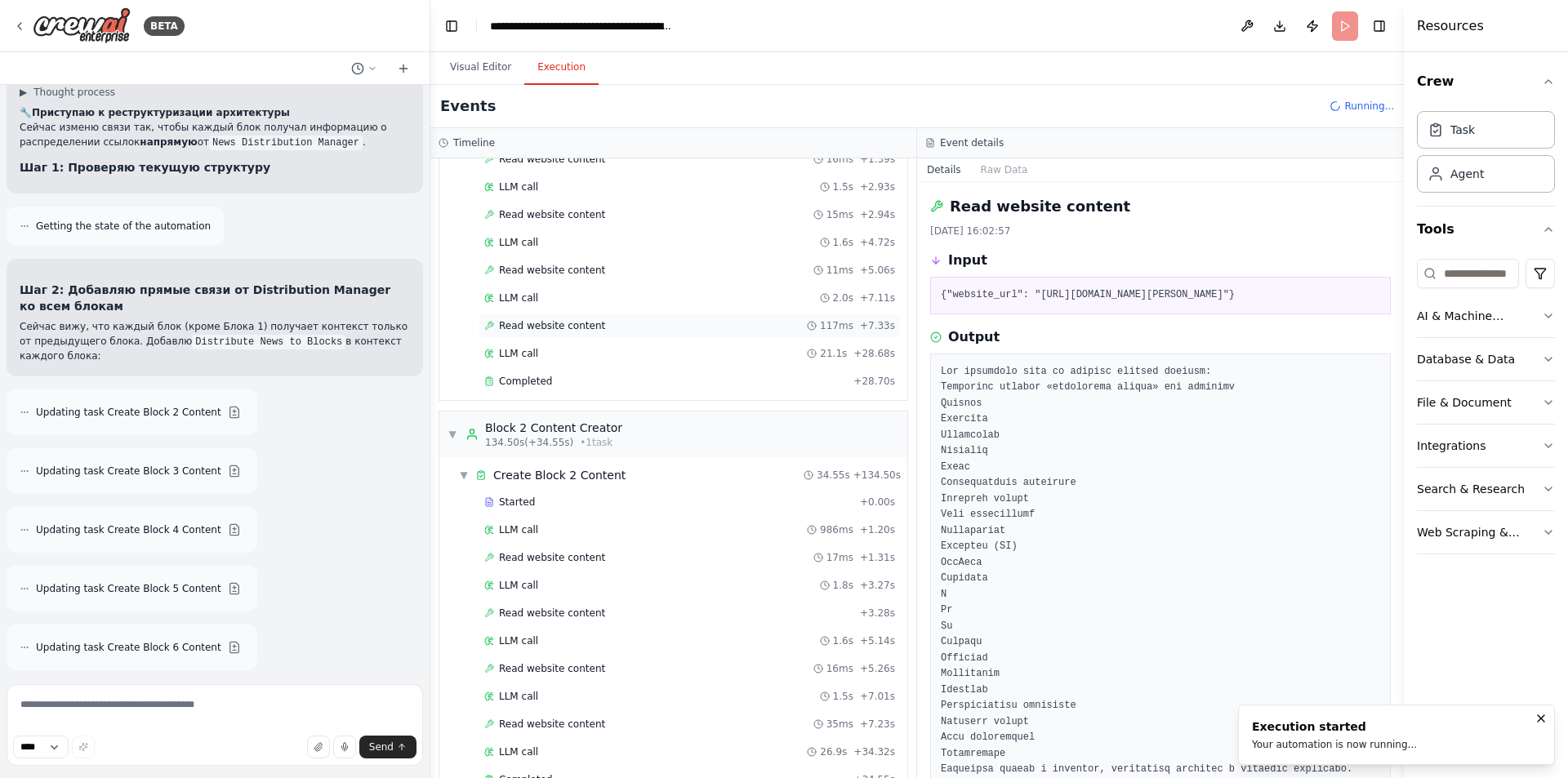
scroll to position [1161, 0]
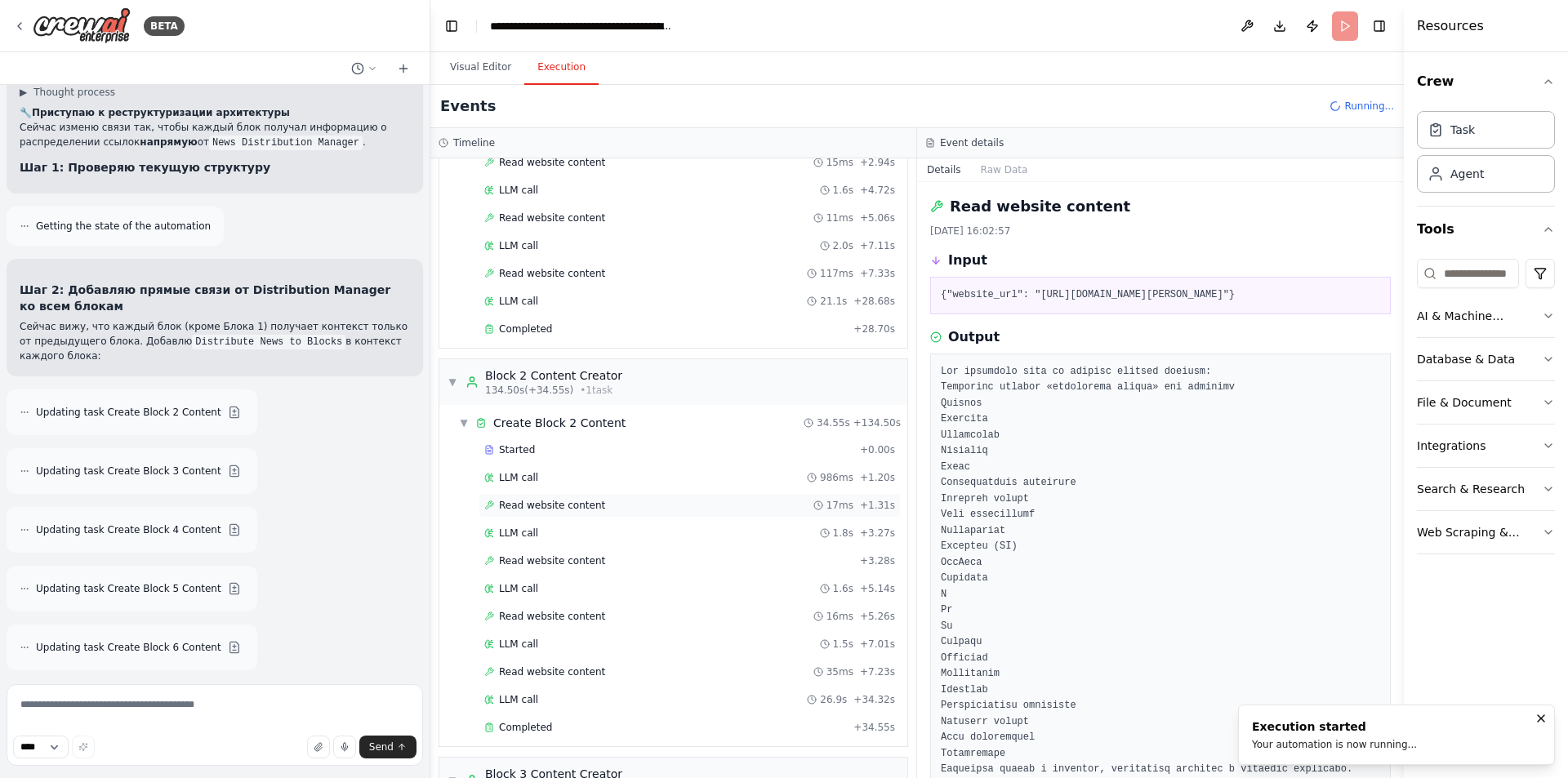
click at [566, 502] on span "Read website content" at bounding box center [552, 505] width 107 height 13
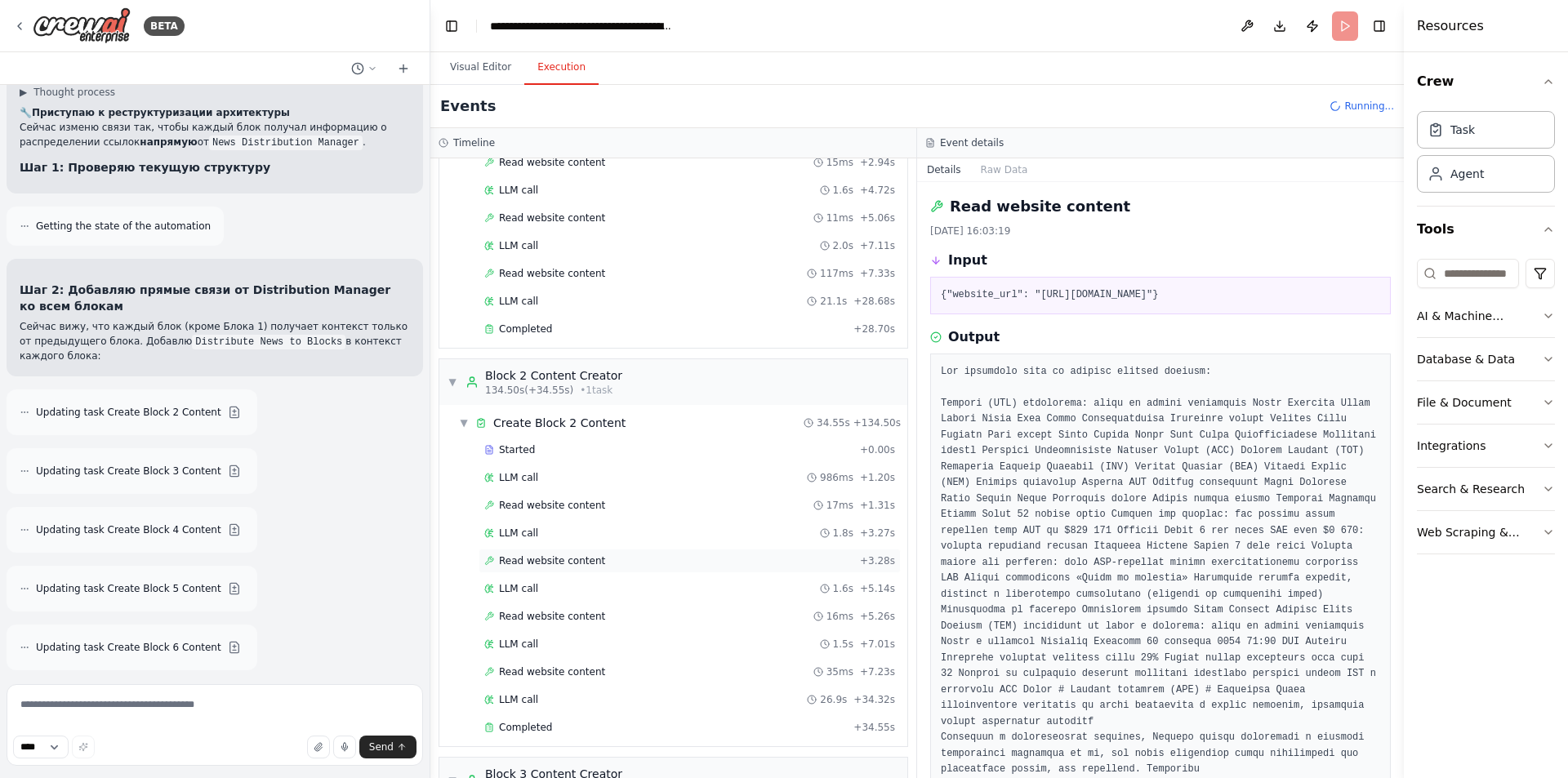
click at [560, 568] on div "Read website content + 3.28s" at bounding box center [689, 561] width 422 height 25
click at [545, 675] on span "Read website content" at bounding box center [552, 672] width 107 height 13
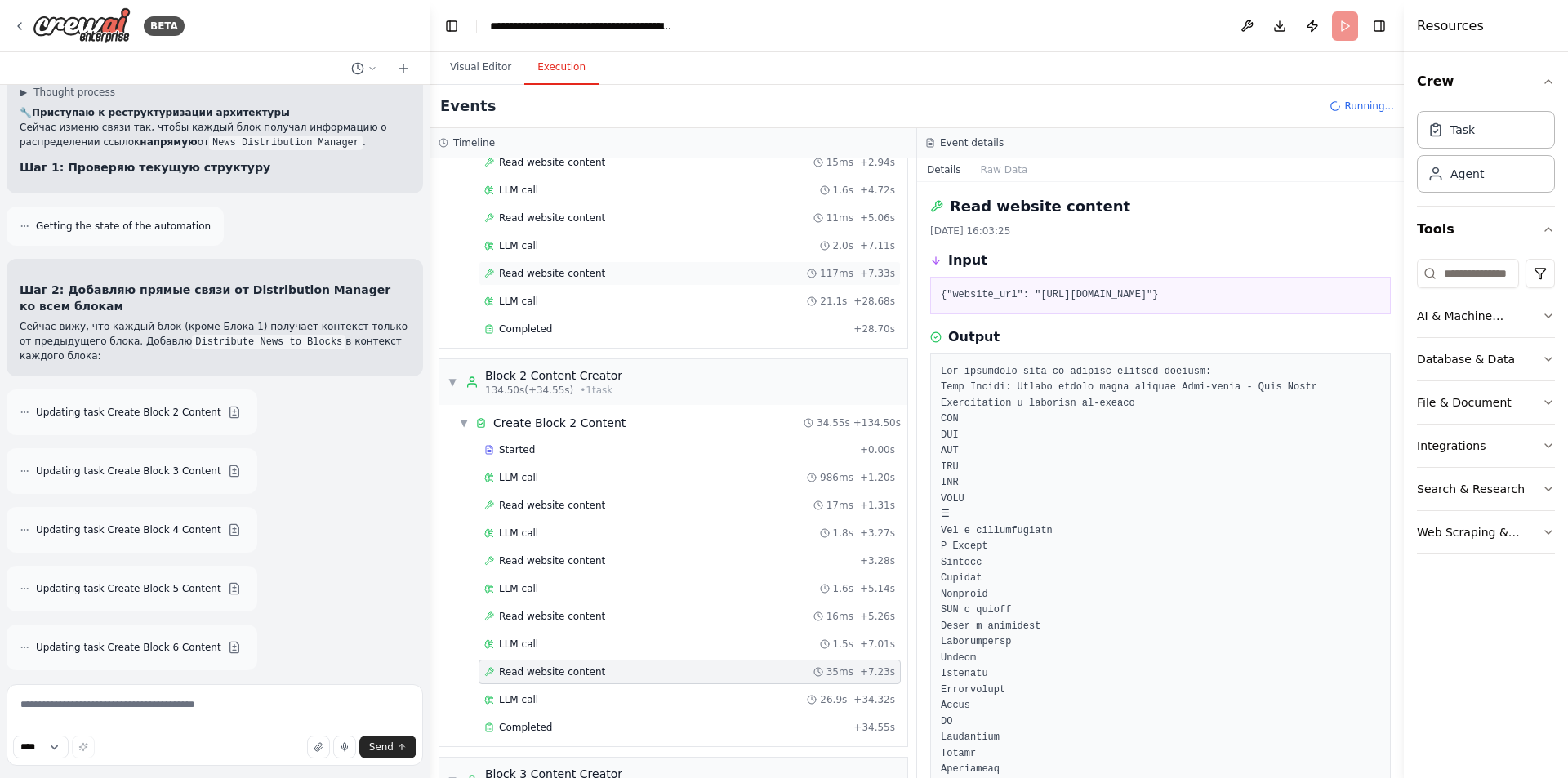
click at [573, 272] on span "Read website content" at bounding box center [552, 273] width 107 height 13
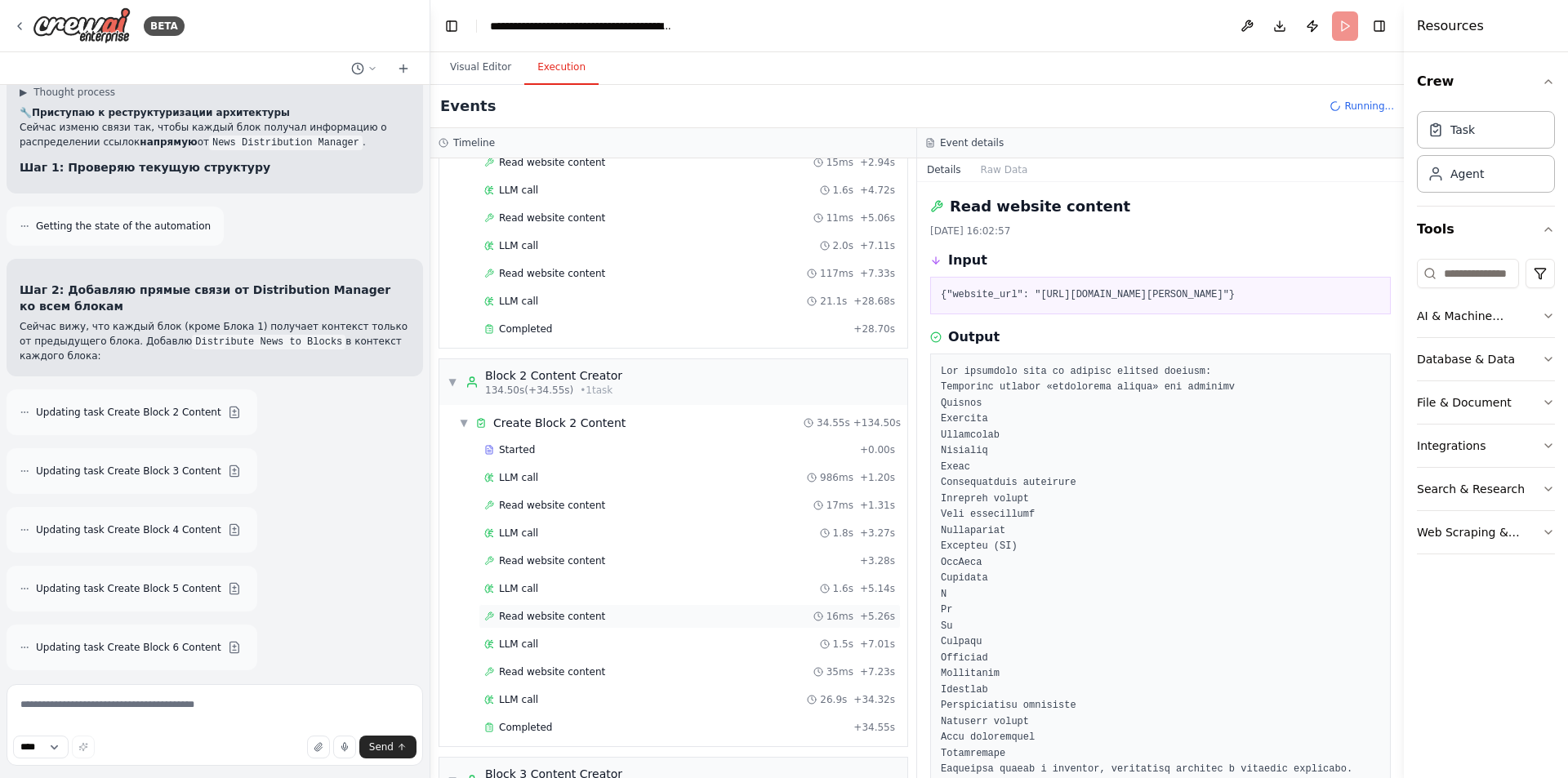
click at [568, 625] on div "Read website content 16ms + 5.26s" at bounding box center [689, 616] width 422 height 25
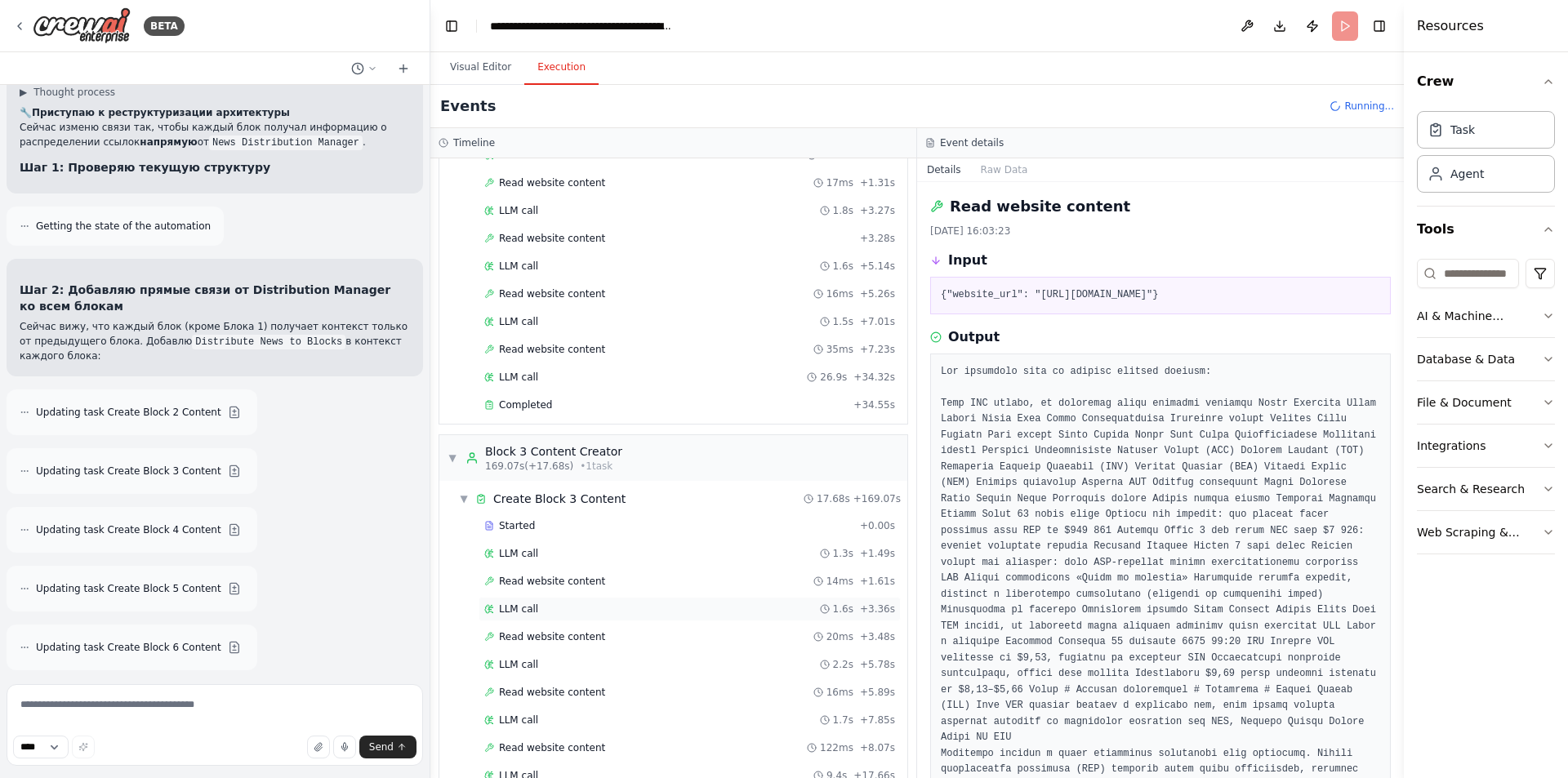
scroll to position [1487, 0]
click at [583, 577] on span "Read website content" at bounding box center [552, 577] width 107 height 13
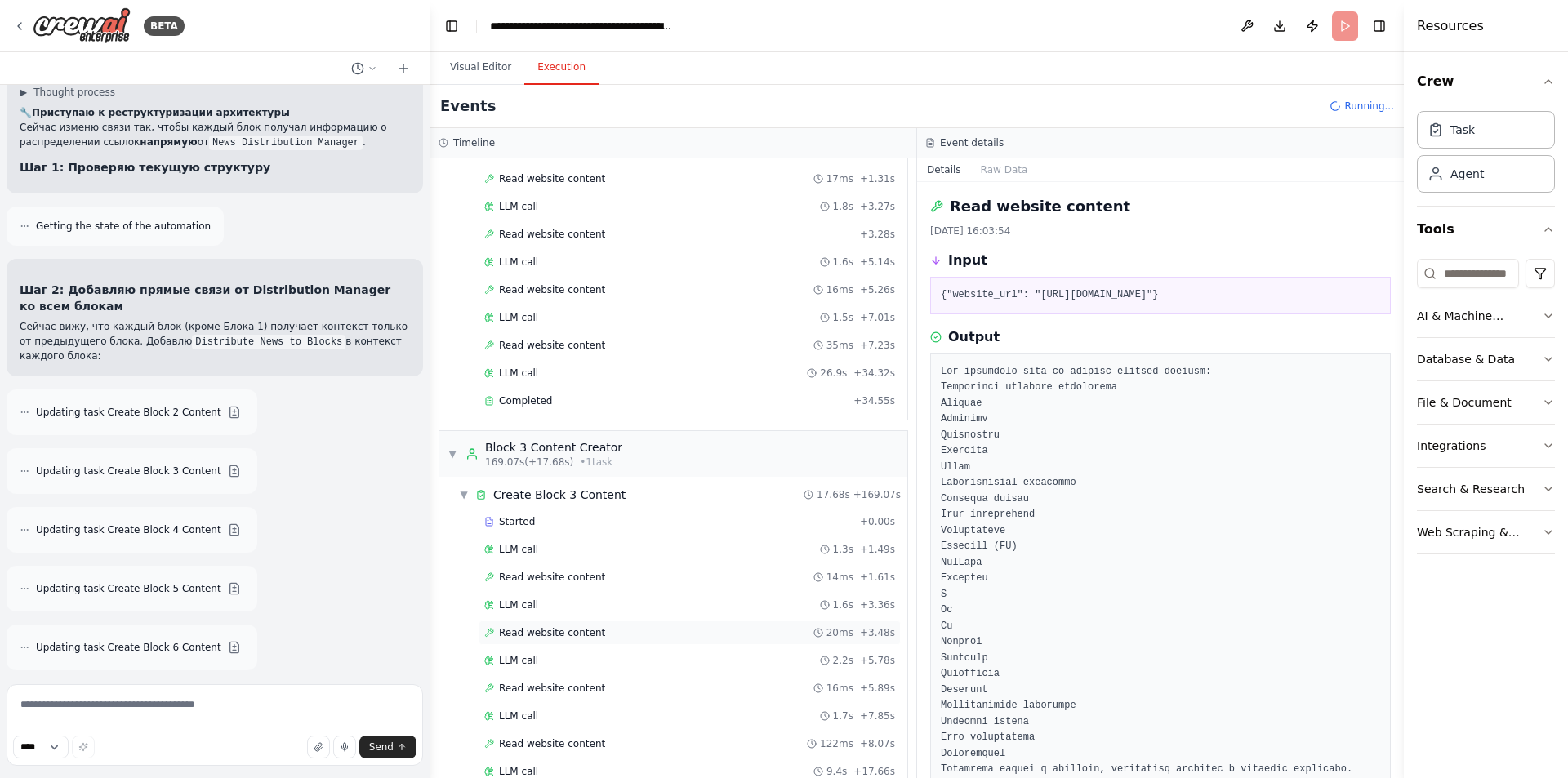
click at [570, 631] on span "Read website content" at bounding box center [552, 632] width 107 height 13
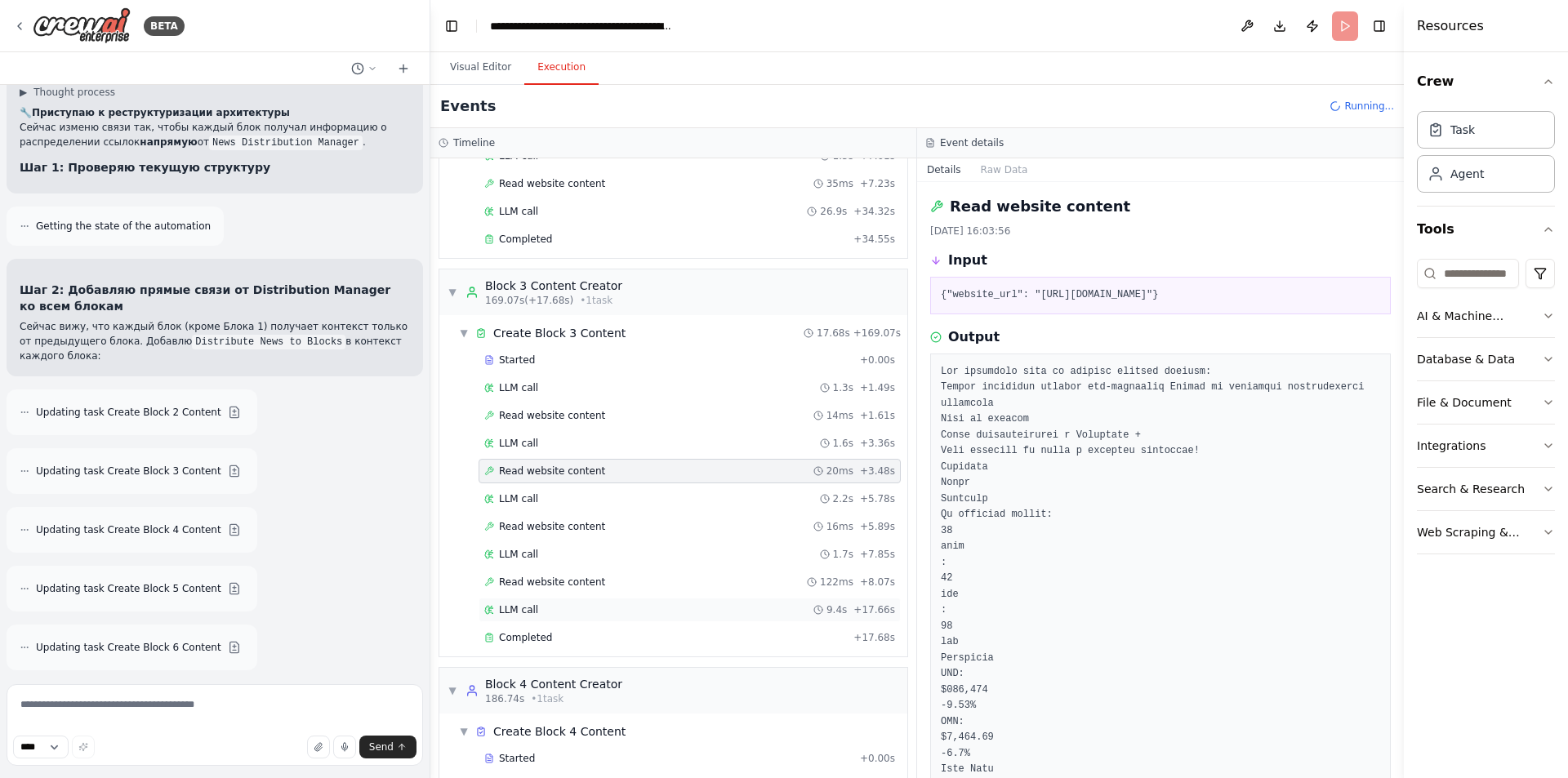
scroll to position [1651, 0]
click at [564, 522] on span "Read website content" at bounding box center [552, 525] width 107 height 13
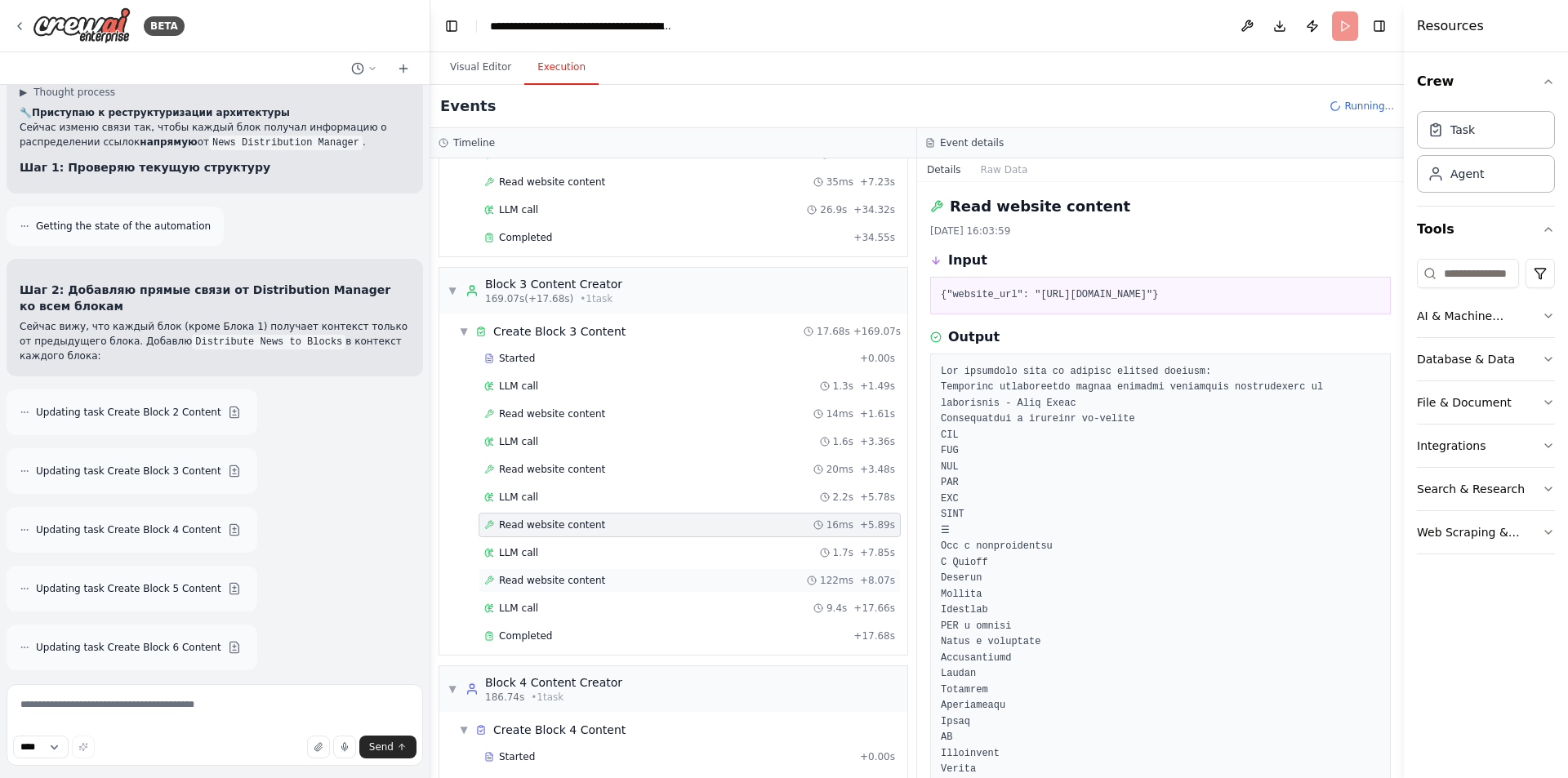
click at [568, 584] on span "Read website content" at bounding box center [552, 580] width 107 height 13
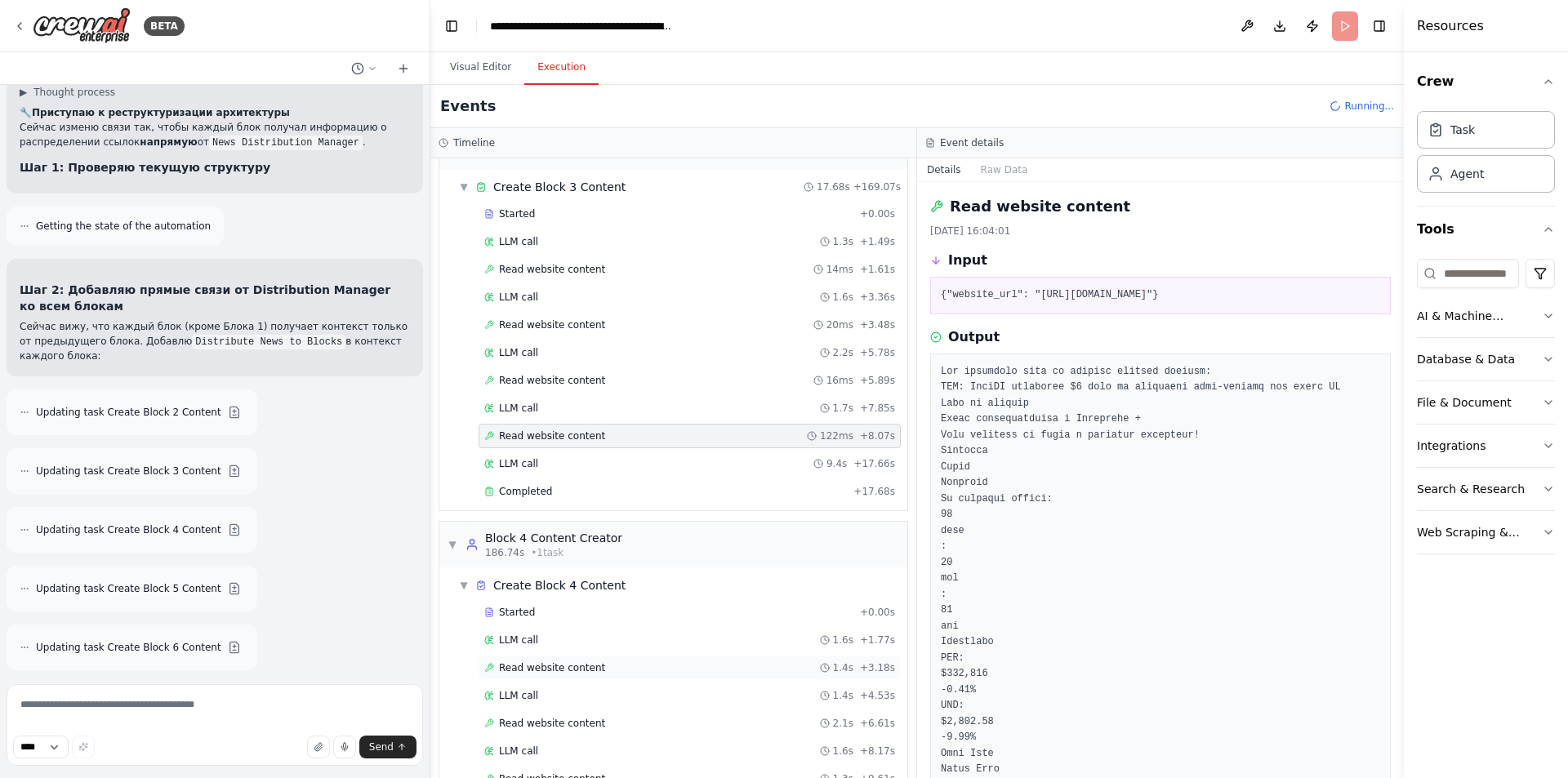
scroll to position [1862, 0]
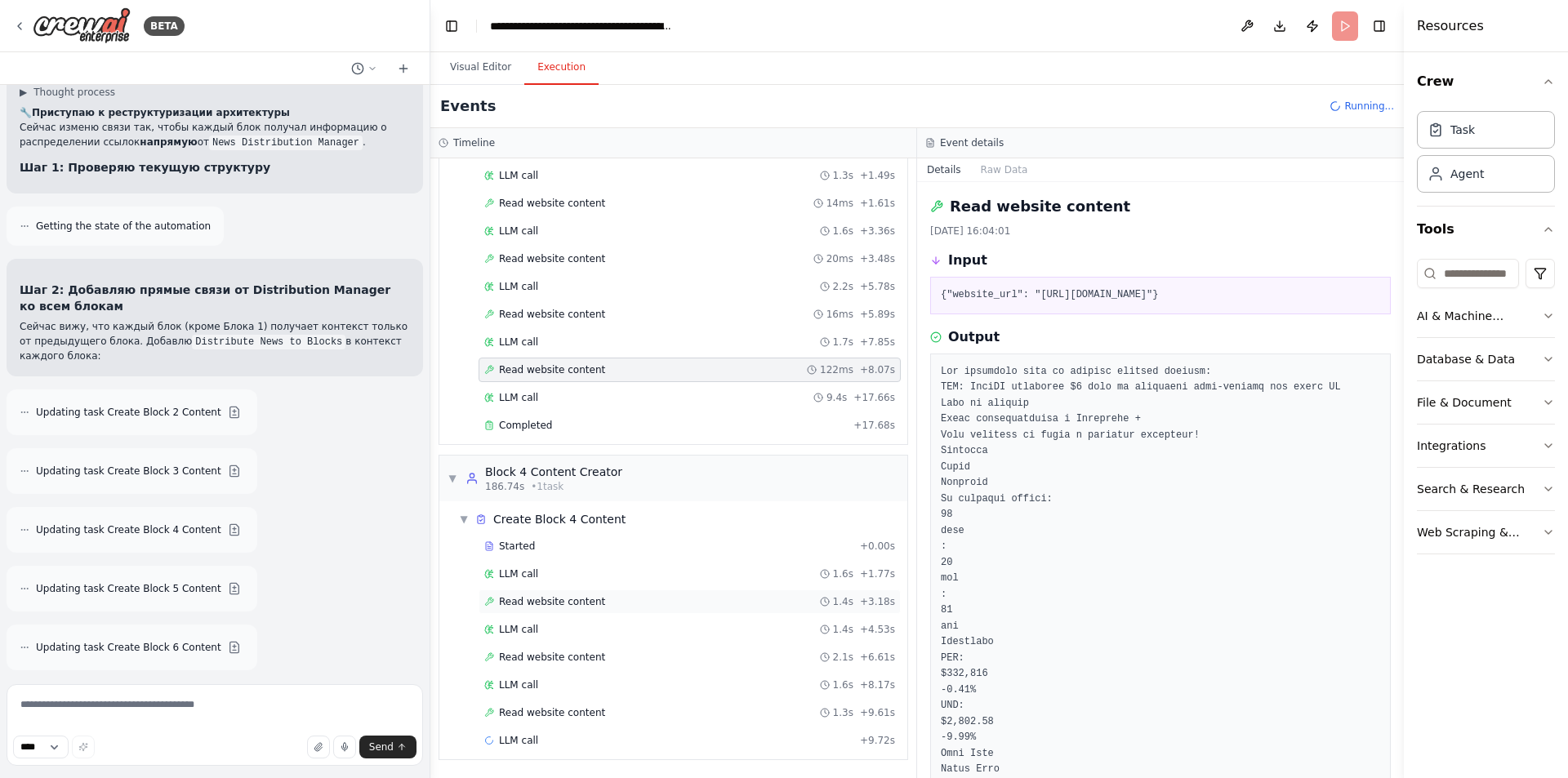
click at [581, 605] on span "Read website content" at bounding box center [552, 601] width 107 height 13
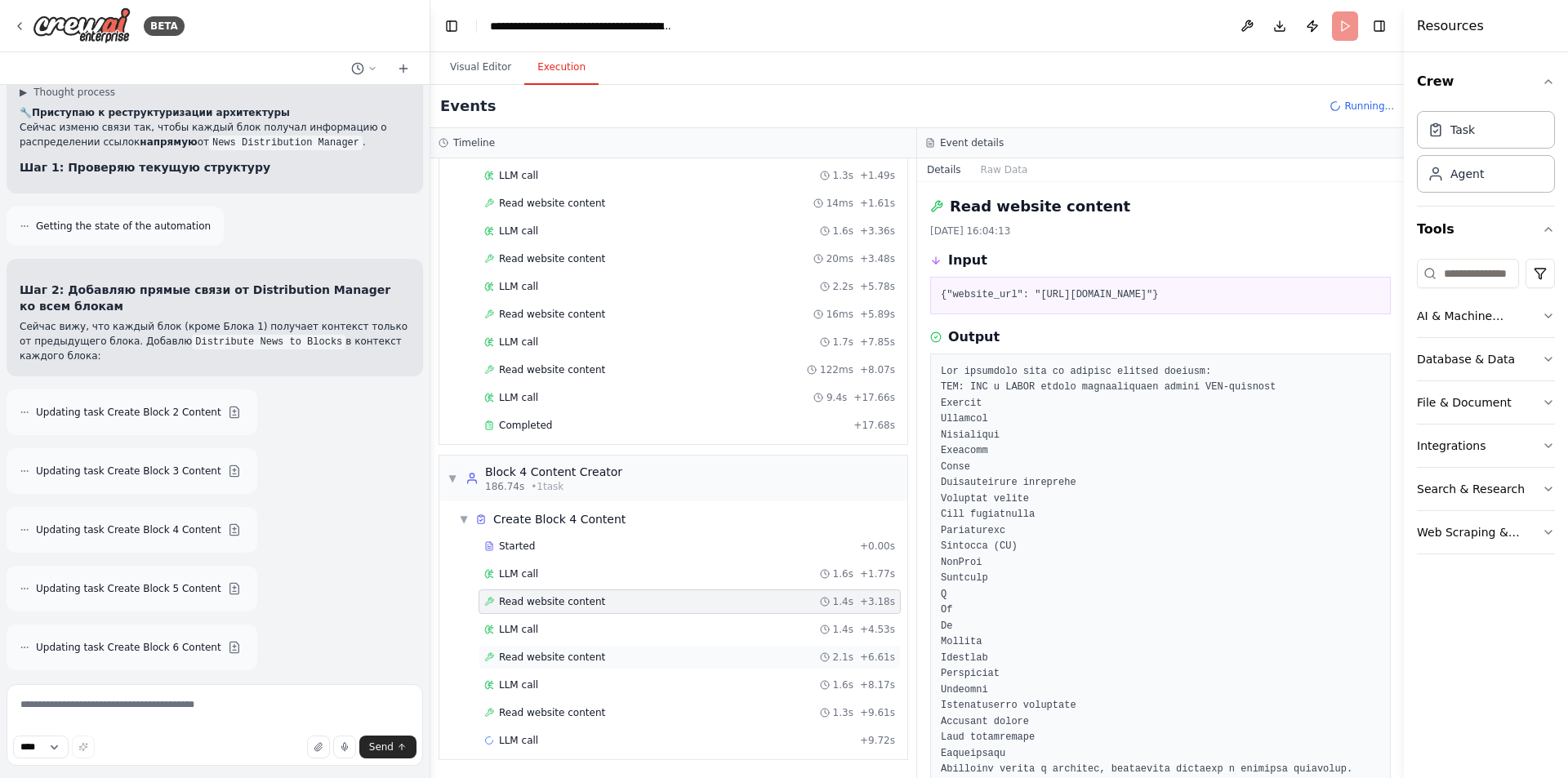
click at [568, 659] on span "Read website content" at bounding box center [552, 657] width 107 height 13
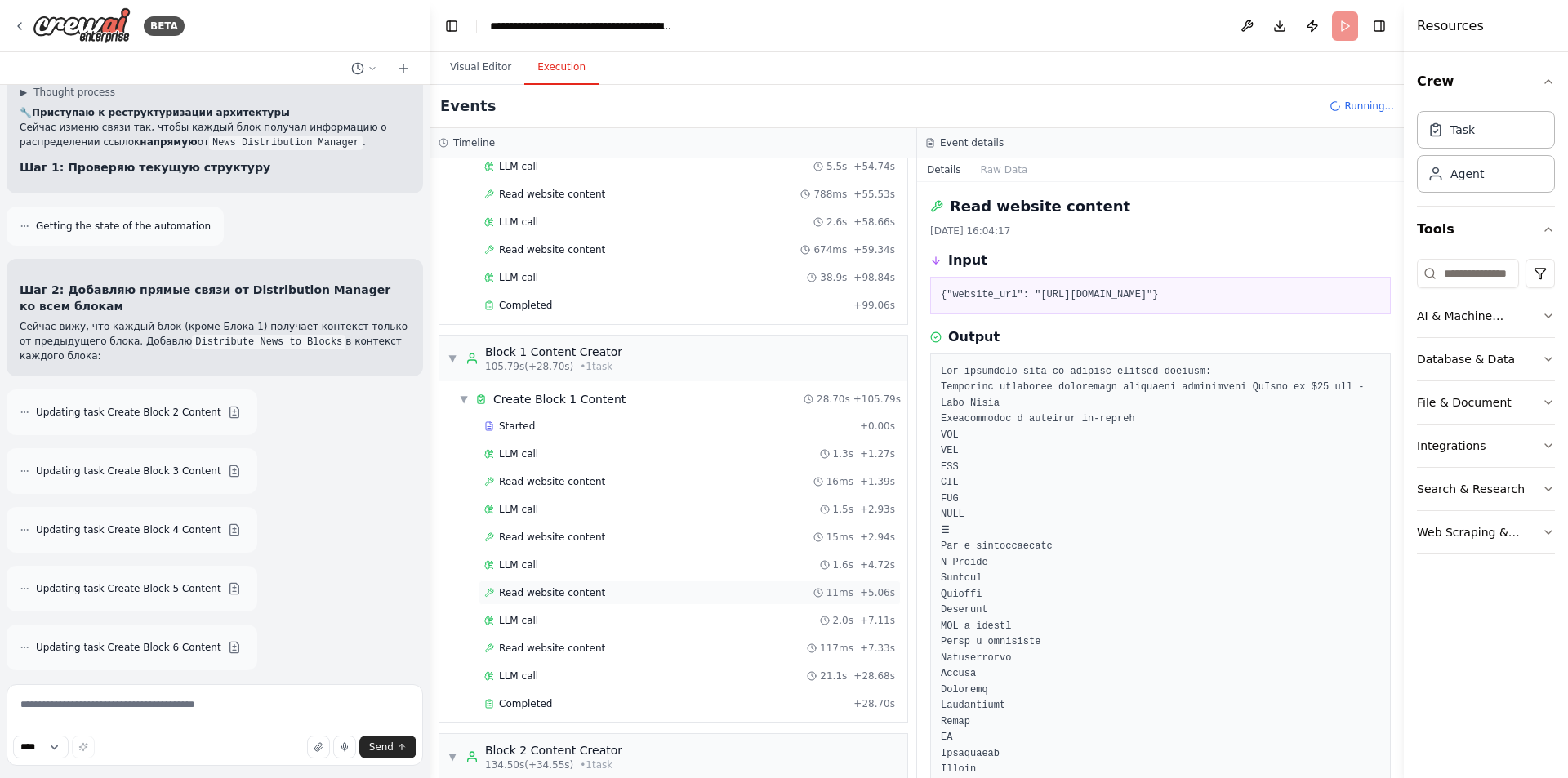
scroll to position [800, 0]
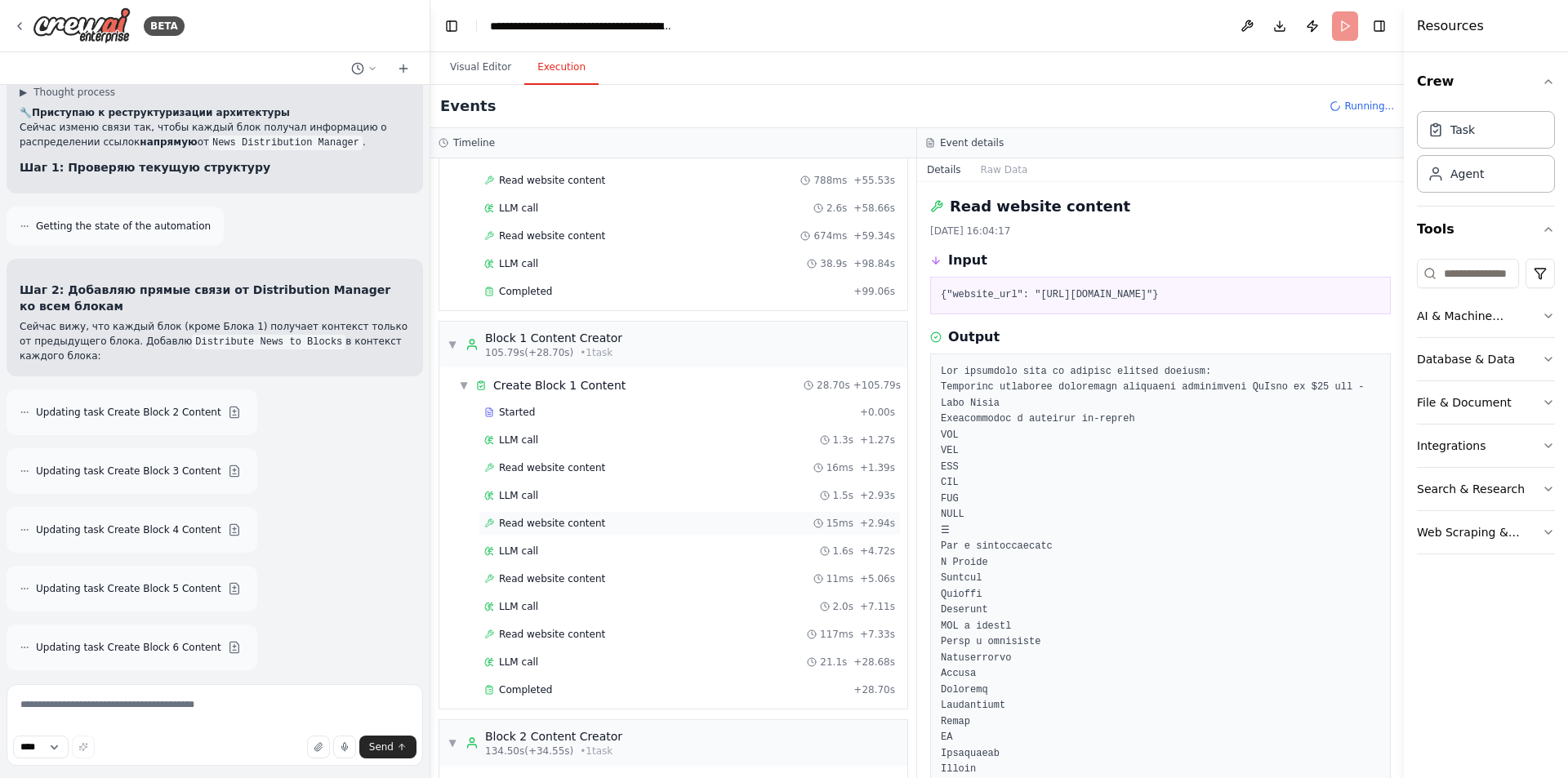
click at [578, 521] on span "Read website content" at bounding box center [552, 523] width 107 height 13
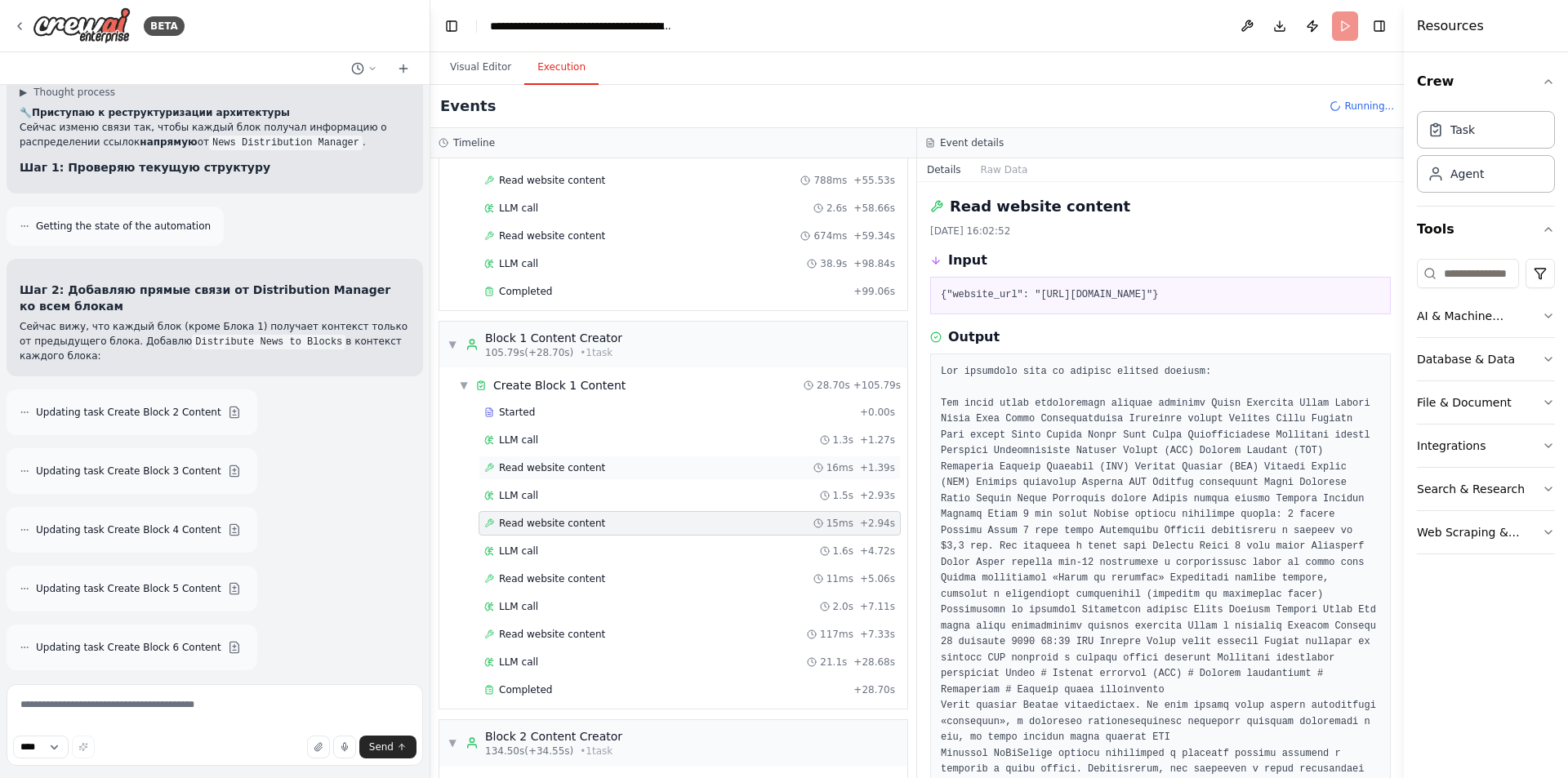
click at [578, 469] on span "Read website content" at bounding box center [552, 467] width 107 height 13
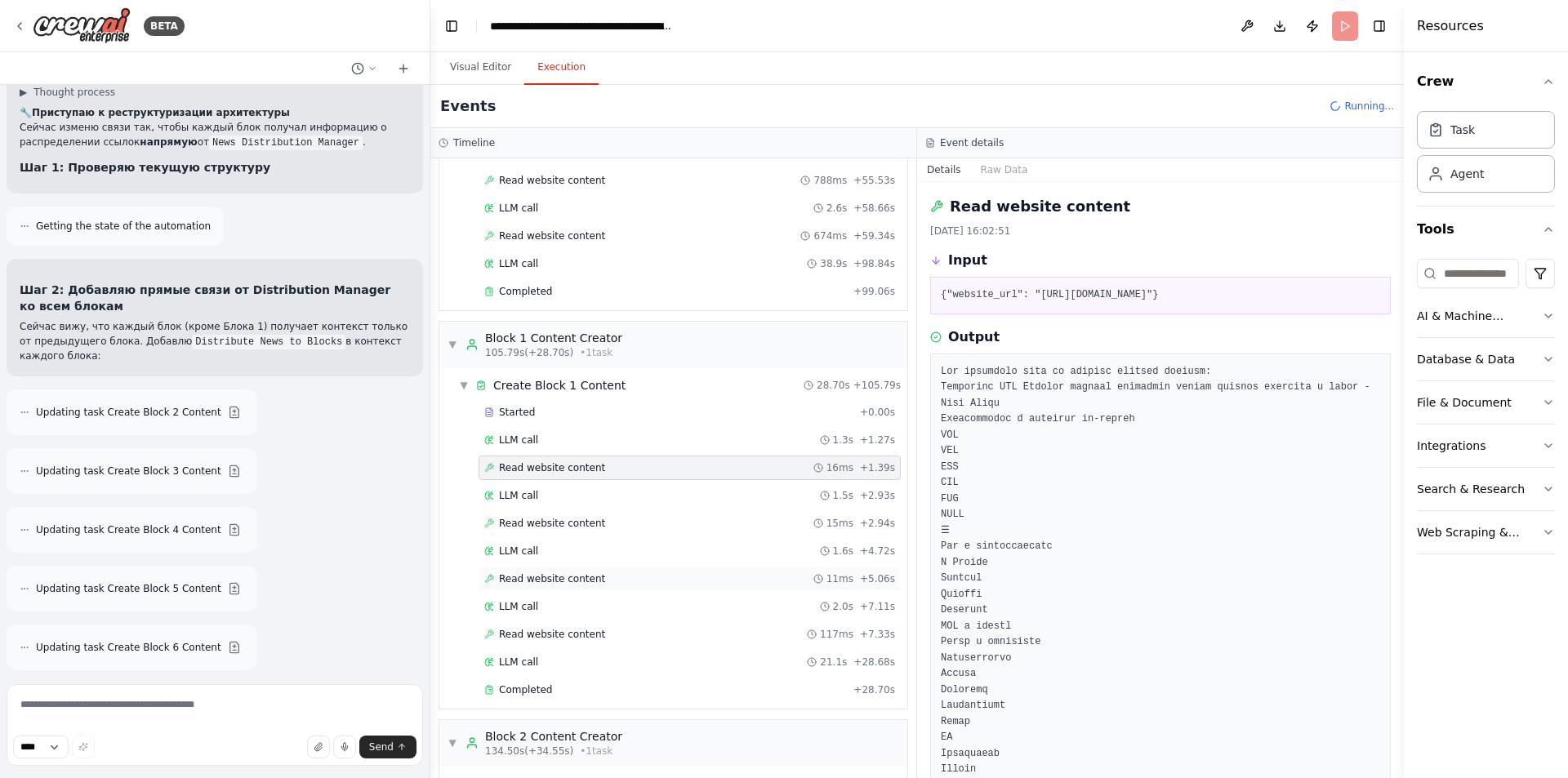
click at [584, 578] on span "Read website content" at bounding box center [552, 579] width 107 height 13
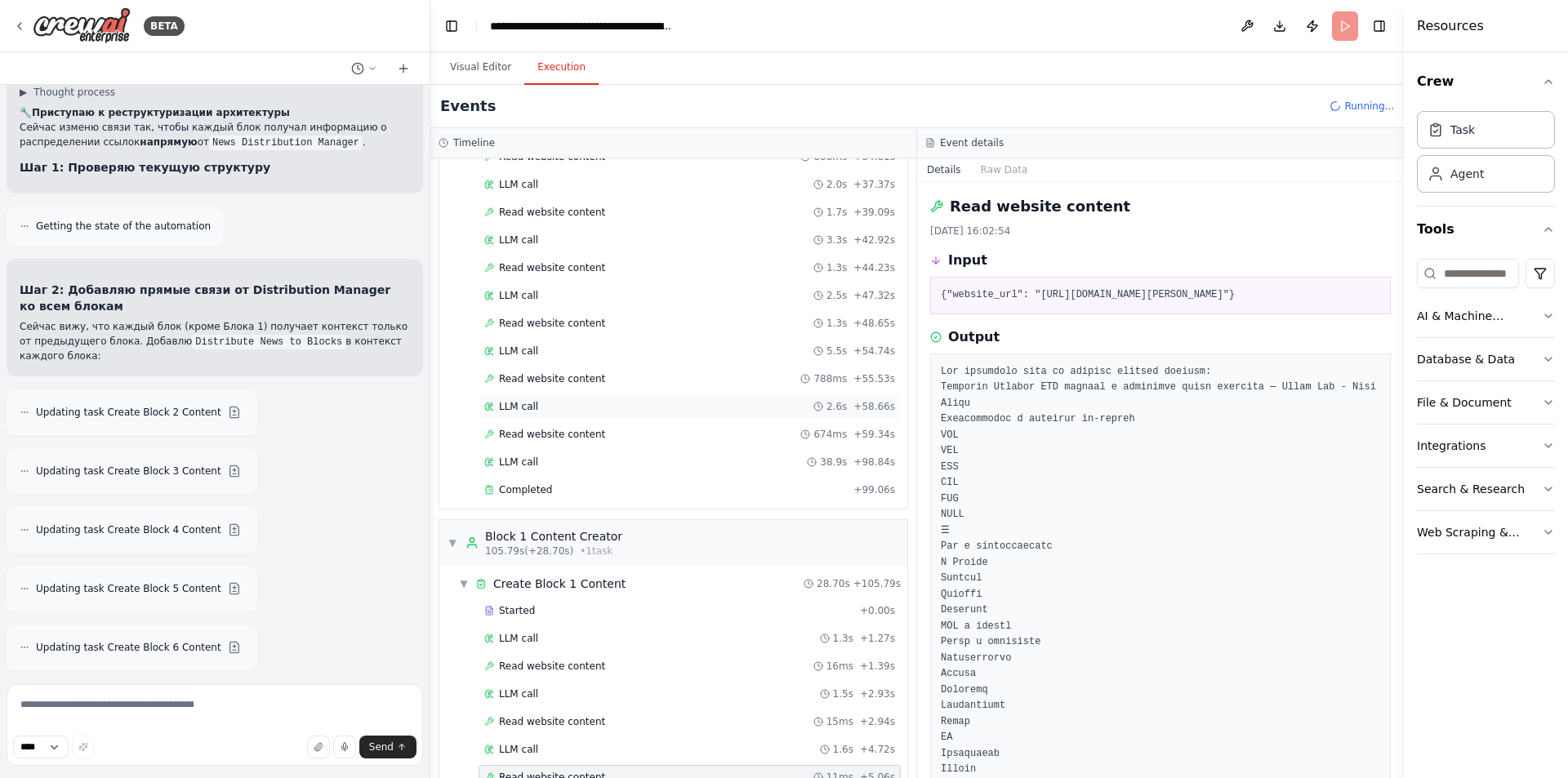
scroll to position [554, 0]
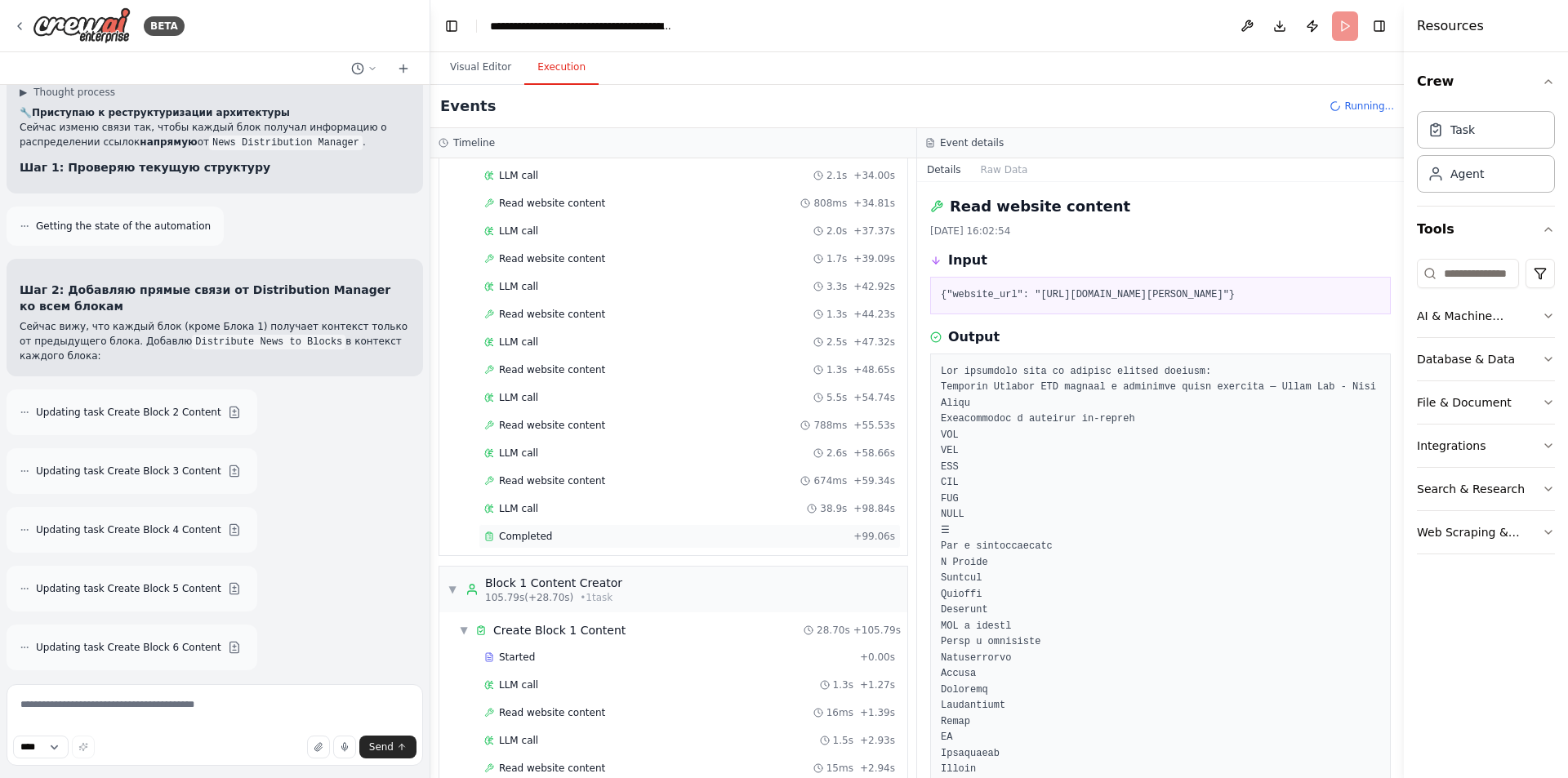
click at [530, 535] on span "Completed" at bounding box center [526, 536] width 53 height 13
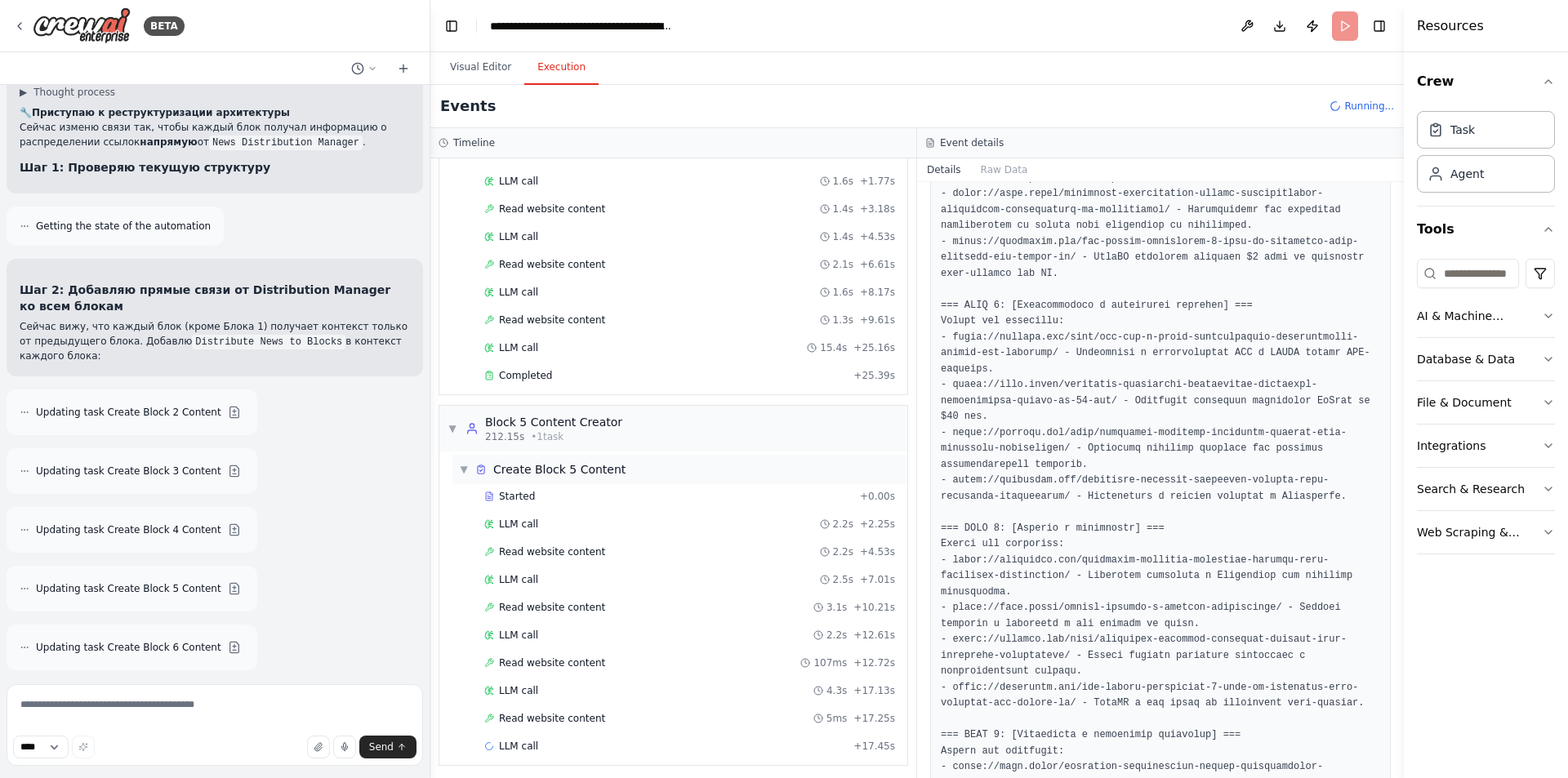
scroll to position [2260, 0]
click at [589, 546] on span "Read website content" at bounding box center [552, 545] width 107 height 13
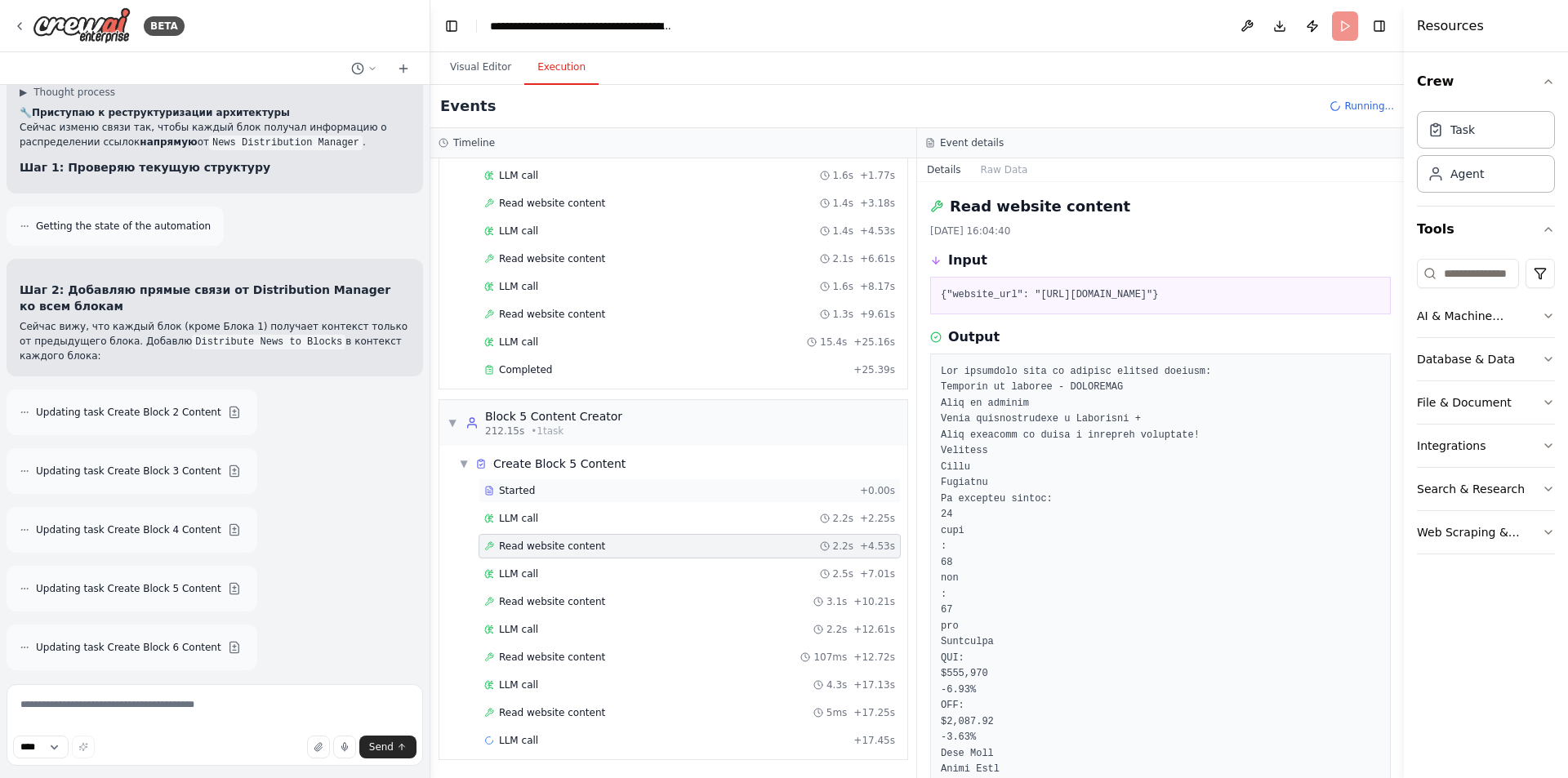
click at [579, 487] on div "Started" at bounding box center [669, 490] width 369 height 13
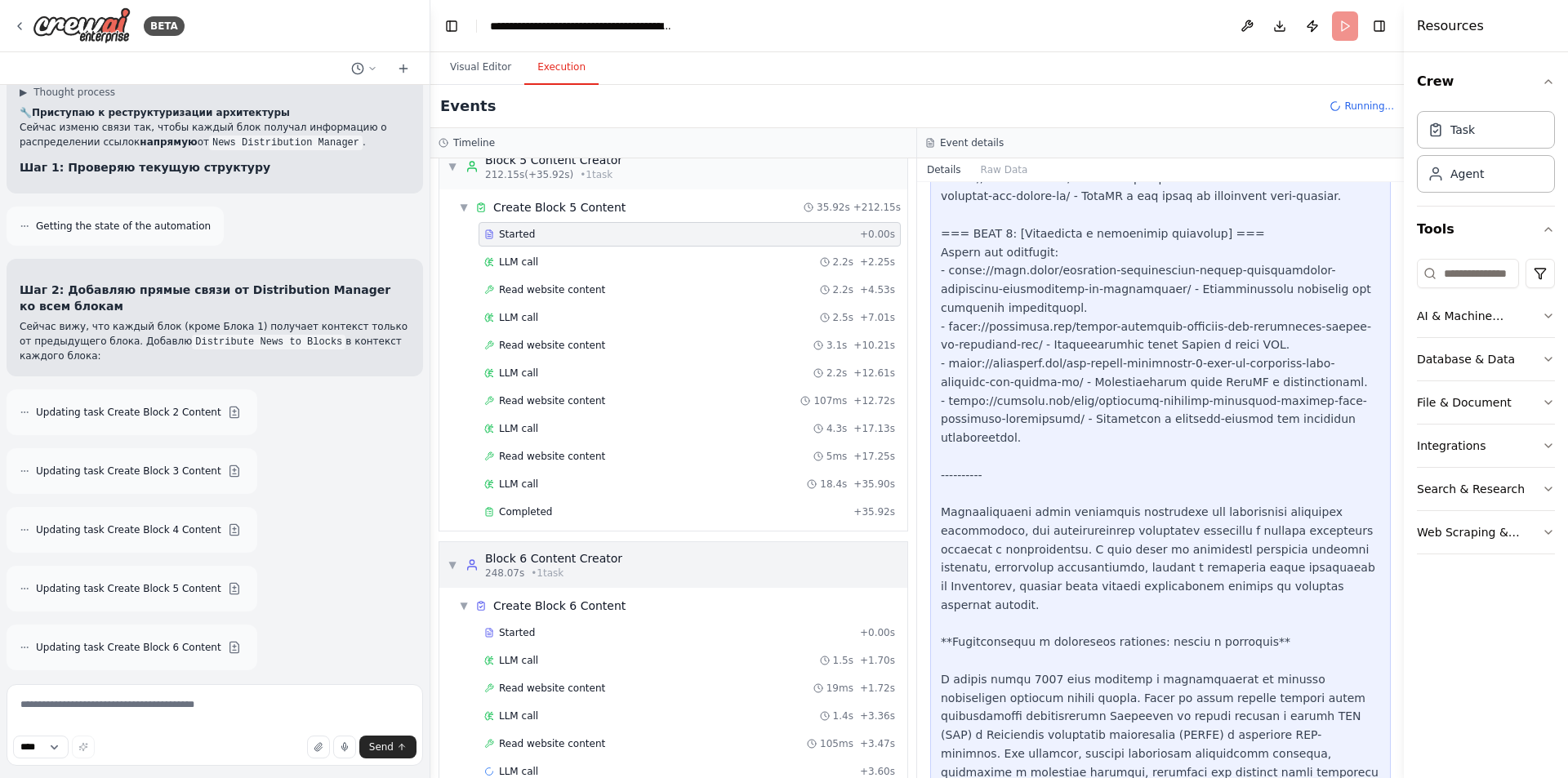
scroll to position [2547, 0]
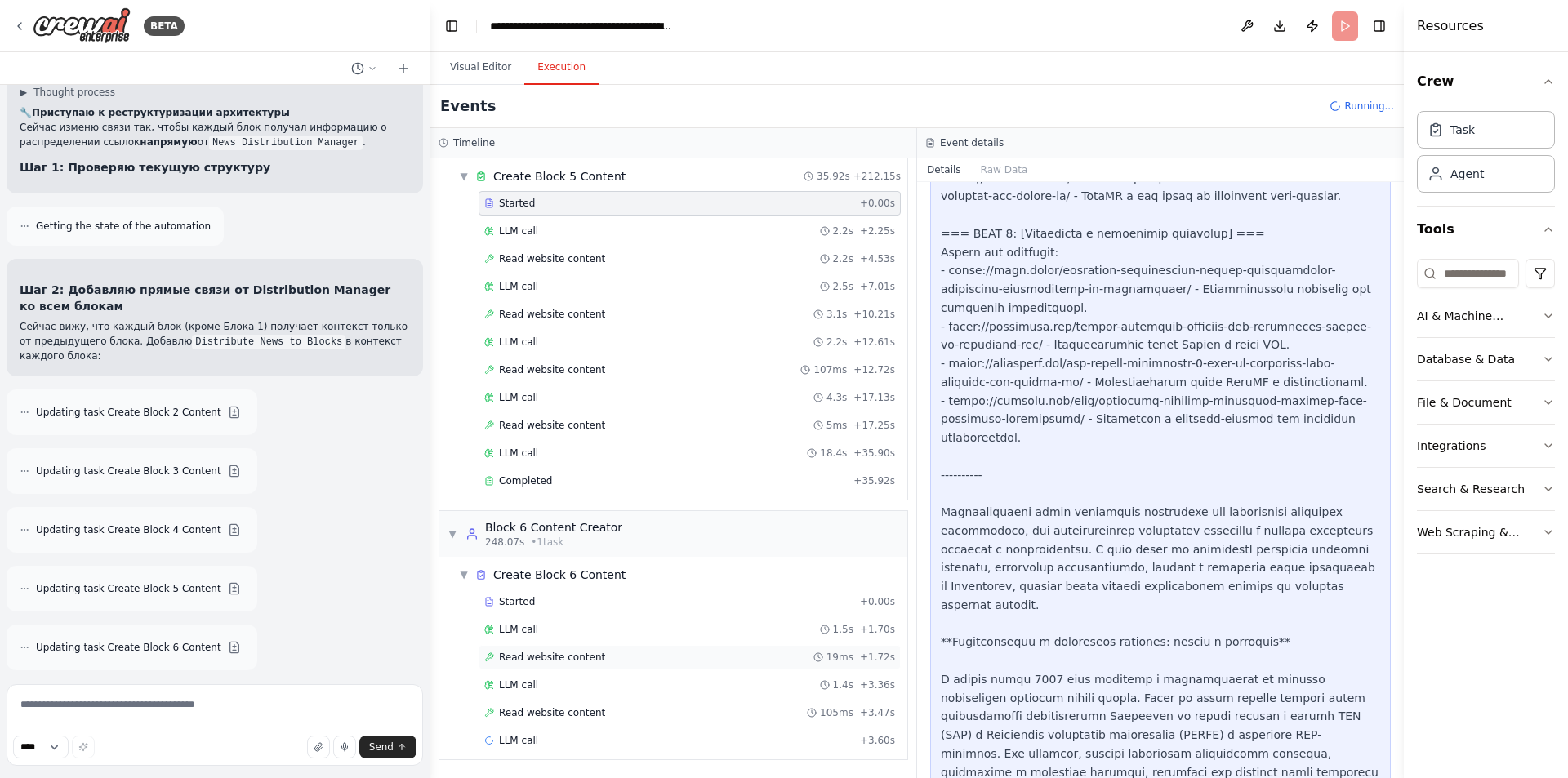
click at [559, 654] on span "Read website content" at bounding box center [552, 657] width 107 height 13
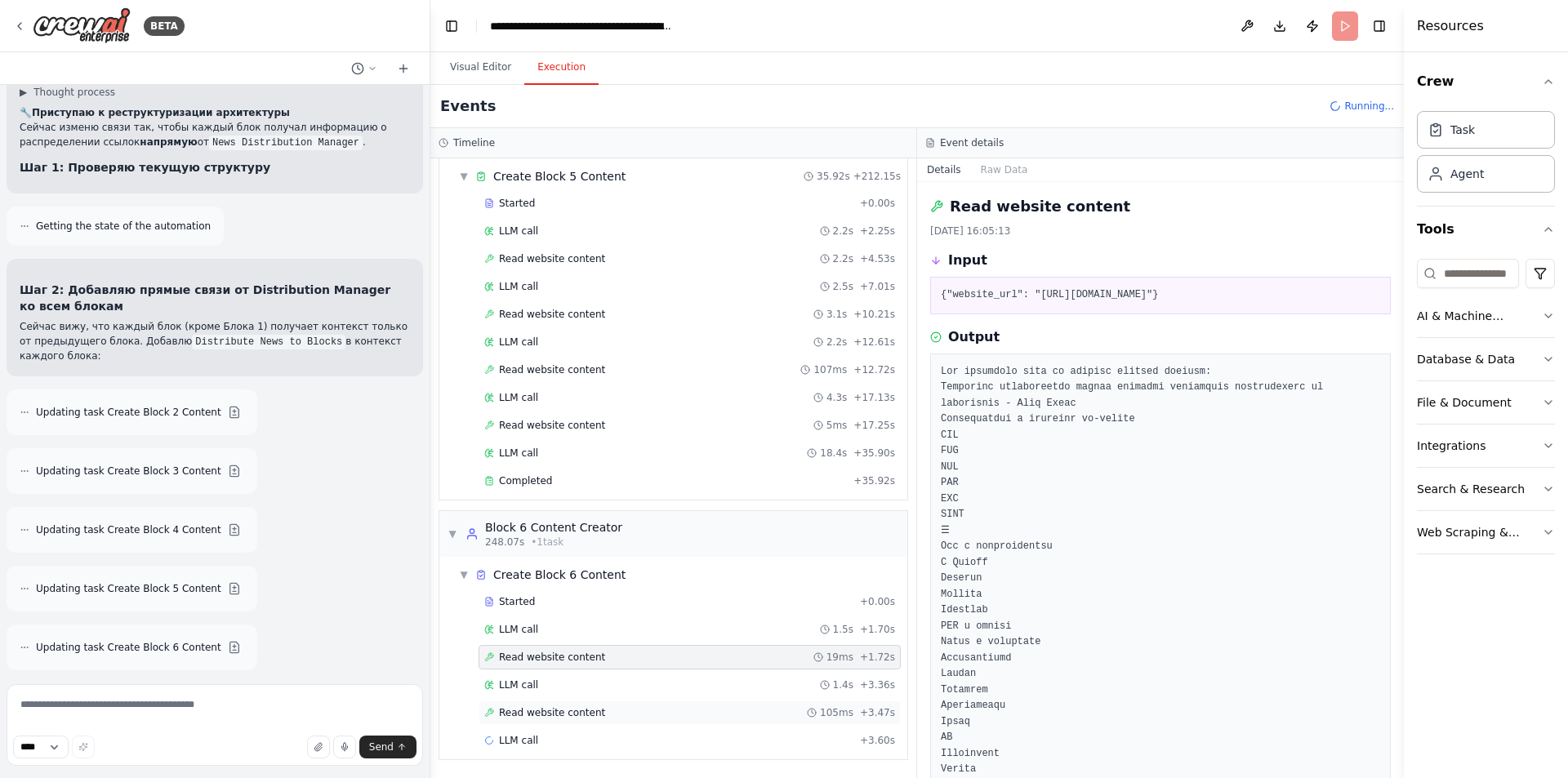
click at [589, 712] on span "Read website content" at bounding box center [552, 712] width 107 height 13
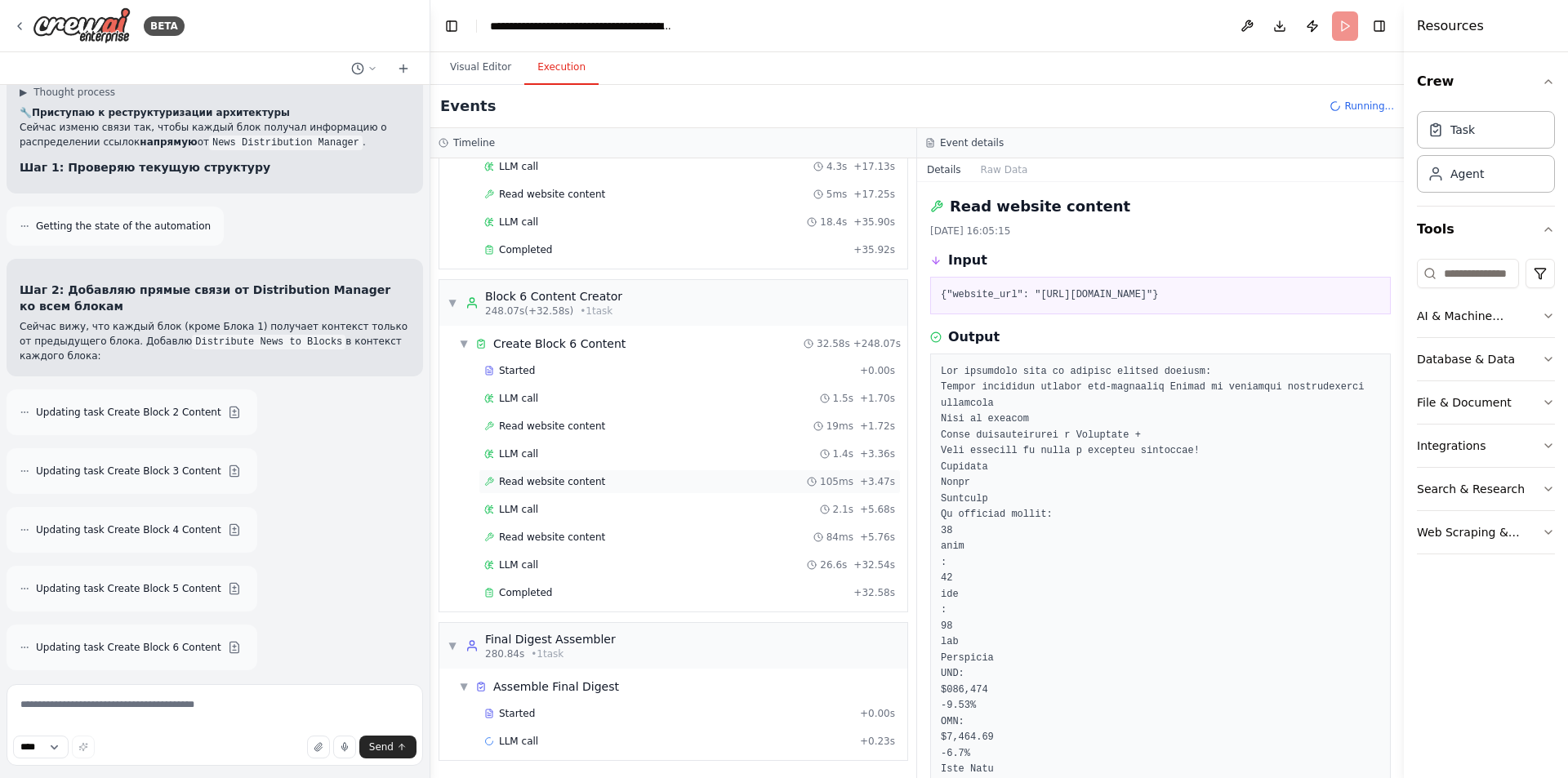
scroll to position [2780, 0]
click at [511, 586] on span "Completed" at bounding box center [526, 592] width 53 height 13
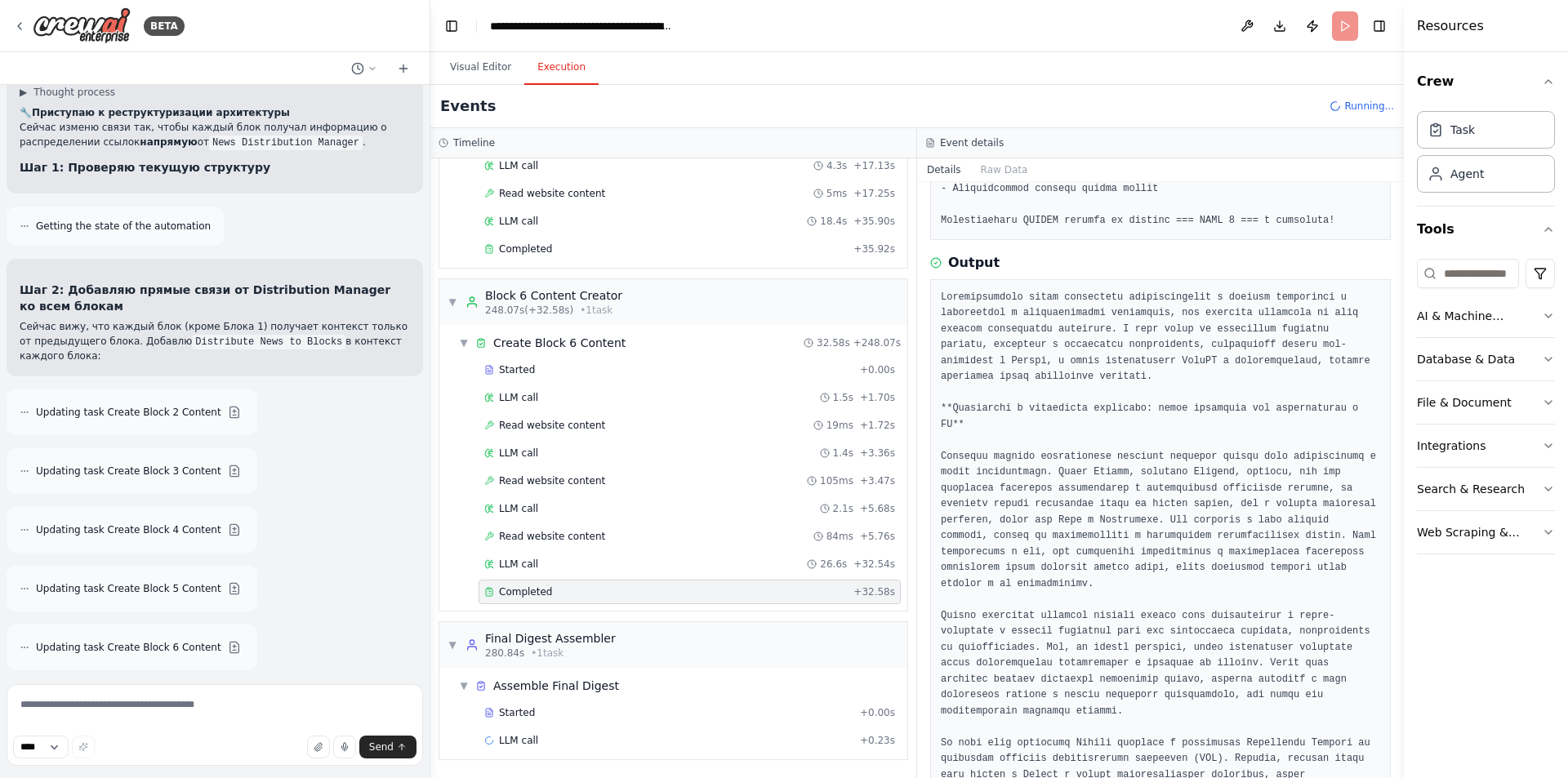
scroll to position [490, 0]
click at [560, 251] on div "Completed" at bounding box center [666, 248] width 363 height 13
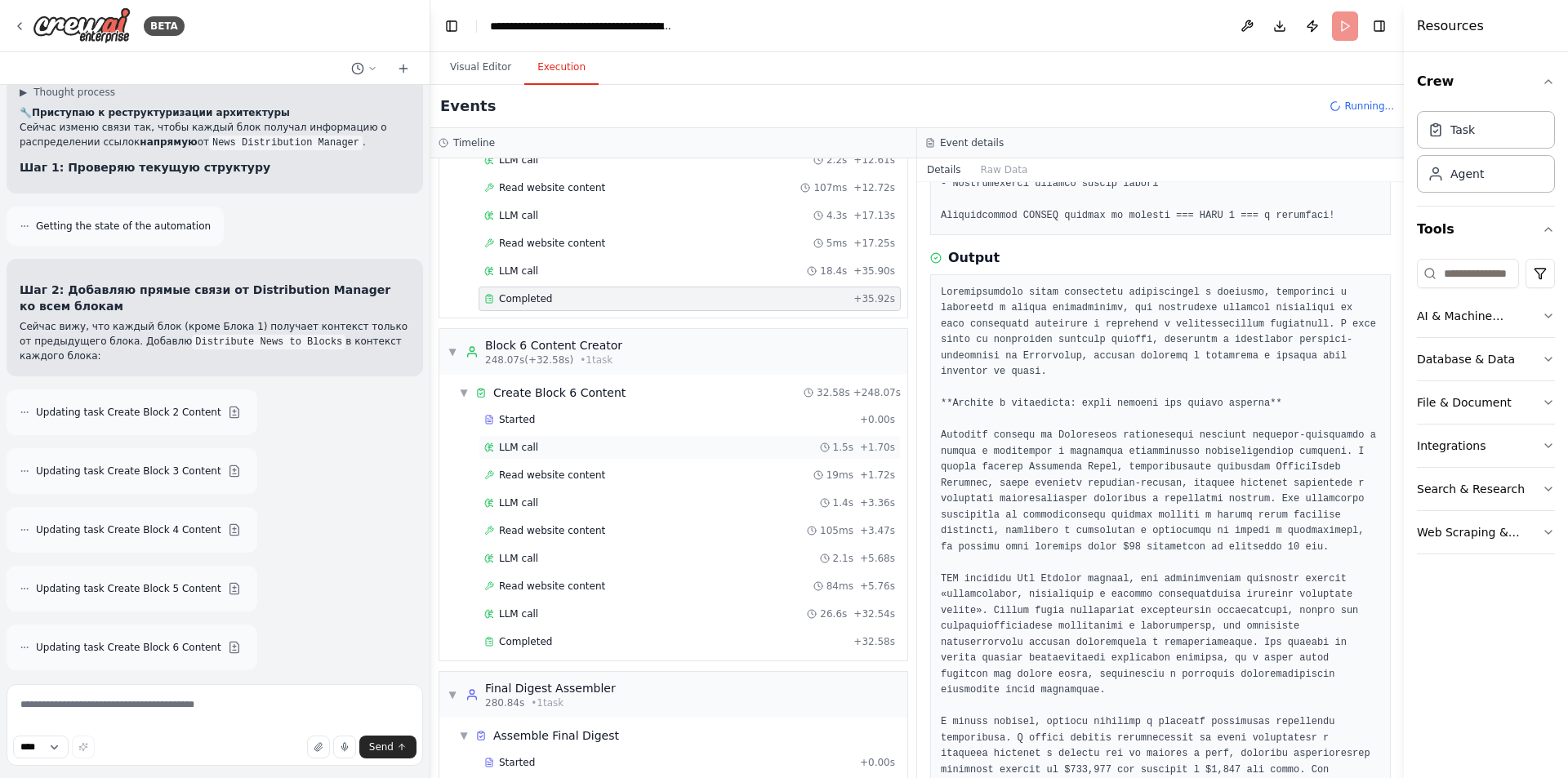
scroll to position [2780, 0]
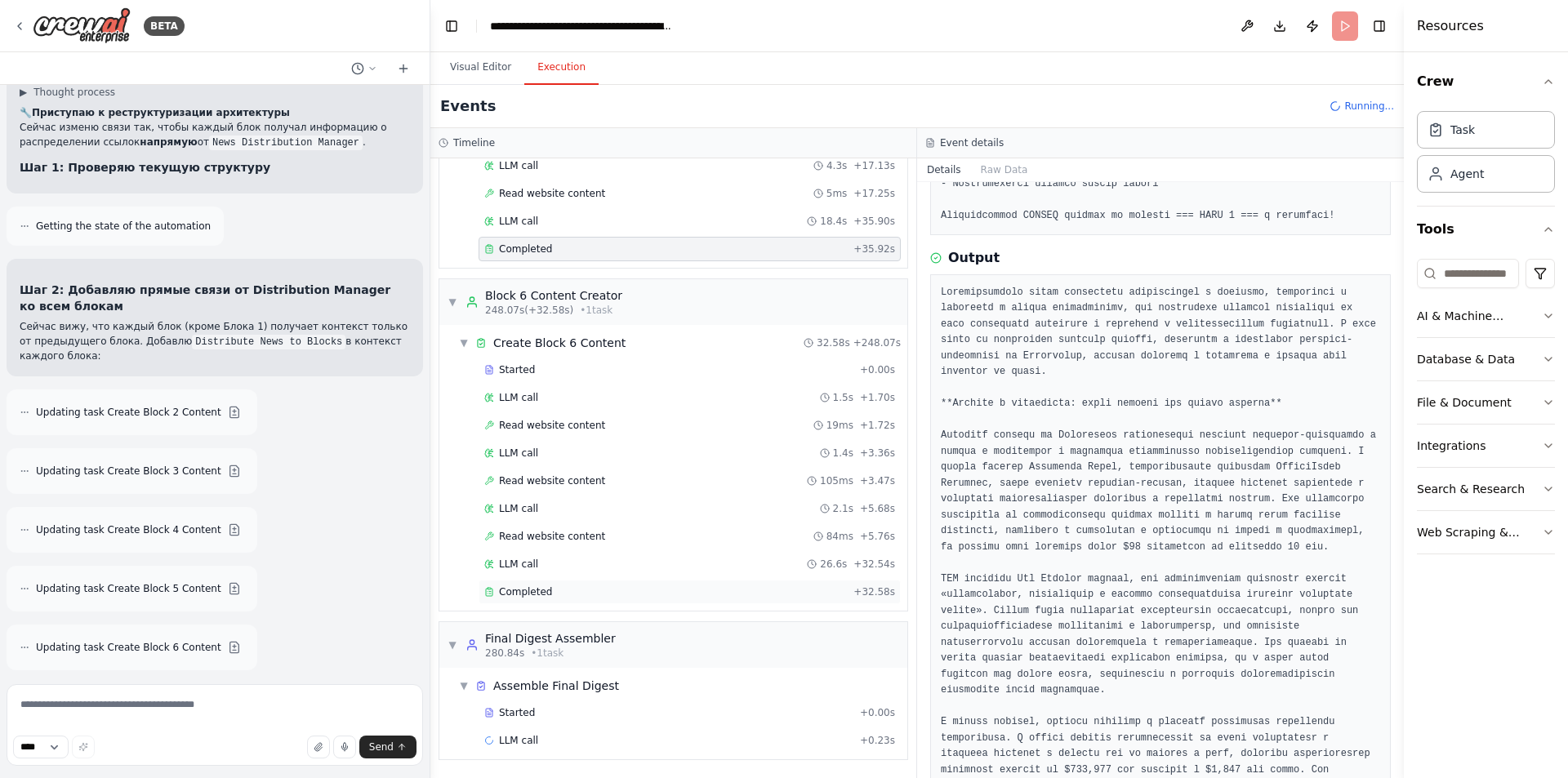
click at [559, 586] on div "Completed" at bounding box center [666, 592] width 363 height 13
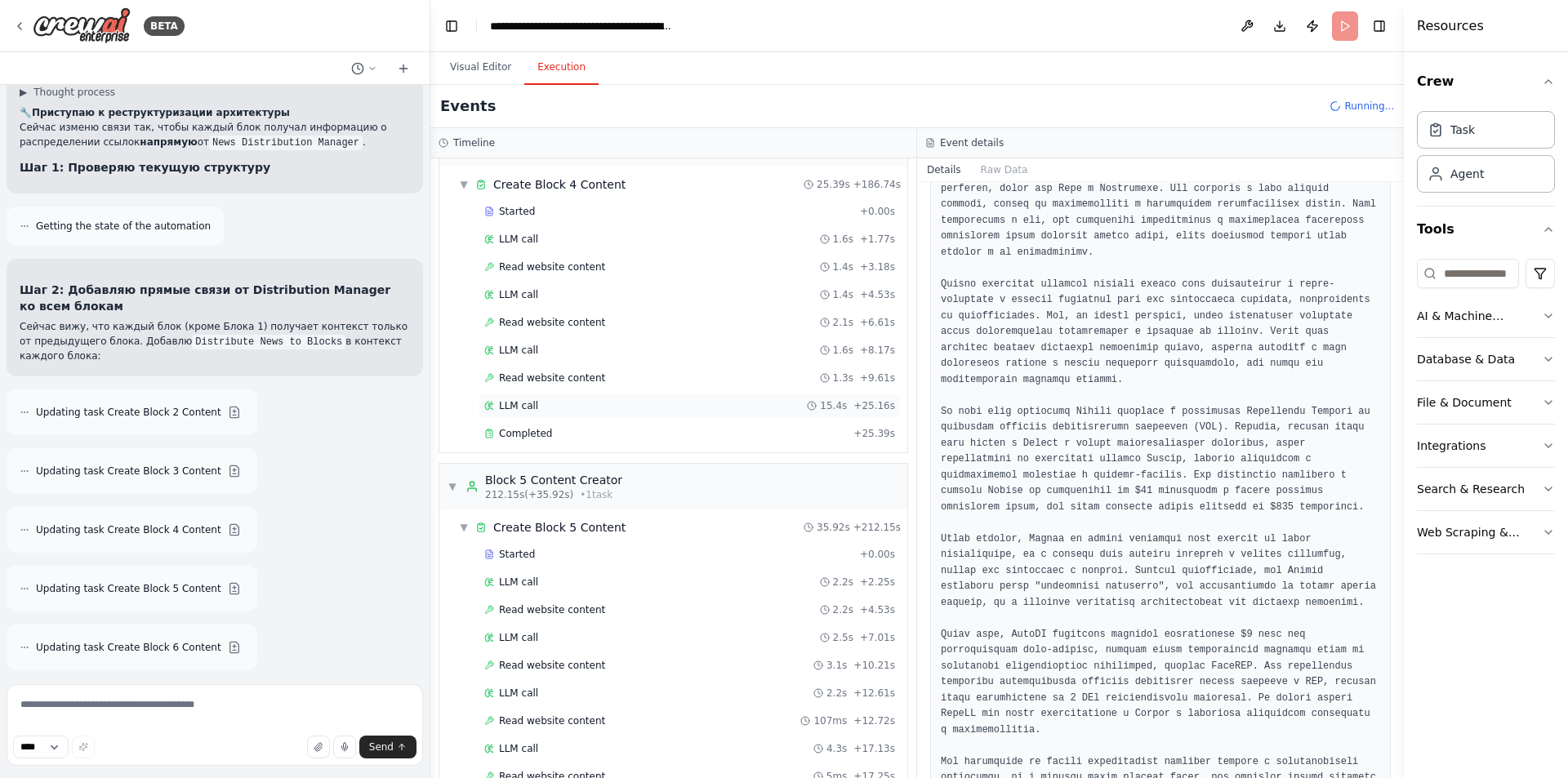
scroll to position [2126, 0]
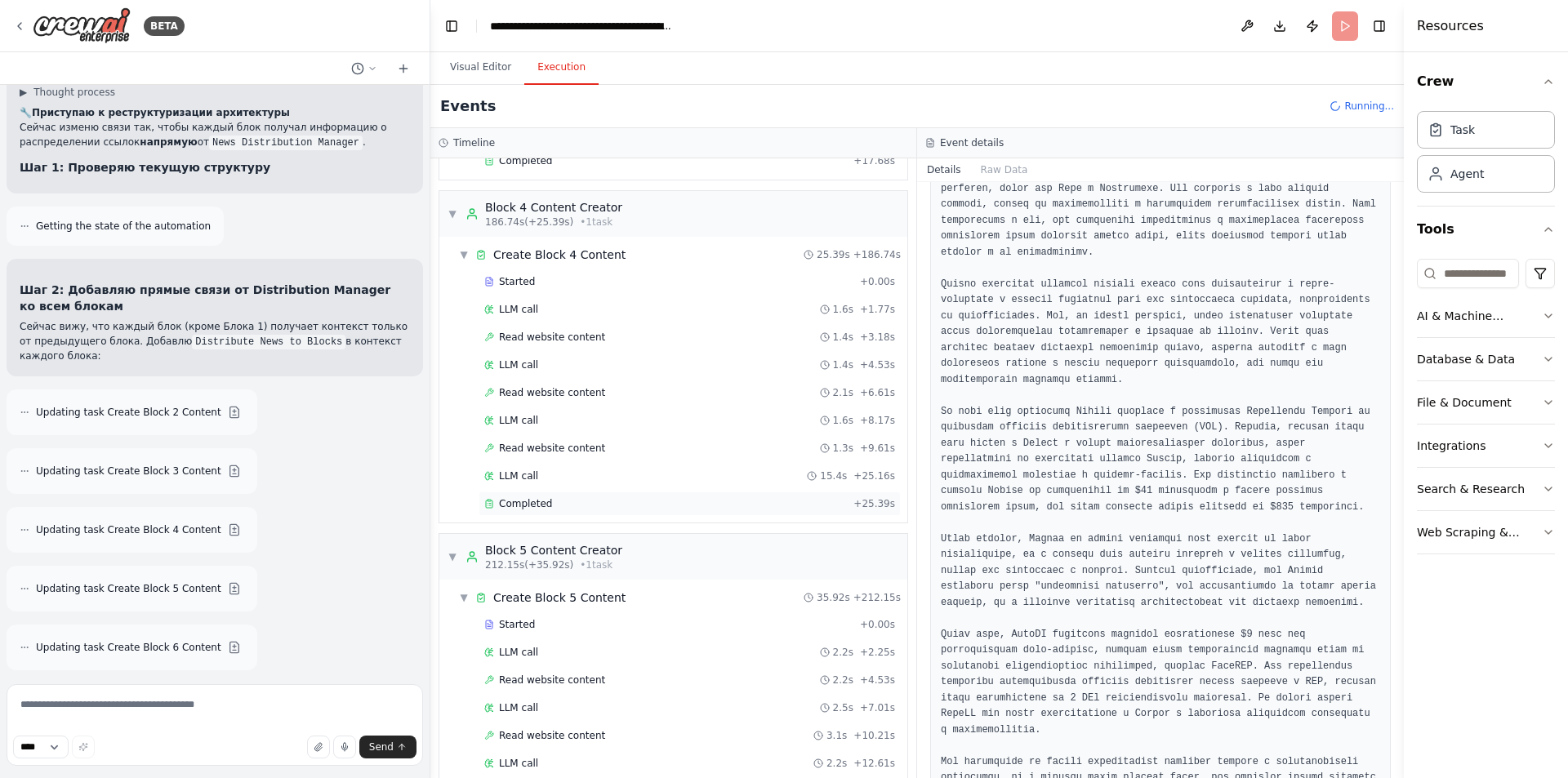
click at [556, 503] on div "Completed" at bounding box center [666, 503] width 363 height 13
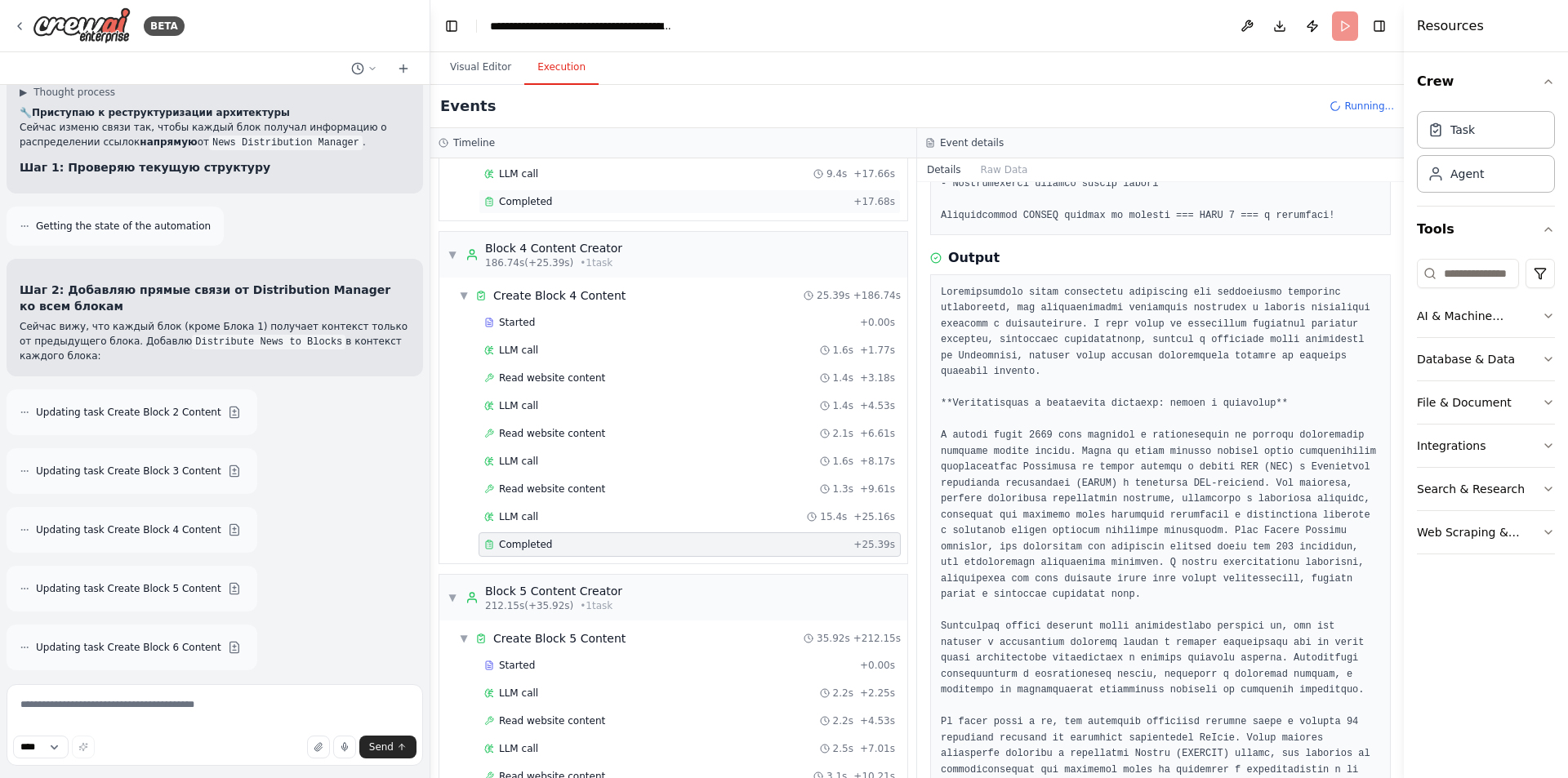
scroll to position [1800, 0]
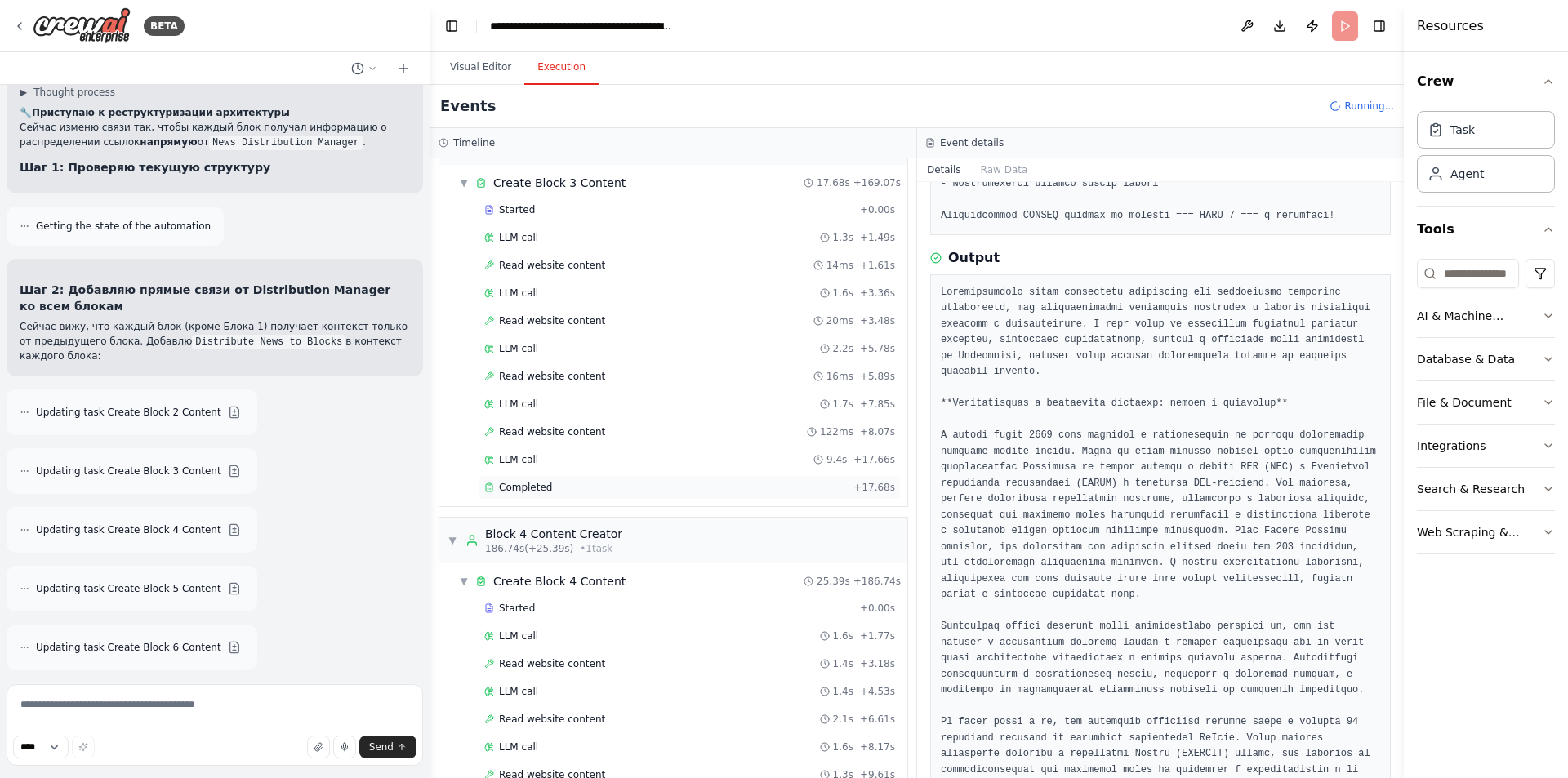
click at [589, 480] on div "Completed + 17.68s" at bounding box center [689, 487] width 422 height 25
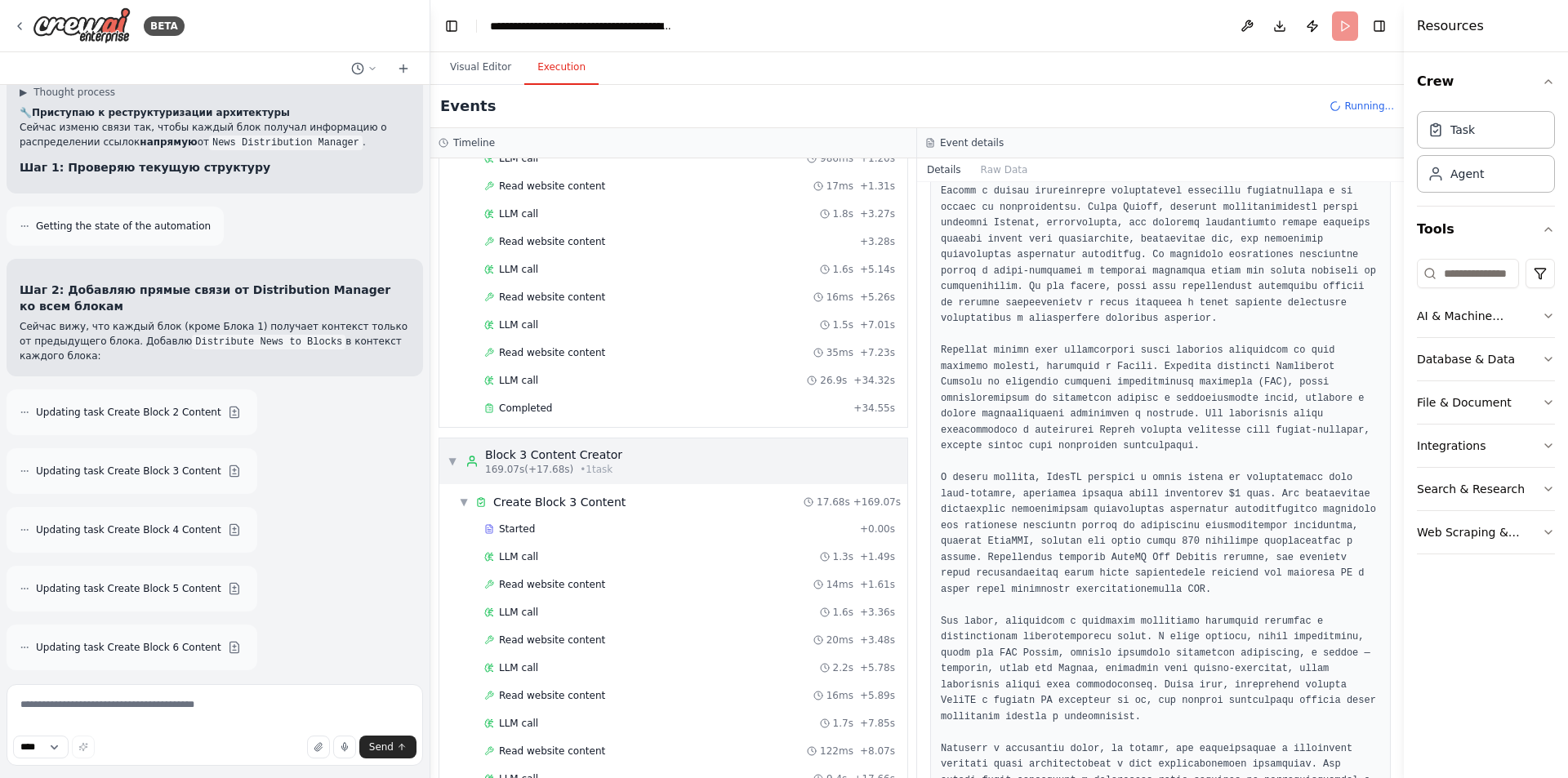
scroll to position [1472, 0]
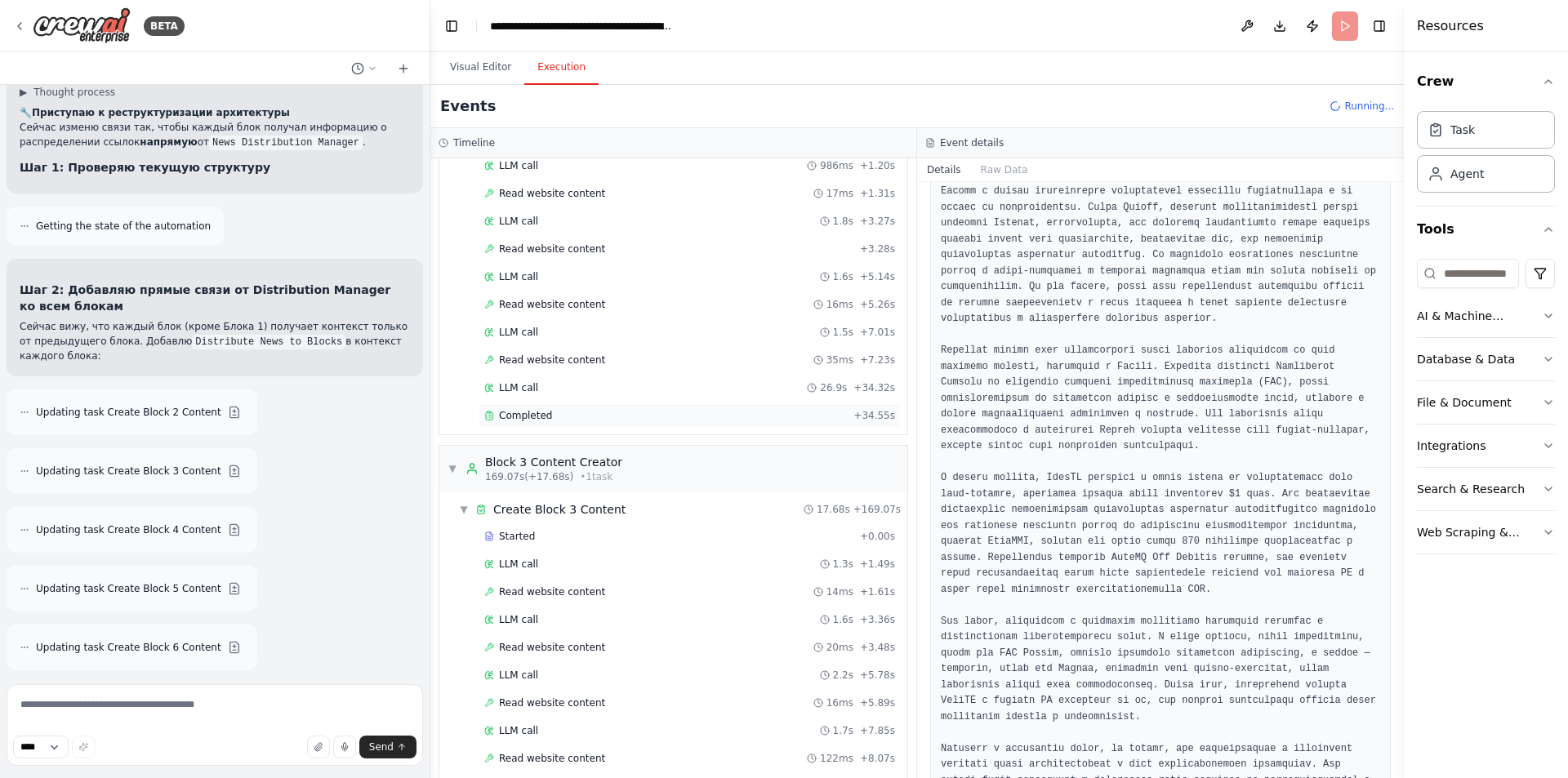
click at [586, 417] on div "Completed" at bounding box center [666, 415] width 363 height 13
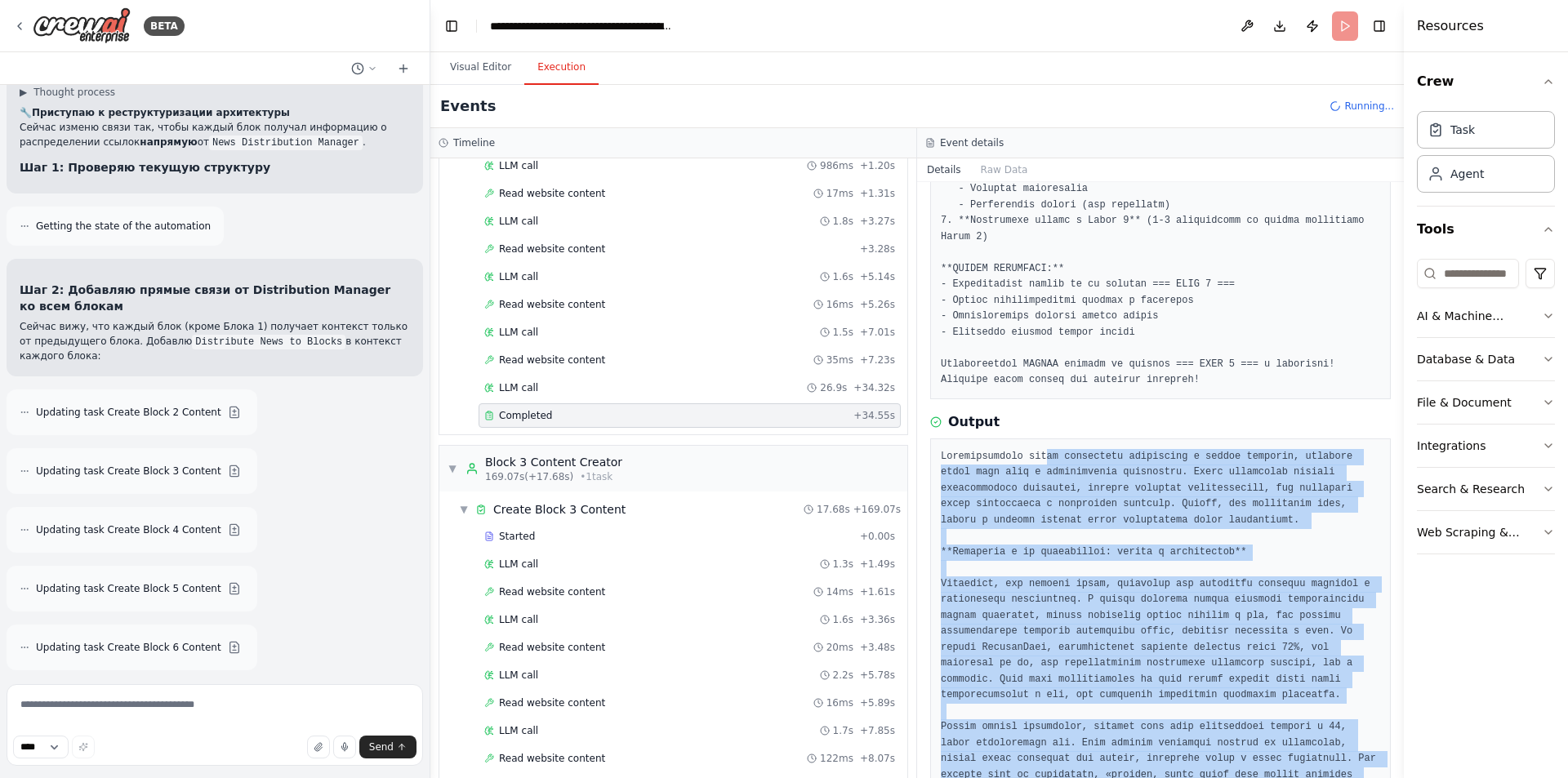
scroll to position [433, 0]
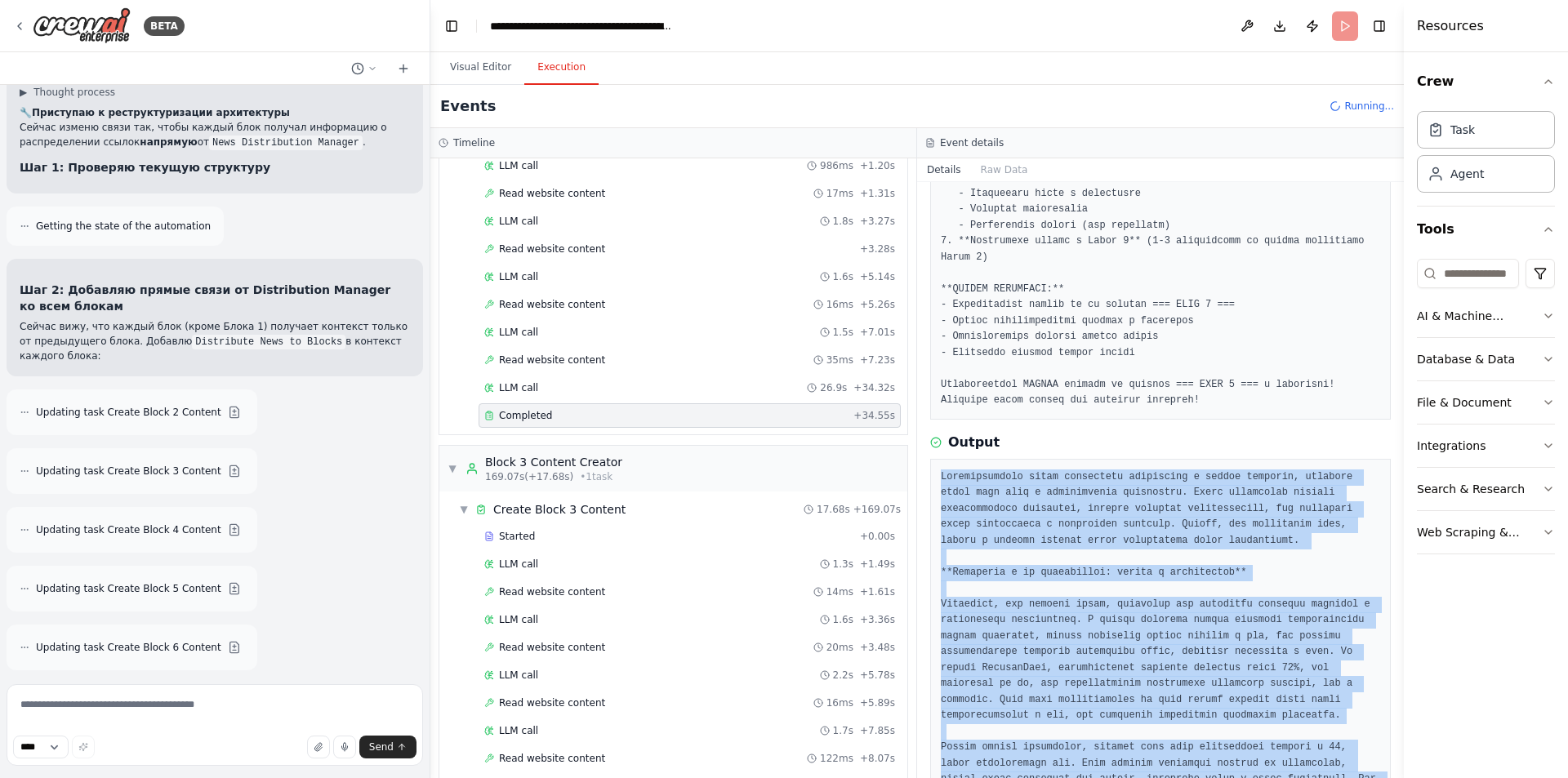
drag, startPoint x: 1159, startPoint y: 731, endPoint x: 942, endPoint y: 459, distance: 348.0
copy pre "Loremipsumdolo sitam consectetu adipiscing e seddoe temporin, utlabore etdol ma…"
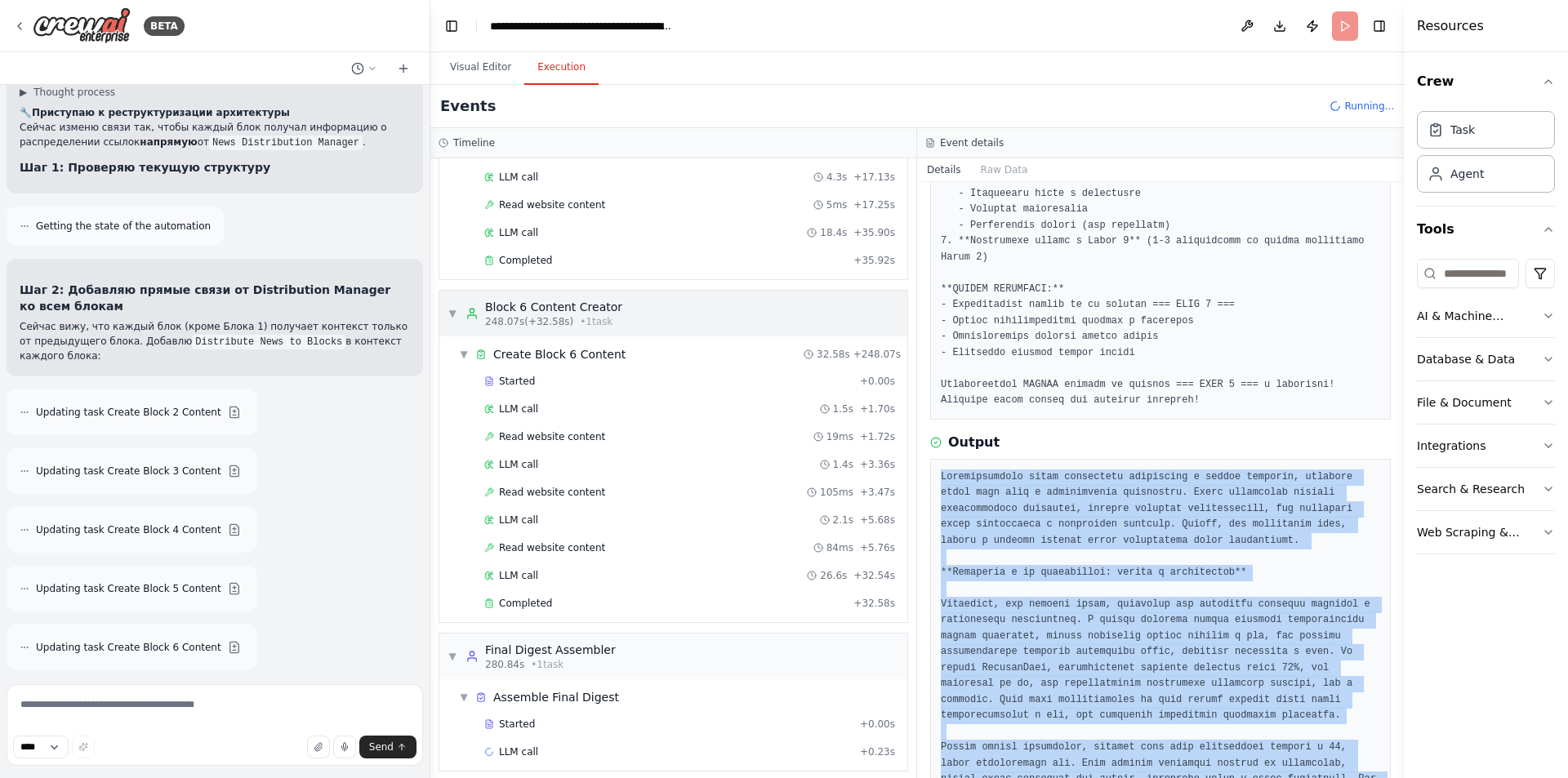
scroll to position [2780, 0]
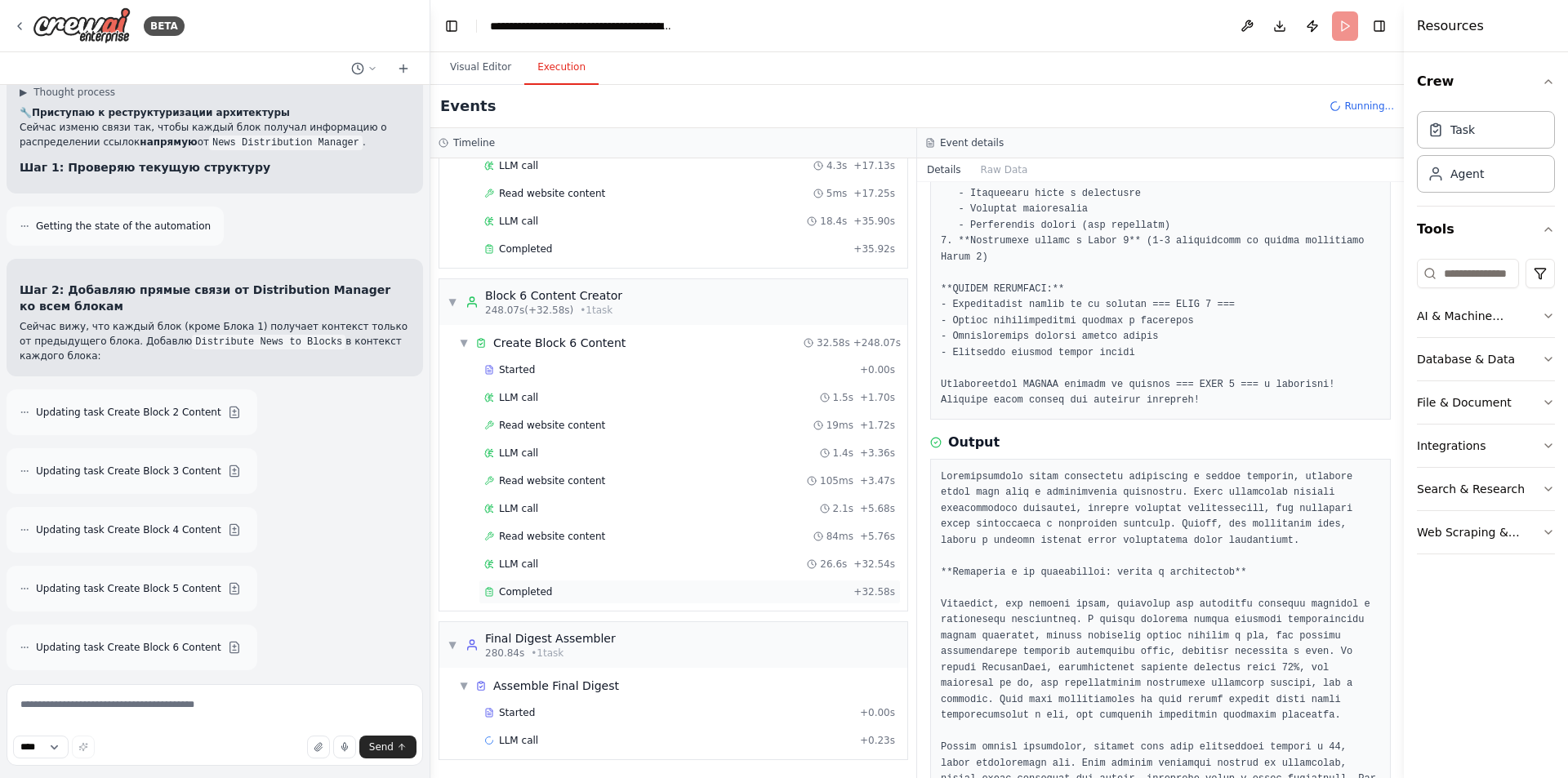
click at [661, 583] on div "Completed + 32.58s" at bounding box center [689, 592] width 422 height 25
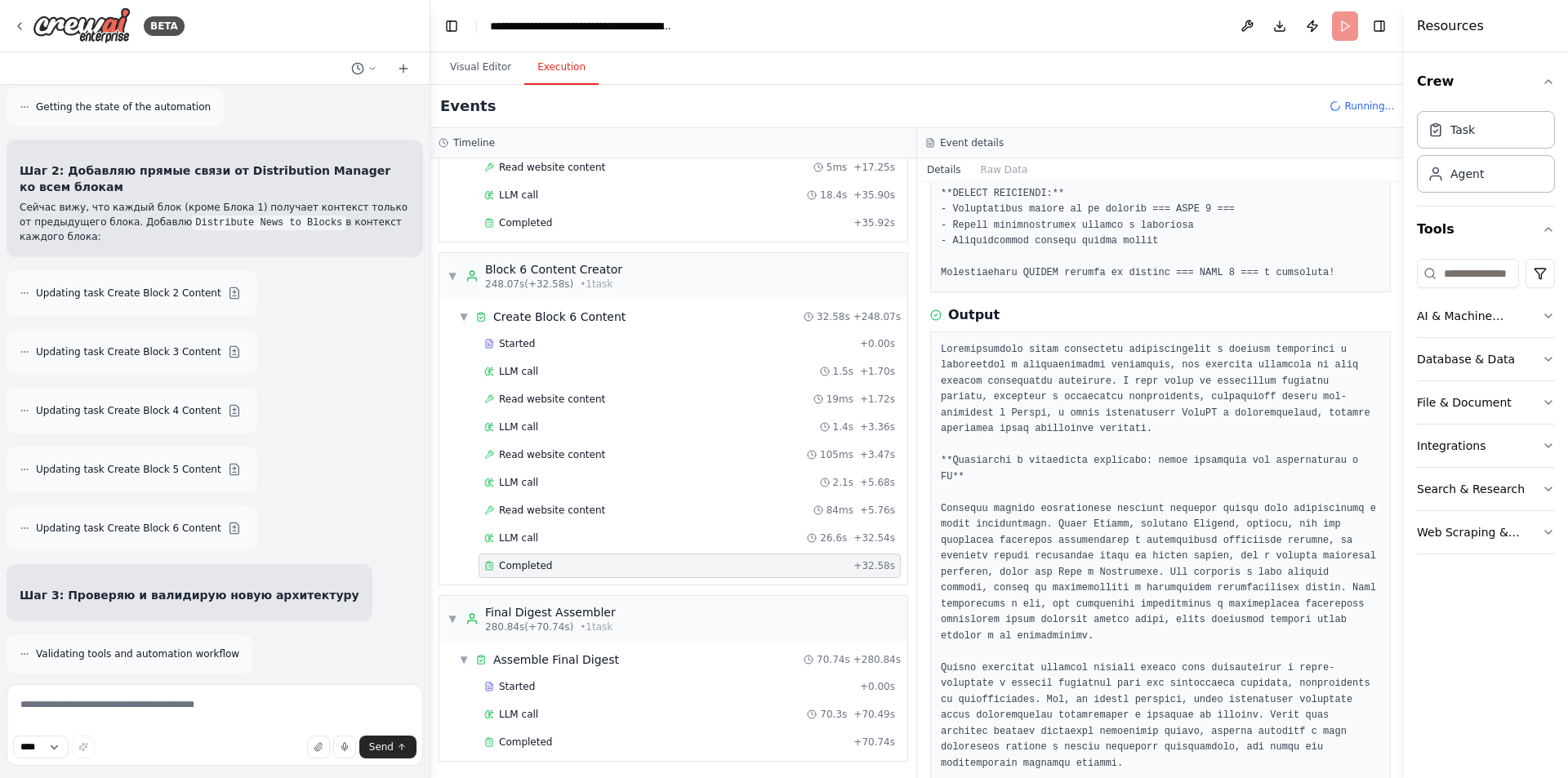
scroll to position [2807, 0]
click at [588, 741] on div "Completed" at bounding box center [666, 741] width 363 height 13
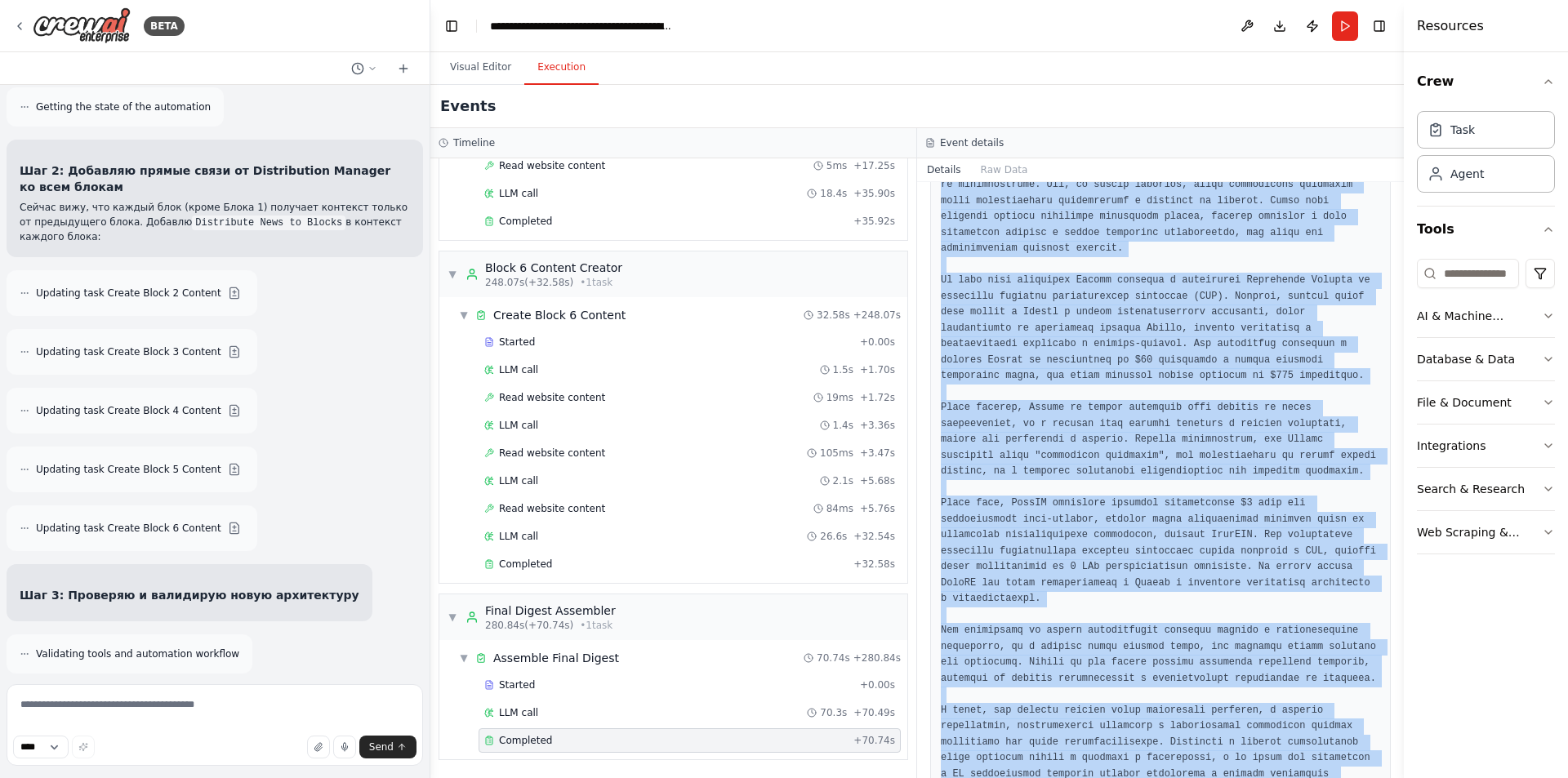
scroll to position [6038, 0]
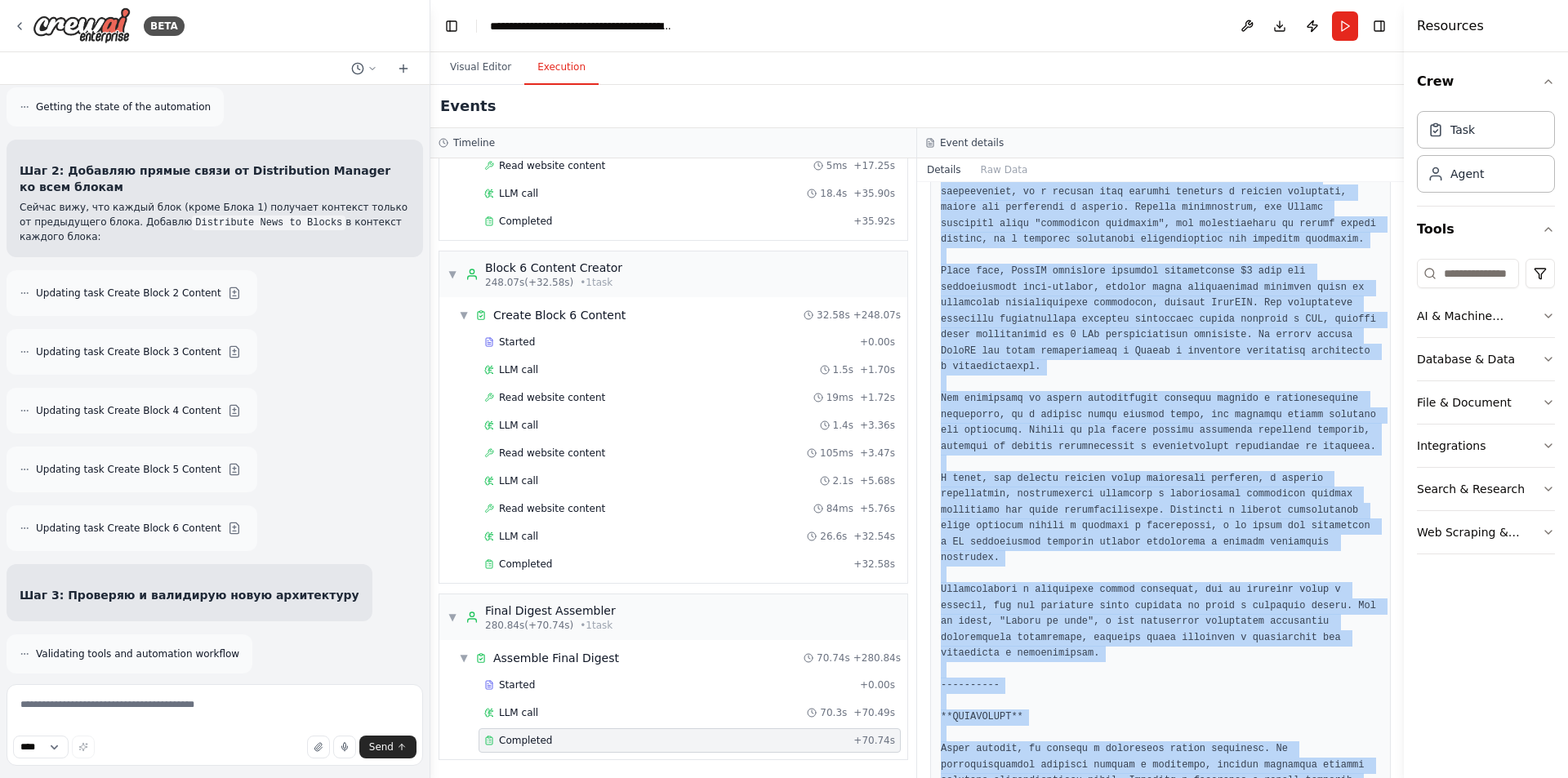
drag, startPoint x: 945, startPoint y: 313, endPoint x: 1251, endPoint y: 730, distance: 517.2
copy pre "loremipsumd, sitamet consecte! A elit Seddoei, t in utlab etdoloremag a eni adm…"
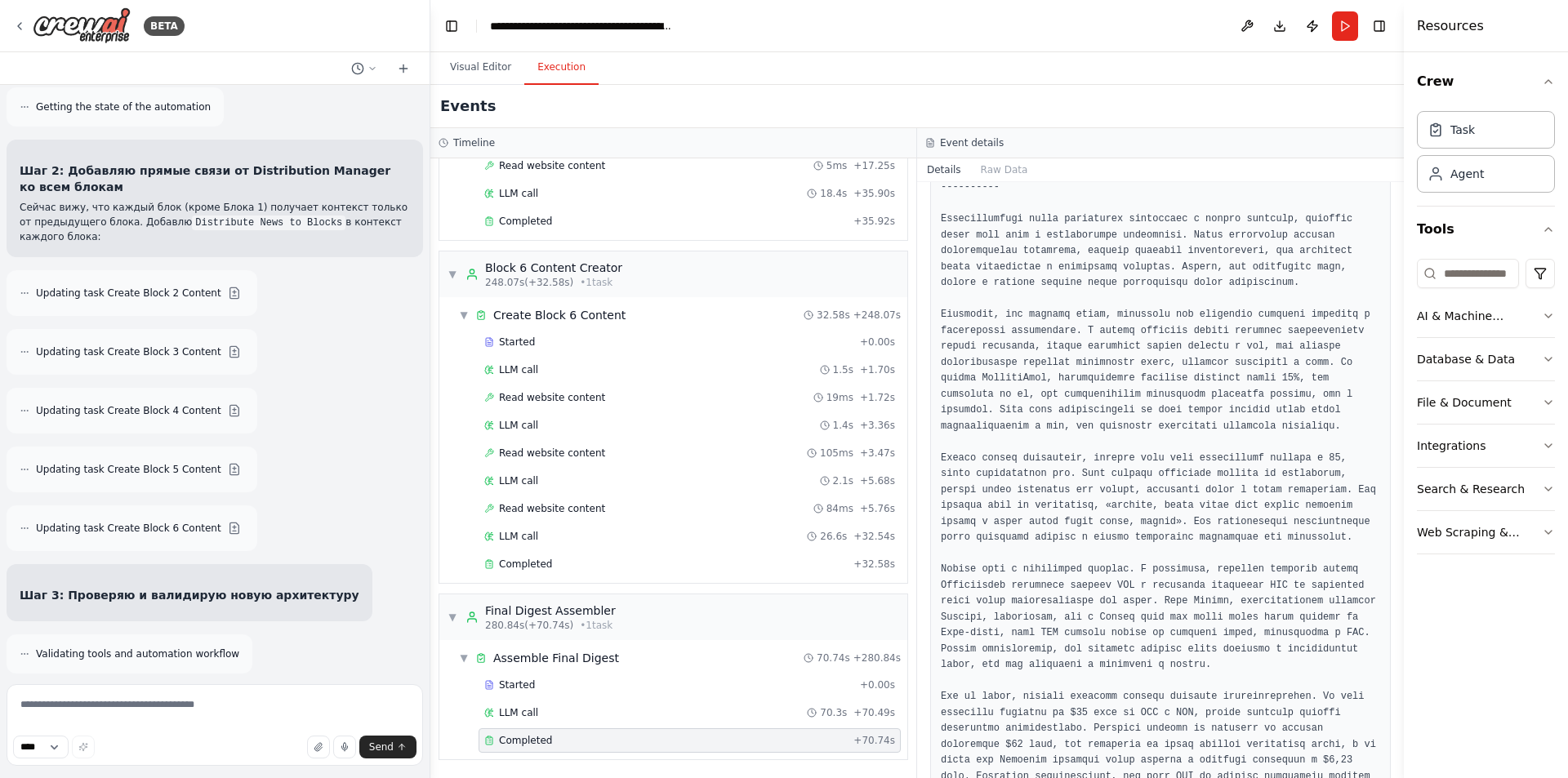
scroll to position [1953, 0]
